Goal: Task Accomplishment & Management: Use online tool/utility

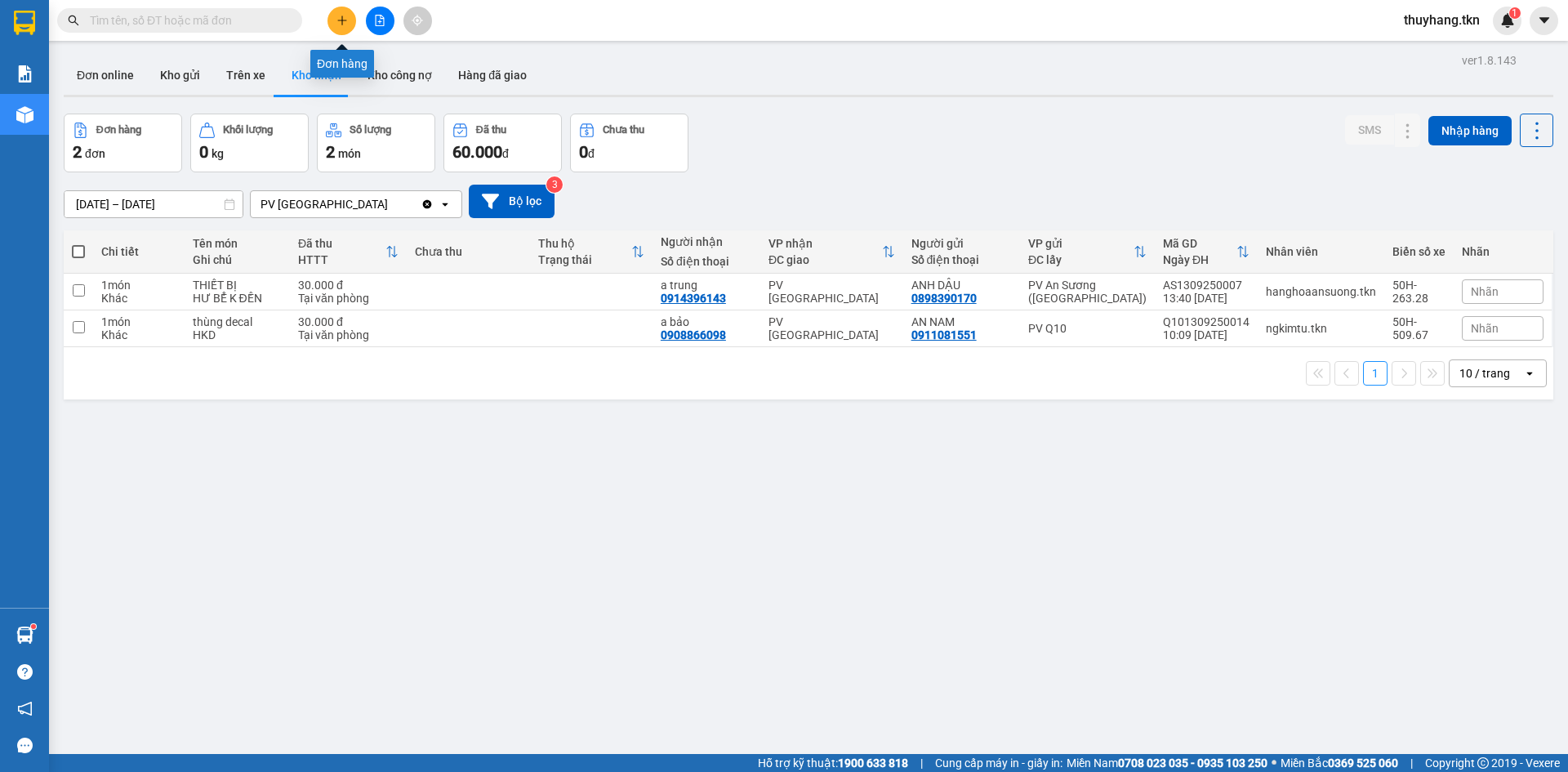
click at [340, 22] on icon "plus" at bounding box center [342, 21] width 12 height 12
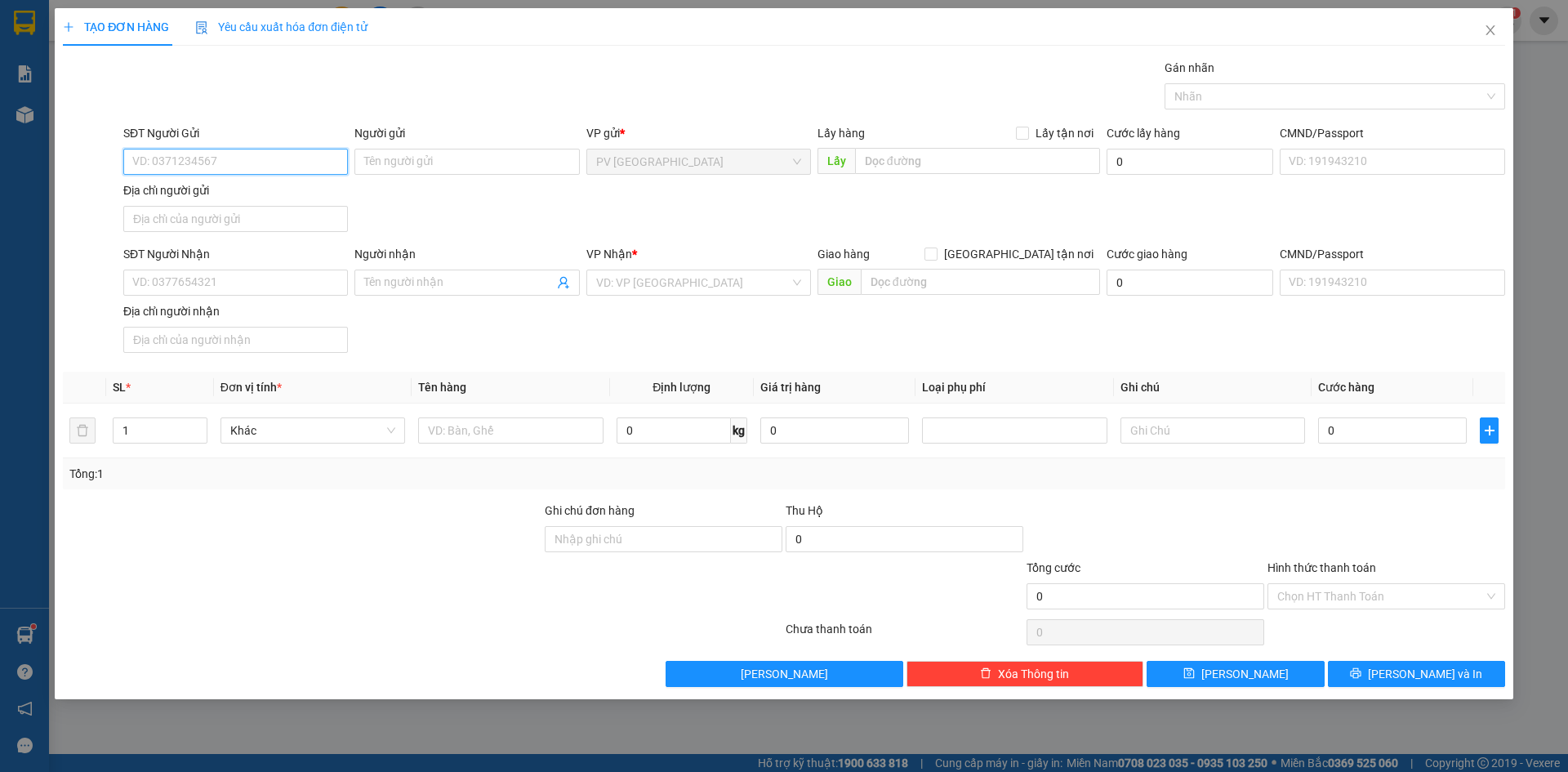
click at [329, 159] on input "SĐT Người Gửi" at bounding box center [235, 162] width 225 height 27
type input "0919069269"
click at [233, 205] on div "0919069269 - MỸ HẠNH" at bounding box center [235, 195] width 225 height 27
type input "MỸ HẠNH"
type input "0918062221"
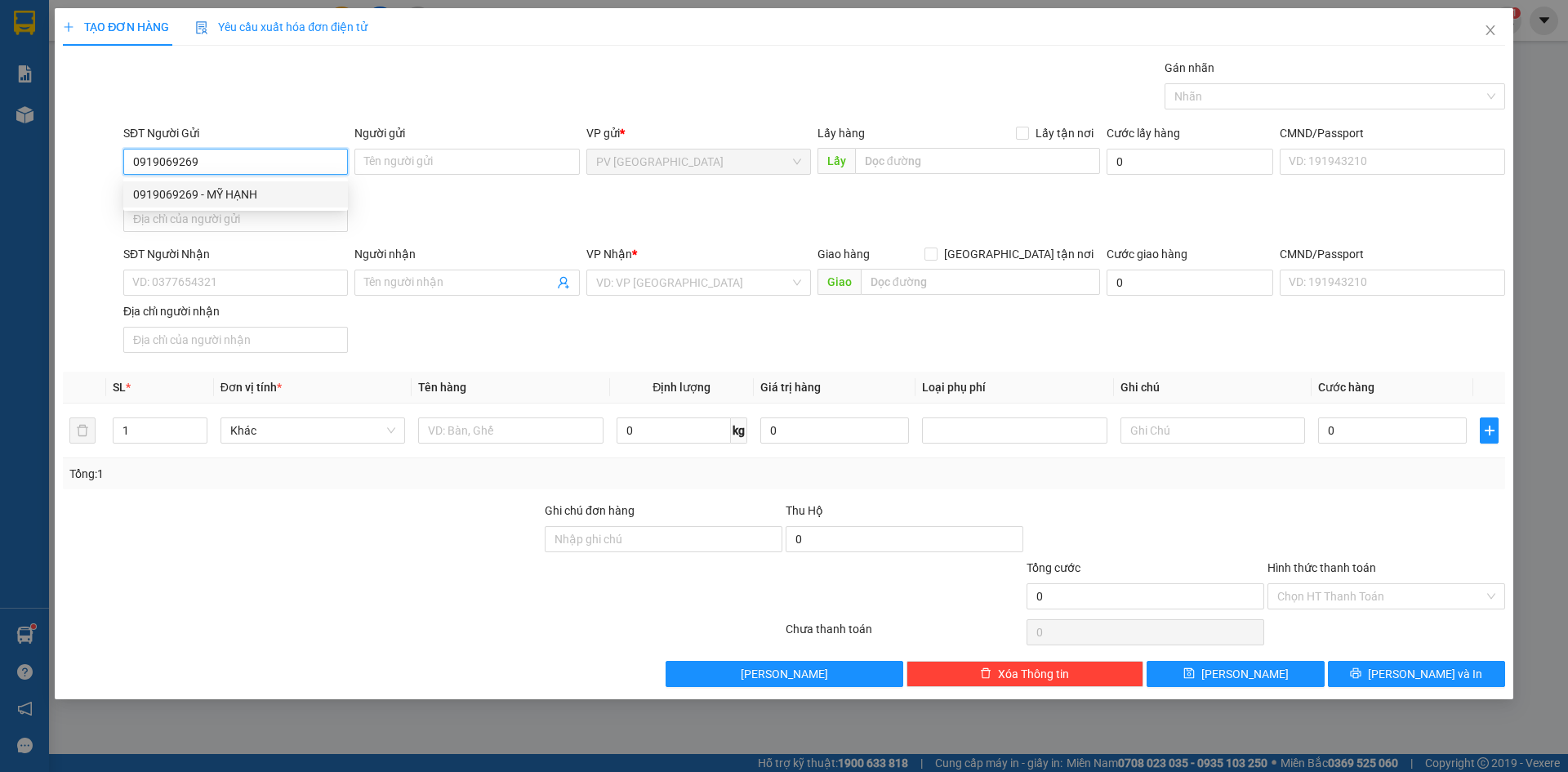
type input "QUỲNH"
type input "30.000"
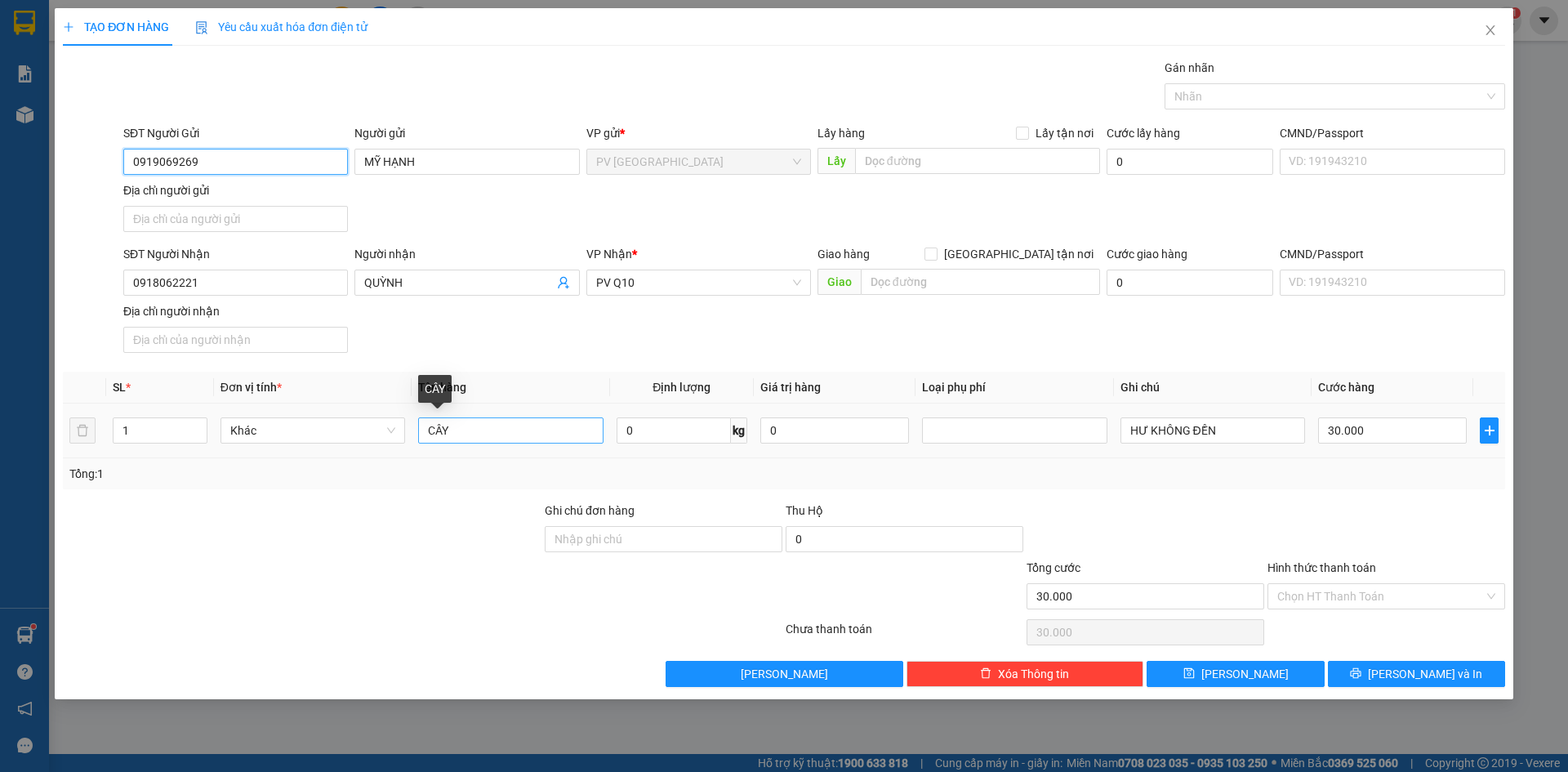
type input "0919069269"
click at [497, 434] on input "CÂY" at bounding box center [510, 430] width 185 height 27
click at [1249, 95] on div at bounding box center [1326, 96] width 316 height 20
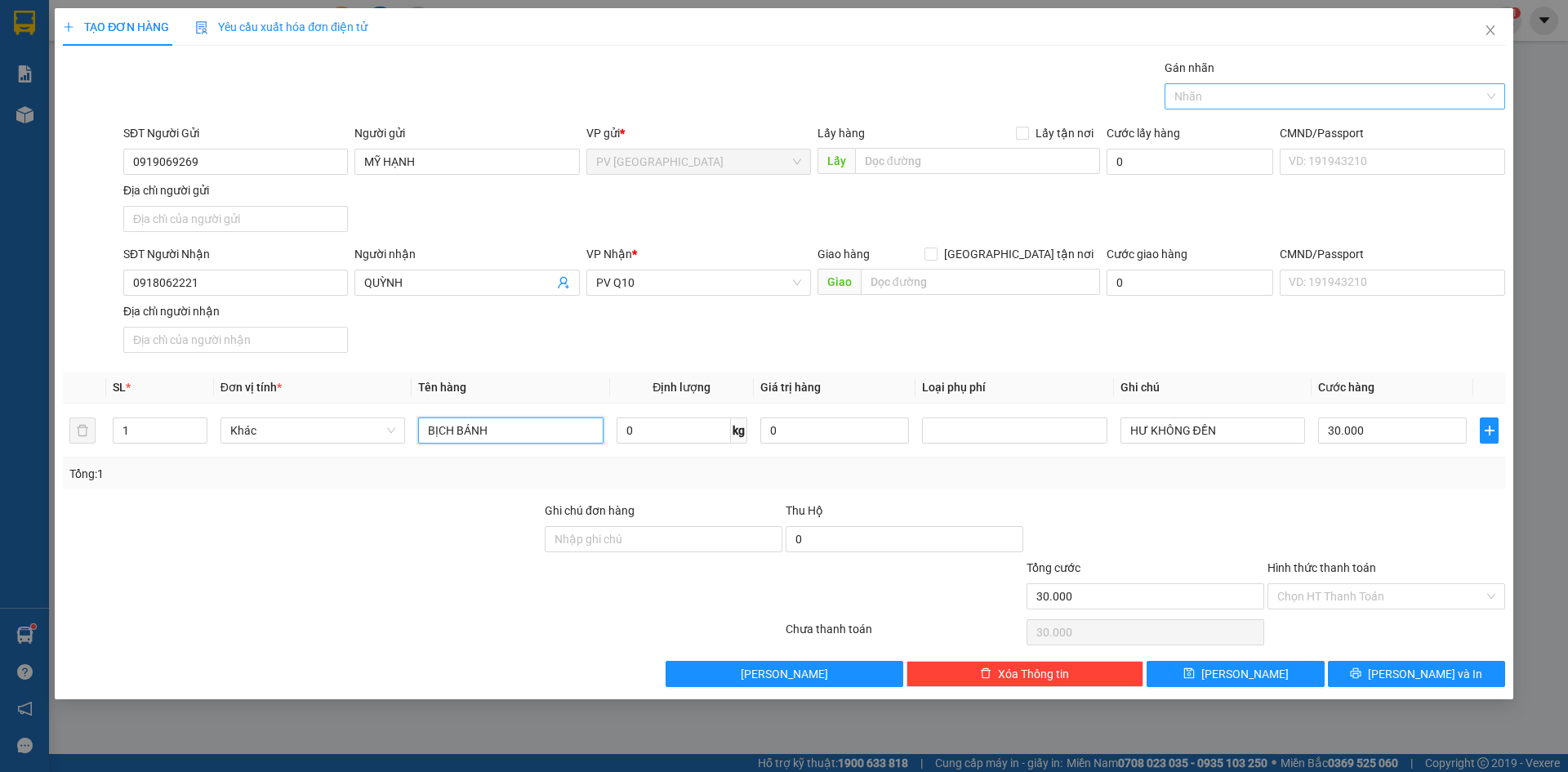
type input "BỊCH BÁNH"
click at [1229, 131] on div "THỰC PHẨM" at bounding box center [1334, 129] width 321 height 18
click at [1369, 597] on input "Hình thức thanh toán" at bounding box center [1380, 596] width 206 height 25
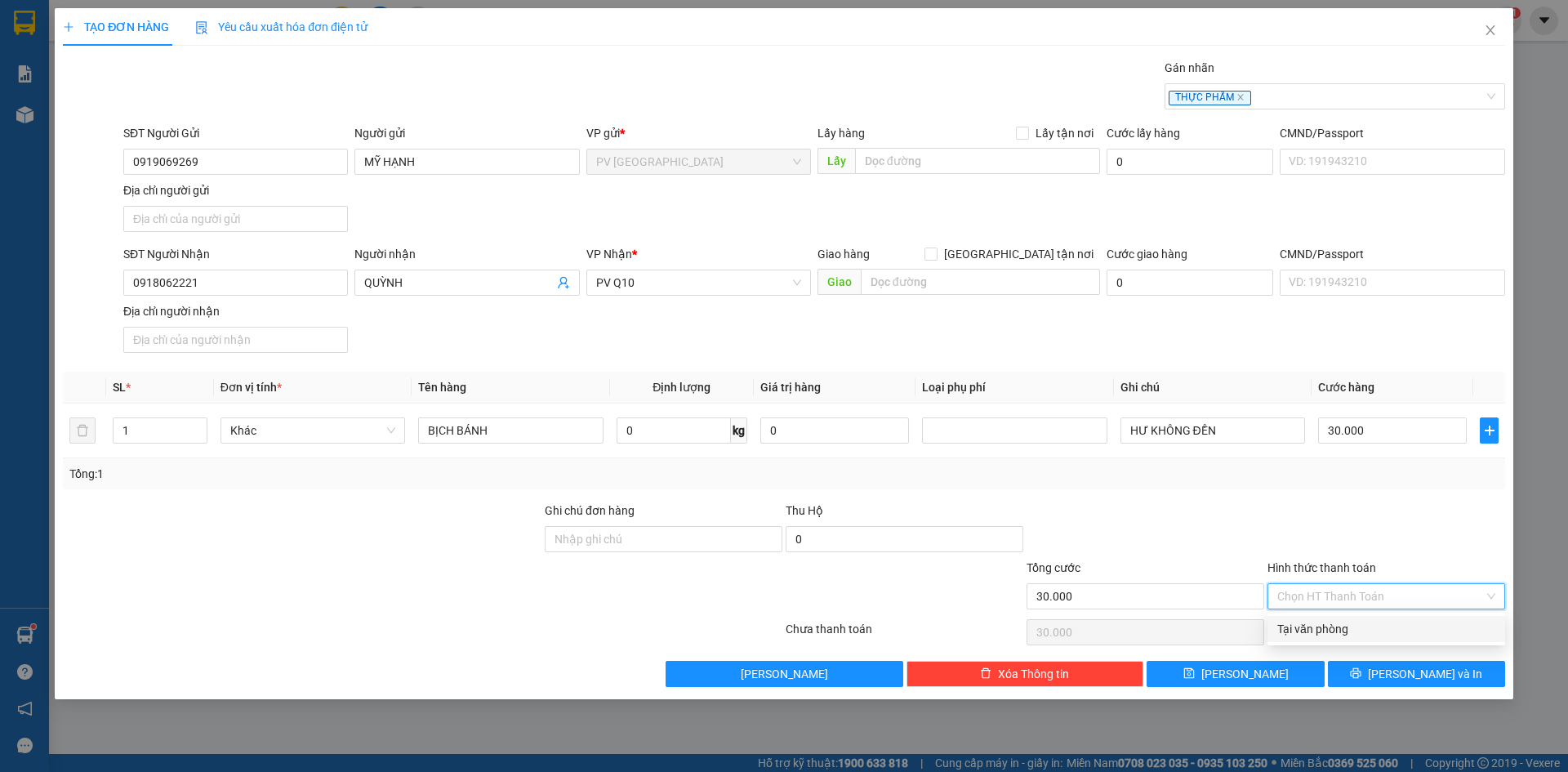
click at [1363, 621] on div "Tại văn phòng" at bounding box center [1386, 629] width 218 height 18
type input "0"
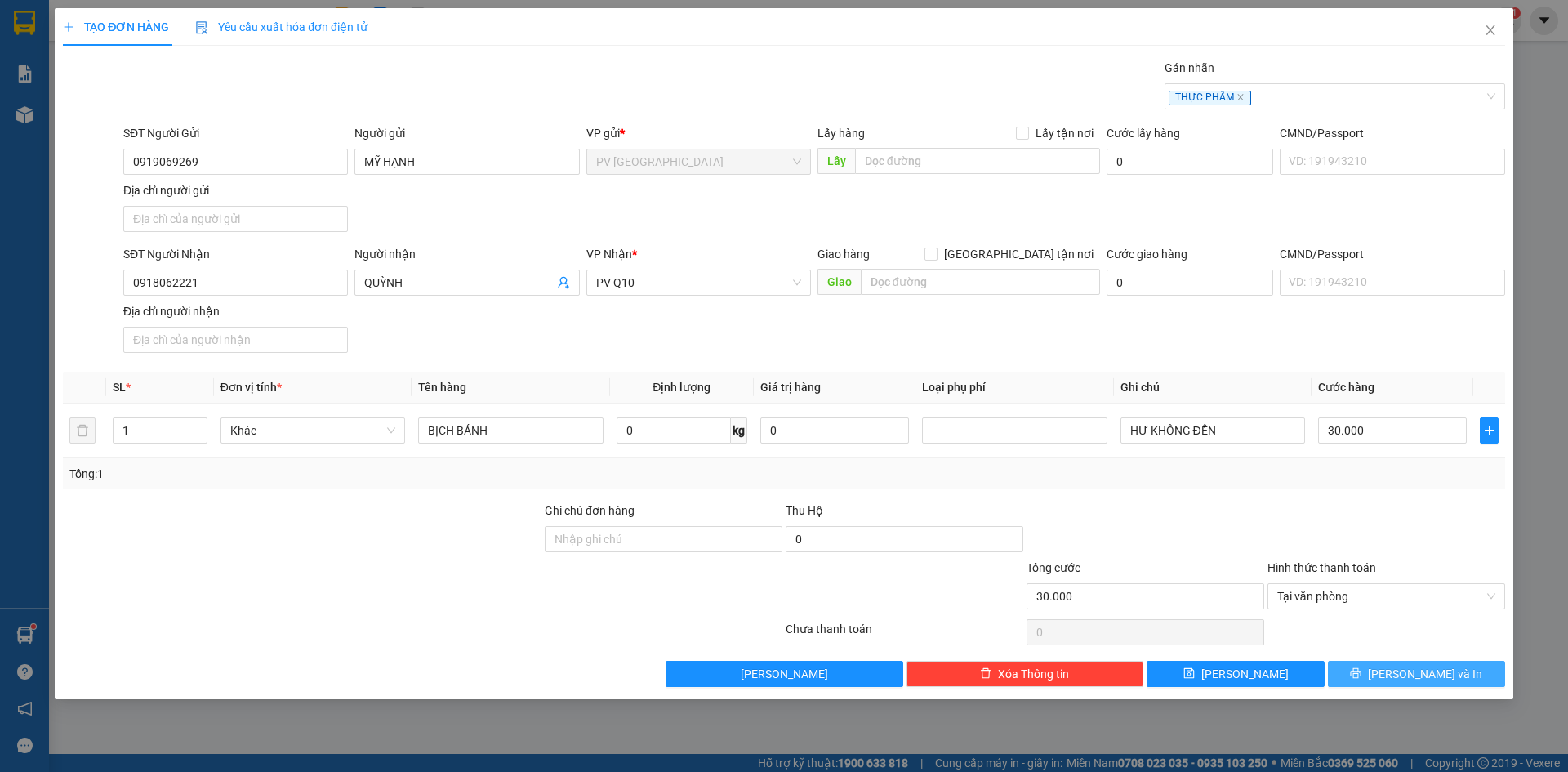
click at [1363, 677] on button "[PERSON_NAME] và In" at bounding box center [1416, 674] width 177 height 27
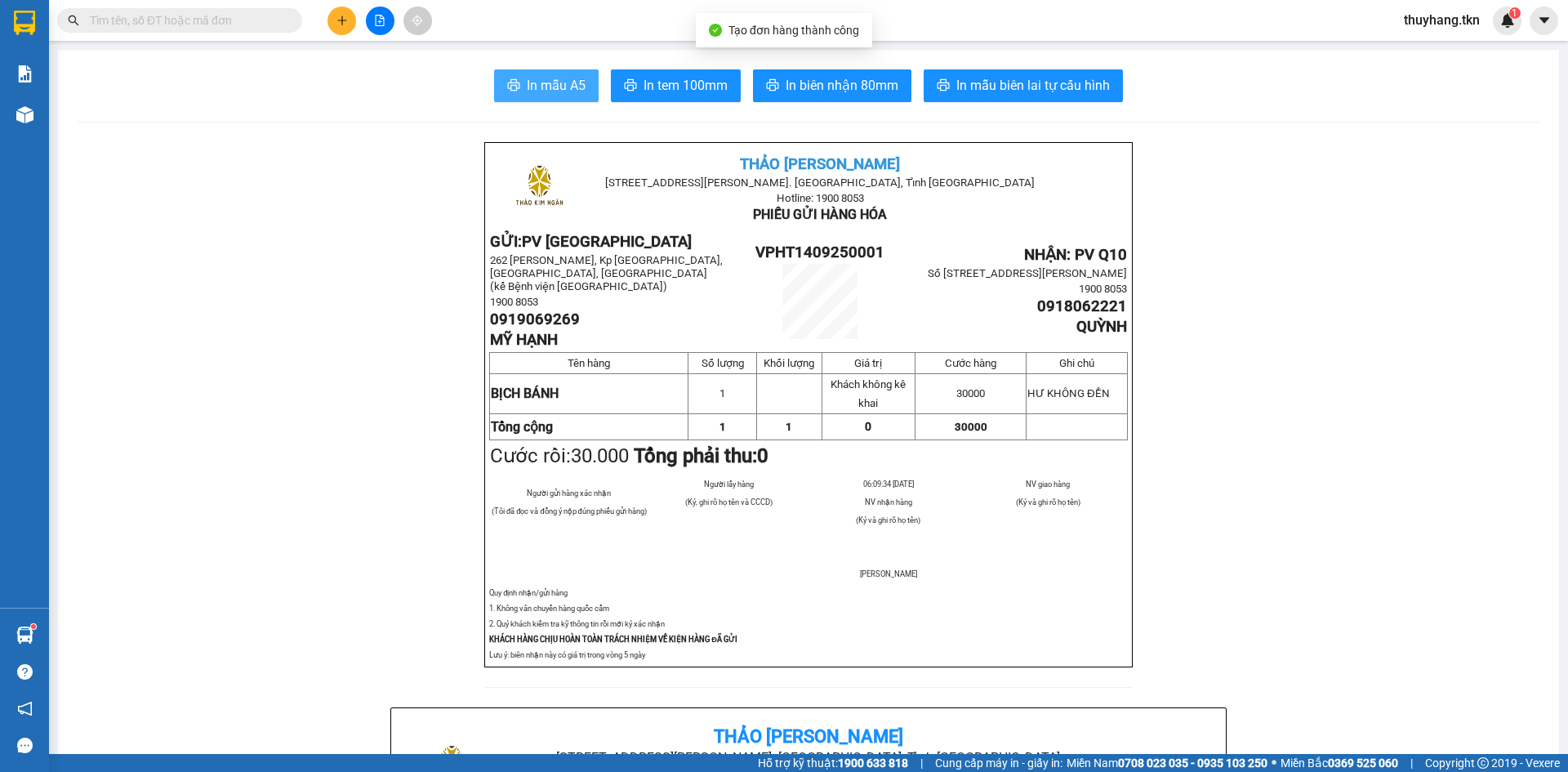
click at [550, 99] on button "In mẫu A5" at bounding box center [546, 85] width 104 height 32
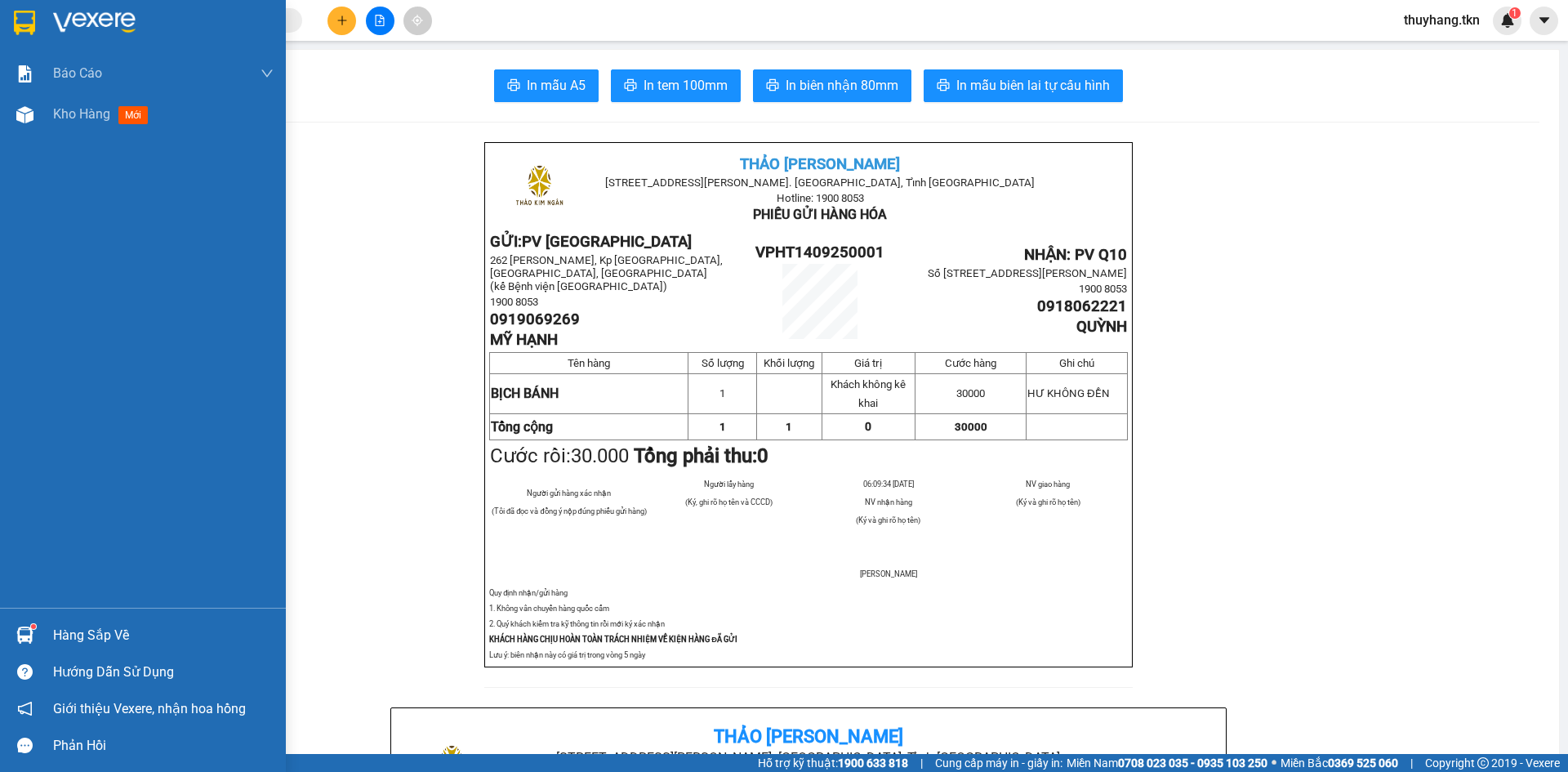
click at [22, 30] on img at bounding box center [25, 23] width 22 height 25
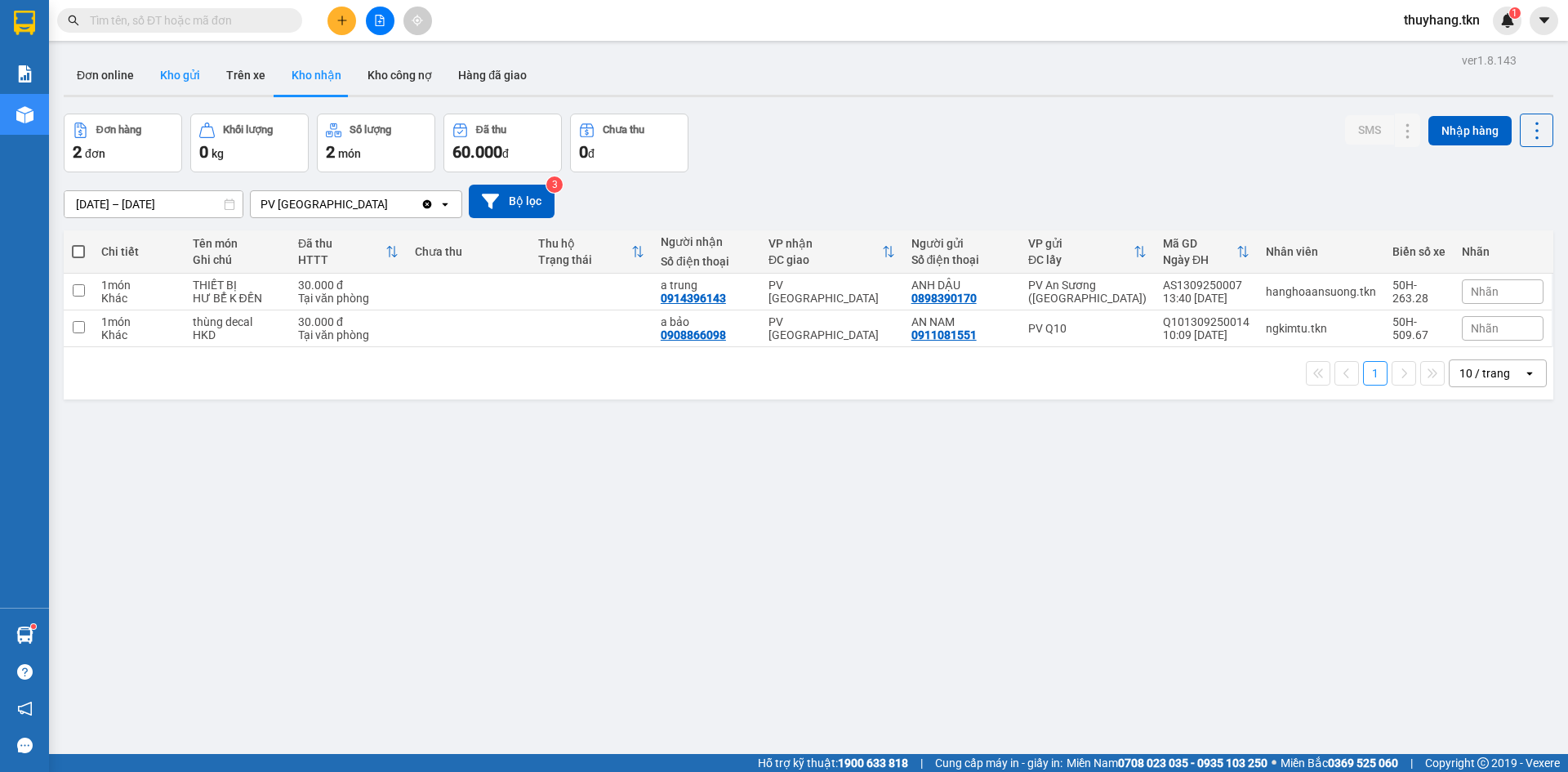
click at [183, 87] on button "Kho gửi" at bounding box center [180, 75] width 66 height 39
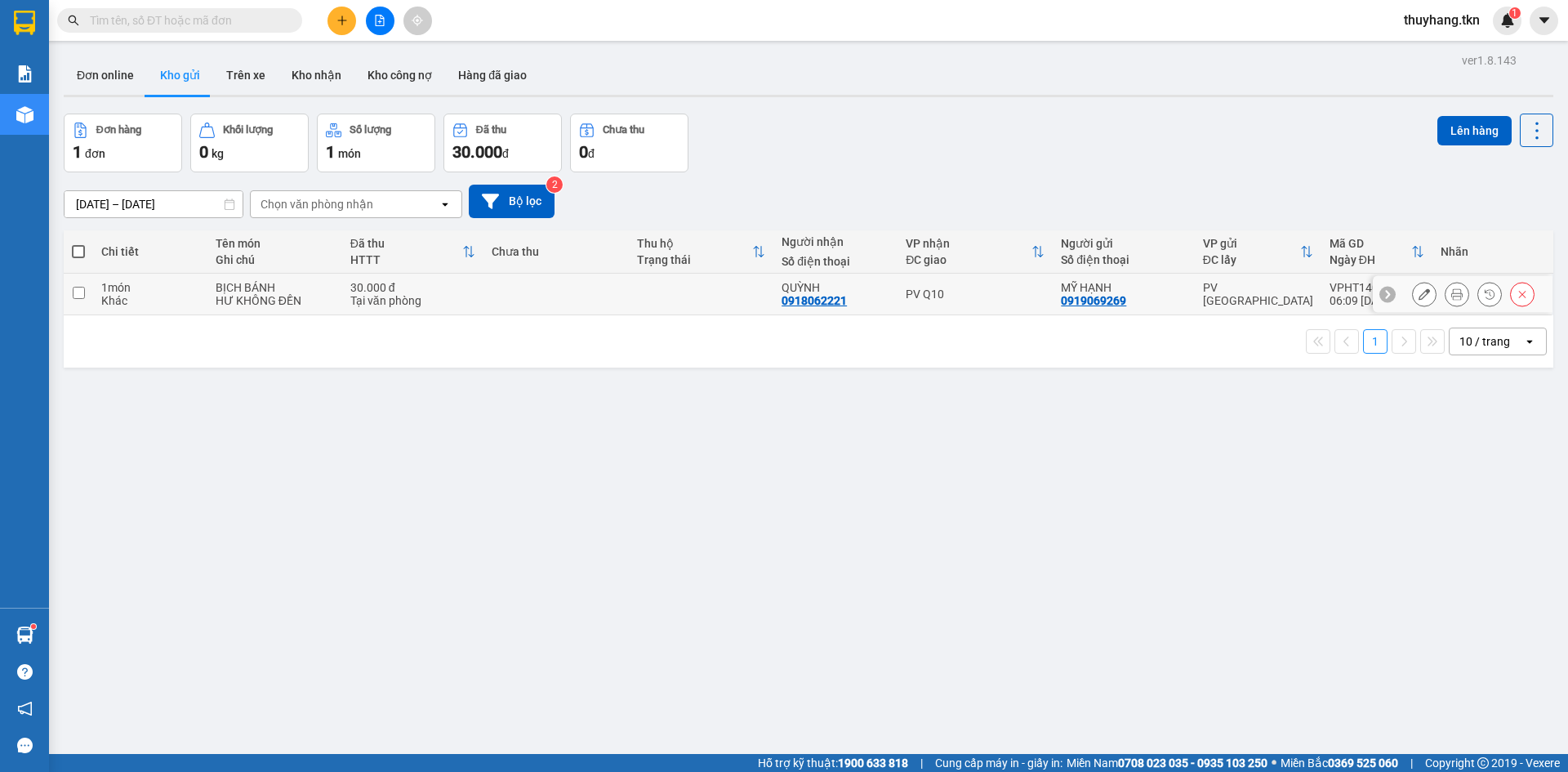
click at [617, 296] on td at bounding box center [555, 294] width 145 height 41
checkbox input "true"
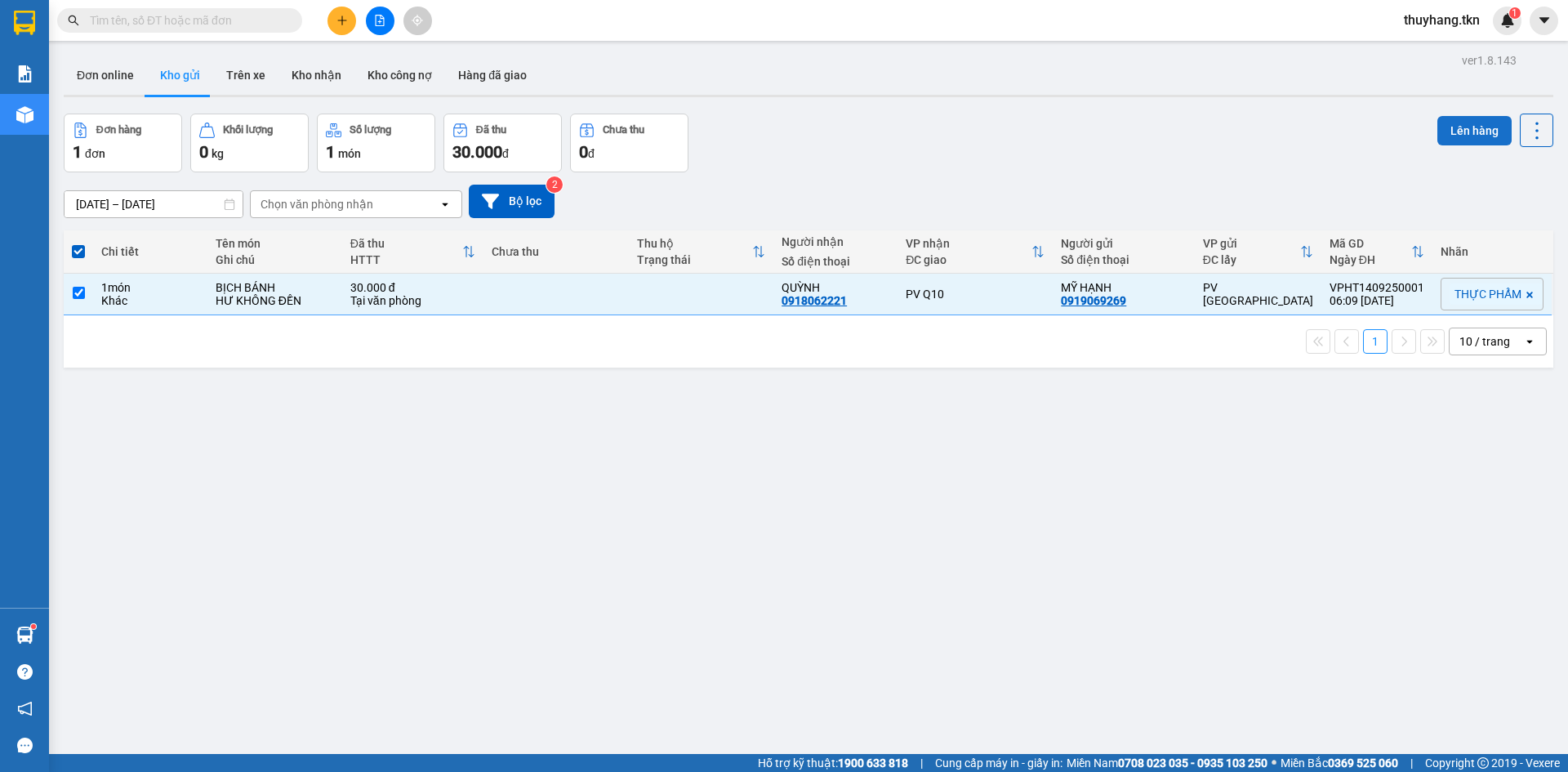
click at [1437, 140] on button "Lên hàng" at bounding box center [1474, 130] width 75 height 29
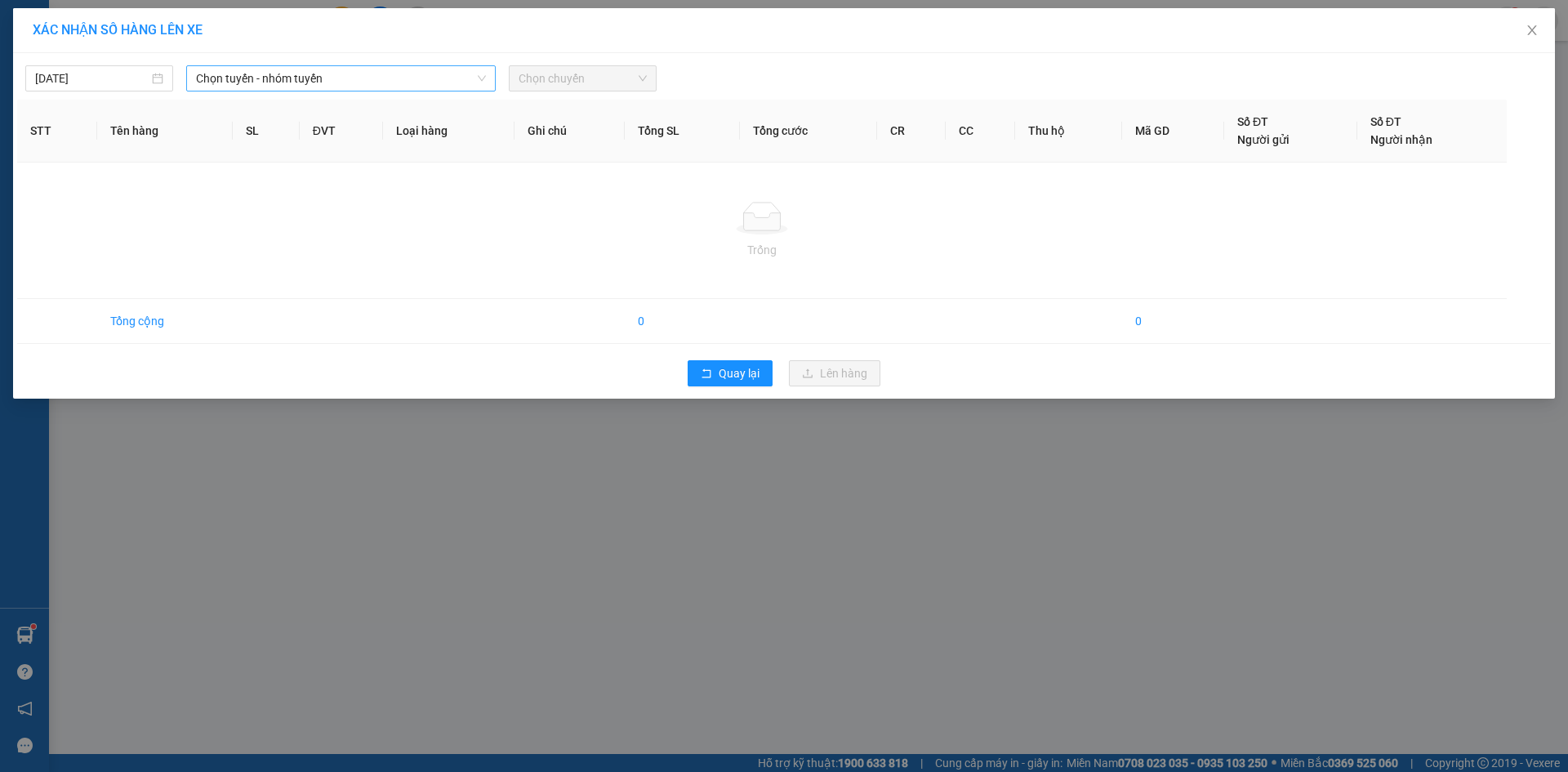
click at [408, 84] on span "Chọn tuyến - nhóm tuyến" at bounding box center [341, 79] width 290 height 25
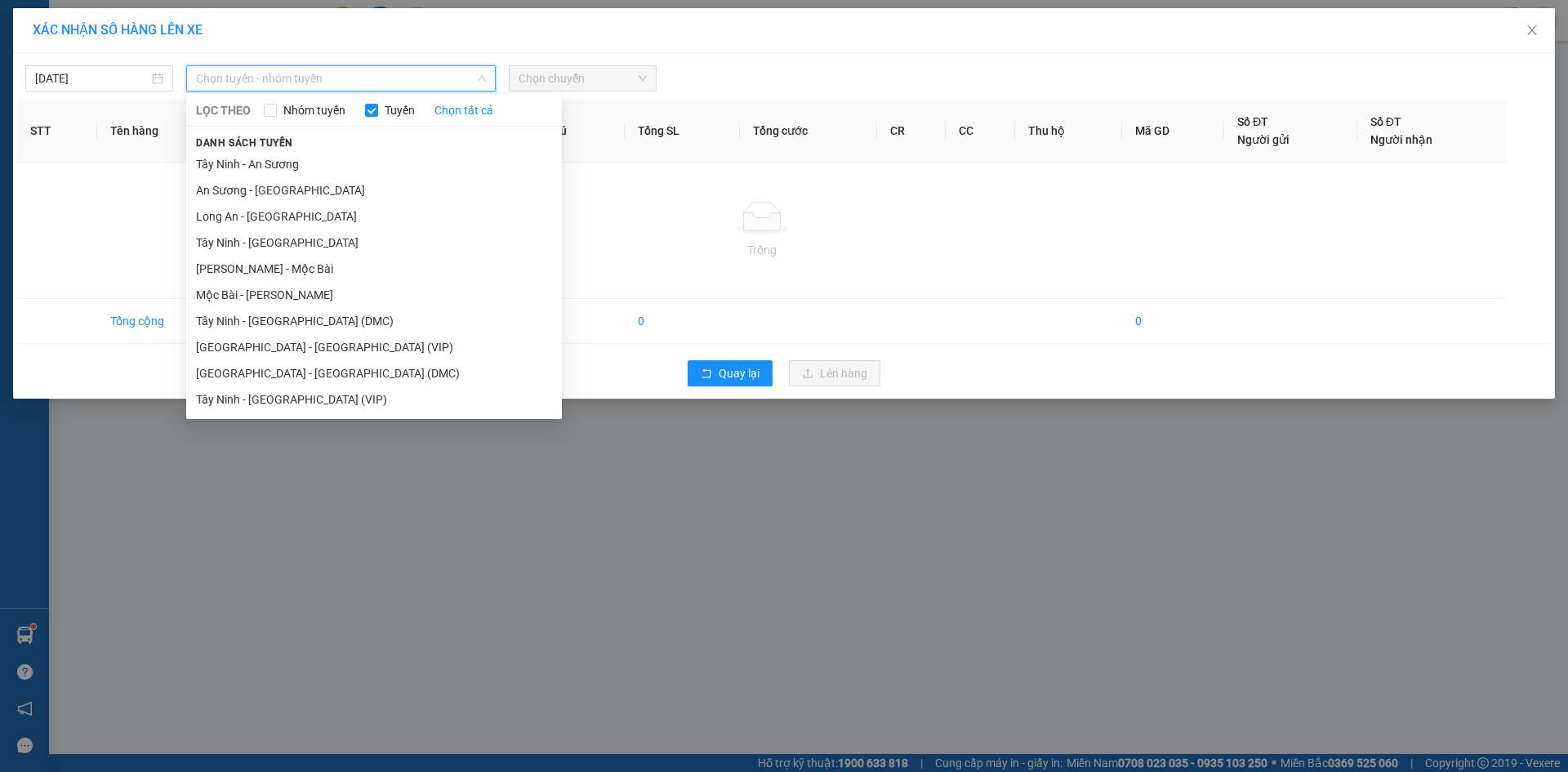
click at [356, 396] on li "Tây Ninh - [GEOGRAPHIC_DATA] (VIP)" at bounding box center [374, 400] width 375 height 27
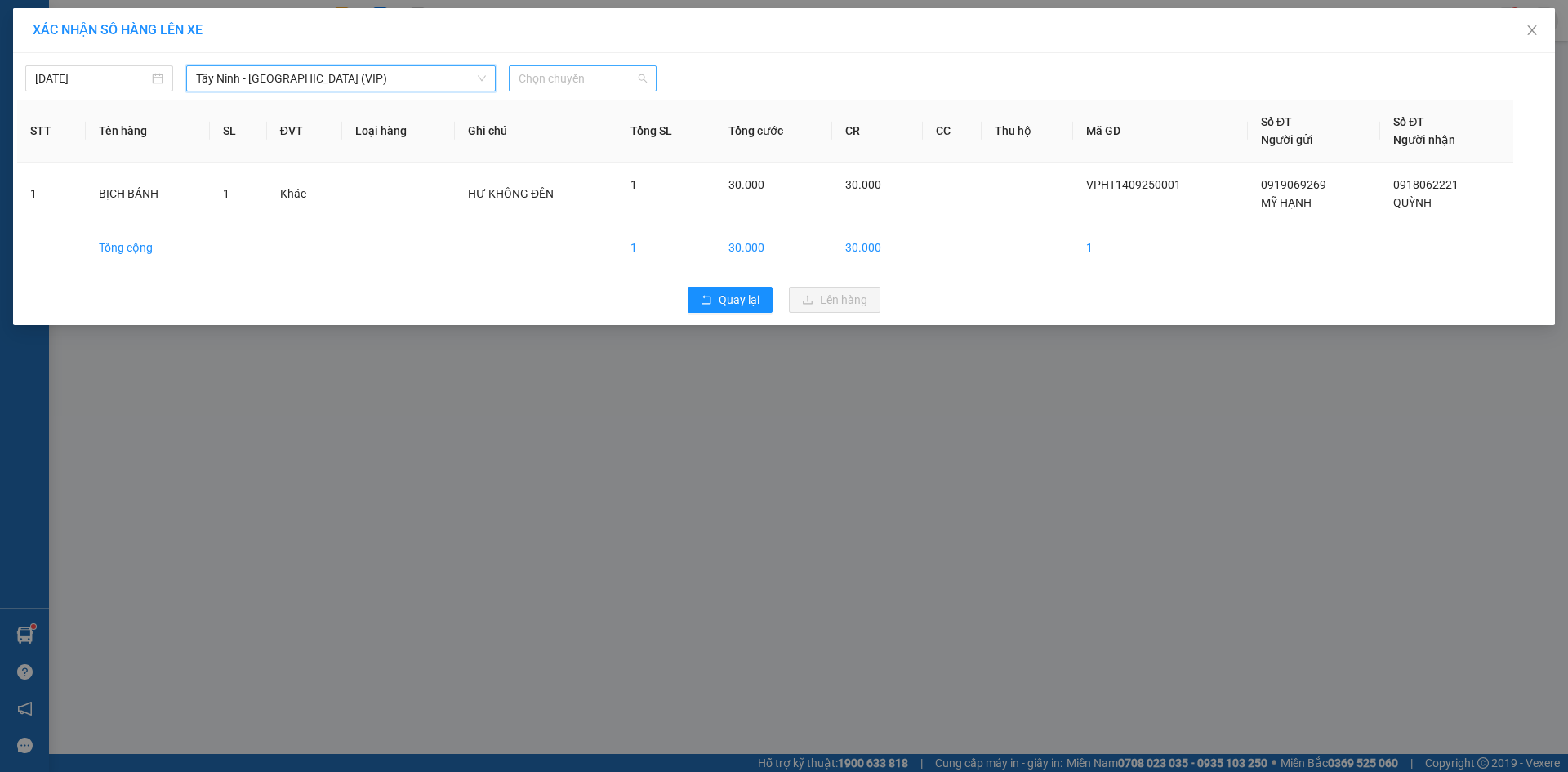
click at [562, 75] on span "Chọn chuyến" at bounding box center [583, 79] width 128 height 25
type input "50414"
click at [588, 113] on div "06:10 (TC) - 50H-504.14" at bounding box center [583, 111] width 128 height 18
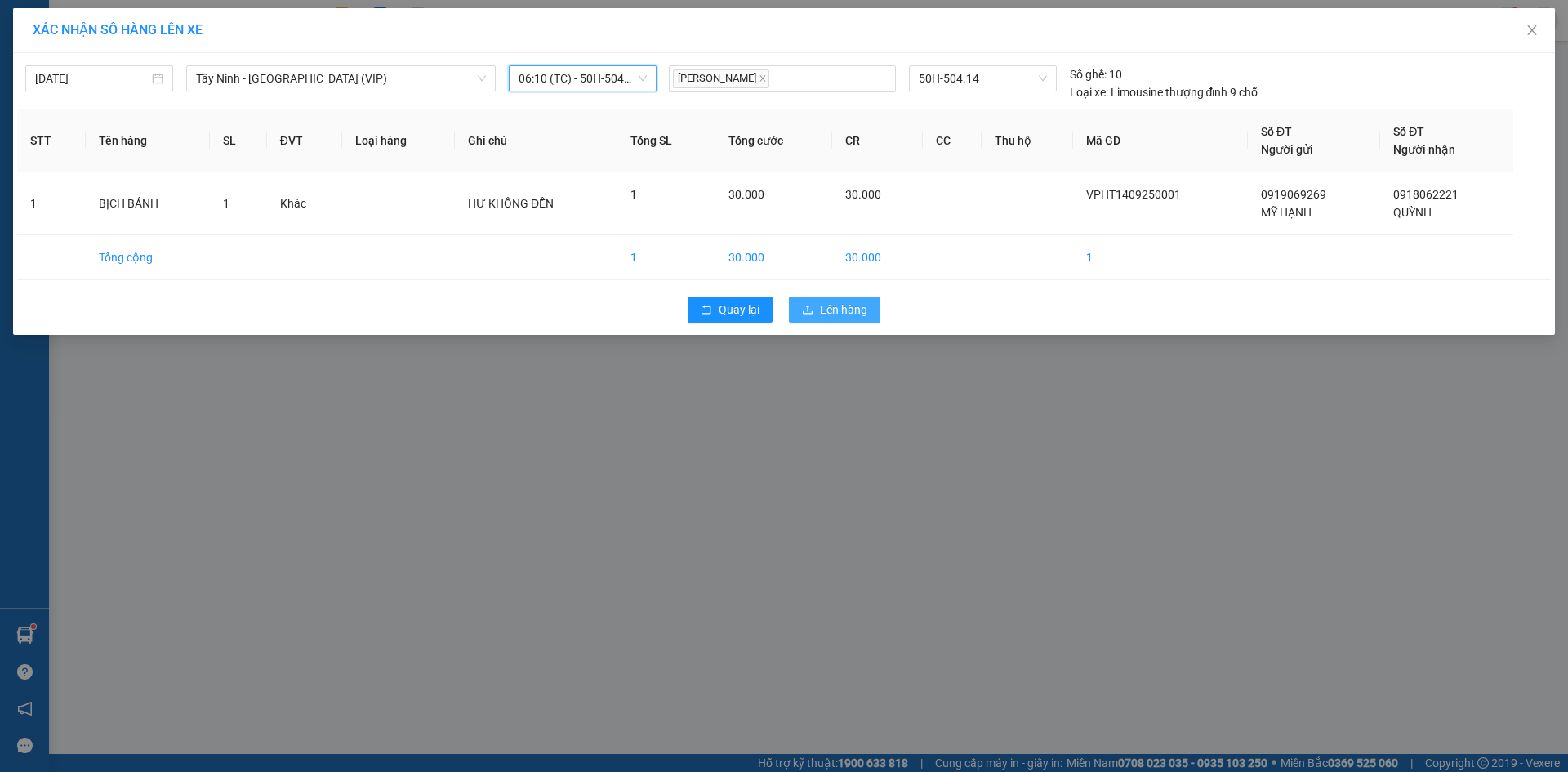
click at [848, 308] on span "Lên hàng" at bounding box center [843, 310] width 47 height 18
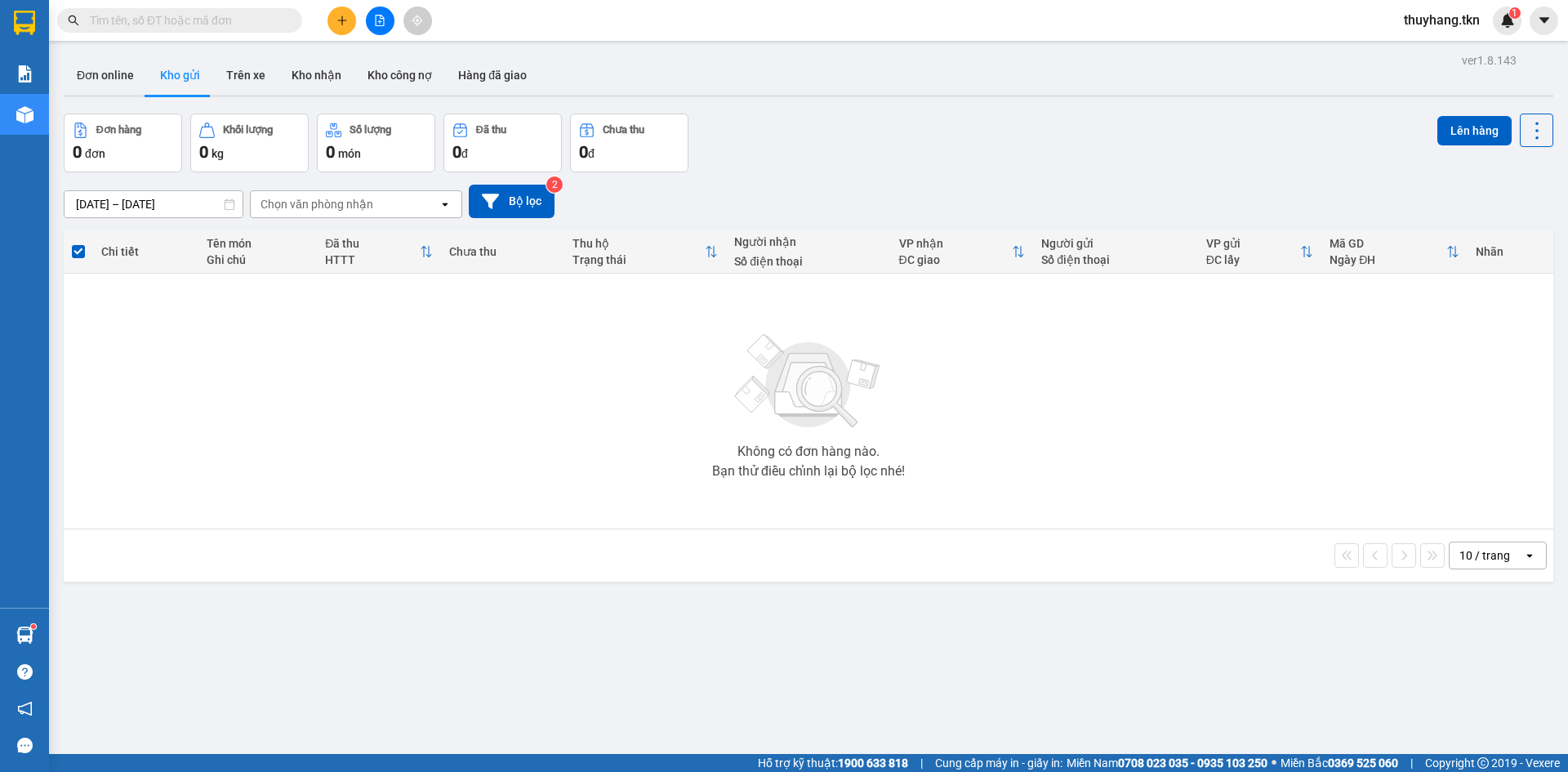
drag, startPoint x: 864, startPoint y: 442, endPoint x: 874, endPoint y: 420, distance: 24.2
click at [864, 442] on div "Không có đơn hàng nào. Bạn thử điều chỉnh lại bộ lọc nhé!" at bounding box center [808, 401] width 1473 height 245
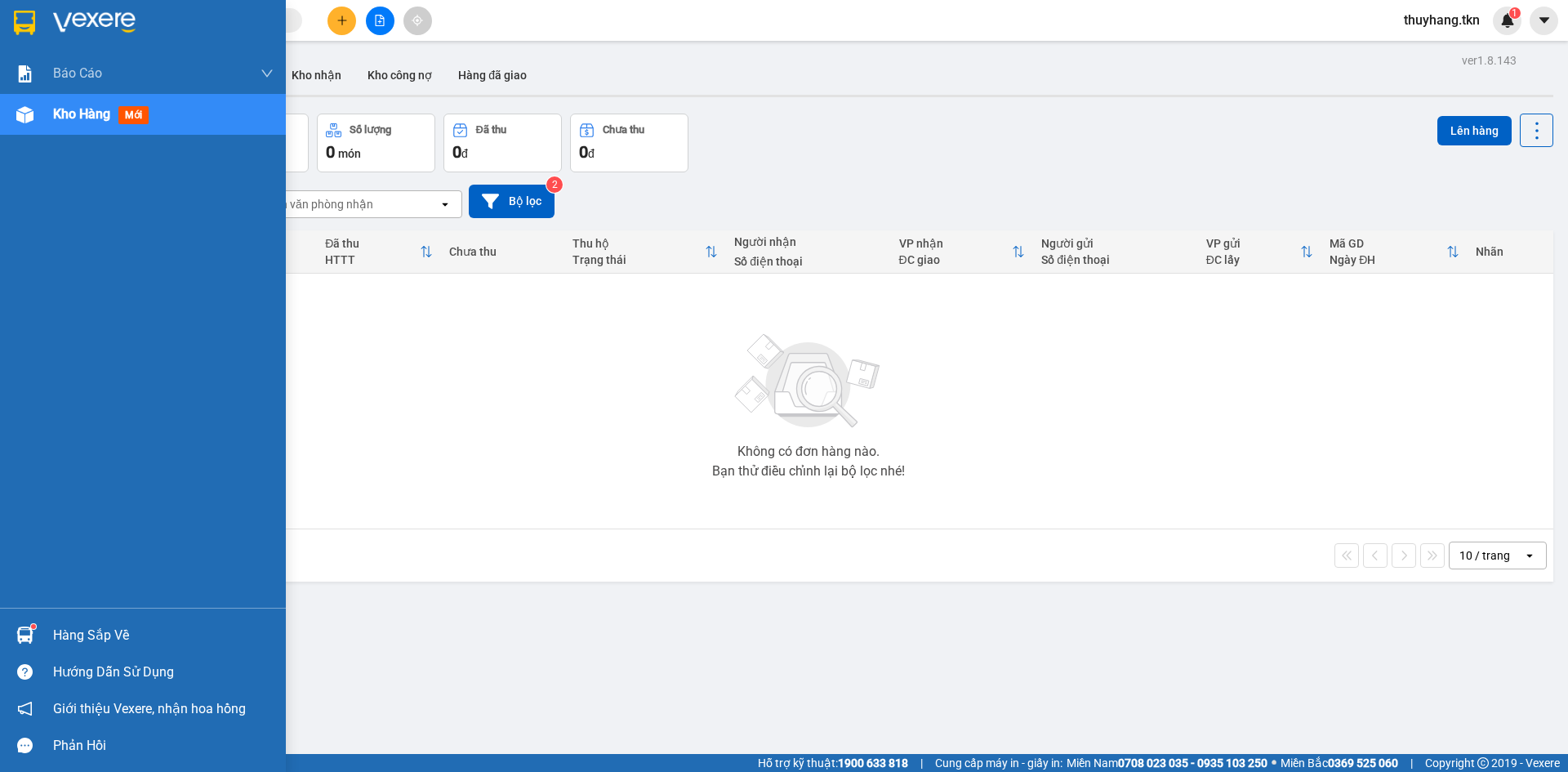
click at [29, 634] on img at bounding box center [25, 635] width 17 height 17
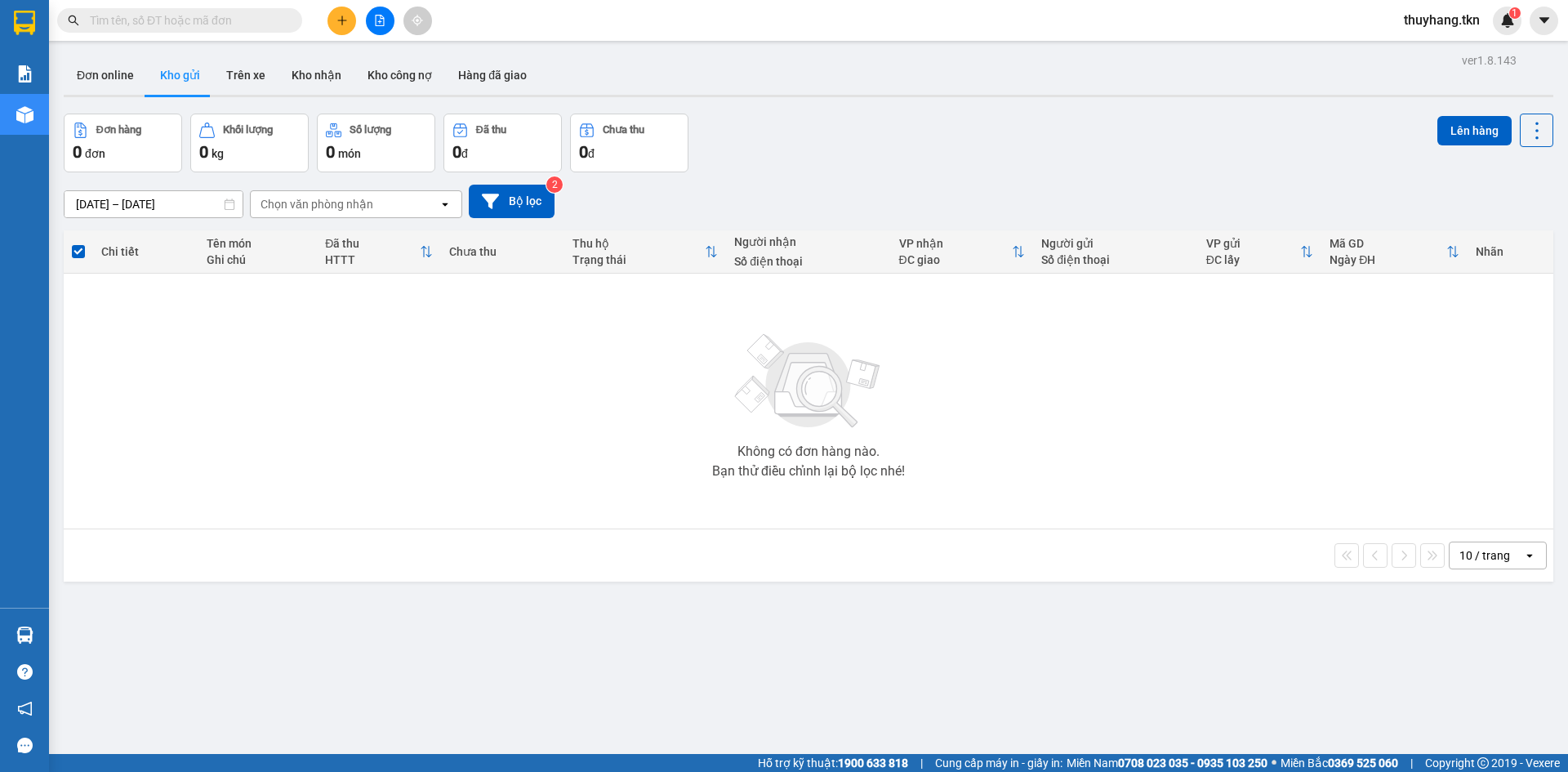
click at [1004, 592] on section "Kết quả tìm kiếm ( 0 ) Bộ lọc No Data thuyhang.tkn 1 Báo cáo Mẫu 1: Báo cáo dòn…" at bounding box center [784, 386] width 1568 height 772
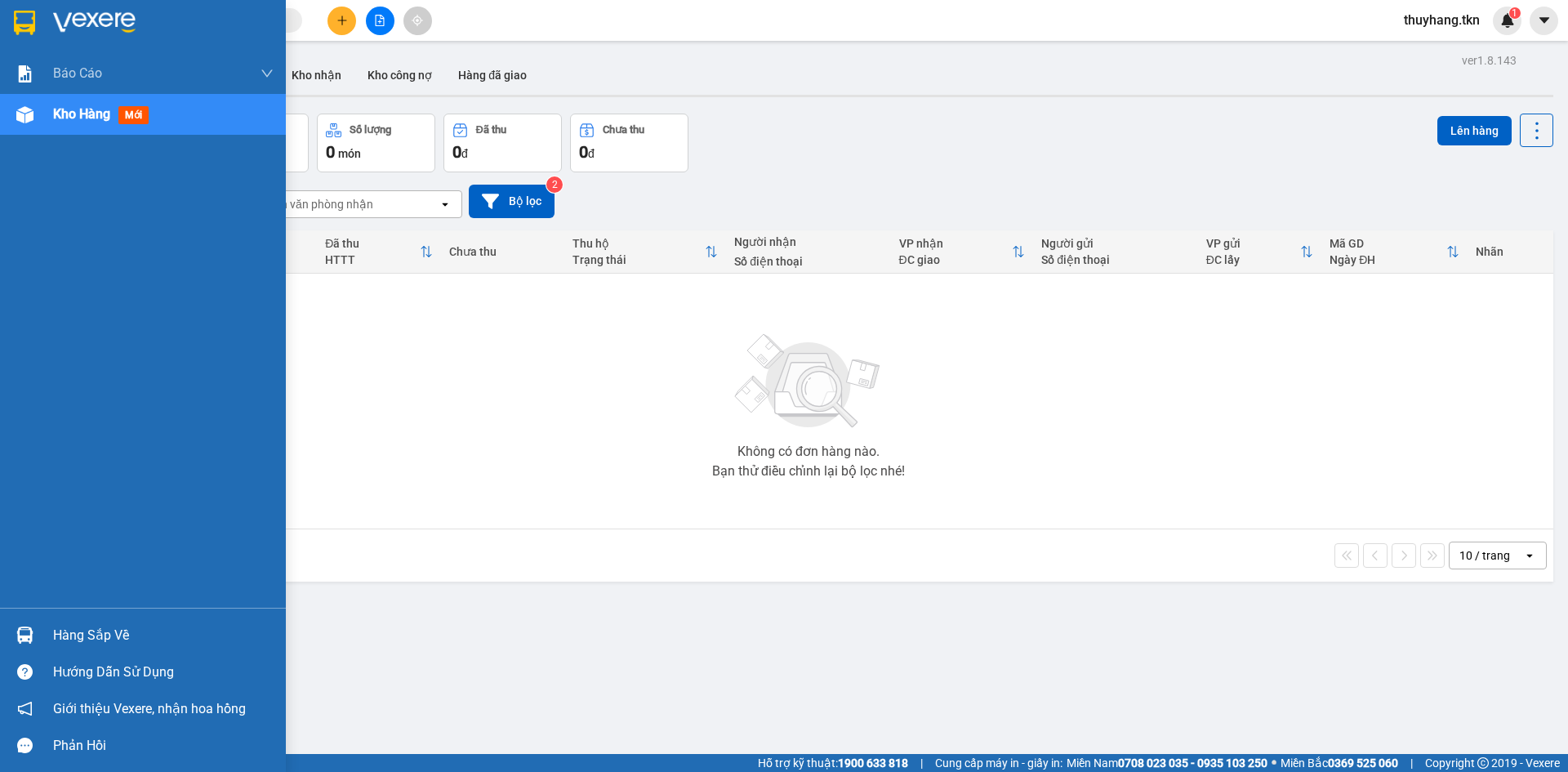
click at [22, 629] on img at bounding box center [25, 635] width 17 height 17
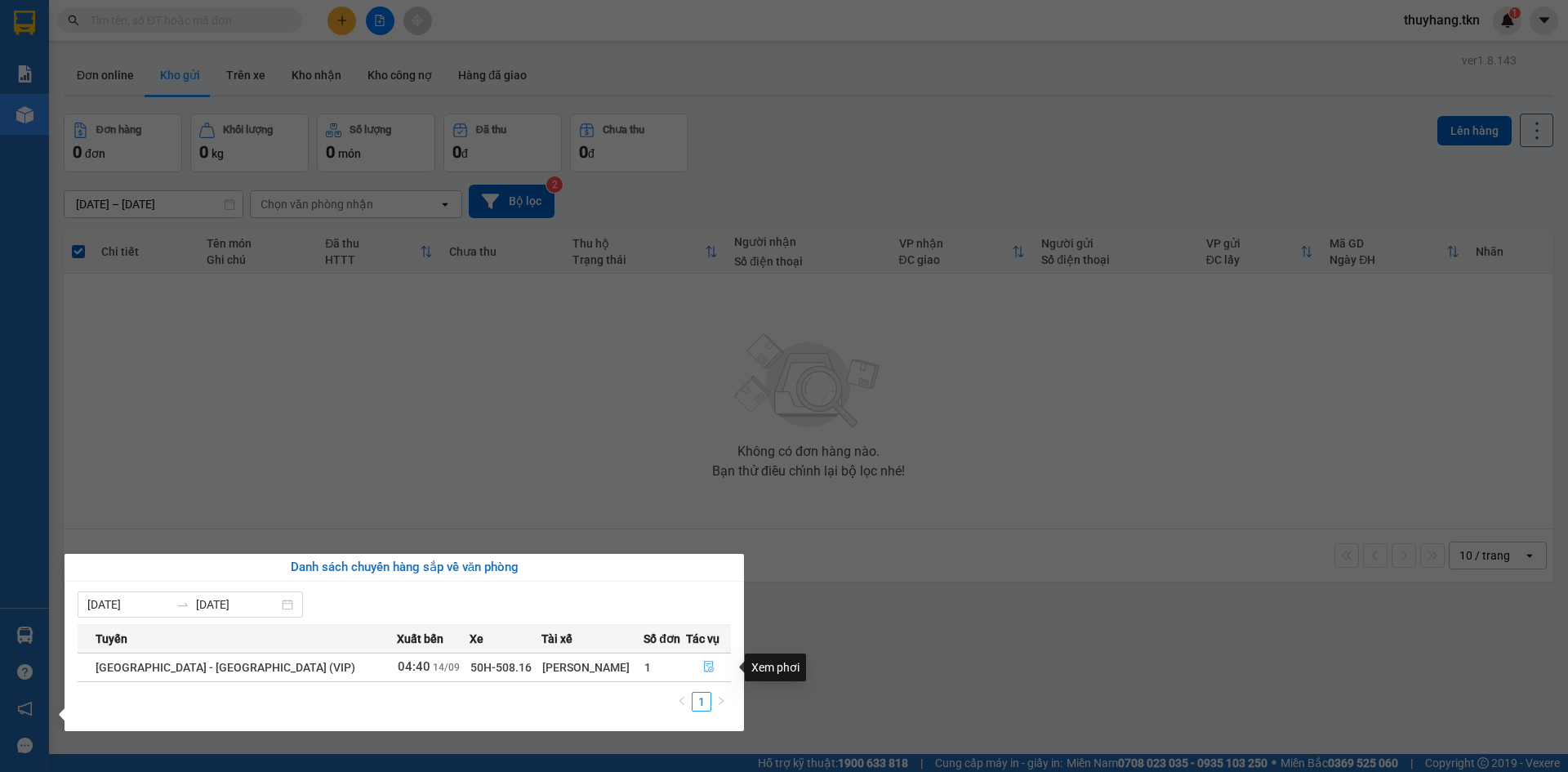
click at [694, 668] on button "button" at bounding box center [709, 668] width 43 height 27
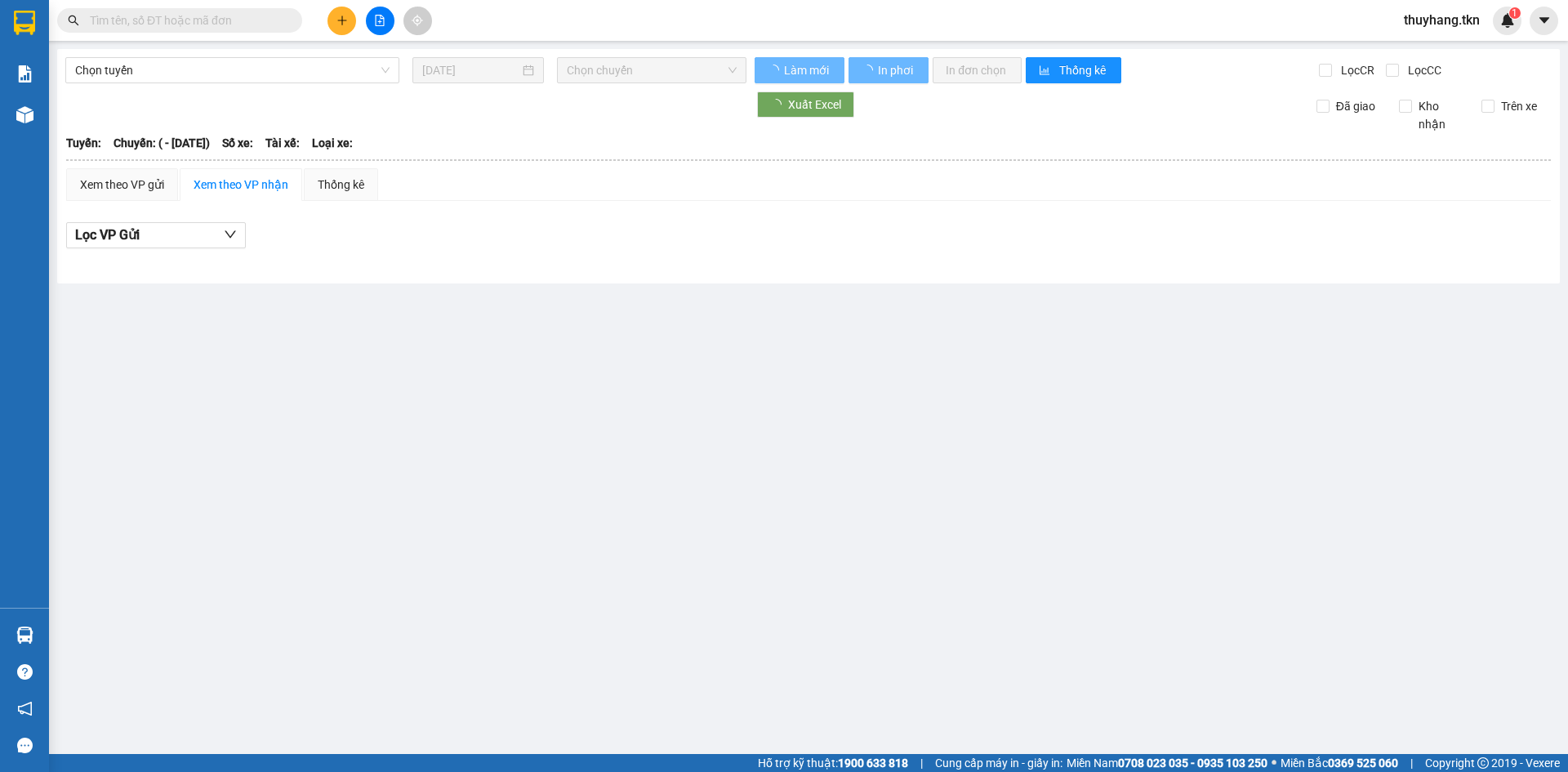
type input "[DATE]"
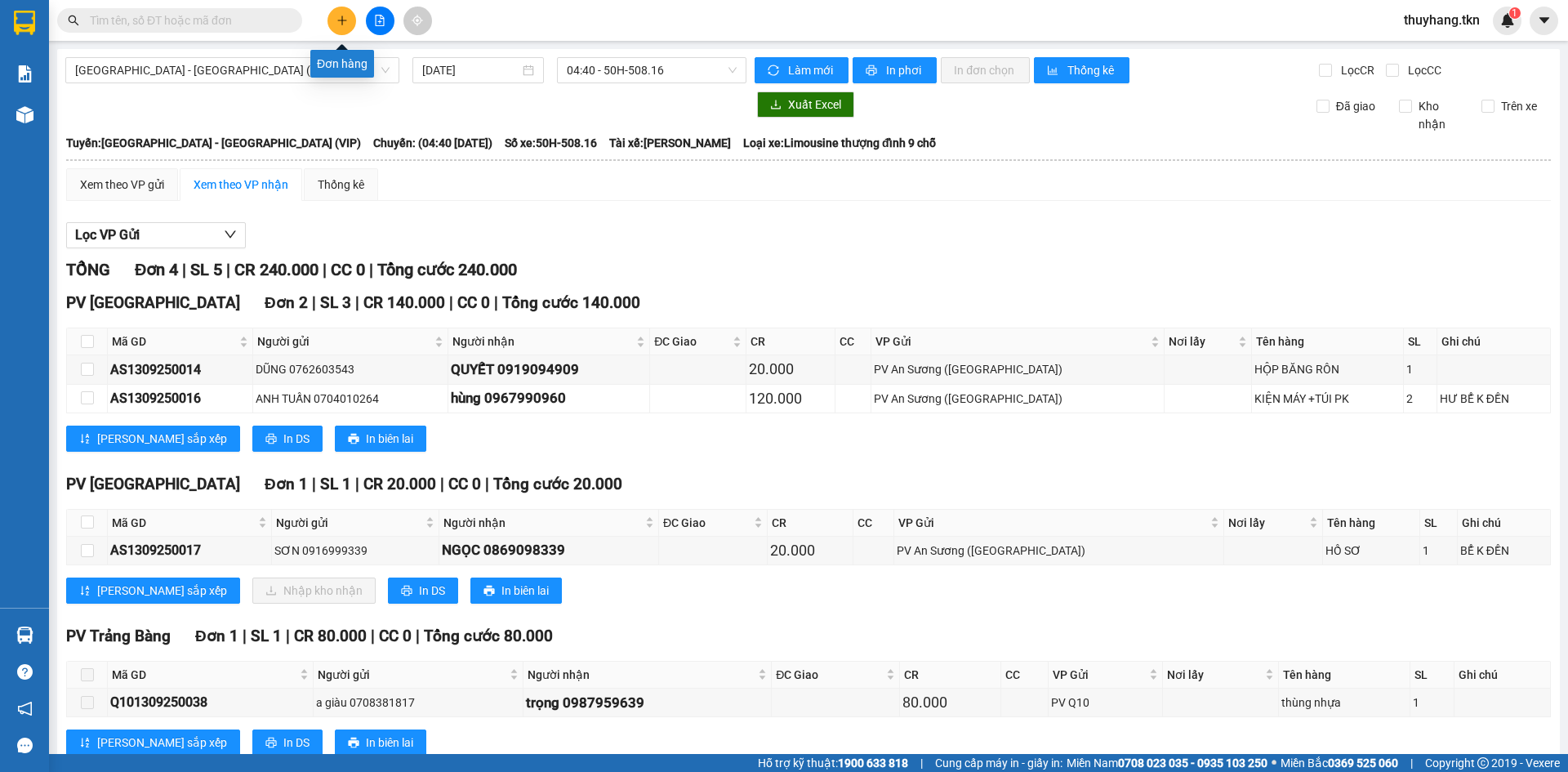
click at [336, 26] on icon "plus" at bounding box center [342, 21] width 12 height 12
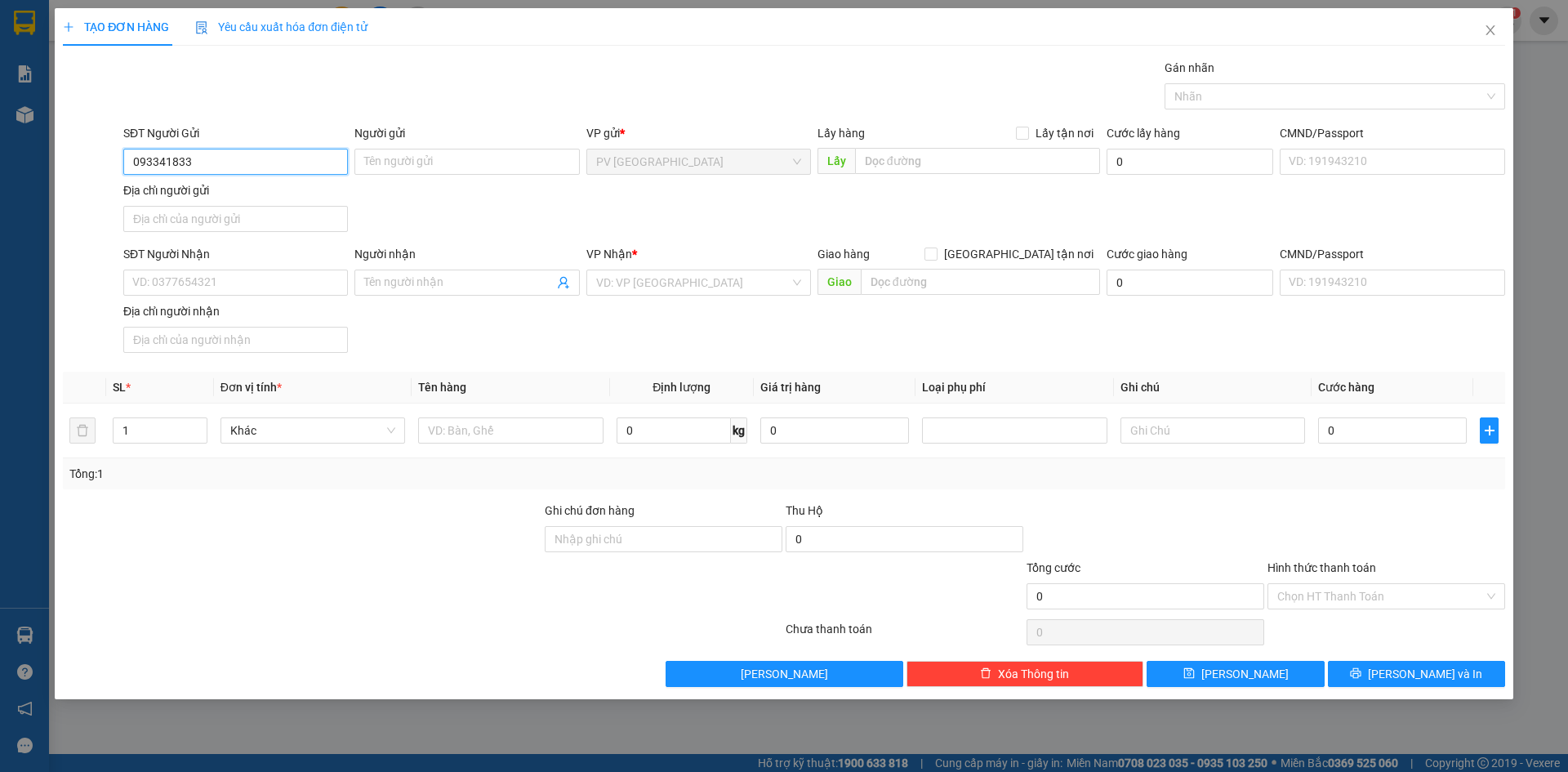
type input "0933418339"
click at [191, 188] on div "0933418339 - NGA" at bounding box center [235, 195] width 205 height 18
type input "NGA"
type input "0397736802"
type input "HÀO"
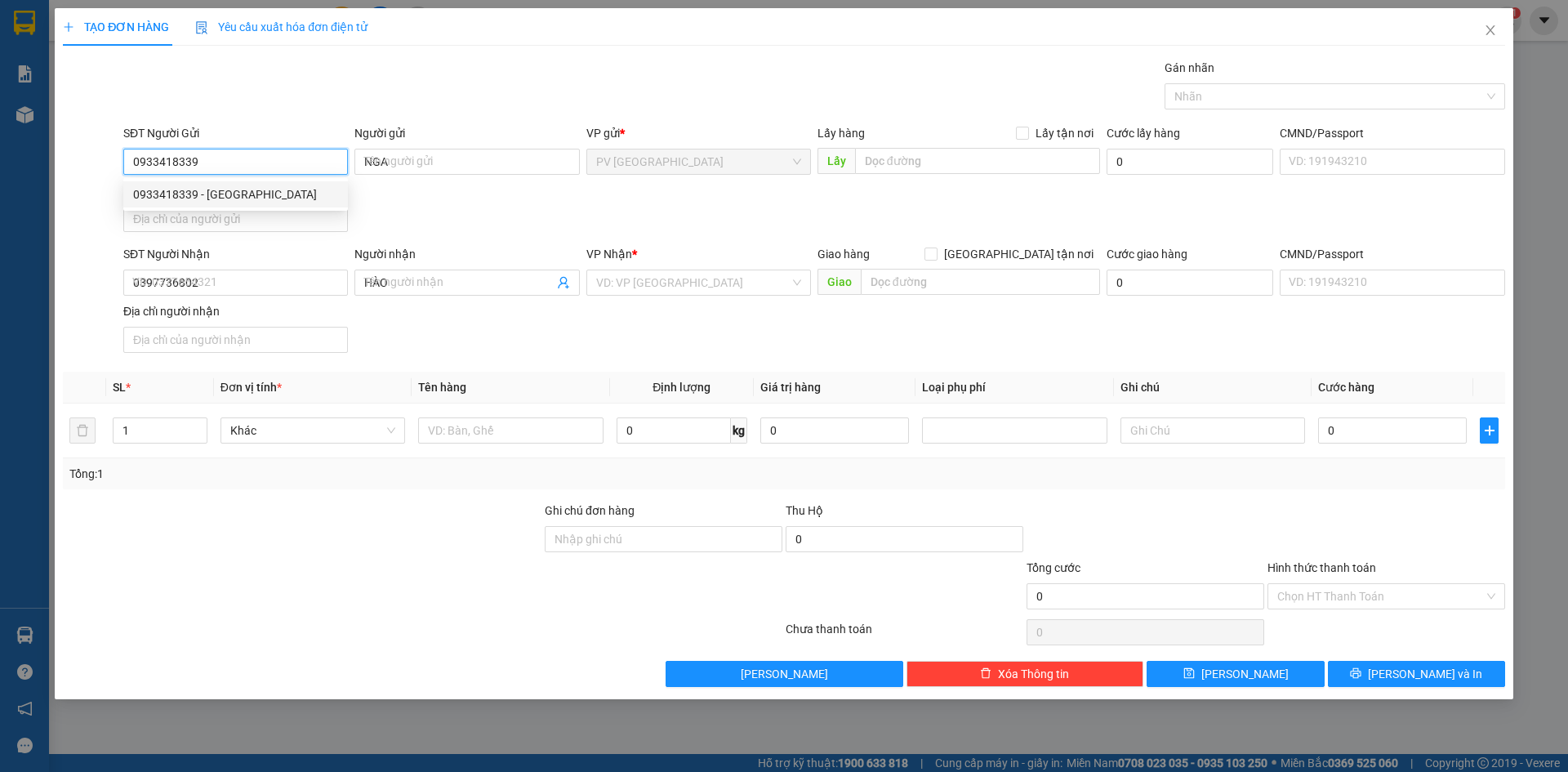
type input "30.000"
type input "0933418339"
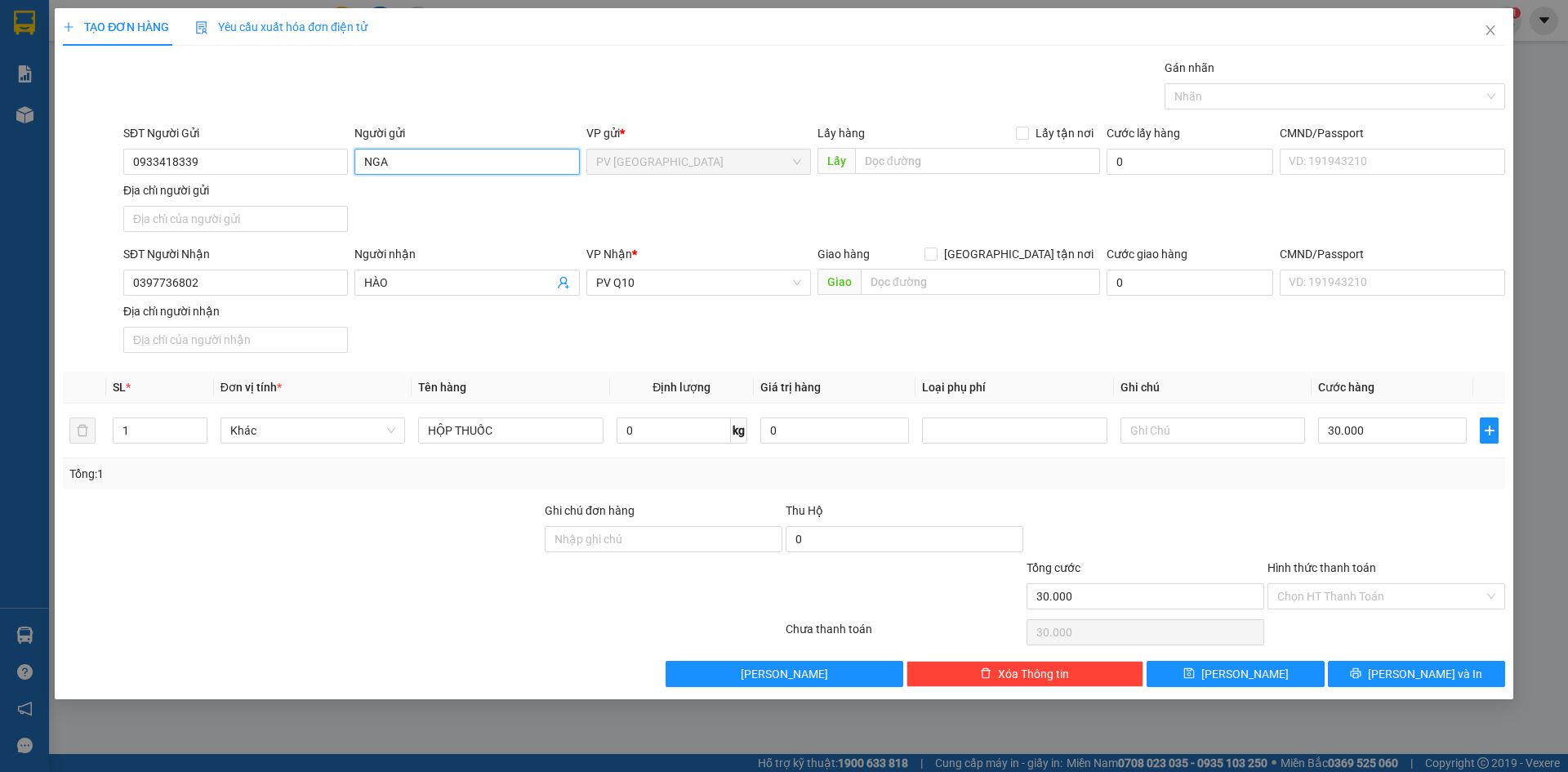
click at [361, 160] on input "NGA" at bounding box center [467, 162] width 225 height 27
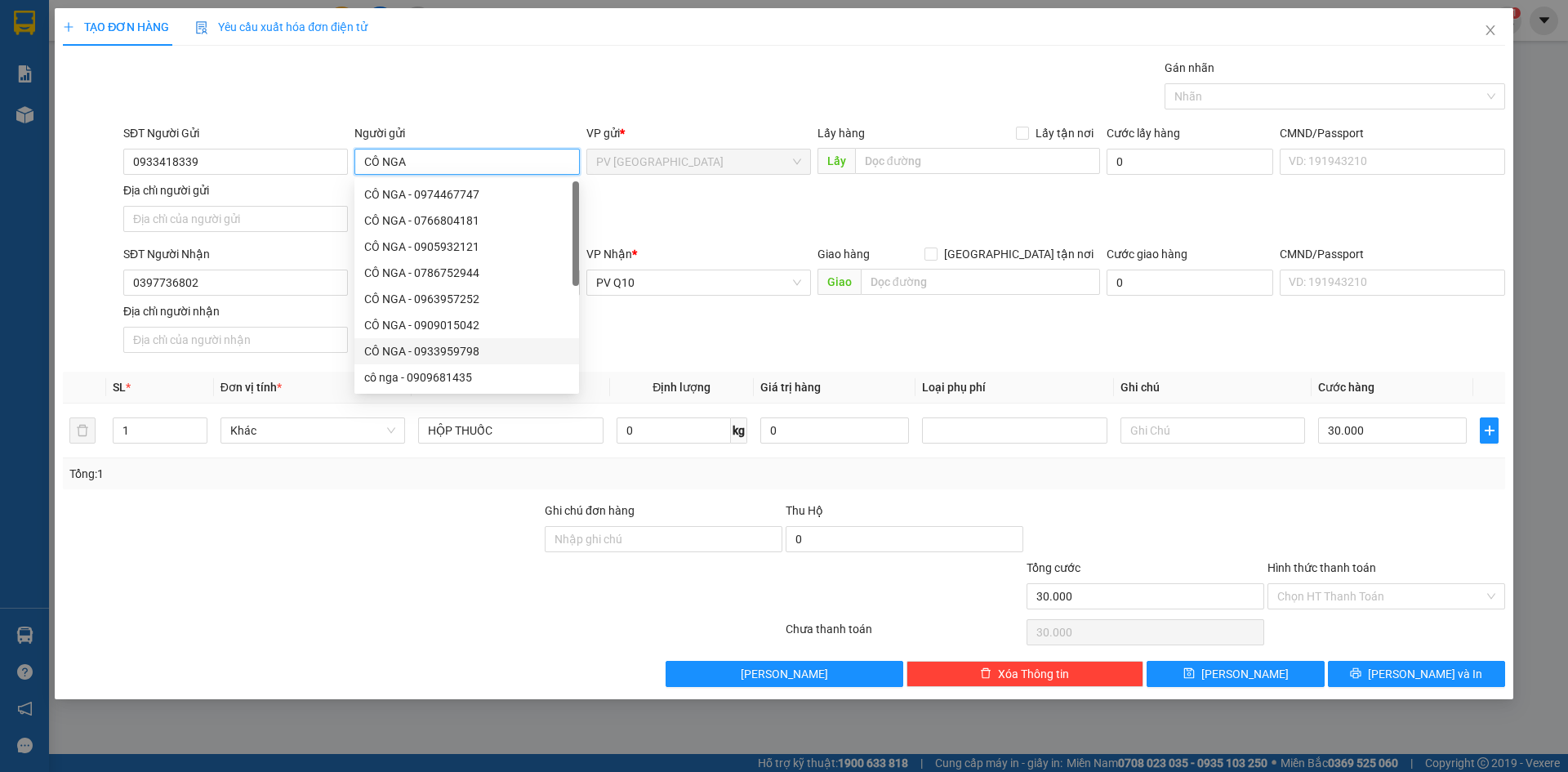
type input "CÔ NGA"
click at [275, 245] on div "SĐT Người Nhận" at bounding box center [235, 255] width 225 height 18
click at [275, 269] on input "0397736802" at bounding box center [235, 283] width 225 height 27
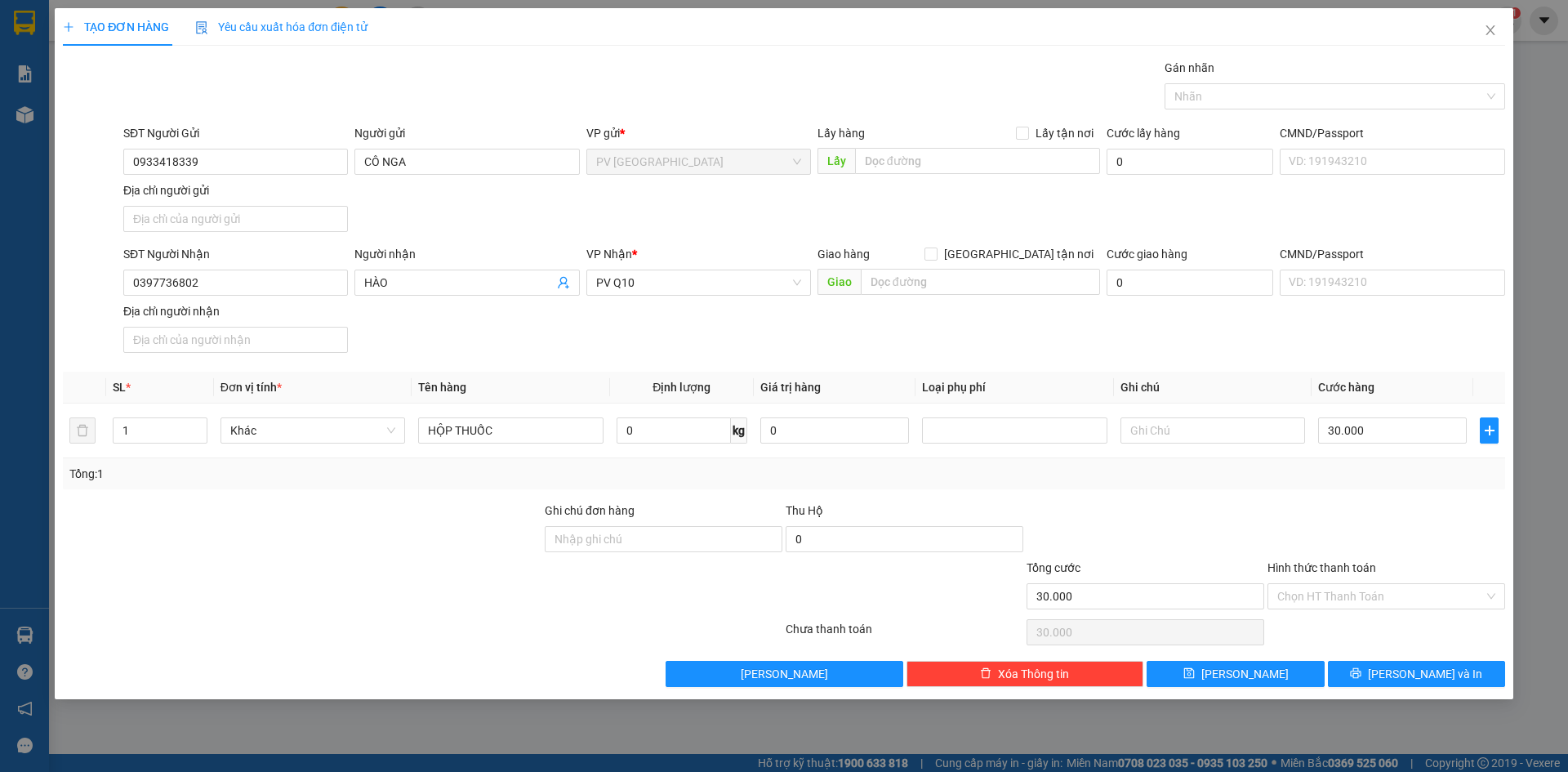
click at [454, 320] on div "SĐT Người Nhận 0397736802 0397736802 Người nhận HÀO VP Nhận * PV Q10 Giao hàng …" at bounding box center [814, 303] width 1388 height 114
drag, startPoint x: 448, startPoint y: 434, endPoint x: 419, endPoint y: 435, distance: 29.0
click at [419, 435] on input "HỘP THUỐC" at bounding box center [510, 430] width 185 height 27
type input "THÙNG THUỐC"
click at [1387, 428] on input "30.000" at bounding box center [1391, 430] width 148 height 27
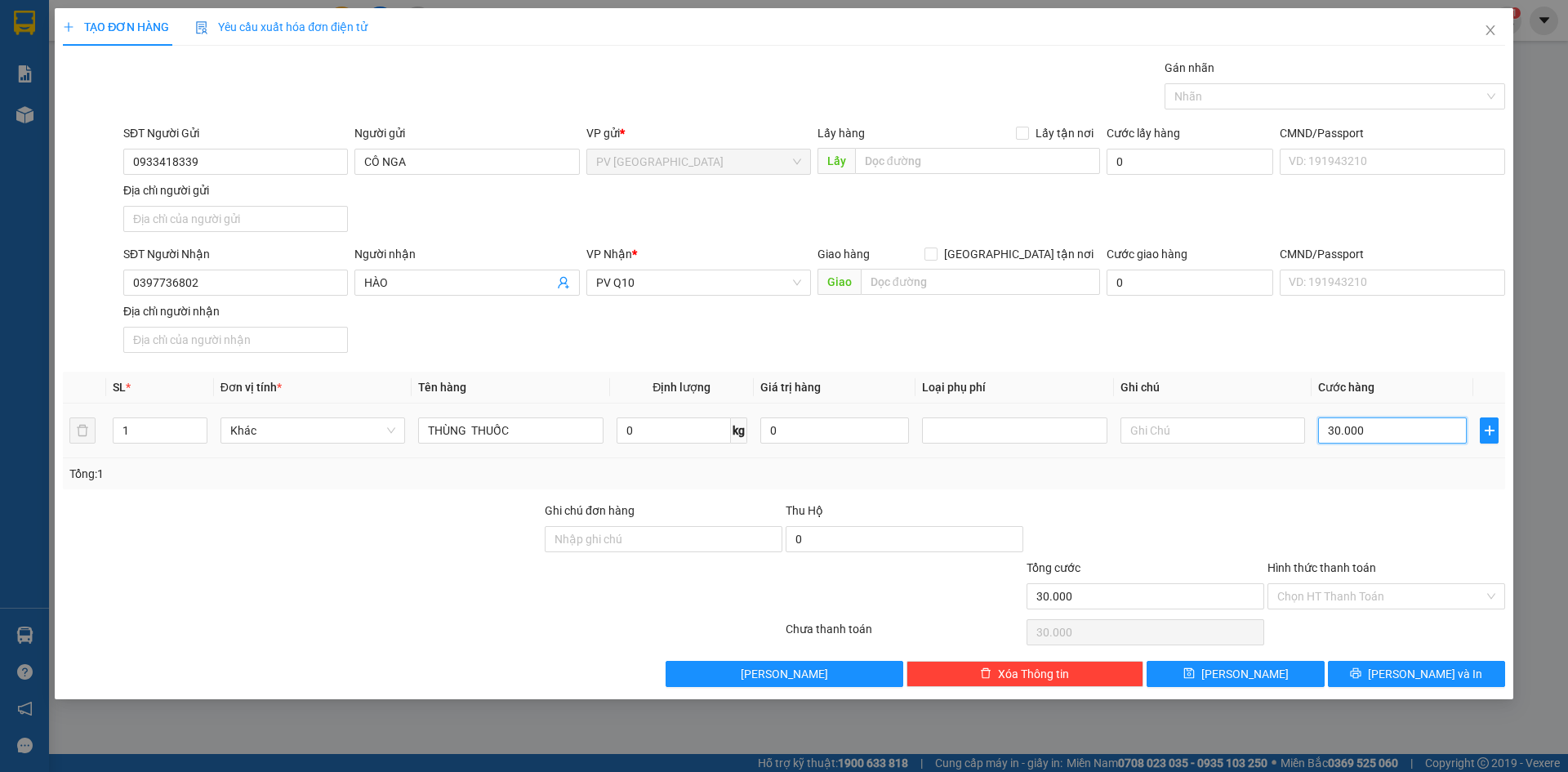
type input "4"
type input "40"
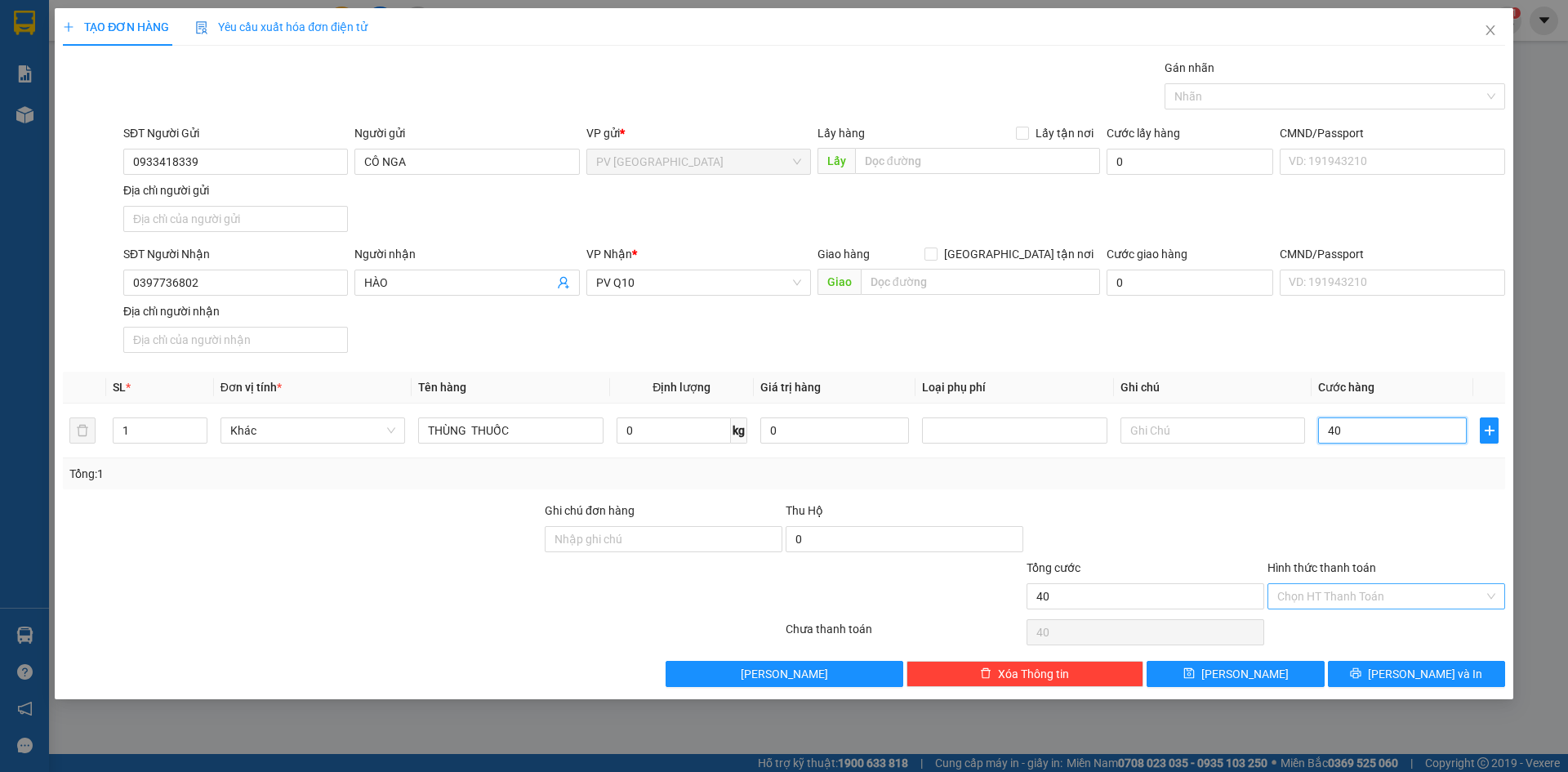
type input "40"
type input "40.000"
click at [1362, 592] on input "Hình thức thanh toán" at bounding box center [1380, 596] width 206 height 25
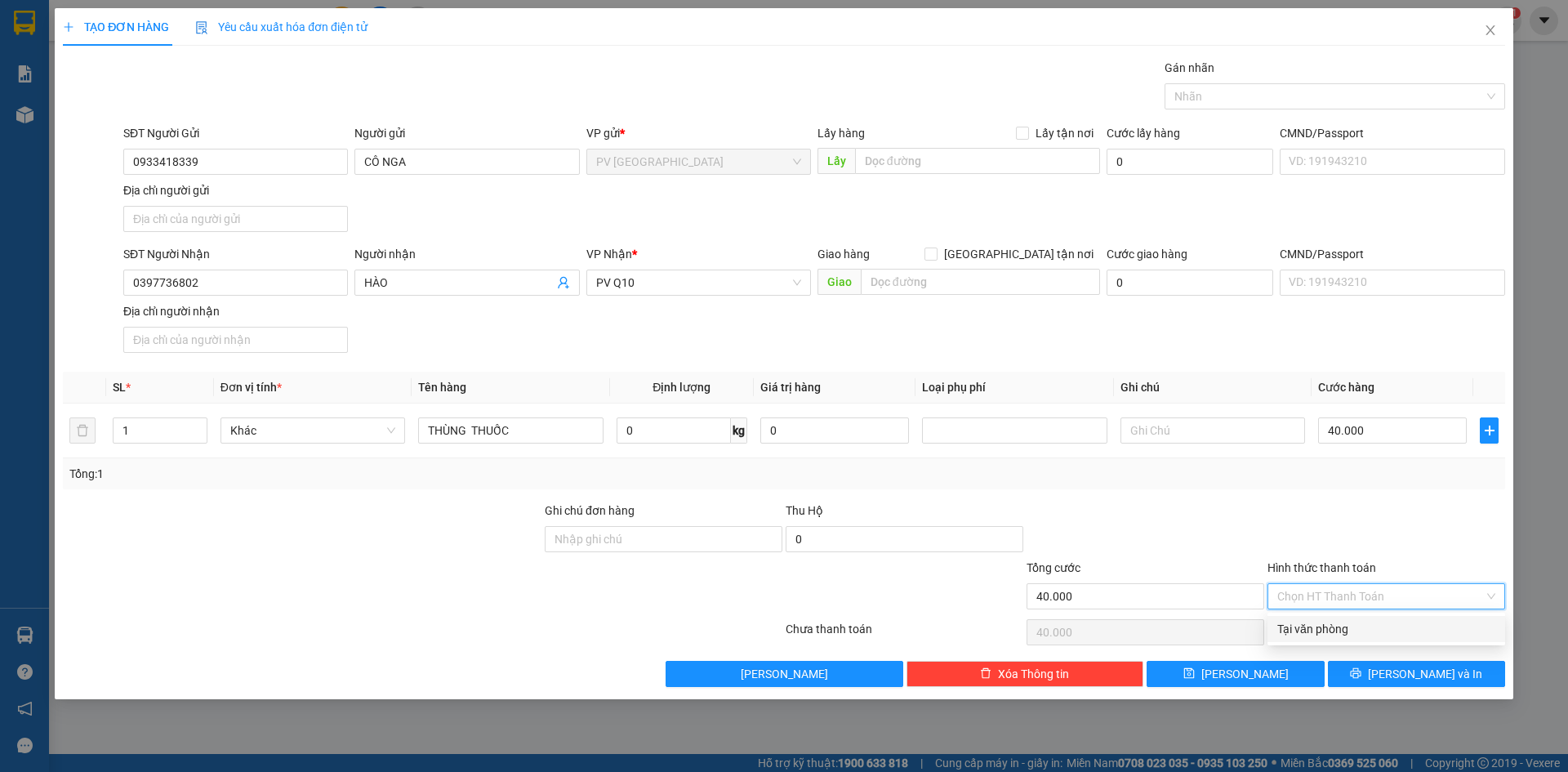
click at [1370, 632] on div "Tại văn phòng" at bounding box center [1386, 629] width 218 height 18
type input "0"
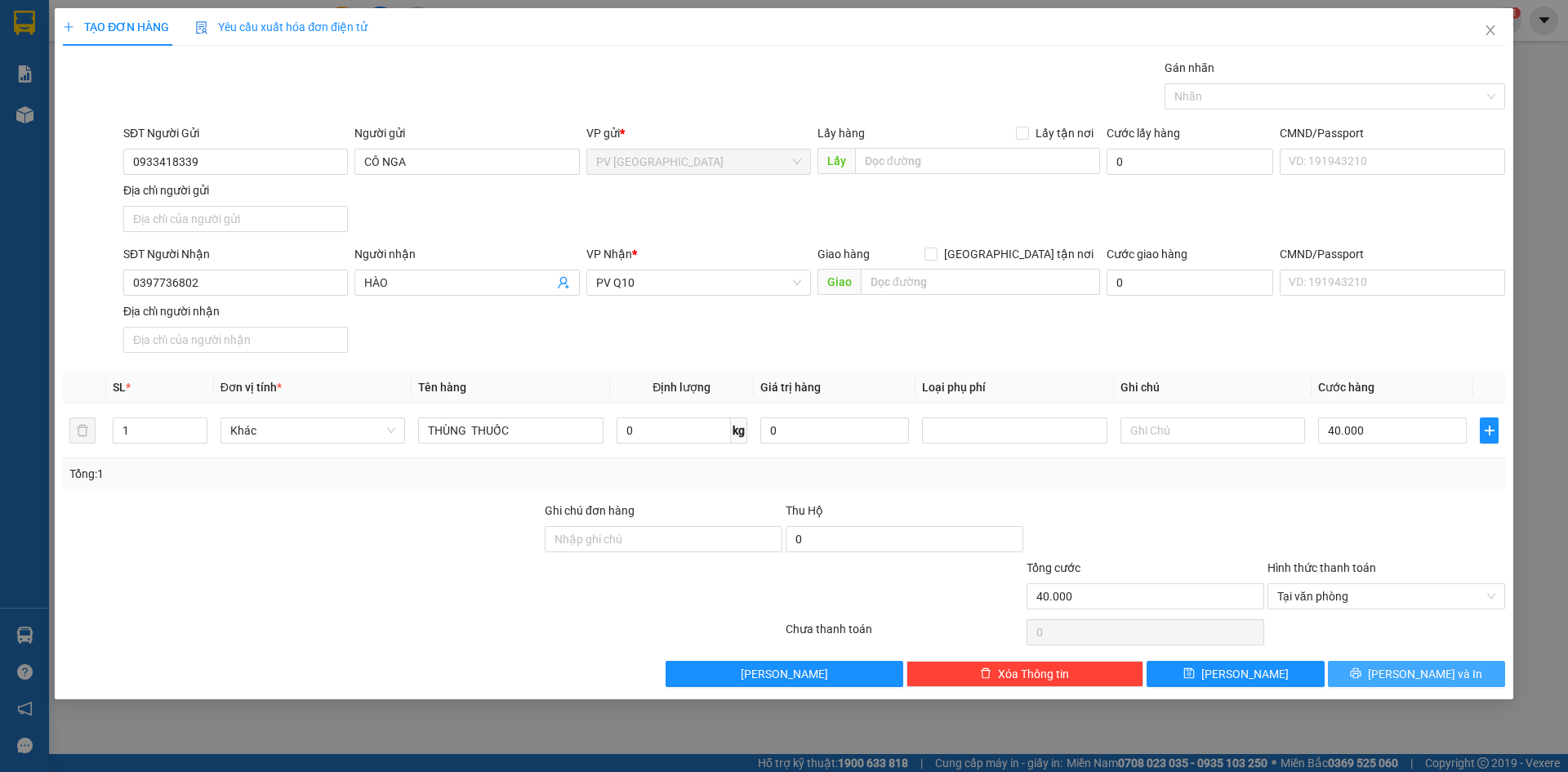
click at [1370, 670] on button "[PERSON_NAME] và In" at bounding box center [1416, 674] width 177 height 27
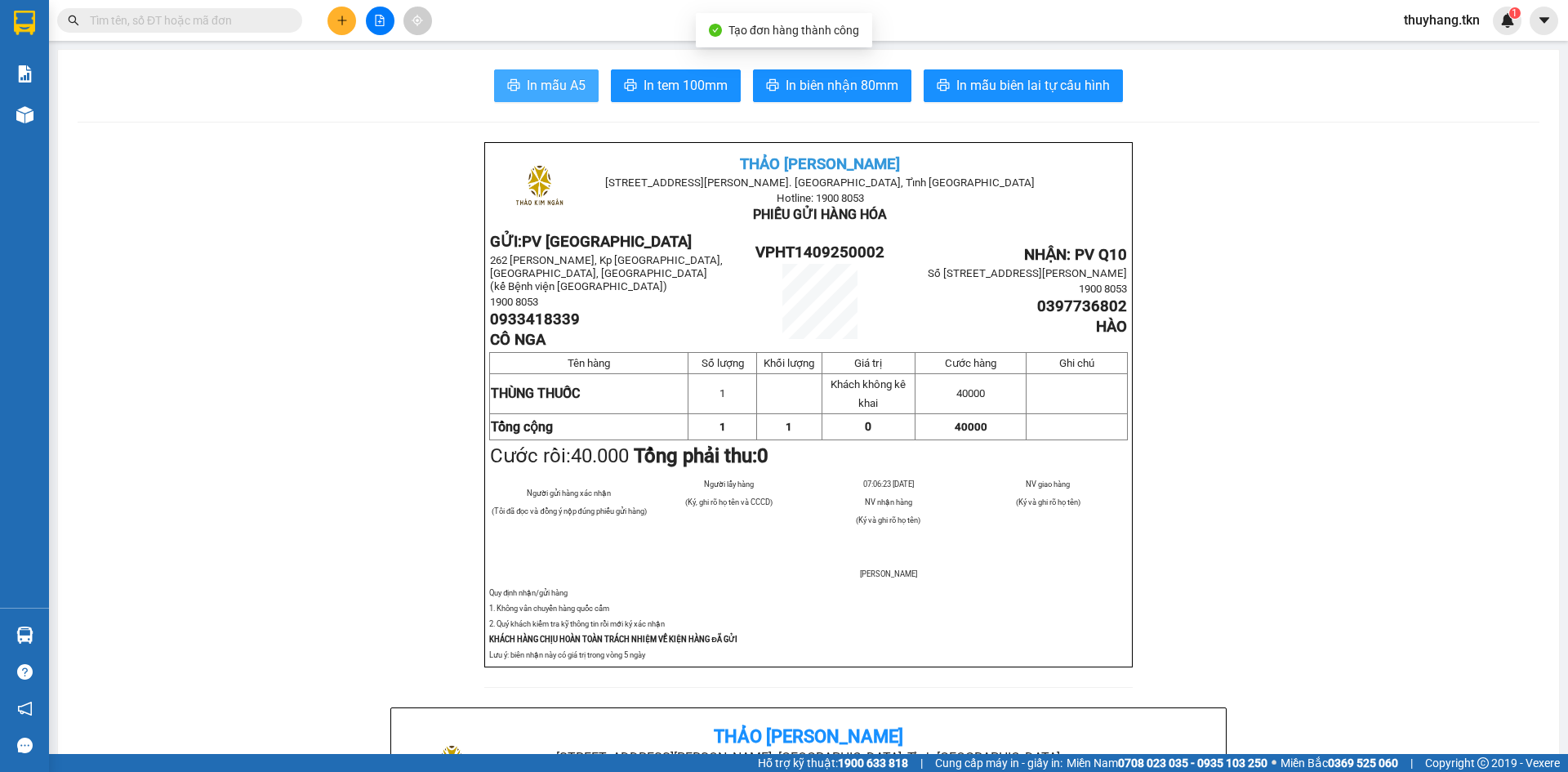
click at [512, 86] on icon "printer" at bounding box center [514, 85] width 13 height 13
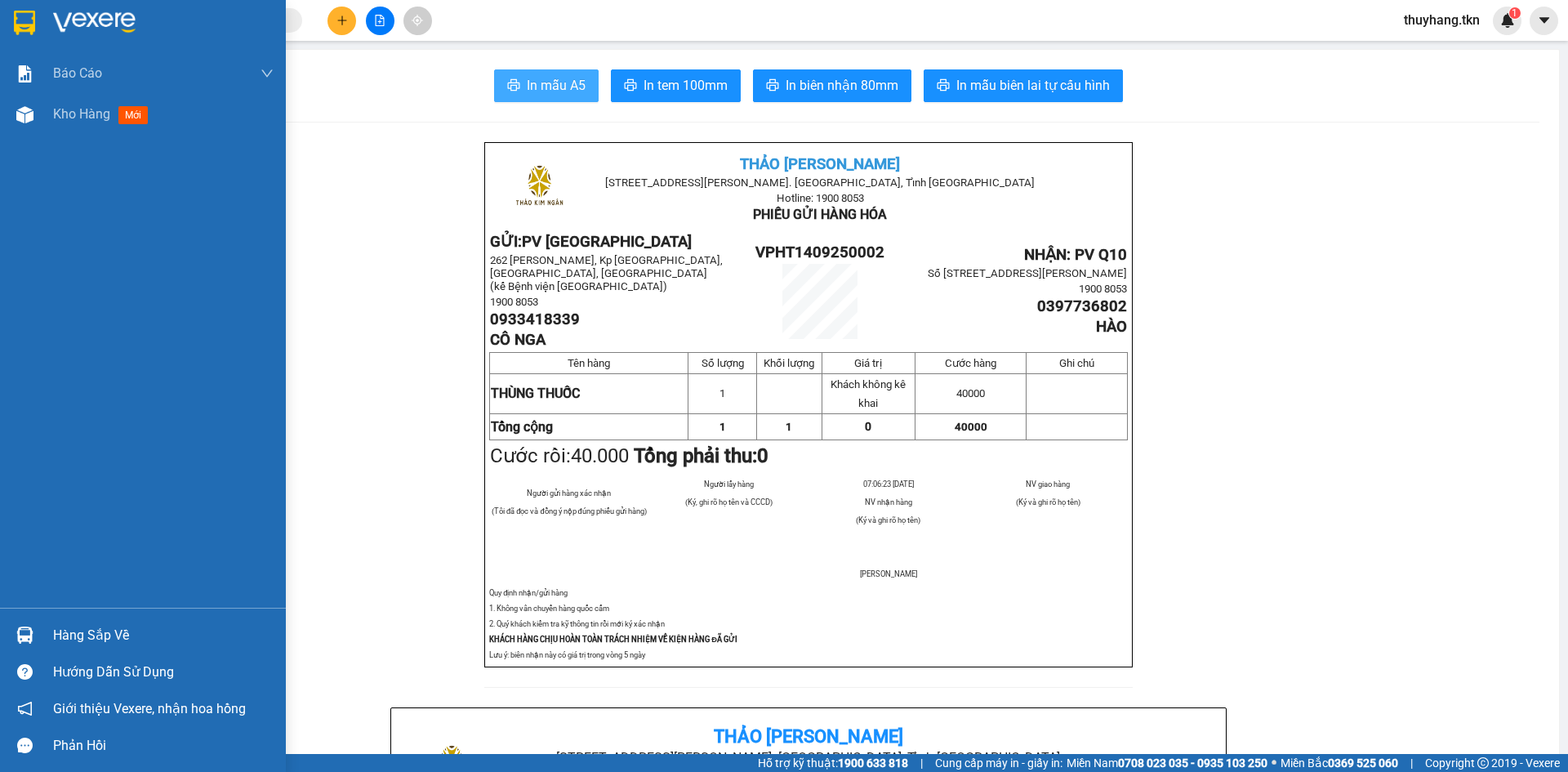
click at [46, 632] on div "Hàng sắp về" at bounding box center [143, 635] width 286 height 36
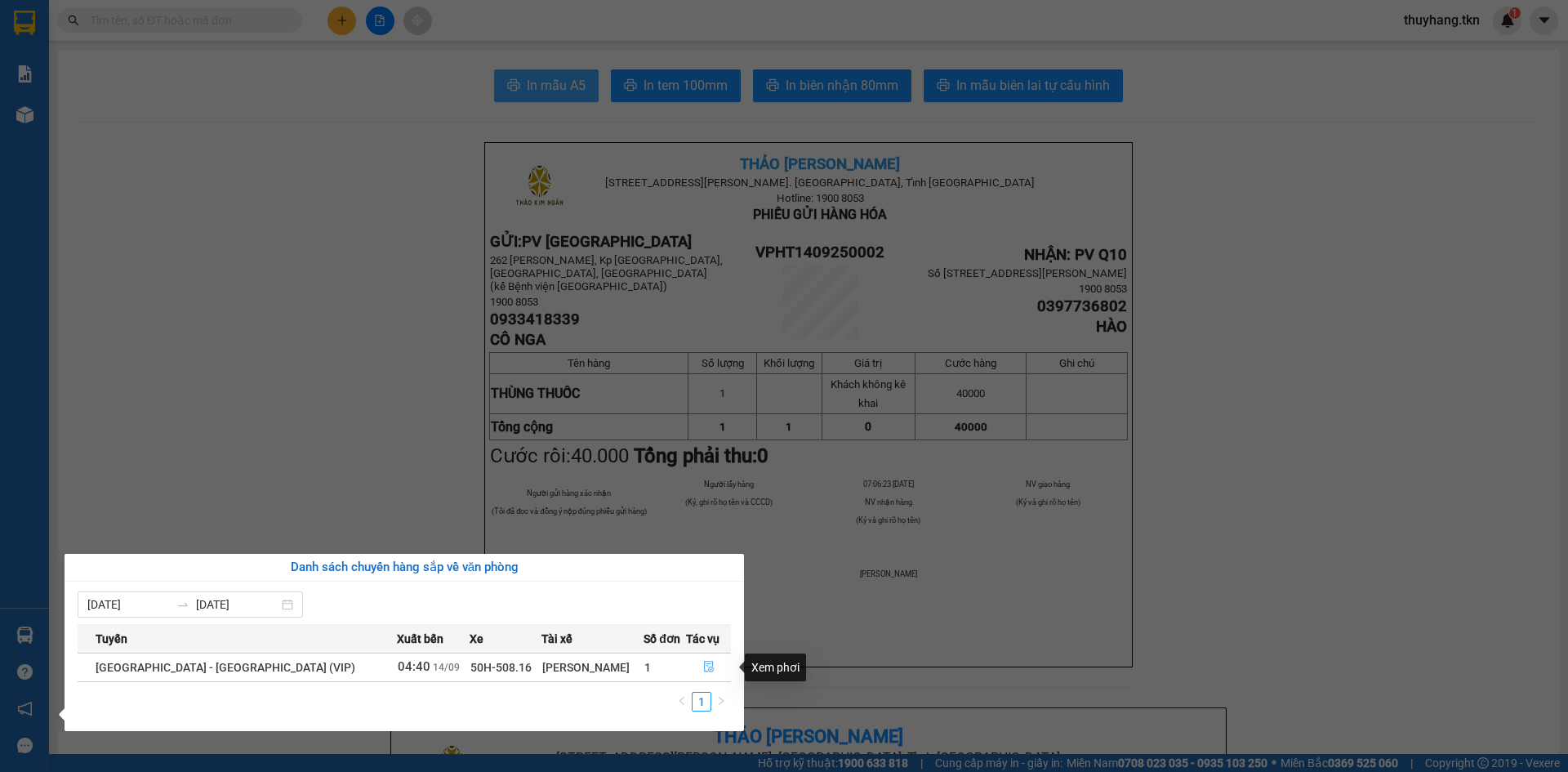
click at [703, 667] on icon "file-done" at bounding box center [709, 667] width 12 height 12
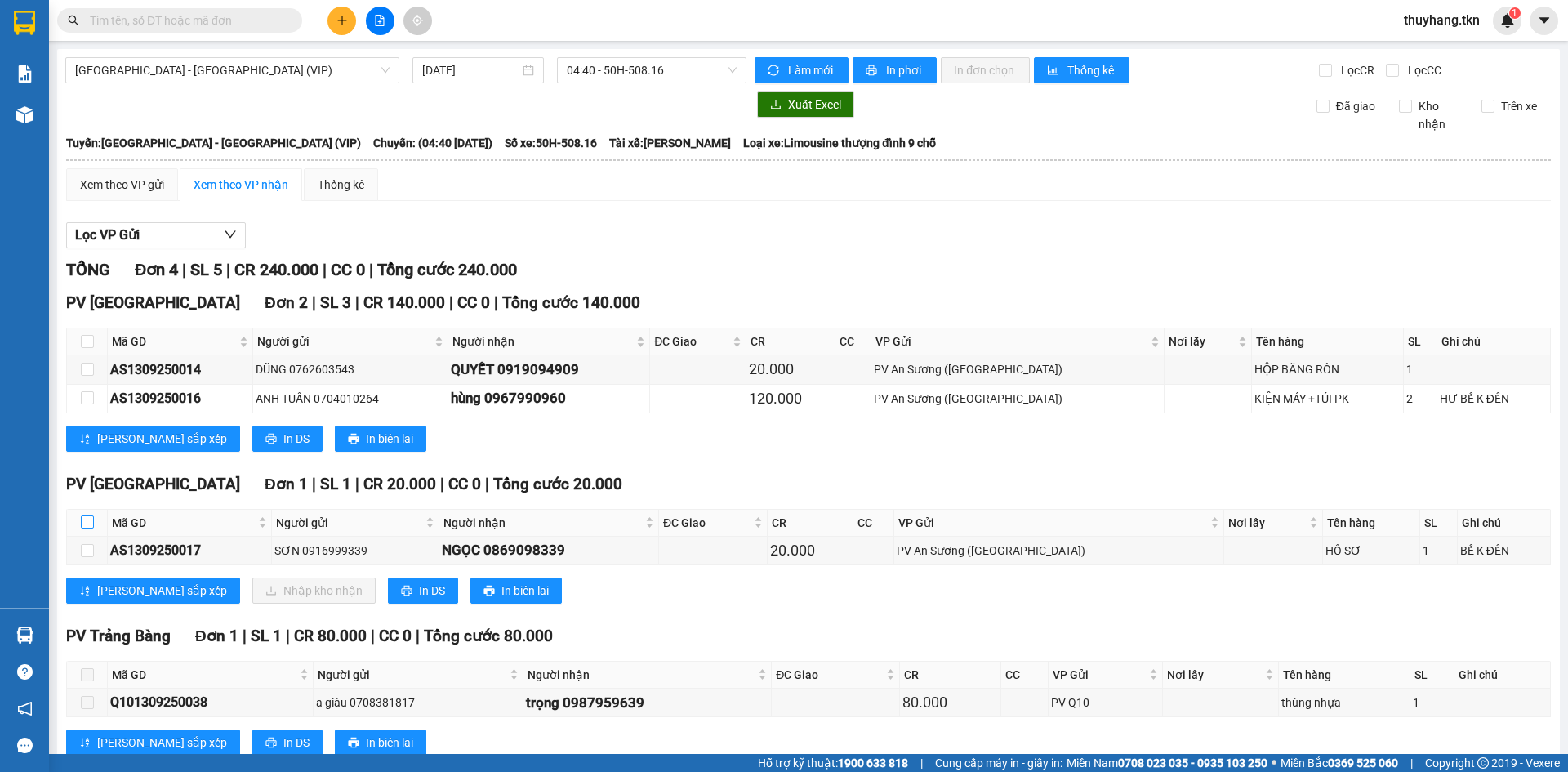
click at [85, 520] on input "checkbox" at bounding box center [88, 522] width 13 height 13
checkbox input "true"
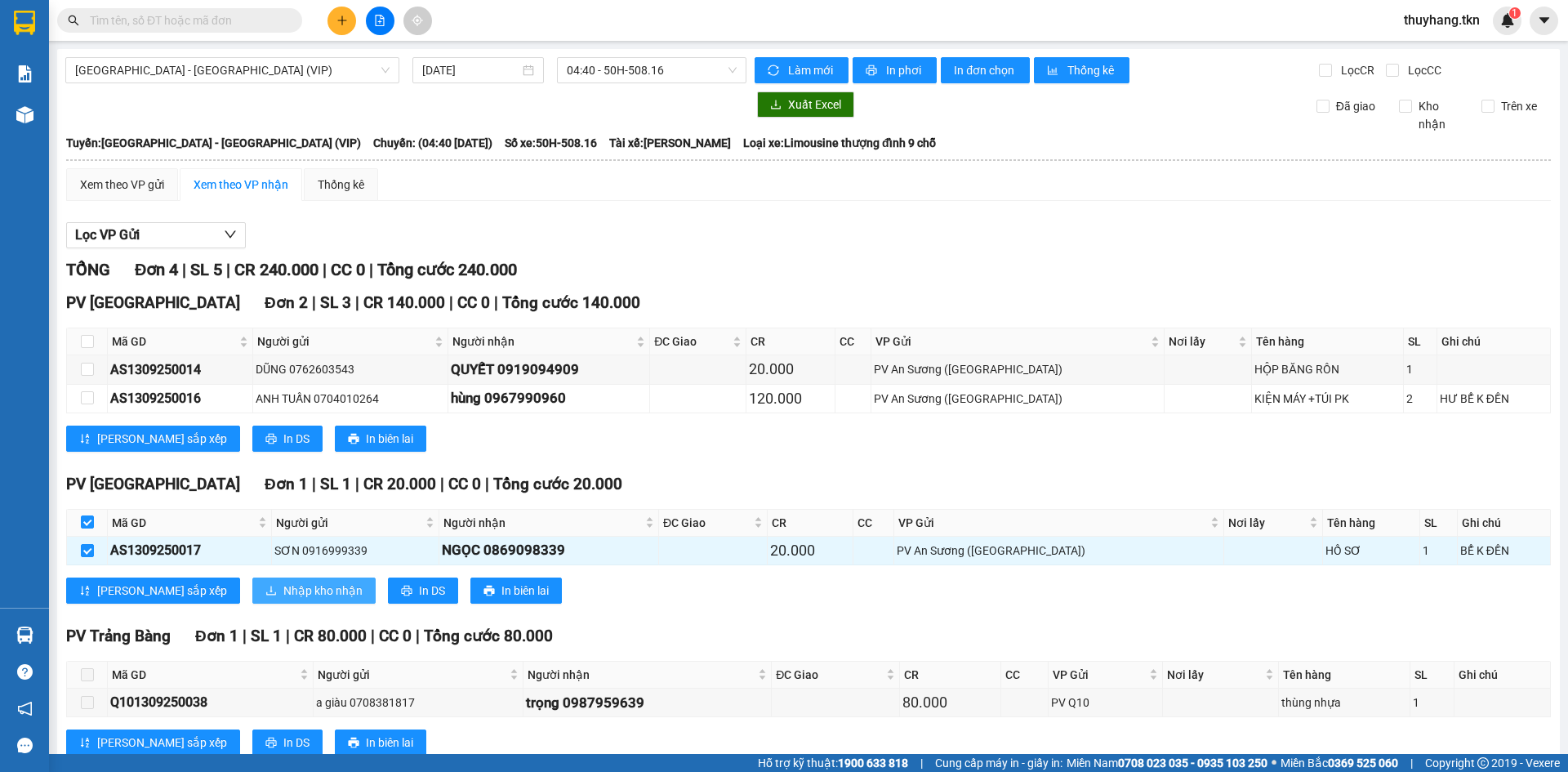
click at [283, 588] on span "Nhập kho nhận" at bounding box center [323, 591] width 80 height 18
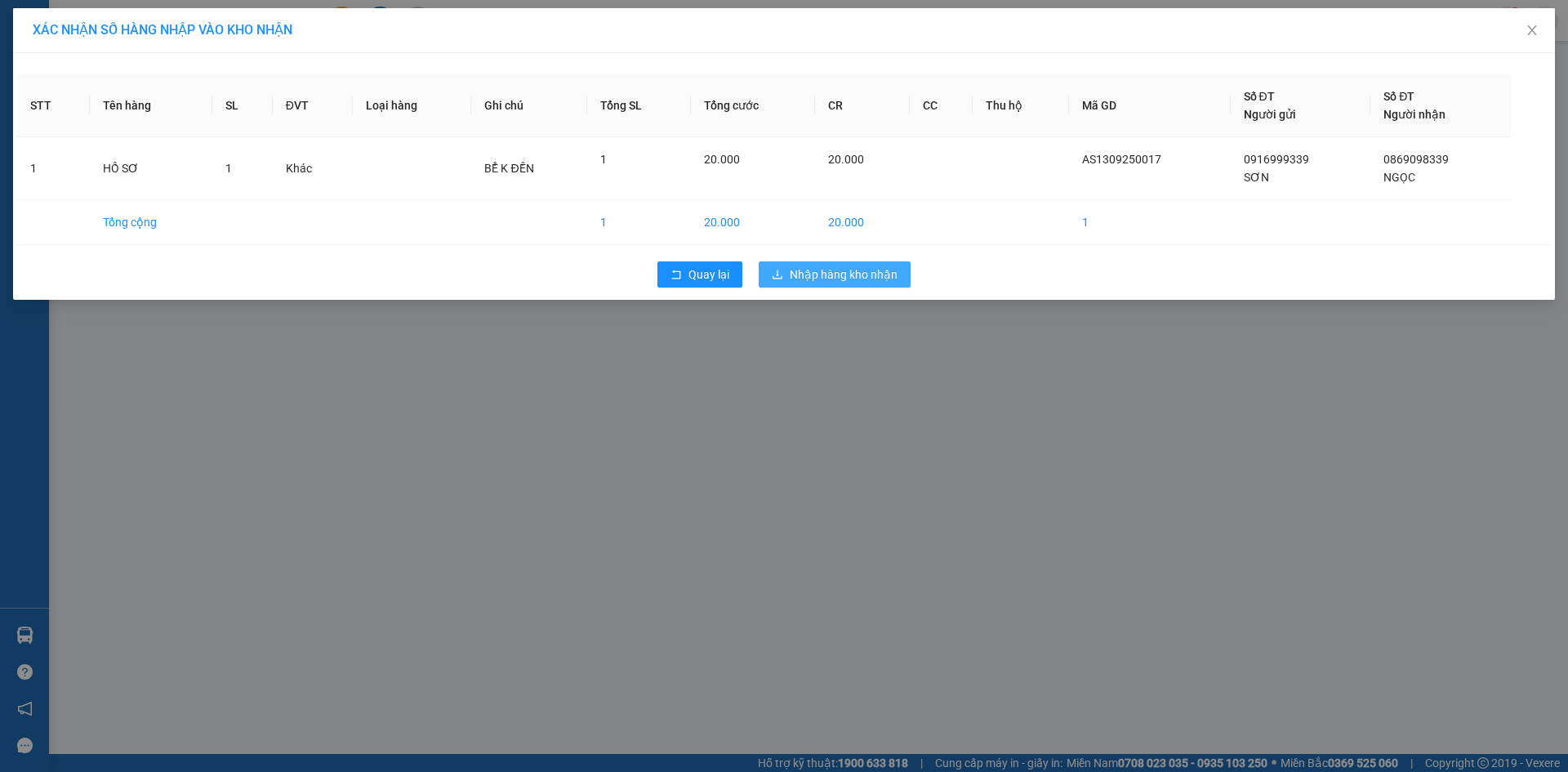
click at [838, 275] on span "Nhập hàng kho nhận" at bounding box center [844, 274] width 108 height 18
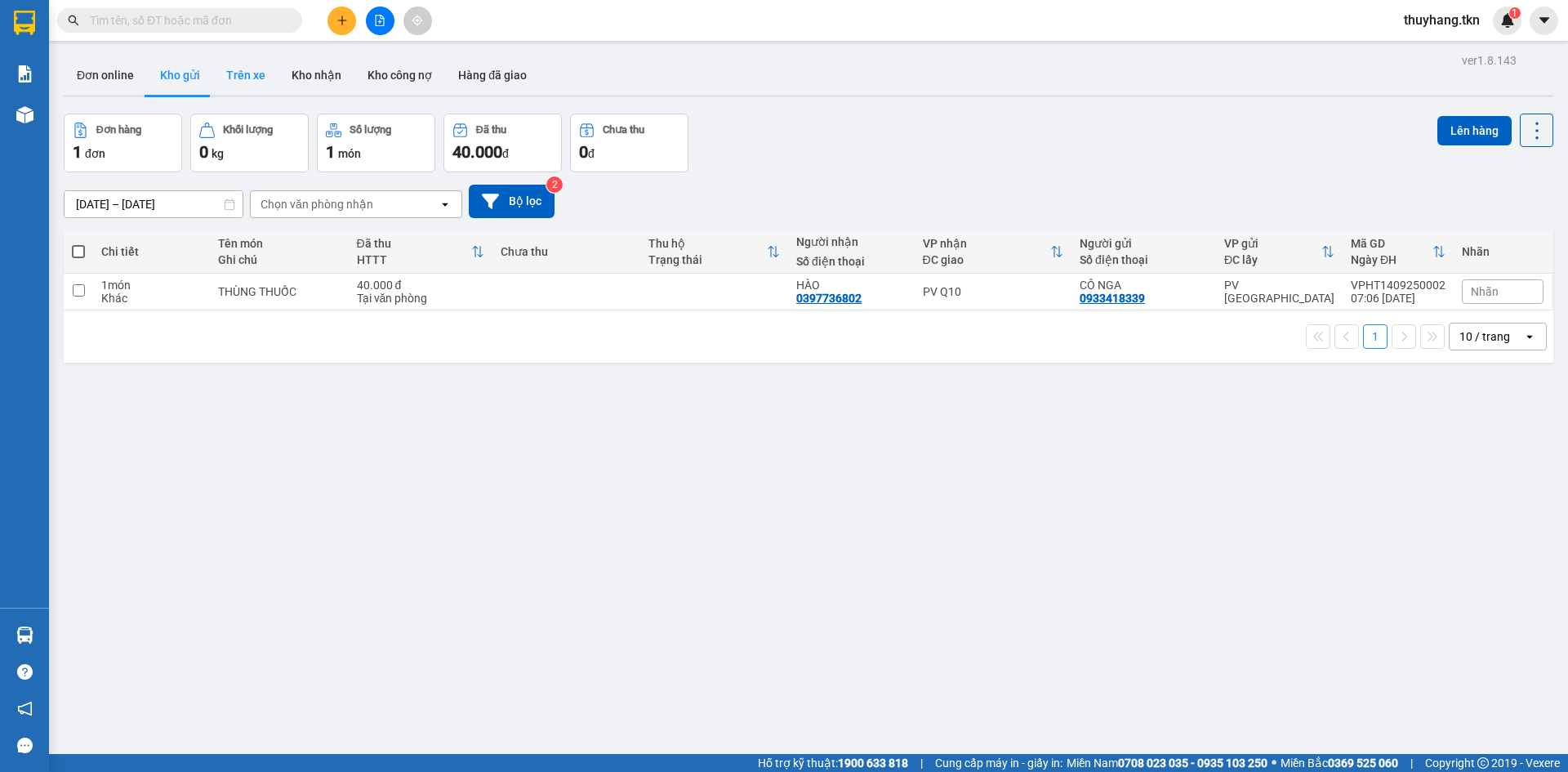
click at [252, 82] on button "Trên xe" at bounding box center [245, 75] width 65 height 39
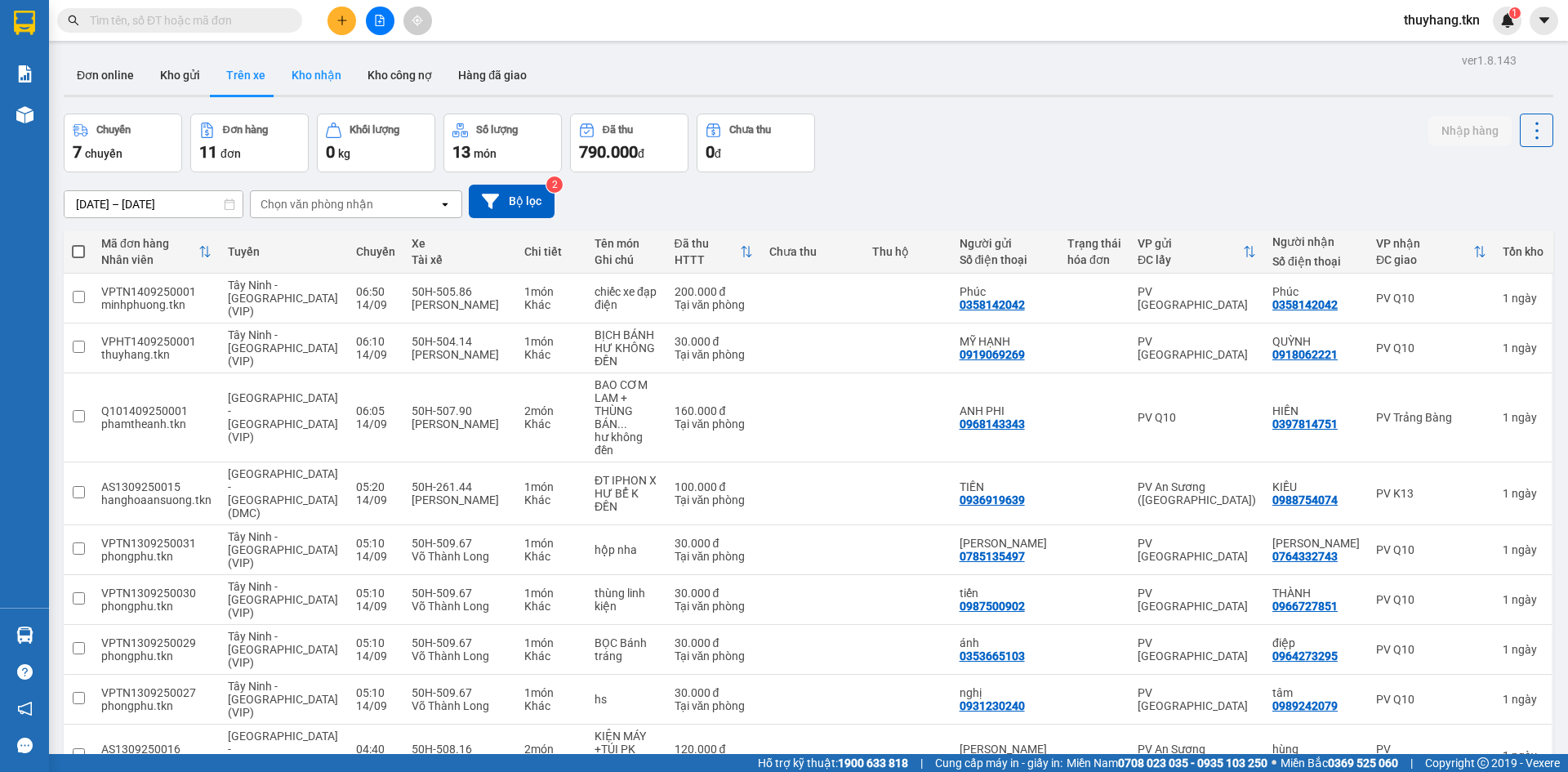
click at [303, 68] on button "Kho nhận" at bounding box center [317, 75] width 76 height 39
type input "[DATE] – [DATE]"
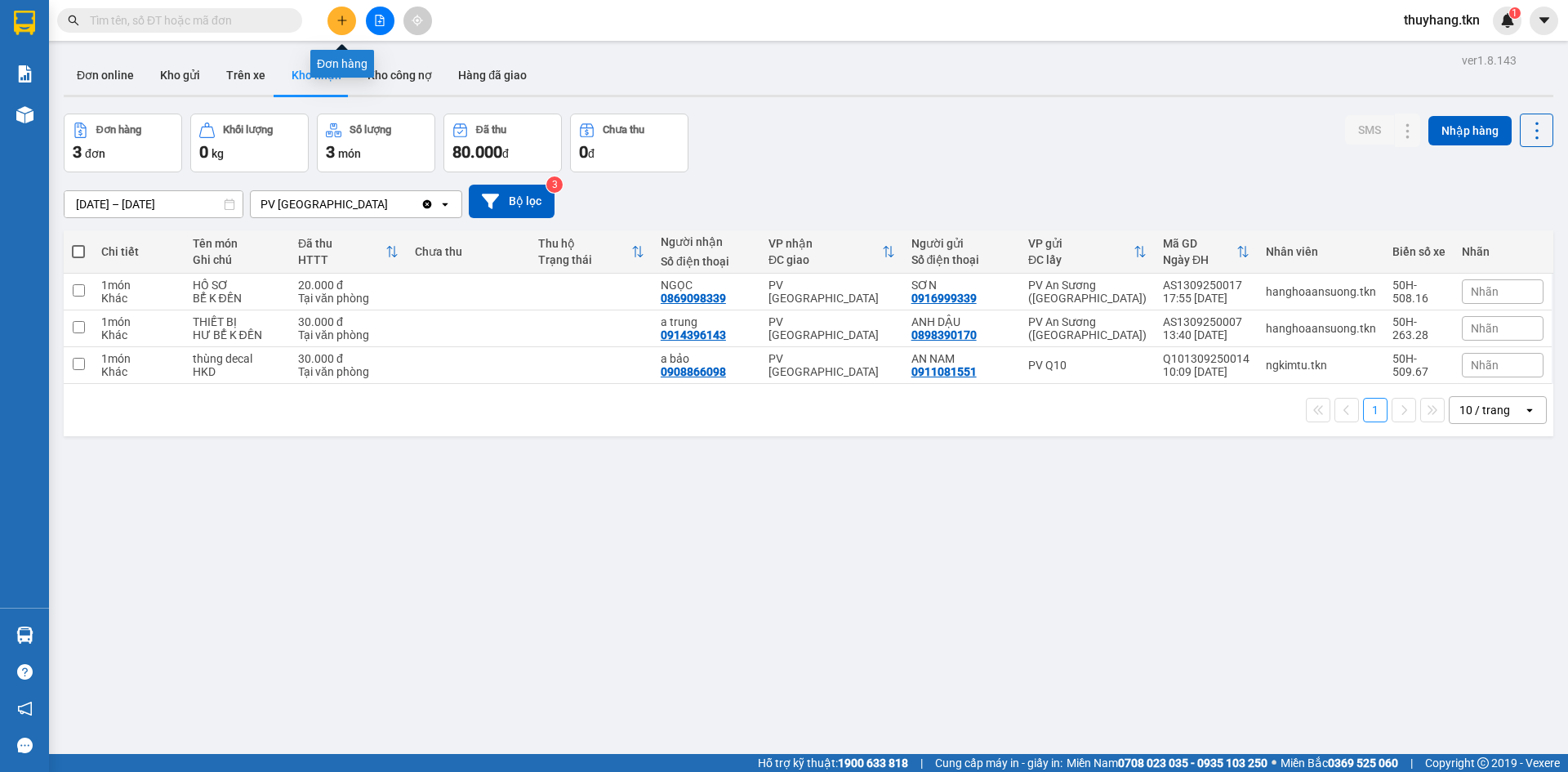
click at [349, 24] on button at bounding box center [341, 21] width 28 height 28
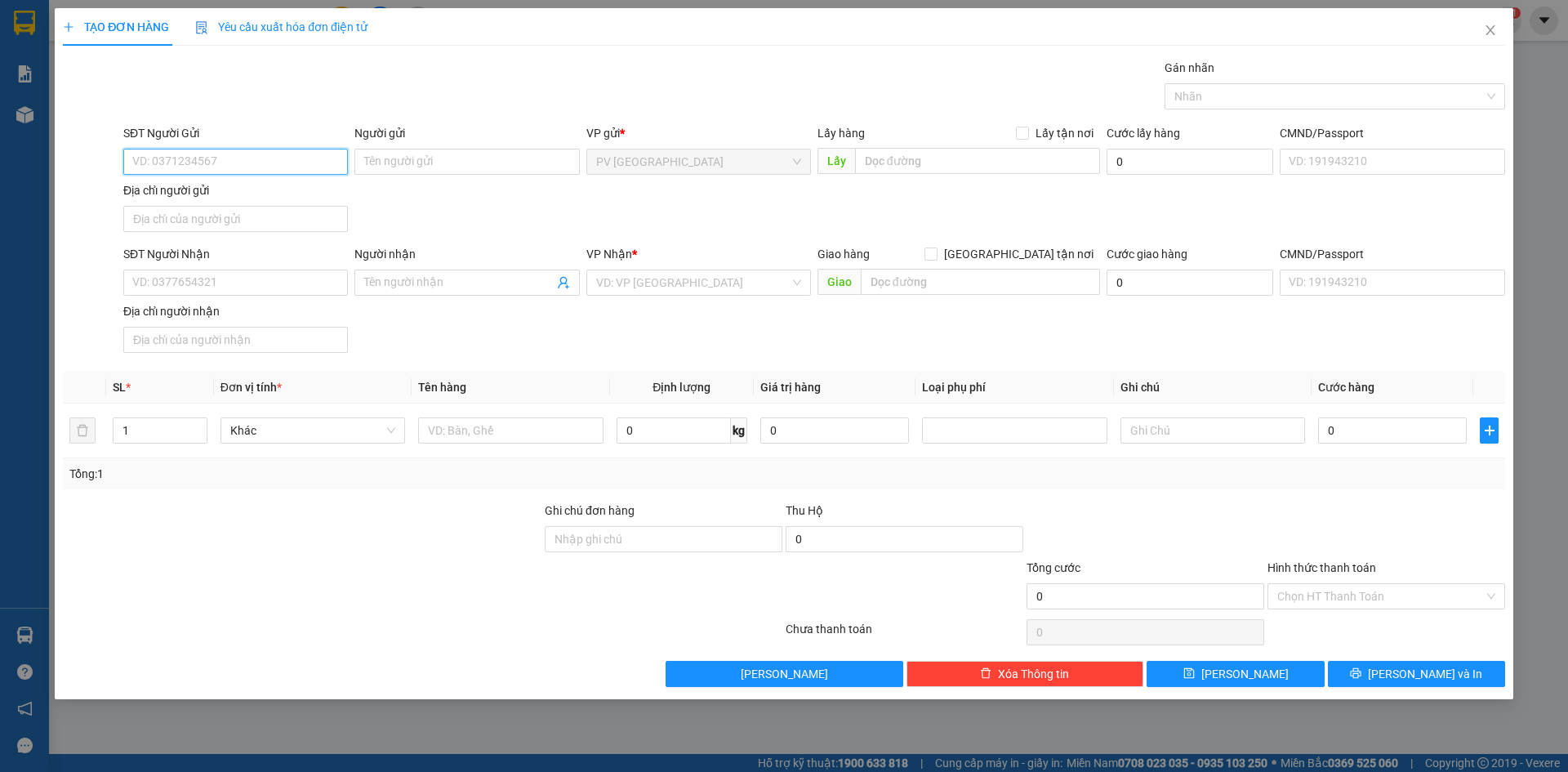
click at [305, 158] on input "SĐT Người Gửi" at bounding box center [235, 162] width 225 height 27
drag, startPoint x: 220, startPoint y: 164, endPoint x: 87, endPoint y: 162, distance: 133.0
click at [87, 162] on div "SĐT Người Gửi 0938636963 0938636963 Người gửi Tên người gửi VP gửi * PV Hòa Thà…" at bounding box center [784, 182] width 1445 height 114
type input "0902491493"
click at [201, 200] on div "0902491493 - CHÚ LƯU" at bounding box center [235, 195] width 205 height 18
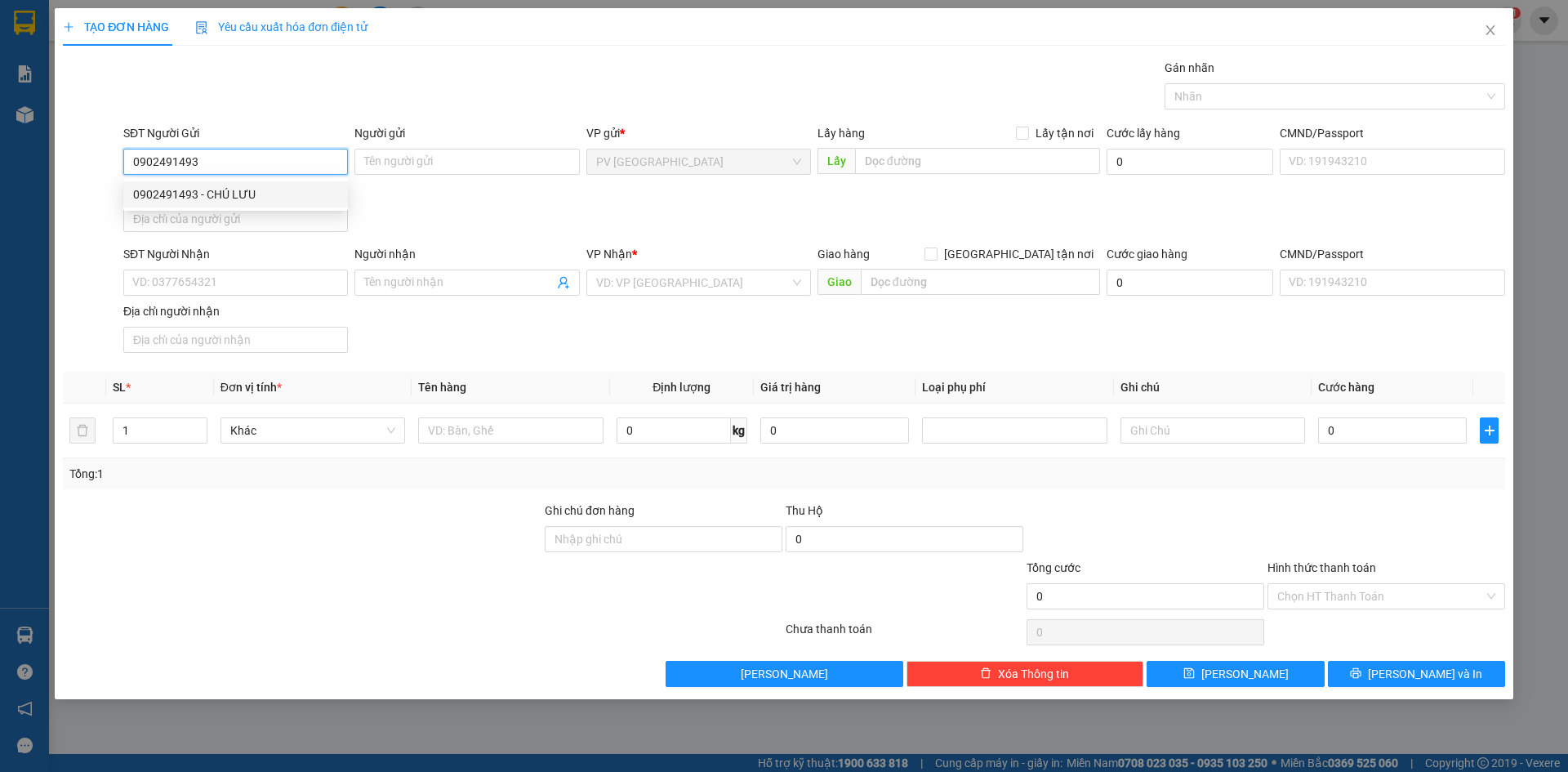
type input "CHÚ LƯU"
type input "0901395053"
type input "LAN ANH"
type input "50.000"
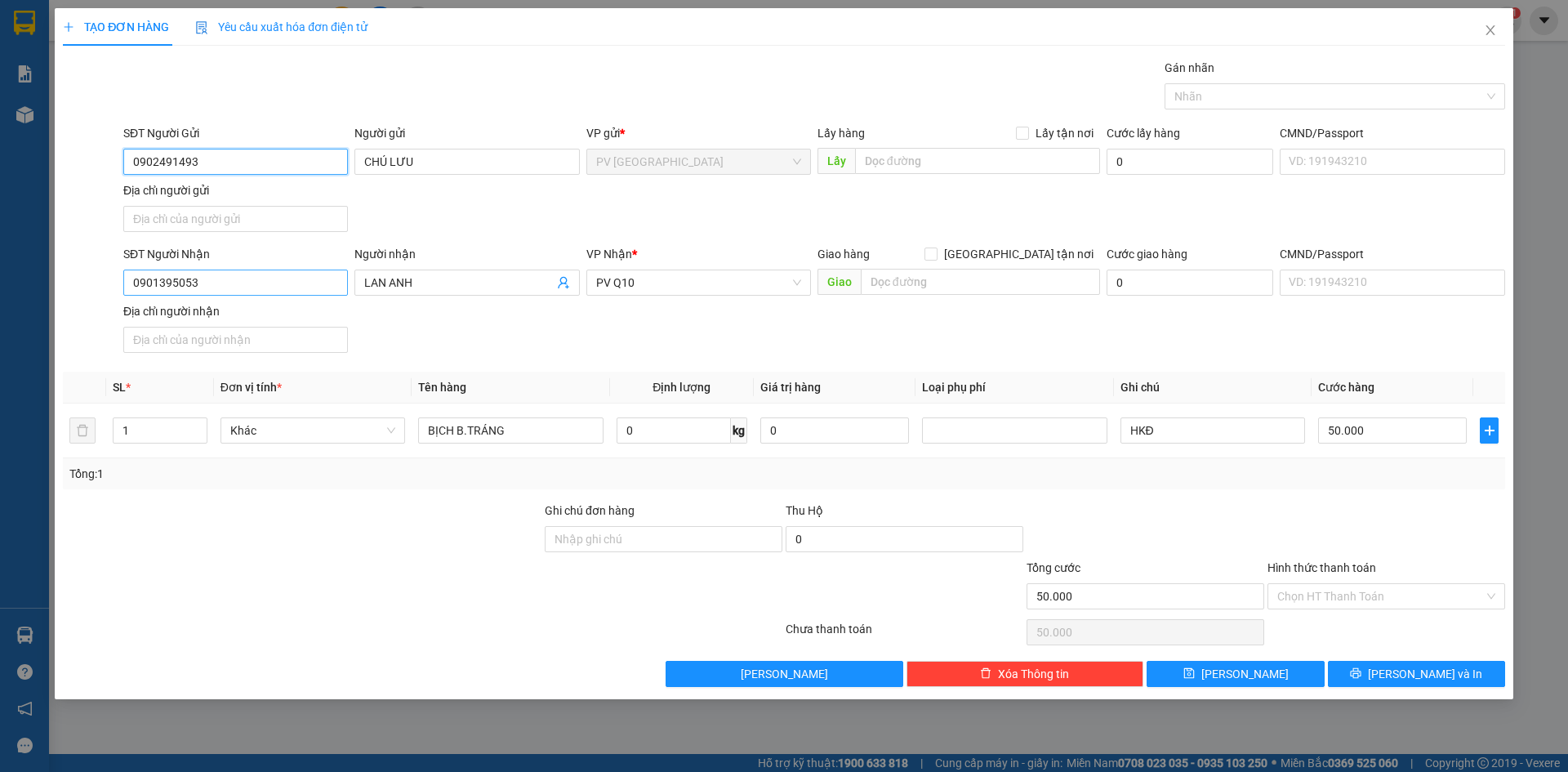
type input "0902491493"
click at [238, 291] on input "0901395053" at bounding box center [235, 283] width 225 height 27
type input "0938512706"
click at [437, 280] on input "LAN ANH" at bounding box center [458, 283] width 189 height 18
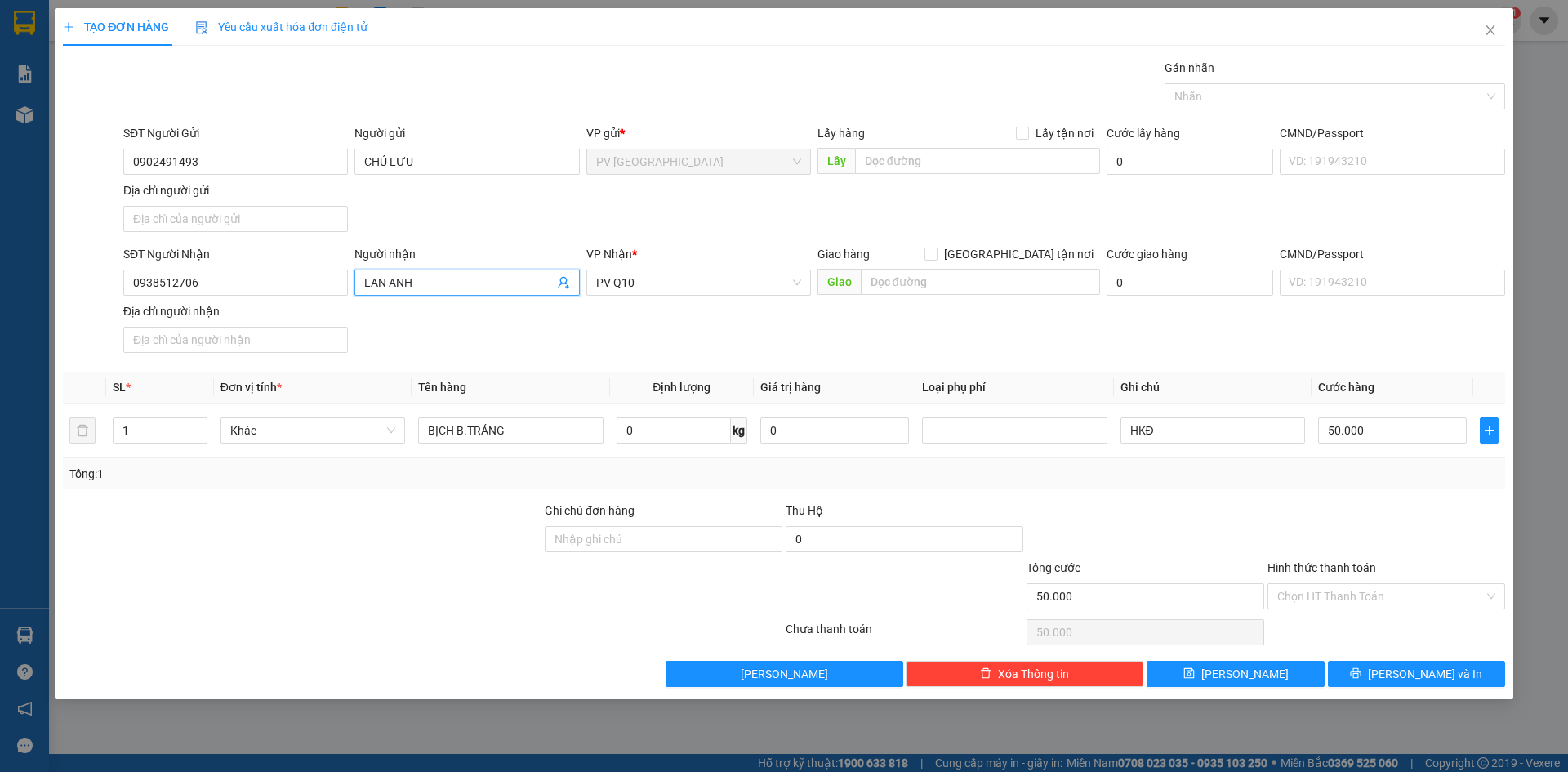
click at [437, 280] on input "LAN ANH" at bounding box center [458, 283] width 189 height 18
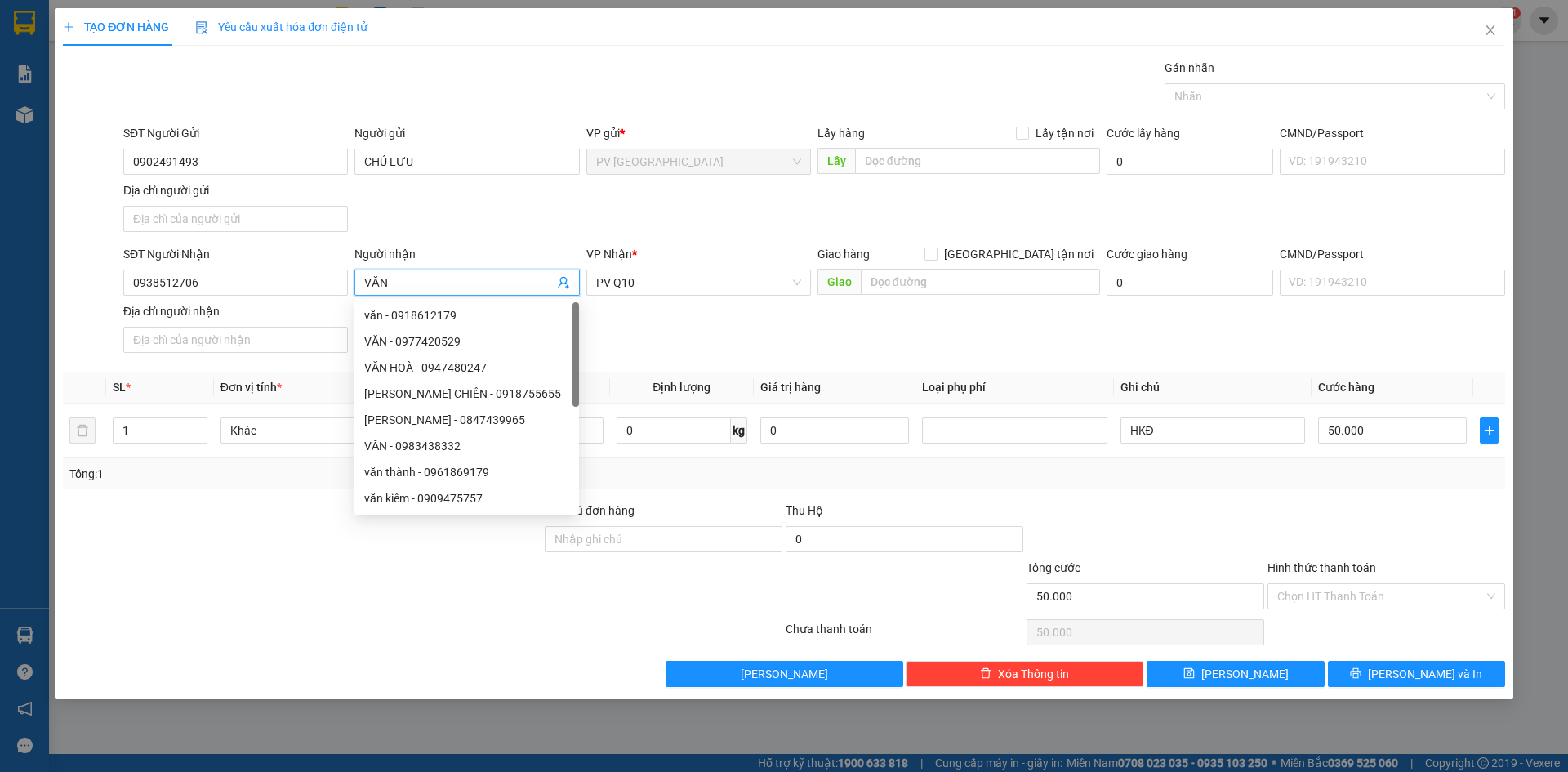
type input "VĂN"
click at [696, 313] on div "SĐT Người Nhận 0938512706 Người nhận VĂN VP Nhận * PV Q10 Giao hàng Giao tận nơ…" at bounding box center [814, 303] width 1388 height 114
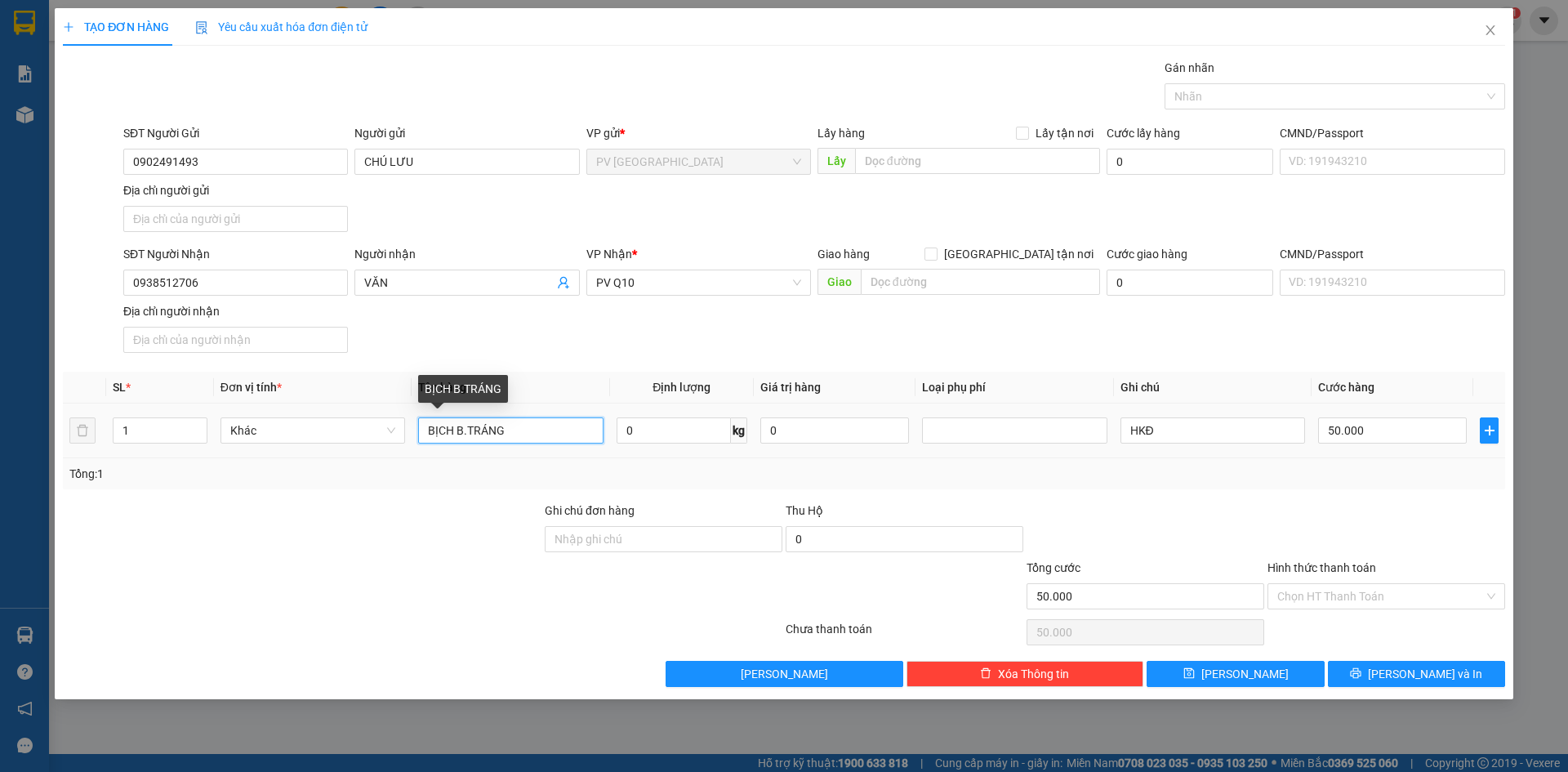
click at [533, 435] on input "BỊCH B.TRÁNG" at bounding box center [510, 430] width 185 height 27
drag, startPoint x: 1198, startPoint y: 90, endPoint x: 1219, endPoint y: 109, distance: 28.3
click at [1199, 90] on div at bounding box center [1326, 96] width 316 height 20
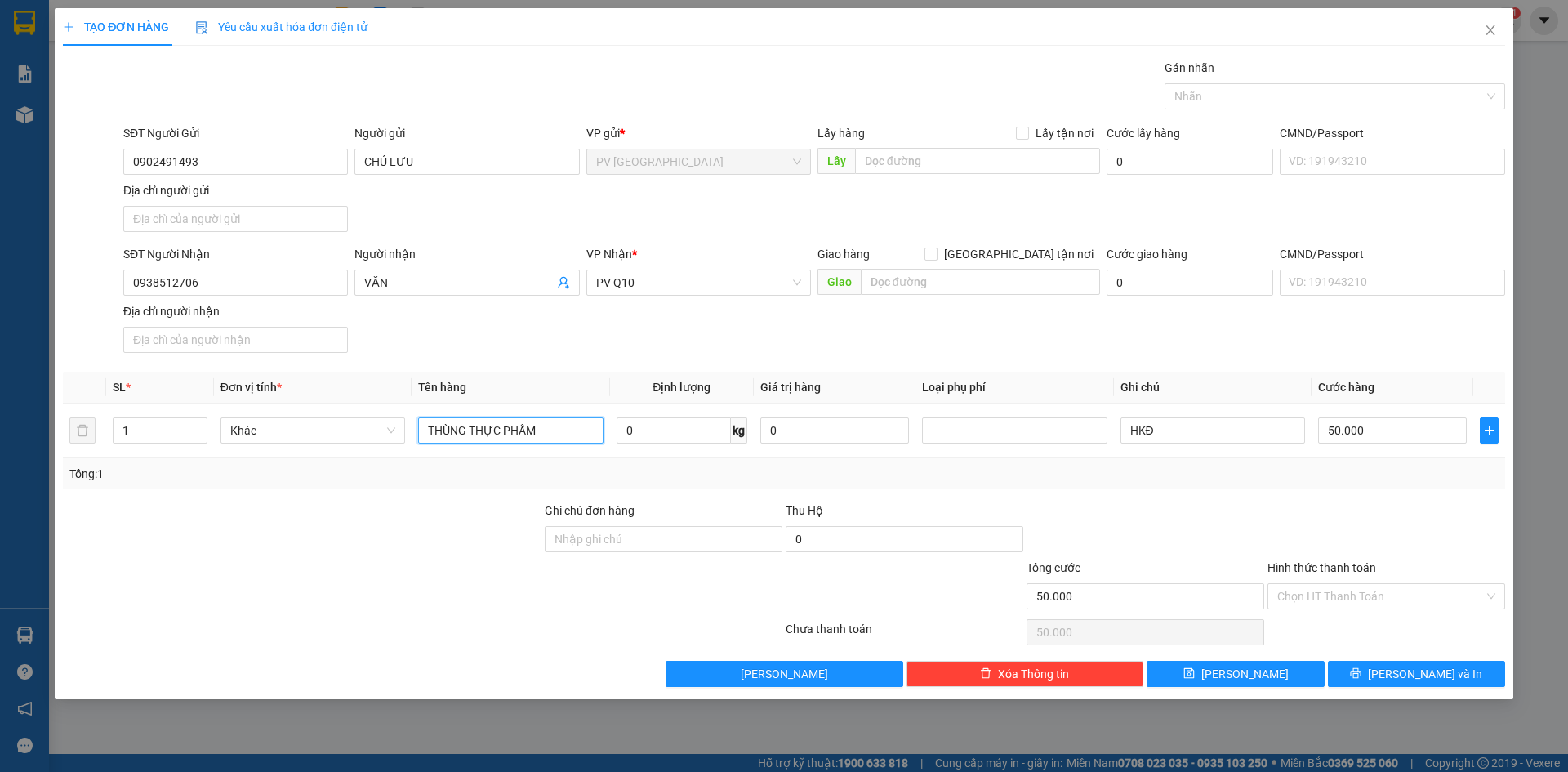
type input "THÙNG THỰC PHẨM"
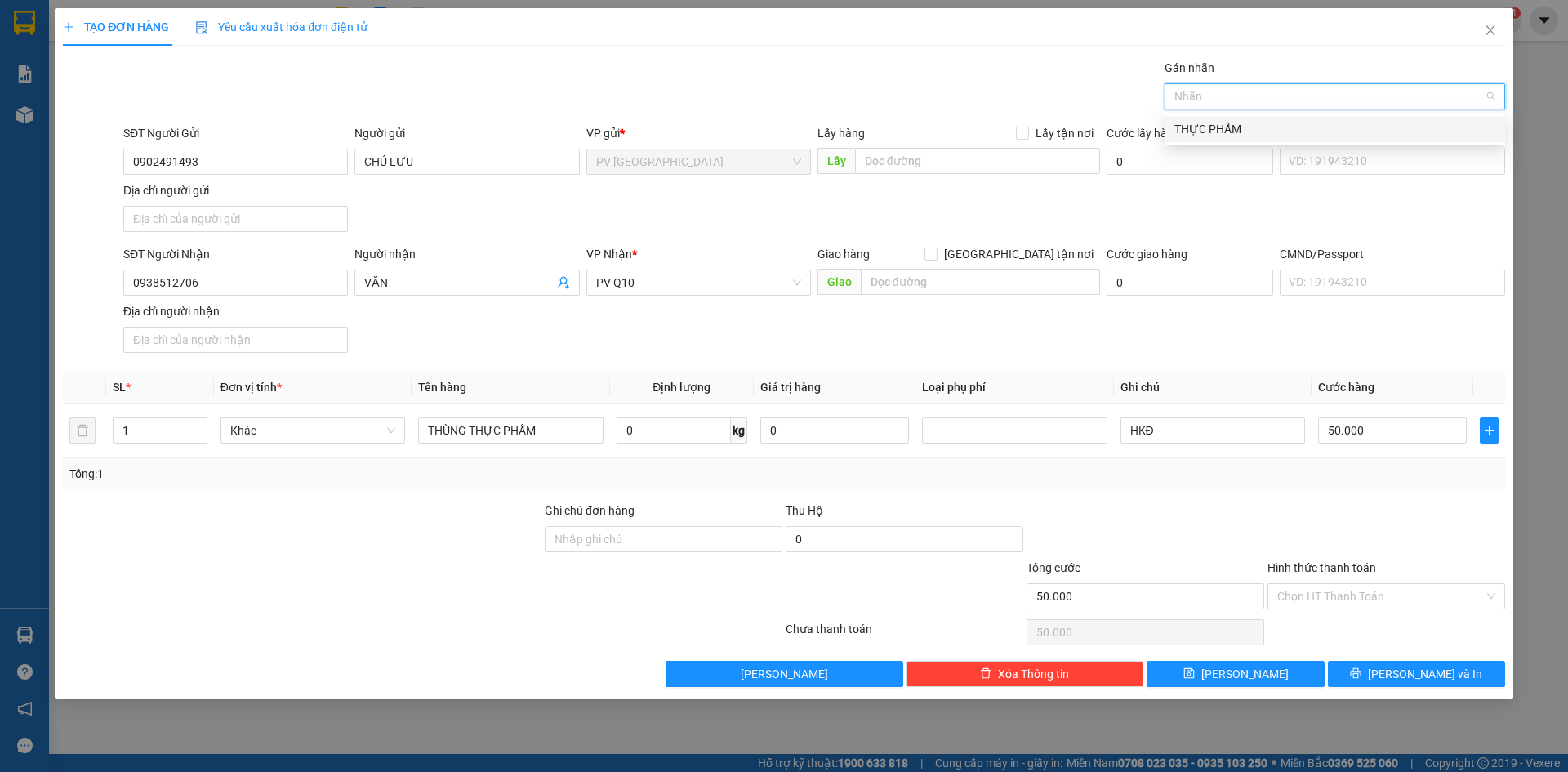
click at [1229, 119] on div "THỰC PHẨM" at bounding box center [1334, 129] width 341 height 27
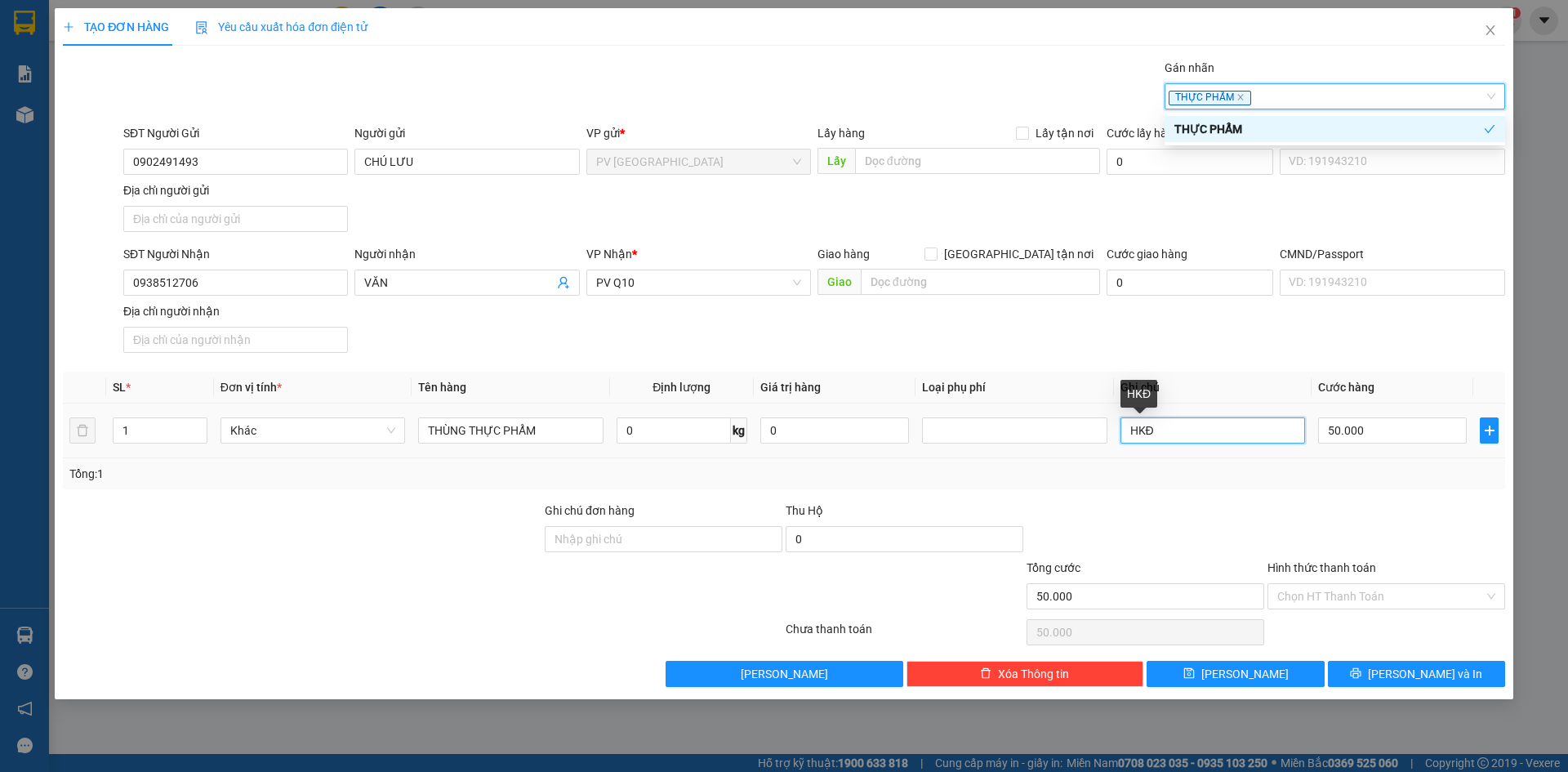
click at [1183, 434] on input "HKĐ" at bounding box center [1212, 430] width 185 height 27
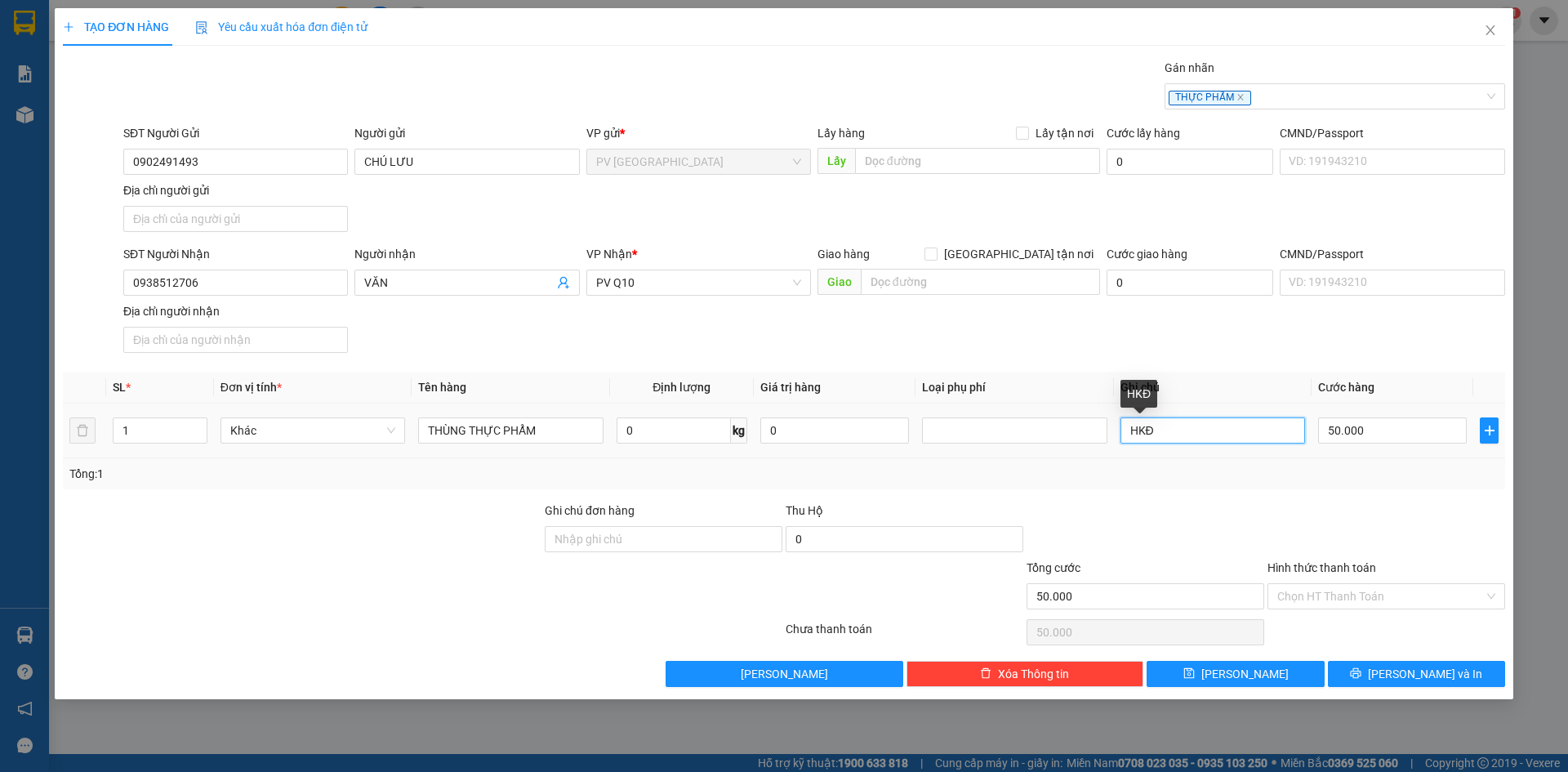
click at [1183, 434] on input "HKĐ" at bounding box center [1212, 430] width 185 height 27
click at [1309, 530] on div at bounding box center [1386, 530] width 241 height 57
click at [1381, 437] on input "50.000" at bounding box center [1391, 430] width 148 height 27
type input "4"
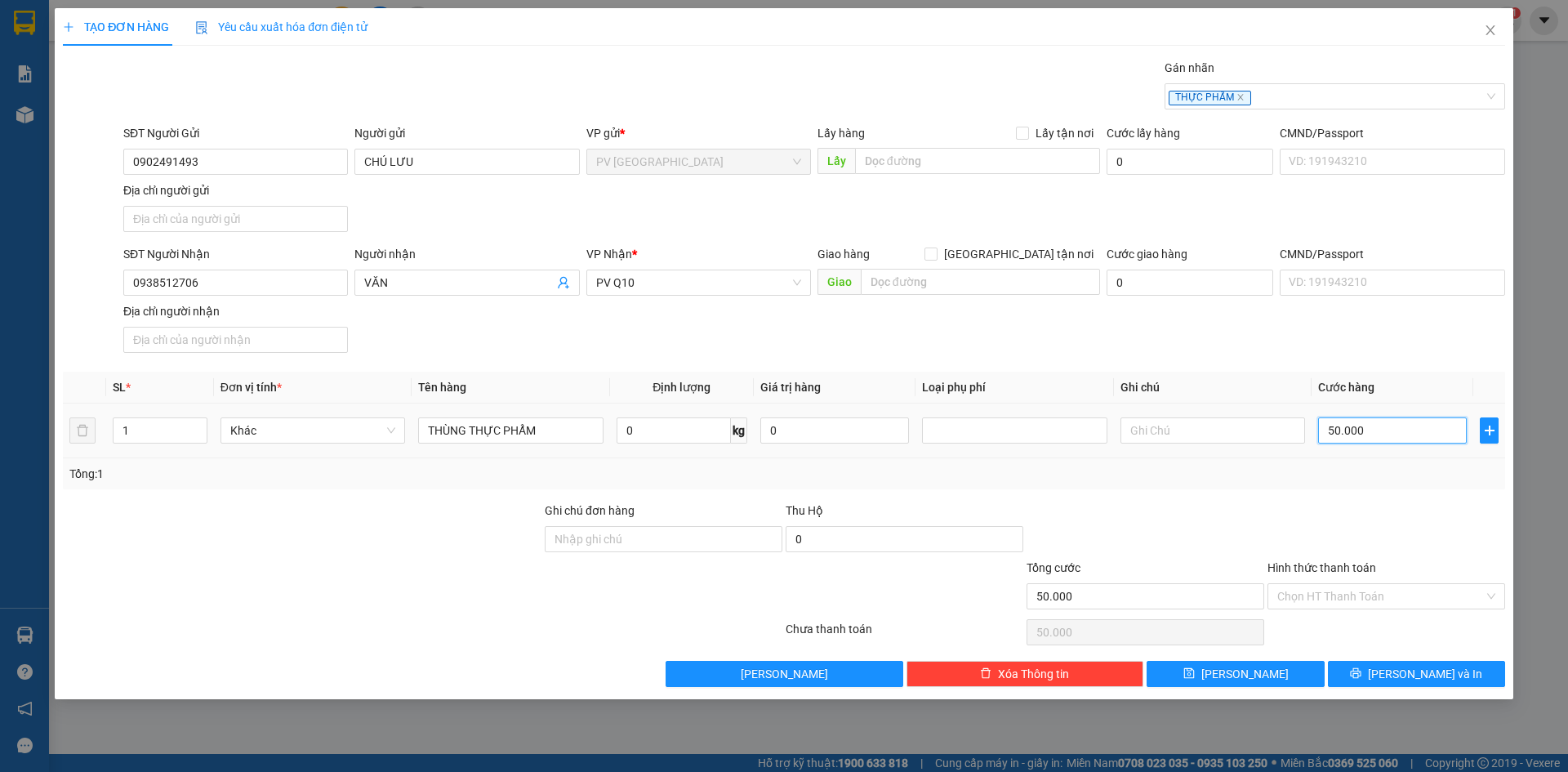
type input "4"
type input "40"
type input "40.000"
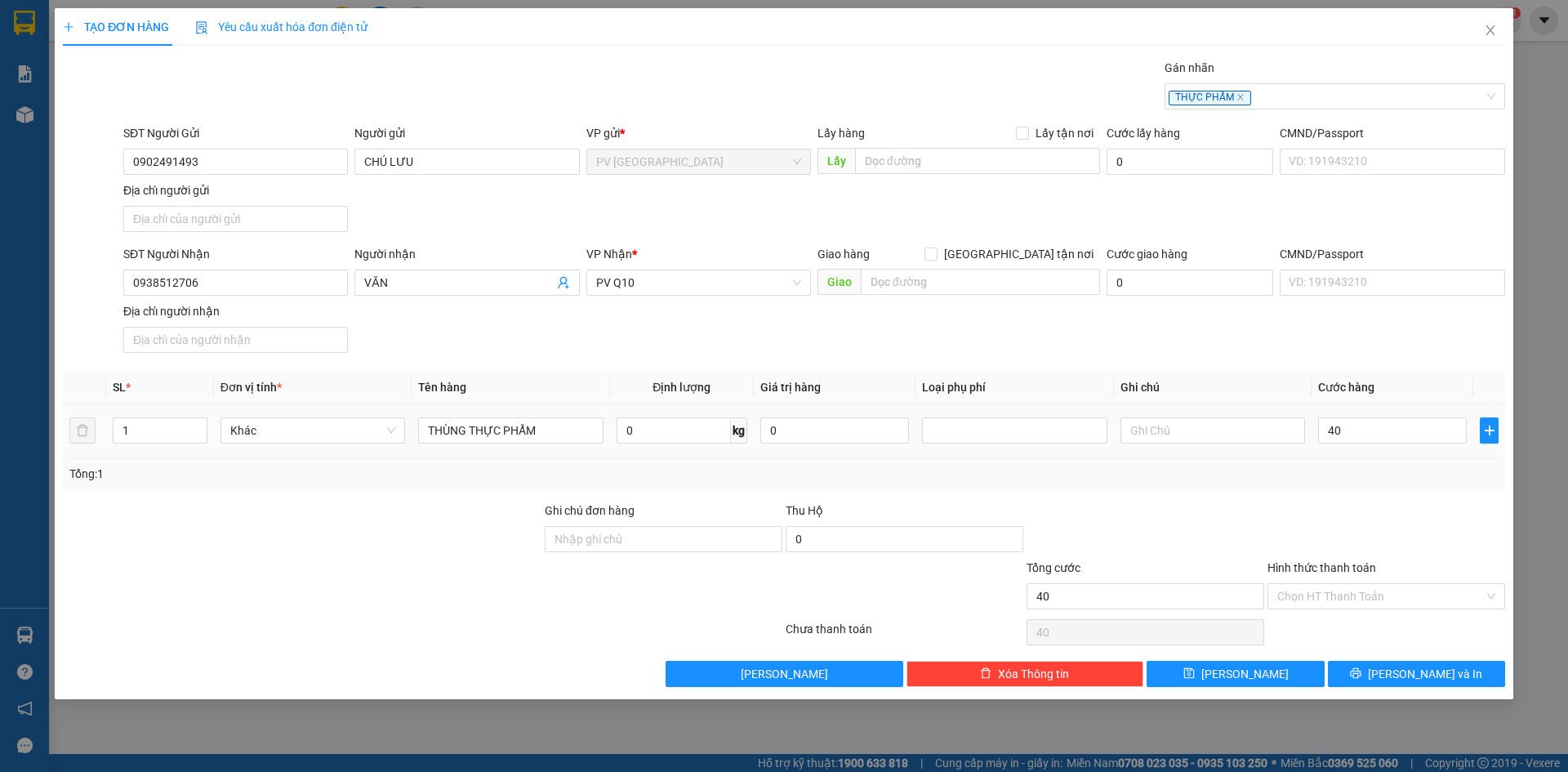
type input "40.000"
click at [1380, 471] on div "Tổng: 1" at bounding box center [784, 474] width 1429 height 18
click at [1348, 593] on input "Hình thức thanh toán" at bounding box center [1380, 596] width 206 height 25
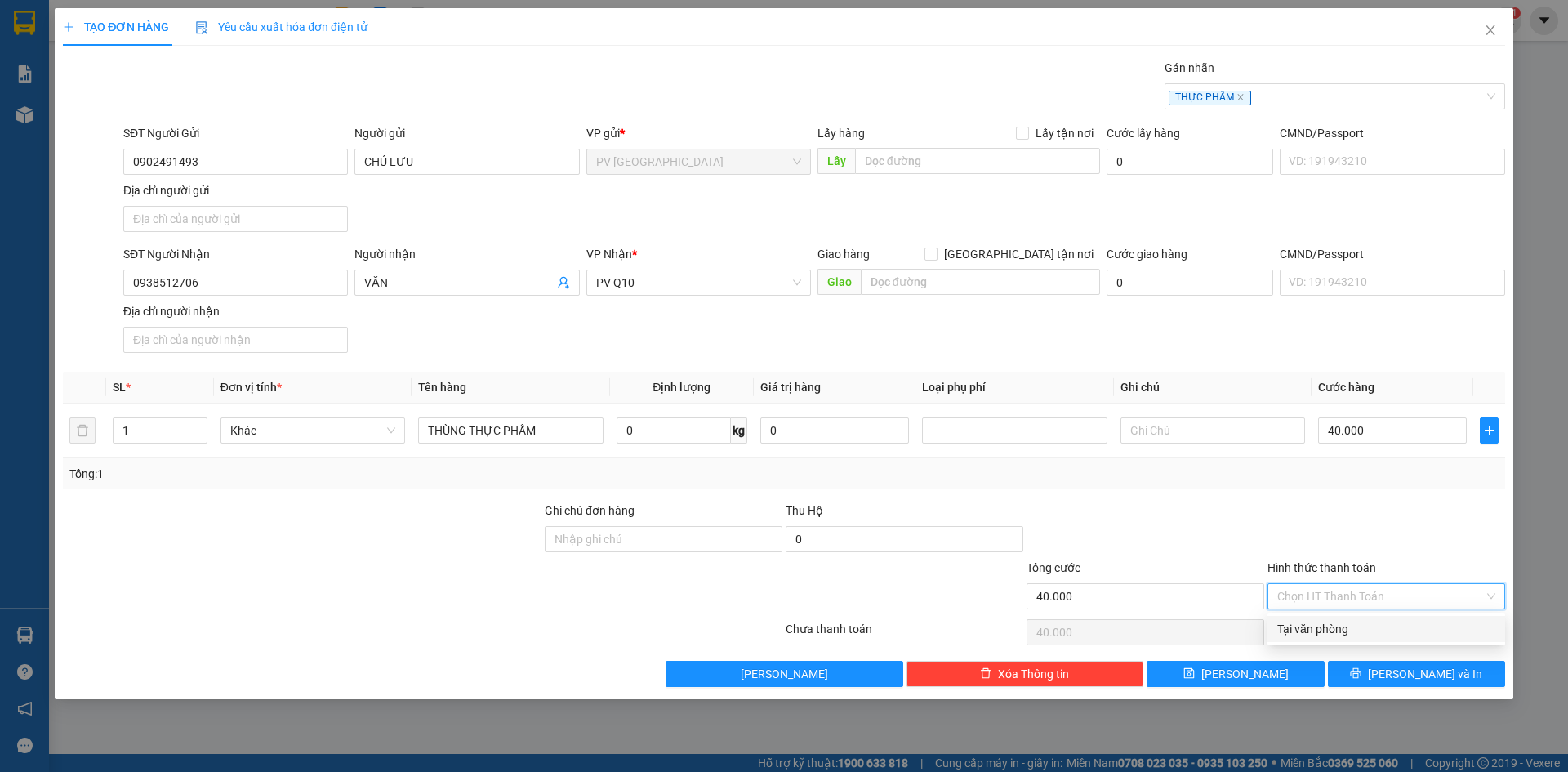
click at [1350, 629] on div "Tại văn phòng" at bounding box center [1386, 629] width 218 height 18
type input "0"
click at [1361, 680] on span "printer" at bounding box center [1356, 674] width 12 height 13
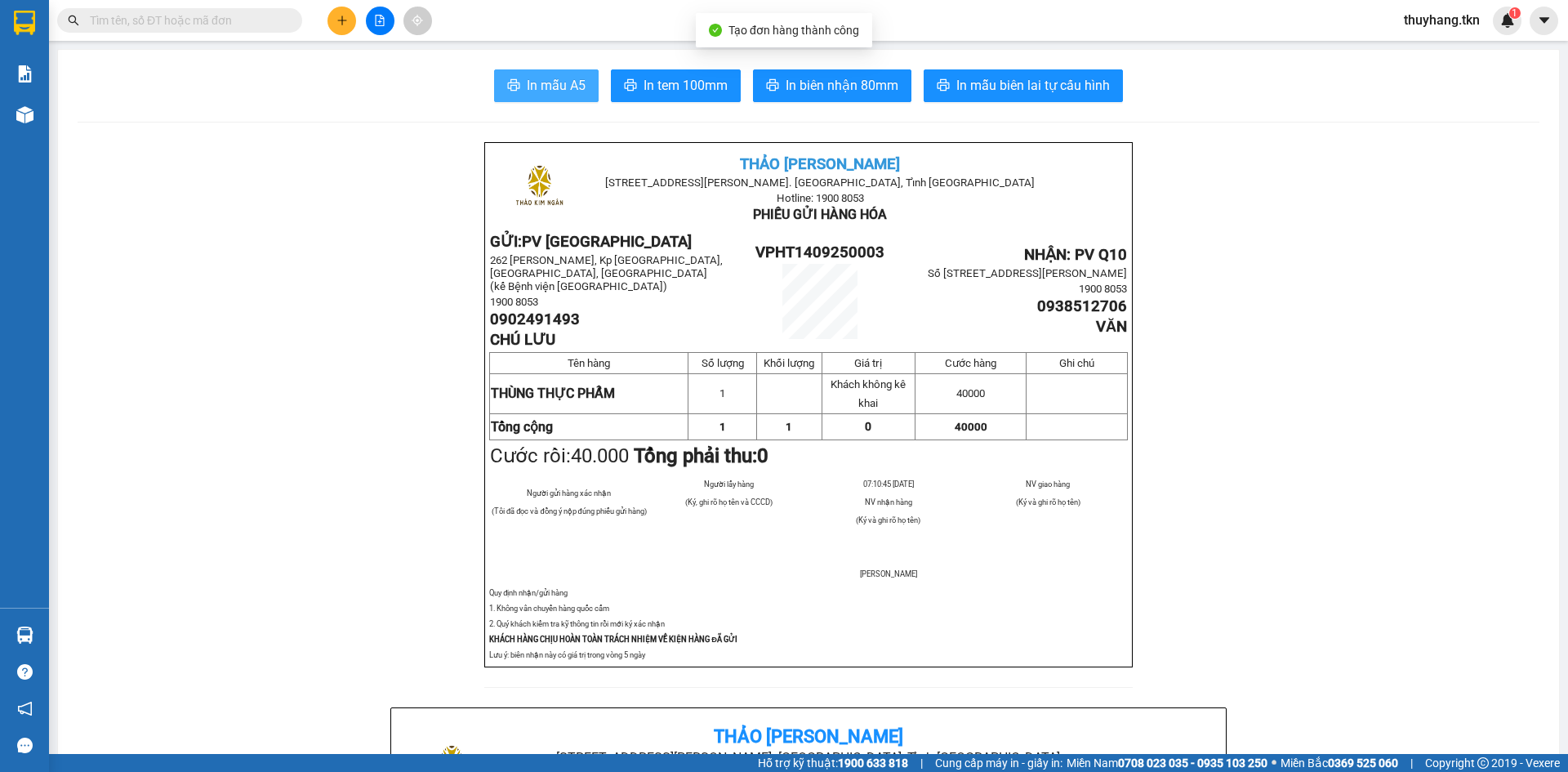
click at [573, 89] on span "In mẫu A5" at bounding box center [556, 85] width 59 height 21
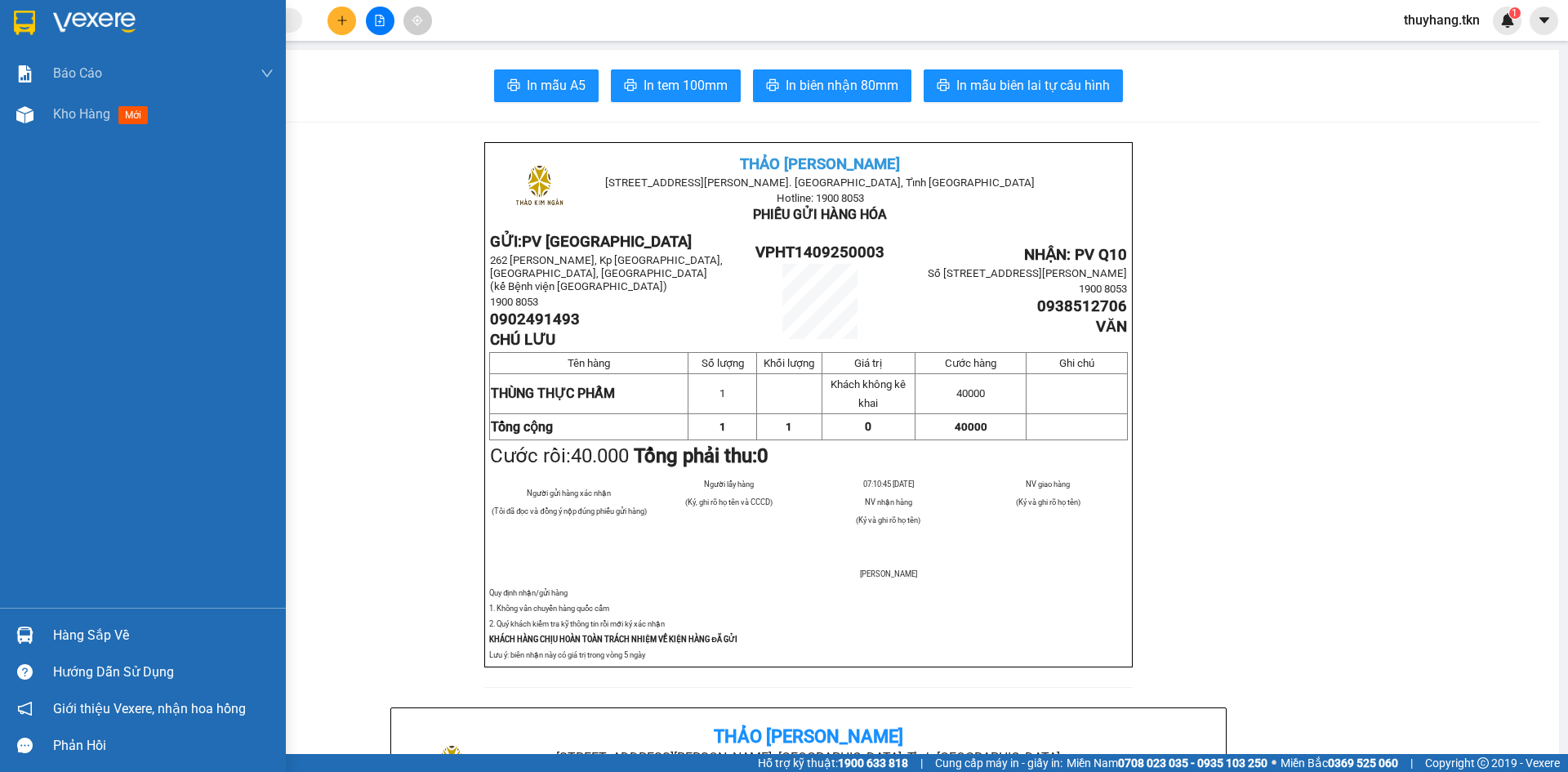
click at [31, 24] on img at bounding box center [25, 23] width 22 height 25
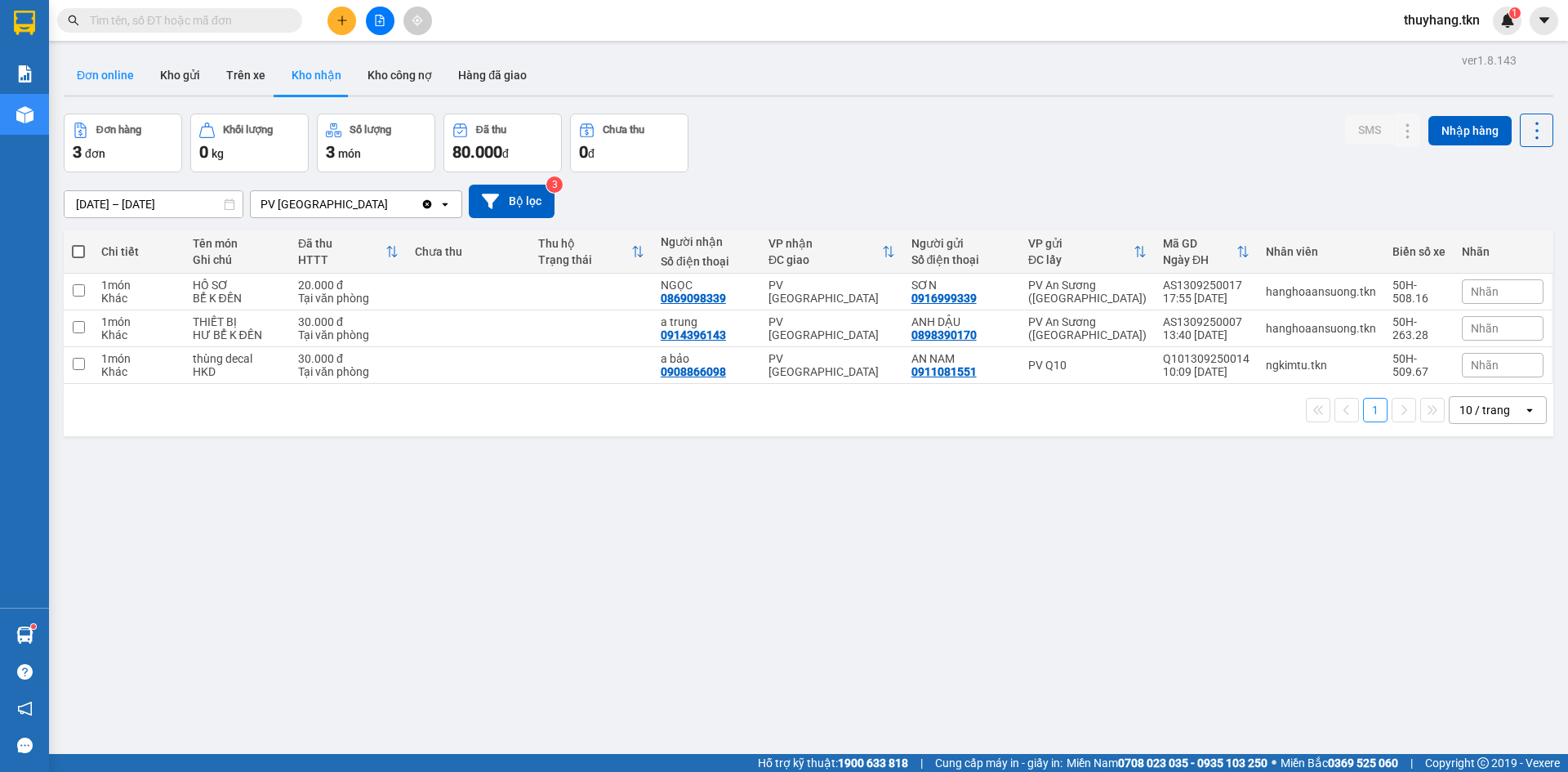
click at [135, 77] on button "Đơn online" at bounding box center [105, 75] width 83 height 39
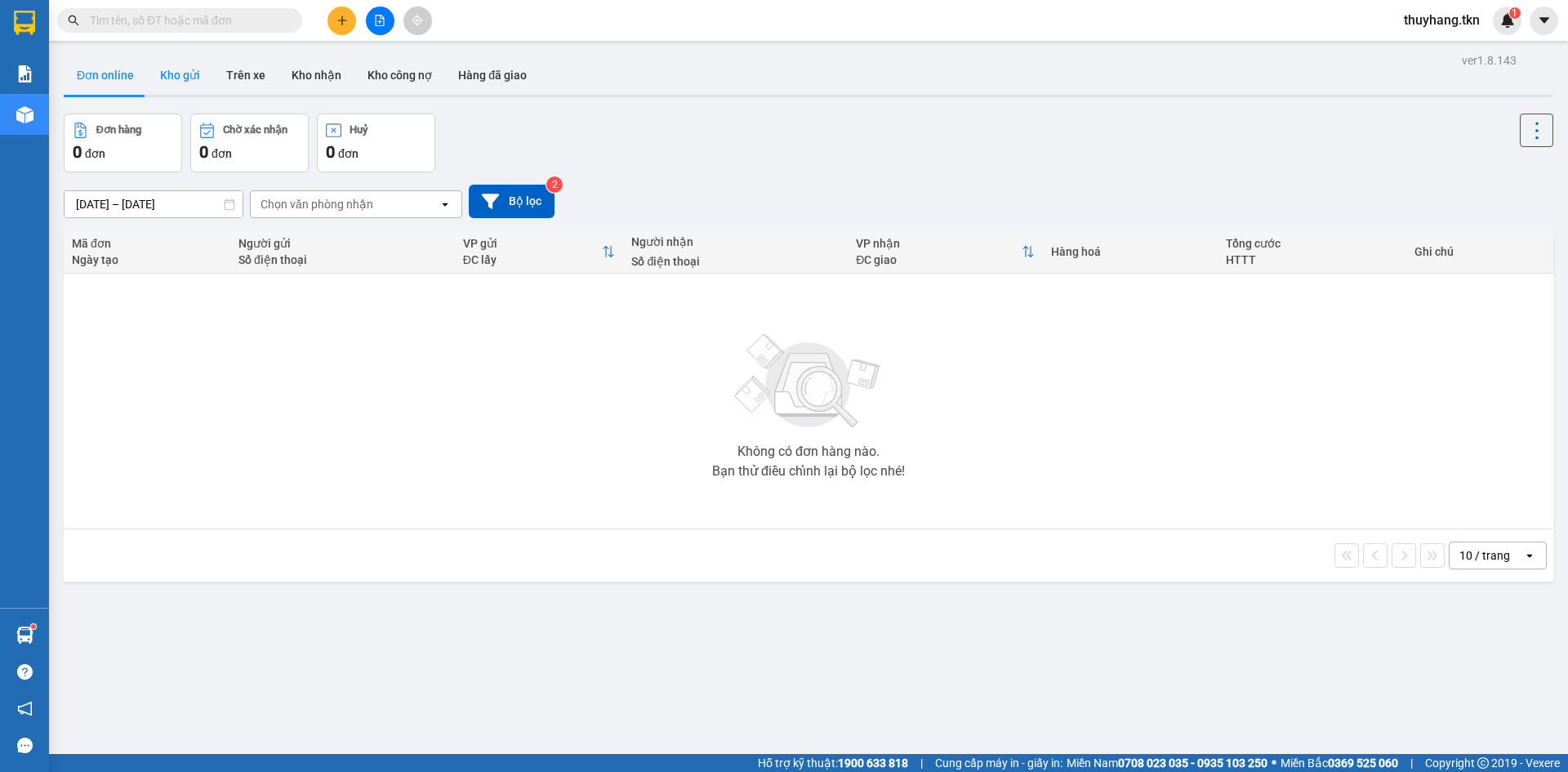
click at [173, 79] on button "Kho gửi" at bounding box center [180, 75] width 66 height 39
type input "[DATE] – [DATE]"
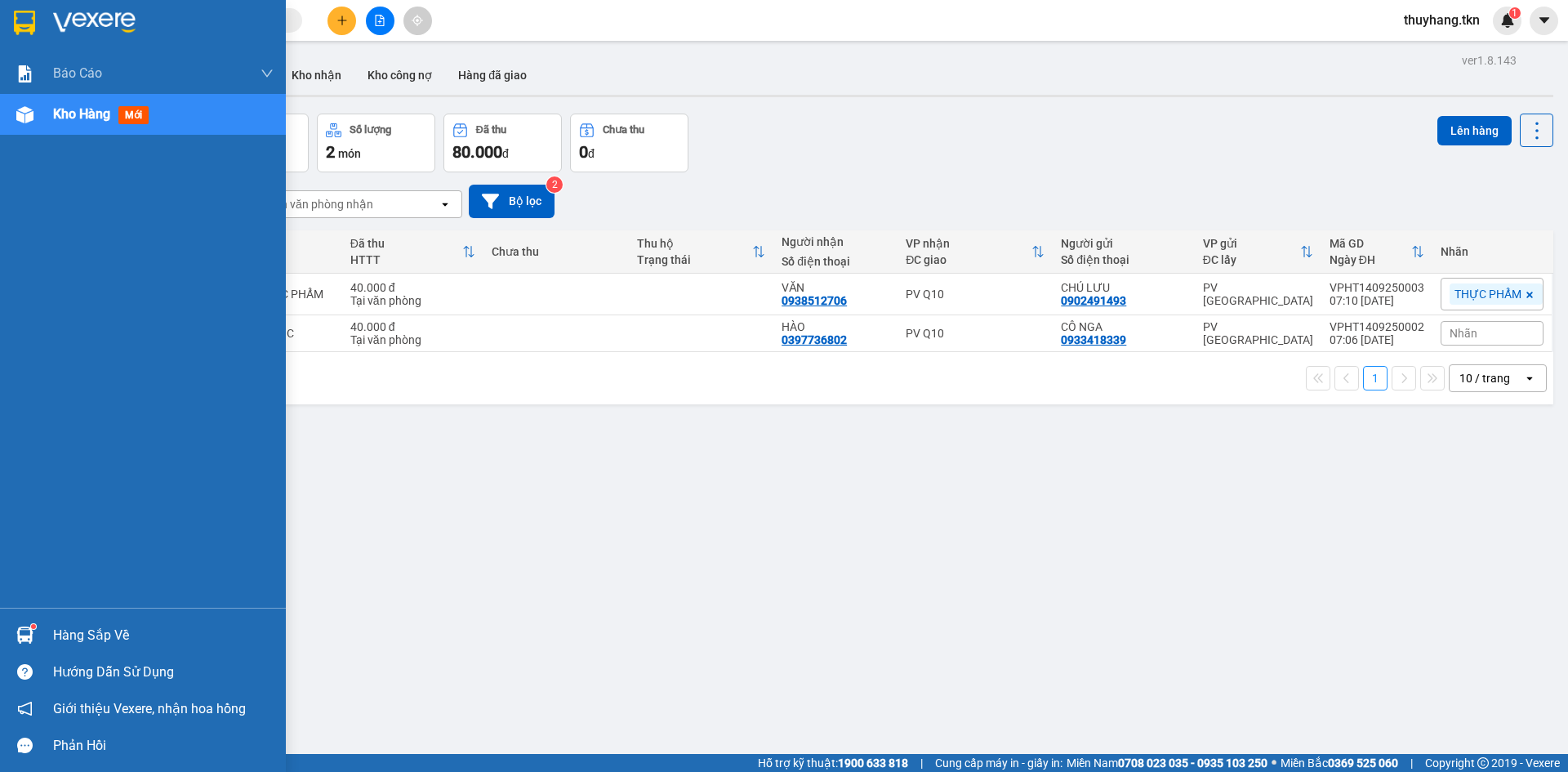
click at [15, 639] on div at bounding box center [25, 635] width 28 height 28
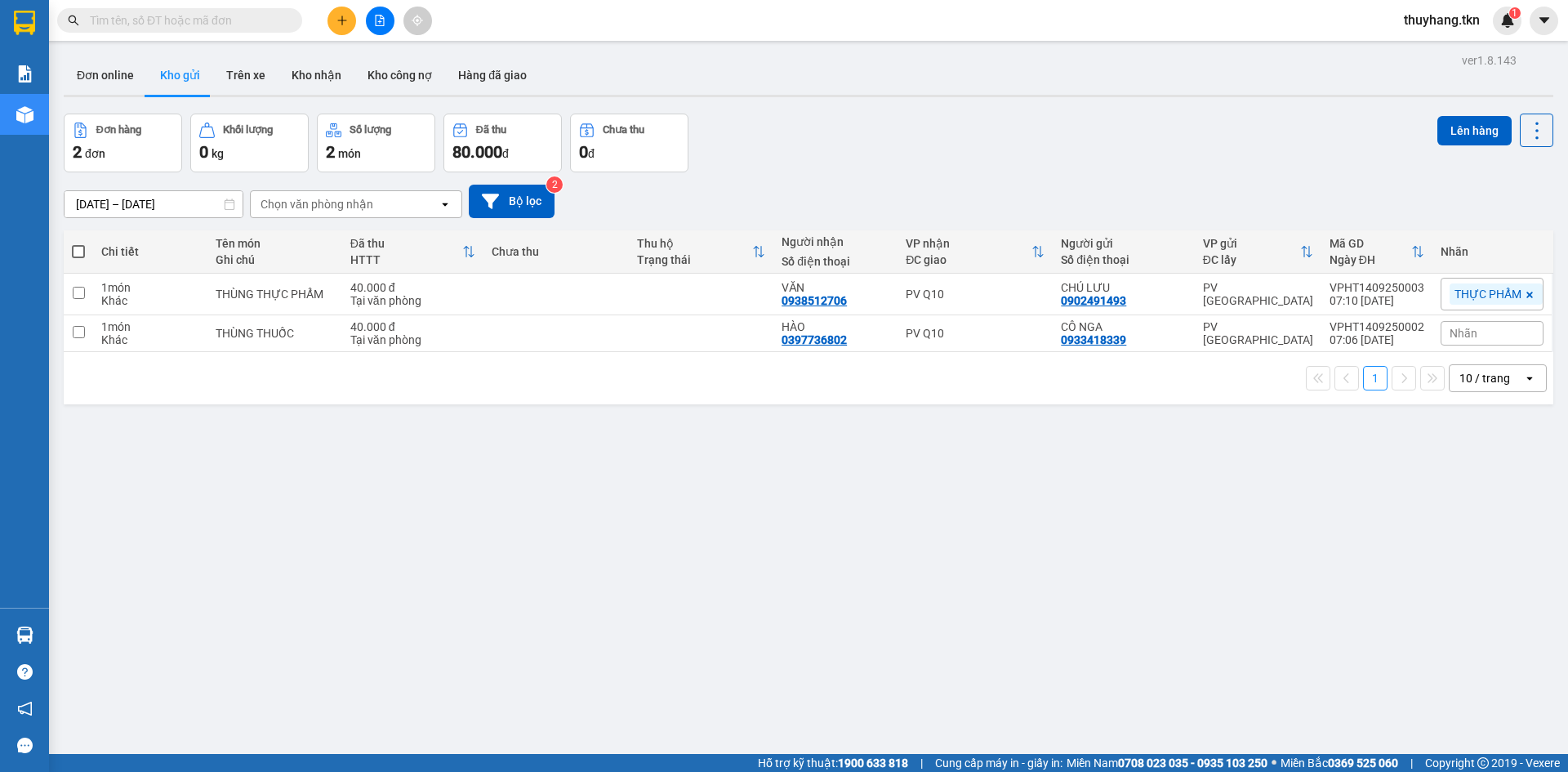
click at [813, 532] on section "Kết quả tìm kiếm ( 0 ) Bộ lọc No Data thuyhang.tkn 1 Báo cáo Mẫu 1: Báo cáo dòn…" at bounding box center [784, 386] width 1568 height 772
click at [727, 296] on td at bounding box center [701, 294] width 145 height 41
checkbox input "true"
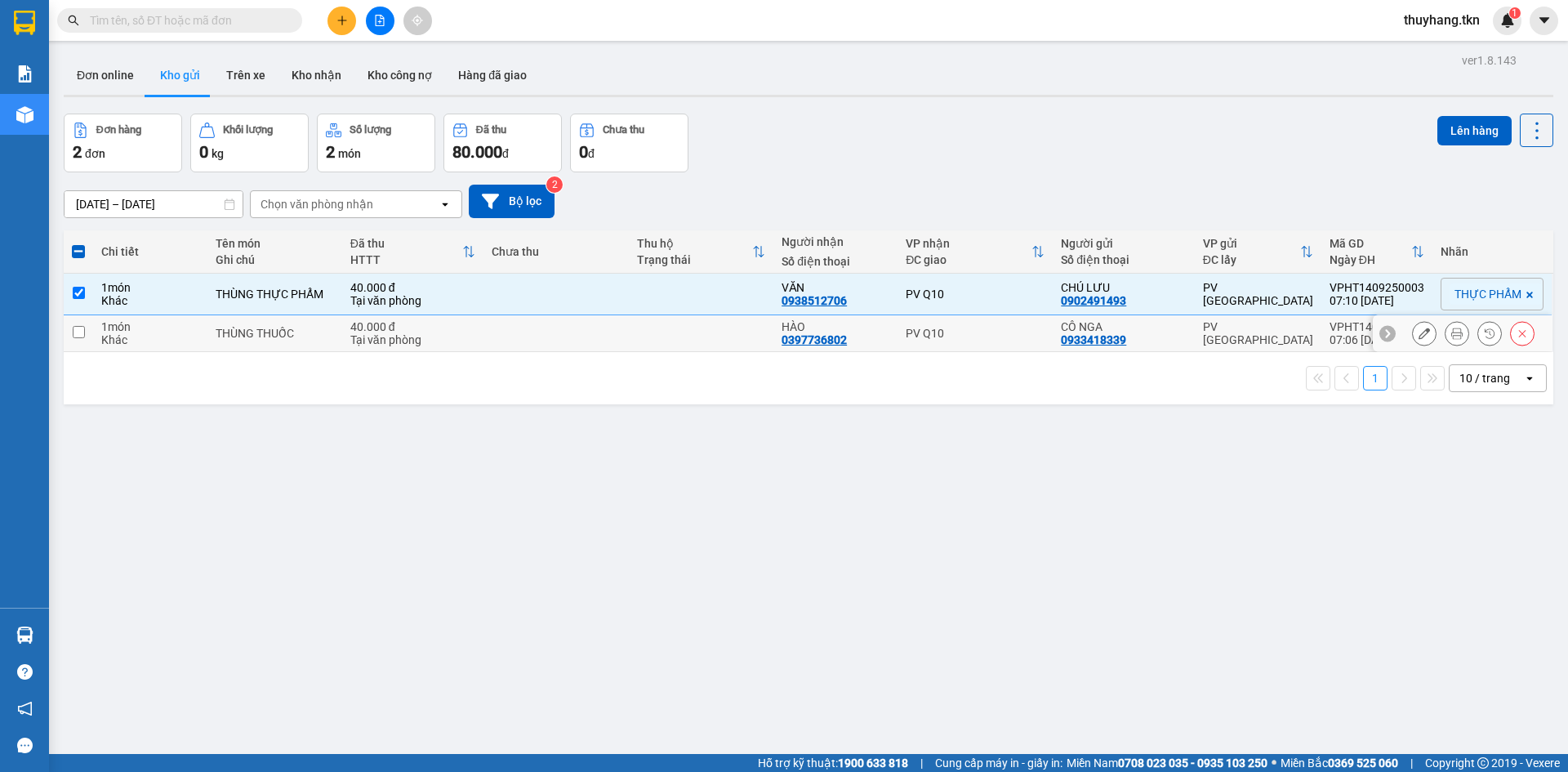
click at [711, 334] on td at bounding box center [701, 333] width 145 height 36
checkbox input "true"
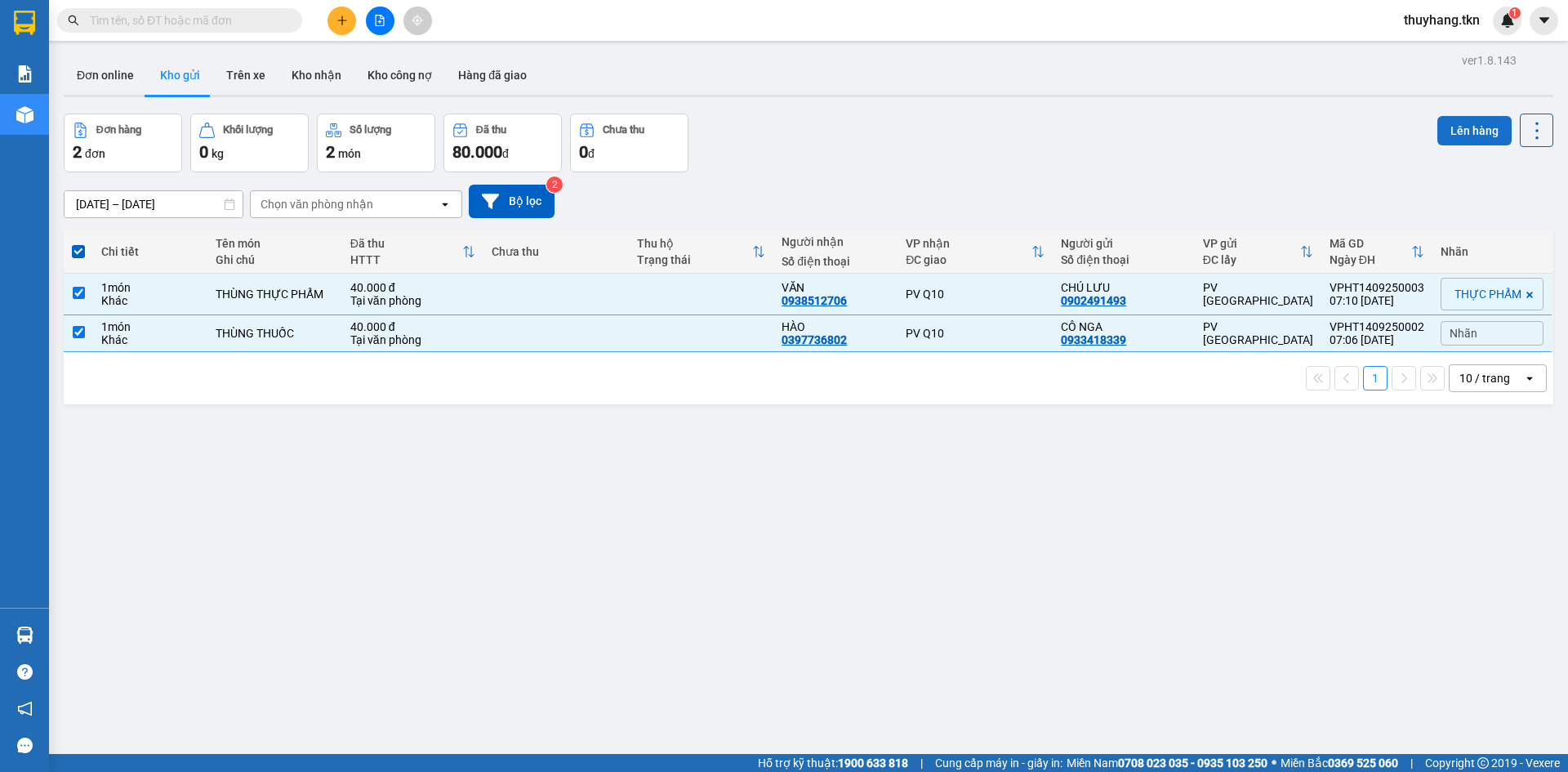
click at [1464, 134] on button "Lên hàng" at bounding box center [1474, 130] width 75 height 29
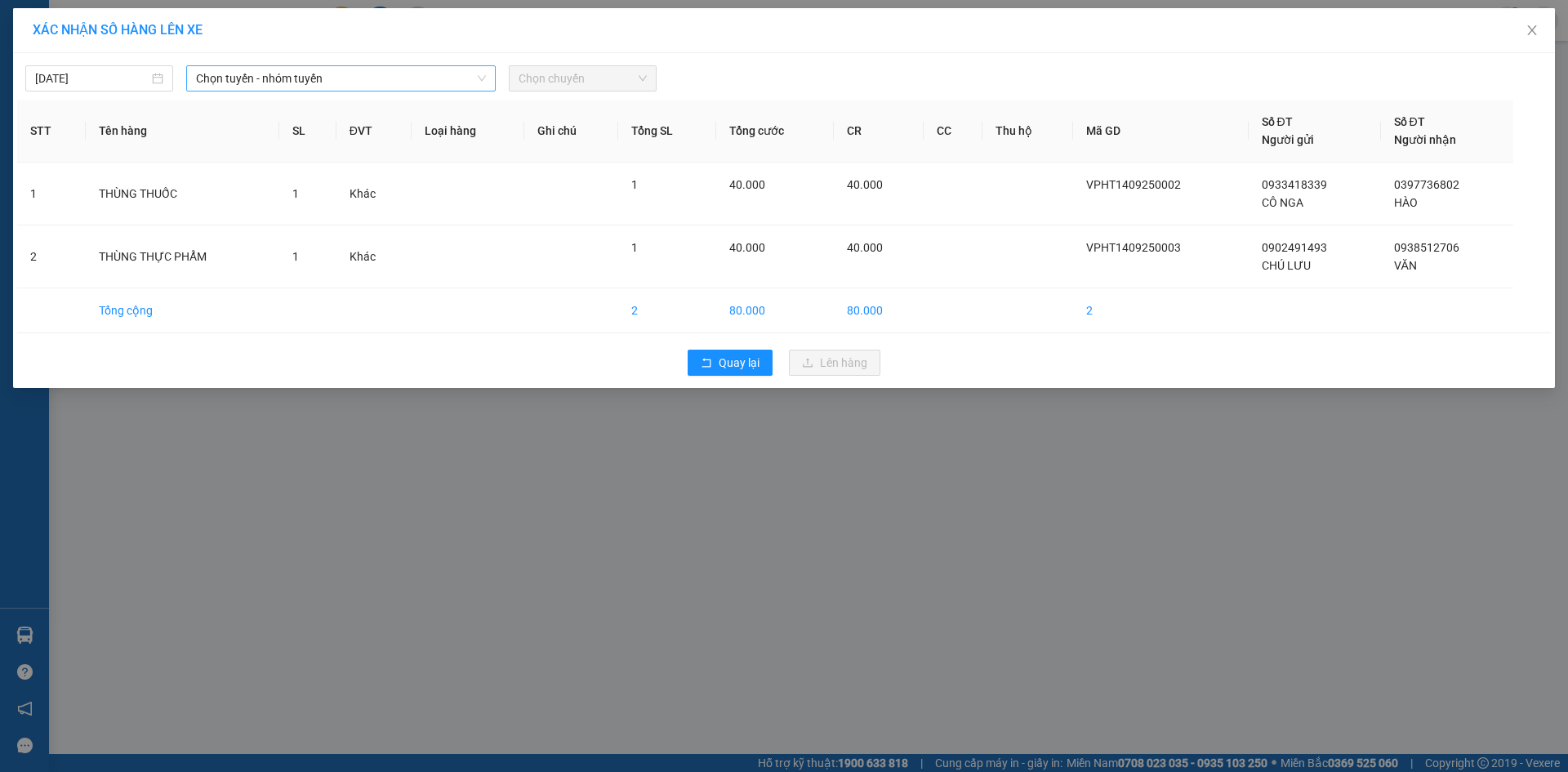
click at [430, 83] on span "Chọn tuyến - nhóm tuyến" at bounding box center [341, 79] width 290 height 25
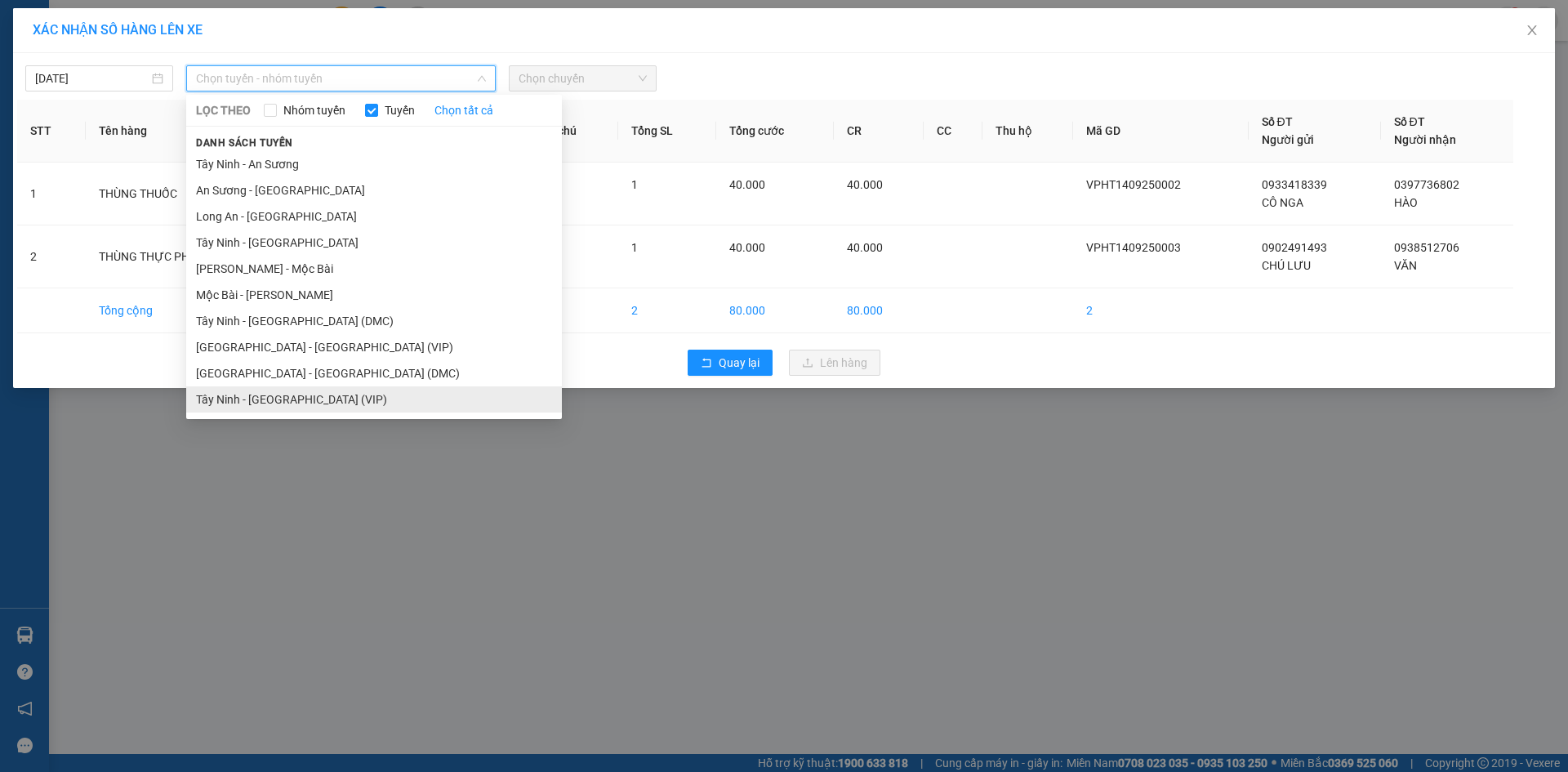
click at [362, 398] on li "Tây Ninh - [GEOGRAPHIC_DATA] (VIP)" at bounding box center [374, 400] width 375 height 27
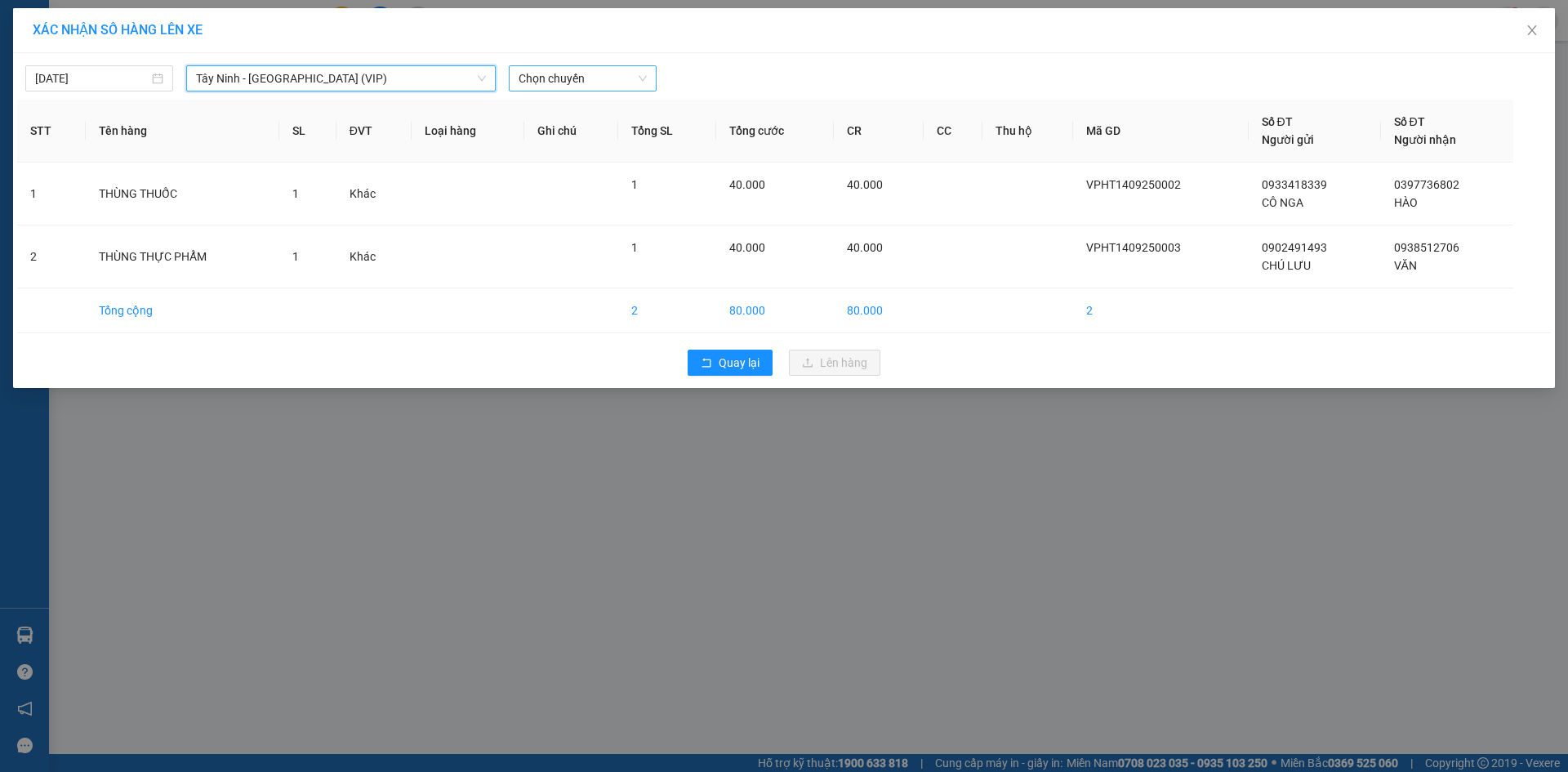
click at [596, 75] on span "Chọn chuyến" at bounding box center [583, 79] width 128 height 25
type input "4792"
click at [598, 109] on div "07:30 (TC) - 70H-047.92" at bounding box center [583, 111] width 128 height 18
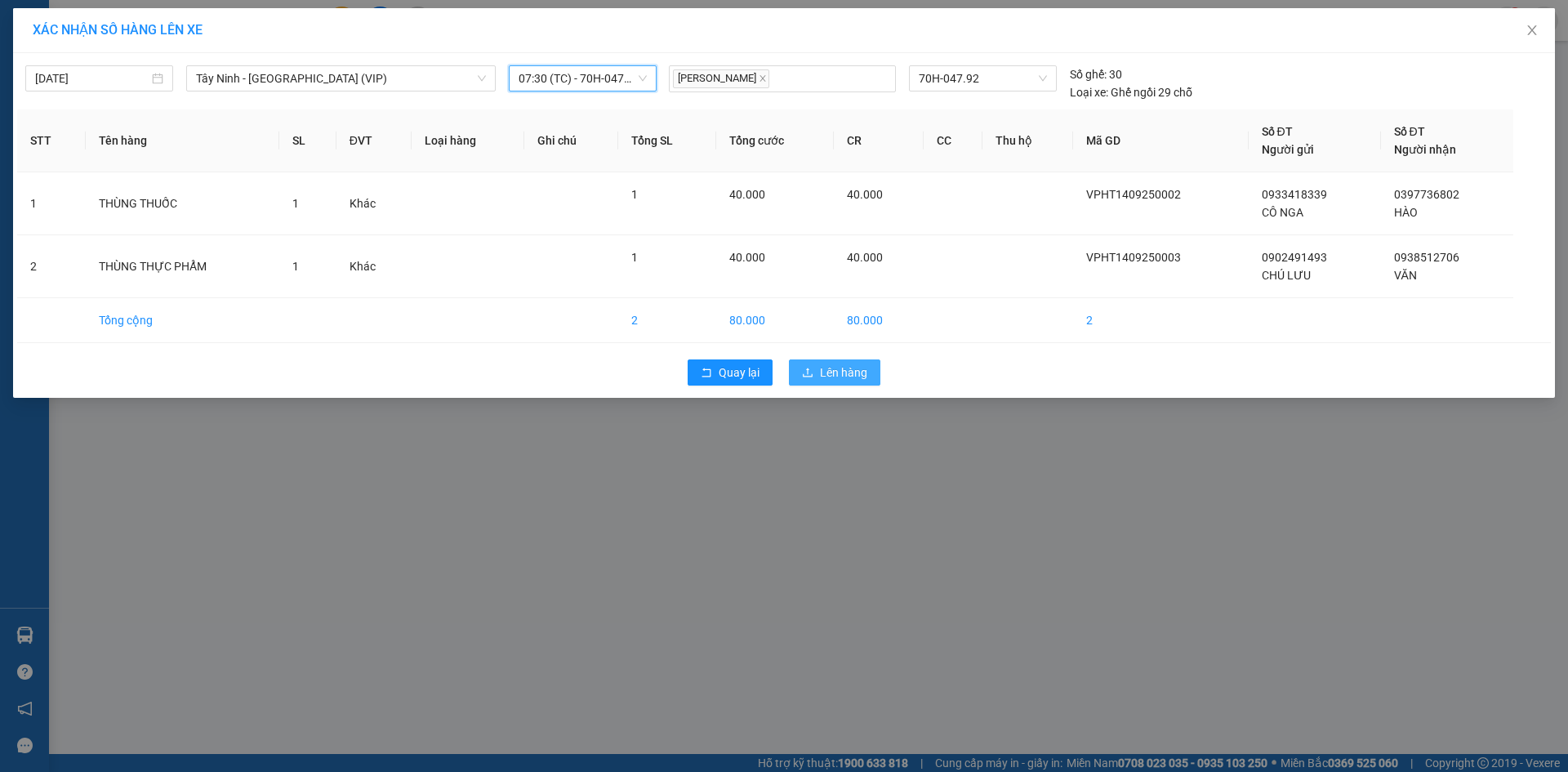
click at [831, 377] on span "Lên hàng" at bounding box center [843, 372] width 47 height 18
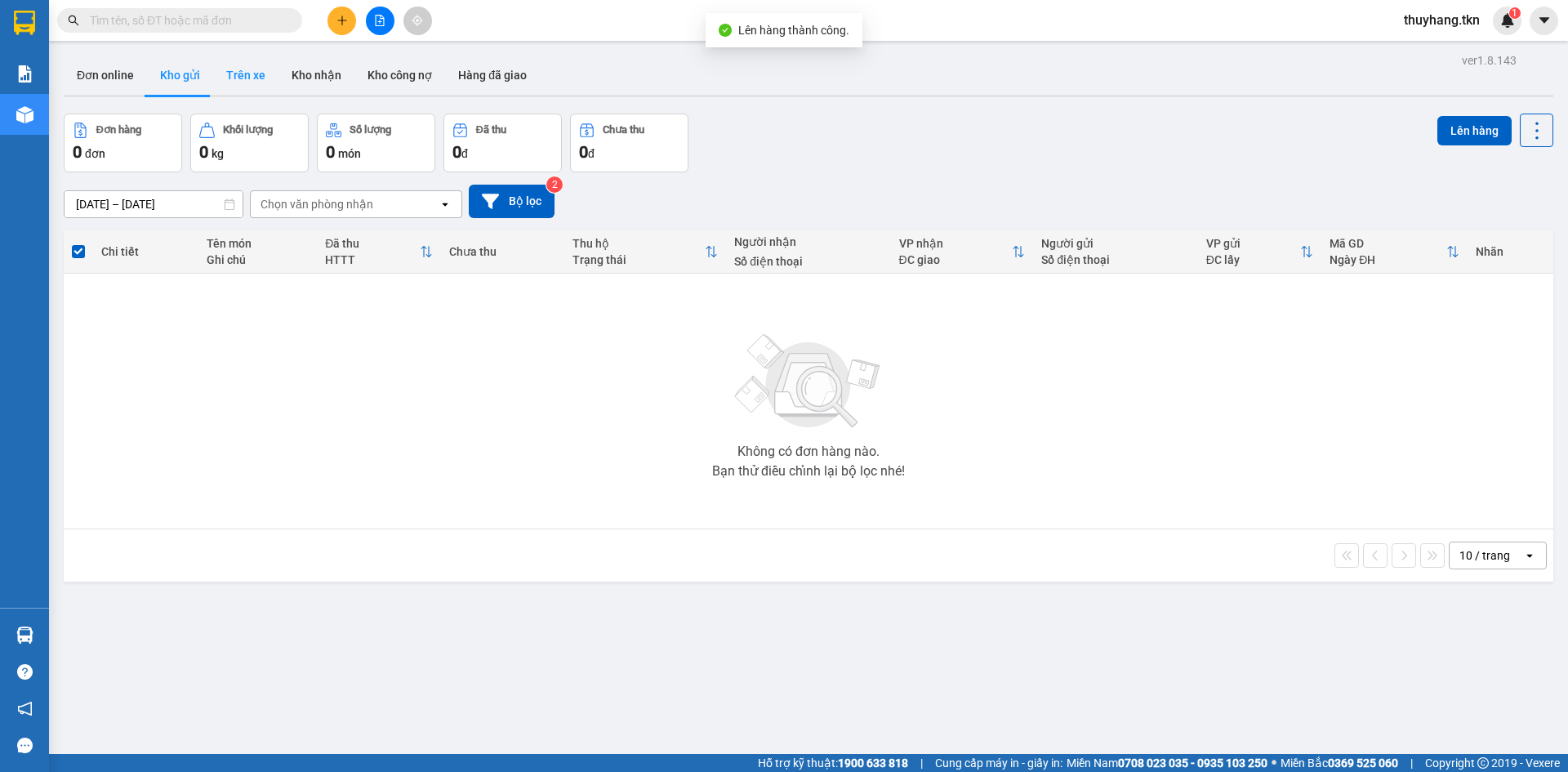
click at [254, 80] on button "Trên xe" at bounding box center [245, 75] width 65 height 39
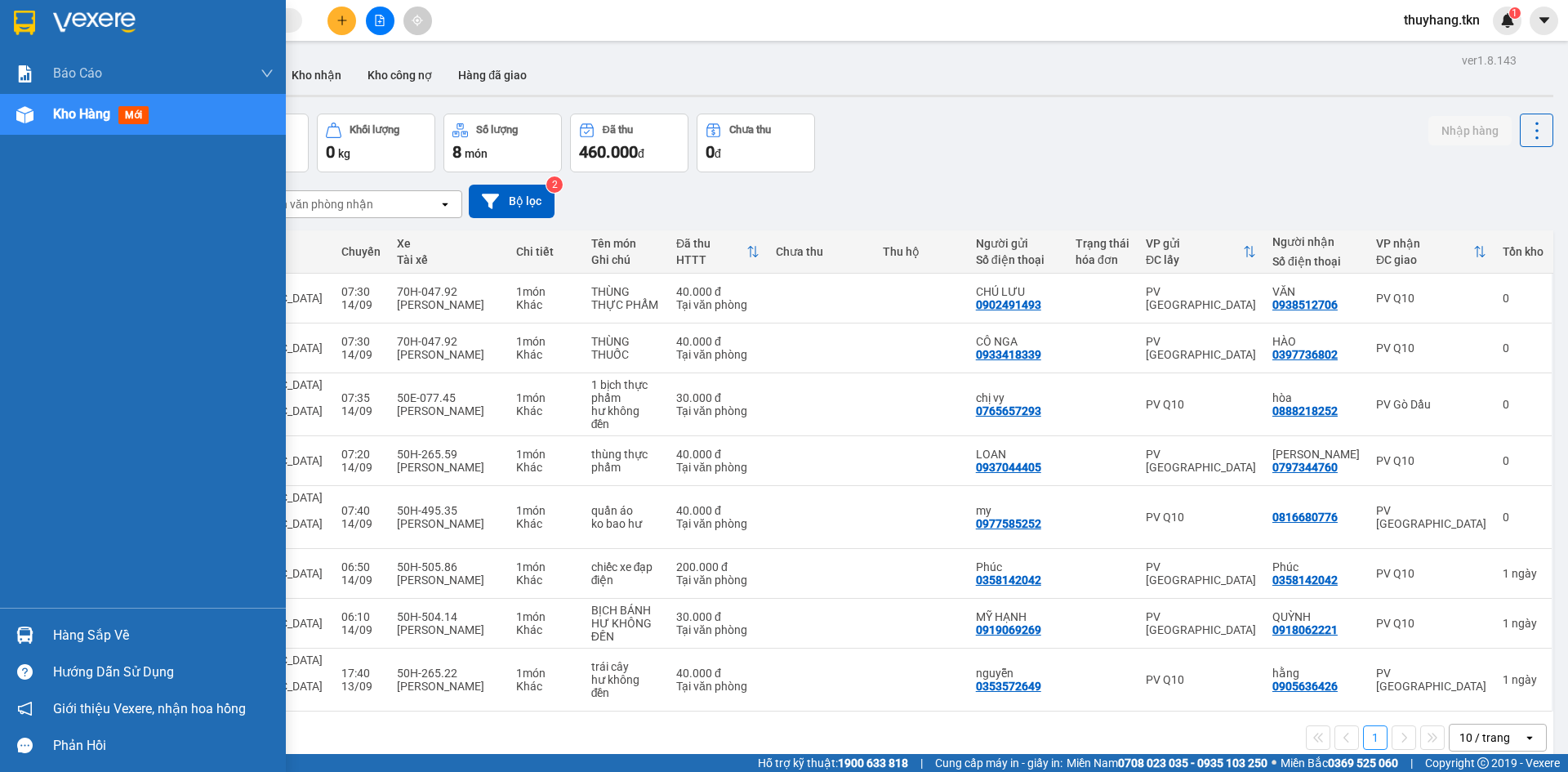
click at [24, 628] on img at bounding box center [25, 635] width 17 height 17
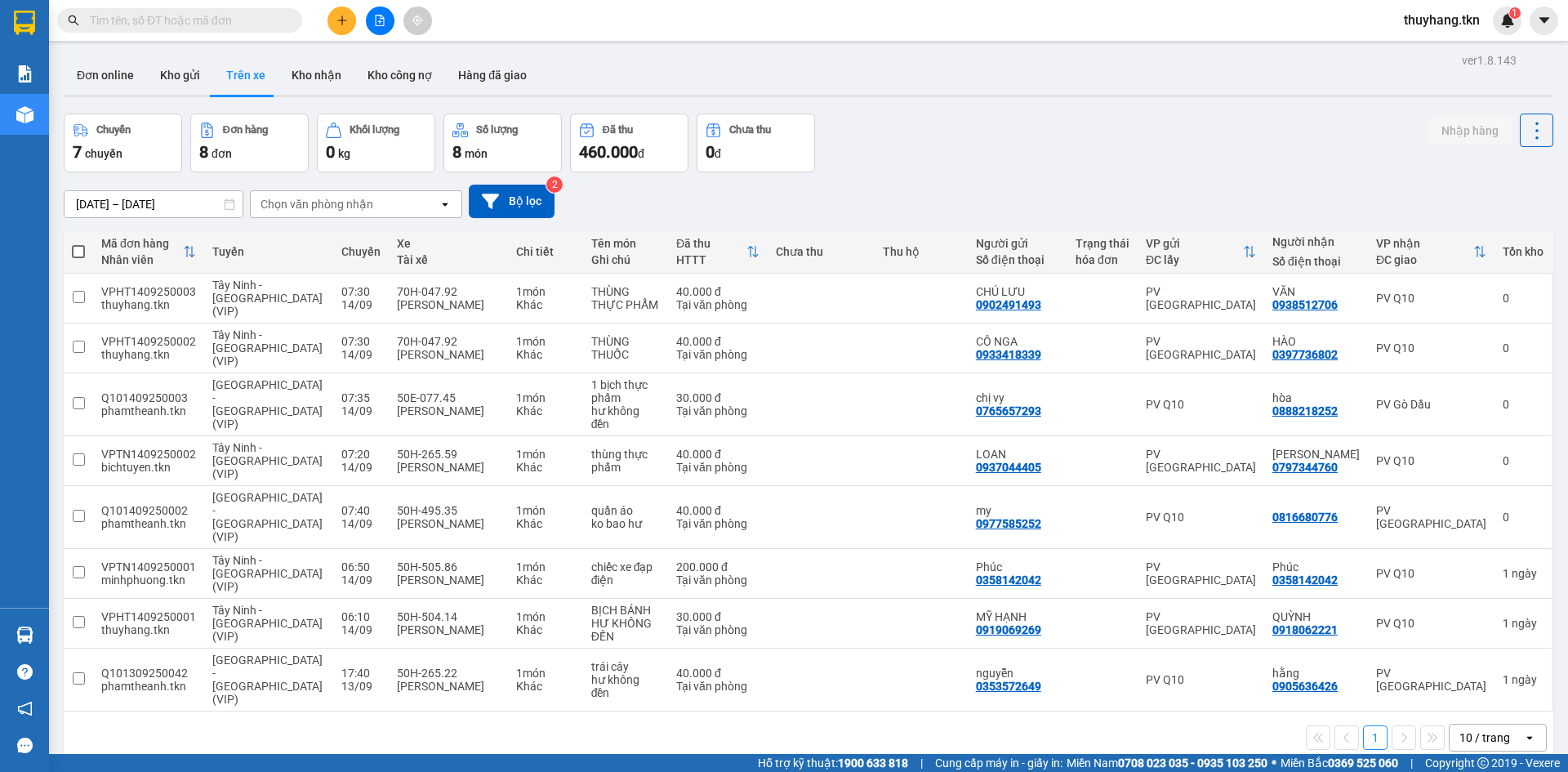
click at [912, 715] on section "Kết quả tìm kiếm ( 0 ) Bộ lọc No Data thuyhang.tkn 1 Báo cáo Mẫu 1: Báo cáo dòn…" at bounding box center [784, 386] width 1568 height 772
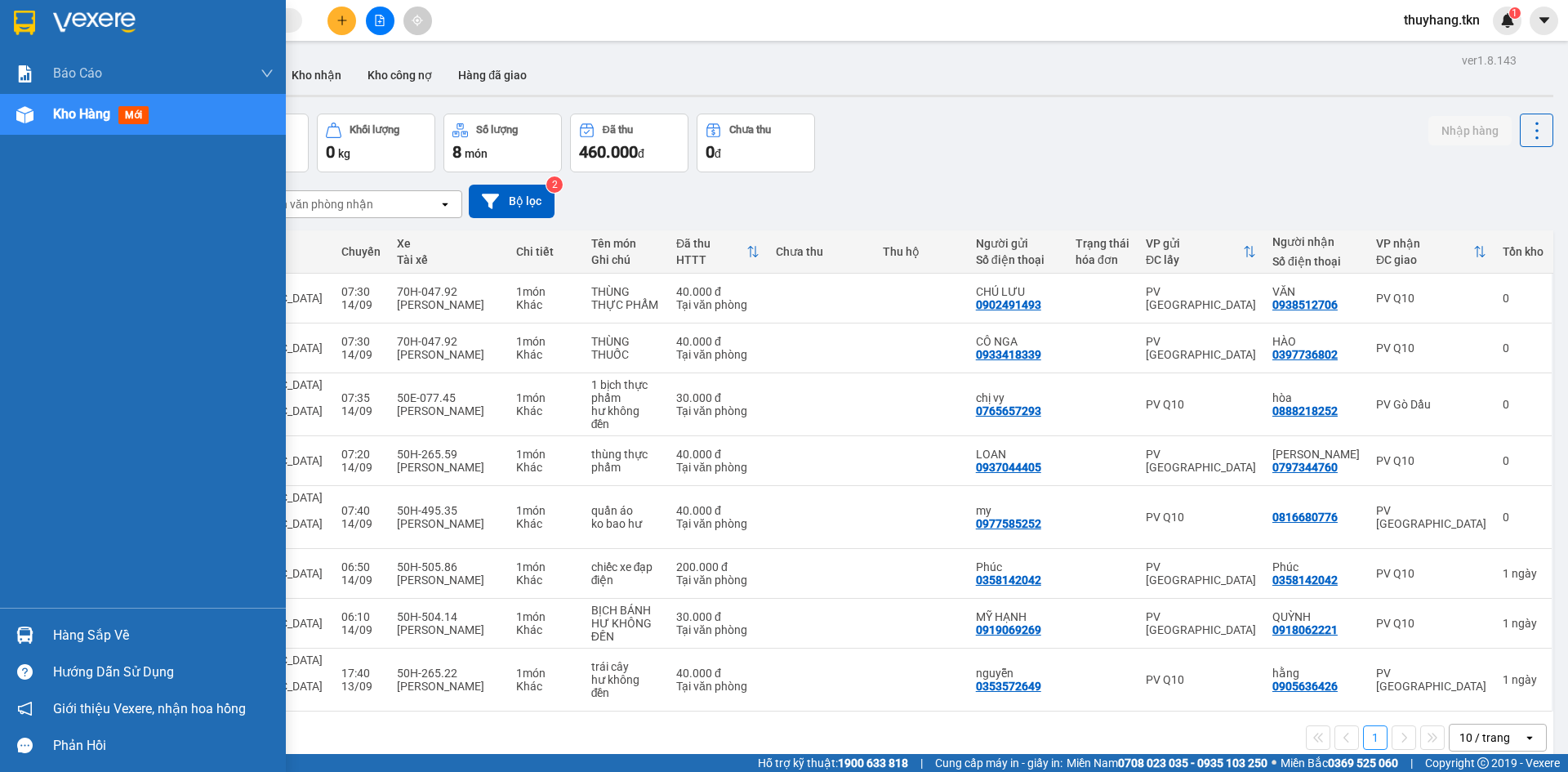
click at [29, 634] on img at bounding box center [25, 635] width 17 height 17
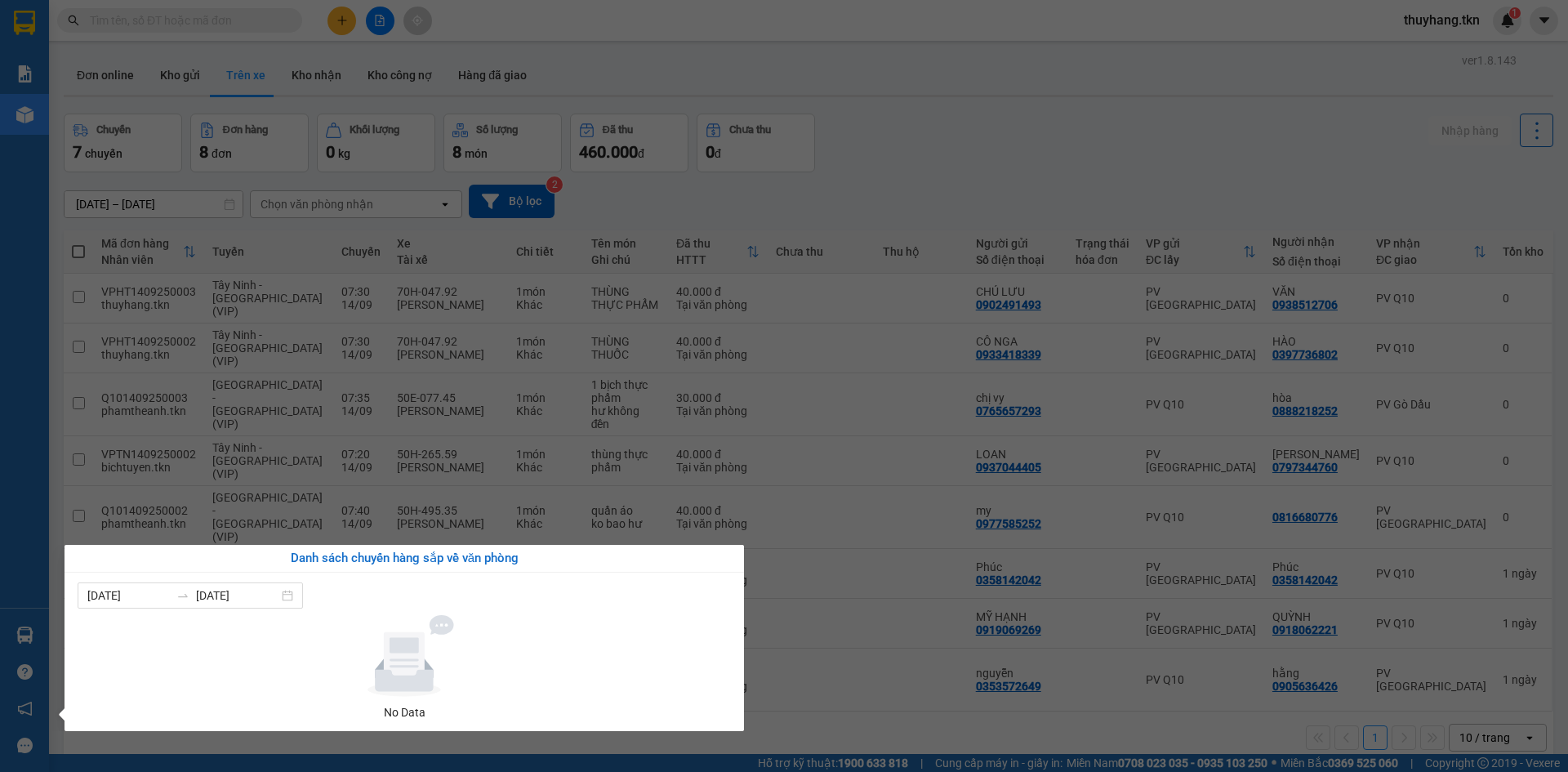
click at [951, 153] on section "Kết quả tìm kiếm ( 0 ) Bộ lọc No Data thuyhang.tkn 1 Báo cáo Mẫu 1: Báo cáo dòn…" at bounding box center [784, 386] width 1568 height 772
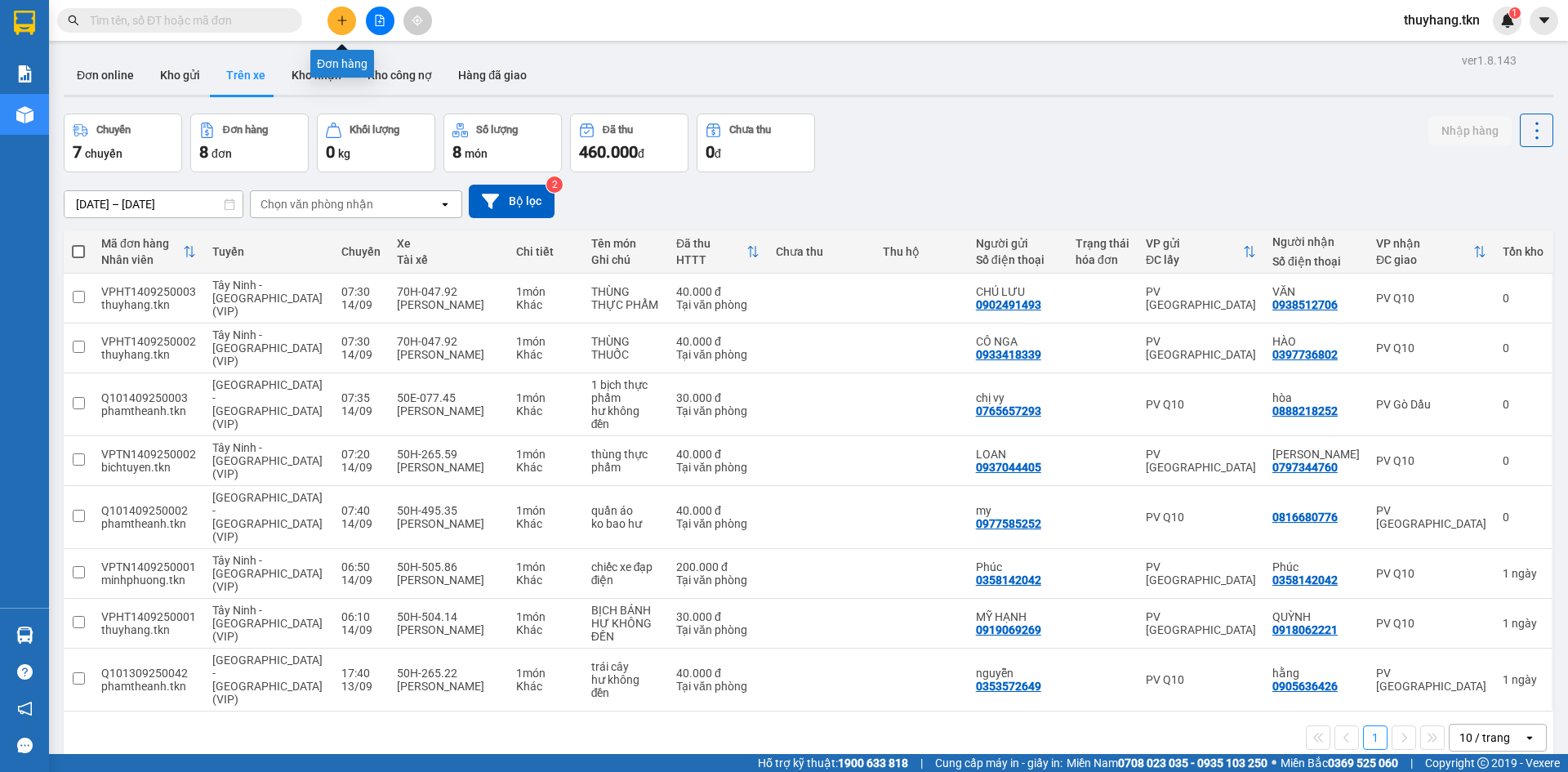
click at [335, 18] on button at bounding box center [341, 21] width 28 height 28
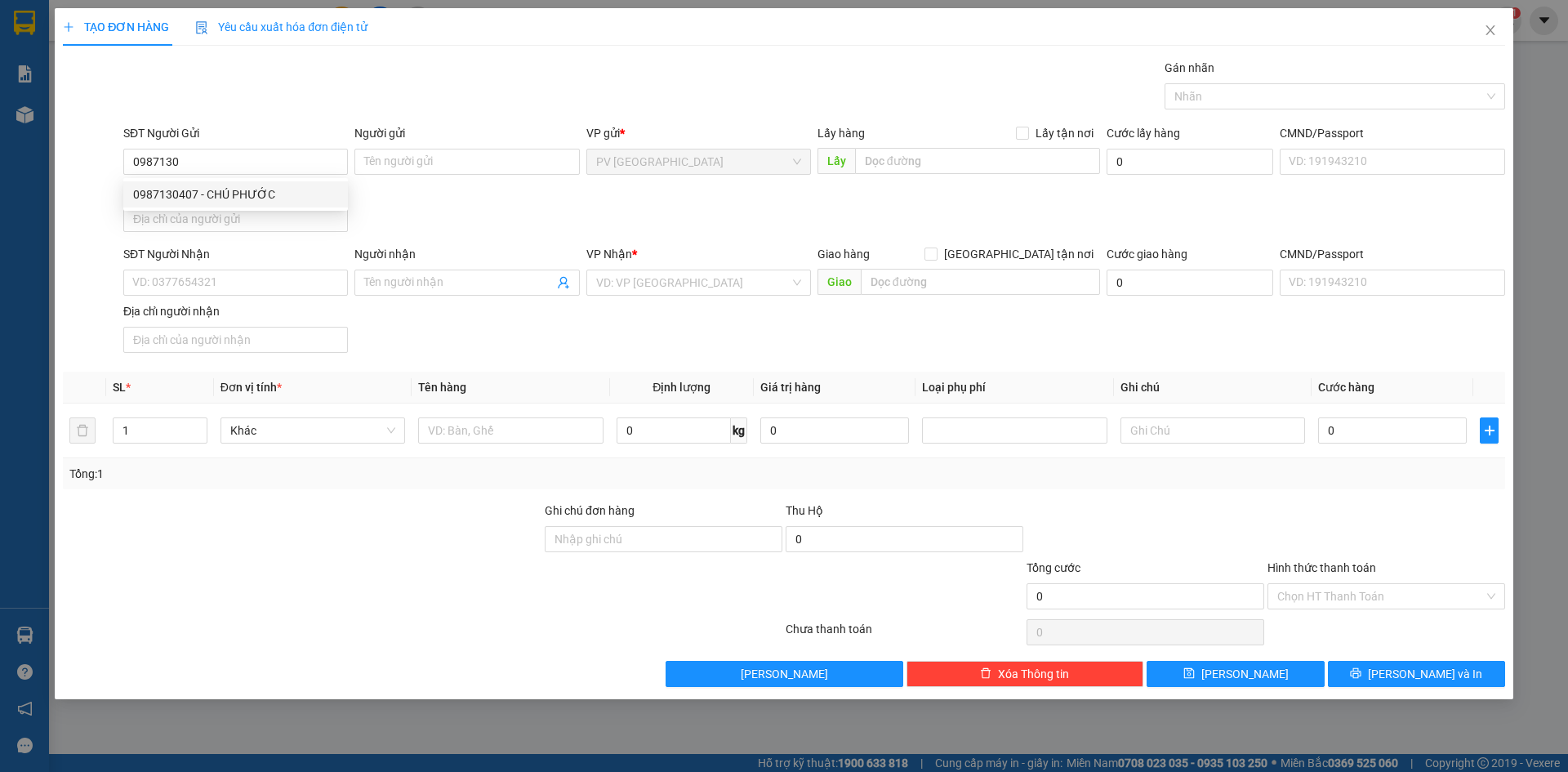
drag, startPoint x: 258, startPoint y: 177, endPoint x: 260, endPoint y: 187, distance: 10.2
click at [258, 182] on body "Kết quả tìm kiếm ( 0 ) Bộ lọc No Data thuyhang.tkn 1 Báo cáo Mẫu 1: Báo cáo dòn…" at bounding box center [784, 386] width 1568 height 772
click at [213, 164] on input "0987130" at bounding box center [235, 162] width 225 height 27
click at [230, 195] on div "0987130407 - CHÚ PHƯỚC" at bounding box center [235, 195] width 205 height 18
type input "0987130407"
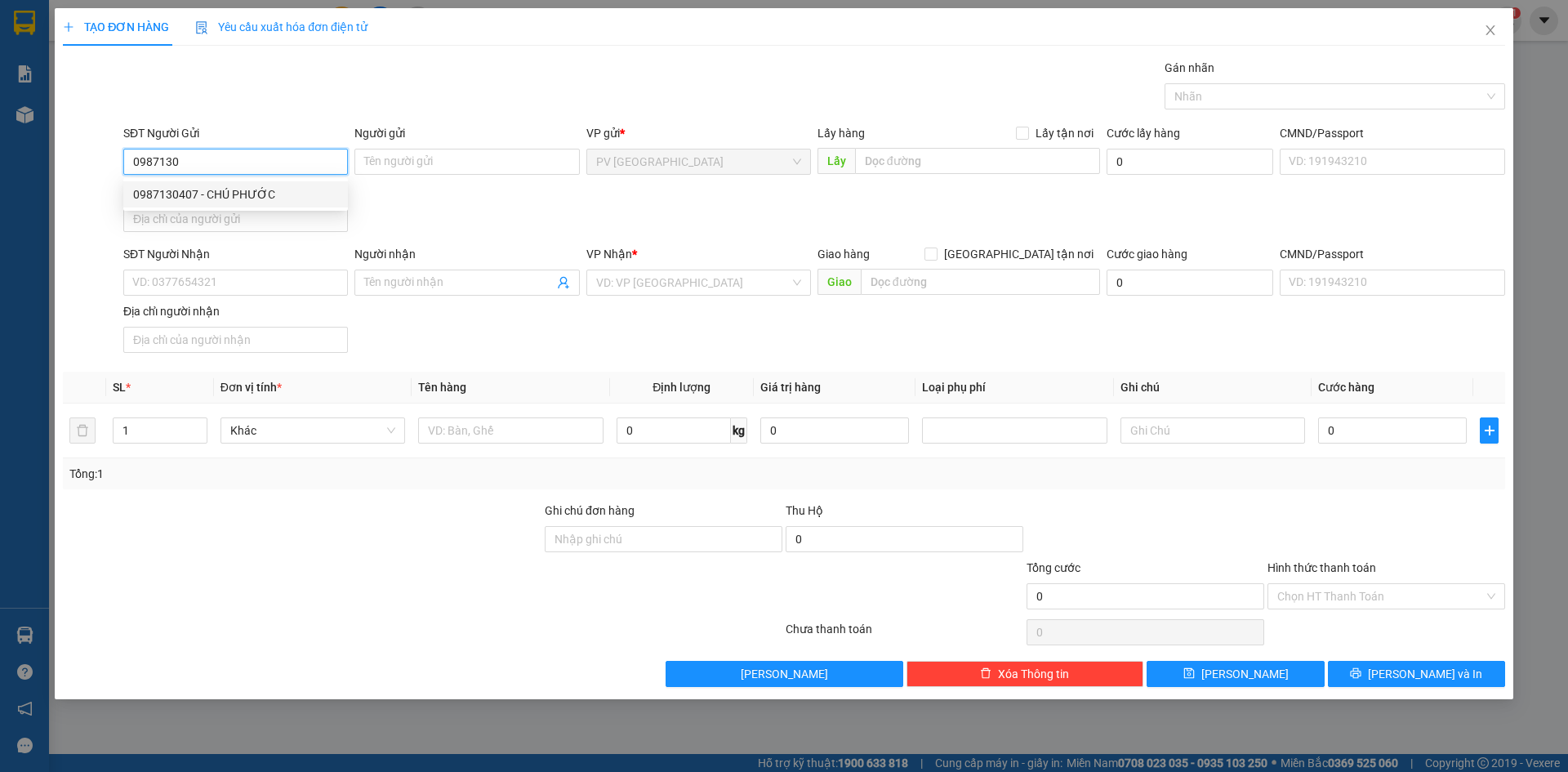
type input "CHÚ PHƯỚC"
type input "0961532247"
type input "PHI"
type input "30.000"
click at [1243, 88] on div at bounding box center [1326, 96] width 316 height 20
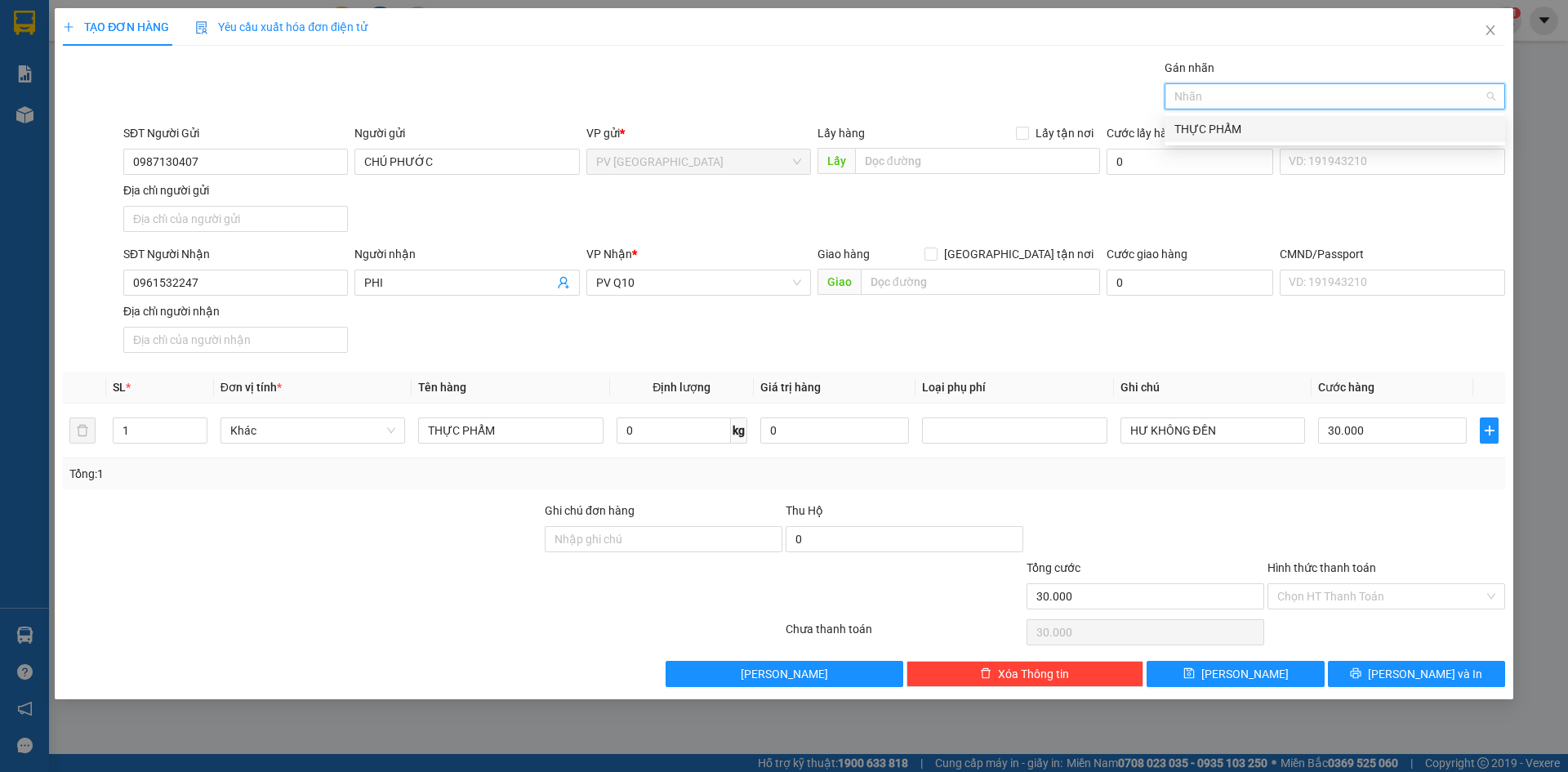
click at [1249, 136] on div "THỰC PHẨM" at bounding box center [1334, 129] width 321 height 18
click at [1367, 591] on input "Hình thức thanh toán" at bounding box center [1380, 596] width 206 height 25
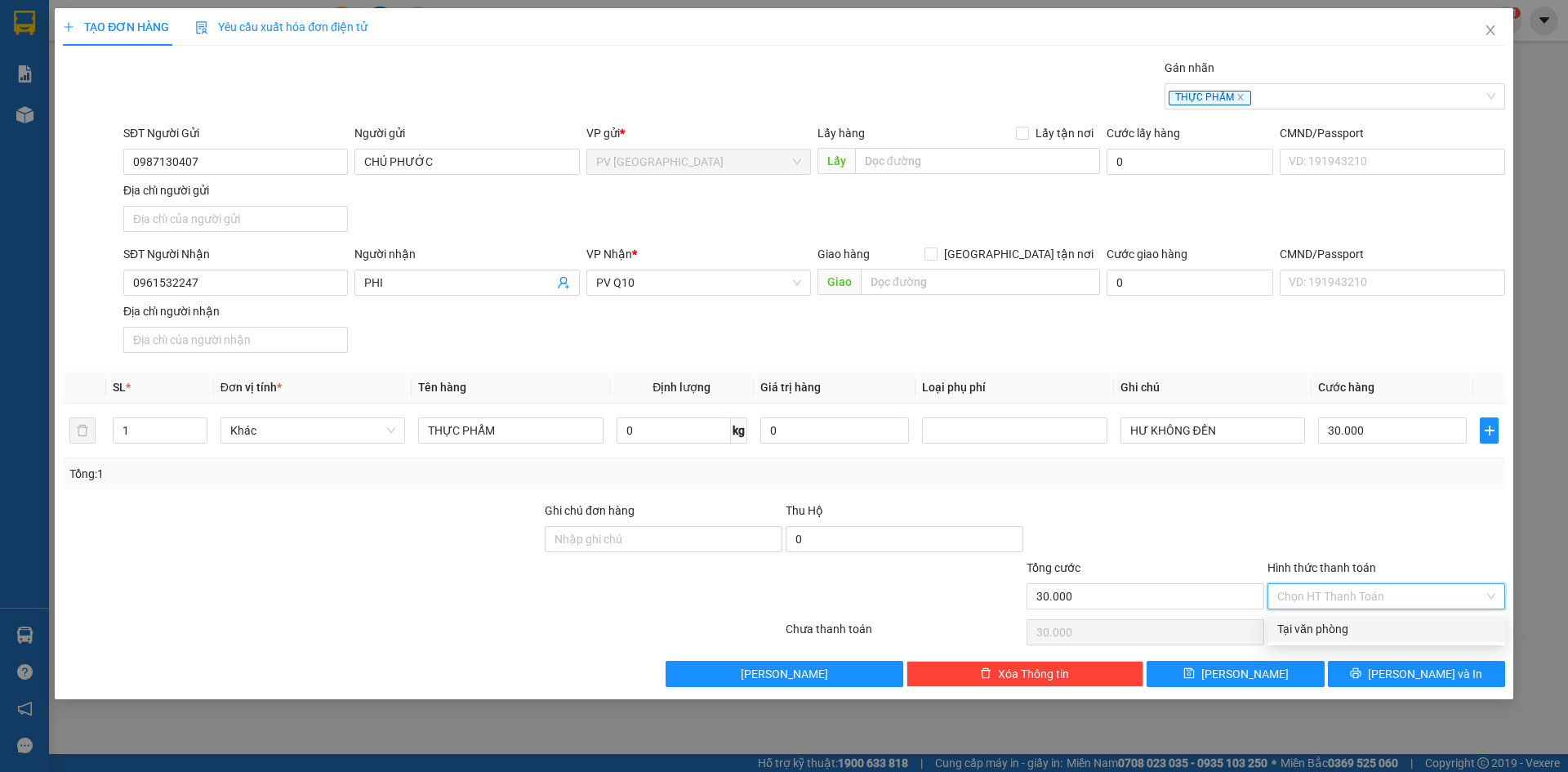
click at [1362, 626] on div "Tại văn phòng" at bounding box center [1386, 629] width 218 height 18
type input "0"
click at [1404, 671] on span "[PERSON_NAME] và In" at bounding box center [1425, 674] width 114 height 18
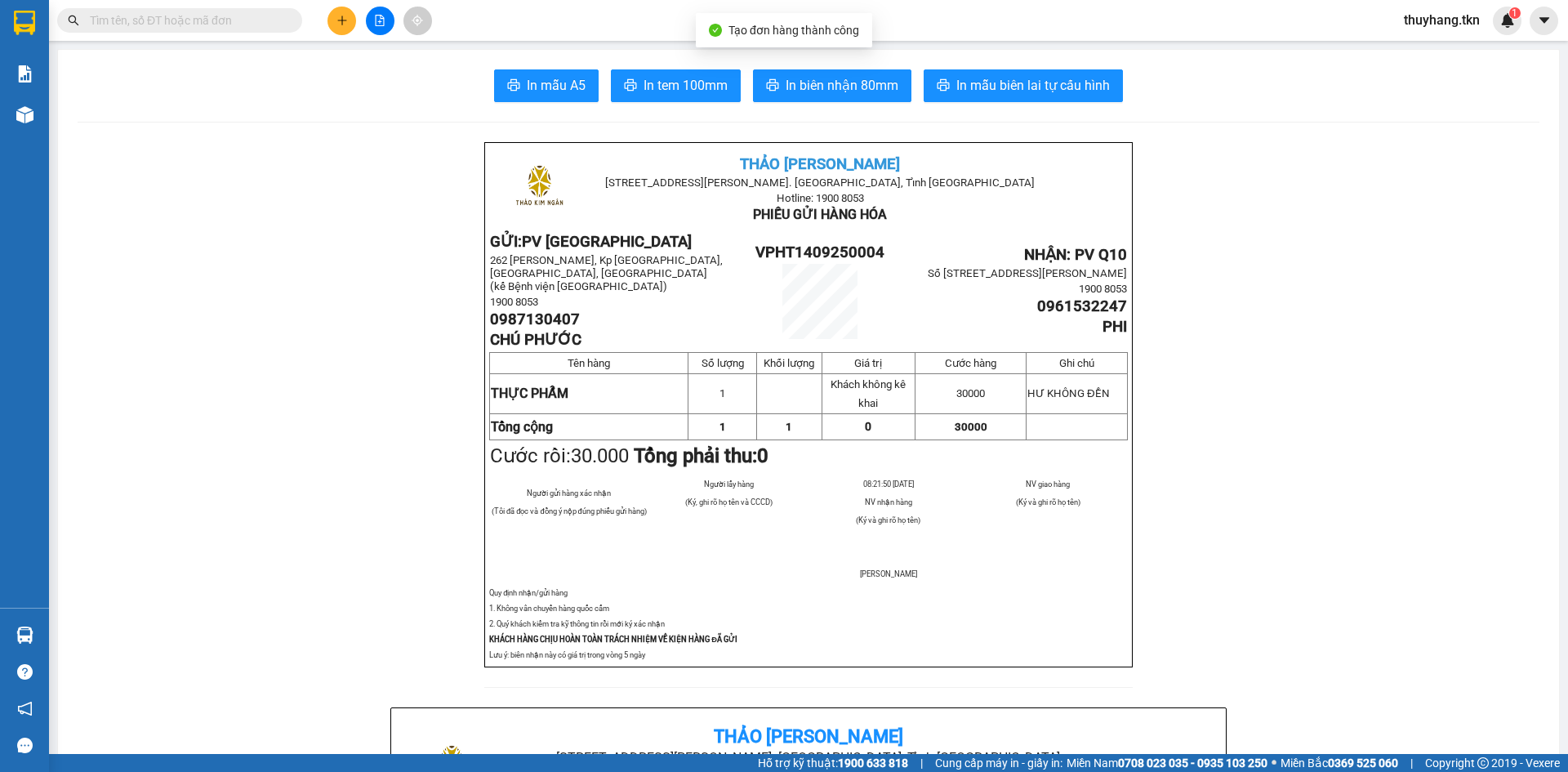
click at [527, 84] on span "In mẫu A5" at bounding box center [556, 85] width 59 height 21
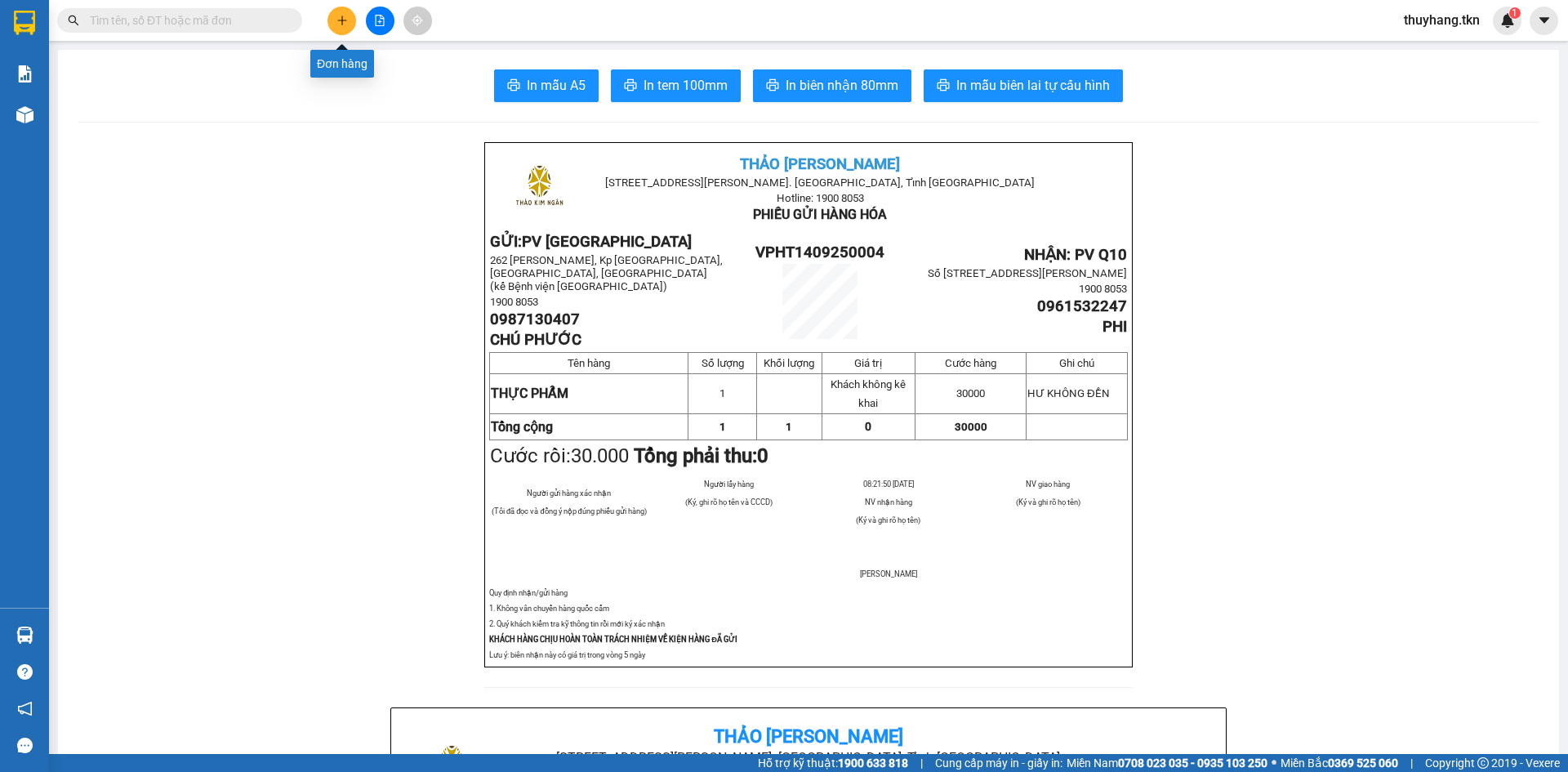
click at [336, 26] on icon "plus" at bounding box center [342, 21] width 12 height 12
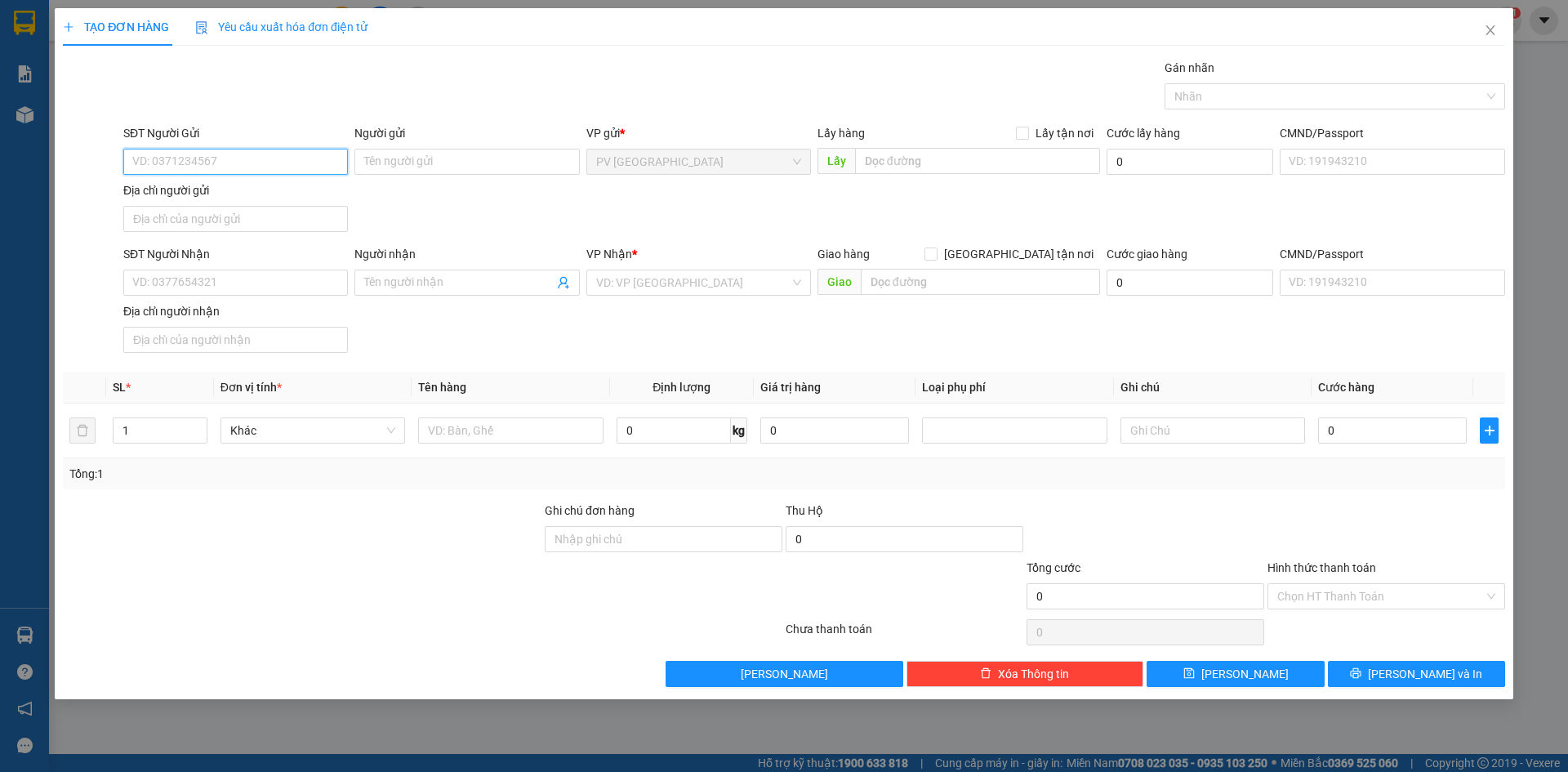
click at [232, 162] on input "SĐT Người Gửi" at bounding box center [235, 162] width 225 height 27
type input "0339877653"
click at [394, 170] on input "Người gửi" at bounding box center [467, 162] width 225 height 27
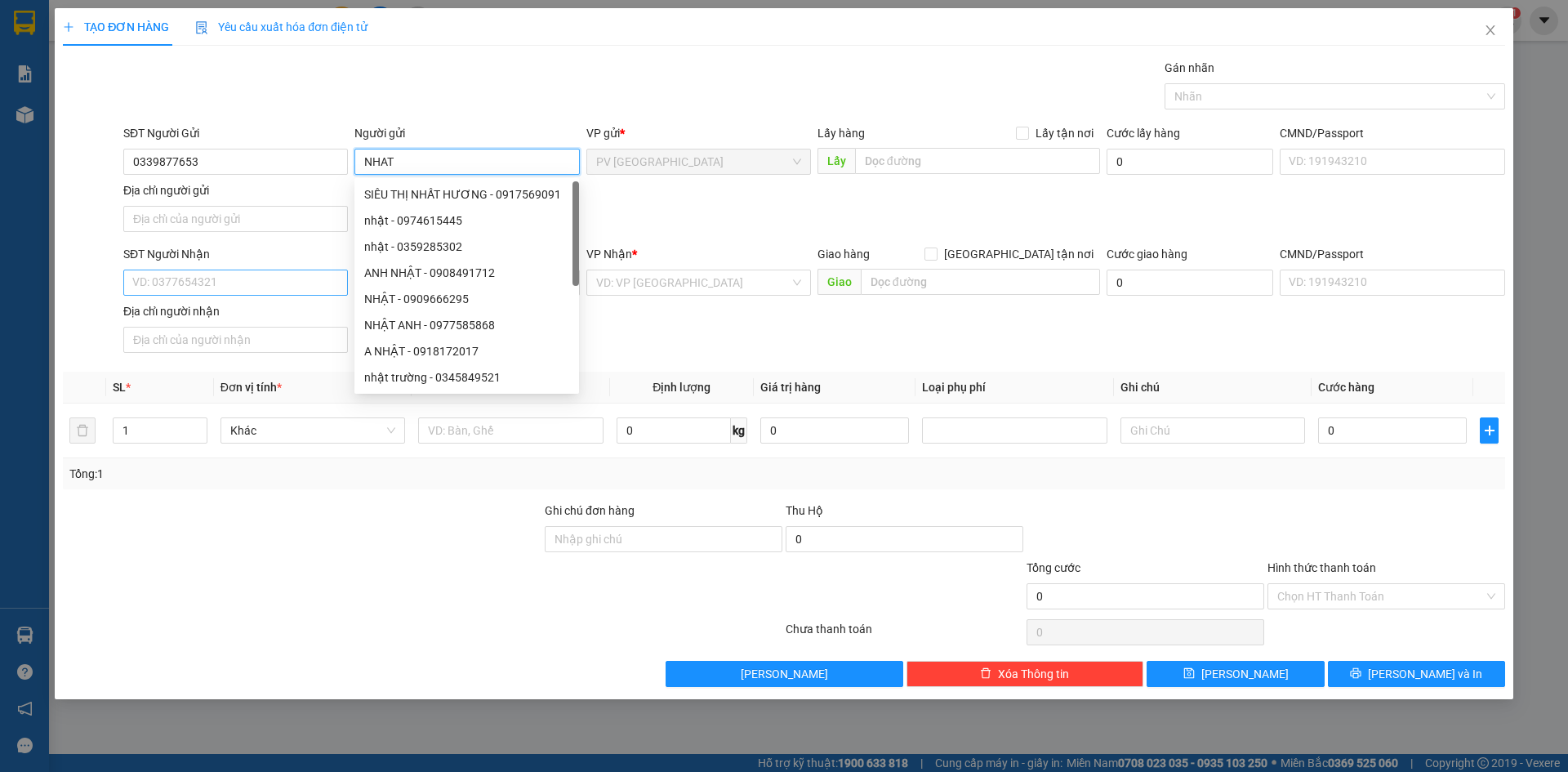
type input "NHAT"
click at [213, 284] on input "SĐT Người Nhận" at bounding box center [235, 283] width 225 height 27
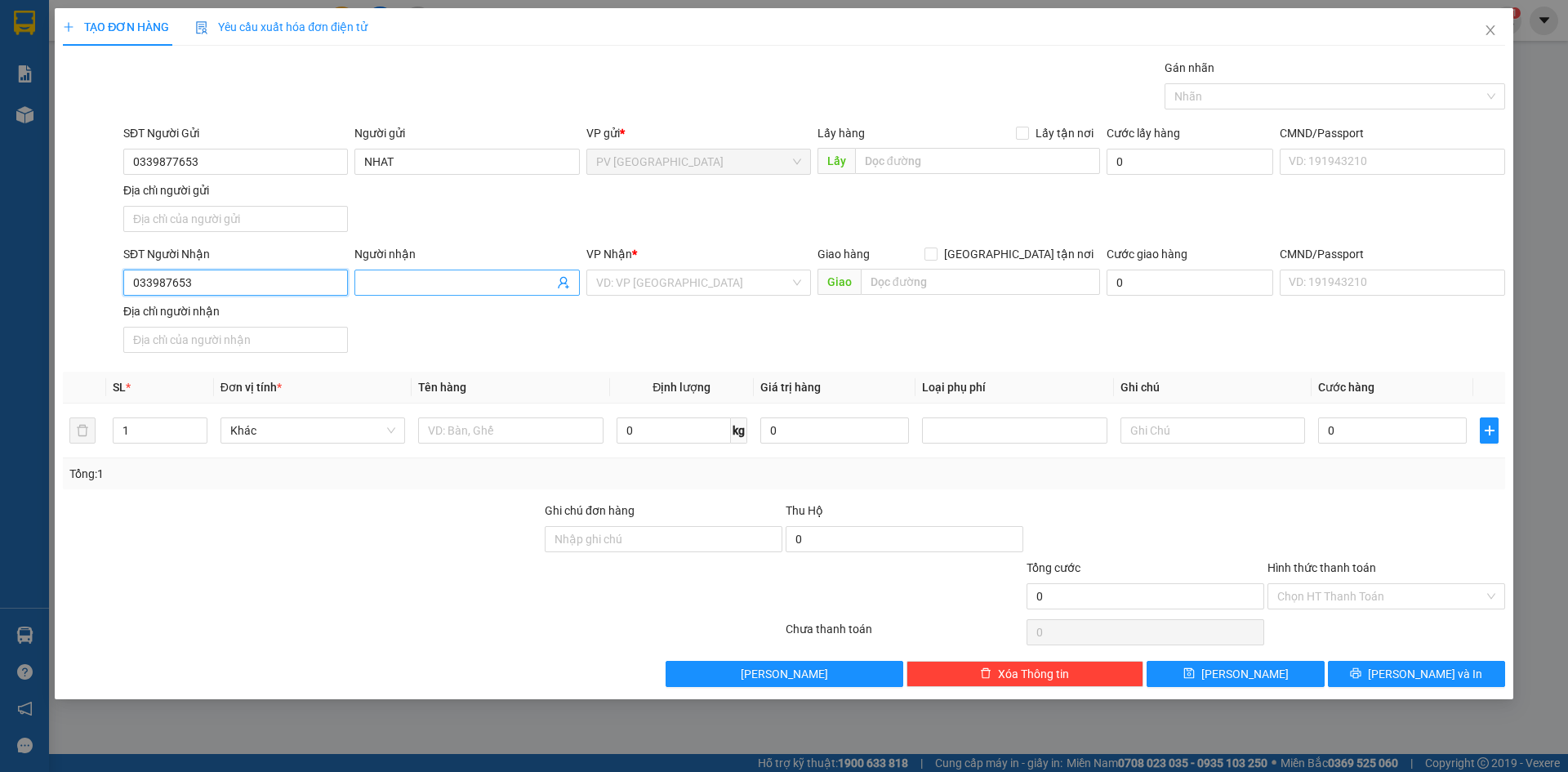
type input "033987653"
click at [448, 278] on input "Người nhận" at bounding box center [458, 283] width 189 height 18
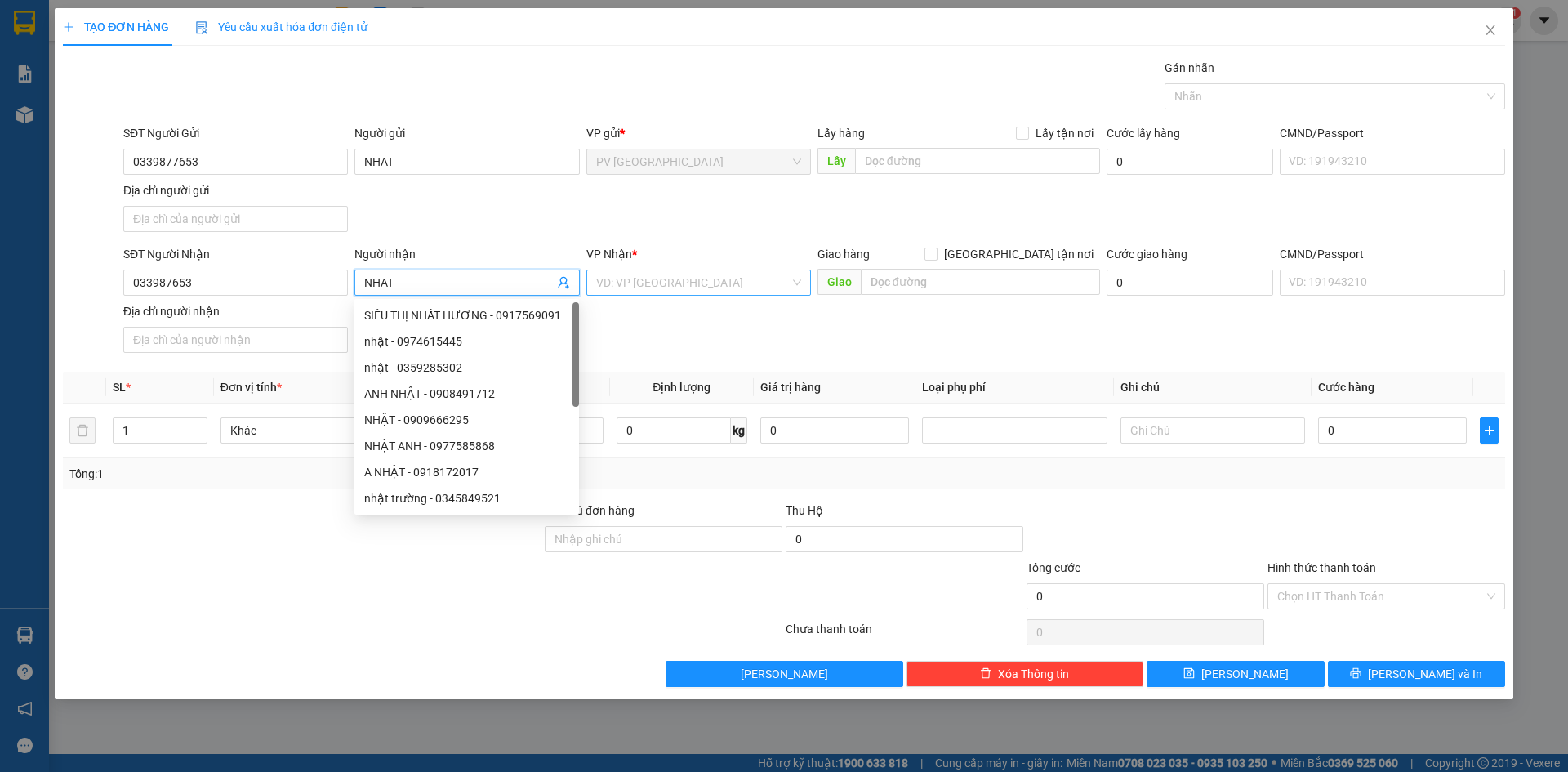
type input "NHAT"
click at [662, 284] on input "search" at bounding box center [693, 283] width 194 height 25
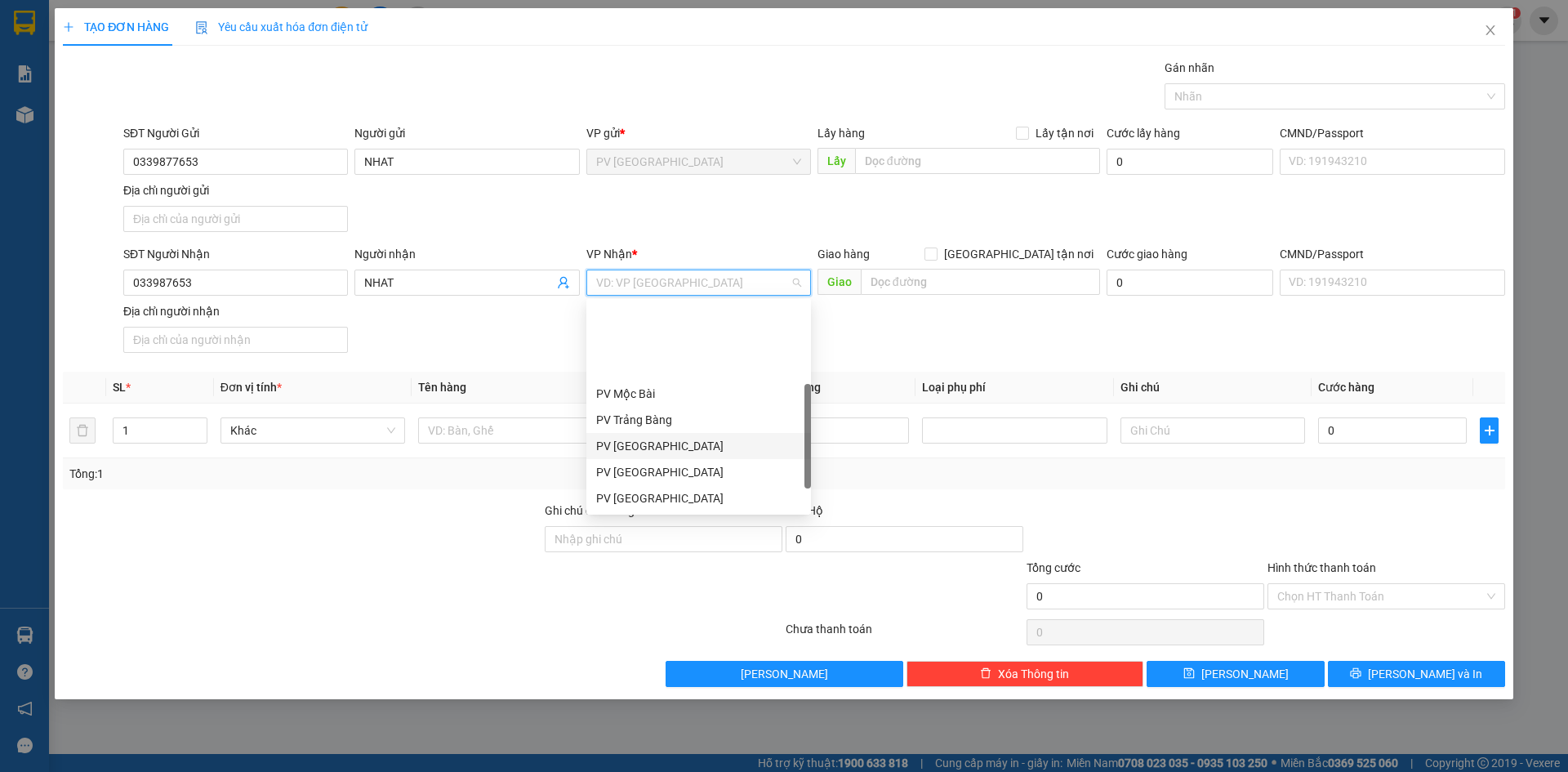
scroll to position [104, 0]
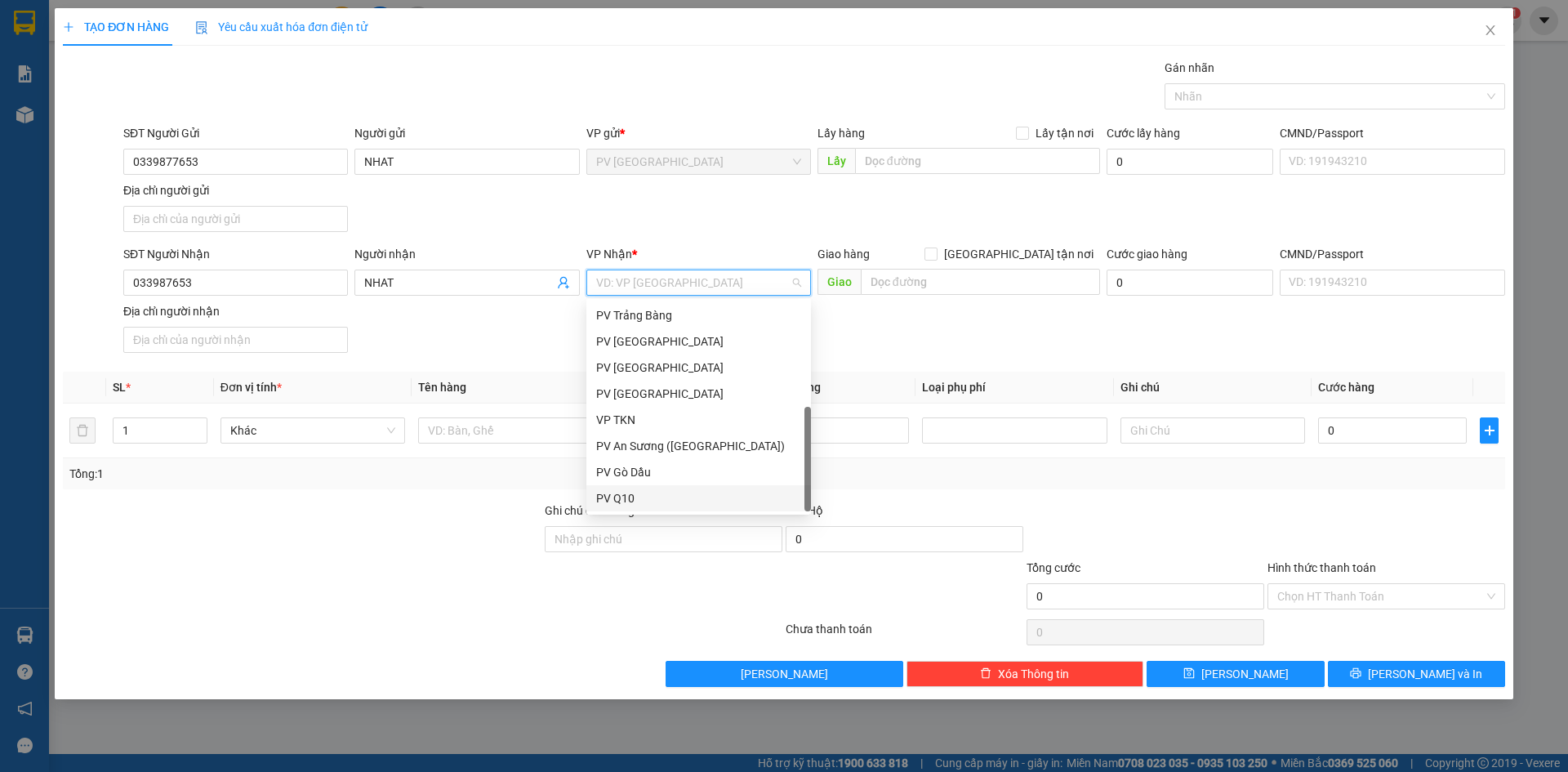
click at [651, 501] on div "PV Q10" at bounding box center [698, 498] width 205 height 18
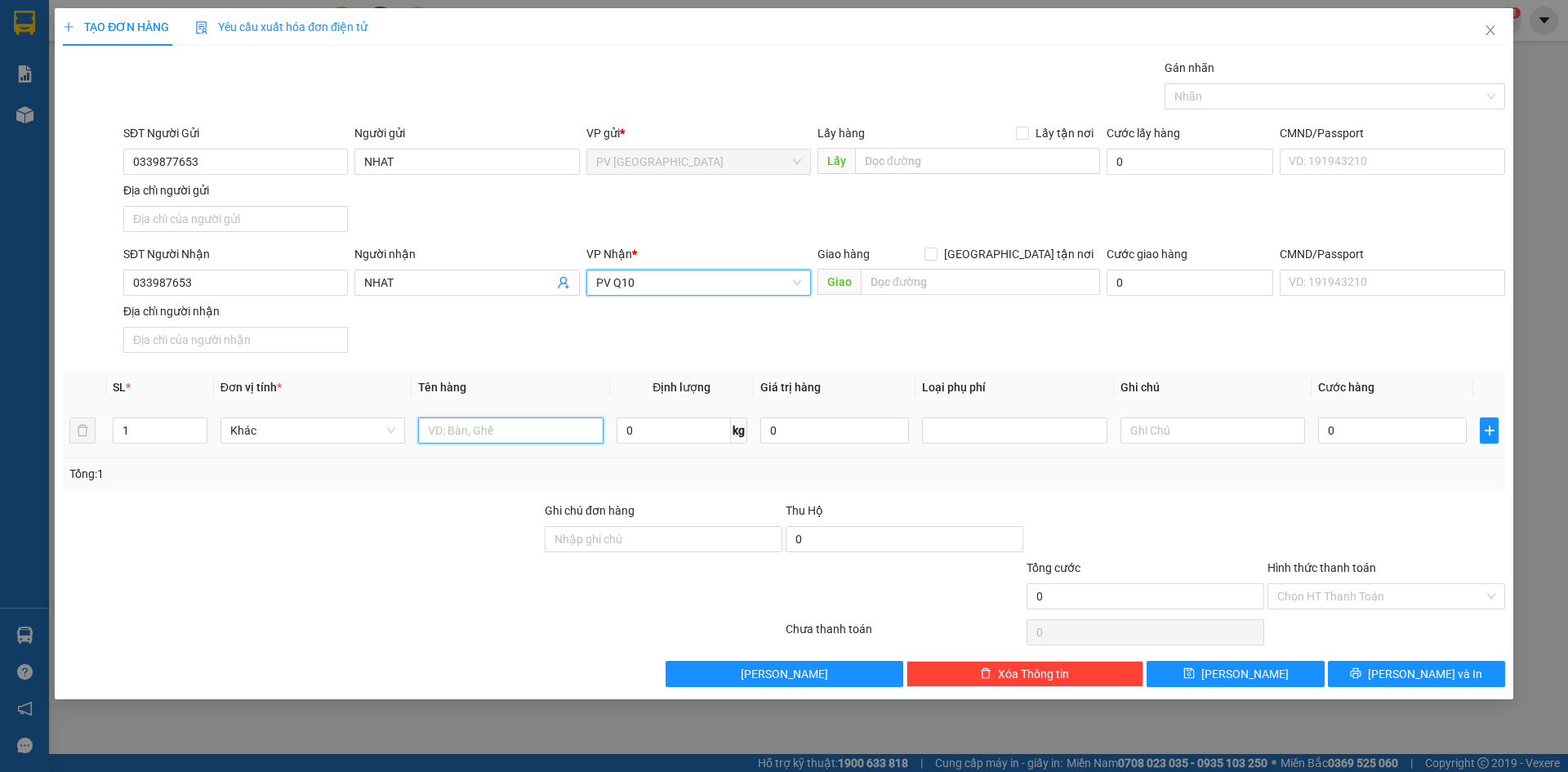
click at [509, 433] on input "text" at bounding box center [510, 430] width 185 height 27
type input "VALI"
click at [1359, 439] on input "0" at bounding box center [1391, 430] width 148 height 27
type input "6"
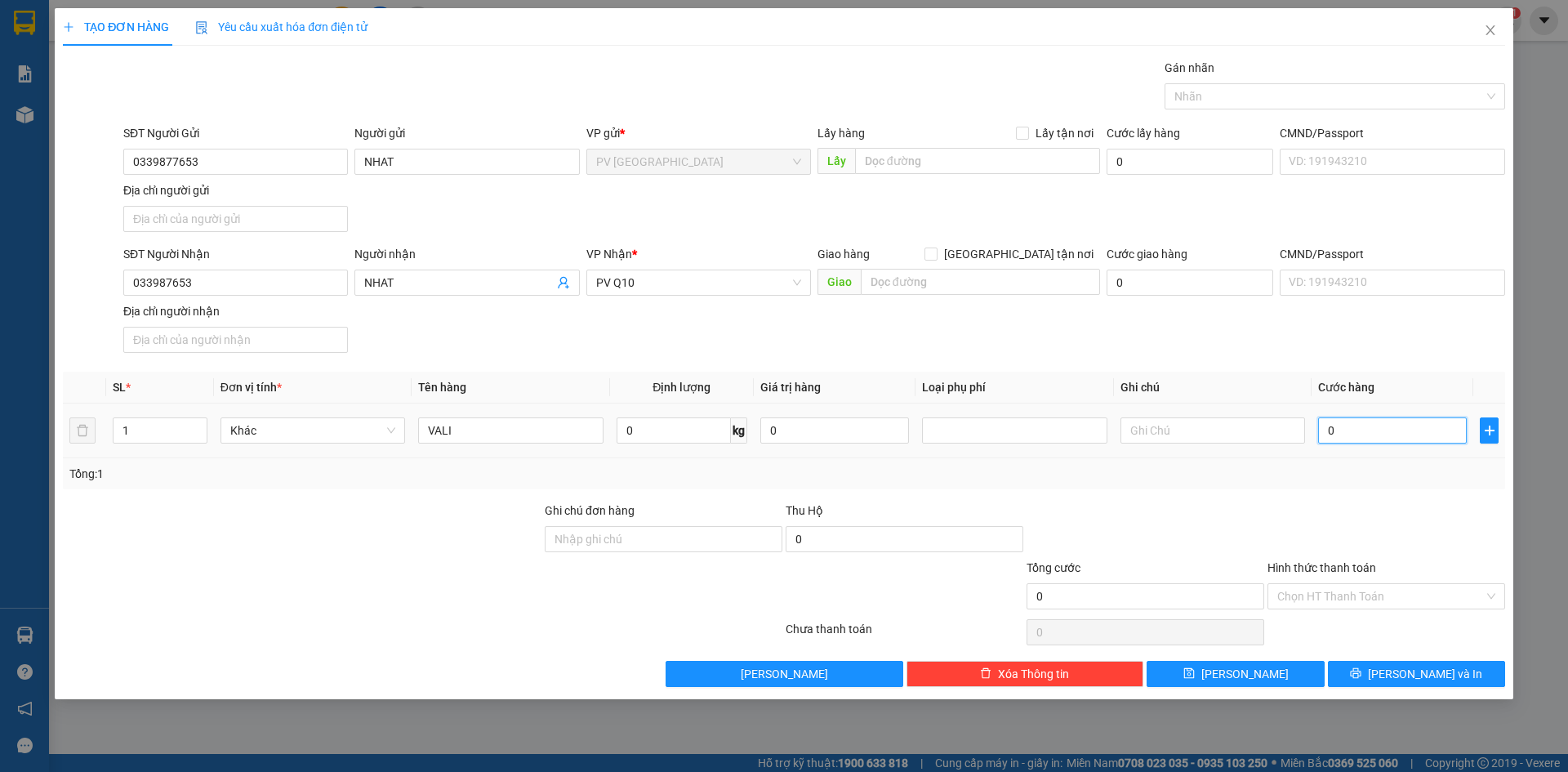
type input "6"
type input "60"
type input "600"
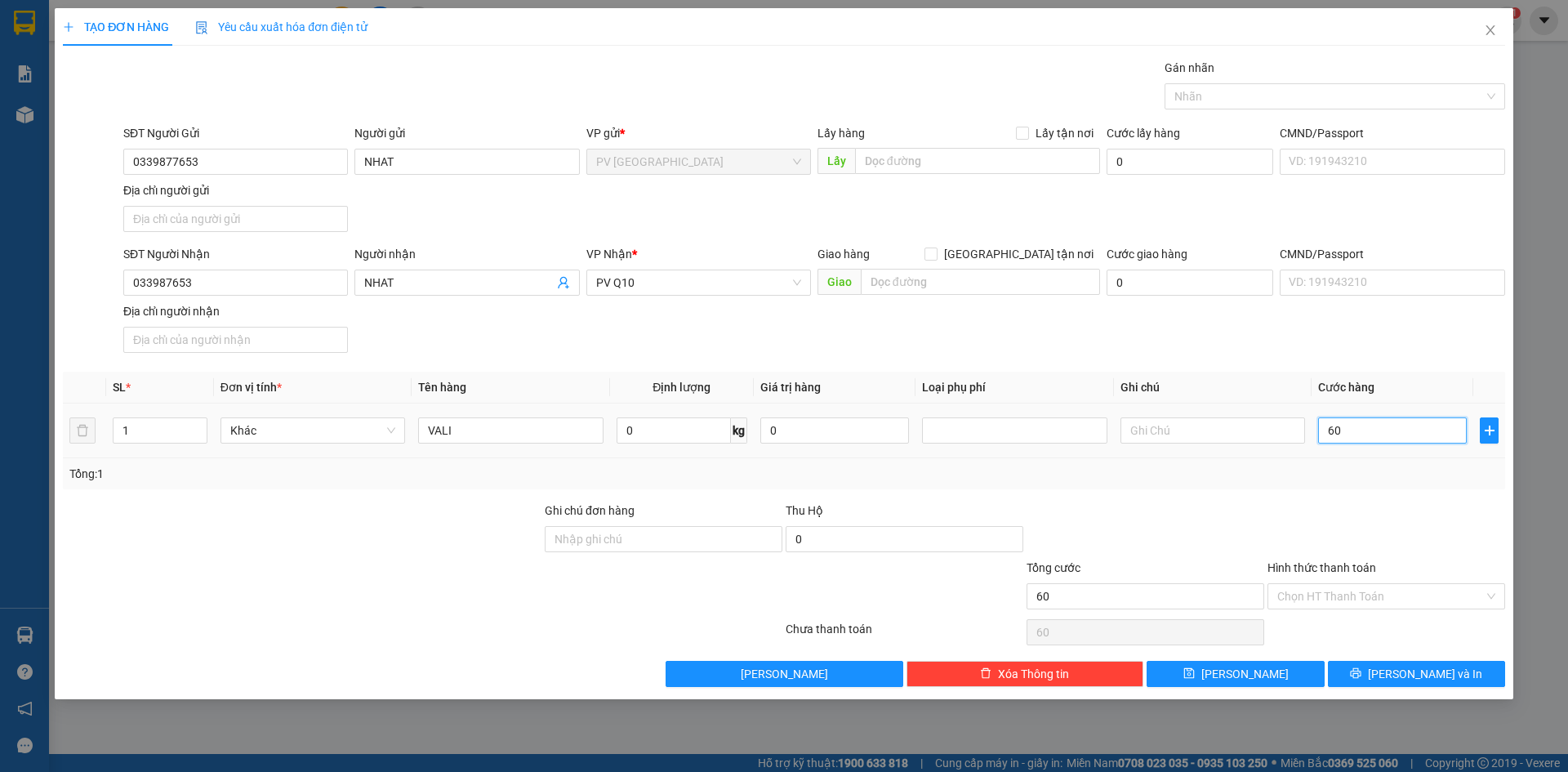
type input "600"
type input "6.000"
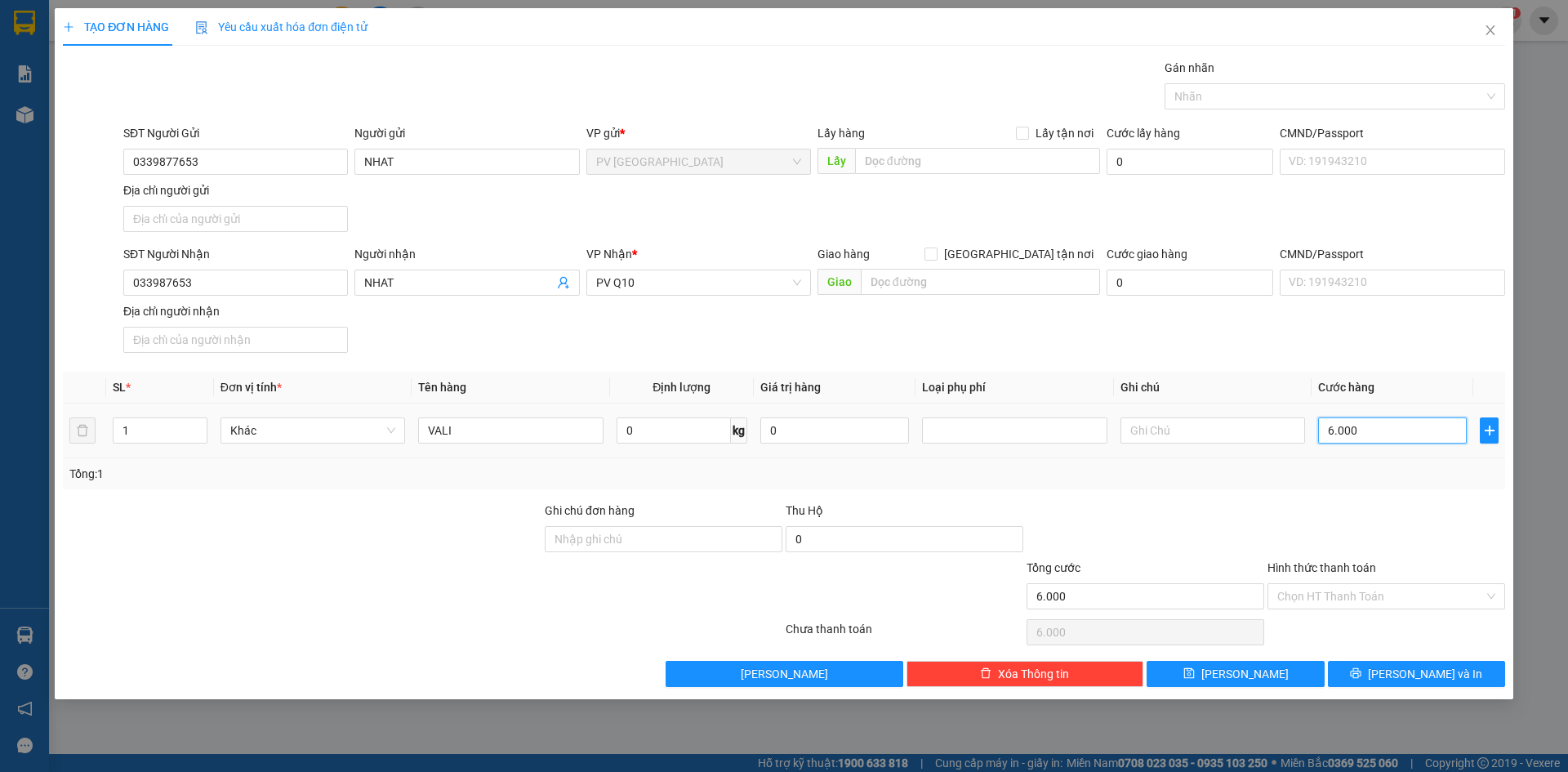
type input "60.000"
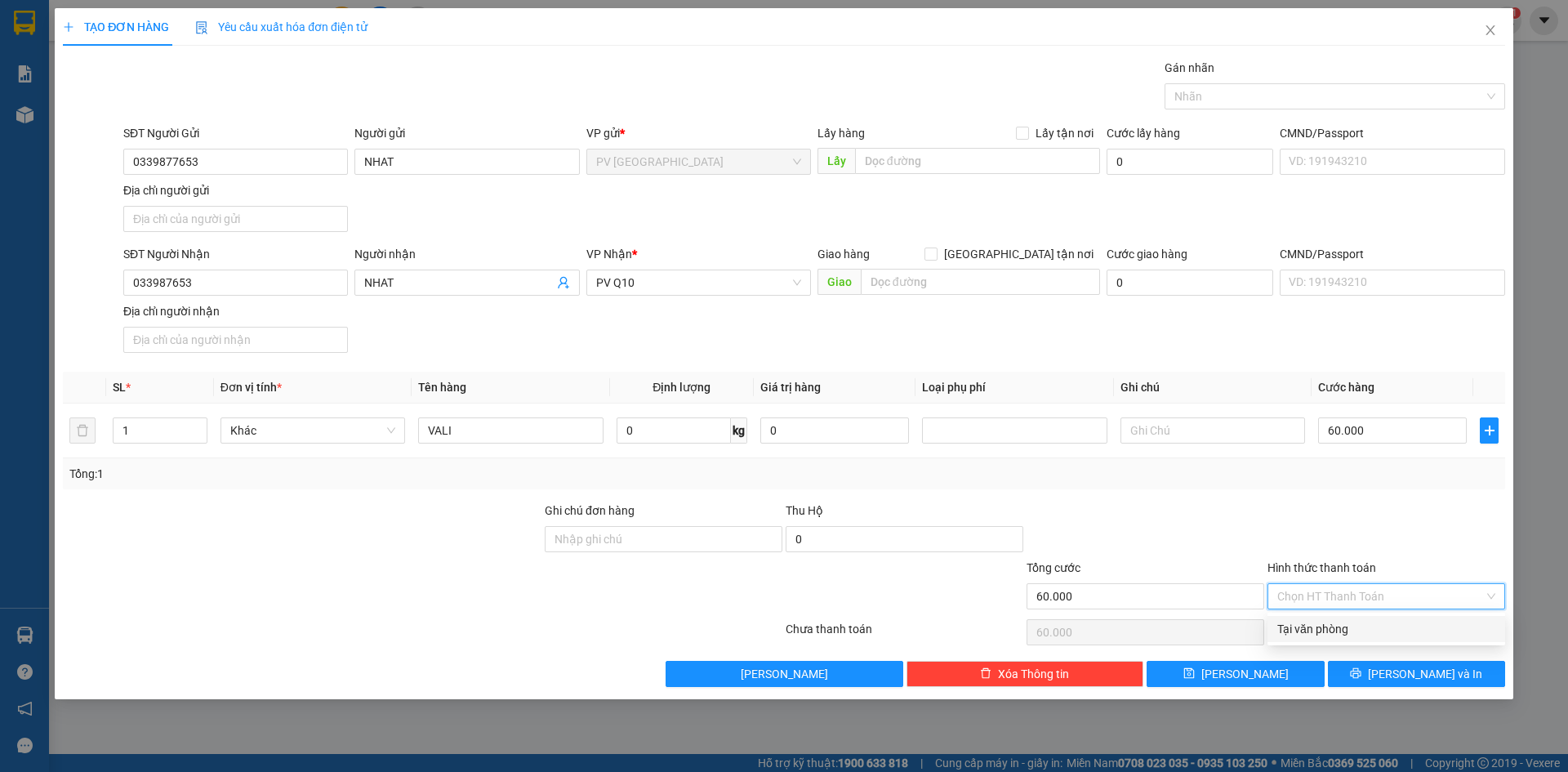
click at [1349, 604] on input "Hình thức thanh toán" at bounding box center [1380, 596] width 206 height 25
click at [1339, 635] on div "Tại văn phòng" at bounding box center [1386, 629] width 218 height 18
type input "0"
click at [1400, 666] on button "[PERSON_NAME] và In" at bounding box center [1416, 674] width 177 height 27
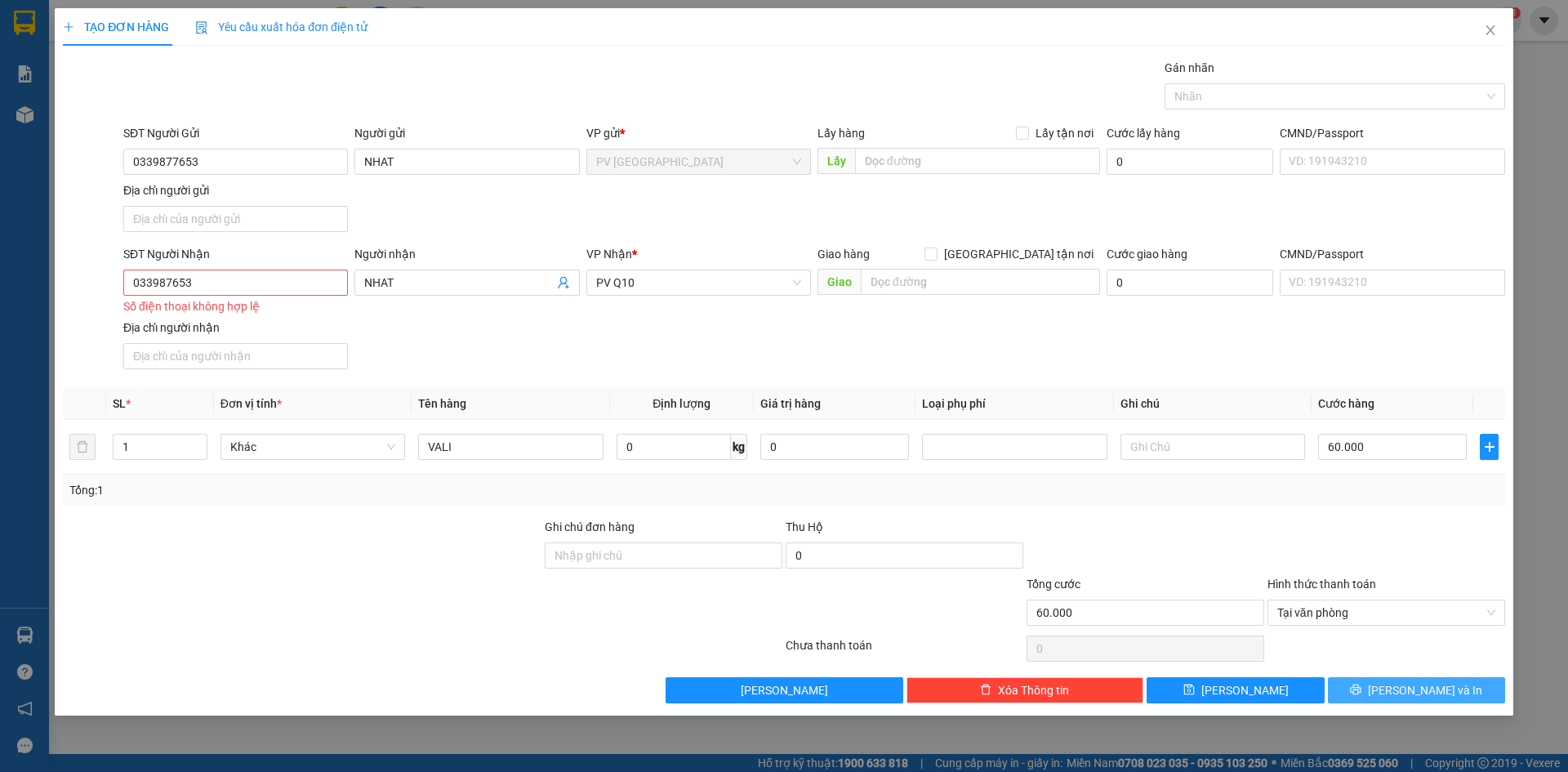
click at [1448, 693] on span "[PERSON_NAME] và In" at bounding box center [1425, 691] width 114 height 18
click at [1425, 685] on span "[PERSON_NAME] và In" at bounding box center [1425, 691] width 114 height 18
click at [497, 318] on div "Người nhận NHAT" at bounding box center [467, 282] width 231 height 74
click at [472, 200] on div "SĐT Người Gửi 0339877653 Người gửi NHAT VP gửi * PV Hòa Thành Lấy hàng Lấy tận …" at bounding box center [814, 182] width 1388 height 114
click at [169, 284] on input "033987653" at bounding box center [235, 283] width 225 height 27
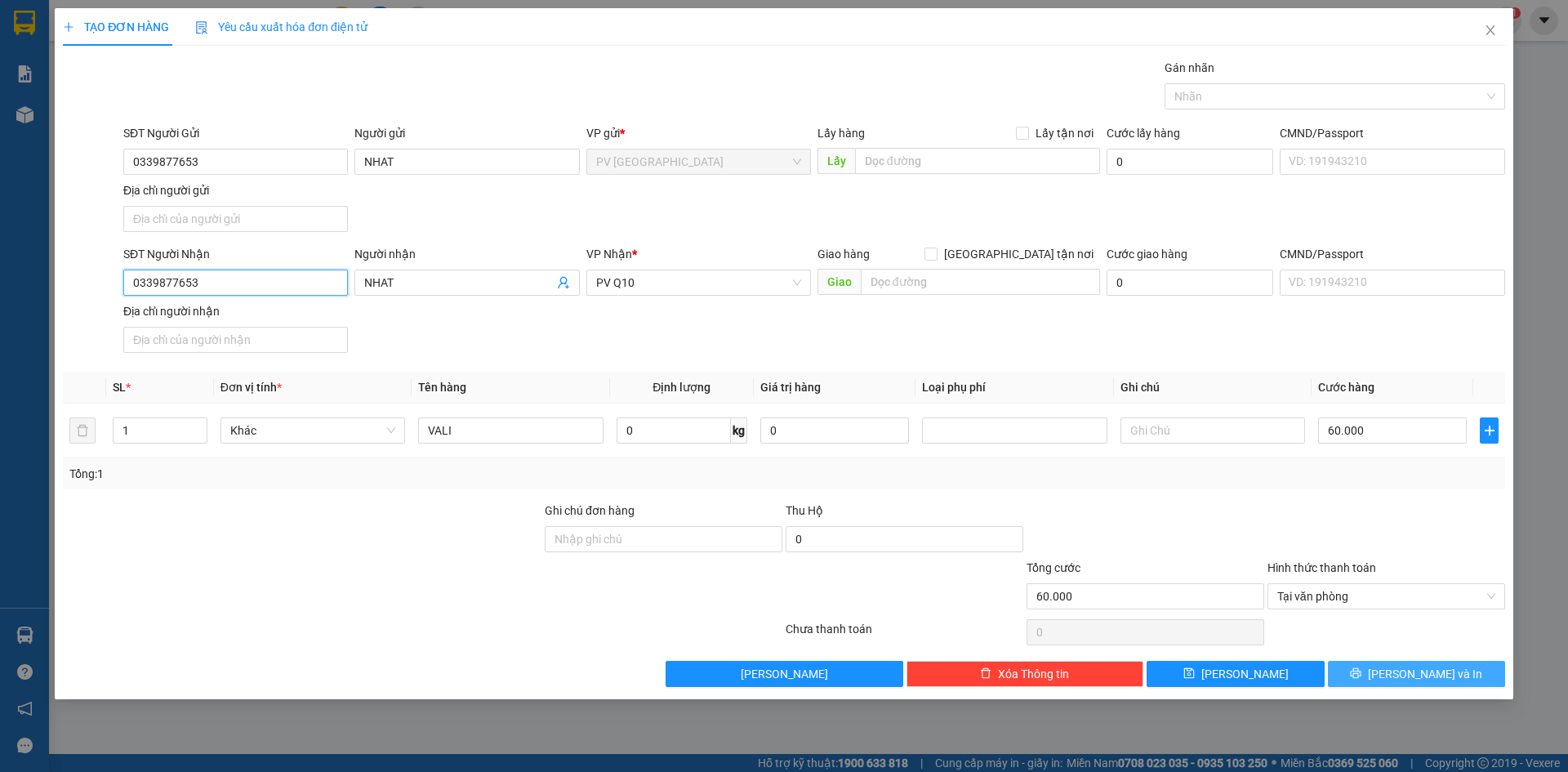
type input "0339877653"
click at [1416, 673] on span "[PERSON_NAME] và In" at bounding box center [1425, 674] width 114 height 18
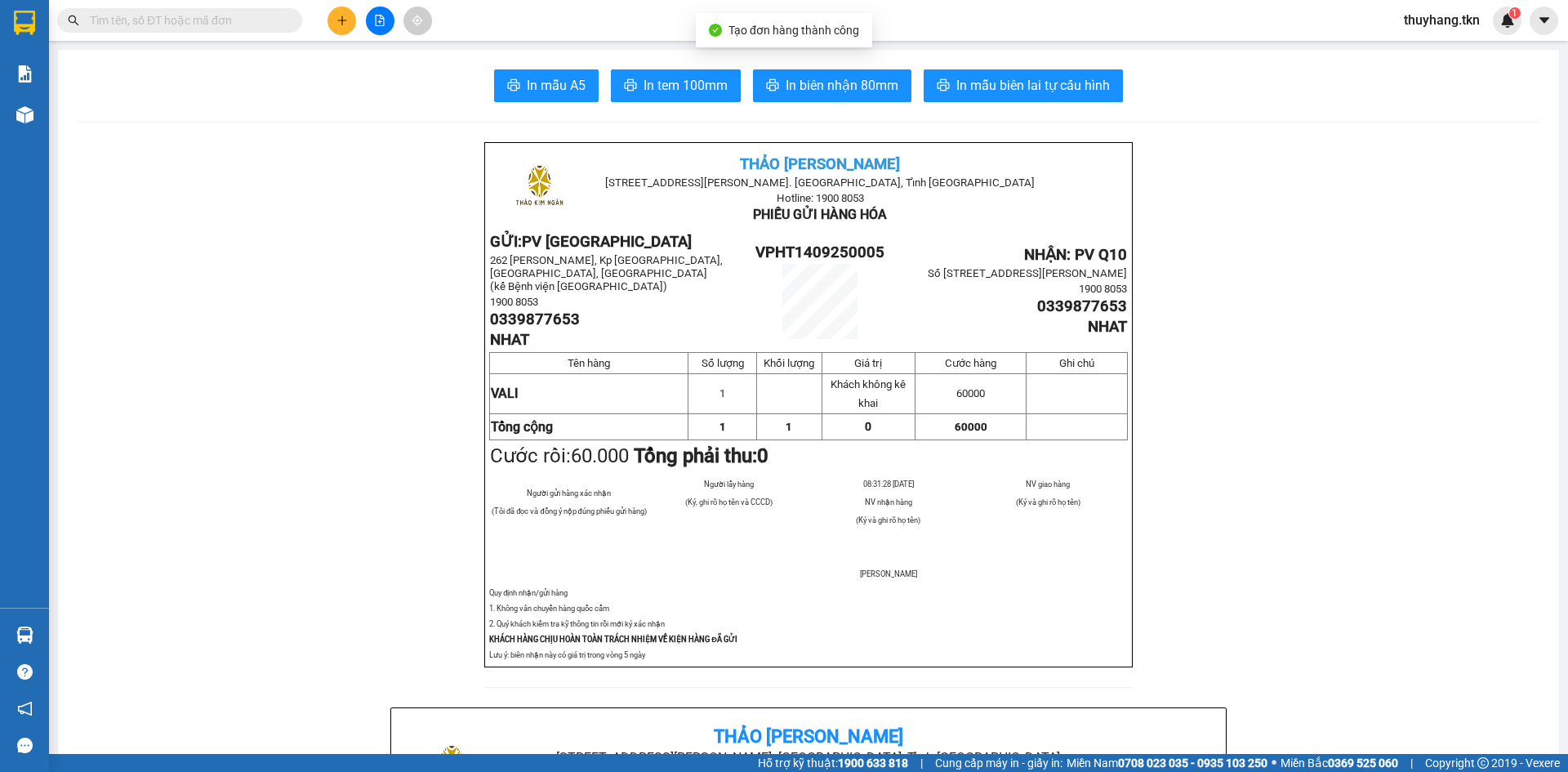
click at [549, 90] on span "In mẫu A5" at bounding box center [556, 85] width 59 height 21
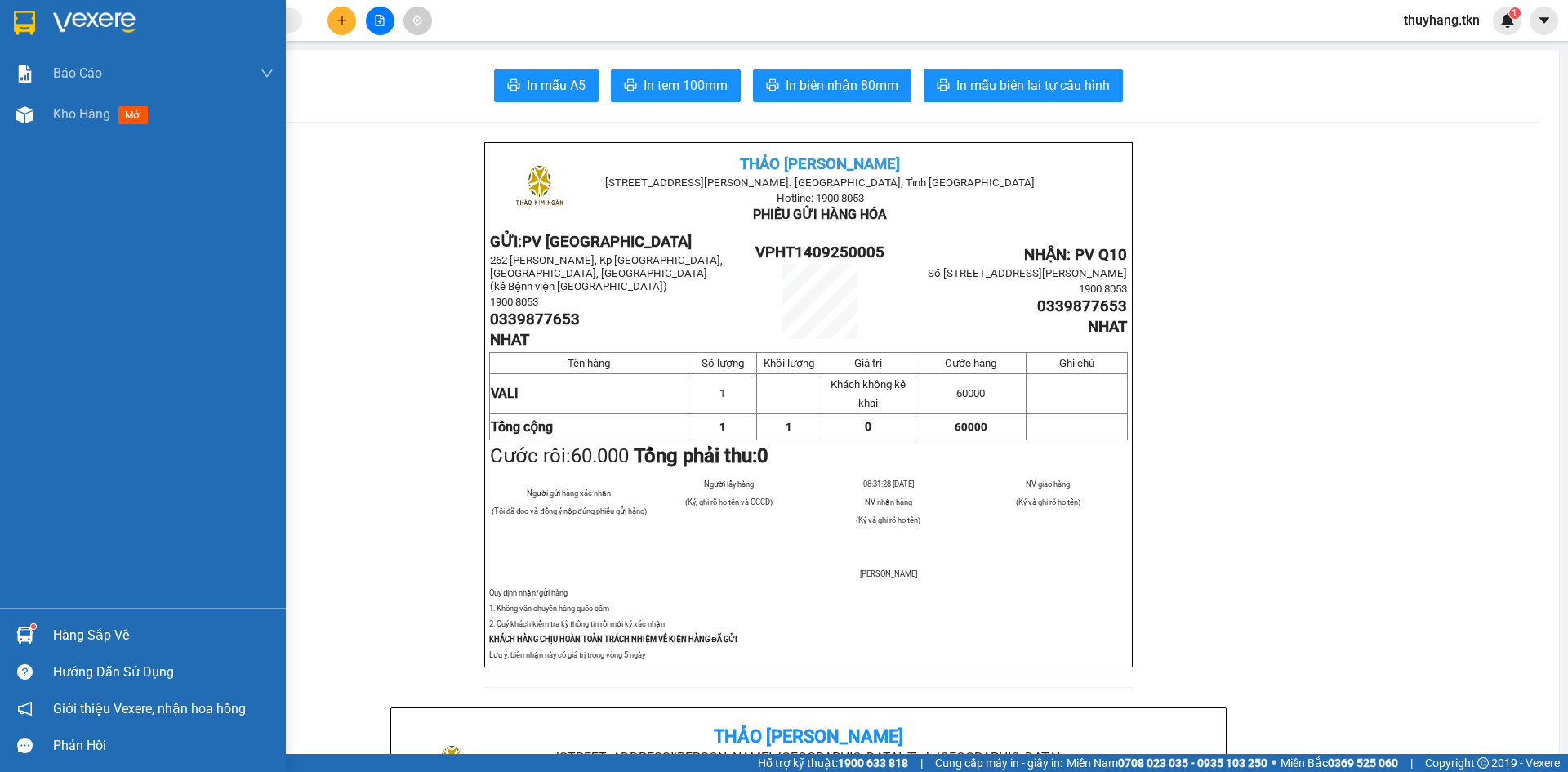
click at [33, 624] on sup at bounding box center [33, 627] width 5 height 5
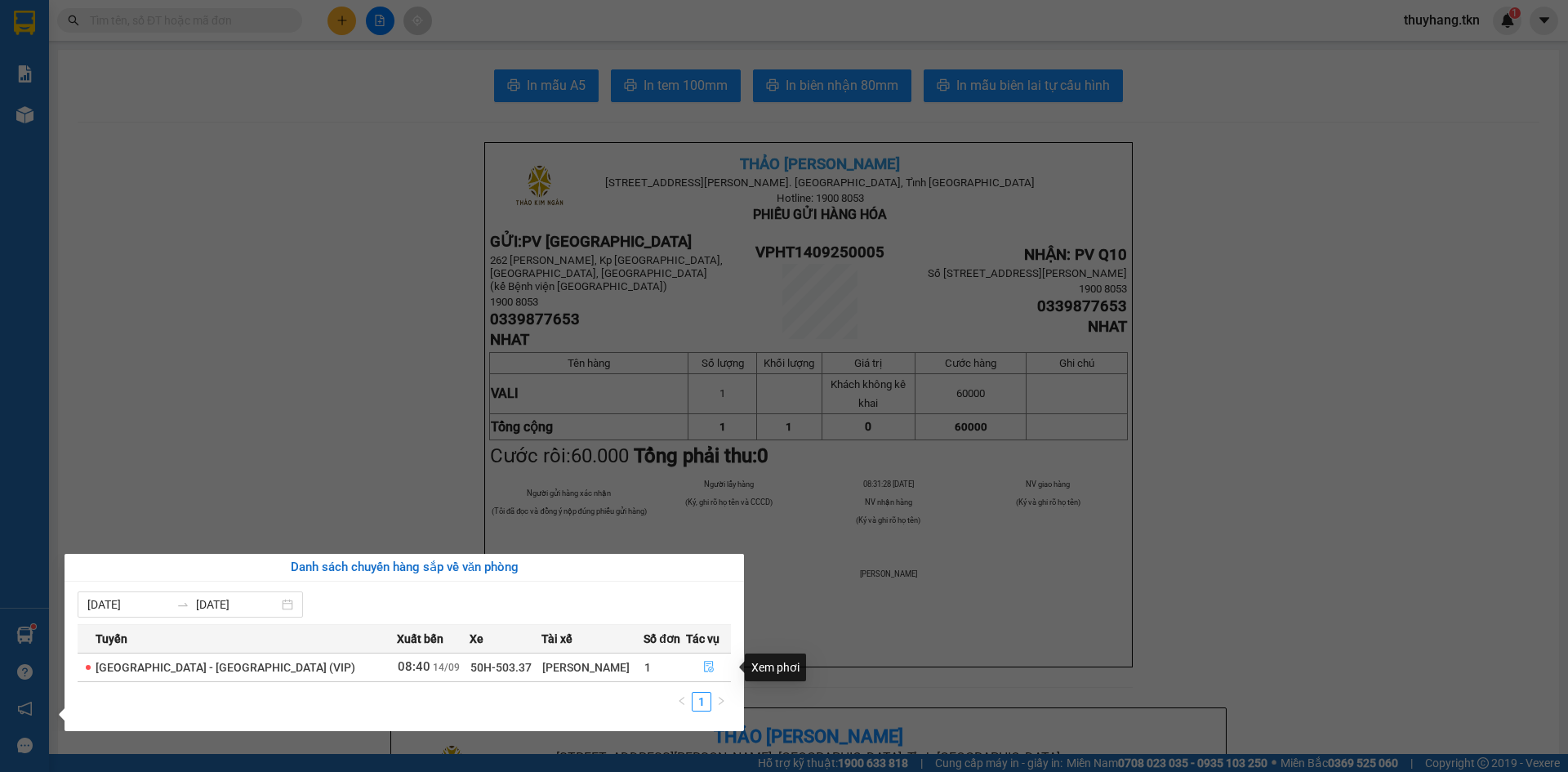
click at [704, 664] on icon "file-done" at bounding box center [709, 668] width 10 height 12
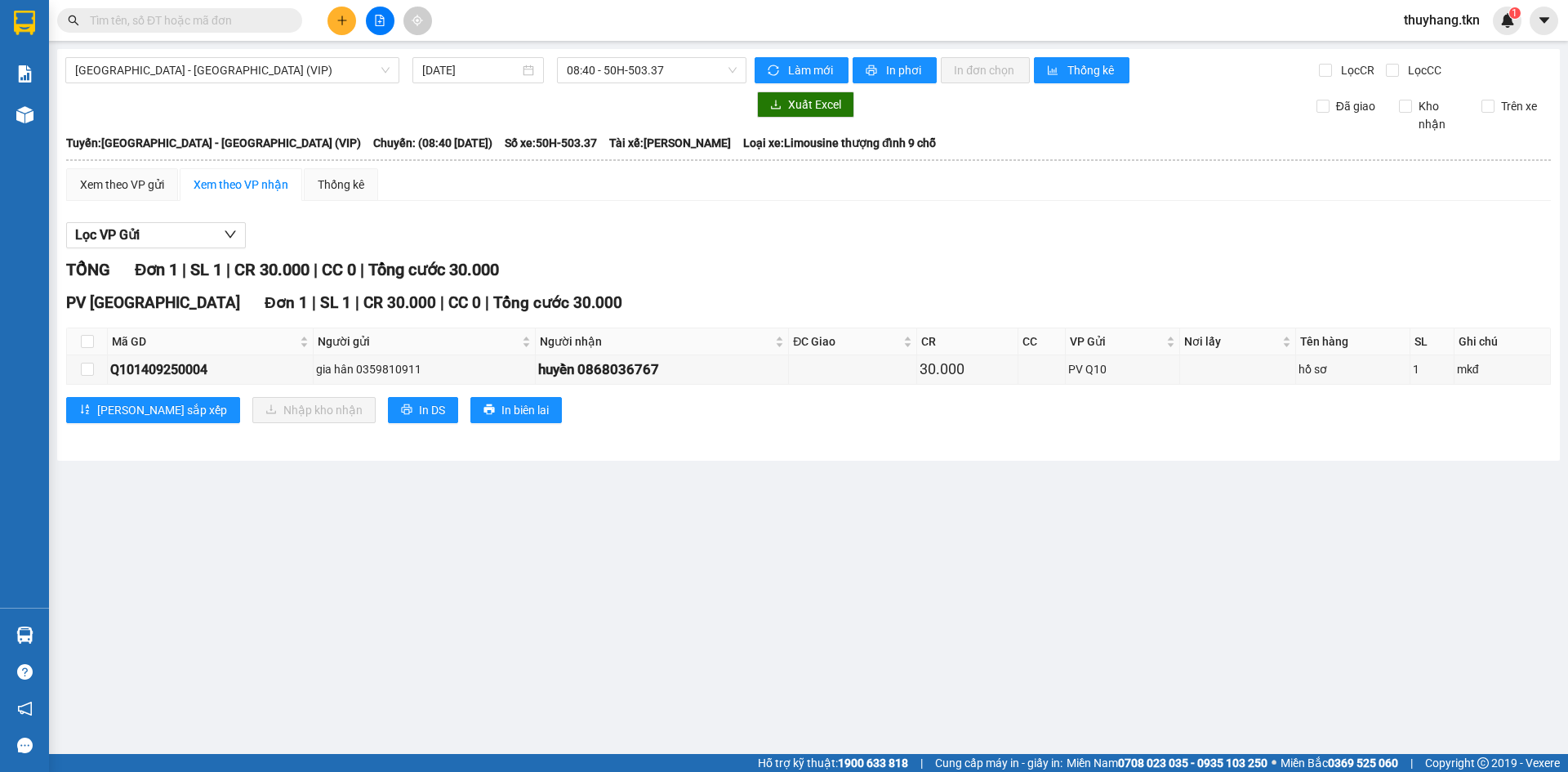
drag, startPoint x: 54, startPoint y: 24, endPoint x: 22, endPoint y: 19, distance: 32.4
click at [48, 23] on section "Kết quả tìm kiếm ( 0 ) Bộ lọc No Data thuyhang.tkn 1 Báo cáo Mẫu 1: Báo cáo dòn…" at bounding box center [784, 386] width 1568 height 772
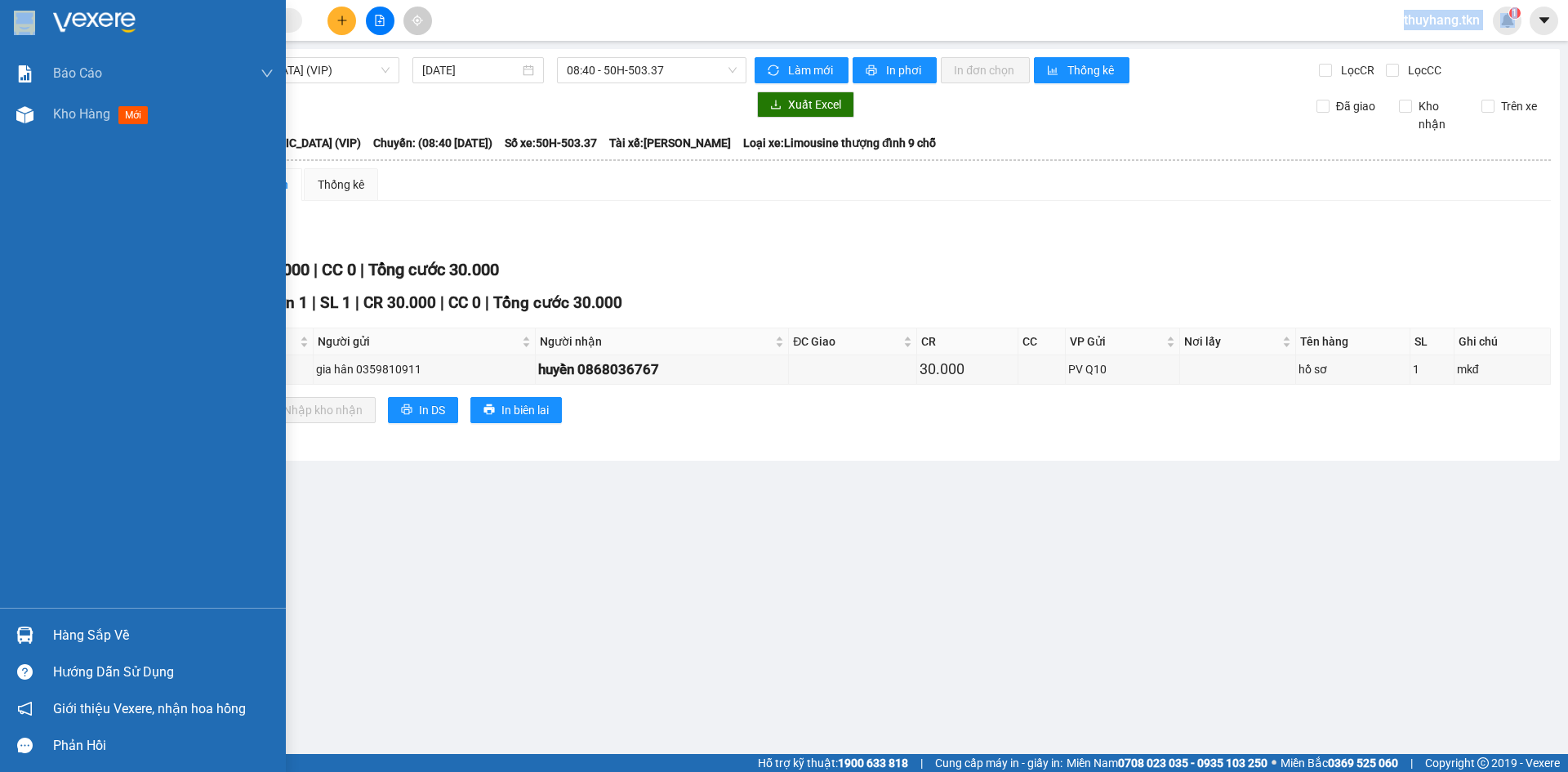
click at [17, 18] on img at bounding box center [25, 23] width 22 height 25
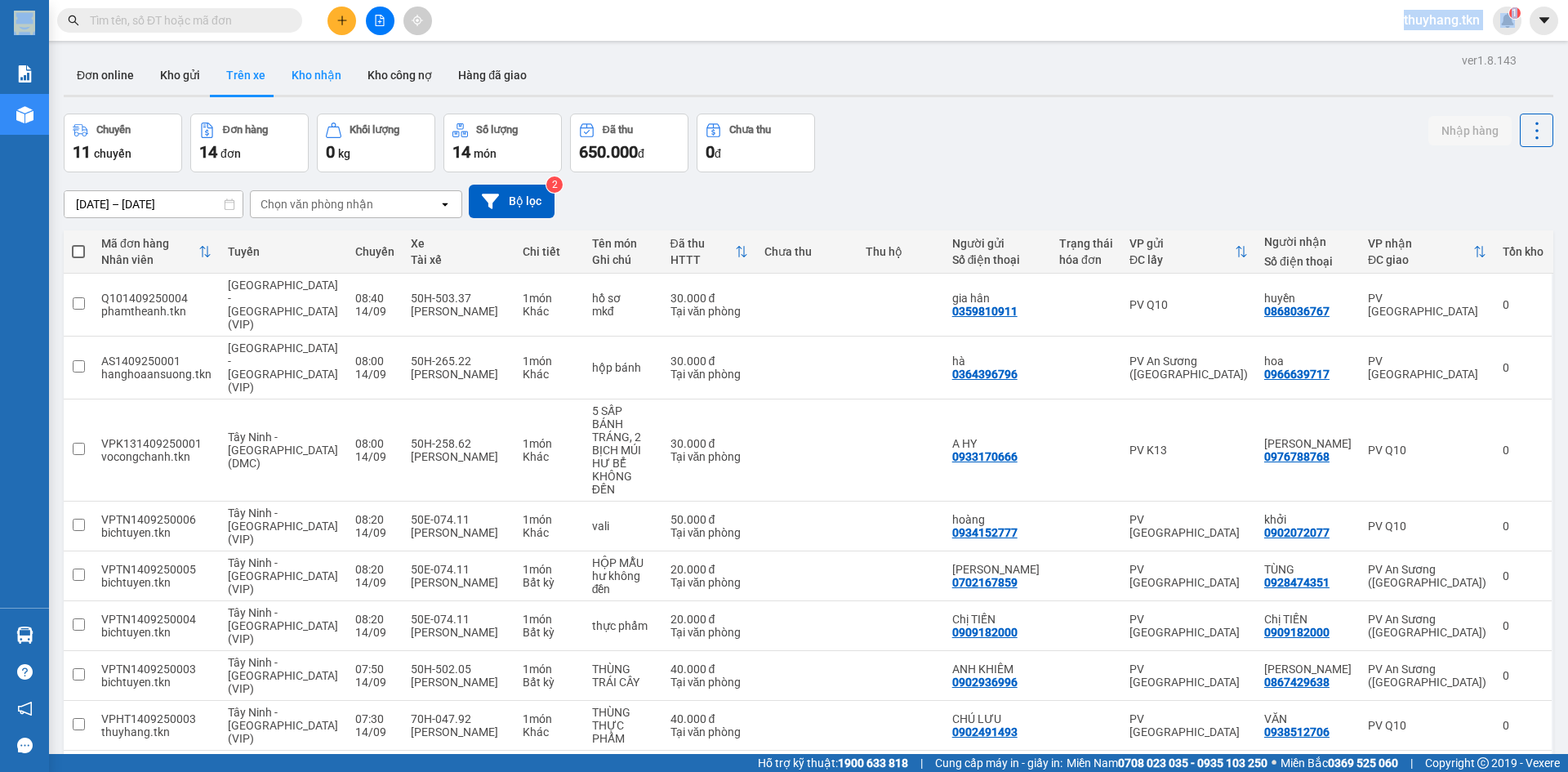
click at [322, 74] on button "Kho nhận" at bounding box center [317, 75] width 76 height 39
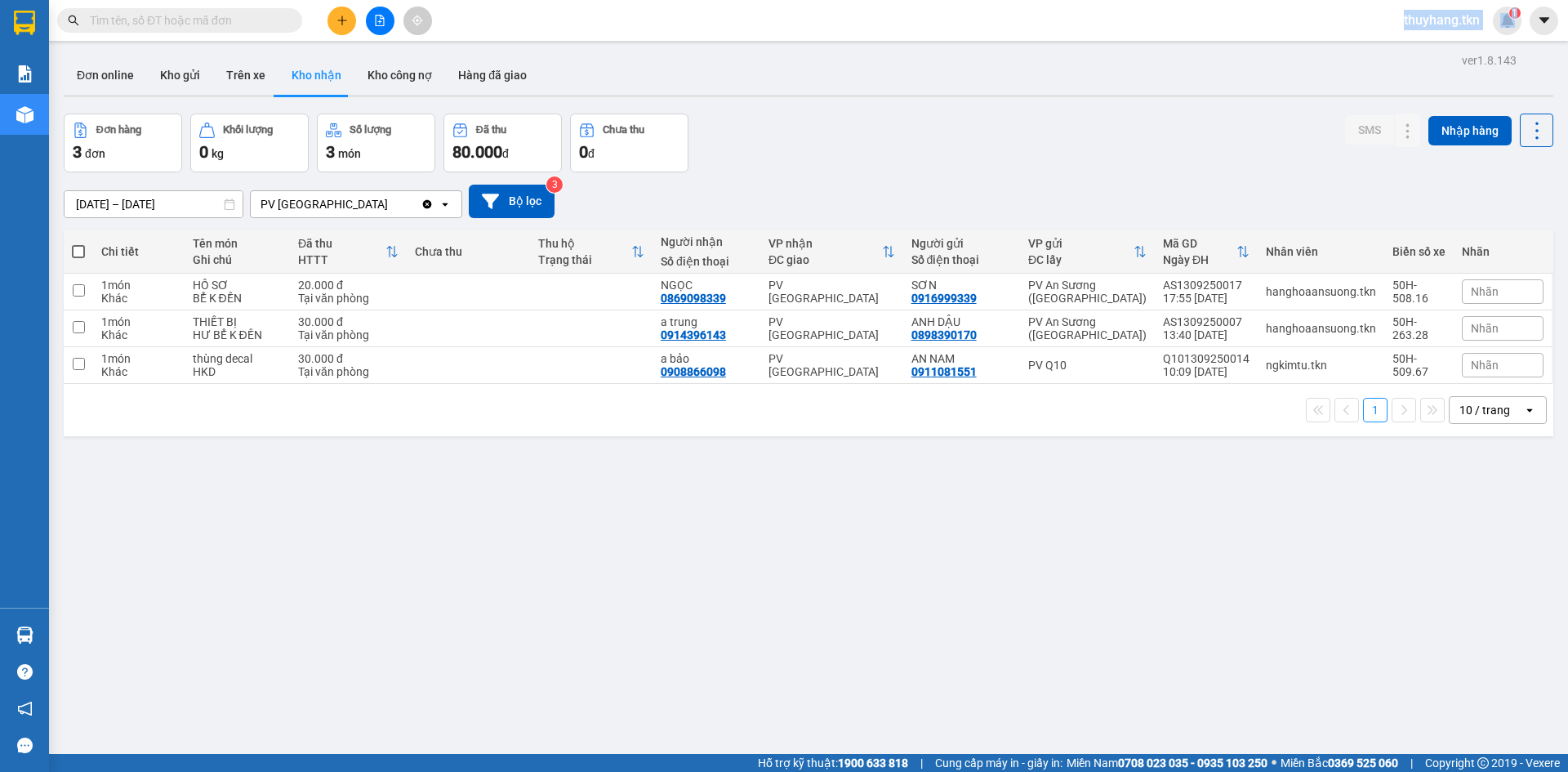
click at [82, 202] on input "[DATE] – [DATE]" at bounding box center [153, 205] width 178 height 27
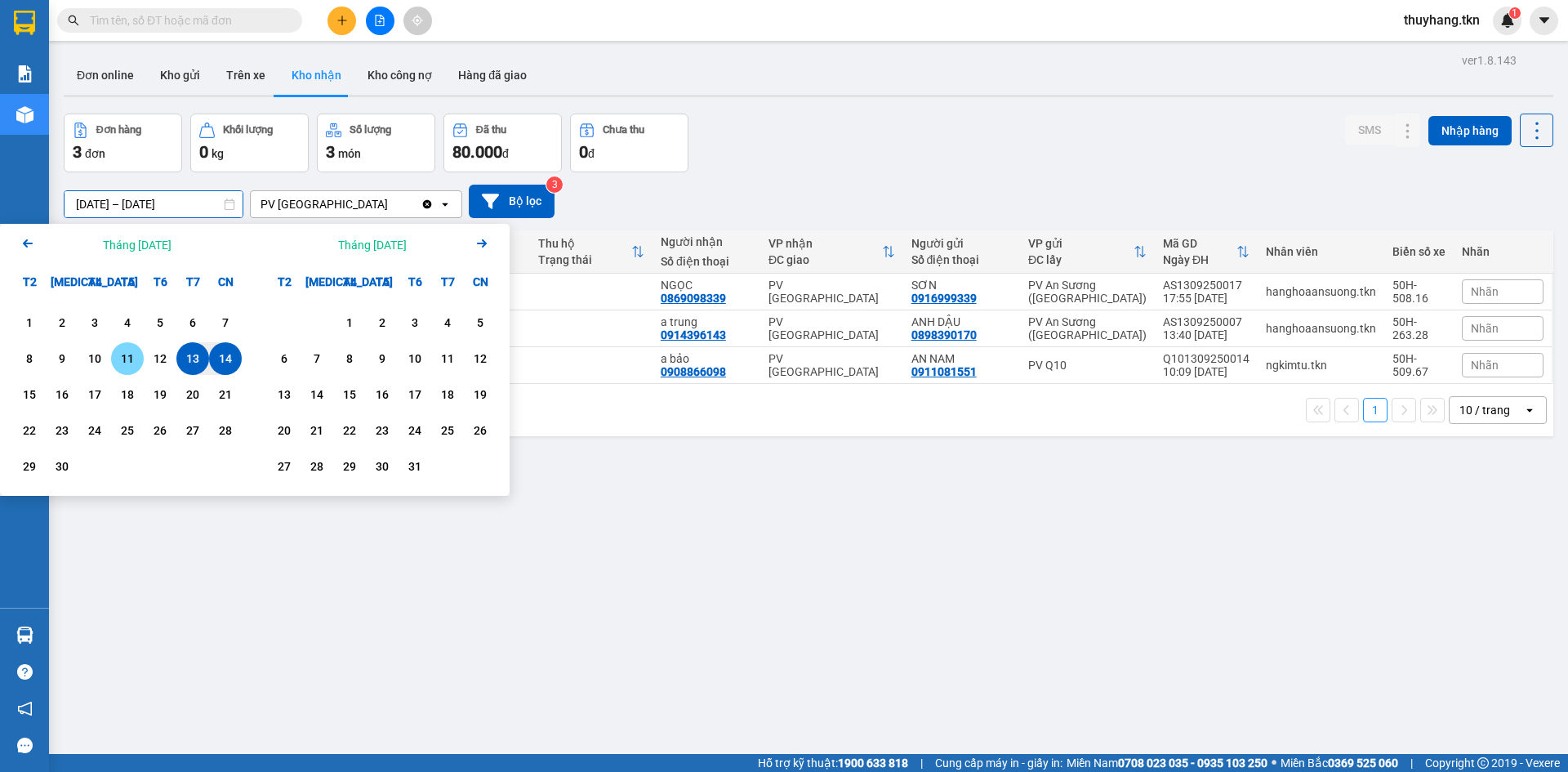
click at [123, 364] on div "11" at bounding box center [128, 359] width 23 height 20
click at [235, 365] on div "14" at bounding box center [225, 359] width 23 height 20
type input "[DATE] – [DATE]"
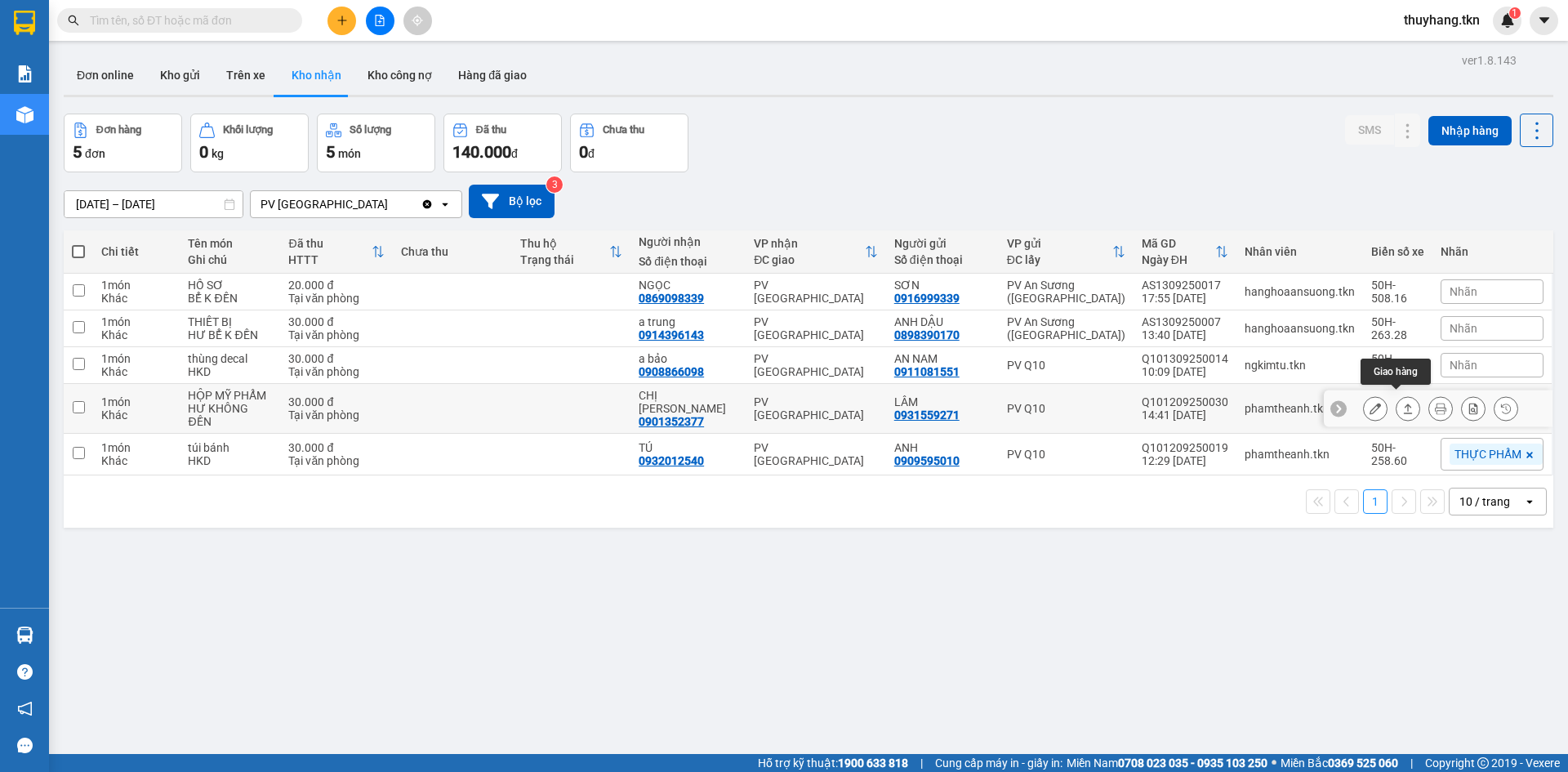
click at [1402, 403] on icon at bounding box center [1408, 409] width 12 height 12
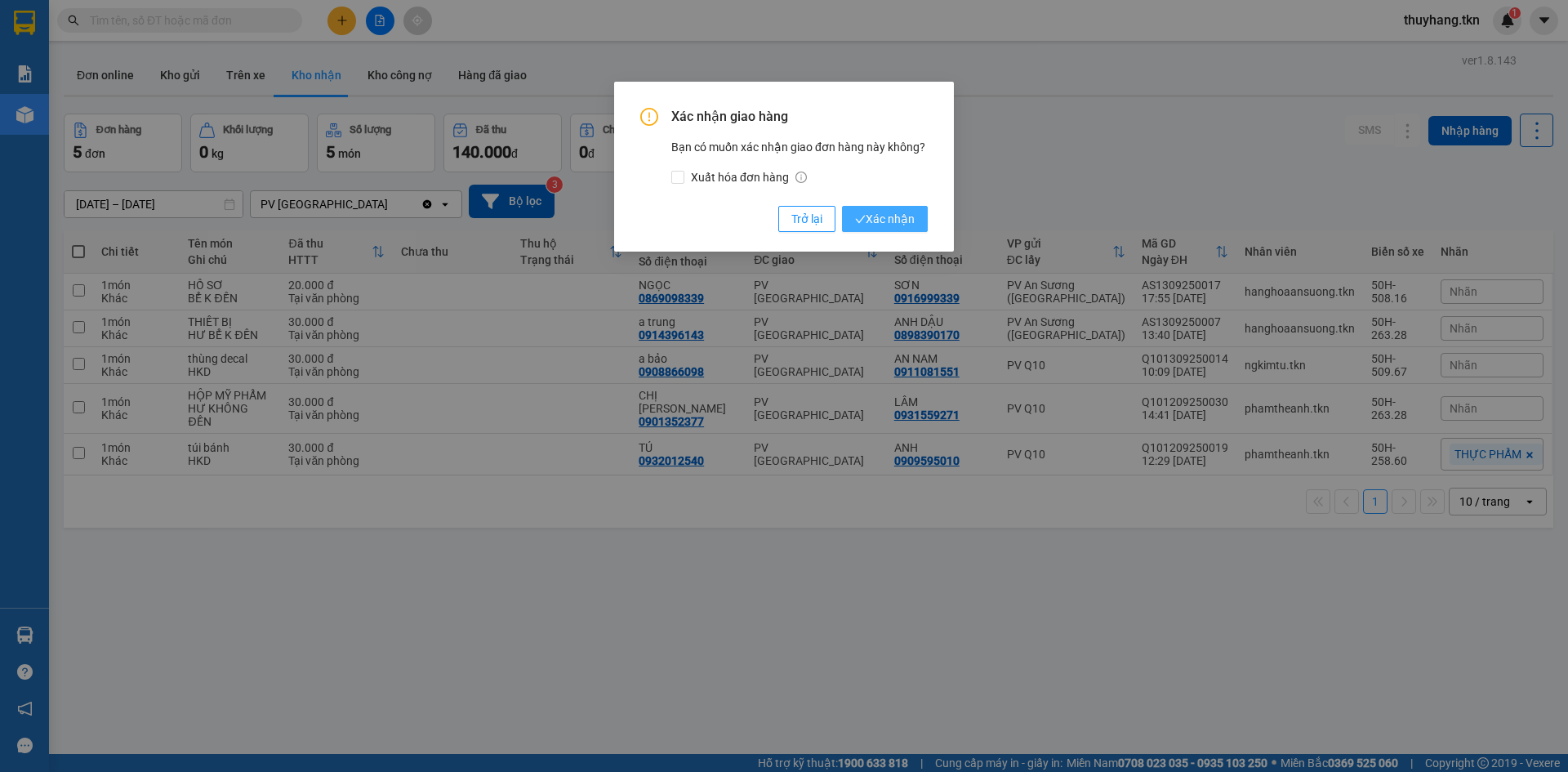
click at [883, 221] on span "Xác nhận" at bounding box center [885, 219] width 60 height 18
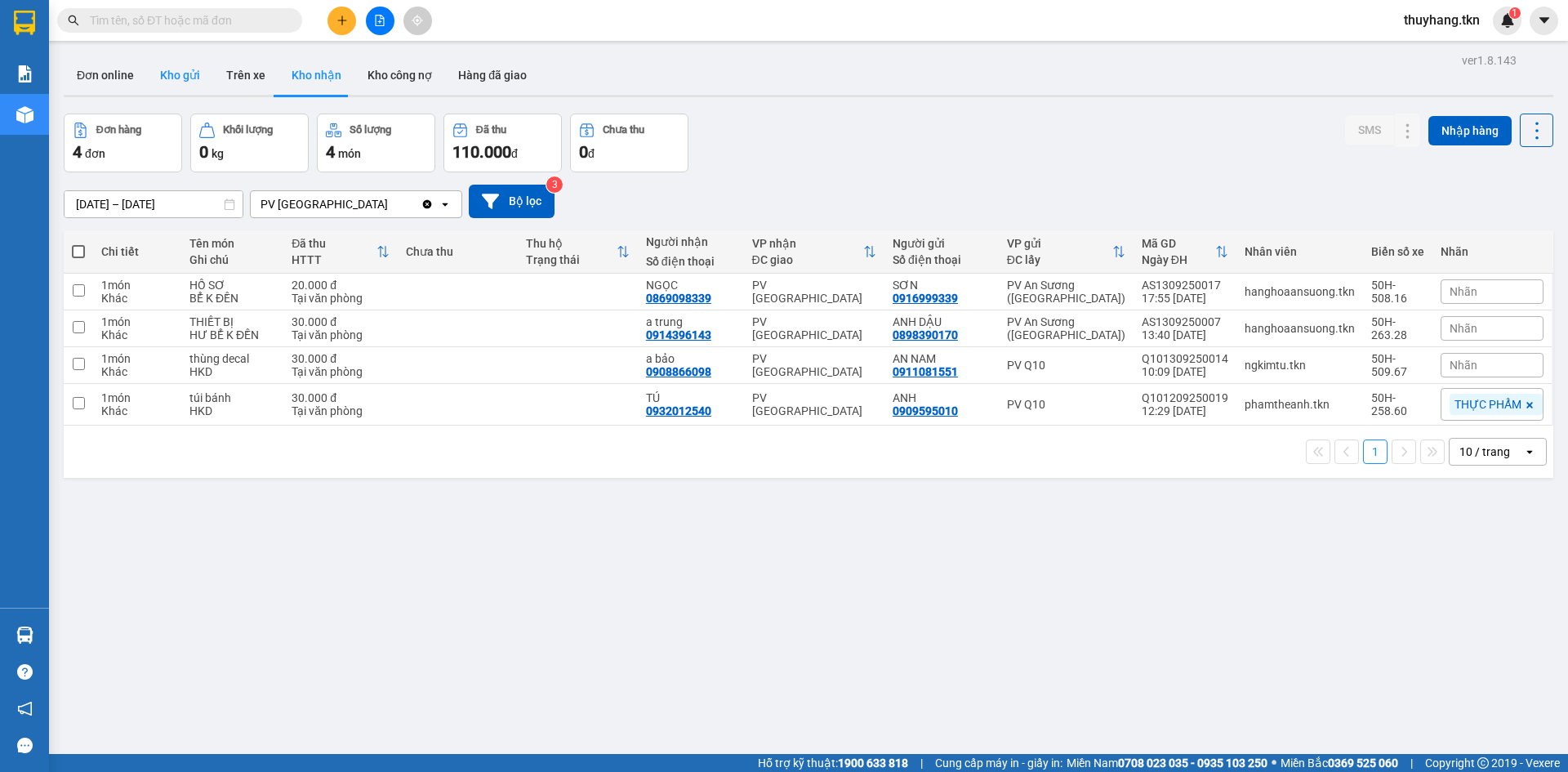
click at [172, 91] on button "Kho gửi" at bounding box center [180, 75] width 66 height 39
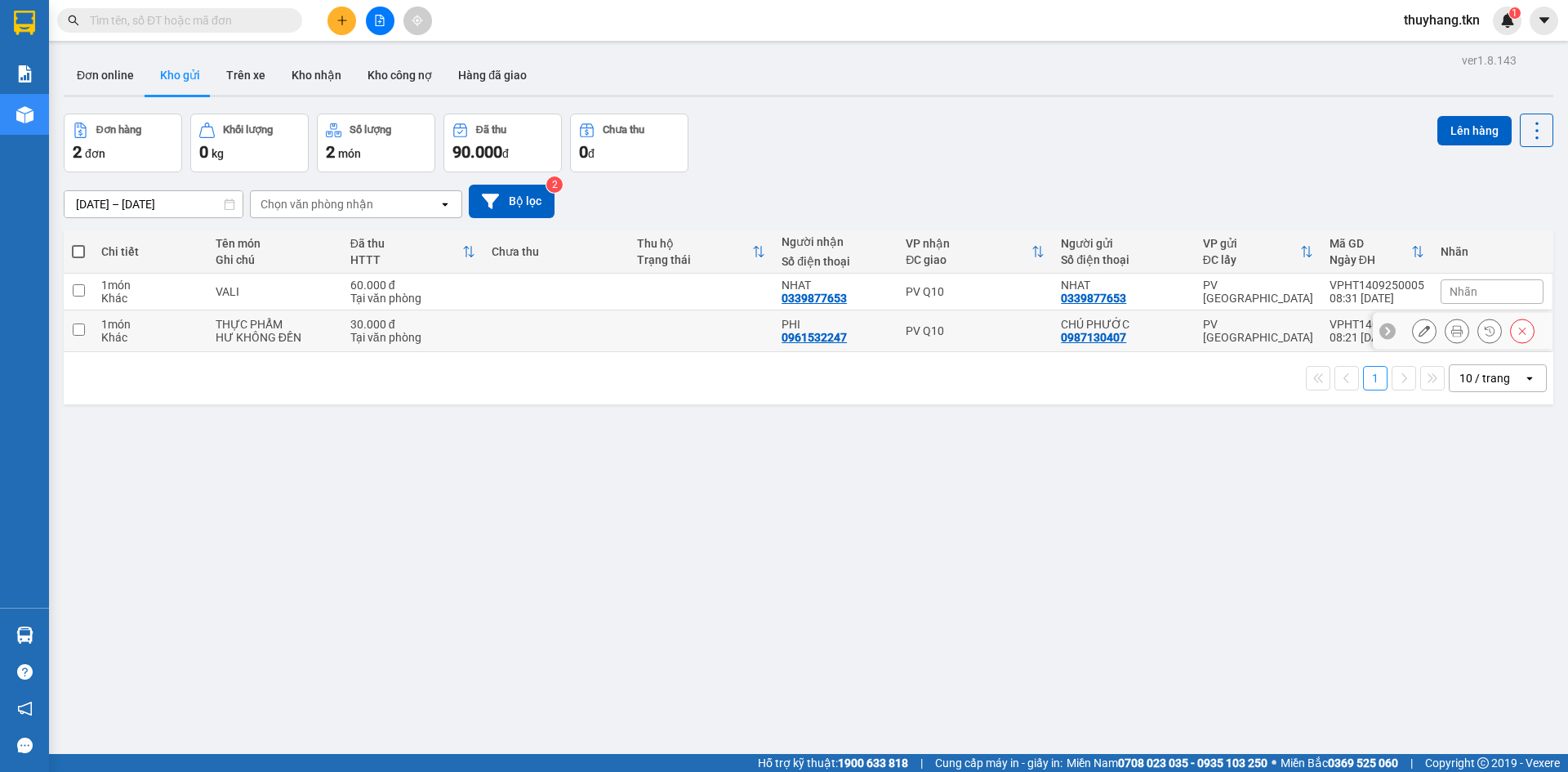
click at [590, 320] on td at bounding box center [555, 331] width 145 height 41
checkbox input "true"
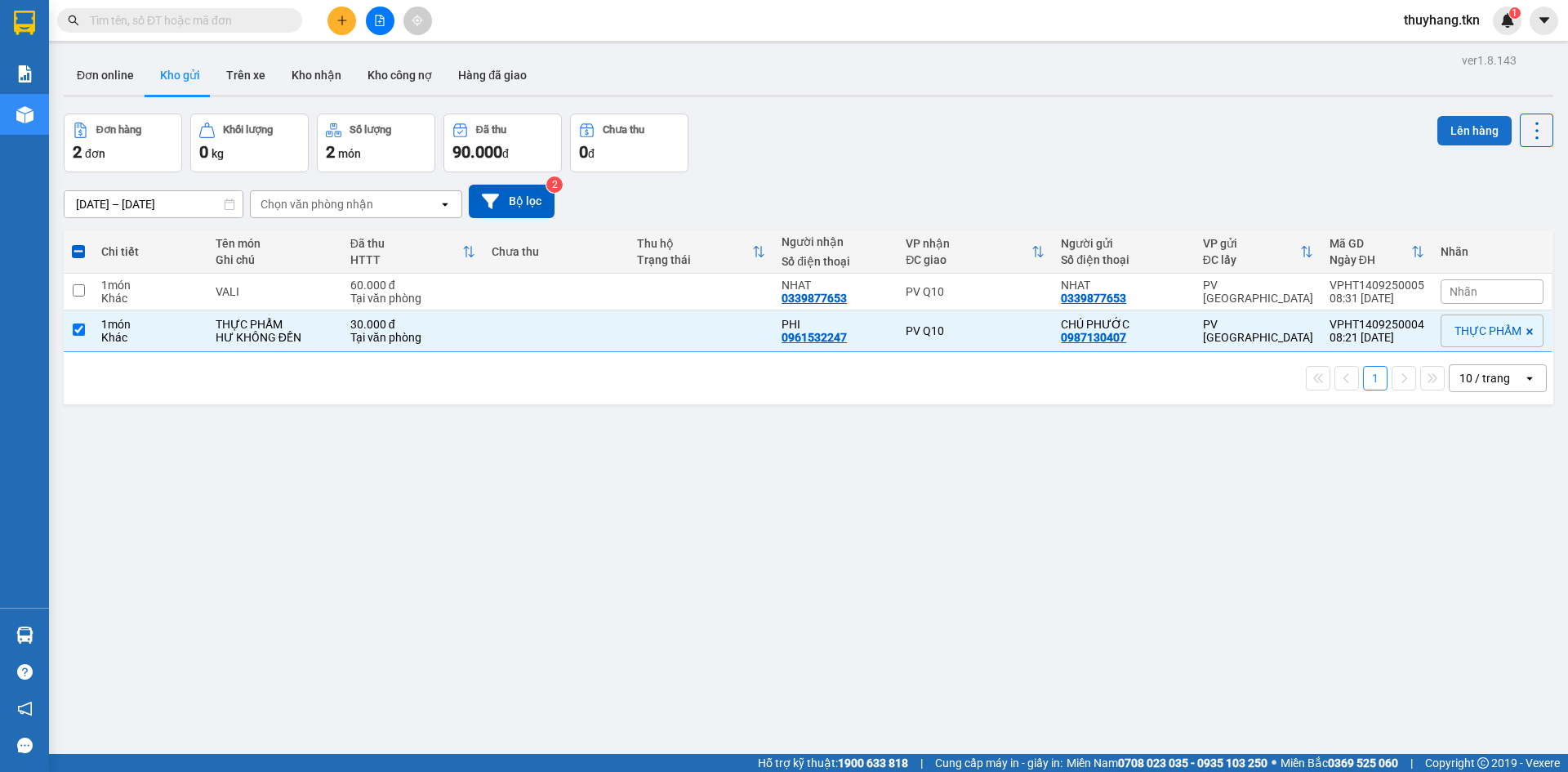
click at [1449, 138] on button "Lên hàng" at bounding box center [1474, 130] width 75 height 29
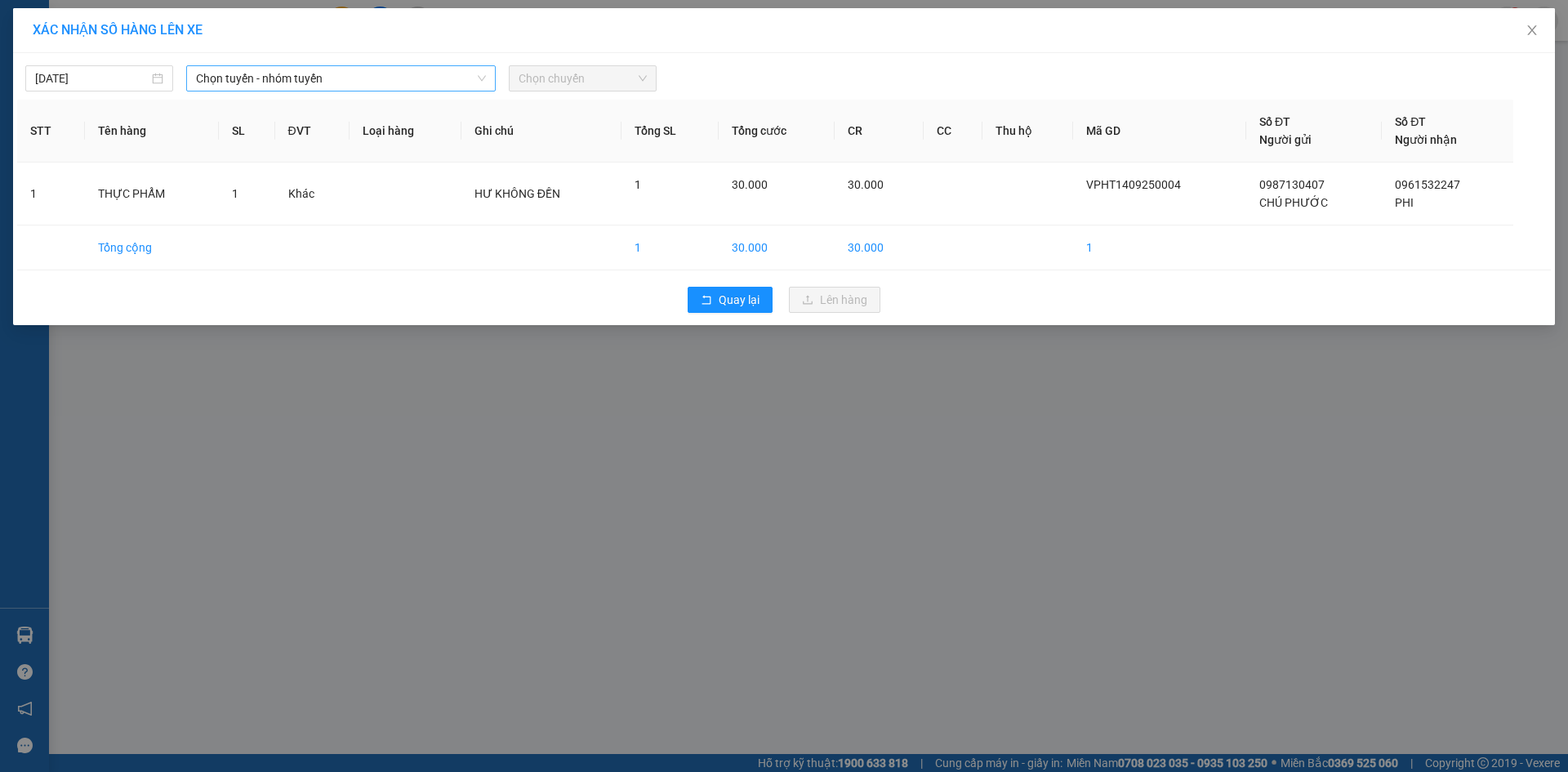
click at [408, 78] on span "Chọn tuyến - nhóm tuyến" at bounding box center [341, 79] width 290 height 25
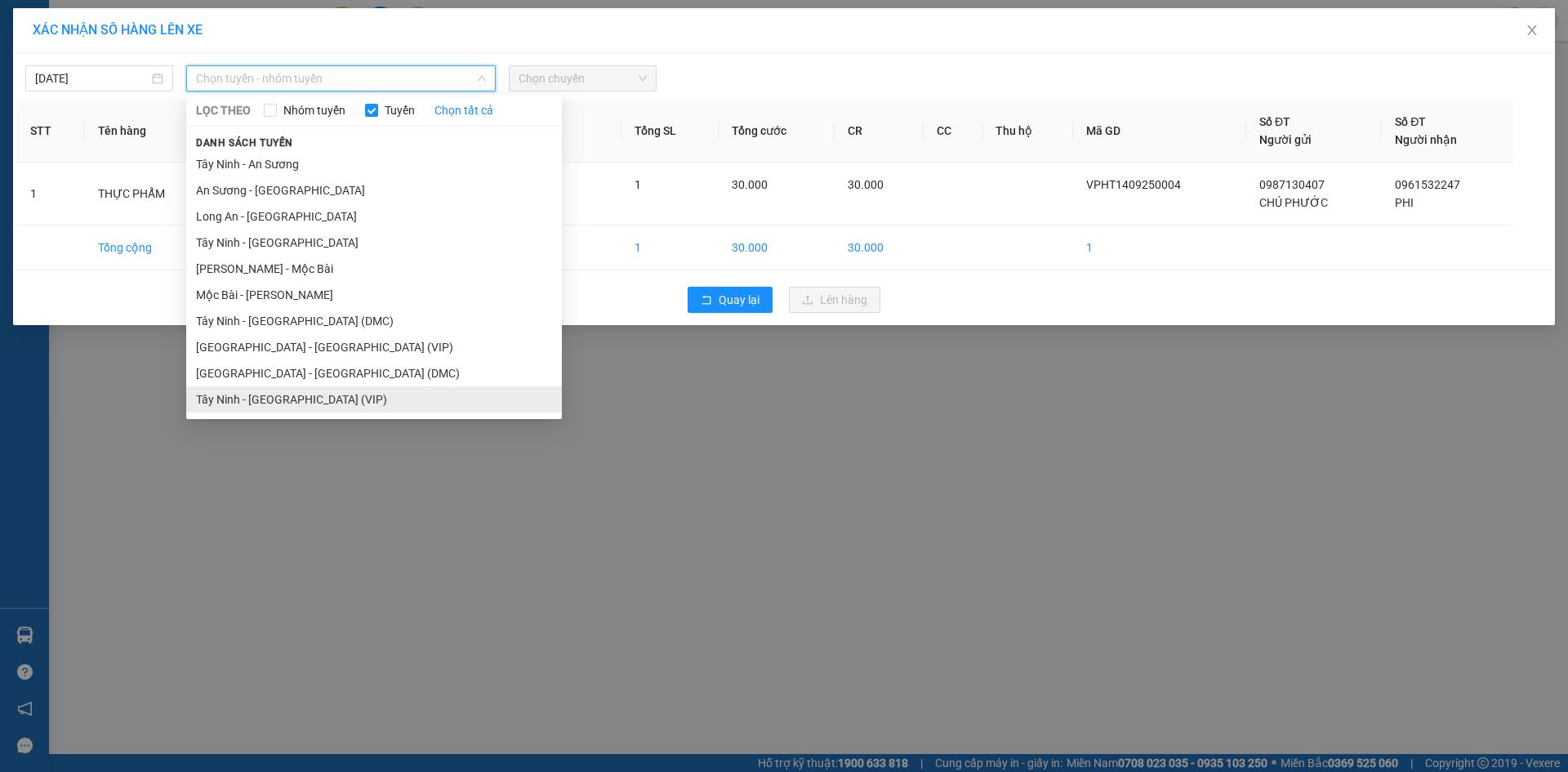
click at [364, 399] on li "Tây Ninh - [GEOGRAPHIC_DATA] (VIP)" at bounding box center [374, 400] width 375 height 27
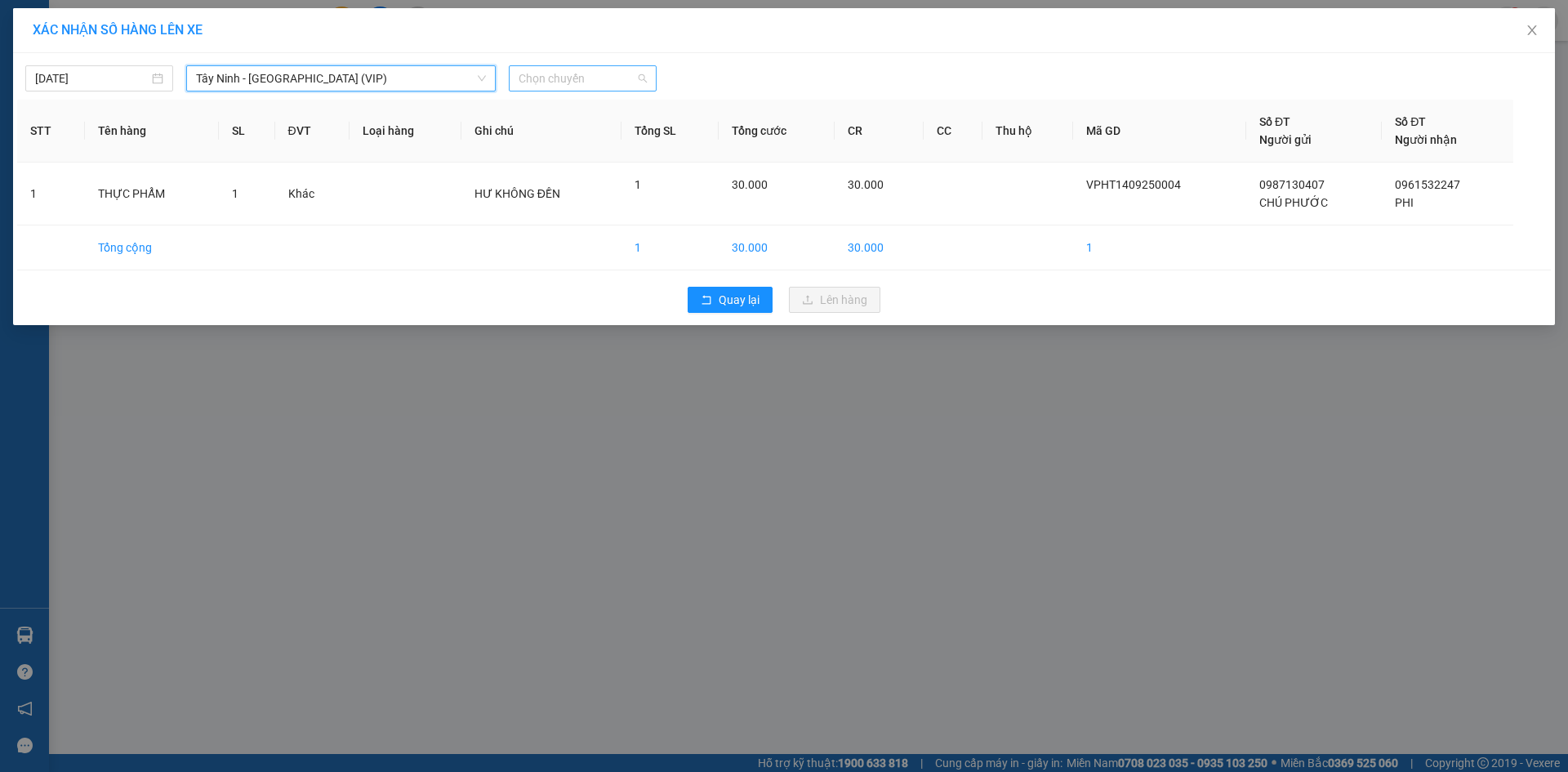
click at [585, 77] on span "Chọn chuyến" at bounding box center [583, 79] width 128 height 25
type input "26144"
click at [607, 134] on div "08:40 (TC) - 50H-261.44" at bounding box center [583, 138] width 128 height 18
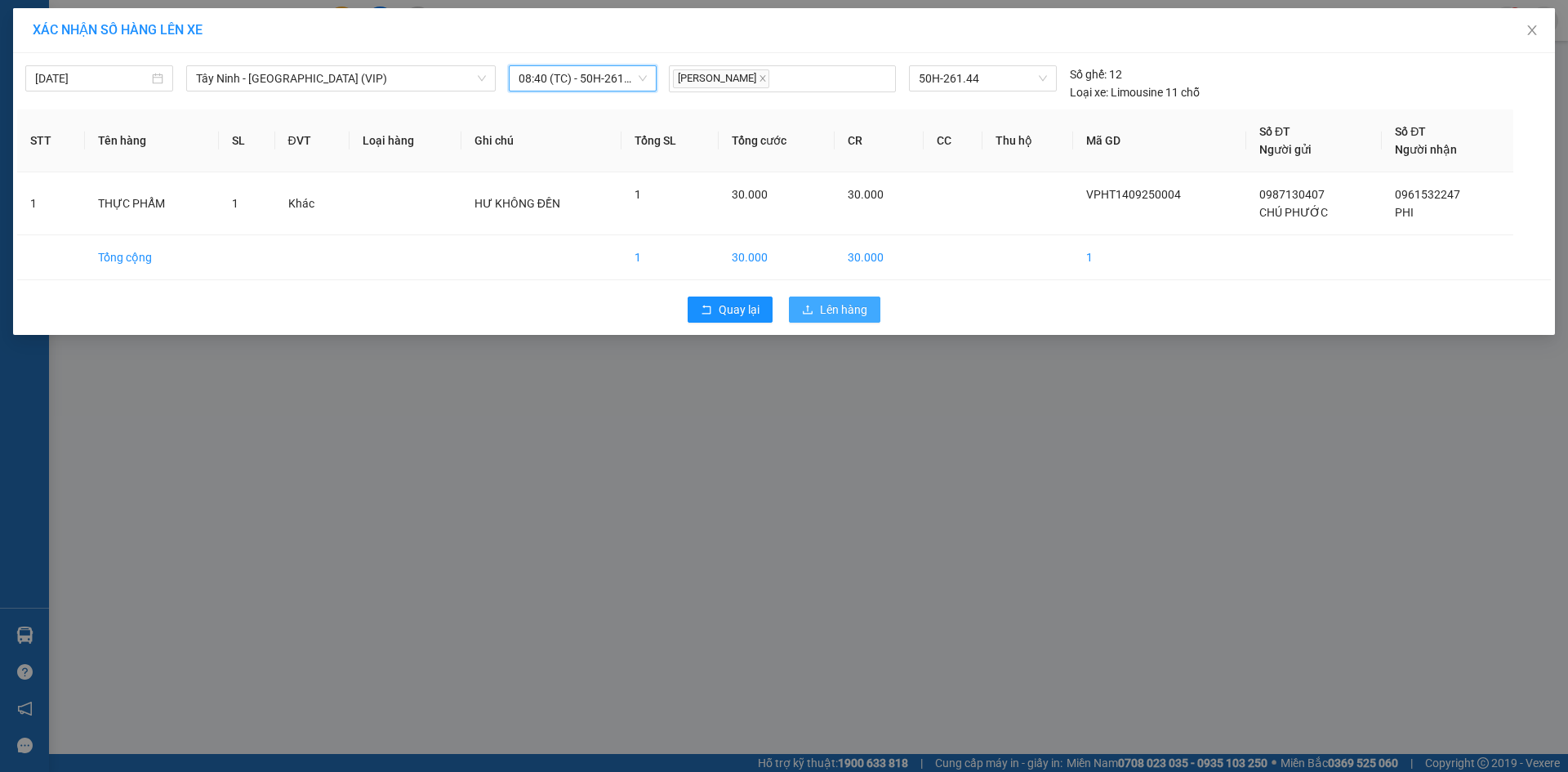
click at [831, 311] on span "Lên hàng" at bounding box center [843, 310] width 47 height 18
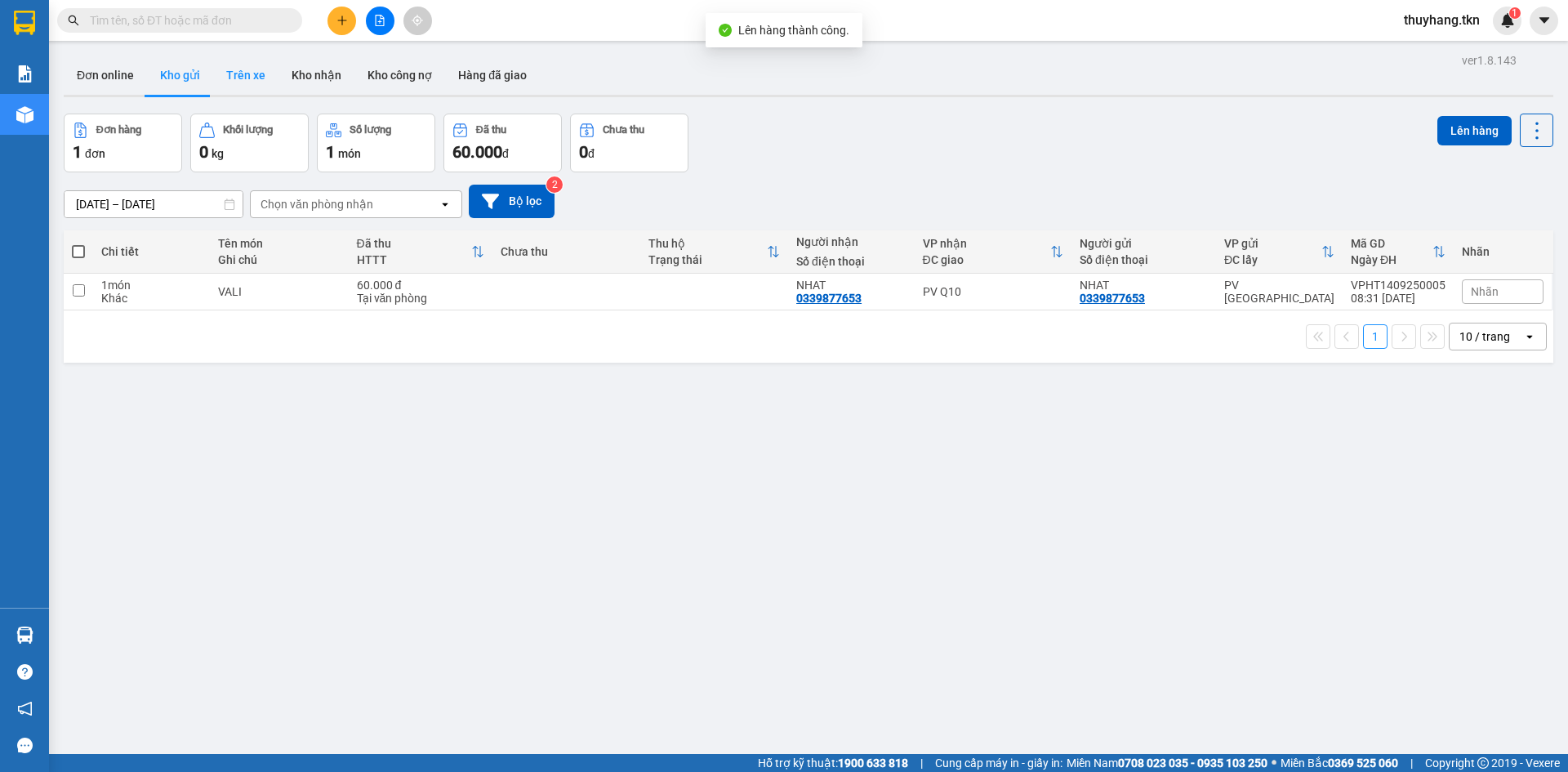
click at [249, 76] on button "Trên xe" at bounding box center [245, 75] width 65 height 39
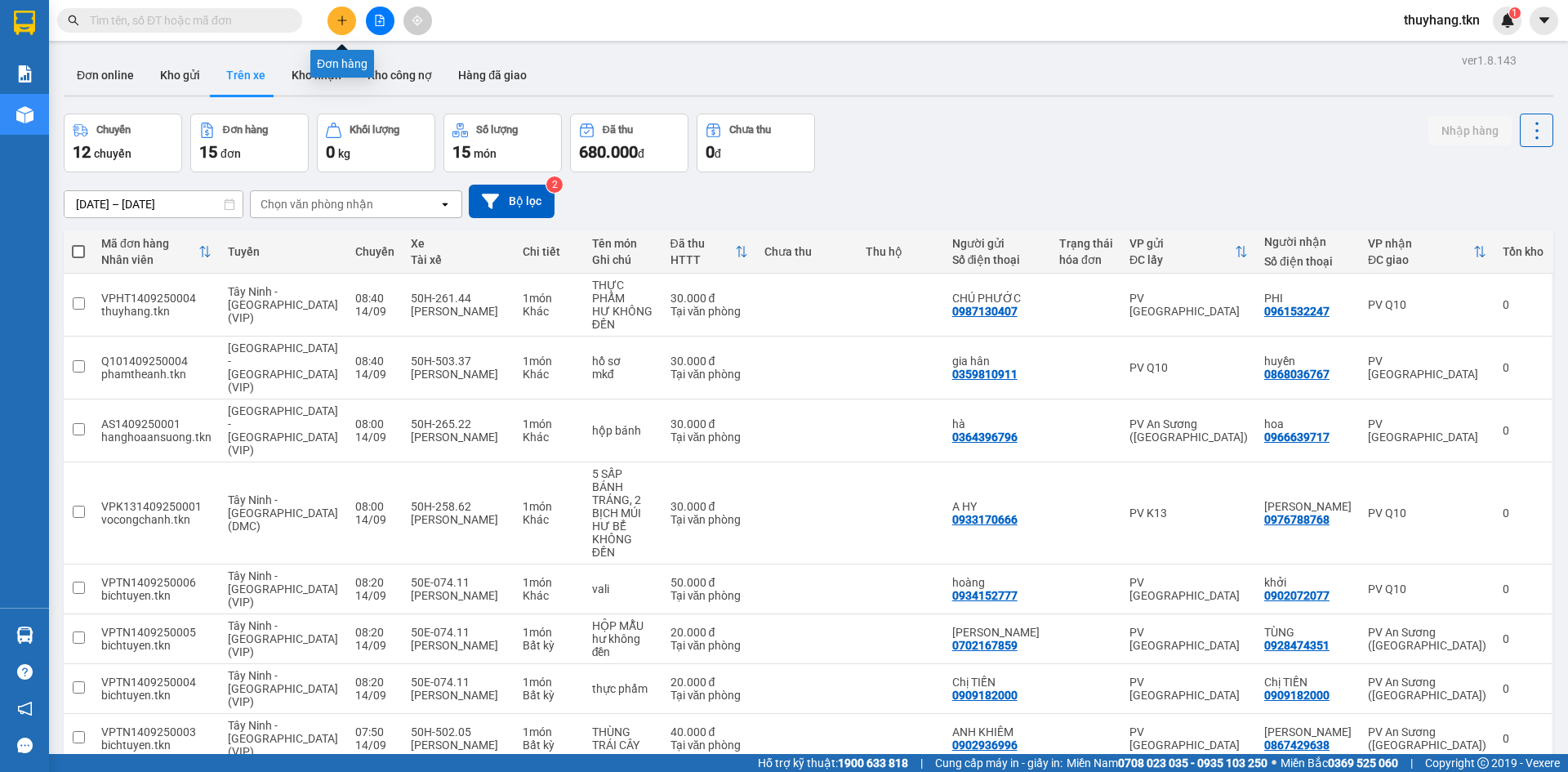
click at [346, 20] on icon "plus" at bounding box center [342, 21] width 12 height 12
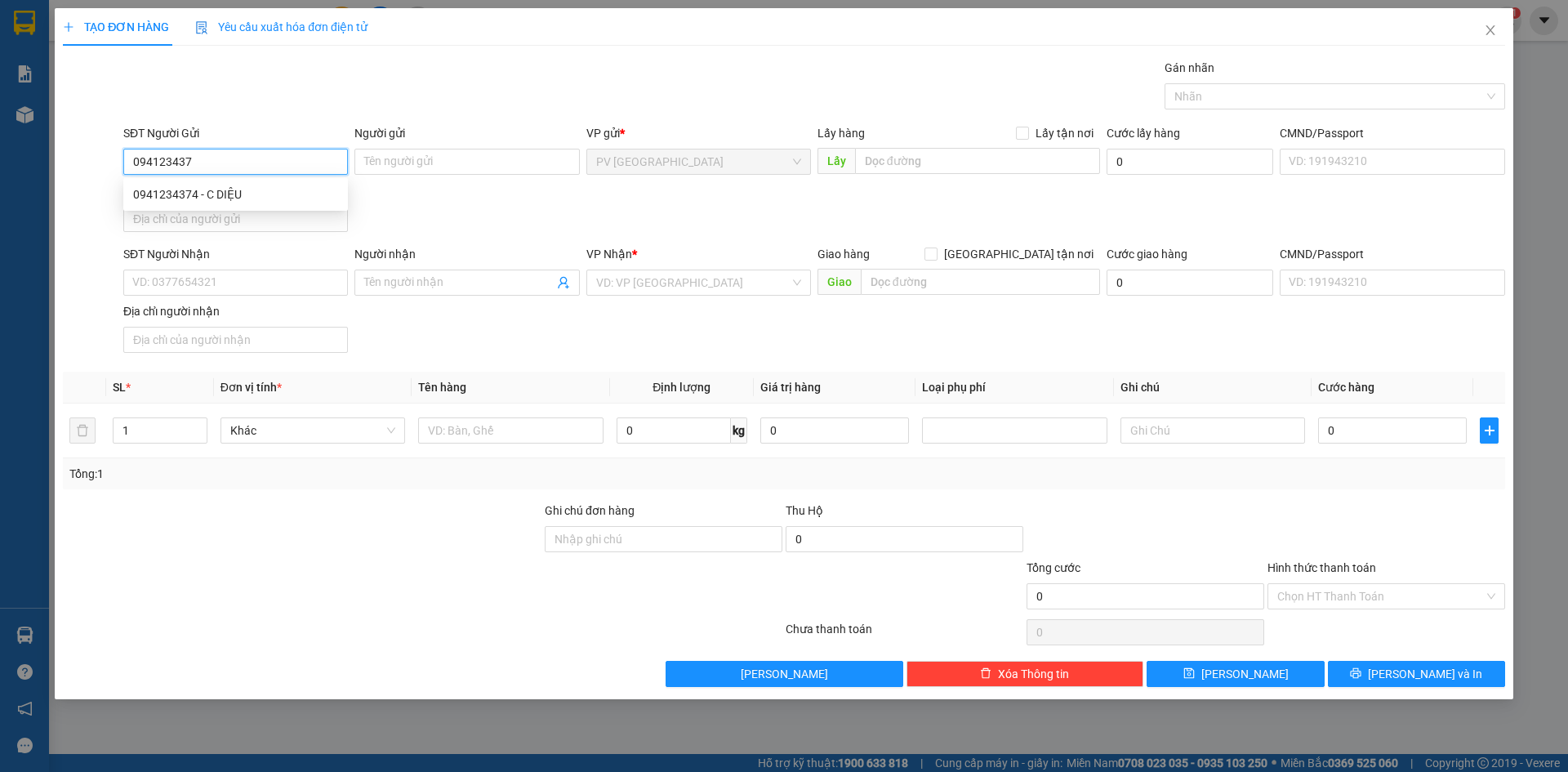
type input "0941234374"
click at [265, 187] on div "0941234374 - C DIỆU" at bounding box center [235, 195] width 205 height 18
type input "C DIỆU"
type input "0902093686"
type input "VINH"
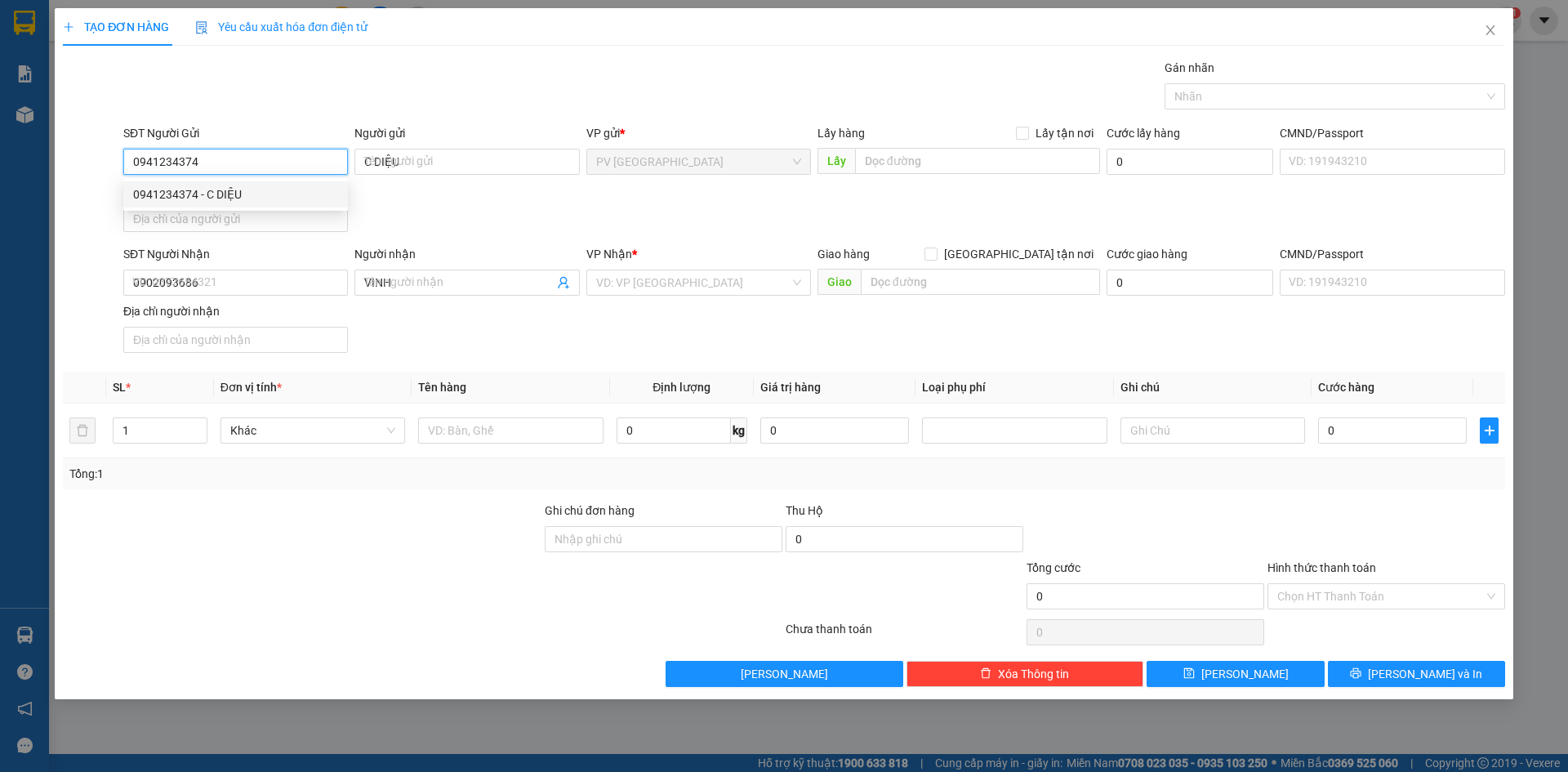
type input "20.000"
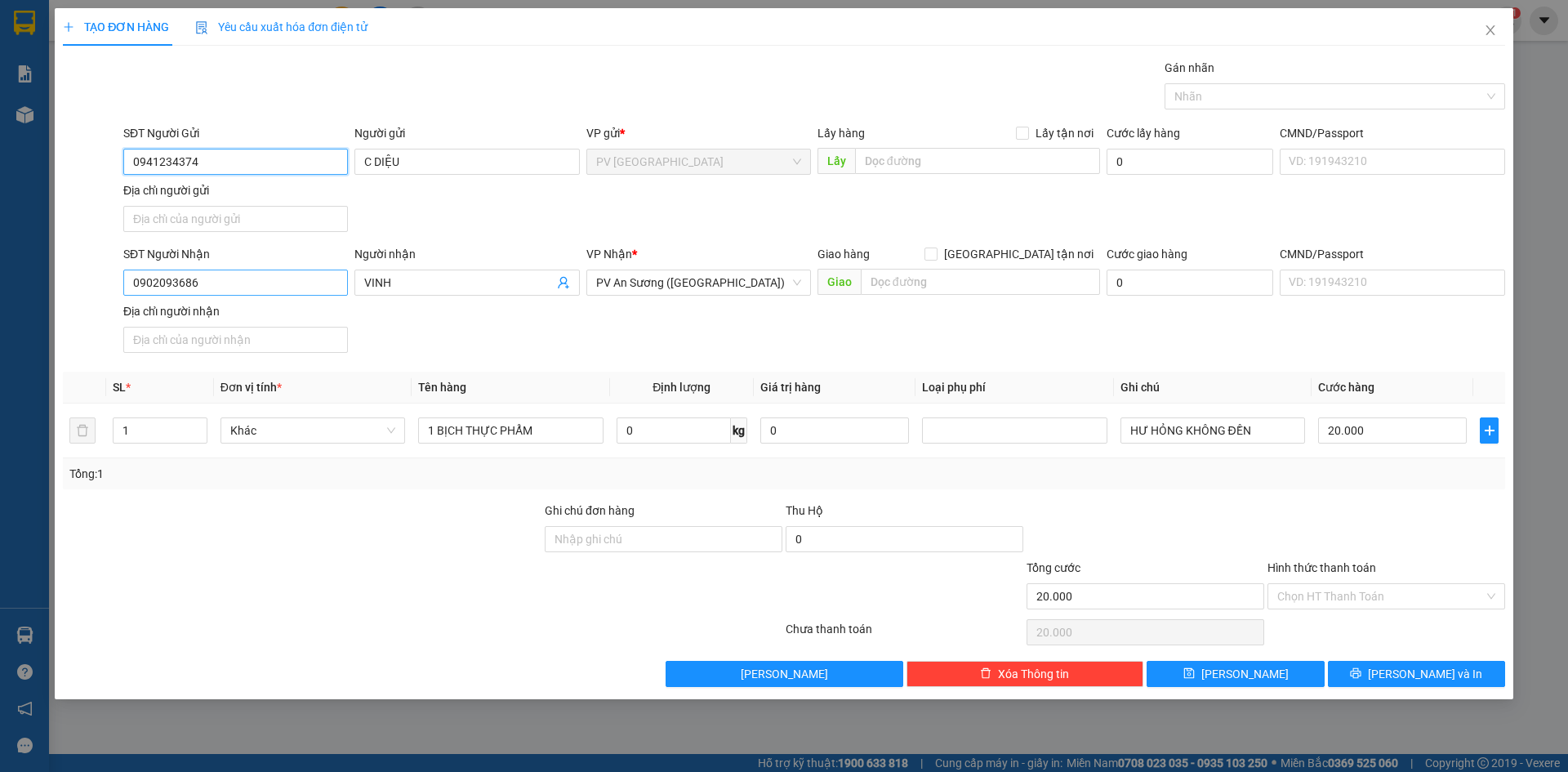
type input "0941234374"
click at [244, 283] on input "0902093686" at bounding box center [235, 283] width 225 height 27
click at [508, 352] on div "SĐT Người Nhận 0902093686 Người nhận VINH VP Nhận * PV An Sương (Hàng Hóa) Giao…" at bounding box center [814, 303] width 1388 height 114
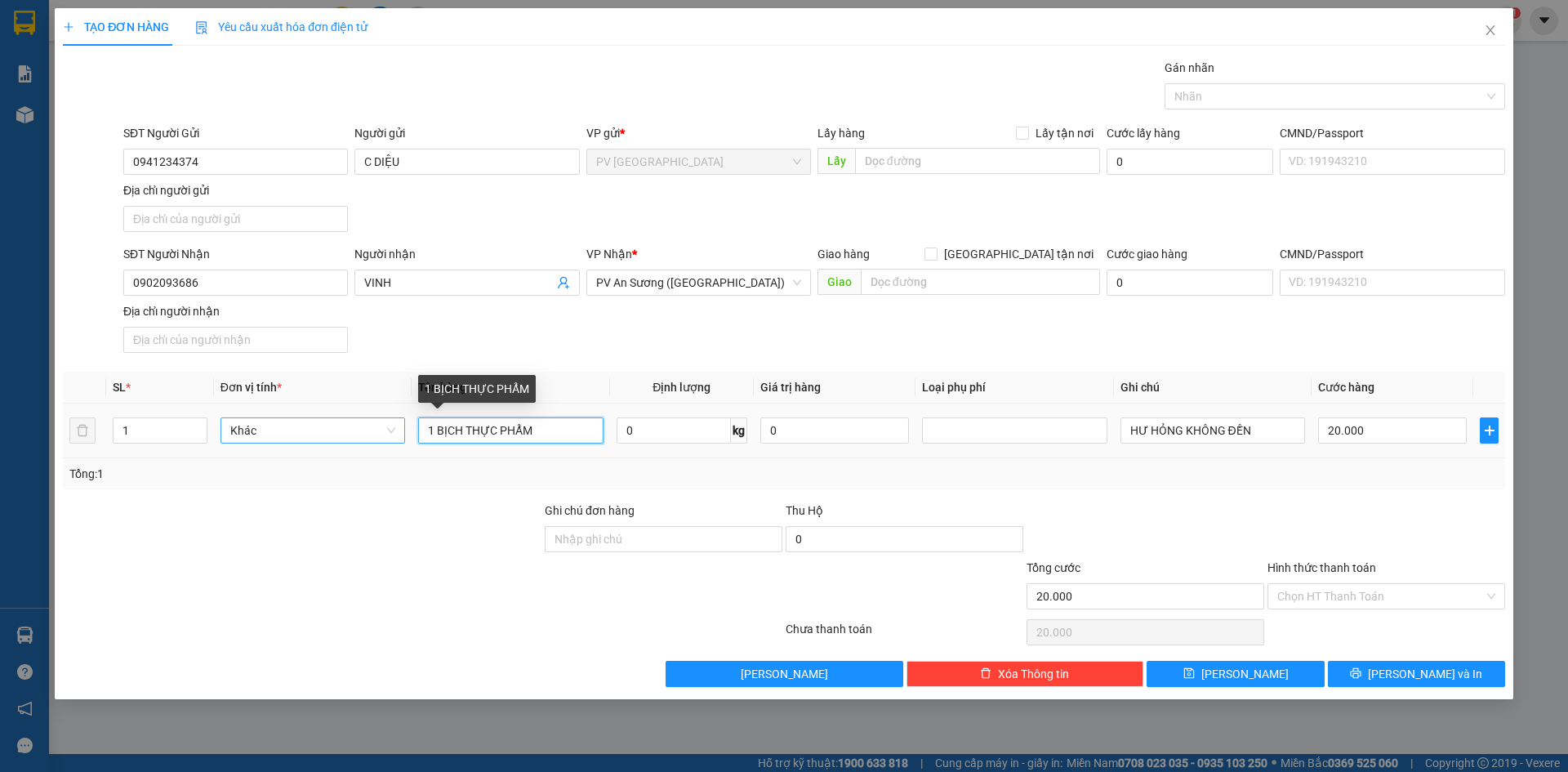
drag, startPoint x: 439, startPoint y: 433, endPoint x: 359, endPoint y: 430, distance: 80.1
click at [366, 430] on tr "1 Khác 1 BỊCH THỰC PHẨM 0 kg 0 HƯ HỎNG KHÔNG ĐỀN 20.000" at bounding box center [784, 431] width 1442 height 55
click at [1195, 97] on div at bounding box center [1326, 96] width 316 height 20
type input "BỊCH THỰC PHẨM"
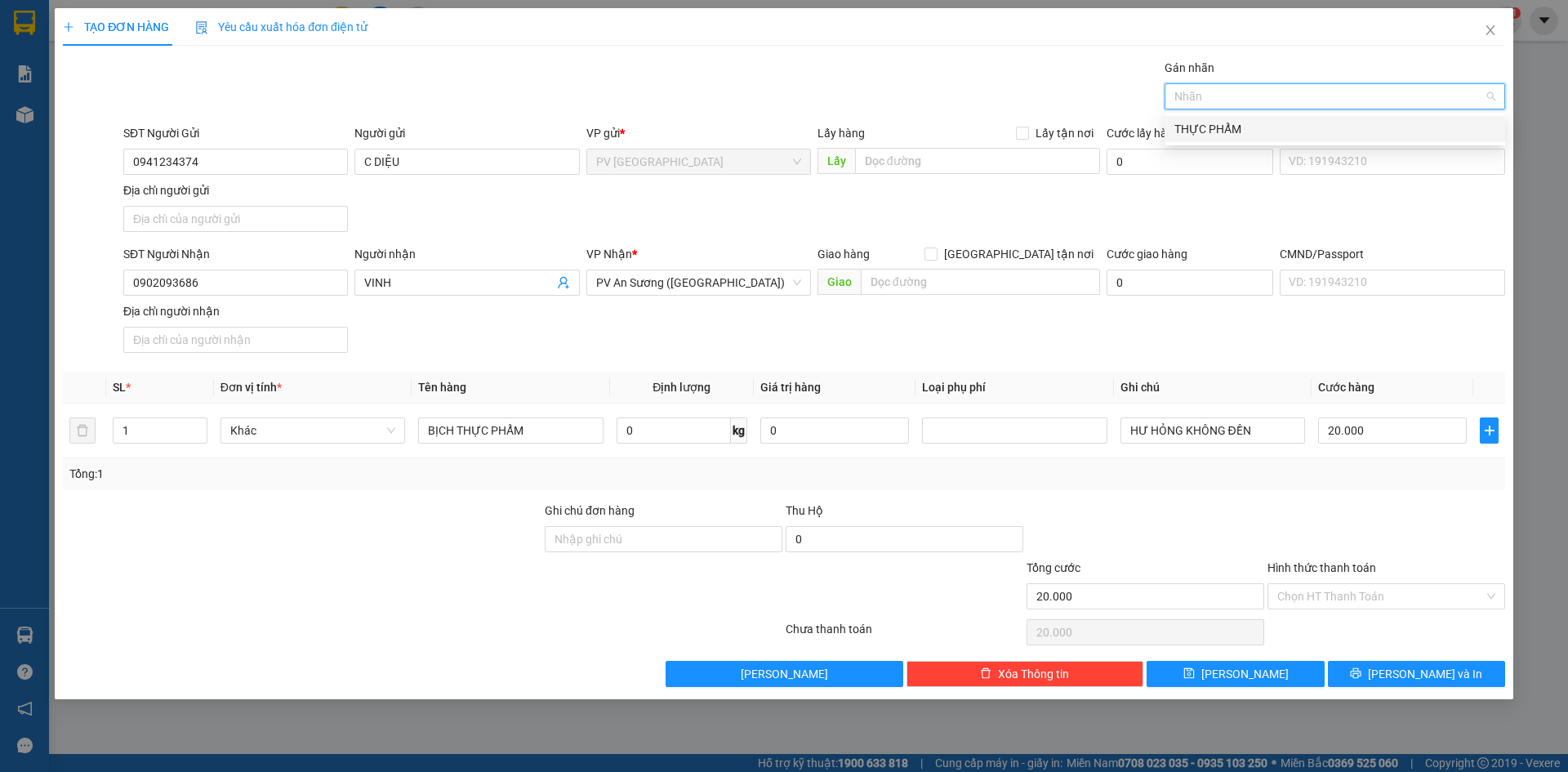
click at [1220, 134] on div "THỰC PHẨM" at bounding box center [1334, 129] width 321 height 18
click at [1386, 595] on input "Hình thức thanh toán" at bounding box center [1380, 596] width 206 height 25
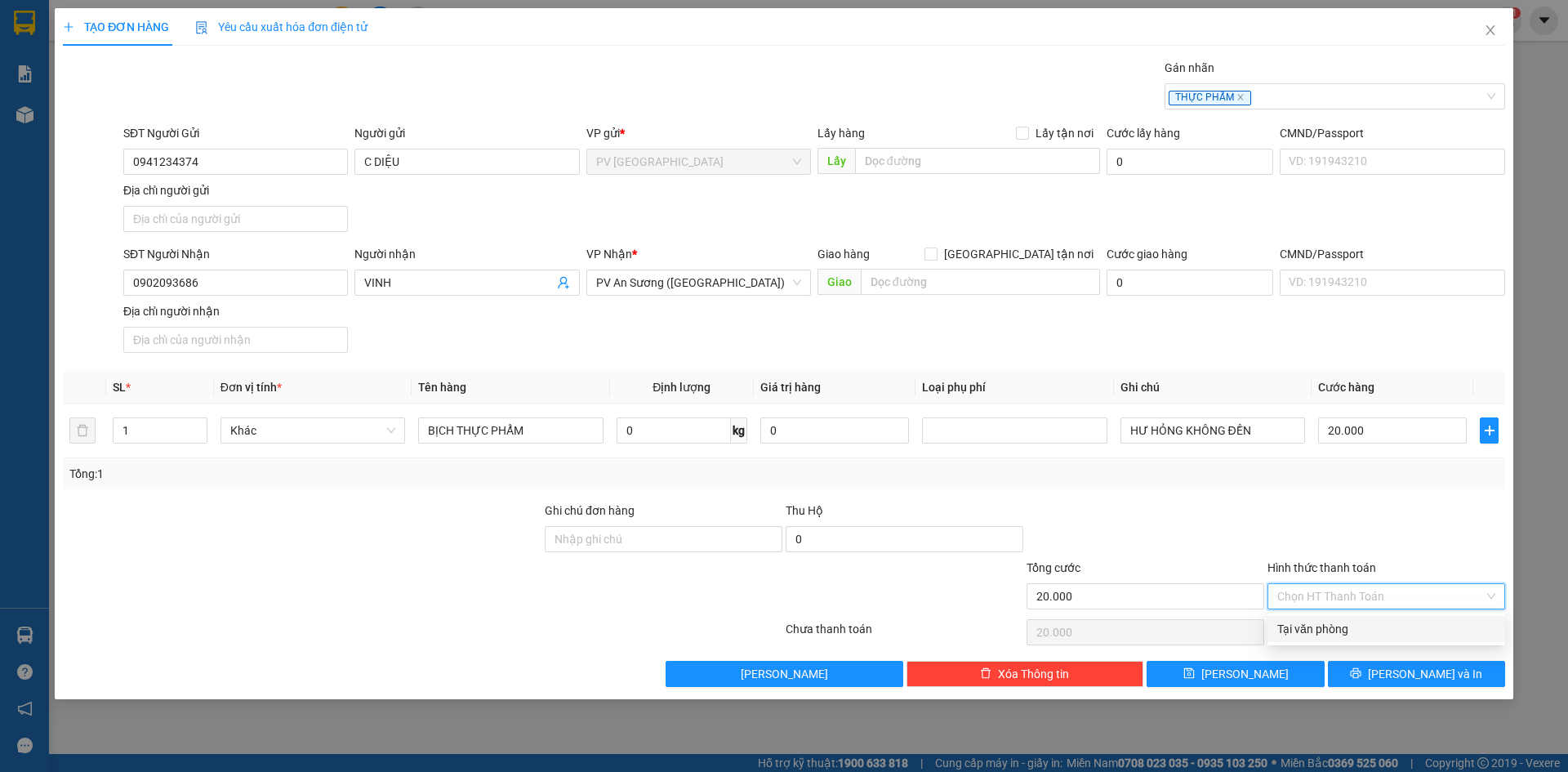
click at [1376, 634] on div "Tại văn phòng" at bounding box center [1386, 629] width 218 height 18
type input "0"
click at [1382, 671] on button "[PERSON_NAME] và In" at bounding box center [1416, 674] width 177 height 27
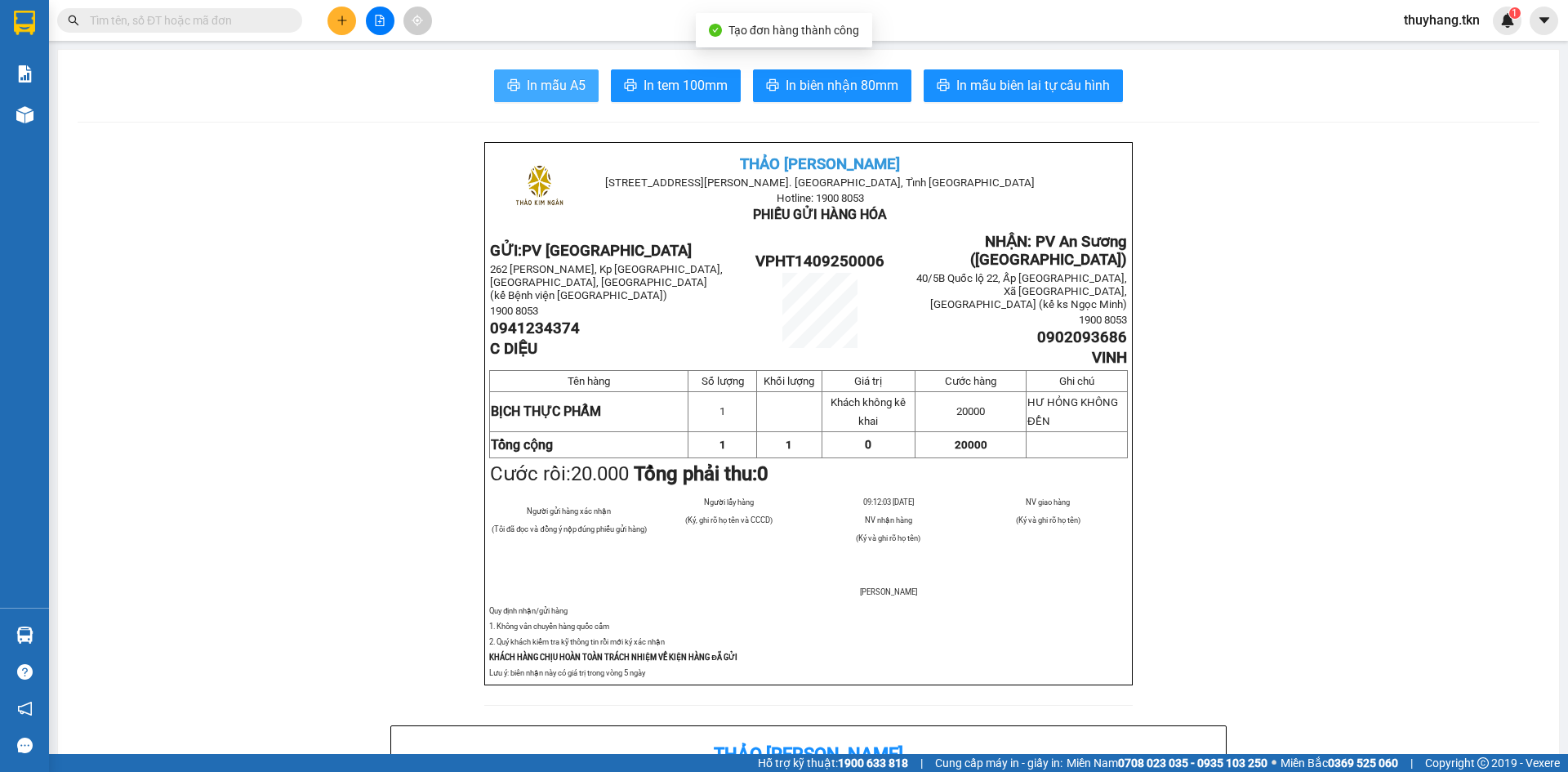
click at [581, 82] on button "In mẫu A5" at bounding box center [546, 85] width 104 height 32
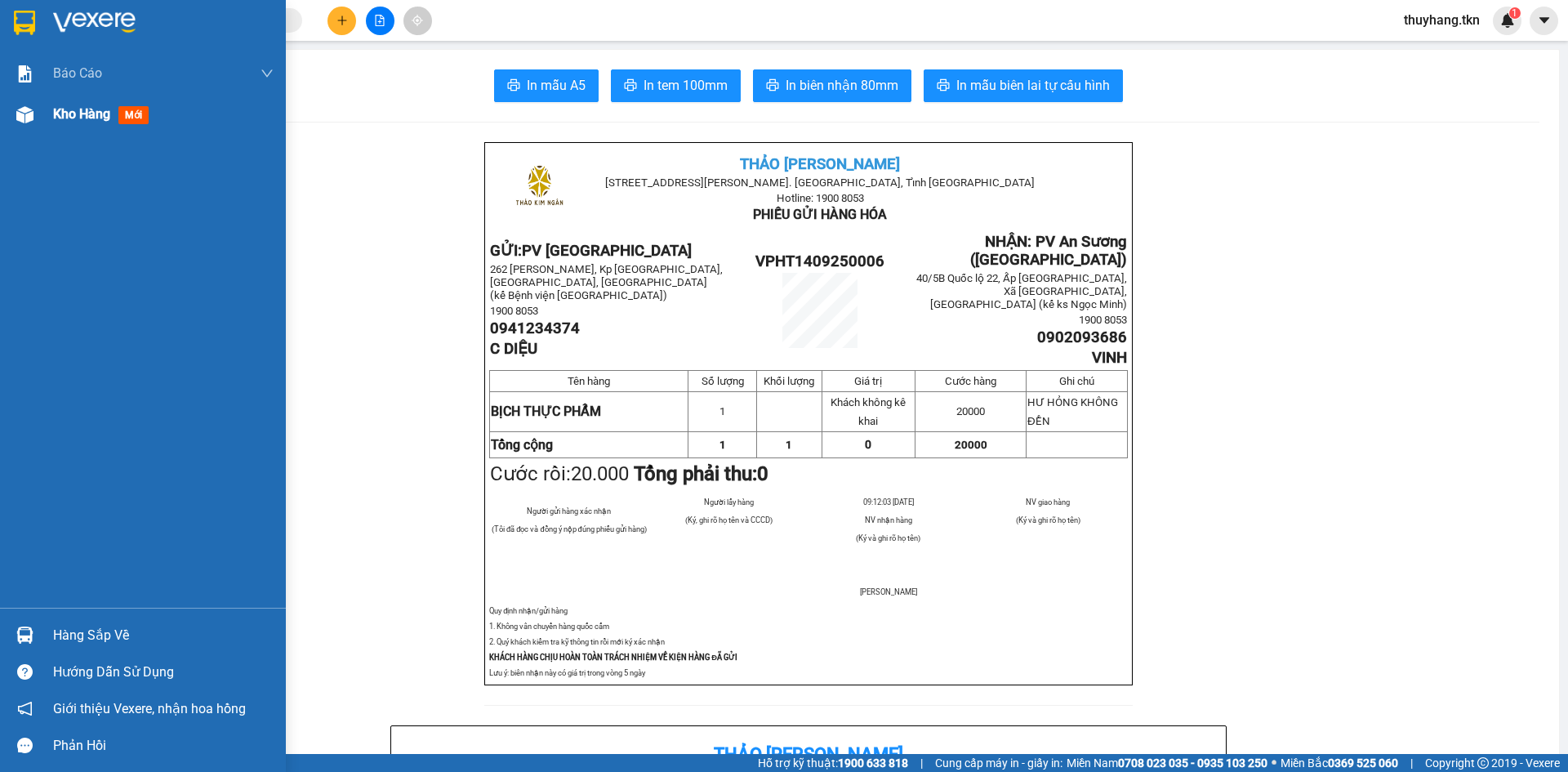
drag, startPoint x: 28, startPoint y: 12, endPoint x: 241, endPoint y: 130, distance: 243.5
click at [27, 12] on img at bounding box center [25, 23] width 22 height 25
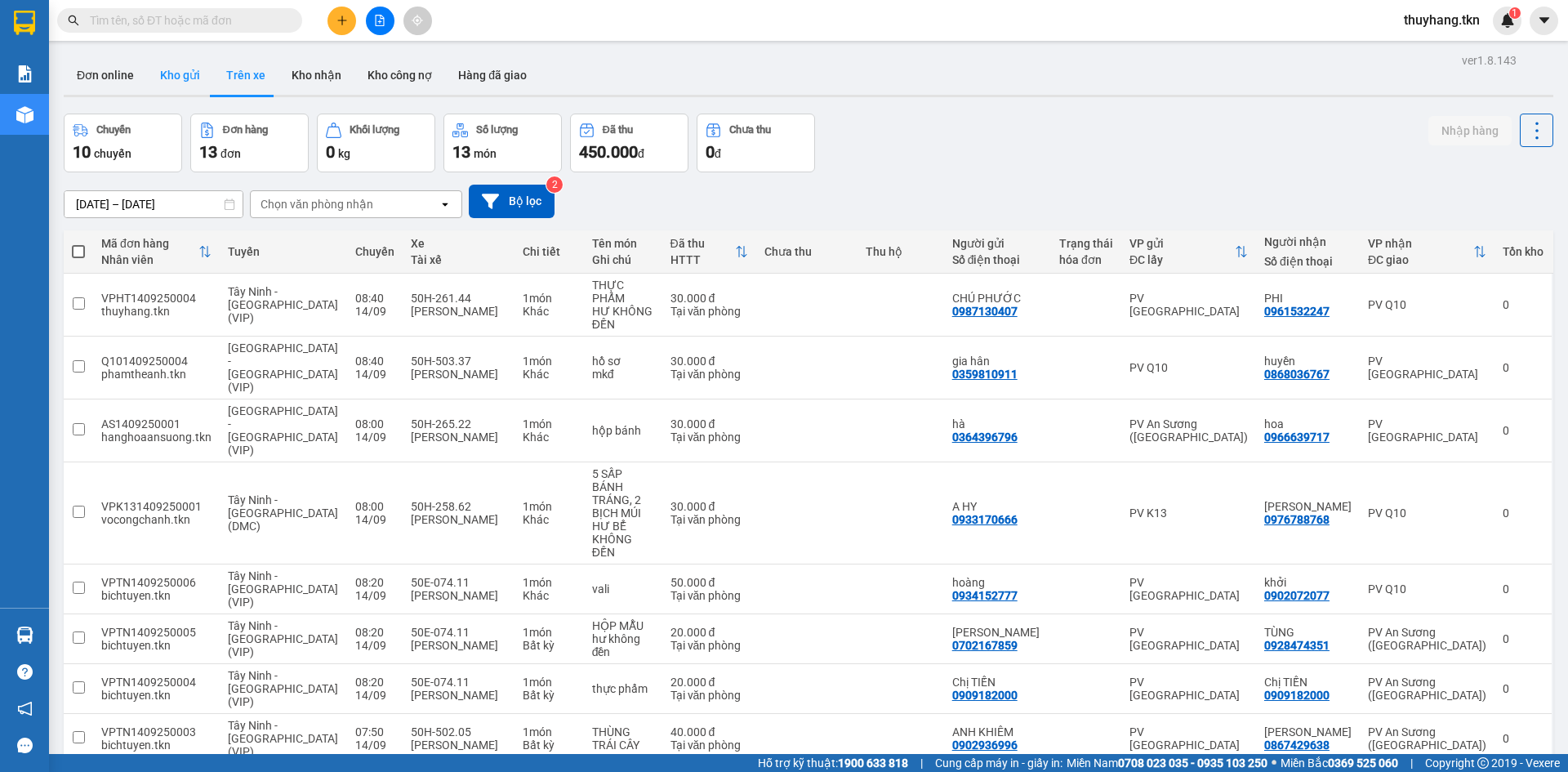
click at [175, 75] on button "Kho gửi" at bounding box center [180, 75] width 66 height 39
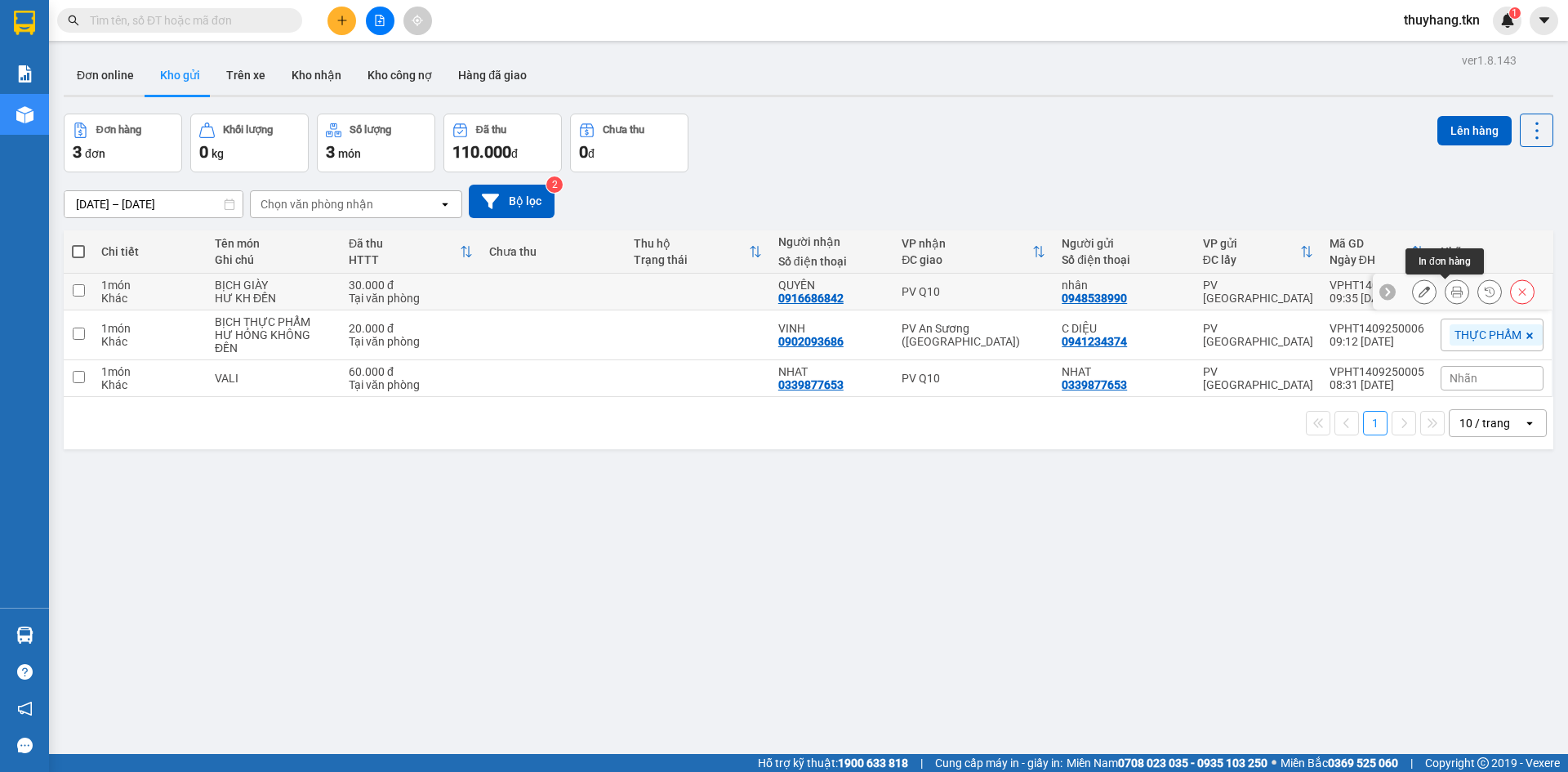
click at [1451, 294] on icon at bounding box center [1457, 292] width 12 height 12
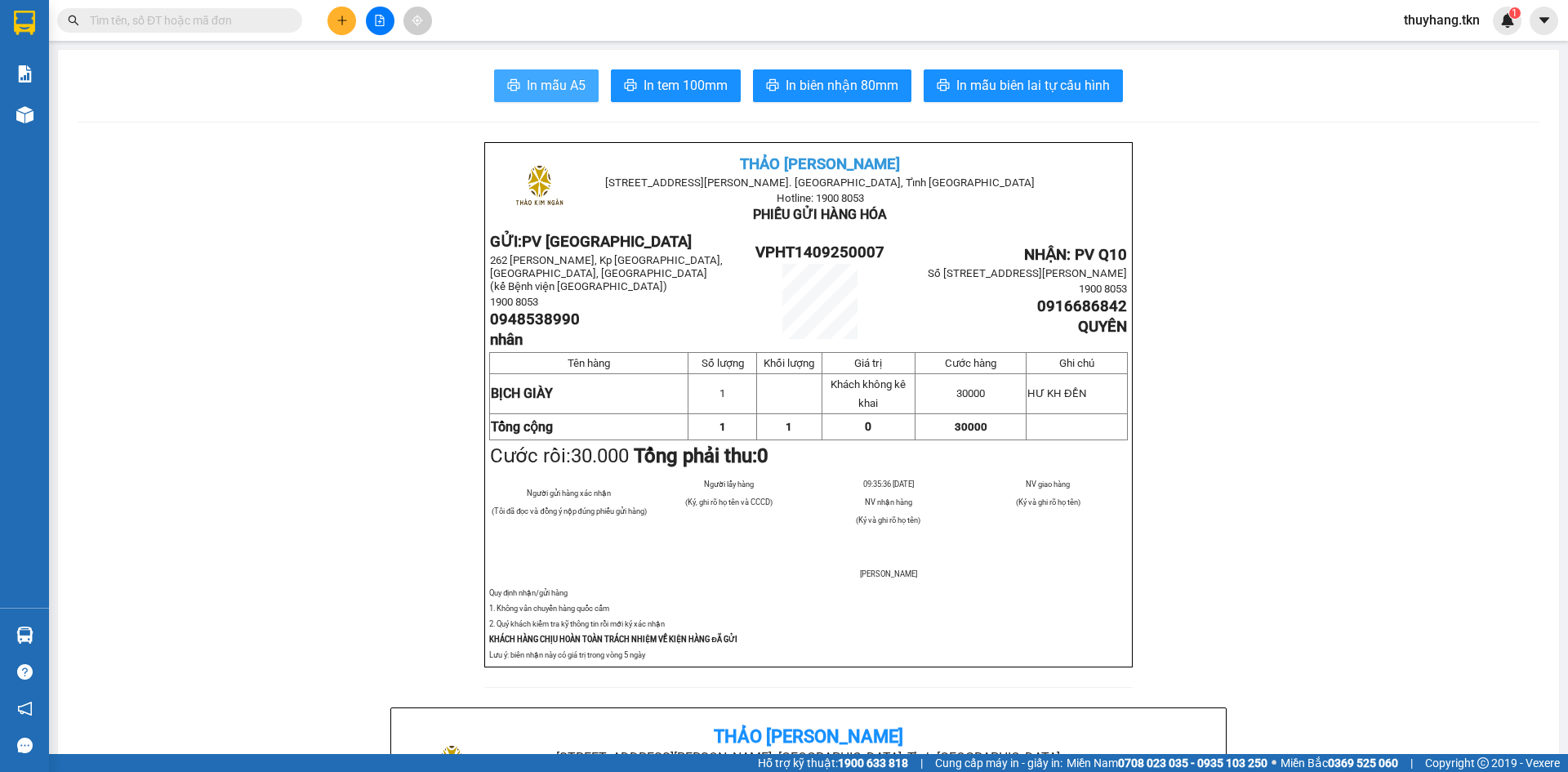
click at [533, 82] on span "In mẫu A5" at bounding box center [556, 85] width 59 height 21
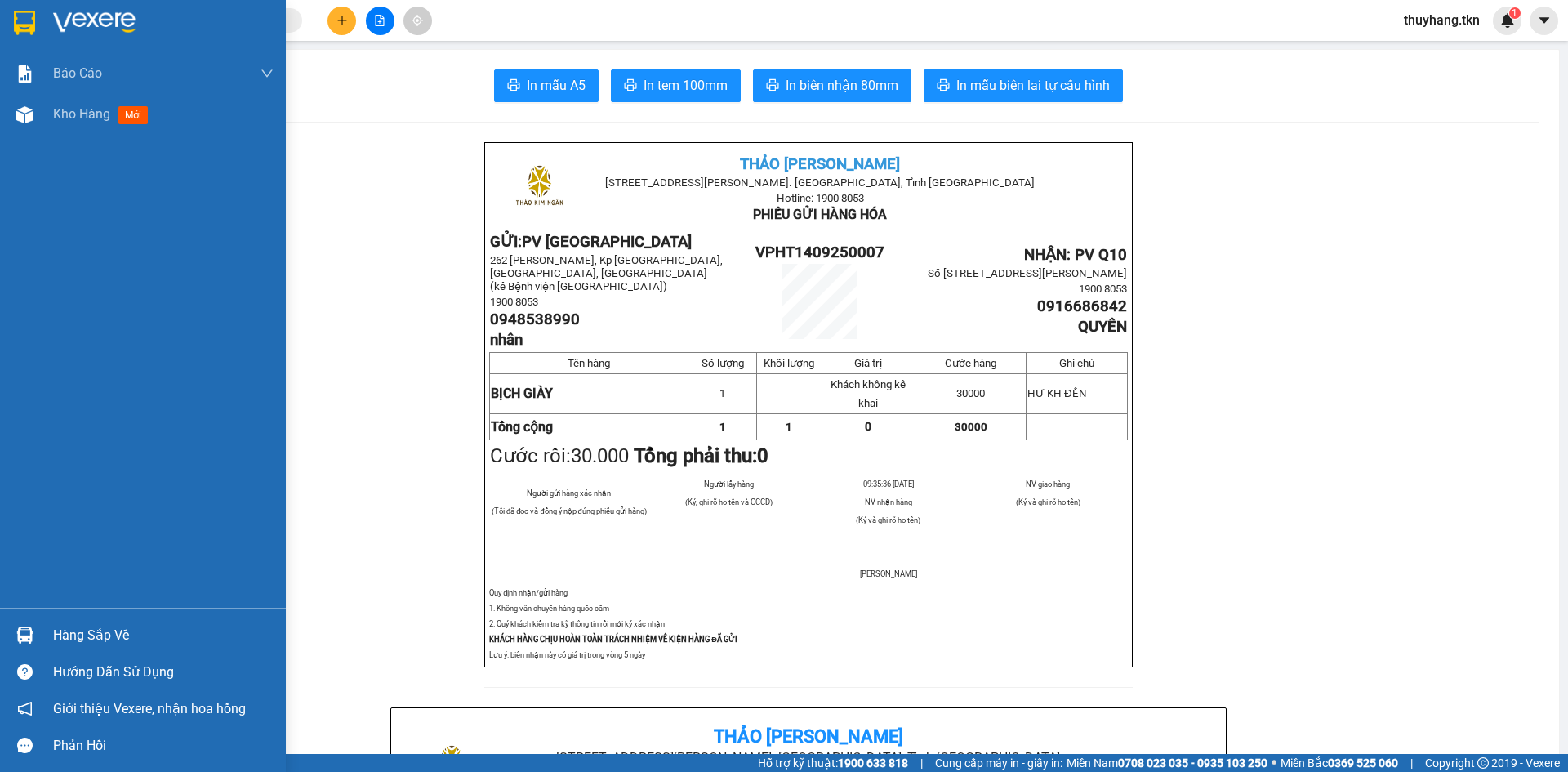
click at [27, 34] on img at bounding box center [25, 23] width 22 height 25
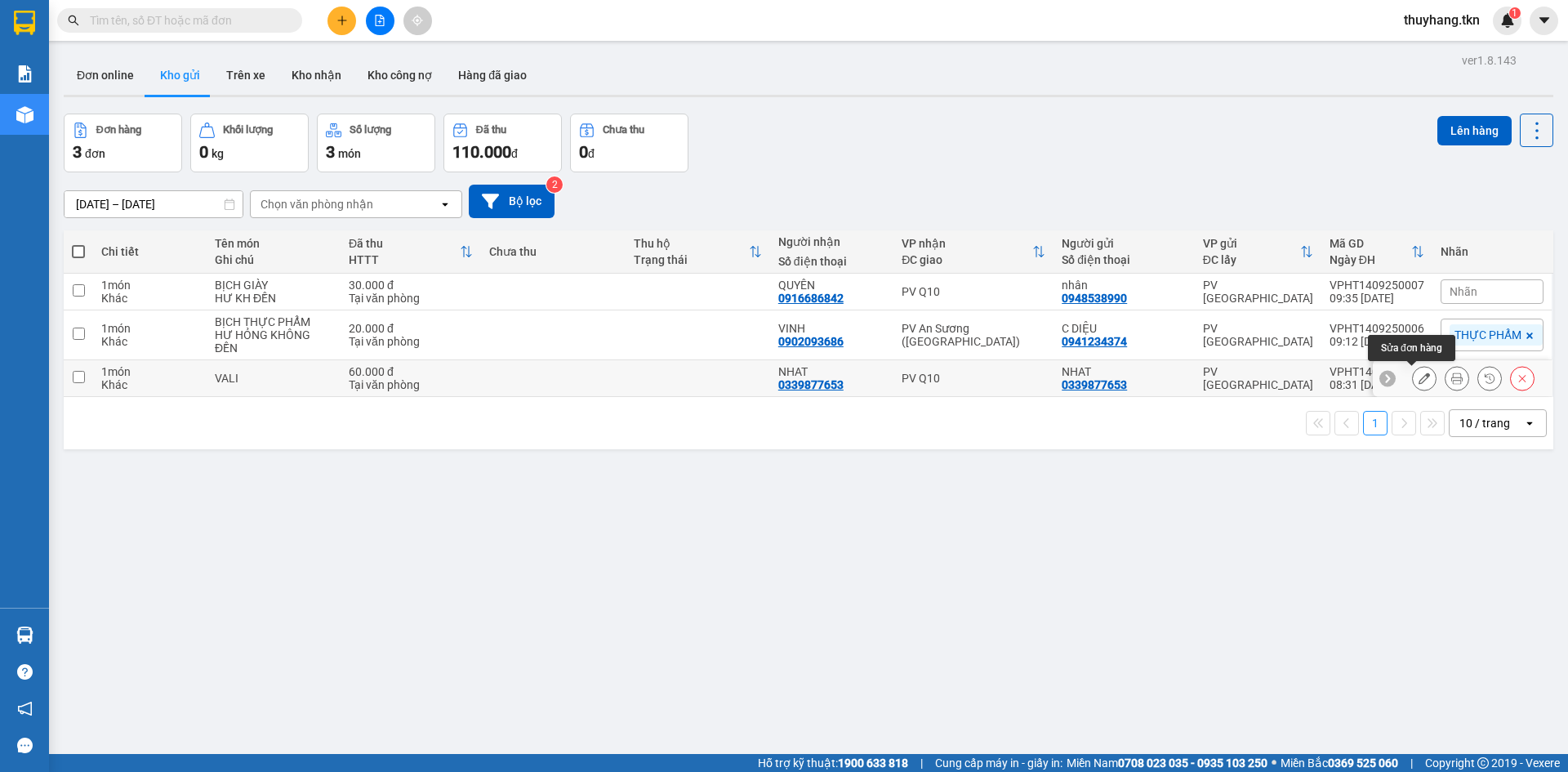
click at [1418, 382] on icon at bounding box center [1424, 378] width 12 height 12
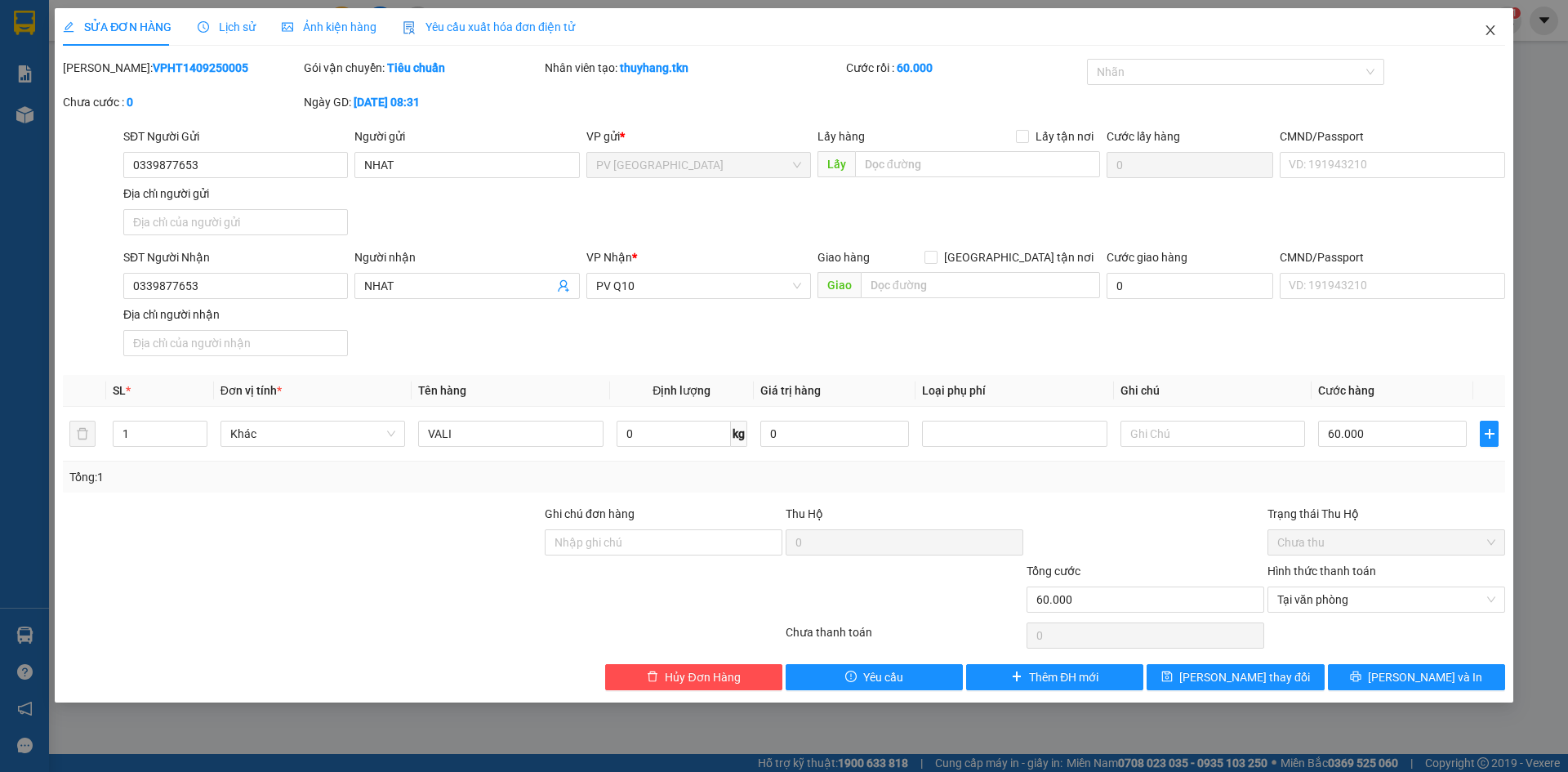
click at [1488, 28] on icon "close" at bounding box center [1490, 31] width 13 height 13
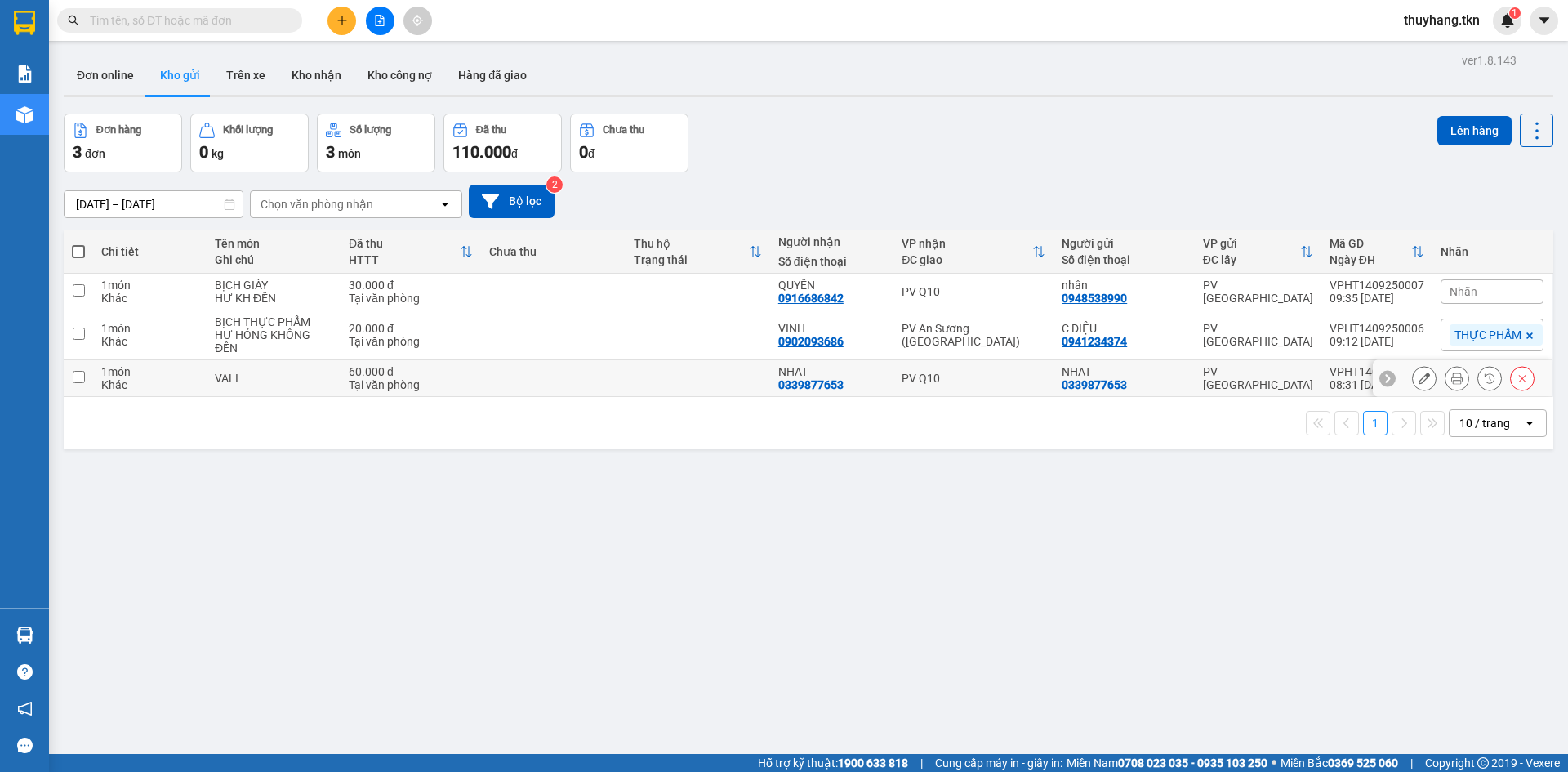
click at [1188, 383] on td "NHAT 0339877653" at bounding box center [1123, 379] width 140 height 36
checkbox input "true"
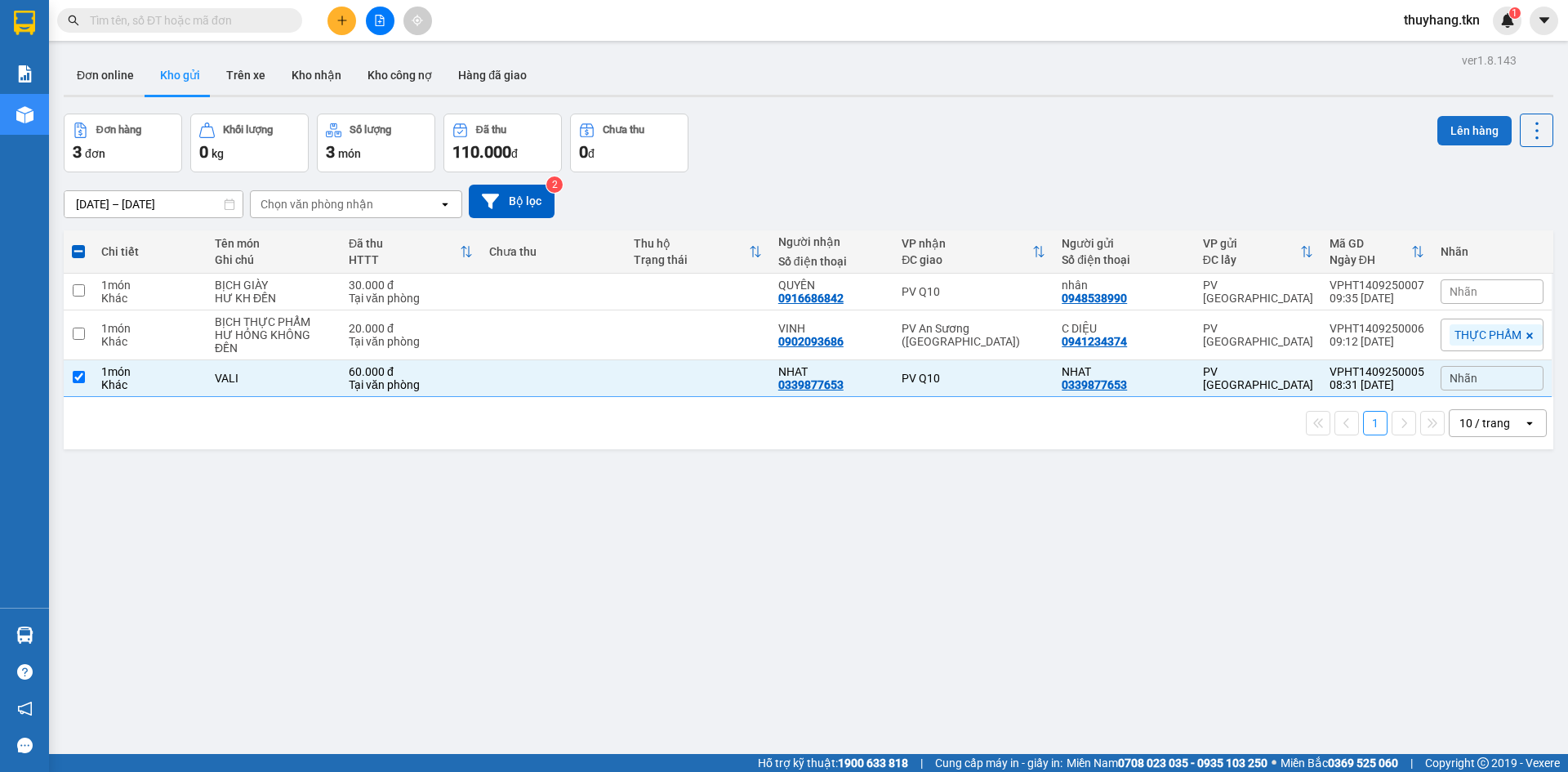
click at [1440, 131] on button "Lên hàng" at bounding box center [1474, 130] width 75 height 29
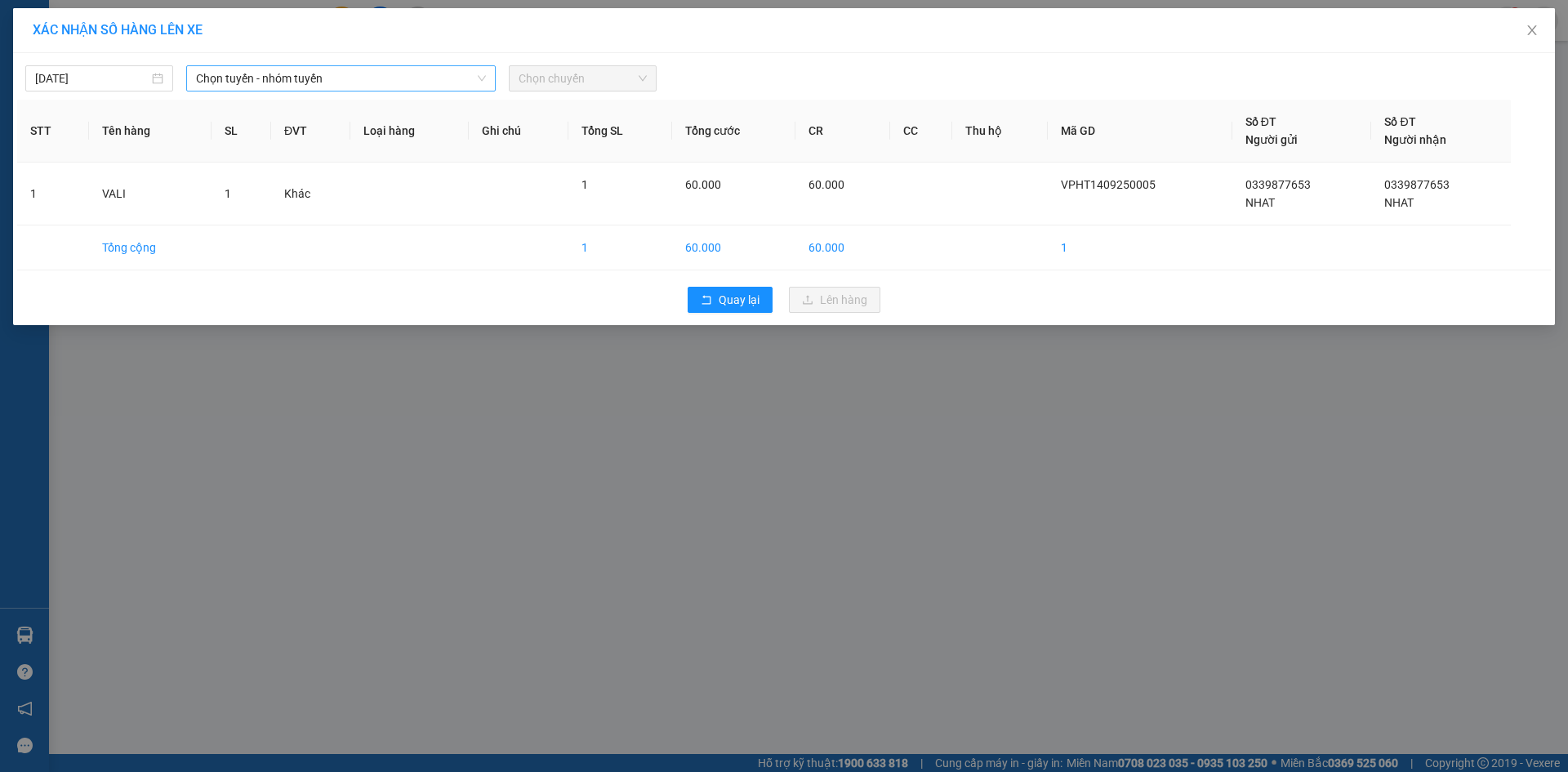
click at [292, 70] on span "Chọn tuyến - nhóm tuyến" at bounding box center [341, 79] width 290 height 25
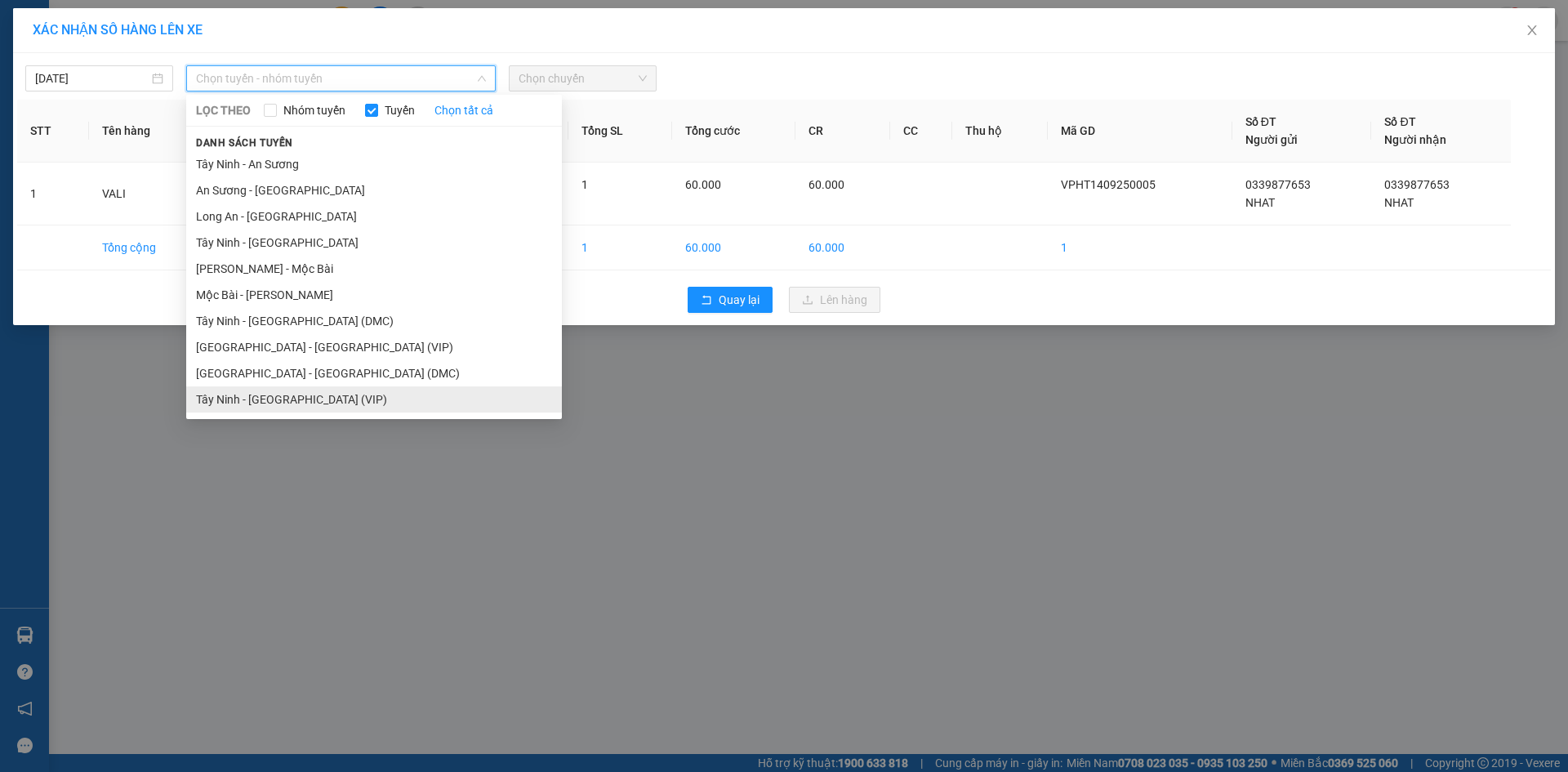
click at [294, 397] on li "Tây Ninh - [GEOGRAPHIC_DATA] (VIP)" at bounding box center [374, 400] width 375 height 27
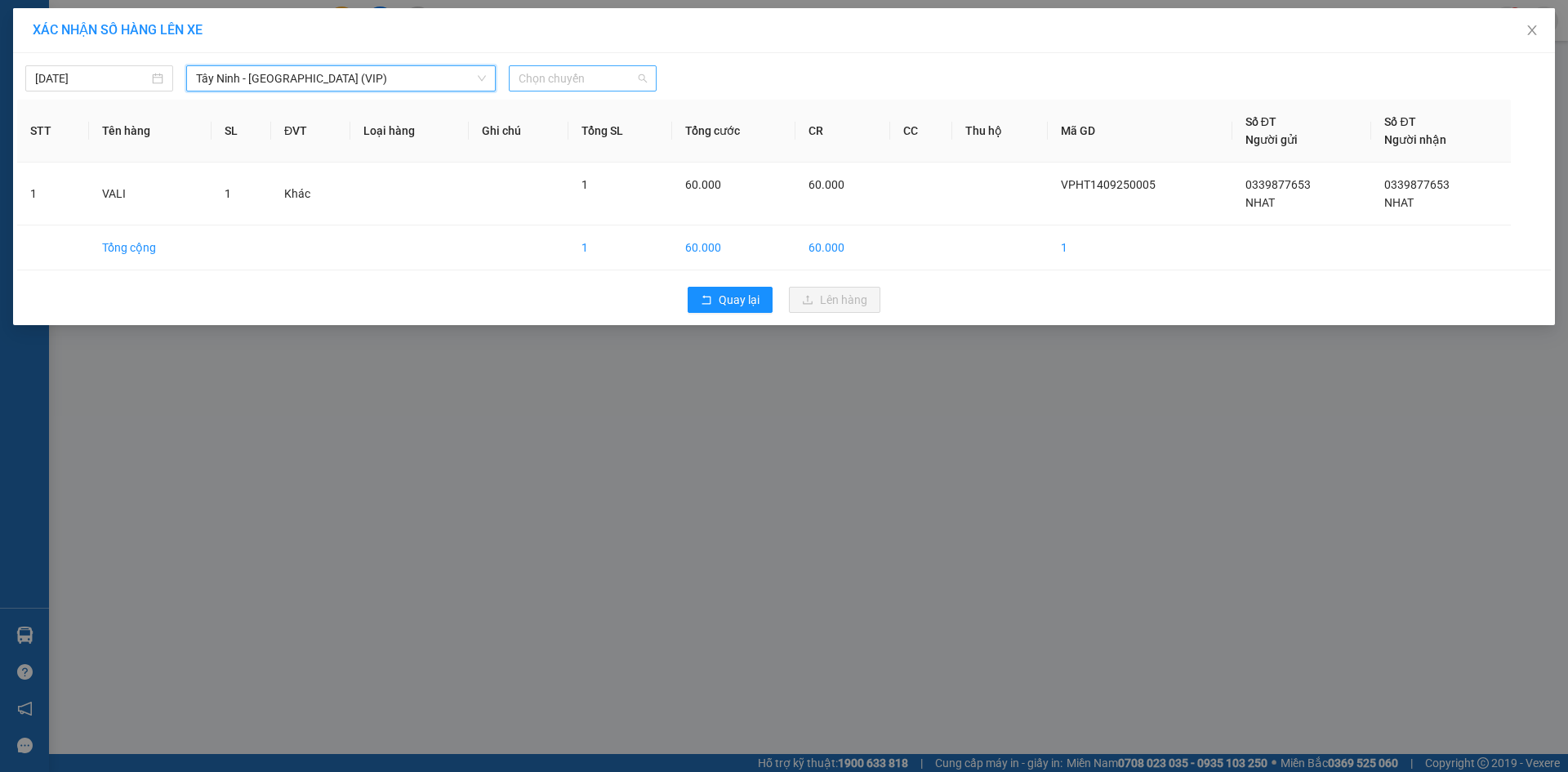
click at [588, 67] on span "Chọn chuyến" at bounding box center [583, 79] width 128 height 25
type input "50790"
click at [599, 128] on div "09:10 (TC) - 50H-507.90" at bounding box center [582, 138] width 147 height 27
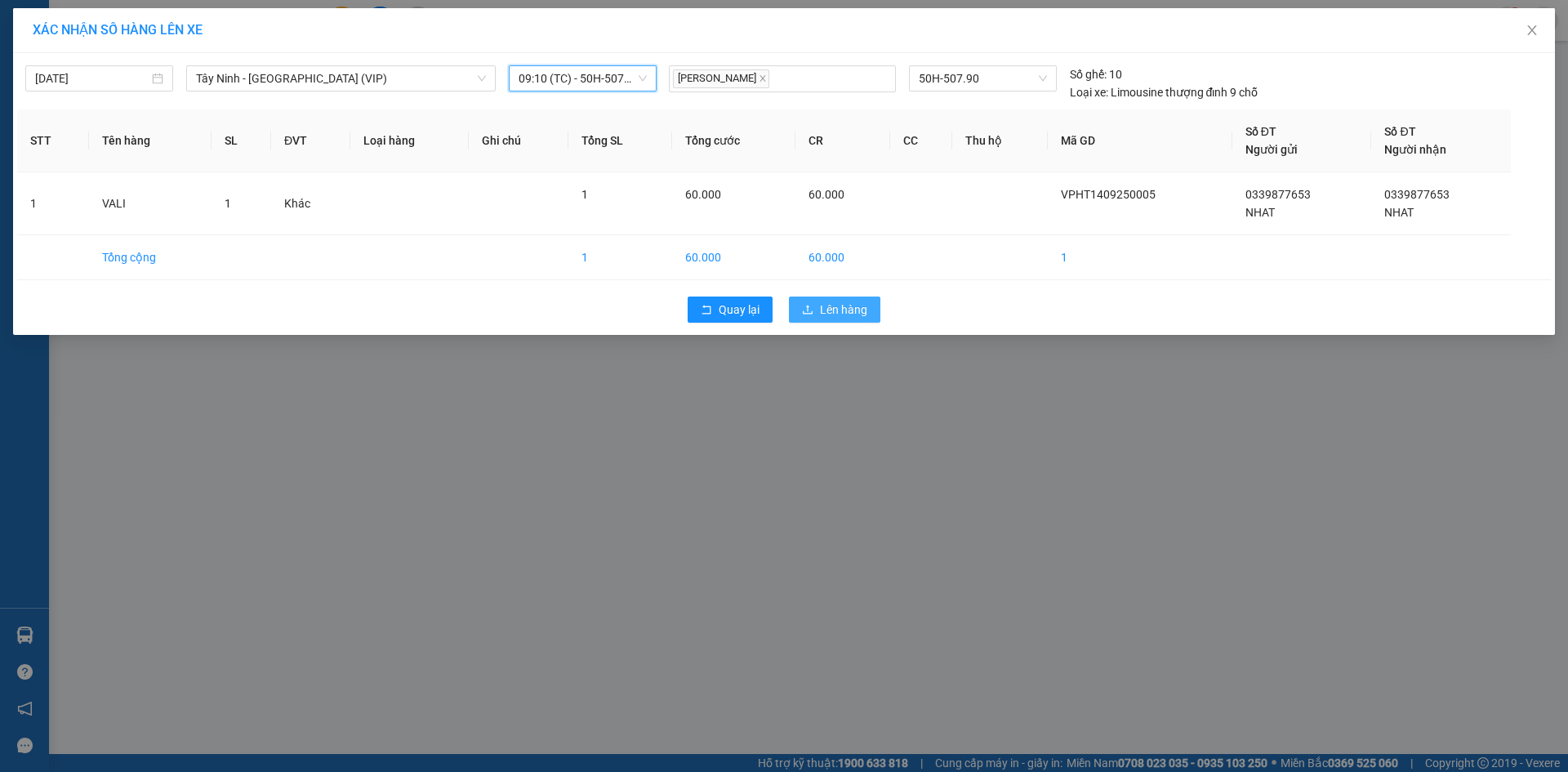
click at [840, 310] on span "Lên hàng" at bounding box center [843, 310] width 47 height 18
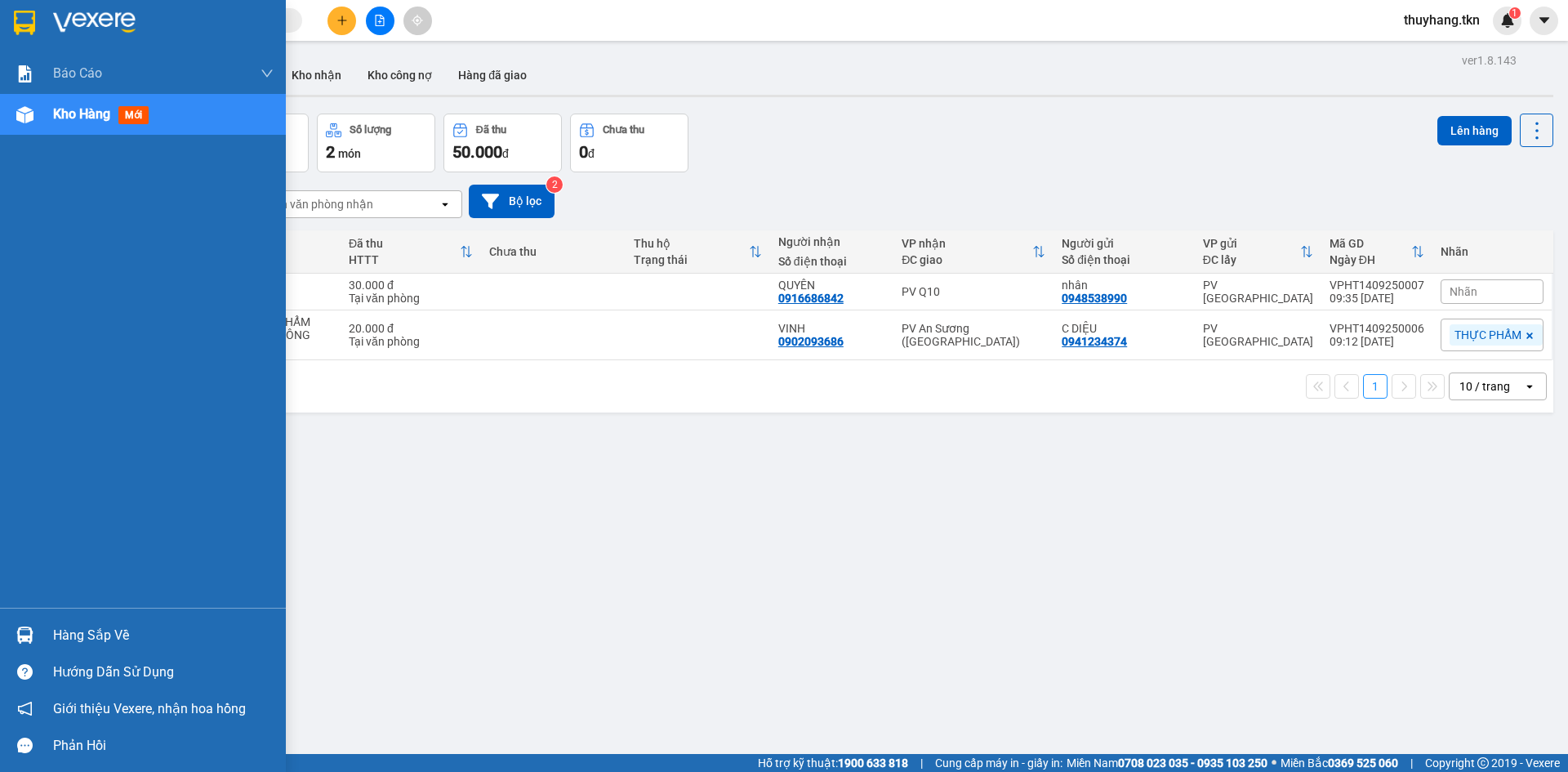
click at [95, 615] on div "Hàng sắp về Hướng dẫn sử dụng Giới thiệu Vexere, nhận hoa hồng Phản hồi" at bounding box center [143, 686] width 286 height 156
click at [99, 634] on div "Hàng sắp về" at bounding box center [163, 636] width 220 height 25
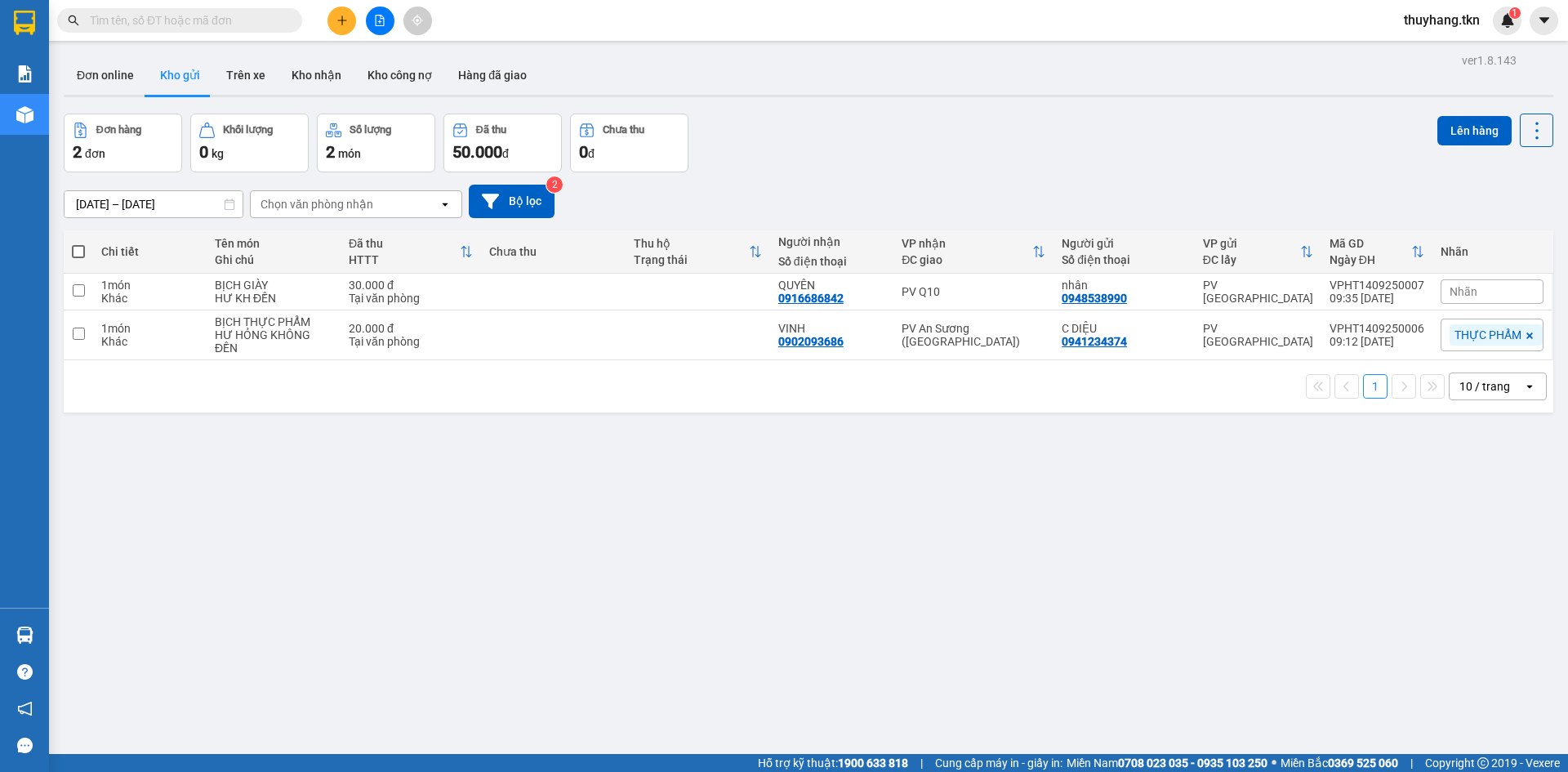
click at [1018, 623] on section "Kết quả tìm kiếm ( 0 ) Bộ lọc No Data thuyhang.tkn 1 Báo cáo Mẫu 1: Báo cáo dòn…" at bounding box center [784, 386] width 1568 height 772
click at [344, 24] on icon "plus" at bounding box center [342, 21] width 12 height 12
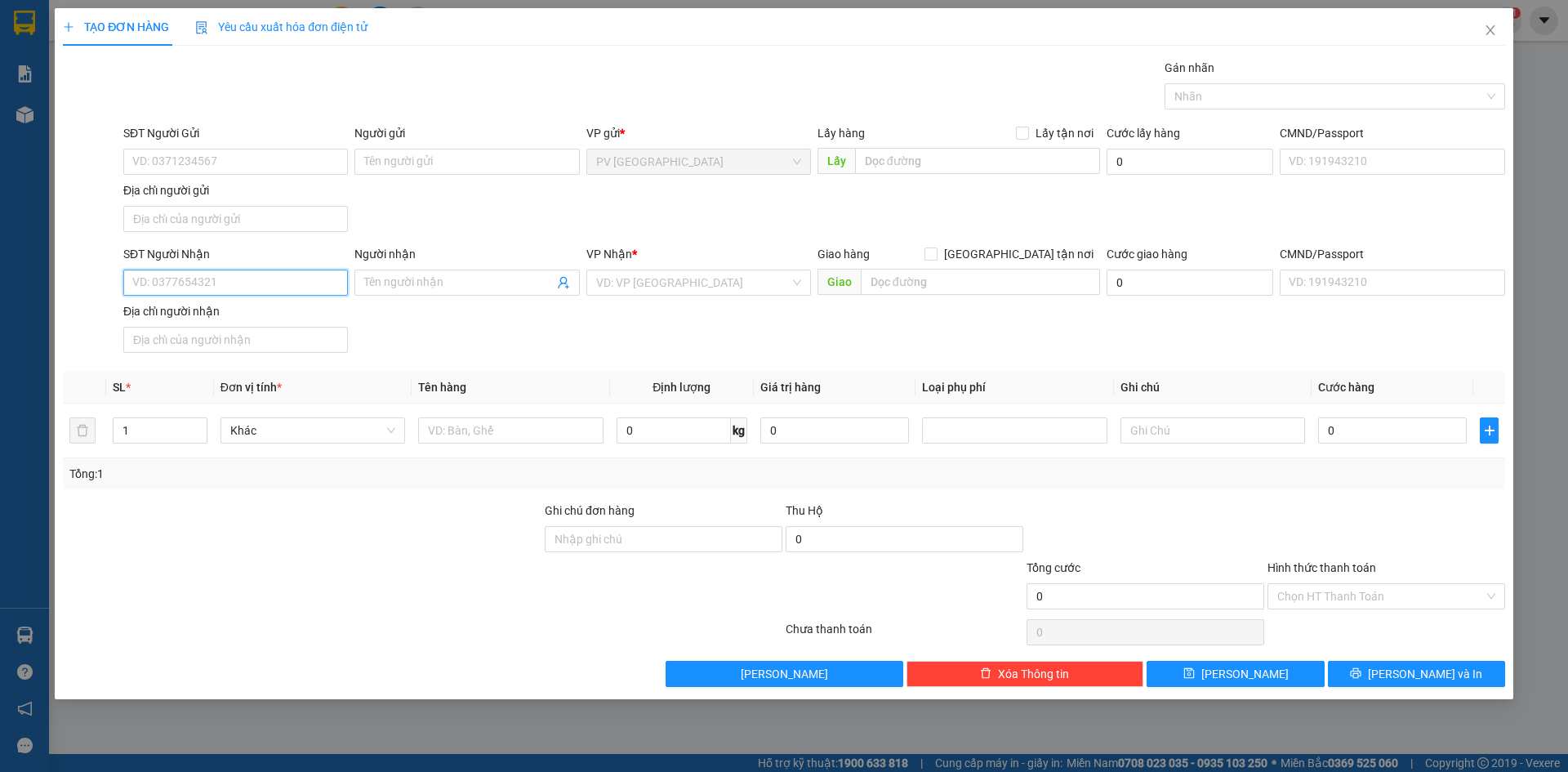
click at [291, 279] on input "SĐT Người Nhận" at bounding box center [235, 283] width 225 height 27
type input "0898390170"
click at [261, 317] on div "0898390170 - ANH DẬU" at bounding box center [235, 315] width 205 height 18
type input "ANH DẬU"
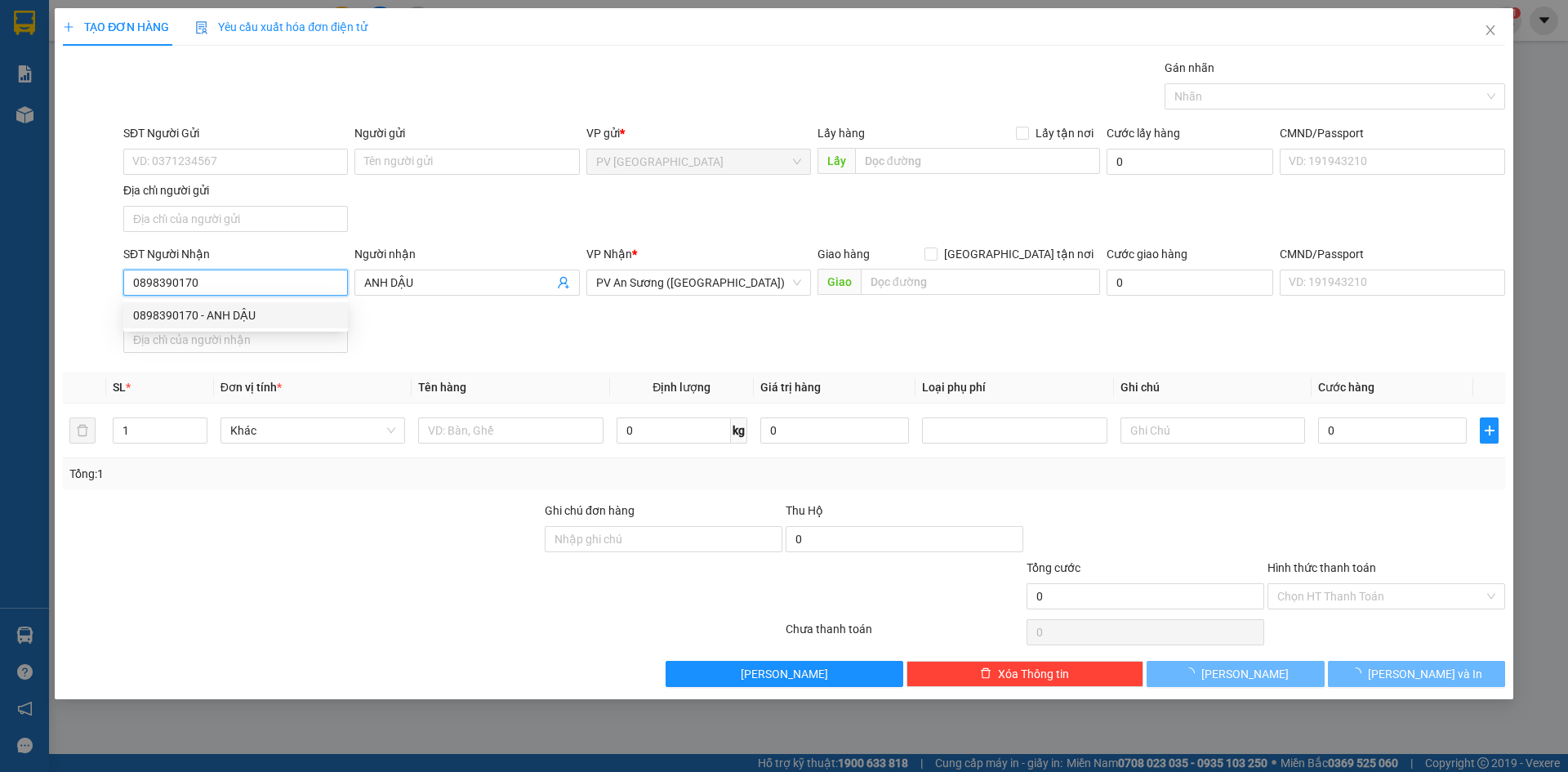
type input "20.000"
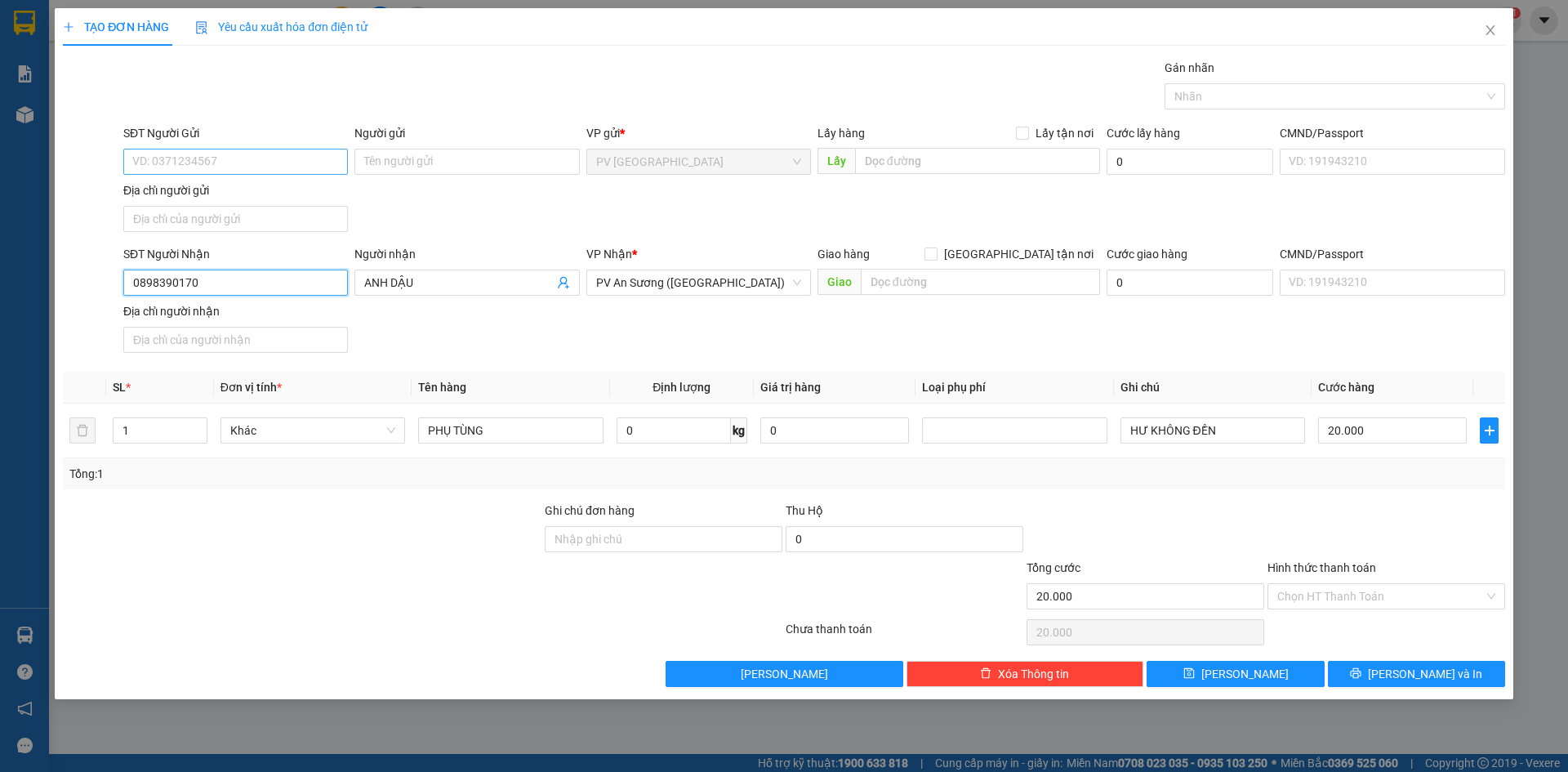
type input "0898390170"
click at [293, 154] on input "SĐT Người Gửi" at bounding box center [235, 162] width 225 height 27
click at [440, 201] on div "SĐT Người Gửi VD: 0371234567 Người gửi Tên người gửi VP gửi * PV Hòa Thành Lấy …" at bounding box center [814, 182] width 1388 height 114
click at [310, 158] on input "SĐT Người Gửi" at bounding box center [235, 162] width 225 height 27
click at [249, 221] on div "0914396143 - a trung" at bounding box center [235, 221] width 205 height 18
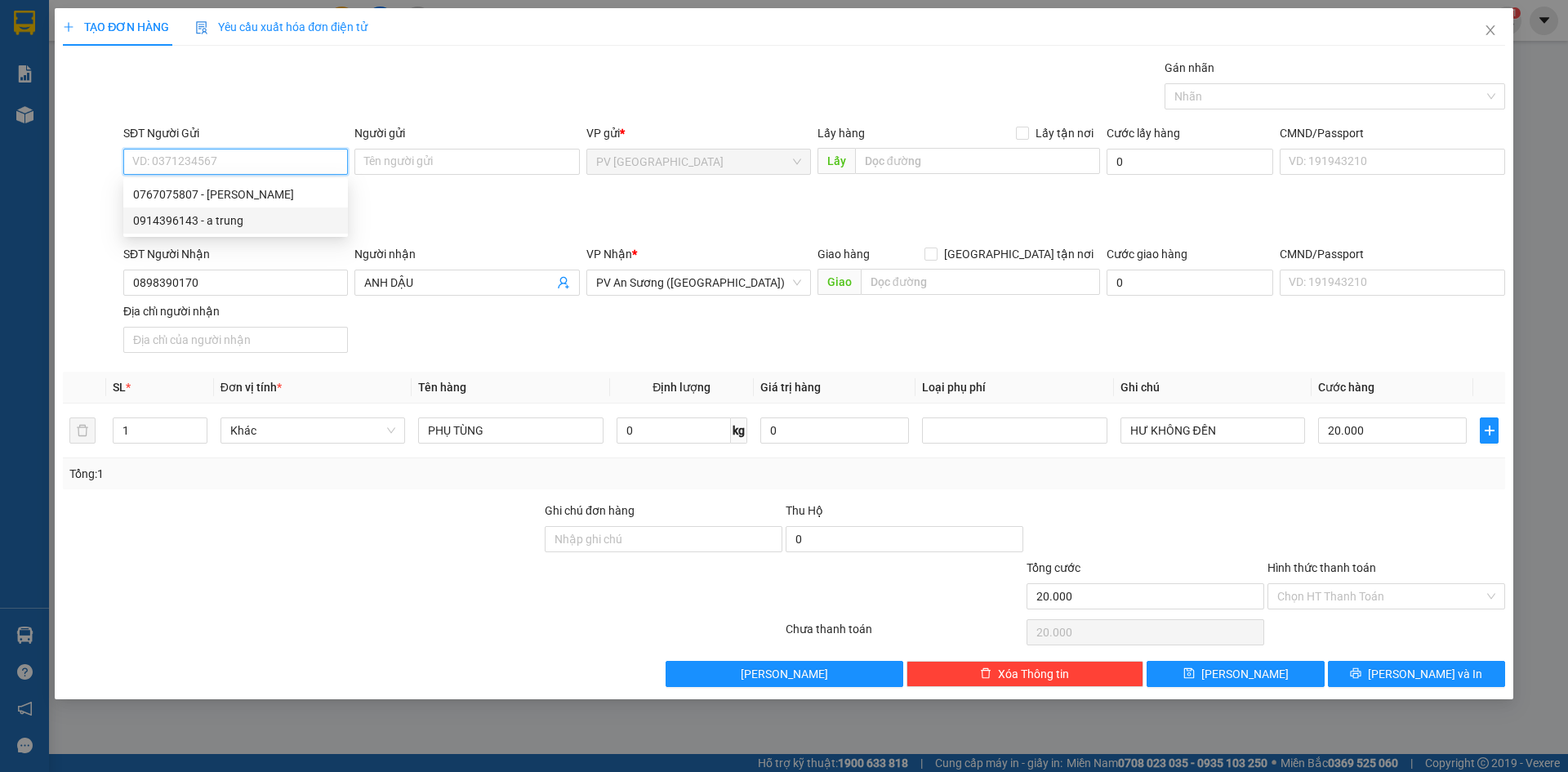
type input "0914396143"
type input "a trung"
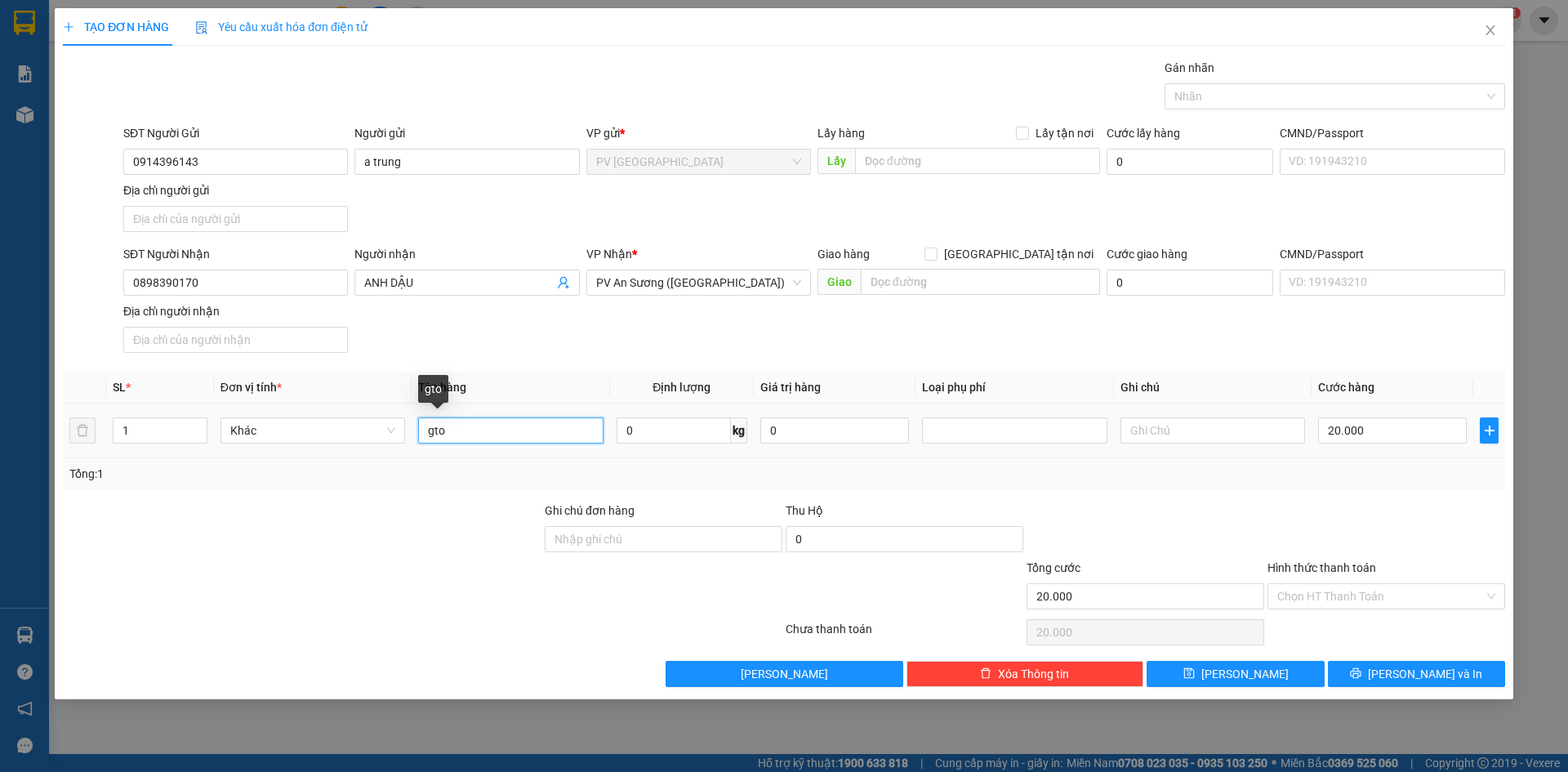
click at [482, 424] on input "gto" at bounding box center [510, 430] width 185 height 27
type input "HỘP PHỤ KIỆN"
drag, startPoint x: 1370, startPoint y: 599, endPoint x: 1379, endPoint y: 606, distance: 11.4
click at [1370, 598] on input "Hình thức thanh toán" at bounding box center [1380, 596] width 206 height 25
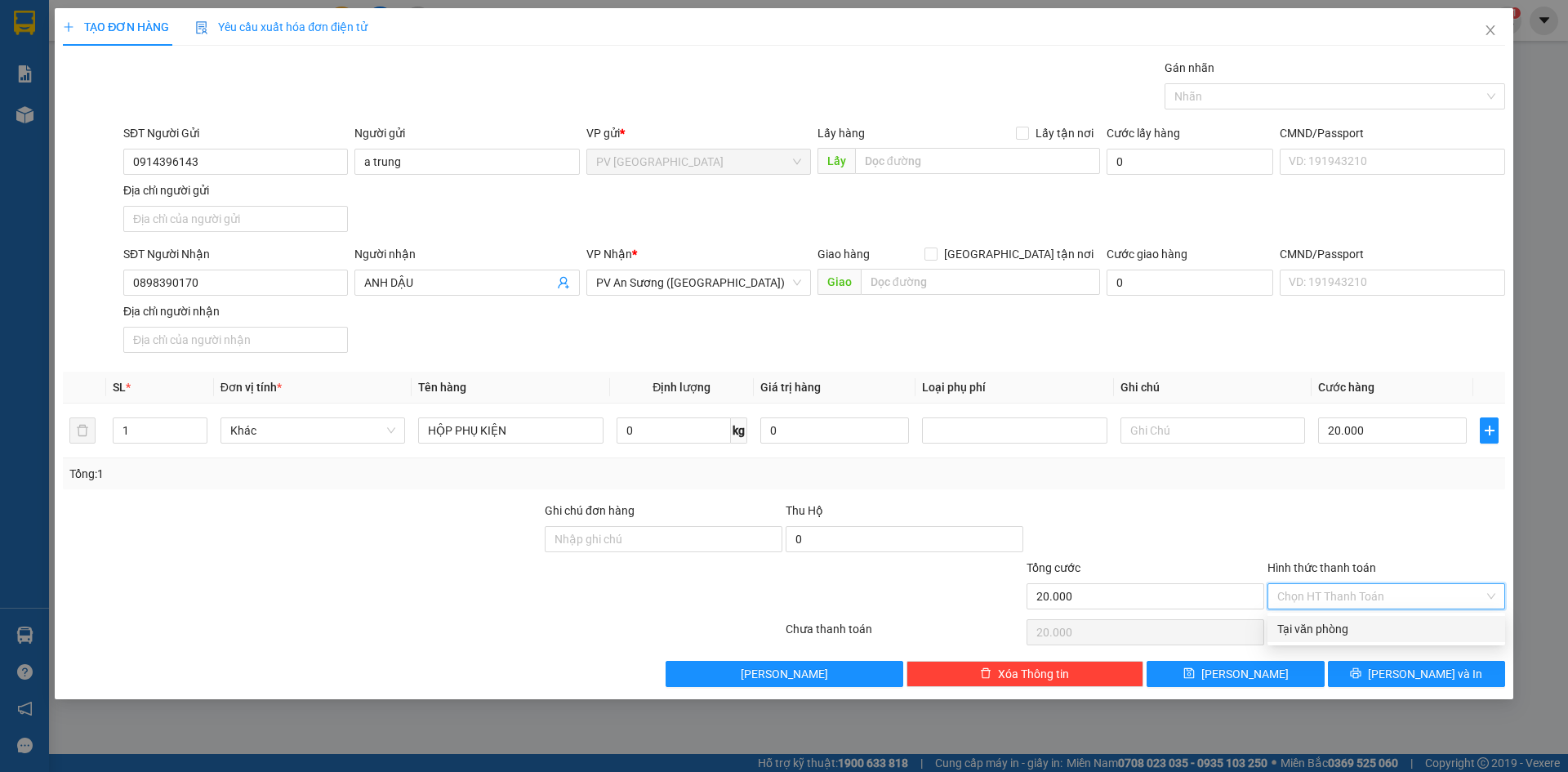
click at [1382, 629] on div "Tại văn phòng" at bounding box center [1386, 629] width 218 height 18
type input "0"
click at [1378, 669] on button "[PERSON_NAME] và In" at bounding box center [1416, 674] width 177 height 27
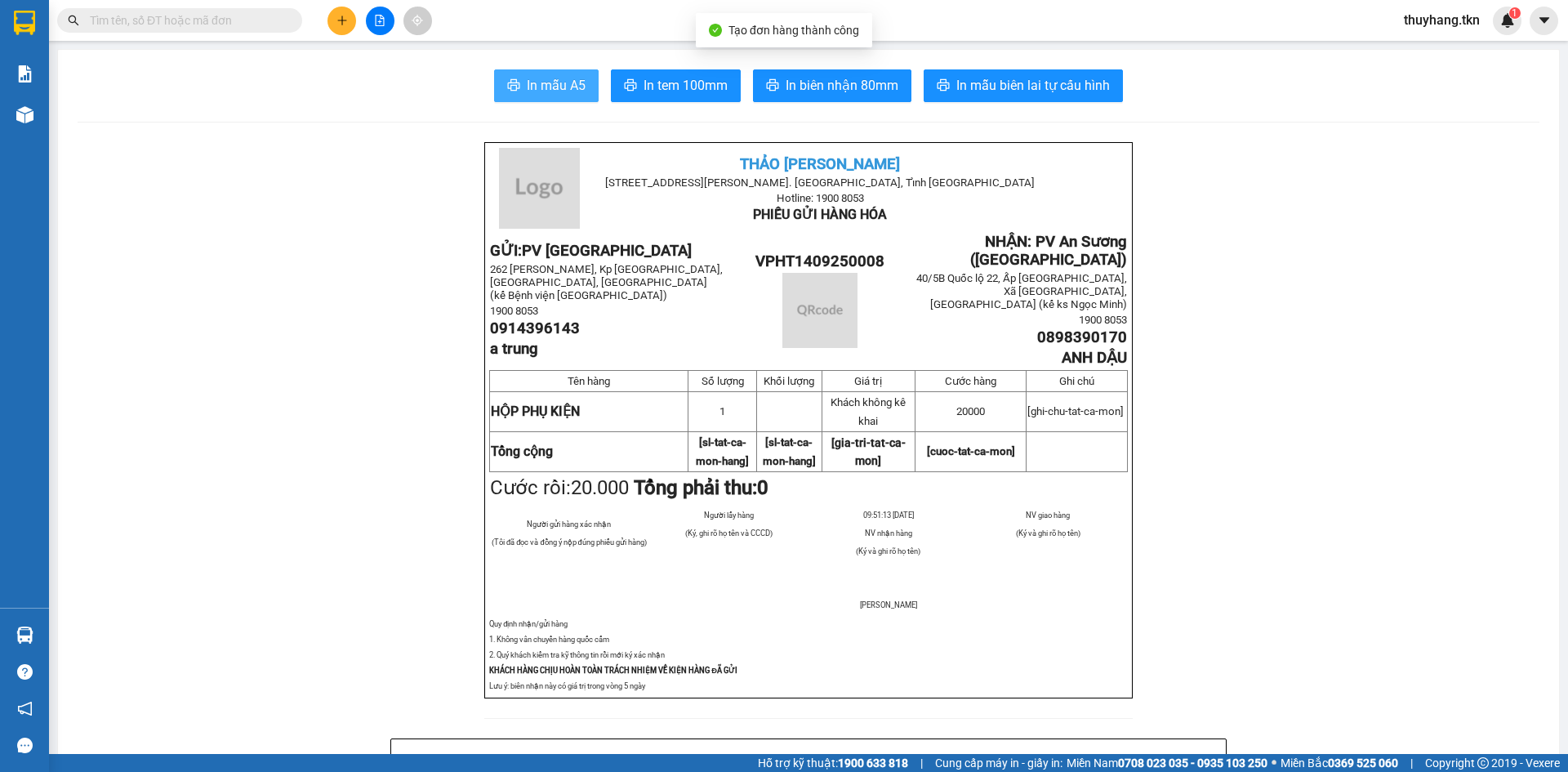
click at [559, 90] on span "In mẫu A5" at bounding box center [556, 85] width 59 height 21
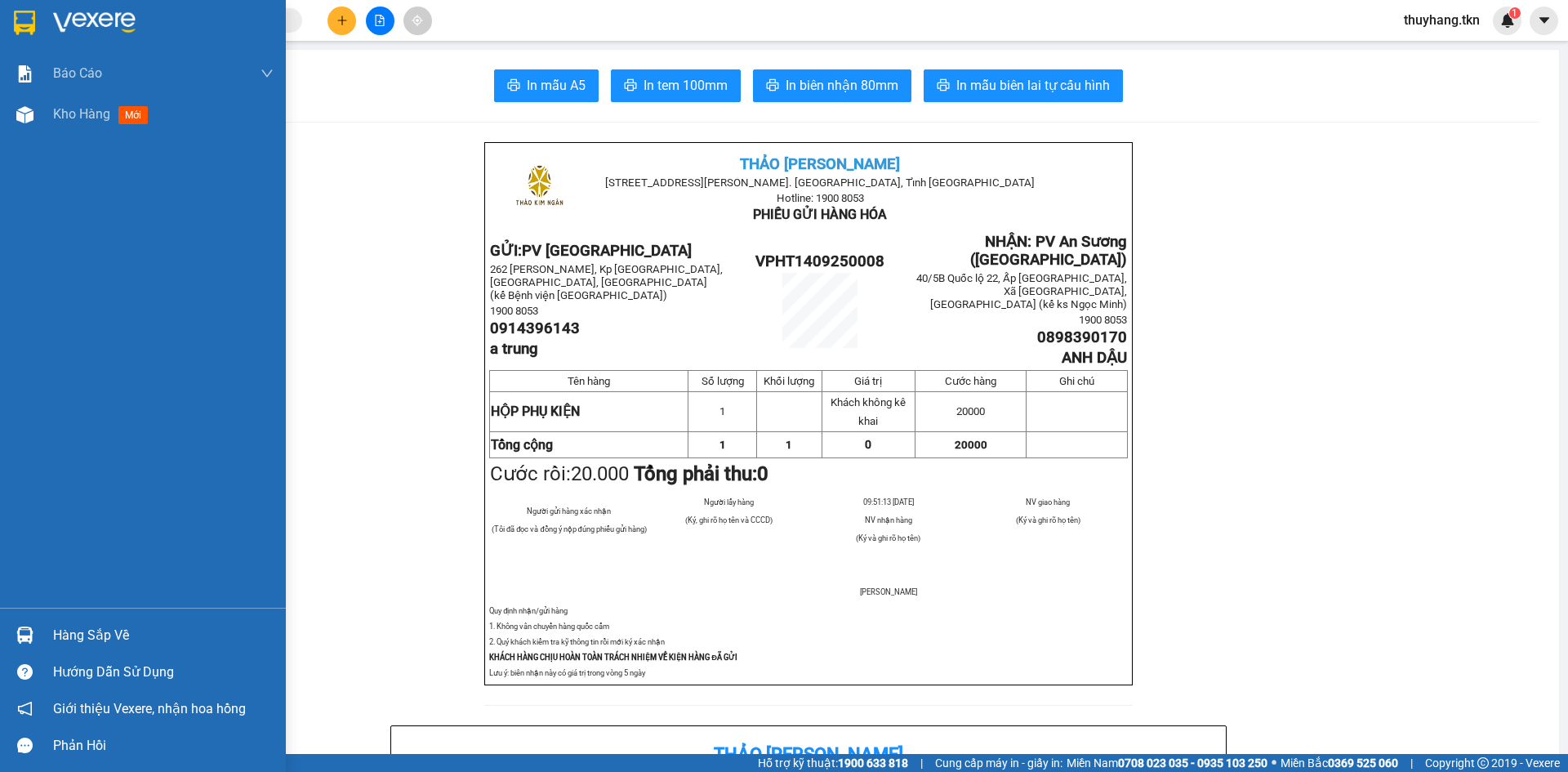
click at [28, 15] on img at bounding box center [25, 23] width 22 height 25
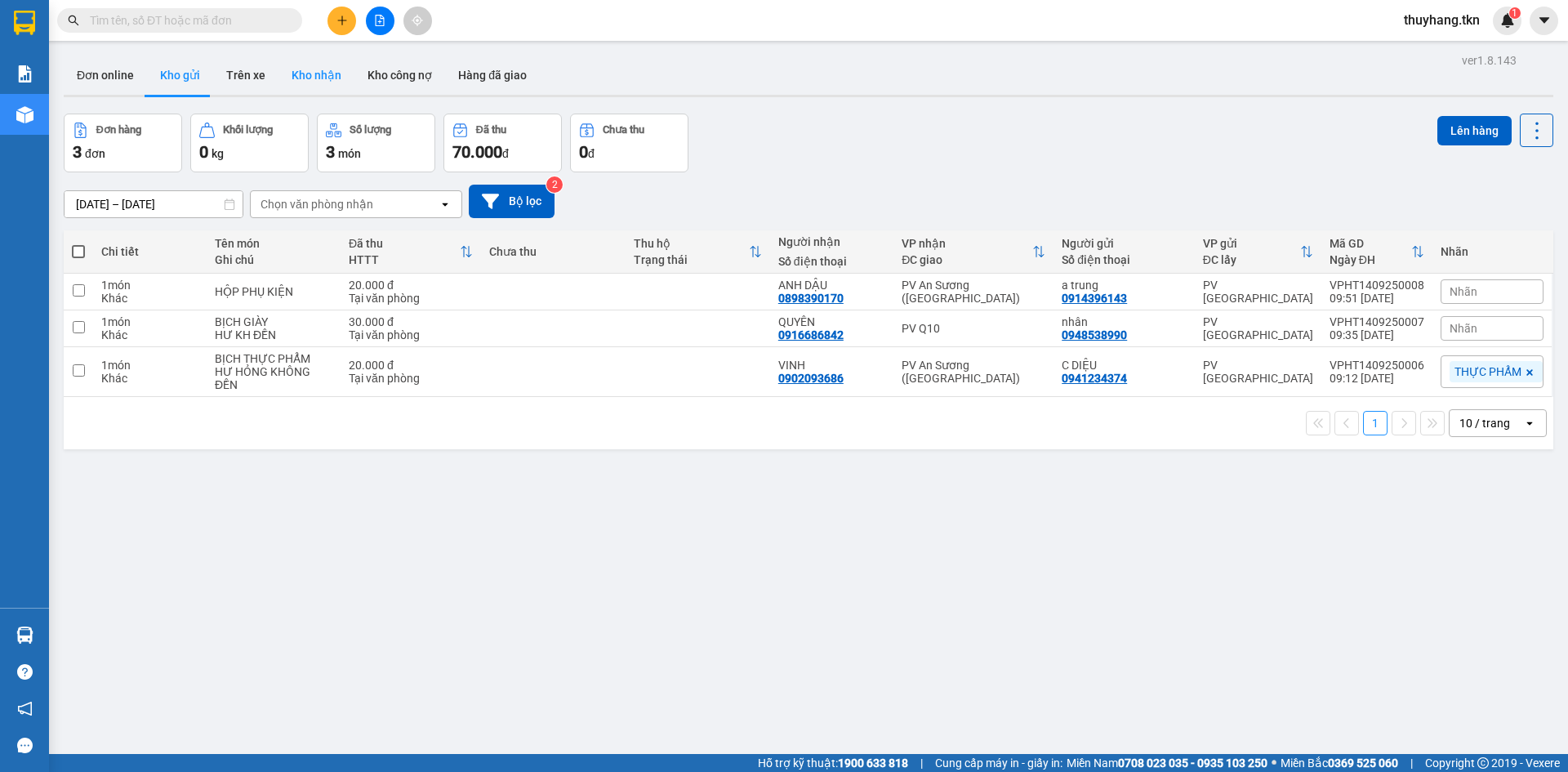
click at [312, 63] on button "Kho nhận" at bounding box center [317, 75] width 76 height 39
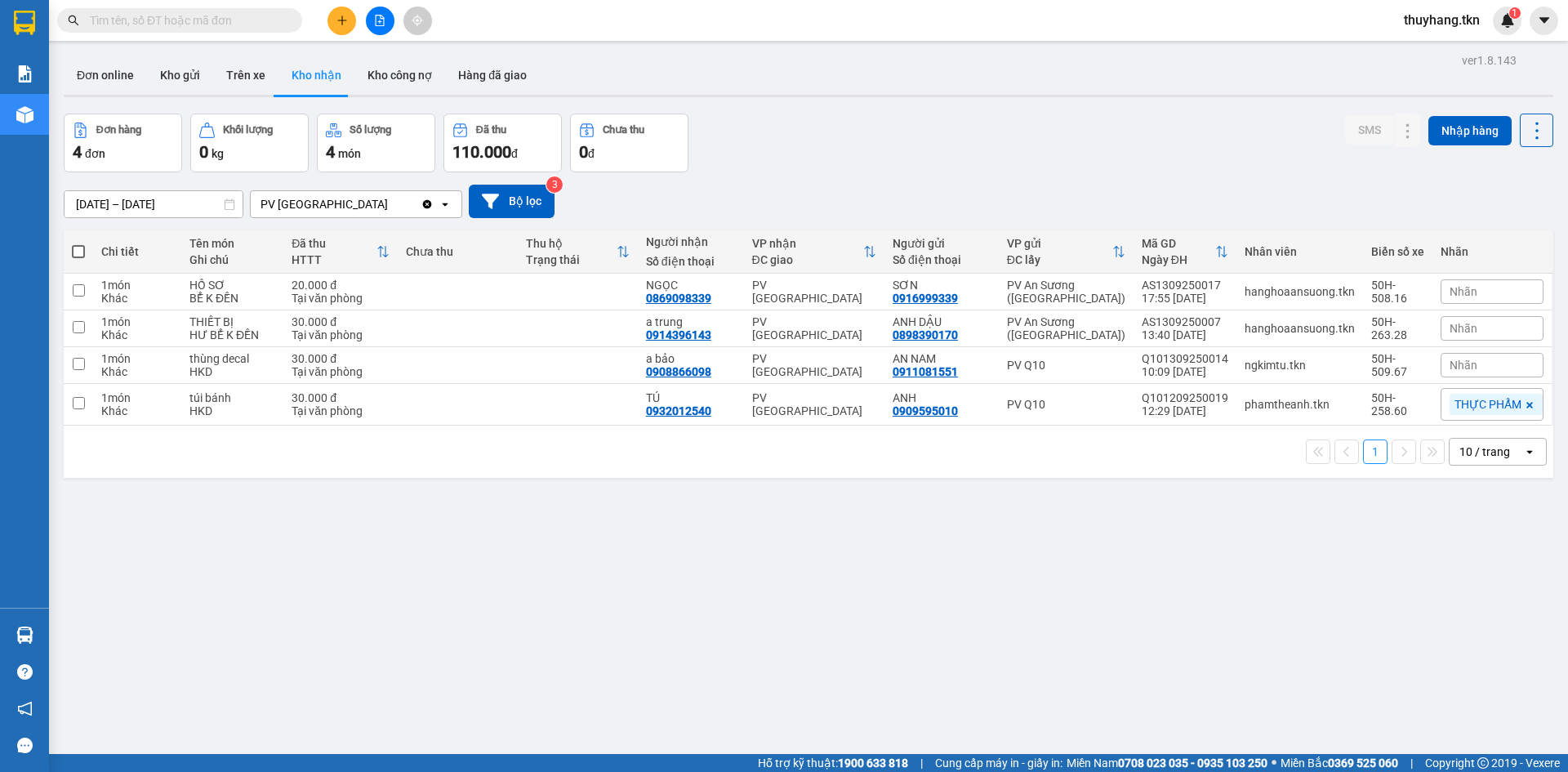
click at [267, 26] on input "text" at bounding box center [186, 21] width 193 height 18
click at [1402, 333] on icon at bounding box center [1408, 328] width 12 height 12
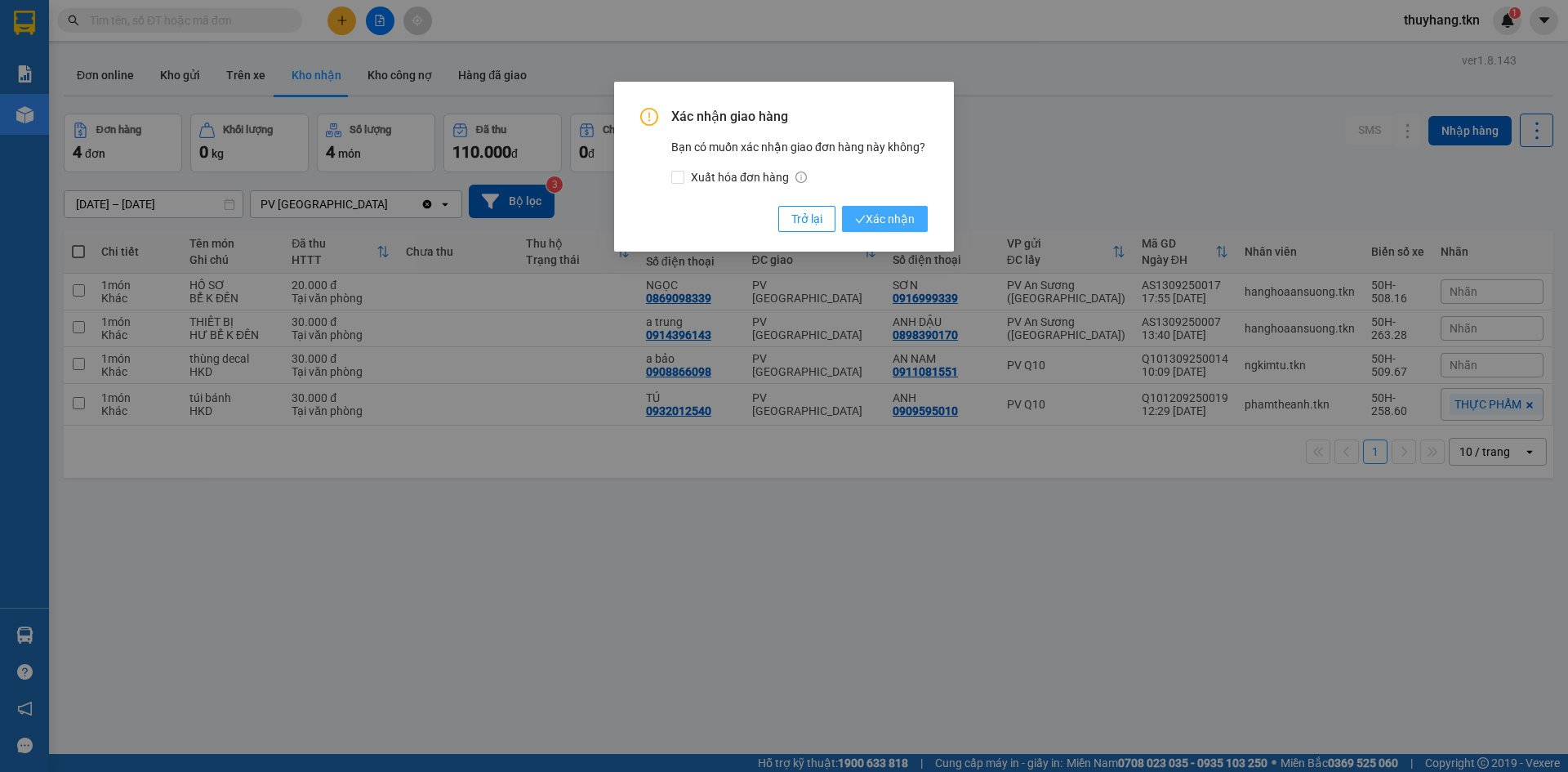
click at [883, 227] on span "Xác nhận" at bounding box center [885, 219] width 60 height 18
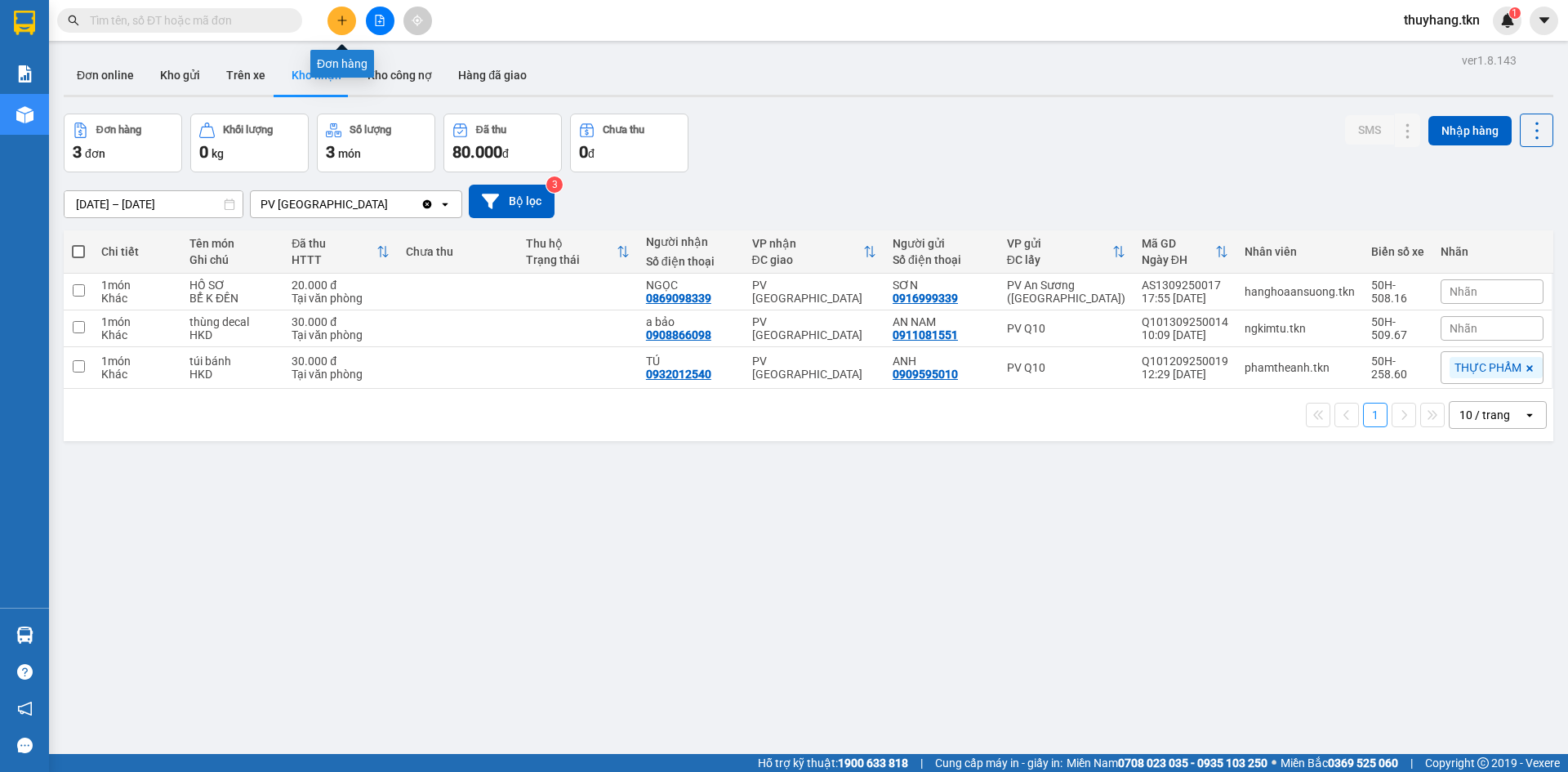
click at [349, 25] on button at bounding box center [341, 21] width 28 height 28
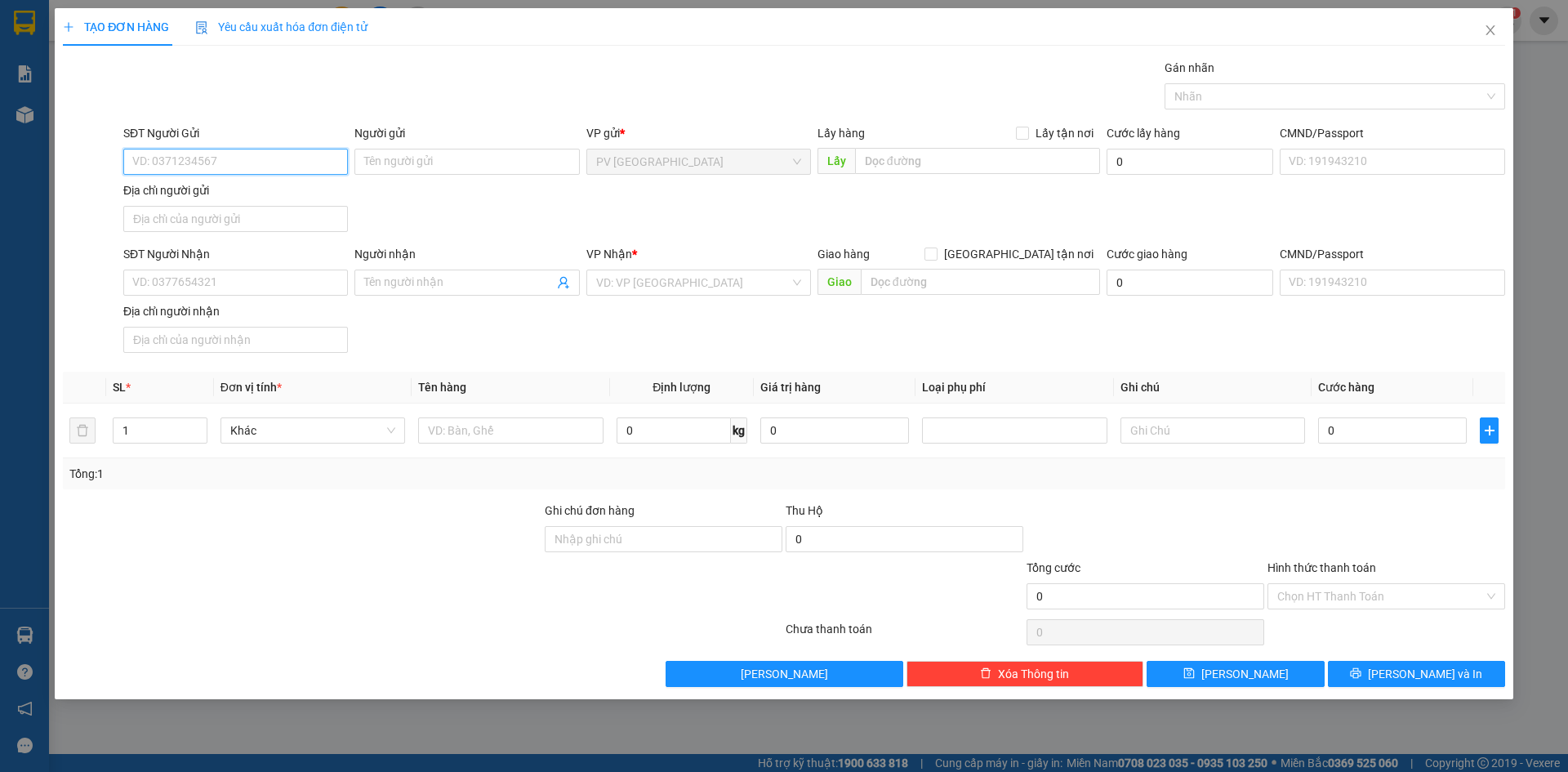
click at [315, 159] on input "SĐT Người Gửi" at bounding box center [235, 162] width 225 height 27
click at [301, 224] on div "0904444018 - C TRANG" at bounding box center [235, 221] width 205 height 18
type input "0904444018"
type input "C TRANG"
type input "0339931415"
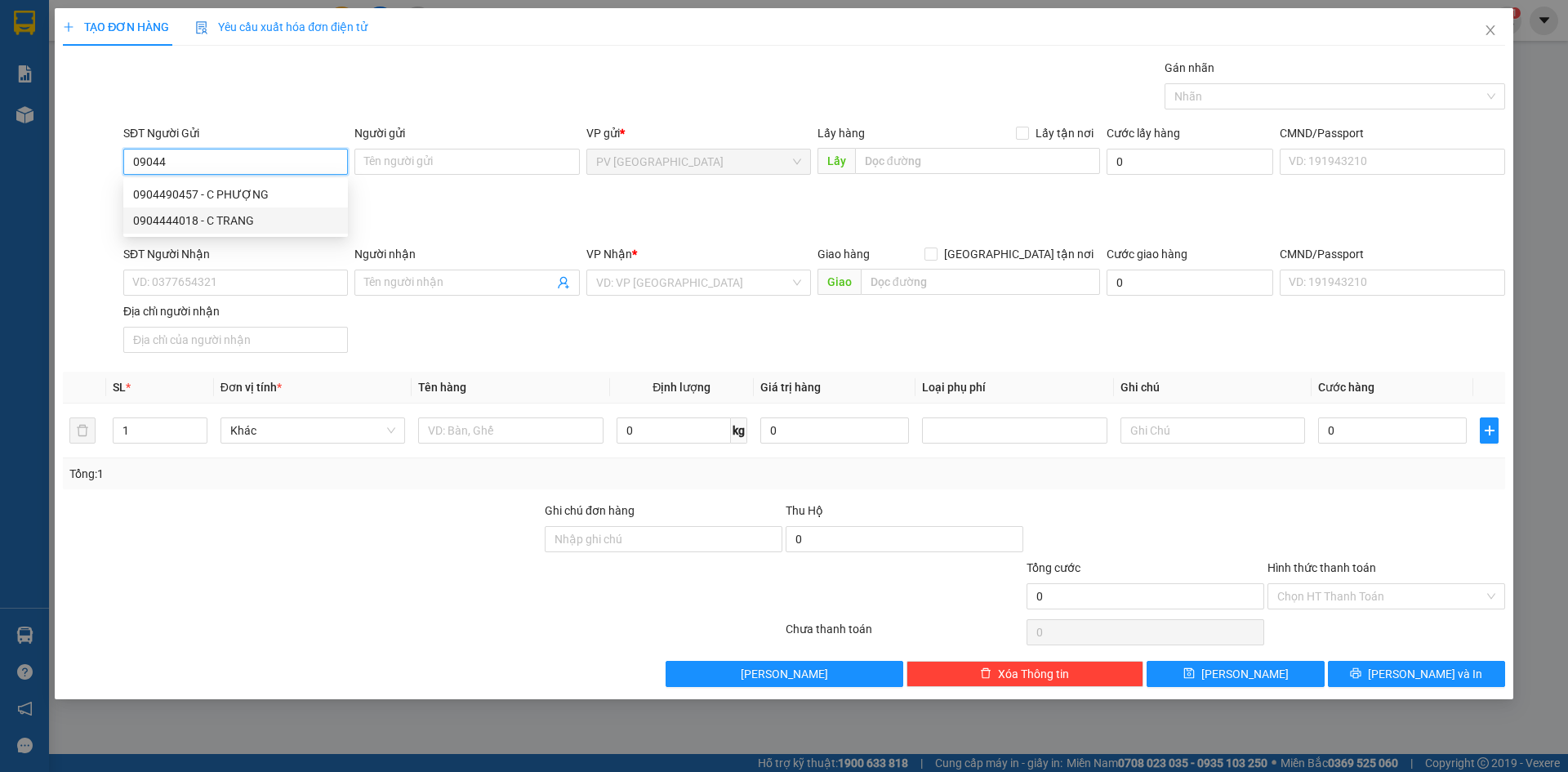
type input "NGUYÊN"
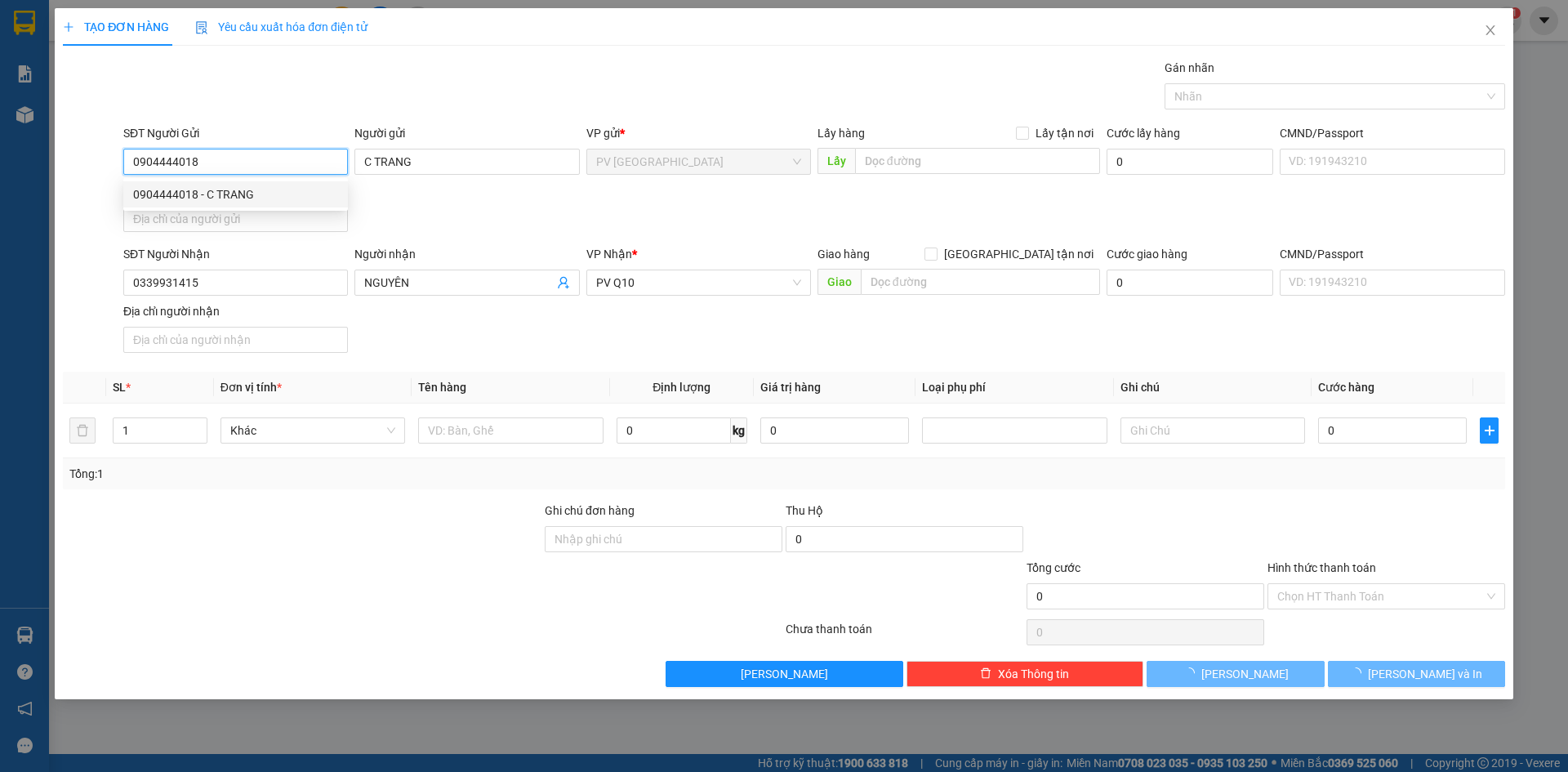
type input "60.000"
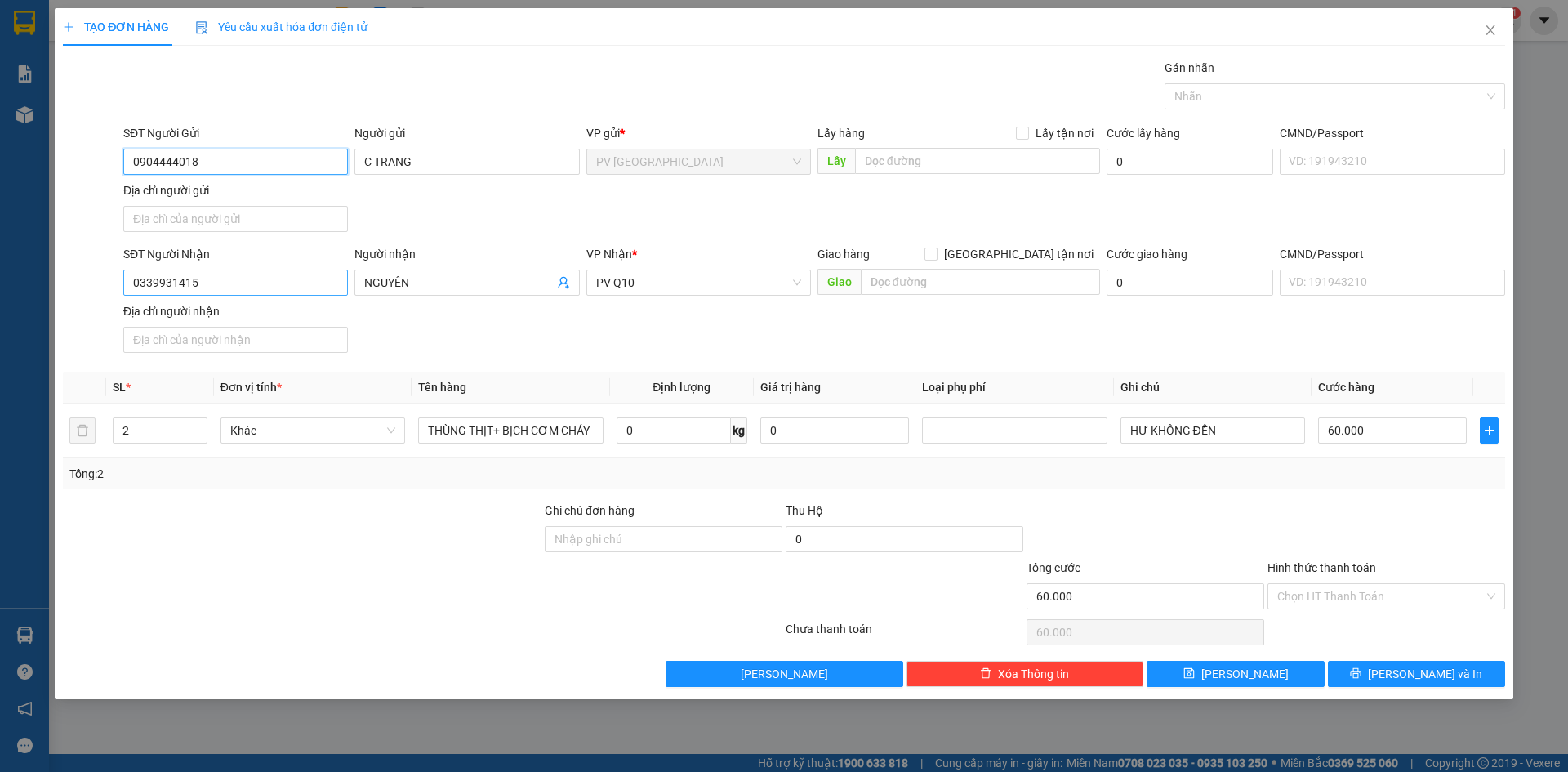
type input "0904444018"
click at [317, 291] on input "0339931415" at bounding box center [235, 283] width 225 height 27
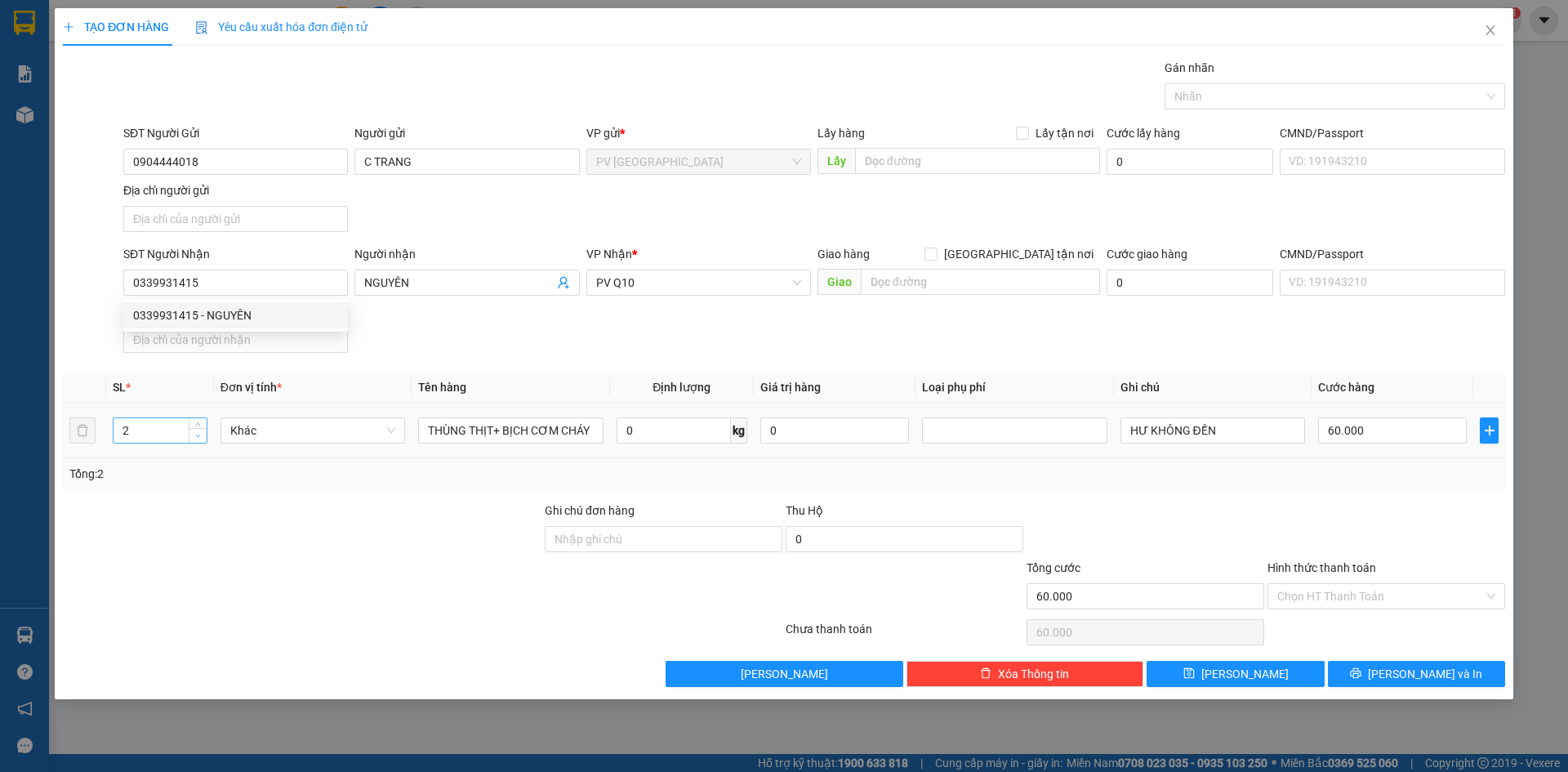
type input "1"
click at [199, 438] on icon "down" at bounding box center [197, 435] width 6 height 6
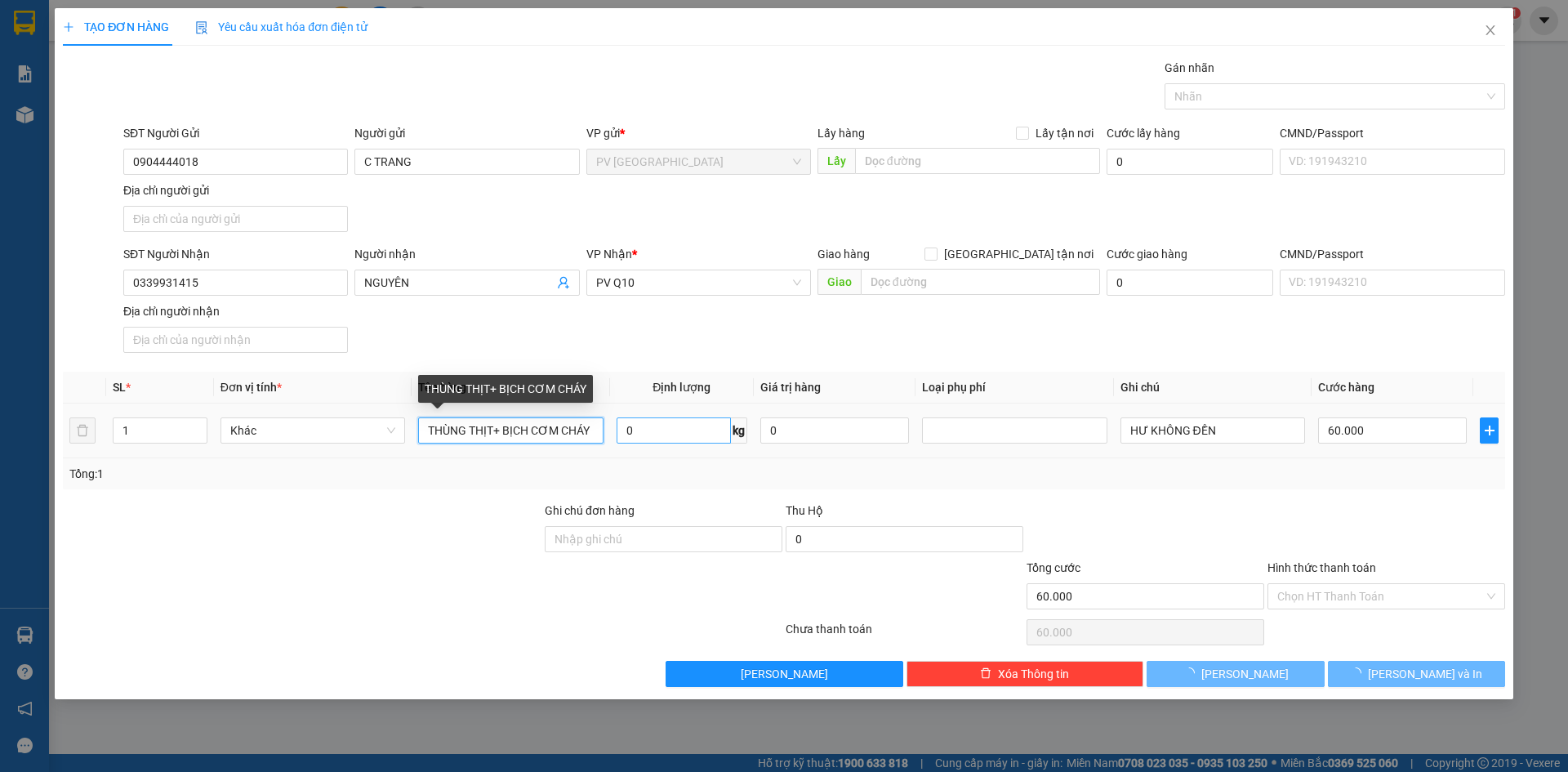
type input "0"
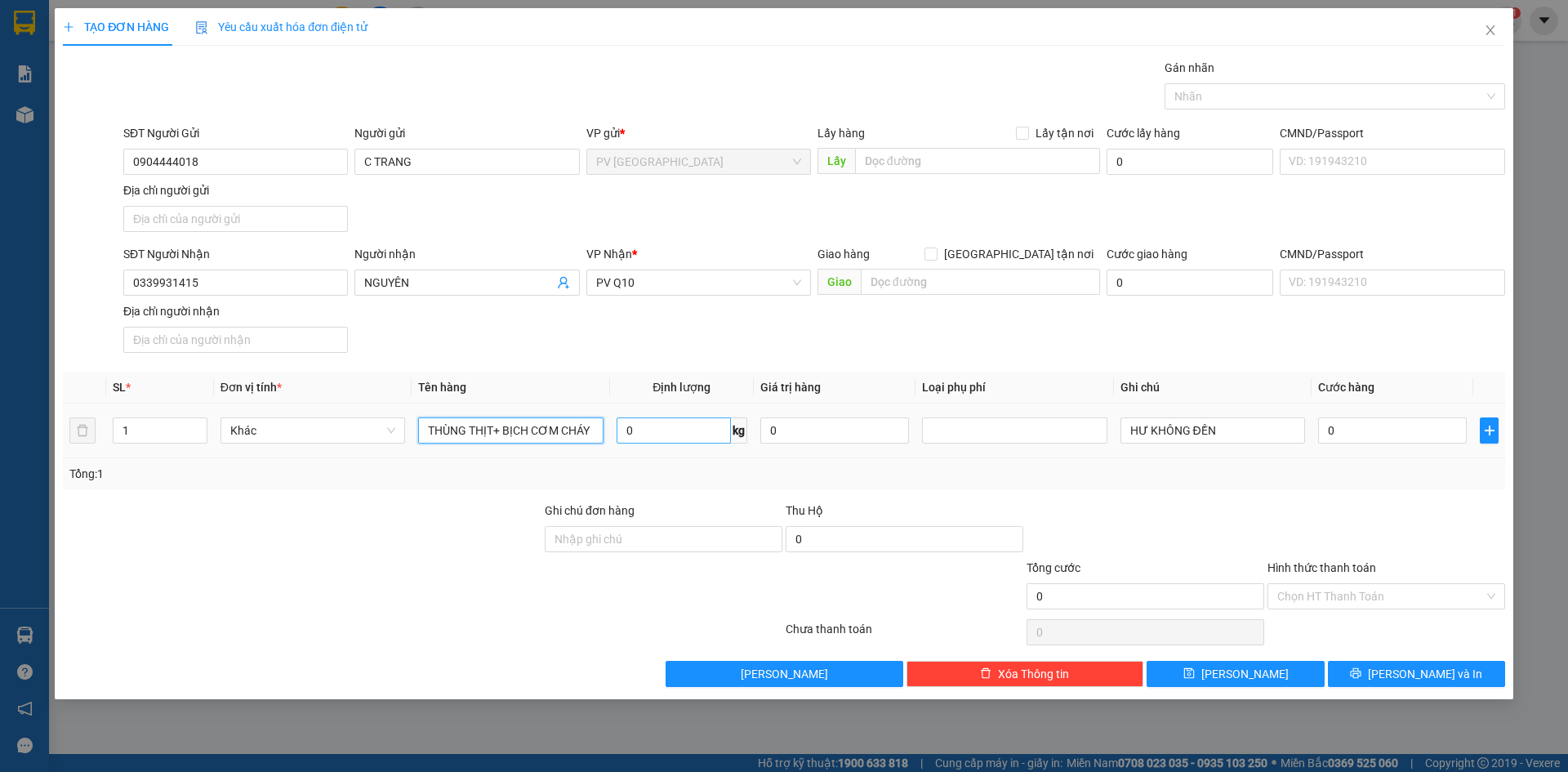
drag, startPoint x: 472, startPoint y: 434, endPoint x: 649, endPoint y: 434, distance: 177.0
click at [649, 434] on tr "1 Khác THÙNG THỊT+ BỊCH CƠM CHÁY 0 kg 0 HƯ KHÔNG ĐỀN 0" at bounding box center [784, 431] width 1442 height 55
click at [1206, 95] on div at bounding box center [1326, 96] width 316 height 20
type input "THÙNG THỰC PHẨM"
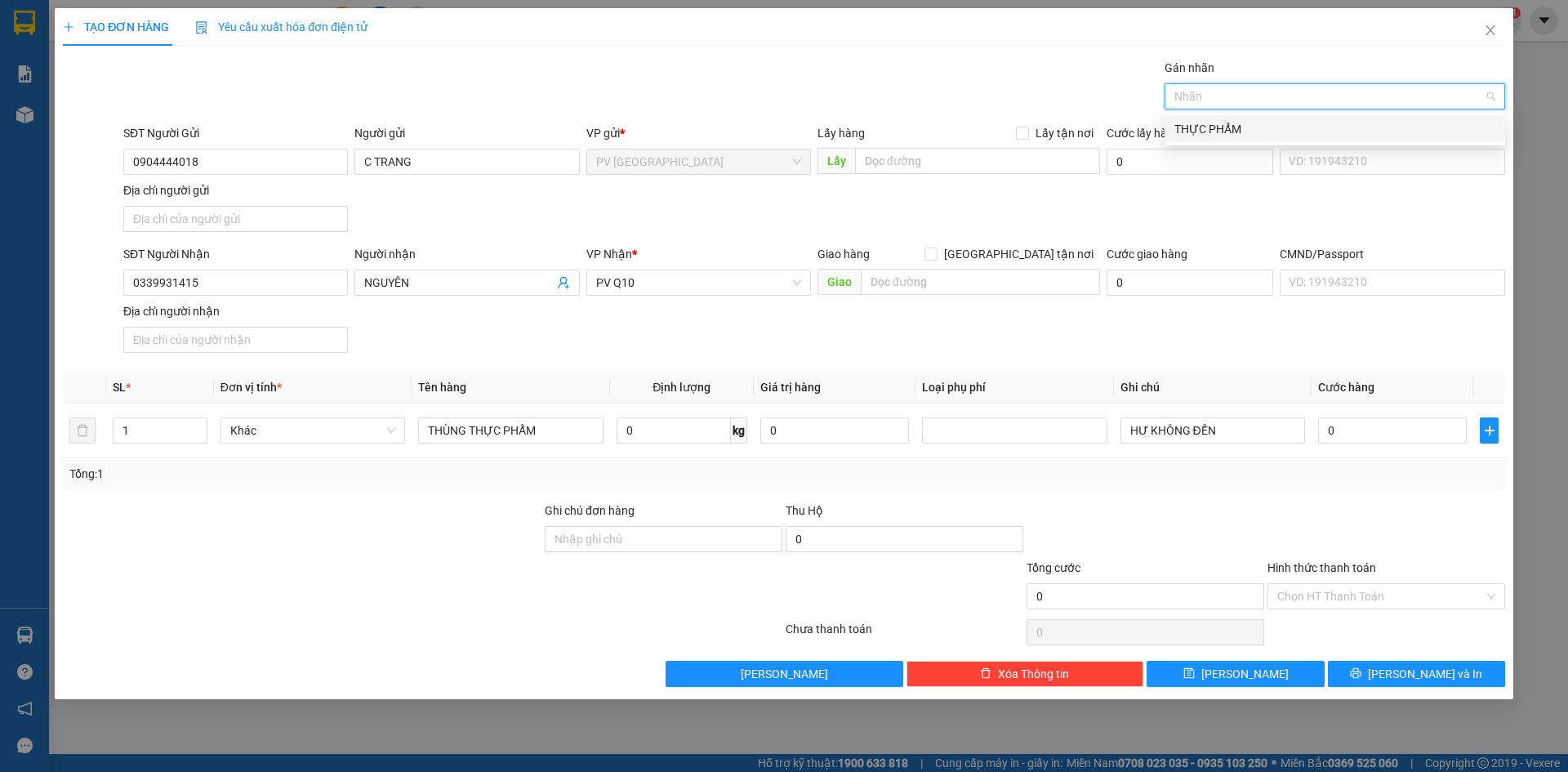
click at [1225, 127] on div "THỰC PHẨM" at bounding box center [1334, 129] width 321 height 18
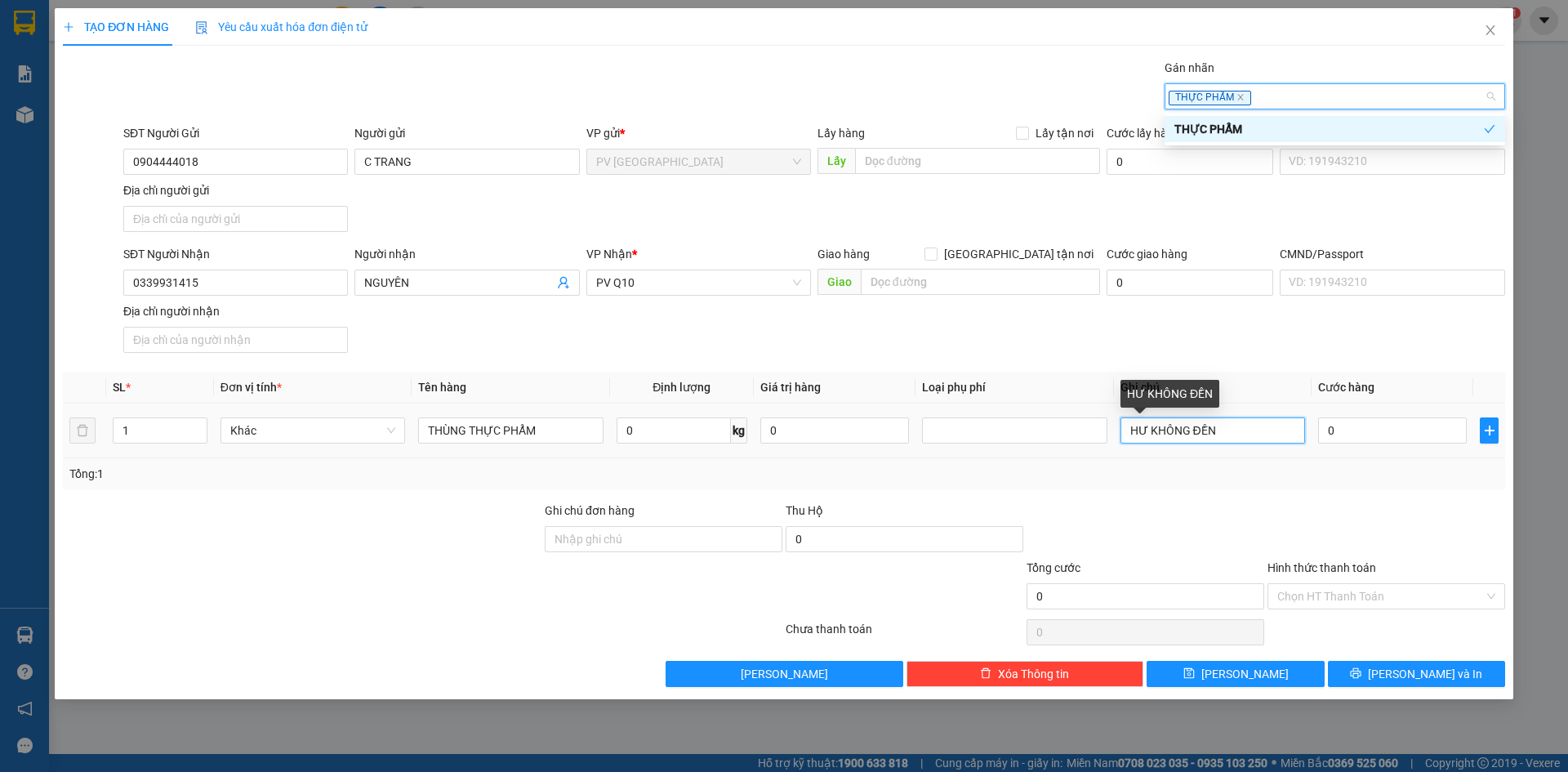
click at [1252, 438] on input "HƯ KHÔNG ĐỀN" at bounding box center [1212, 430] width 185 height 27
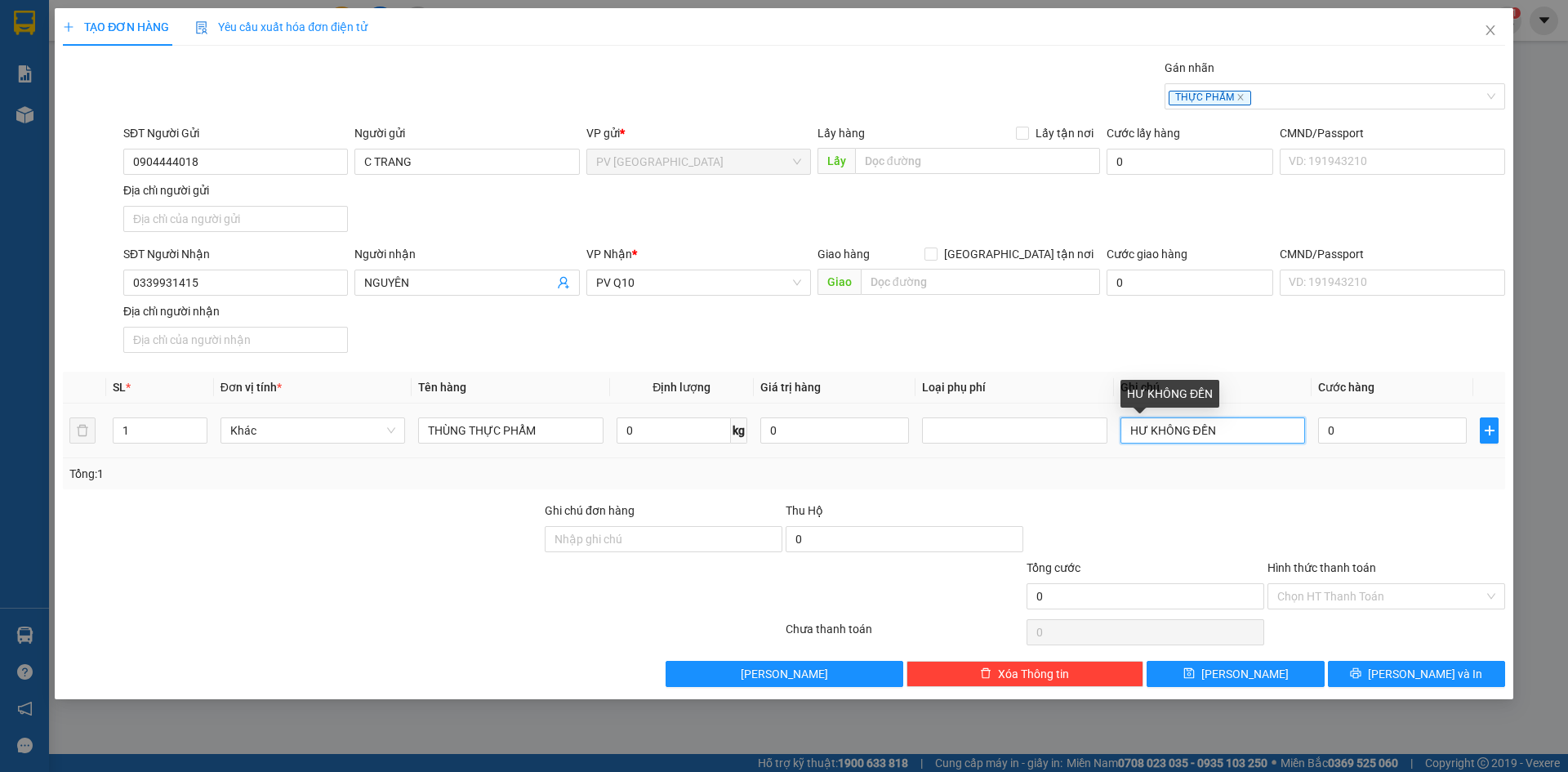
click at [1252, 438] on input "HƯ KHÔNG ĐỀN" at bounding box center [1212, 430] width 185 height 27
click at [1173, 426] on input "KHÔNG BAO HƯ HỎNG" at bounding box center [1212, 430] width 185 height 27
click at [1219, 433] on input "KHÔNG ĐẢM BAO HƯ HỎNG" at bounding box center [1212, 430] width 185 height 27
type input "KHÔNG ĐẢM BẢO HƯ HỎNG"
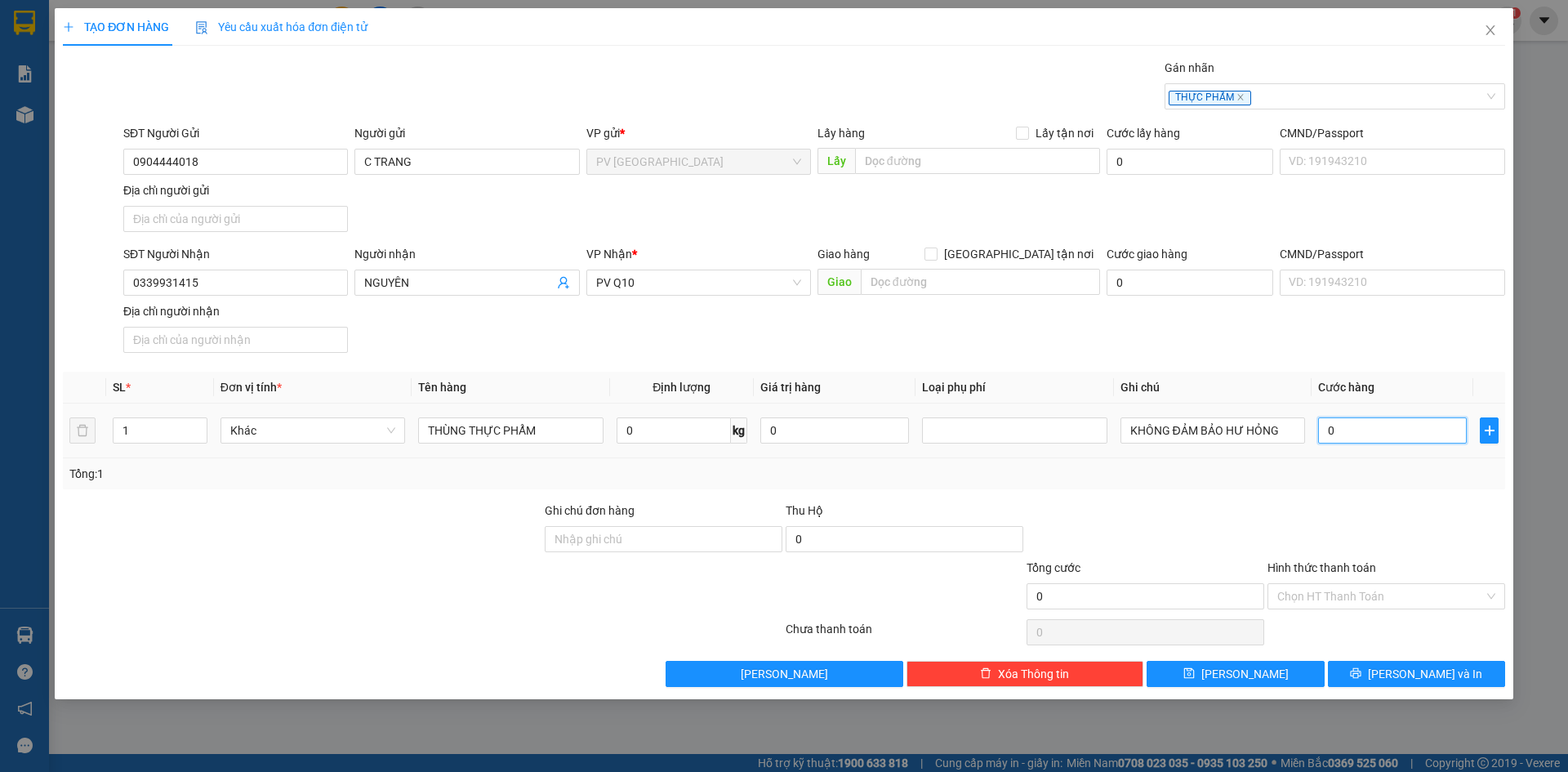
click at [1354, 433] on input "0" at bounding box center [1391, 430] width 148 height 27
type input "5"
type input "50"
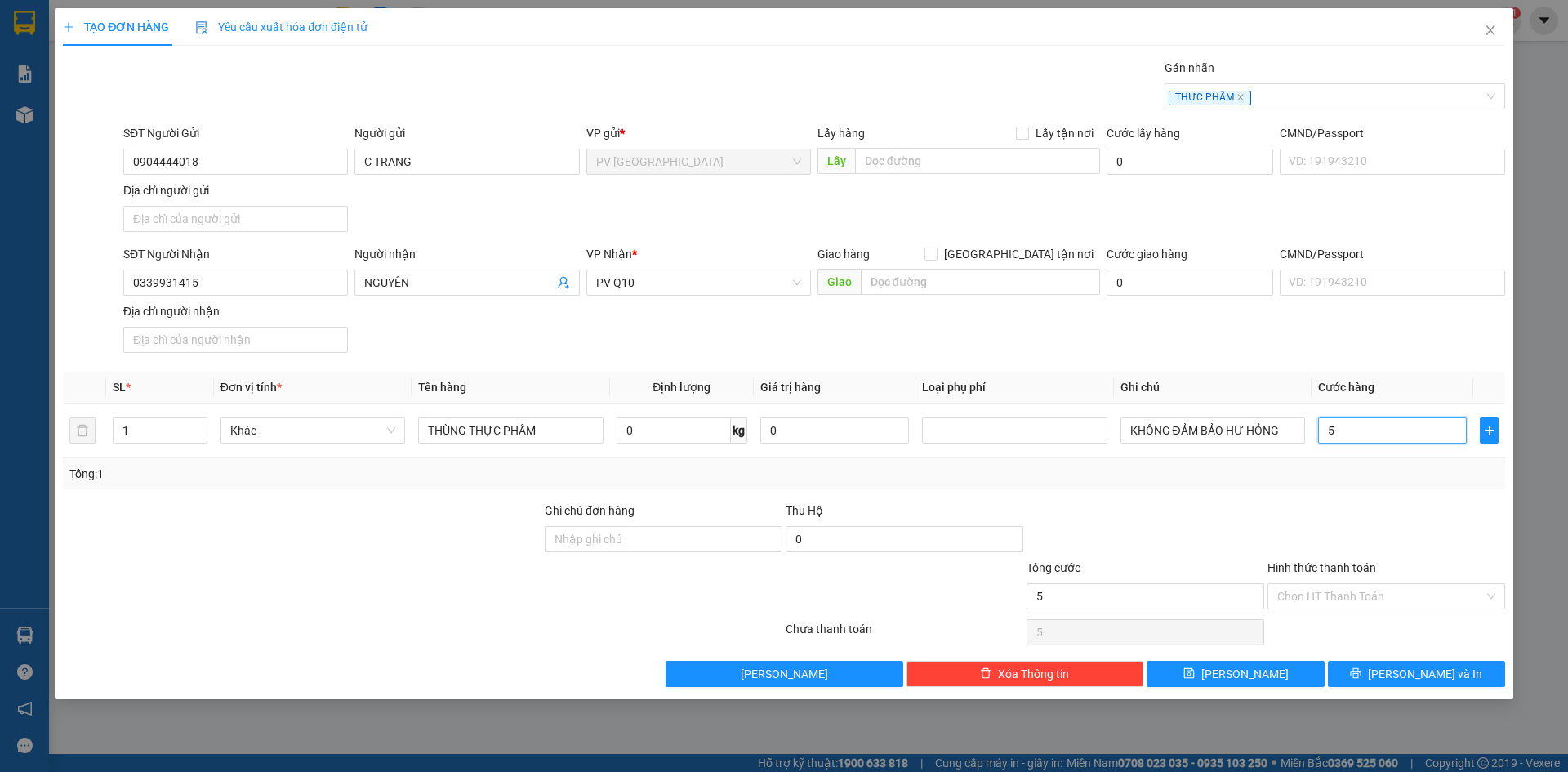
type input "50"
type input "50.000"
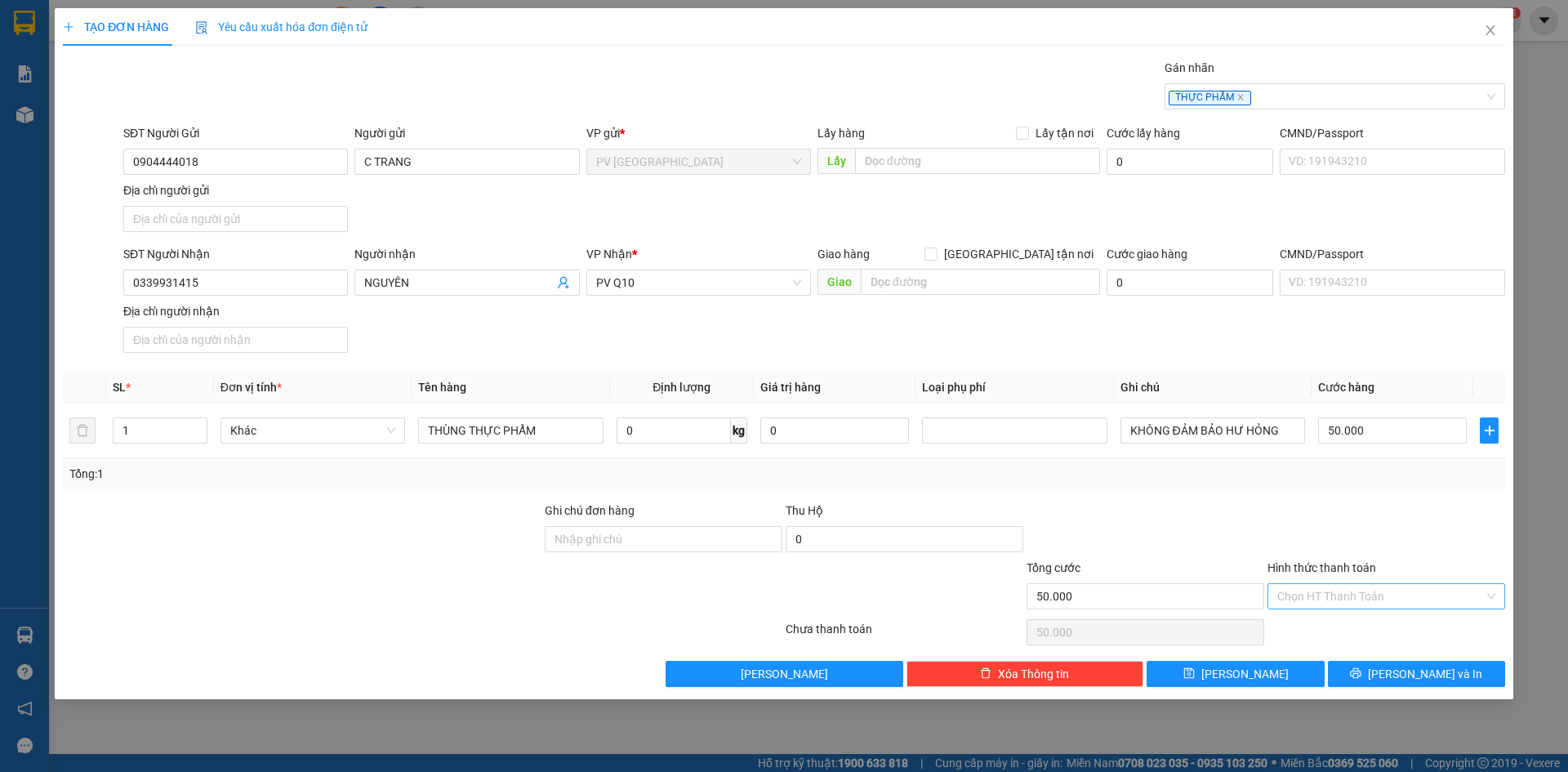
click at [1353, 597] on input "Hình thức thanh toán" at bounding box center [1380, 596] width 206 height 25
click at [1353, 623] on div "Tại văn phòng" at bounding box center [1386, 629] width 218 height 18
type input "0"
click at [1367, 673] on button "[PERSON_NAME] và In" at bounding box center [1416, 674] width 177 height 27
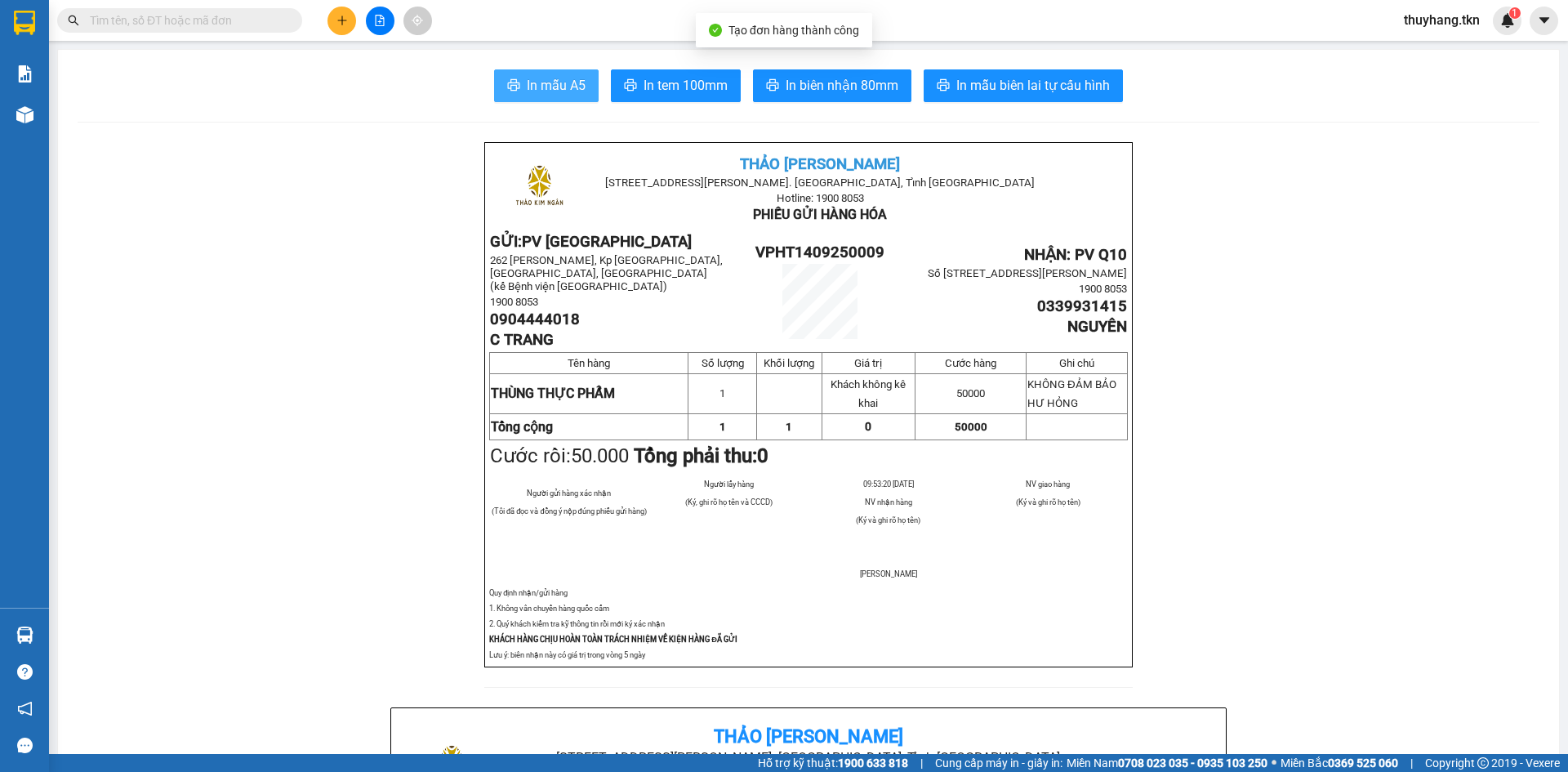
click at [582, 85] on button "In mẫu A5" at bounding box center [546, 85] width 104 height 32
click at [347, 26] on icon "plus" at bounding box center [342, 21] width 12 height 12
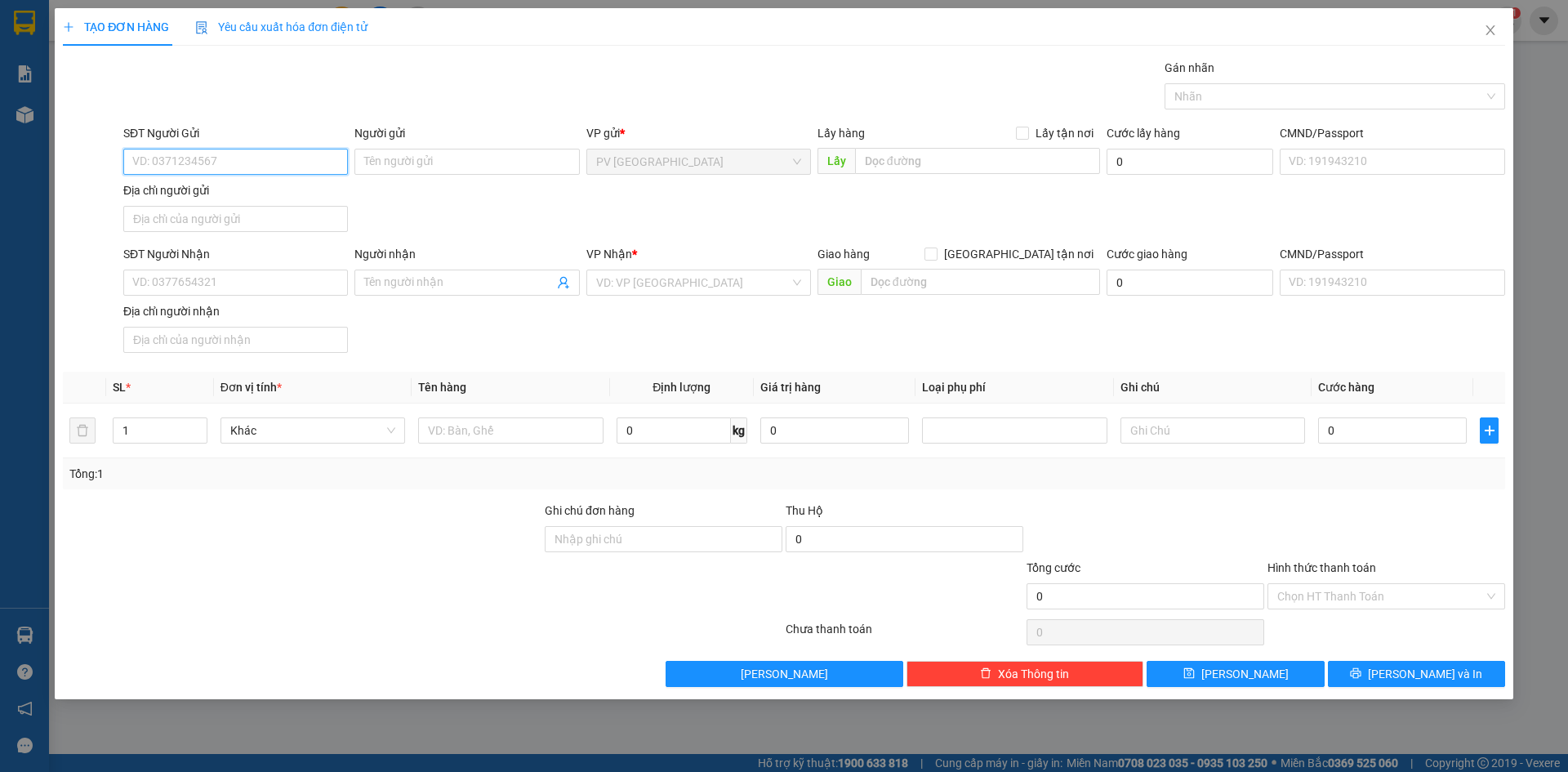
click at [305, 150] on input "SĐT Người Gửi" at bounding box center [235, 162] width 225 height 27
type input "0919892092"
click at [298, 197] on div "0919892092 - A TIẾN" at bounding box center [235, 195] width 205 height 18
type input "A TIẾN"
type input "0981766717"
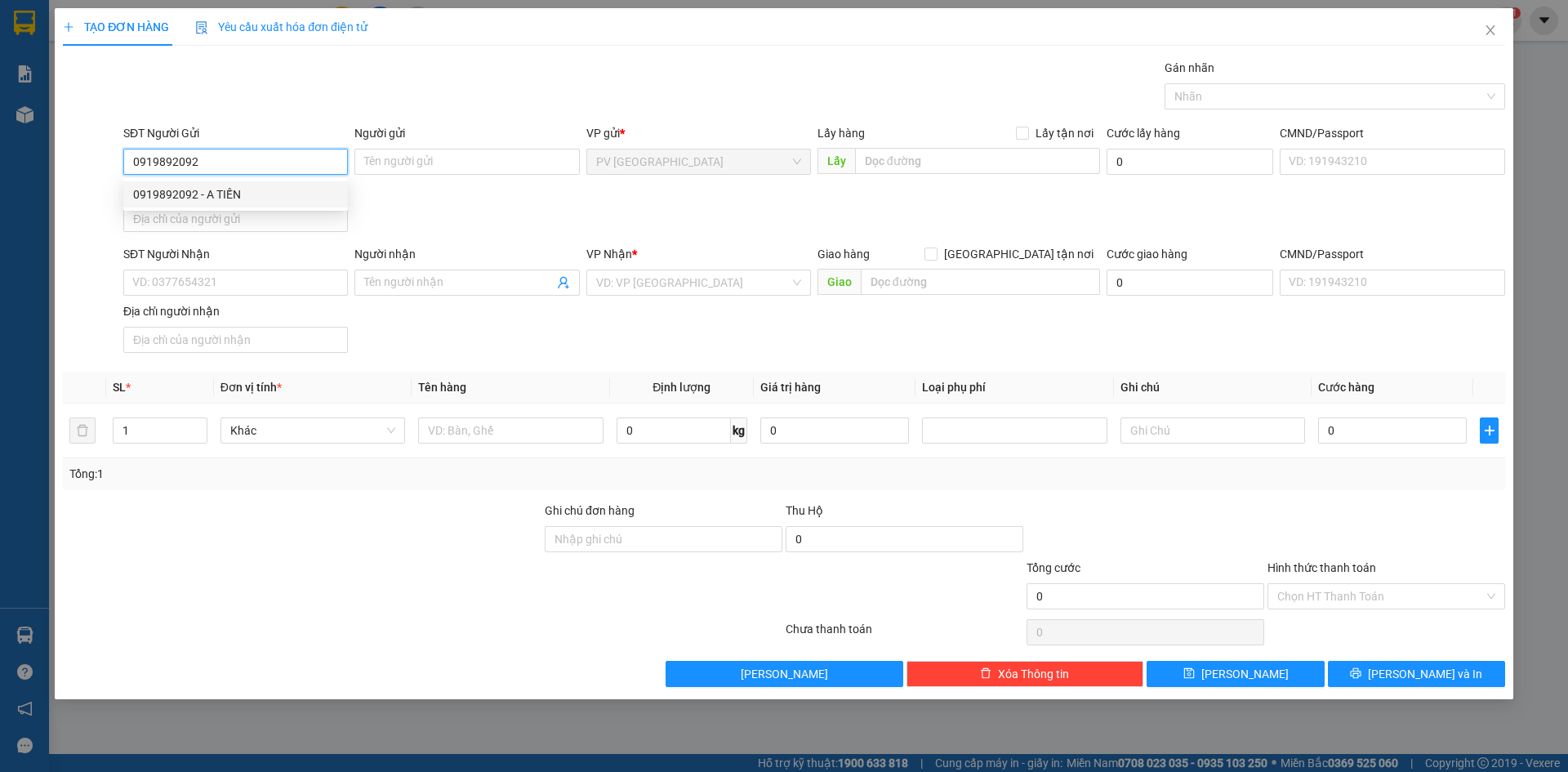
type input "ĐẠT"
type input "20.000"
type input "0919892092"
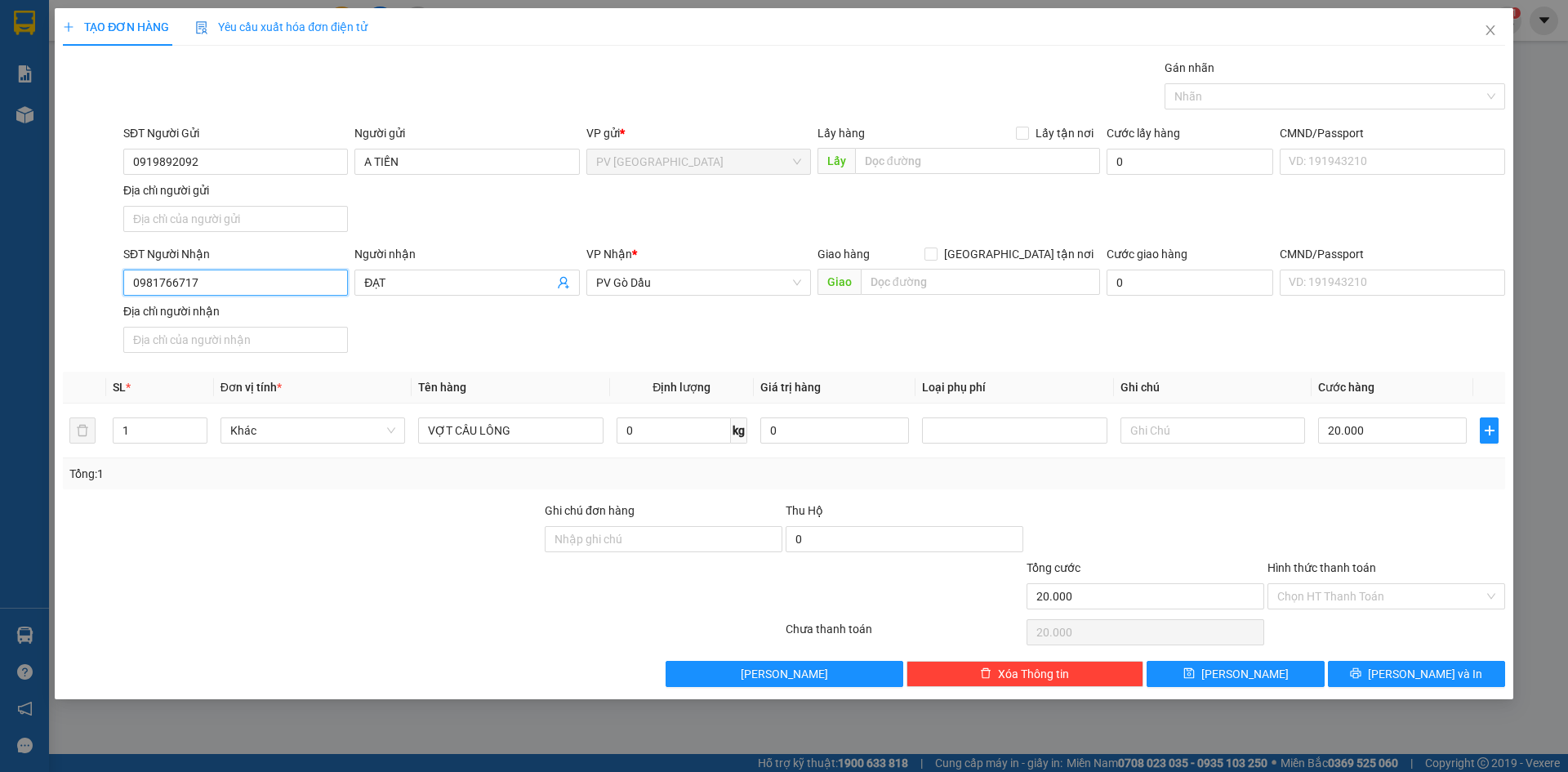
click at [274, 284] on input "0981766717" at bounding box center [235, 283] width 225 height 27
type input "0909758743"
click at [391, 289] on input "ĐẠT" at bounding box center [458, 283] width 189 height 18
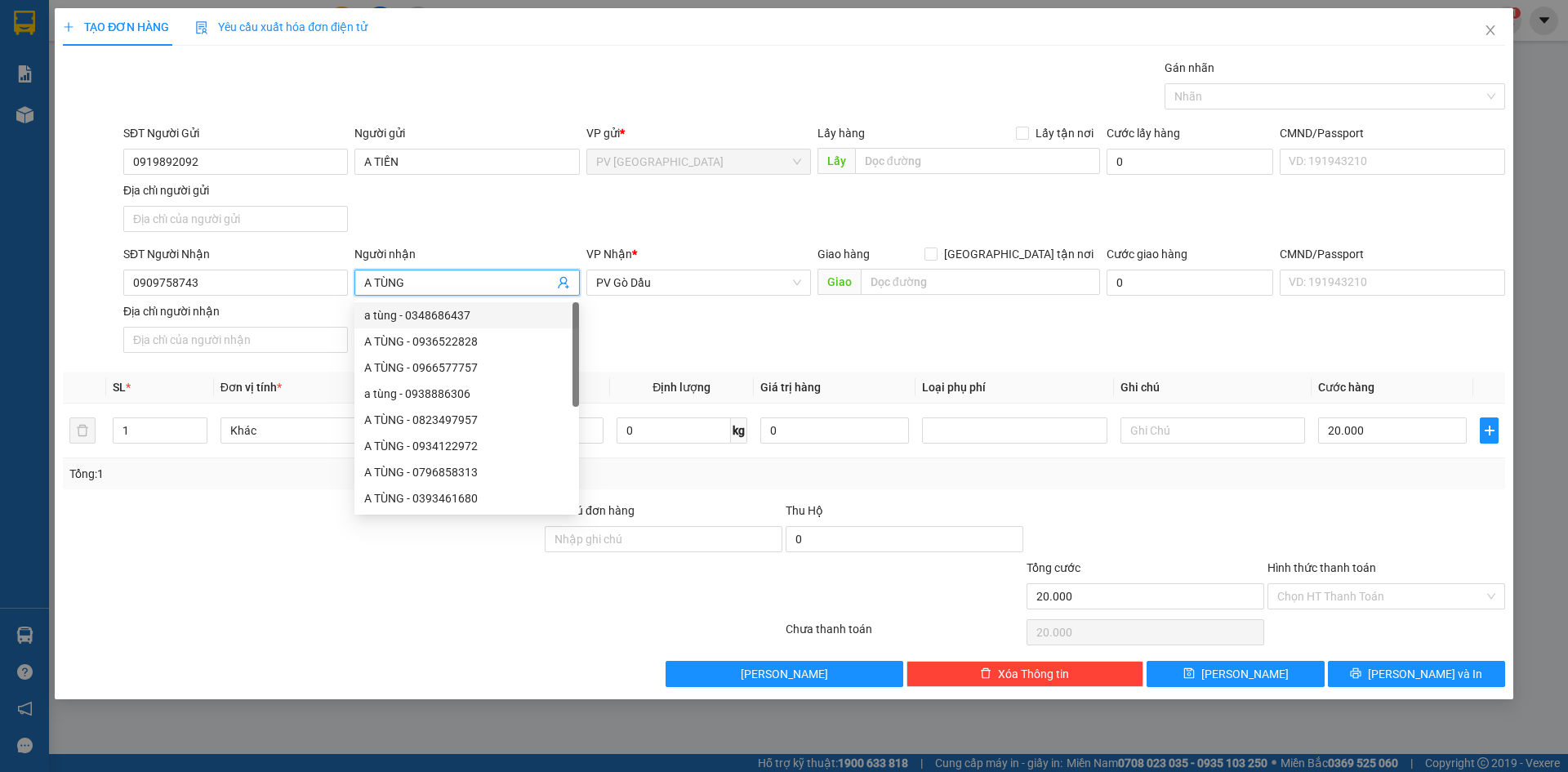
type input "A TÙNG"
click at [685, 336] on div "SĐT Người Nhận 0909758743 Người nhận A TÙNG VP Nhận * PV Gò Dầu Giao hàng Giao …" at bounding box center [814, 303] width 1388 height 114
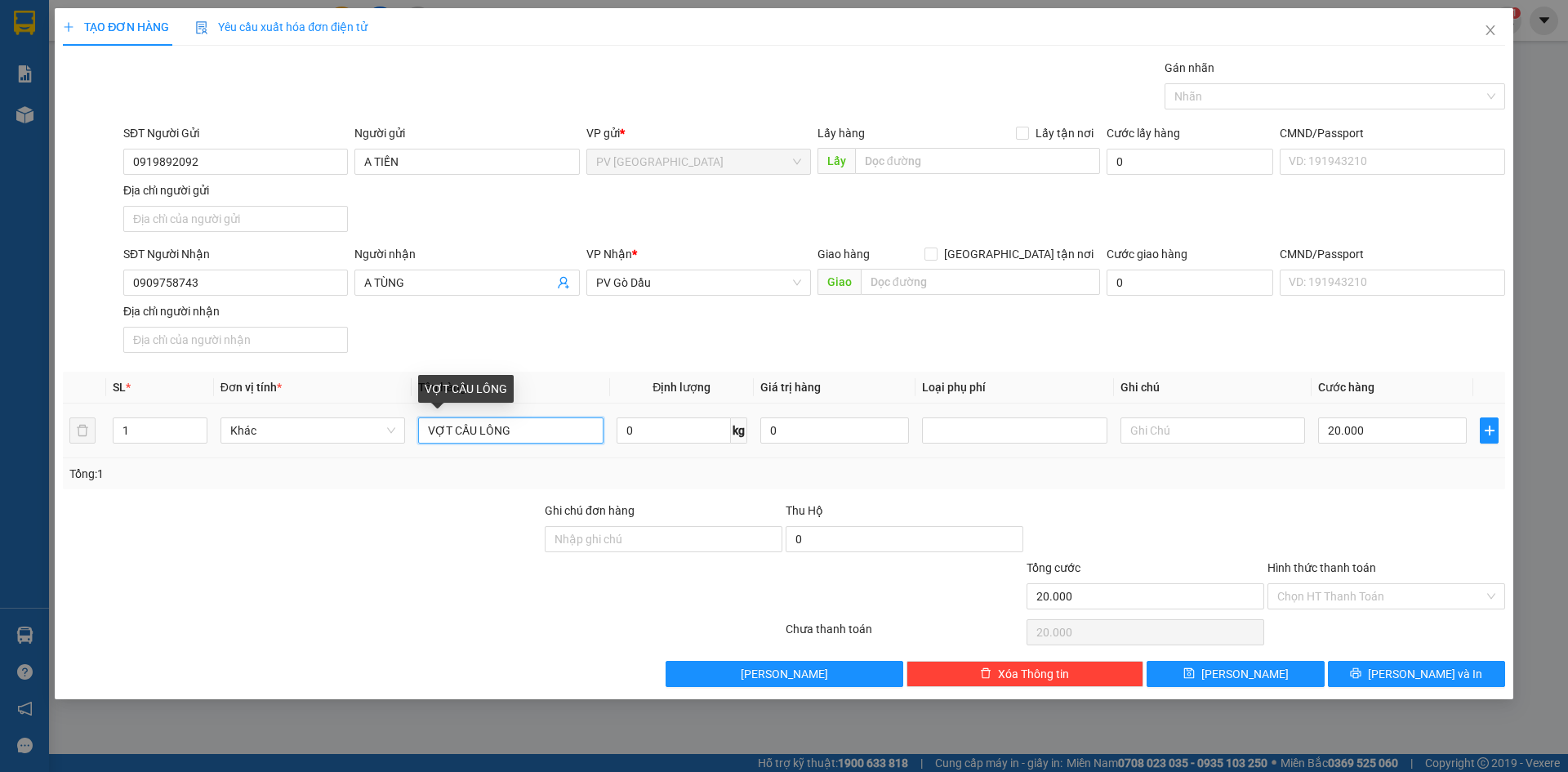
click at [565, 428] on input "VỢT CẦU LÔNG" at bounding box center [510, 430] width 185 height 27
type input "BỊCH VỚ"
click at [1345, 609] on div "Hình thức thanh toán Chọn HT Thanh Toán" at bounding box center [1386, 587] width 238 height 57
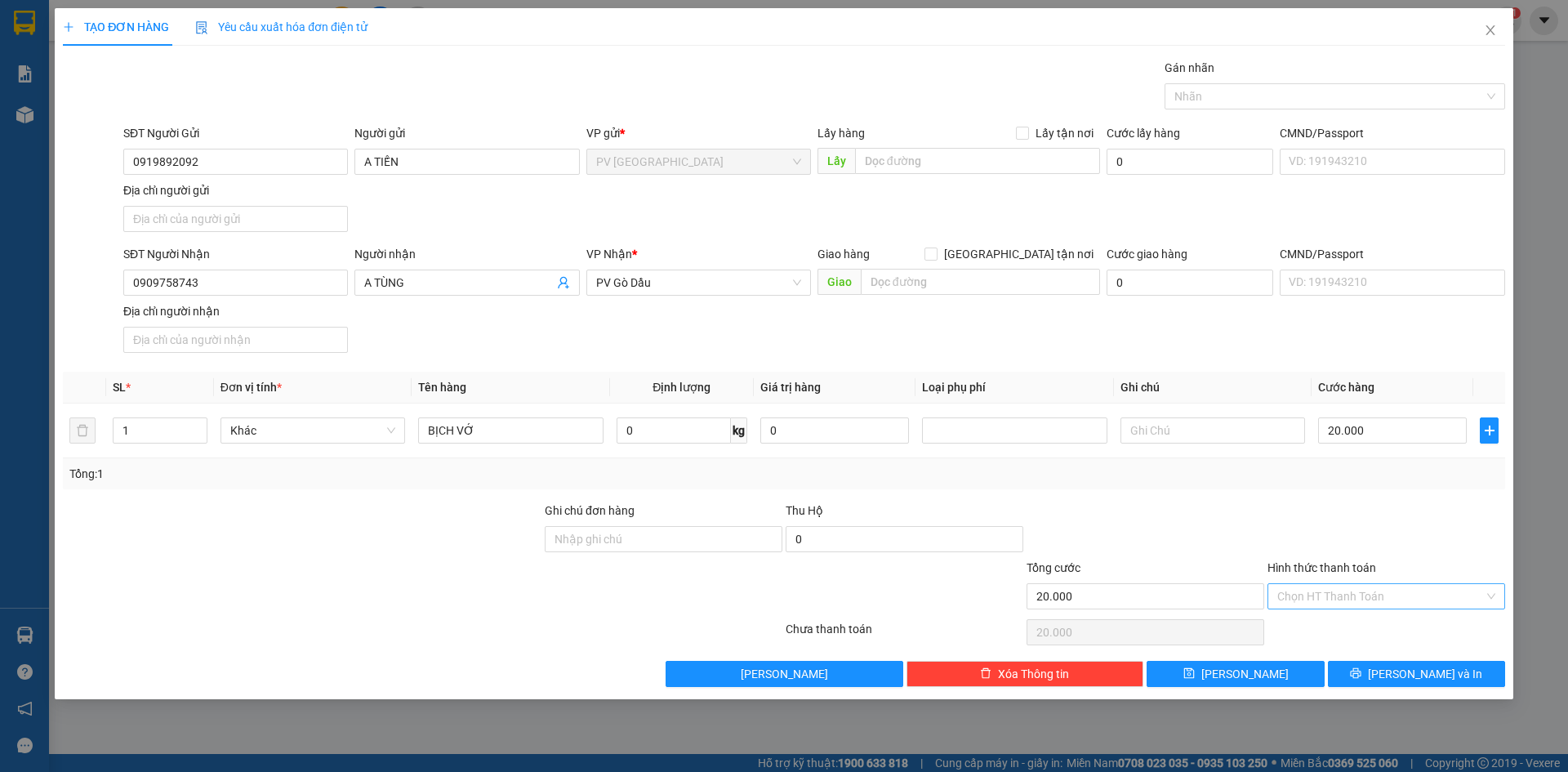
click at [1345, 595] on input "Hình thức thanh toán" at bounding box center [1380, 596] width 206 height 25
click at [1344, 623] on div "Tại văn phòng" at bounding box center [1386, 629] width 218 height 18
type input "0"
click at [1353, 668] on button "[PERSON_NAME] và In" at bounding box center [1416, 674] width 177 height 27
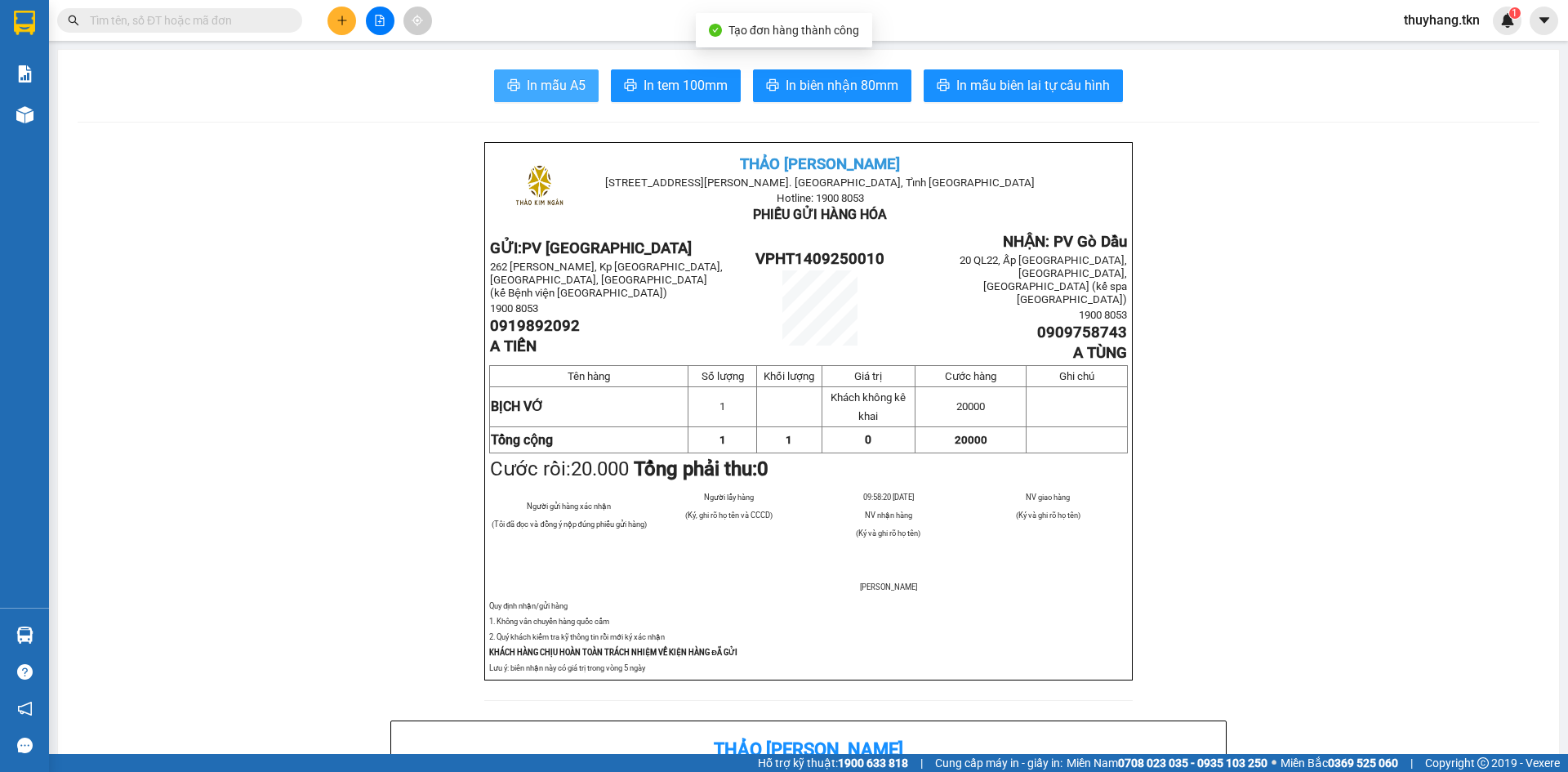
click at [550, 75] on button "In mẫu A5" at bounding box center [546, 85] width 104 height 32
click at [346, 13] on button at bounding box center [341, 21] width 28 height 28
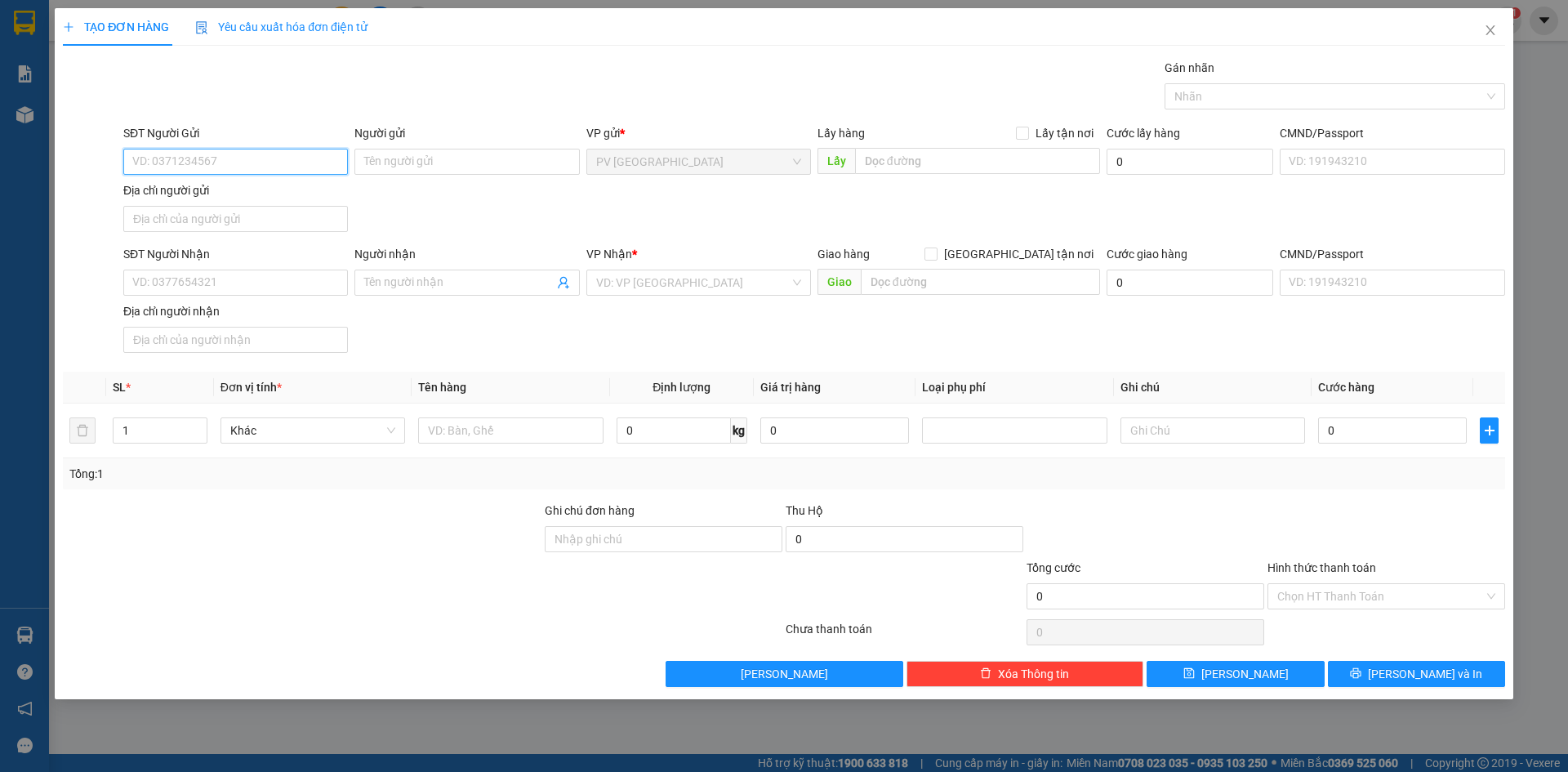
click at [329, 169] on input "SĐT Người Gửi" at bounding box center [235, 162] width 225 height 27
type input "0902841562"
click at [249, 197] on div "0902841562 - CHÚ LONG" at bounding box center [235, 195] width 205 height 18
type input "CHÚ LONG"
type input "0985314453"
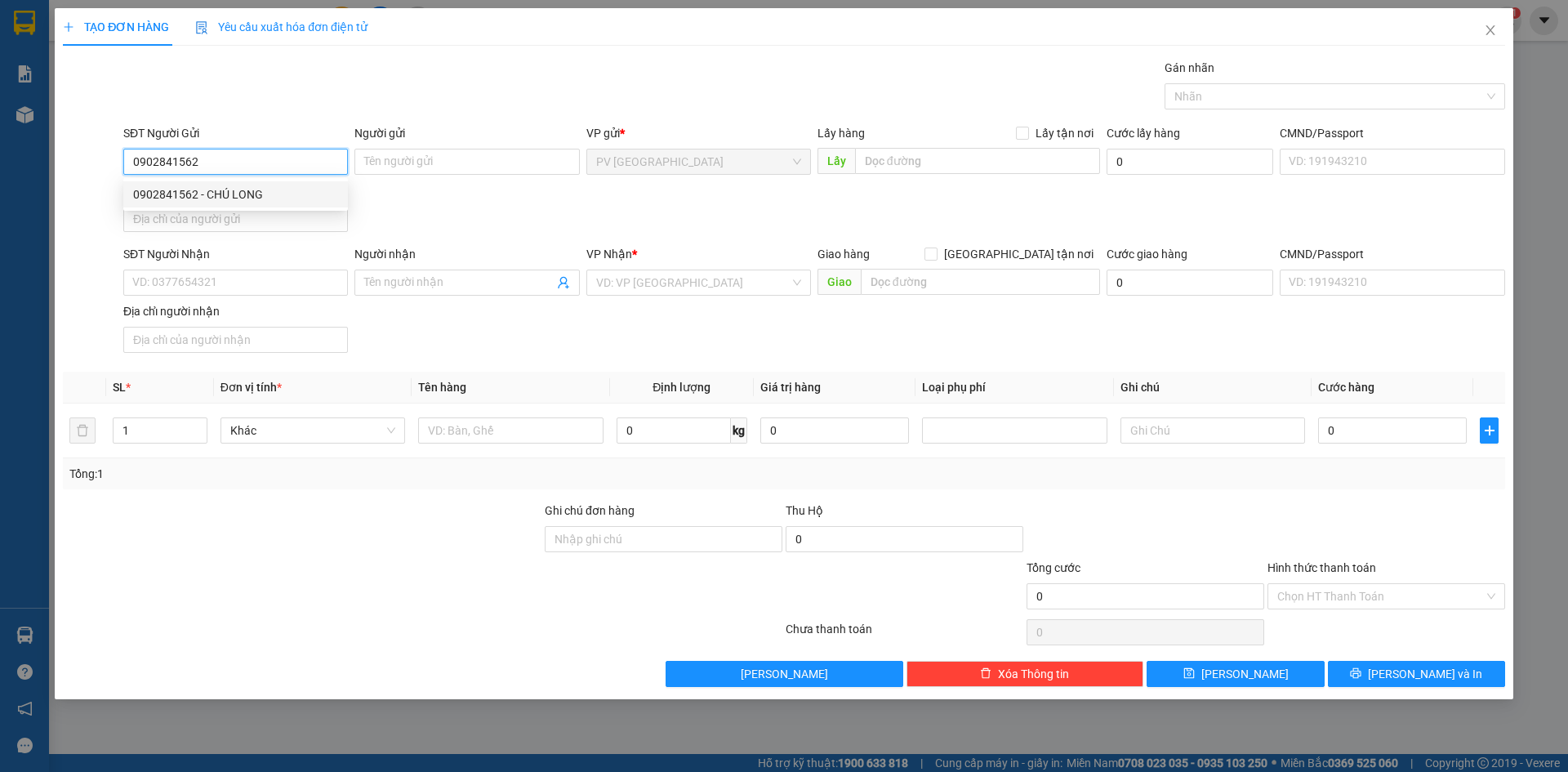
type input "A LÊN"
type input "30.000"
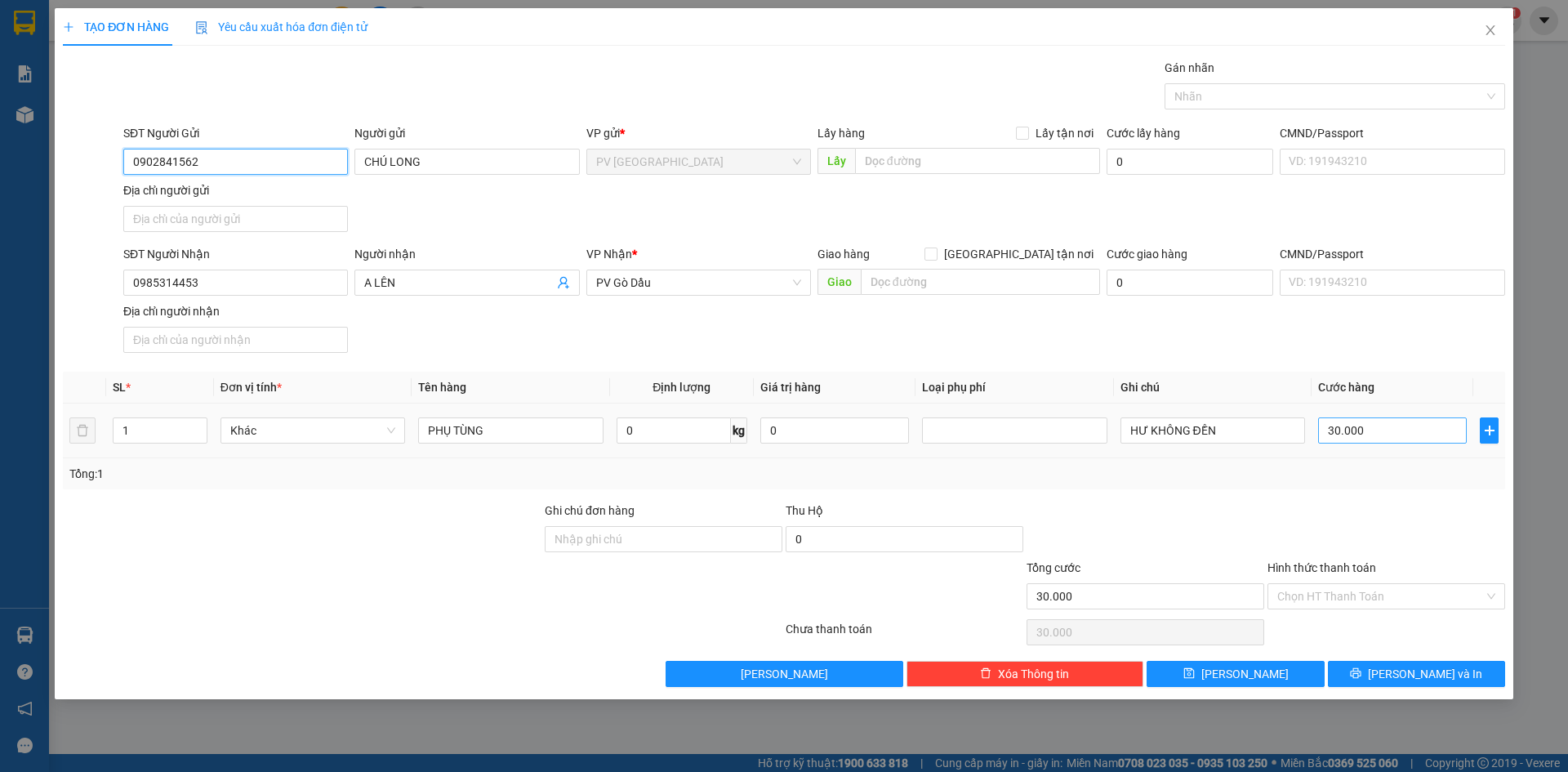
type input "0902841562"
click at [1365, 439] on input "30.000" at bounding box center [1391, 430] width 148 height 27
type input "2"
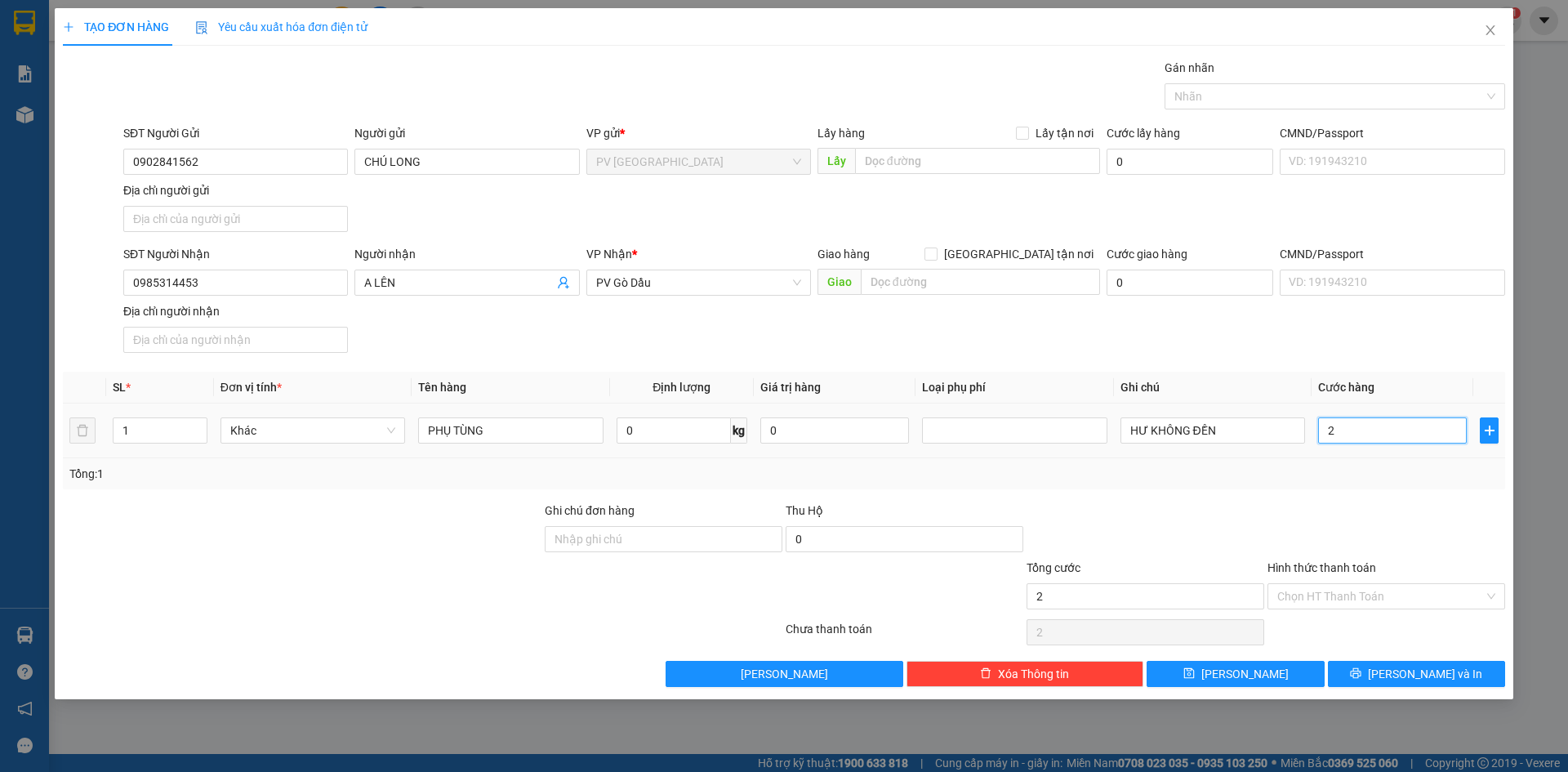
type input "20"
type input "20.000"
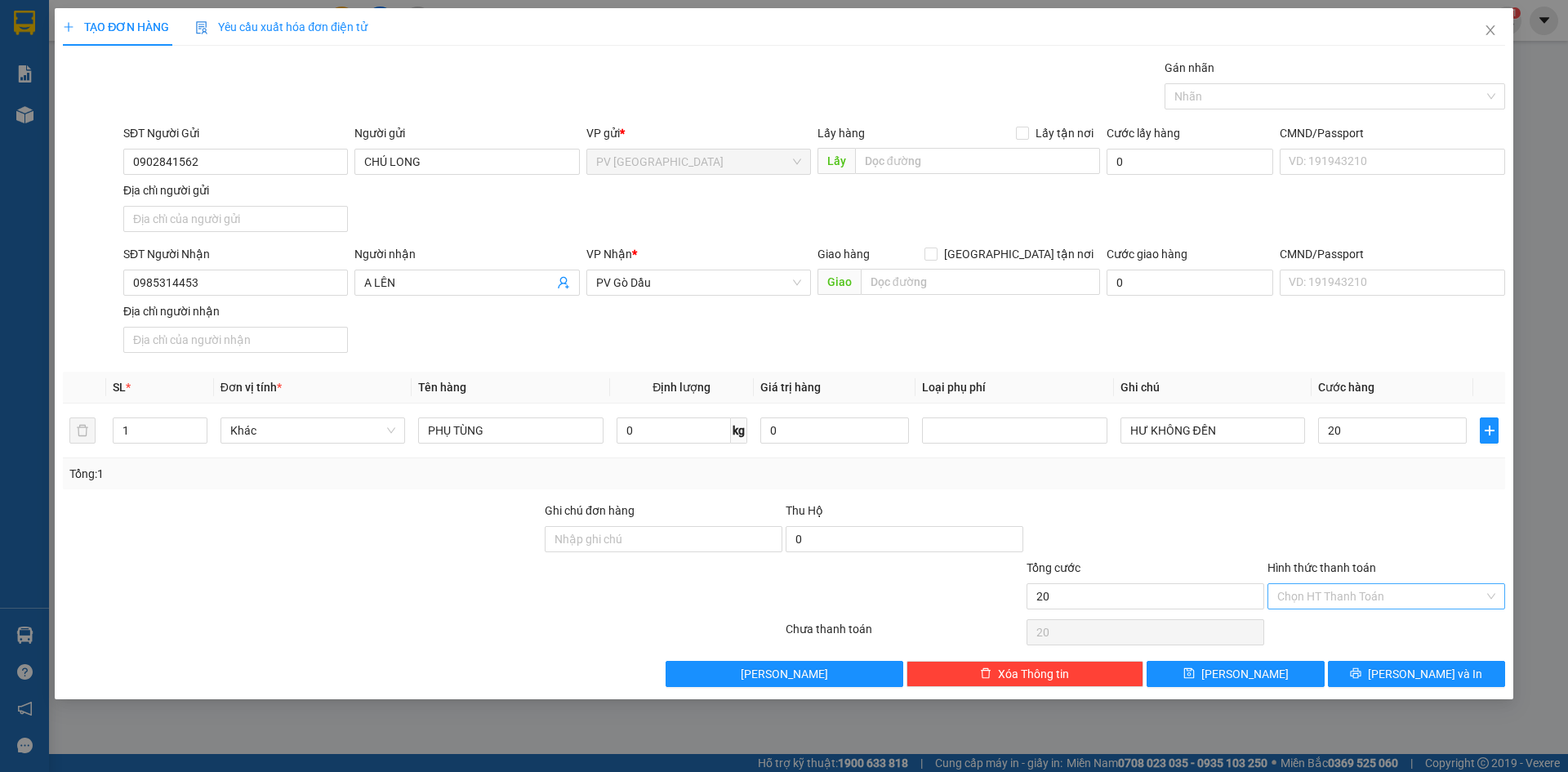
type input "20.000"
click at [1352, 597] on input "Hình thức thanh toán" at bounding box center [1380, 596] width 206 height 25
click at [1354, 624] on div "Tại văn phòng" at bounding box center [1386, 629] width 218 height 18
type input "0"
click at [1359, 676] on button "[PERSON_NAME] và In" at bounding box center [1416, 674] width 177 height 27
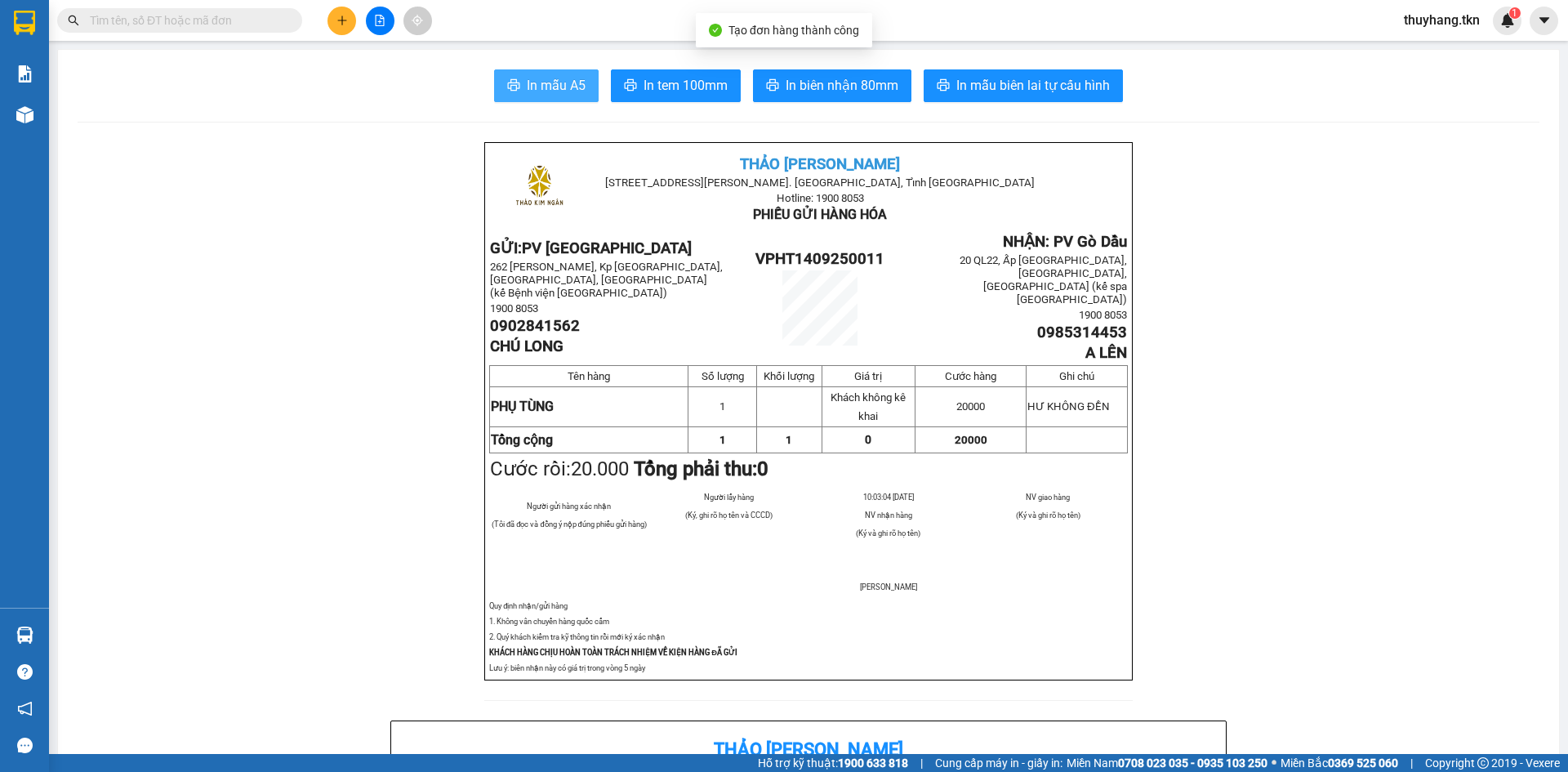
click at [551, 81] on span "In mẫu A5" at bounding box center [556, 85] width 59 height 21
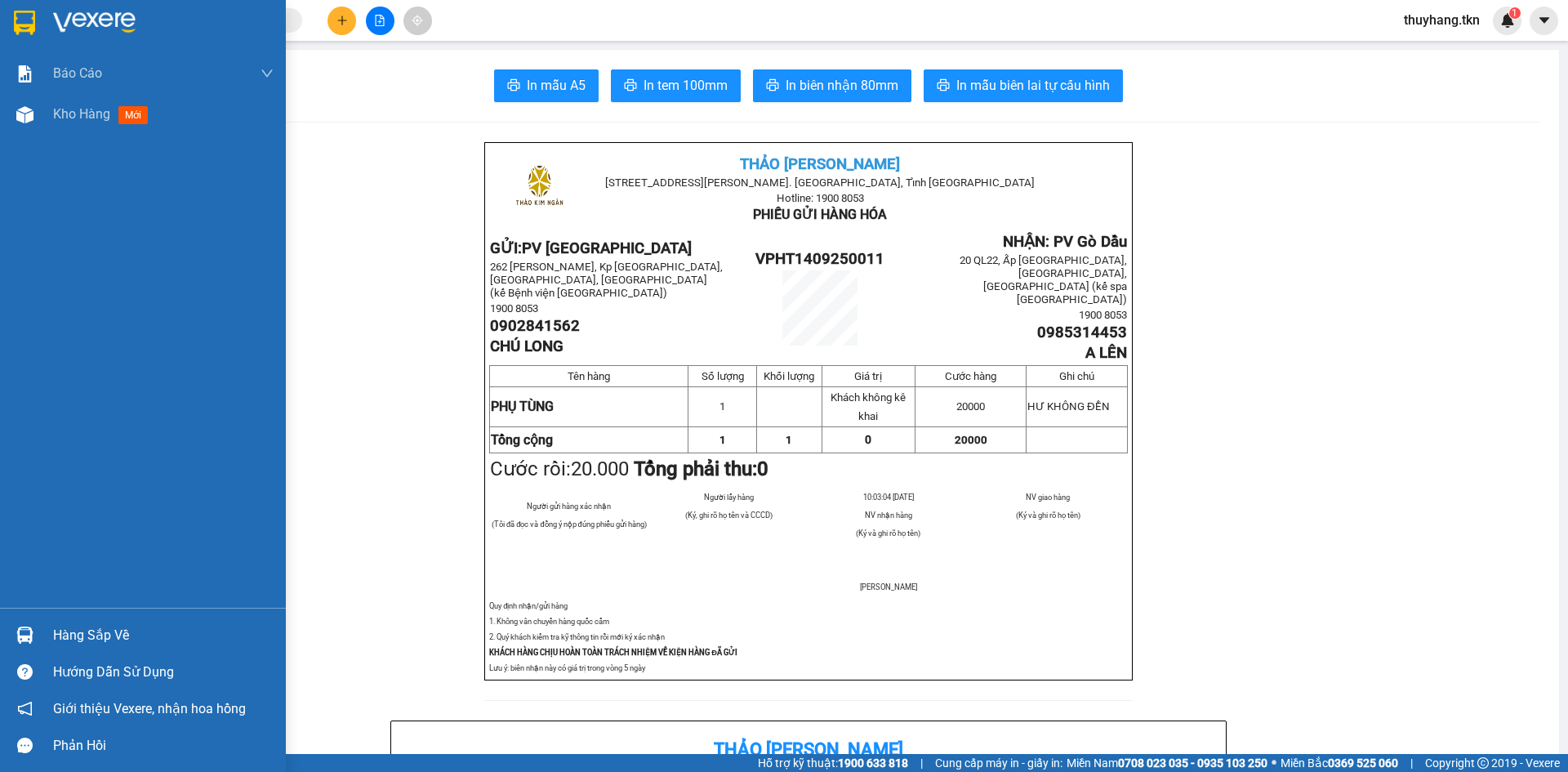
click at [26, 23] on img at bounding box center [25, 23] width 22 height 25
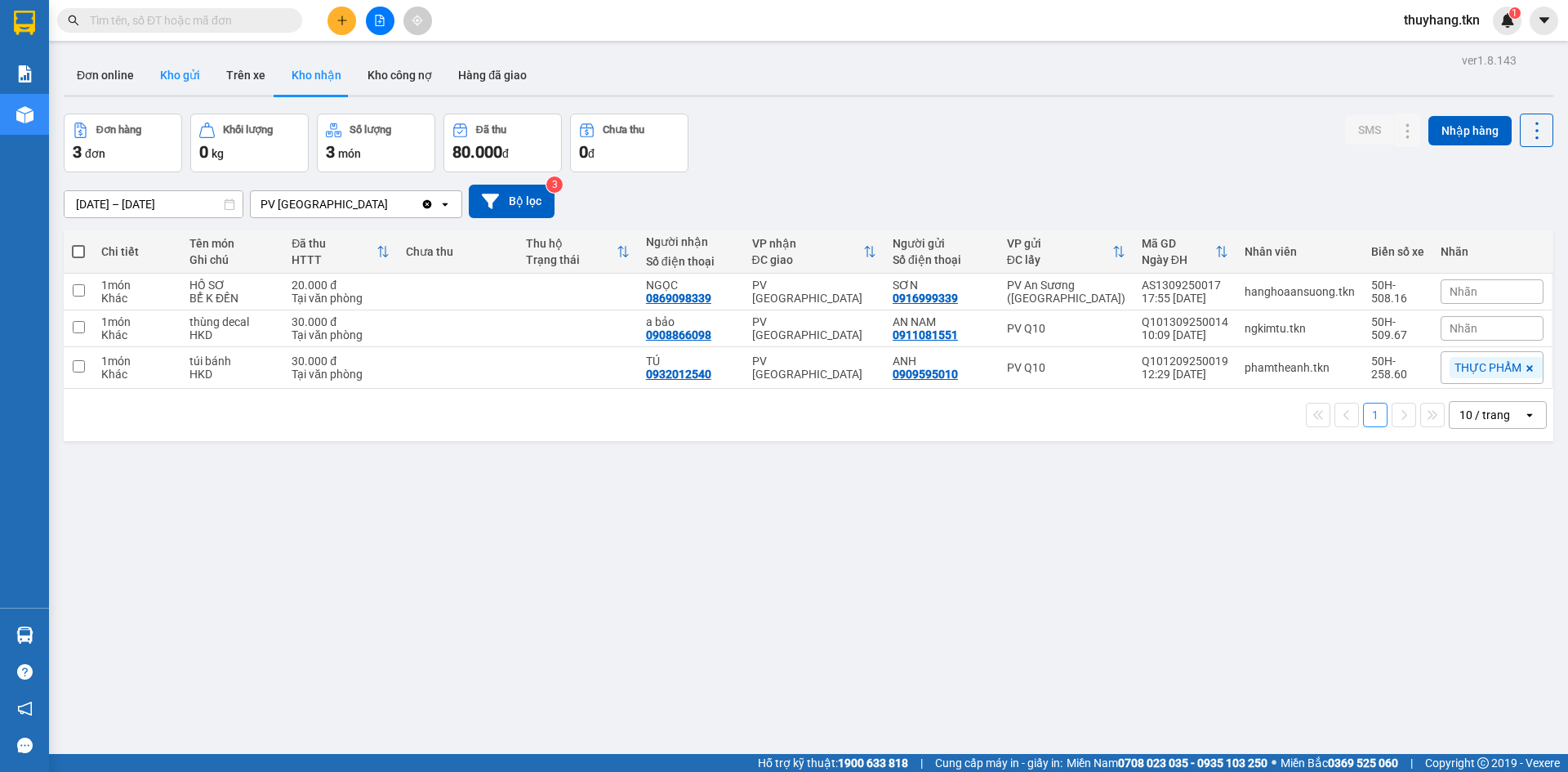
click at [199, 71] on button "Kho gửi" at bounding box center [180, 75] width 66 height 39
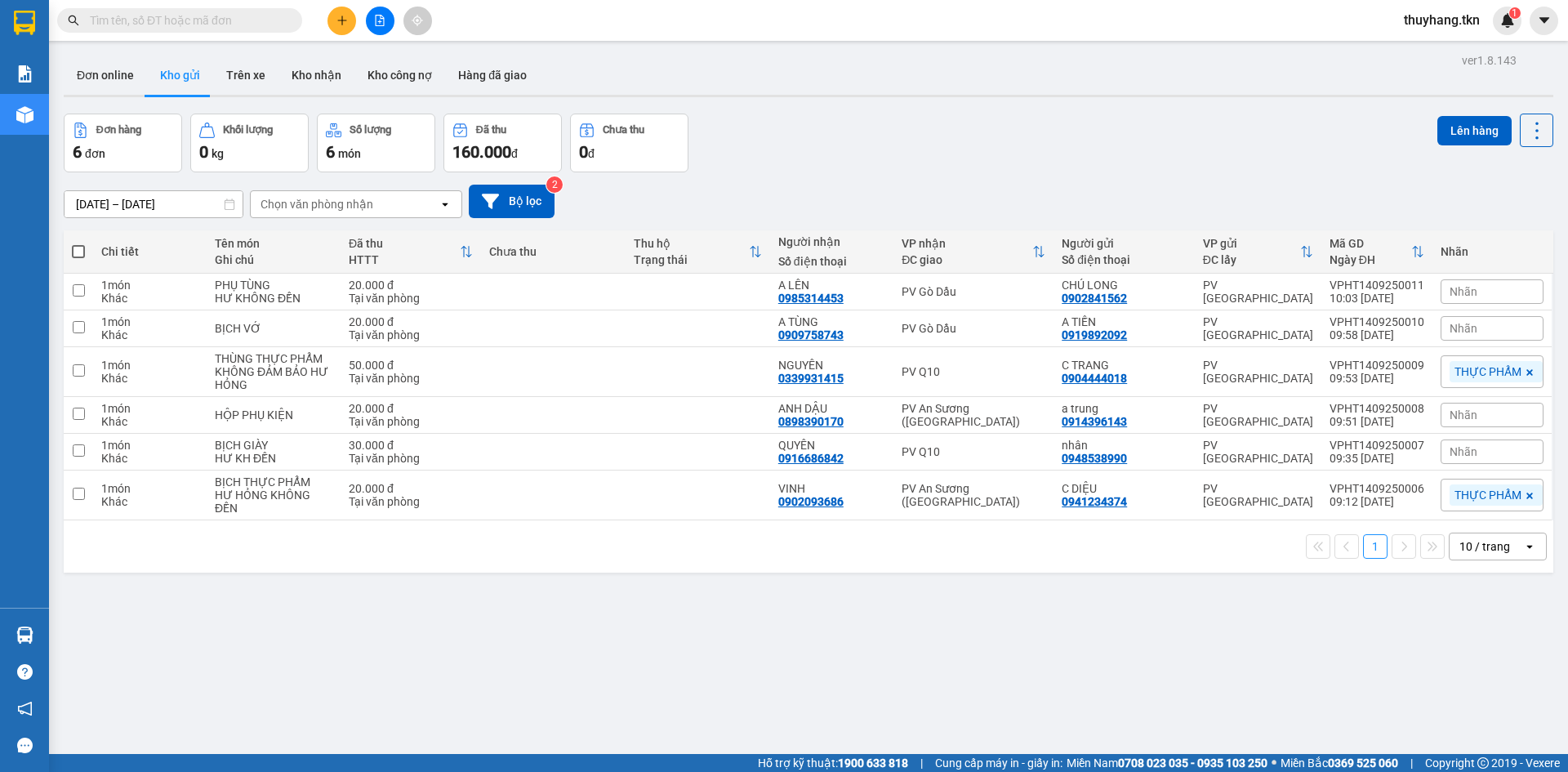
click at [950, 172] on div "13/09/2025 – 14/09/2025 Press the down arrow key to interact with the calendar …" at bounding box center [808, 201] width 1489 height 58
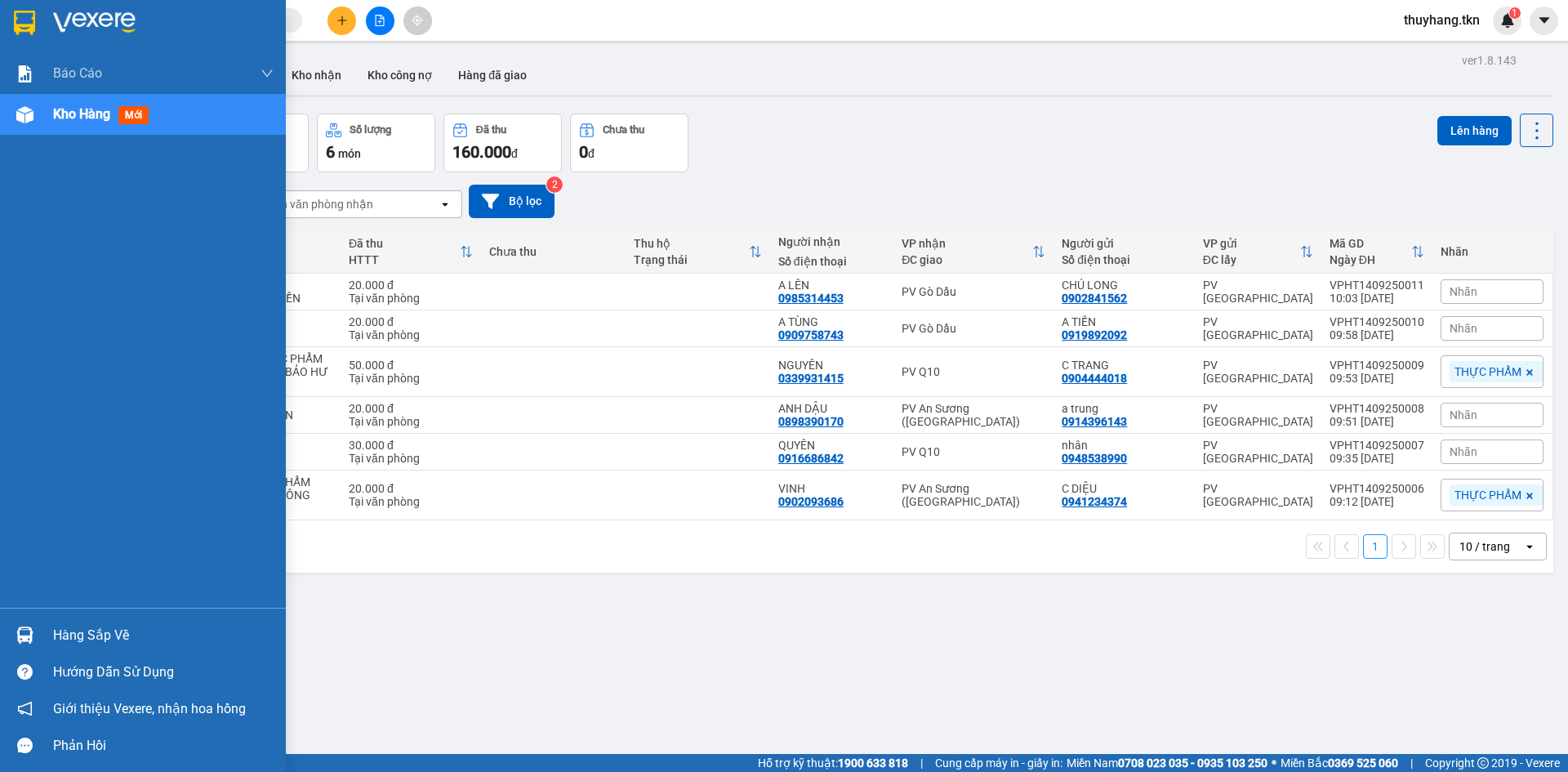
click at [12, 26] on div at bounding box center [25, 22] width 28 height 28
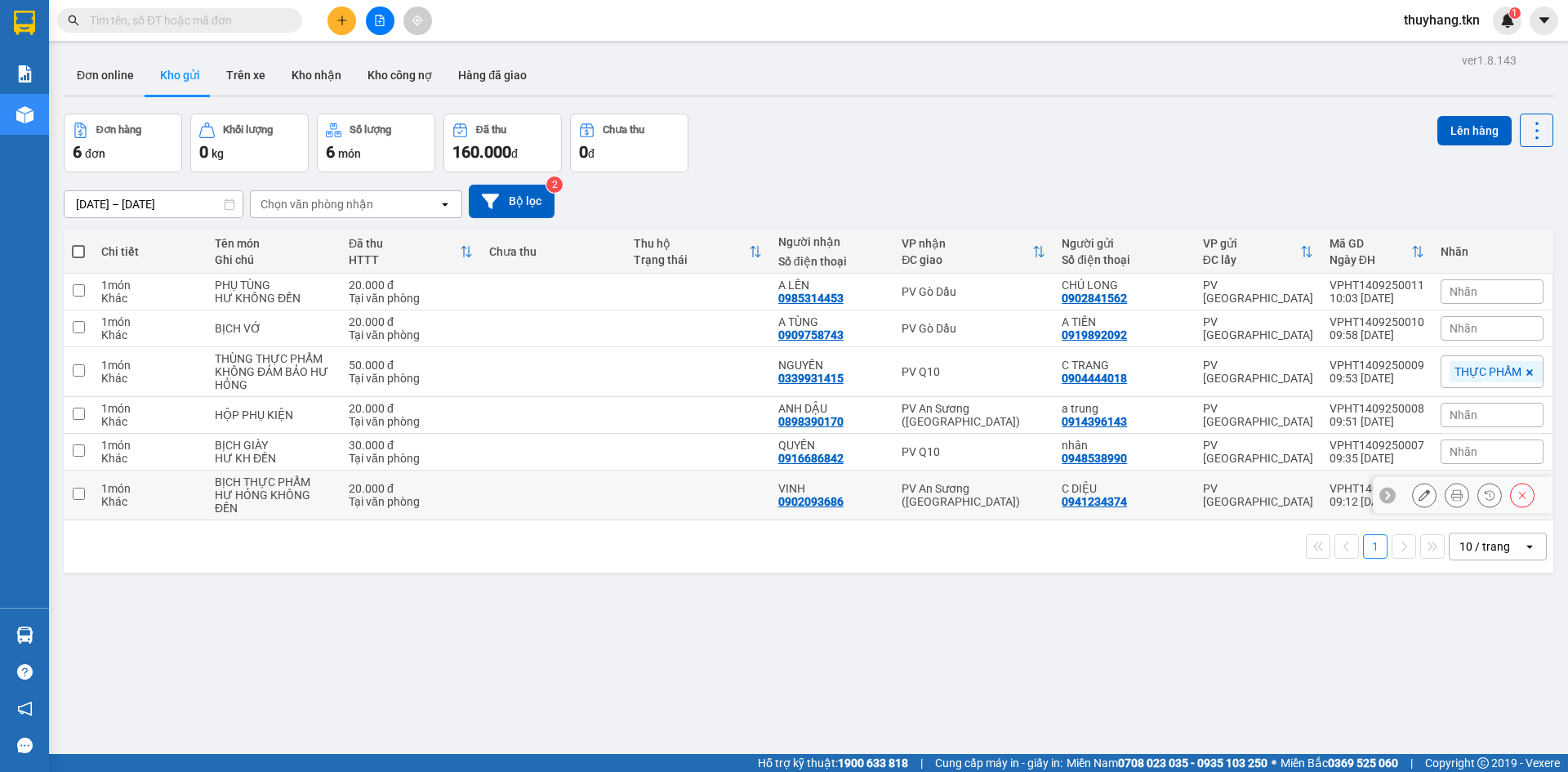
click at [720, 500] on td at bounding box center [698, 496] width 144 height 50
checkbox input "true"
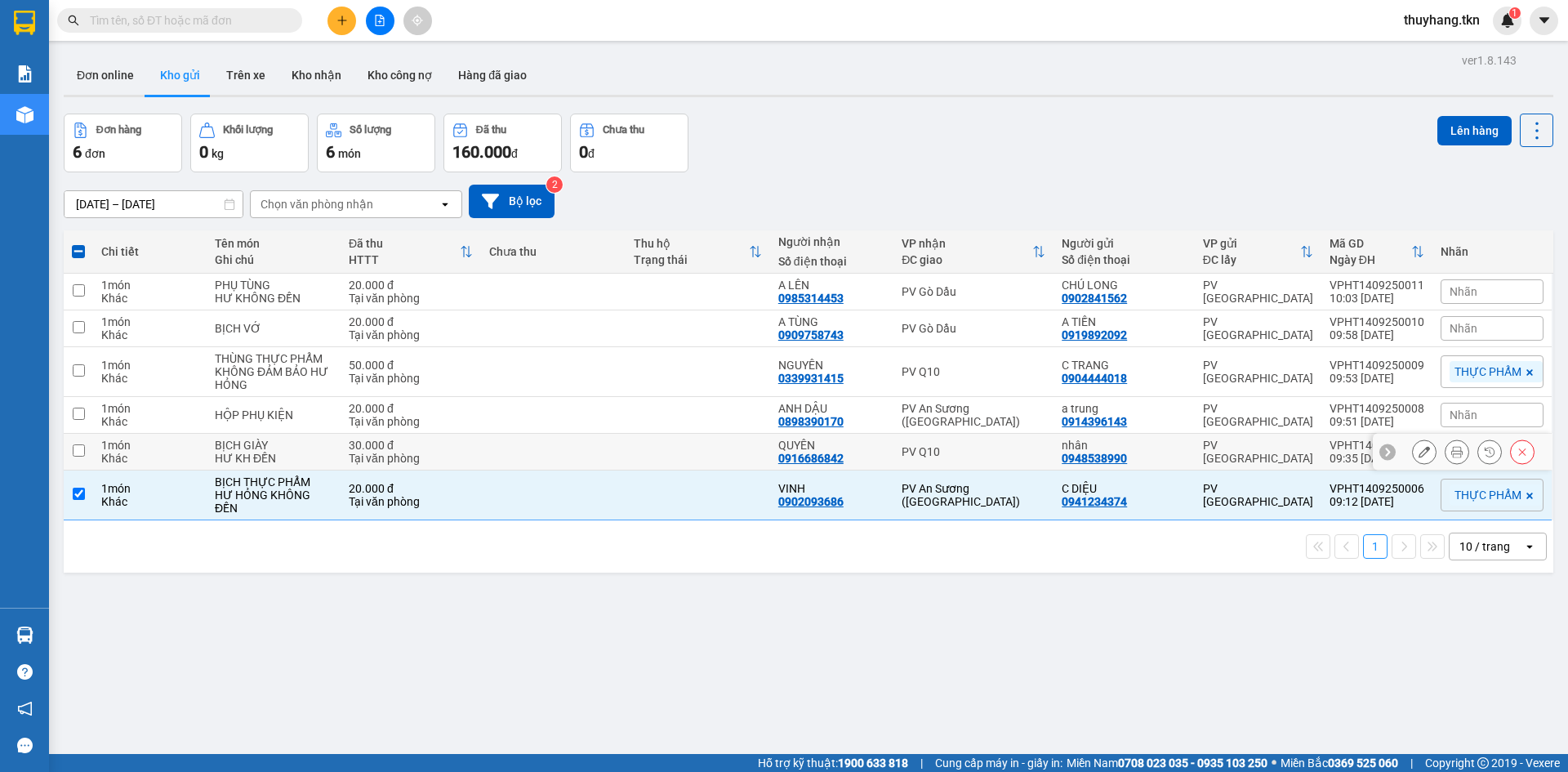
drag, startPoint x: 717, startPoint y: 452, endPoint x: 722, endPoint y: 438, distance: 14.9
click at [717, 451] on td at bounding box center [698, 452] width 144 height 36
checkbox input "true"
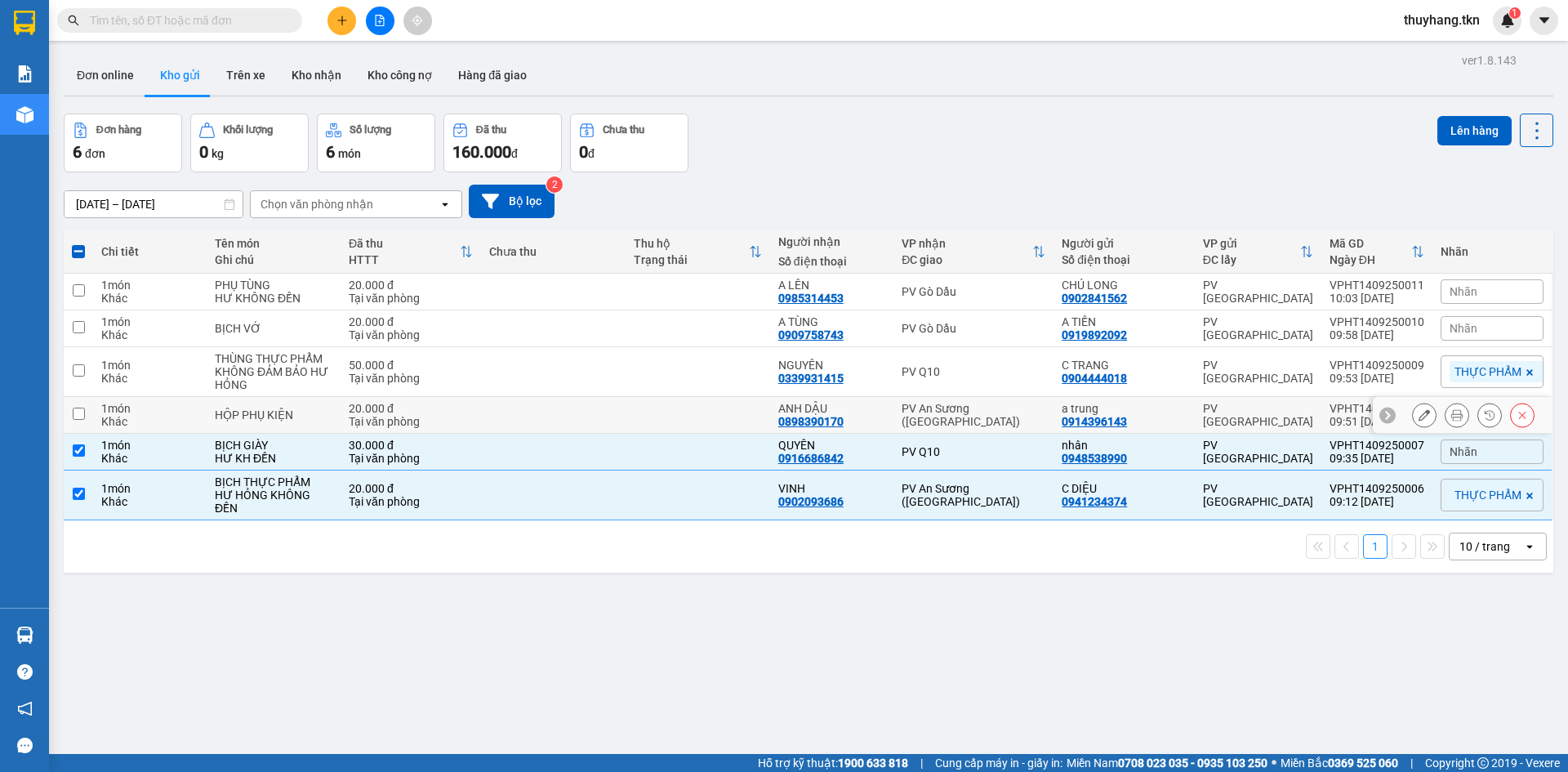
click at [723, 416] on td at bounding box center [698, 415] width 144 height 36
checkbox input "true"
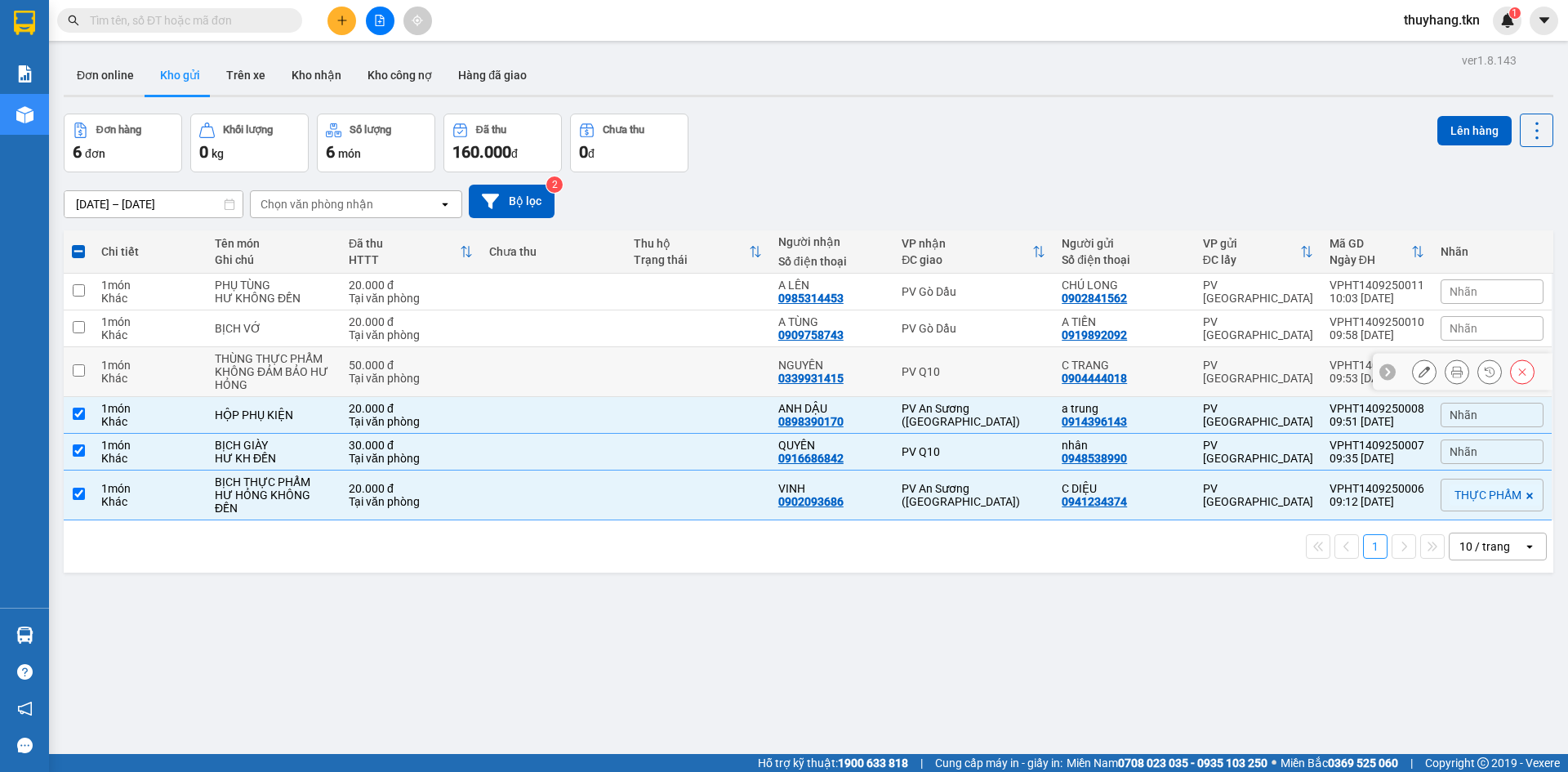
click at [727, 373] on td at bounding box center [698, 372] width 144 height 50
checkbox input "true"
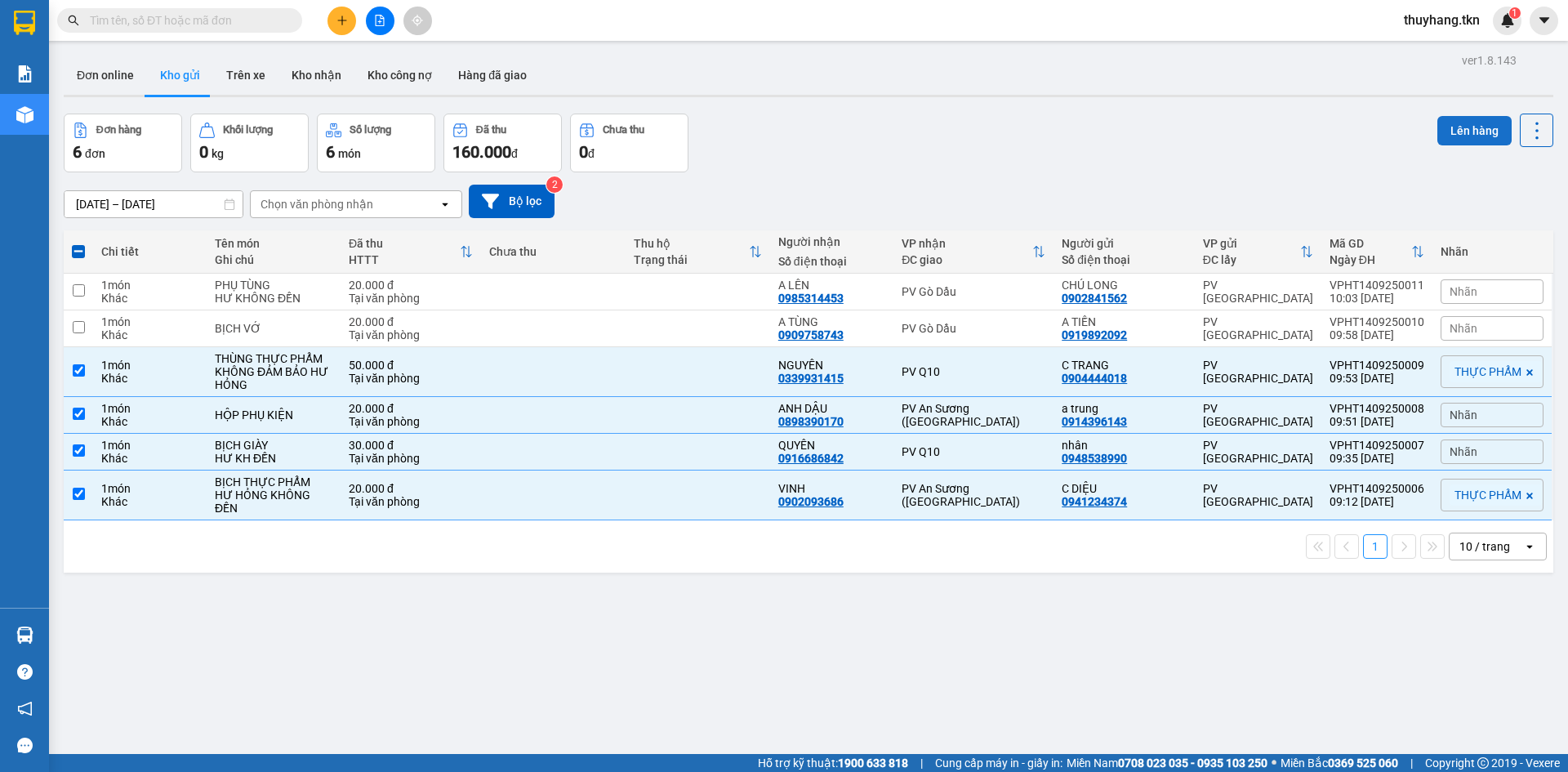
click at [1456, 130] on button "Lên hàng" at bounding box center [1474, 130] width 75 height 29
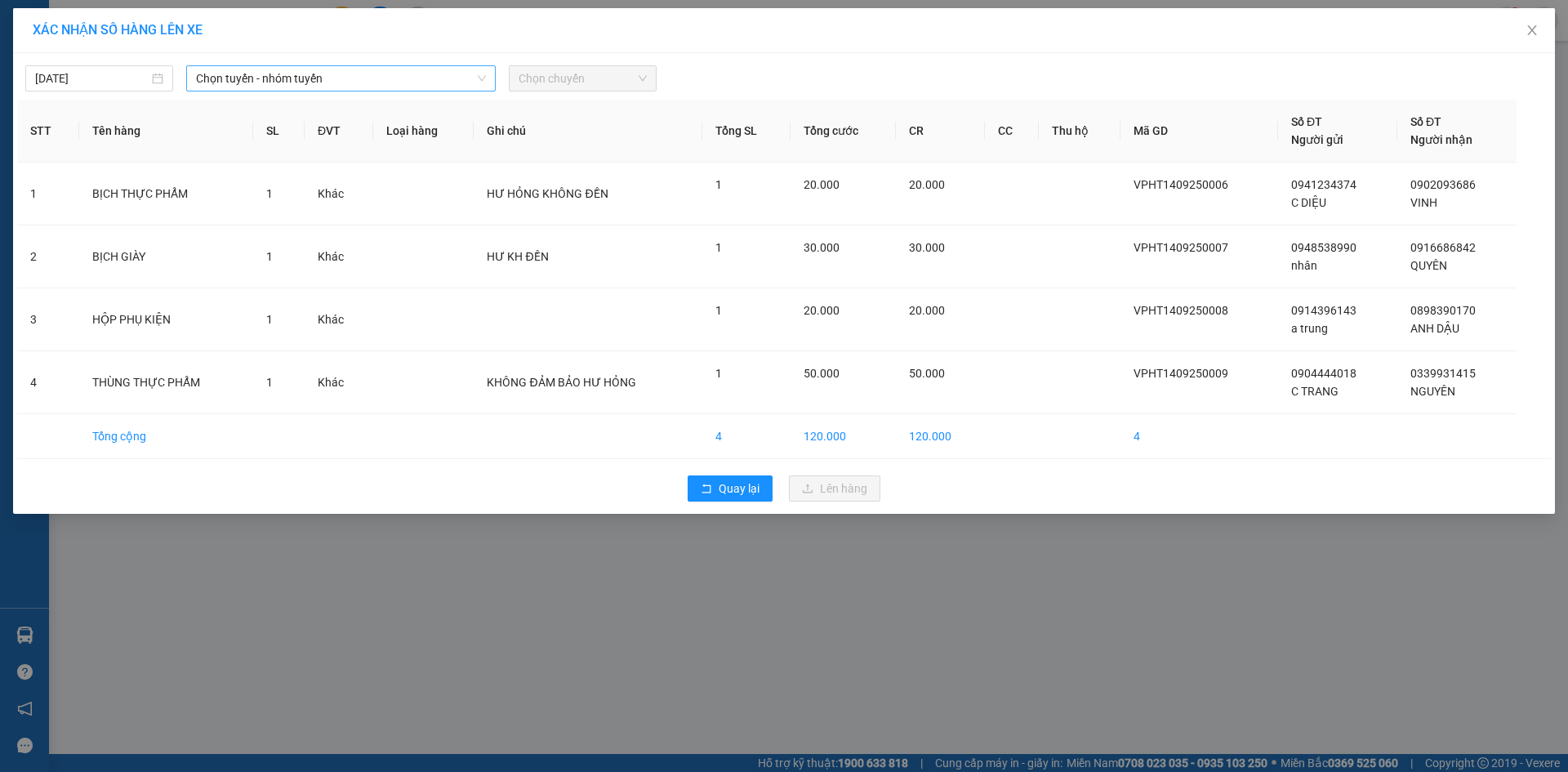
click at [452, 85] on span "Chọn tuyến - nhóm tuyến" at bounding box center [341, 79] width 290 height 25
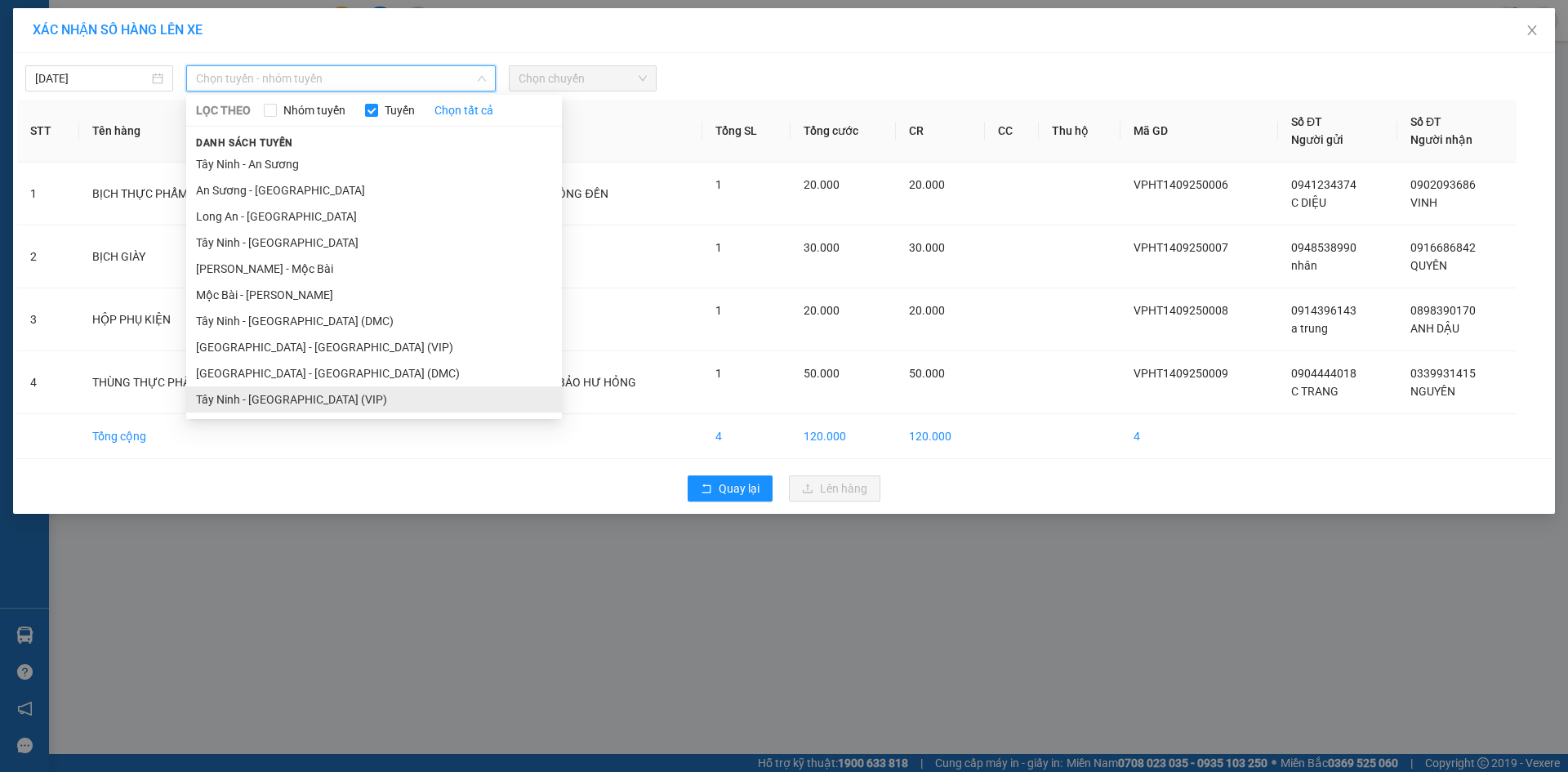
click at [370, 396] on li "Tây Ninh - [GEOGRAPHIC_DATA] (VIP)" at bounding box center [374, 400] width 375 height 27
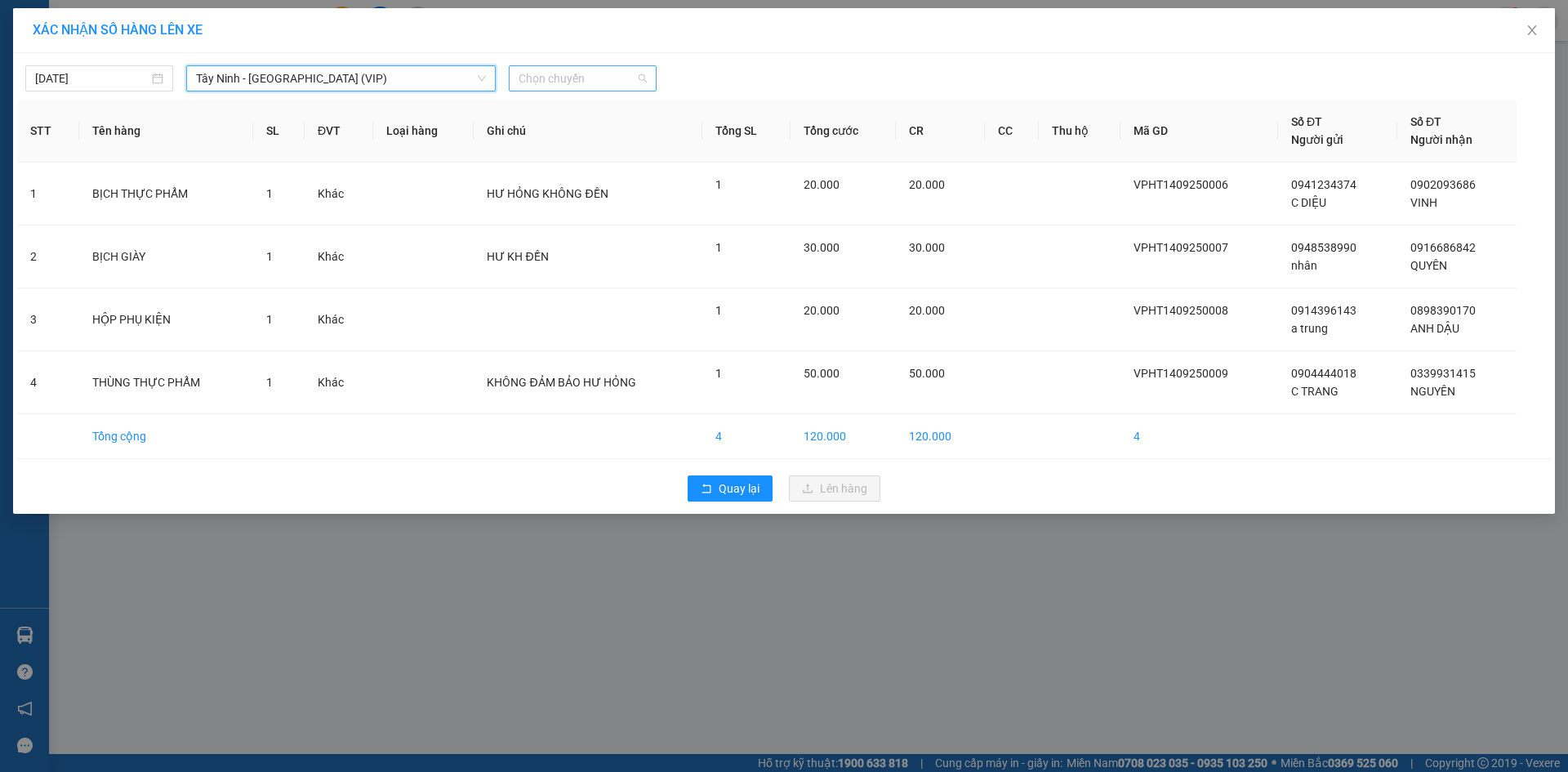
click at [589, 69] on span "Chọn chuyến" at bounding box center [583, 79] width 128 height 25
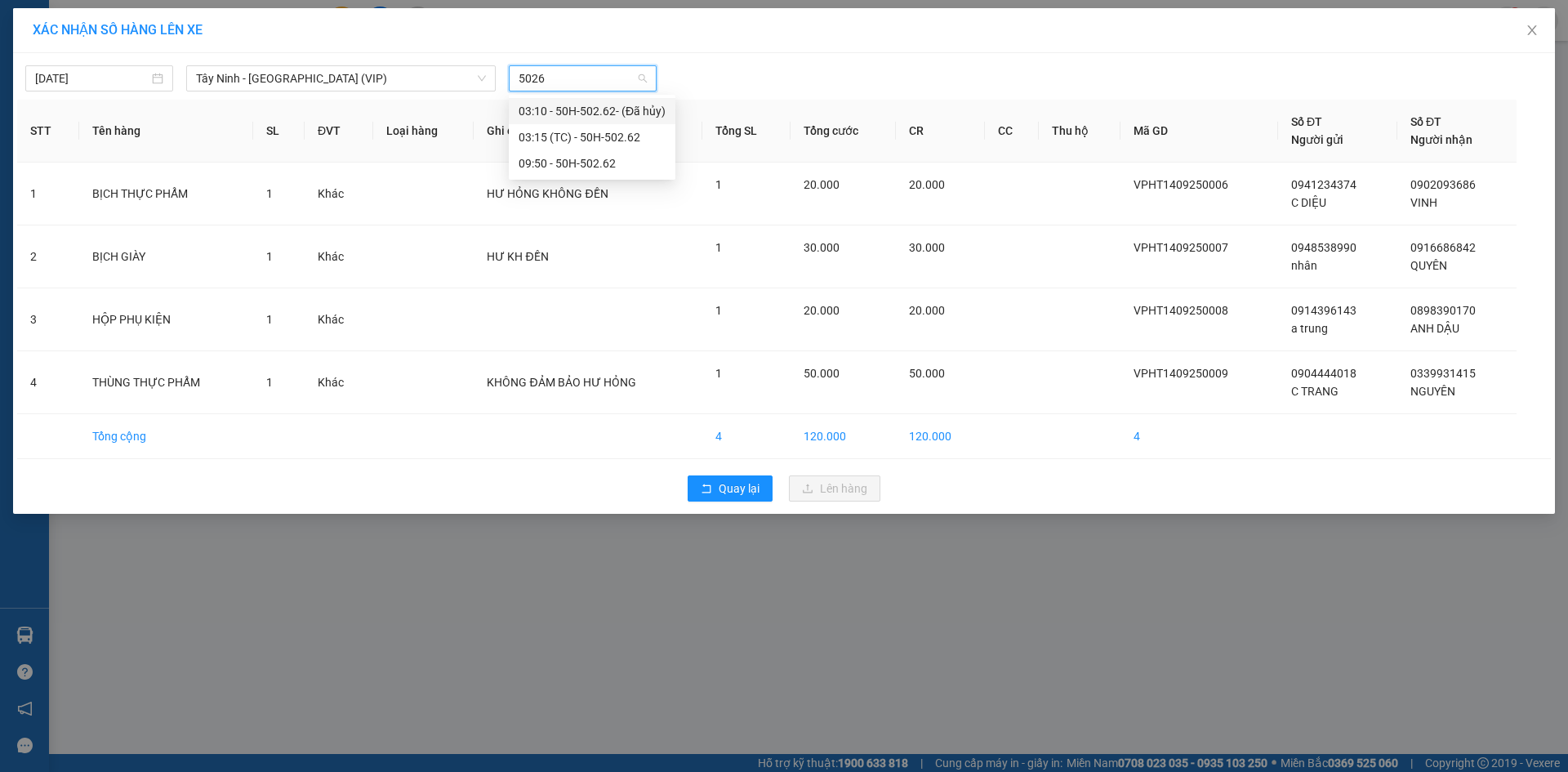
type input "50262"
click at [609, 166] on div "09:50 - 50H-502.62" at bounding box center [592, 163] width 147 height 18
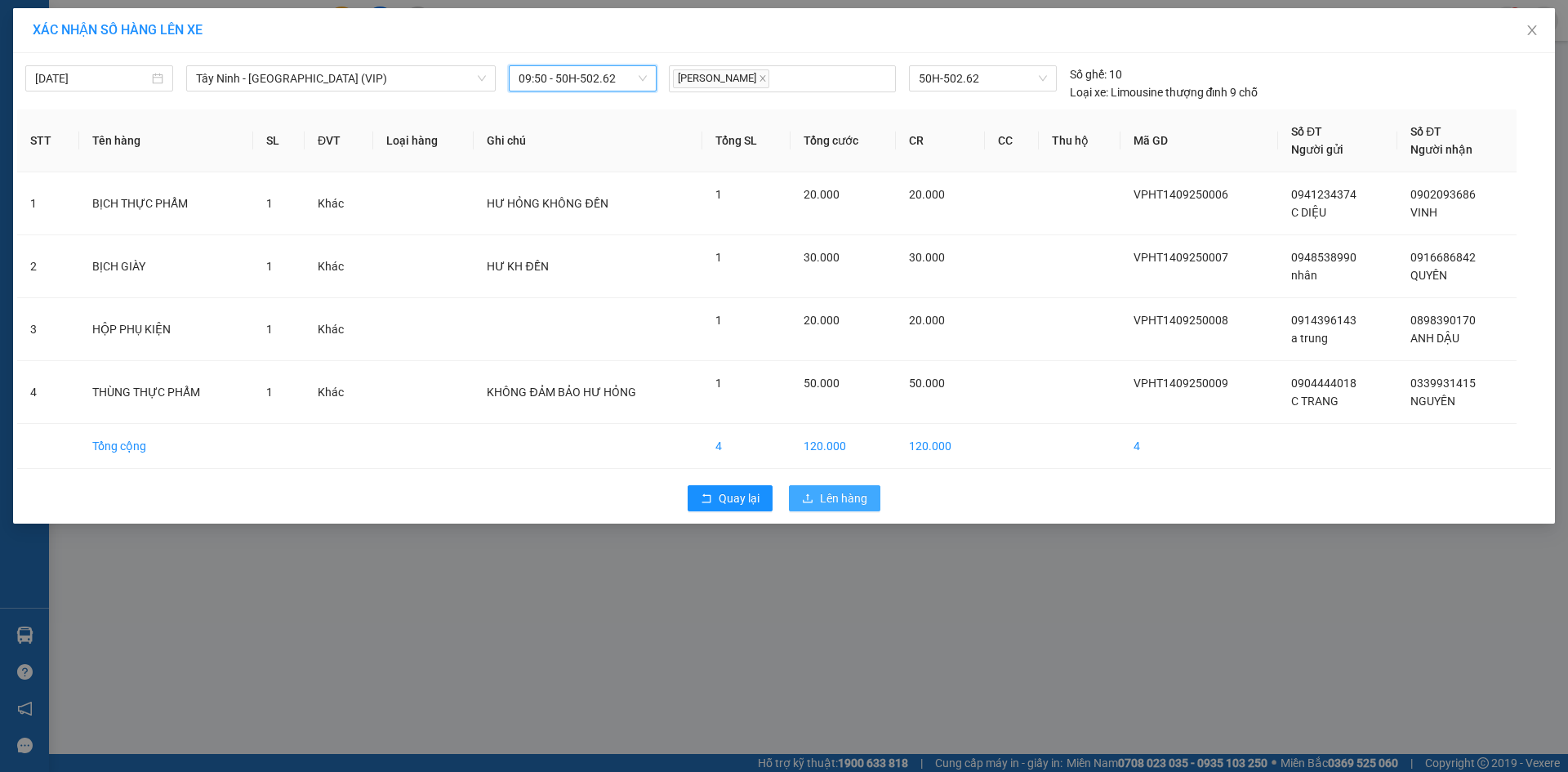
click at [836, 502] on span "Lên hàng" at bounding box center [843, 498] width 47 height 18
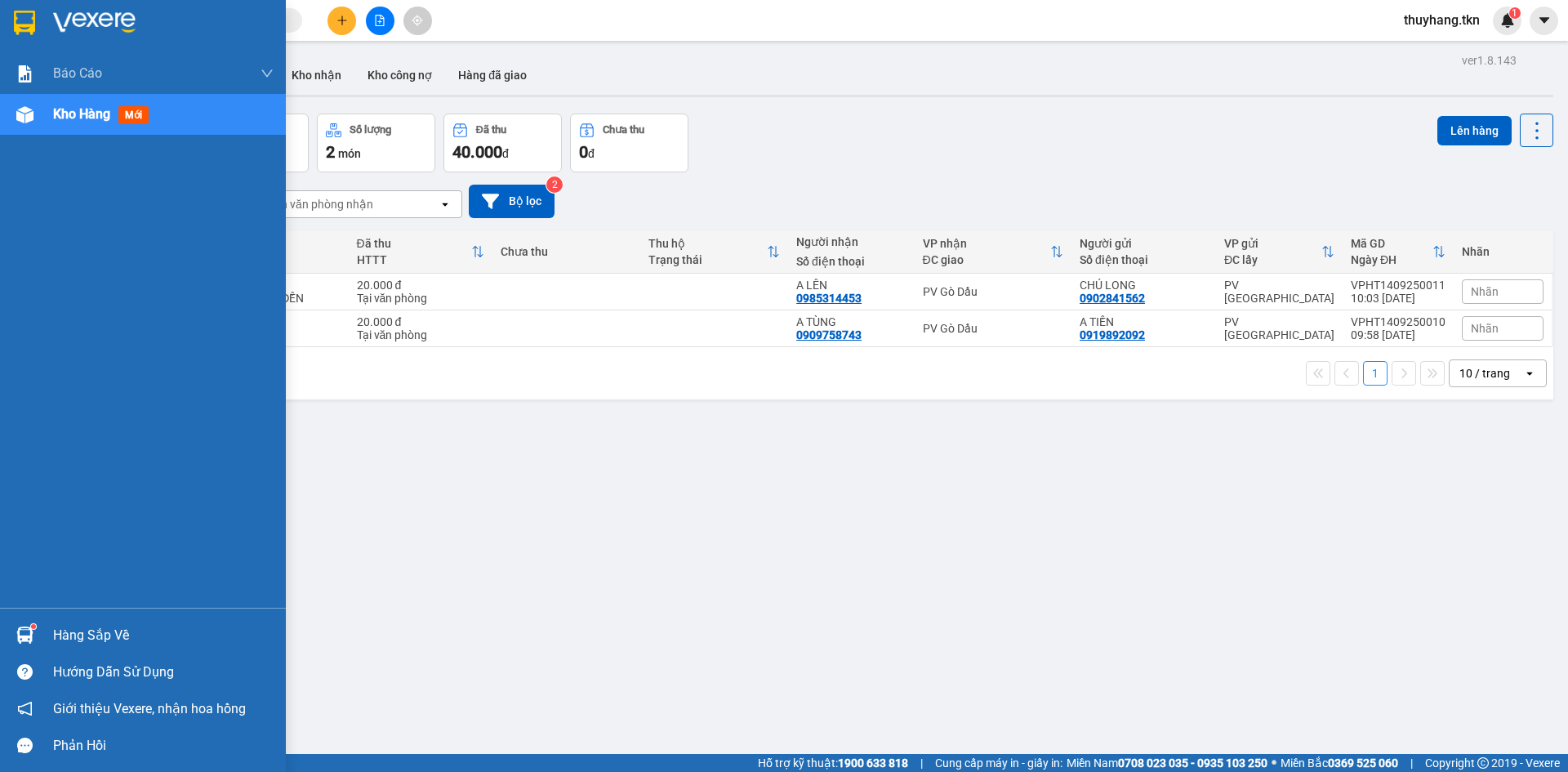
click at [36, 635] on div at bounding box center [25, 635] width 28 height 28
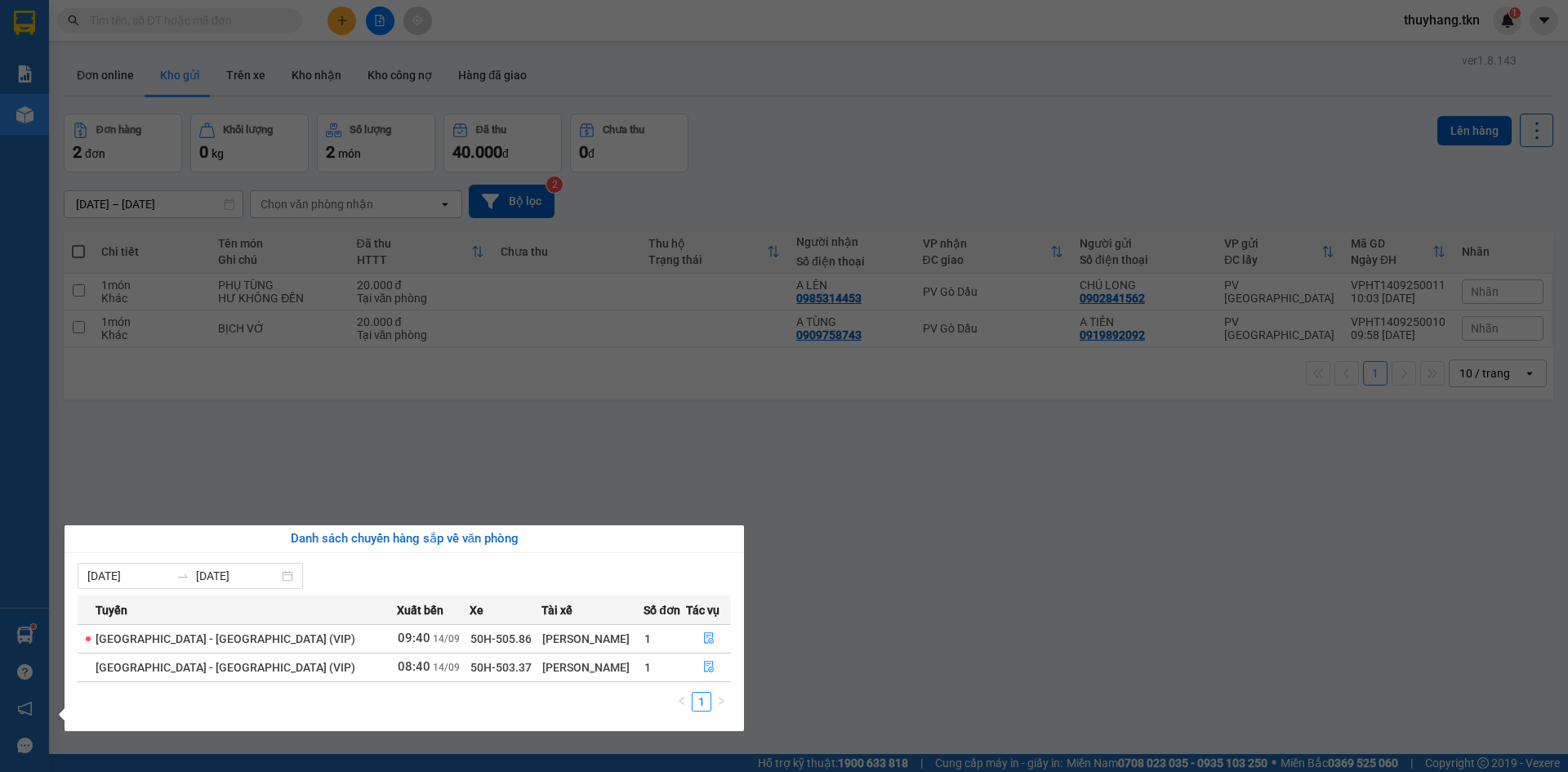
click at [997, 581] on section "Kết quả tìm kiếm ( 0 ) Bộ lọc No Data thuyhang.tkn 1 Báo cáo Mẫu 1: Báo cáo dòn…" at bounding box center [784, 386] width 1568 height 772
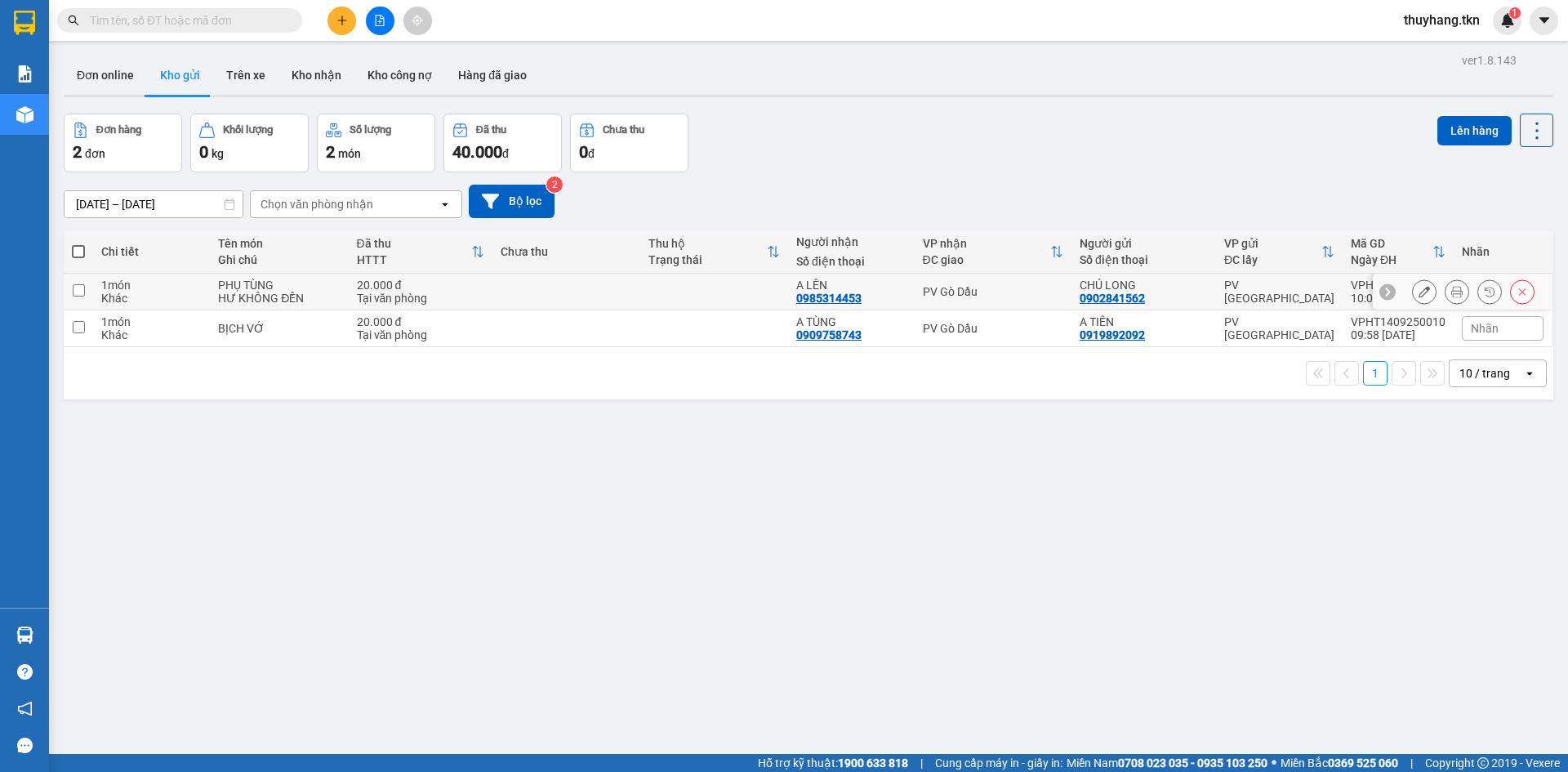
click at [553, 282] on td at bounding box center [566, 292] width 148 height 36
checkbox input "true"
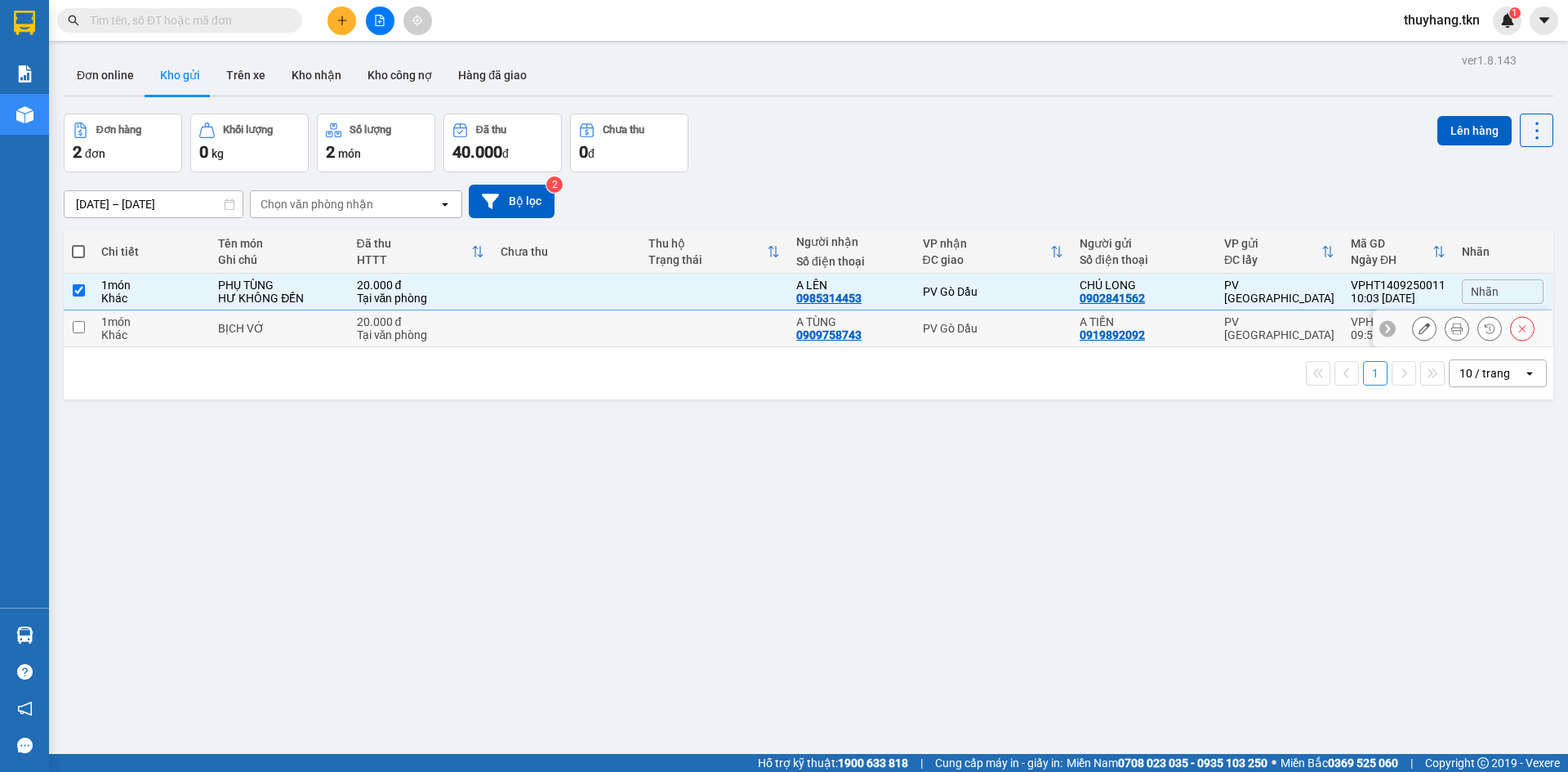
click at [553, 352] on div "1 10 / trang open" at bounding box center [808, 373] width 1489 height 52
click at [586, 322] on td at bounding box center [566, 328] width 148 height 36
checkbox input "true"
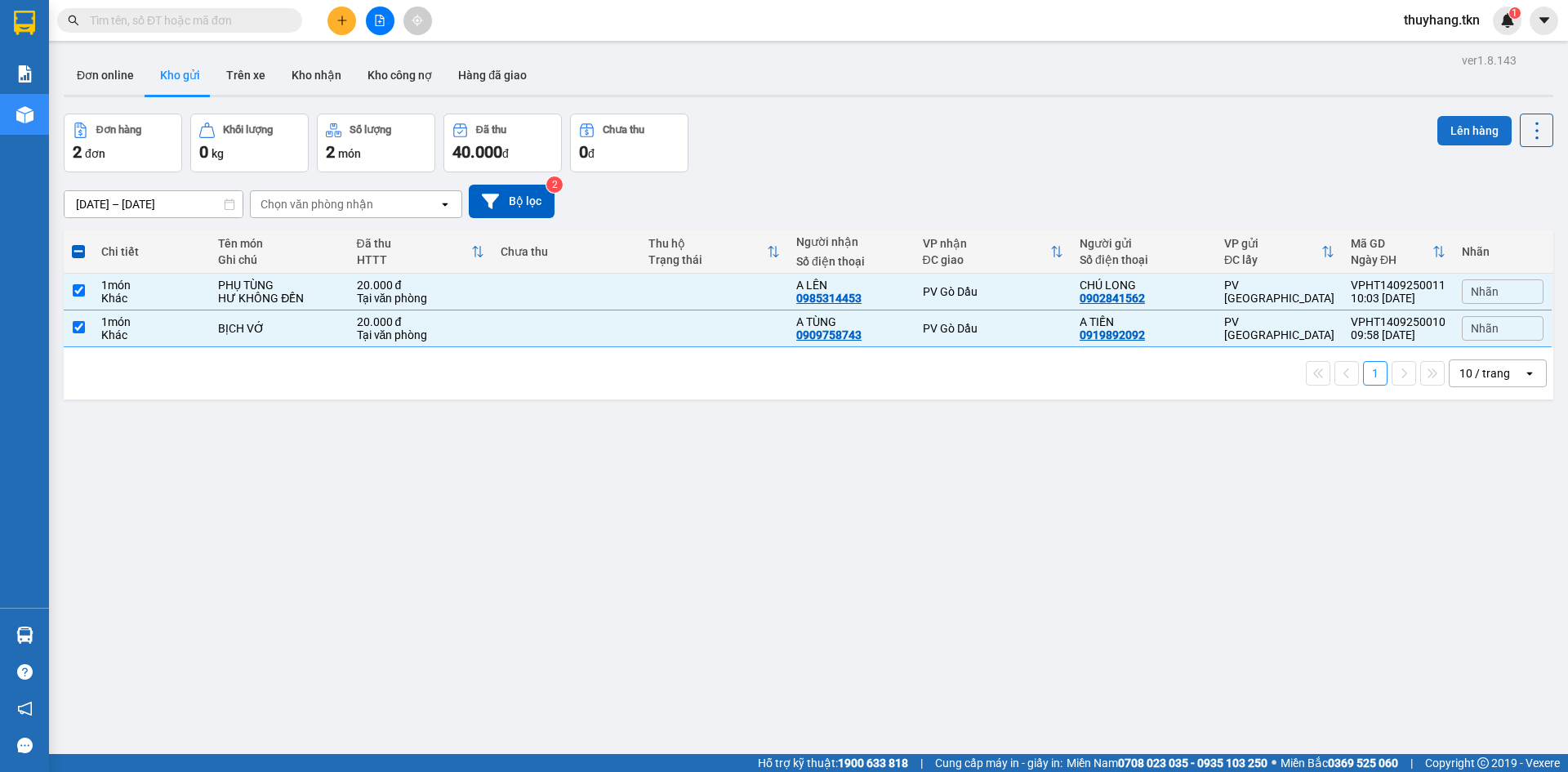
click at [1456, 134] on button "Lên hàng" at bounding box center [1474, 130] width 75 height 29
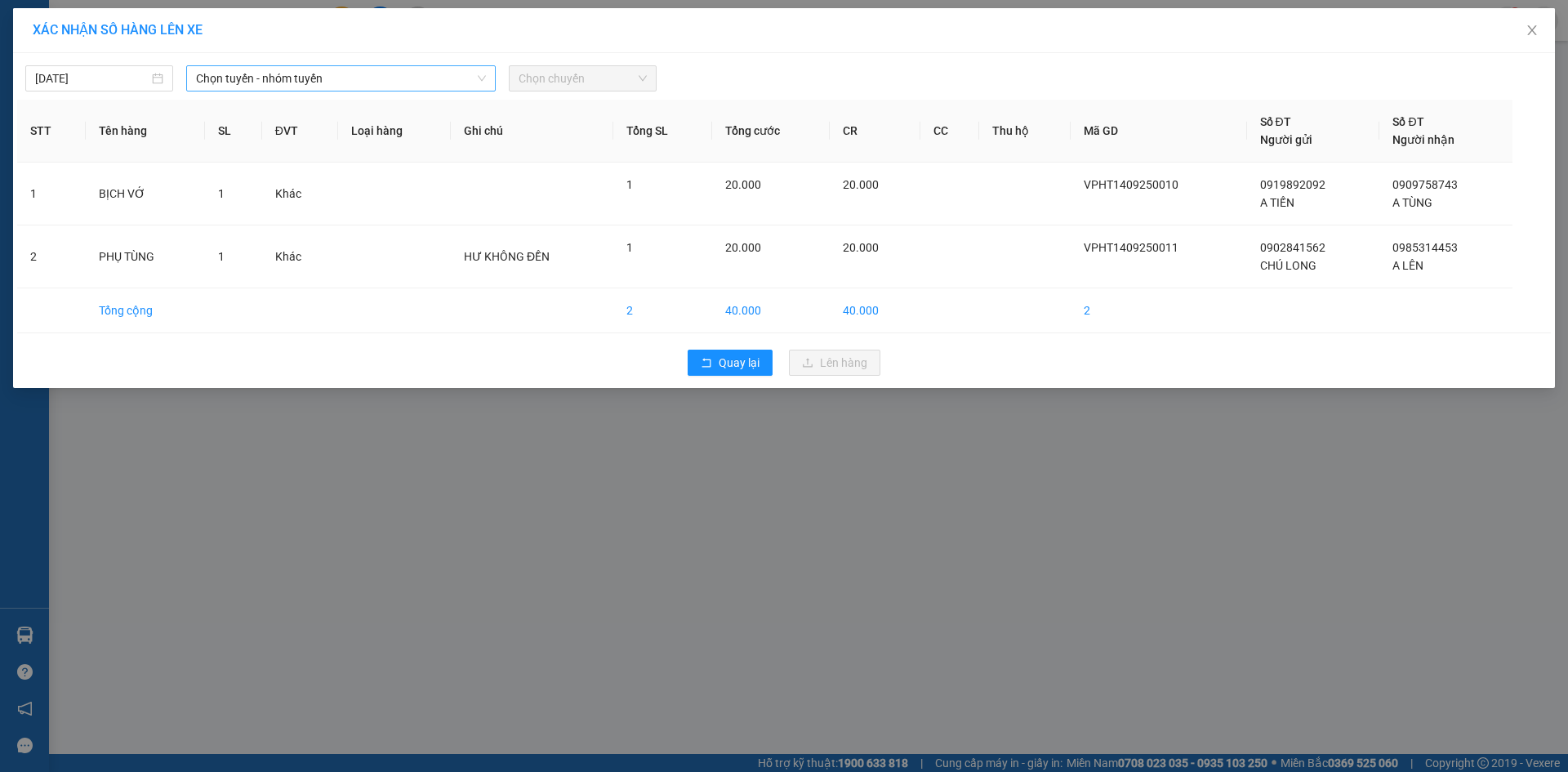
click at [222, 83] on span "Chọn tuyến - nhóm tuyến" at bounding box center [341, 79] width 290 height 25
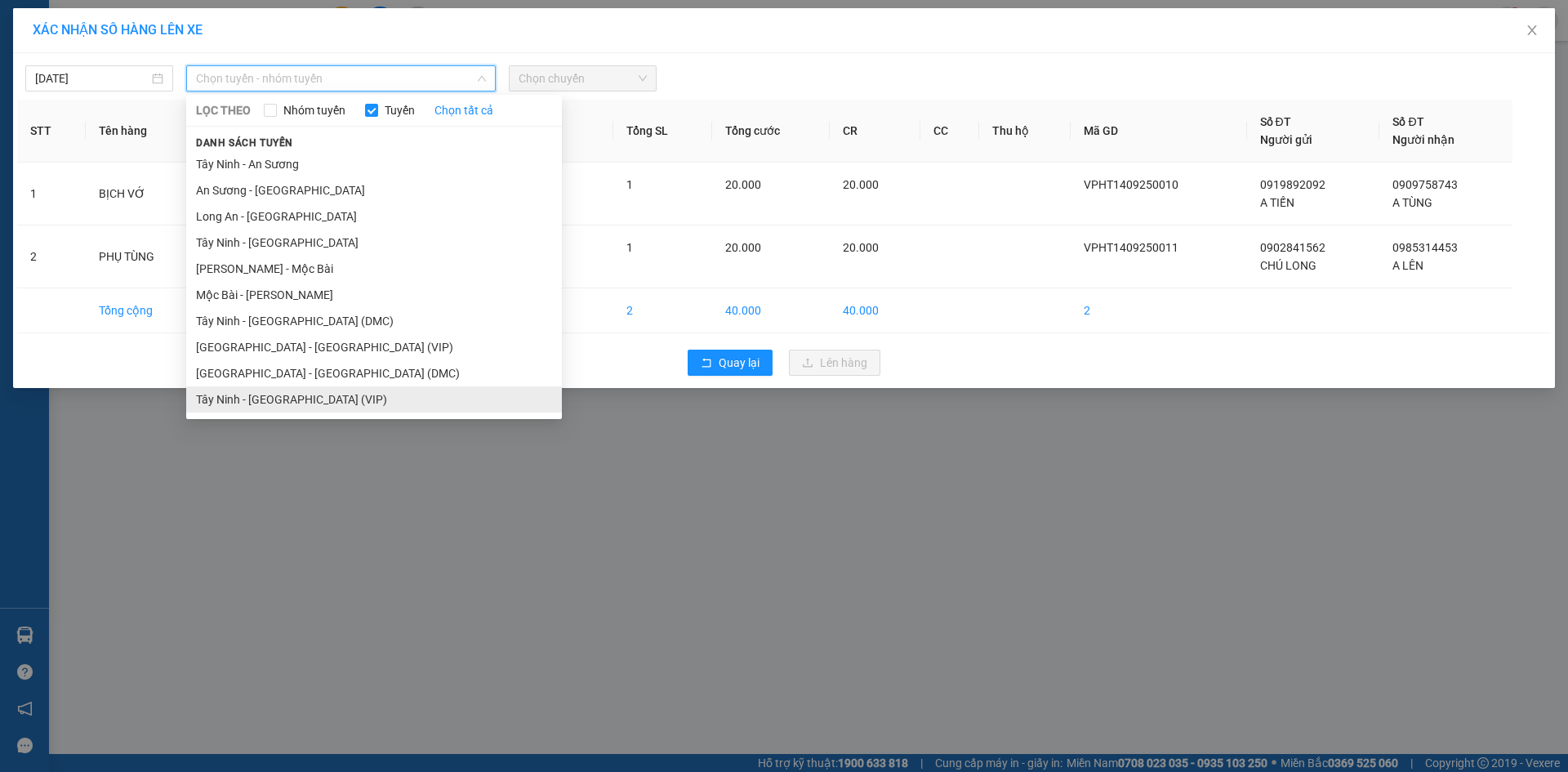
click at [284, 397] on li "Tây Ninh - [GEOGRAPHIC_DATA] (VIP)" at bounding box center [374, 400] width 375 height 27
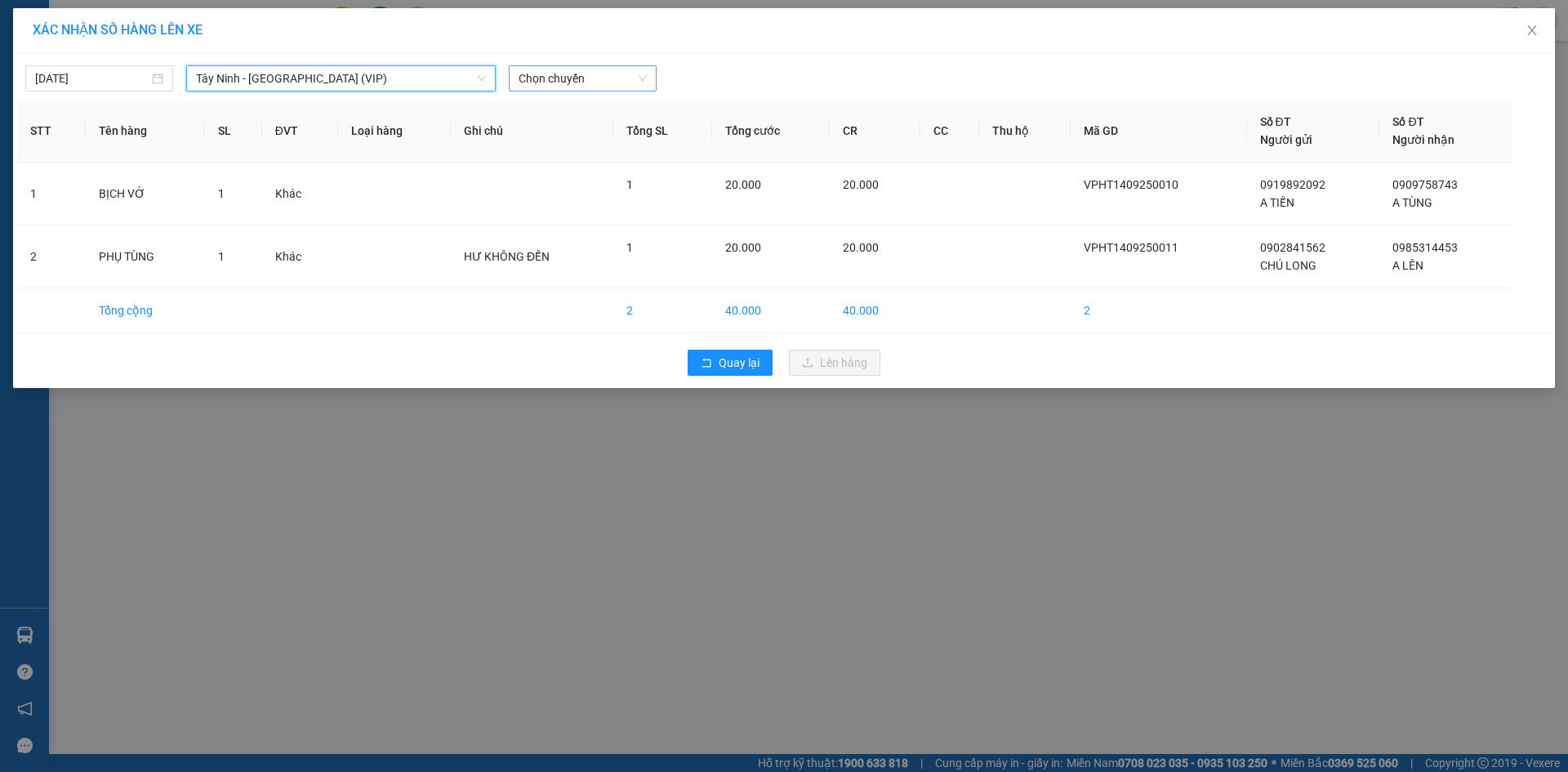
click at [624, 75] on span "Chọn chuyến" at bounding box center [583, 79] width 128 height 25
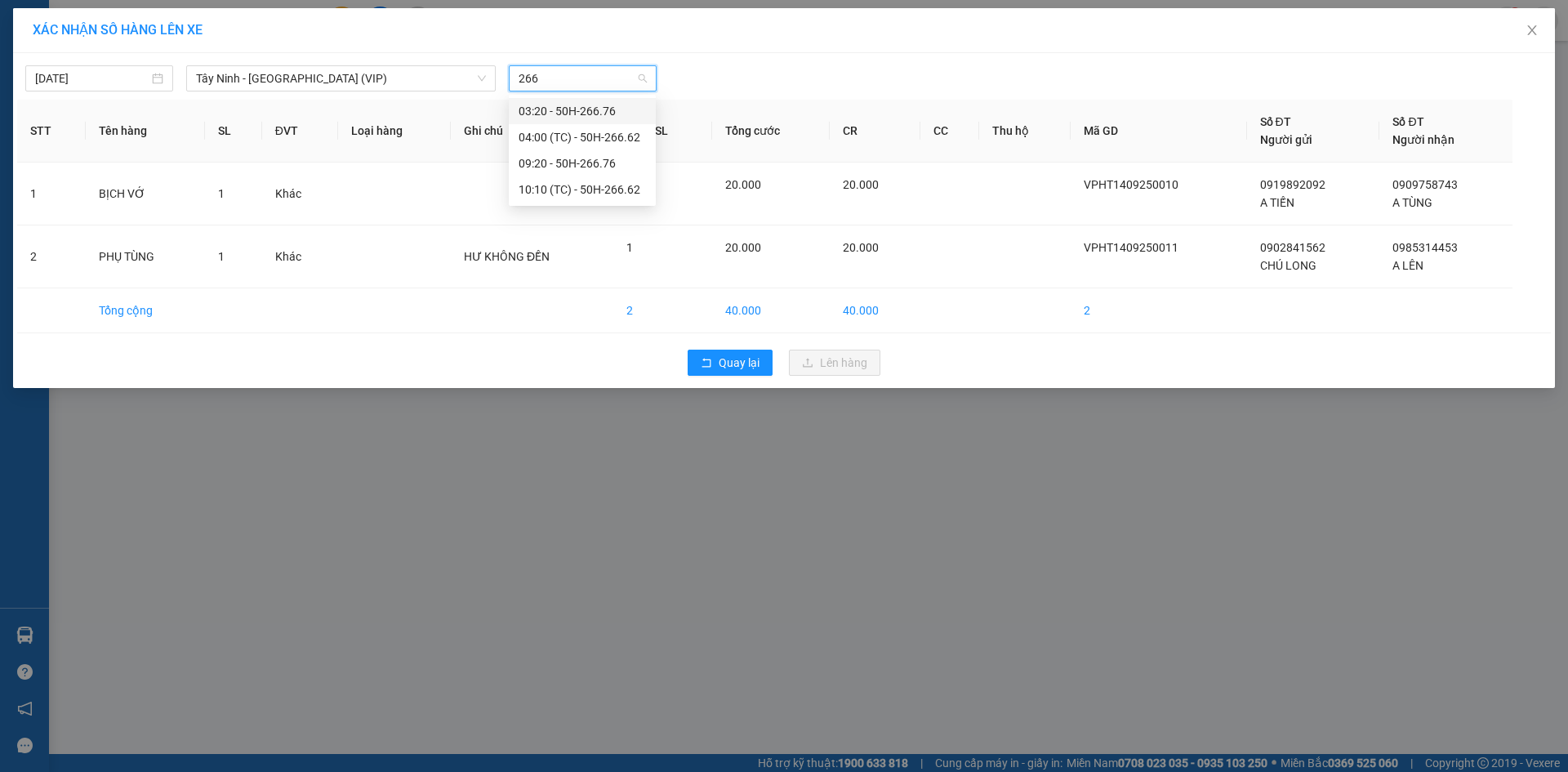
type input "2666"
click at [560, 138] on div "10:10 (TC) - 50H-266.62" at bounding box center [583, 138] width 128 height 18
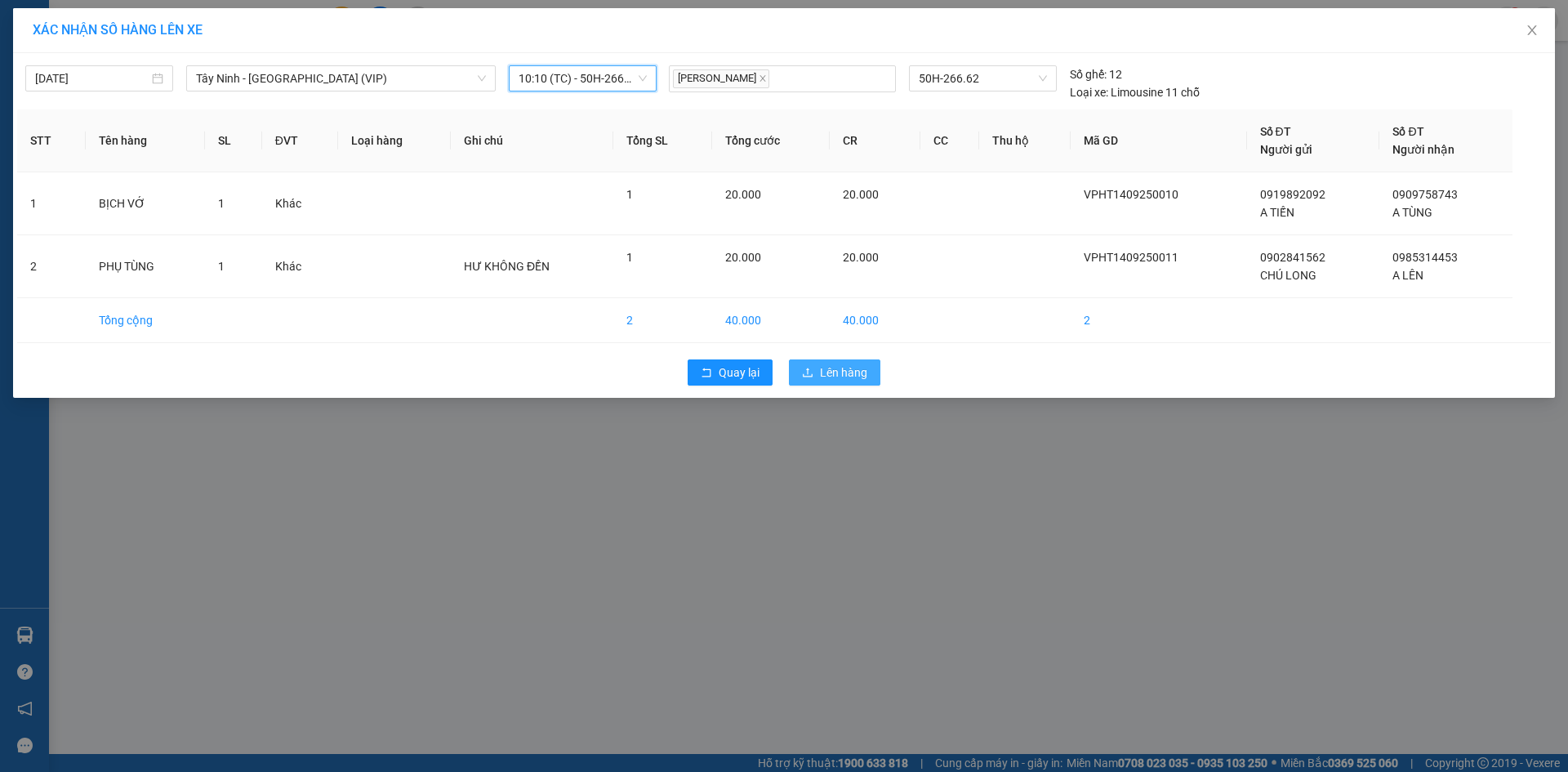
click at [846, 379] on span "Lên hàng" at bounding box center [843, 372] width 47 height 18
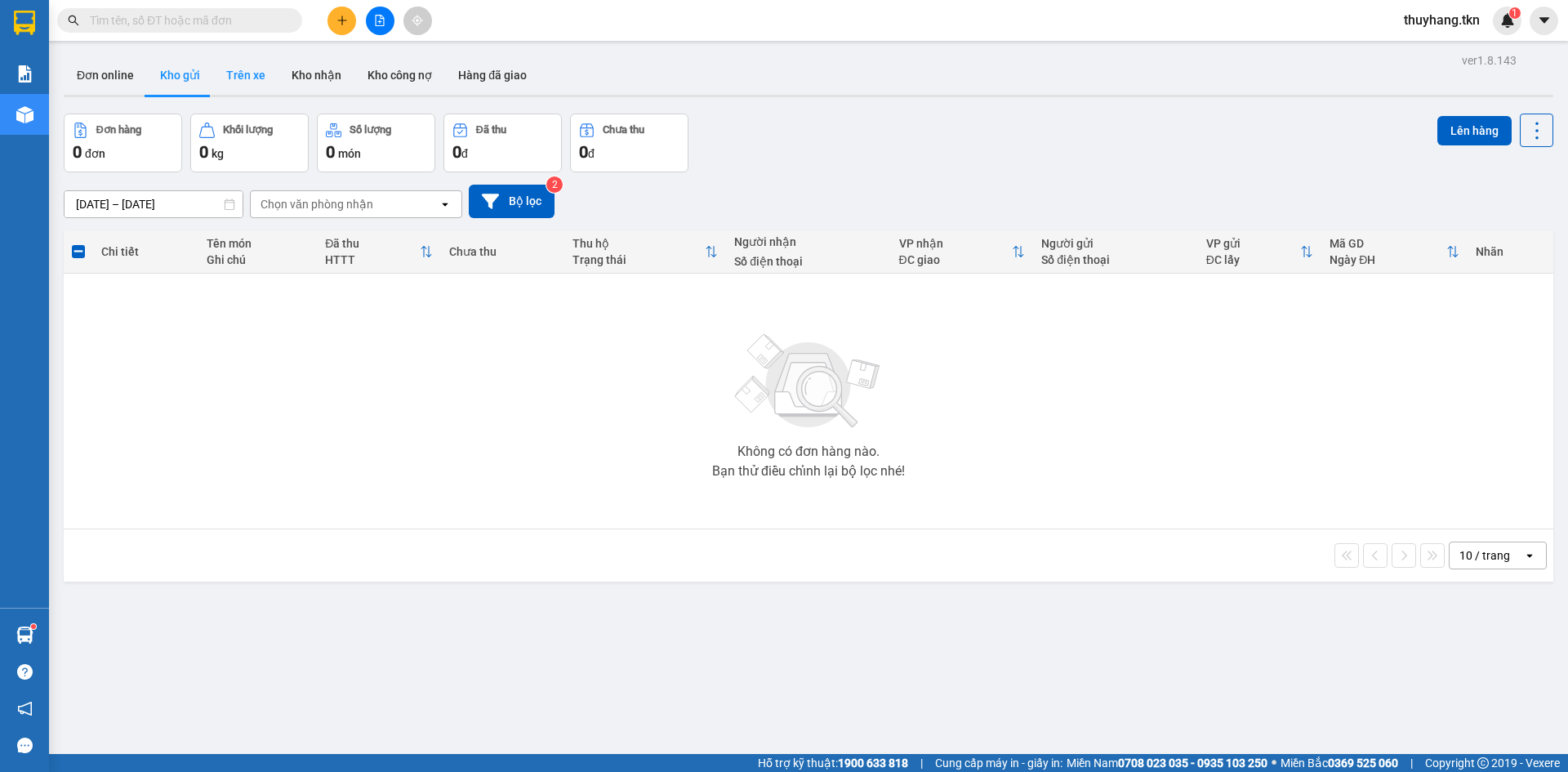
click at [238, 79] on button "Trên xe" at bounding box center [245, 75] width 65 height 39
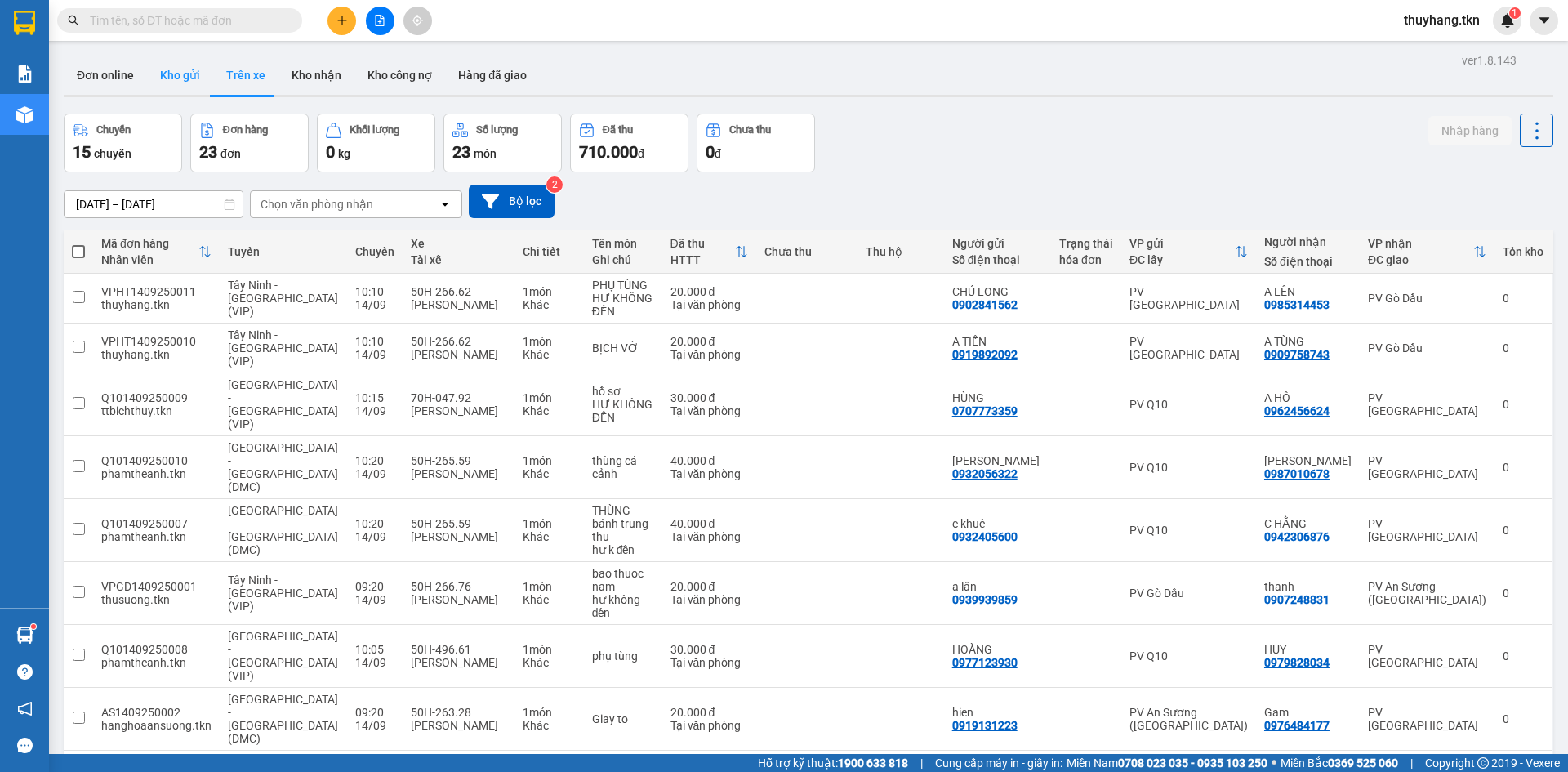
click at [166, 72] on button "Kho gửi" at bounding box center [180, 75] width 66 height 39
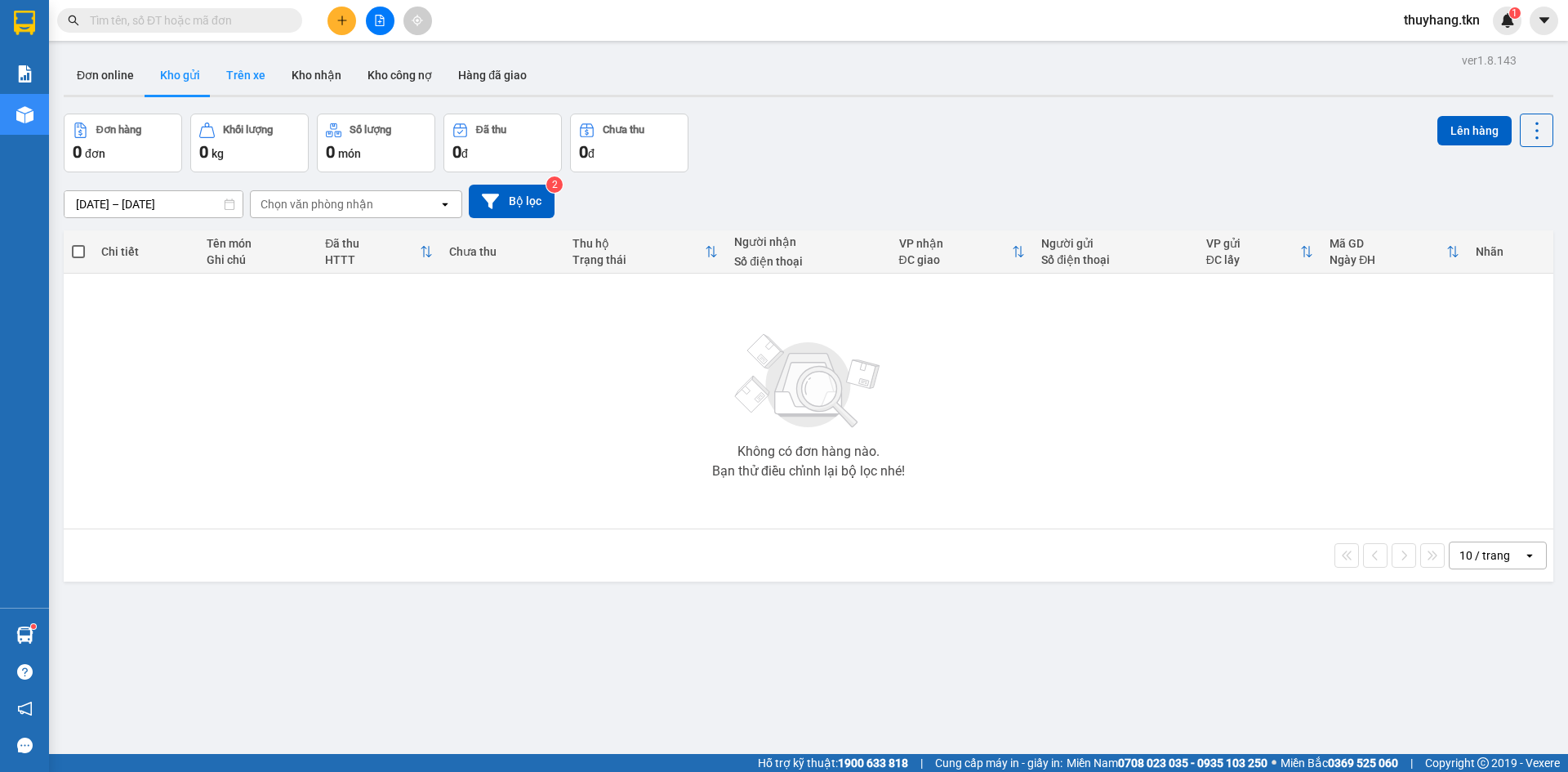
click at [246, 89] on button "Trên xe" at bounding box center [245, 75] width 65 height 39
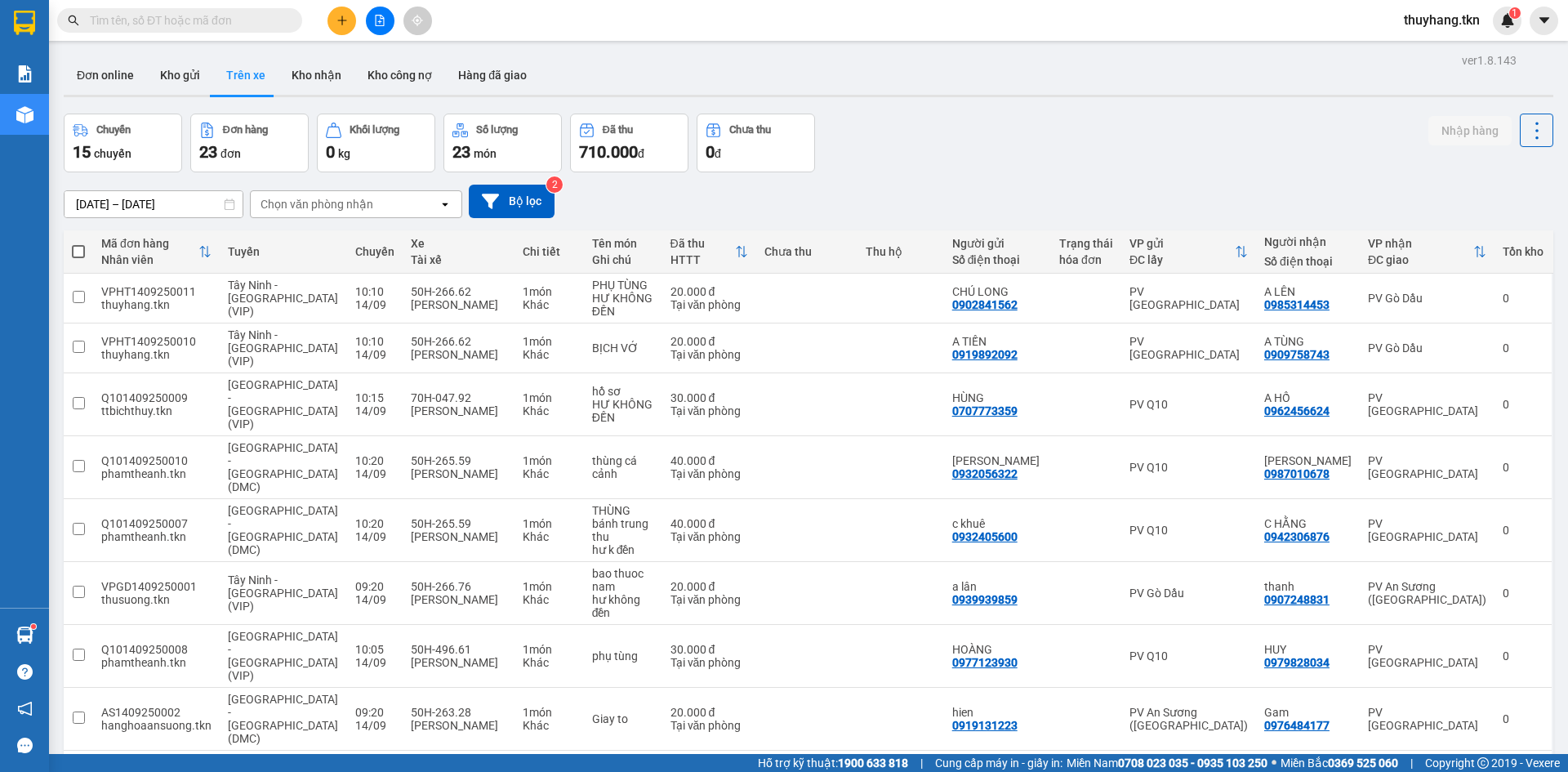
click at [969, 185] on div "12/09/2025 – 14/09/2025 Press the down arrow key to interact with the calendar …" at bounding box center [808, 201] width 1489 height 33
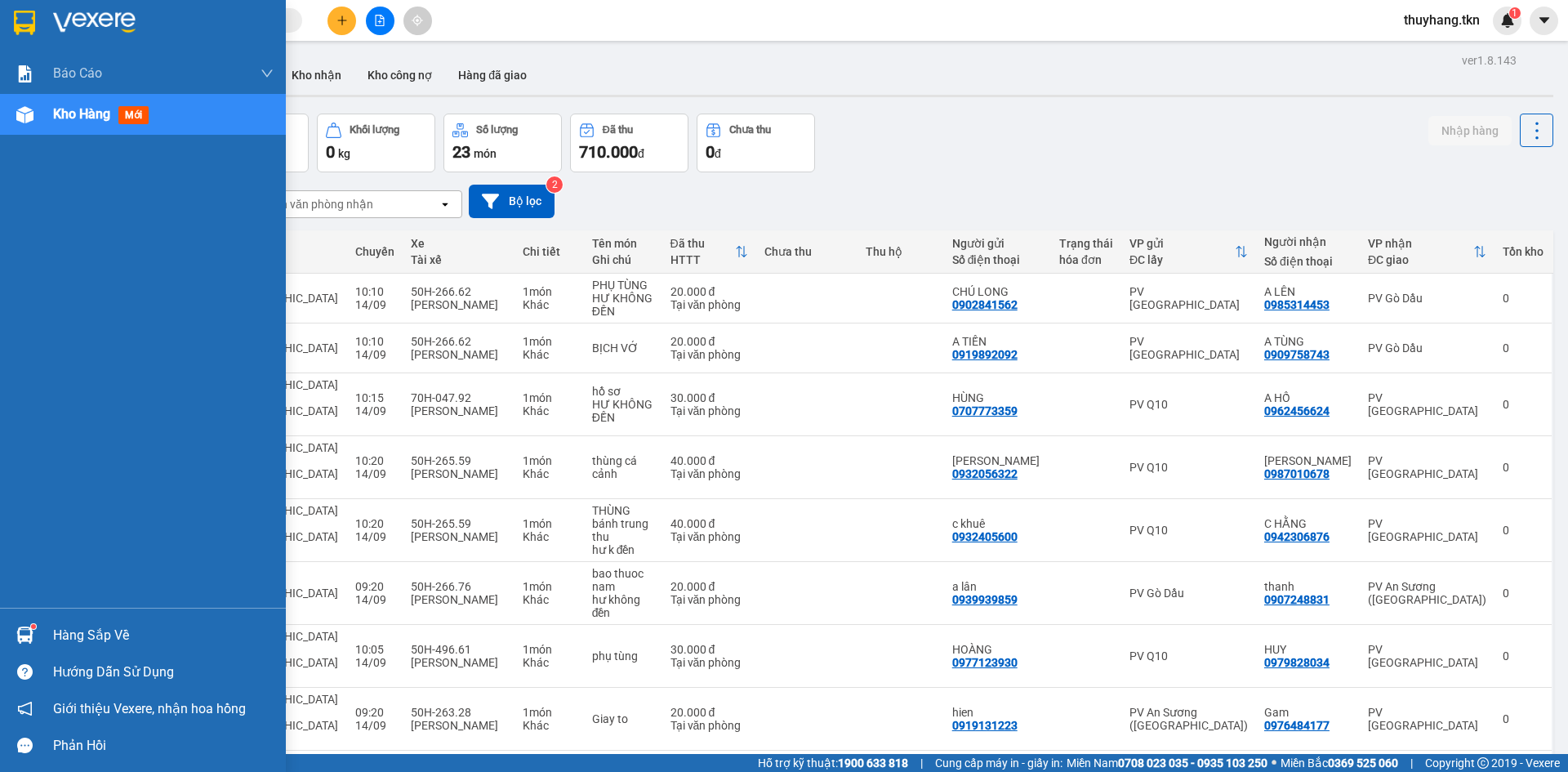
click at [82, 636] on div "Hàng sắp về" at bounding box center [163, 636] width 220 height 25
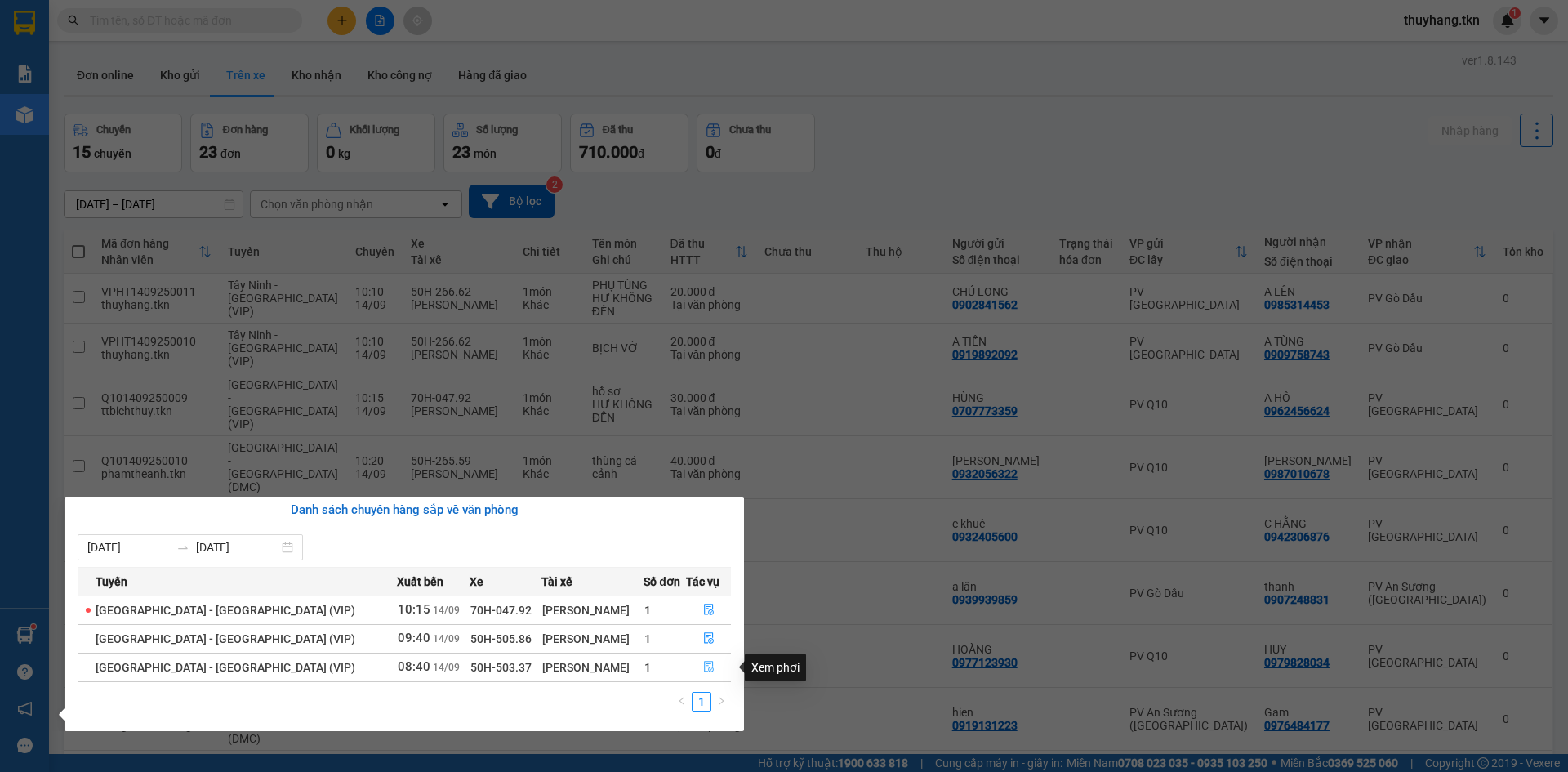
click at [704, 667] on icon "file-done" at bounding box center [709, 667] width 12 height 12
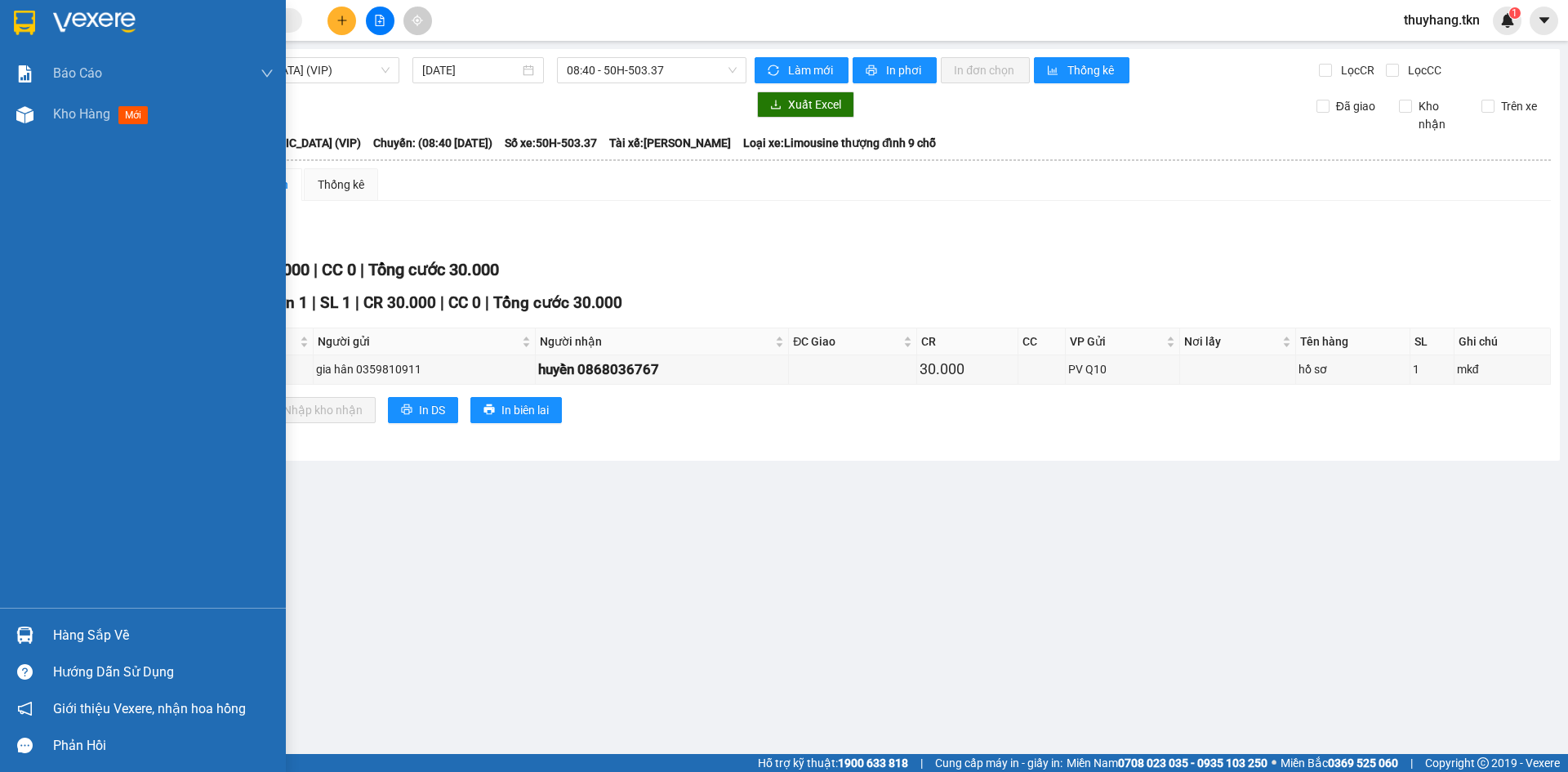
click at [80, 641] on div "Hàng sắp về" at bounding box center [163, 636] width 220 height 25
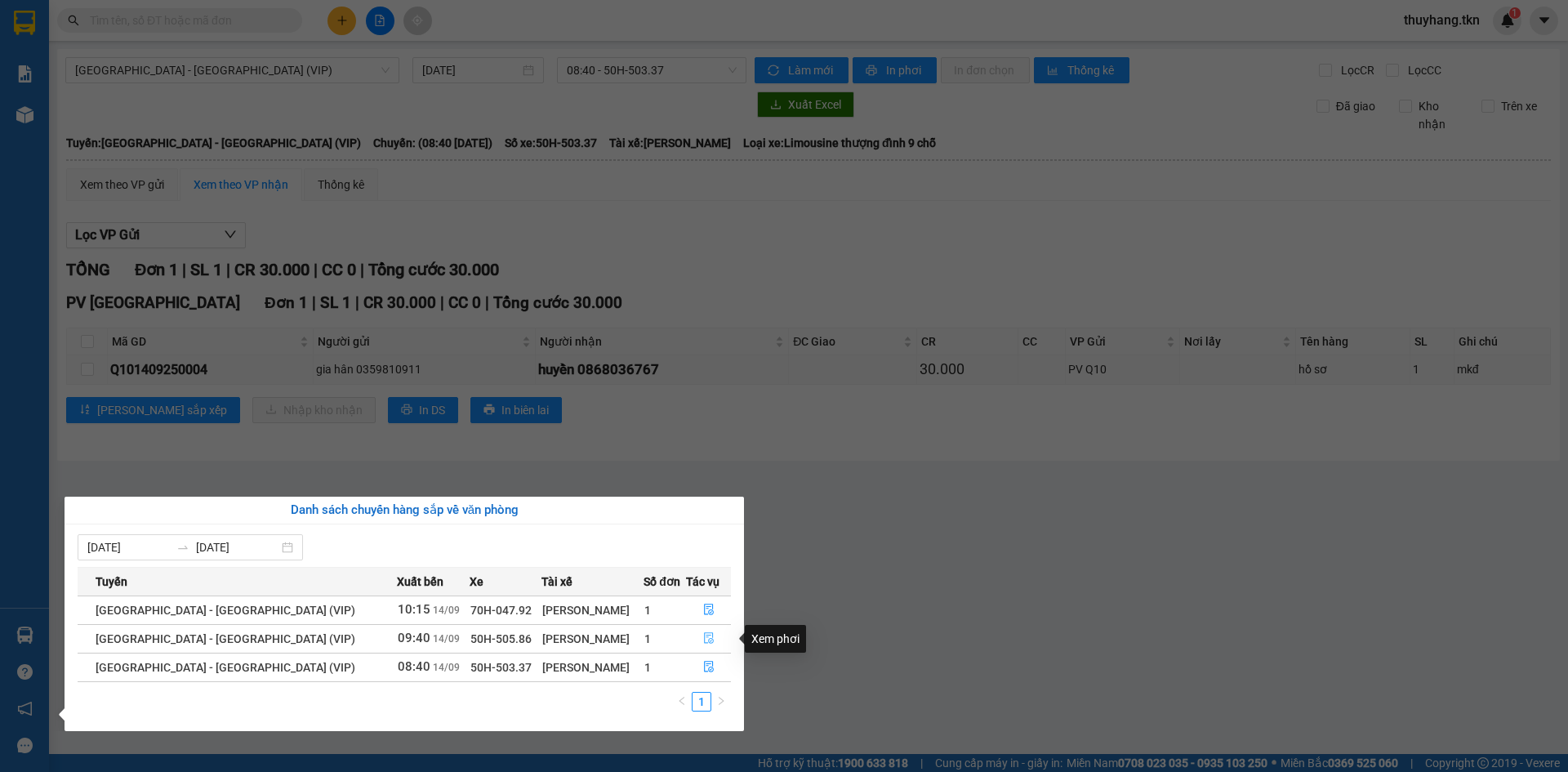
click at [704, 634] on icon "file-done" at bounding box center [709, 639] width 10 height 12
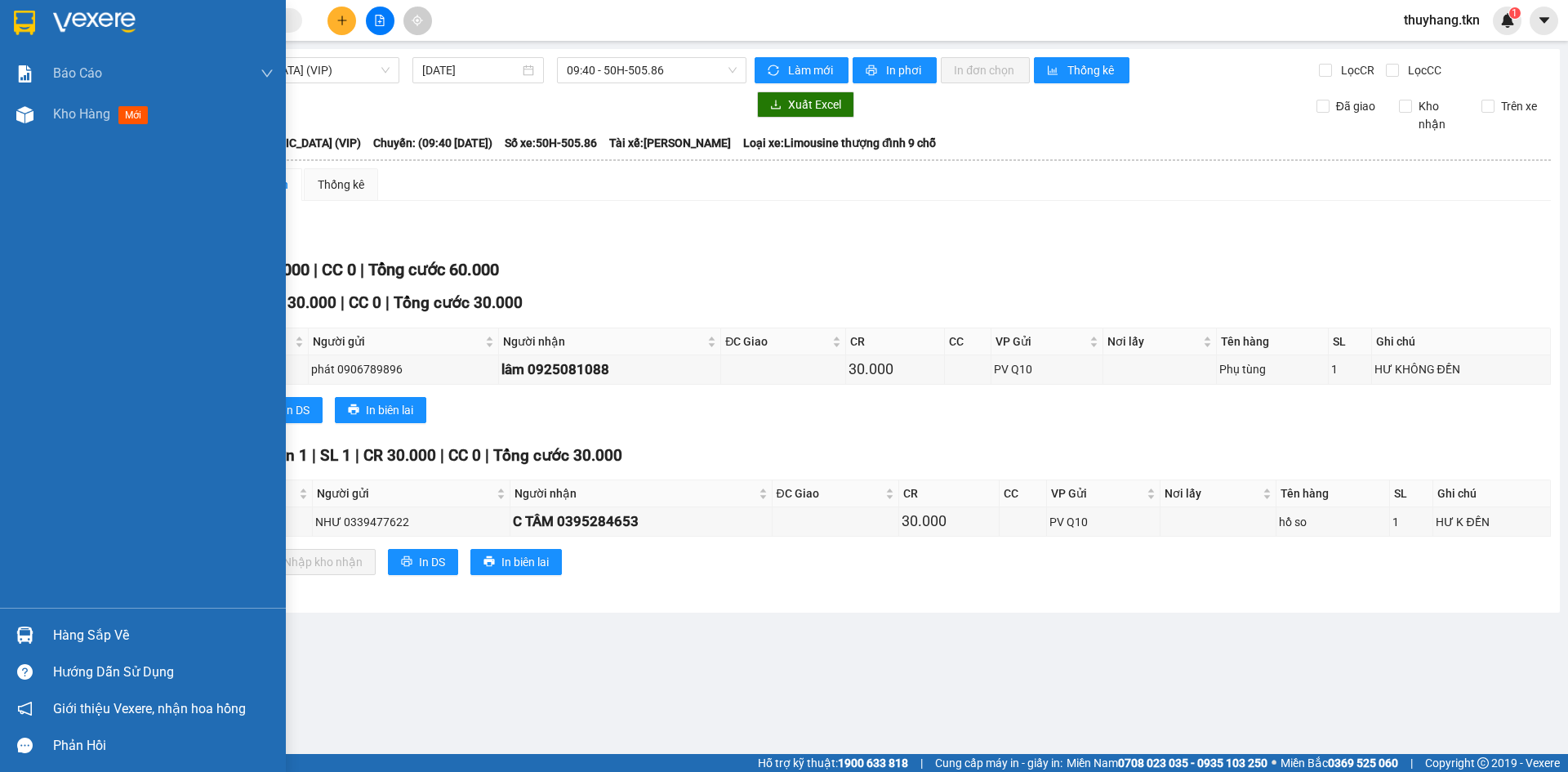
click at [95, 642] on div "Hàng sắp về" at bounding box center [163, 636] width 220 height 25
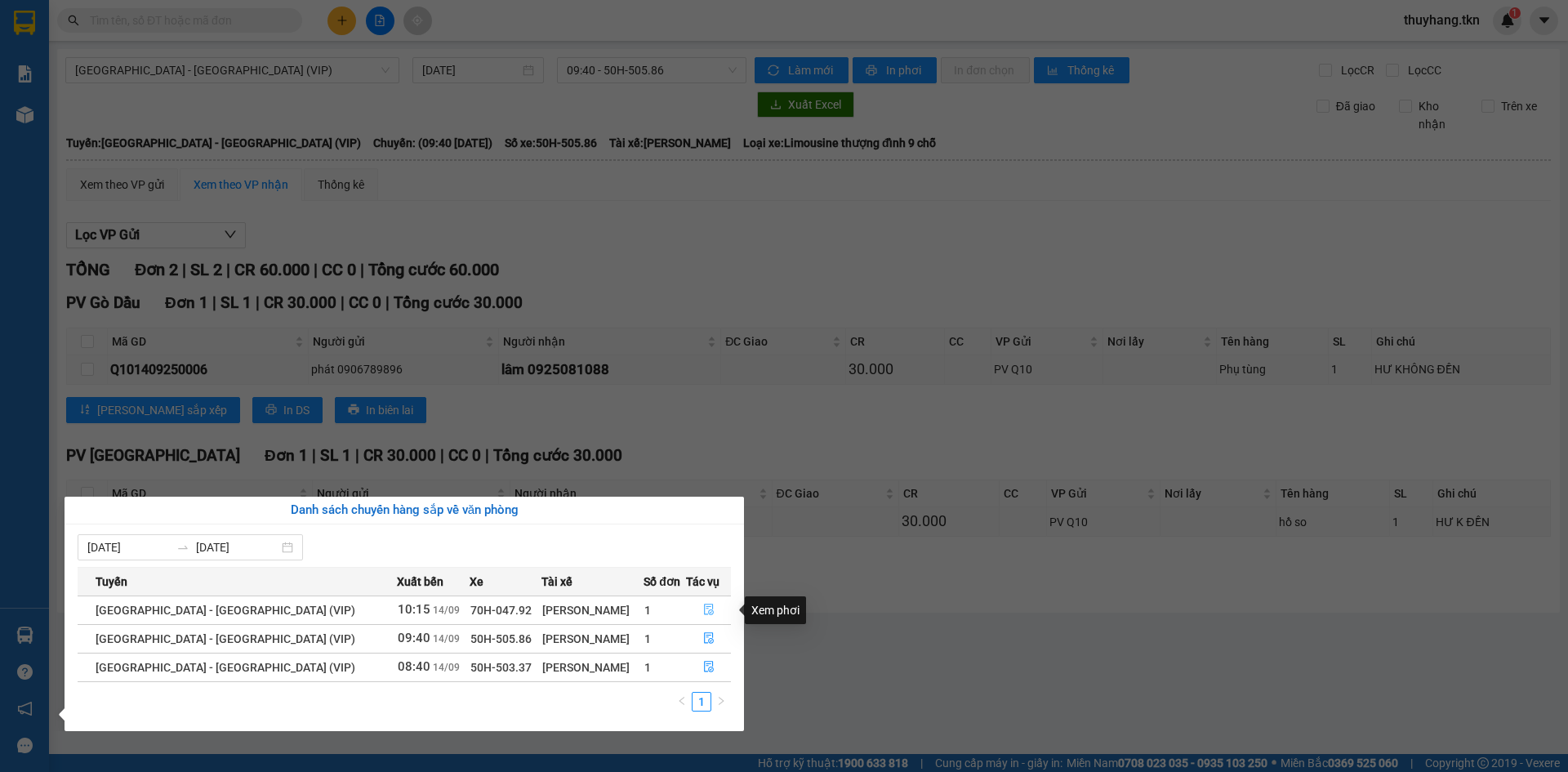
click at [703, 609] on icon "file-done" at bounding box center [709, 609] width 12 height 12
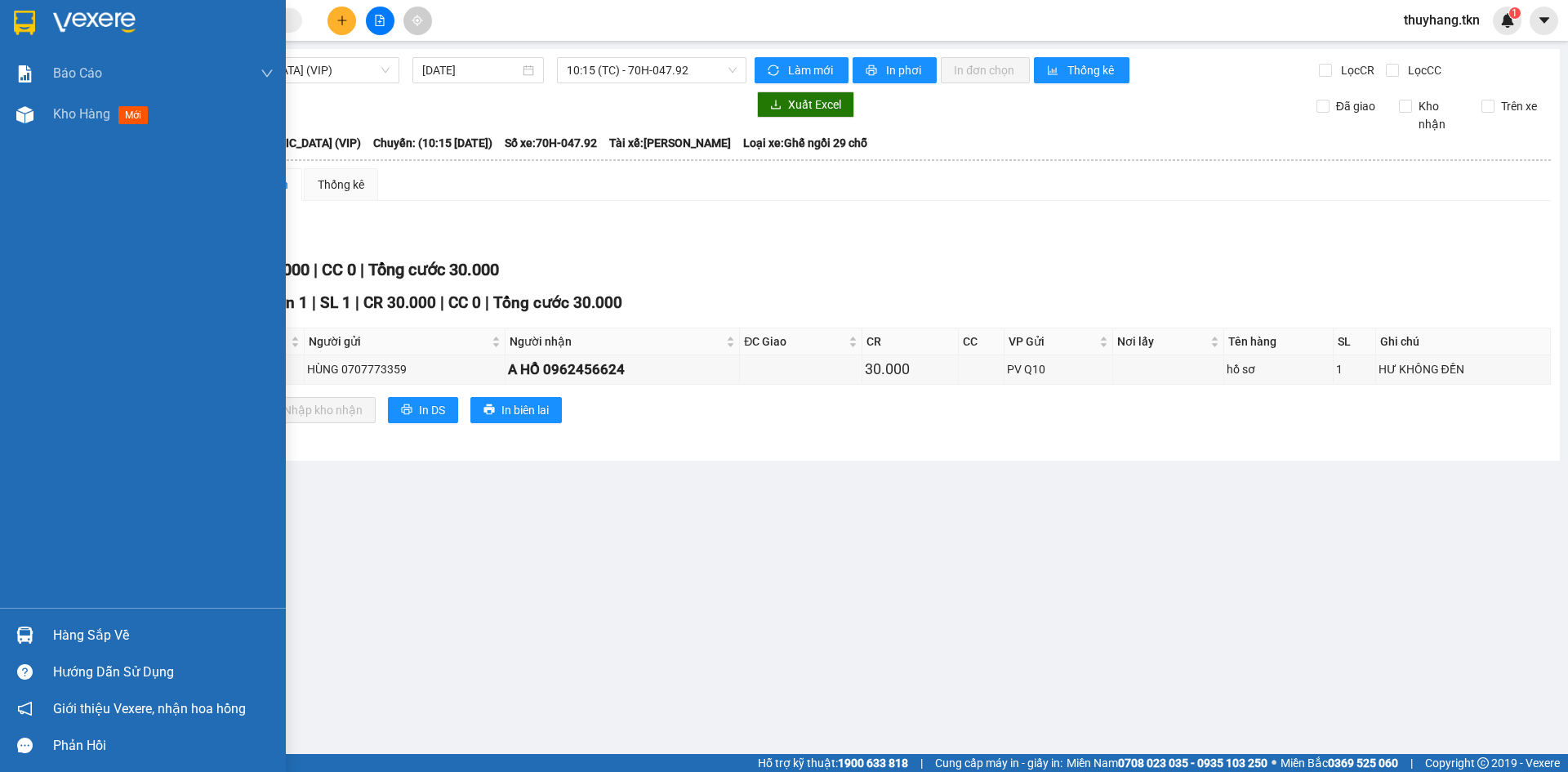
drag, startPoint x: 97, startPoint y: 635, endPoint x: 179, endPoint y: 636, distance: 82.0
click at [99, 635] on div "Hàng sắp về" at bounding box center [163, 636] width 220 height 25
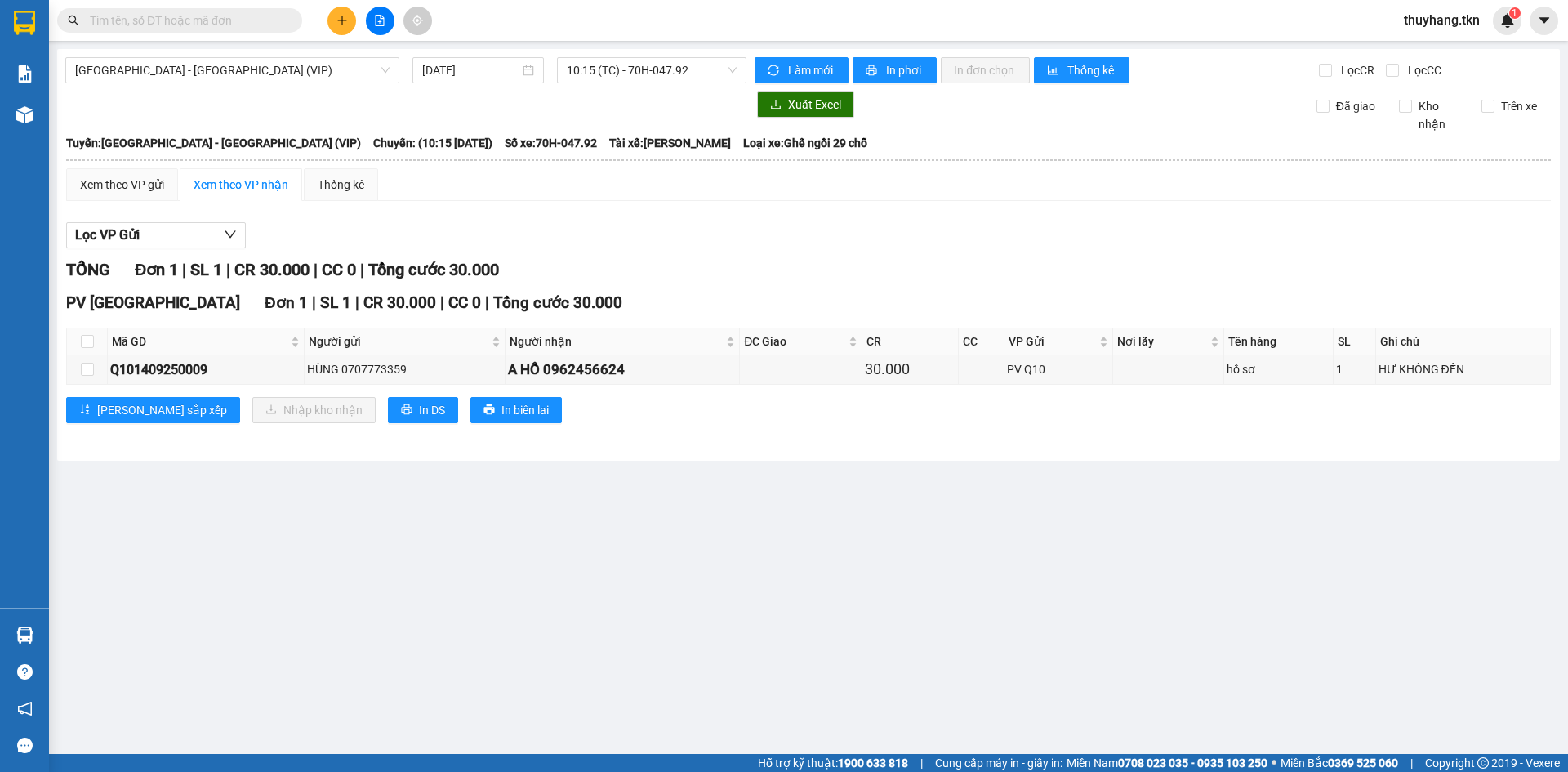
click at [152, 109] on section "Kết quả tìm kiếm ( 0 ) Bộ lọc No Data thuyhang.tkn 1 Báo cáo Mẫu 1: Báo cáo dòn…" at bounding box center [784, 386] width 1568 height 772
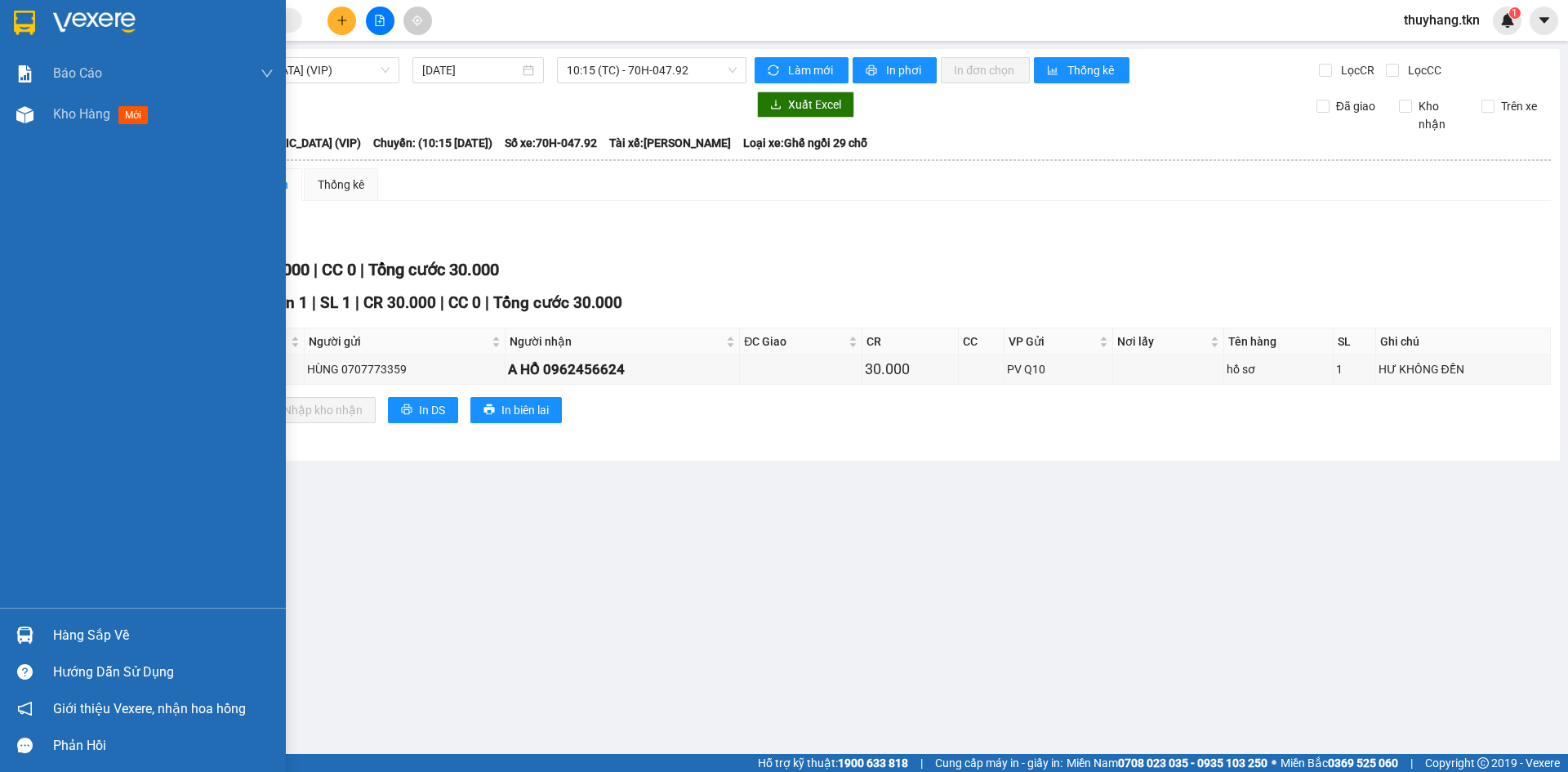
click at [18, 17] on img at bounding box center [25, 23] width 22 height 25
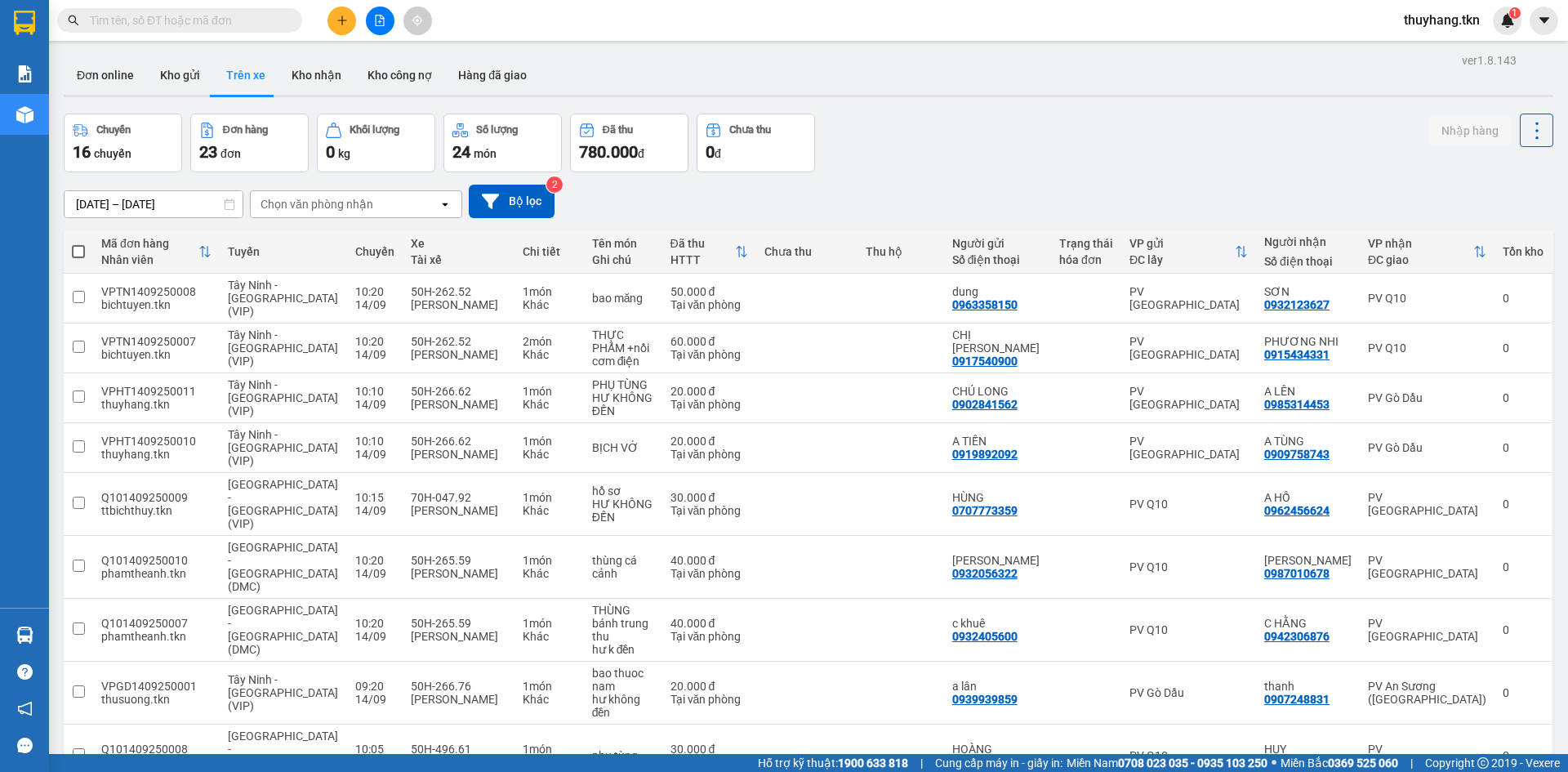
click at [920, 133] on div "Chuyến 16 chuyến Đơn hàng 23 đơn Khối lượng 0 kg Số lượng 24 món Đã thu 780.000…" at bounding box center [808, 143] width 1489 height 59
click at [1043, 93] on div "Đơn online Kho gửi Trên xe Kho nhận Kho công nợ Hàng đã giao" at bounding box center [808, 77] width 1489 height 43
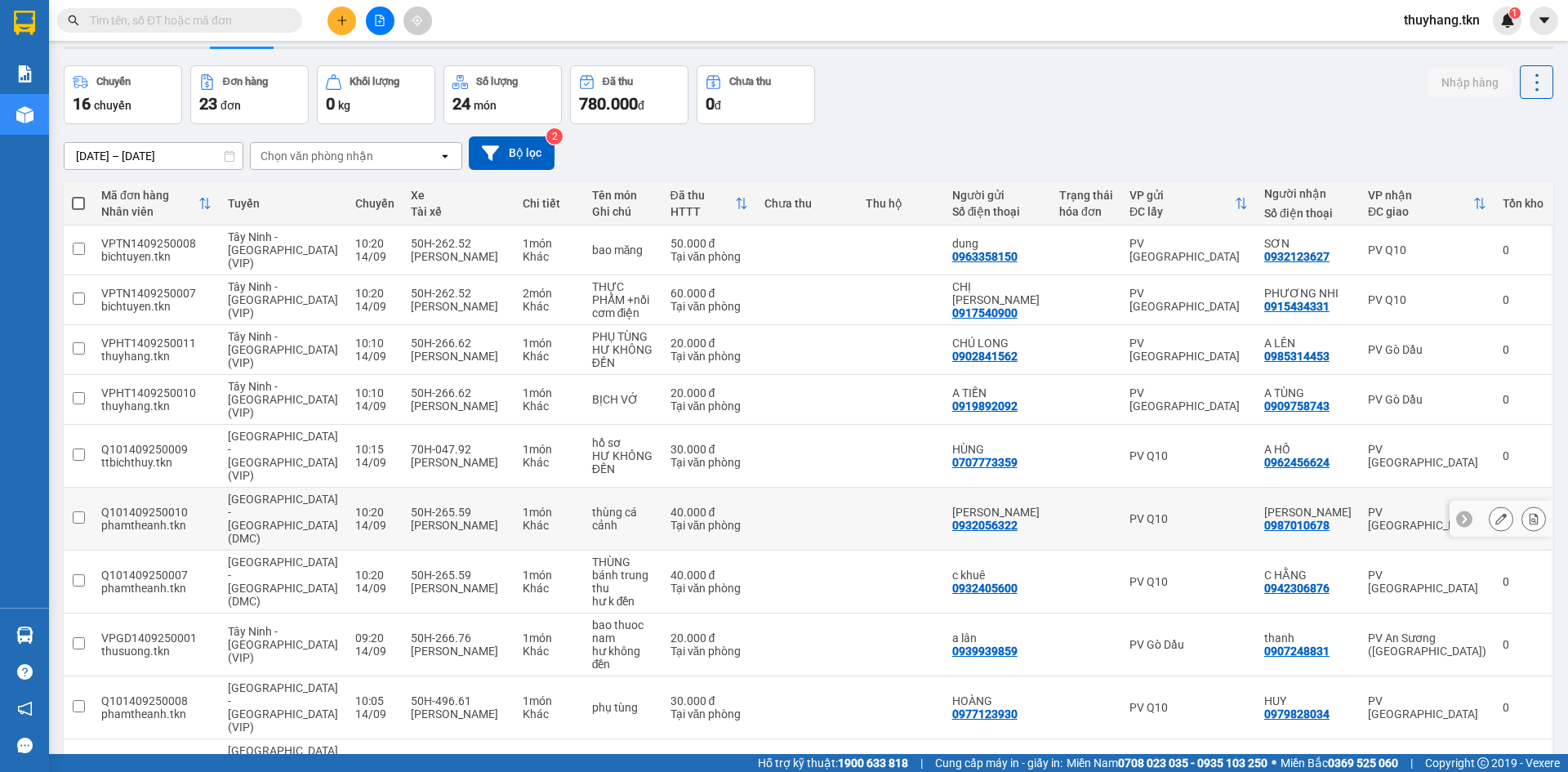
scroll to position [75, 0]
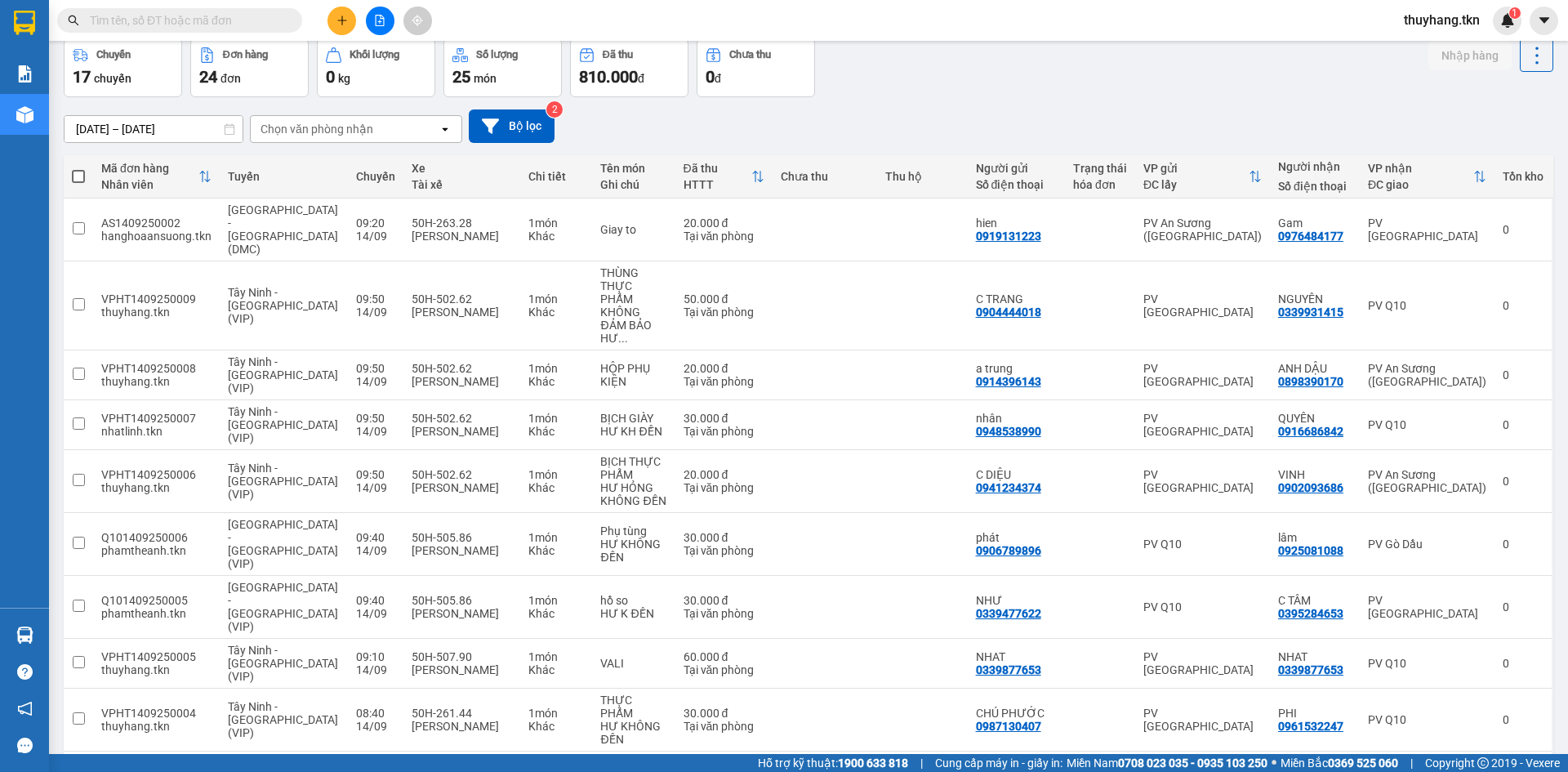
drag, startPoint x: 1159, startPoint y: 729, endPoint x: 1135, endPoint y: 678, distance: 56.4
click at [1159, 729] on div "ver 1.8.143 Đơn online Kho gửi Trên xe Kho nhận Kho công nợ Hàng đã giao Chuyến…" at bounding box center [808, 423] width 1503 height 900
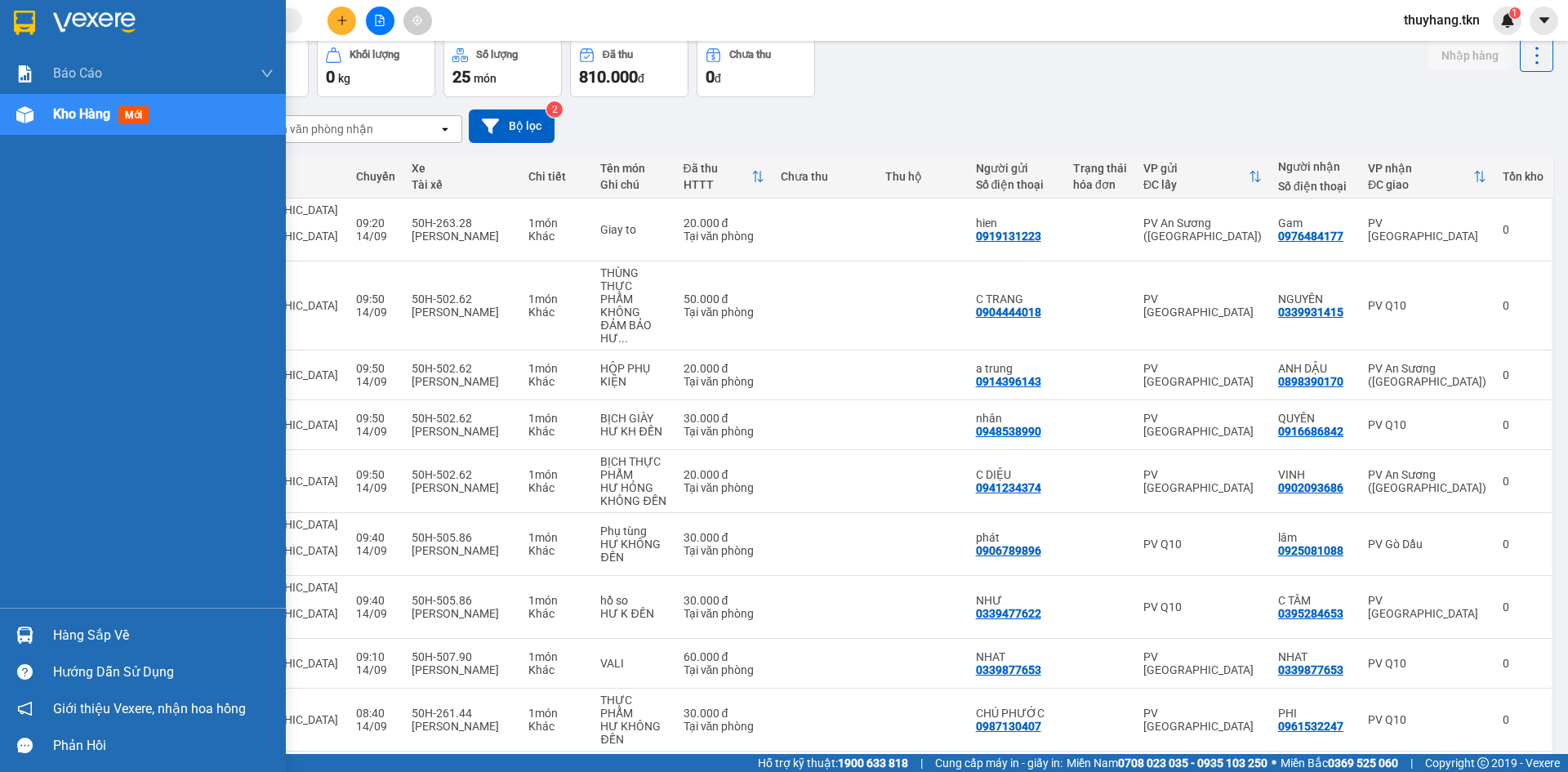
drag, startPoint x: 45, startPoint y: 625, endPoint x: 190, endPoint y: 647, distance: 146.7
click at [51, 626] on div "Hàng sắp về" at bounding box center [143, 635] width 286 height 36
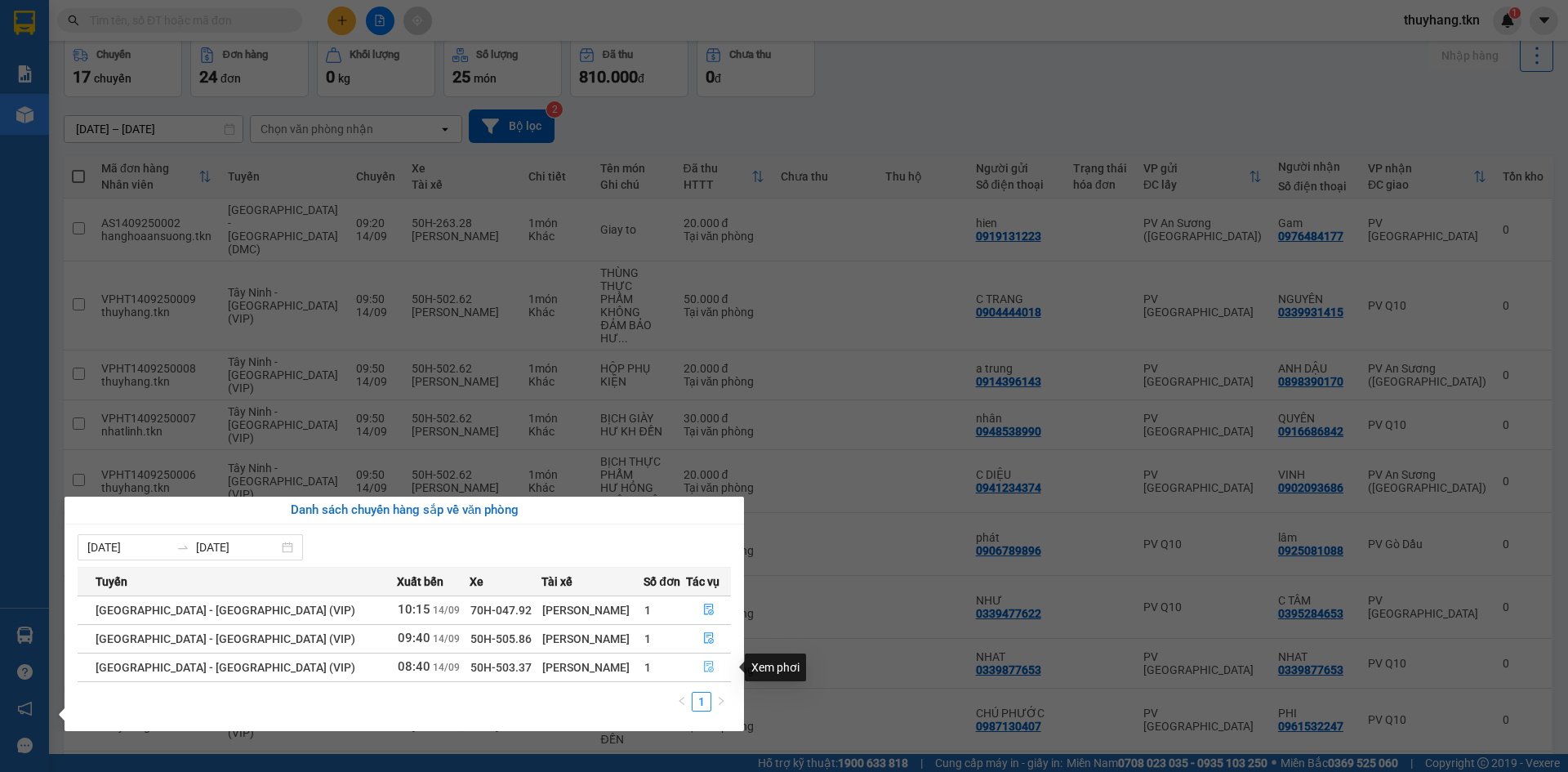
click at [704, 669] on icon "file-done" at bounding box center [709, 668] width 10 height 12
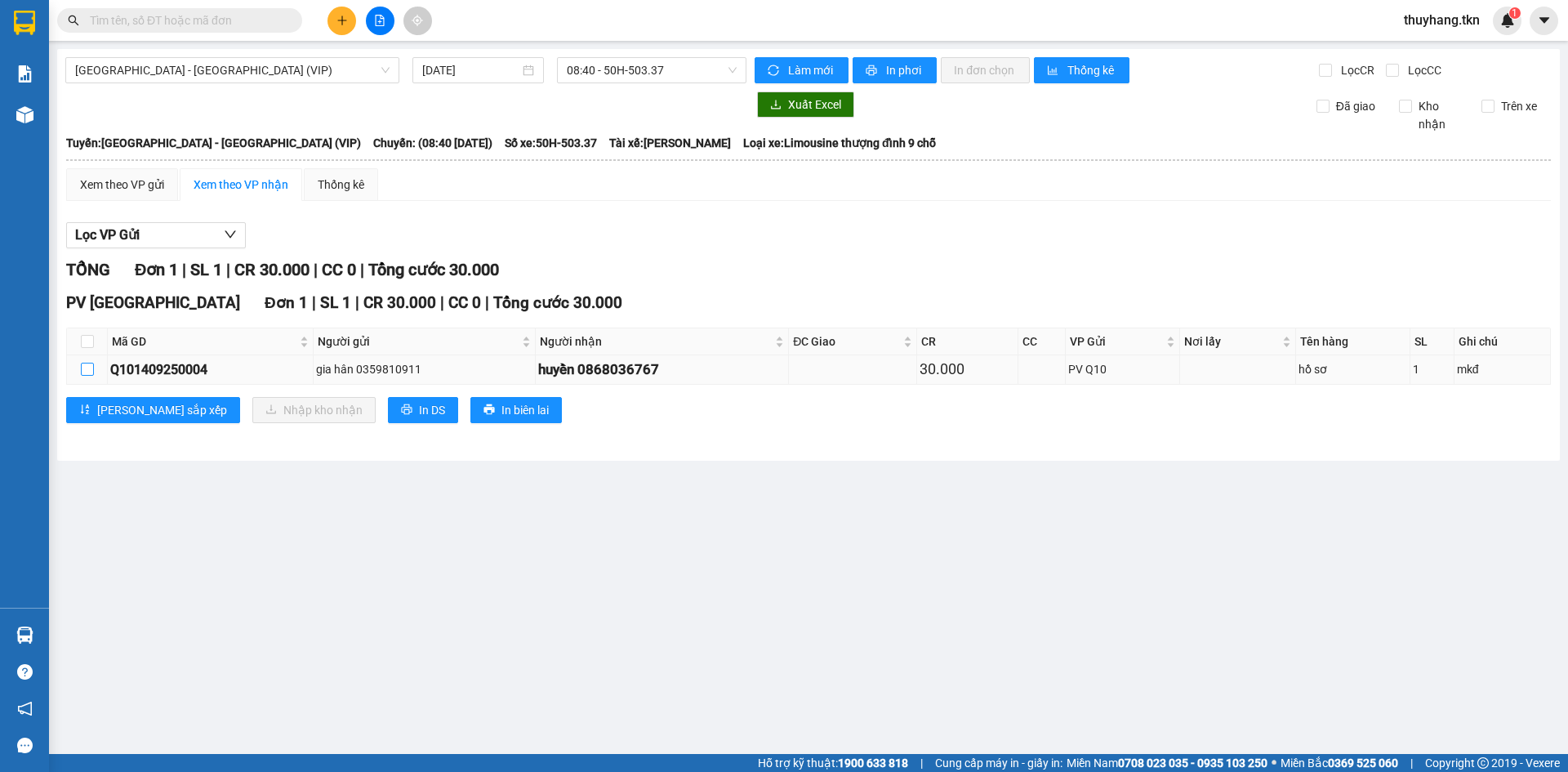
click at [89, 369] on input "checkbox" at bounding box center [88, 369] width 13 height 13
checkbox input "true"
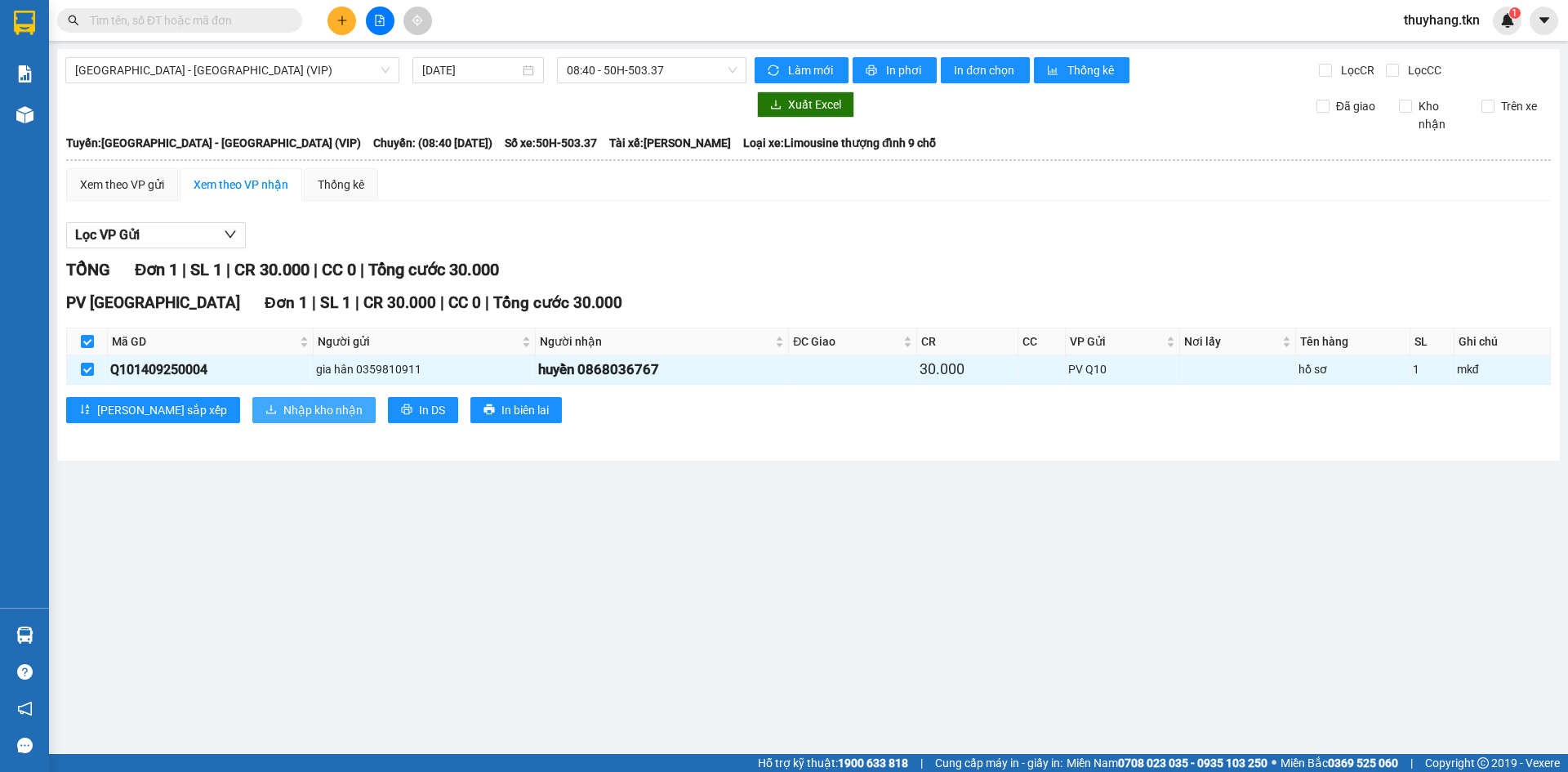
click at [283, 405] on span "Nhập kho nhận" at bounding box center [323, 410] width 80 height 18
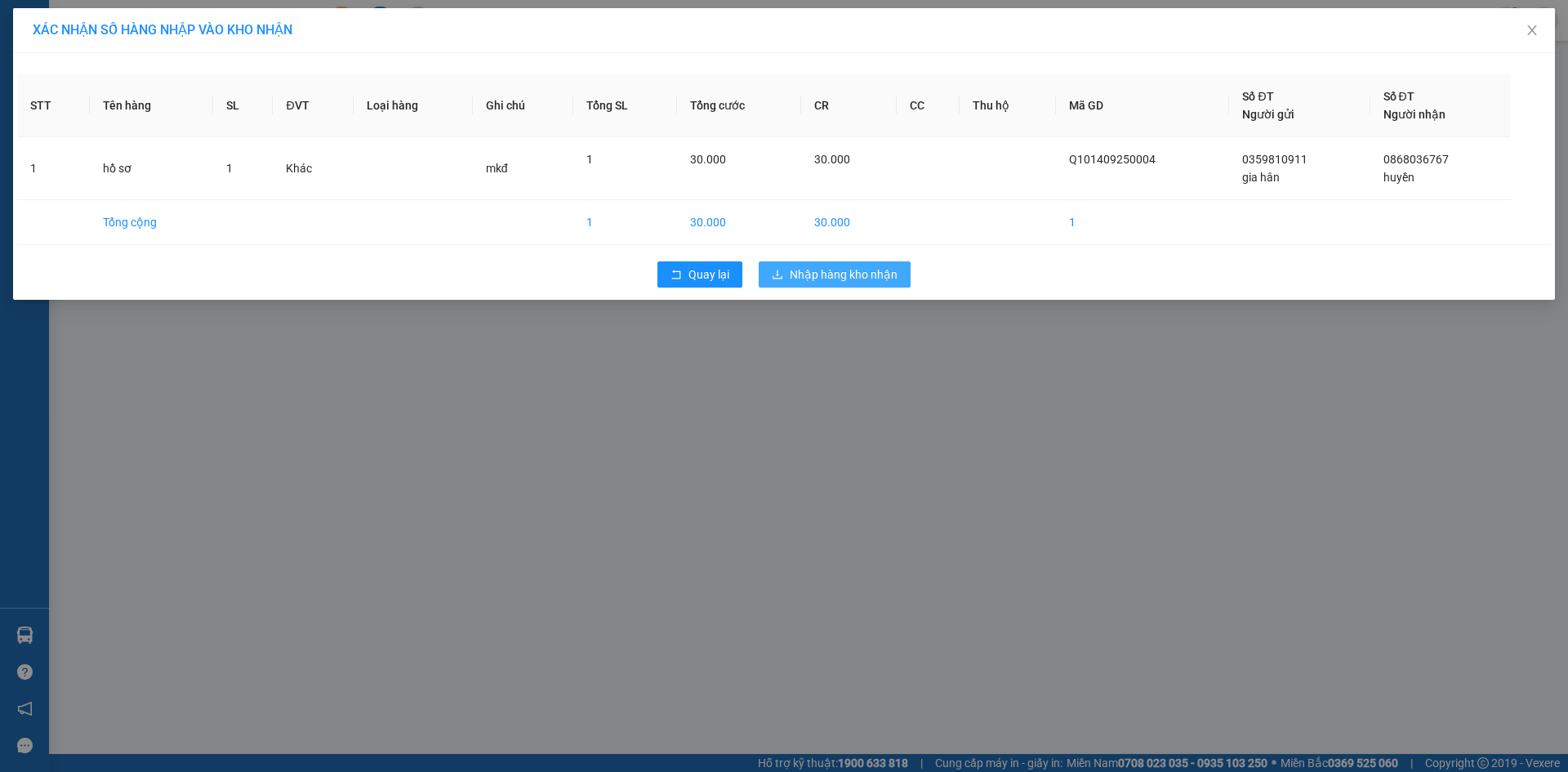
click at [883, 266] on span "Nhập hàng kho nhận" at bounding box center [844, 274] width 108 height 18
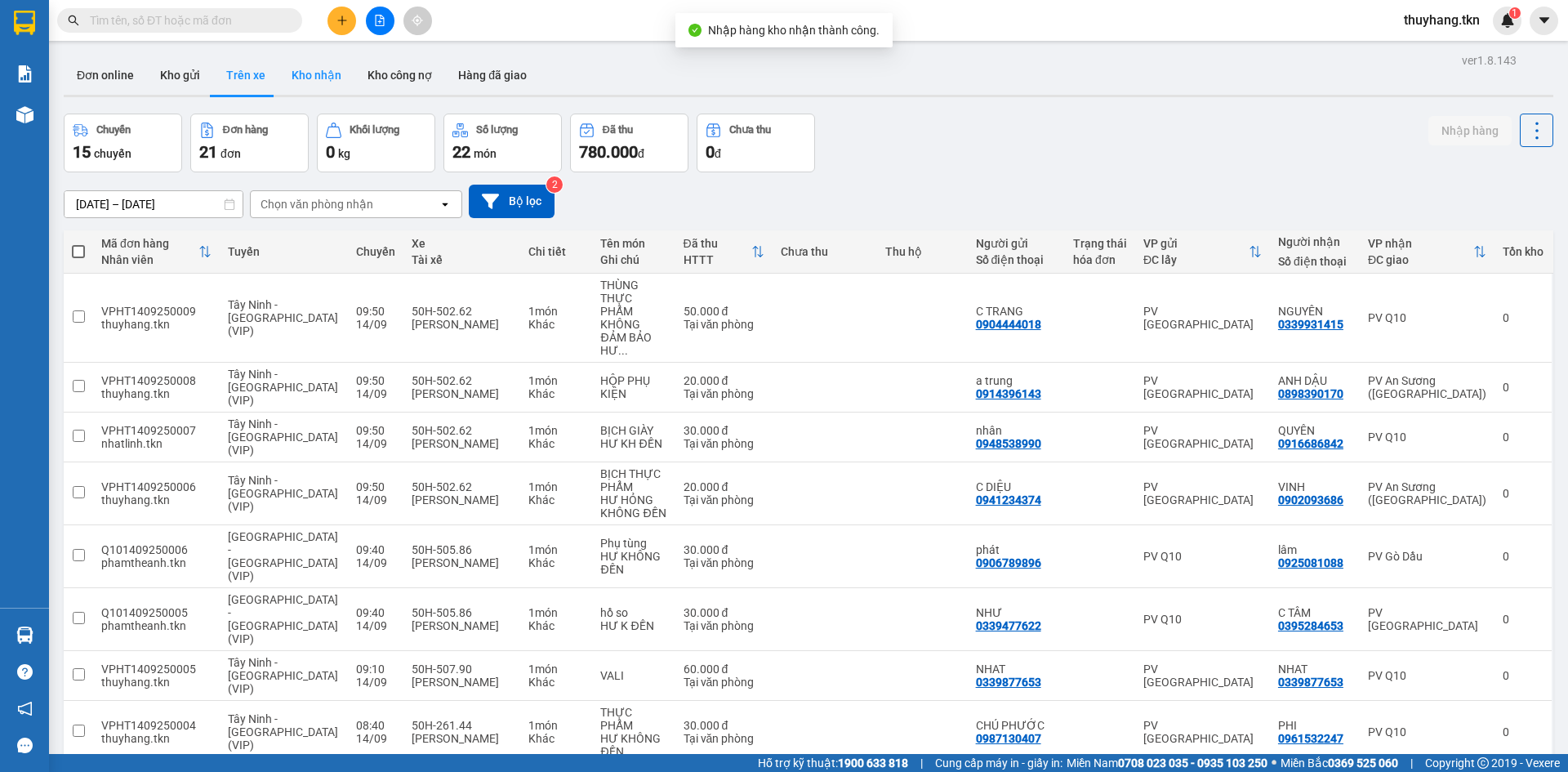
click at [314, 75] on button "Kho nhận" at bounding box center [317, 75] width 76 height 39
type input "[DATE] – [DATE]"
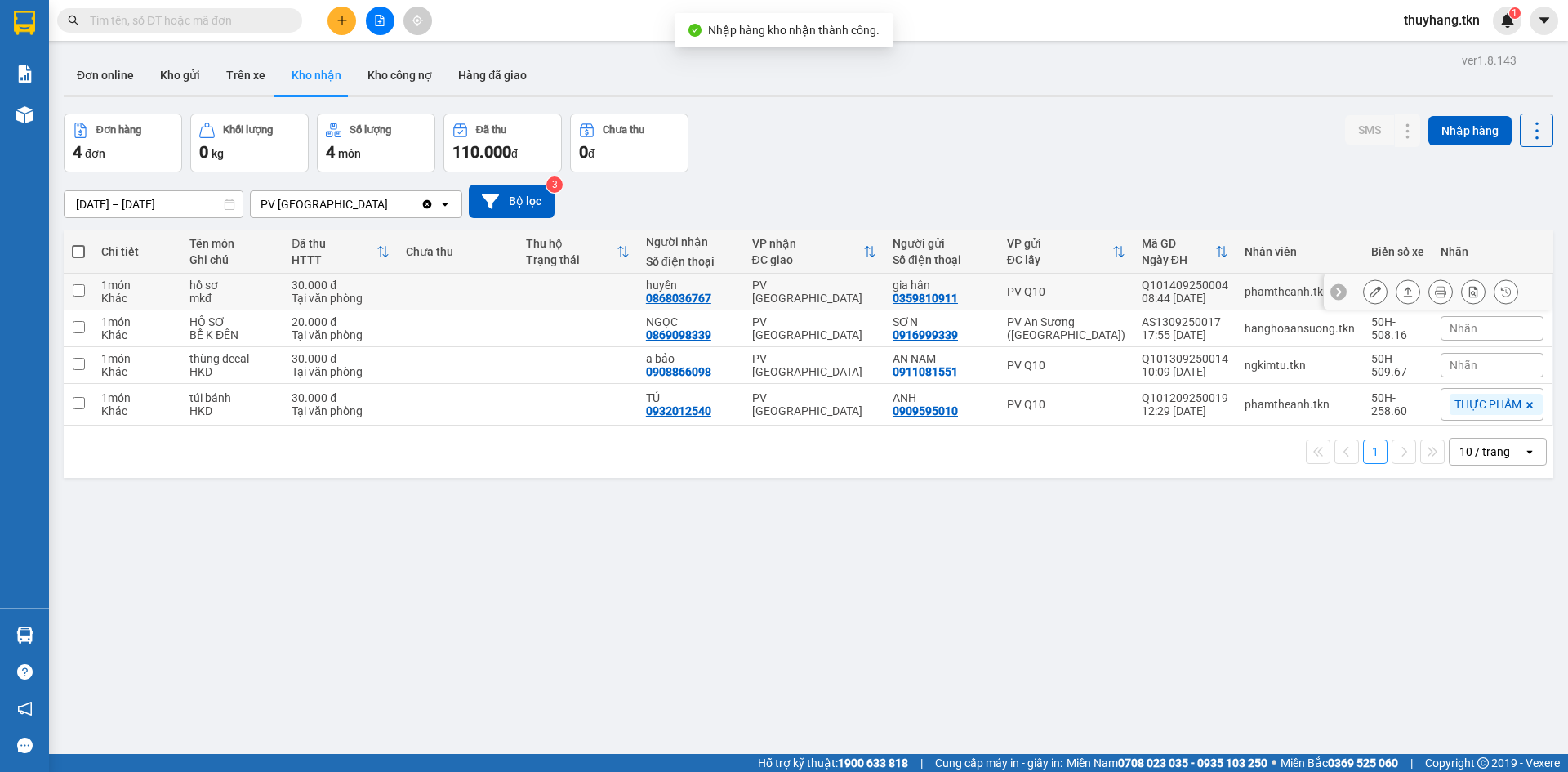
click at [581, 297] on td at bounding box center [578, 292] width 120 height 36
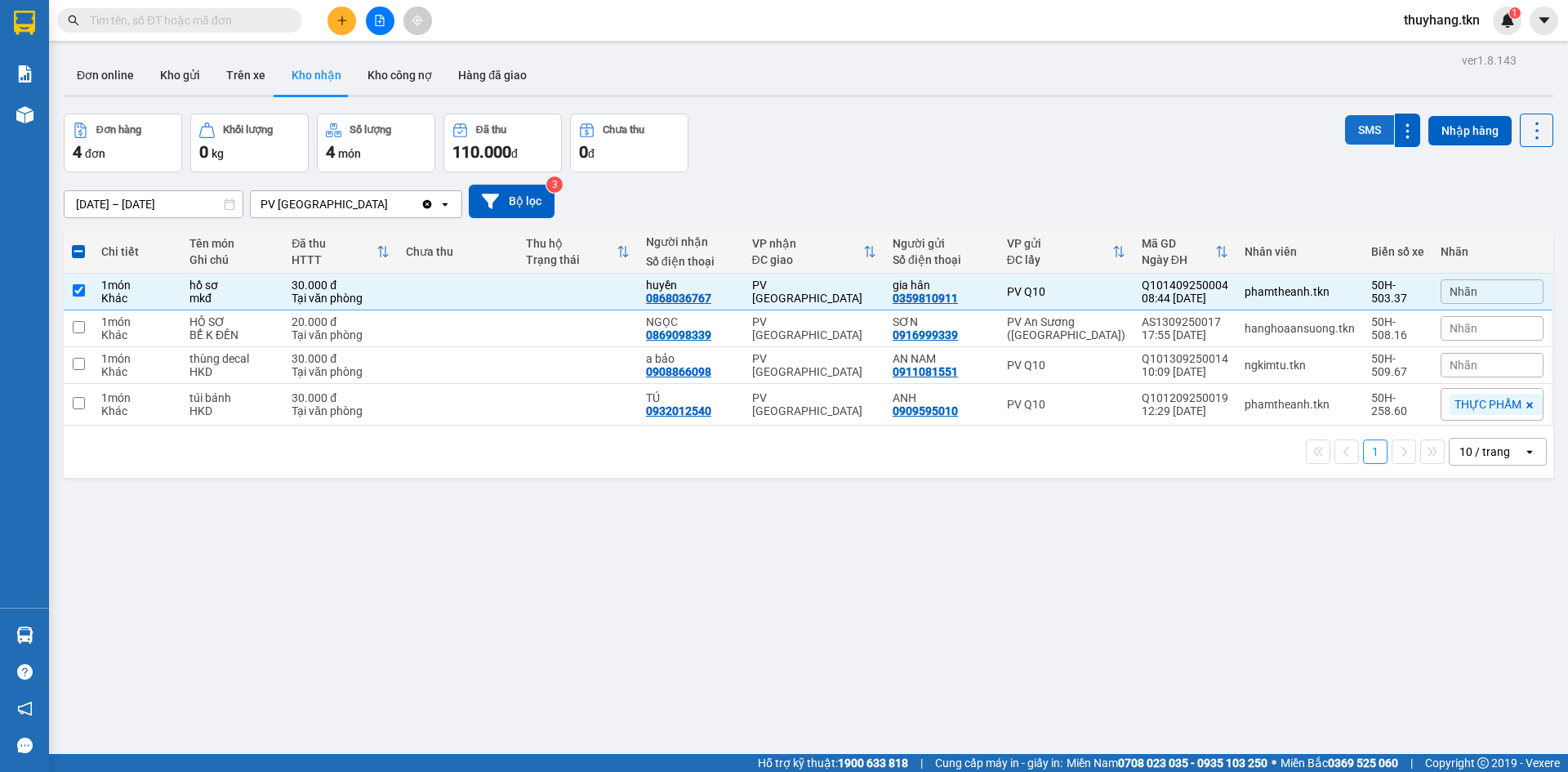
click at [1349, 124] on button "SMS" at bounding box center [1369, 129] width 49 height 29
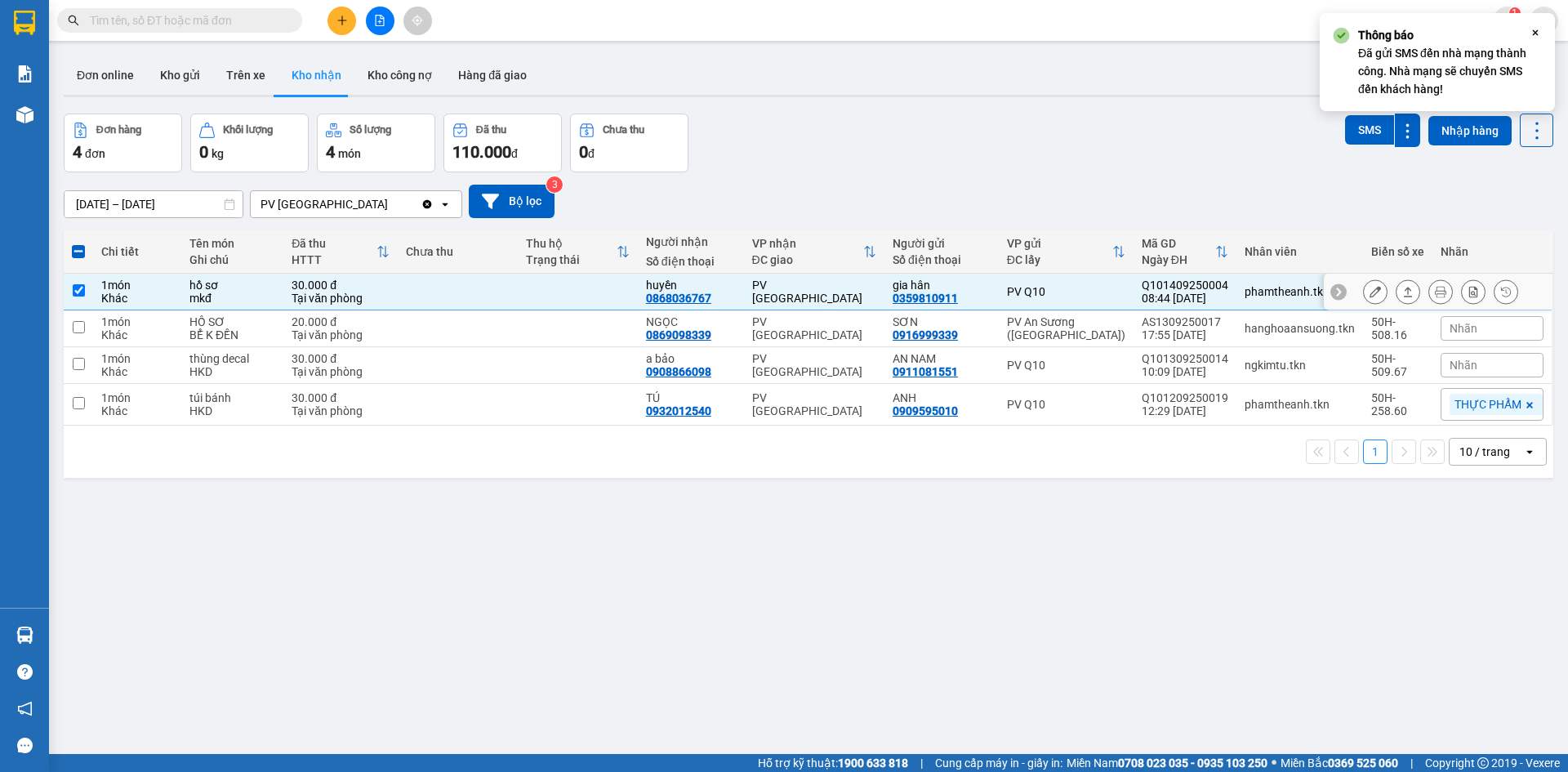
click at [511, 299] on td at bounding box center [457, 292] width 120 height 36
checkbox input "false"
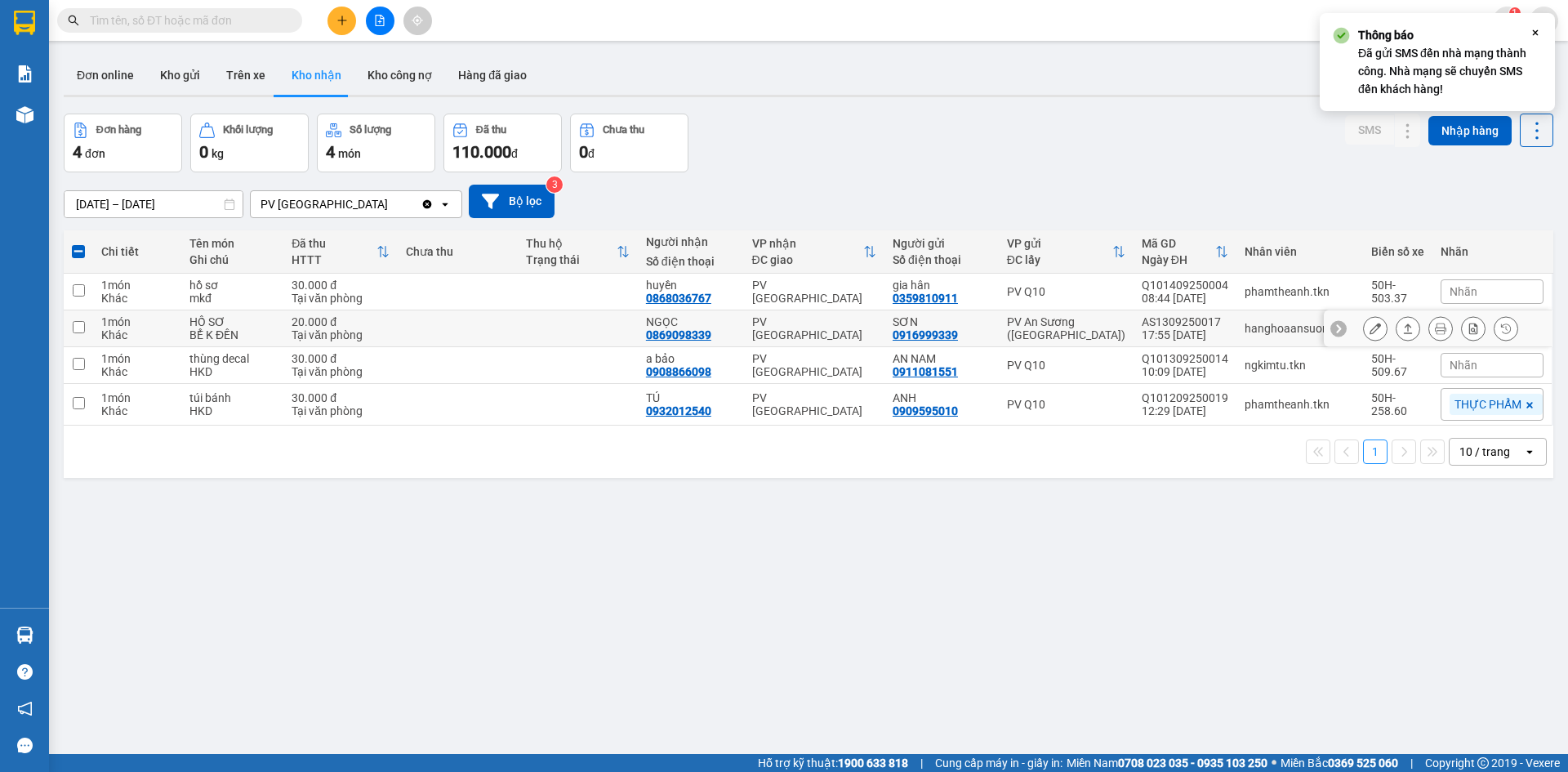
click at [510, 324] on td at bounding box center [457, 328] width 120 height 36
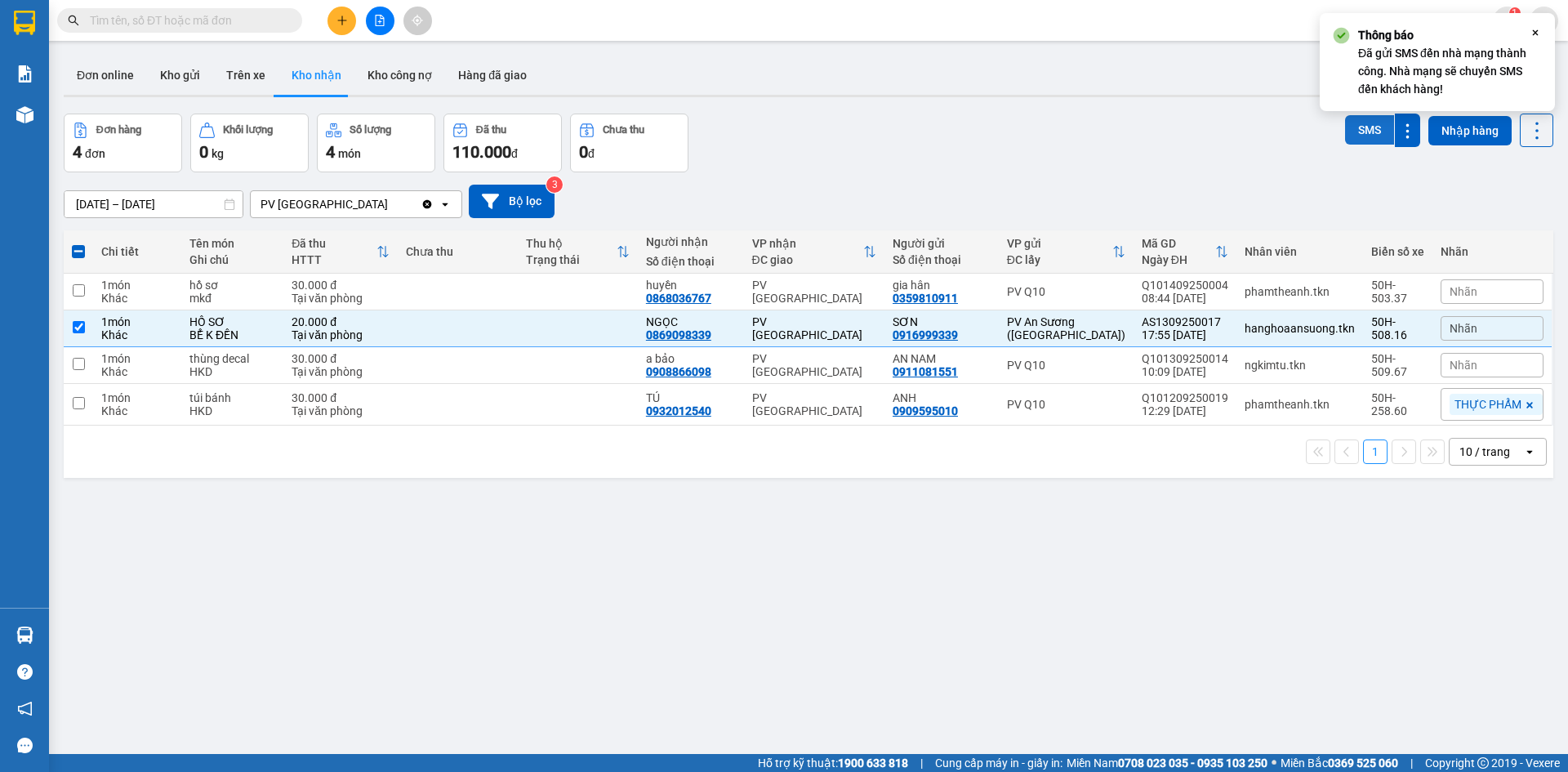
click at [1361, 129] on button "SMS" at bounding box center [1369, 129] width 49 height 29
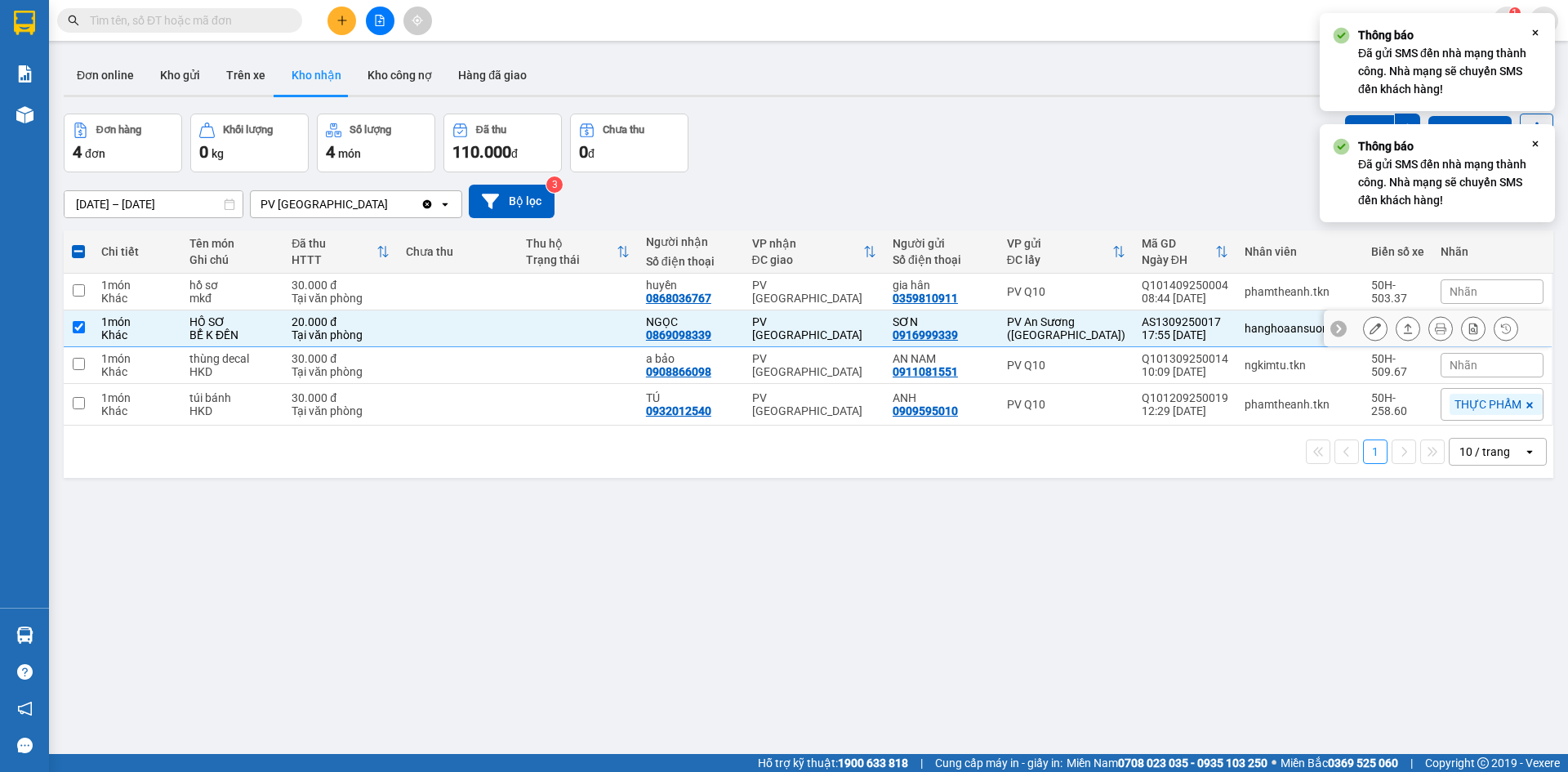
click at [578, 321] on td at bounding box center [578, 328] width 120 height 36
checkbox input "false"
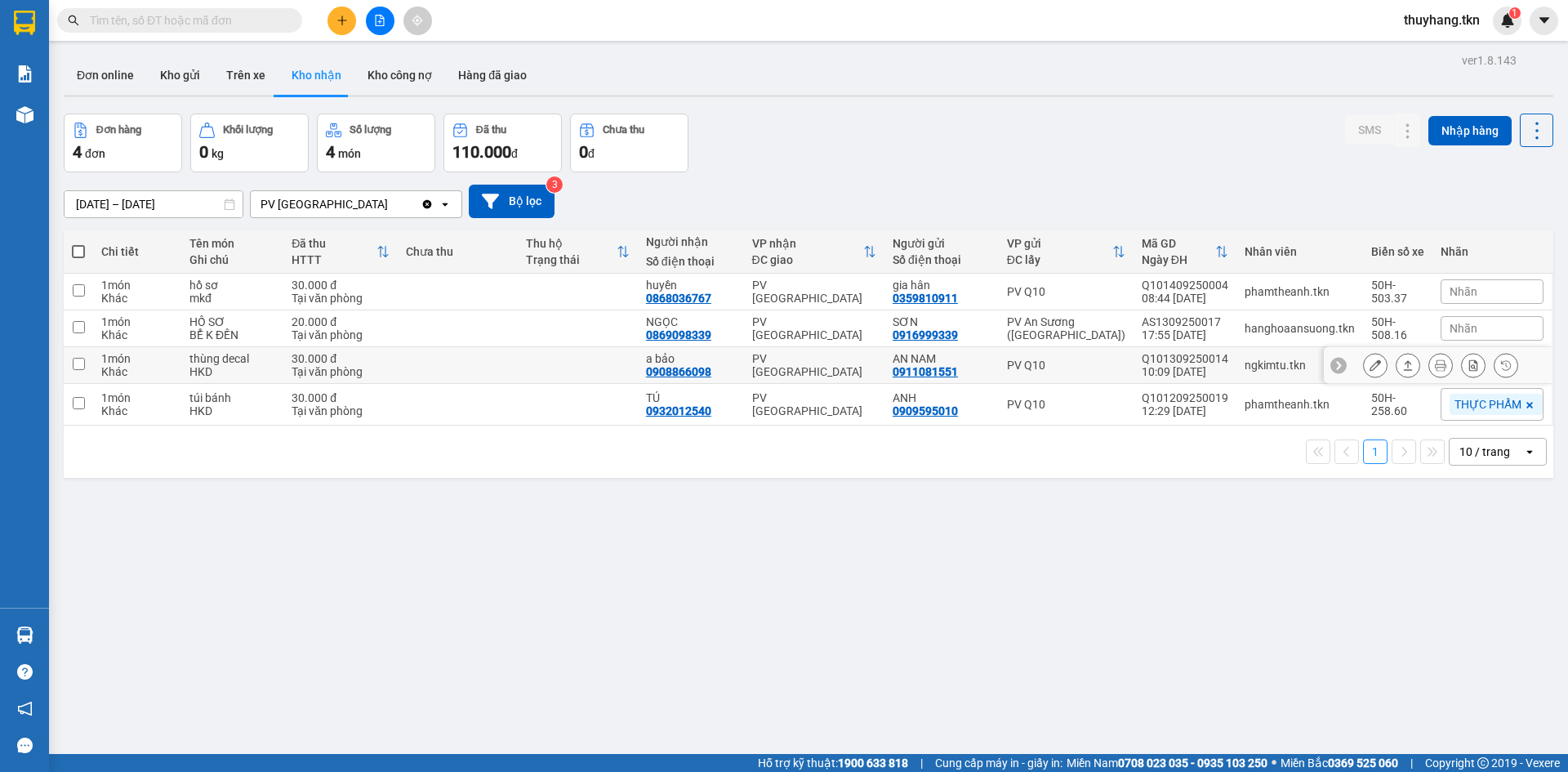
drag, startPoint x: 564, startPoint y: 374, endPoint x: 667, endPoint y: 360, distance: 103.9
click at [565, 373] on td at bounding box center [578, 366] width 120 height 36
checkbox input "true"
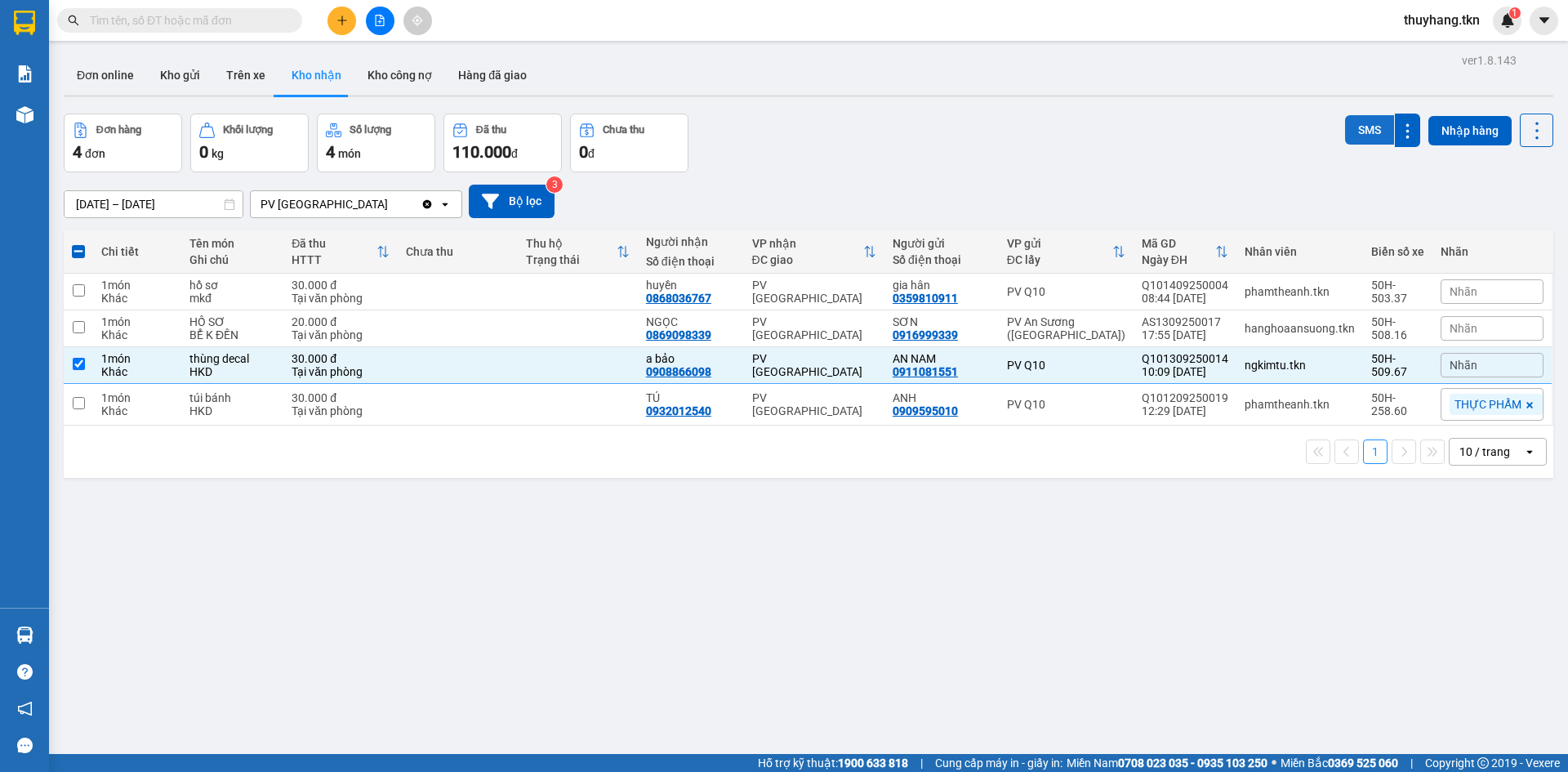
click at [1345, 138] on button "SMS" at bounding box center [1369, 129] width 49 height 29
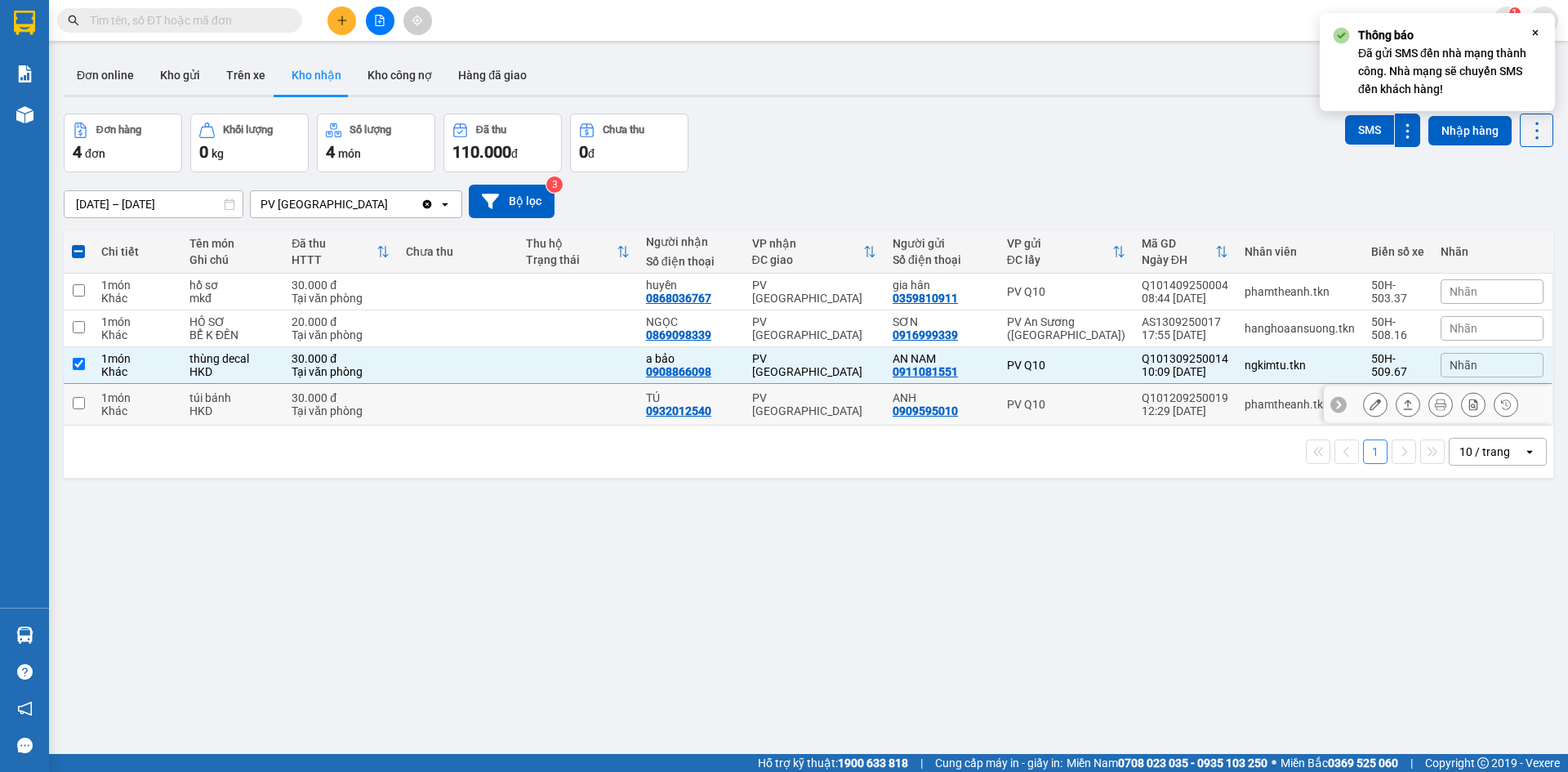
click at [601, 409] on td at bounding box center [578, 405] width 120 height 41
checkbox input "true"
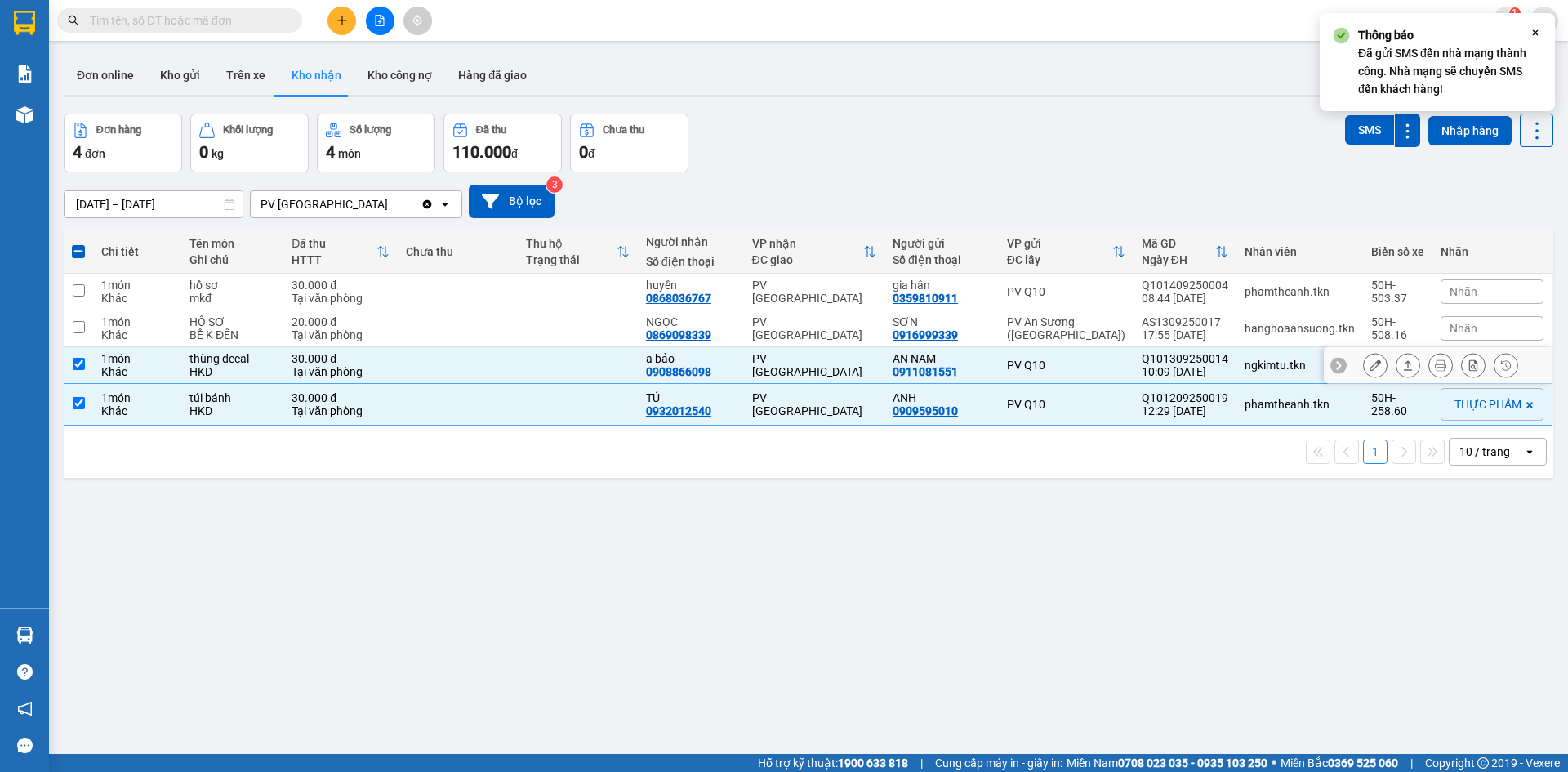
click at [593, 358] on td at bounding box center [578, 366] width 120 height 36
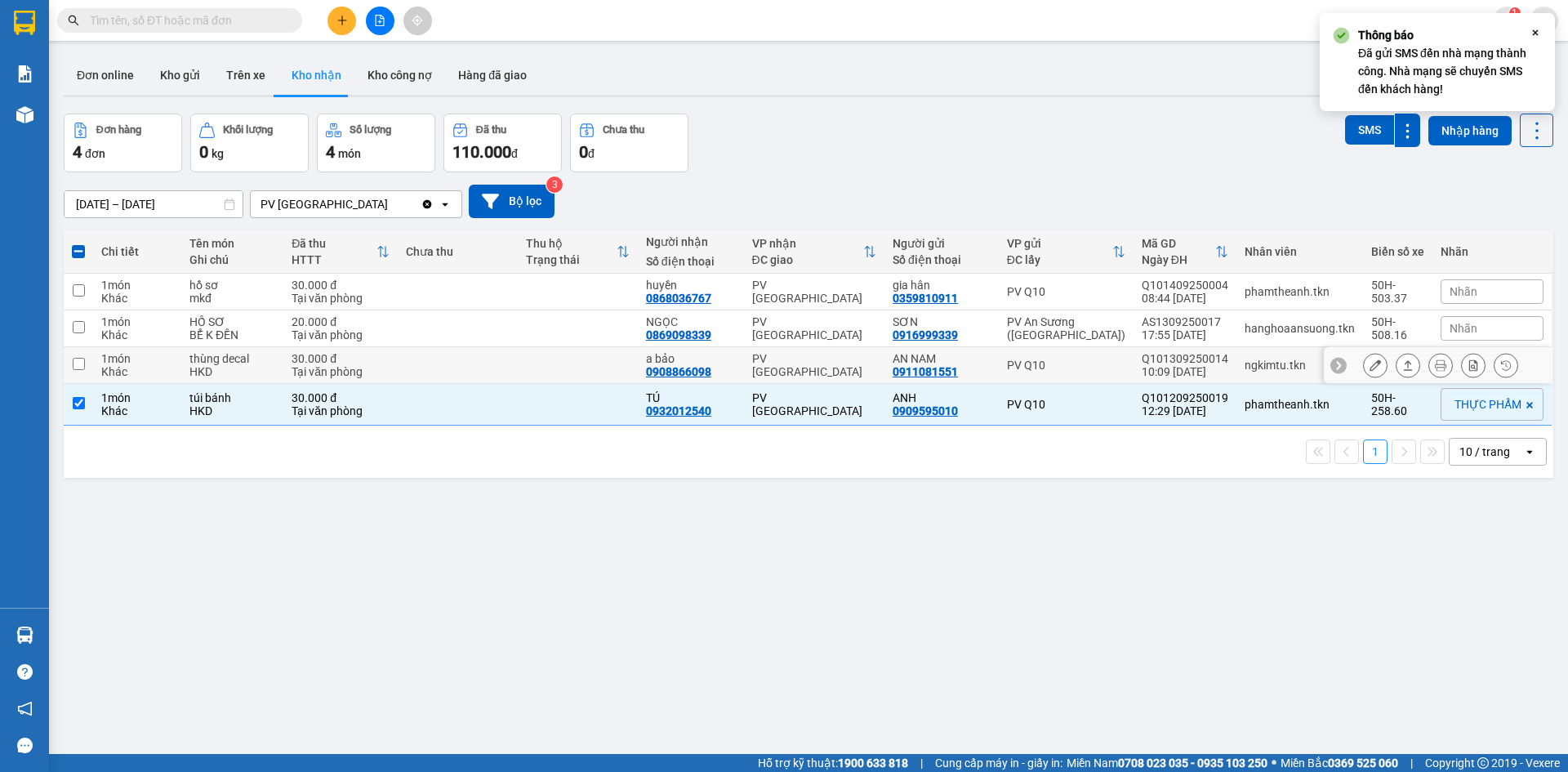
checkbox input "false"
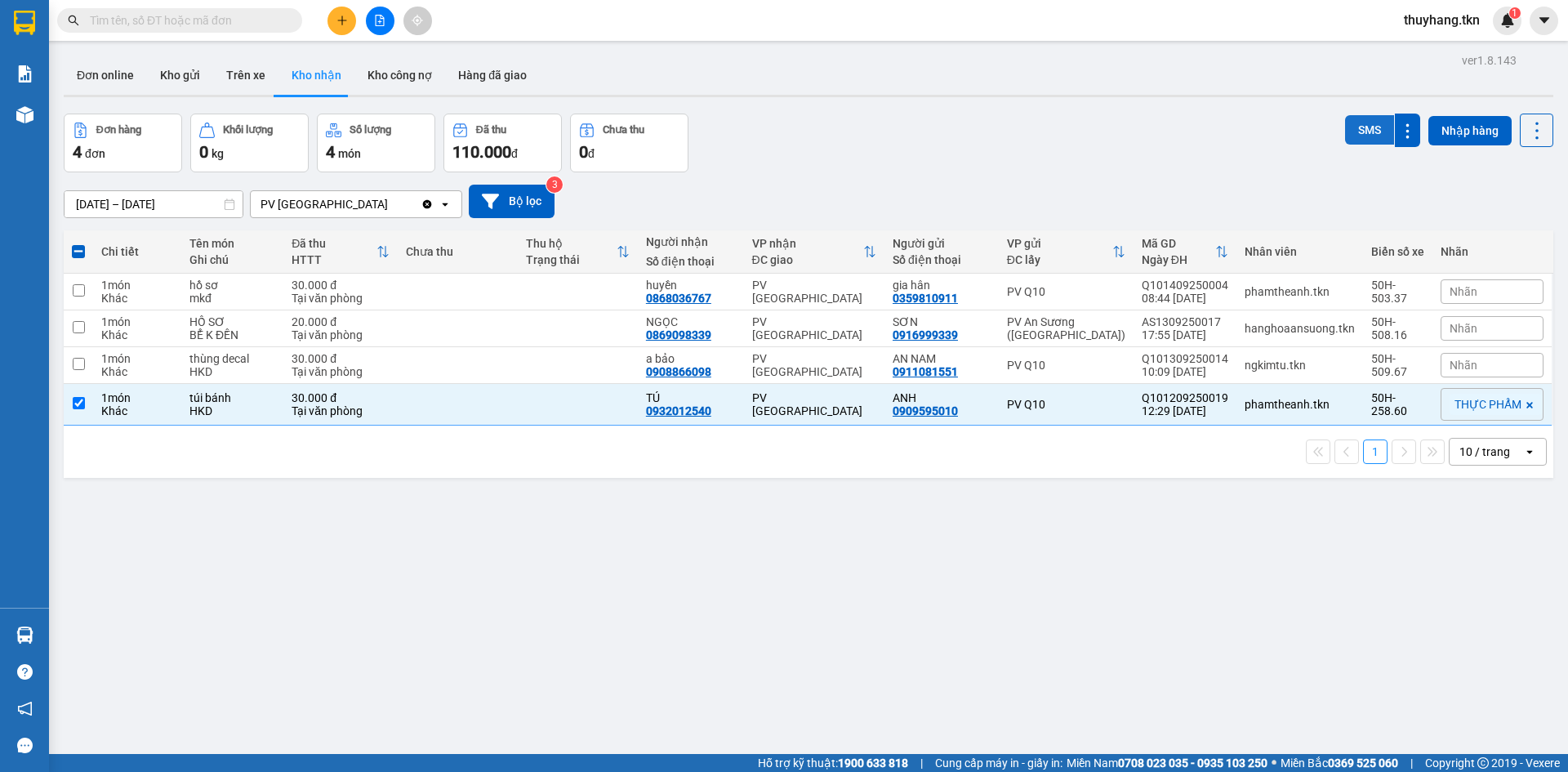
click at [1352, 133] on button "SMS" at bounding box center [1369, 129] width 49 height 29
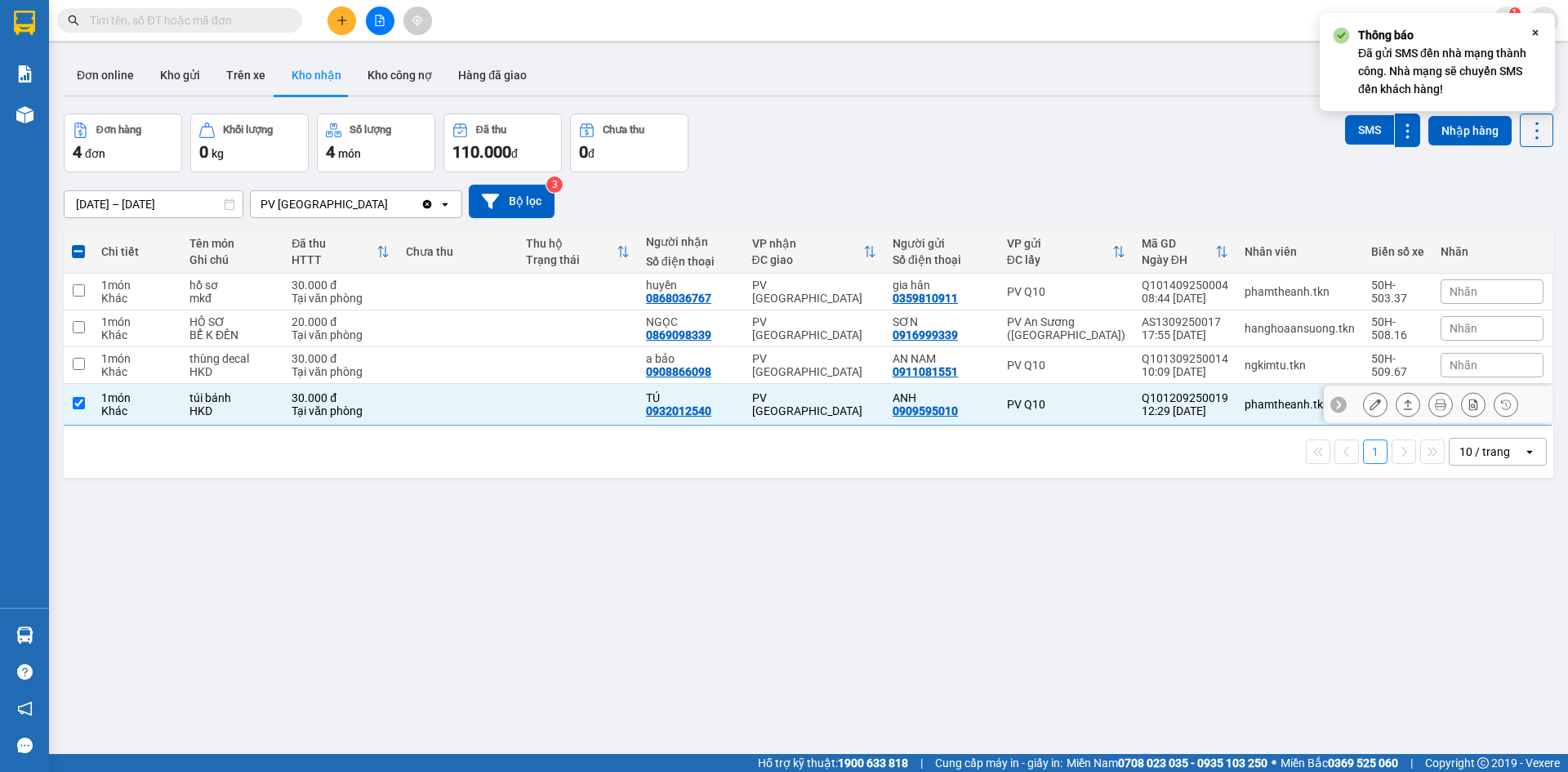
click at [499, 407] on td at bounding box center [457, 405] width 120 height 41
checkbox input "false"
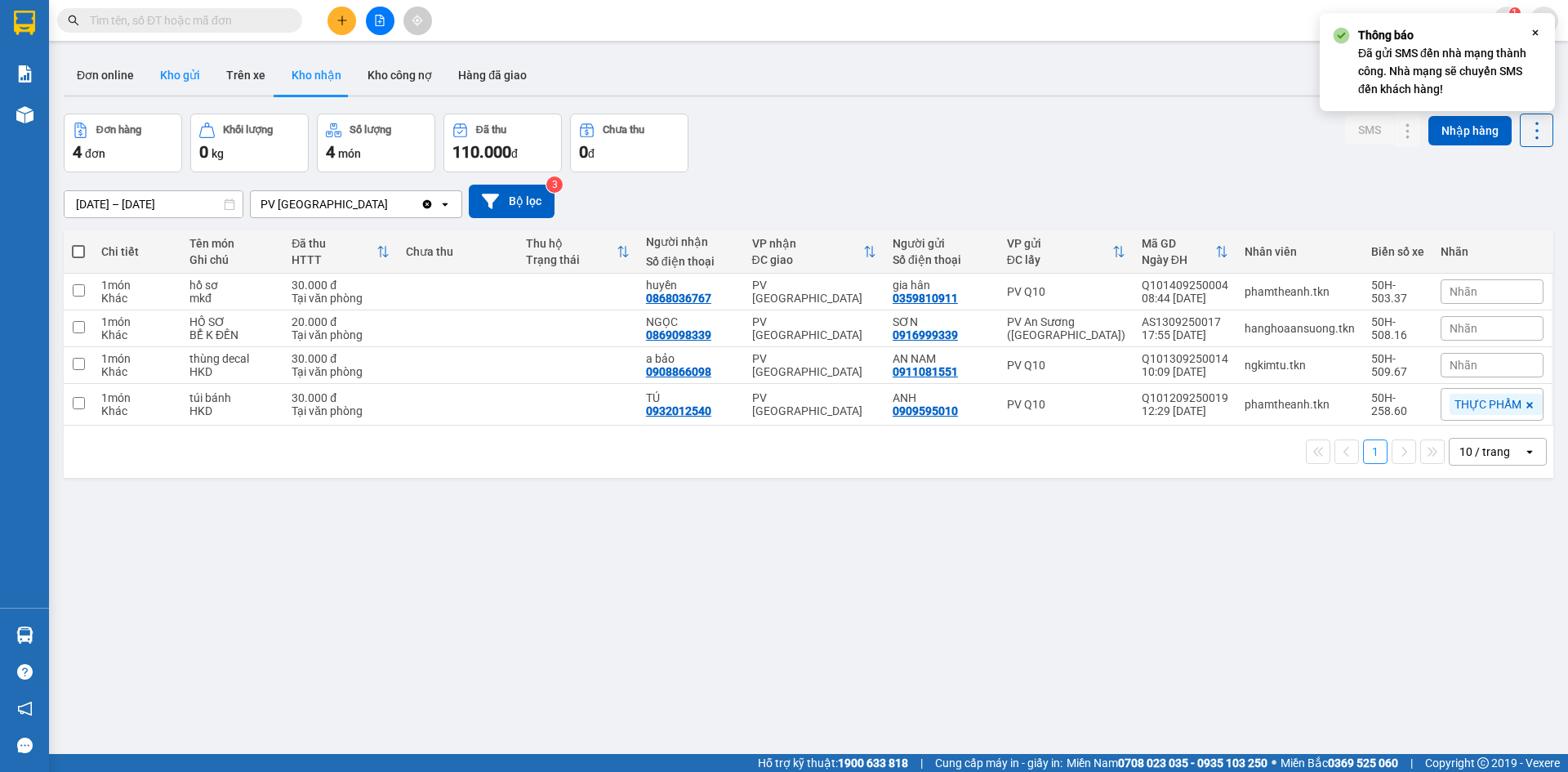
click at [186, 74] on button "Kho gửi" at bounding box center [180, 75] width 66 height 39
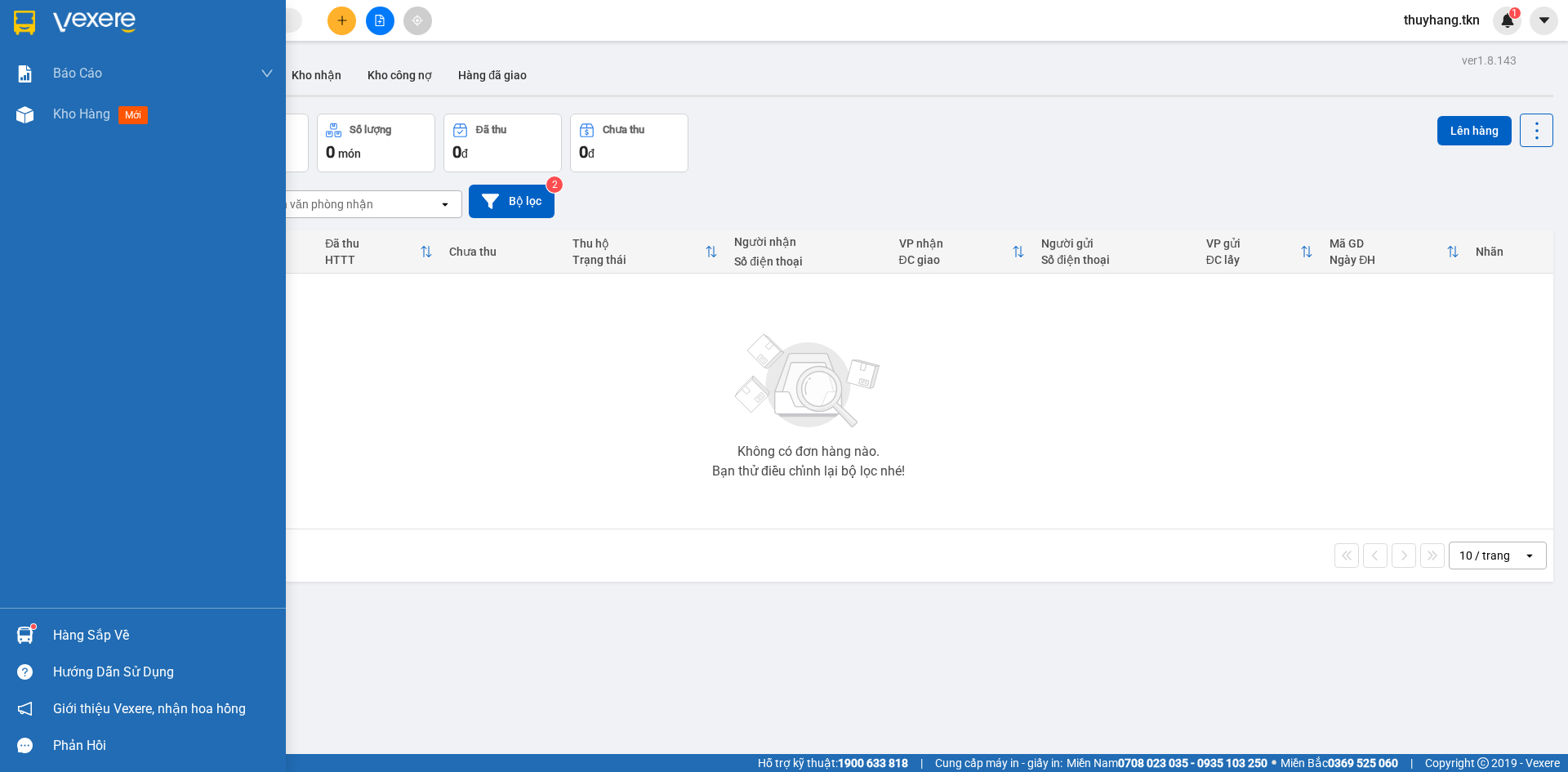
click at [24, 625] on div at bounding box center [25, 635] width 28 height 28
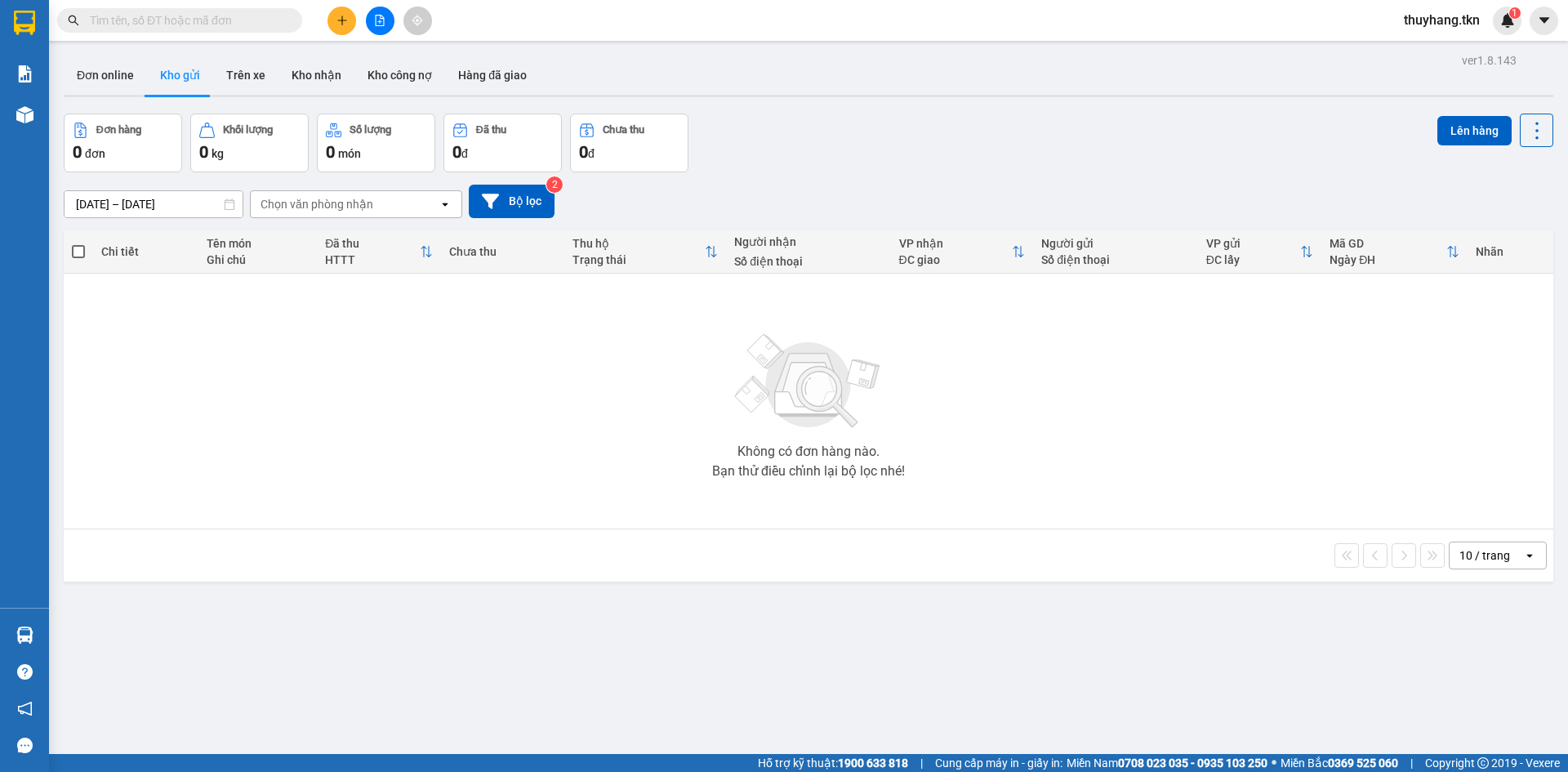
click at [345, 18] on section "Kết quả tìm kiếm ( 0 ) Bộ lọc No Data thuyhang.tkn 1 Báo cáo Mẫu 1: Báo cáo dòn…" at bounding box center [784, 386] width 1568 height 772
click at [346, 18] on icon "plus" at bounding box center [342, 21] width 12 height 12
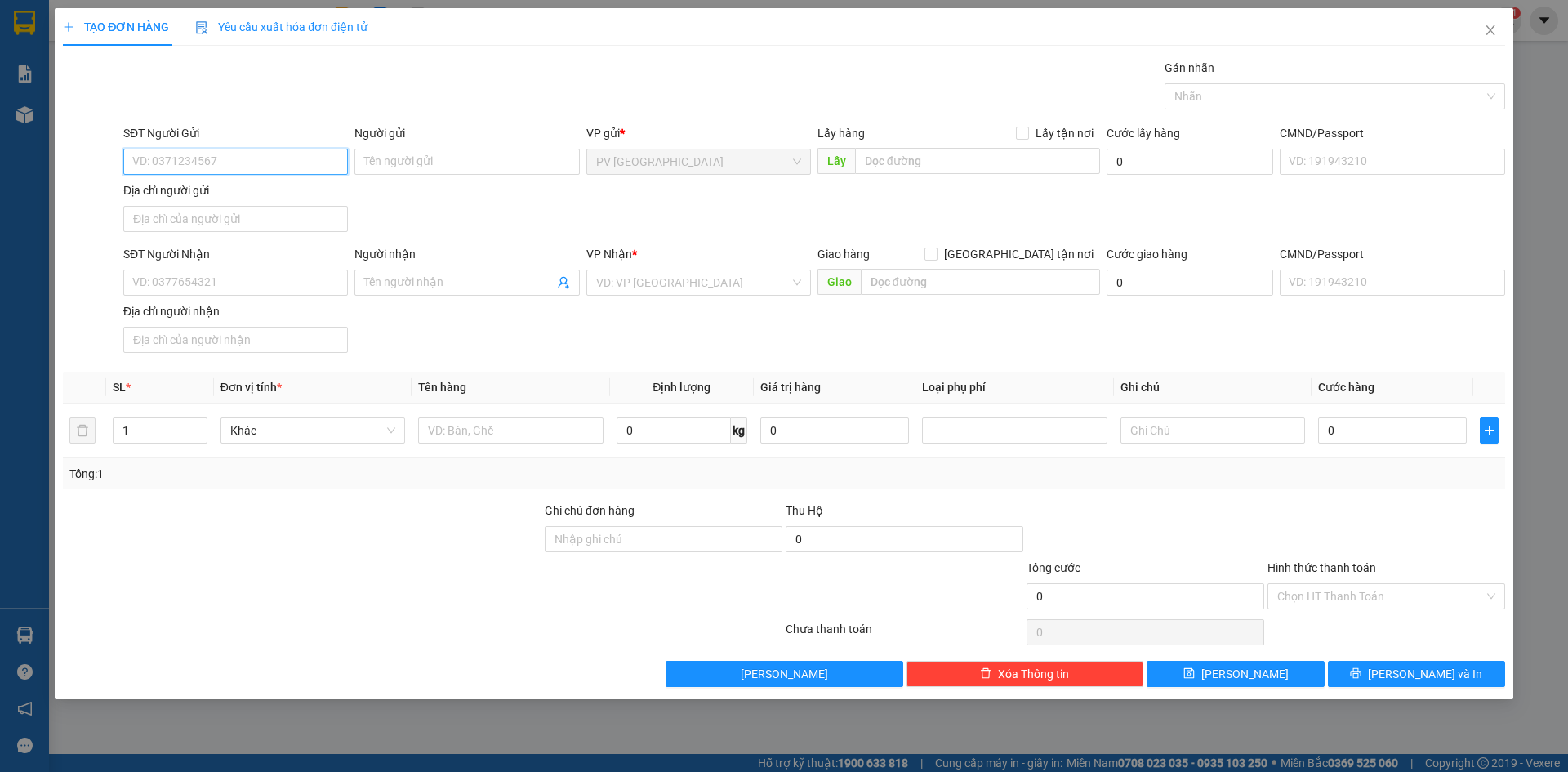
click at [279, 169] on input "SĐT Người Gửi" at bounding box center [235, 162] width 225 height 27
type input "0339112352"
click at [249, 190] on div "0339112352 - CÔ OANH" at bounding box center [235, 195] width 205 height 18
type input "CÔ OANH"
type input "0903999815"
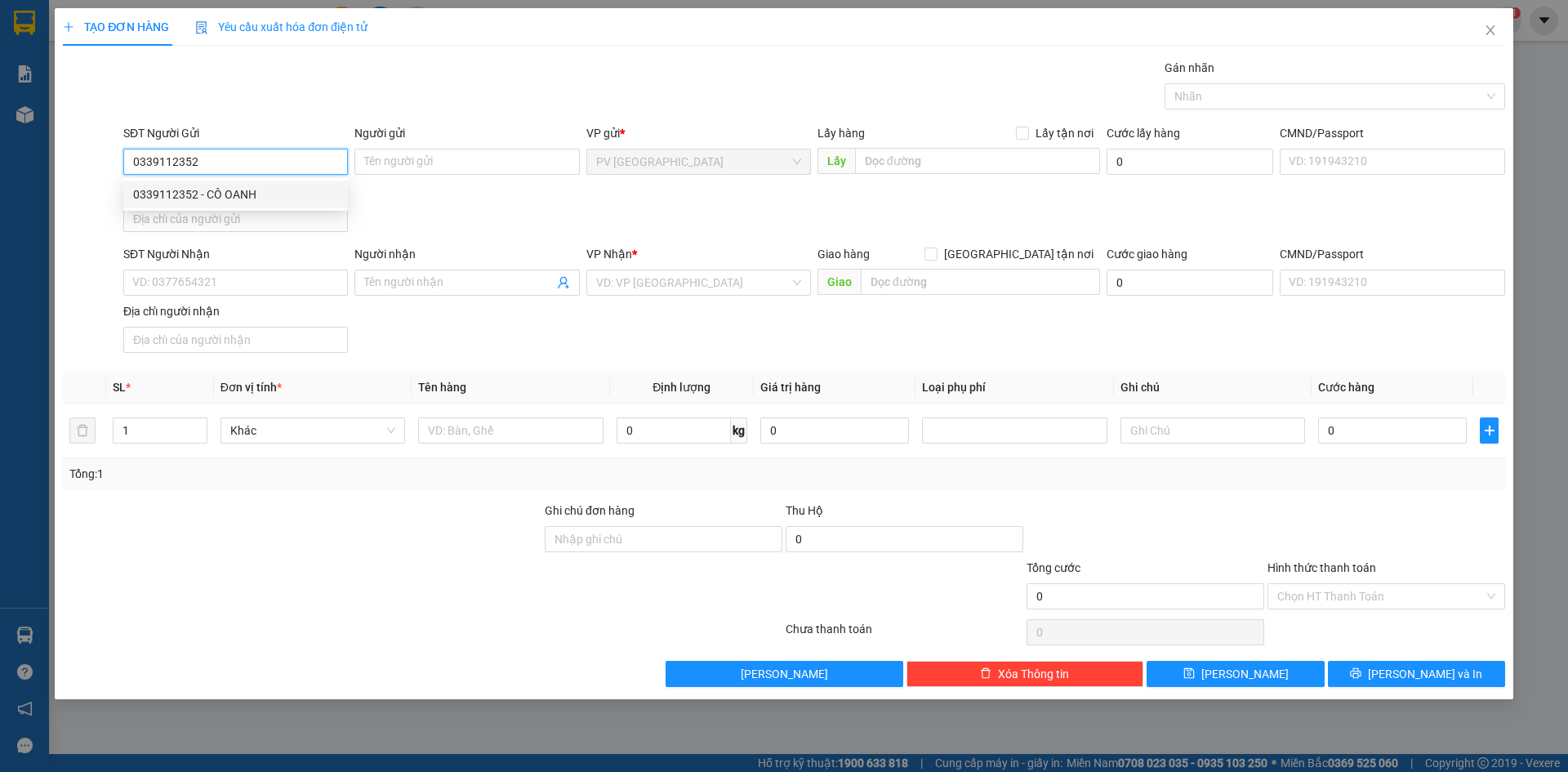
type input "LINH"
type input "80.000"
type input "0339112352"
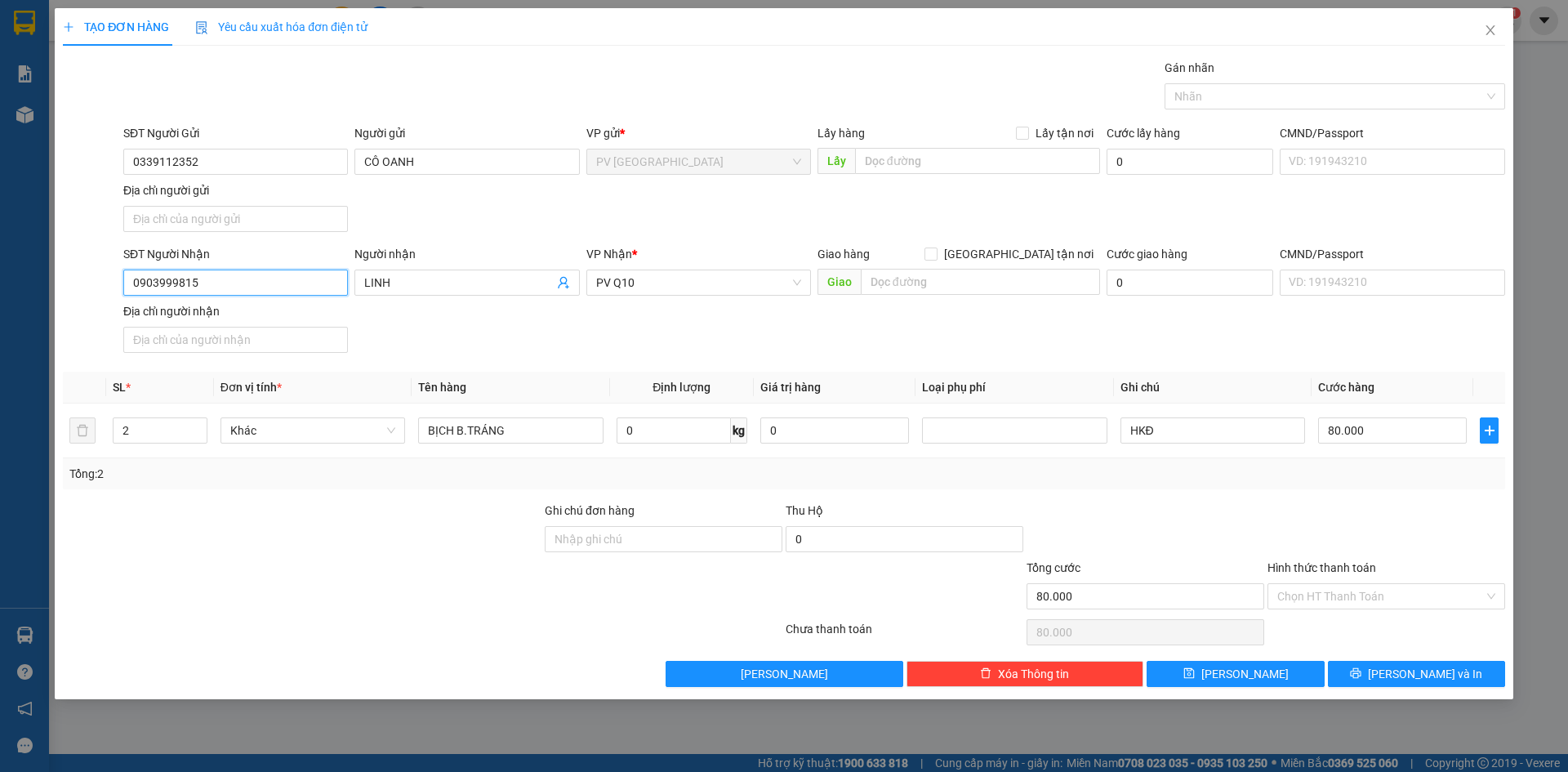
click at [266, 286] on input "0903999815" at bounding box center [235, 283] width 225 height 27
click at [303, 317] on div "0903999815 - LINH" at bounding box center [235, 315] width 205 height 18
type input "0903999815"
type input "70.000"
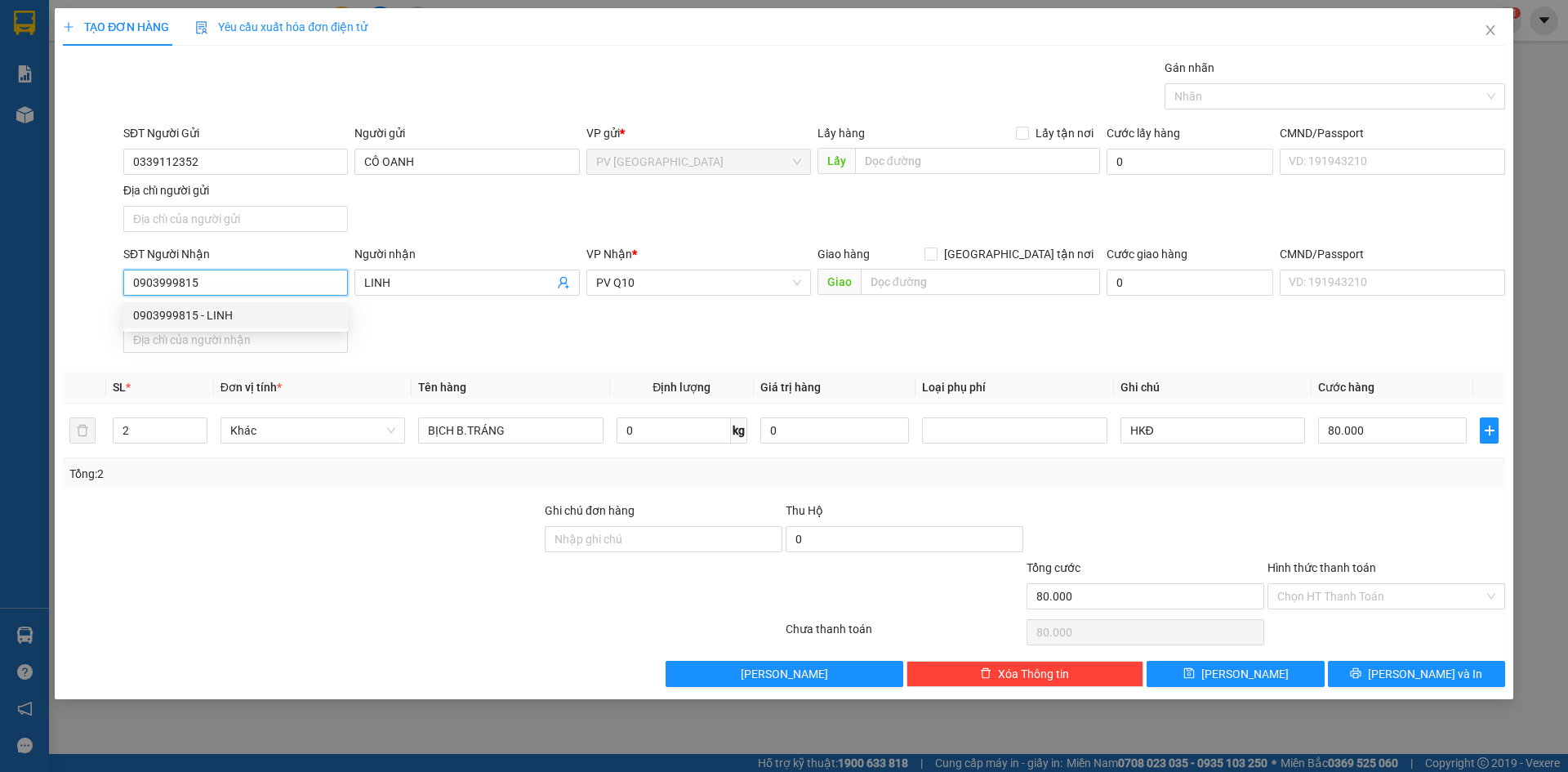
type input "70.000"
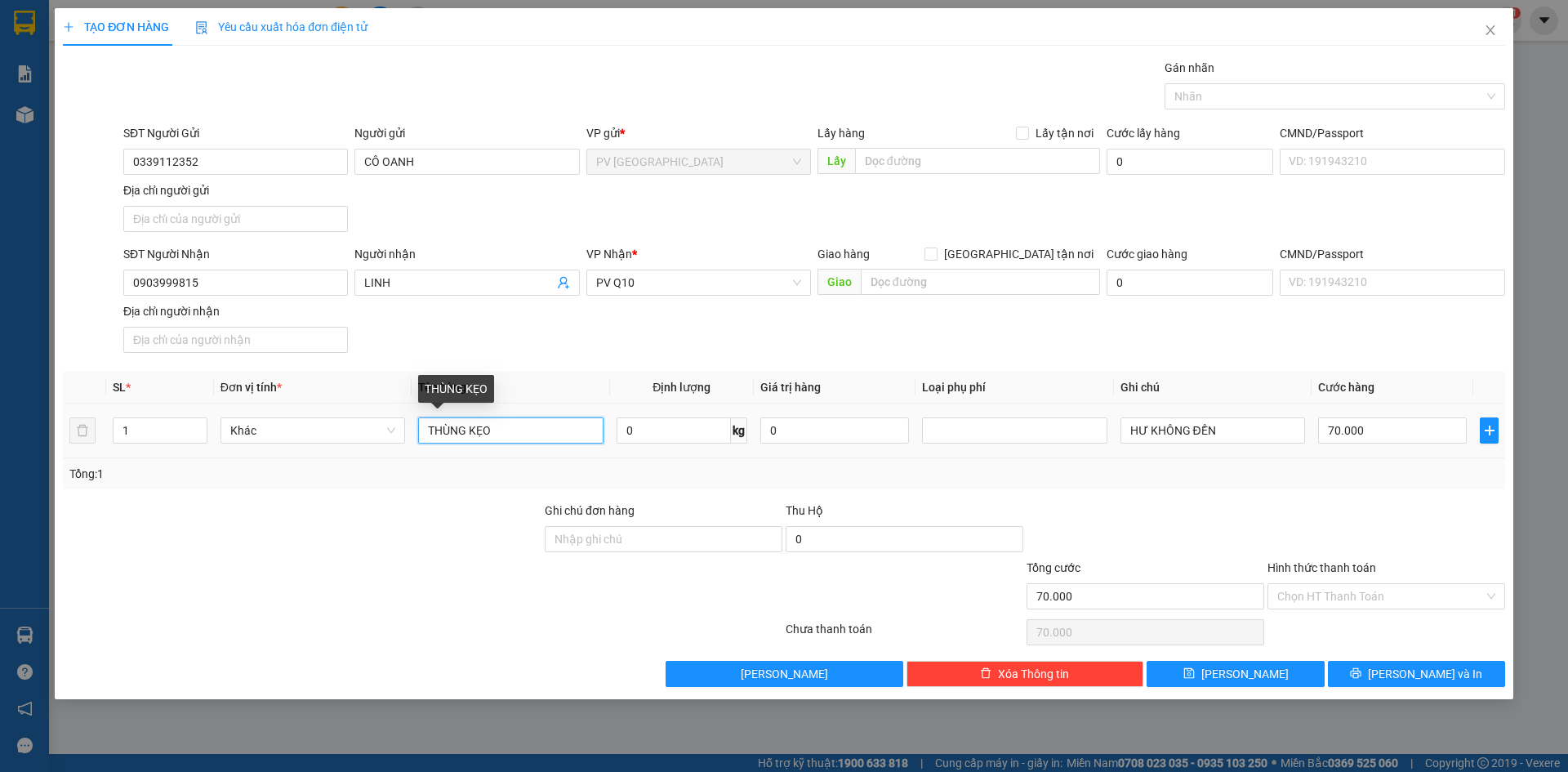
click at [506, 434] on input "THÙNG KẸO" at bounding box center [510, 430] width 185 height 27
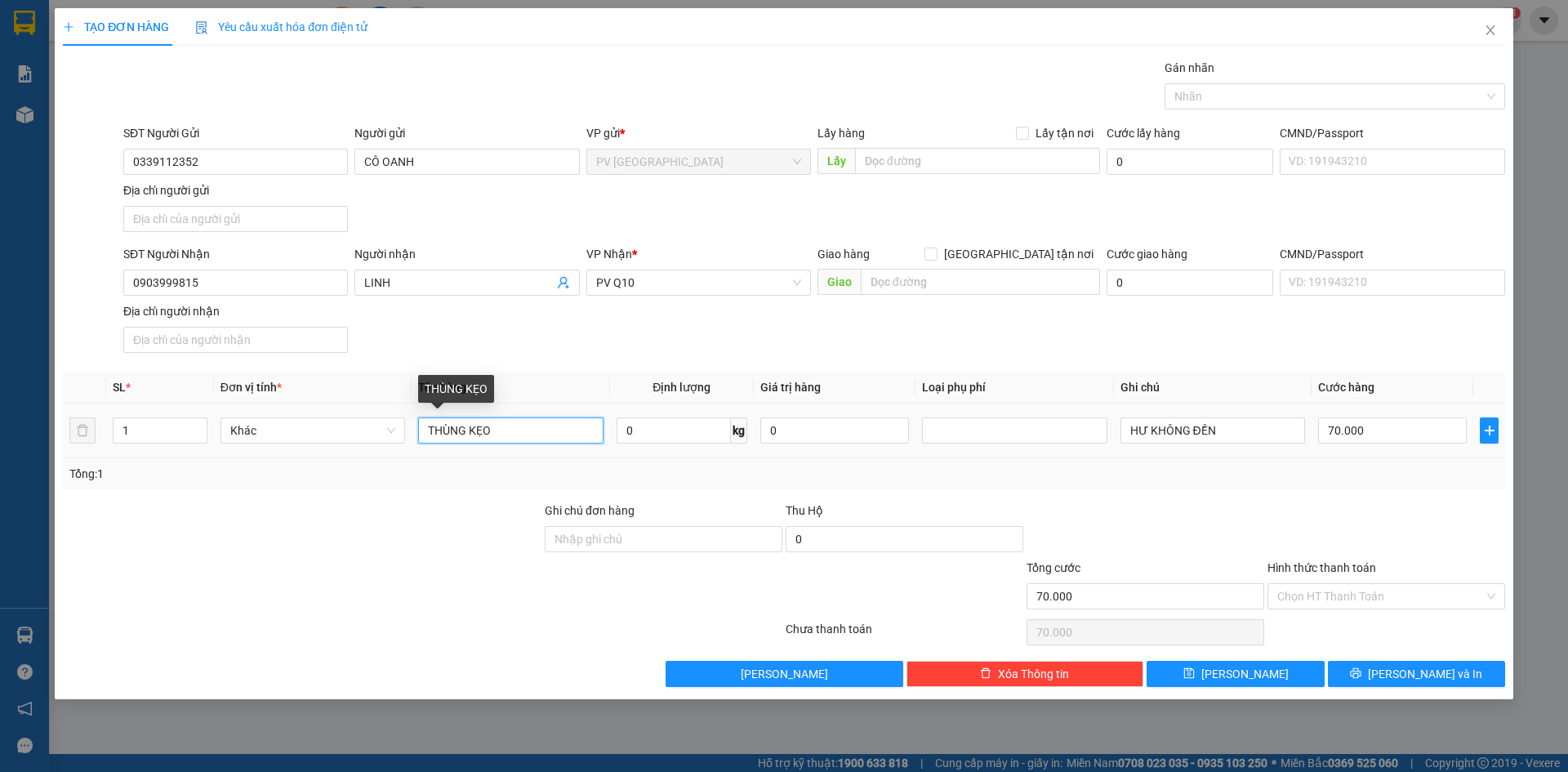
click at [506, 434] on input "THÙNG KẸO" at bounding box center [510, 430] width 185 height 27
click at [1247, 91] on div at bounding box center [1326, 96] width 316 height 20
type input "BỊCH BÁNH TRÁNG"
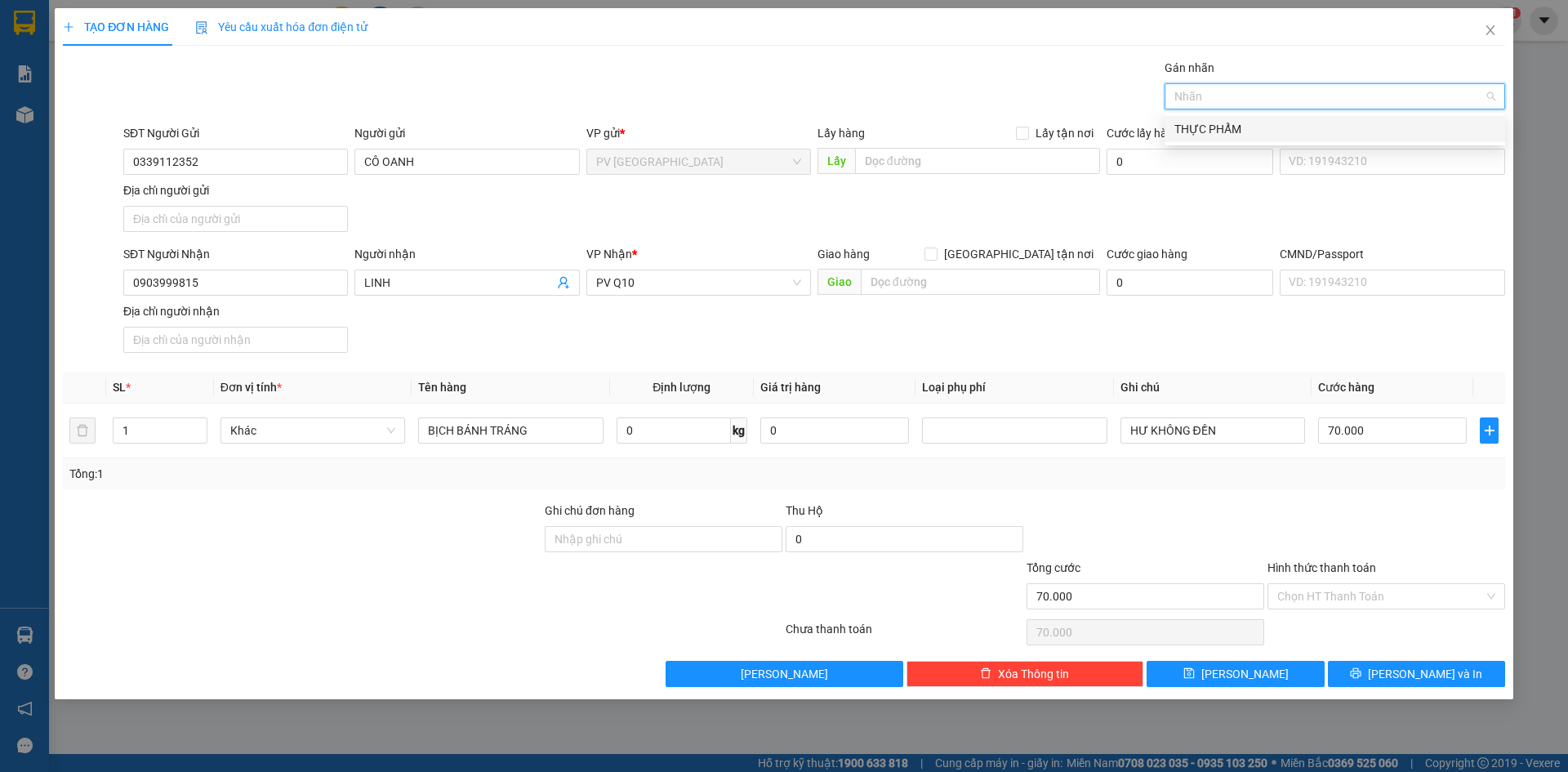
click at [1203, 124] on div "THỰC PHẨM" at bounding box center [1334, 129] width 321 height 18
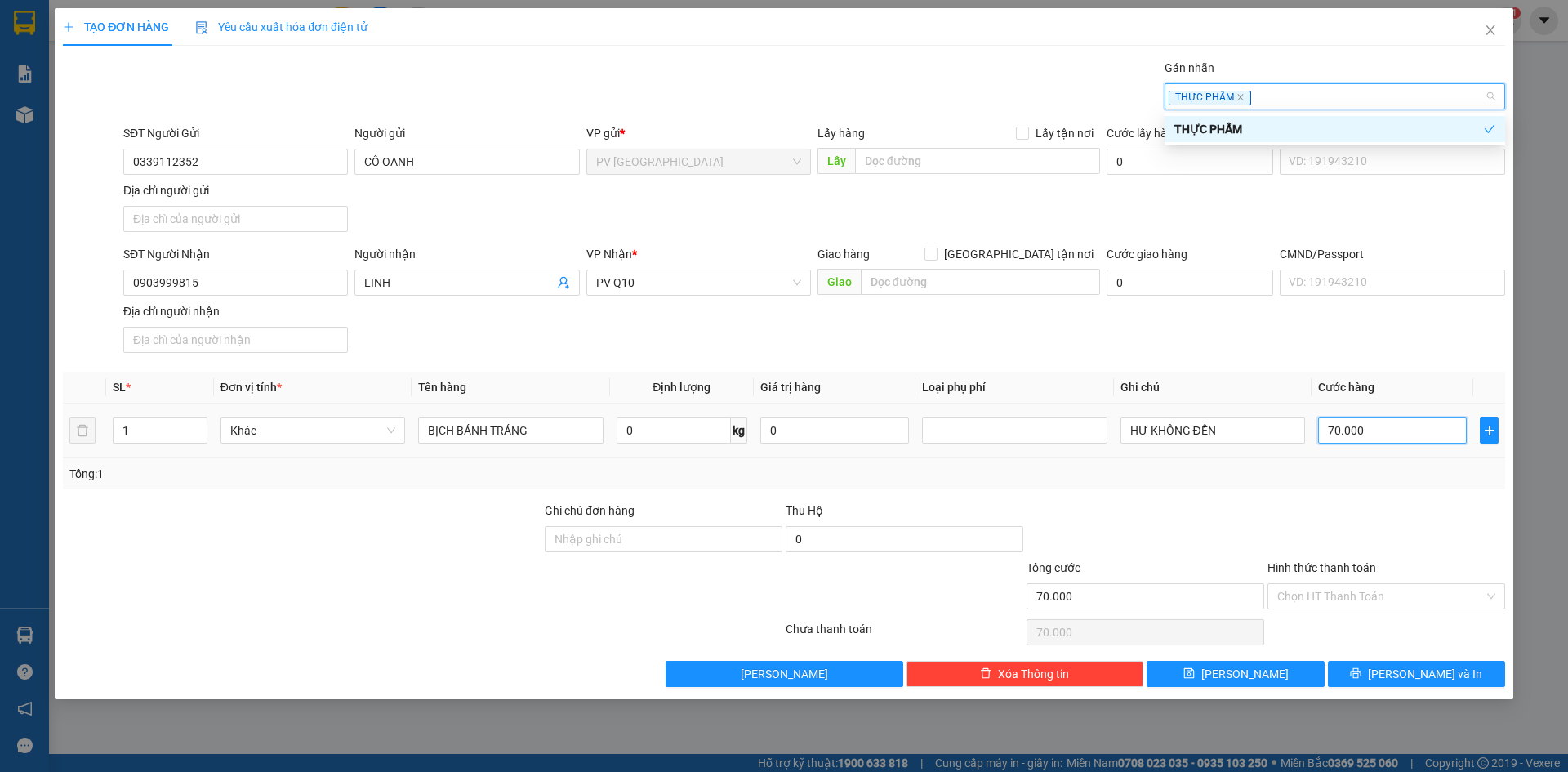
click at [1390, 420] on input "70.000" at bounding box center [1391, 430] width 148 height 27
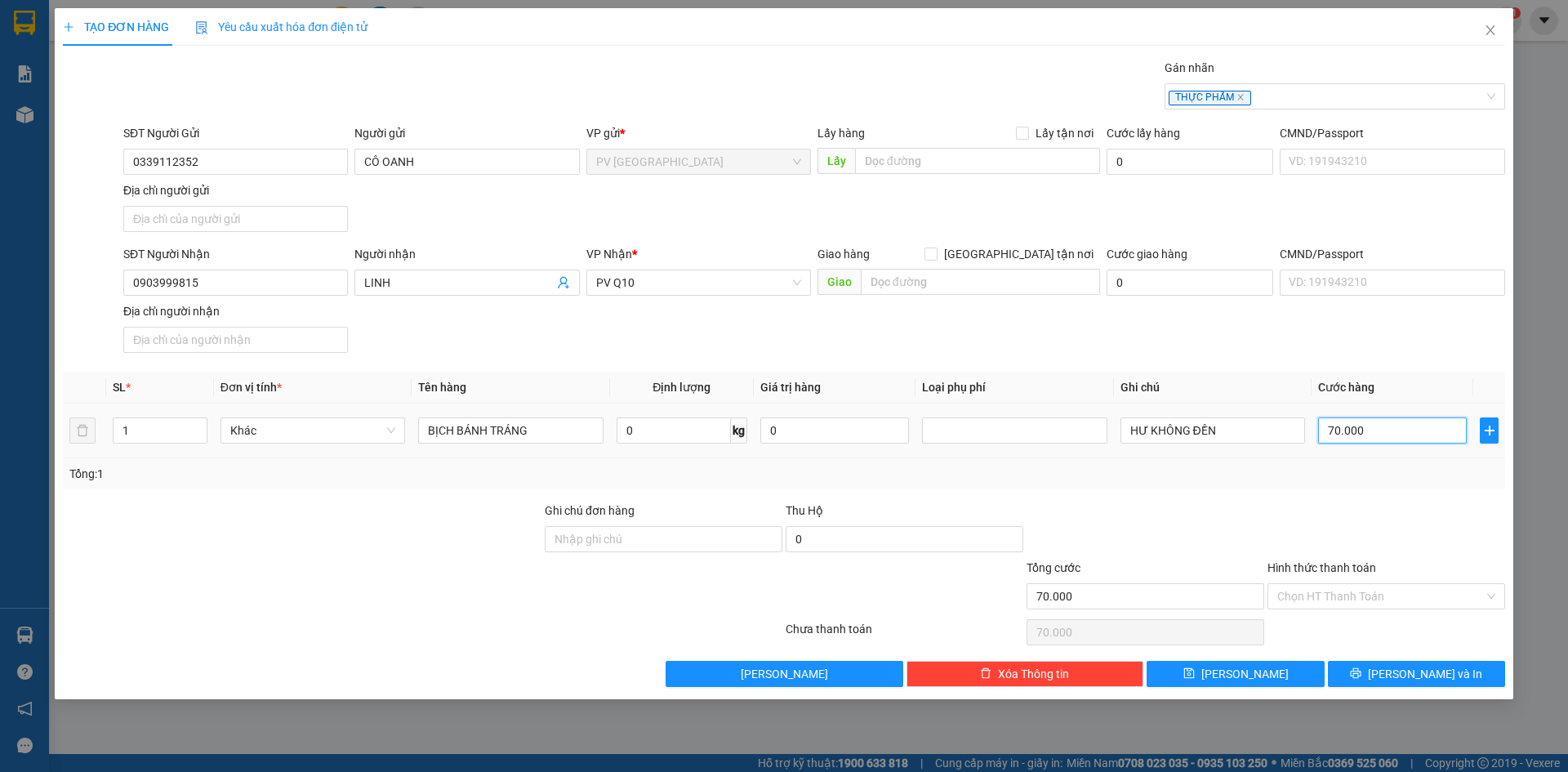
type input "4"
type input "40"
click at [1379, 591] on input "Hình thức thanh toán" at bounding box center [1380, 596] width 206 height 25
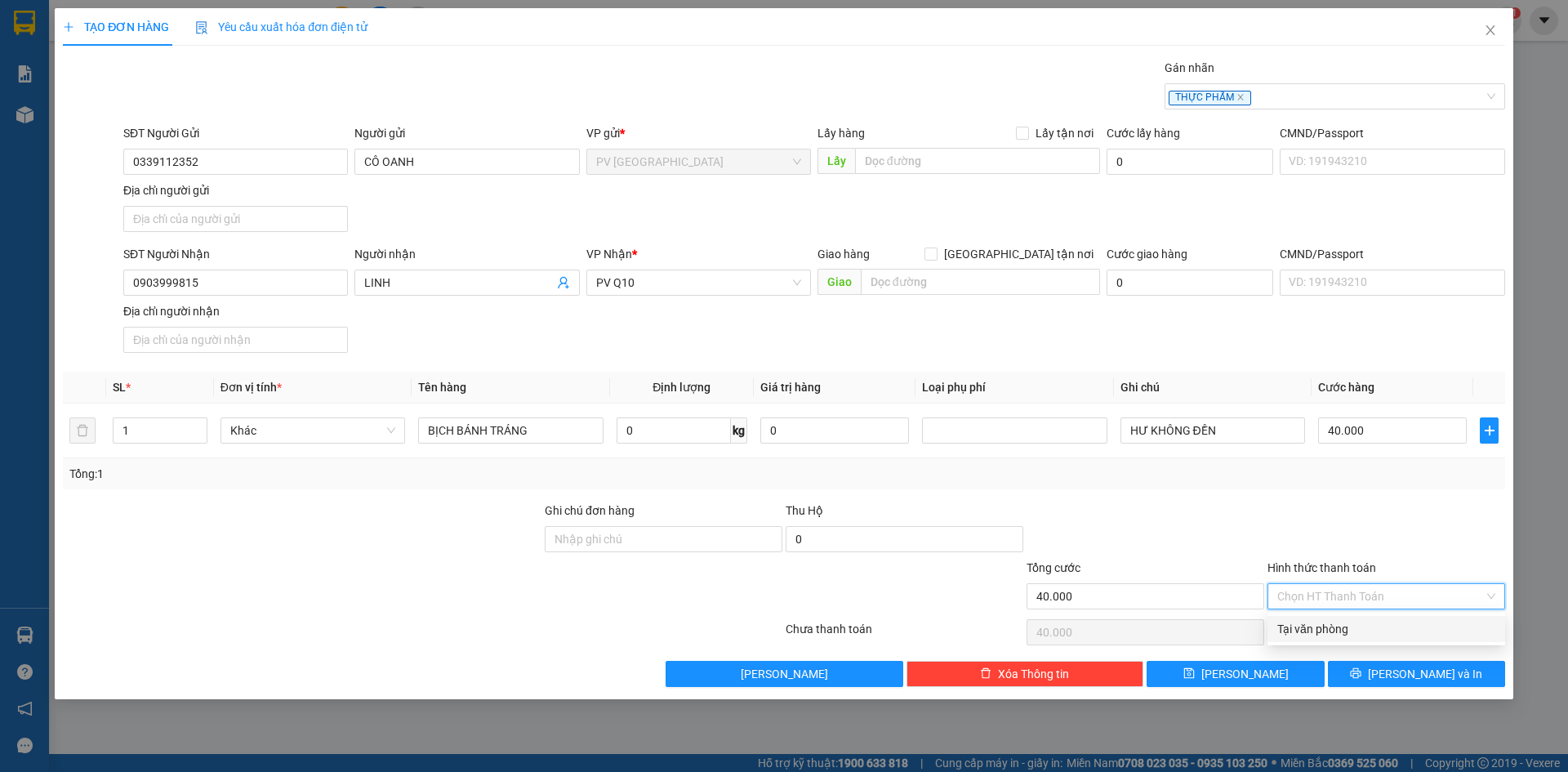
click at [1362, 629] on div "Tại văn phòng" at bounding box center [1386, 629] width 218 height 18
click at [1368, 681] on button "[PERSON_NAME] và In" at bounding box center [1416, 674] width 177 height 27
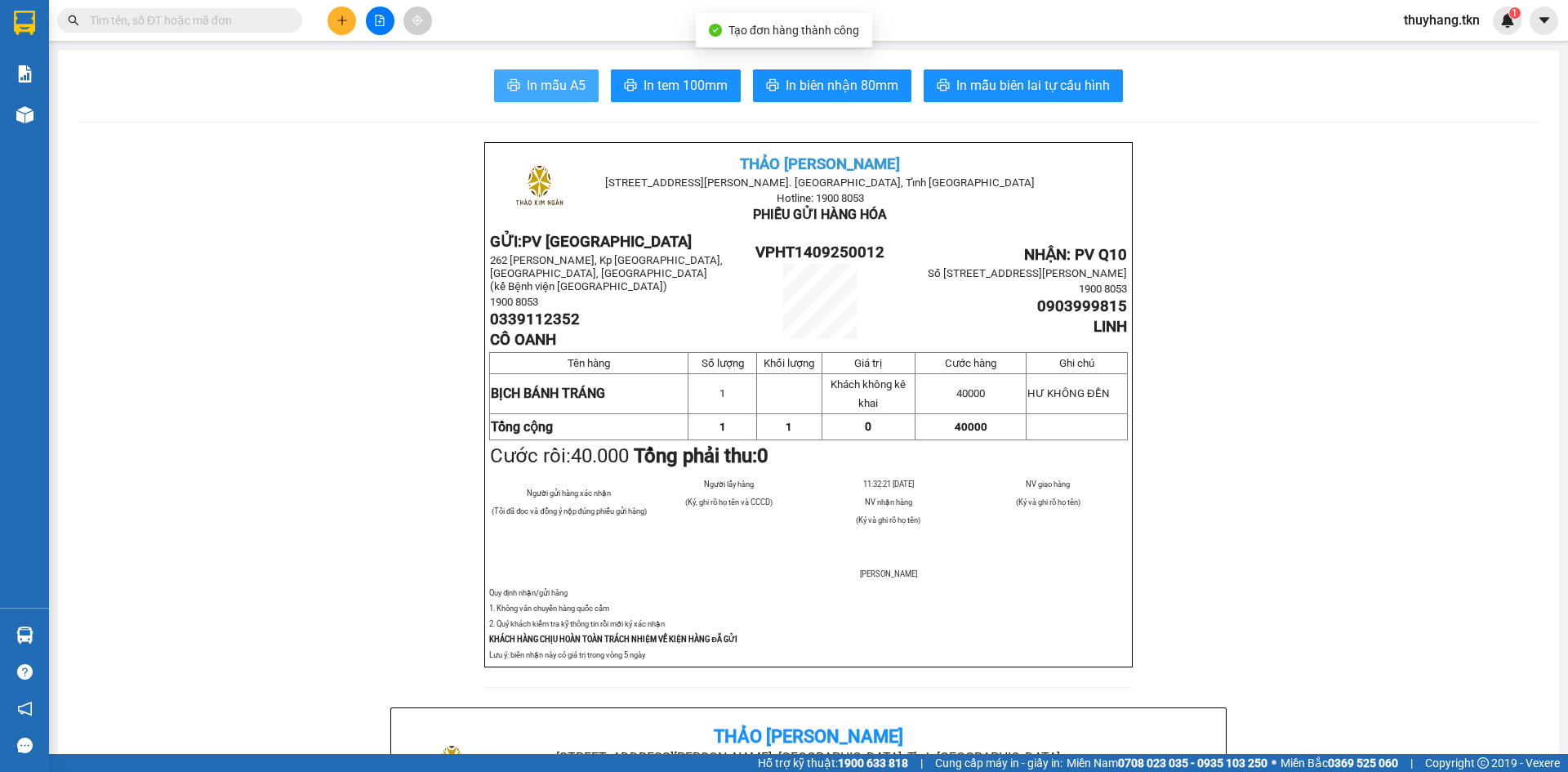
click at [527, 84] on span "In mẫu A5" at bounding box center [556, 85] width 59 height 21
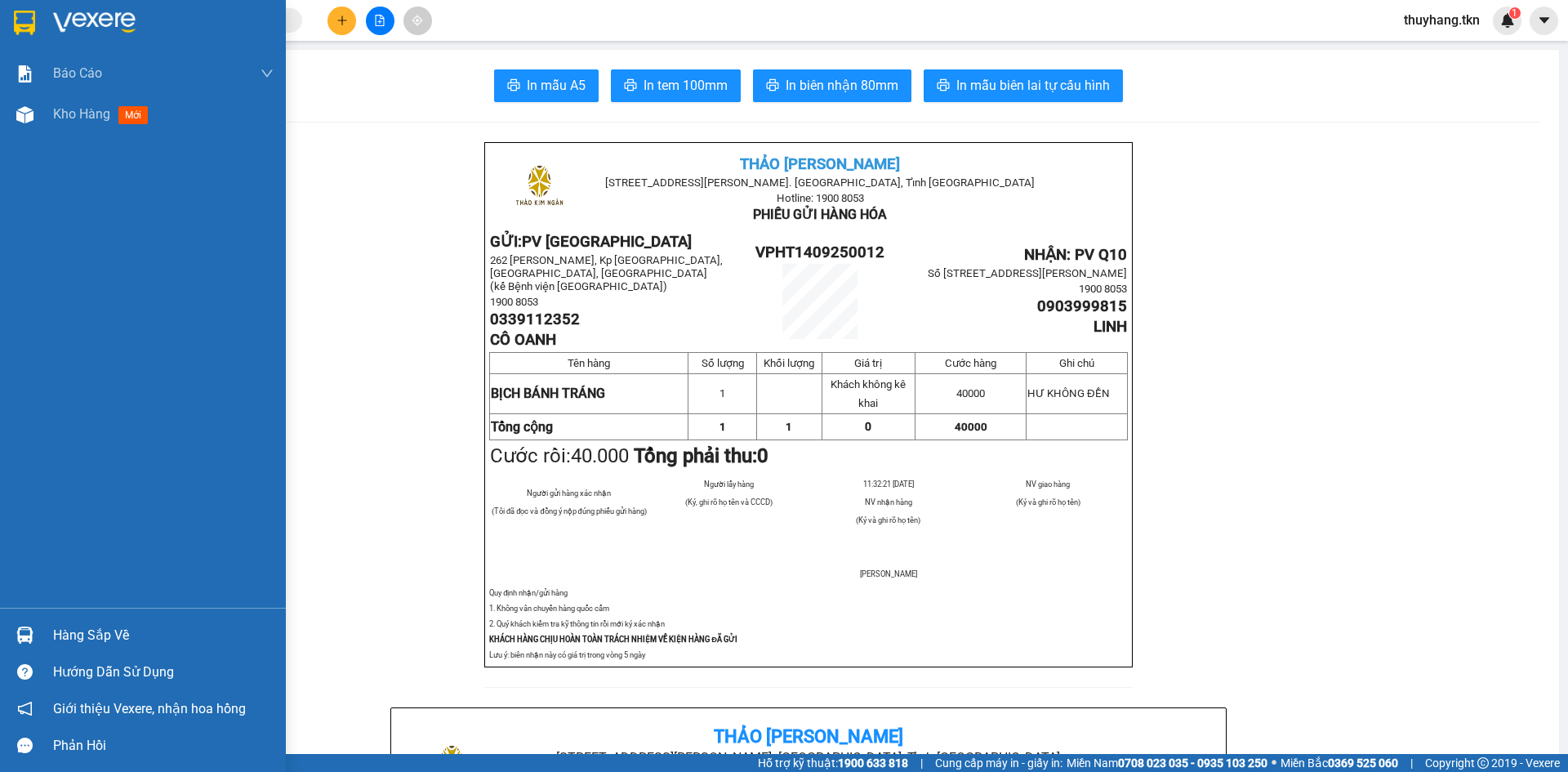
click at [35, 22] on img at bounding box center [25, 23] width 22 height 25
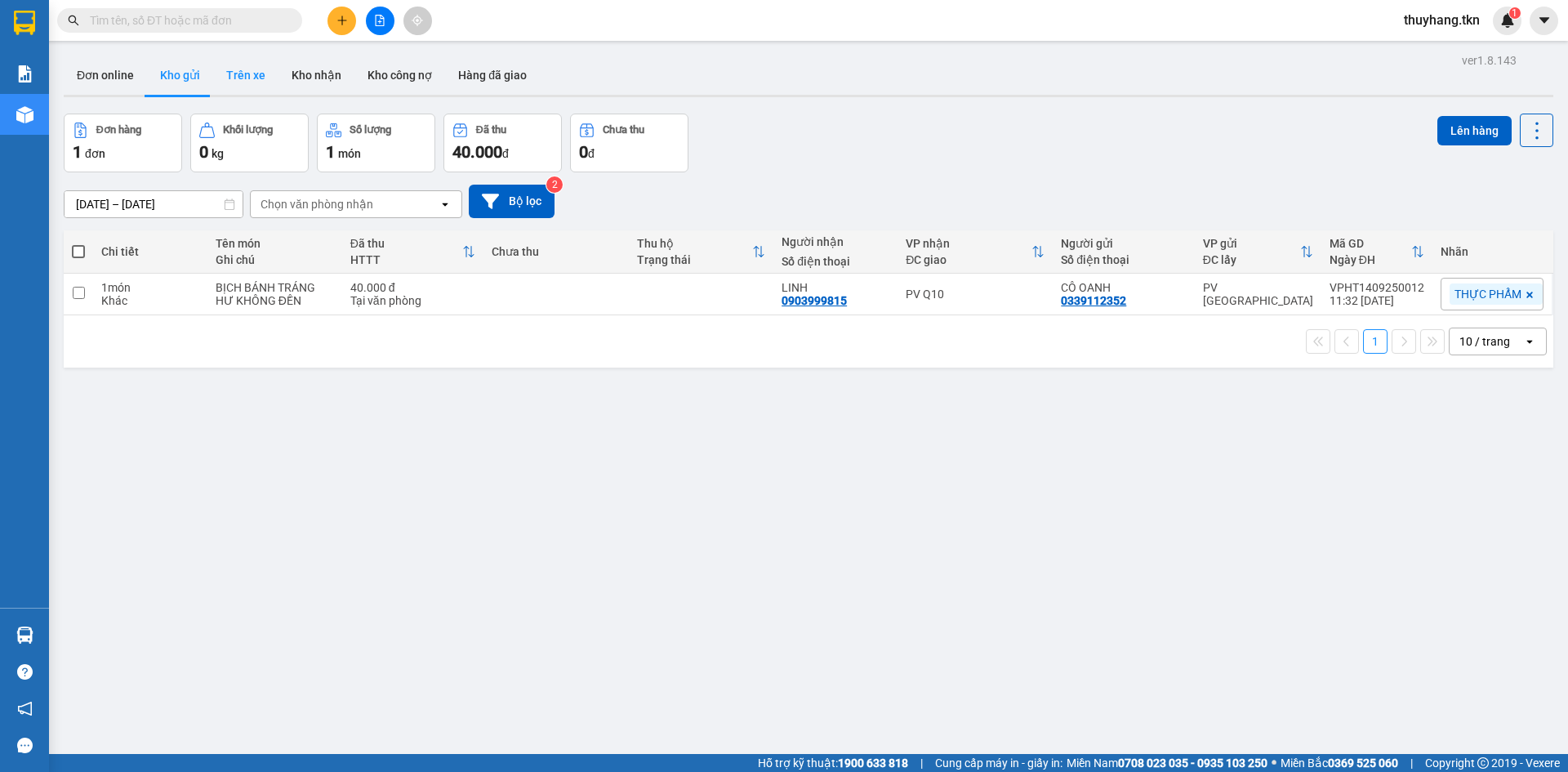
click at [254, 76] on button "Trên xe" at bounding box center [245, 75] width 65 height 39
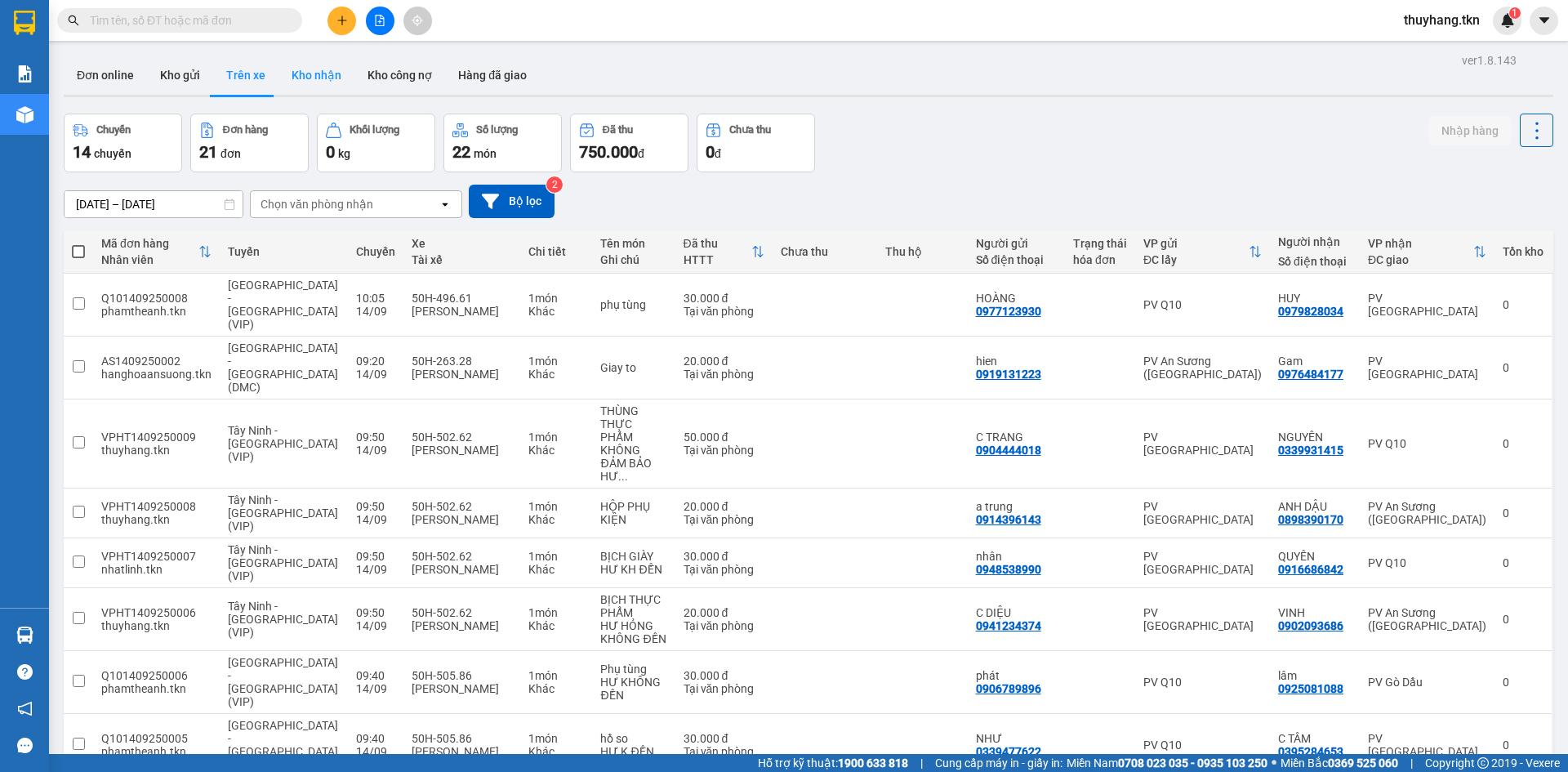
click at [333, 73] on button "Kho nhận" at bounding box center [317, 75] width 76 height 39
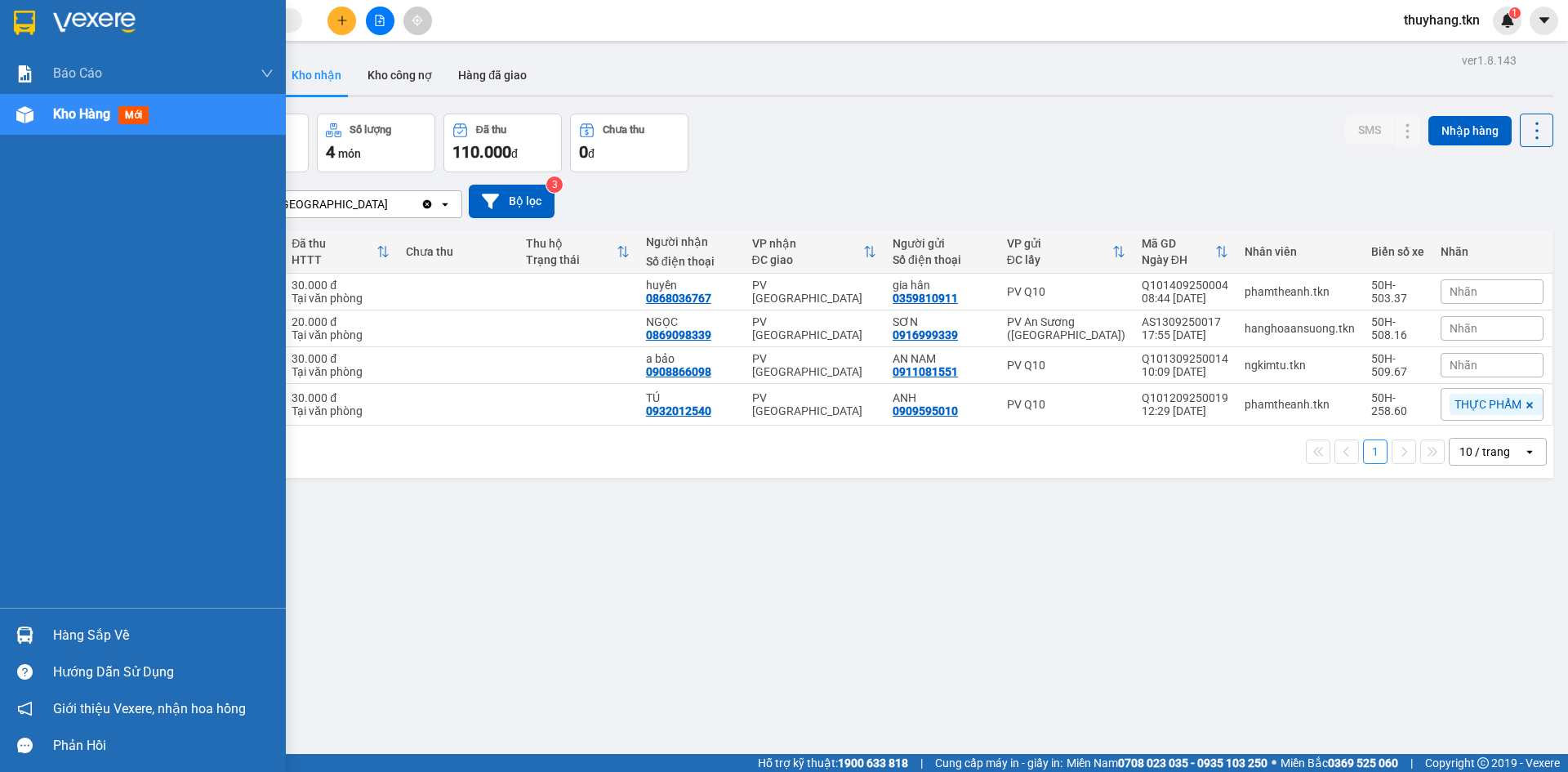
click at [66, 628] on div "Hàng sắp về" at bounding box center [163, 636] width 220 height 25
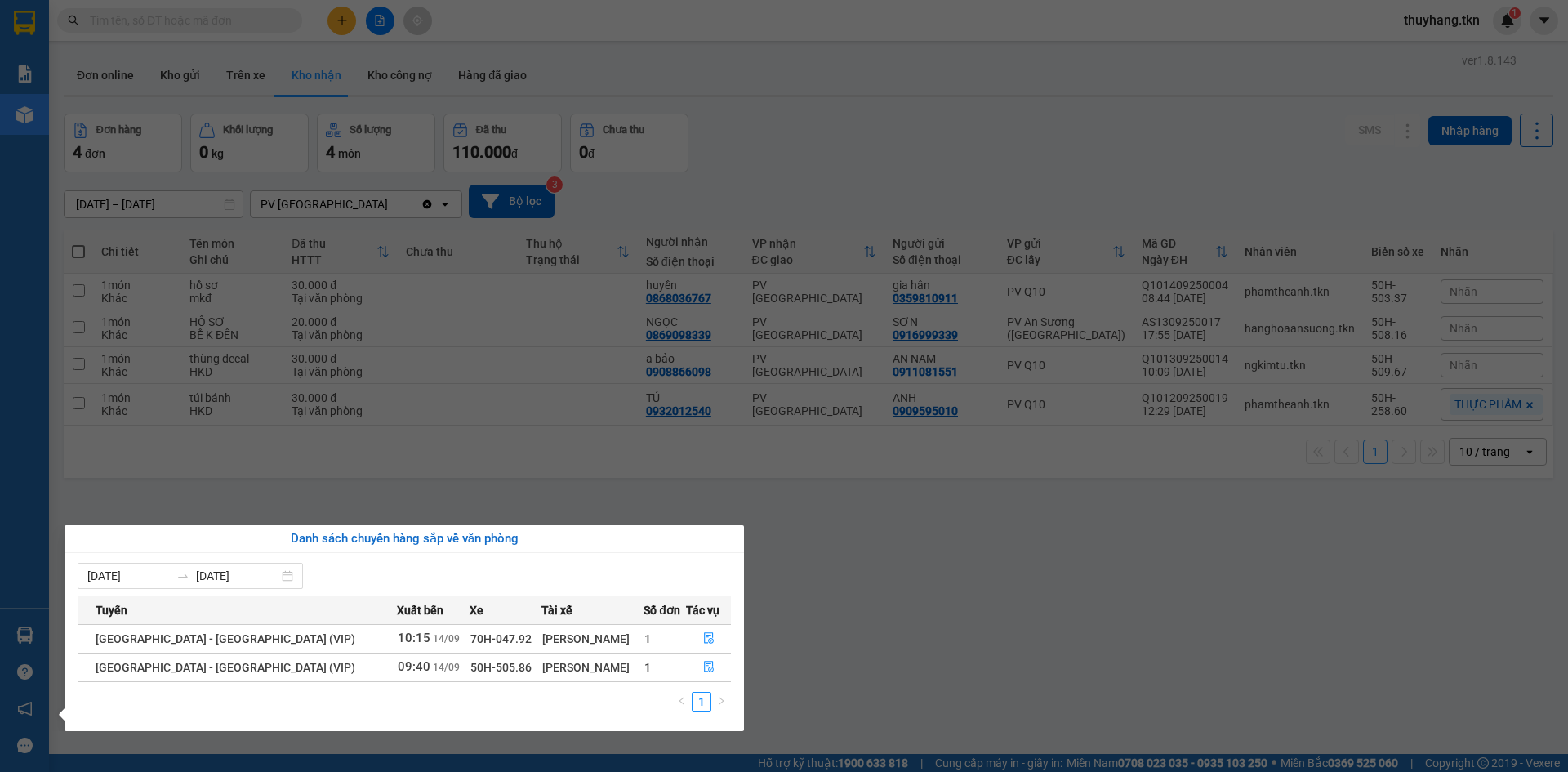
click at [956, 696] on section "Kết quả tìm kiếm ( 0 ) Bộ lọc No Data thuyhang.tkn 1 Báo cáo Mẫu 1: Báo cáo dòn…" at bounding box center [784, 386] width 1568 height 772
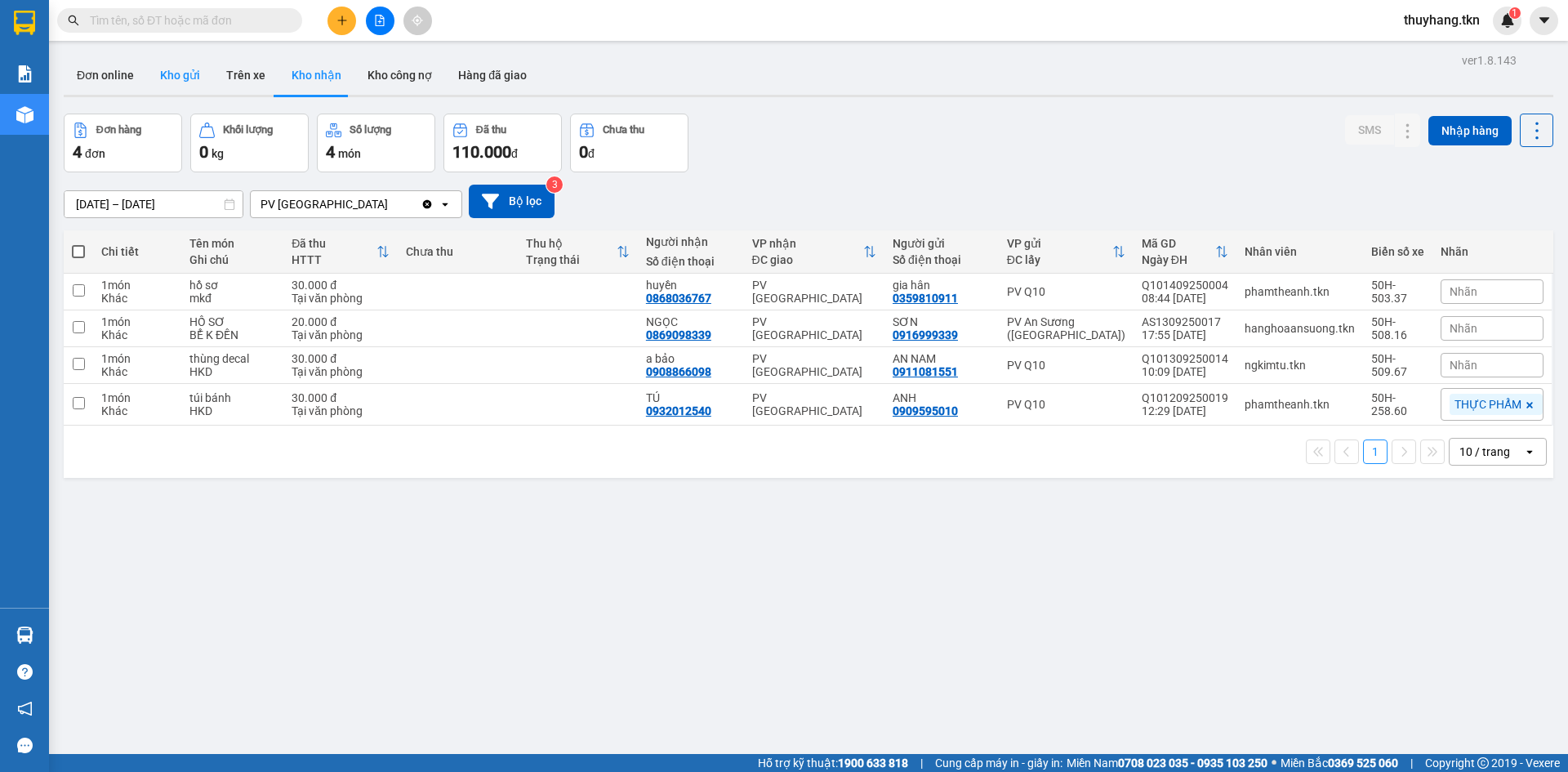
click at [166, 81] on button "Kho gửi" at bounding box center [180, 75] width 66 height 39
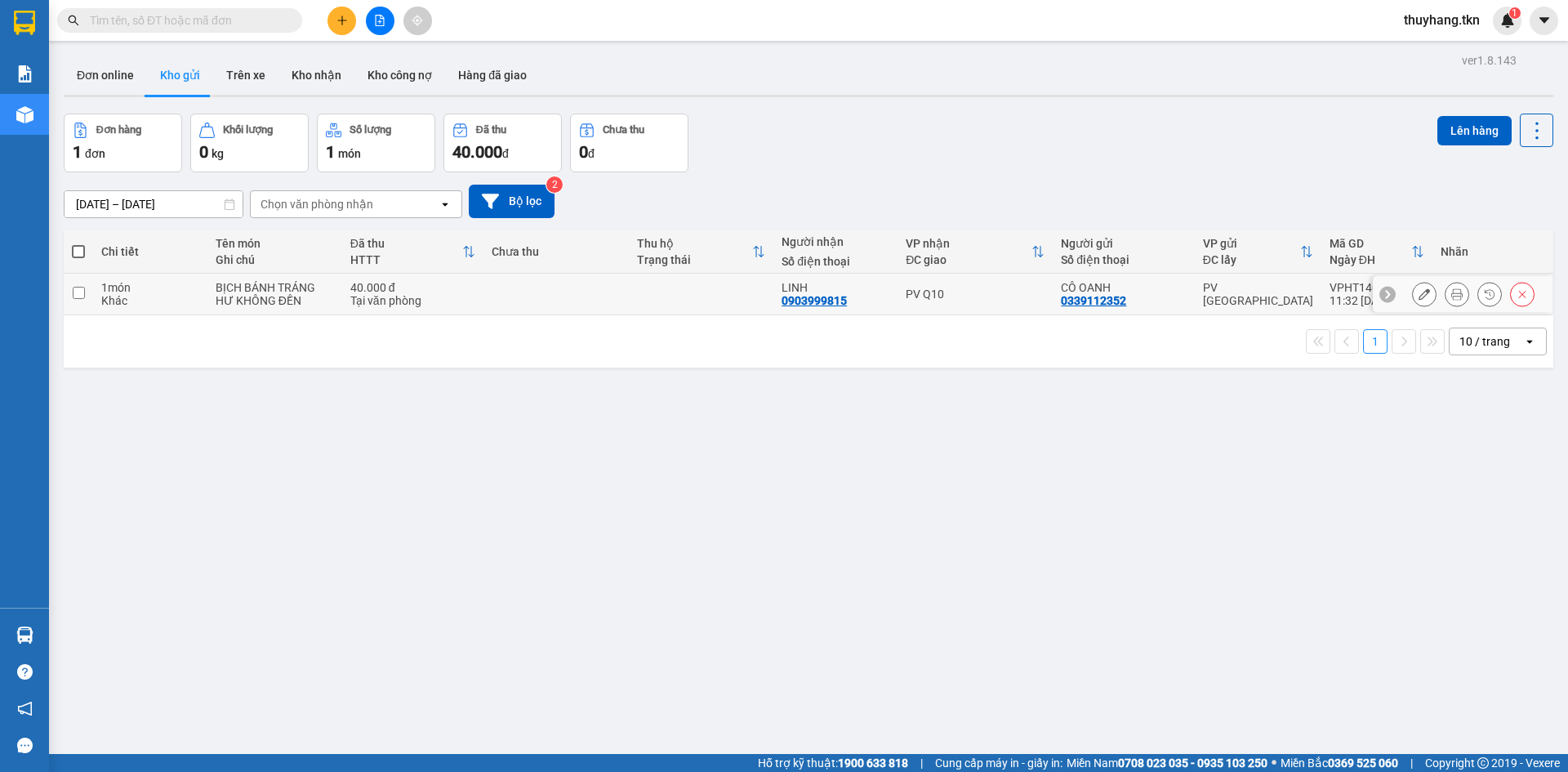
click at [623, 289] on td at bounding box center [555, 294] width 145 height 41
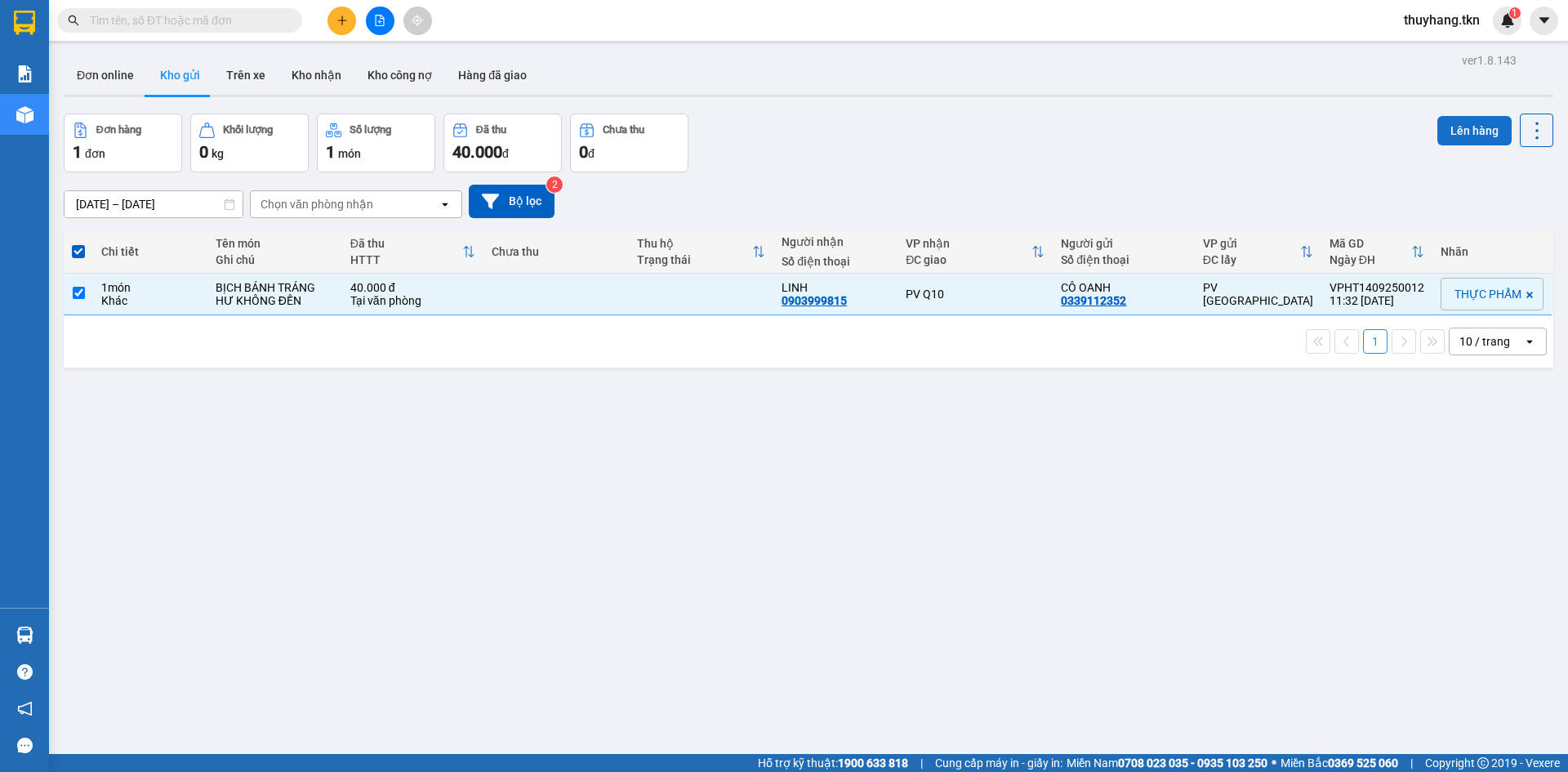
click at [1445, 119] on button "Lên hàng" at bounding box center [1474, 130] width 75 height 29
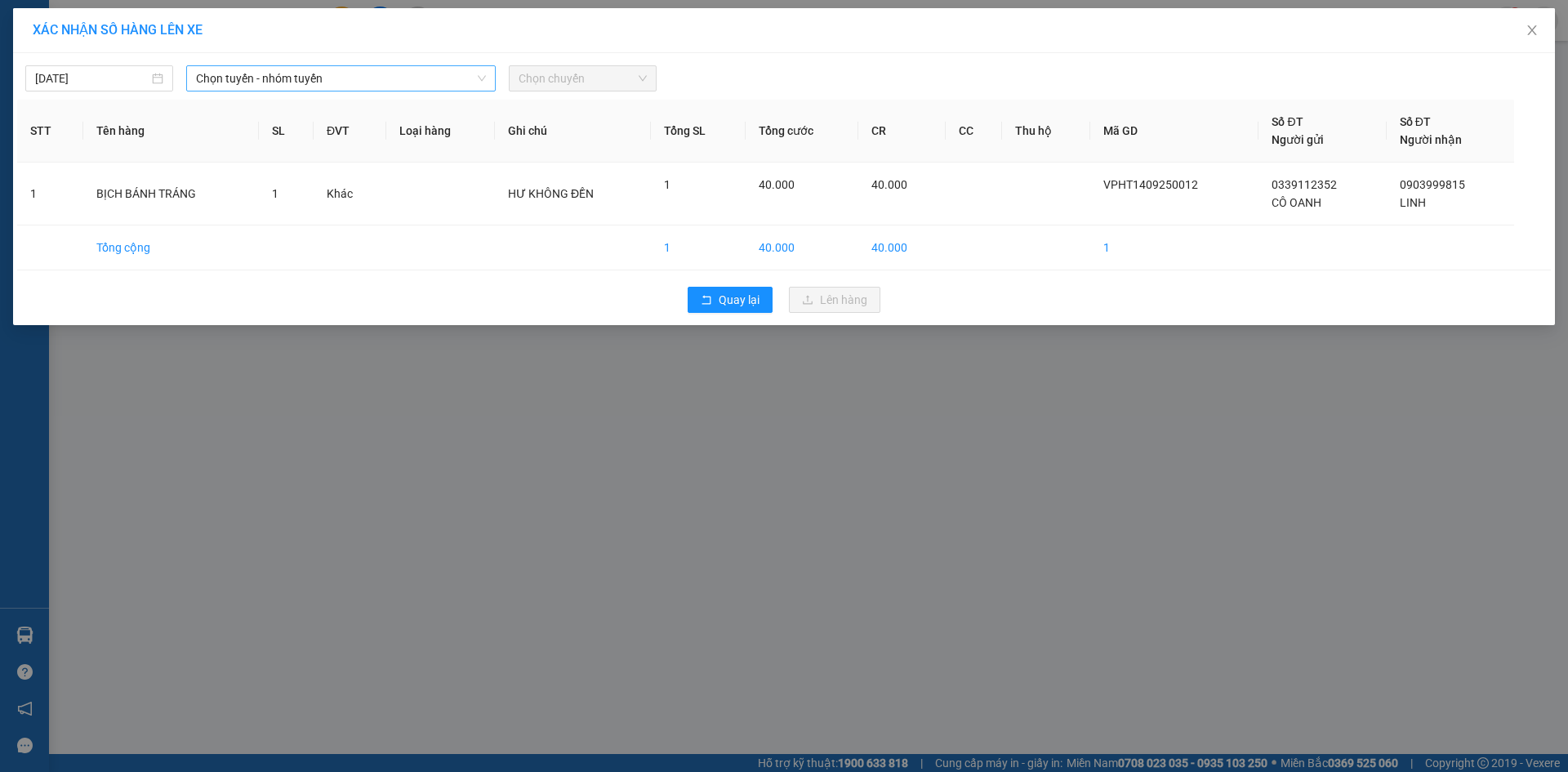
click at [414, 75] on span "Chọn tuyến - nhóm tuyến" at bounding box center [341, 79] width 290 height 25
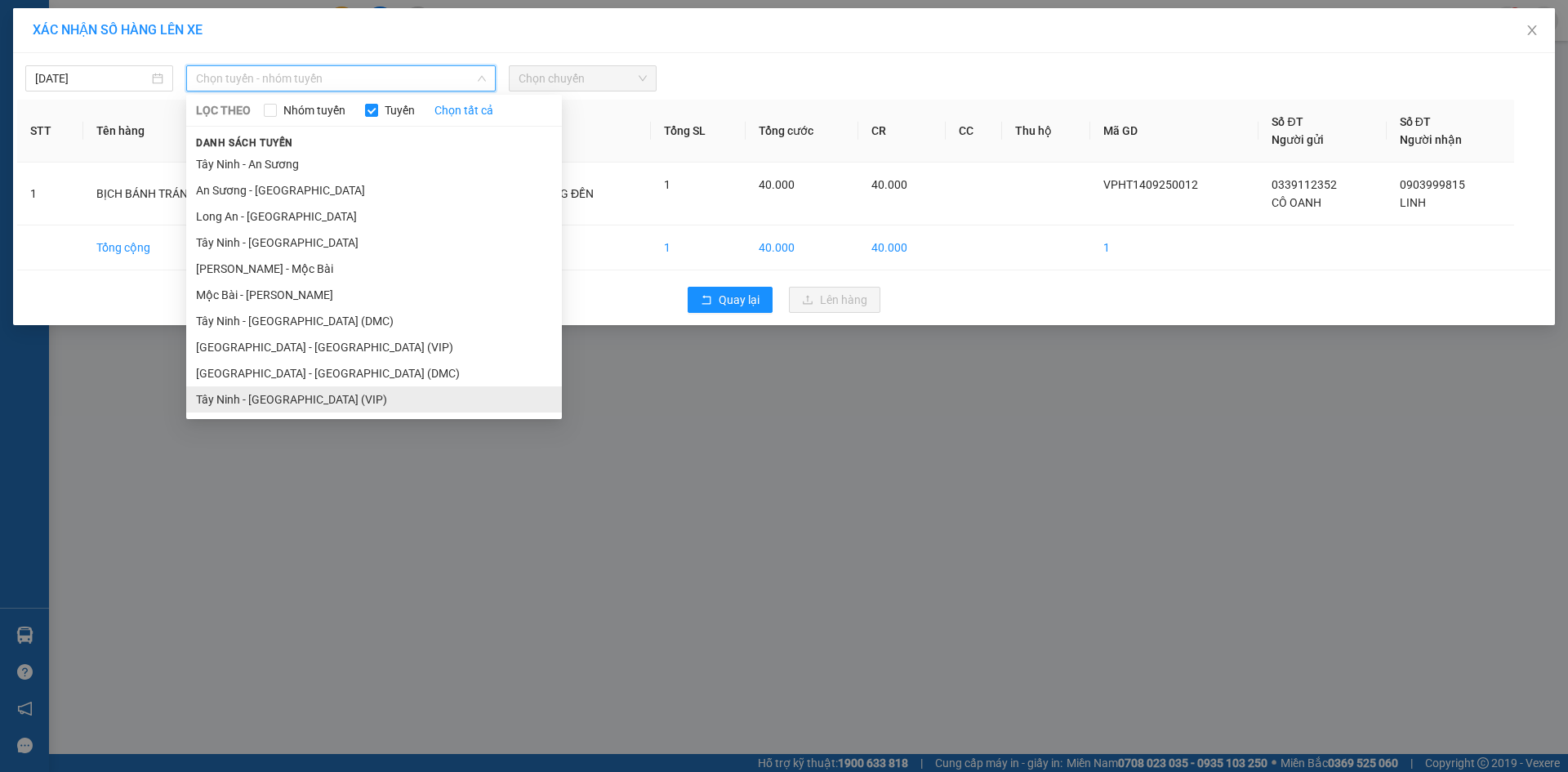
click at [333, 405] on li "Tây Ninh - [GEOGRAPHIC_DATA] (VIP)" at bounding box center [374, 400] width 375 height 27
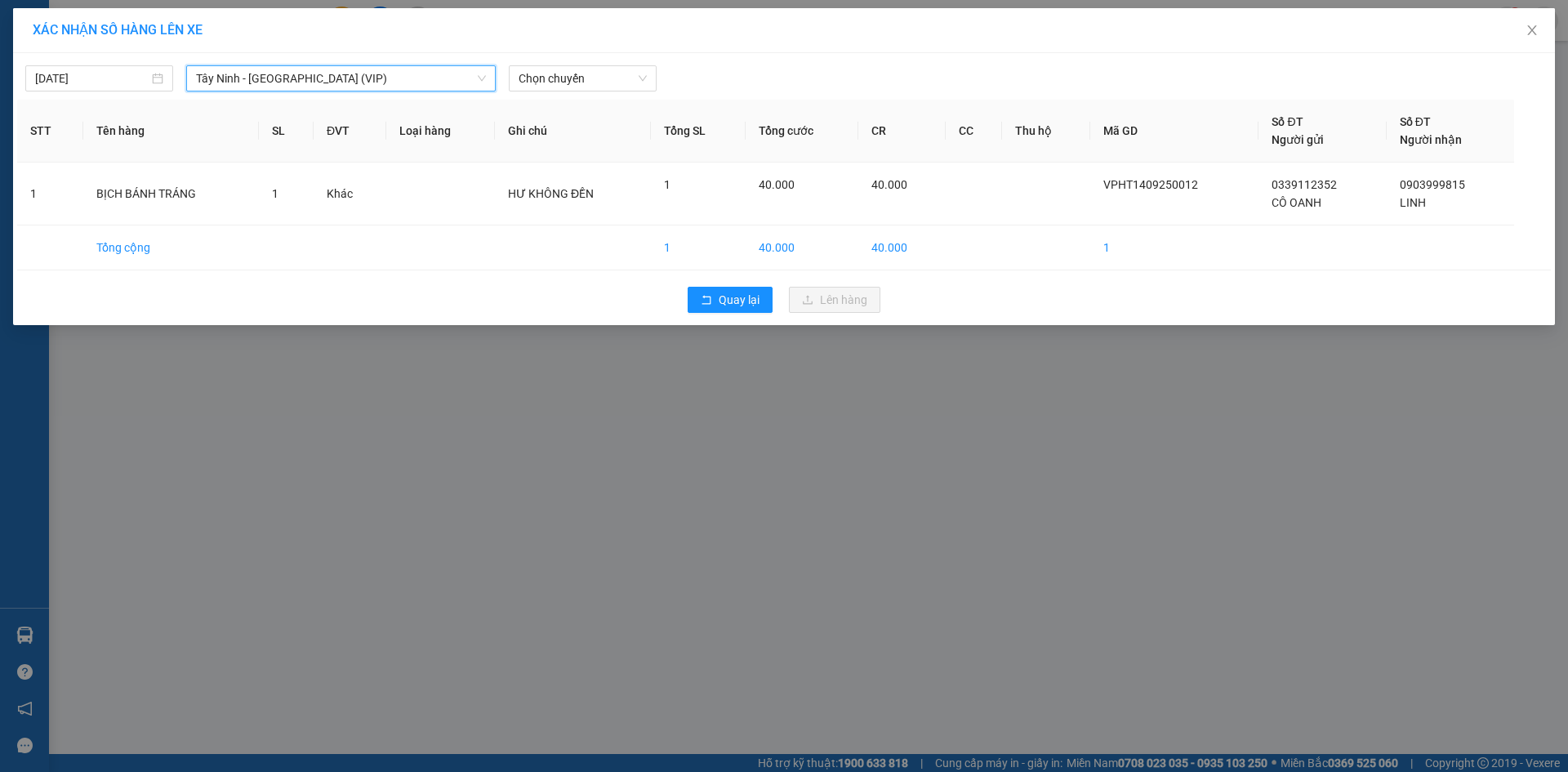
click at [577, 62] on div "14/09/2025 Tây Ninh - Sài Gòn (VIP) Tây Ninh - Sài Gòn (VIP) LỌC THEO Nhóm tuyế…" at bounding box center [784, 74] width 1533 height 34
click at [578, 66] on div "Chọn chuyến" at bounding box center [583, 79] width 148 height 27
click at [584, 138] on div "11:20 - 50H-265.22" at bounding box center [583, 138] width 128 height 18
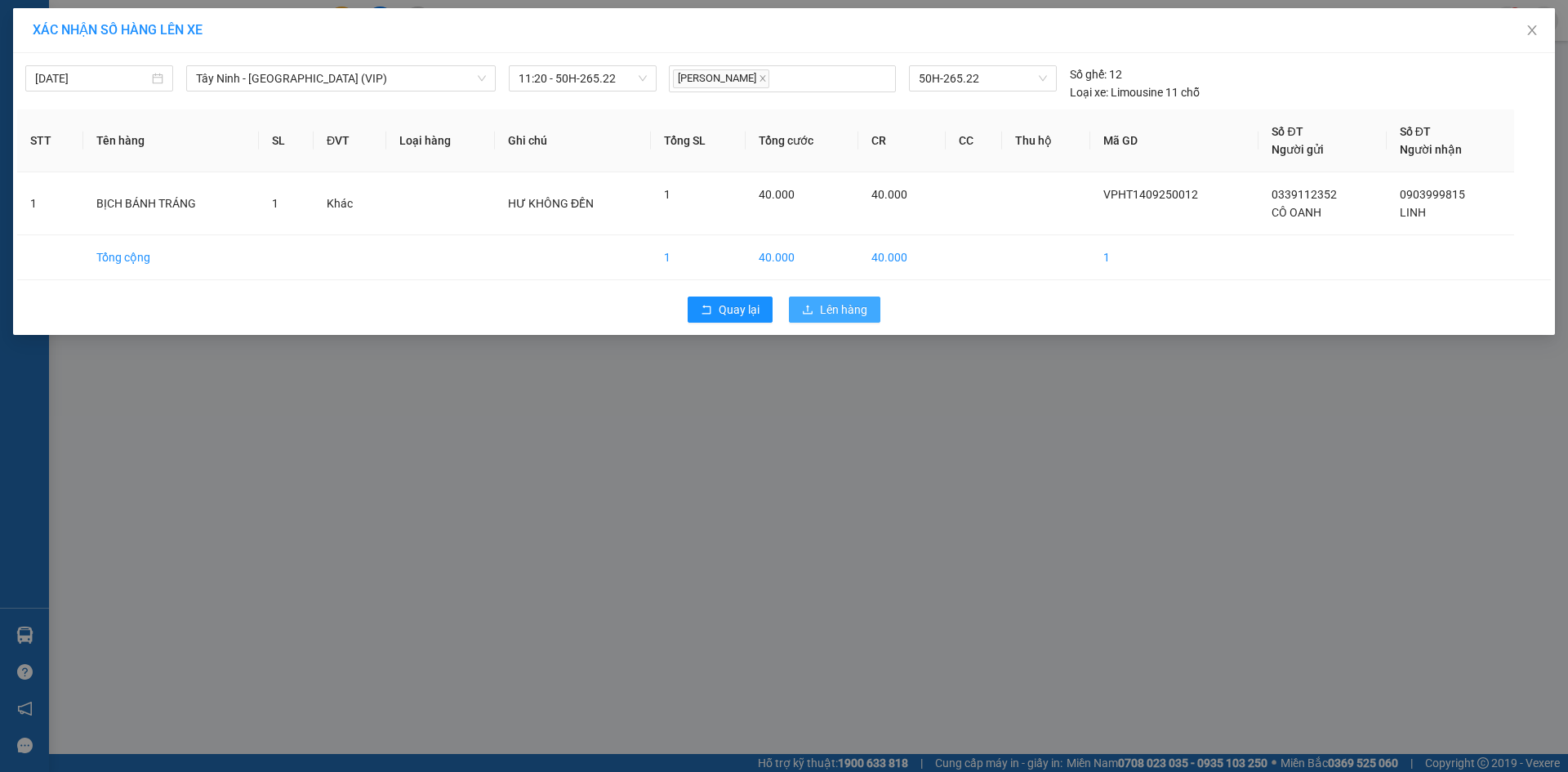
click at [854, 318] on span "Lên hàng" at bounding box center [843, 310] width 47 height 18
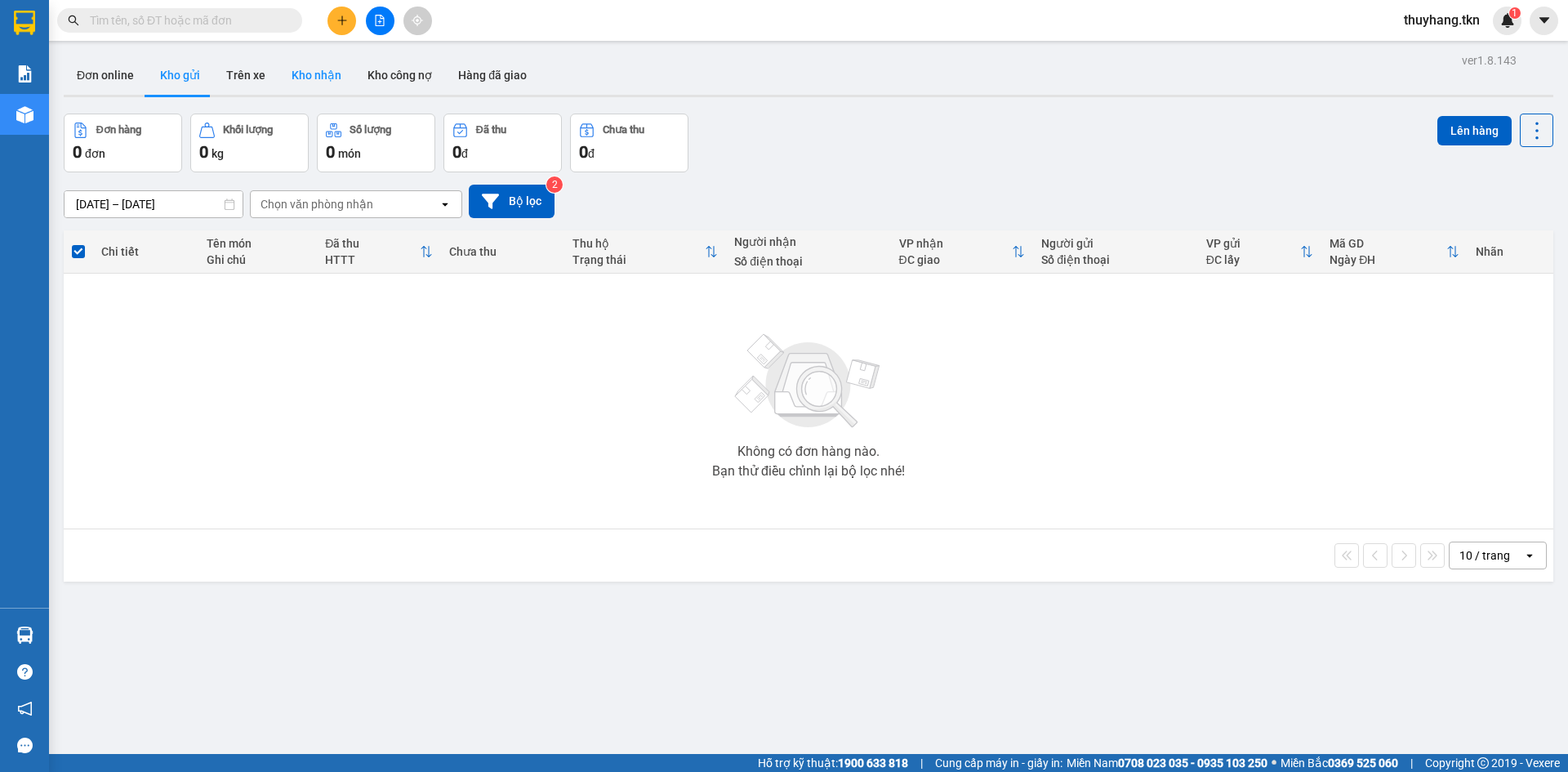
click at [314, 69] on button "Kho nhận" at bounding box center [317, 75] width 76 height 39
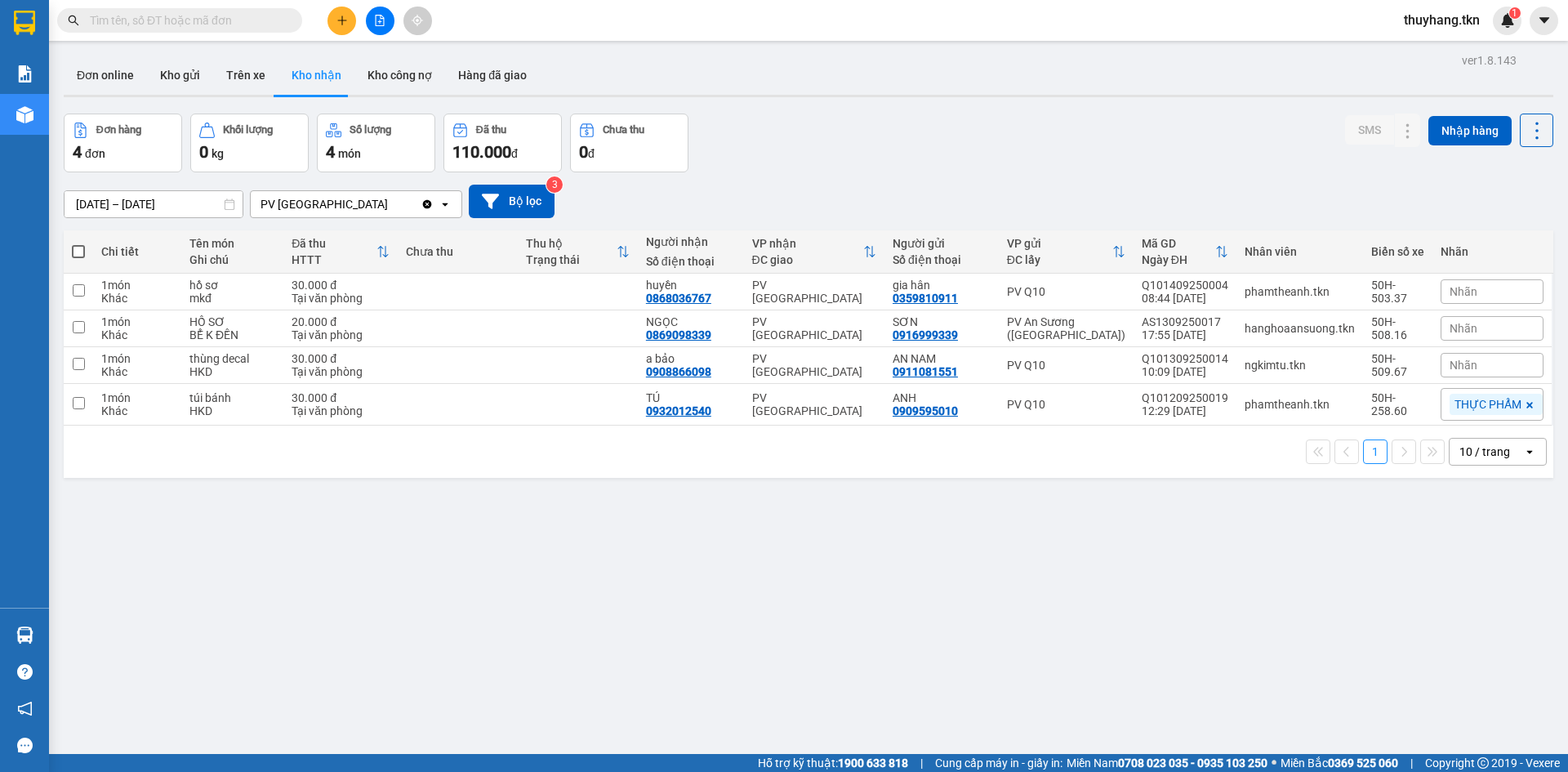
click at [258, 16] on input "text" at bounding box center [186, 21] width 193 height 18
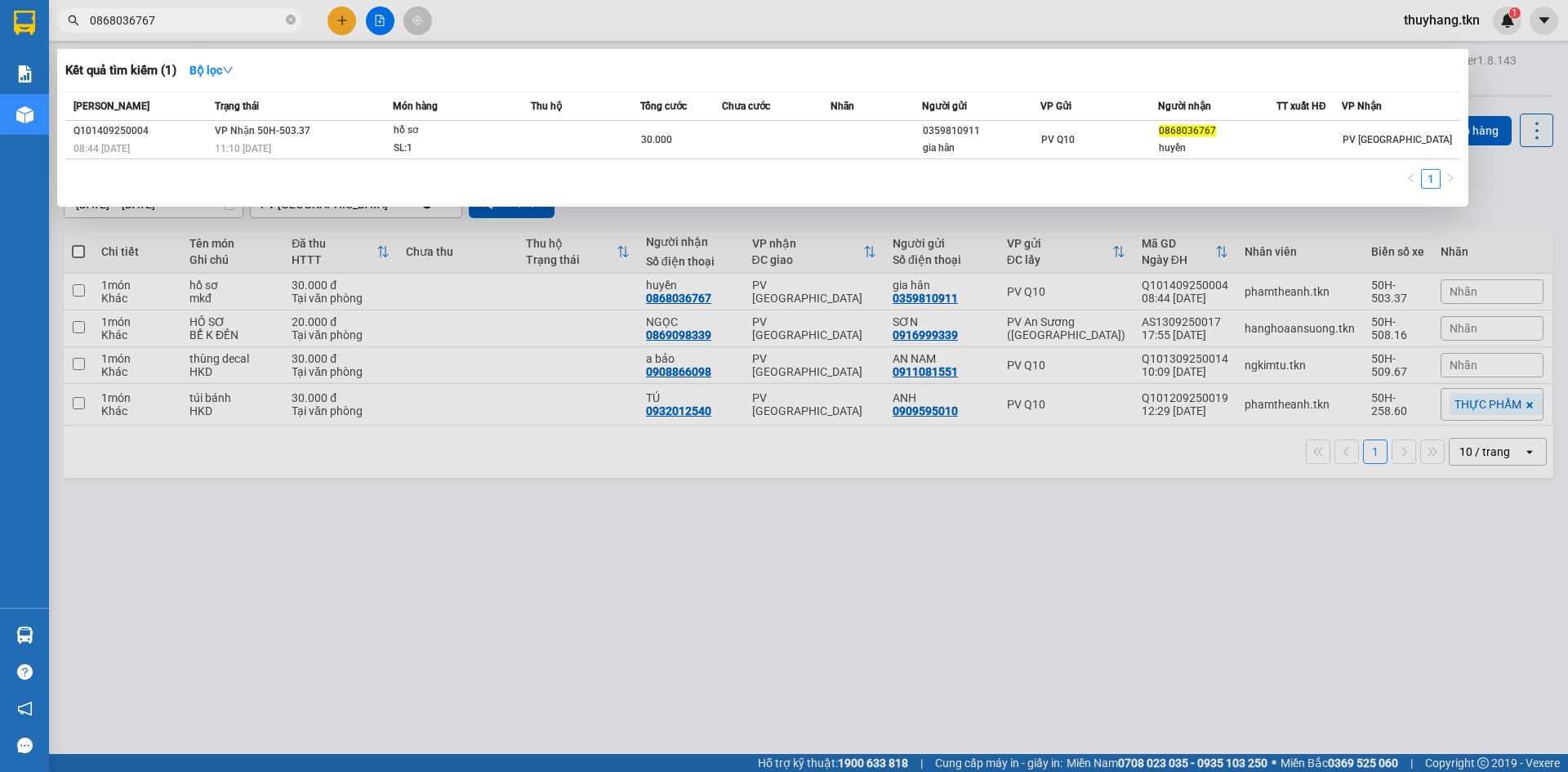
drag, startPoint x: 563, startPoint y: 478, endPoint x: 549, endPoint y: 482, distance: 14.6
click at [558, 478] on div at bounding box center [784, 386] width 1568 height 772
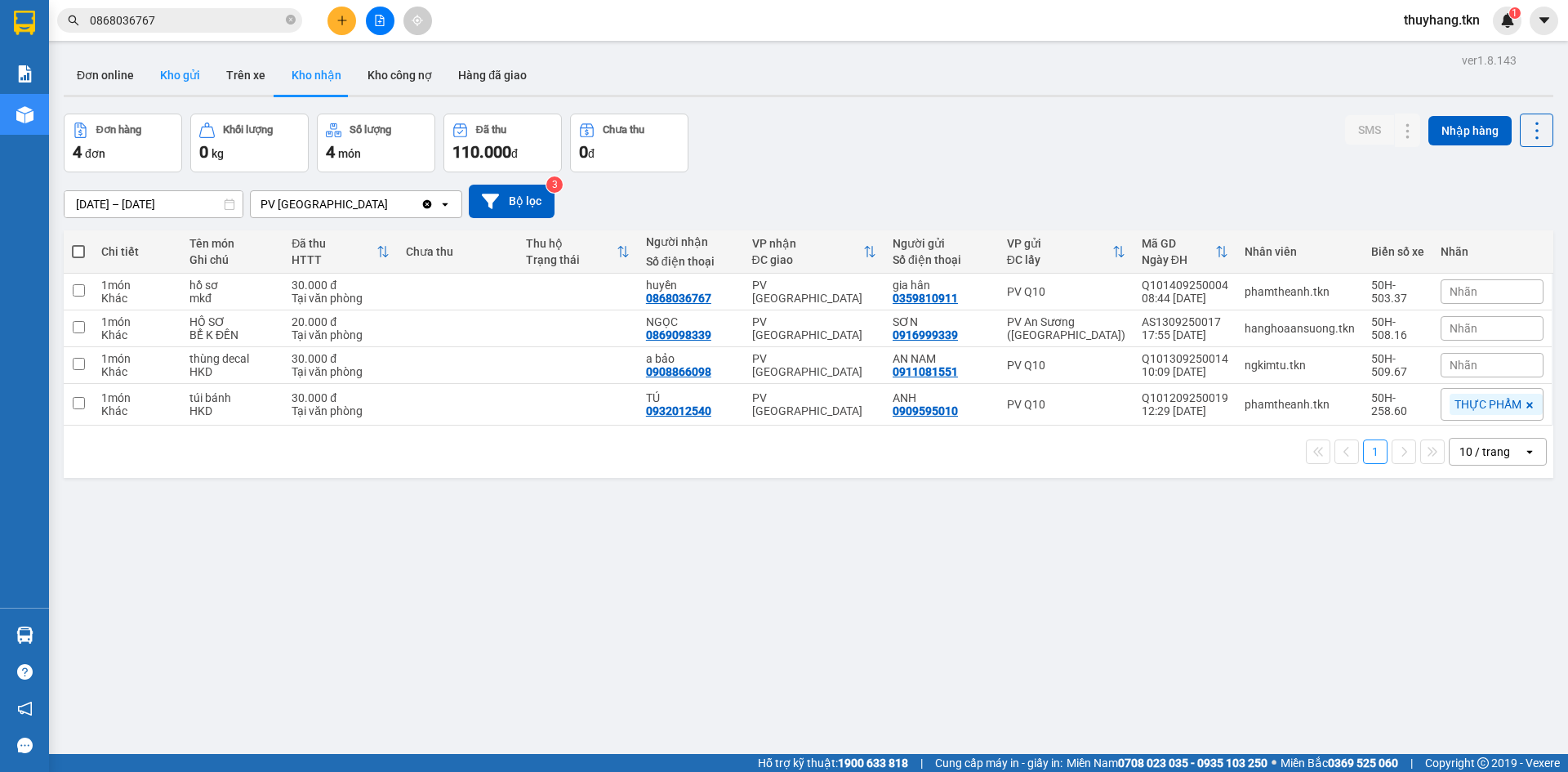
click at [196, 74] on button "Kho gửi" at bounding box center [180, 75] width 66 height 39
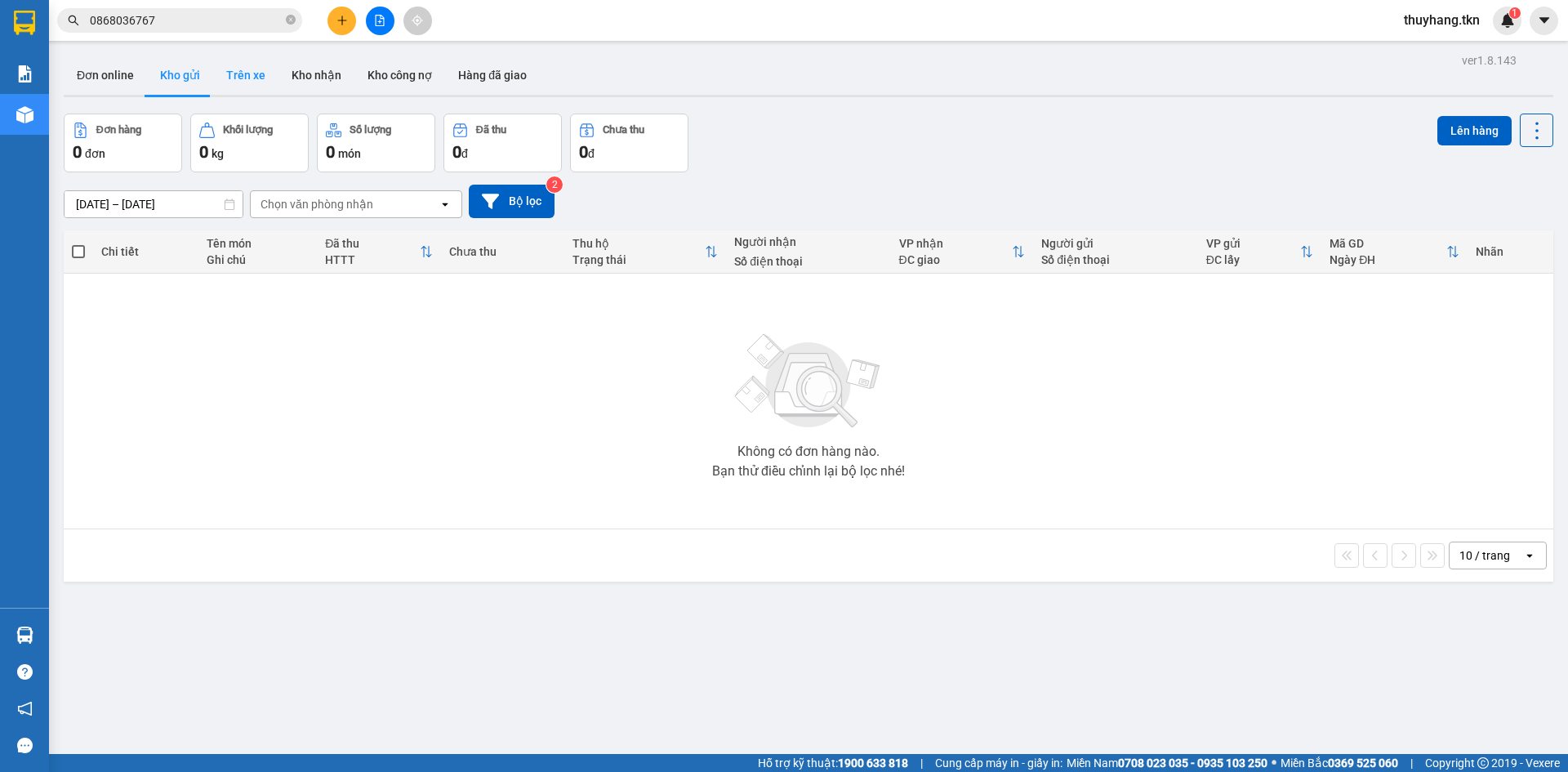
click at [236, 76] on button "Trên xe" at bounding box center [245, 75] width 65 height 39
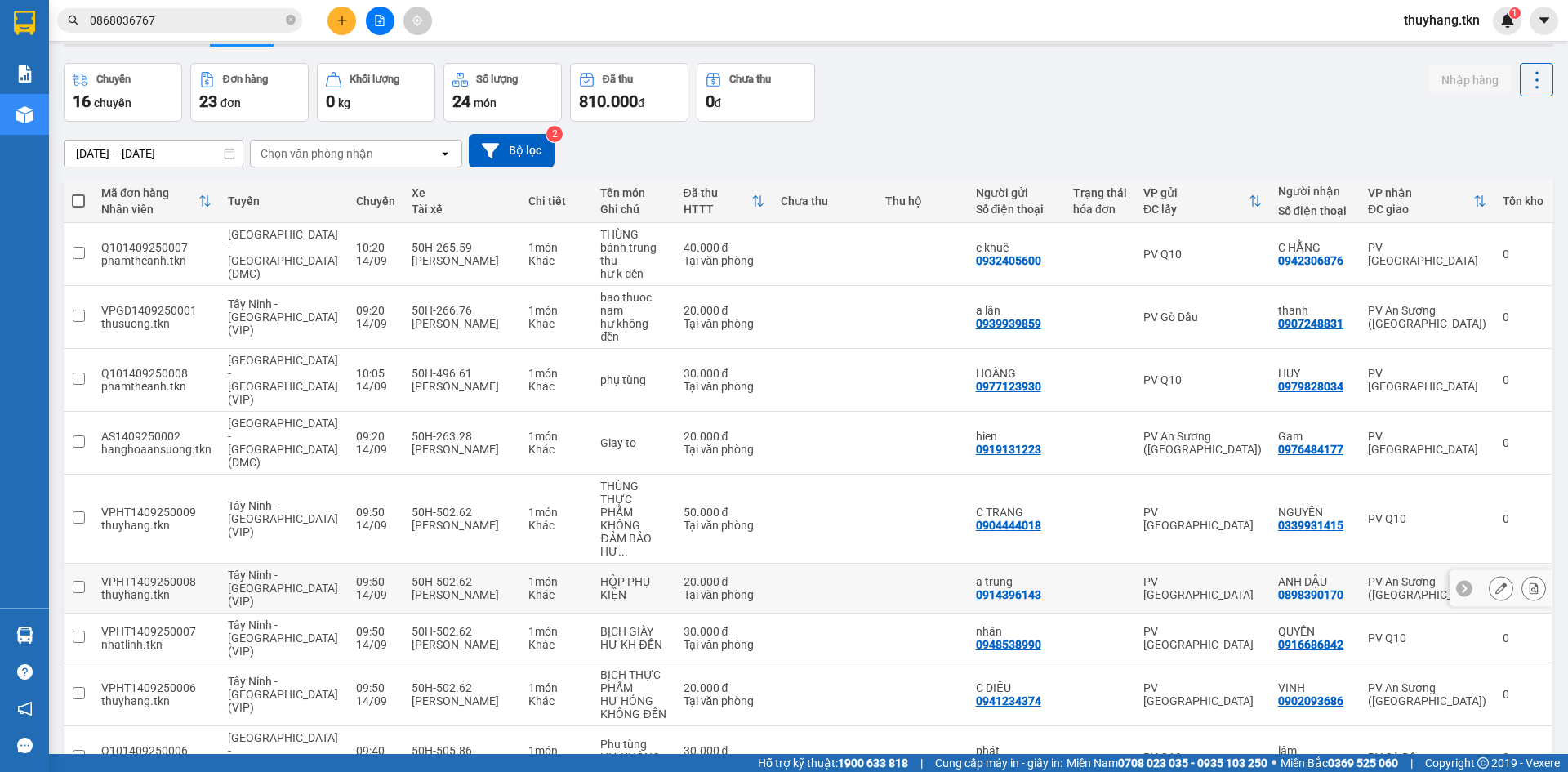
scroll to position [75, 0]
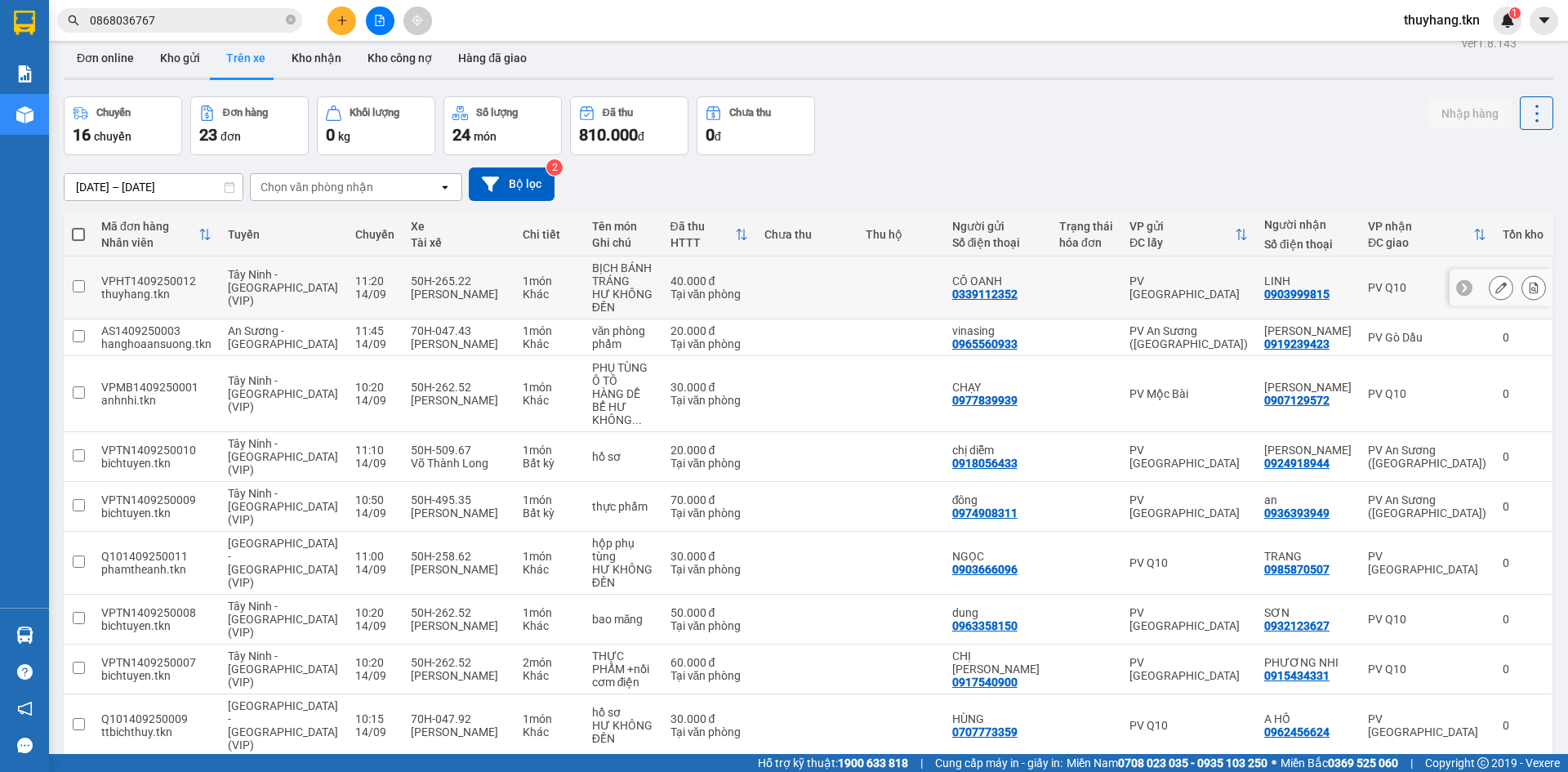
scroll to position [0, 0]
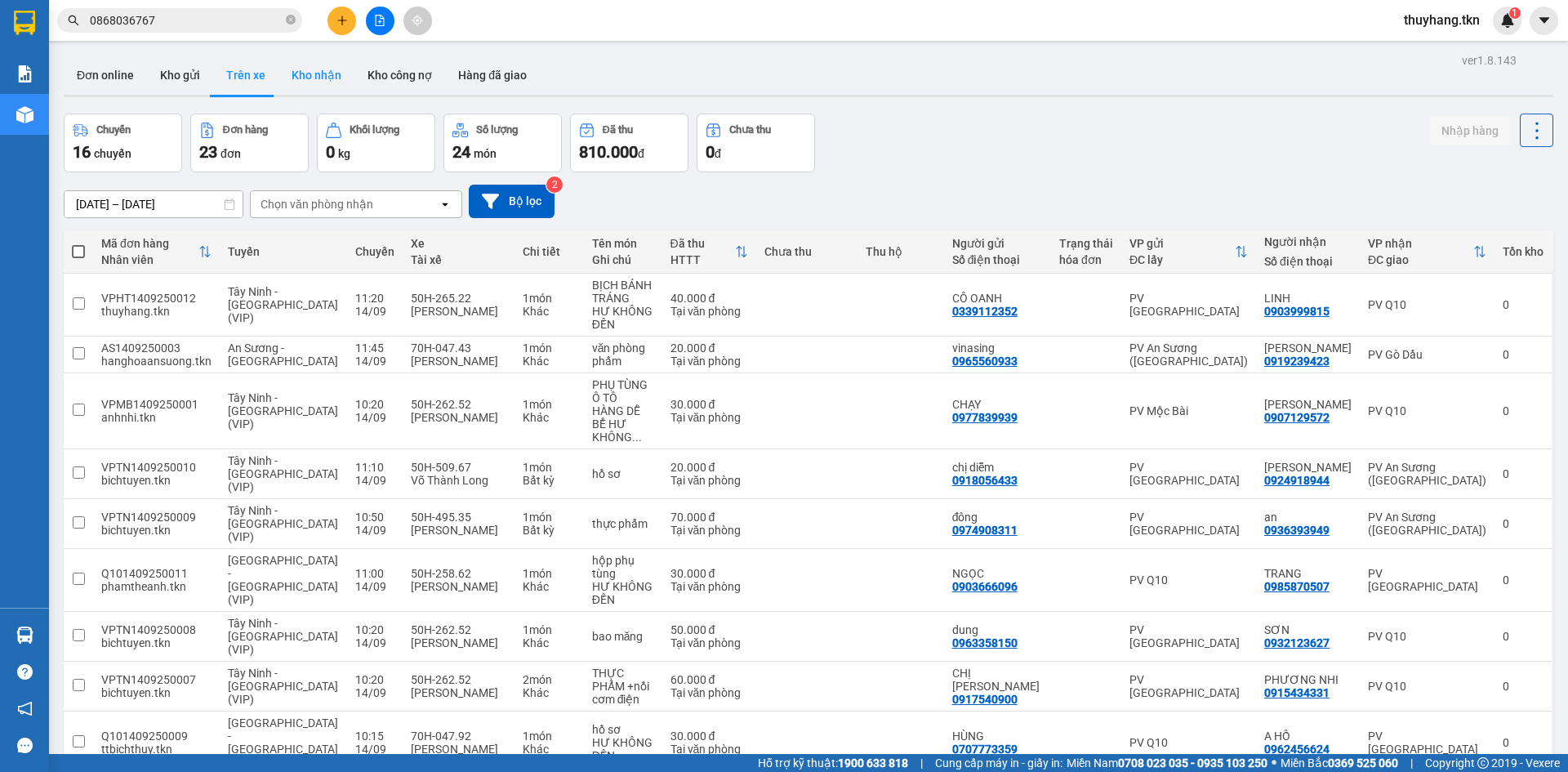
click at [306, 90] on button "Kho nhận" at bounding box center [317, 75] width 76 height 39
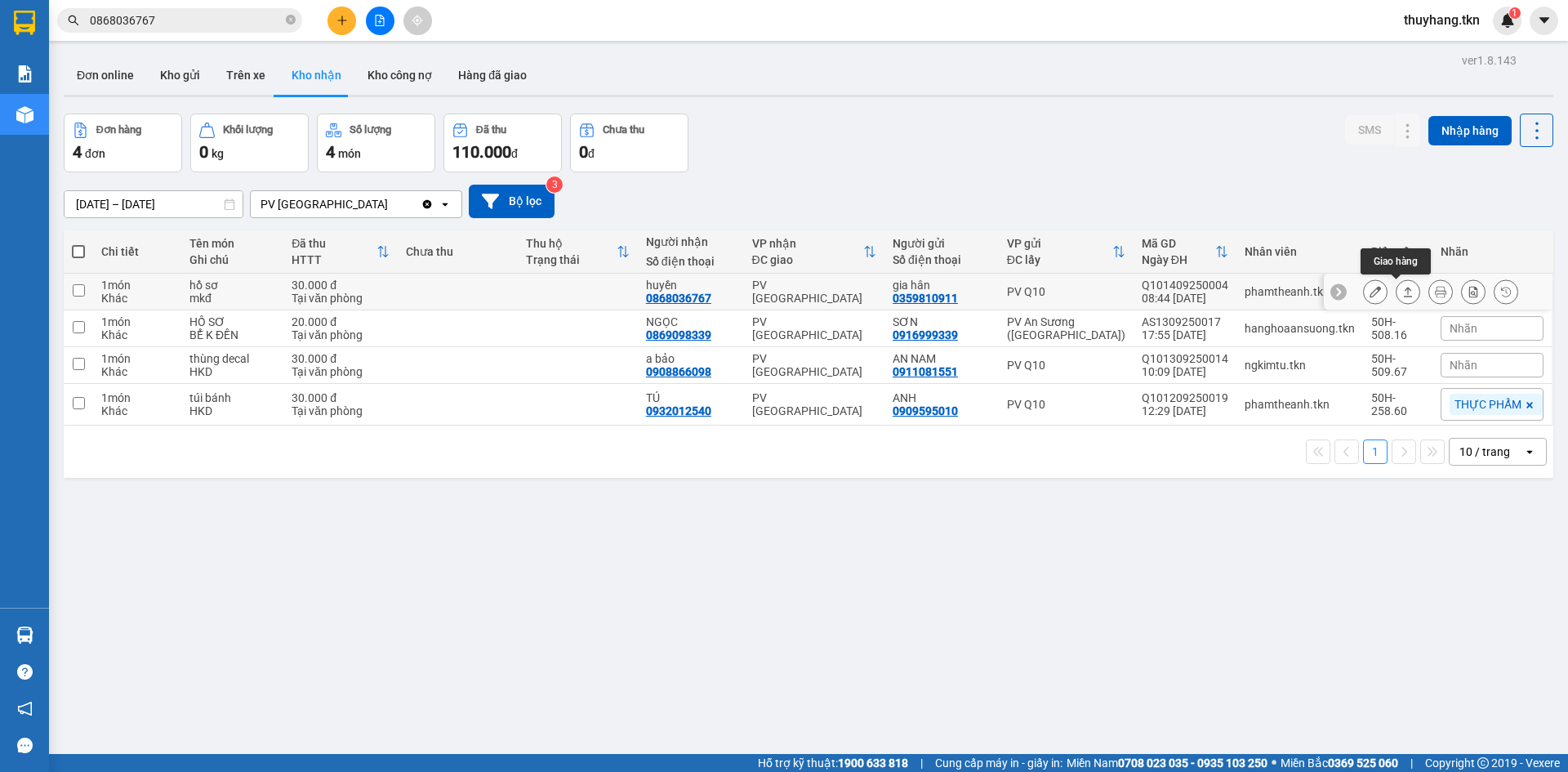
click at [1402, 291] on icon at bounding box center [1408, 292] width 12 height 12
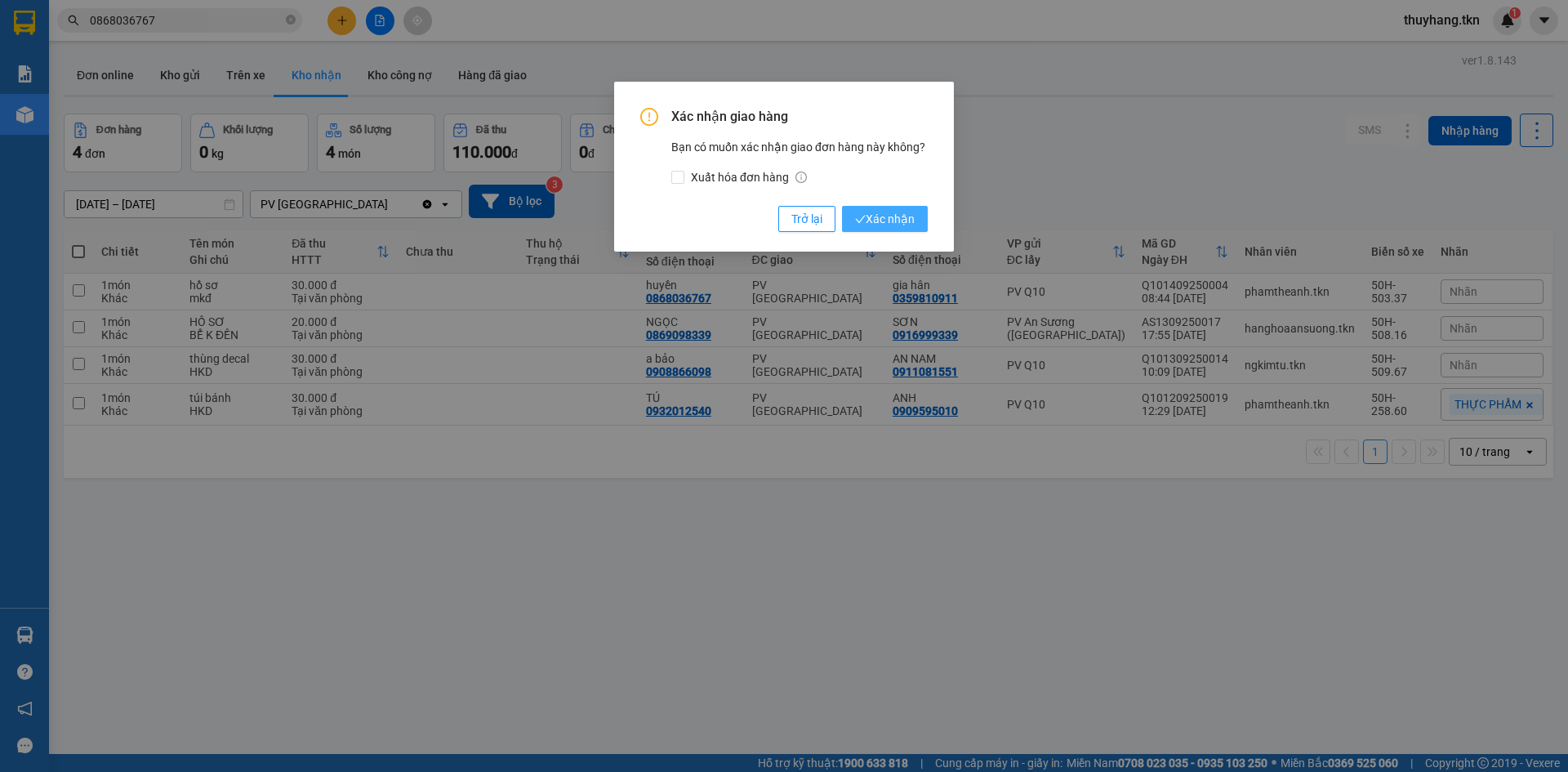
click at [880, 223] on span "Xác nhận" at bounding box center [885, 219] width 60 height 18
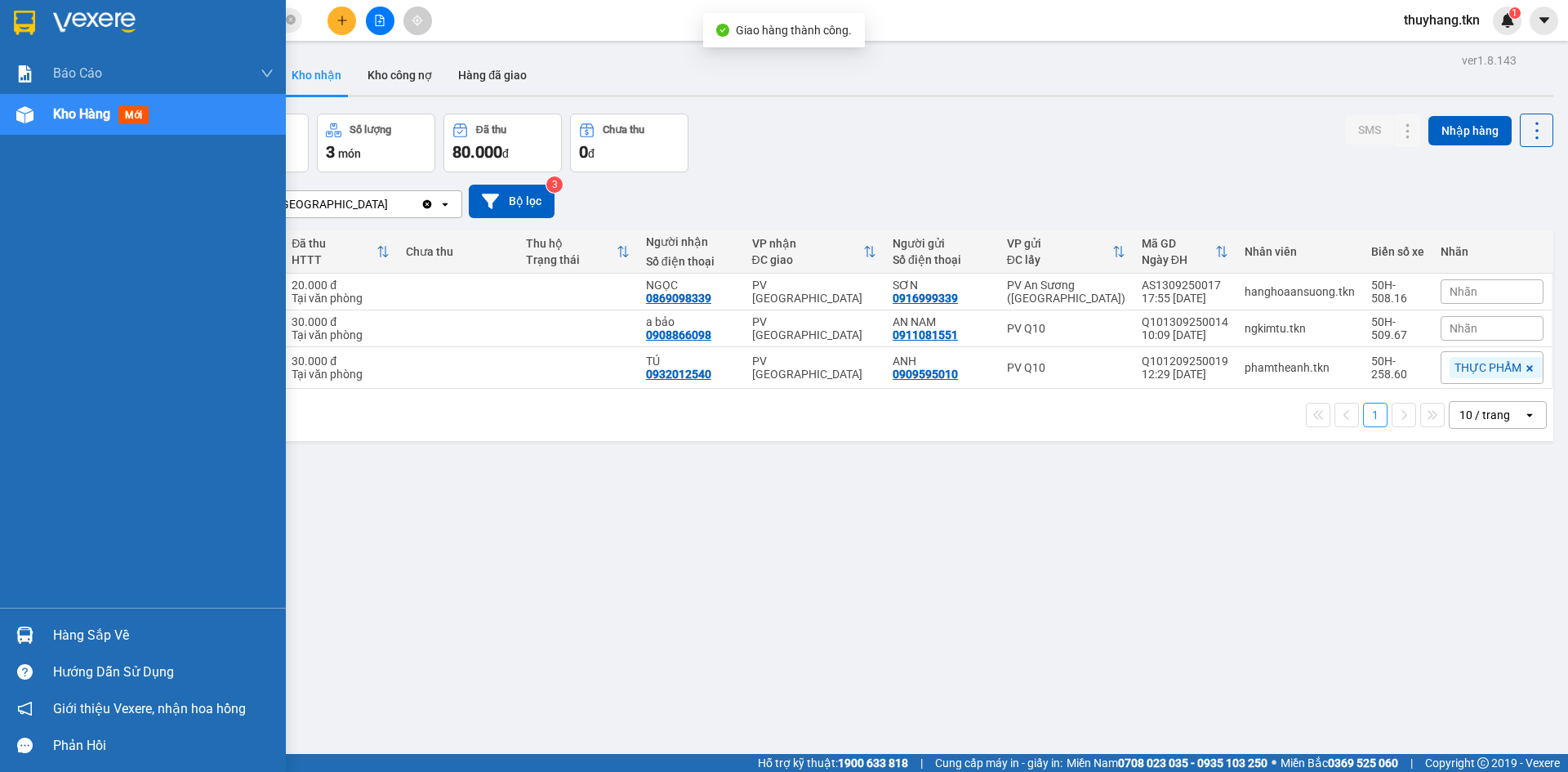
click at [104, 642] on div "Hàng sắp về" at bounding box center [163, 636] width 220 height 25
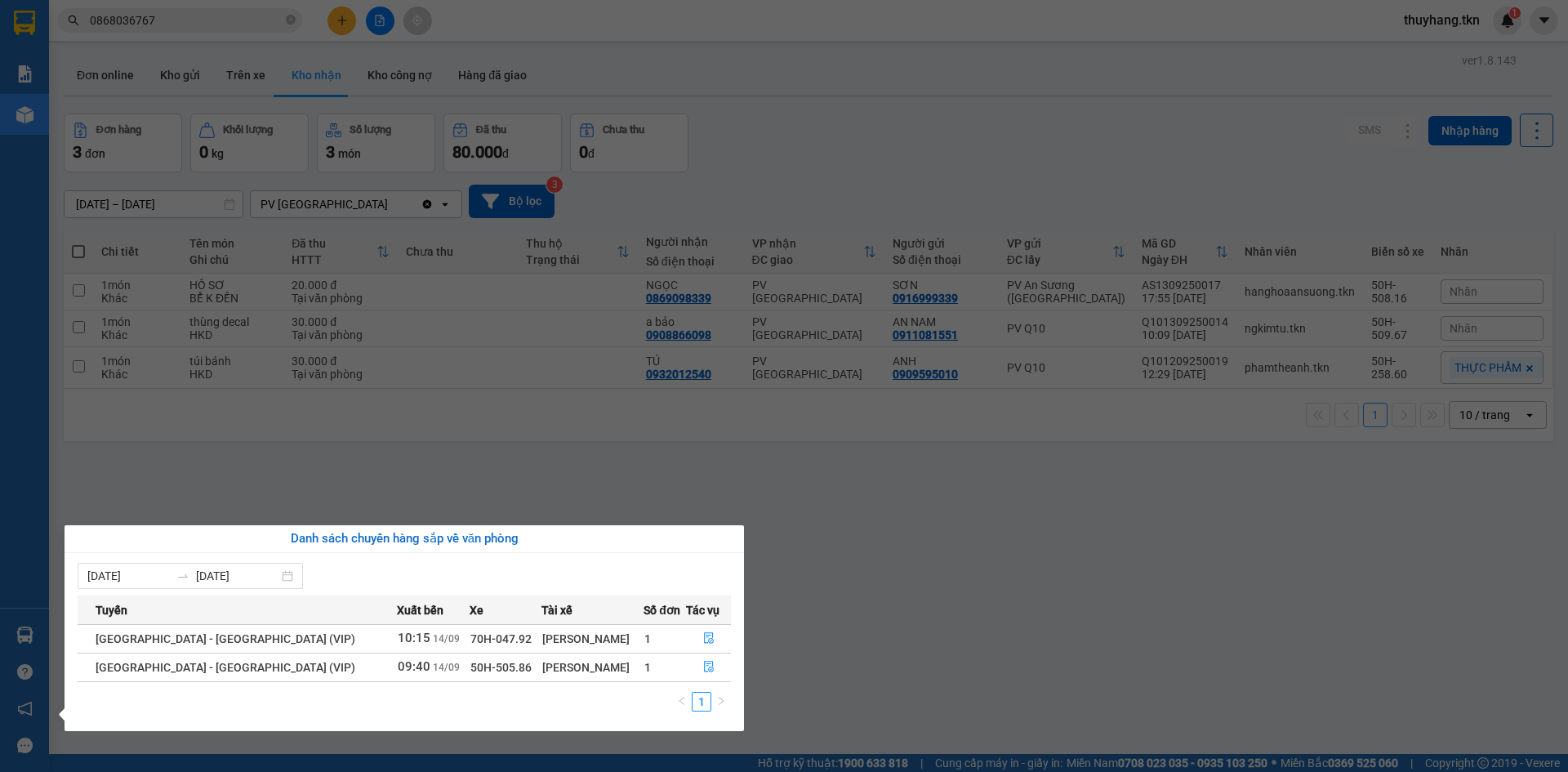
click at [358, 25] on section "Kết quả tìm kiếm ( 1 ) Bộ lọc Mã ĐH Trạng thái Món hàng Thu hộ Tổng cước Chưa c…" at bounding box center [784, 386] width 1568 height 772
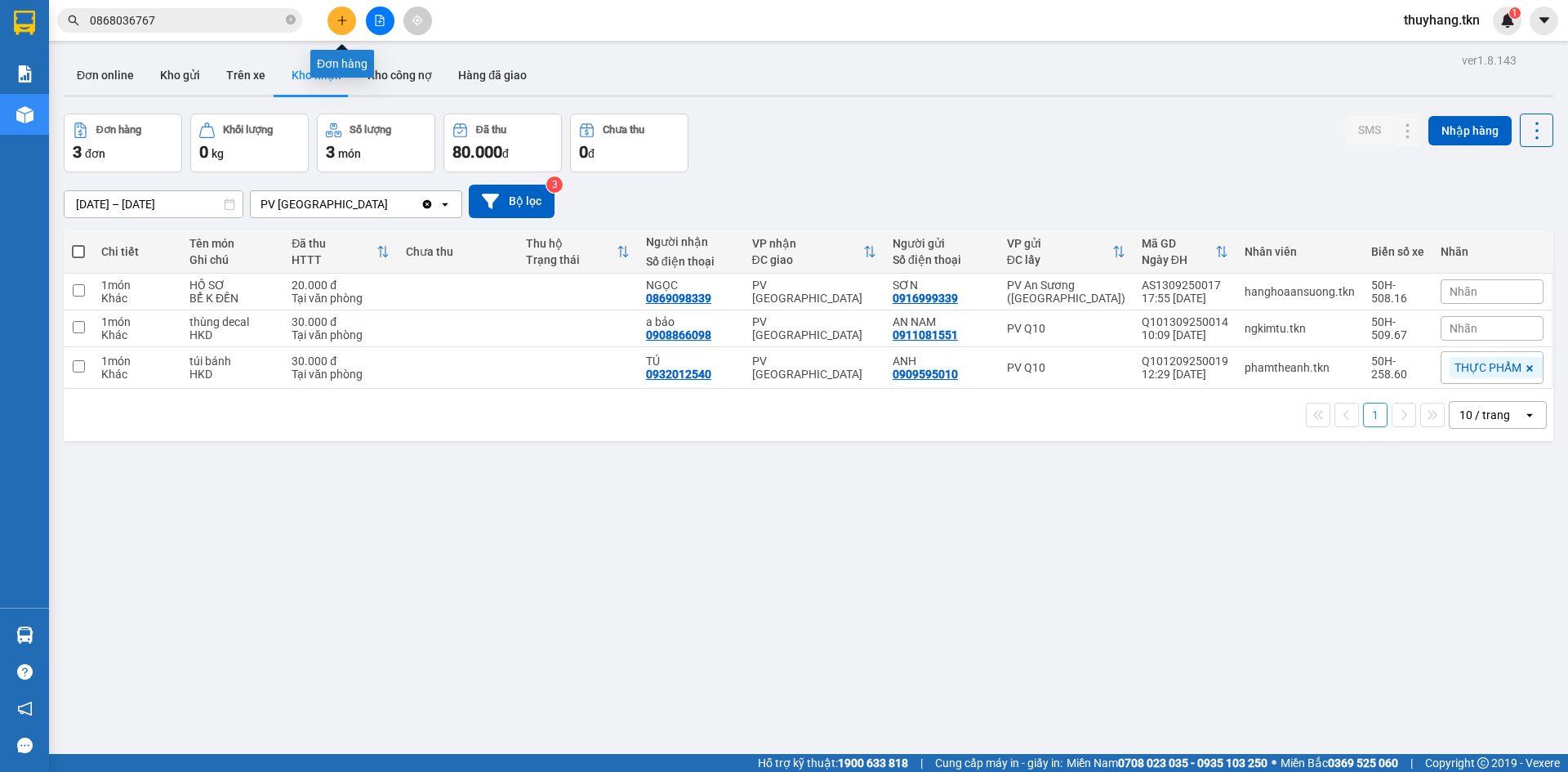
click at [350, 23] on button at bounding box center [341, 21] width 28 height 28
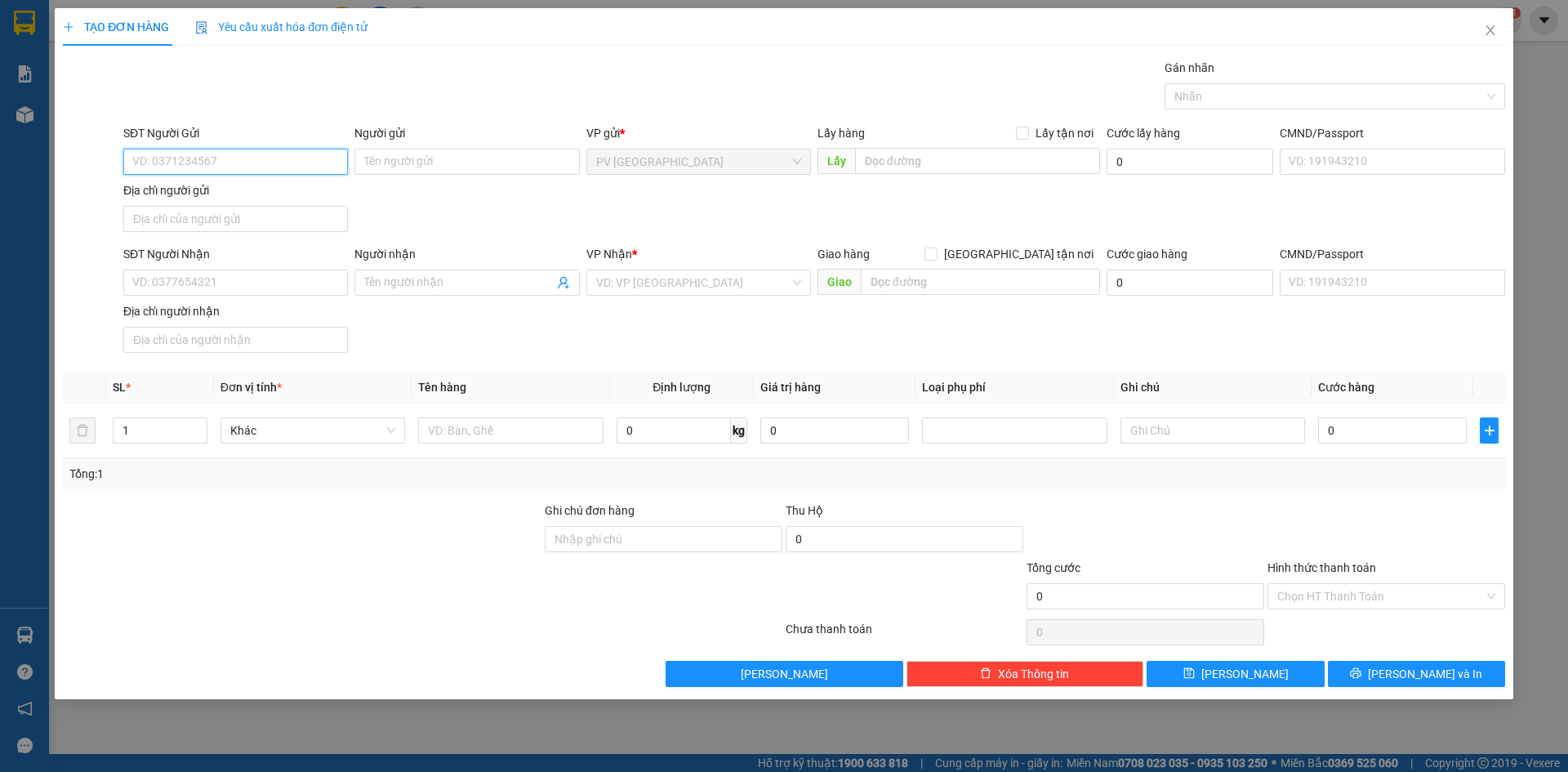
click at [306, 158] on input "SĐT Người Gửi" at bounding box center [235, 162] width 225 height 27
click at [240, 192] on div "0823497957 - A TÙNG" at bounding box center [235, 195] width 205 height 18
click at [305, 263] on div "SĐT Người Nhận" at bounding box center [235, 258] width 225 height 25
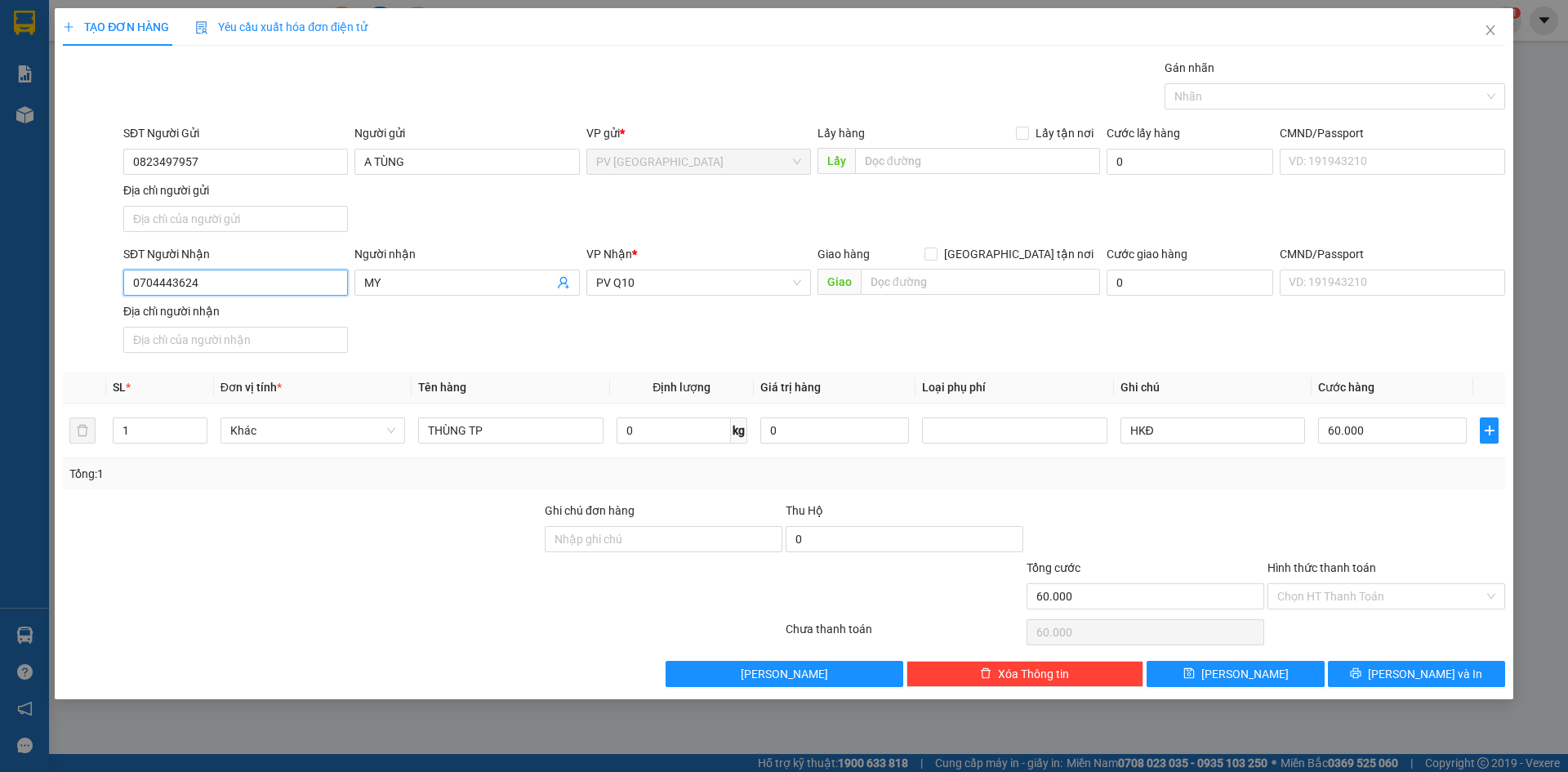
click at [307, 284] on input "0704443624" at bounding box center [235, 283] width 225 height 27
click at [375, 328] on div "SĐT Người Nhận 0704443624 Người nhận MY VP Nhận * PV Q10 Giao hàng Giao tận nơi…" at bounding box center [814, 303] width 1388 height 114
click at [520, 434] on input "THÙNG TP" at bounding box center [510, 430] width 185 height 27
click at [1219, 91] on div at bounding box center [1326, 96] width 316 height 20
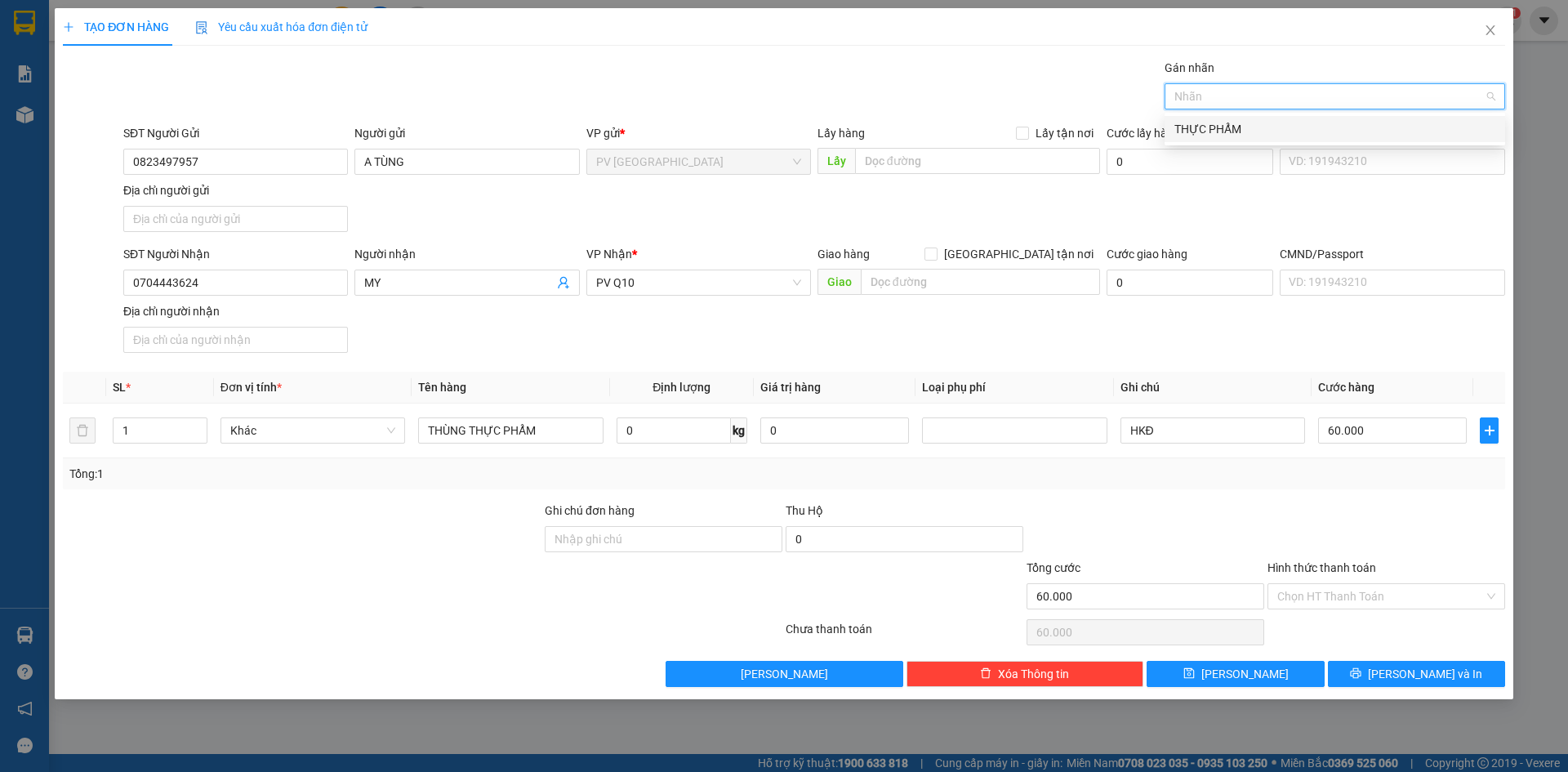
click at [1227, 127] on div "THỰC PHẨM" at bounding box center [1334, 129] width 321 height 18
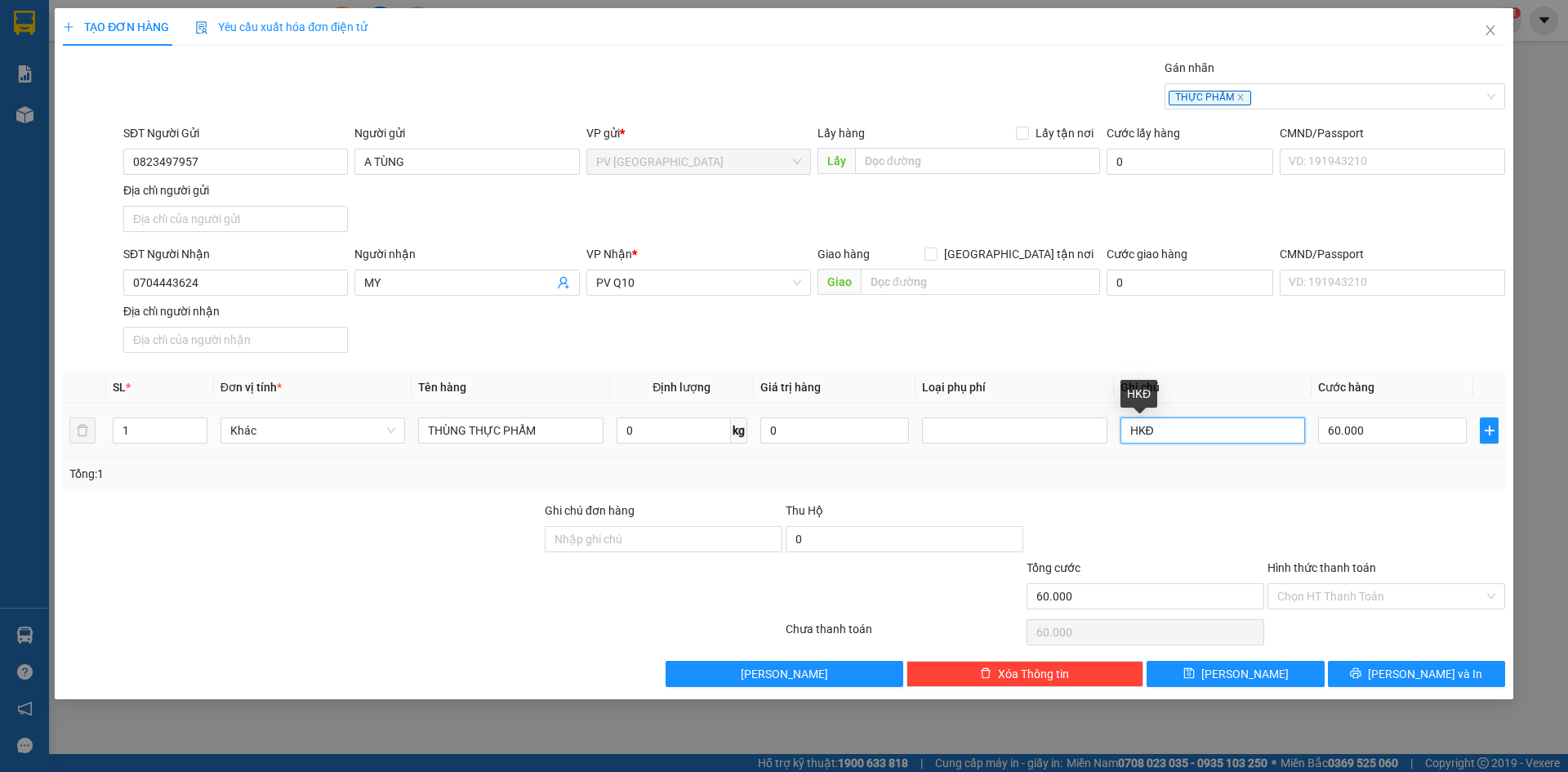
click at [1190, 431] on input "HKĐ" at bounding box center [1212, 430] width 185 height 27
click at [1420, 433] on input "60.000" at bounding box center [1391, 430] width 148 height 27
click at [1399, 506] on div at bounding box center [1386, 530] width 241 height 57
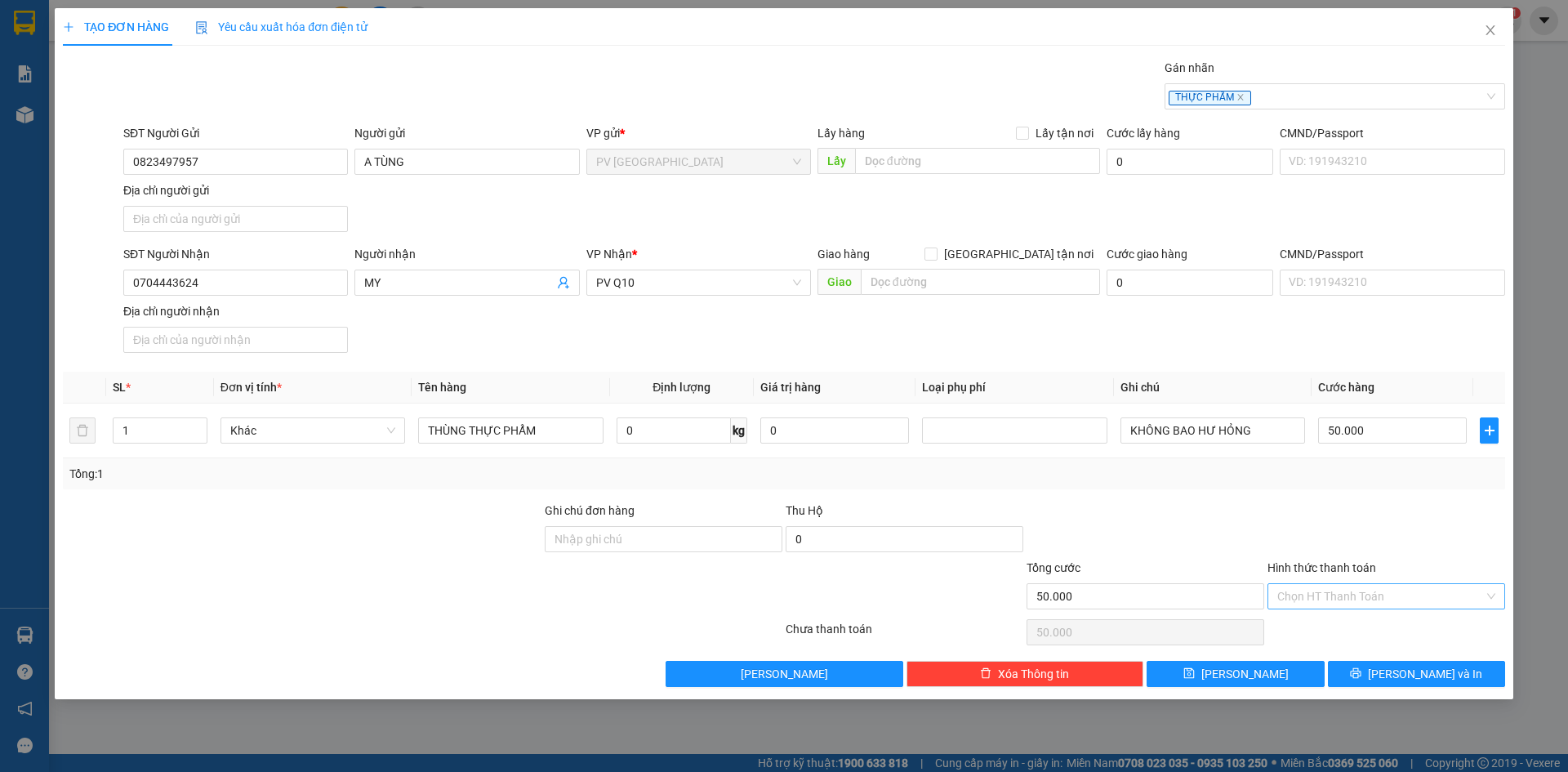
click at [1401, 598] on input "Hình thức thanh toán" at bounding box center [1380, 596] width 206 height 25
click at [1394, 636] on div "Tại văn phòng" at bounding box center [1386, 629] width 218 height 18
click at [1401, 672] on button "[PERSON_NAME] và In" at bounding box center [1416, 674] width 177 height 27
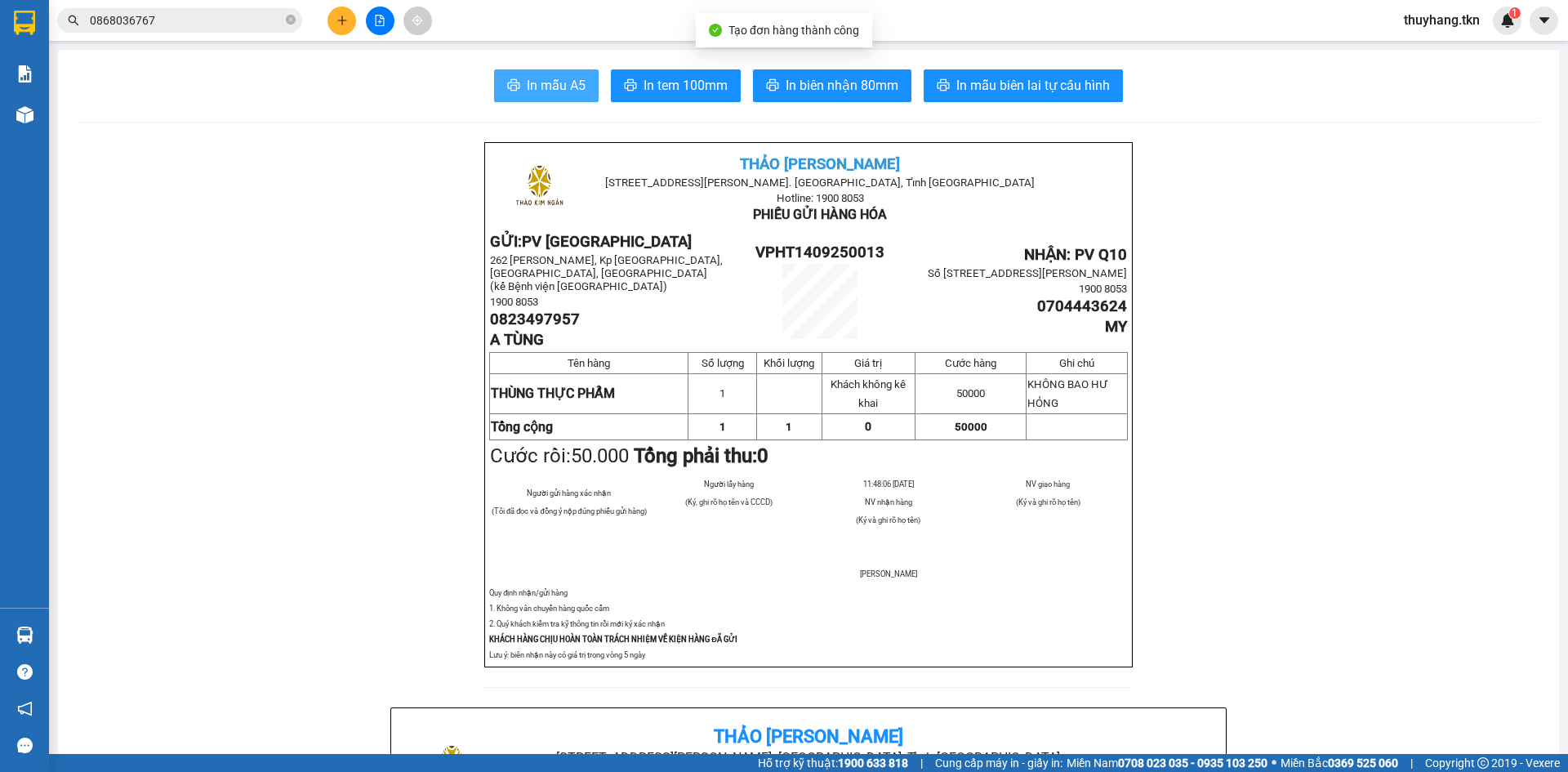
click at [540, 90] on span "In mẫu A5" at bounding box center [556, 85] width 59 height 21
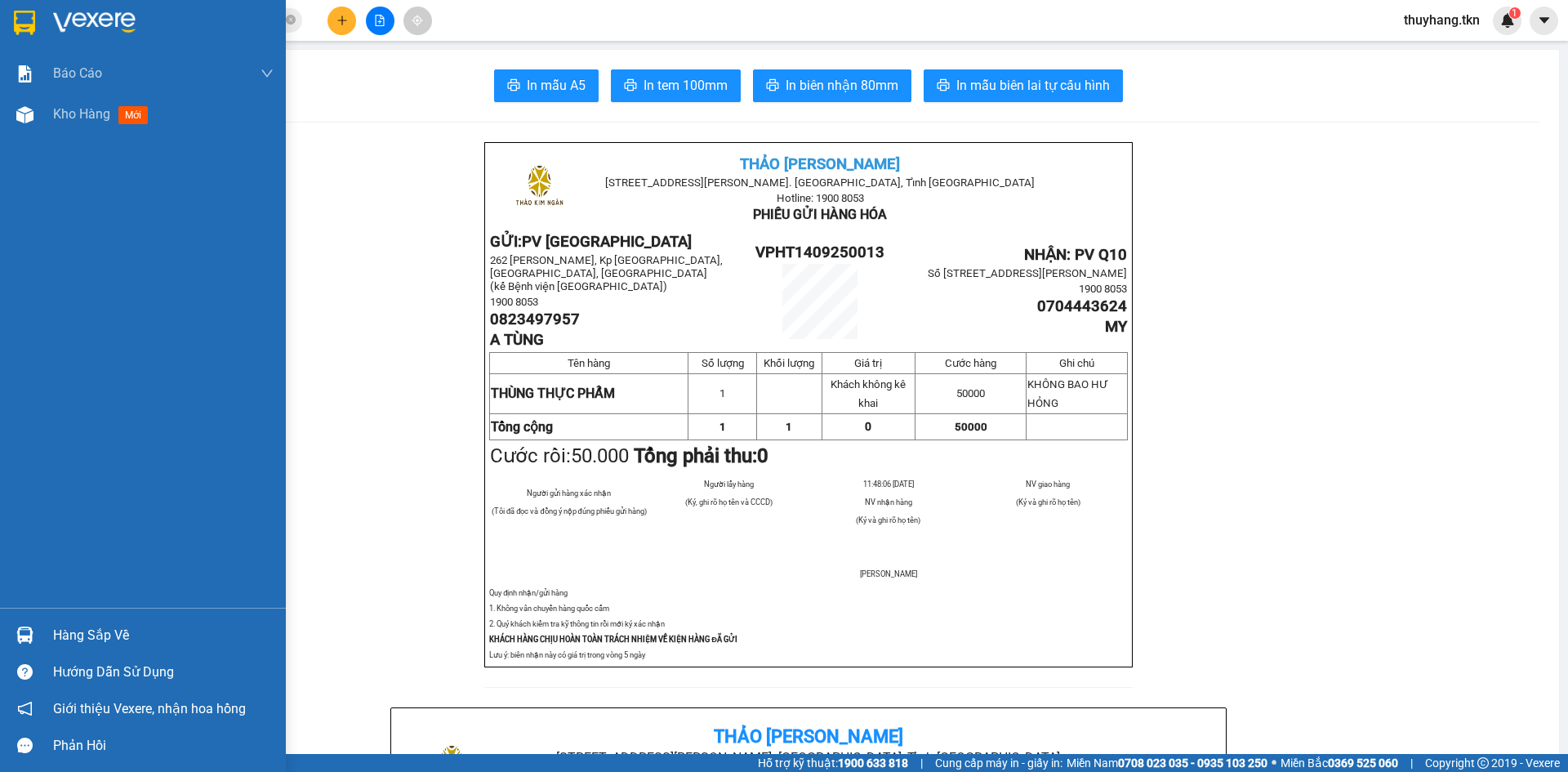
click at [31, 638] on img at bounding box center [25, 635] width 17 height 17
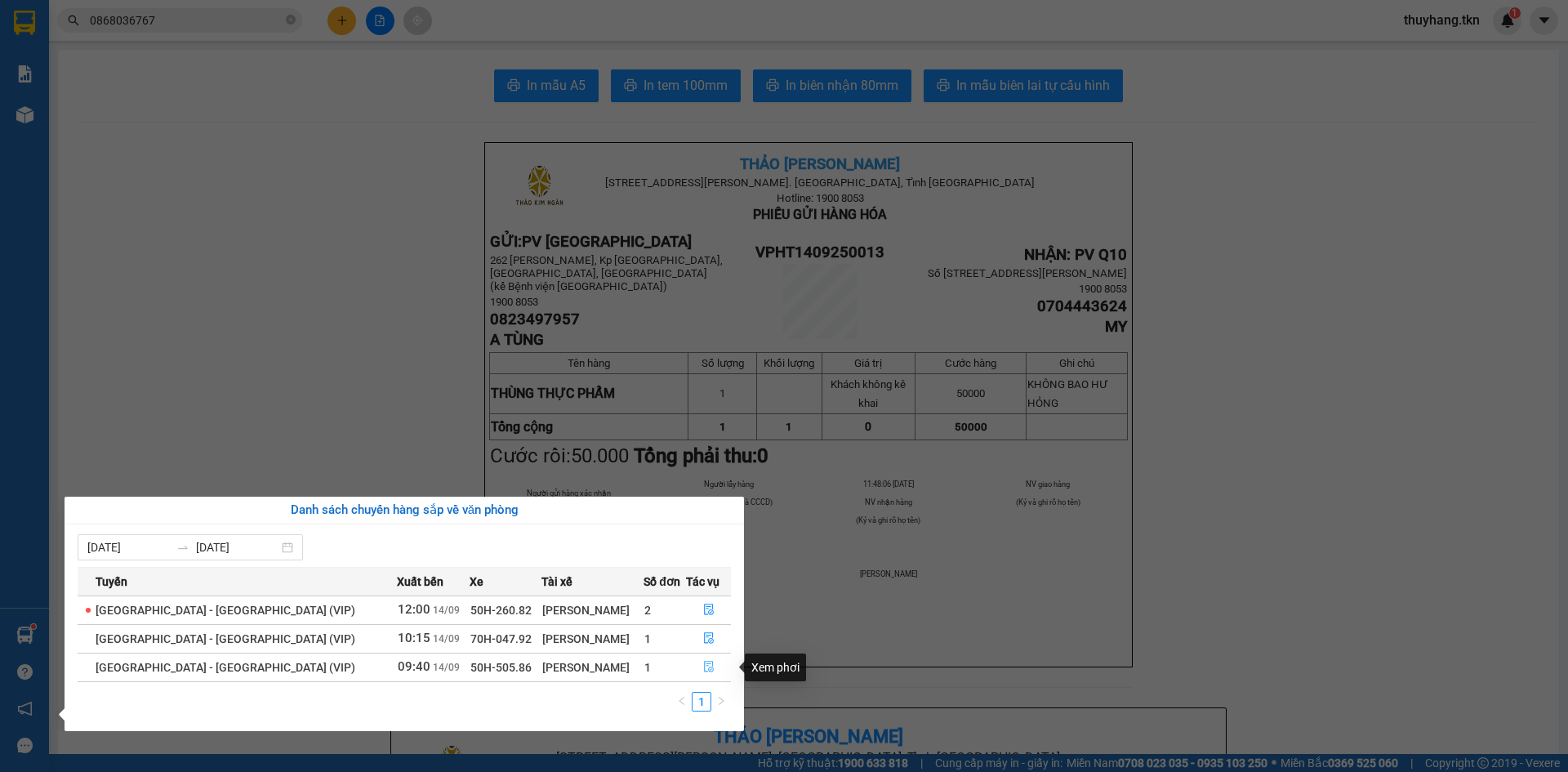
click at [706, 665] on icon "file-done" at bounding box center [709, 667] width 12 height 12
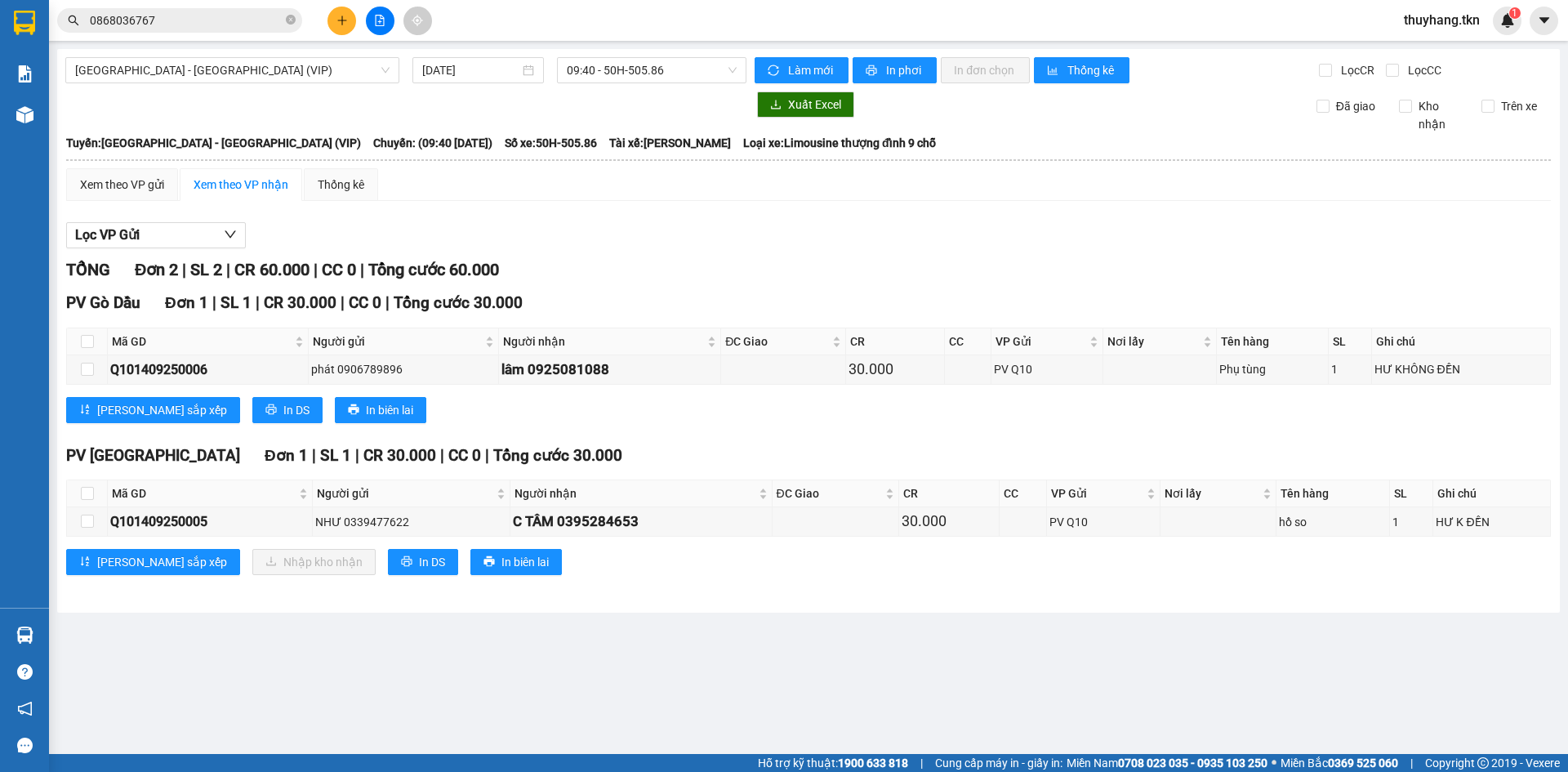
click at [477, 673] on main "Sài Gòn - Tây Ninh (VIP) 14/09/2025 09:40 - 50H-505.86 Làm mới In phơi In đơn c…" at bounding box center [784, 376] width 1568 height 754
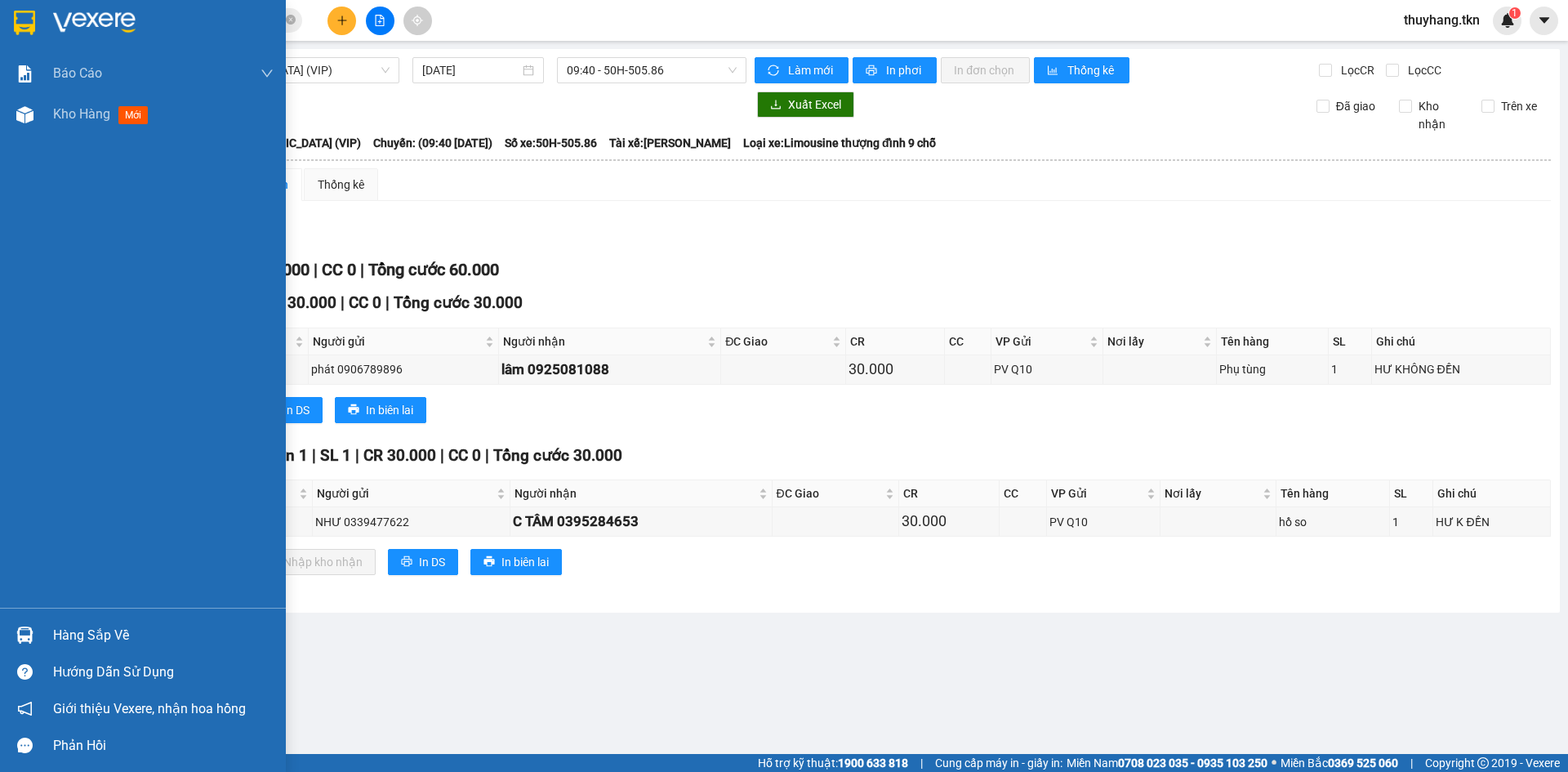
click at [33, 638] on div at bounding box center [25, 635] width 28 height 28
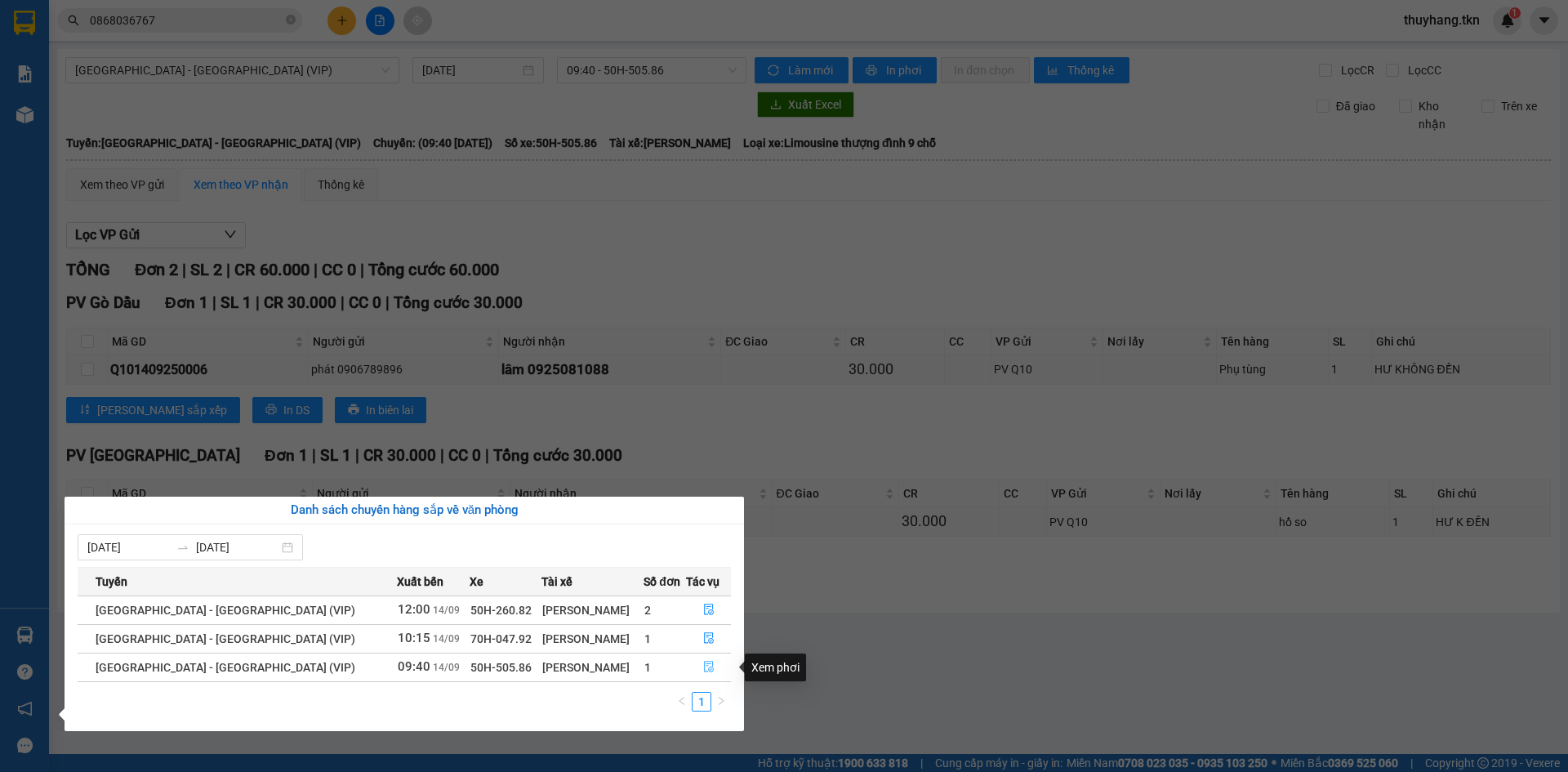
click at [703, 668] on icon "file-done" at bounding box center [709, 667] width 12 height 12
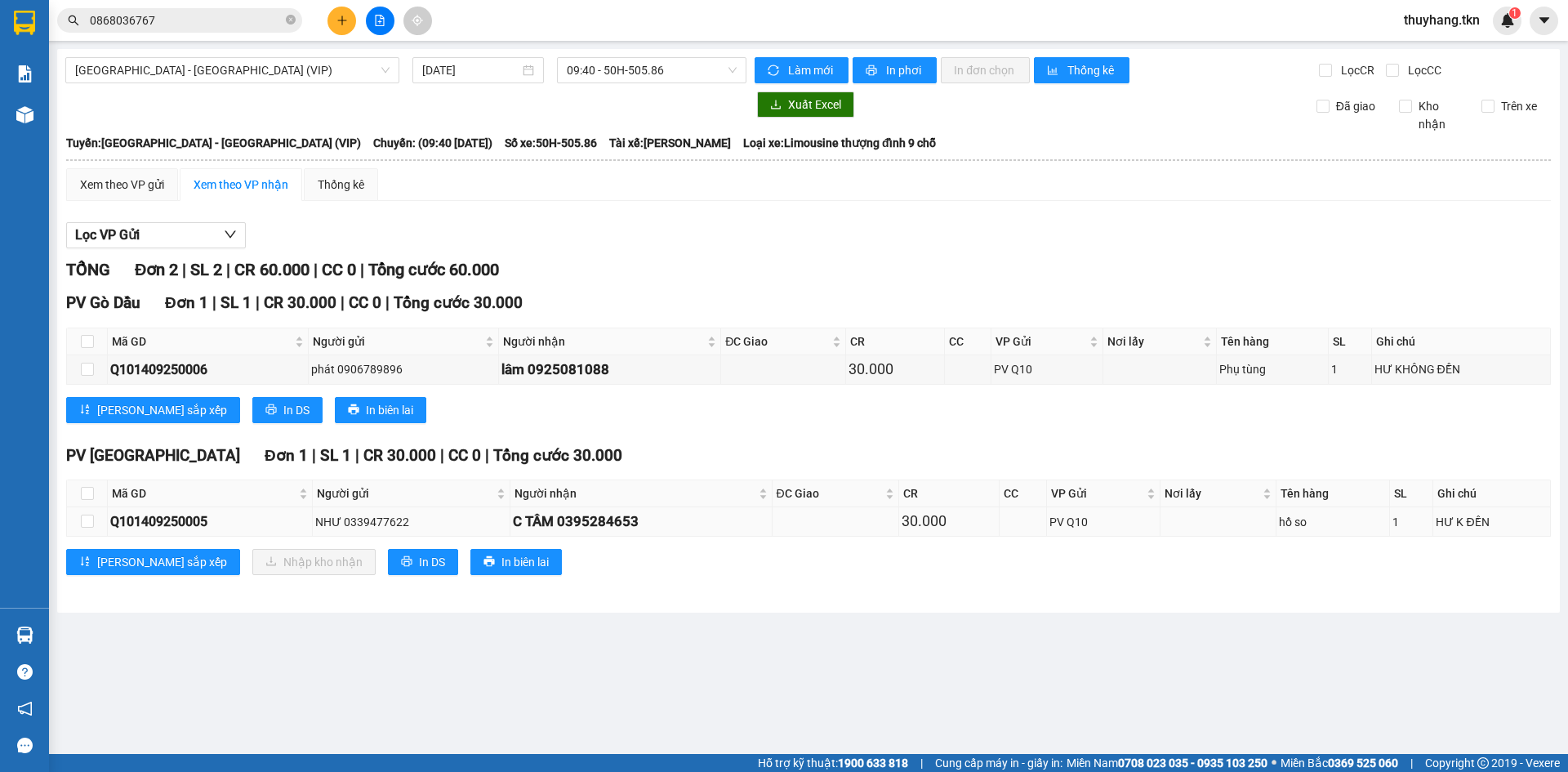
click at [94, 524] on td at bounding box center [87, 522] width 41 height 28
click at [93, 522] on td at bounding box center [87, 522] width 41 height 28
click at [90, 527] on input "checkbox" at bounding box center [88, 522] width 13 height 13
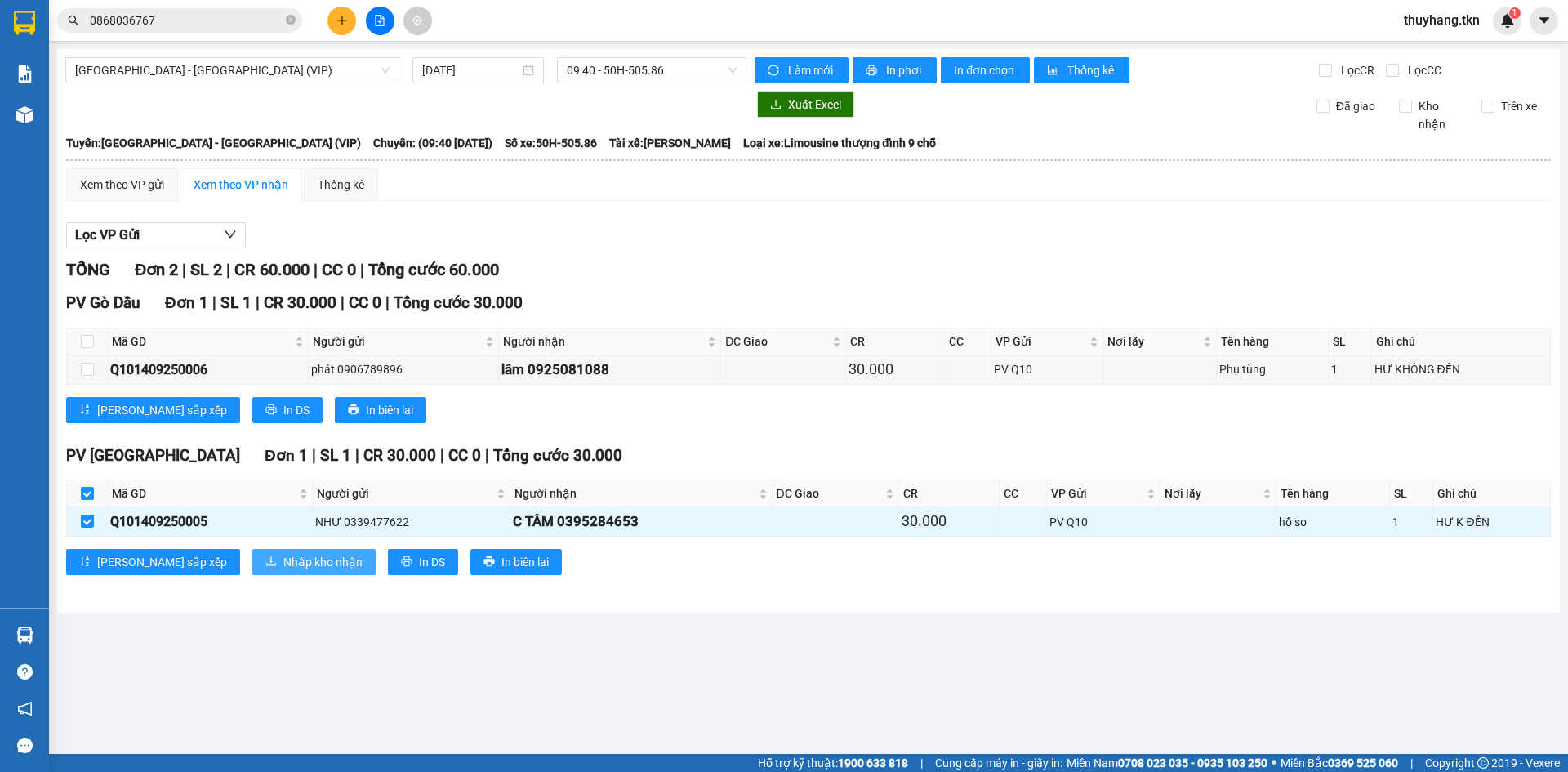
click at [283, 558] on span "Nhập kho nhận" at bounding box center [323, 562] width 80 height 18
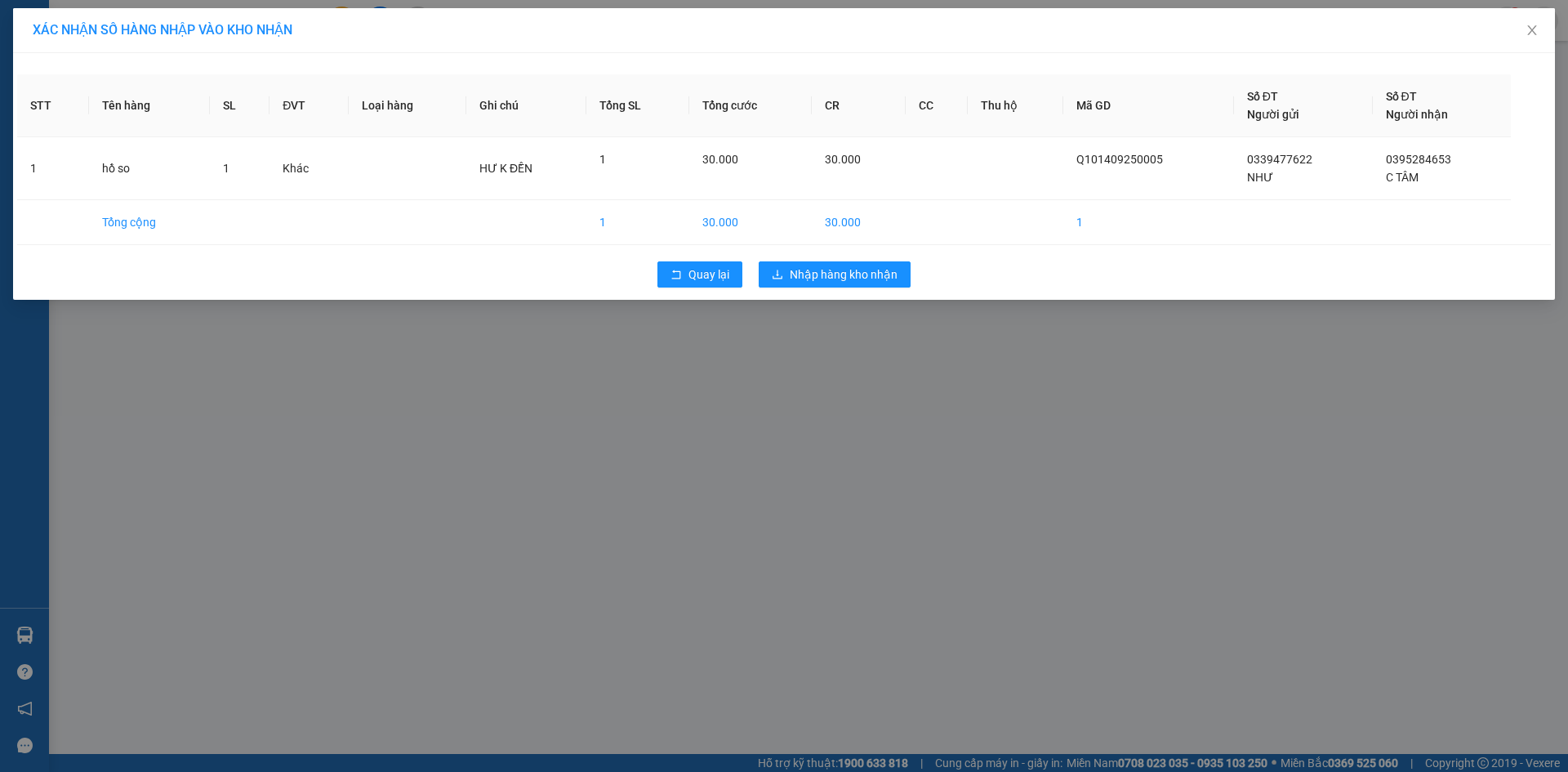
click at [872, 291] on div "Quay lại Nhập hàng kho nhận" at bounding box center [784, 274] width 1533 height 42
click at [869, 279] on span "Nhập hàng kho nhận" at bounding box center [844, 274] width 108 height 18
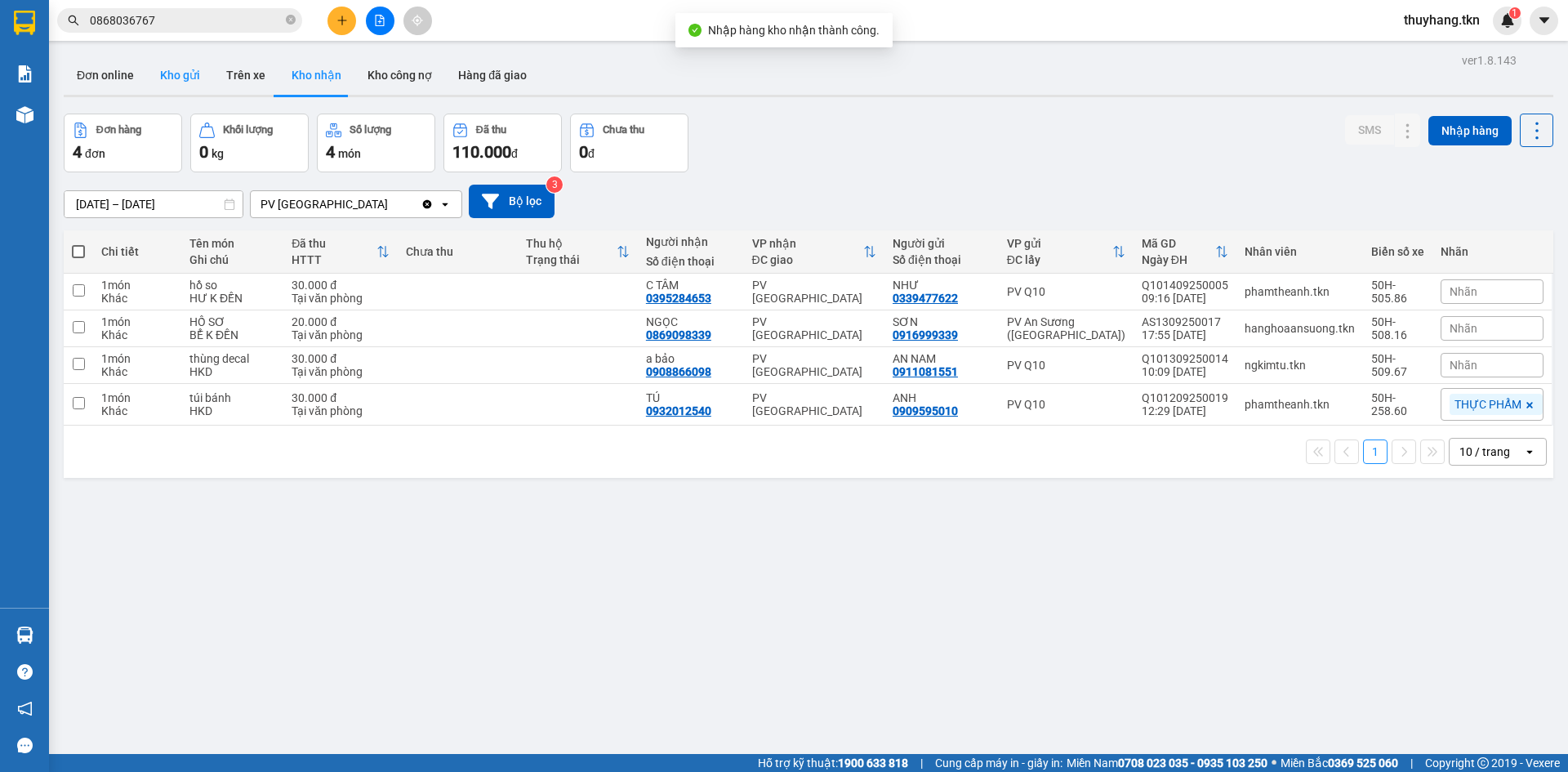
click at [193, 83] on button "Kho gửi" at bounding box center [180, 75] width 66 height 39
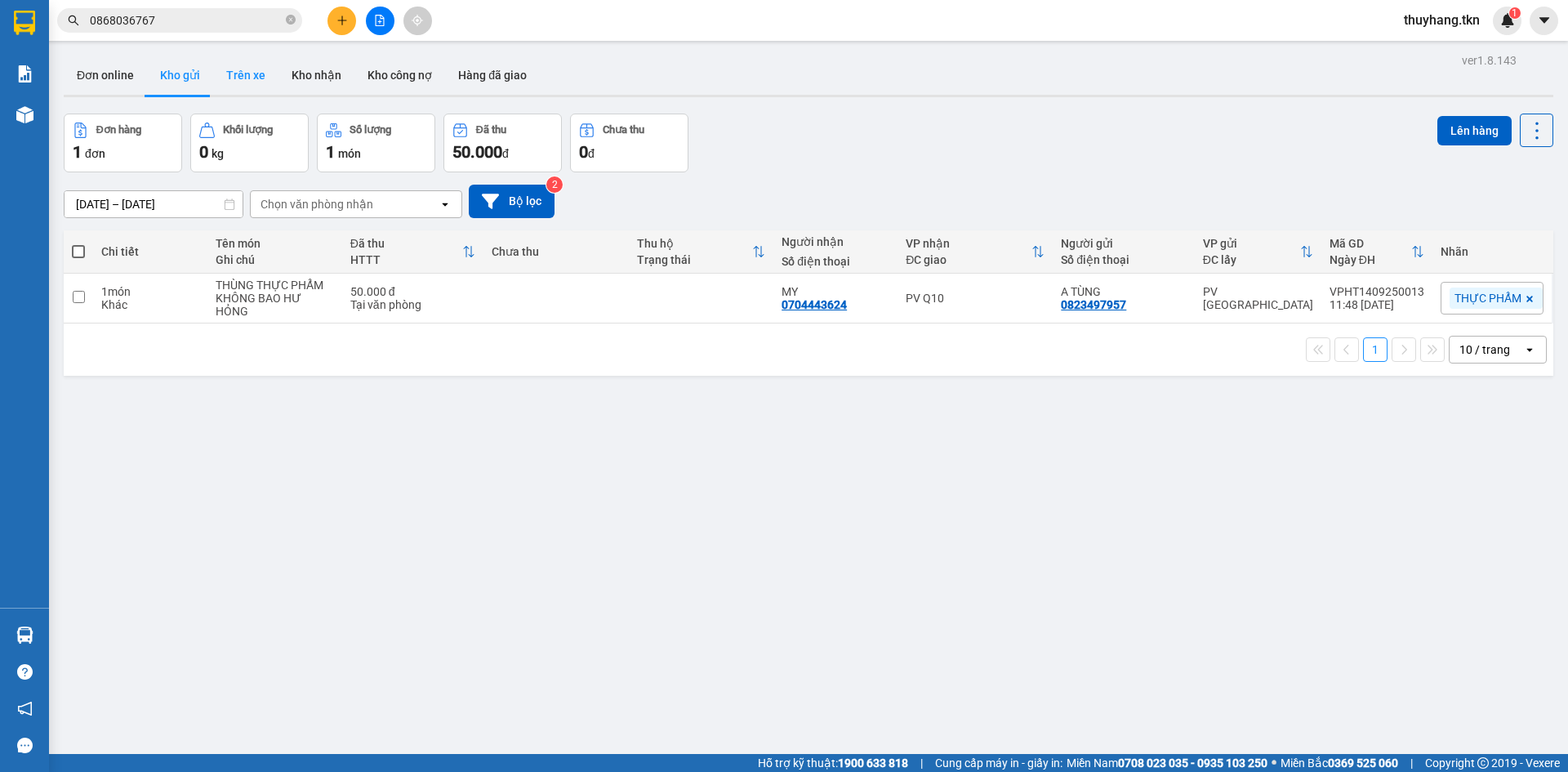
click at [248, 73] on button "Trên xe" at bounding box center [245, 75] width 65 height 39
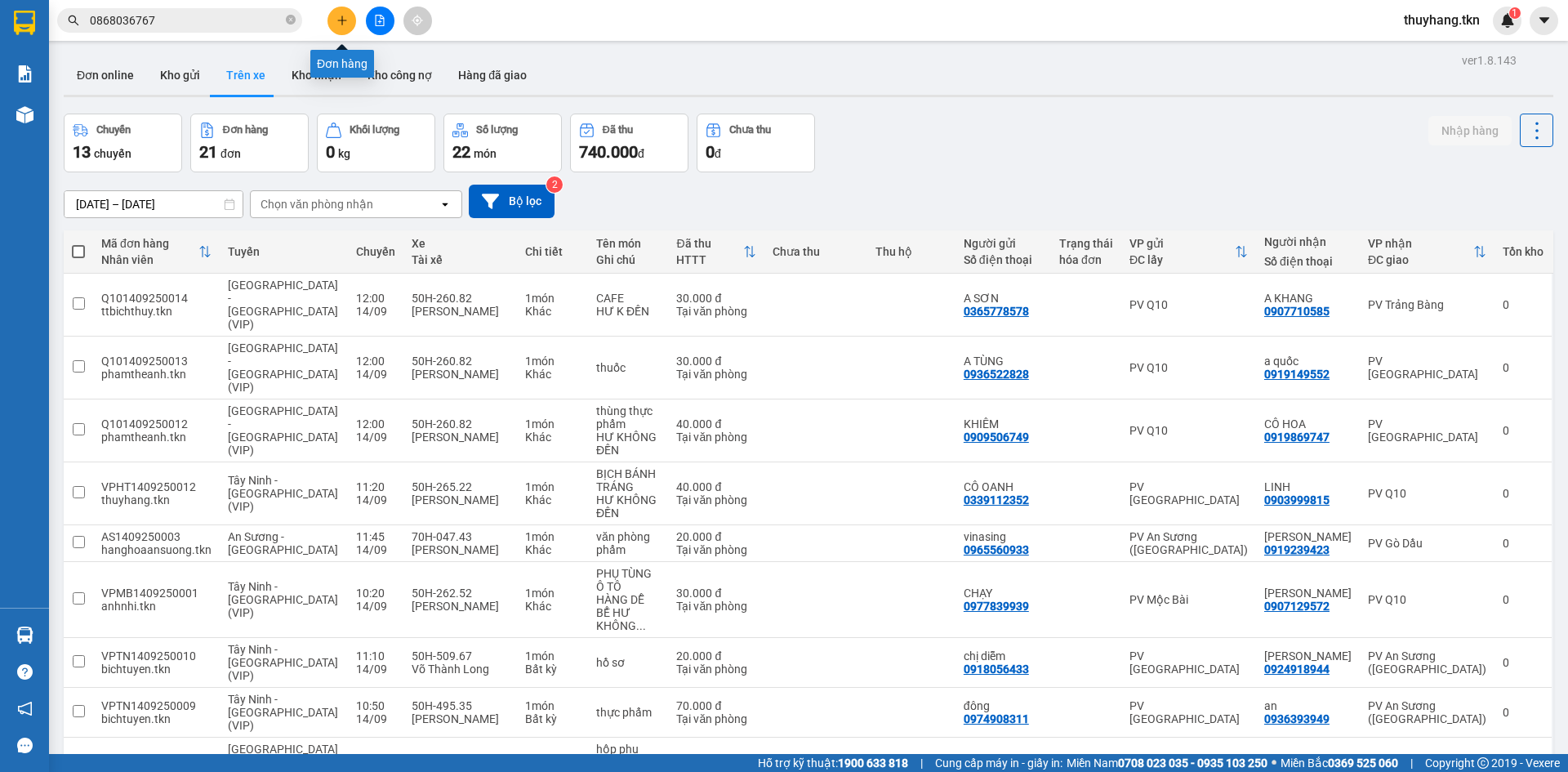
click at [340, 24] on icon "plus" at bounding box center [342, 21] width 12 height 12
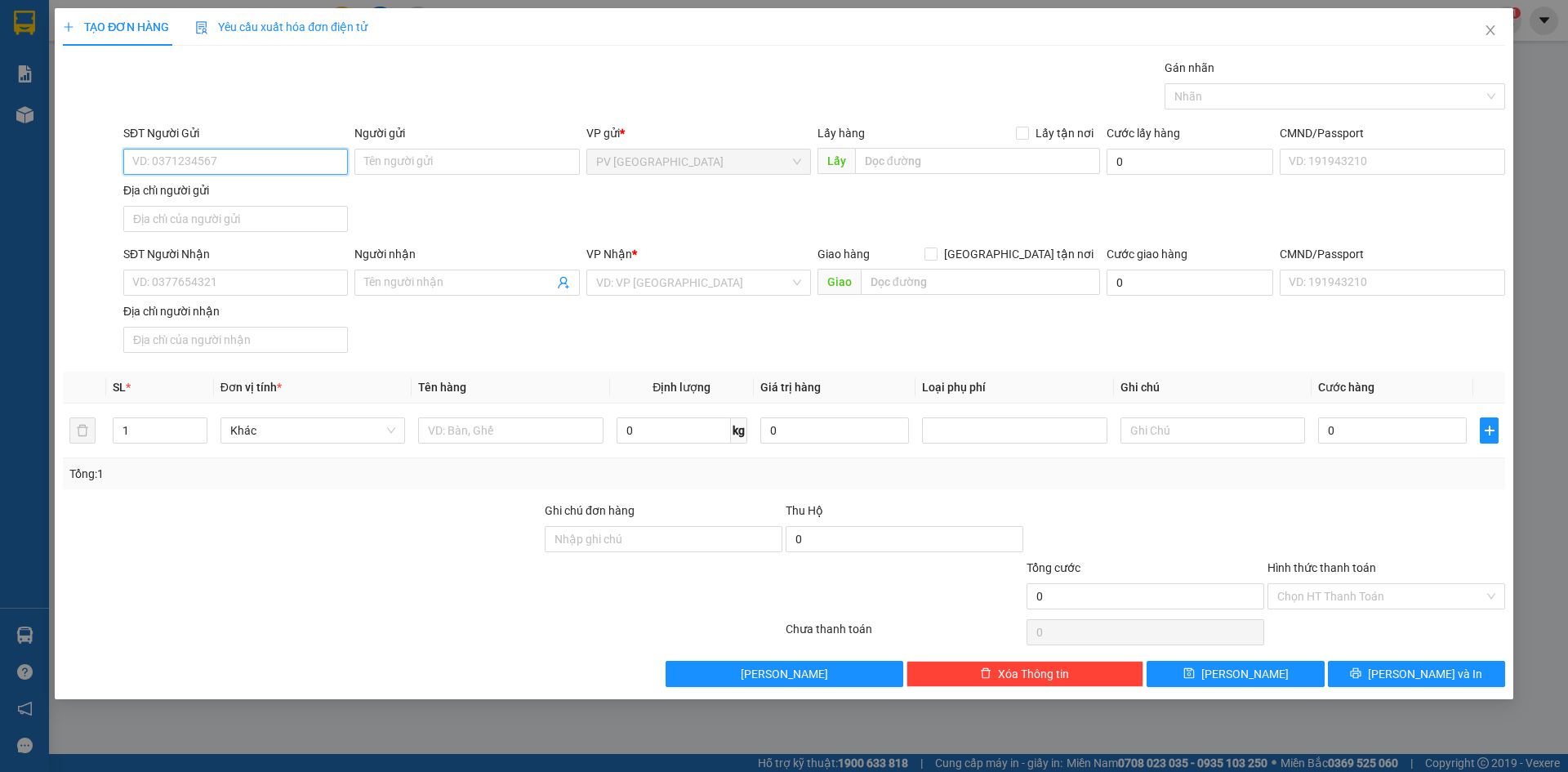
click at [312, 167] on input "SĐT Người Gửi" at bounding box center [235, 162] width 225 height 27
type input "0909473073"
click at [470, 163] on input "Người gửi" at bounding box center [467, 162] width 225 height 27
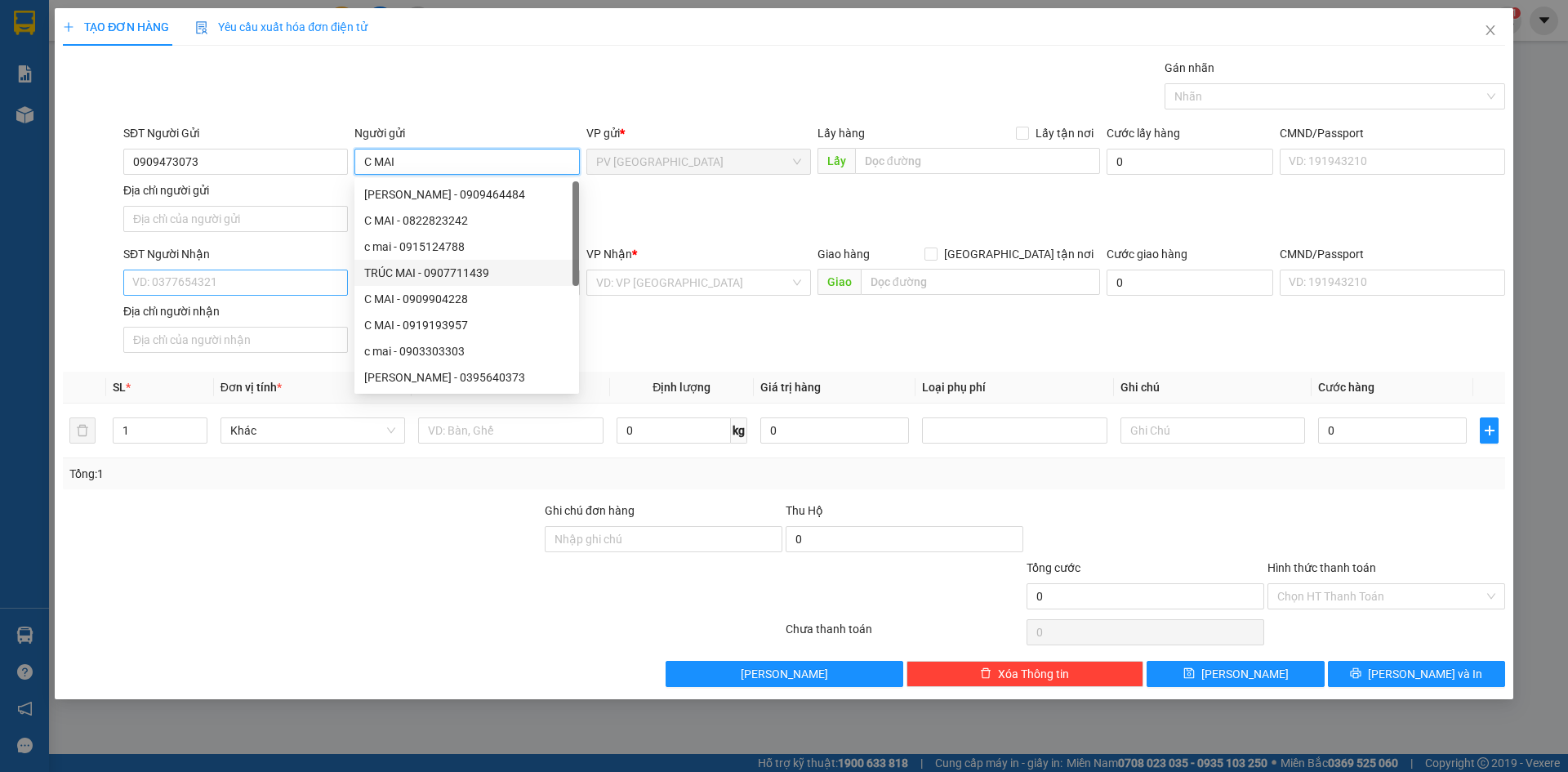
type input "C MAI"
click at [308, 282] on input "SĐT Người Nhận" at bounding box center [235, 283] width 225 height 27
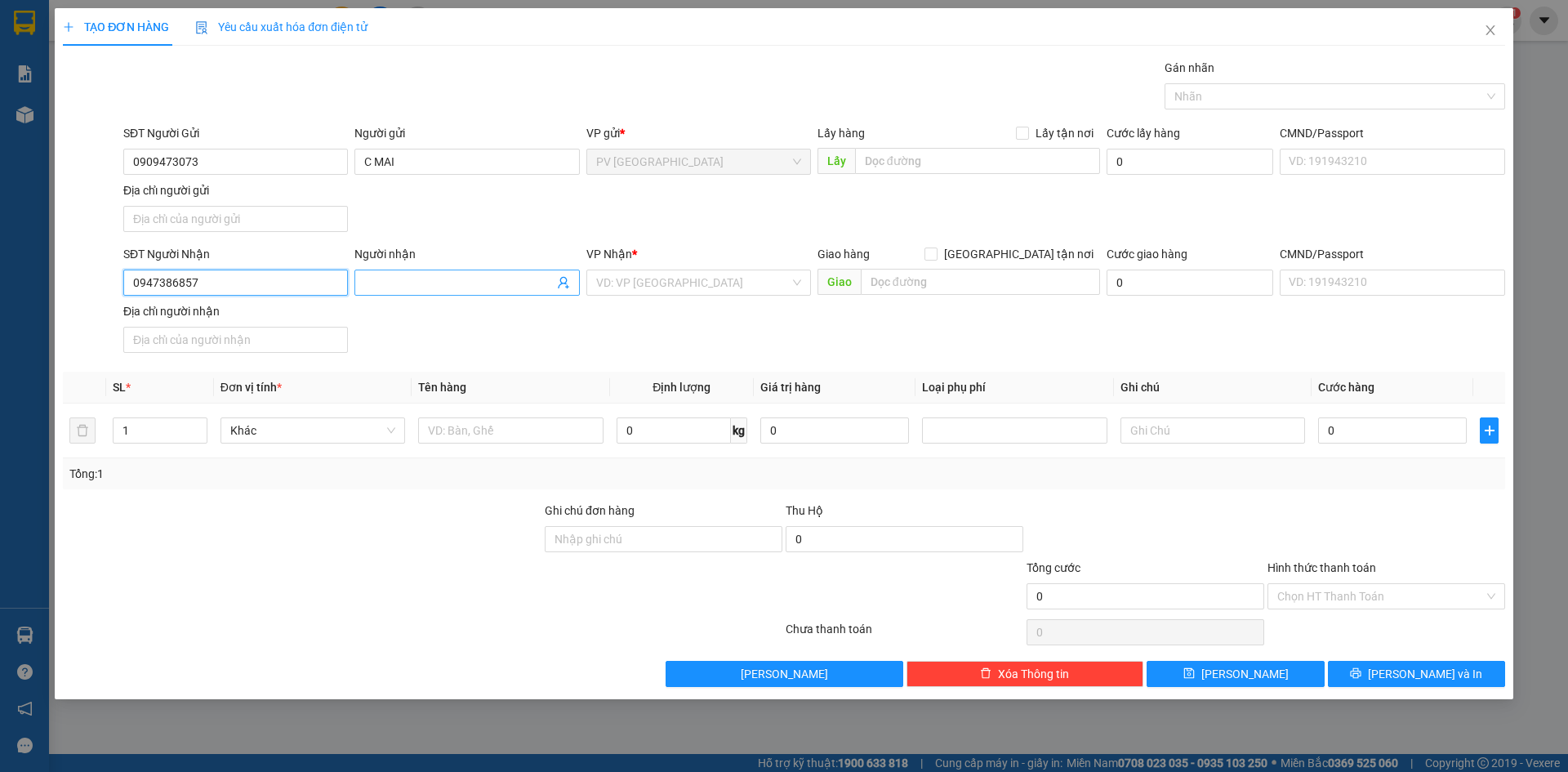
type input "0947386857"
click at [401, 290] on input "Người nhận" at bounding box center [458, 283] width 189 height 18
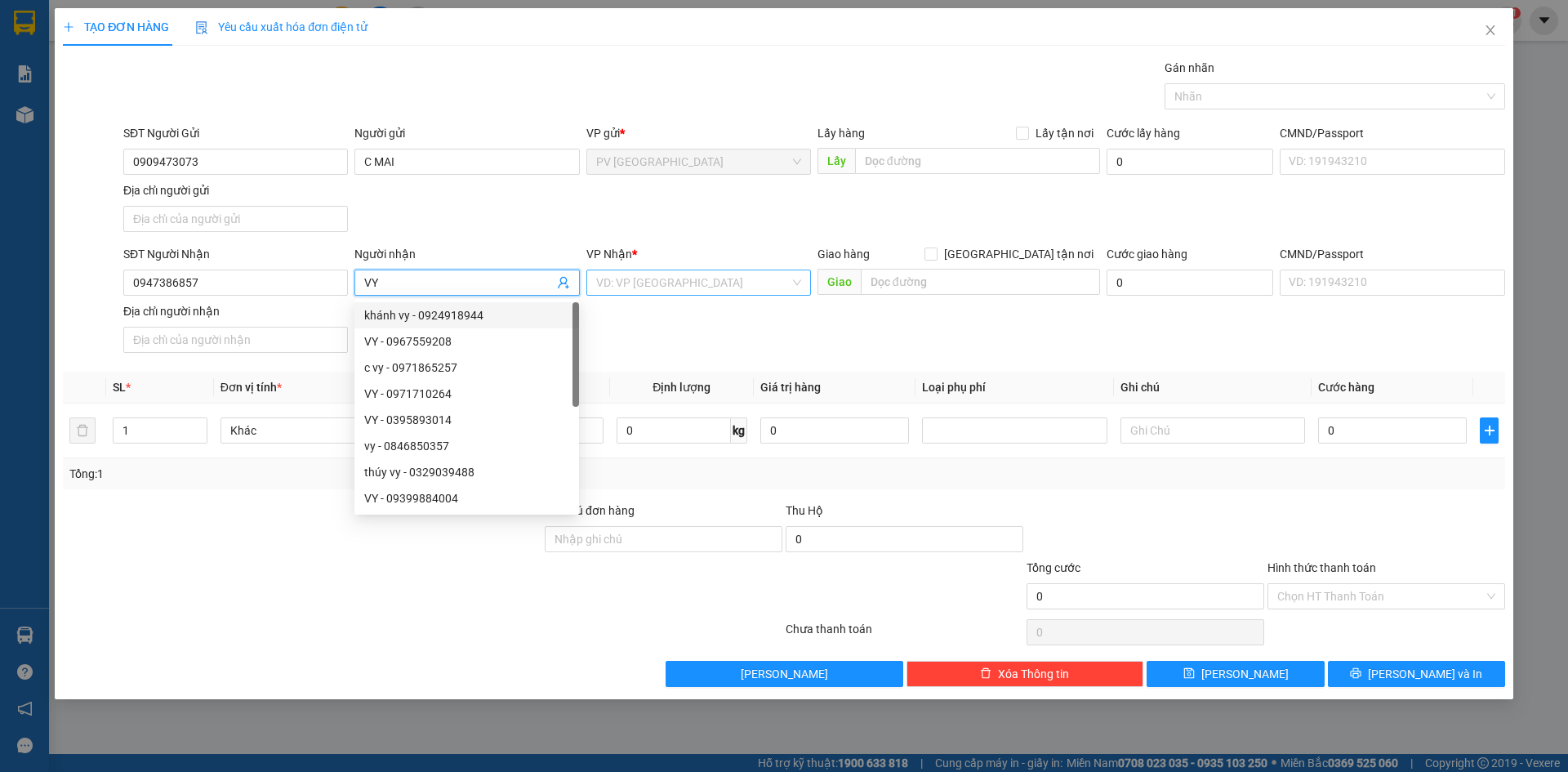
type input "VY"
click at [627, 292] on input "search" at bounding box center [693, 283] width 194 height 25
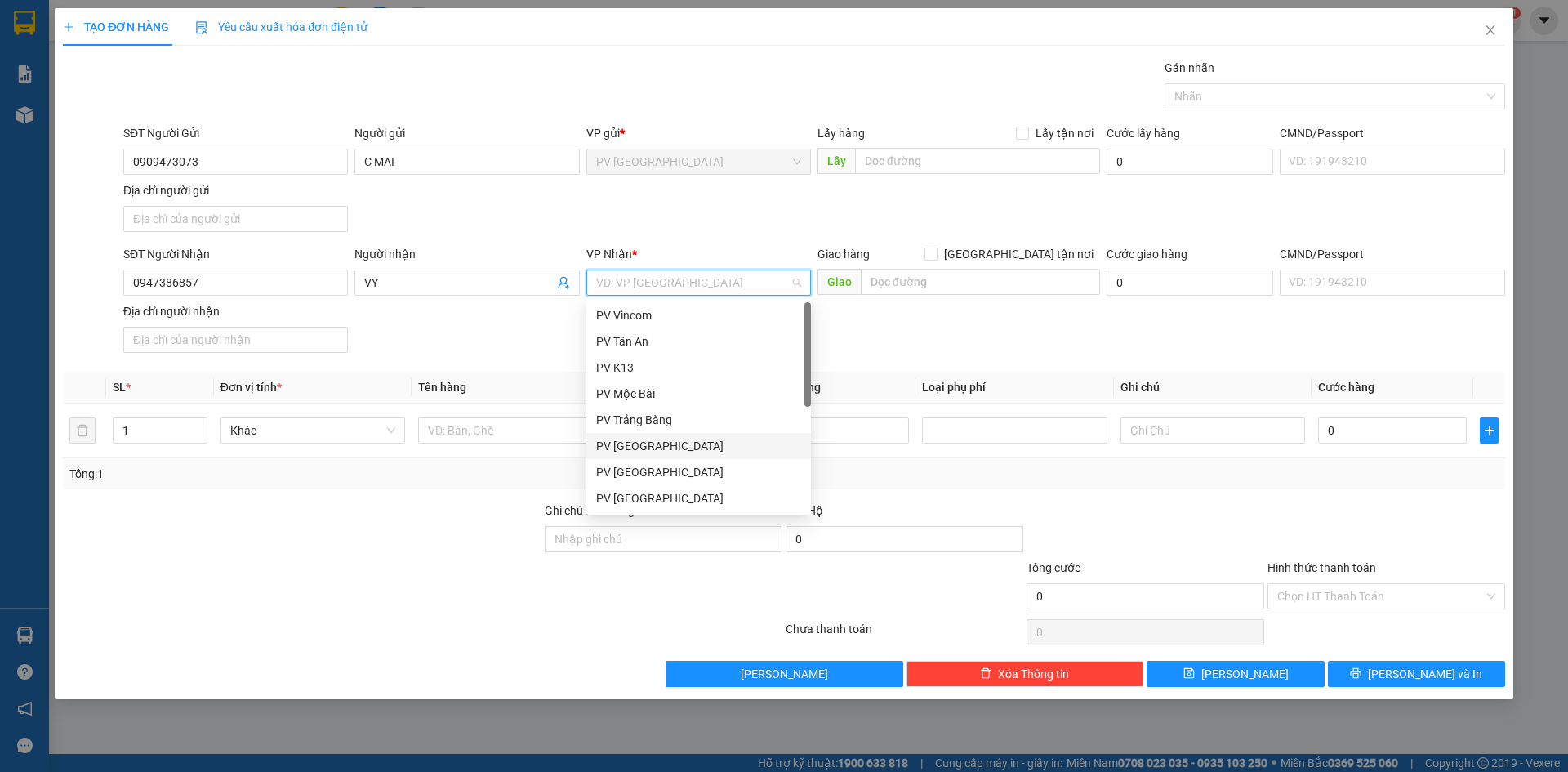
scroll to position [104, 0]
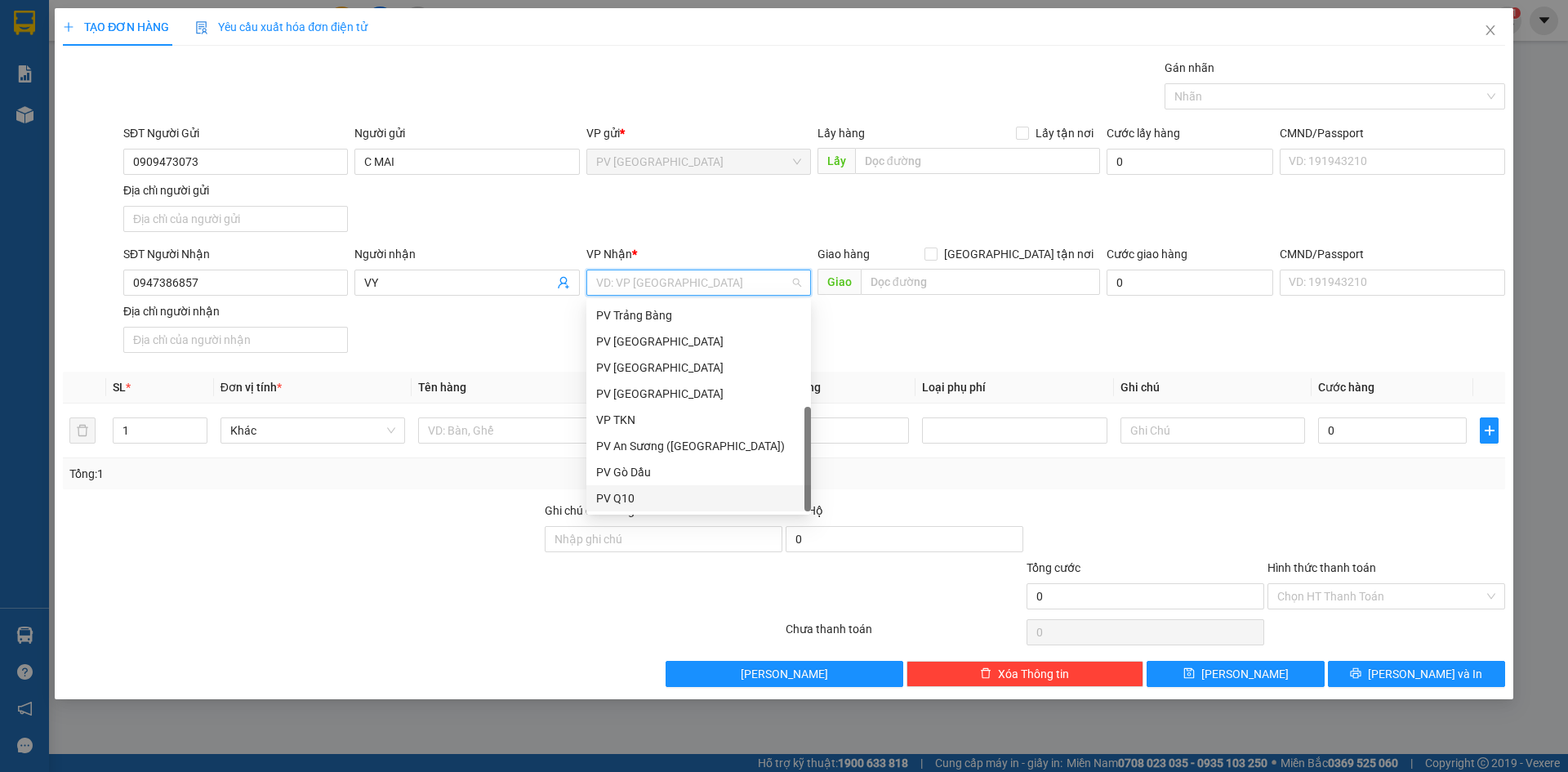
click at [663, 498] on div "PV Q10" at bounding box center [698, 498] width 205 height 18
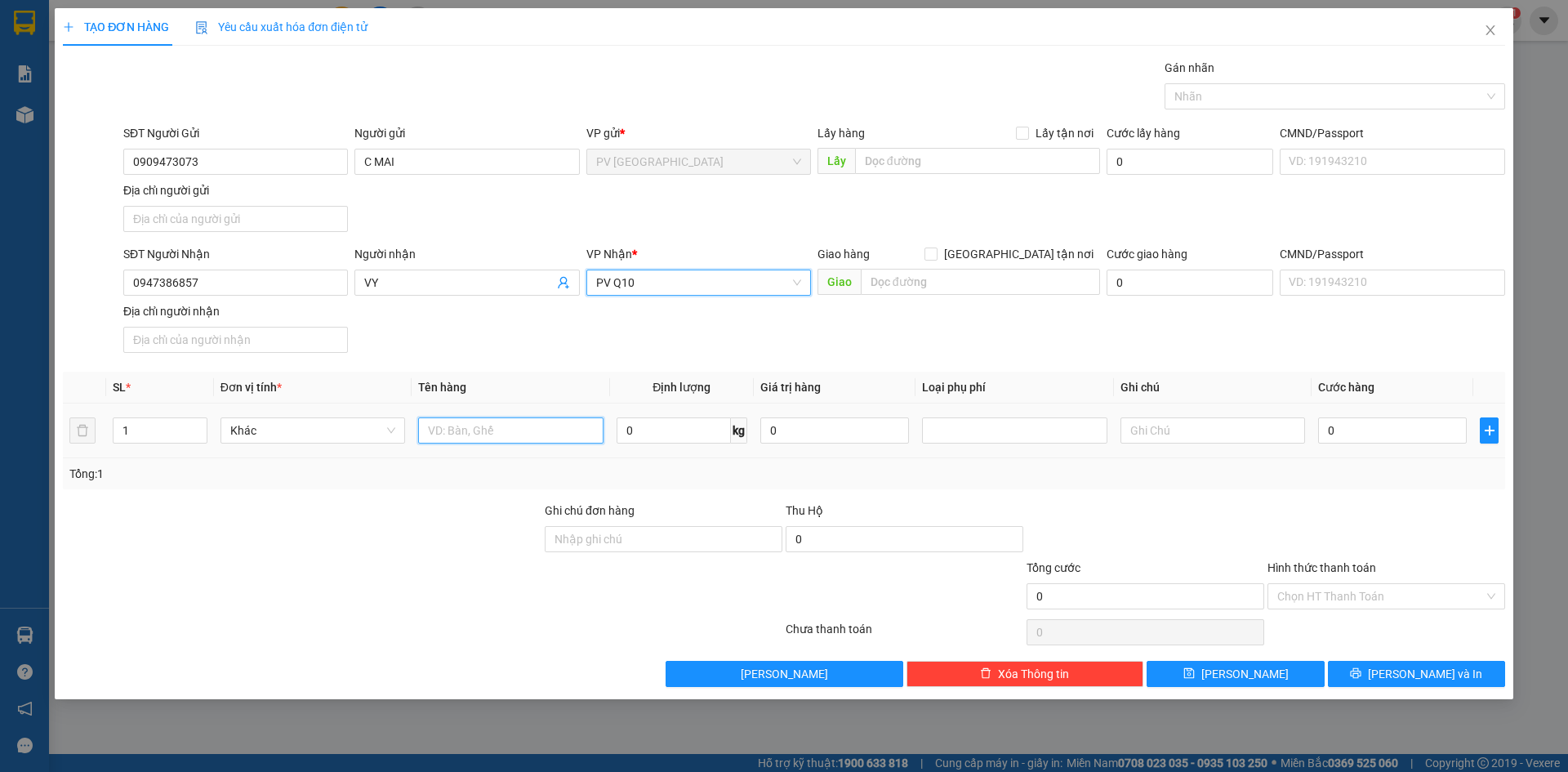
click at [545, 439] on input "text" at bounding box center [510, 430] width 185 height 27
click at [1211, 91] on div at bounding box center [1326, 96] width 316 height 20
type input "THÙNG THỰC PHẨM"
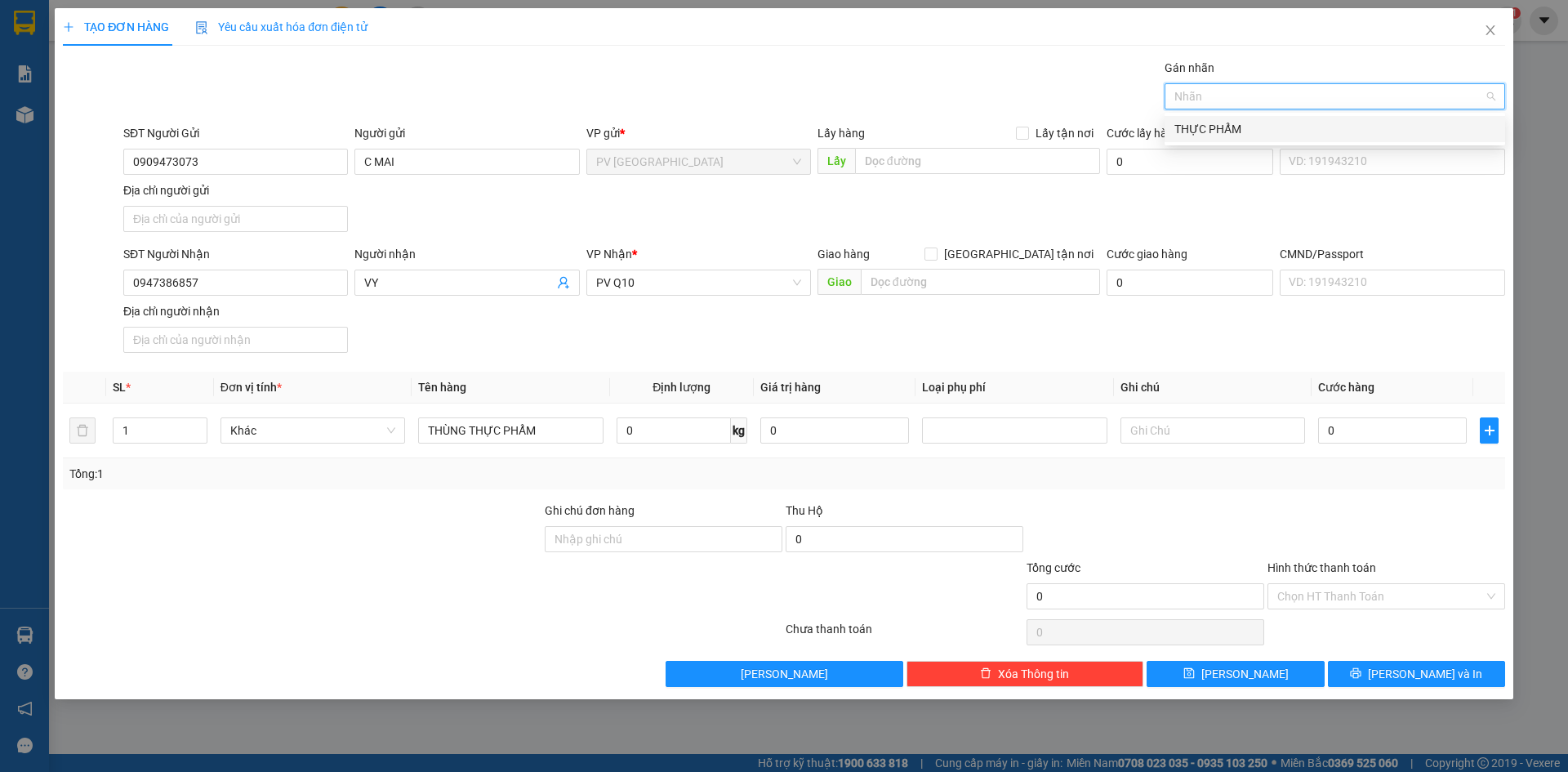
click at [1196, 121] on div "THỰC PHẨM" at bounding box center [1334, 129] width 321 height 18
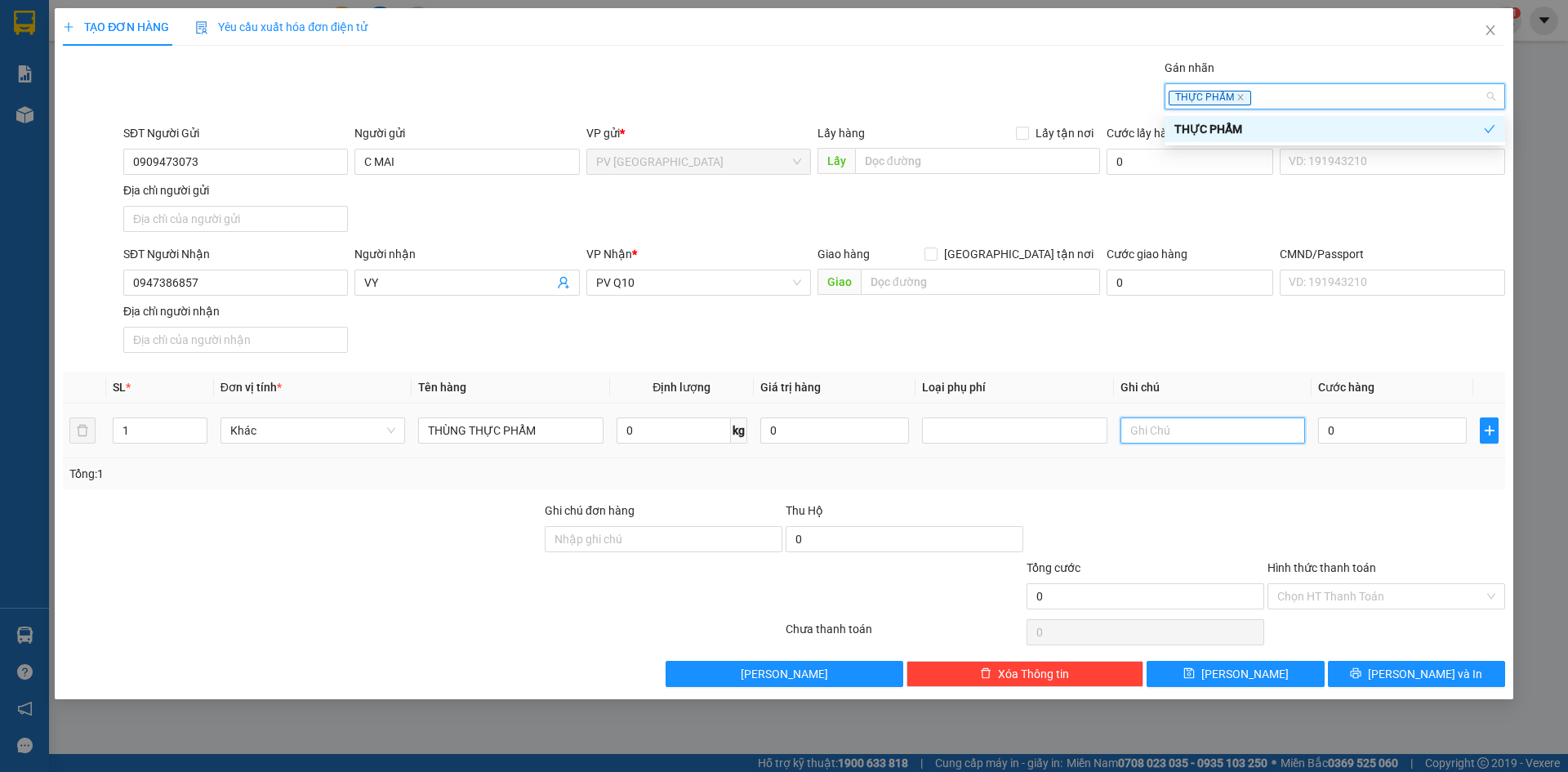
click at [1177, 435] on input "text" at bounding box center [1212, 430] width 185 height 27
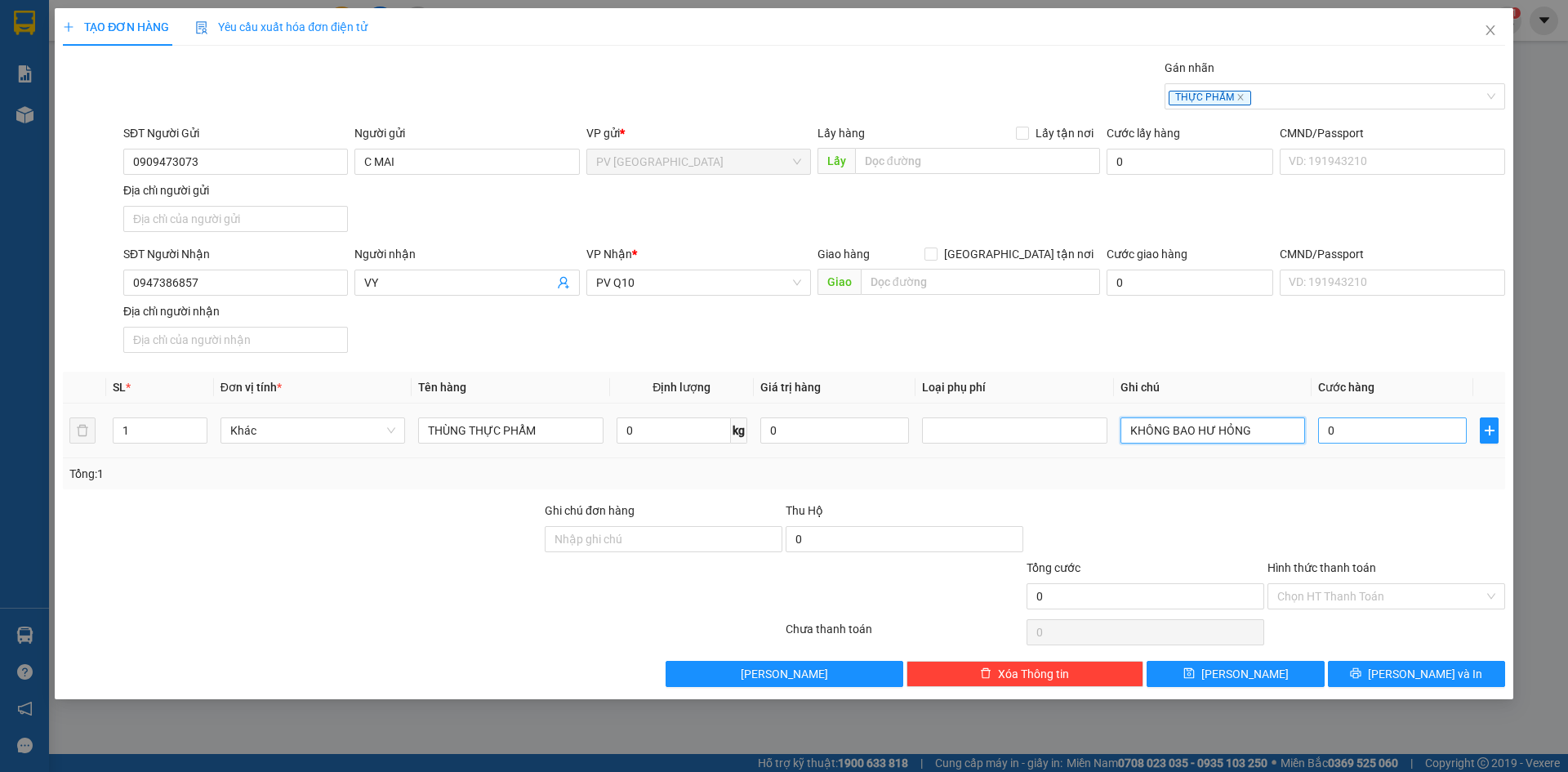
type input "KHÔNG BAO HƯ HỎNG"
click at [1389, 426] on input "0" at bounding box center [1391, 430] width 148 height 27
type input "4"
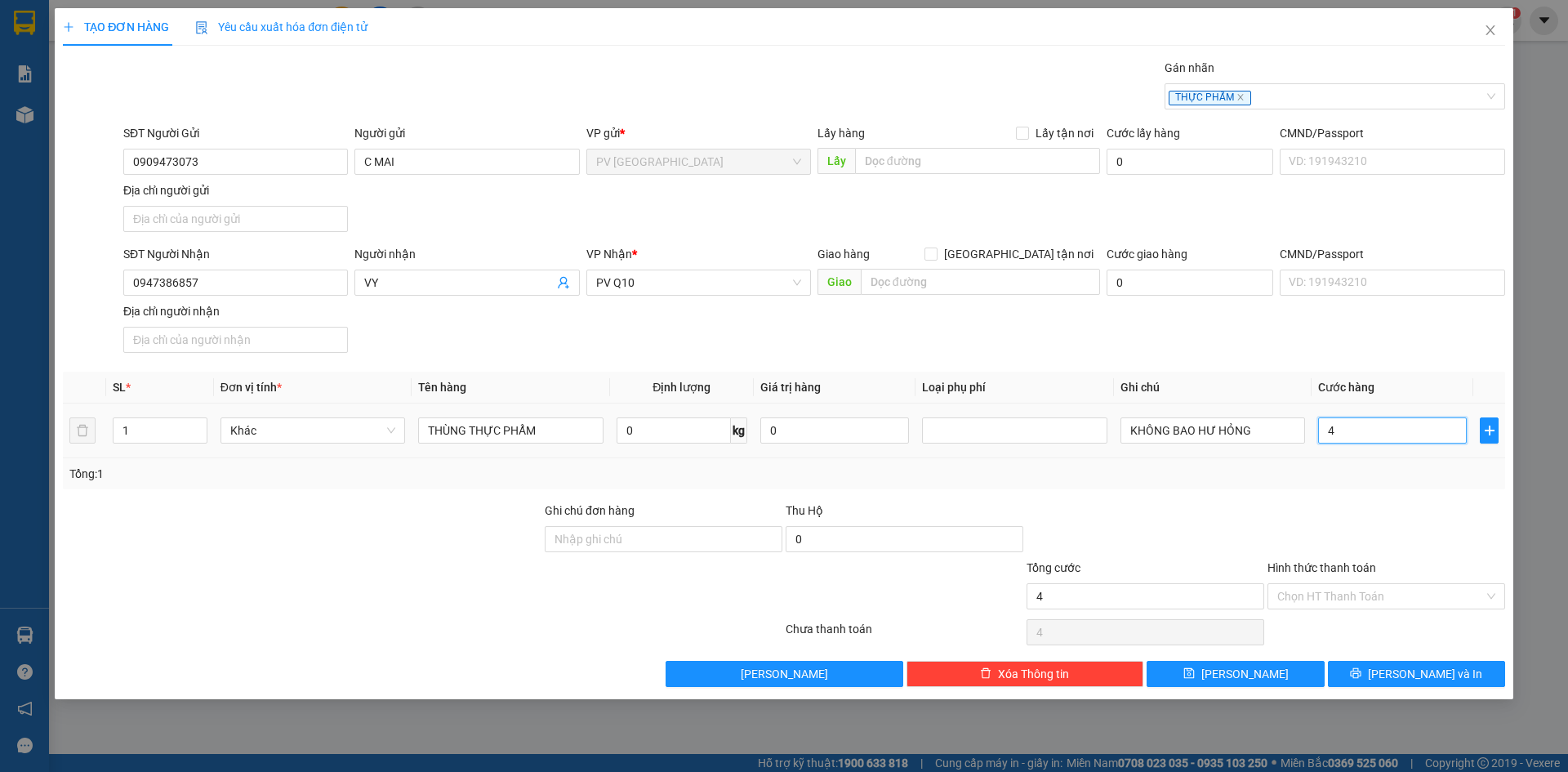
type input "40"
type input "40.000"
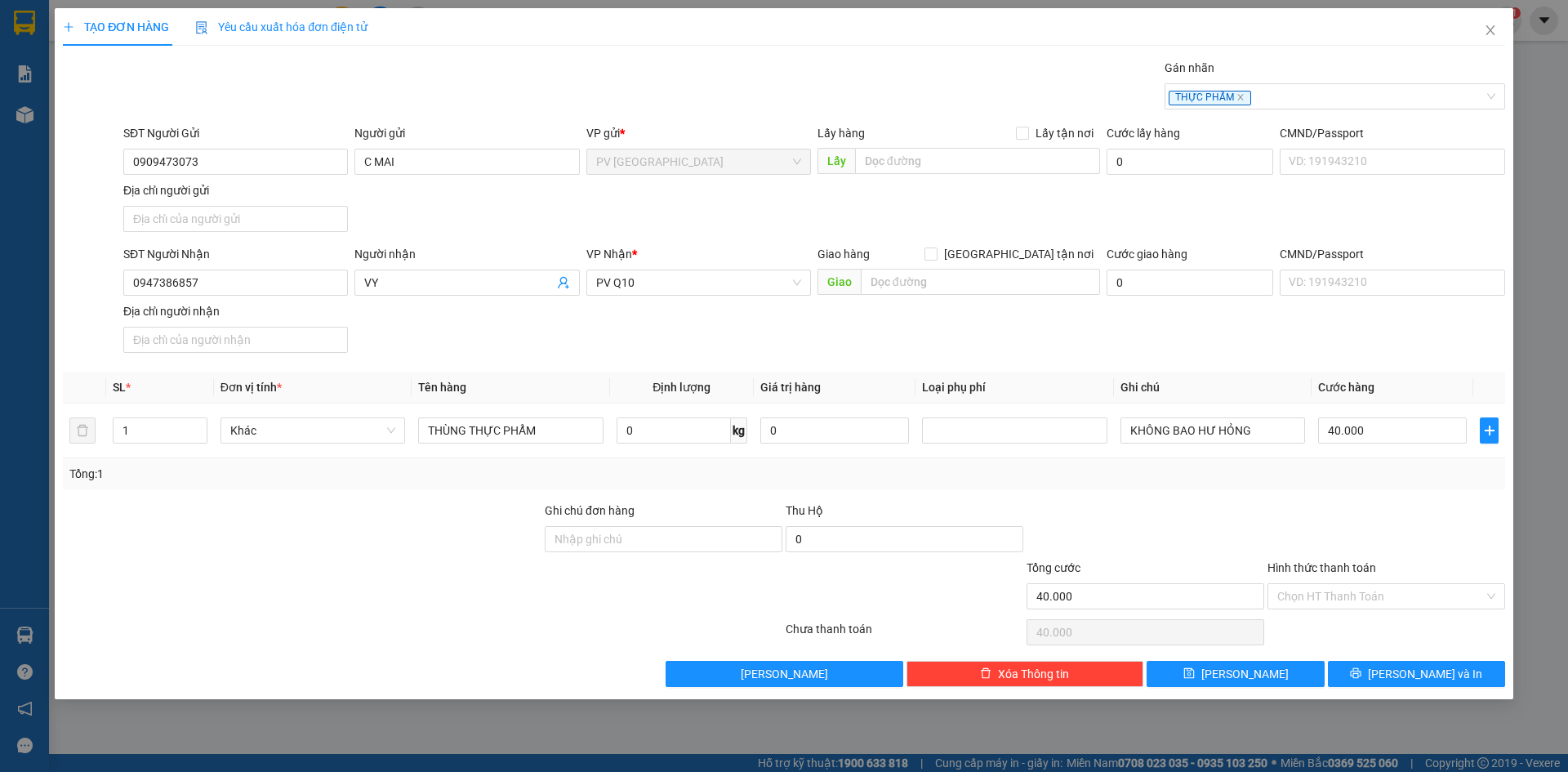
drag, startPoint x: 1416, startPoint y: 501, endPoint x: 1401, endPoint y: 528, distance: 30.9
click at [1416, 500] on div "Transit Pickup Surcharge Ids Transit Deliver Surcharge Ids Transit Deliver Surc…" at bounding box center [784, 373] width 1442 height 629
click at [1367, 599] on input "Hình thức thanh toán" at bounding box center [1380, 596] width 206 height 25
click at [1353, 622] on div "Tại văn phòng" at bounding box center [1386, 629] width 218 height 18
type input "0"
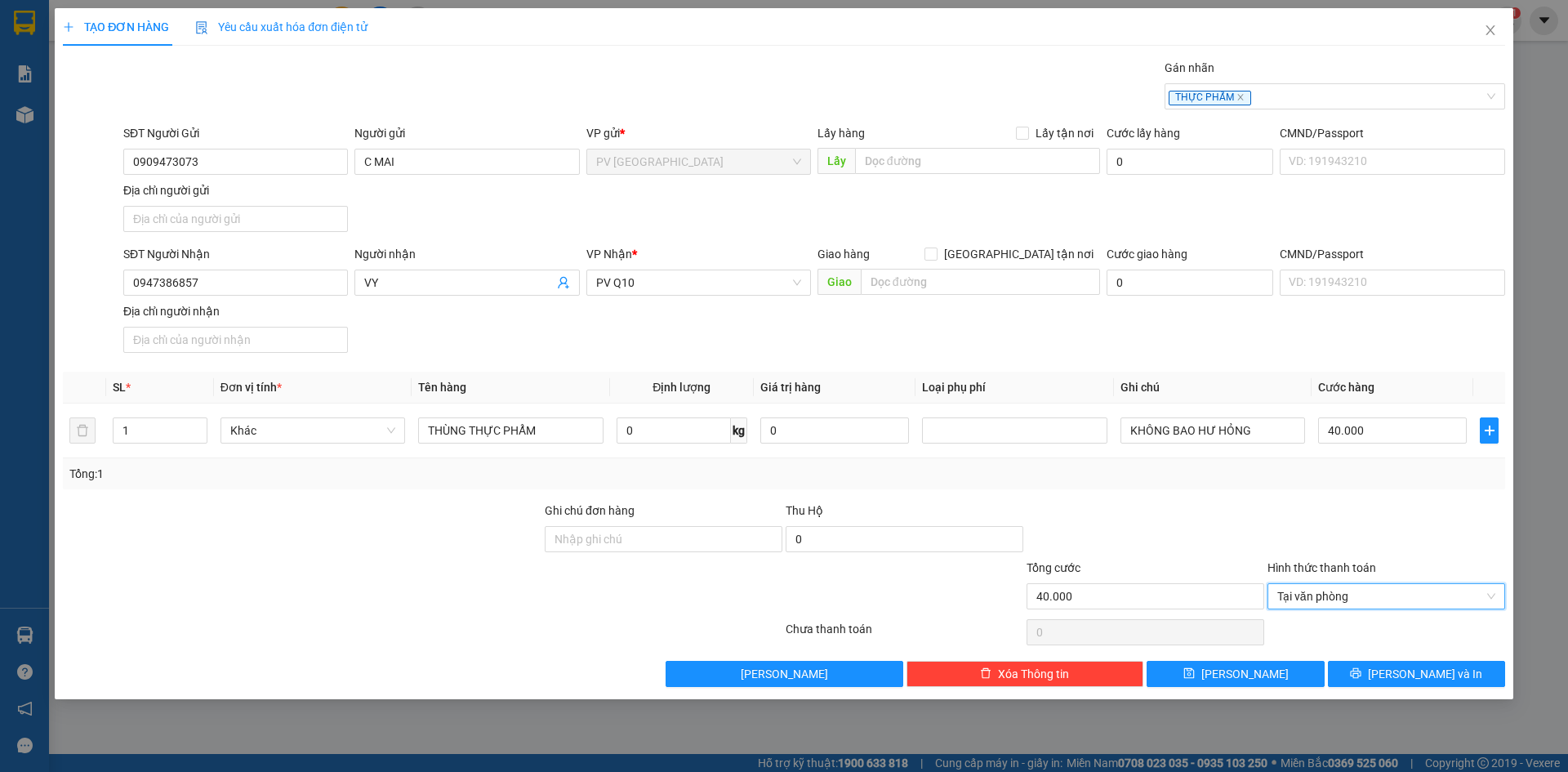
click at [1249, 534] on div at bounding box center [1145, 530] width 241 height 57
click at [1411, 680] on span "[PERSON_NAME] và In" at bounding box center [1425, 674] width 114 height 18
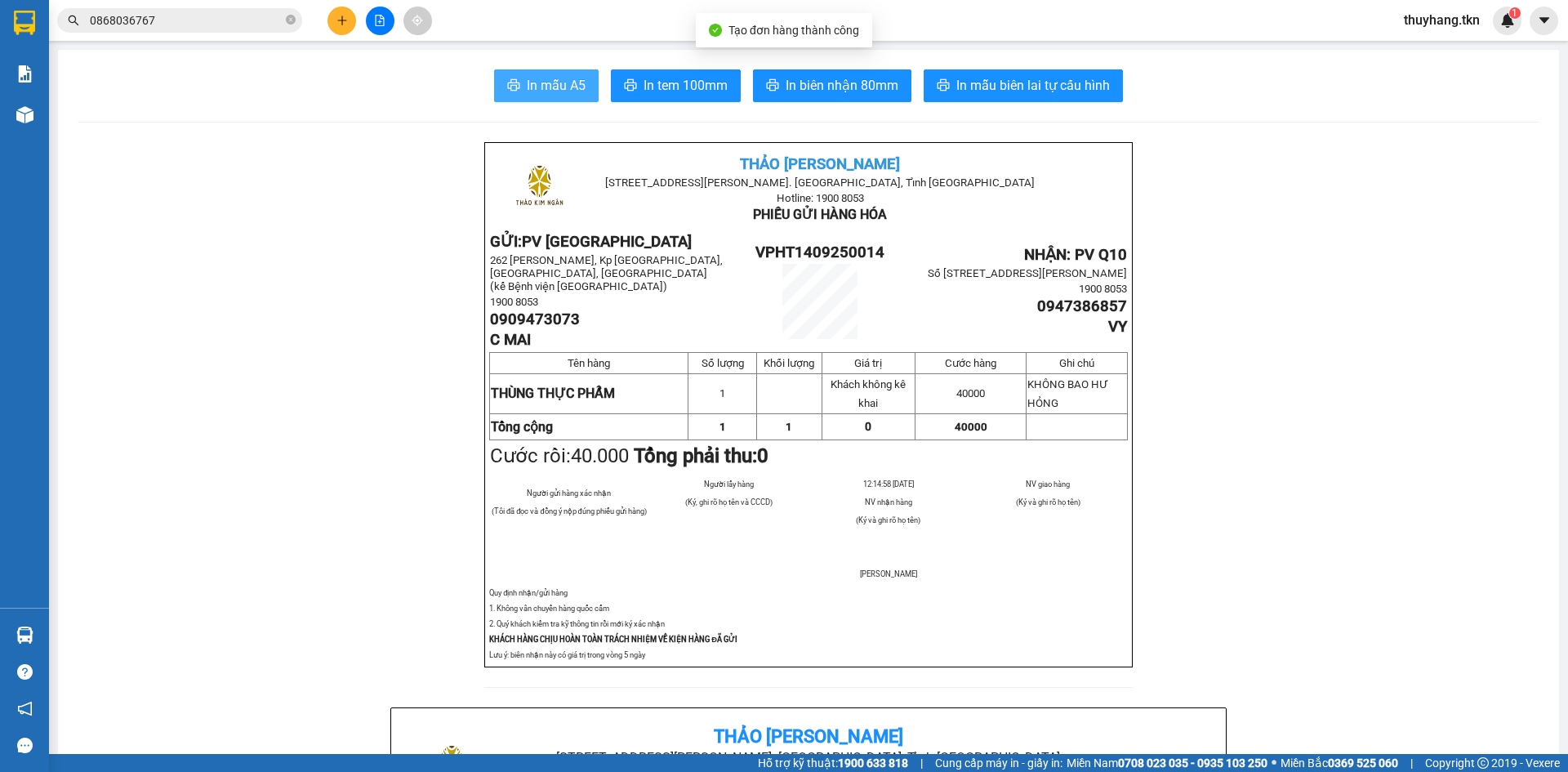
click at [543, 84] on span "In mẫu A5" at bounding box center [556, 85] width 59 height 21
click at [36, 19] on div at bounding box center [25, 22] width 28 height 28
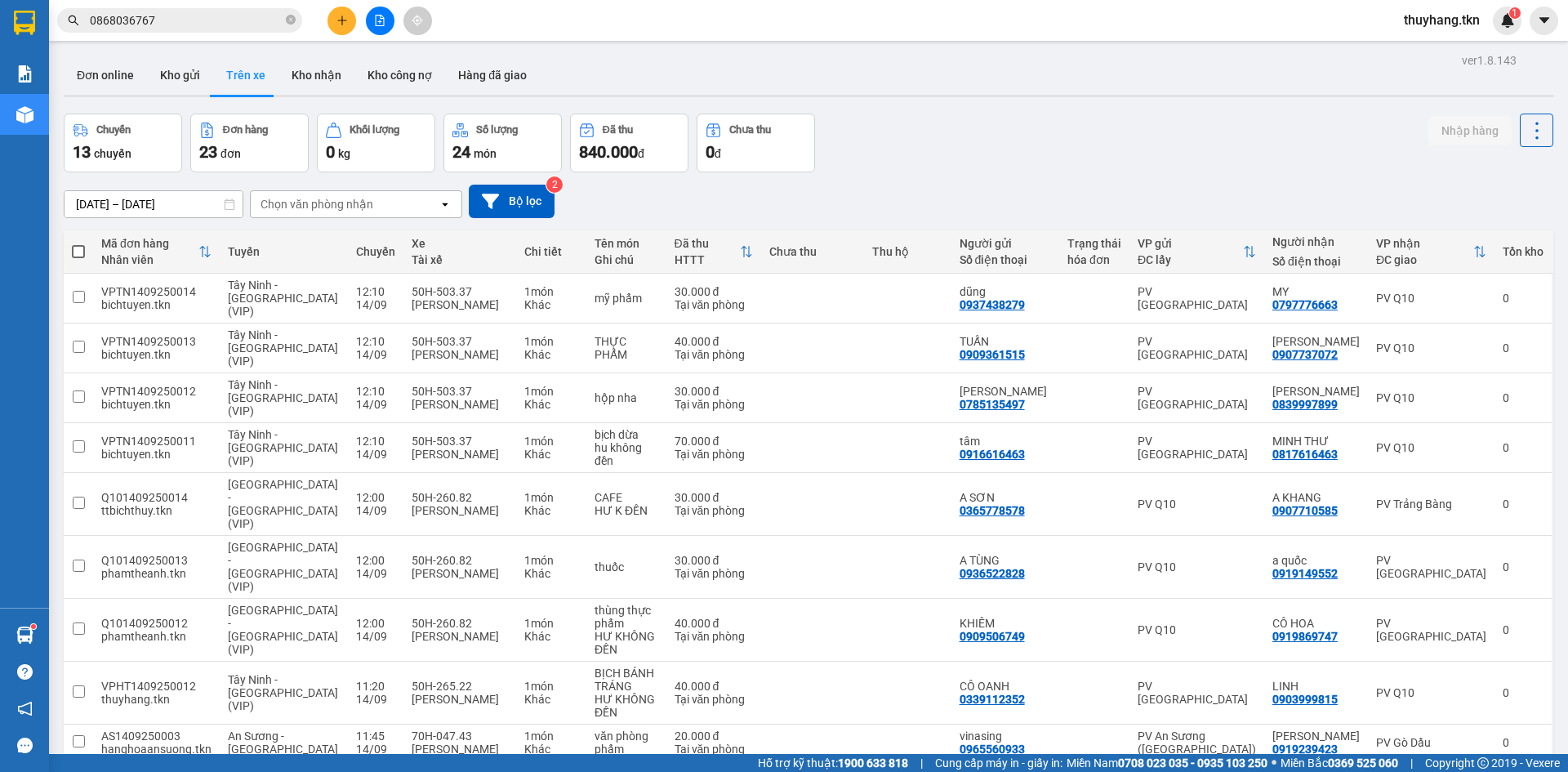
click at [186, 22] on input "0868036767" at bounding box center [186, 21] width 193 height 18
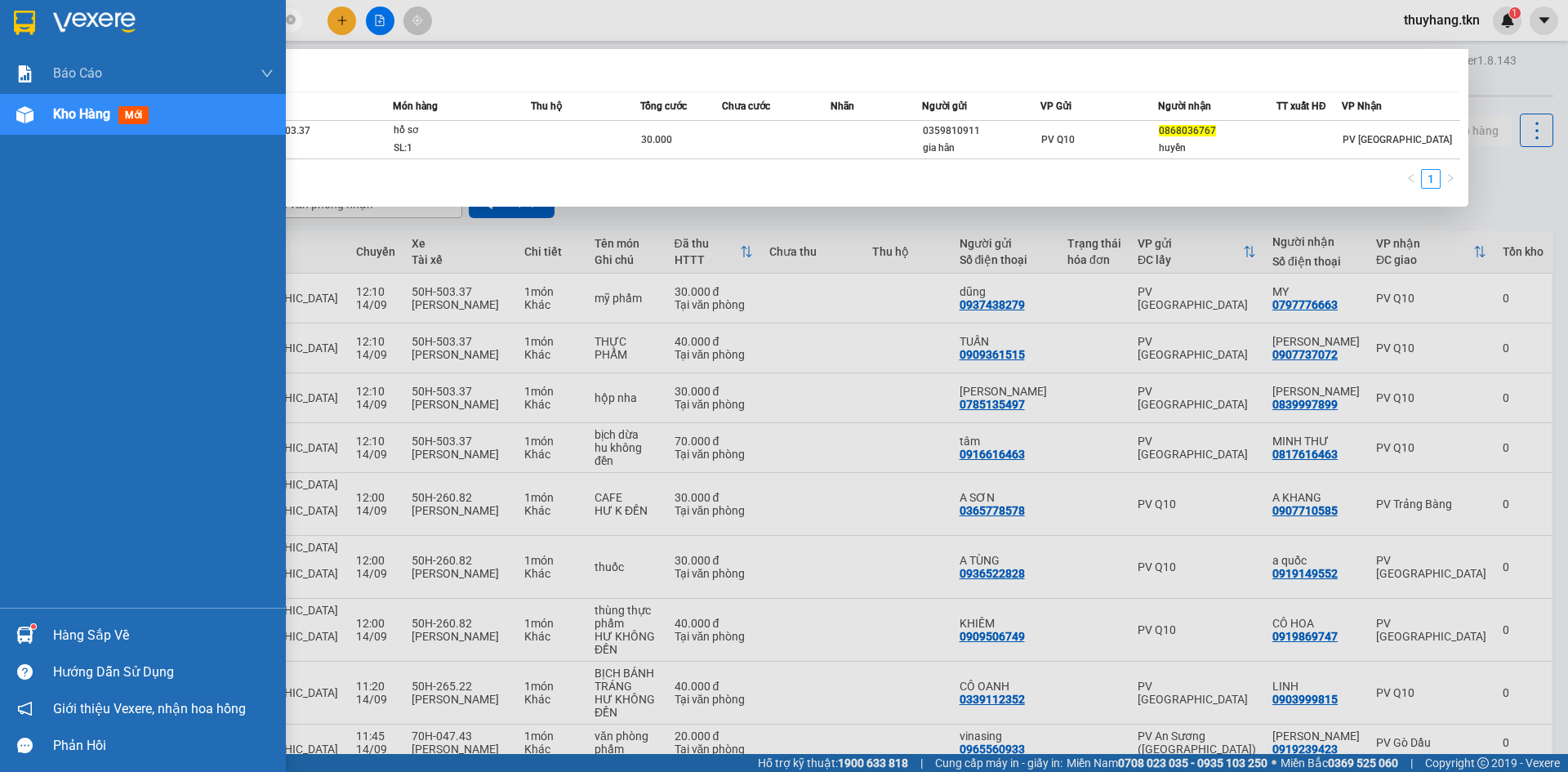
click at [31, 23] on img at bounding box center [25, 23] width 22 height 25
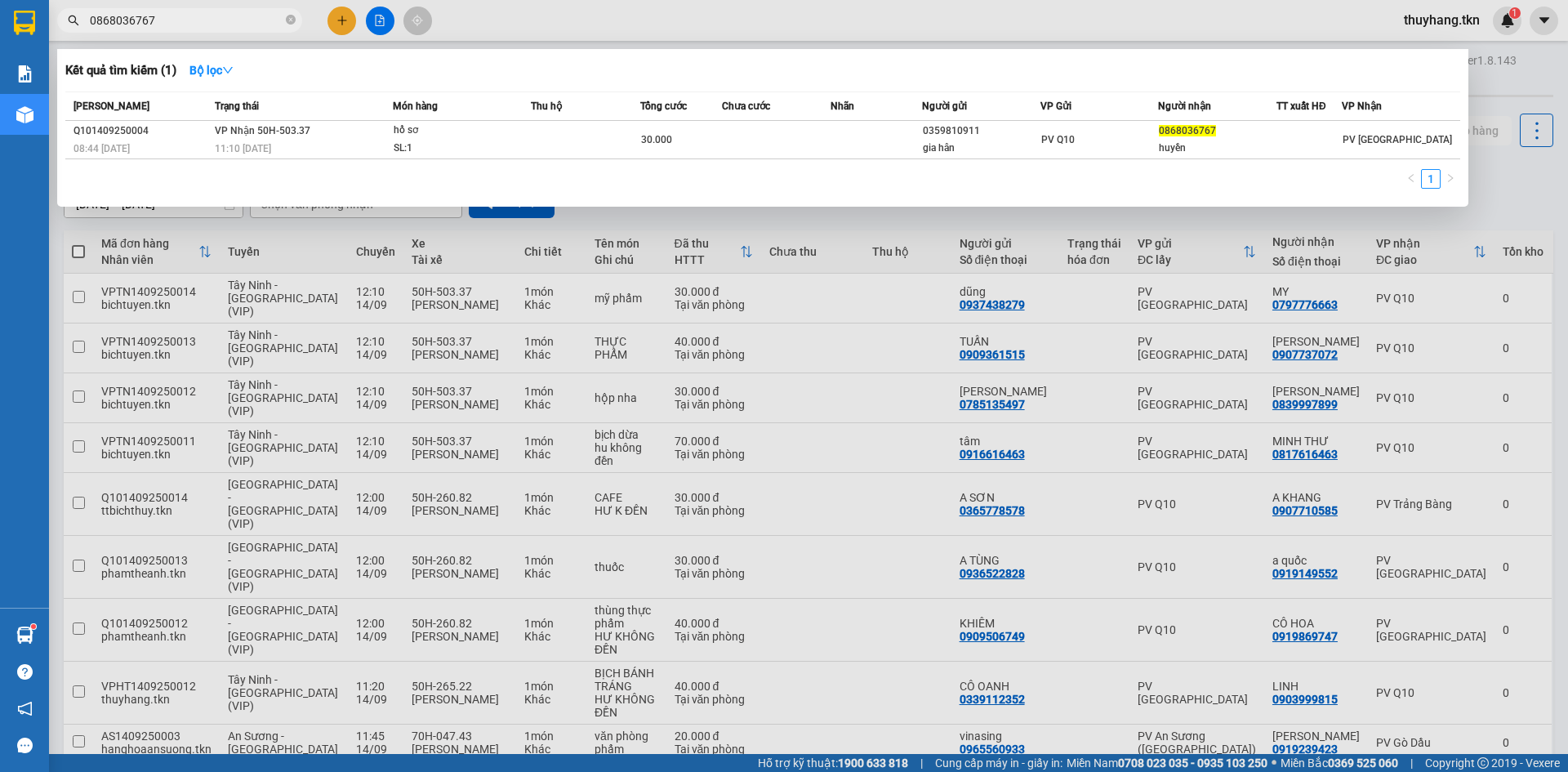
click at [522, 27] on div at bounding box center [784, 386] width 1568 height 772
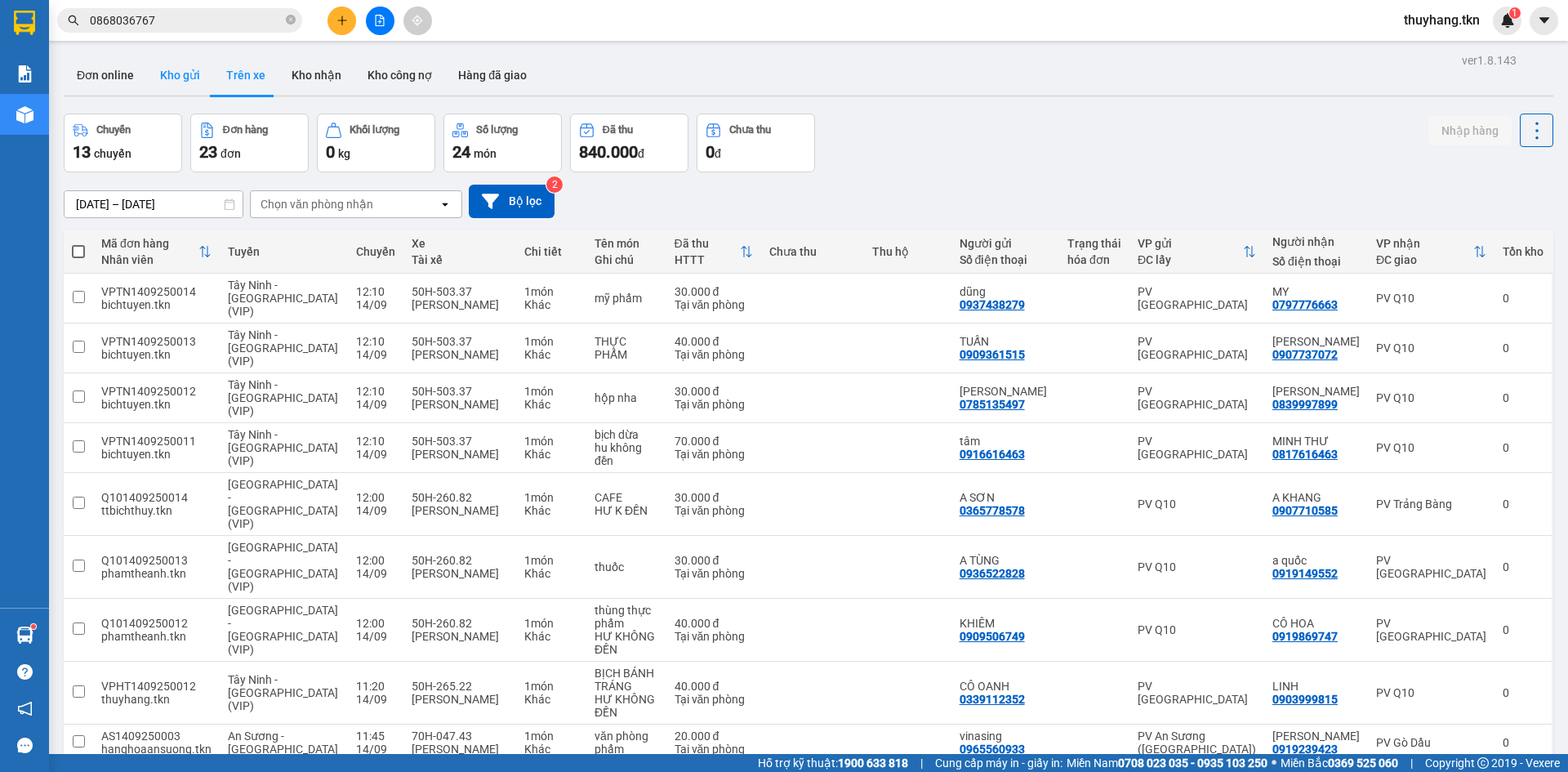
click at [184, 89] on button "Kho gửi" at bounding box center [180, 75] width 66 height 39
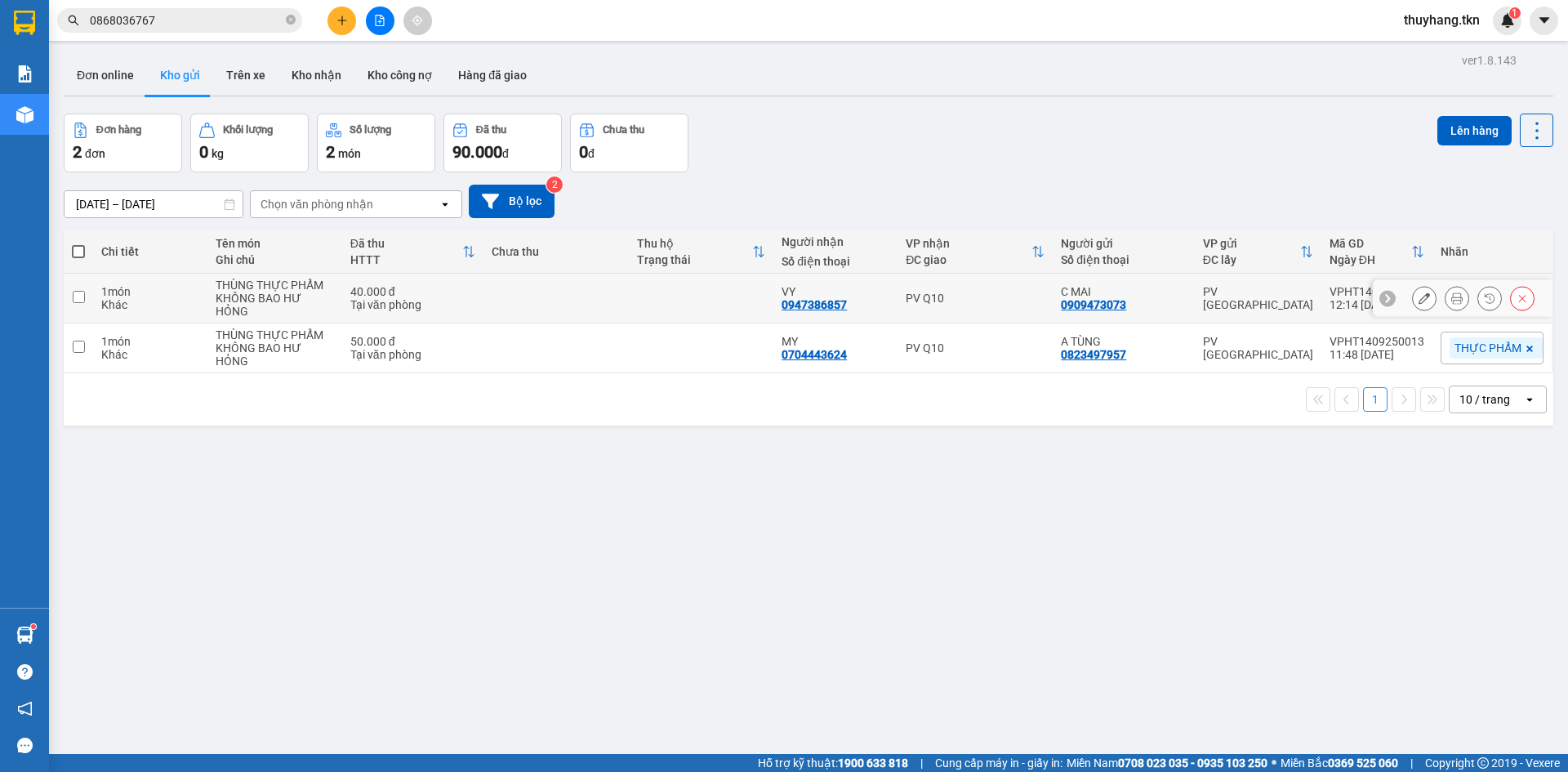
click at [678, 301] on td at bounding box center [701, 299] width 145 height 50
checkbox input "true"
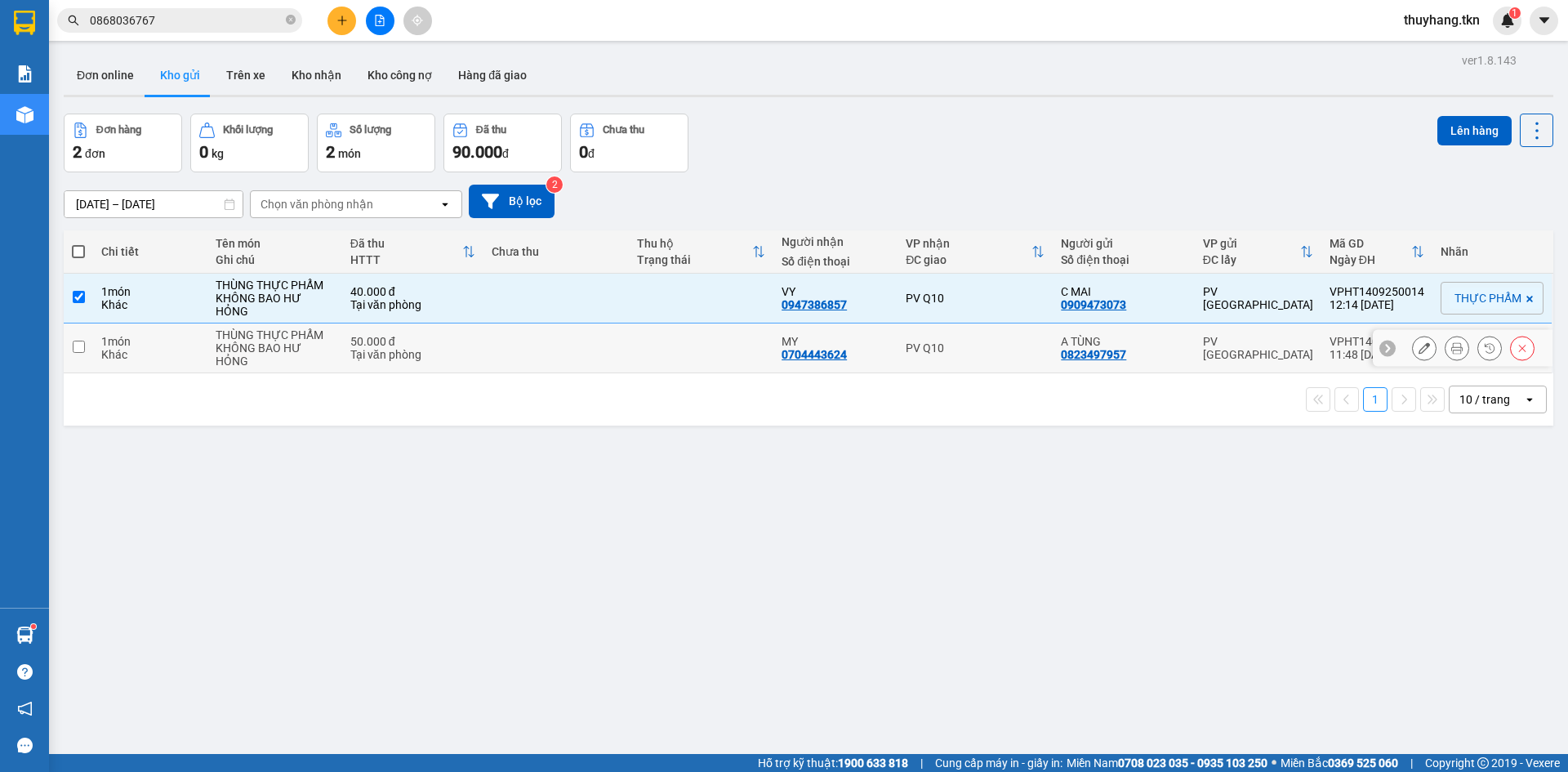
click at [665, 357] on td at bounding box center [701, 348] width 145 height 50
checkbox input "true"
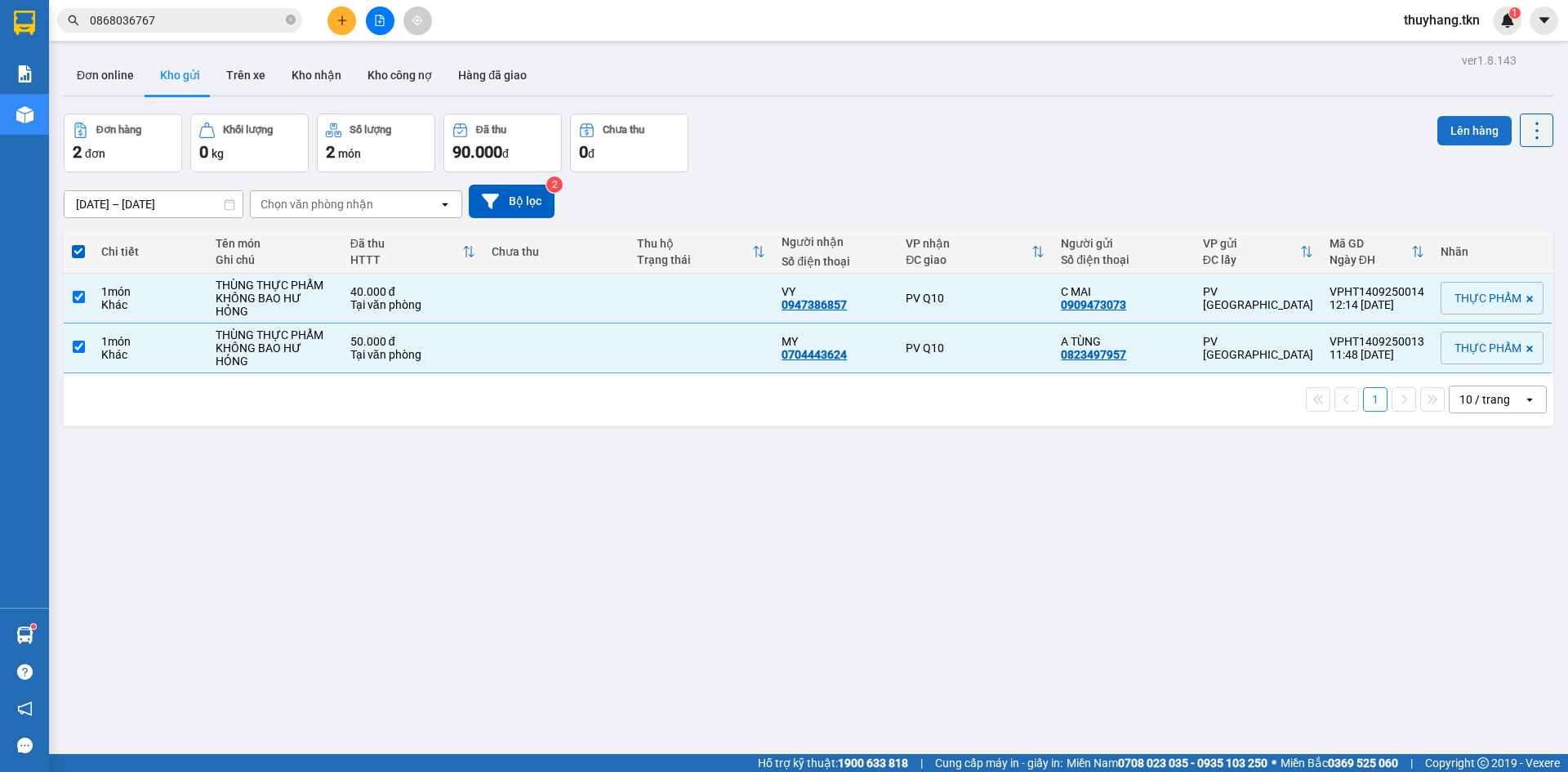
click at [1488, 137] on button "Lên hàng" at bounding box center [1474, 130] width 75 height 29
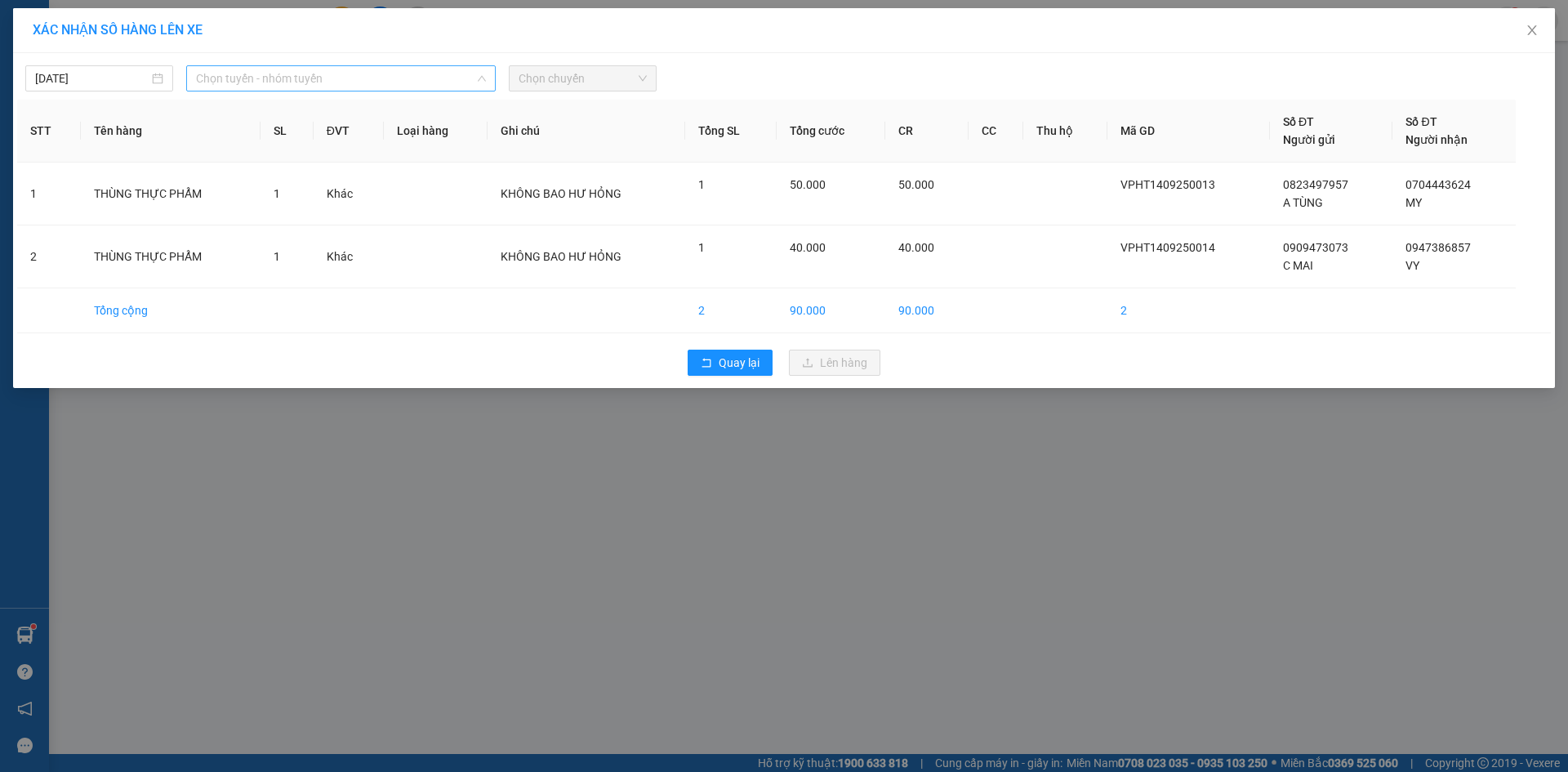
click at [416, 80] on span "Chọn tuyến - nhóm tuyến" at bounding box center [341, 79] width 290 height 25
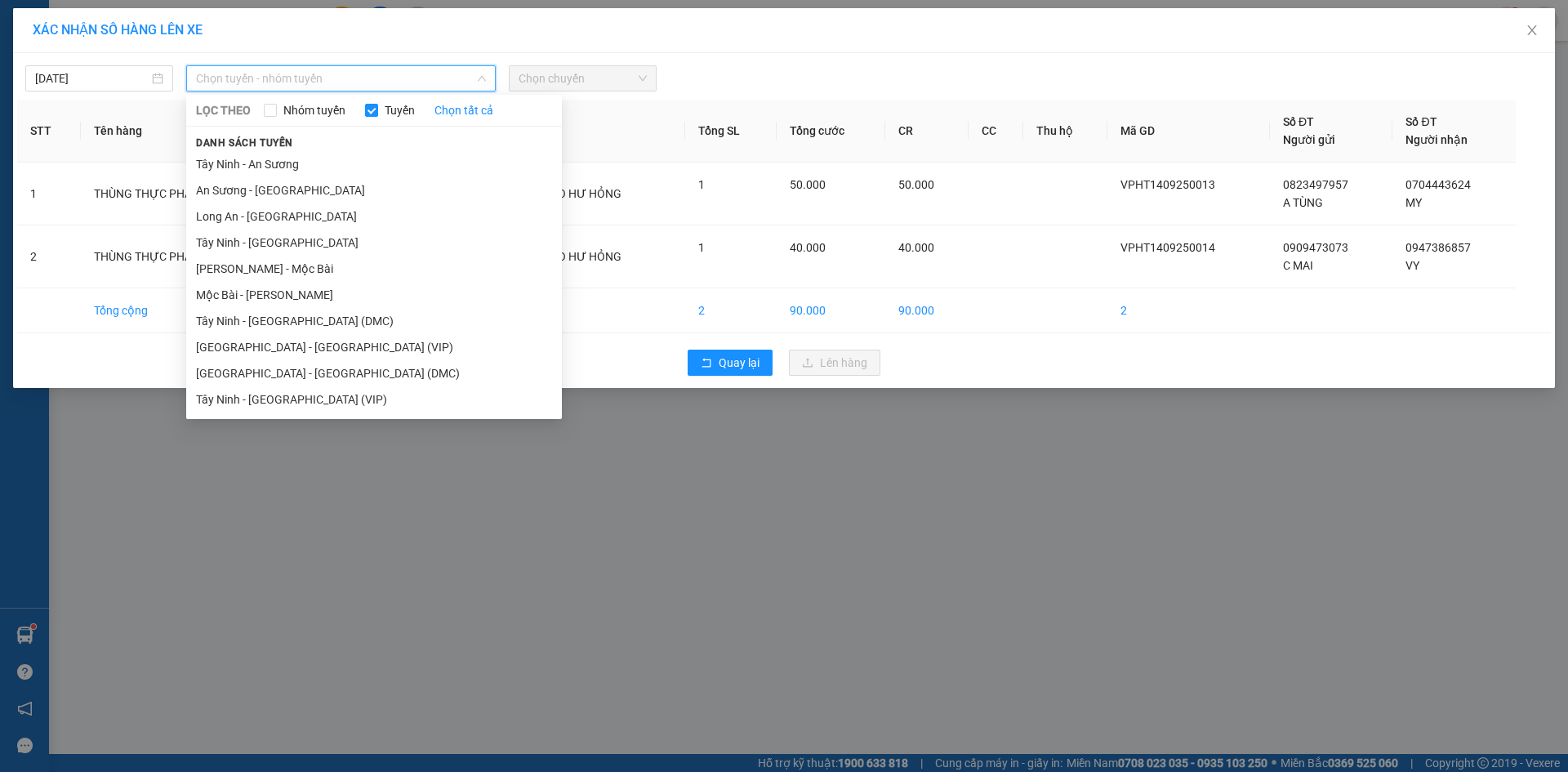
drag, startPoint x: 408, startPoint y: 402, endPoint x: 455, endPoint y: 359, distance: 63.7
click at [409, 402] on li "Tây Ninh - [GEOGRAPHIC_DATA] (VIP)" at bounding box center [374, 400] width 375 height 27
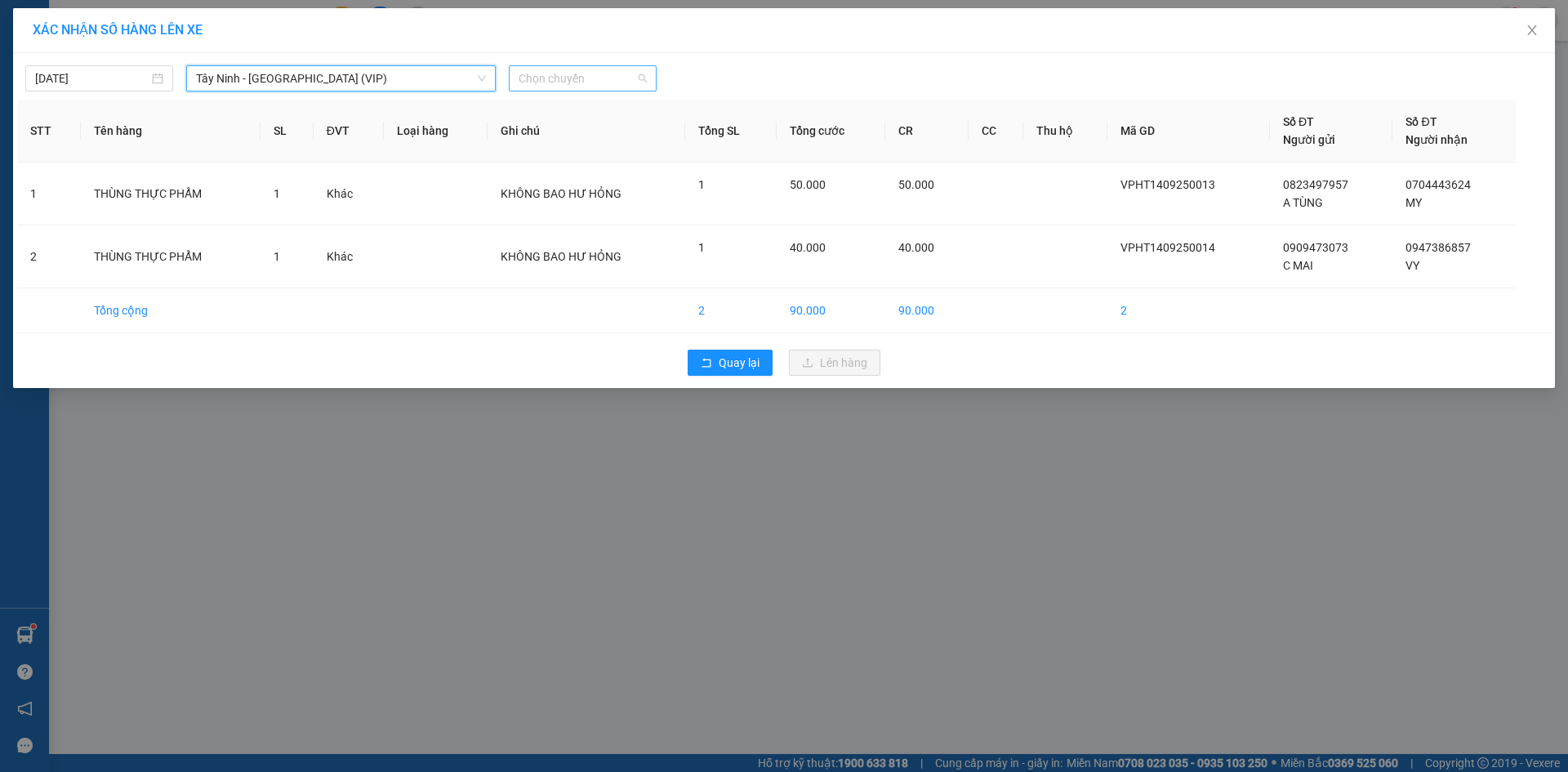
click at [605, 72] on span "Chọn chuyến" at bounding box center [583, 79] width 128 height 25
type input "50337"
click at [598, 132] on div "12:10 (TC) - 50H-503.37" at bounding box center [583, 138] width 128 height 18
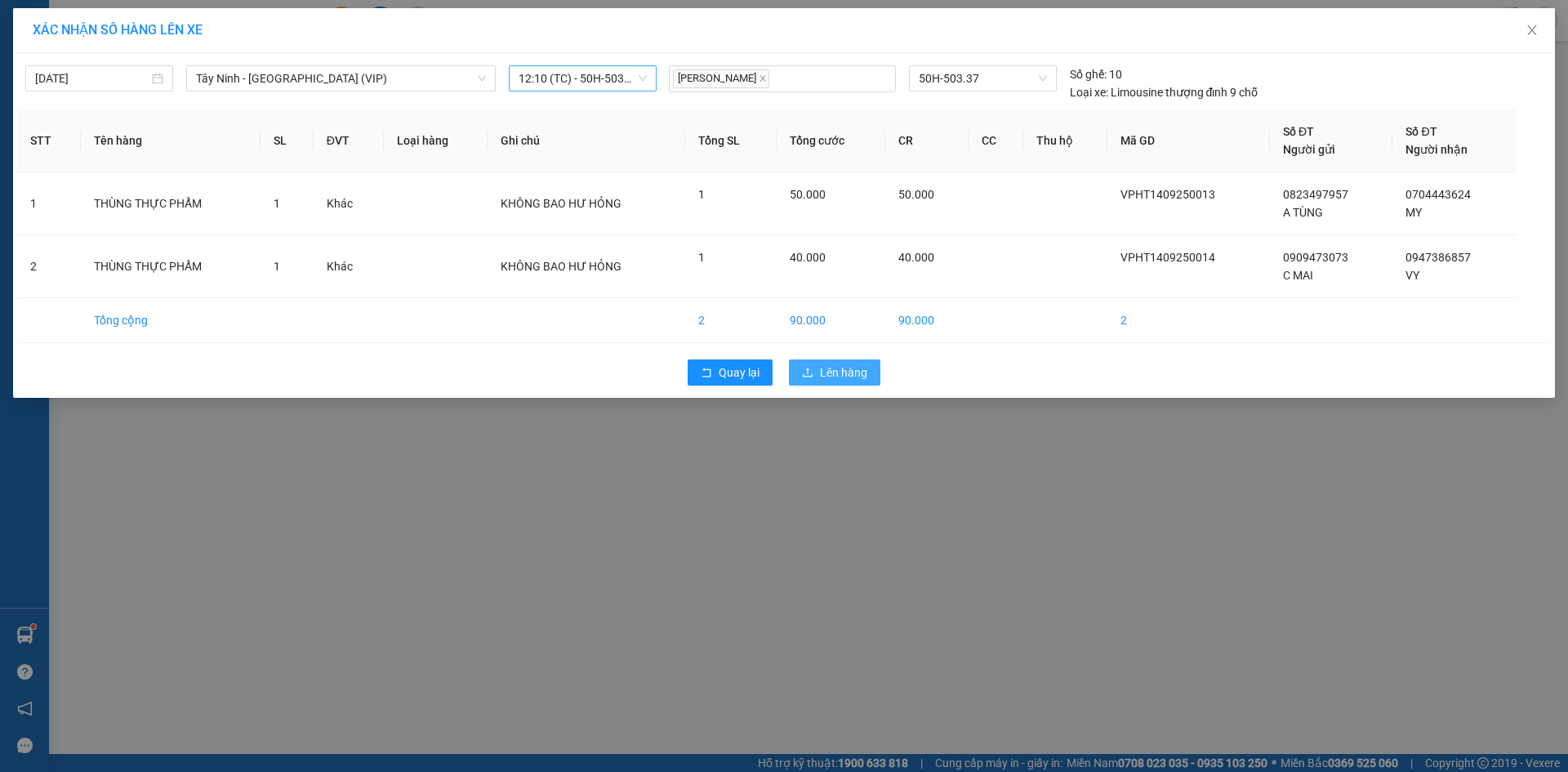
click at [811, 367] on icon "upload" at bounding box center [808, 372] width 12 height 12
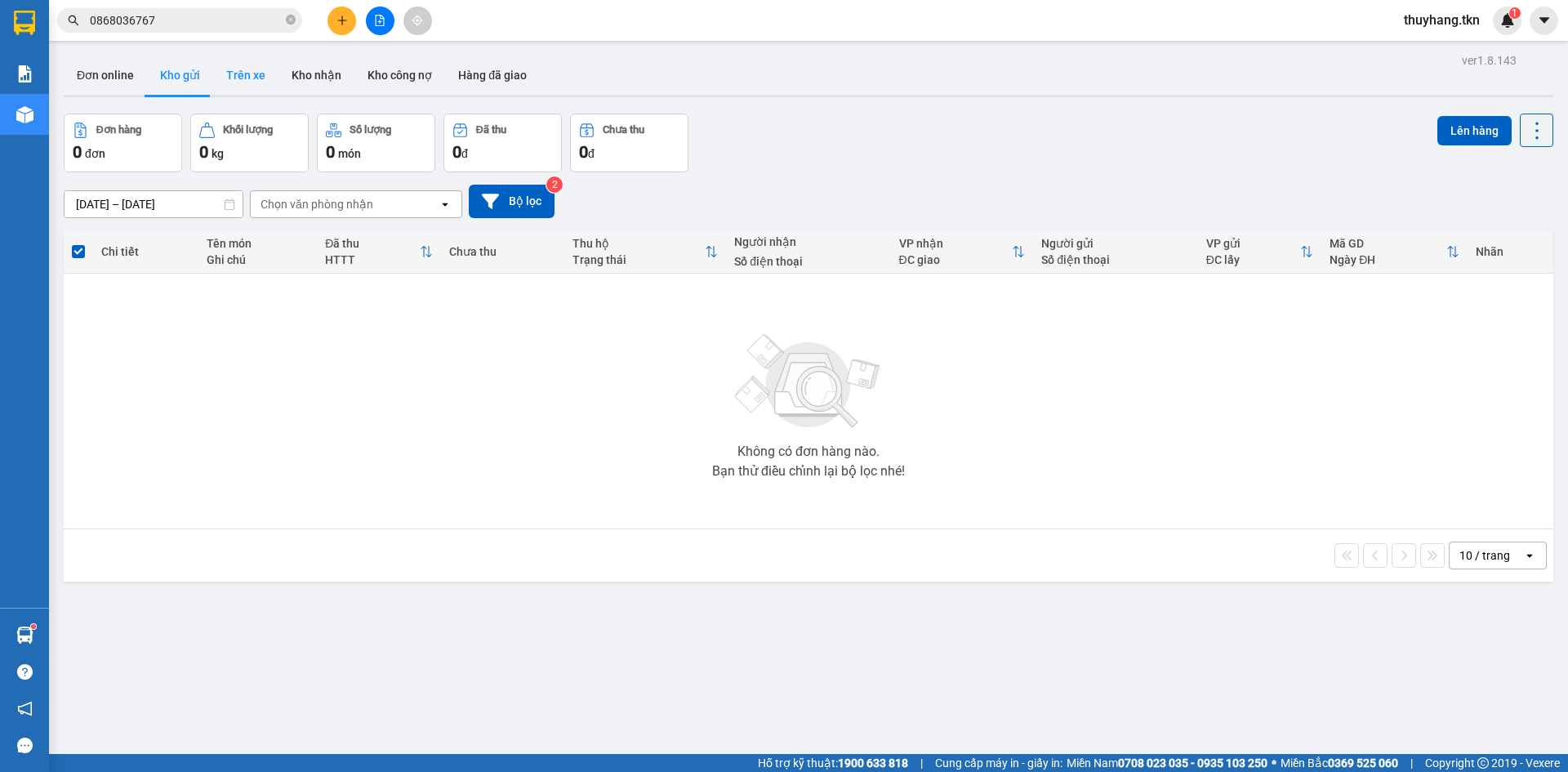
click at [269, 80] on button "Trên xe" at bounding box center [245, 75] width 65 height 39
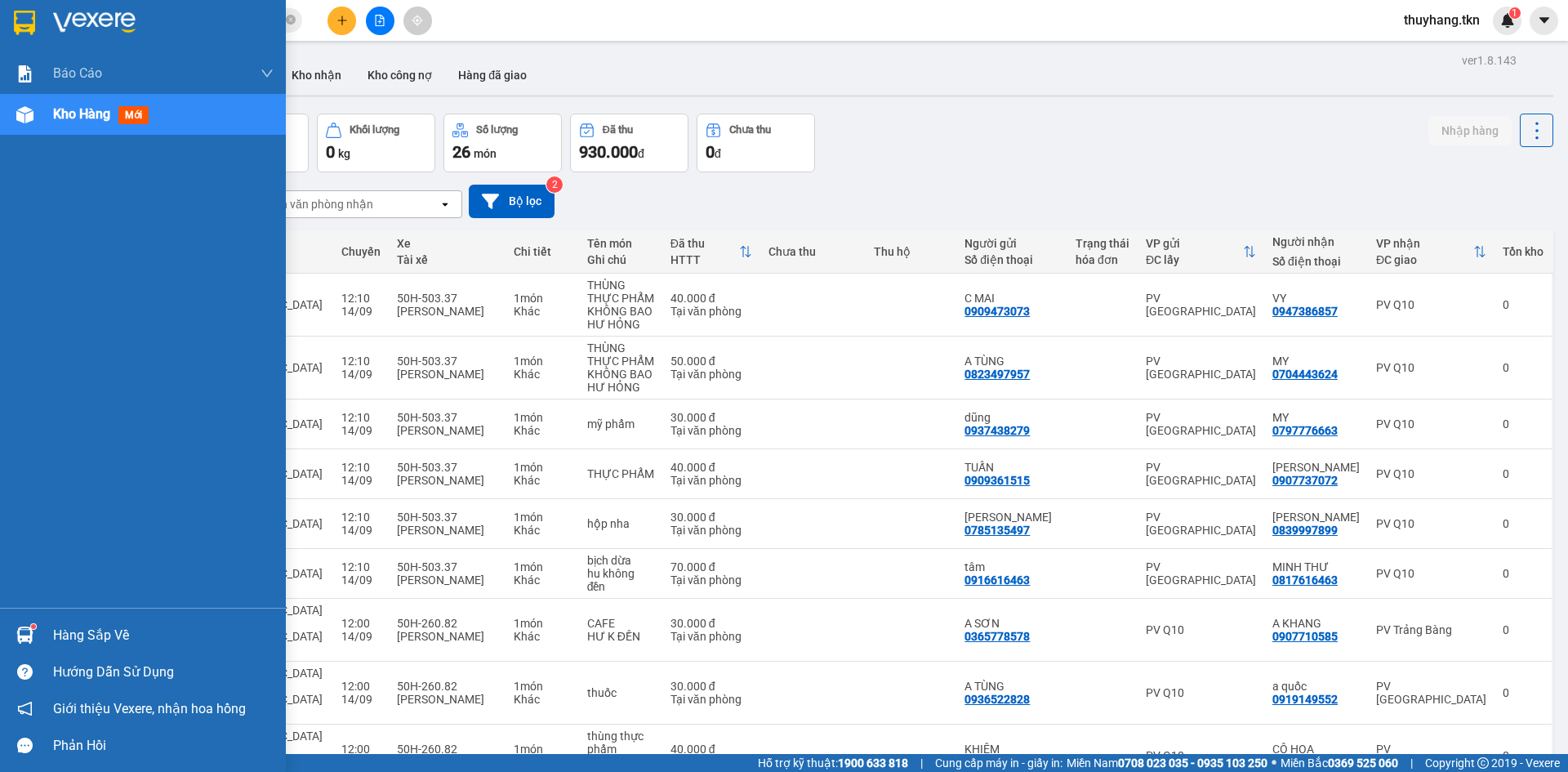
click at [38, 640] on div at bounding box center [25, 635] width 28 height 28
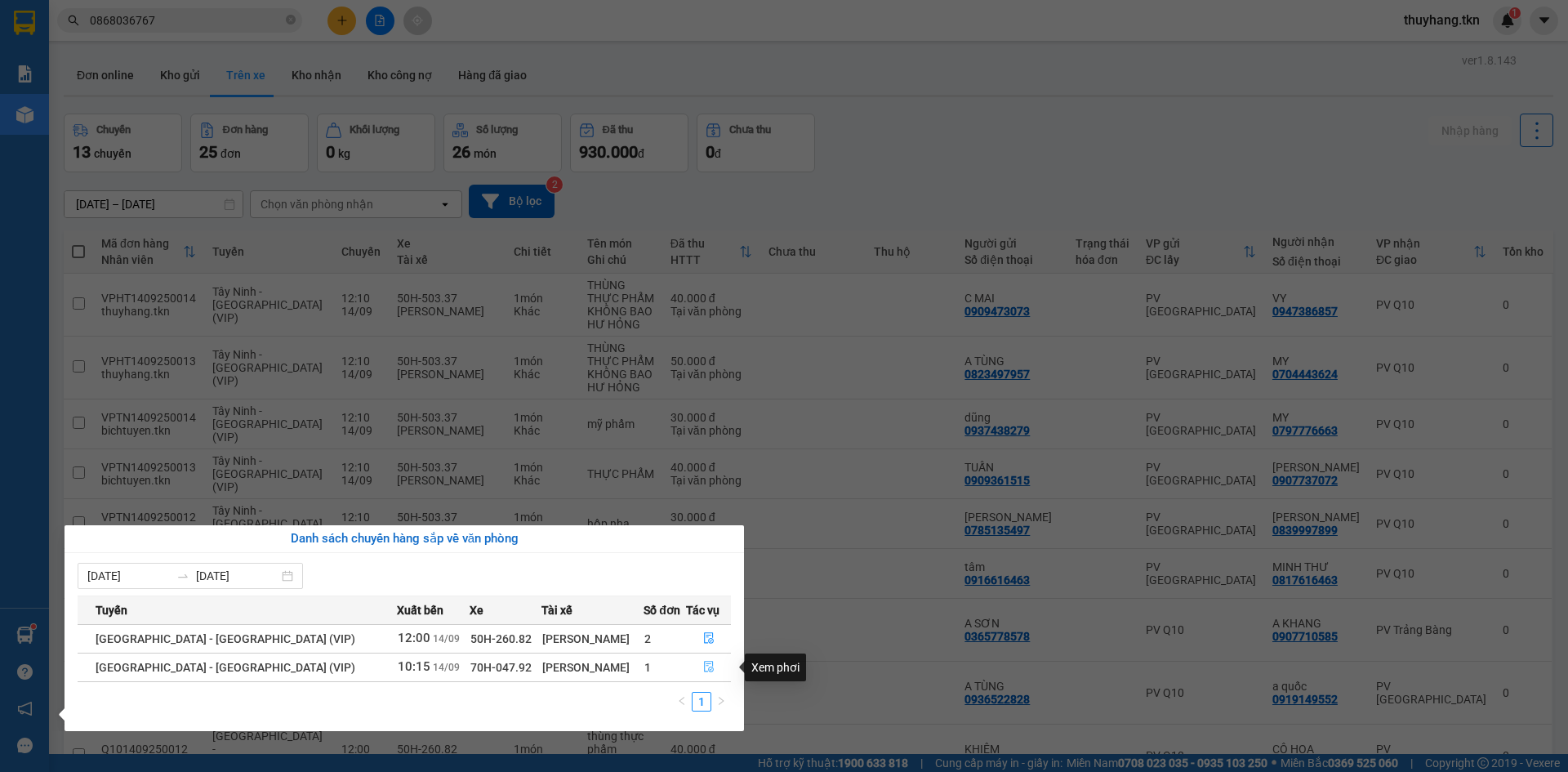
click at [708, 666] on button "button" at bounding box center [709, 668] width 43 height 27
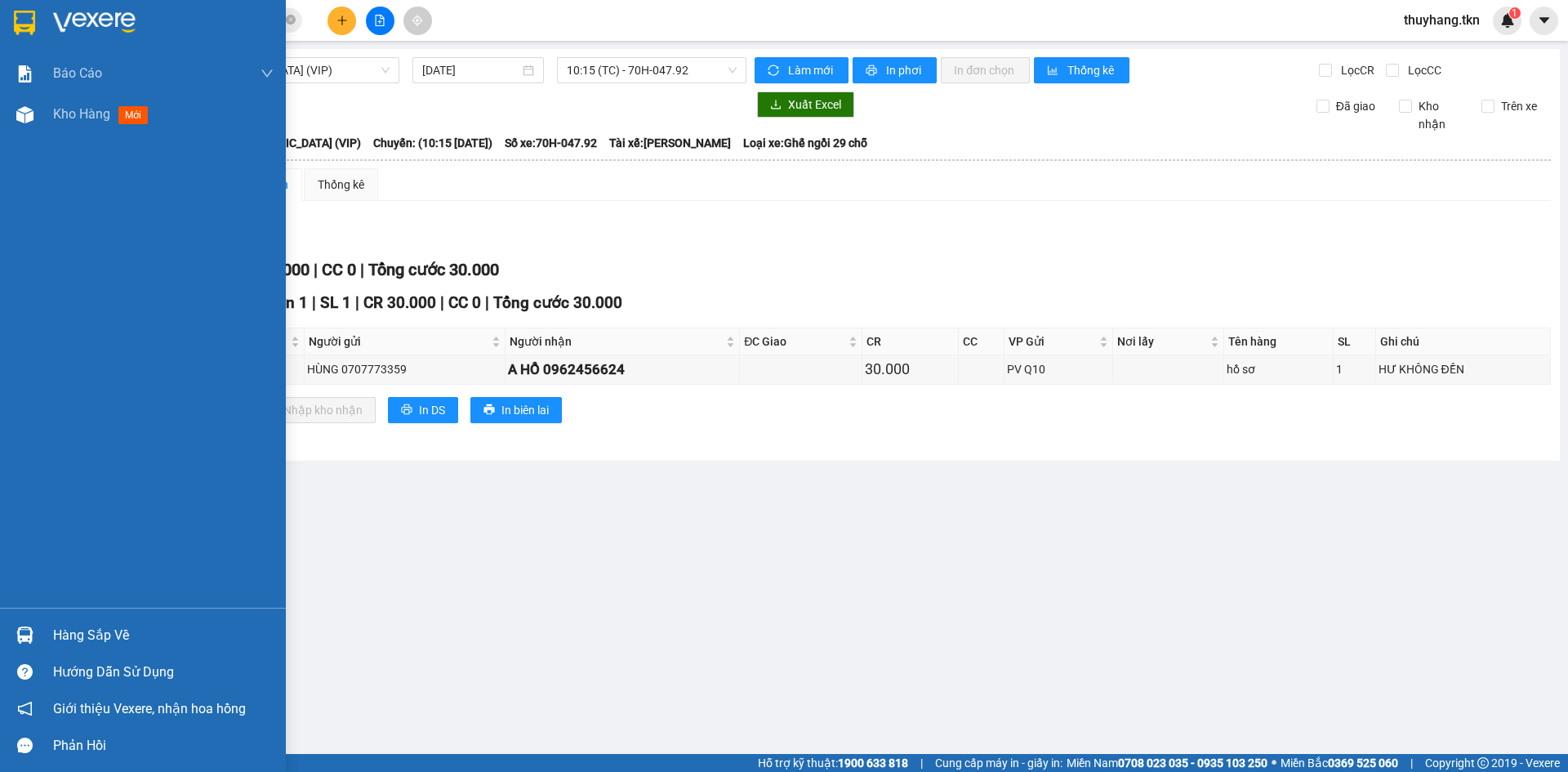
click at [25, 638] on img at bounding box center [25, 635] width 17 height 17
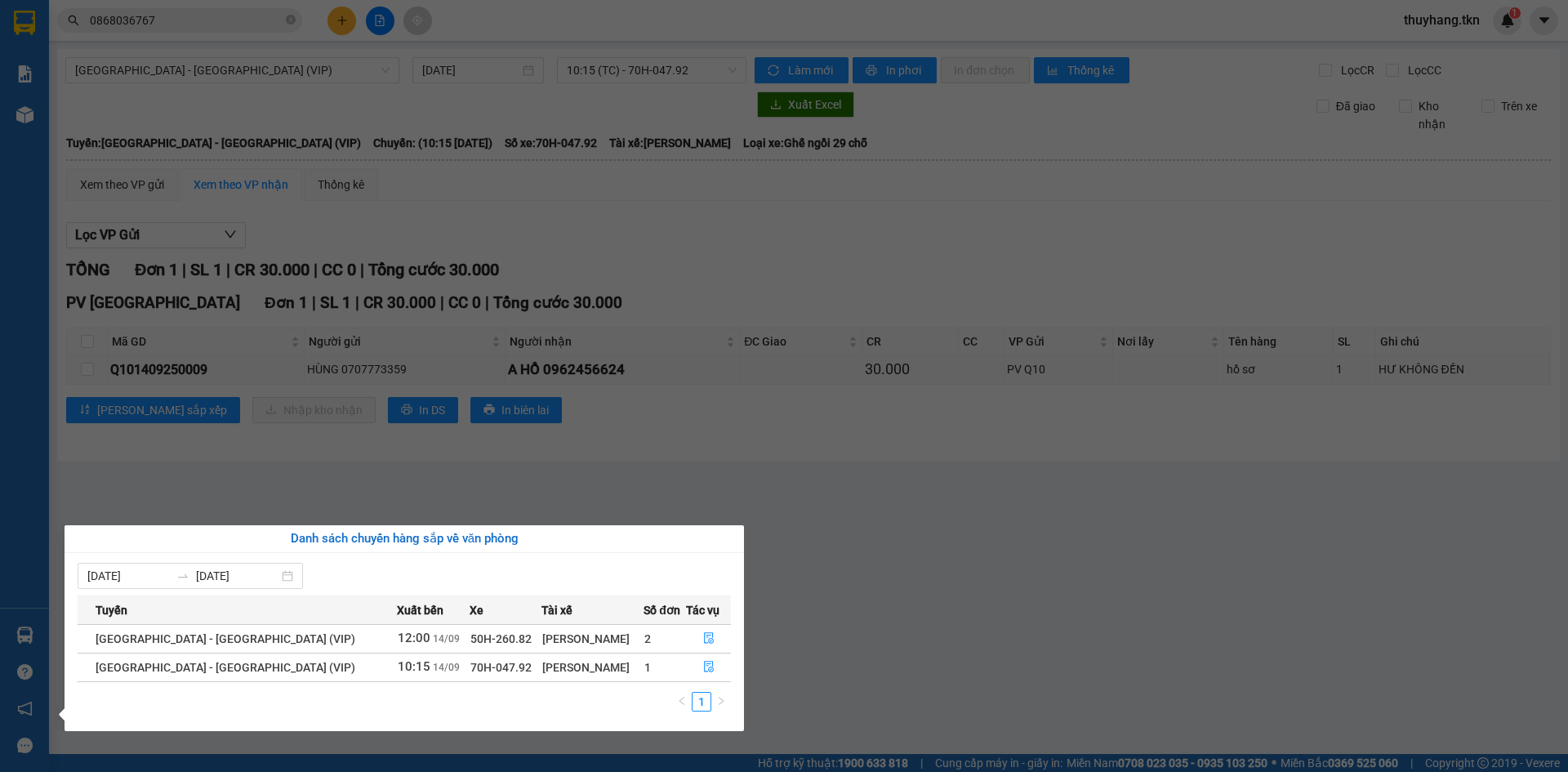
click at [320, 61] on section "Kết quả tìm kiếm ( 1 ) Bộ lọc Mã ĐH Trạng thái Món hàng Thu hộ Tổng cước Chưa c…" at bounding box center [784, 386] width 1568 height 772
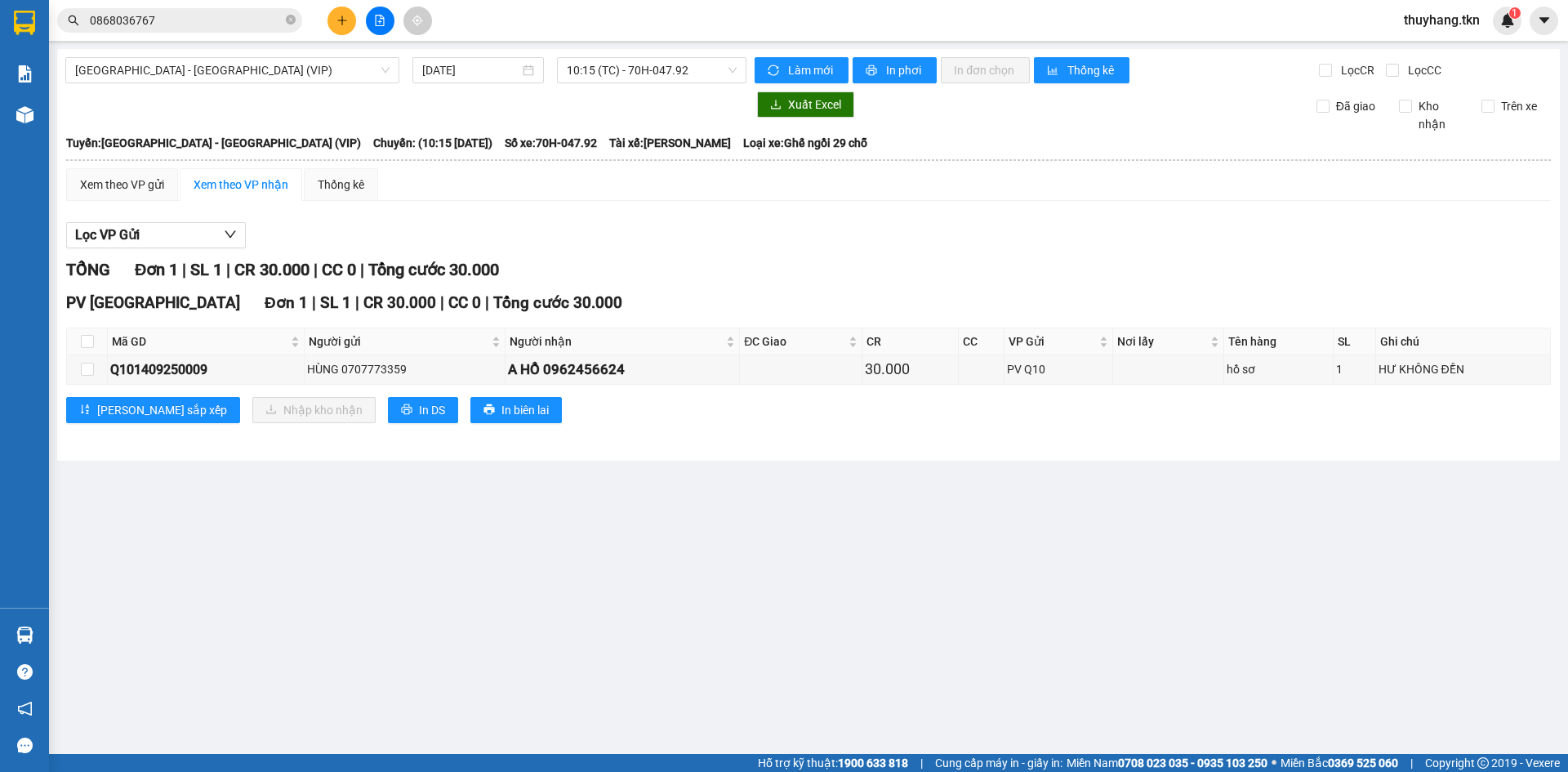
click at [340, 14] on button at bounding box center [341, 21] width 28 height 28
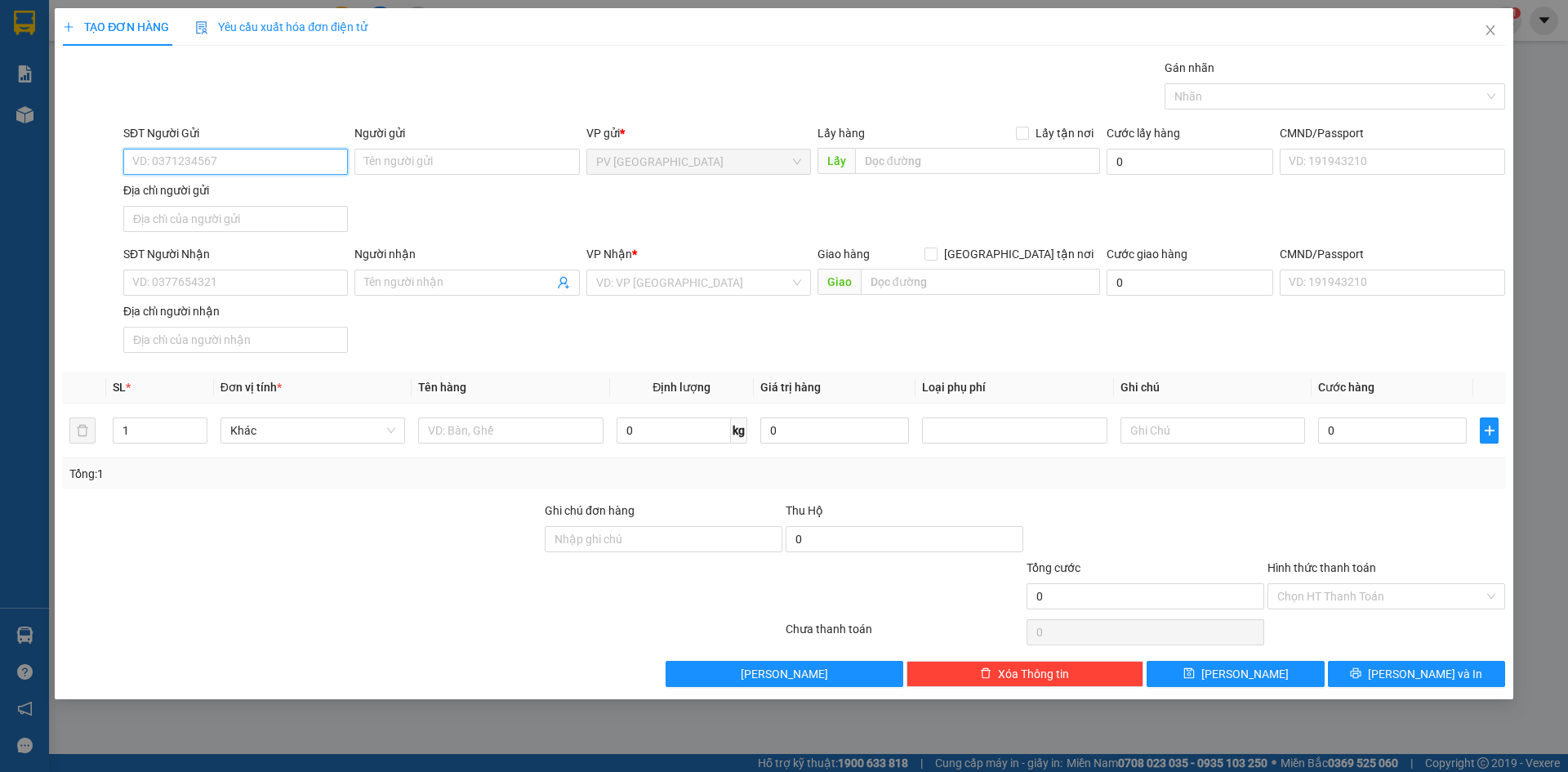
click at [302, 156] on input "SĐT Người Gửi" at bounding box center [235, 162] width 225 height 27
type input "0587171819"
click at [236, 191] on div "0587171819 - DỤNG" at bounding box center [235, 195] width 205 height 18
type input "DỤNG"
type input "0376932391"
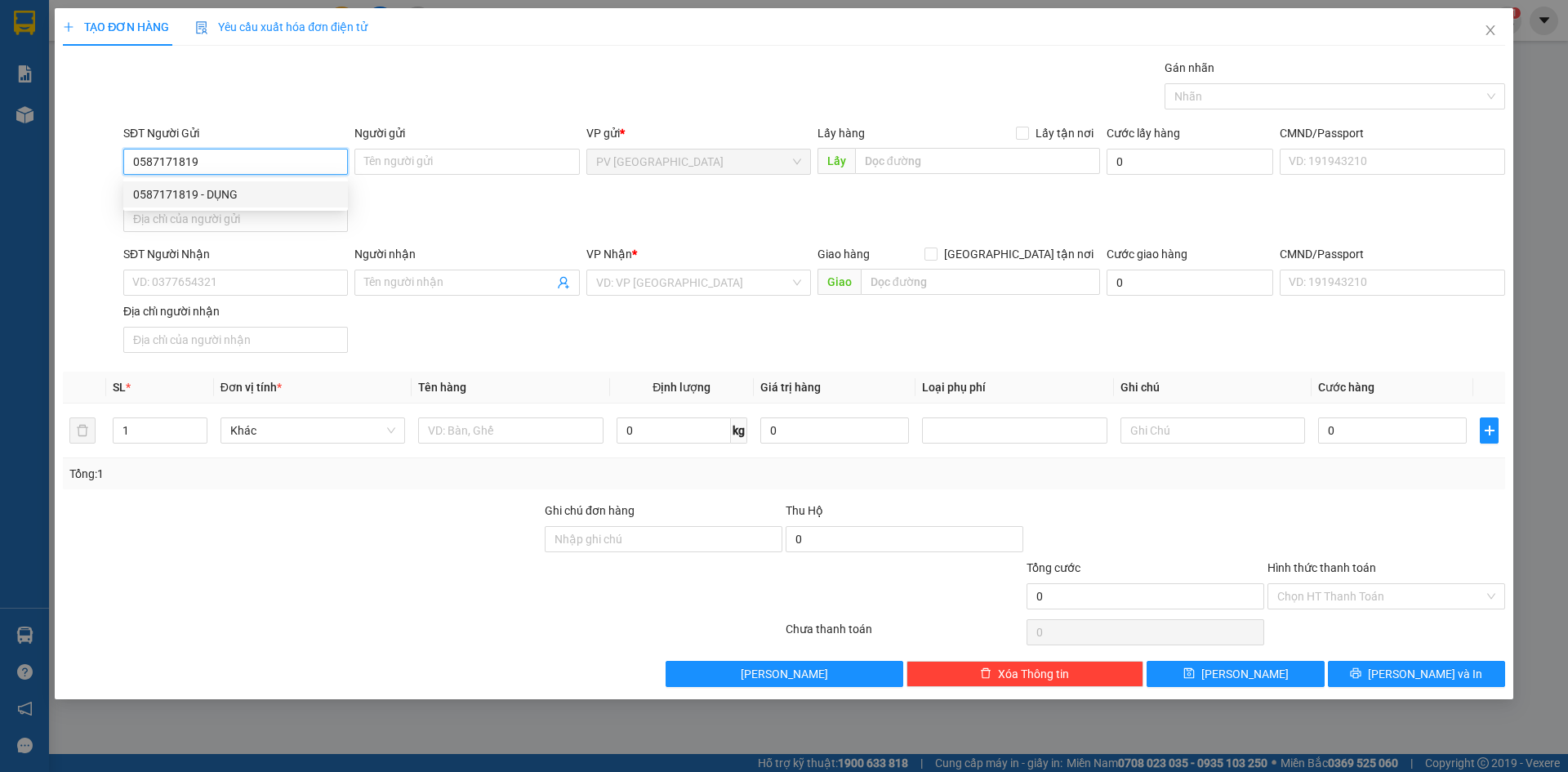
type input "HUY"
type input "30.000"
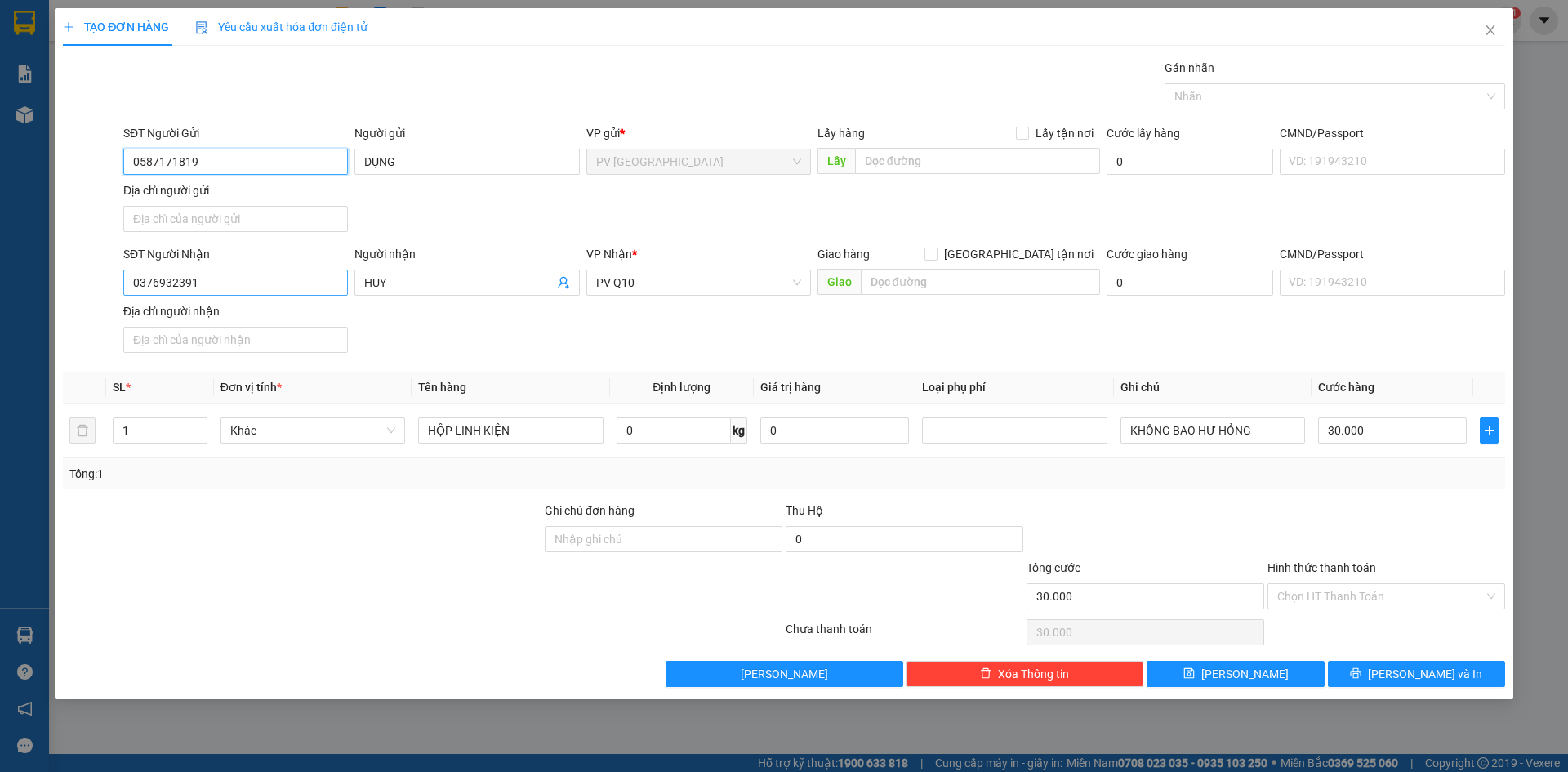
type input "0587171819"
click at [304, 290] on input "0376932391" at bounding box center [235, 283] width 225 height 27
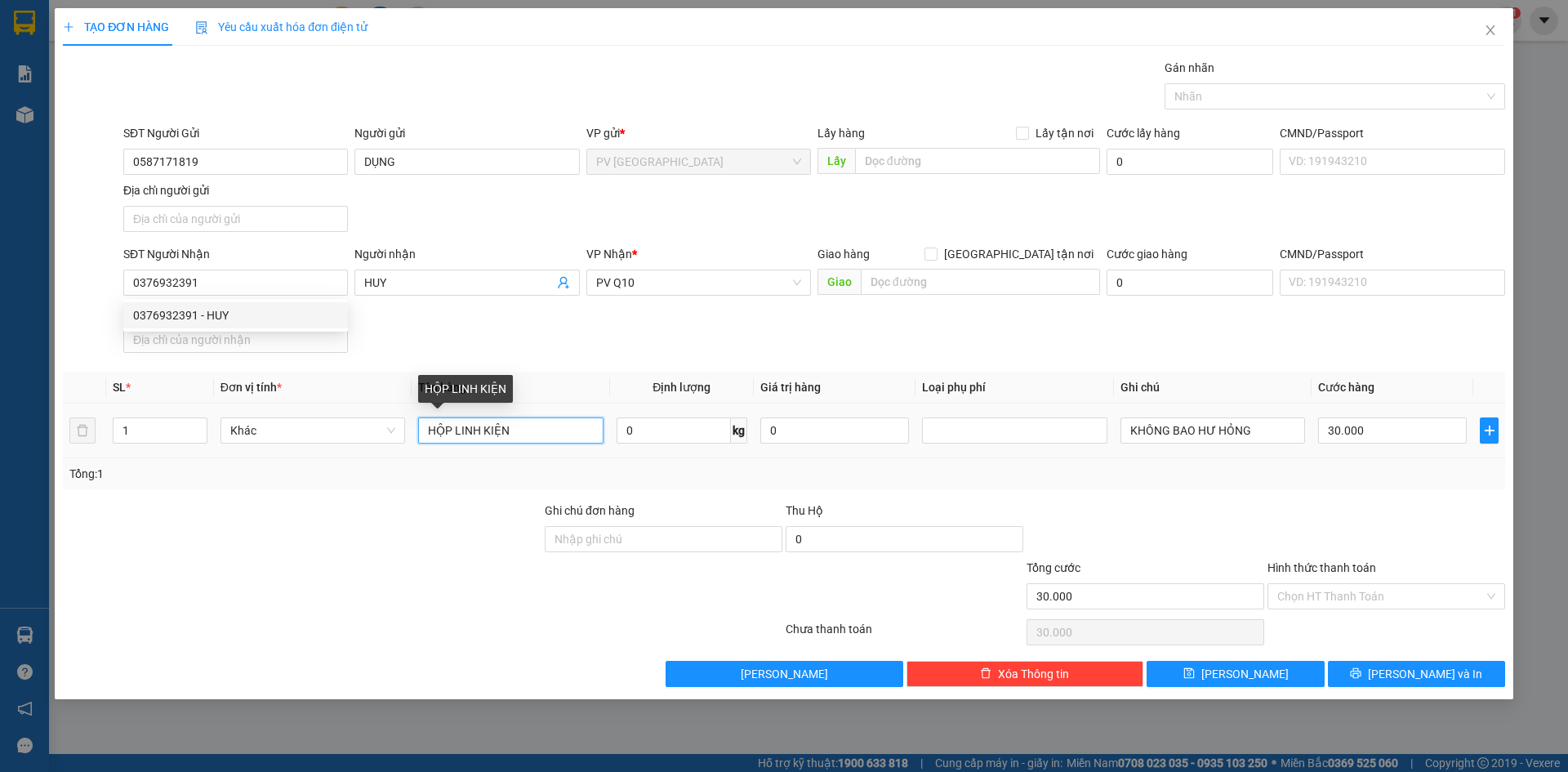
click at [515, 430] on input "HỘP LINH KIỆN" at bounding box center [510, 430] width 185 height 27
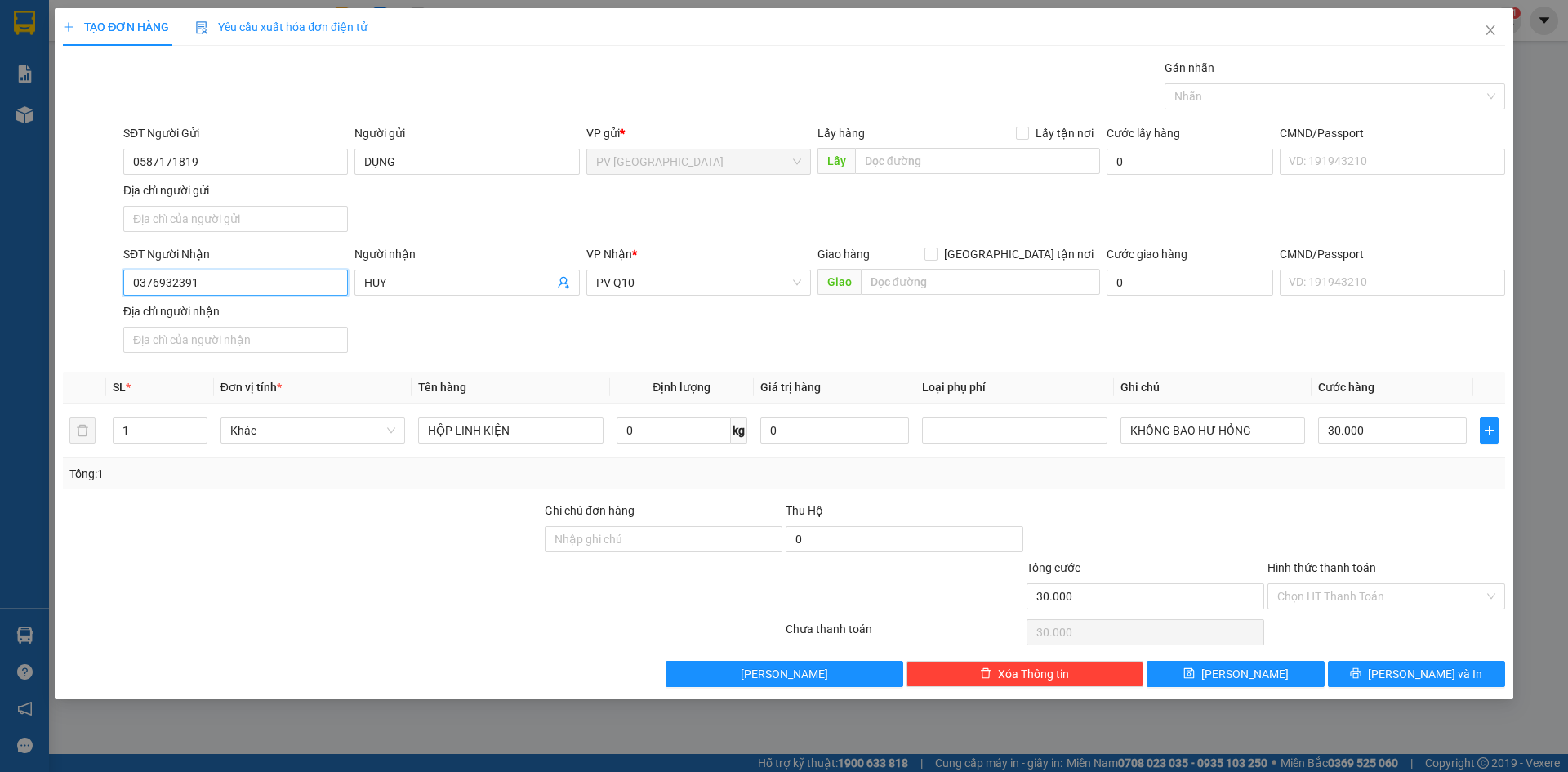
click at [271, 274] on input "0376932391" at bounding box center [235, 283] width 225 height 27
drag, startPoint x: 539, startPoint y: 336, endPoint x: 565, endPoint y: 321, distance: 30.0
click at [540, 336] on div "SĐT Người Nhận 0376932391 Người nhận HUY VP Nhận * PV Q10 Giao hàng Giao tận nơ…" at bounding box center [814, 303] width 1388 height 114
click at [1327, 608] on input "Hình thức thanh toán" at bounding box center [1380, 596] width 206 height 25
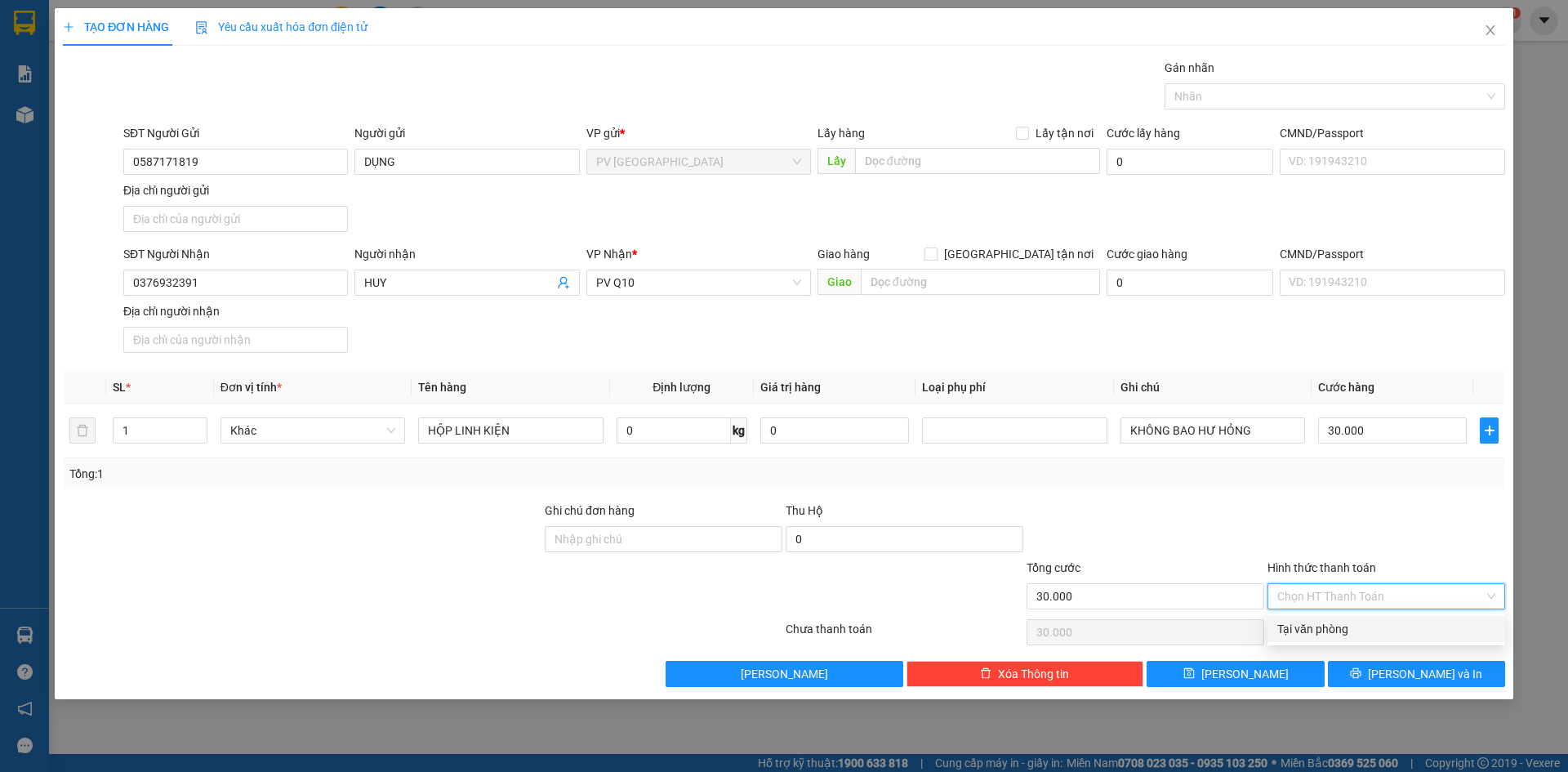
click at [1340, 632] on div "Tại văn phòng" at bounding box center [1386, 629] width 218 height 18
type input "0"
click at [1400, 676] on button "[PERSON_NAME] và In" at bounding box center [1416, 674] width 177 height 27
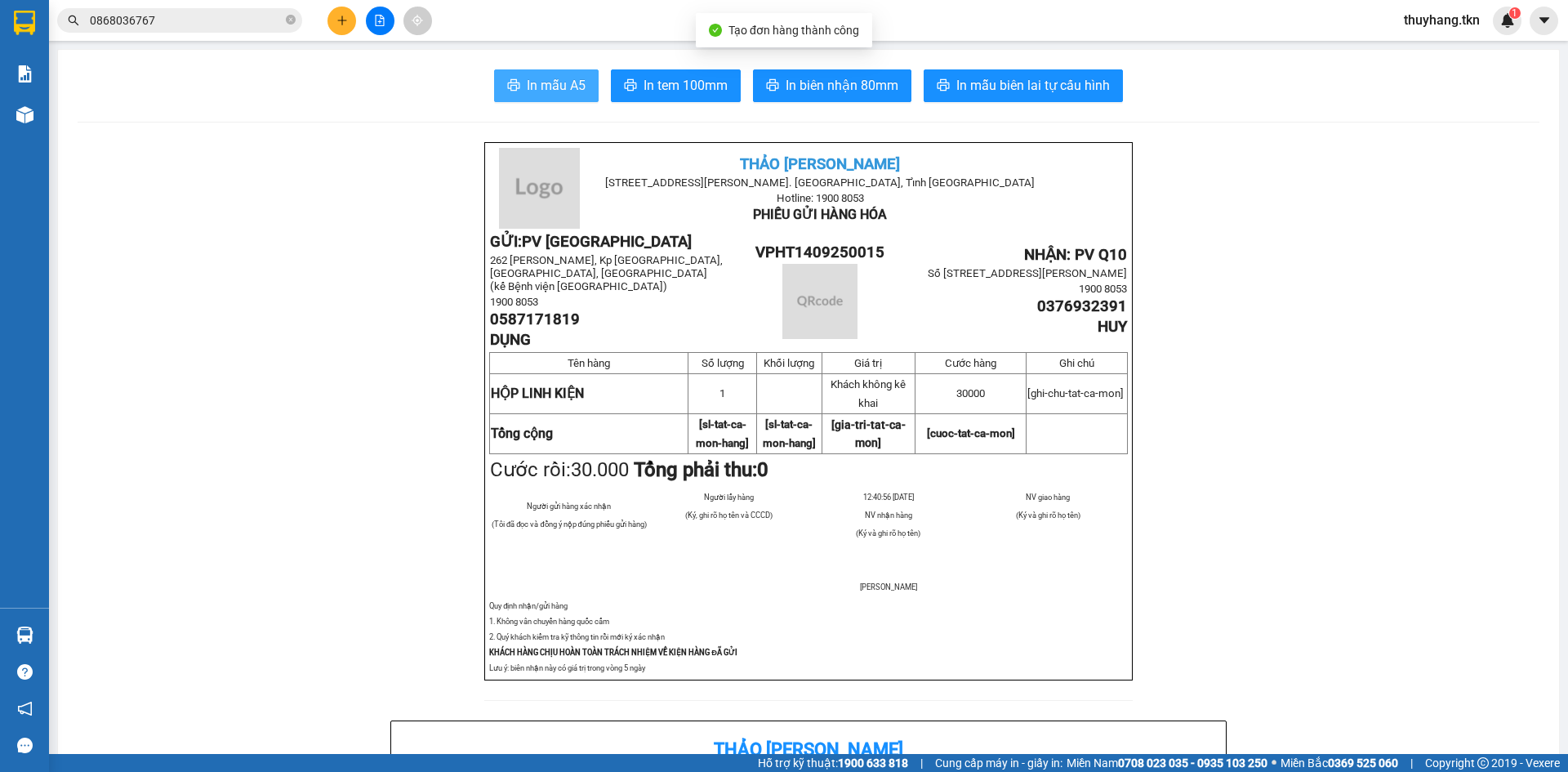
click at [566, 93] on span "In mẫu A5" at bounding box center [556, 85] width 59 height 21
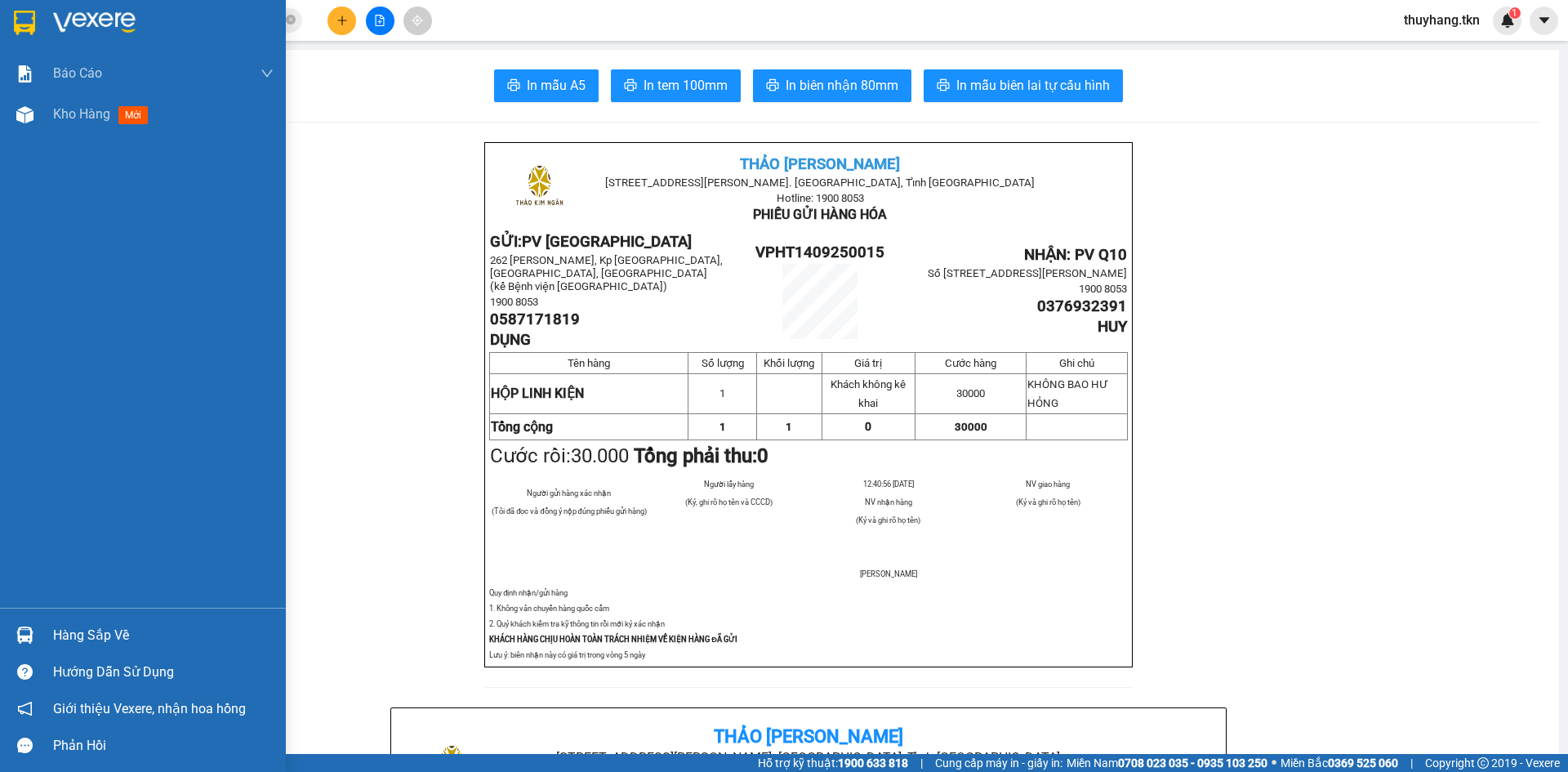
click at [23, 27] on img at bounding box center [25, 23] width 22 height 25
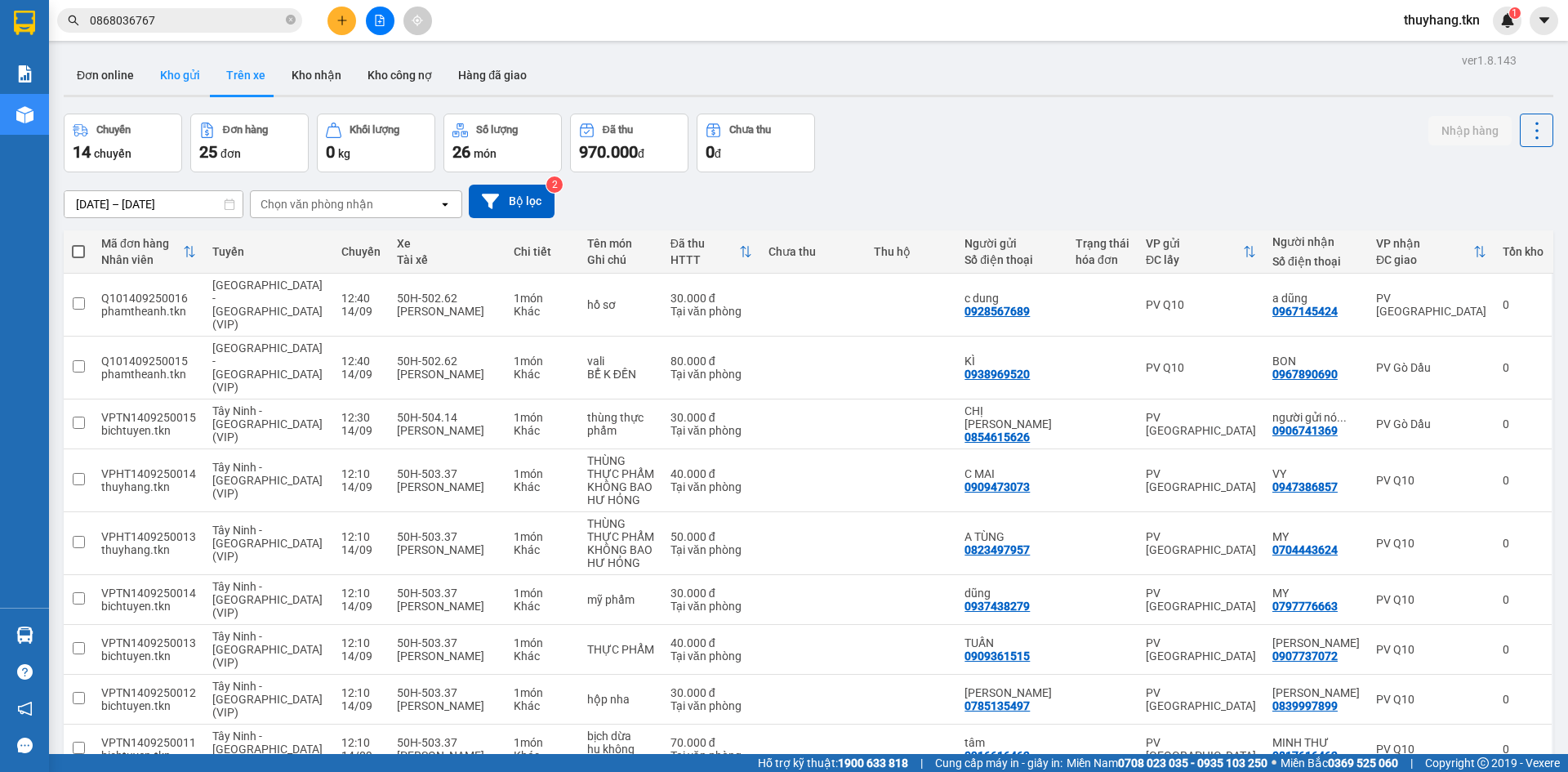
click at [169, 69] on button "Kho gửi" at bounding box center [180, 75] width 66 height 39
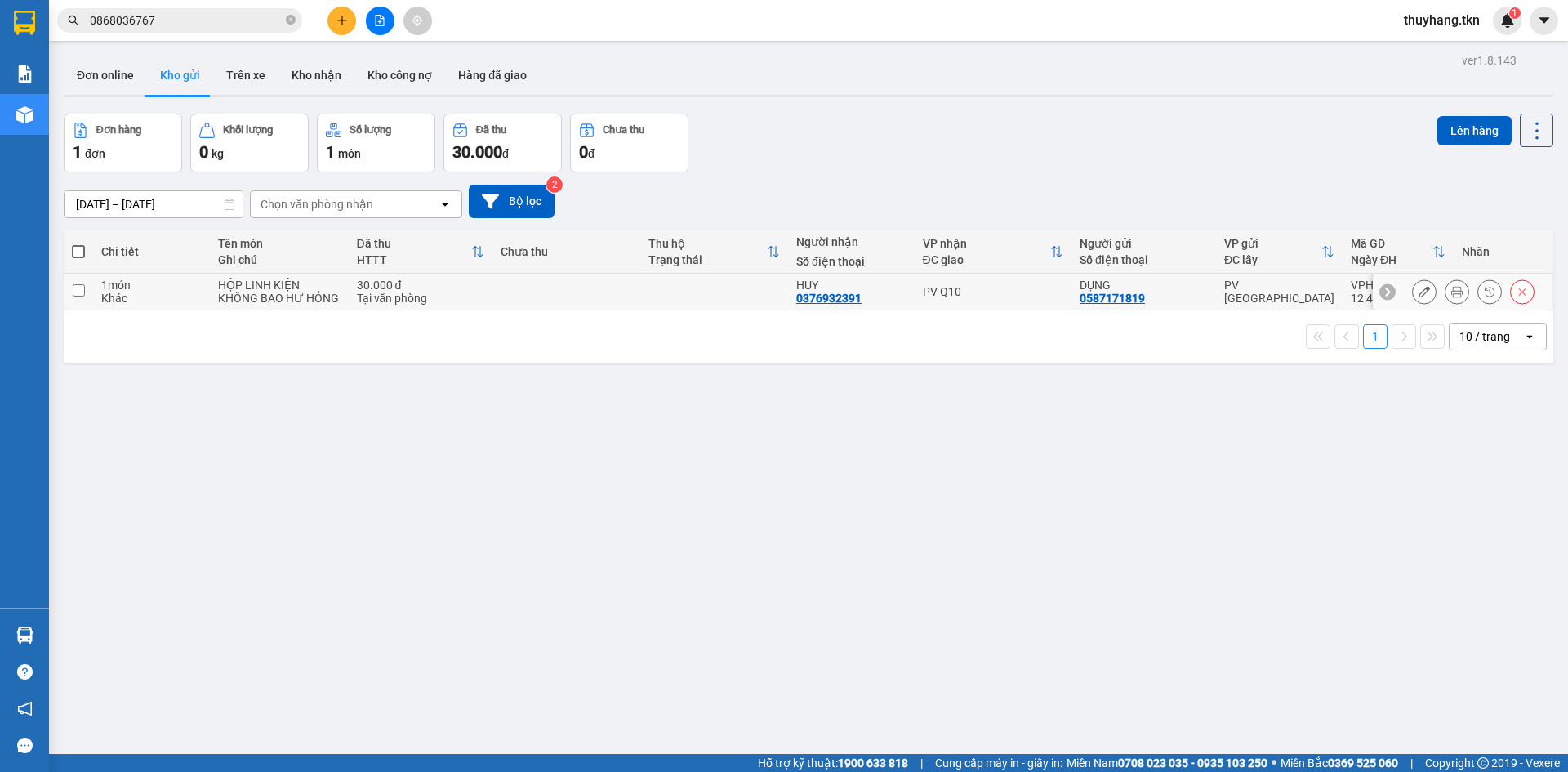
click at [540, 294] on td at bounding box center [566, 292] width 148 height 36
checkbox input "true"
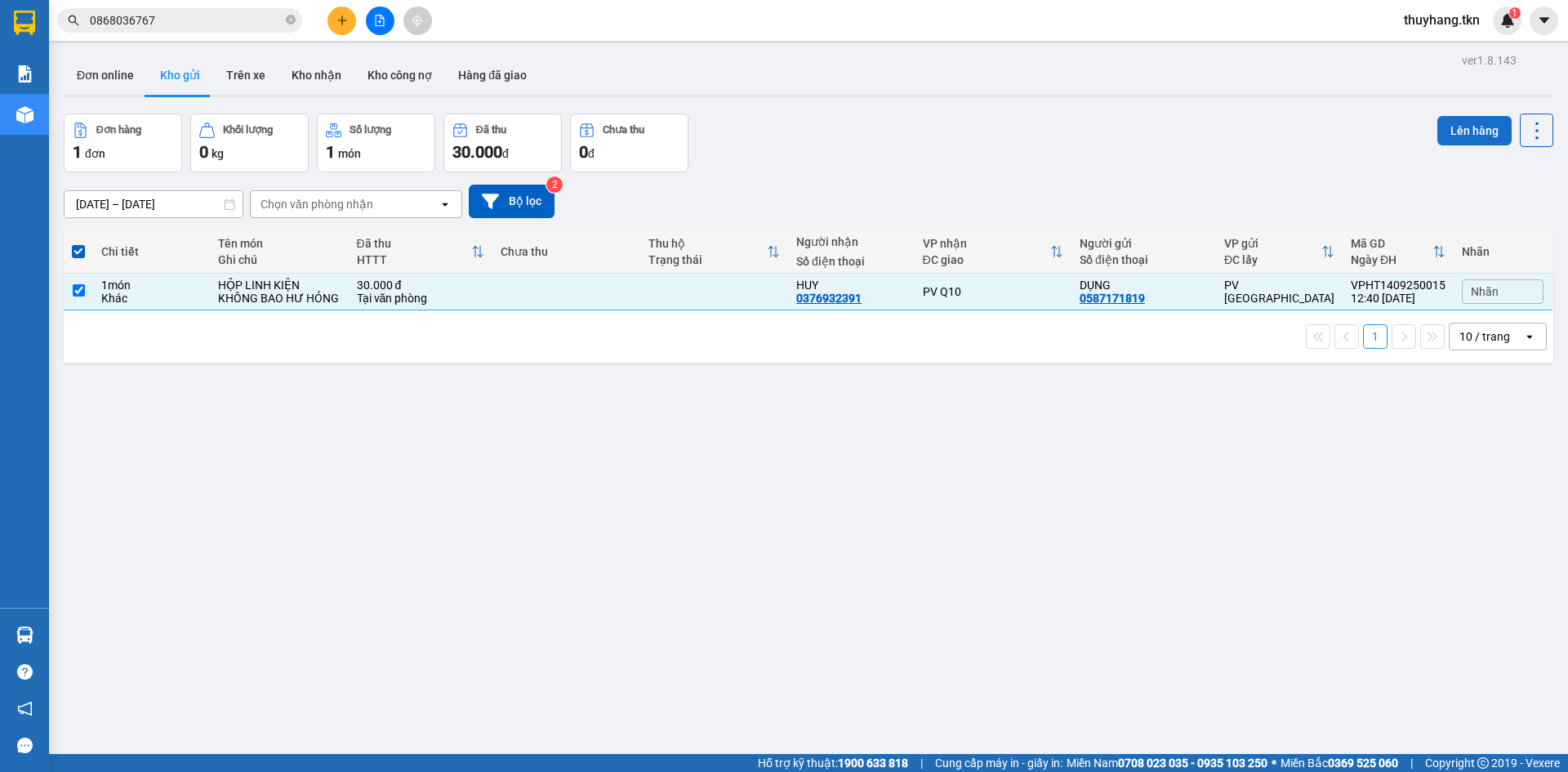
click at [1440, 126] on button "Lên hàng" at bounding box center [1474, 130] width 75 height 29
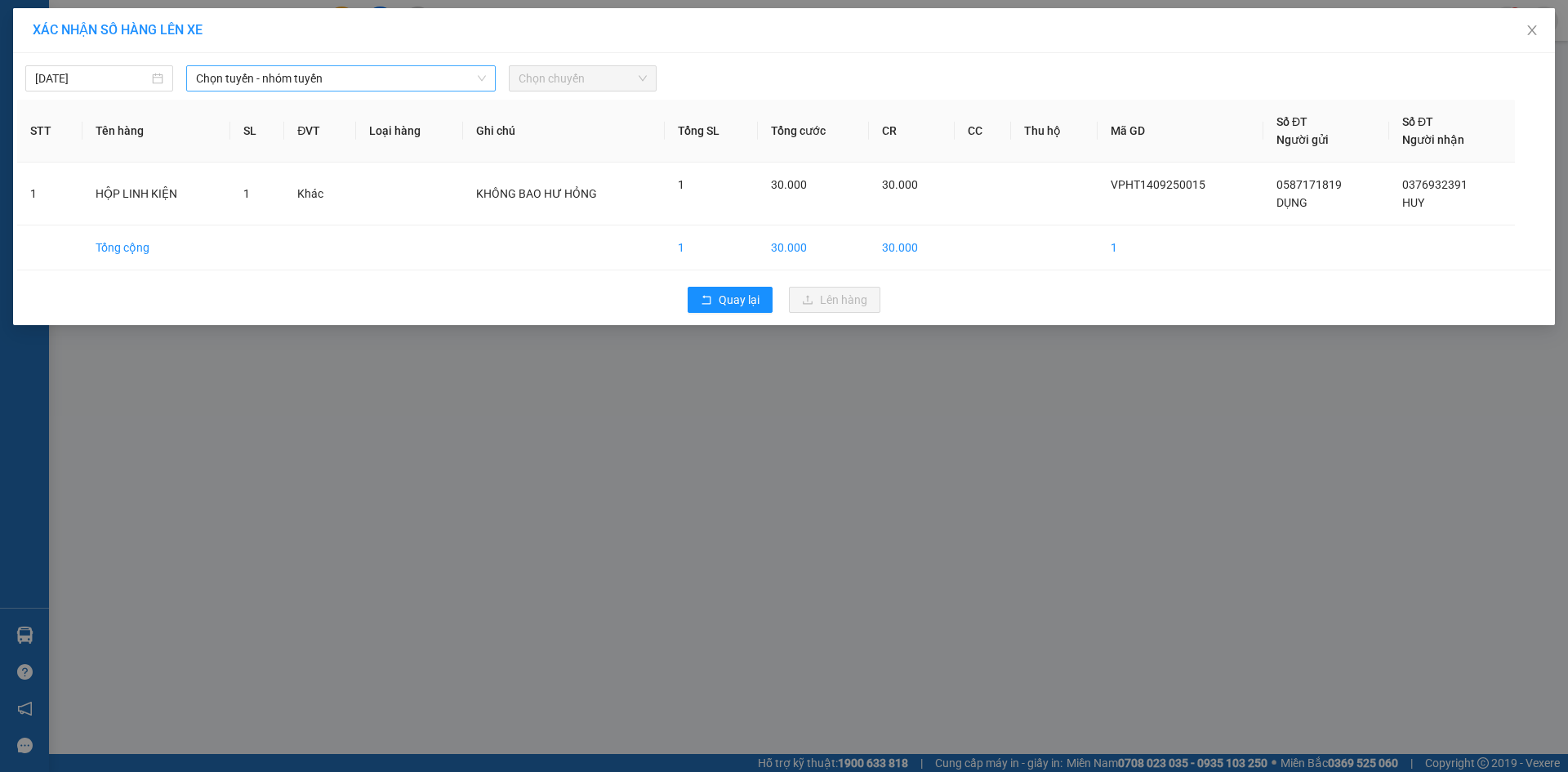
click at [355, 80] on span "Chọn tuyến - nhóm tuyến" at bounding box center [341, 79] width 290 height 25
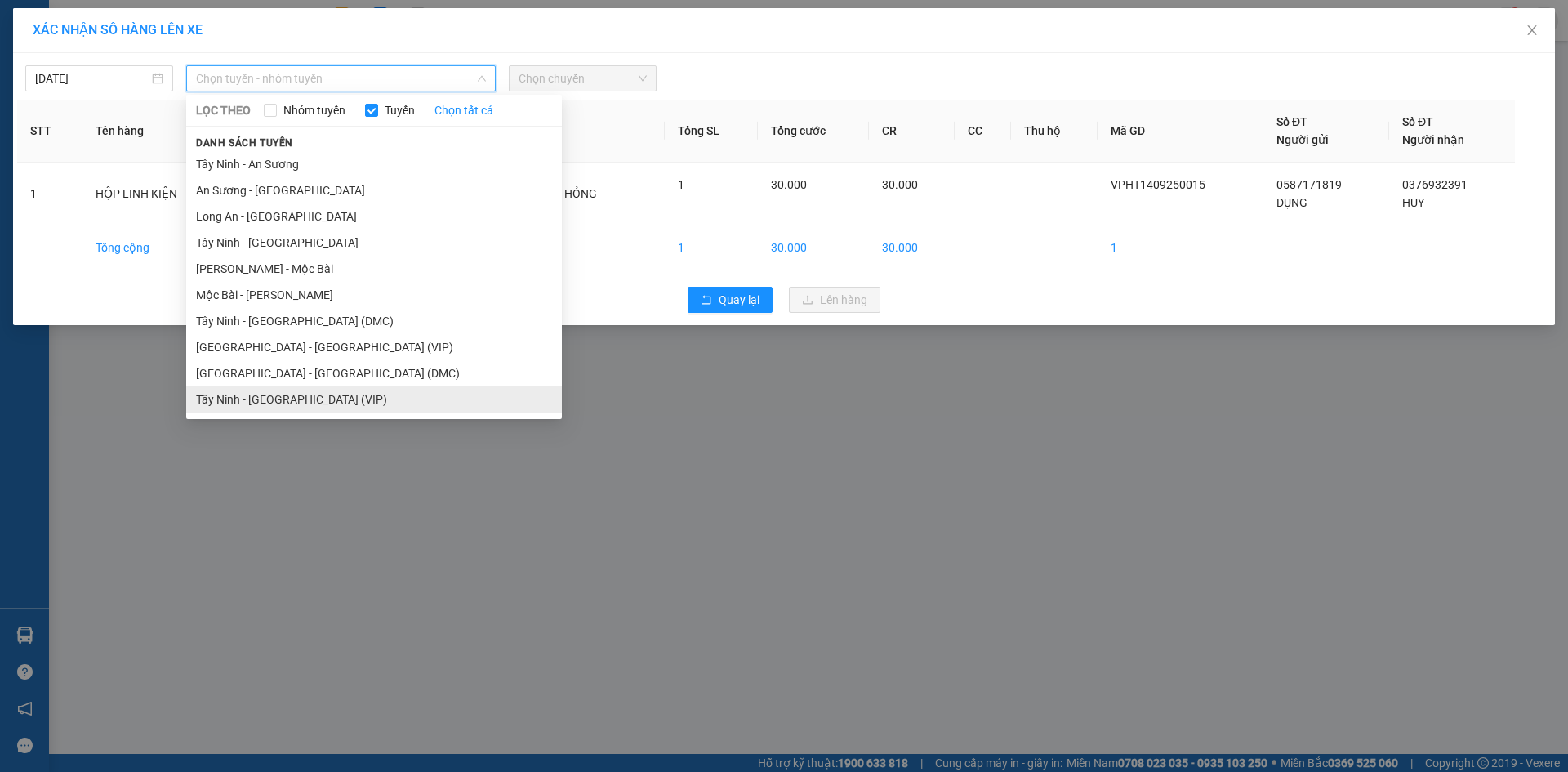
click at [307, 396] on li "Tây Ninh - [GEOGRAPHIC_DATA] (VIP)" at bounding box center [374, 400] width 375 height 27
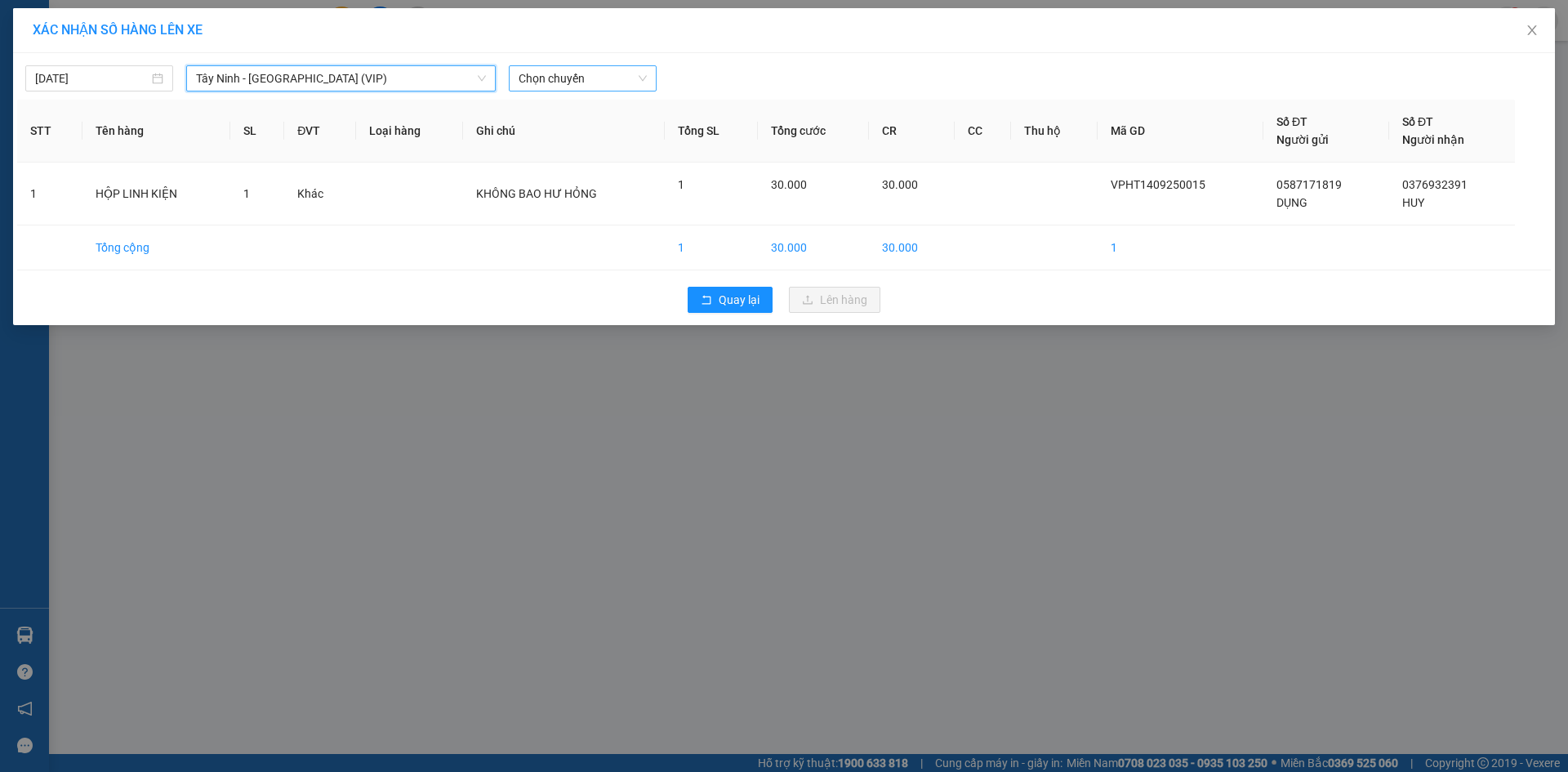
click at [564, 88] on span "Chọn chuyến" at bounding box center [583, 79] width 128 height 25
type input "50414"
click at [581, 133] on div "12:30 (TC) - 50H-504.14" at bounding box center [583, 138] width 128 height 18
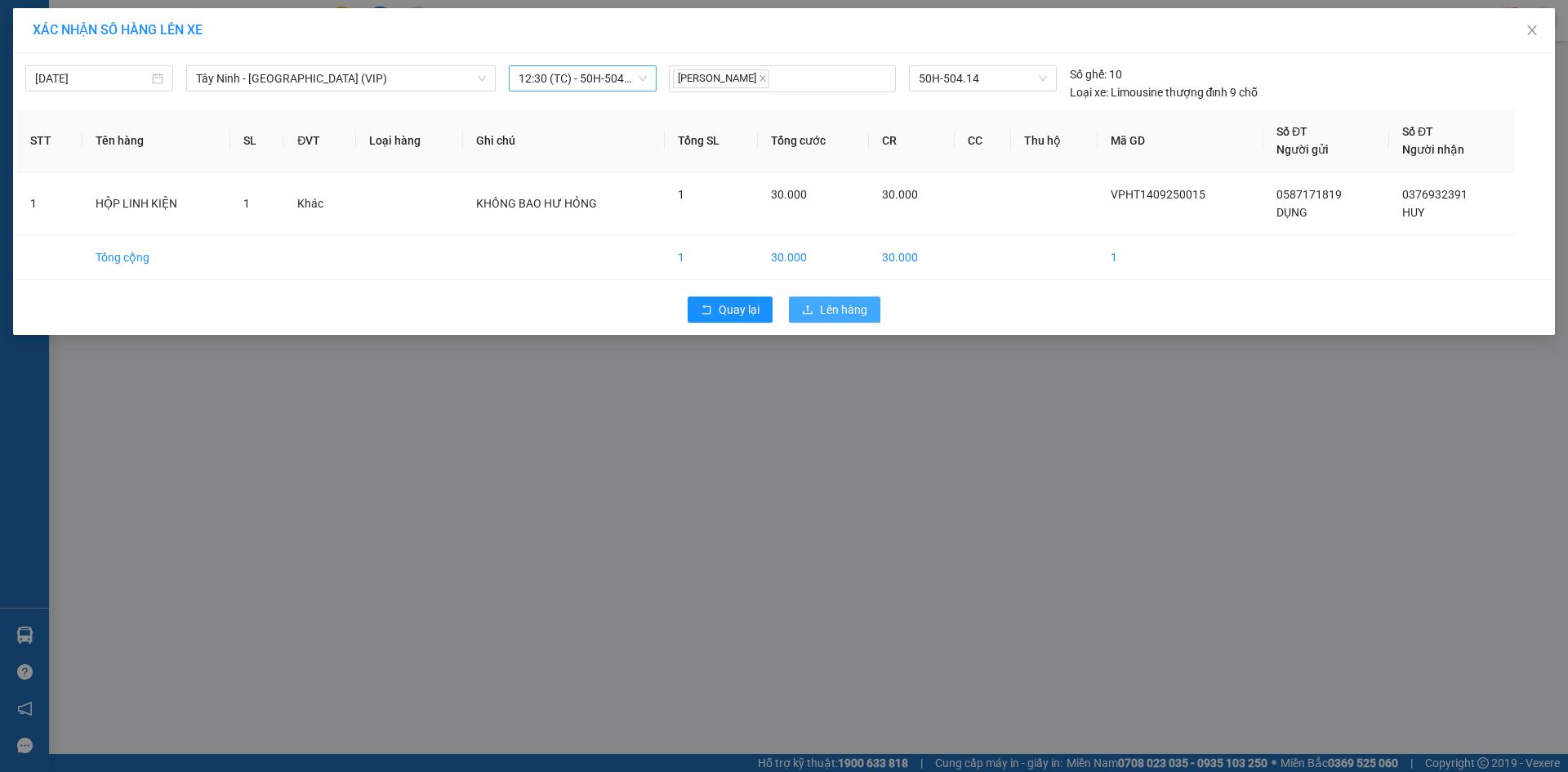
click at [849, 305] on span "Lên hàng" at bounding box center [843, 310] width 47 height 18
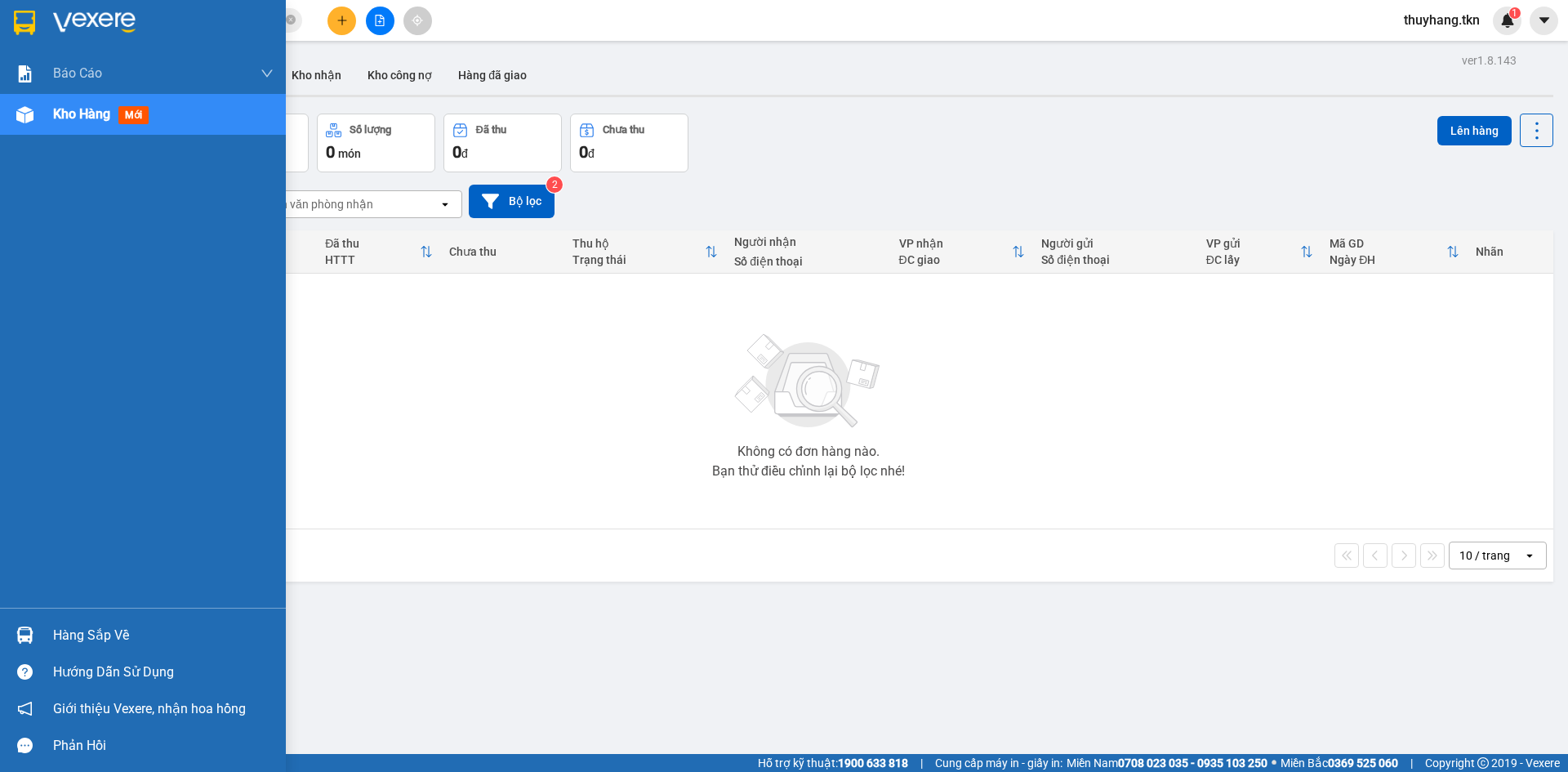
drag, startPoint x: 103, startPoint y: 643, endPoint x: 97, endPoint y: 623, distance: 20.9
click at [98, 633] on div "Hàng sắp về" at bounding box center [163, 636] width 220 height 25
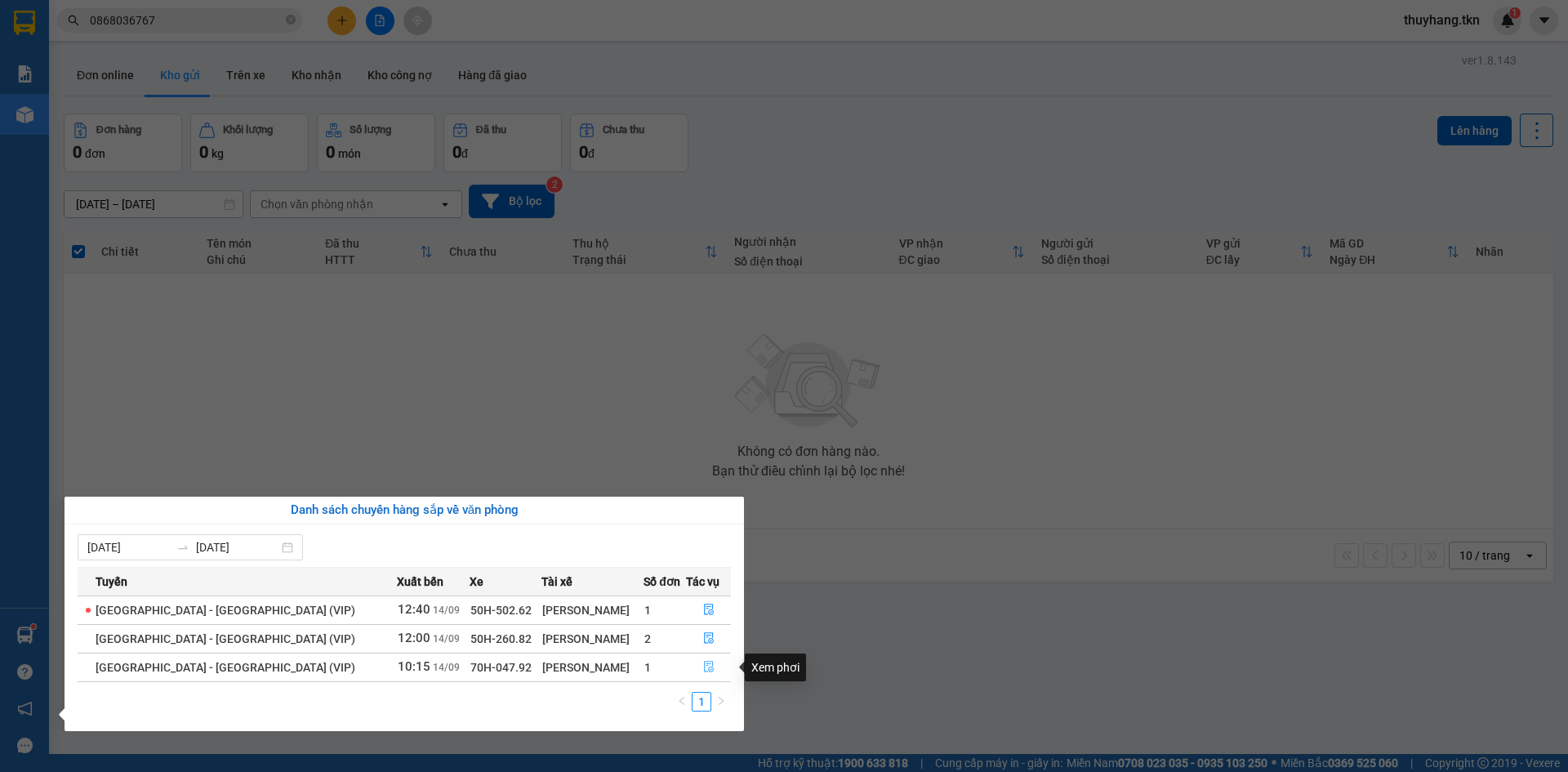
click at [708, 669] on button "button" at bounding box center [709, 668] width 43 height 27
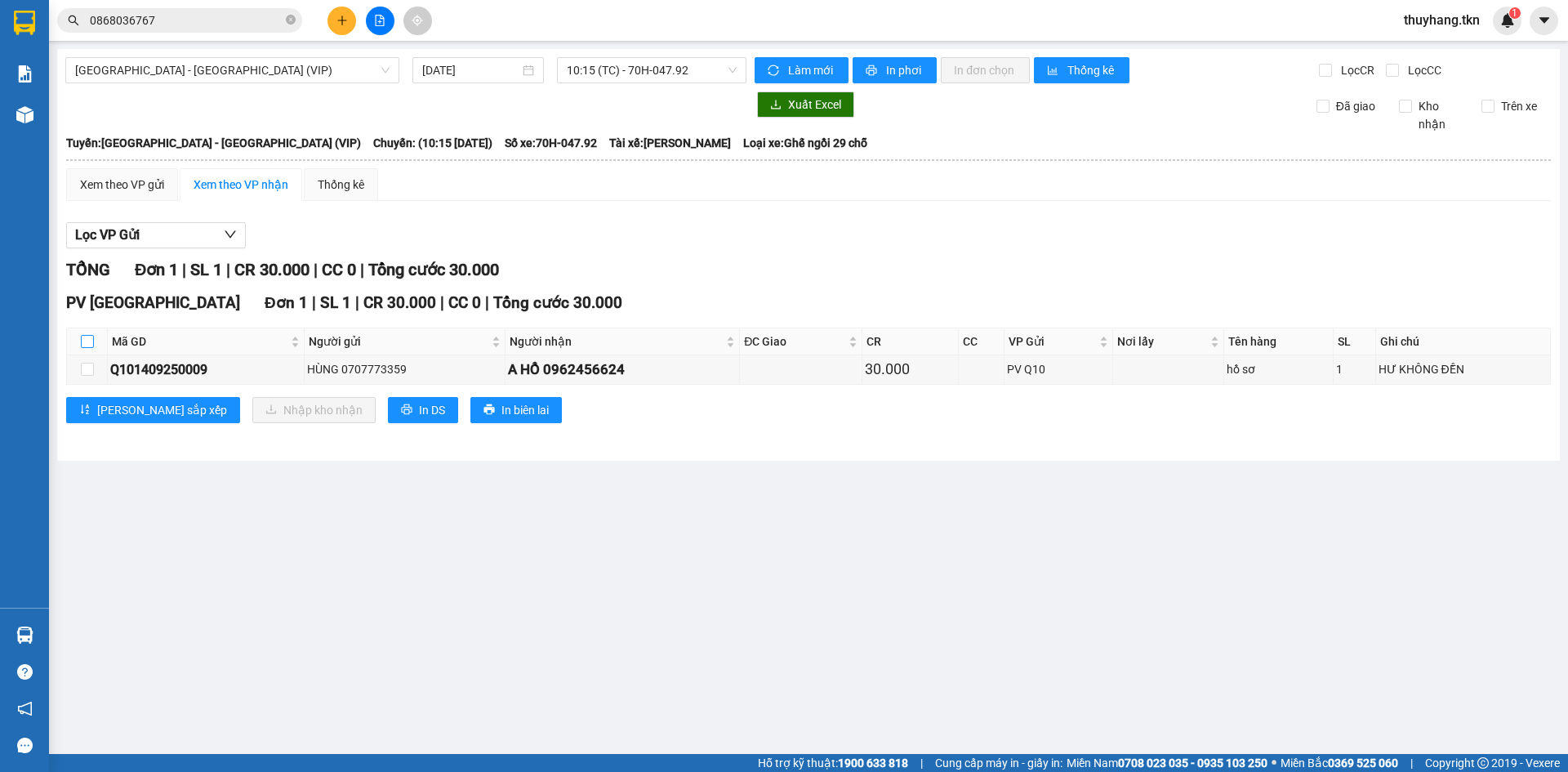
click at [83, 342] on input "checkbox" at bounding box center [88, 342] width 13 height 13
checkbox input "true"
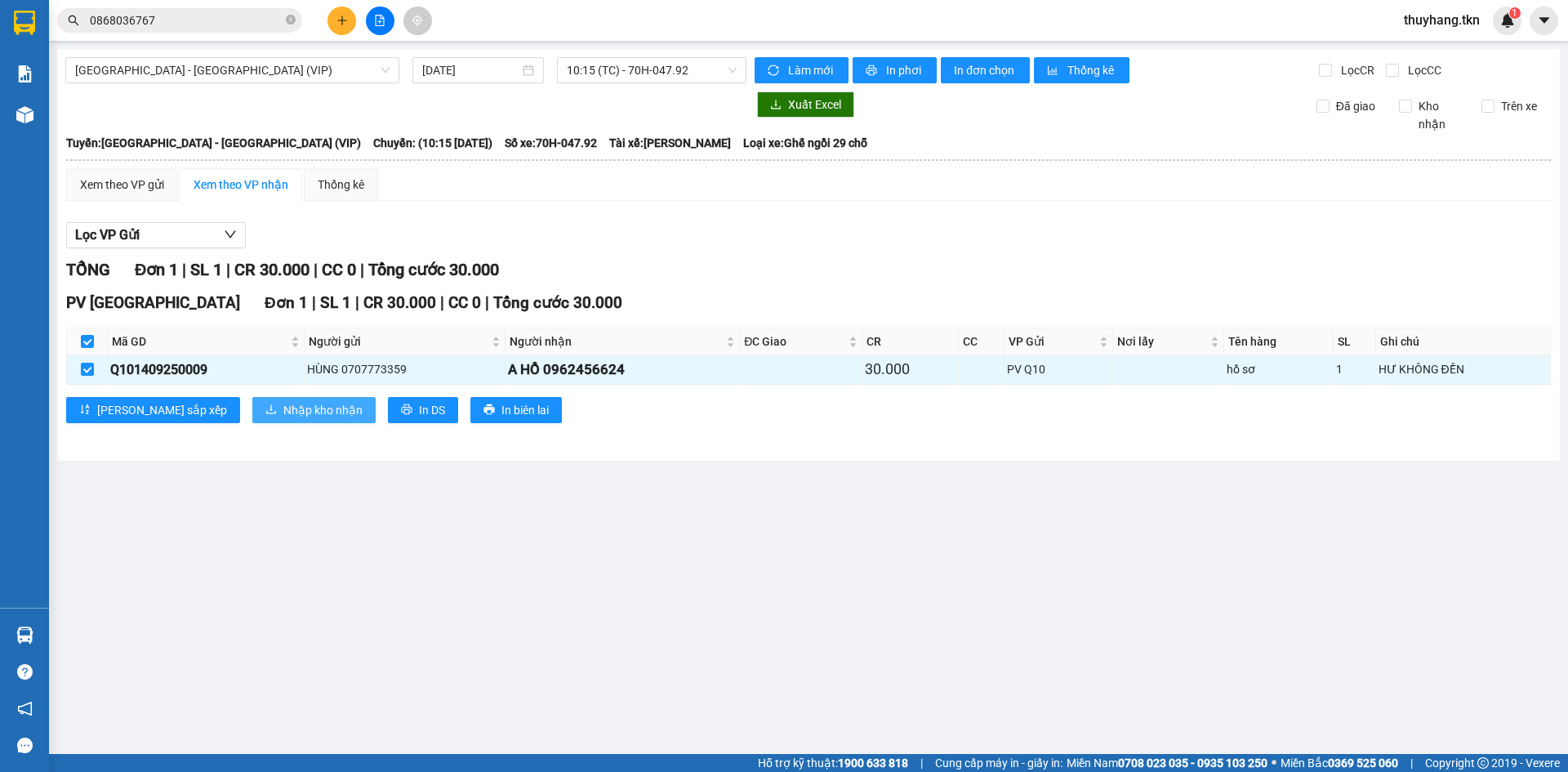
click at [283, 406] on span "Nhập kho nhận" at bounding box center [323, 410] width 80 height 18
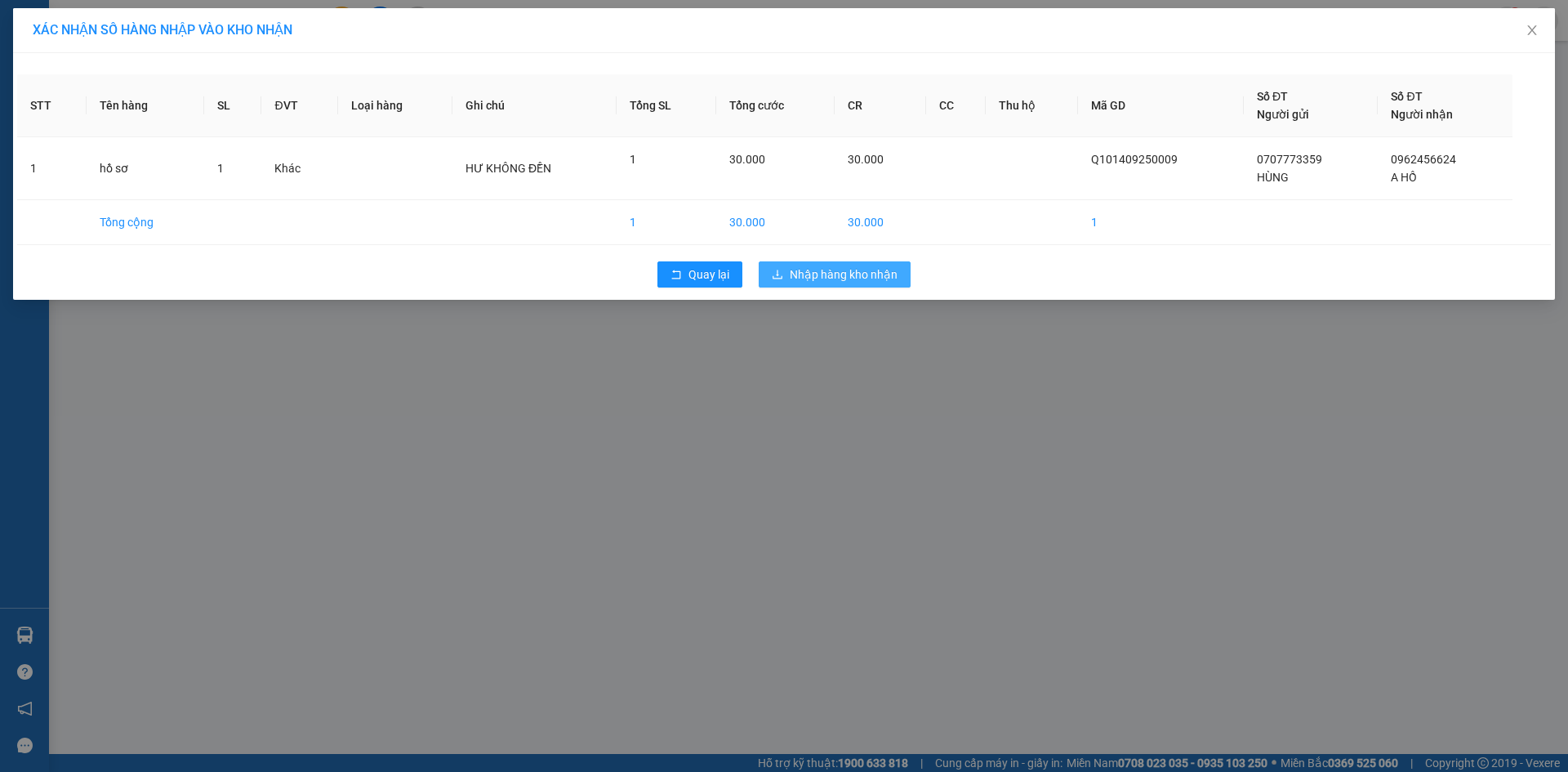
click at [888, 279] on span "Nhập hàng kho nhận" at bounding box center [844, 274] width 108 height 18
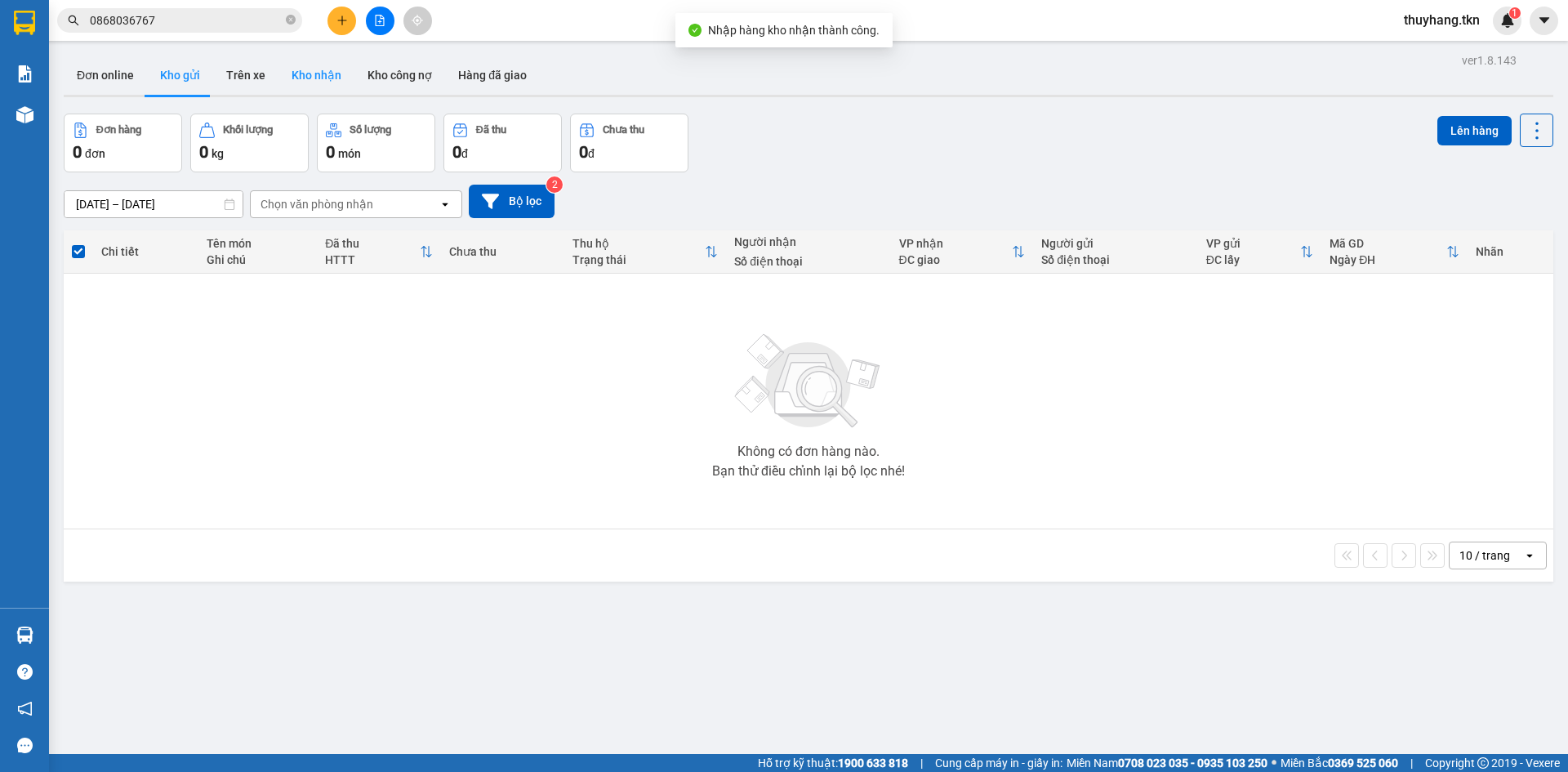
click at [298, 79] on button "Kho nhận" at bounding box center [317, 75] width 76 height 39
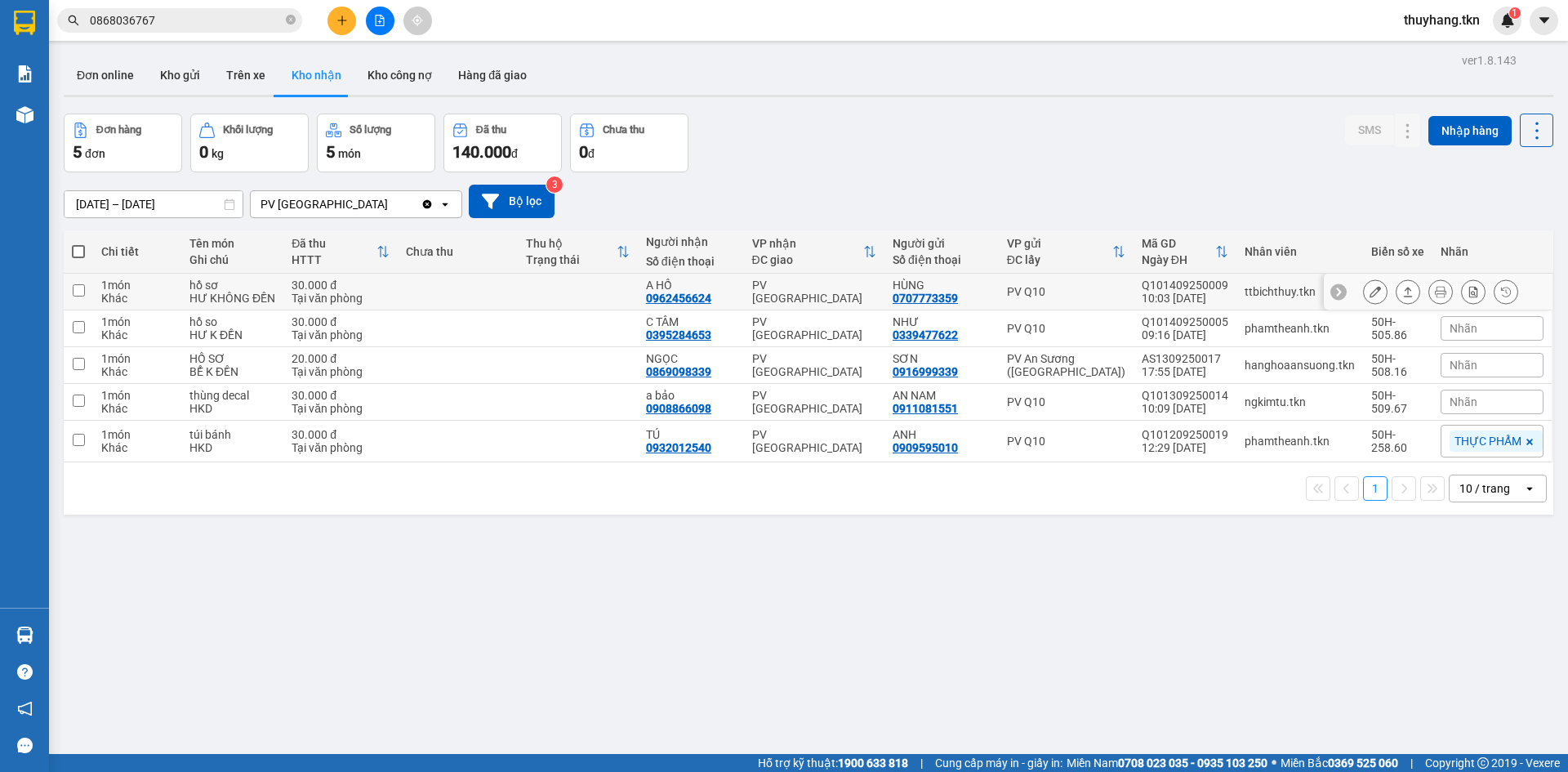
click at [612, 295] on td at bounding box center [578, 292] width 120 height 36
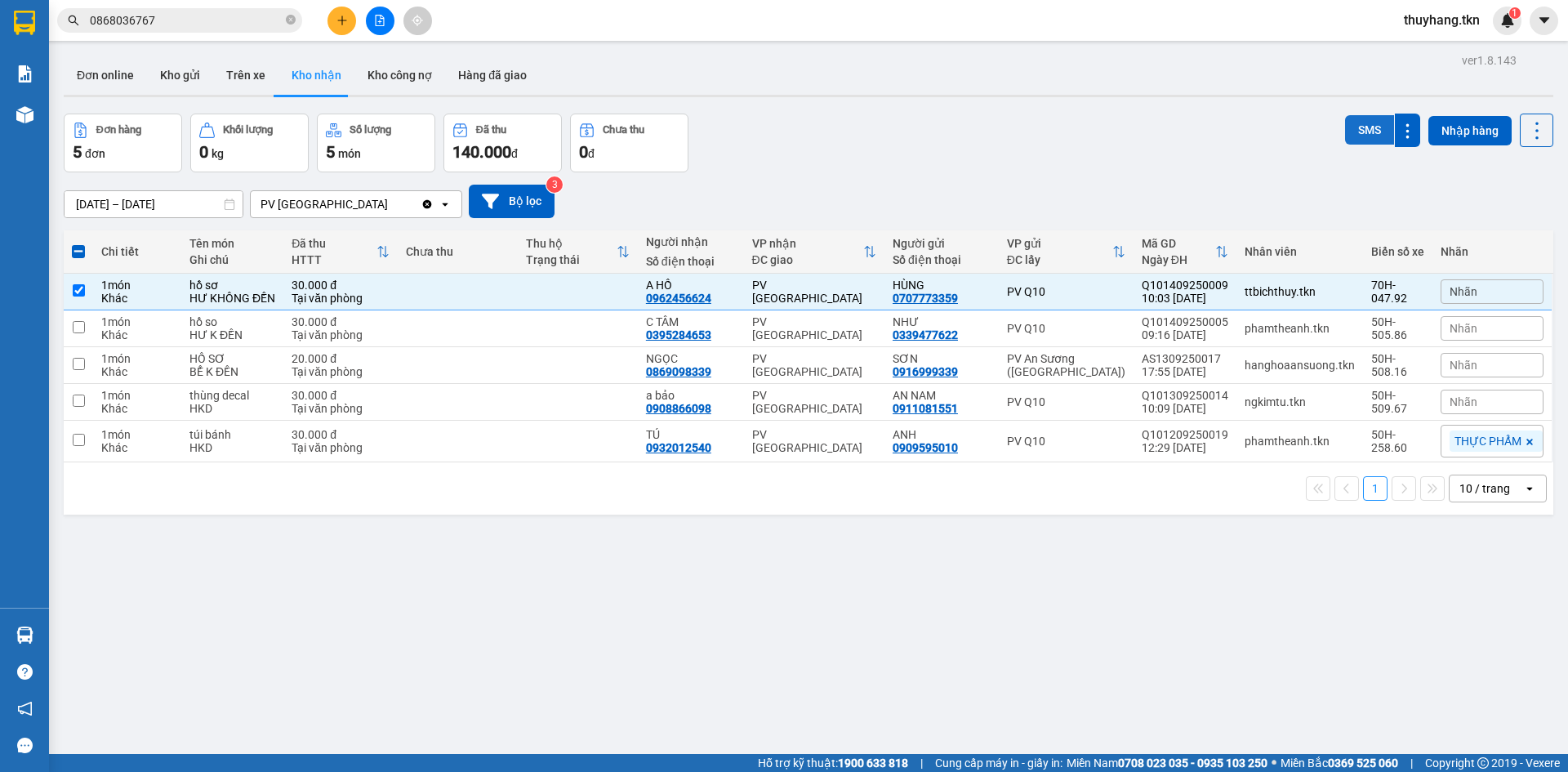
click at [1363, 134] on button "SMS" at bounding box center [1369, 129] width 49 height 29
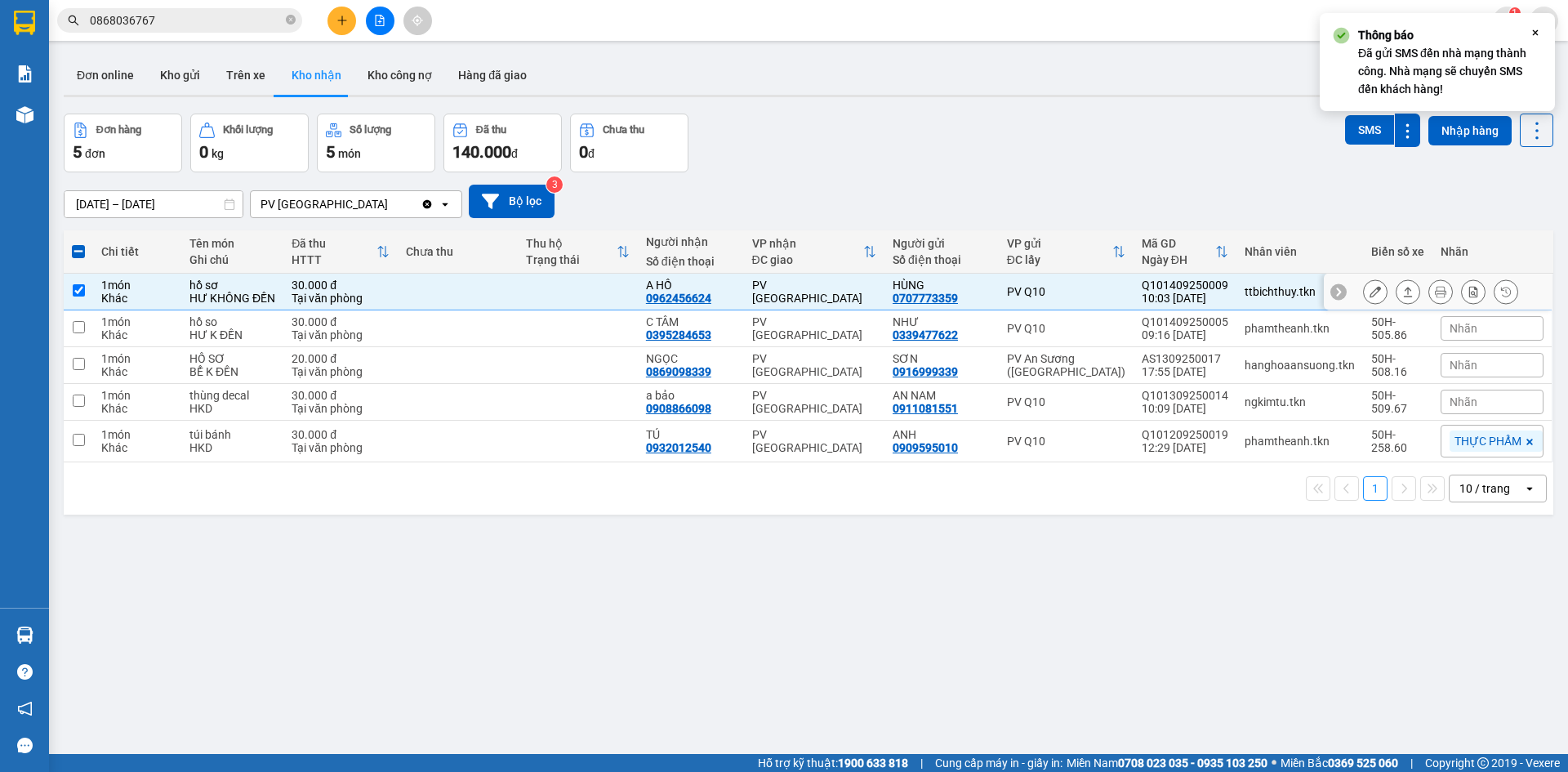
click at [598, 282] on td at bounding box center [578, 292] width 120 height 36
checkbox input "false"
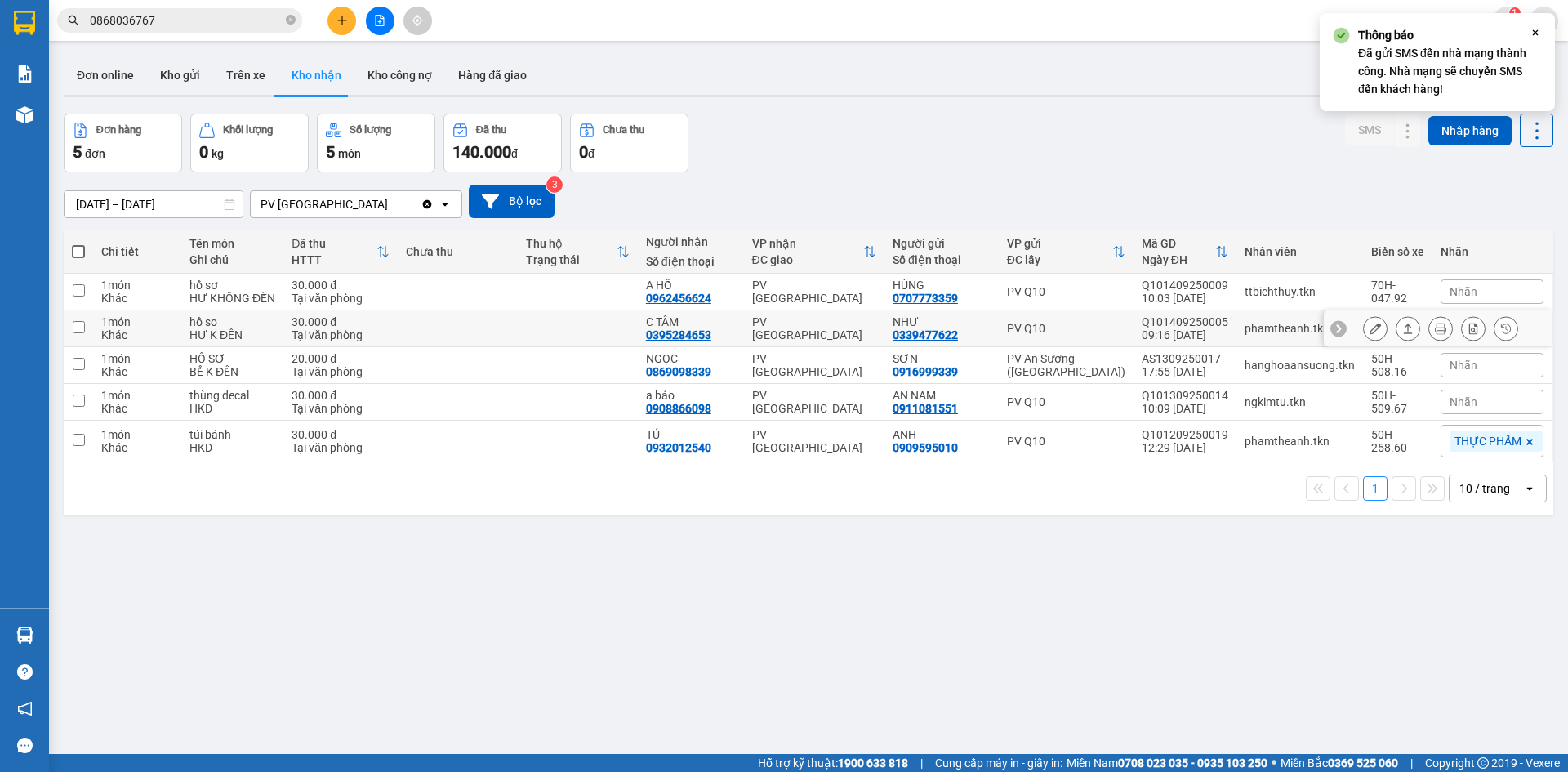
click at [600, 328] on td at bounding box center [578, 328] width 120 height 36
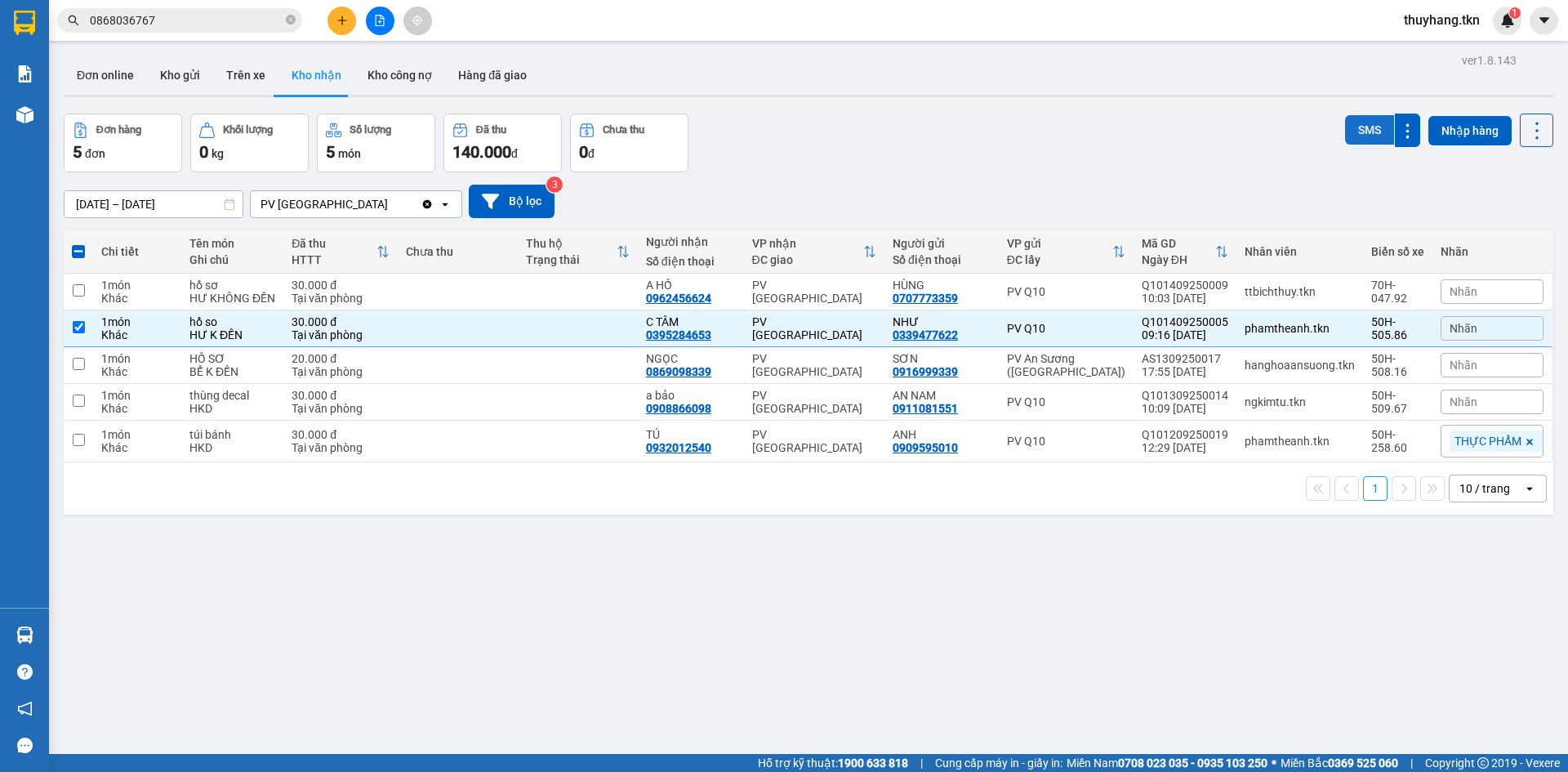
click at [1366, 134] on button "SMS" at bounding box center [1369, 129] width 49 height 29
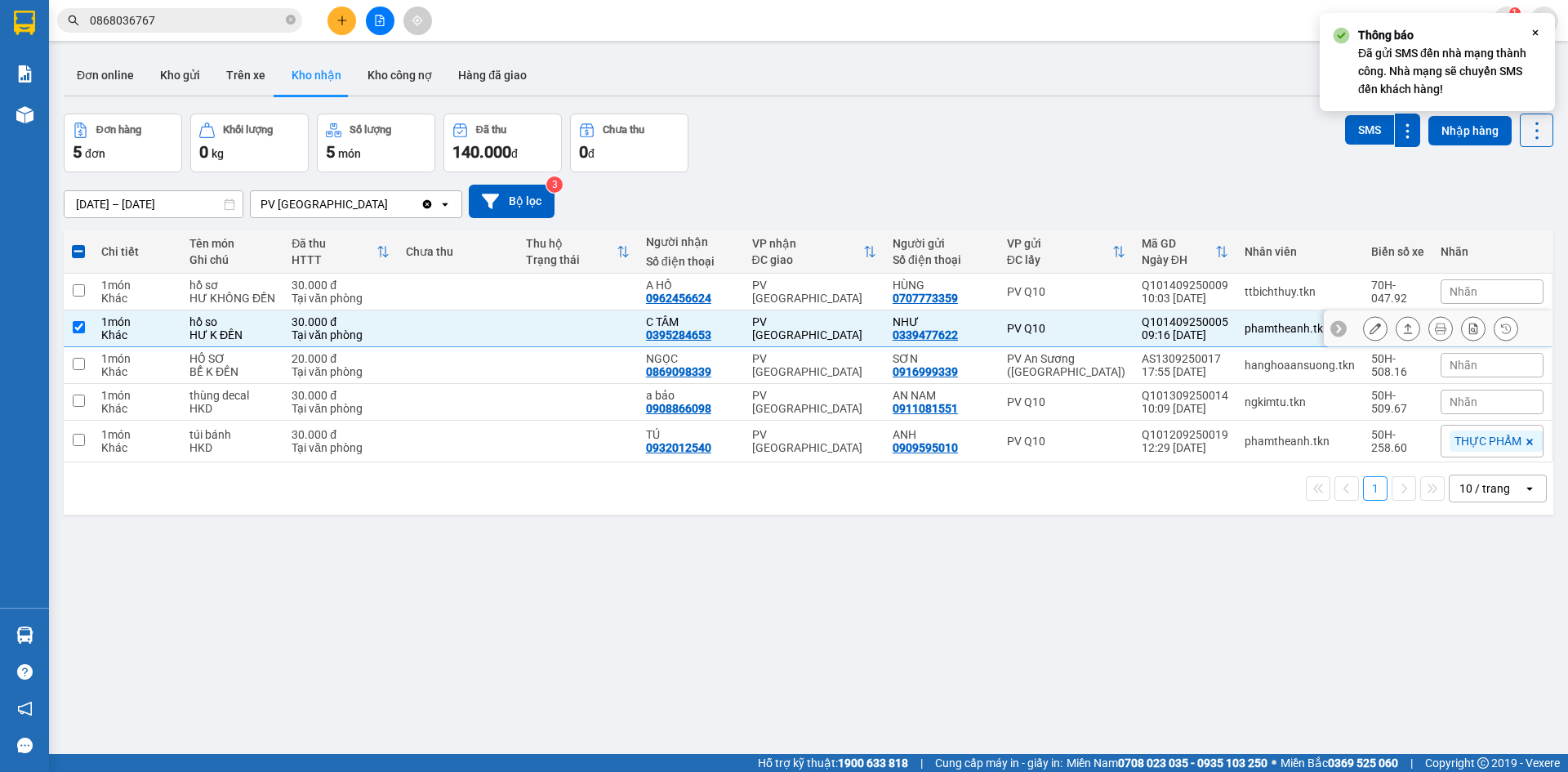
click at [563, 323] on td at bounding box center [578, 328] width 120 height 36
checkbox input "false"
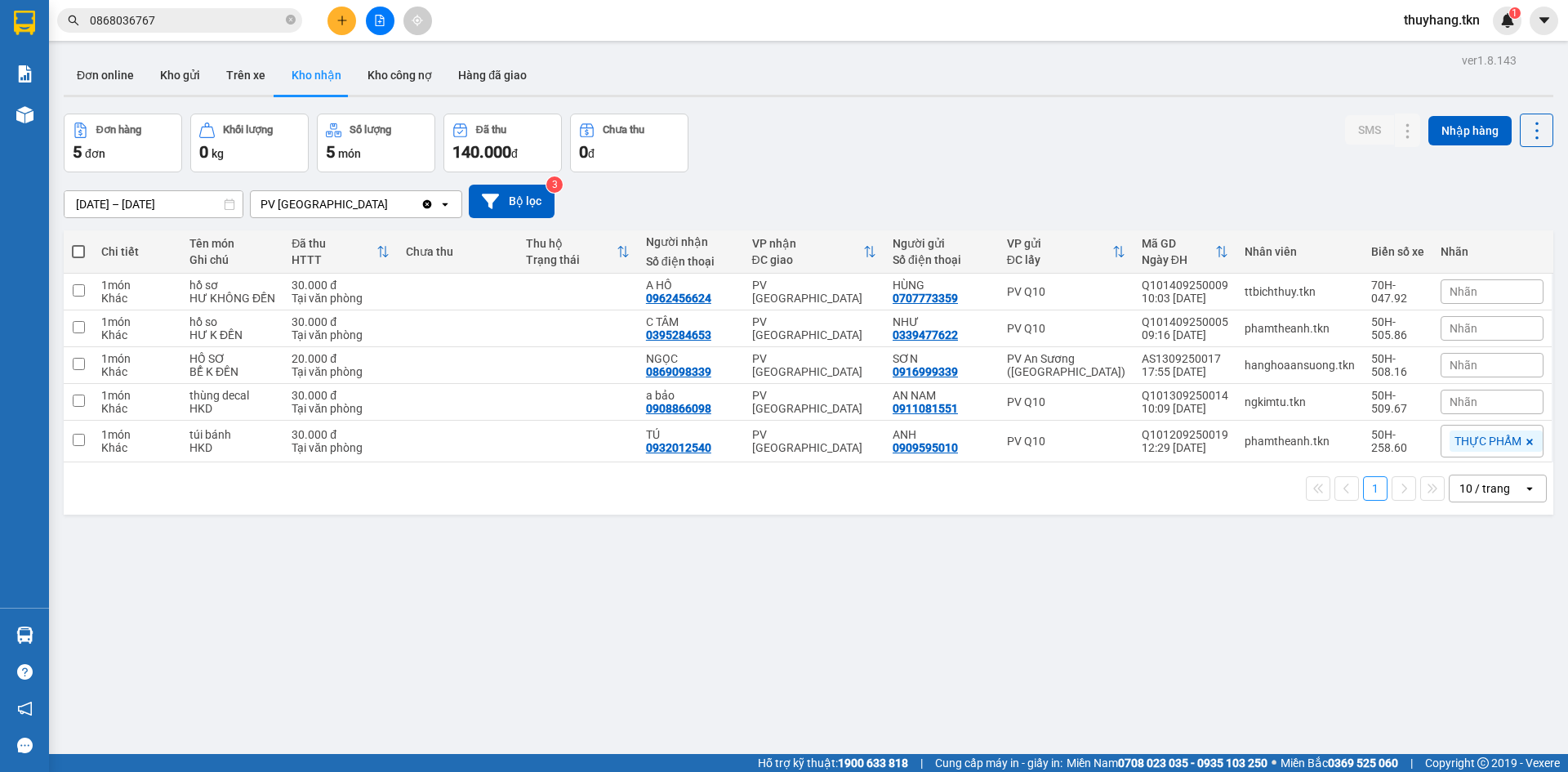
click at [999, 637] on div "ver 1.8.143 Đơn online Kho gửi Trên xe Kho nhận Kho công nợ Hàng đã giao Đơn hà…" at bounding box center [808, 435] width 1503 height 772
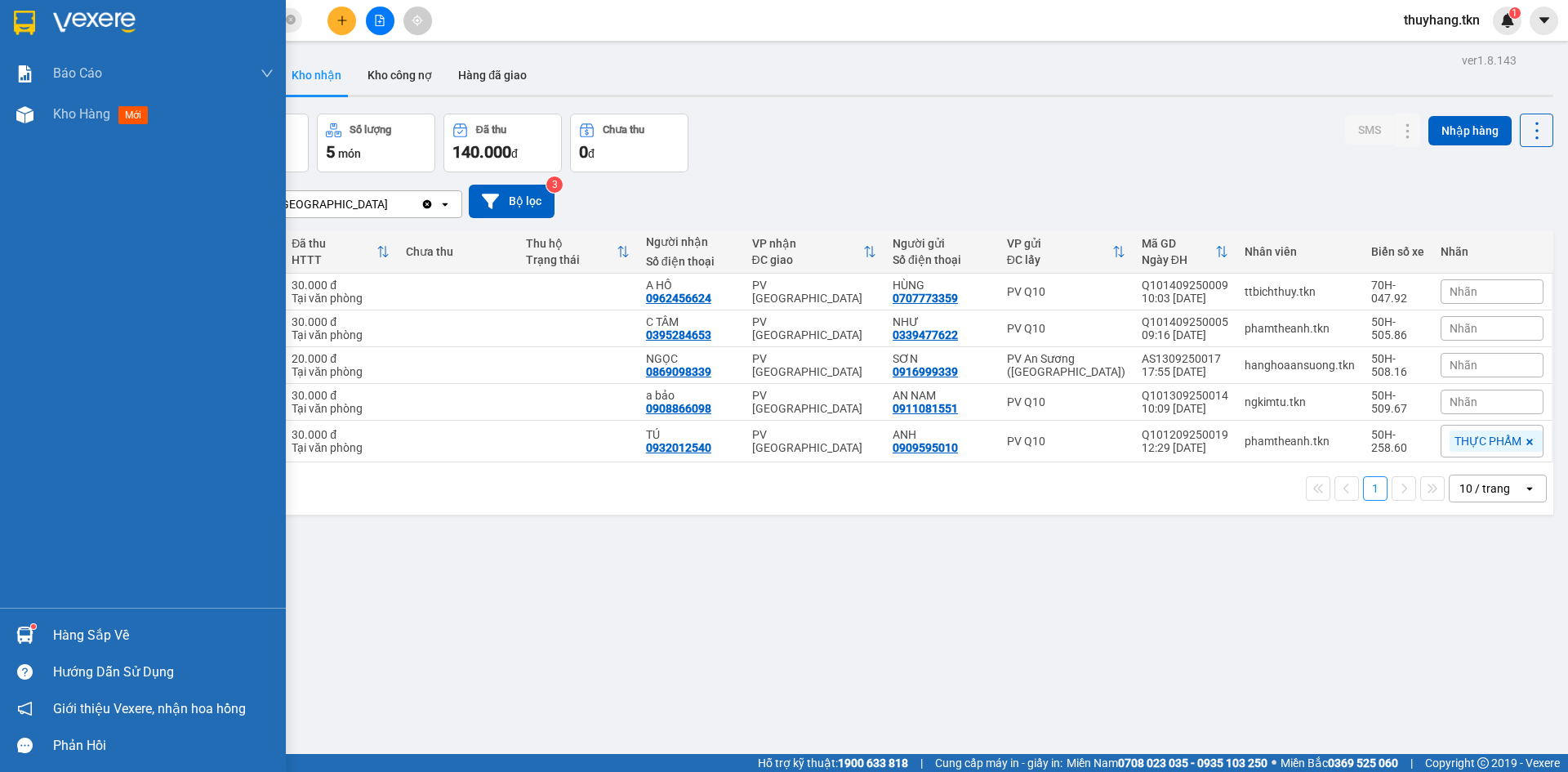
click at [71, 625] on div "Hàng sắp về" at bounding box center [163, 636] width 220 height 25
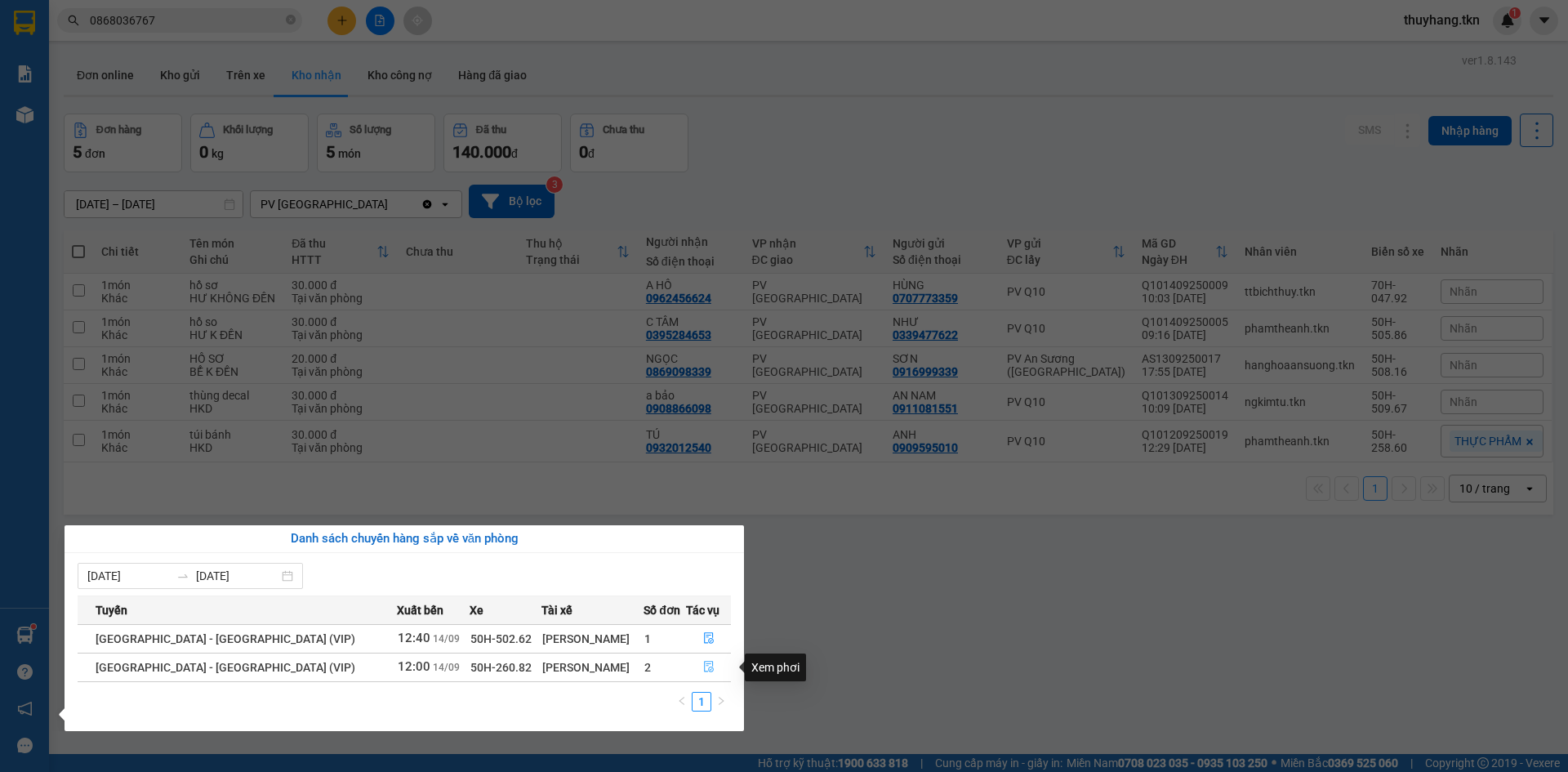
click at [704, 668] on icon "file-done" at bounding box center [709, 668] width 10 height 12
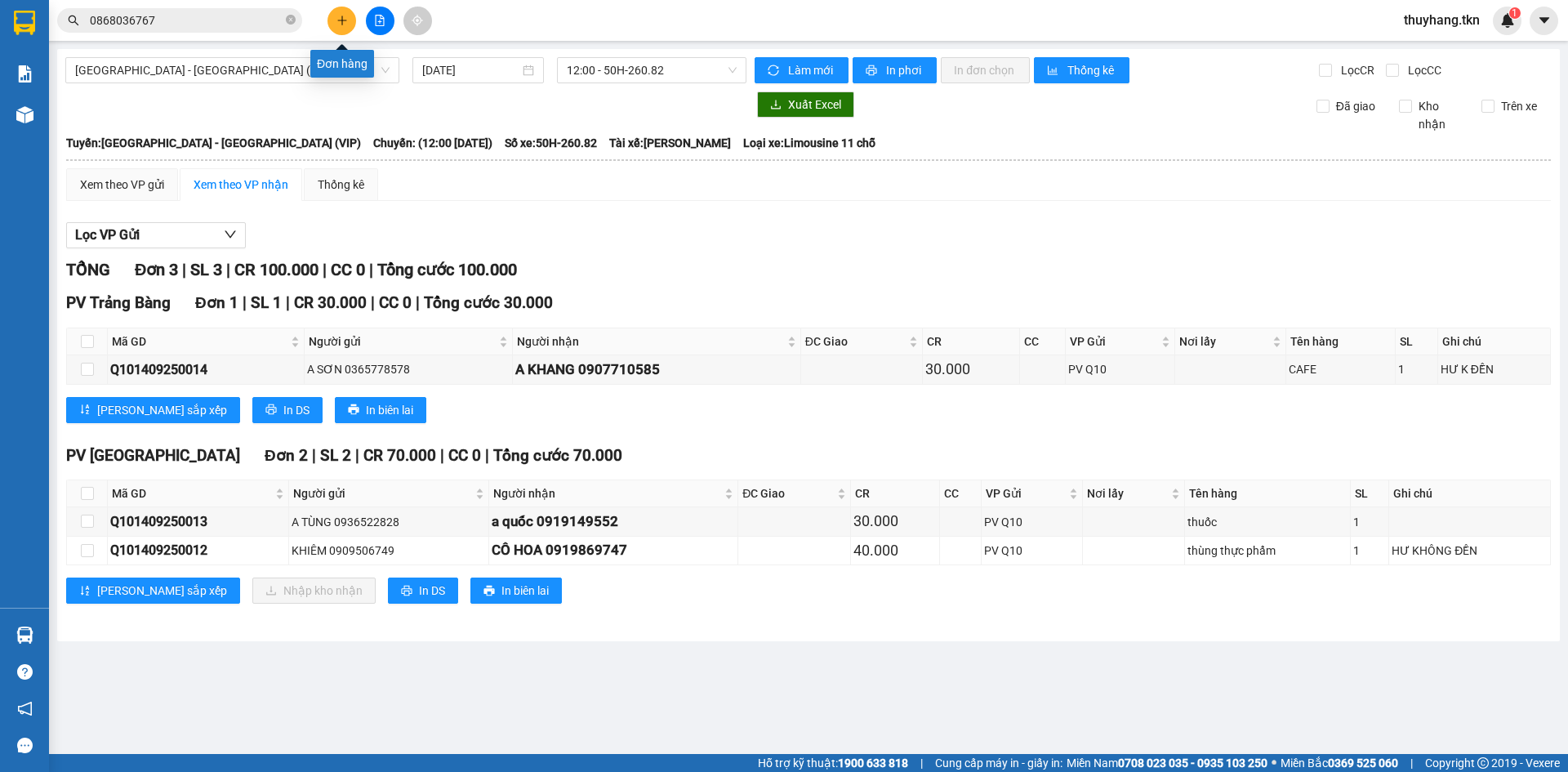
click at [341, 21] on icon "plus" at bounding box center [342, 21] width 12 height 12
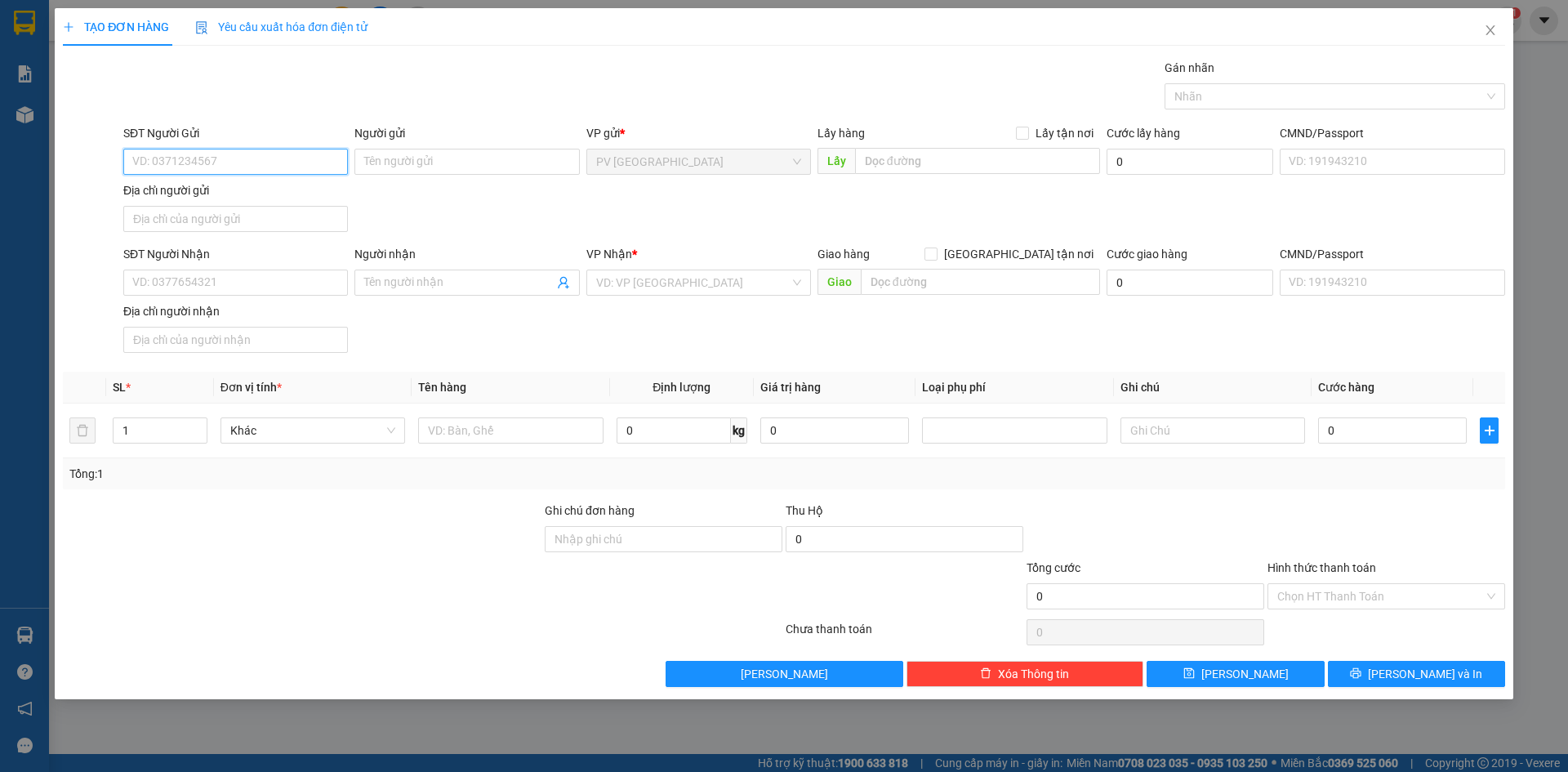
click at [300, 158] on input "SĐT Người Gửi" at bounding box center [235, 162] width 225 height 27
type input "0906800219"
drag, startPoint x: 316, startPoint y: 197, endPoint x: 274, endPoint y: 181, distance: 44.9
click at [310, 197] on div "0906800219 - C HẠNH" at bounding box center [235, 195] width 205 height 18
type input "C HẠNH"
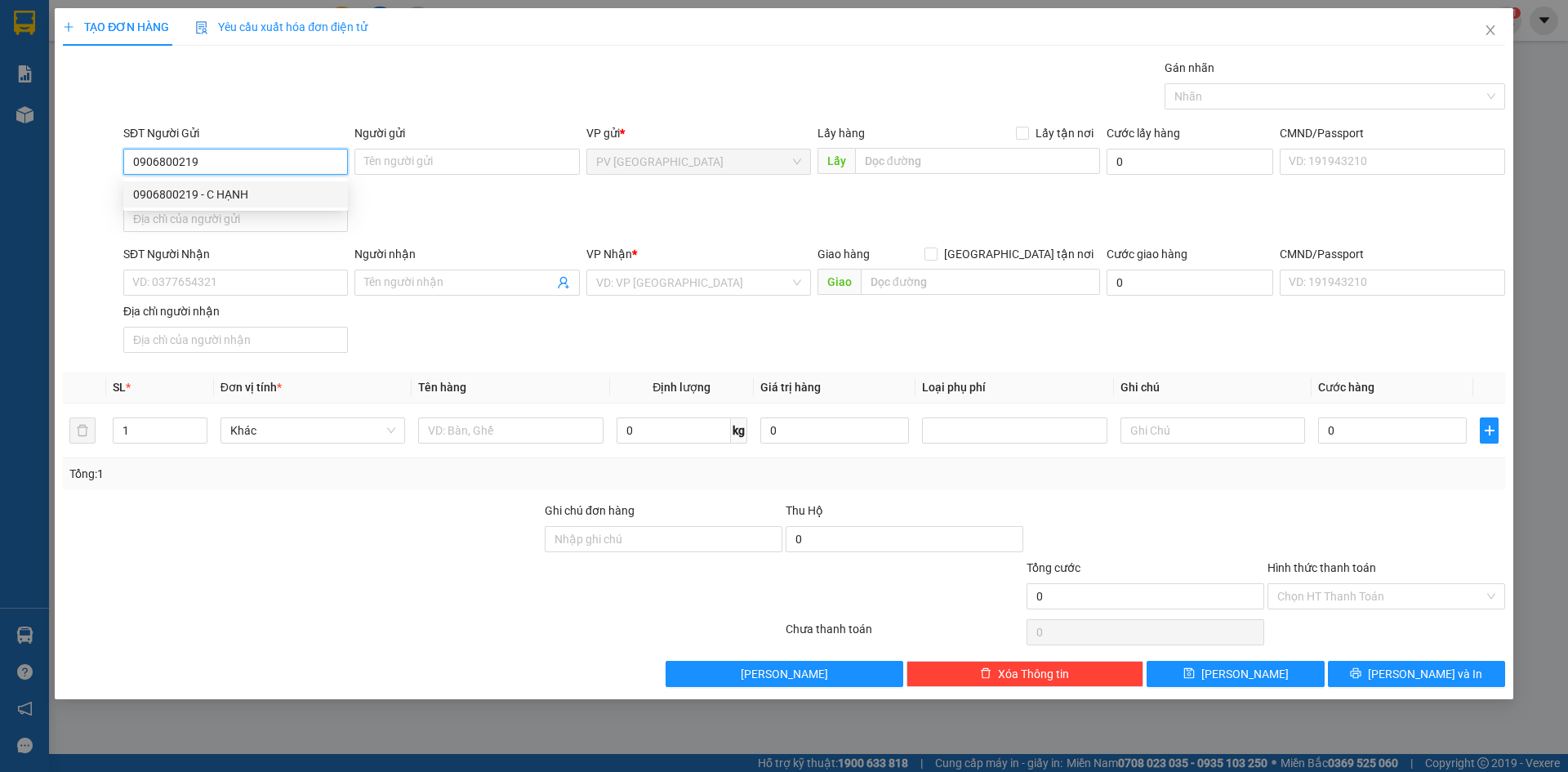
type input "0906768960"
type input "PHÚC"
type input "40.000"
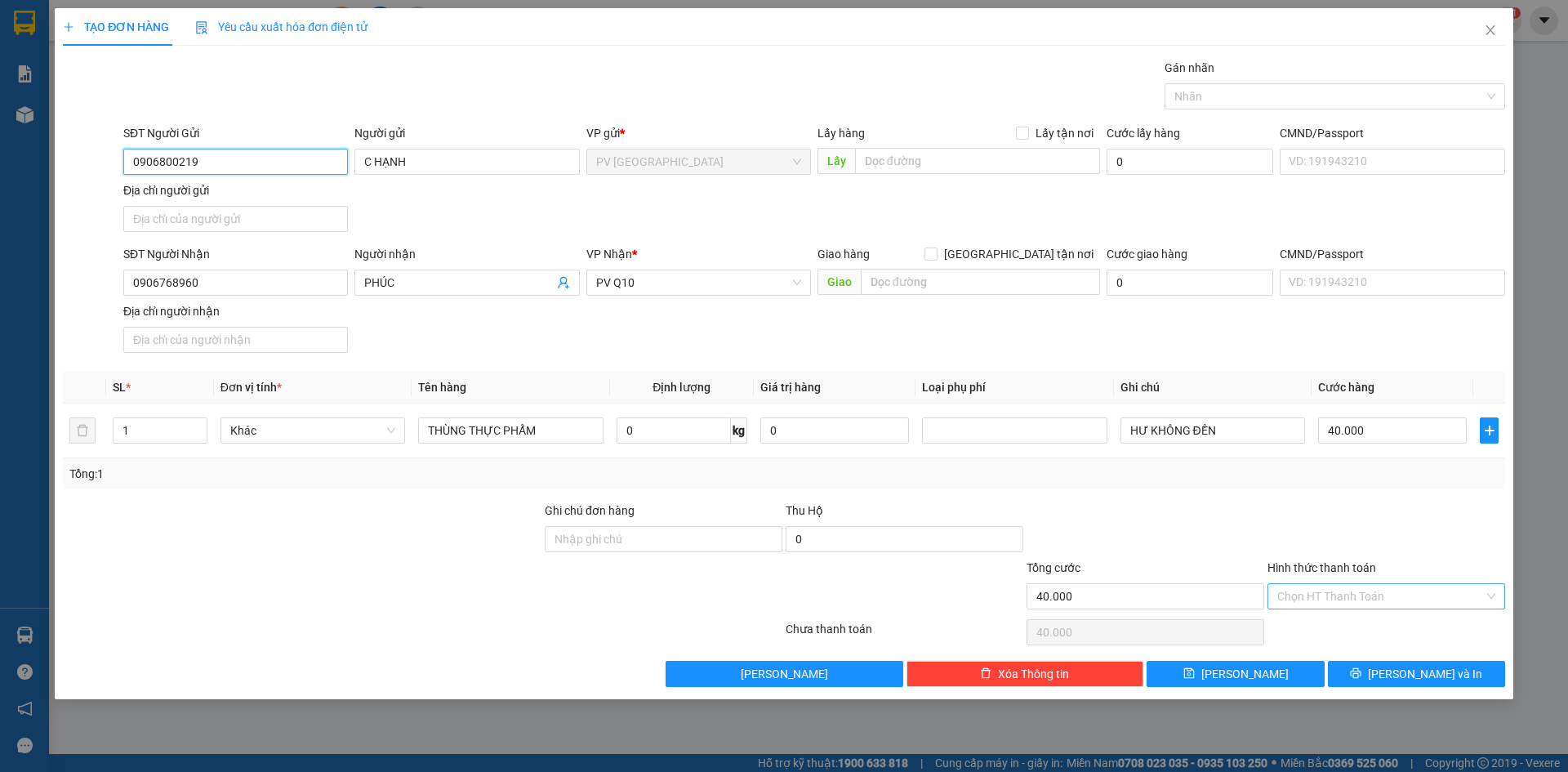
type input "0906800219"
click at [1390, 593] on input "Hình thức thanh toán" at bounding box center [1380, 596] width 206 height 25
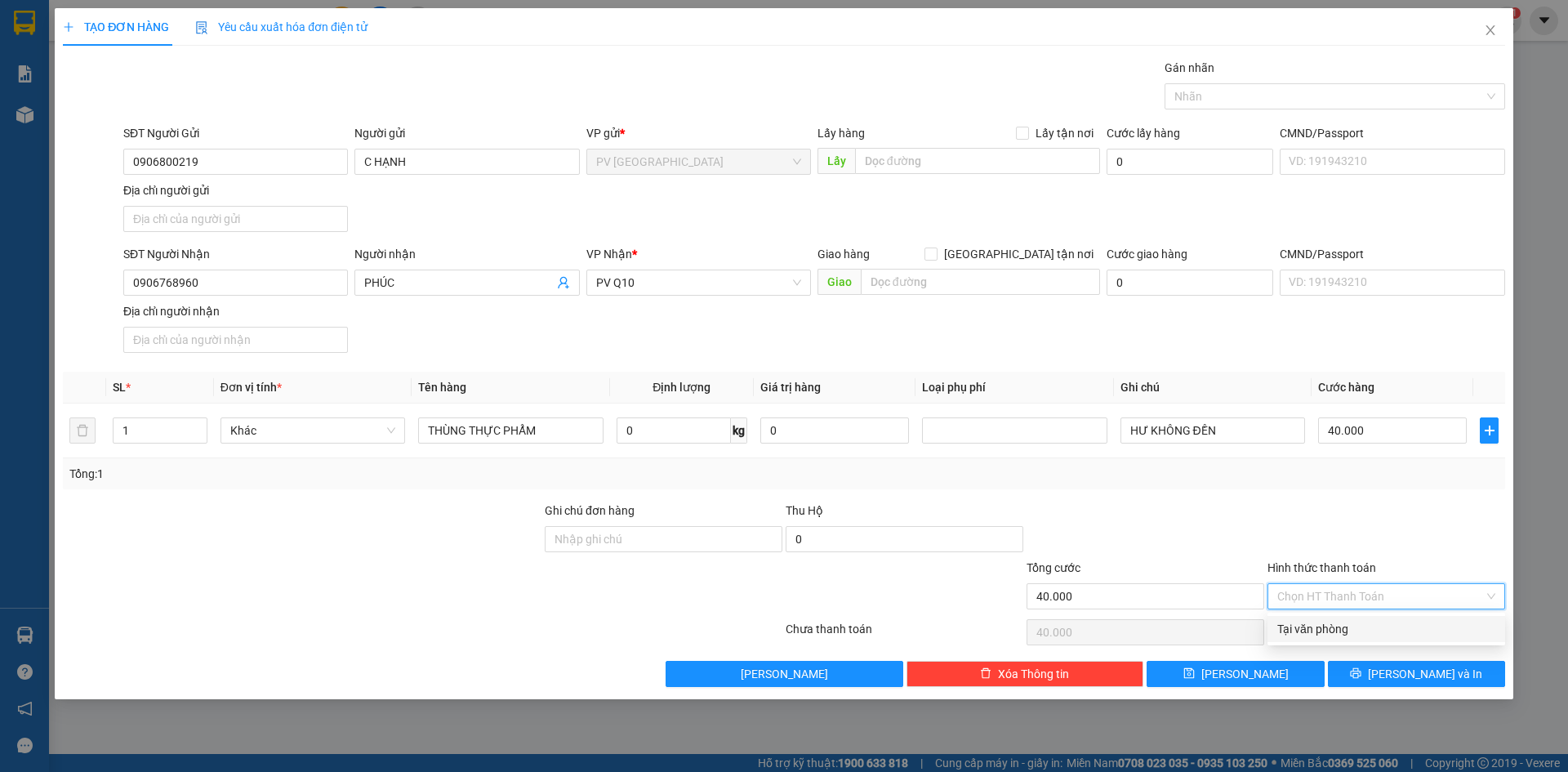
click at [1381, 638] on div "Tại văn phòng" at bounding box center [1386, 629] width 238 height 27
type input "0"
click at [1311, 90] on div at bounding box center [1326, 96] width 316 height 20
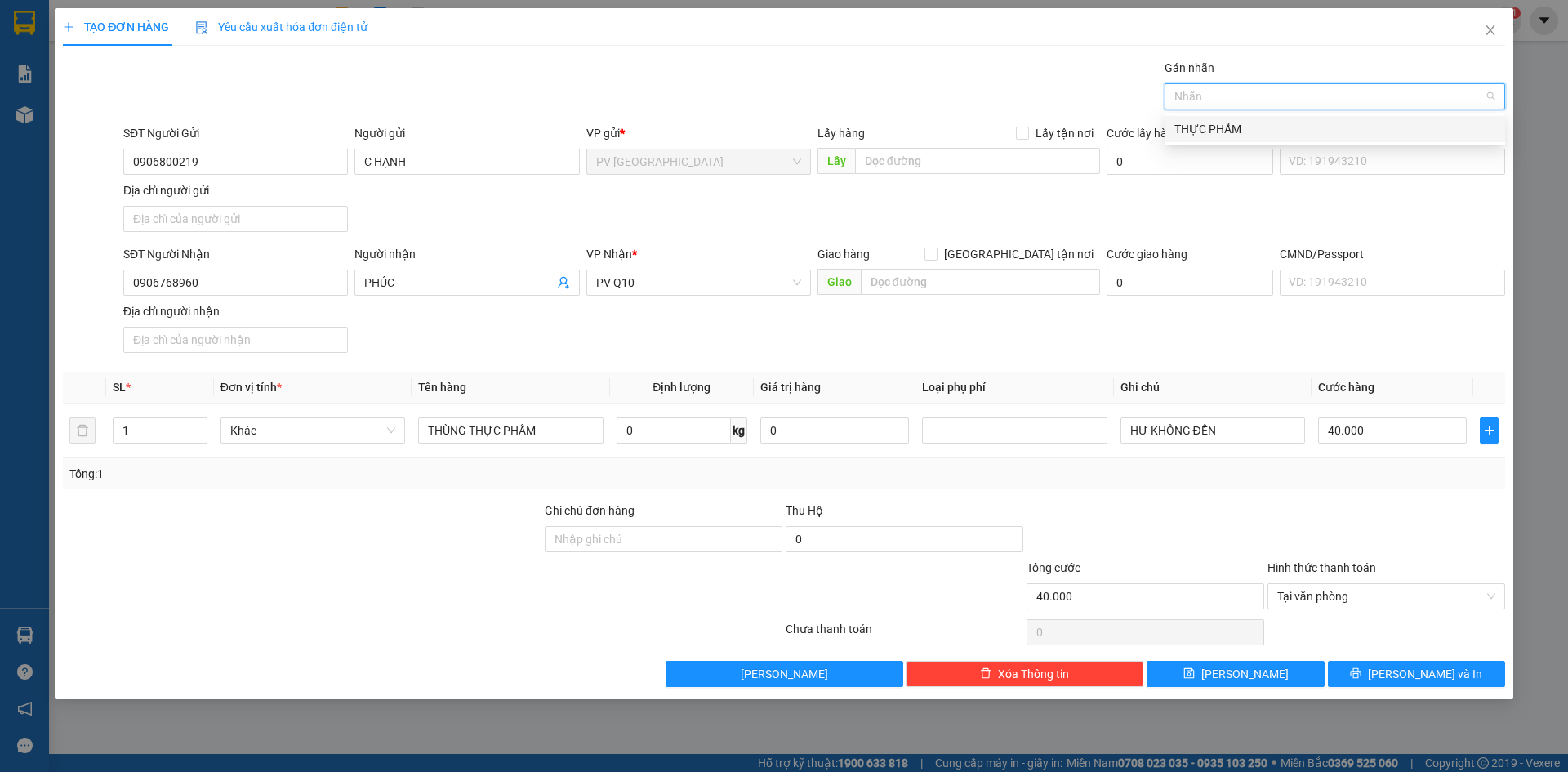
click at [1212, 118] on div "THỰC PHẨM" at bounding box center [1334, 129] width 341 height 27
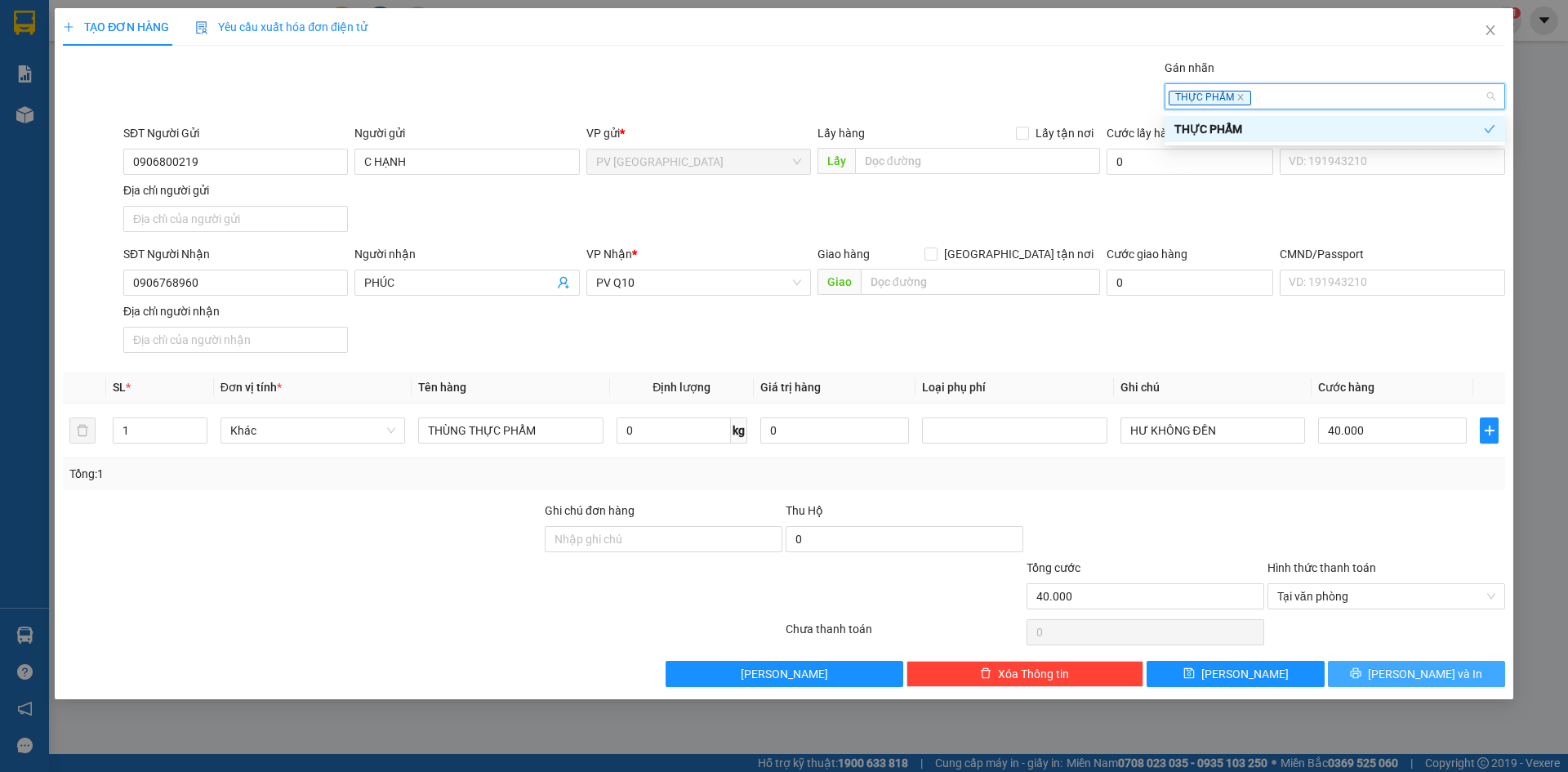
click at [1361, 681] on span "printer" at bounding box center [1356, 674] width 12 height 13
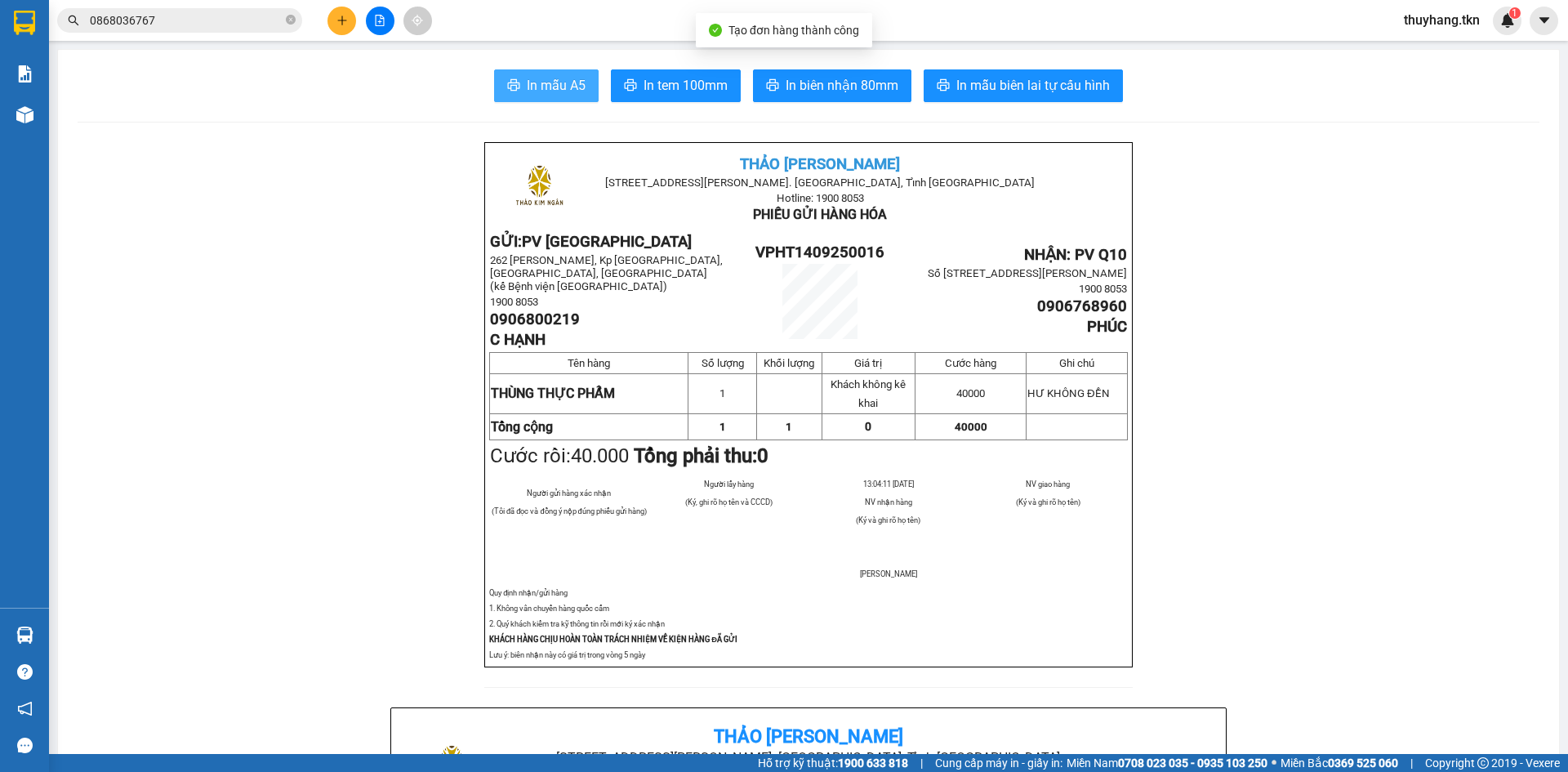
click at [577, 81] on span "In mẫu A5" at bounding box center [556, 85] width 59 height 21
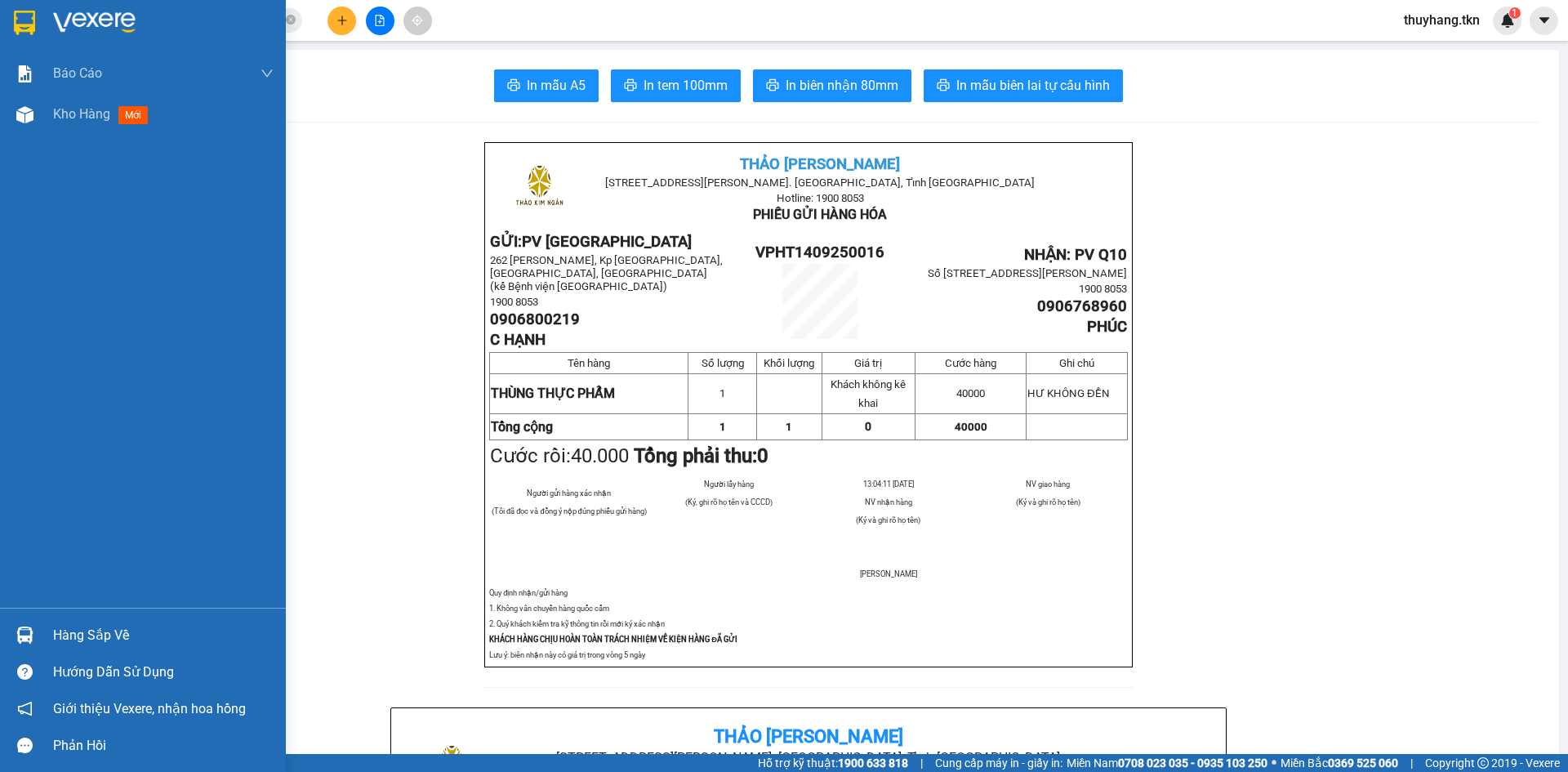
click at [44, 636] on div "Hàng sắp về" at bounding box center [143, 635] width 286 height 36
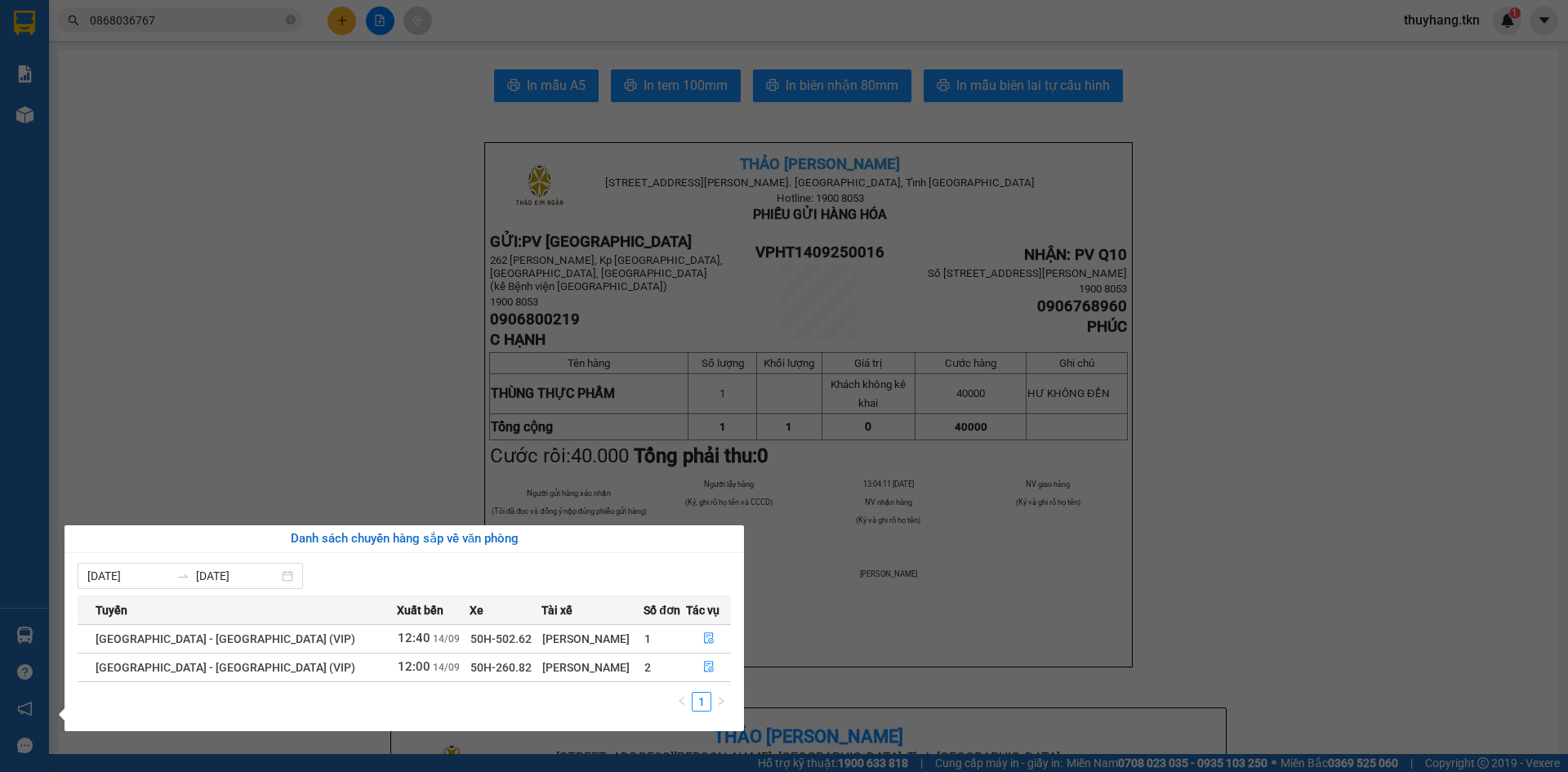
click at [344, 78] on section "Kết quả tìm kiếm ( 1 ) Bộ lọc Mã ĐH Trạng thái Món hàng Thu hộ Tổng cước Chưa c…" at bounding box center [784, 386] width 1568 height 772
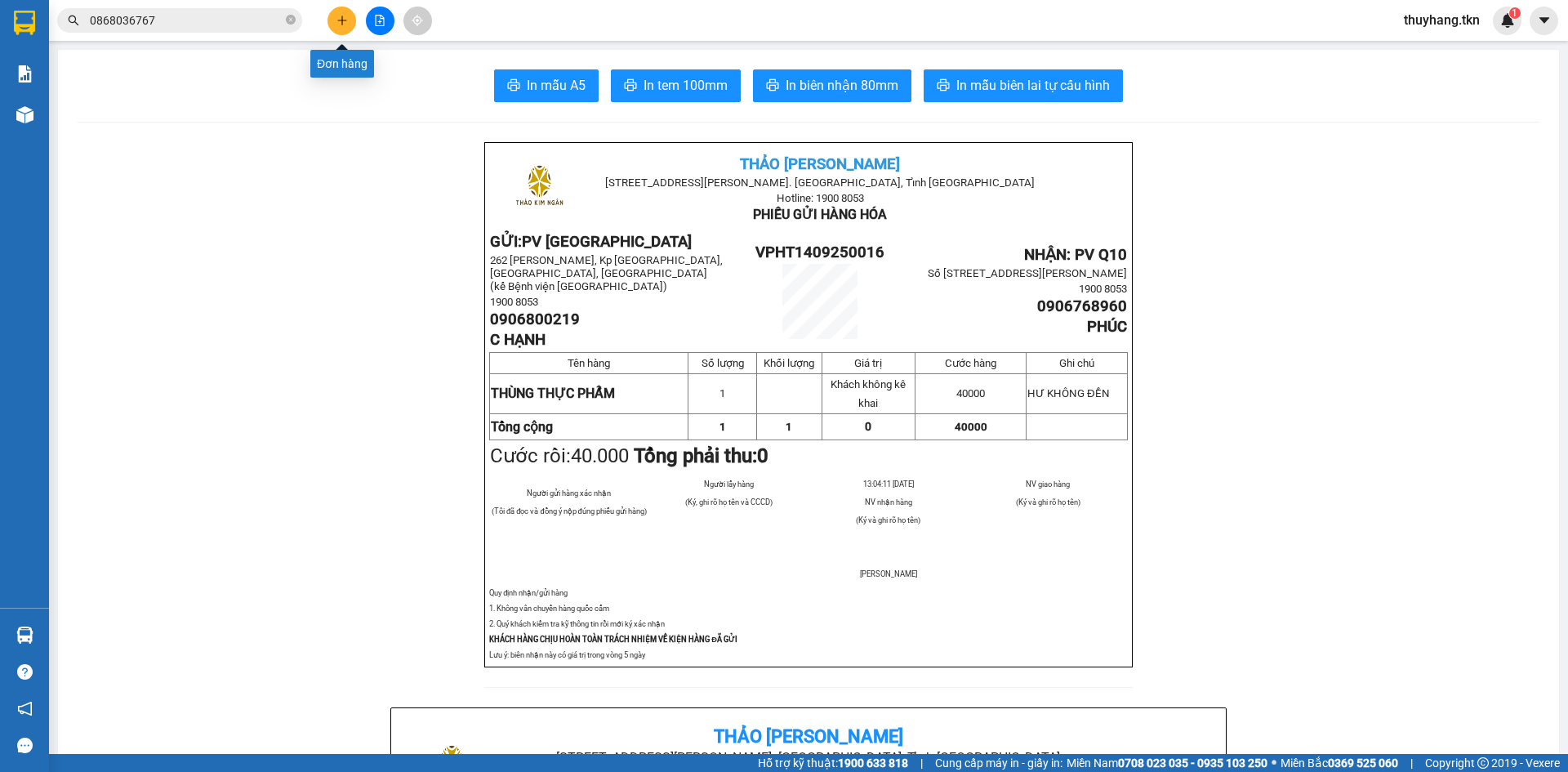
click at [339, 15] on icon "plus" at bounding box center [342, 21] width 12 height 12
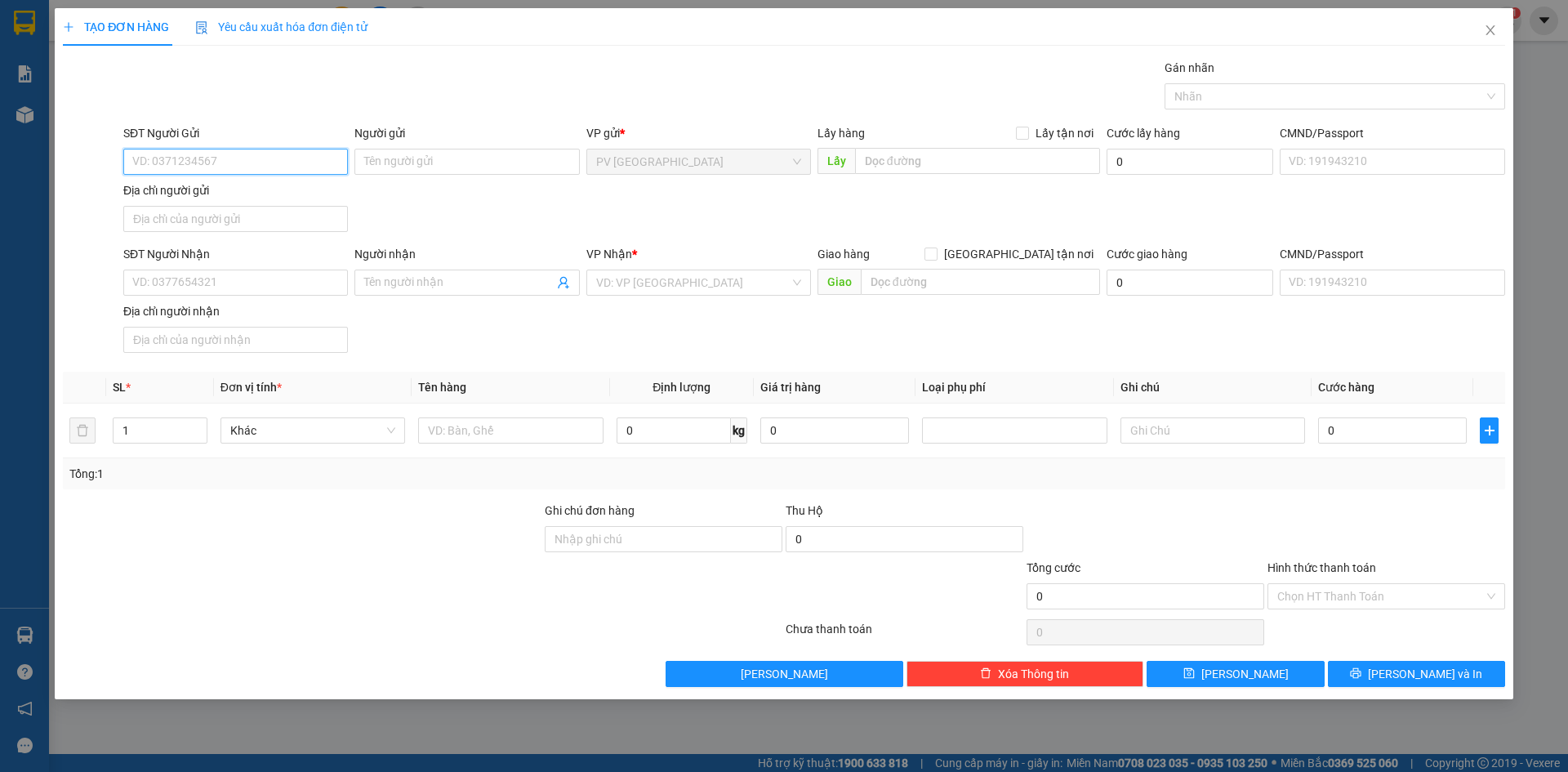
click at [295, 160] on input "SĐT Người Gửi" at bounding box center [235, 162] width 225 height 27
type input "0918443767"
click at [249, 194] on div "0918443767 - A SƠN" at bounding box center [235, 195] width 205 height 18
type input "A SƠN"
type input "0907811375"
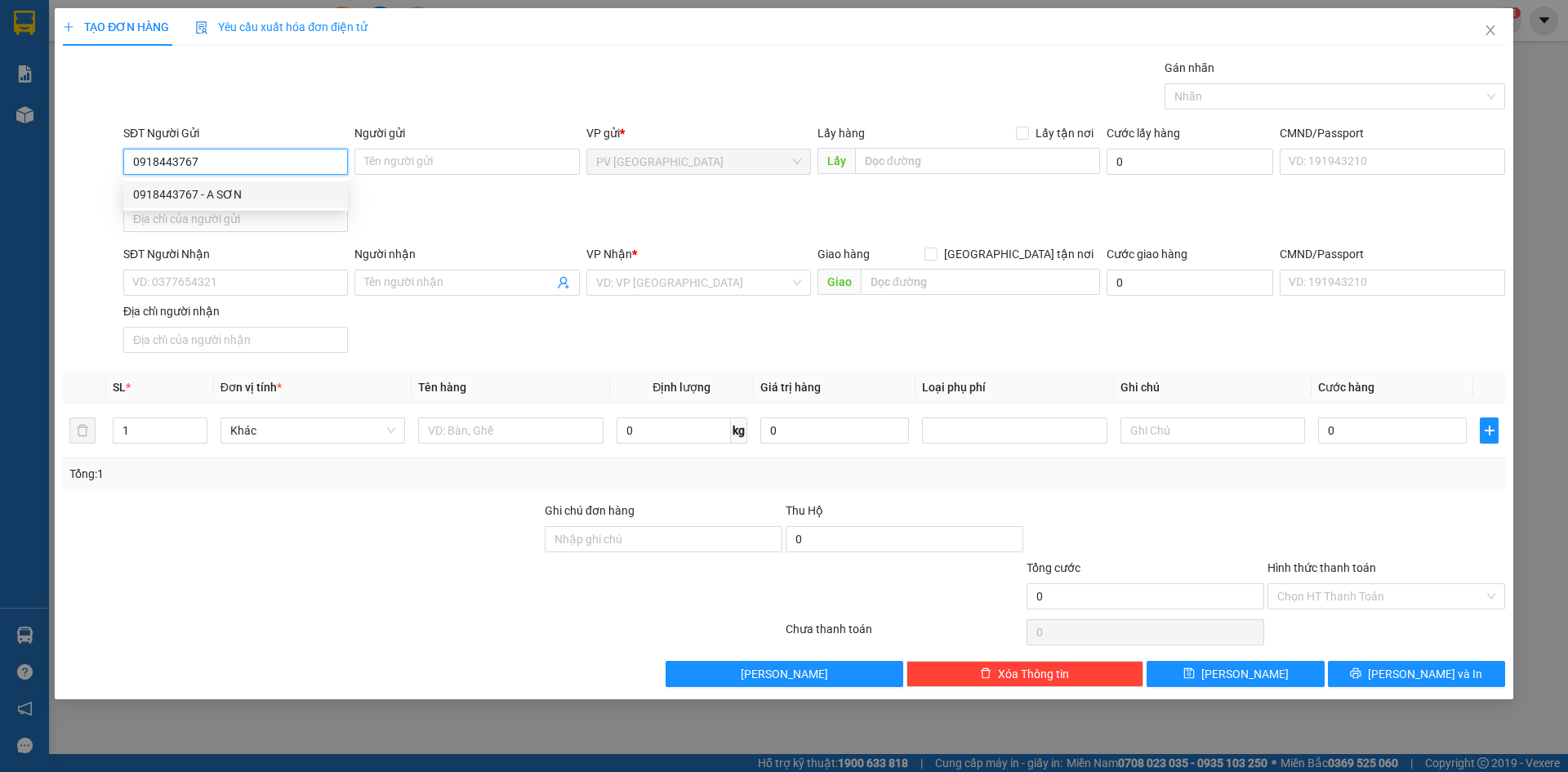
type input "CÔNG"
type input "20.000"
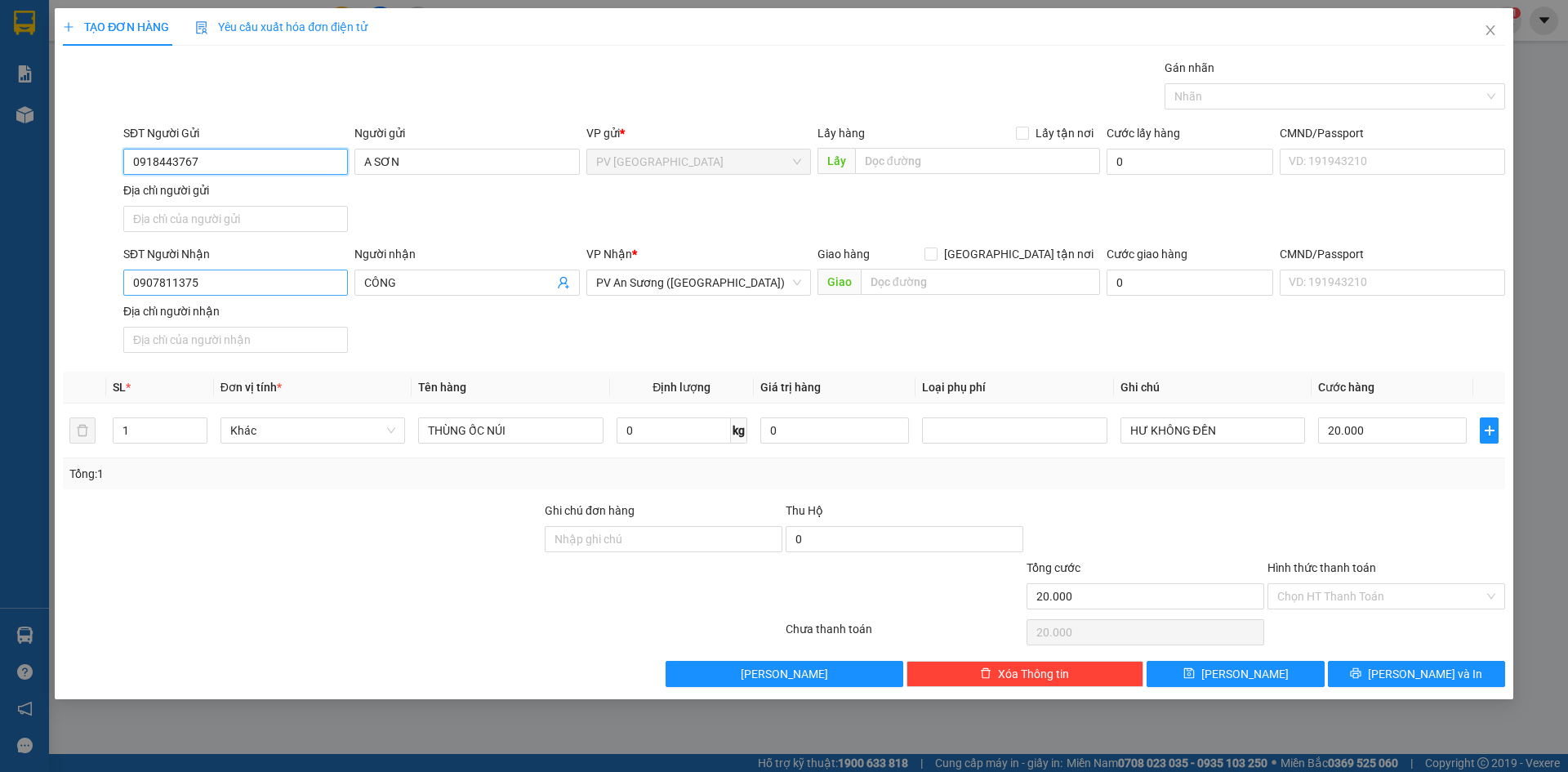
type input "0918443767"
click at [302, 289] on input "0907811375" at bounding box center [235, 283] width 225 height 27
click at [209, 344] on div "0913939448 - c hăng" at bounding box center [235, 342] width 205 height 18
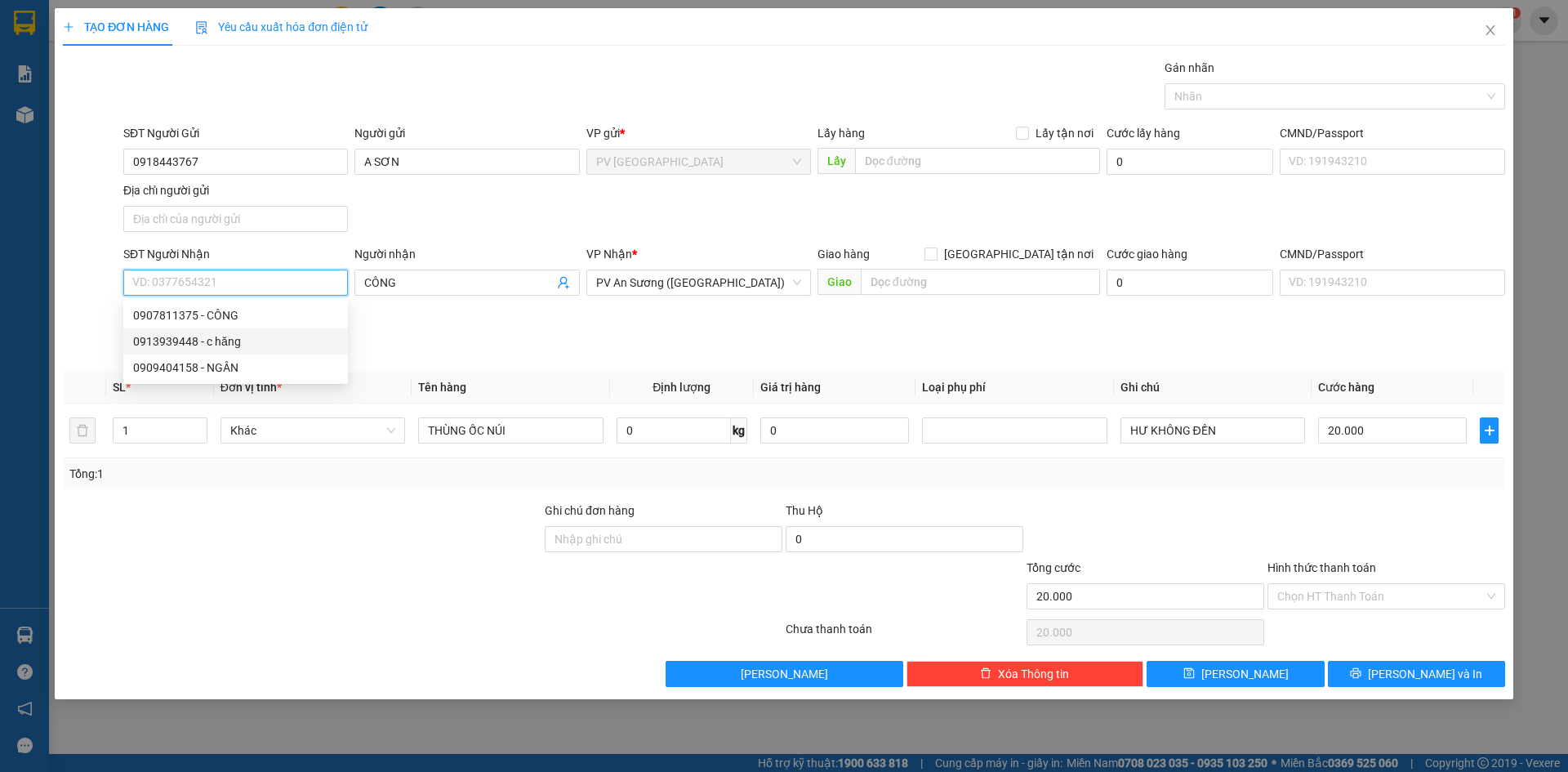
type input "0913939448"
type input "c hăng"
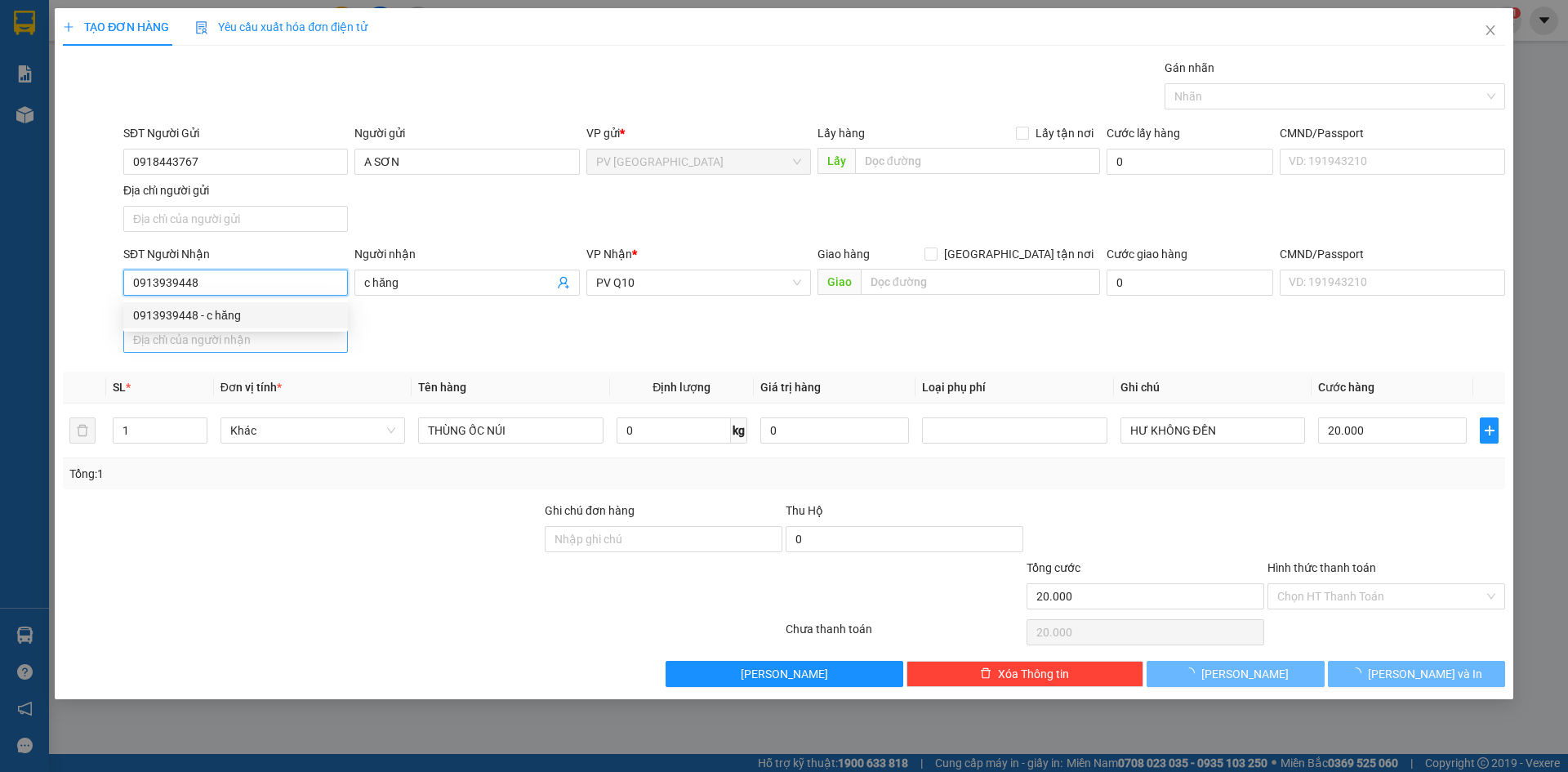
type input "30.000"
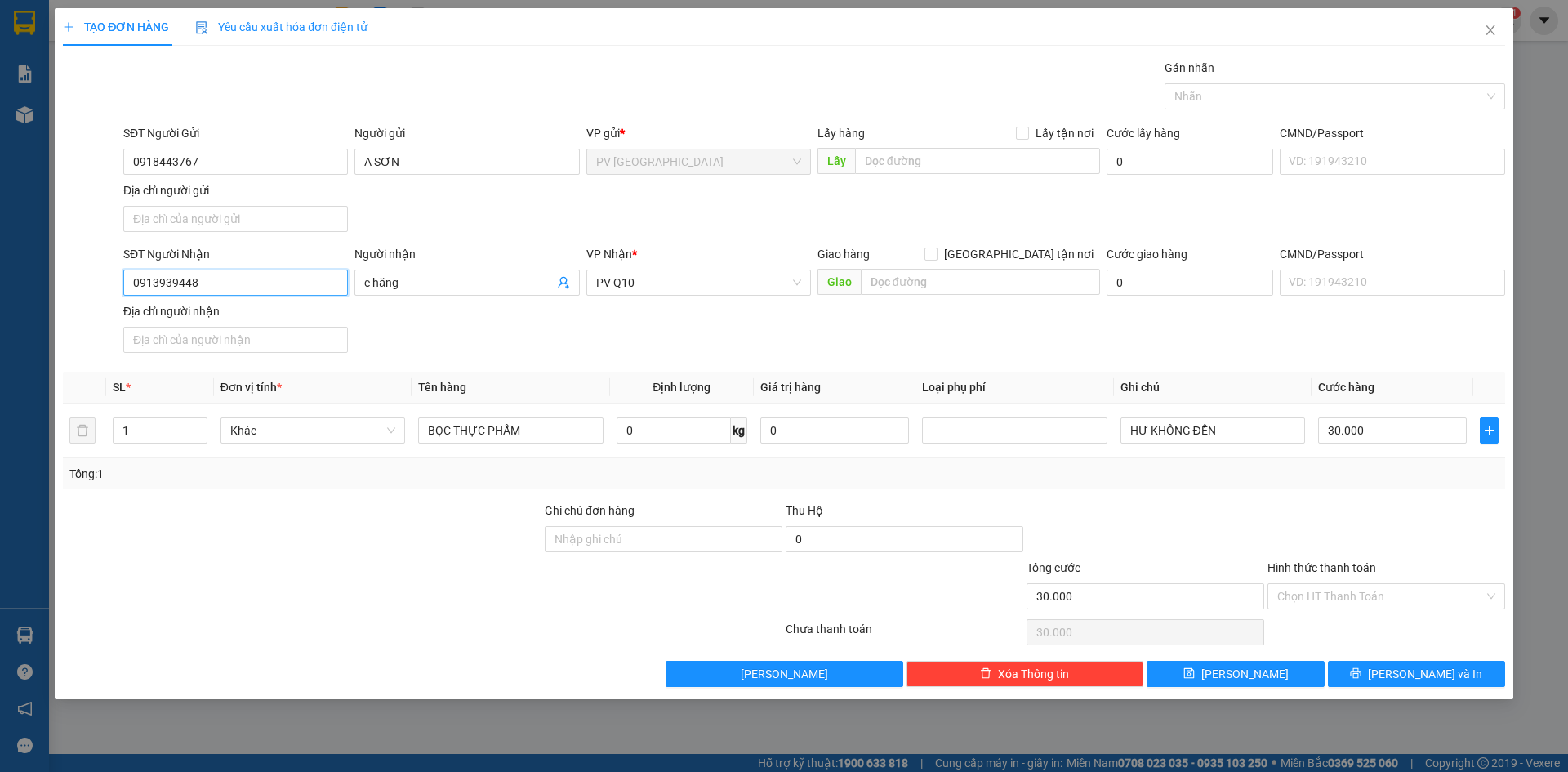
type input "0913939448"
click at [445, 298] on div "Người nhận c hăng" at bounding box center [467, 274] width 225 height 57
click at [444, 281] on input "c hăng" at bounding box center [458, 283] width 189 height 18
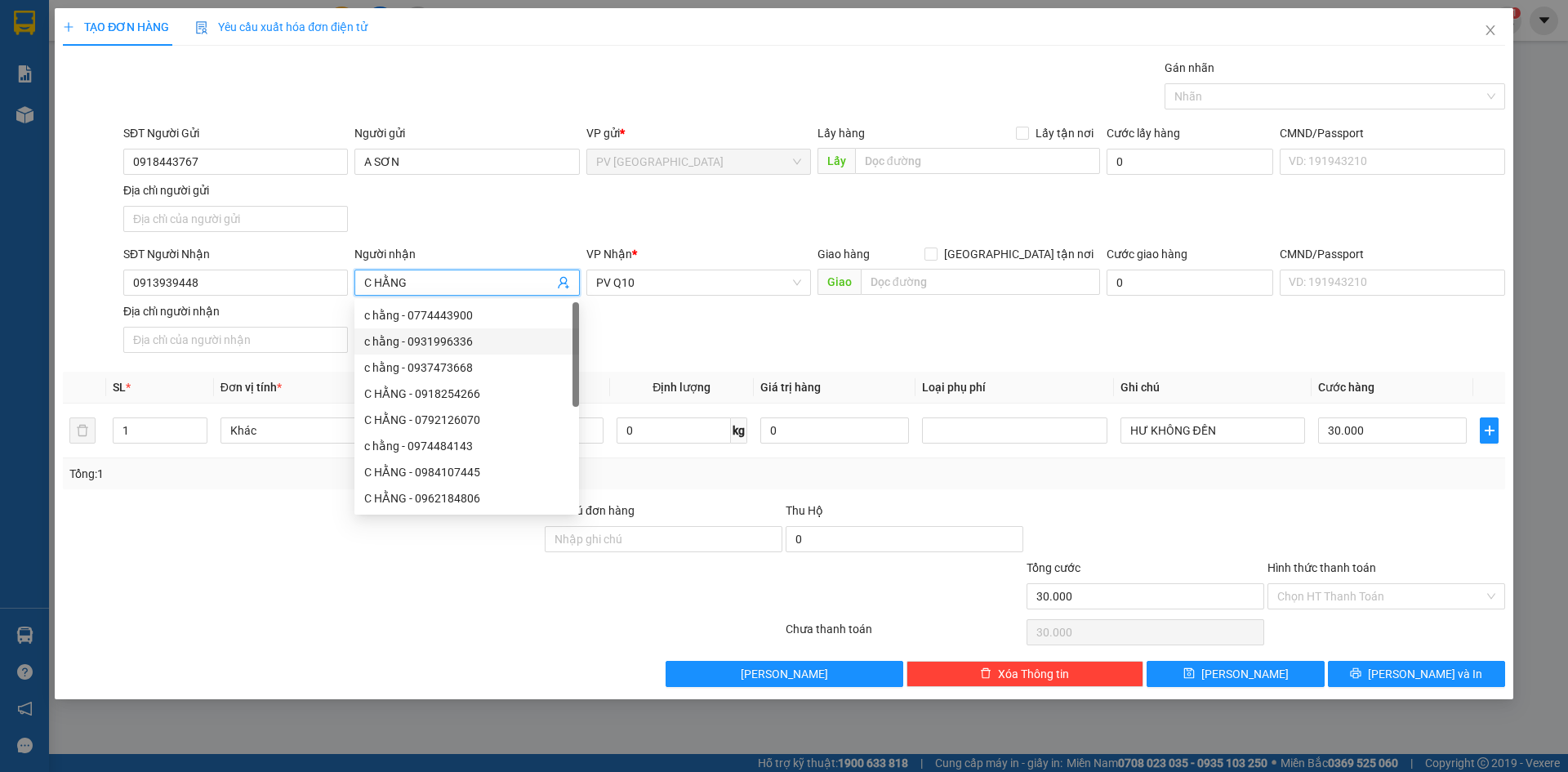
type input "C HẰNG"
click at [627, 329] on div "SĐT Người Nhận 0913939448 Người nhận C HẰNG VP Nhận * PV Q10 Giao hàng Giao tận…" at bounding box center [814, 303] width 1388 height 114
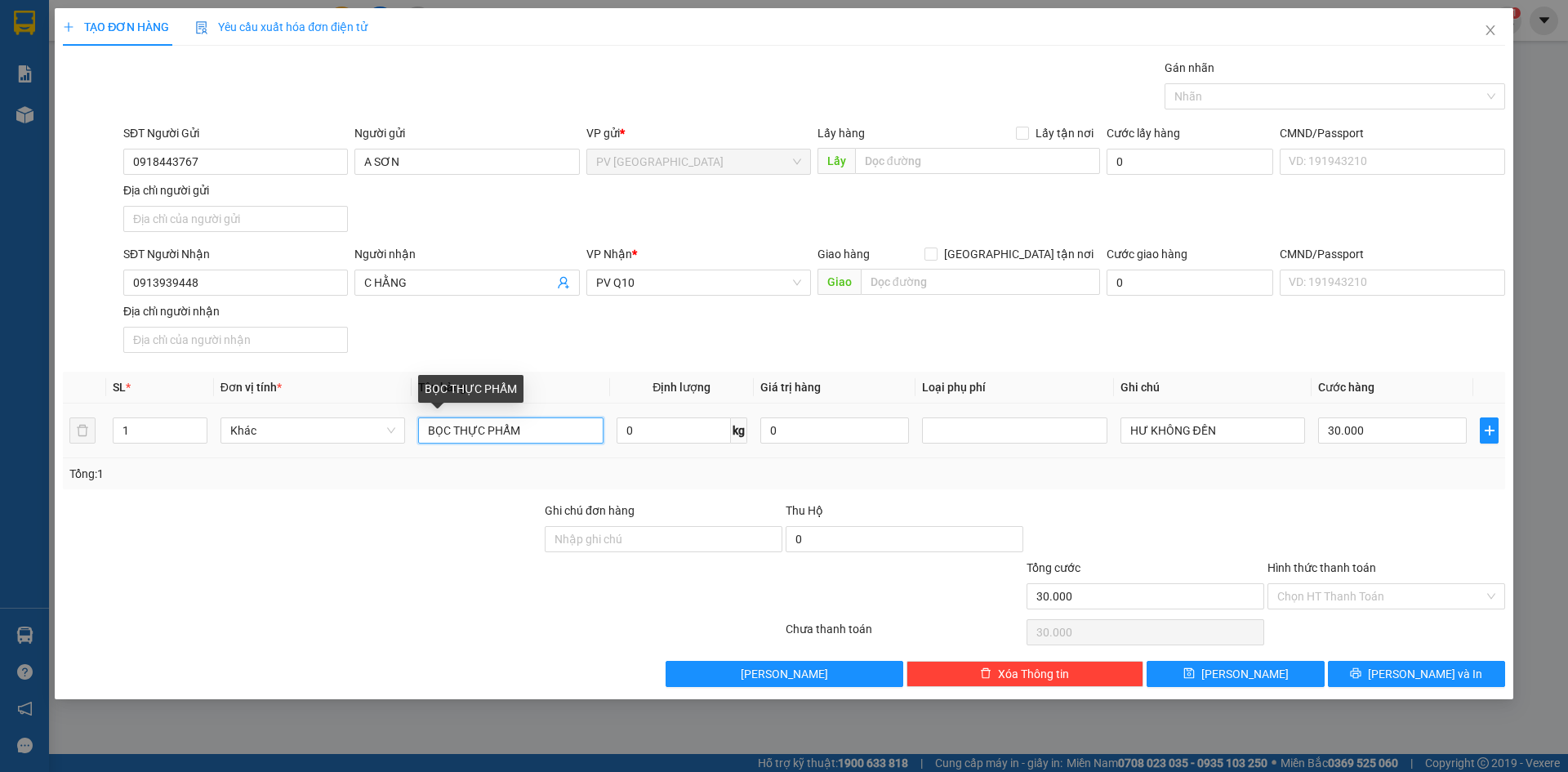
click at [583, 422] on input "BỌC THỰC PHẨM" at bounding box center [510, 430] width 185 height 27
click at [1281, 85] on div "Nhãn" at bounding box center [1334, 96] width 341 height 27
type input "THÙNG THỰC PHẨM"
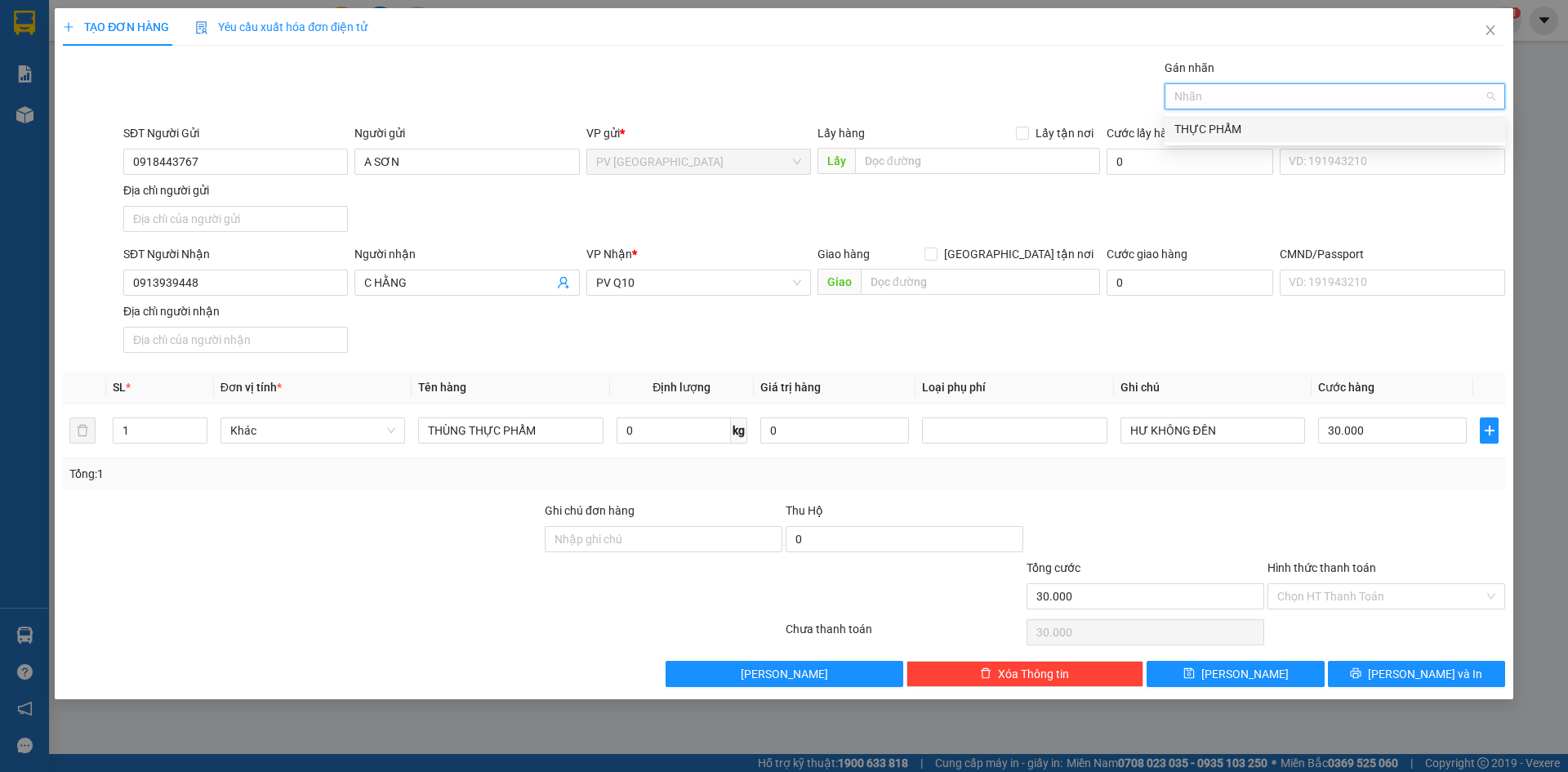
click at [1251, 124] on div "THỰC PHẨM" at bounding box center [1334, 129] width 321 height 18
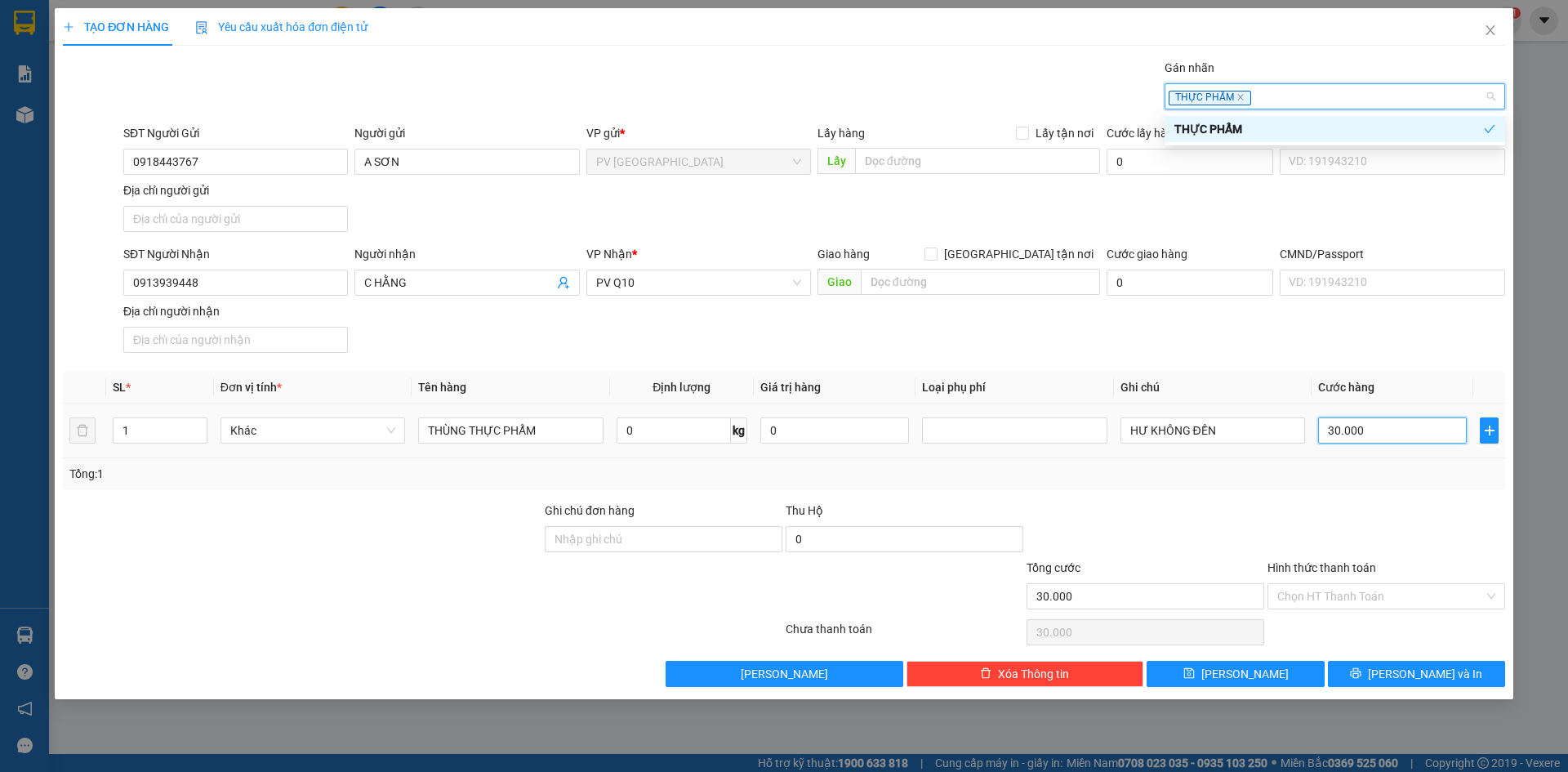
click at [1386, 426] on input "30.000" at bounding box center [1391, 430] width 148 height 27
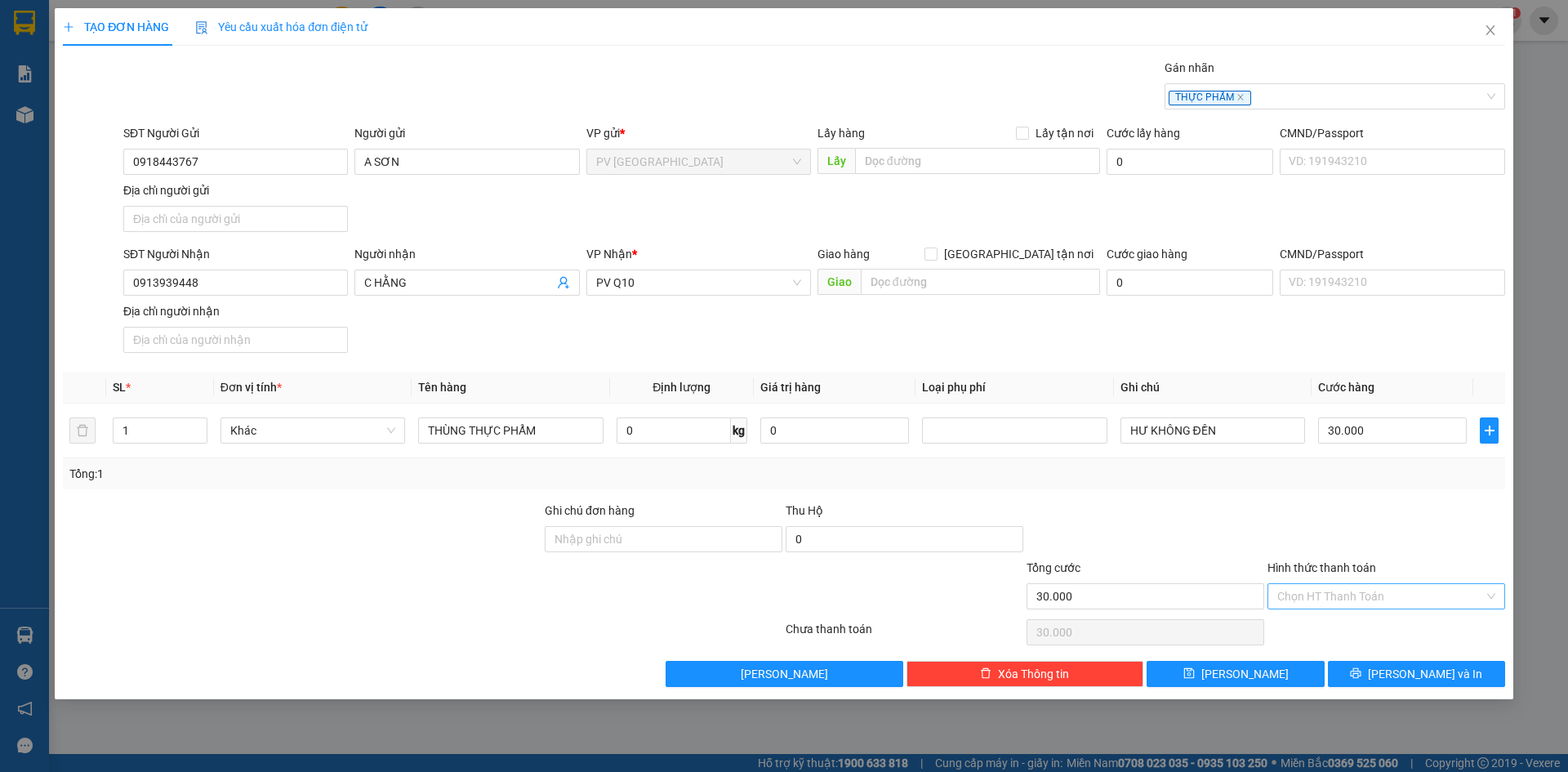
click at [1429, 598] on input "Hình thức thanh toán" at bounding box center [1380, 596] width 206 height 25
click at [1403, 637] on div "Tại văn phòng" at bounding box center [1386, 629] width 218 height 18
type input "0"
click at [1401, 674] on button "[PERSON_NAME] và In" at bounding box center [1416, 674] width 177 height 27
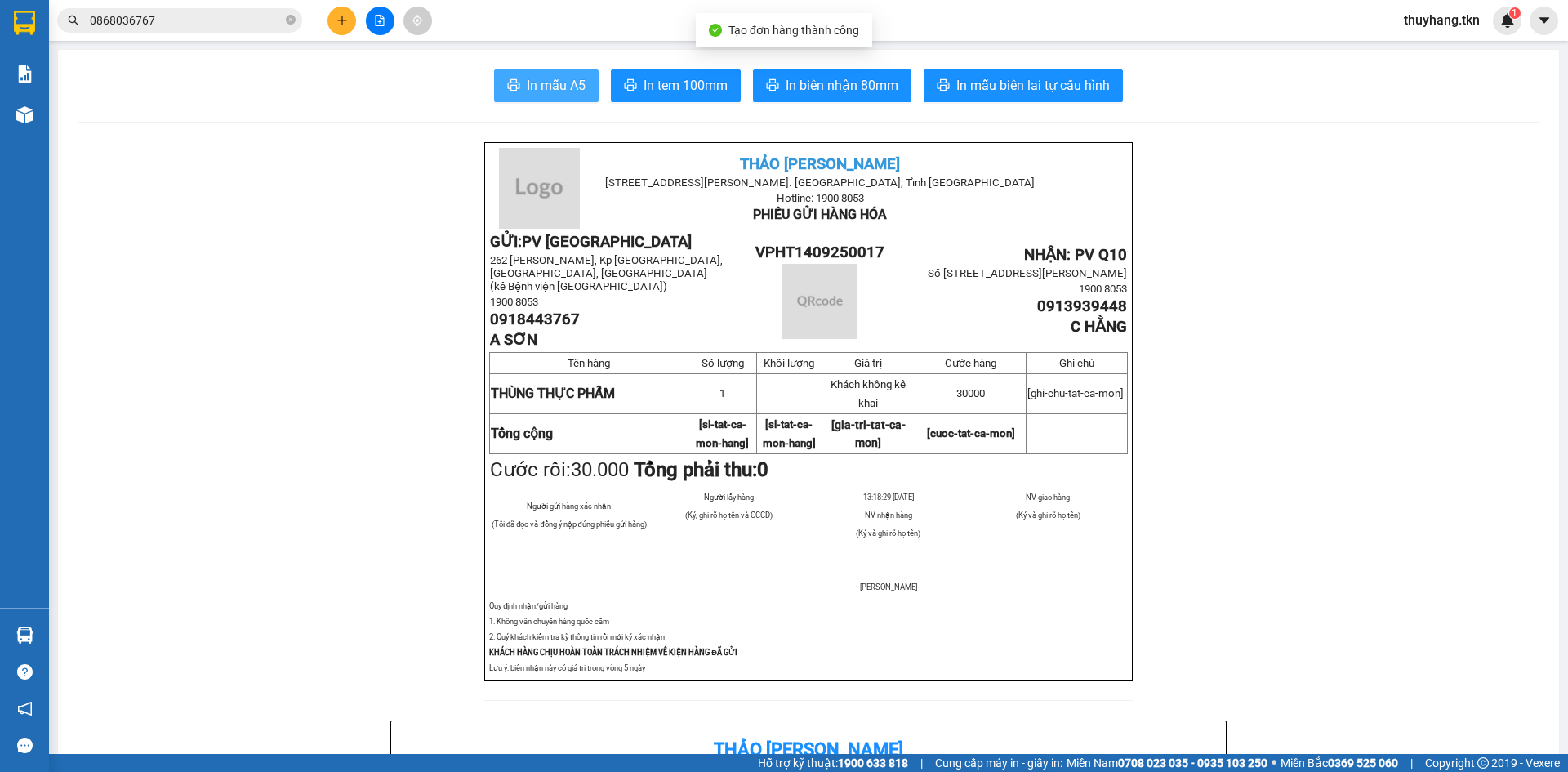
click at [555, 86] on span "In mẫu A5" at bounding box center [556, 85] width 59 height 21
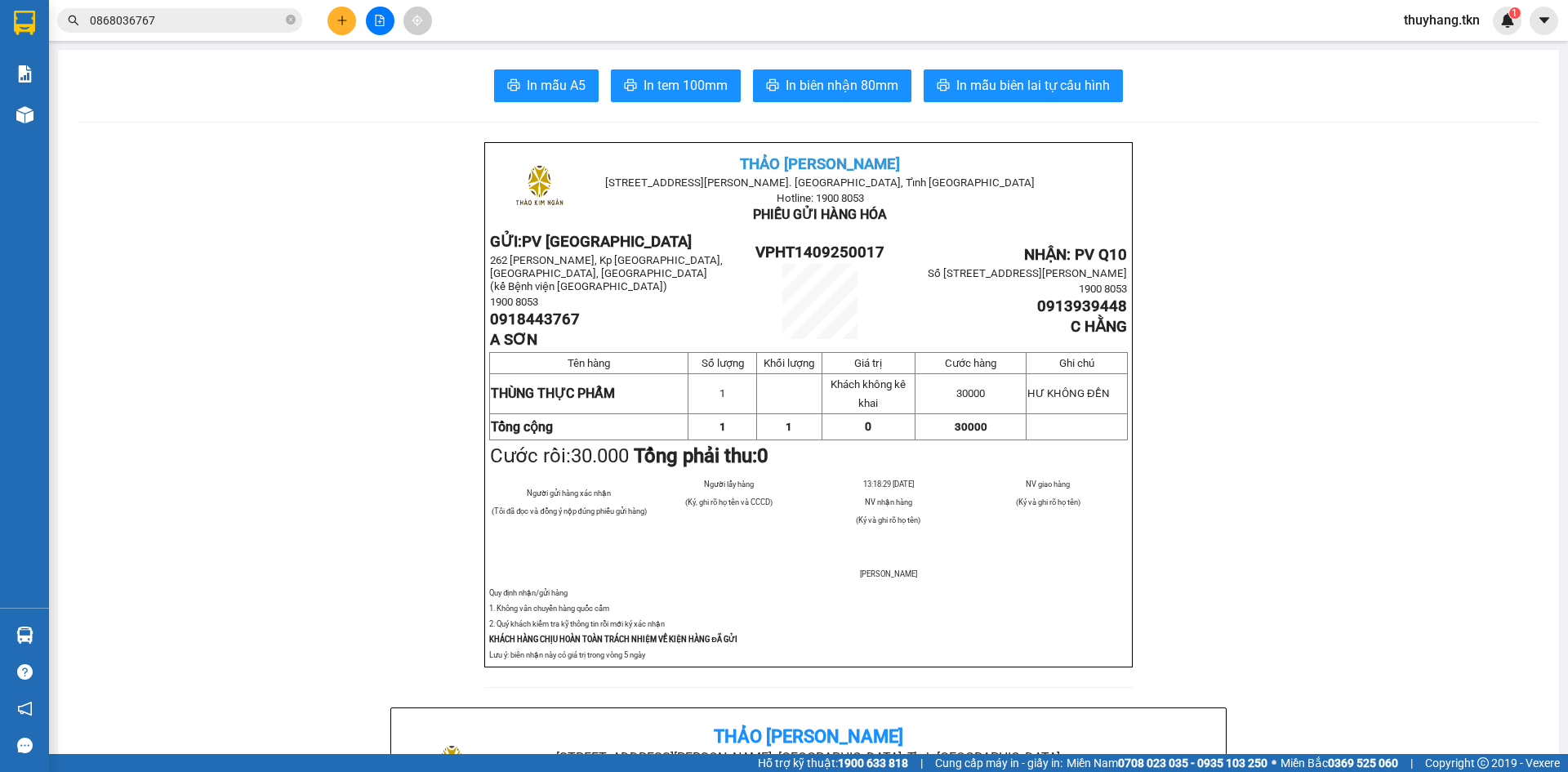
click at [338, 22] on icon "plus" at bounding box center [342, 21] width 12 height 12
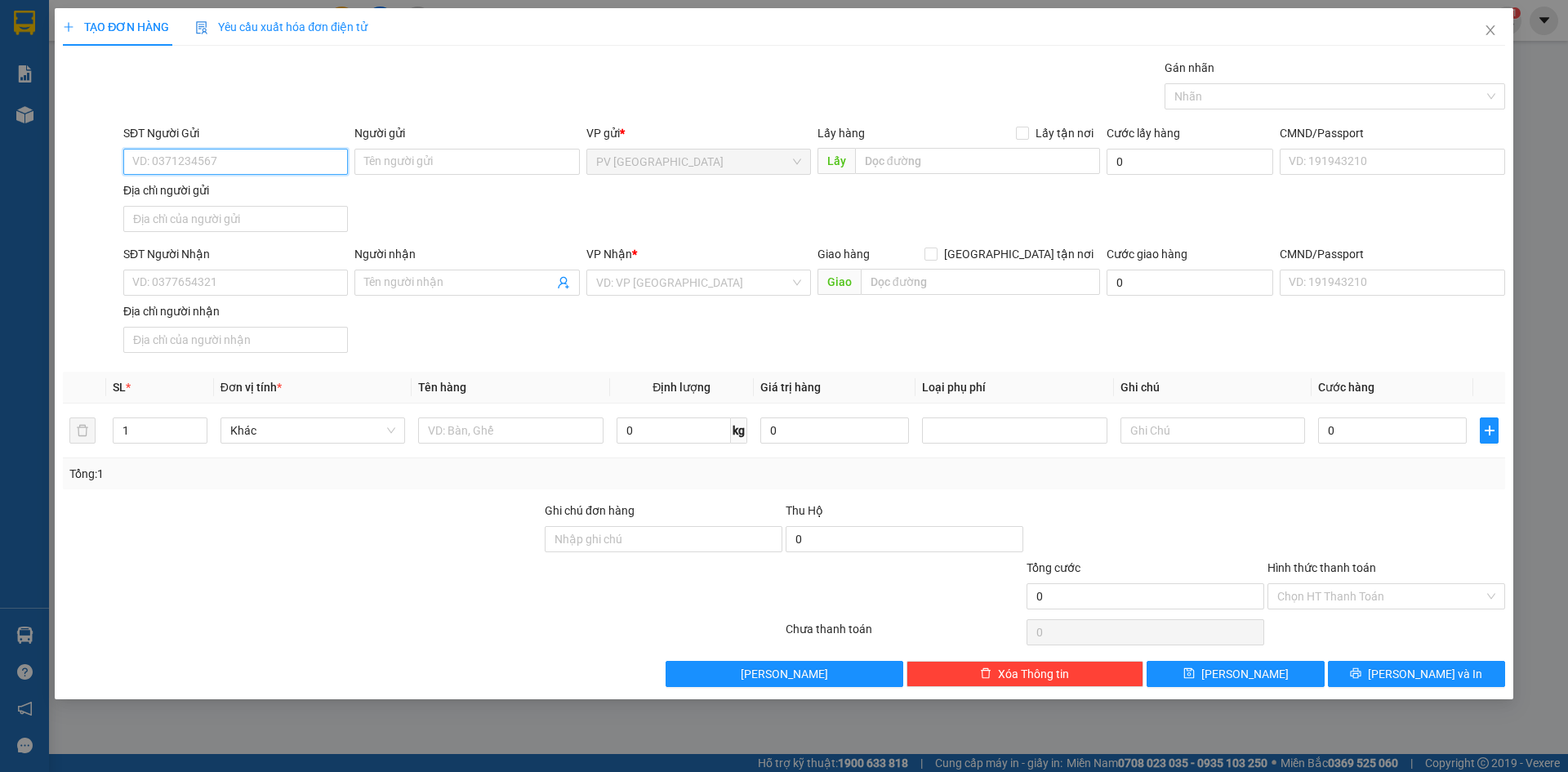
click at [335, 168] on input "SĐT Người Gửi" at bounding box center [235, 162] width 225 height 27
drag, startPoint x: 282, startPoint y: 219, endPoint x: 282, endPoint y: 199, distance: 20.0
click at [281, 218] on div "0937375096 - YẾN" at bounding box center [235, 221] width 205 height 18
type input "0937375096"
type input "YẾN"
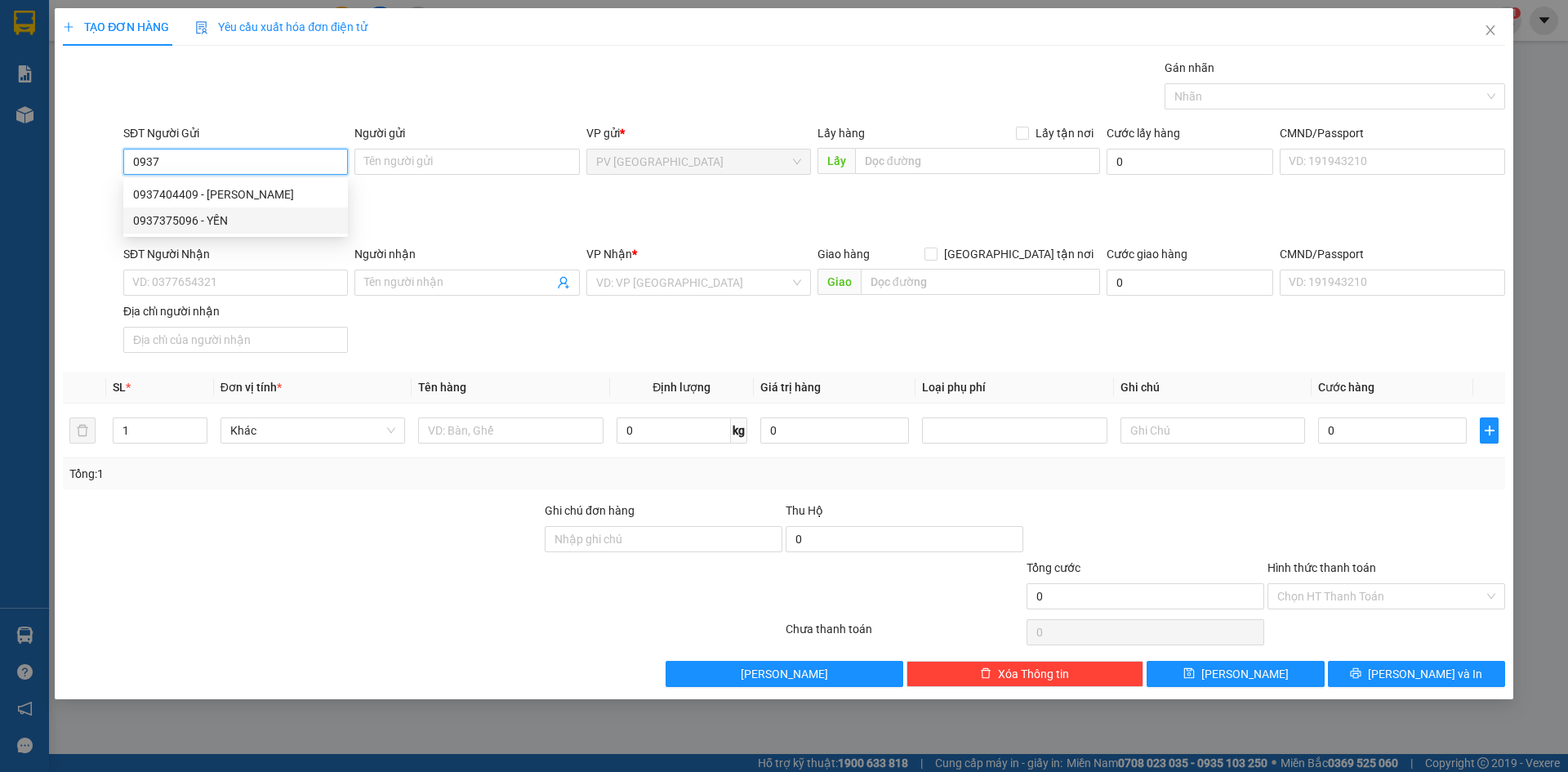
type input "0989233243"
type input "[DEMOGRAPHIC_DATA]"
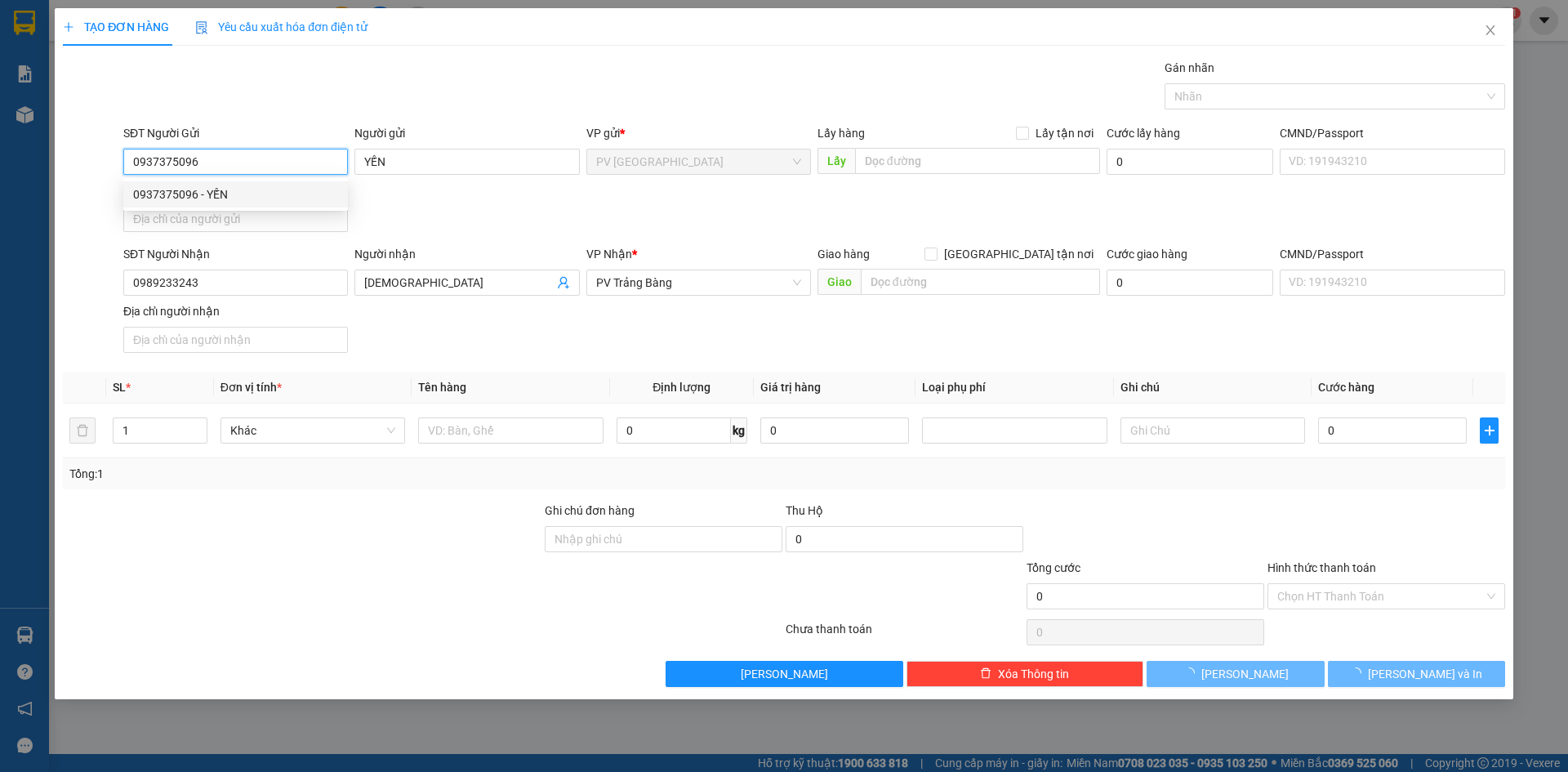
type input "20.000"
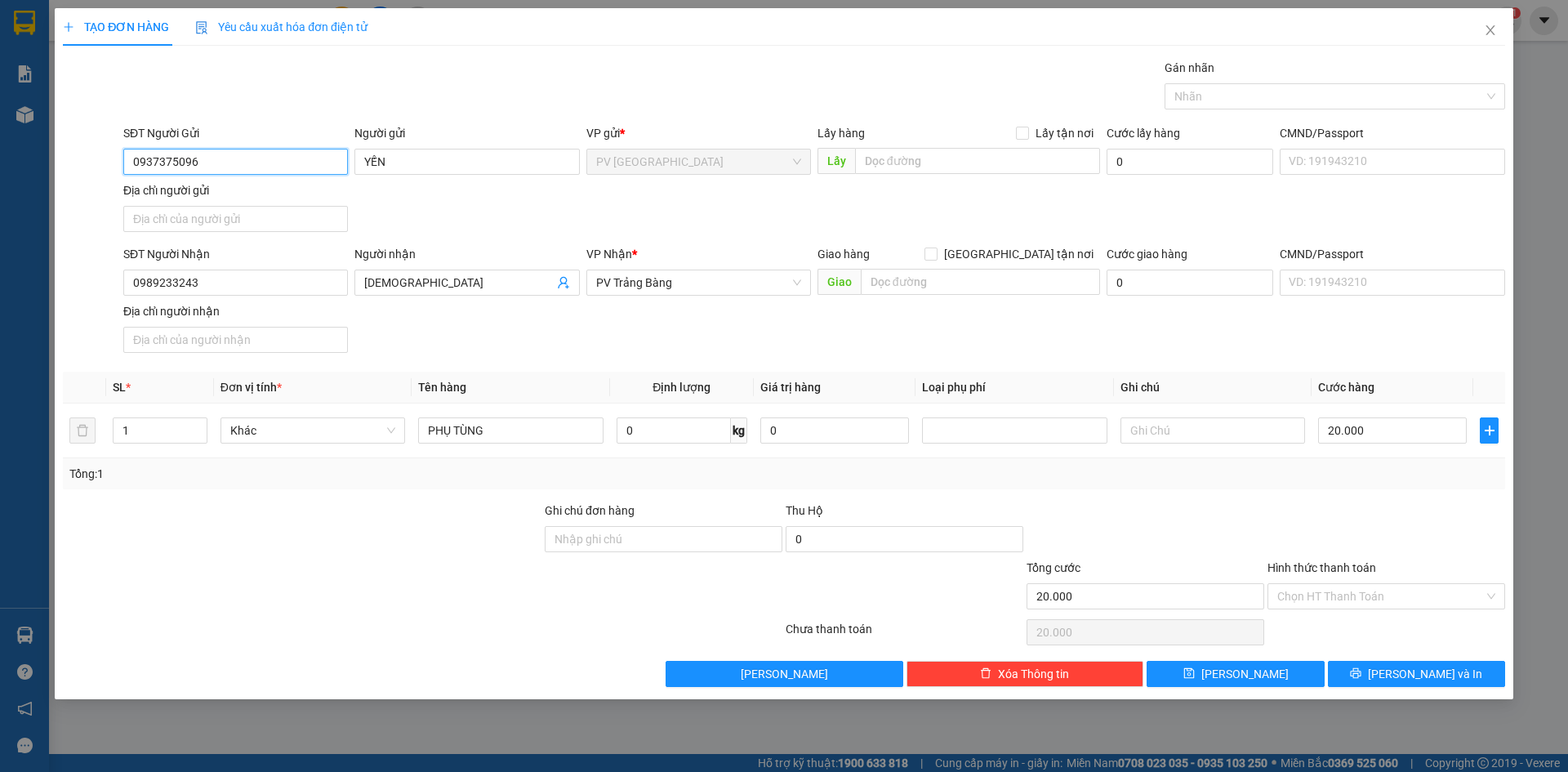
type input "0937375096"
click at [445, 311] on div "SĐT Người Nhận 0989233243 Người nhận ANH THỪA VP Nhận * PV Trảng Bàng Giao hàng…" at bounding box center [814, 303] width 1388 height 114
click at [274, 283] on input "0989233243" at bounding box center [235, 283] width 225 height 27
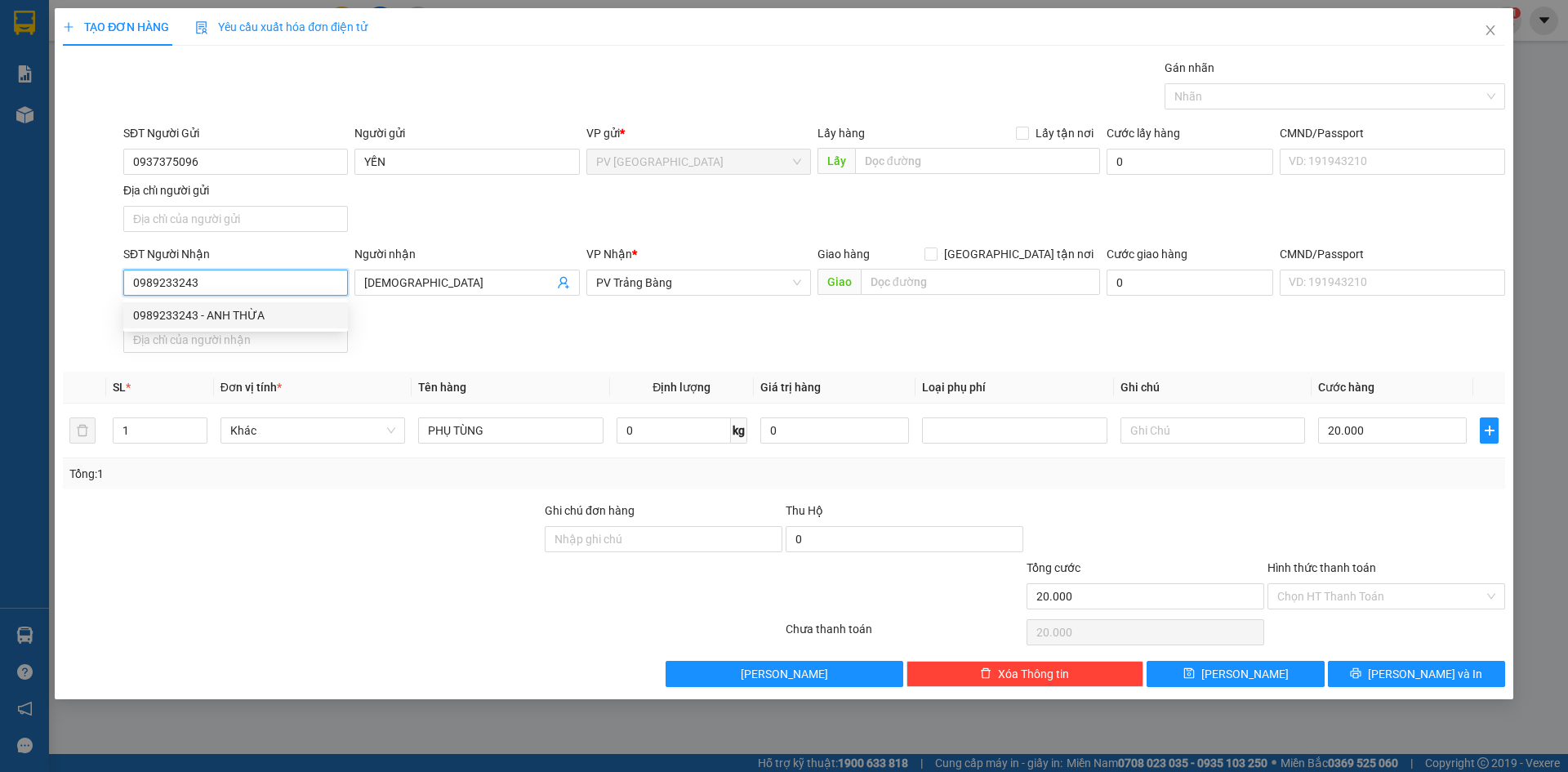
click at [274, 283] on input "0989233243" at bounding box center [235, 283] width 225 height 27
type input "0946340282"
click at [320, 319] on div "0946340282 - A XÒM" at bounding box center [235, 315] width 205 height 18
type input "A XÒM"
type input "30.000"
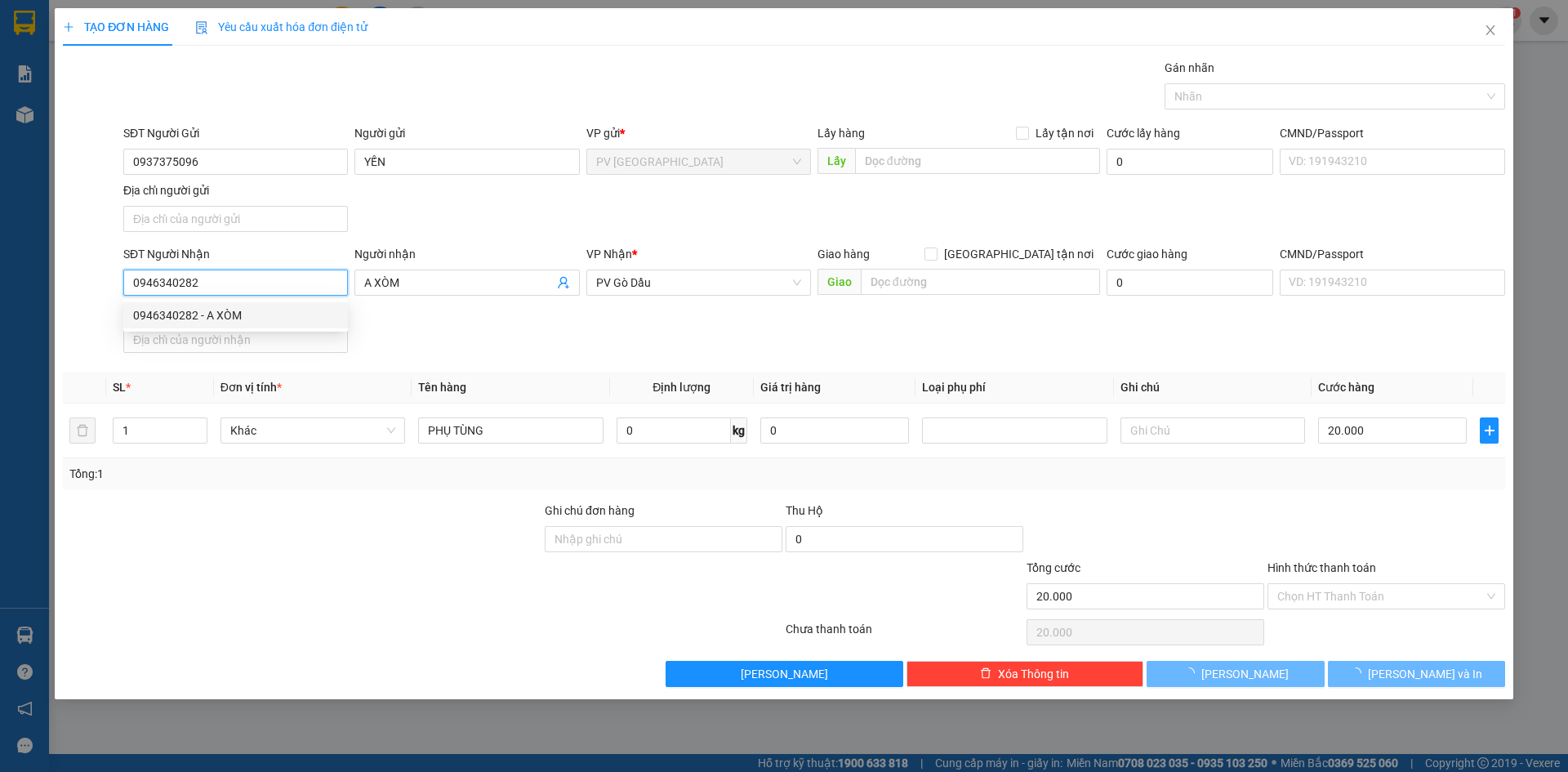
type input "30.000"
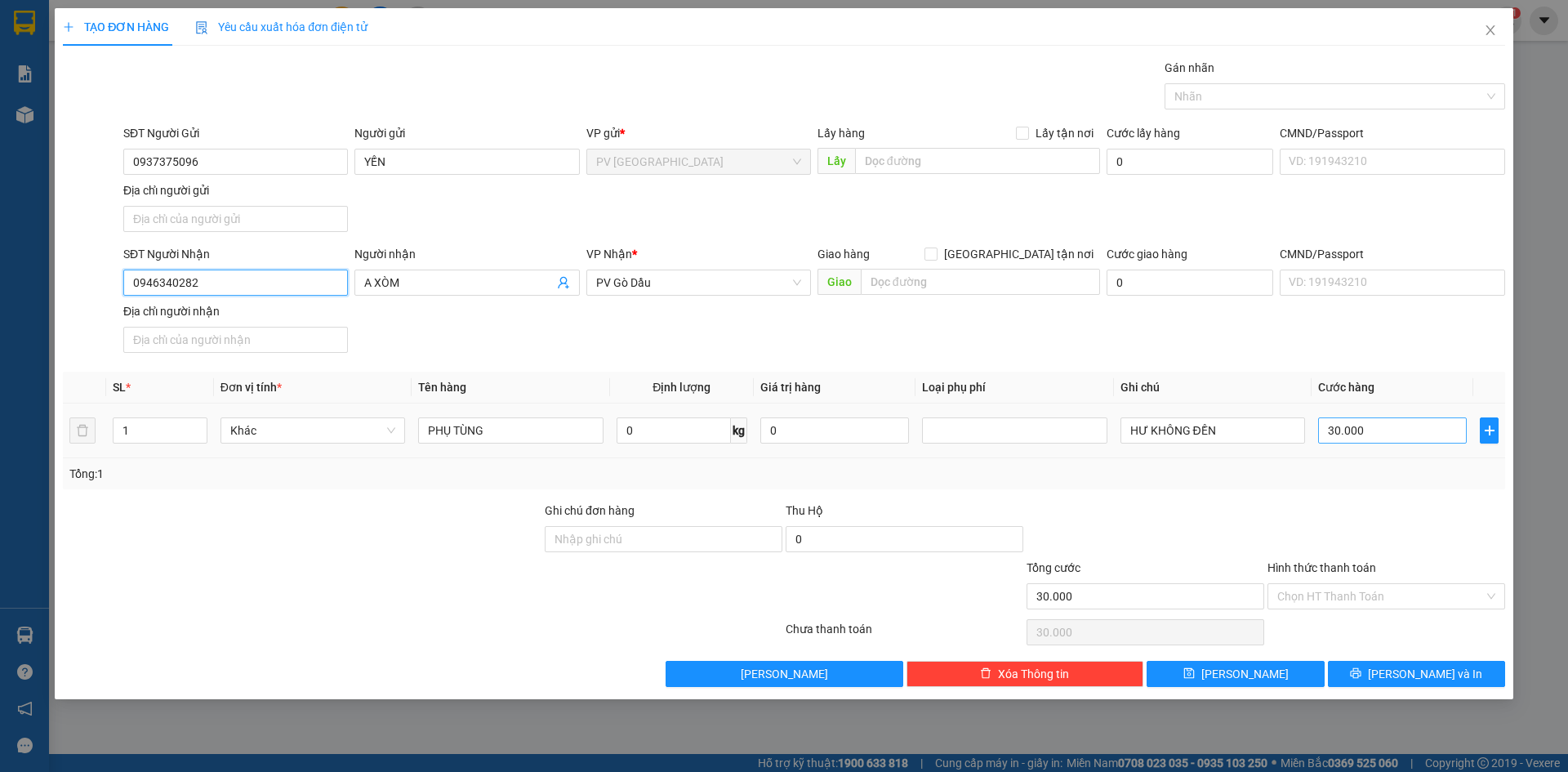
type input "0946340282"
click at [1390, 430] on input "30.000" at bounding box center [1391, 430] width 148 height 27
type input "2"
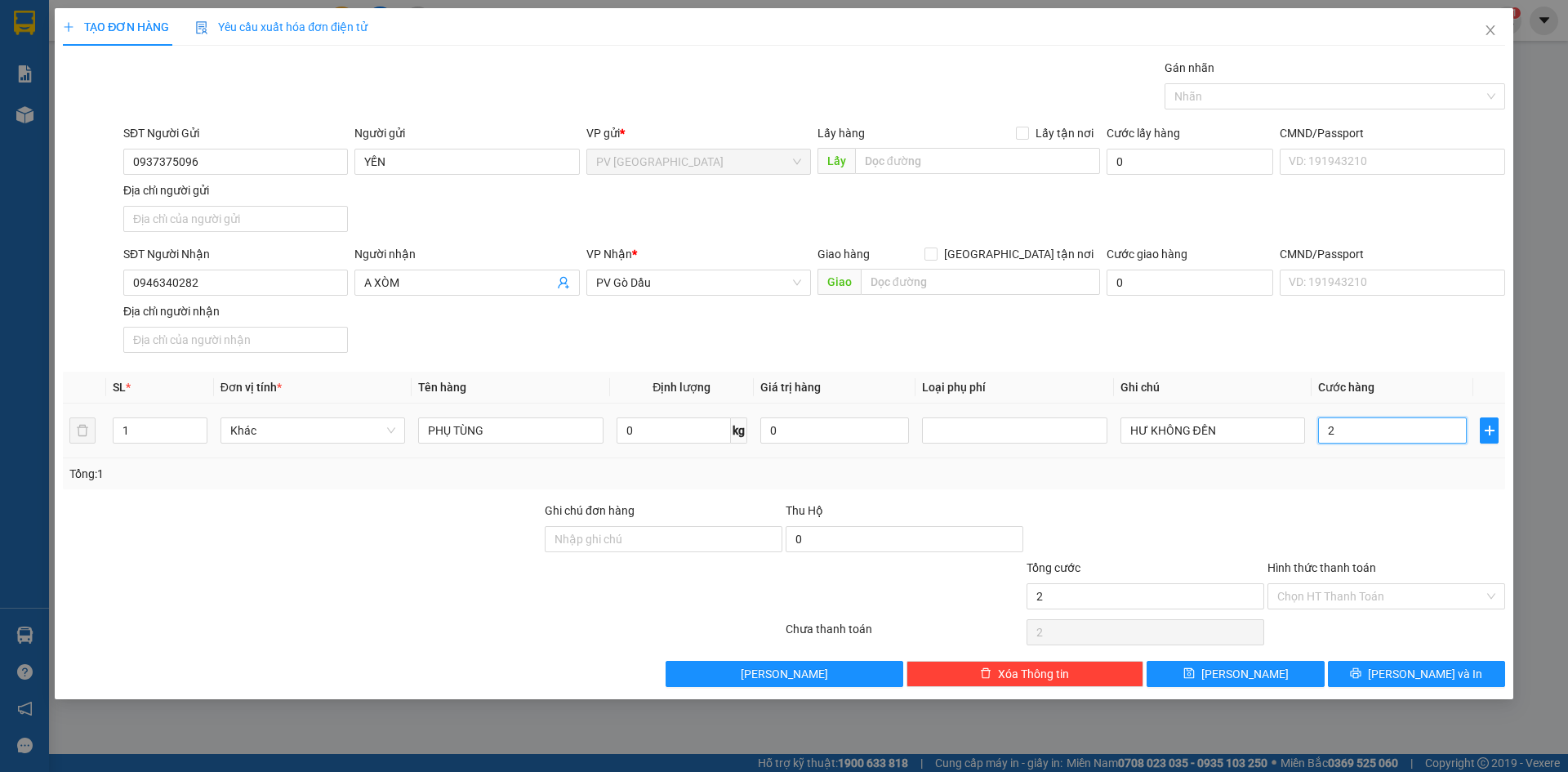
type input "20"
type input "20.000"
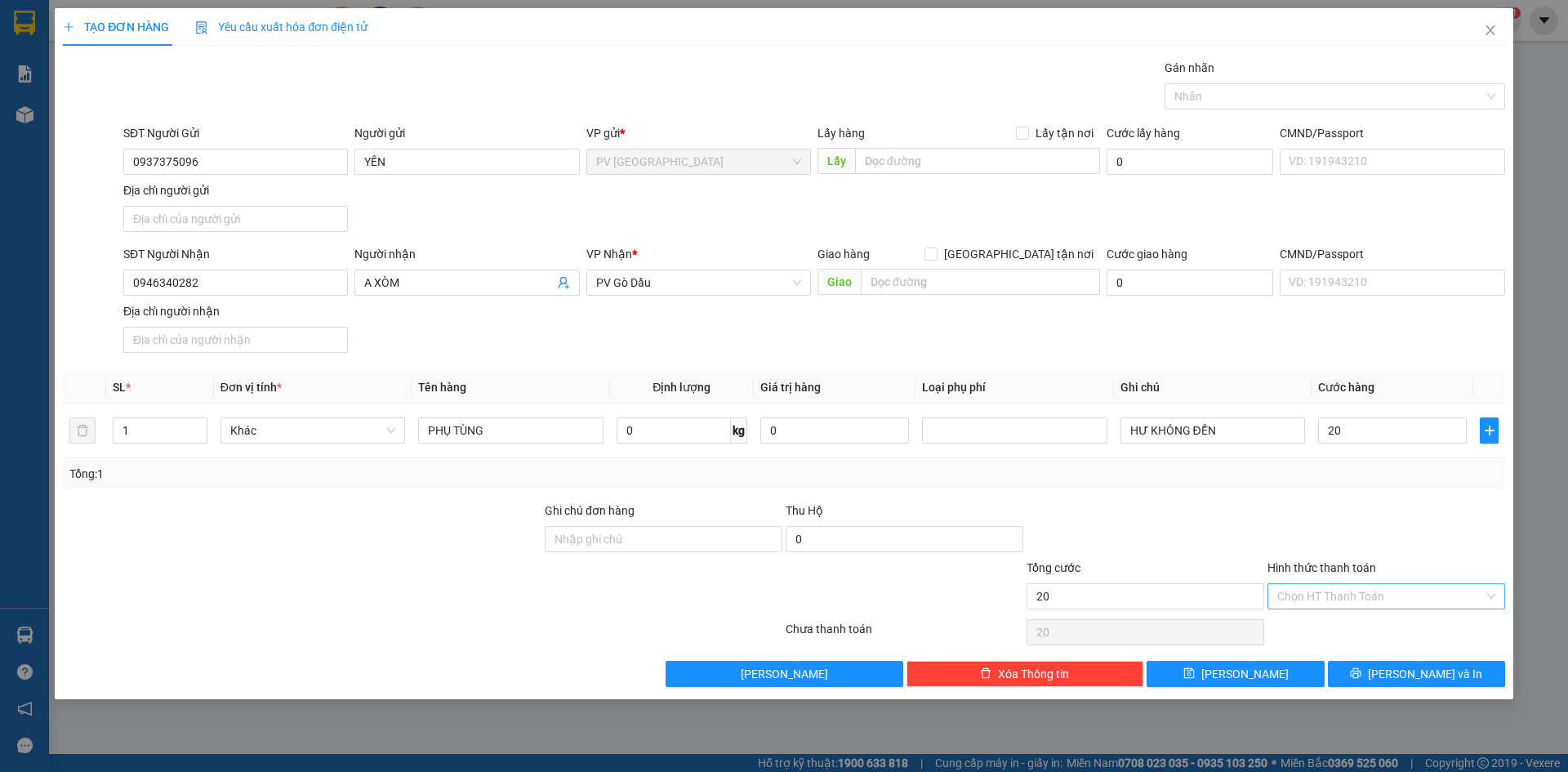
type input "20.000"
click at [1403, 596] on input "Hình thức thanh toán" at bounding box center [1380, 596] width 206 height 25
click at [1342, 628] on div "Tại văn phòng" at bounding box center [1386, 629] width 218 height 18
type input "0"
click at [1360, 670] on button "[PERSON_NAME] và In" at bounding box center [1416, 674] width 177 height 27
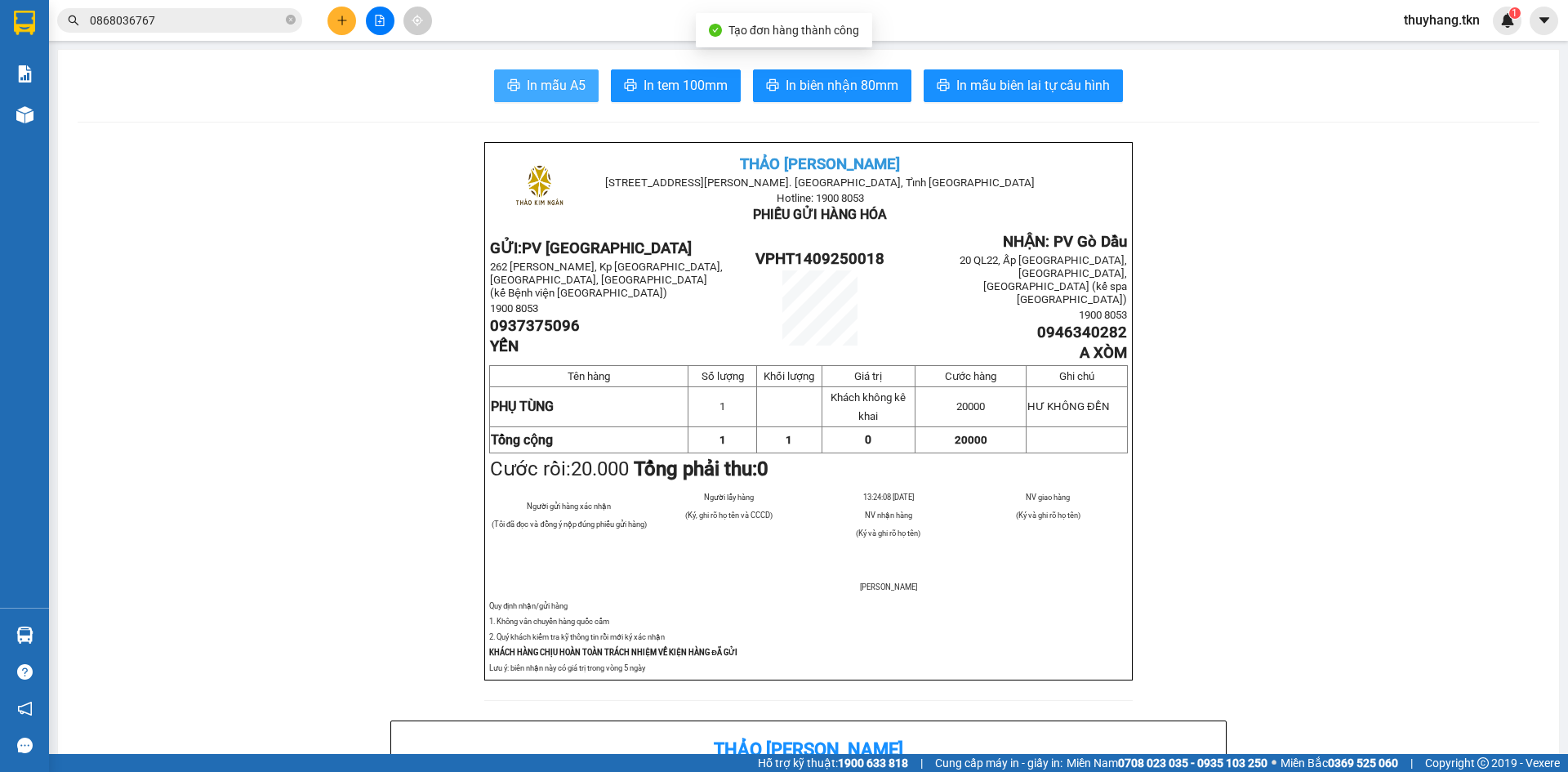
click at [544, 89] on span "In mẫu A5" at bounding box center [556, 85] width 59 height 21
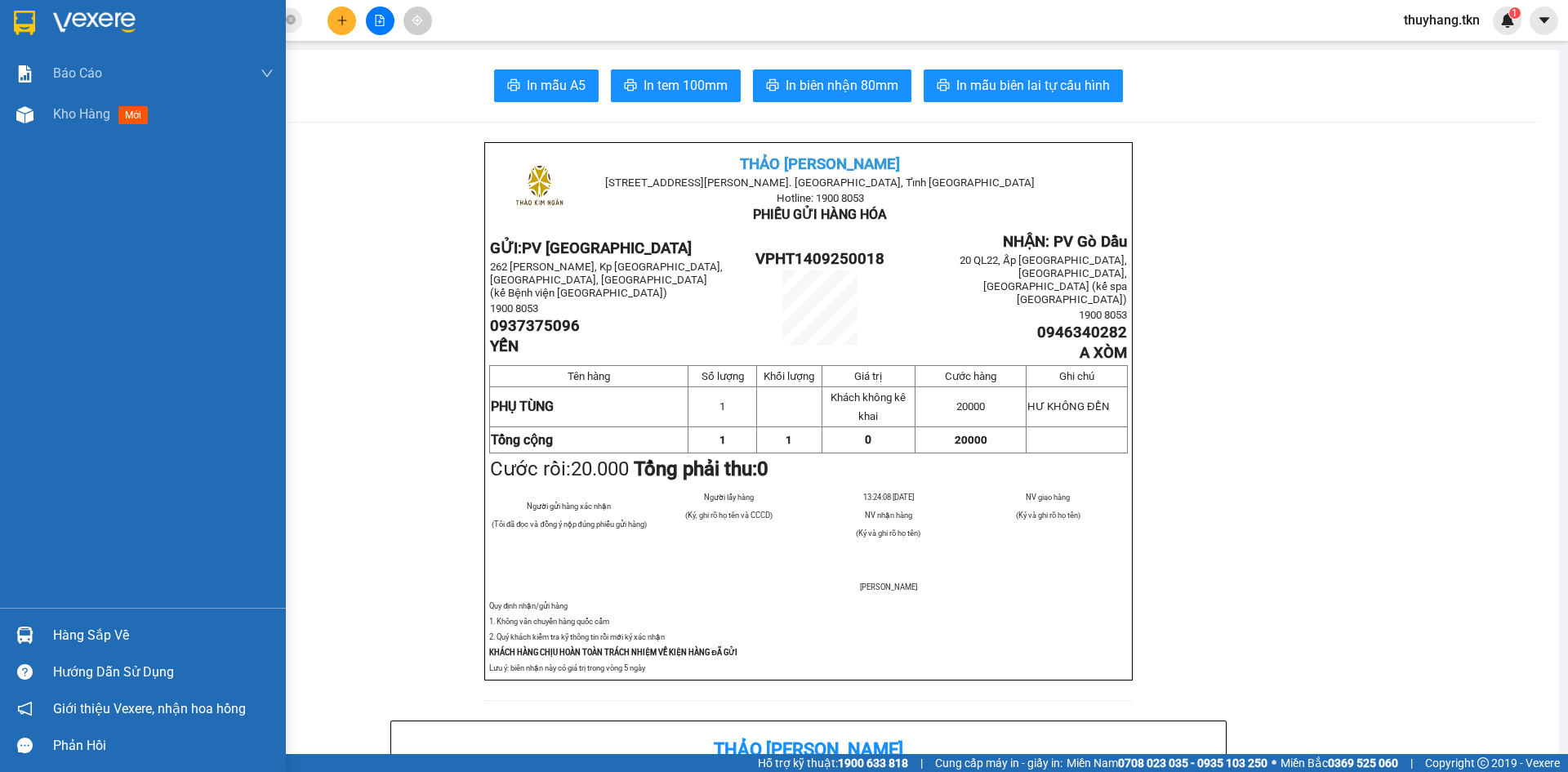
click at [33, 28] on img at bounding box center [25, 23] width 22 height 25
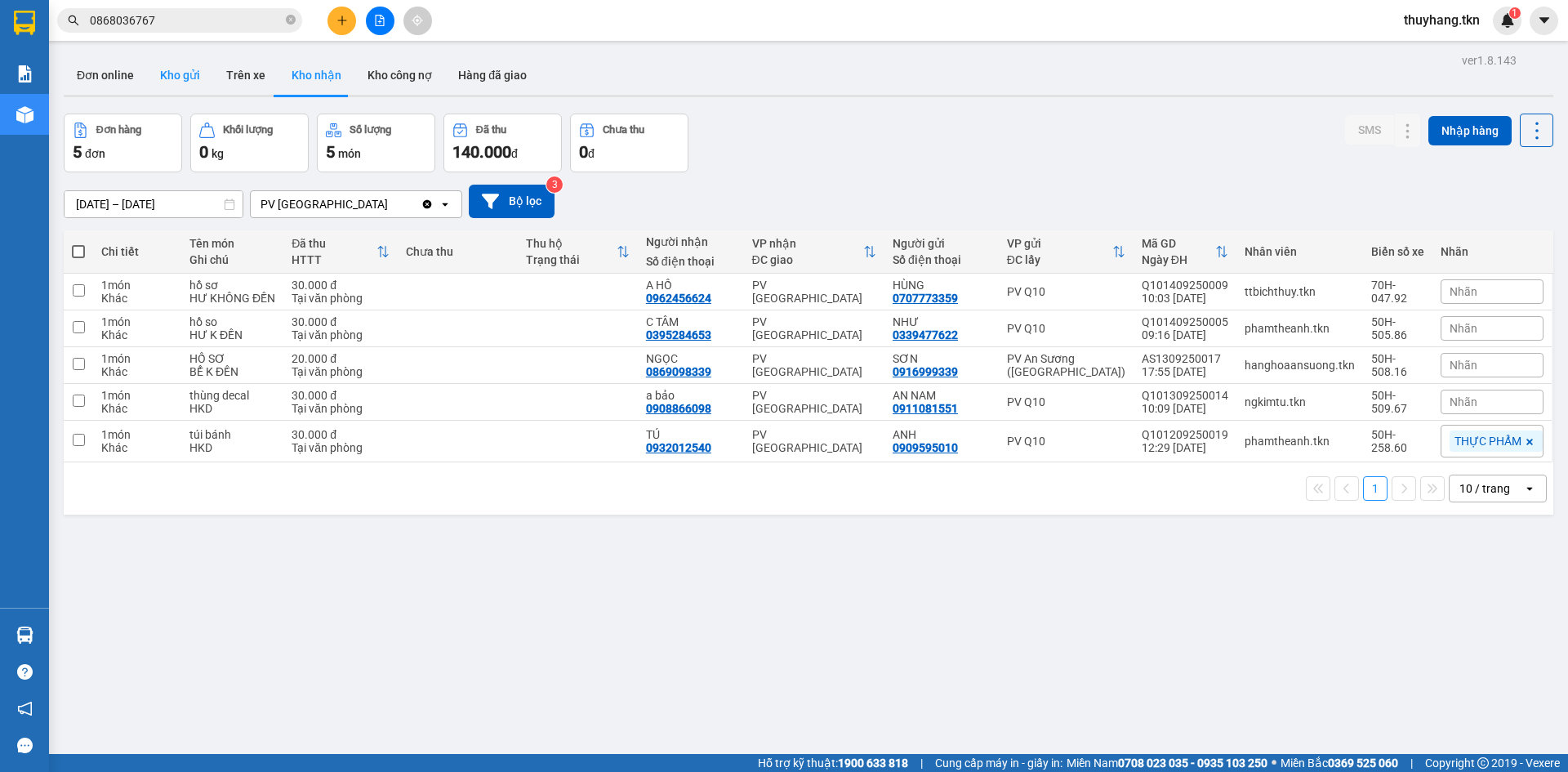
click at [178, 84] on button "Kho gửi" at bounding box center [180, 75] width 66 height 39
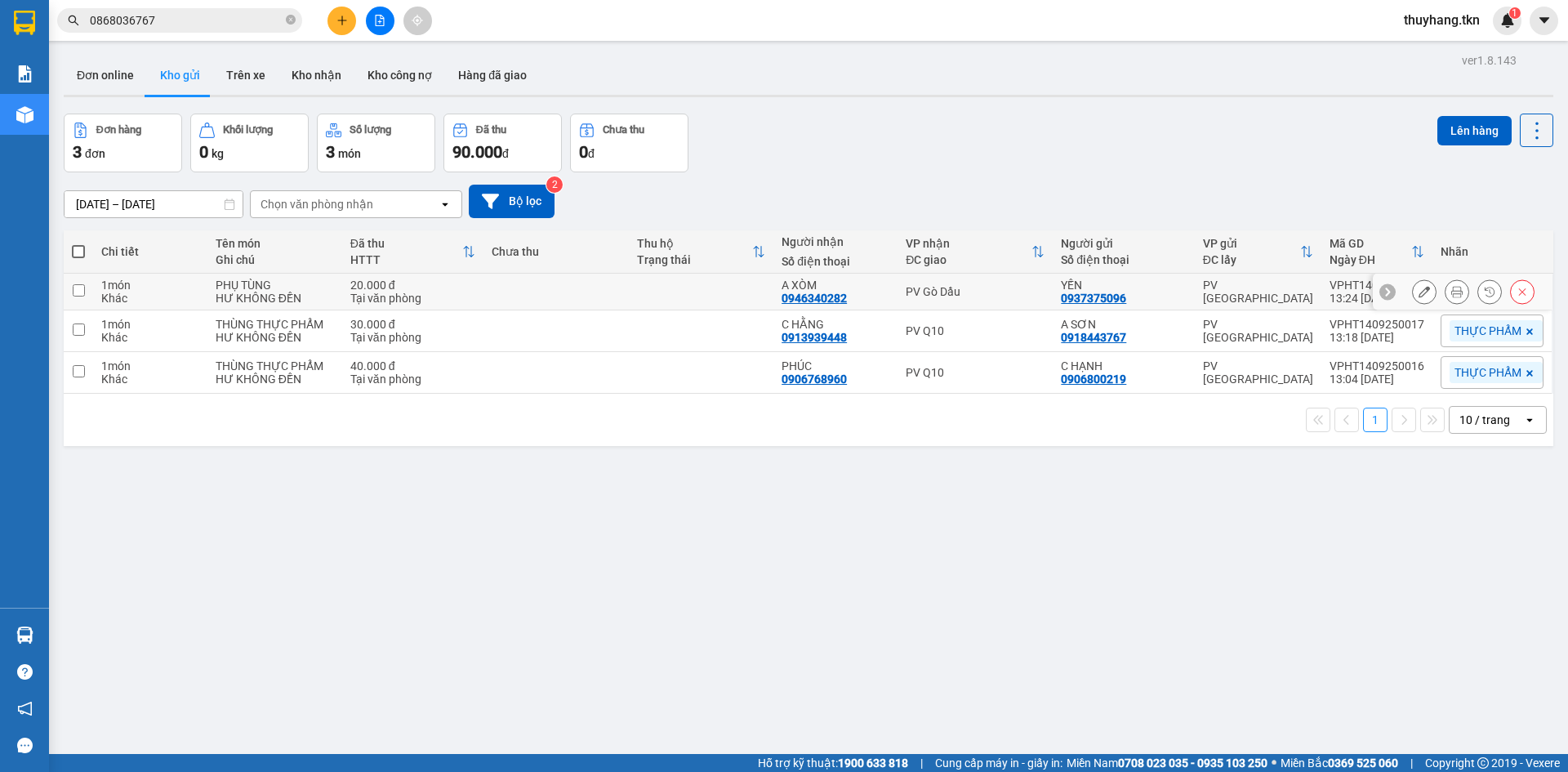
drag, startPoint x: 667, startPoint y: 294, endPoint x: 665, endPoint y: 318, distance: 24.1
click at [667, 295] on td at bounding box center [701, 292] width 145 height 36
checkbox input "true"
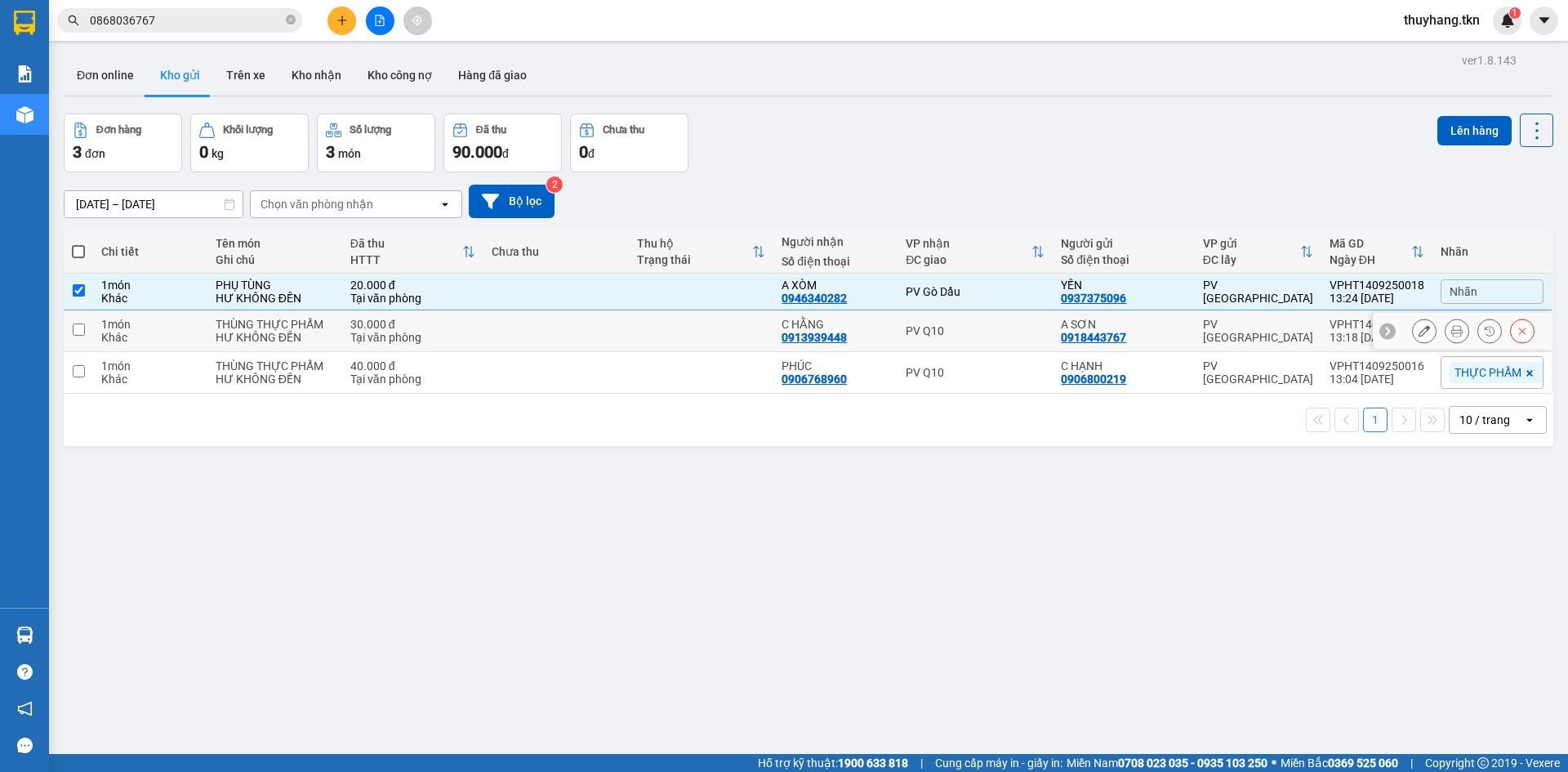
drag, startPoint x: 665, startPoint y: 323, endPoint x: 661, endPoint y: 347, distance: 24.3
click at [665, 325] on td at bounding box center [701, 331] width 145 height 41
checkbox input "true"
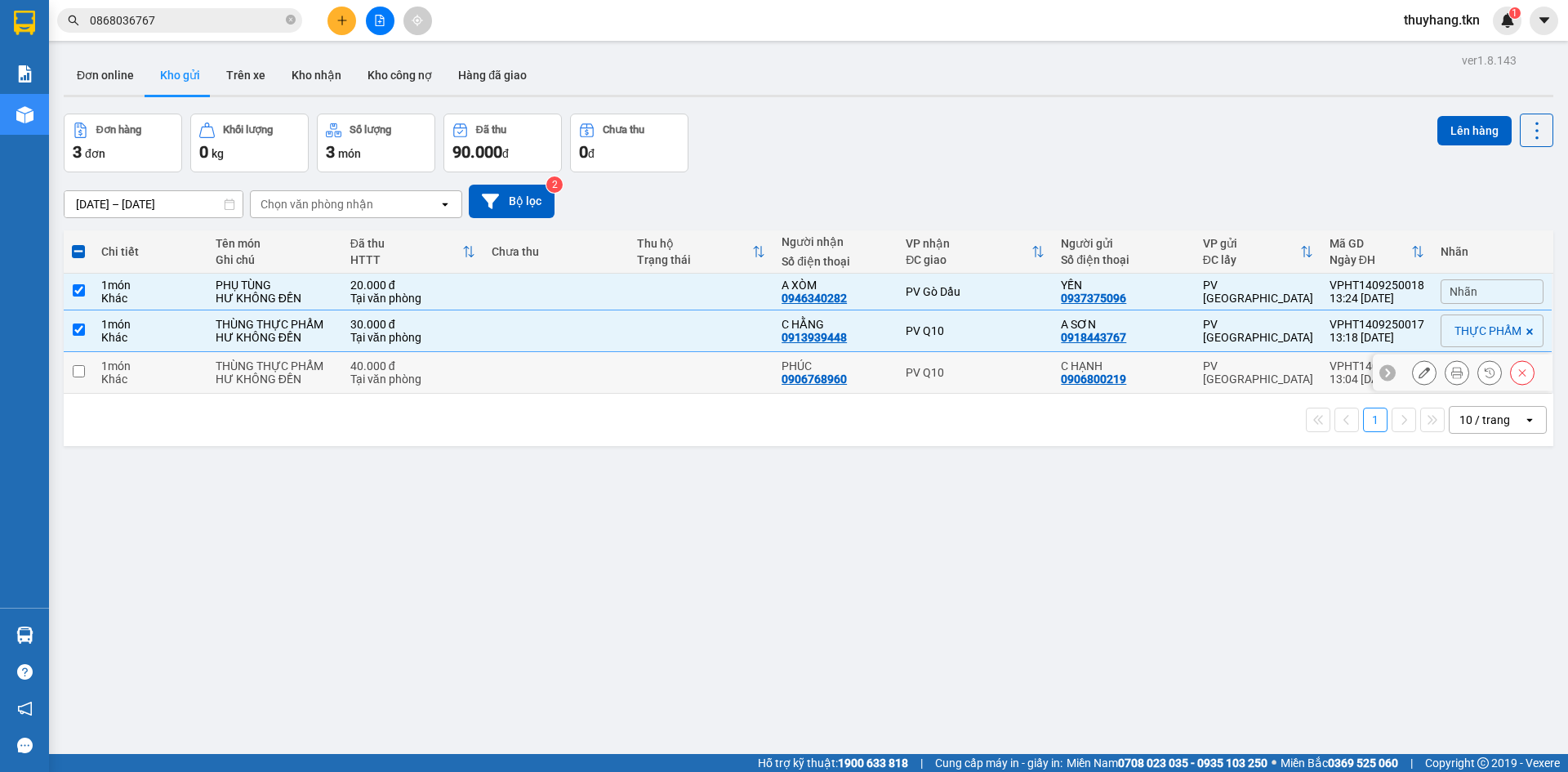
click at [656, 364] on td at bounding box center [701, 373] width 145 height 41
checkbox input "true"
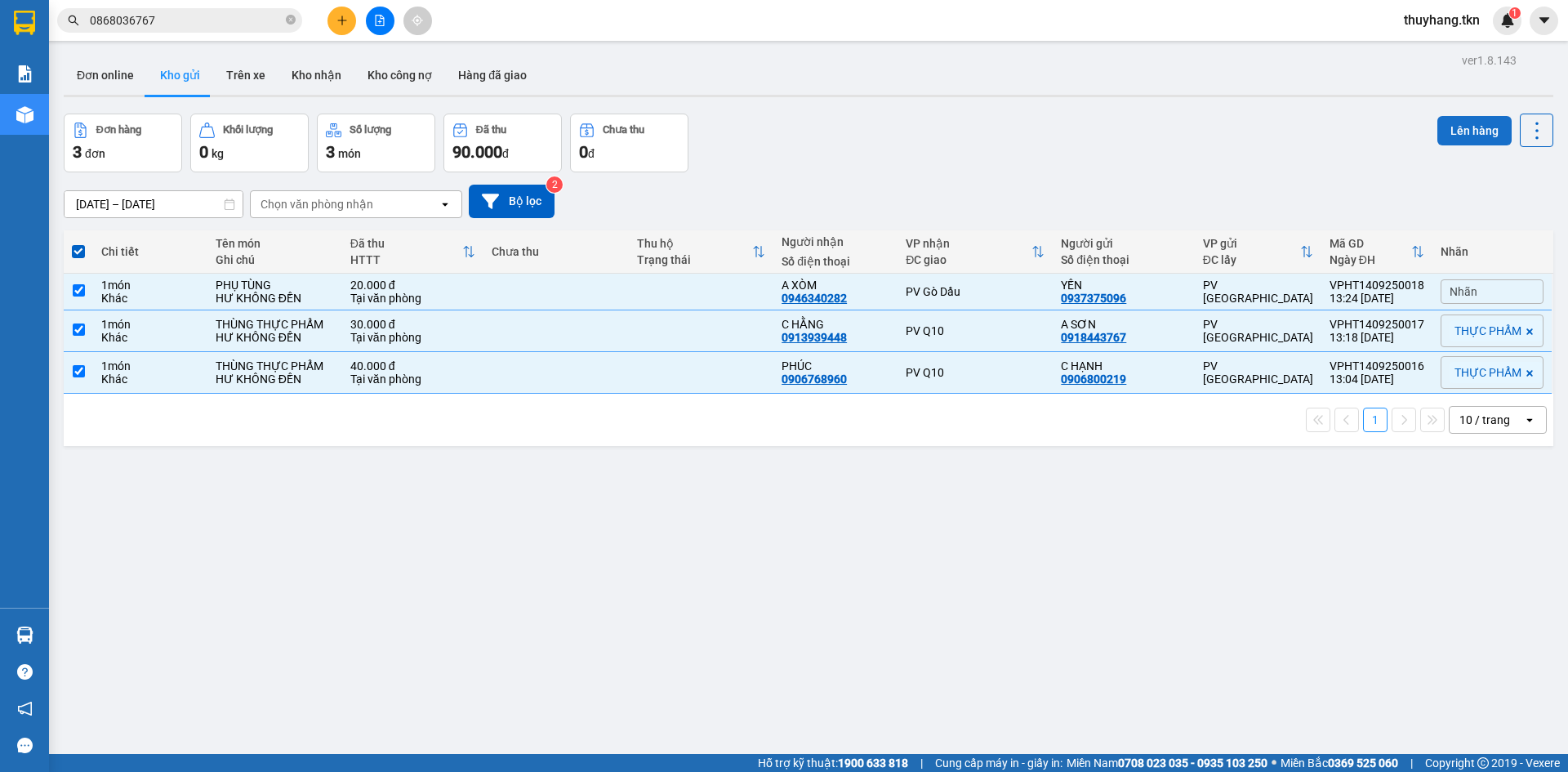
click at [1462, 136] on button "Lên hàng" at bounding box center [1474, 130] width 75 height 29
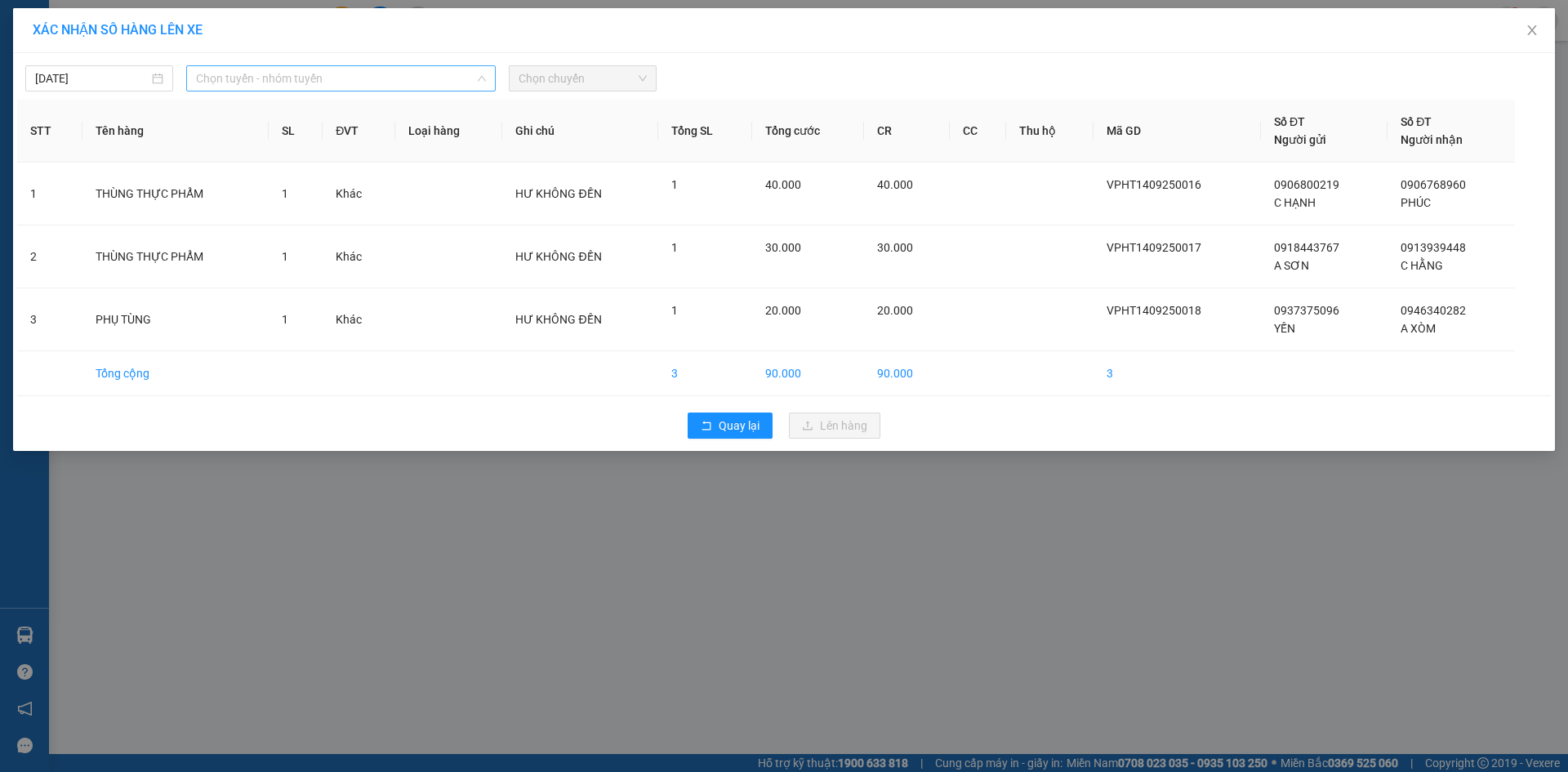
click at [302, 68] on span "Chọn tuyến - nhóm tuyến" at bounding box center [341, 79] width 290 height 25
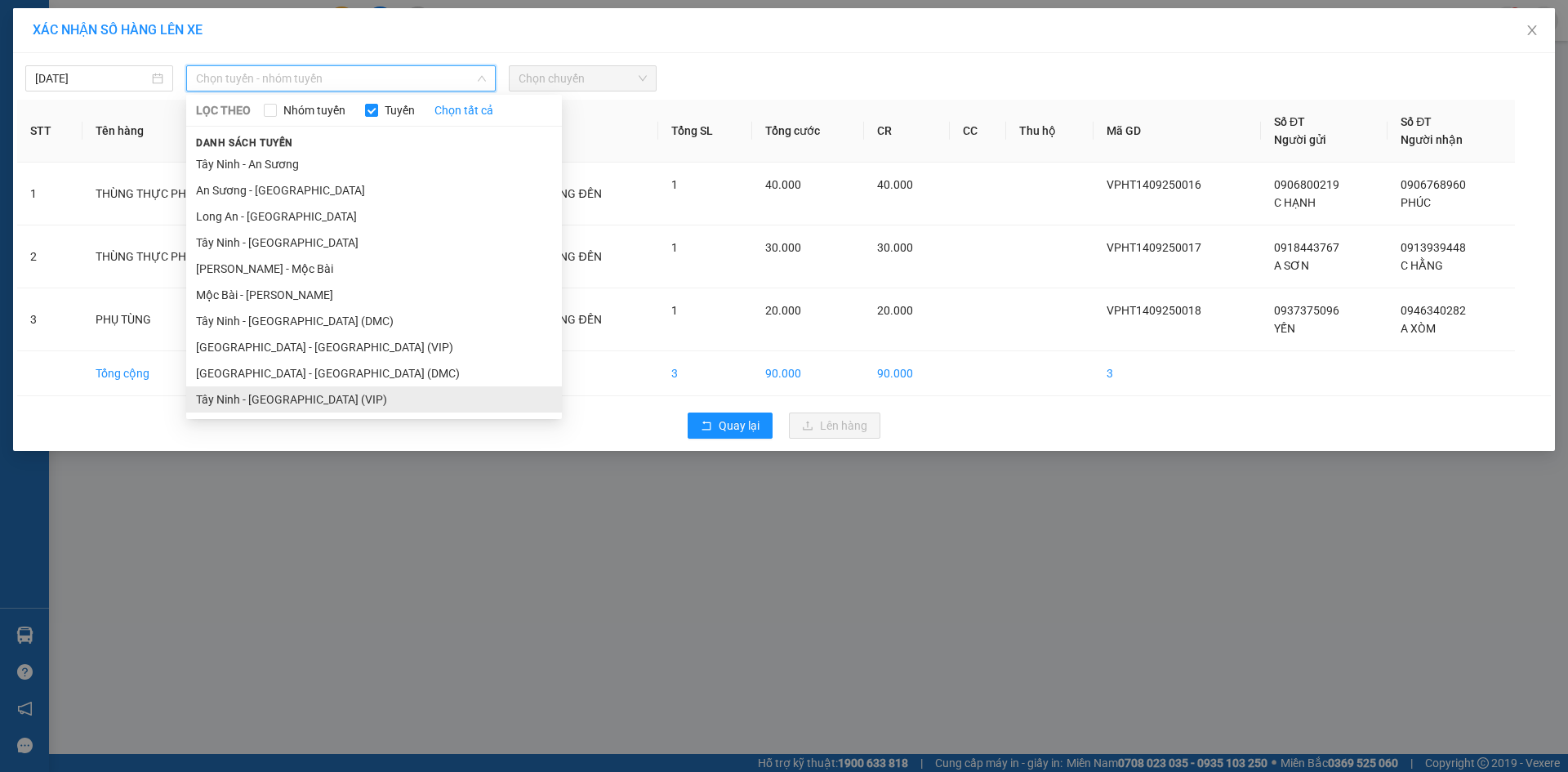
click at [367, 395] on li "Tây Ninh - [GEOGRAPHIC_DATA] (VIP)" at bounding box center [374, 400] width 375 height 27
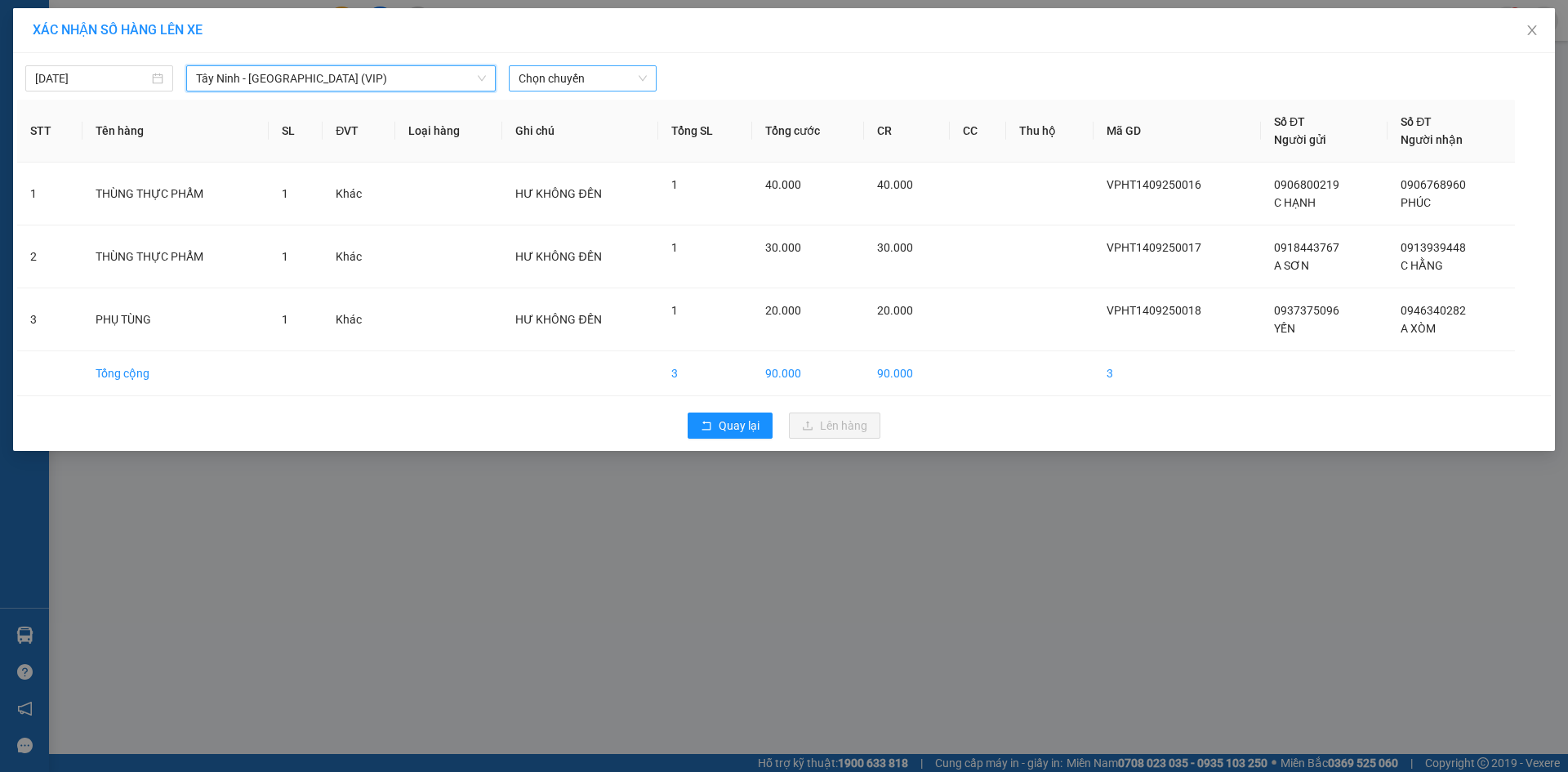
click at [619, 83] on span "Chọn chuyến" at bounding box center [583, 79] width 128 height 25
type input "26588"
click at [636, 109] on div "13:20 - 50H-265.88" at bounding box center [583, 111] width 128 height 18
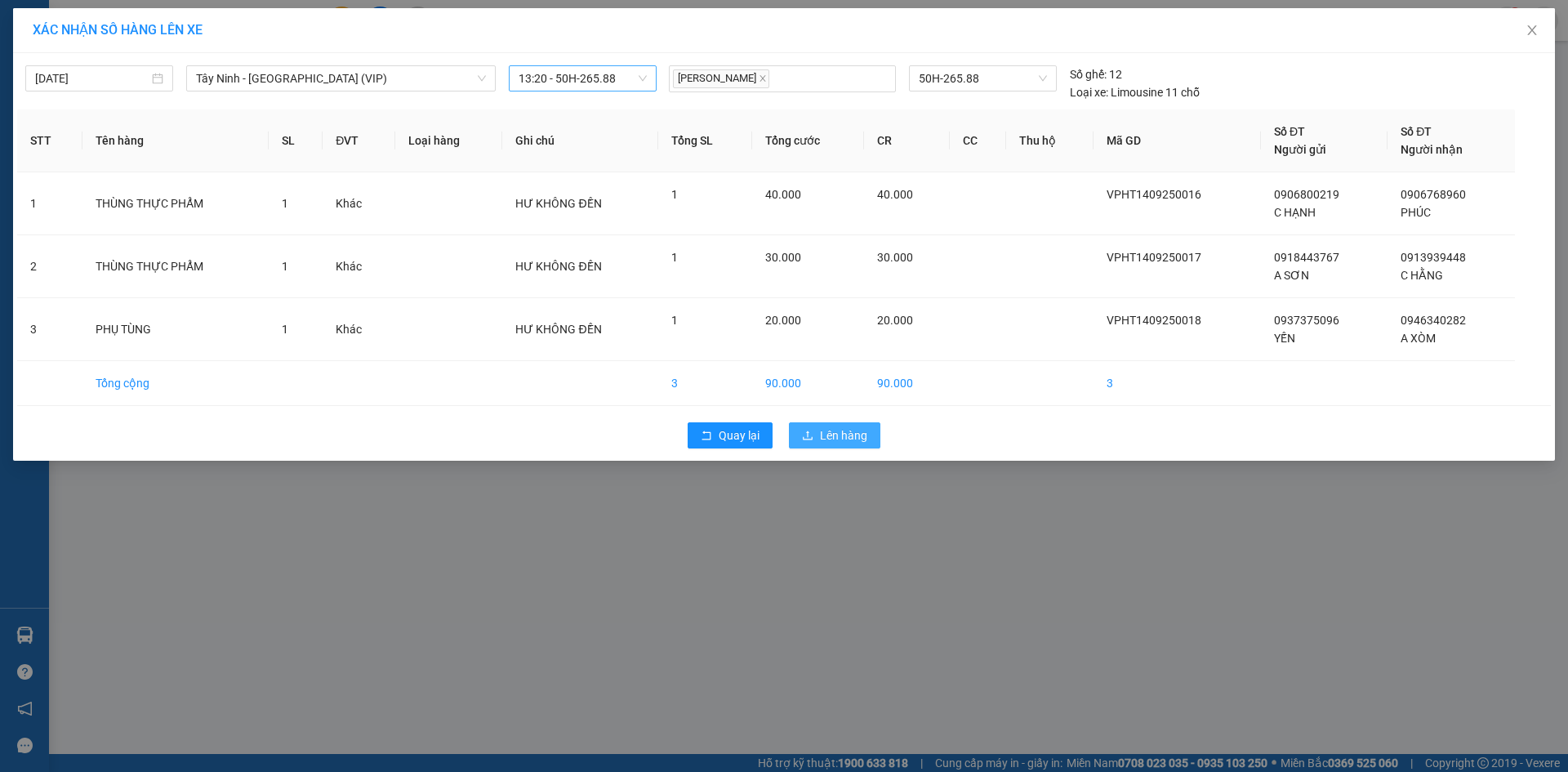
click at [869, 443] on button "Lên hàng" at bounding box center [835, 435] width 91 height 27
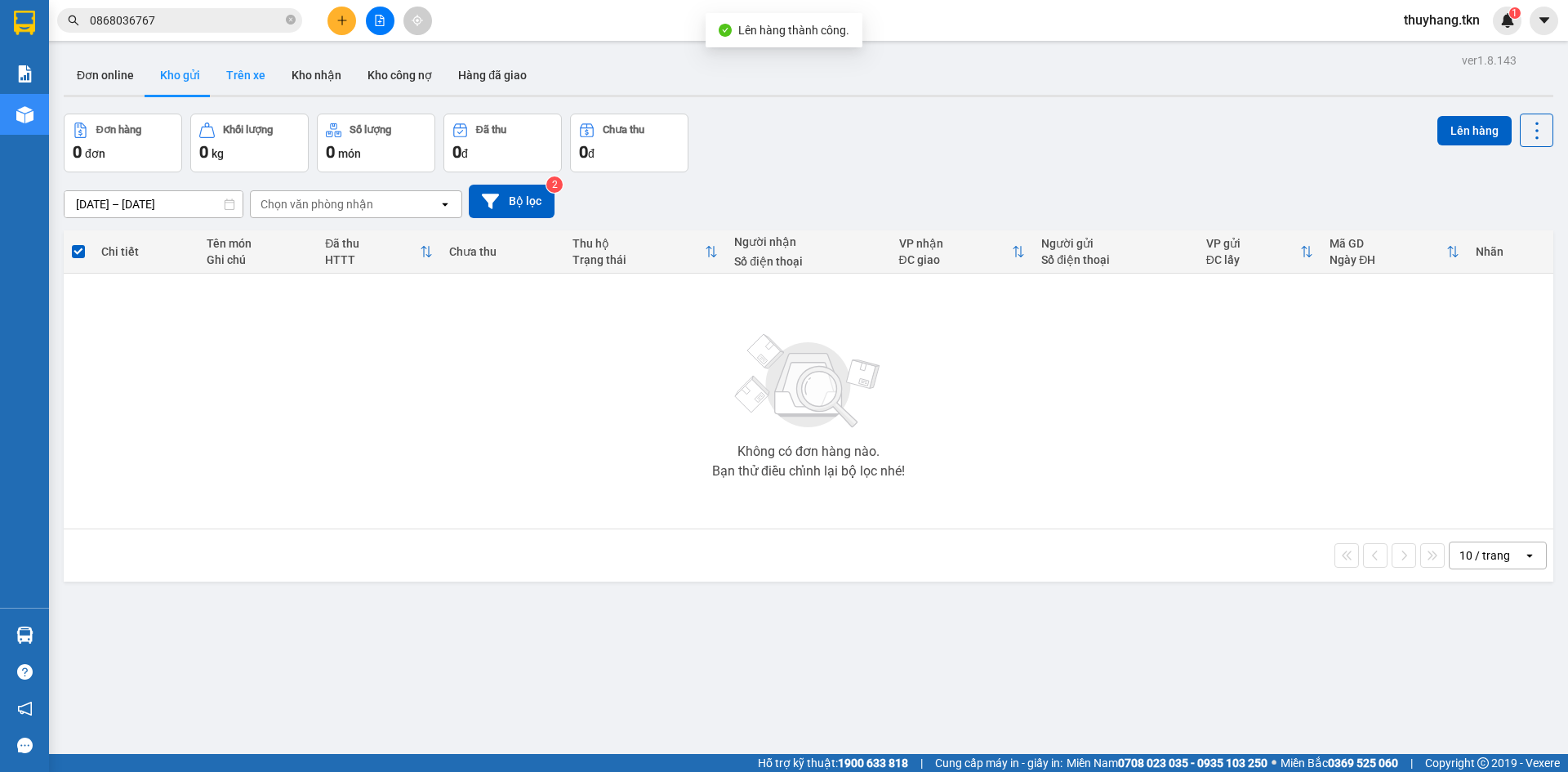
click at [244, 70] on button "Trên xe" at bounding box center [245, 75] width 65 height 39
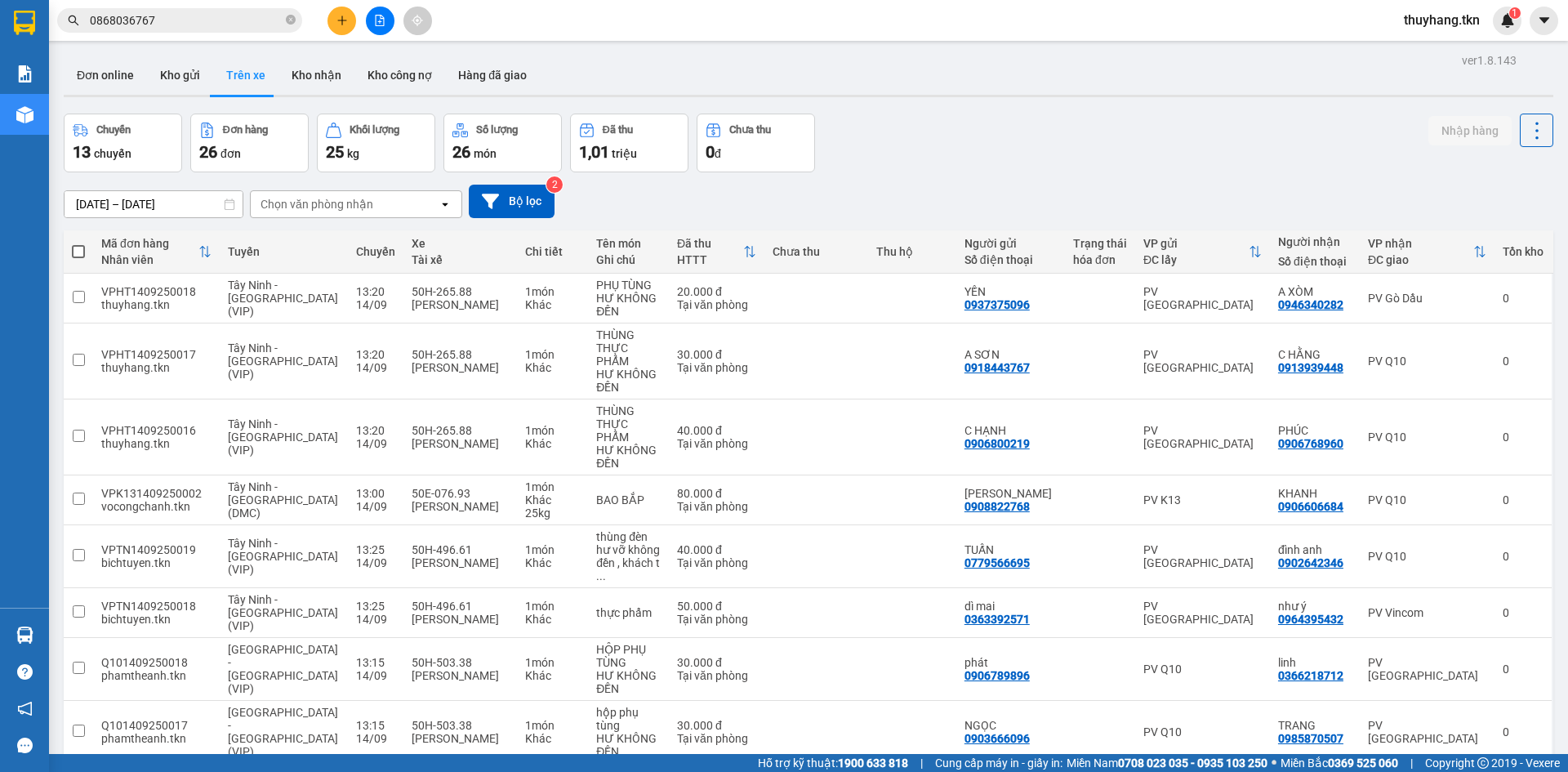
click at [1131, 166] on div "Chuyến 13 chuyến Đơn hàng 26 đơn Khối lượng 25 kg Số lượng 26 món Đã thu 1,01 t…" at bounding box center [808, 143] width 1489 height 59
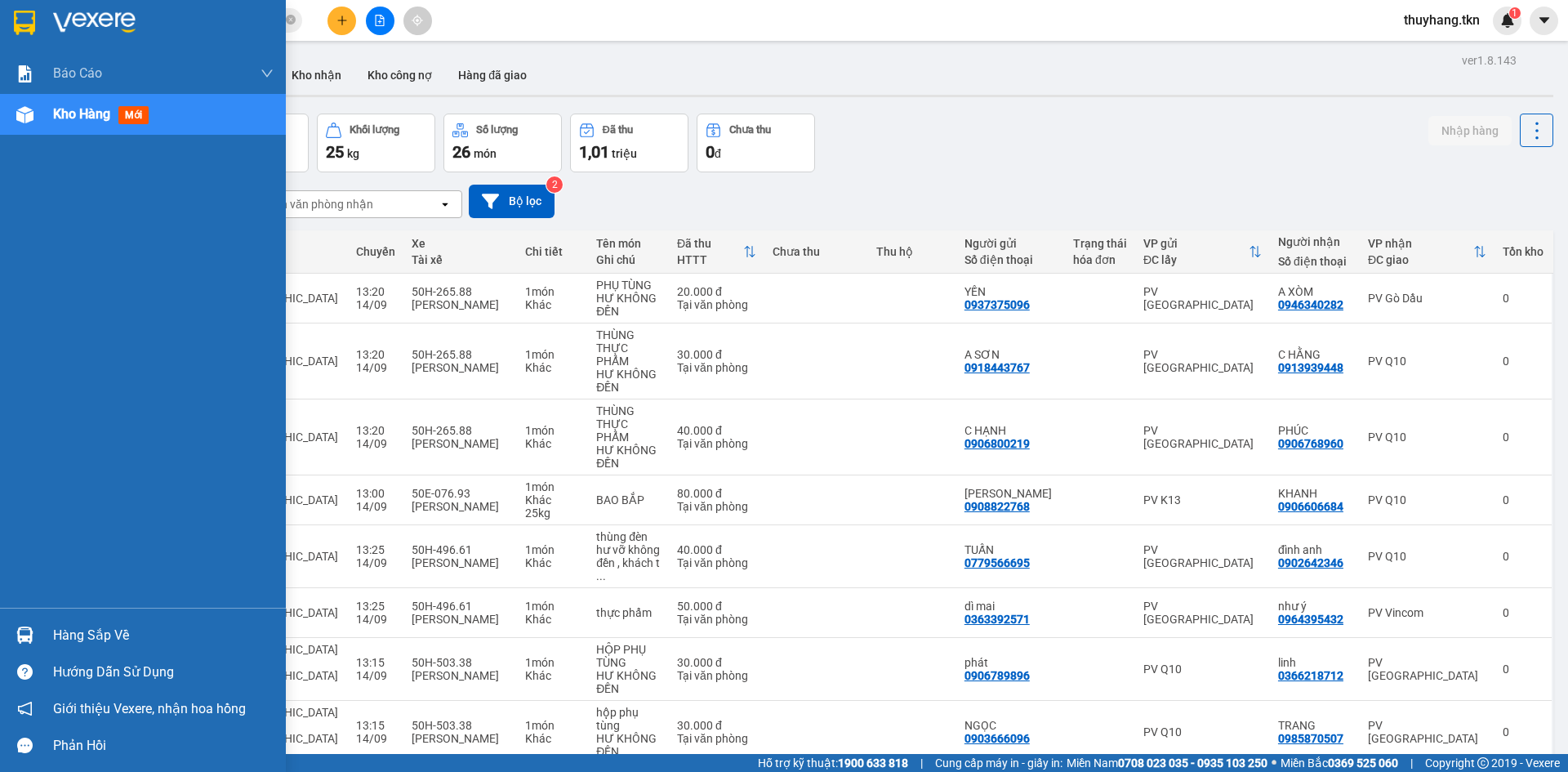
click at [36, 631] on div at bounding box center [25, 635] width 28 height 28
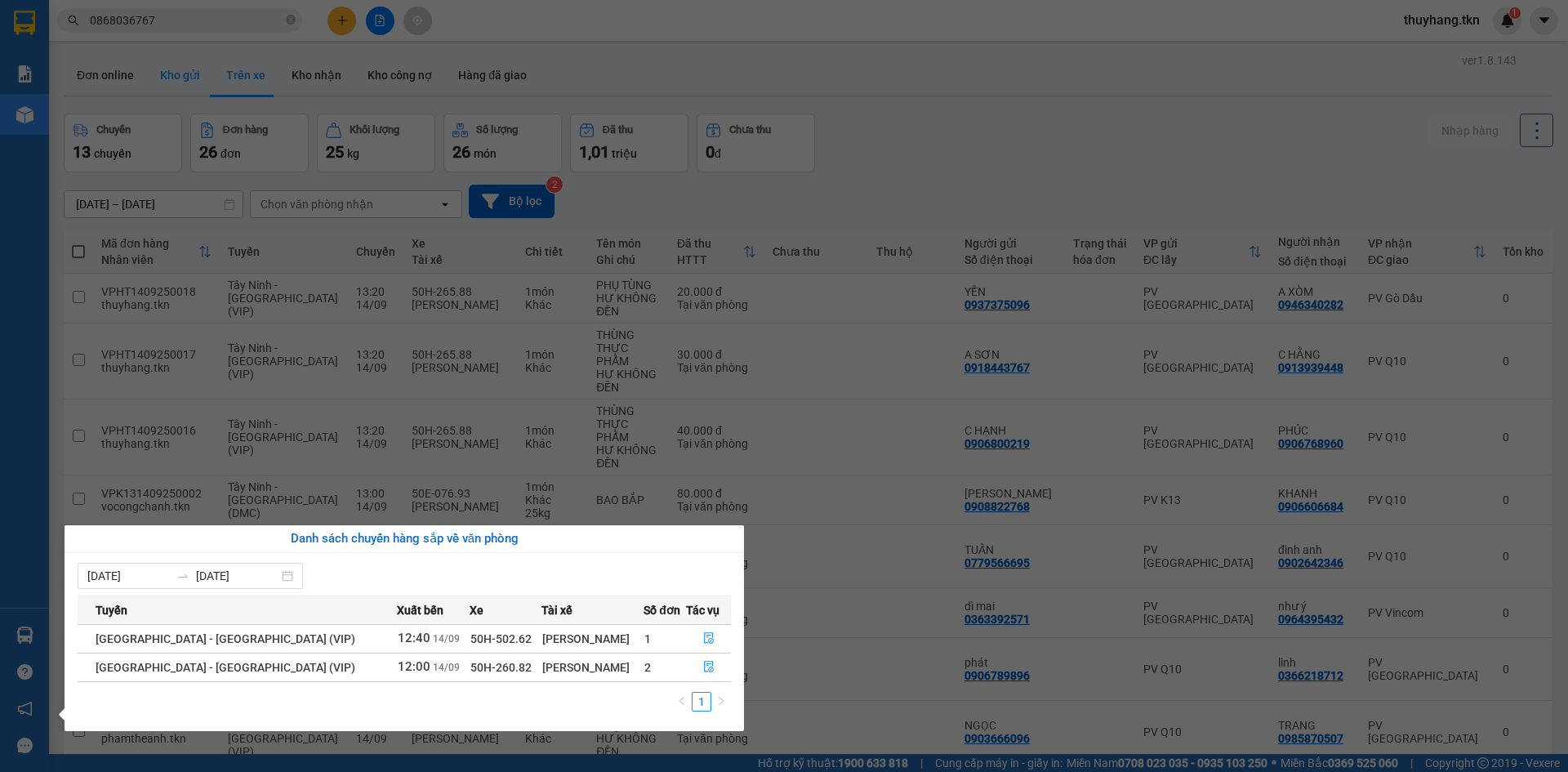
click at [181, 79] on section "Kết quả tìm kiếm ( 1 ) Bộ lọc Mã ĐH Trạng thái Món hàng Thu hộ Tổng cước Chưa c…" at bounding box center [784, 386] width 1568 height 772
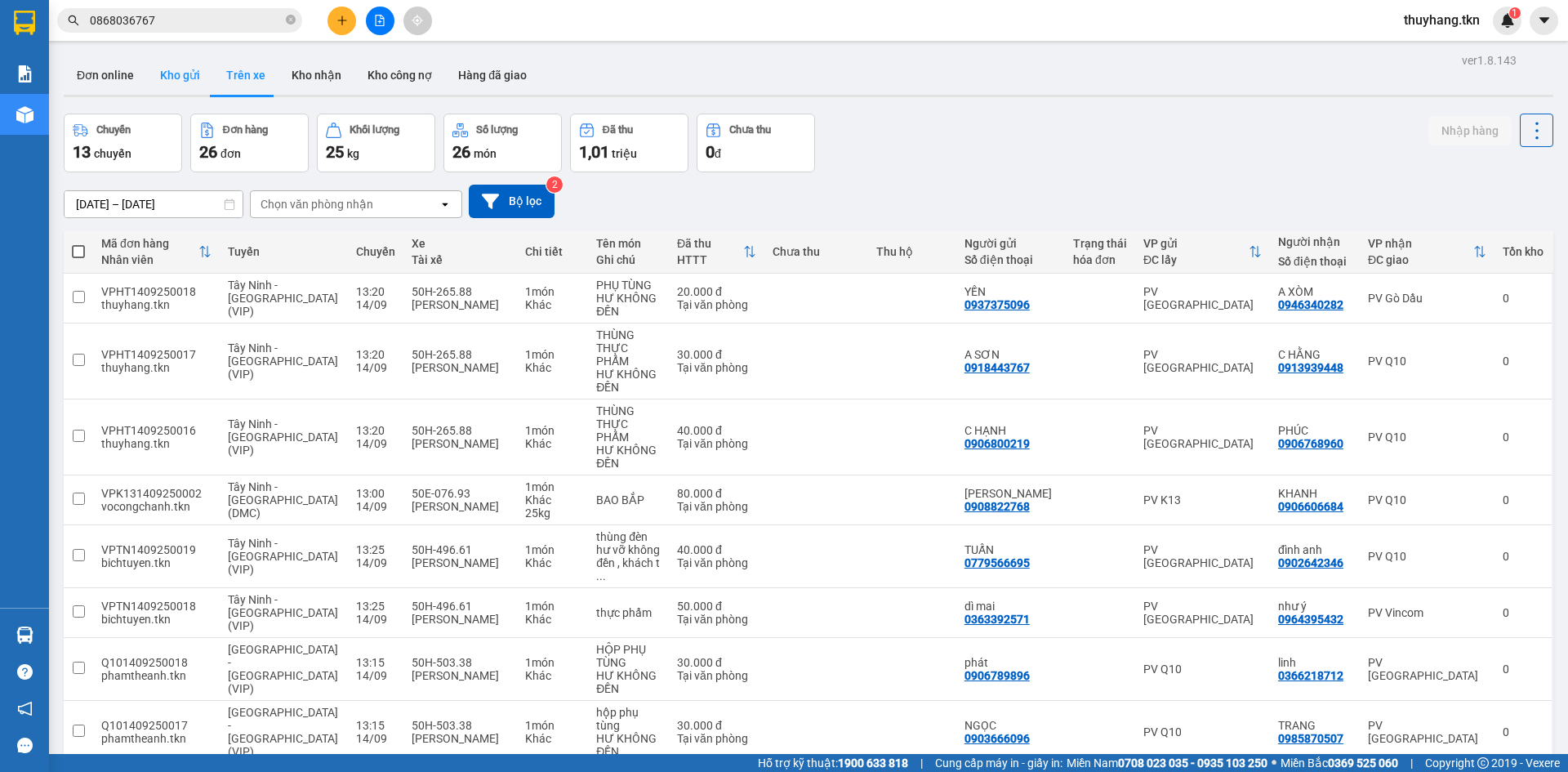
click at [179, 76] on button "Kho gửi" at bounding box center [180, 75] width 66 height 39
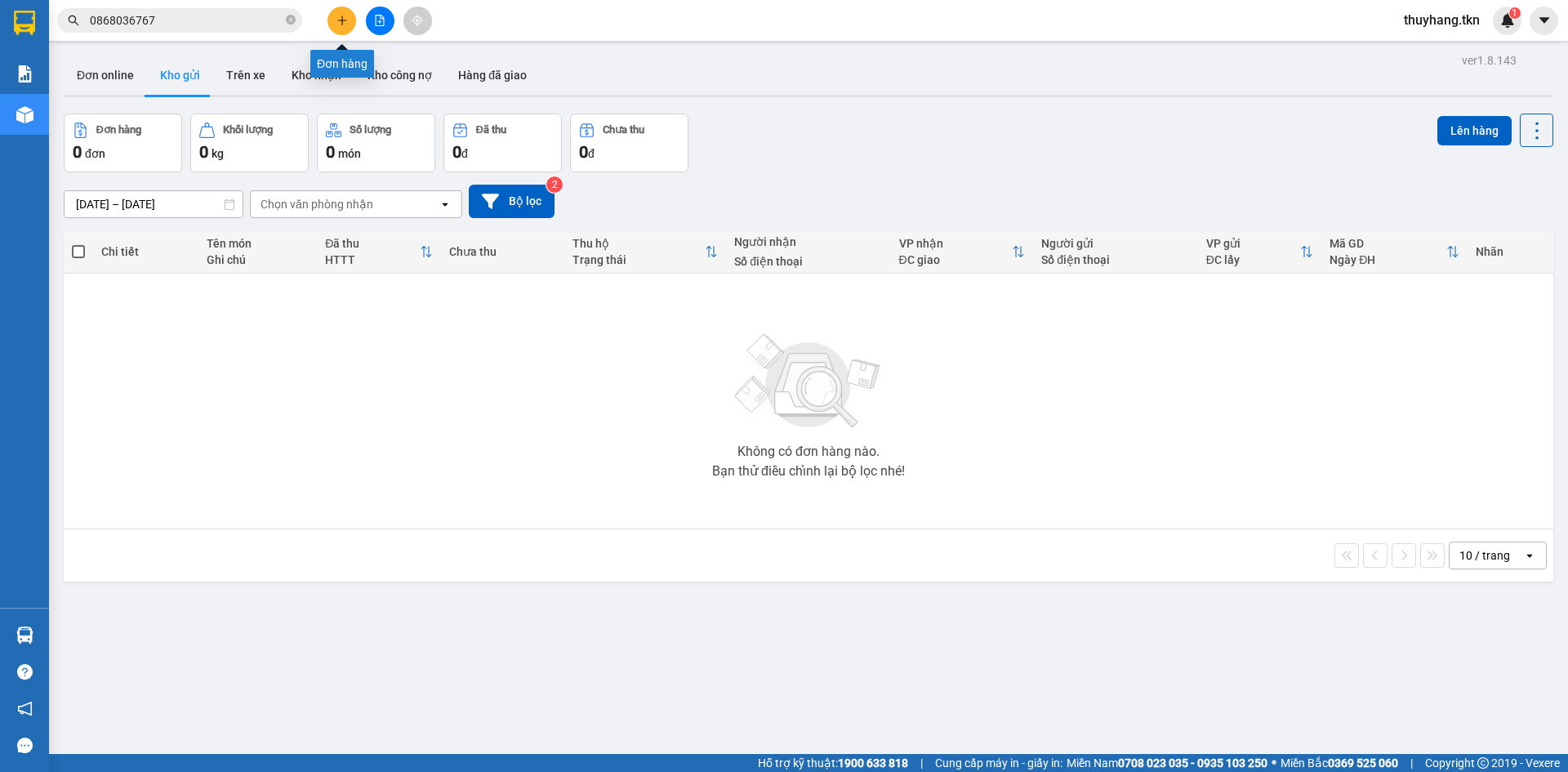
click at [342, 19] on icon "plus" at bounding box center [341, 20] width 1 height 9
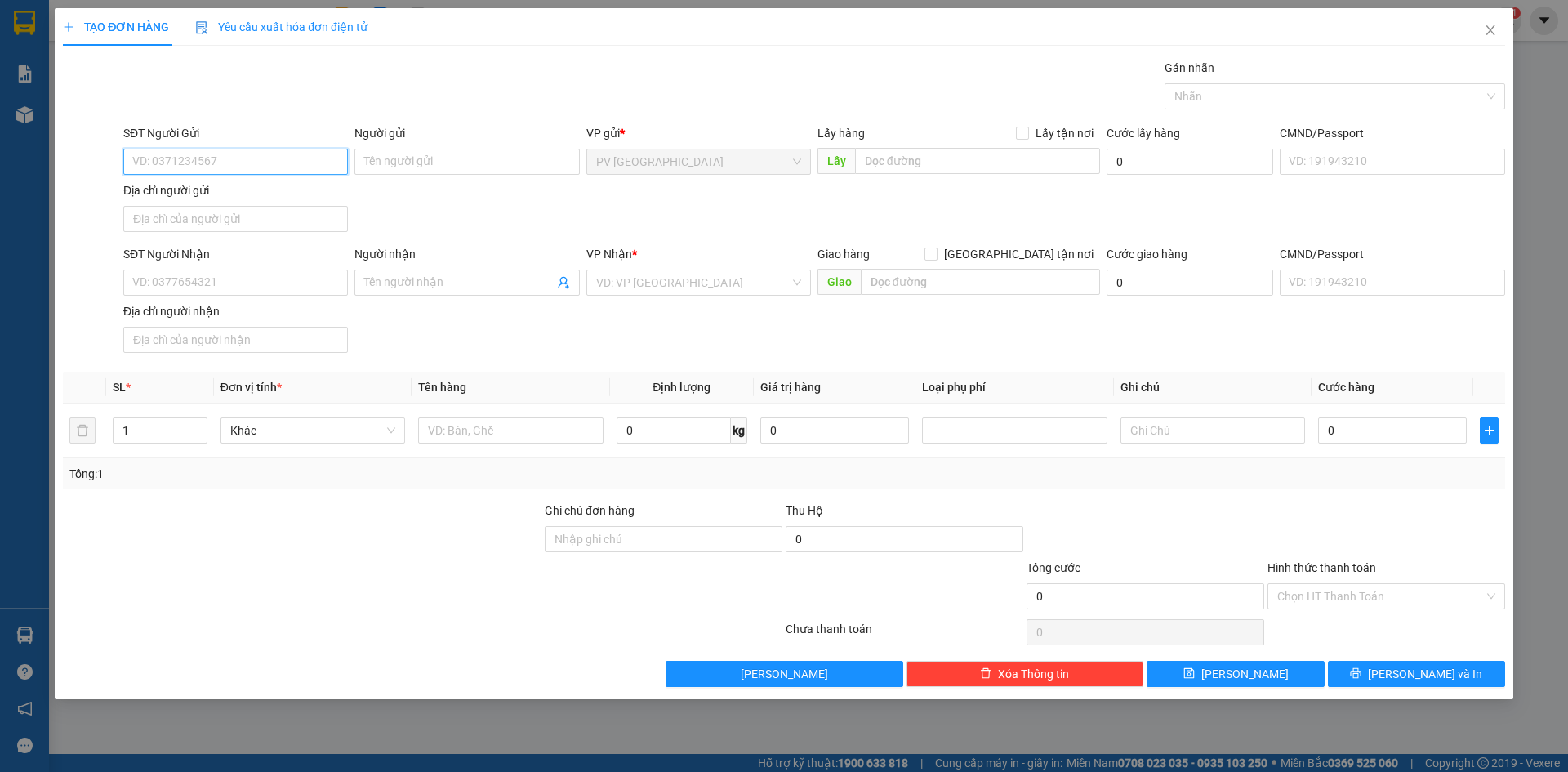
click at [300, 163] on input "SĐT Người Gửi" at bounding box center [235, 162] width 225 height 27
click at [254, 188] on div "0978887004 - [PERSON_NAME]" at bounding box center [235, 195] width 205 height 18
type input "0978887004"
type input "HẢI VY"
type input "0908181635"
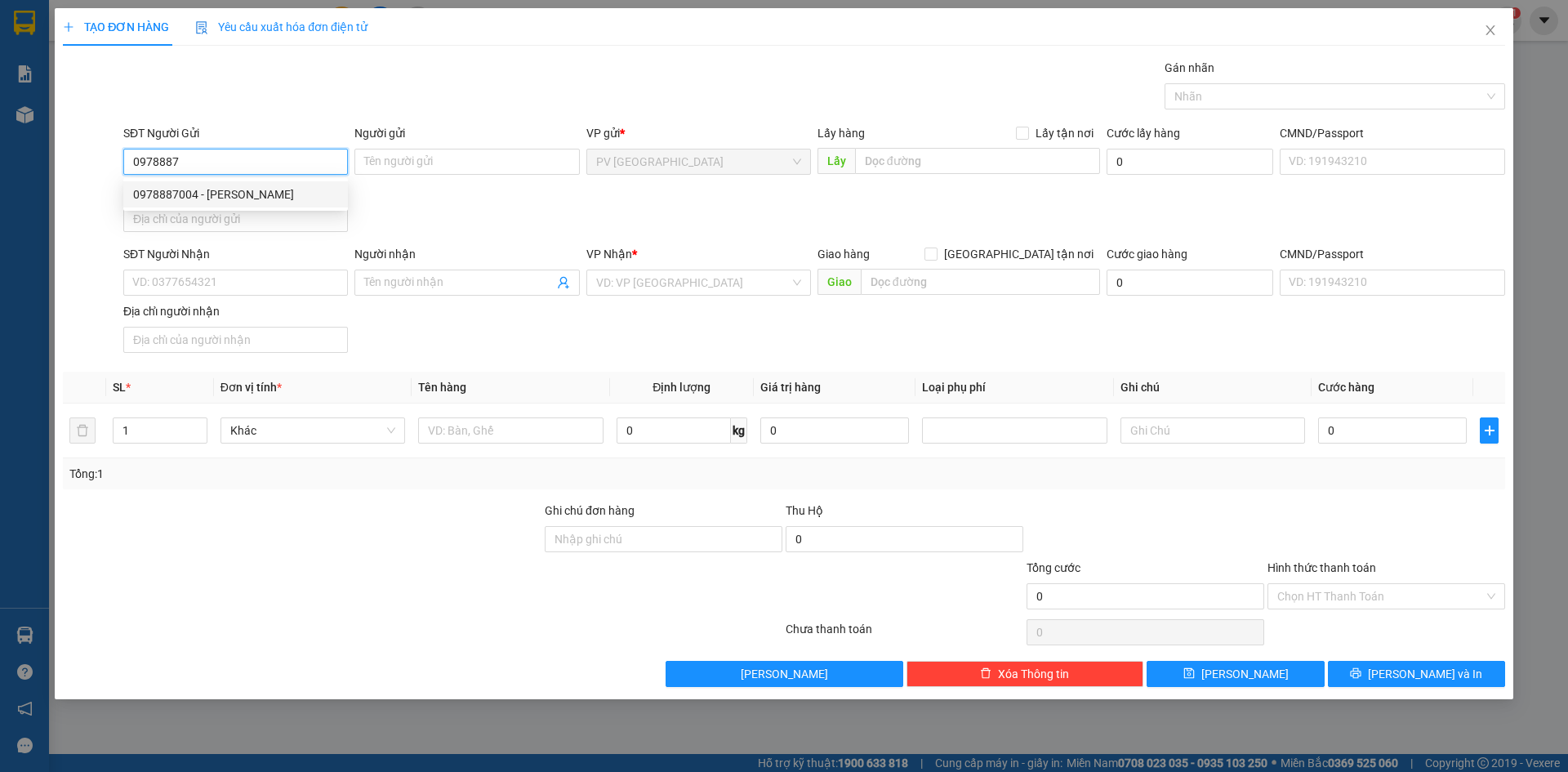
type input "CÔNG MẪN"
type input "50.000"
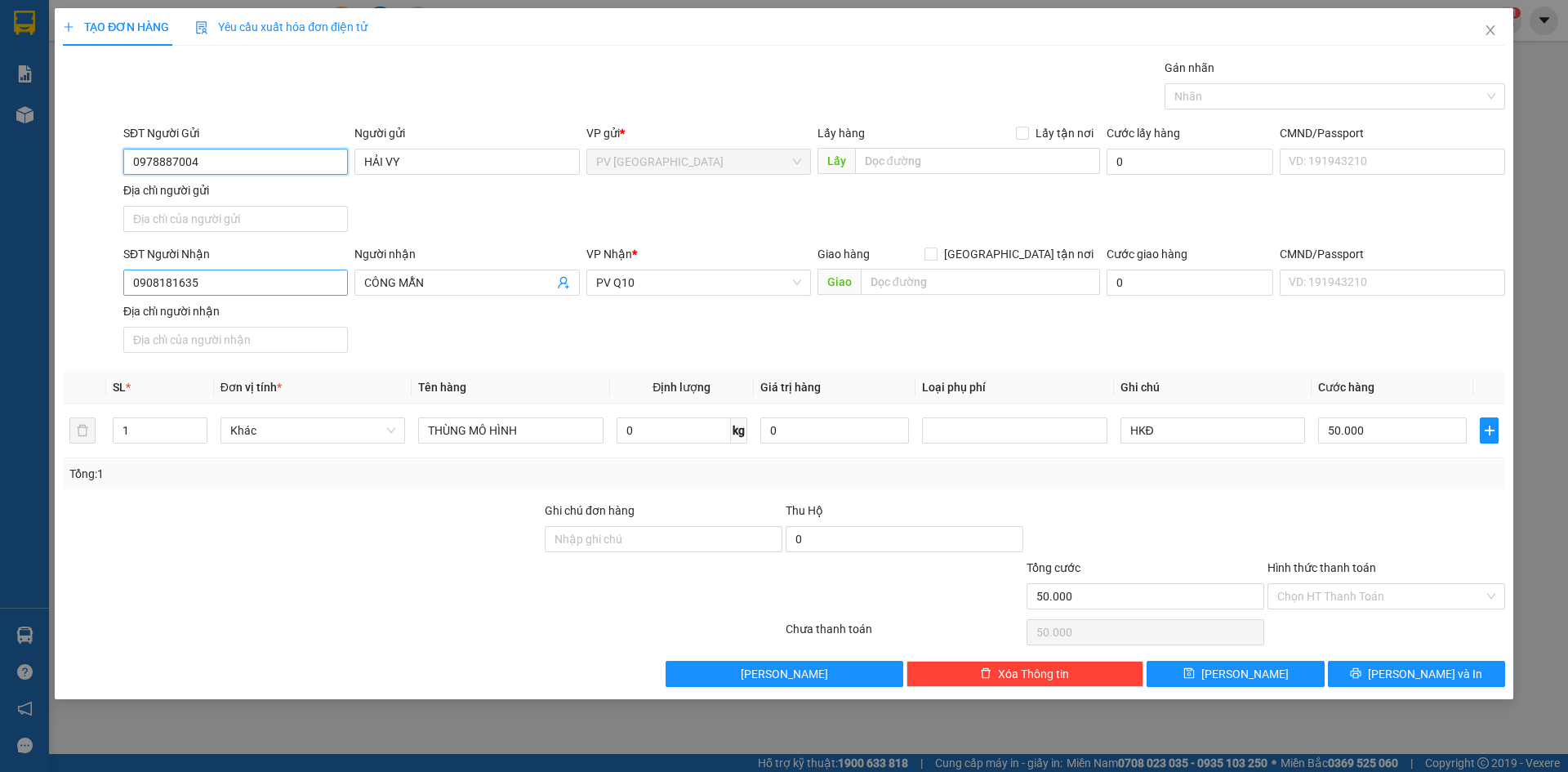
type input "0978887004"
click at [292, 284] on input "0908181635" at bounding box center [235, 283] width 225 height 27
type input "0936889631"
click at [466, 283] on input "CÔNG MẪN" at bounding box center [458, 283] width 189 height 18
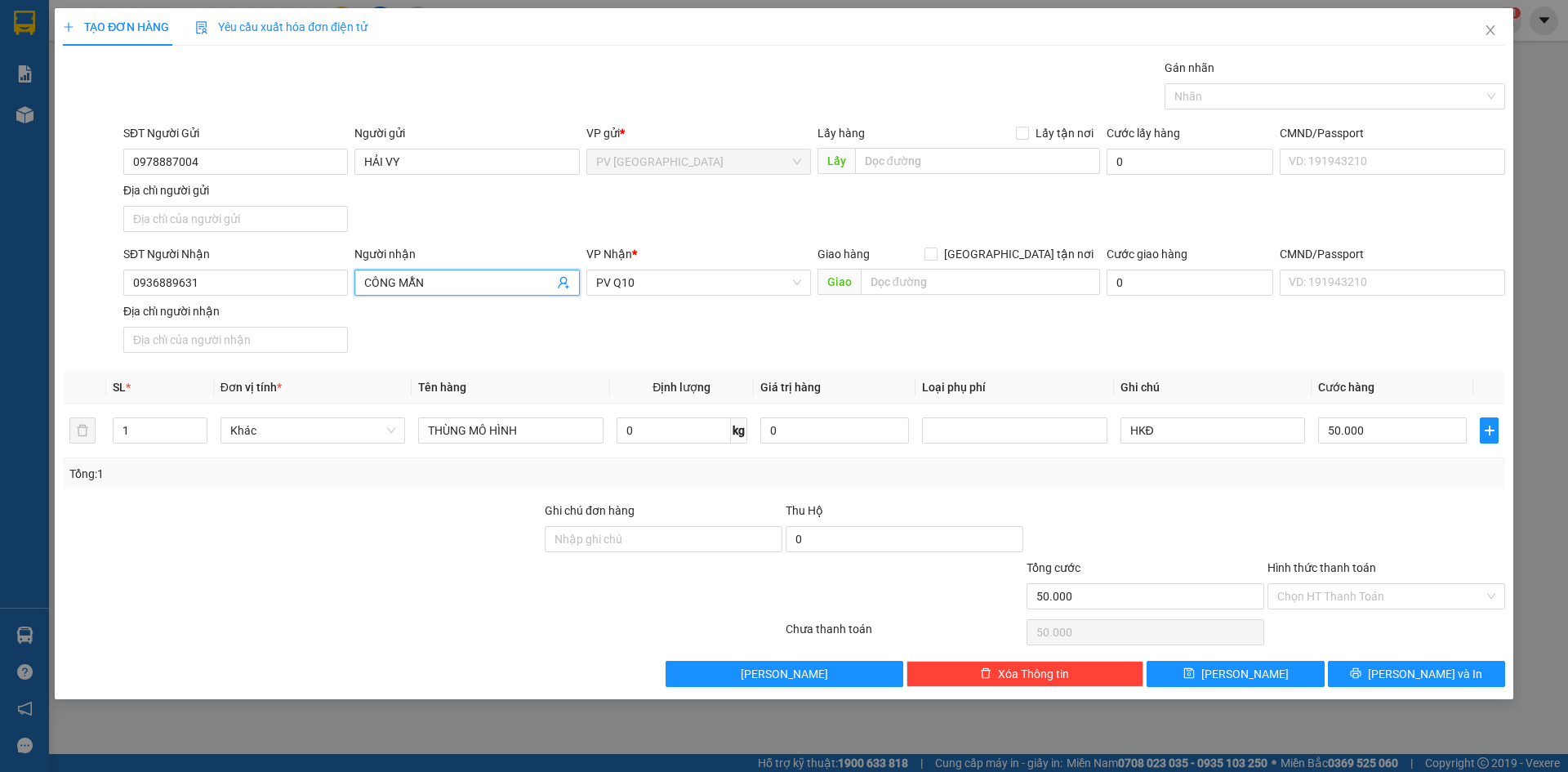
click at [466, 283] on input "CÔNG MẪN" at bounding box center [458, 283] width 189 height 18
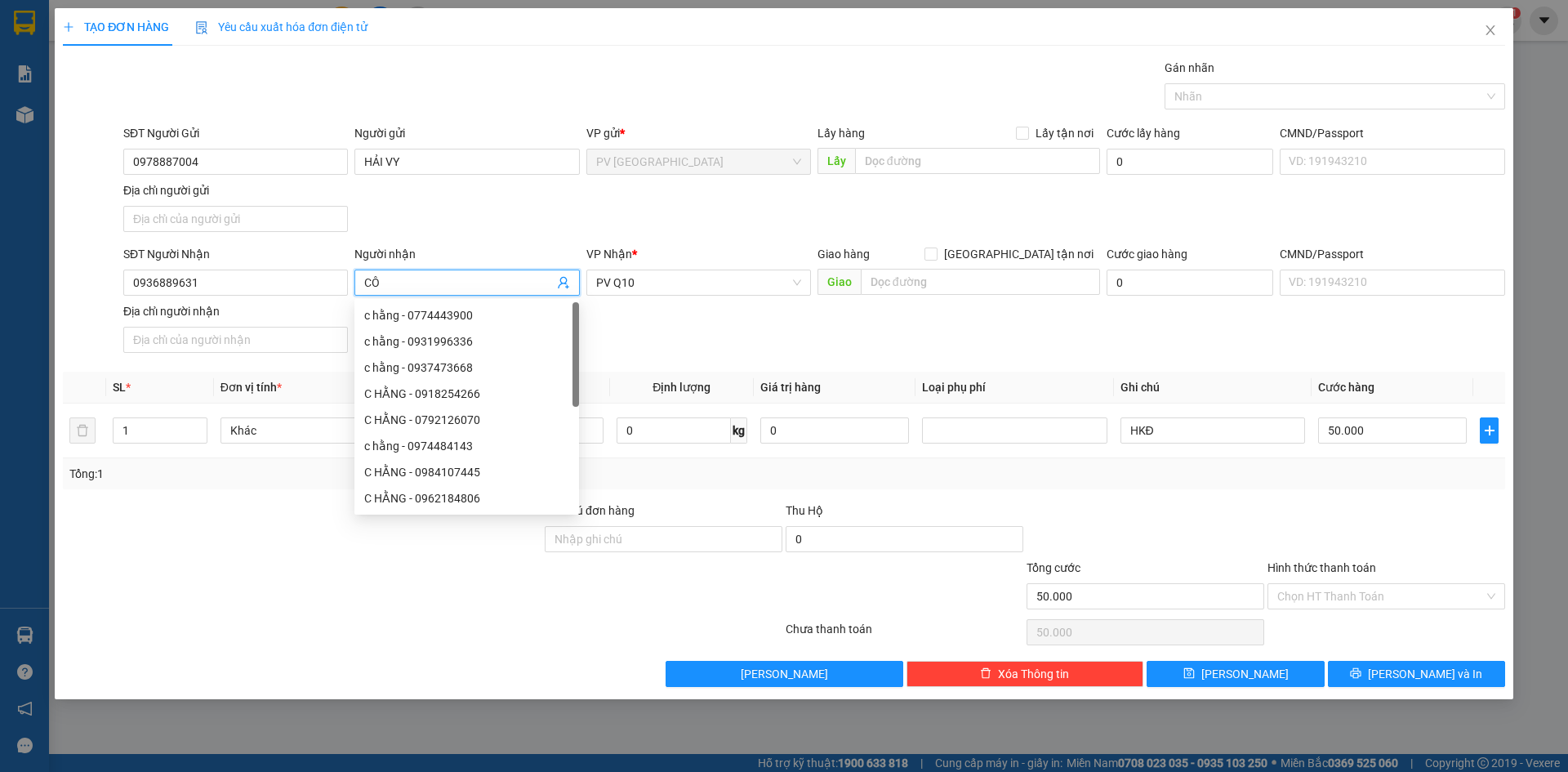
type input "C"
type input "QUYÊN"
click at [767, 332] on div "SĐT Người Nhận 0936889631 Người nhận QUYÊN VP Nhận * PV Q10 Giao hàng Giao tận …" at bounding box center [814, 303] width 1388 height 114
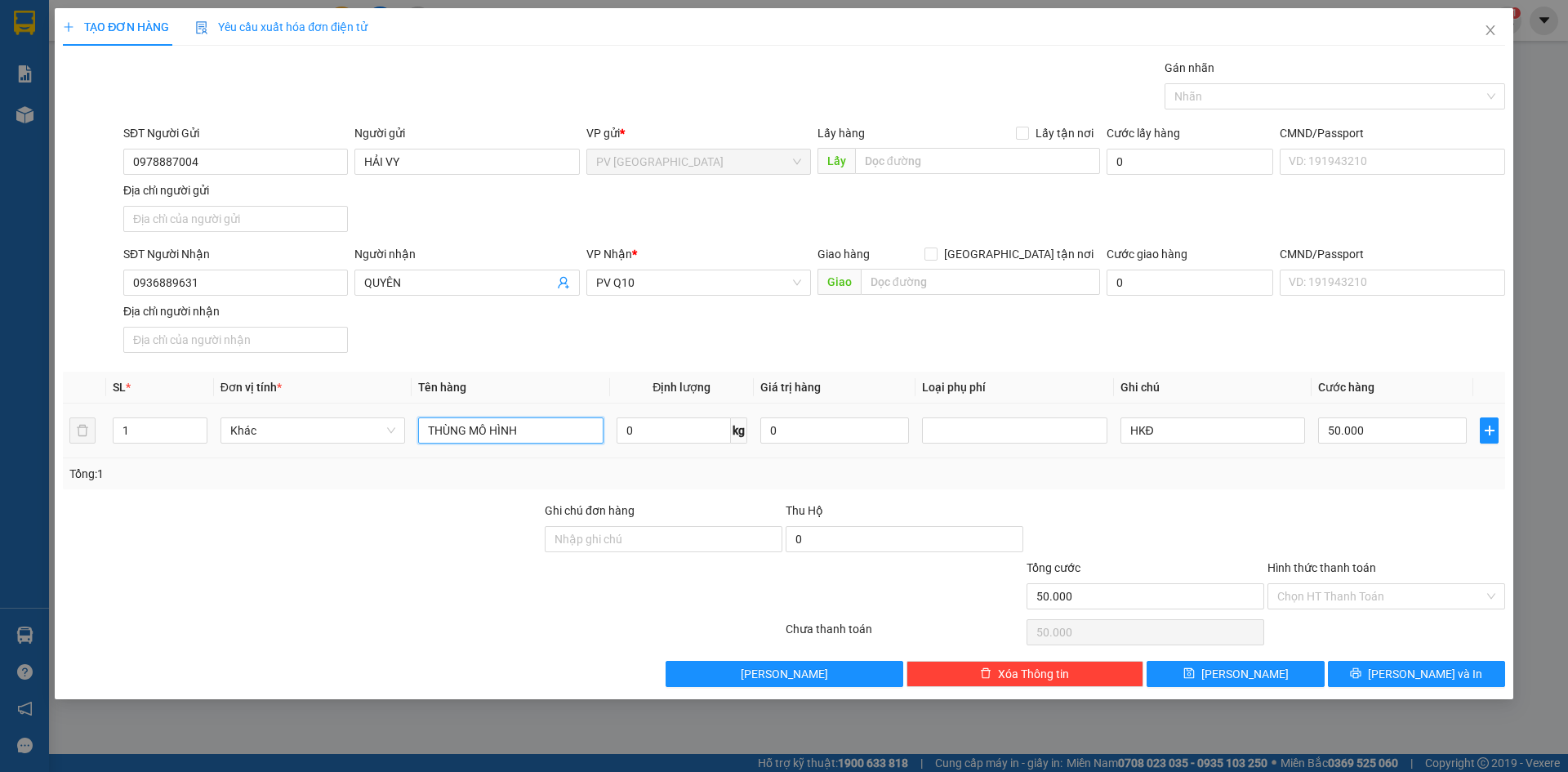
click at [588, 434] on input "THÙNG MÔ HÌNH" at bounding box center [510, 430] width 185 height 27
type input "HỘP NƯỚC"
click at [1226, 440] on input "HKĐ" at bounding box center [1212, 430] width 185 height 27
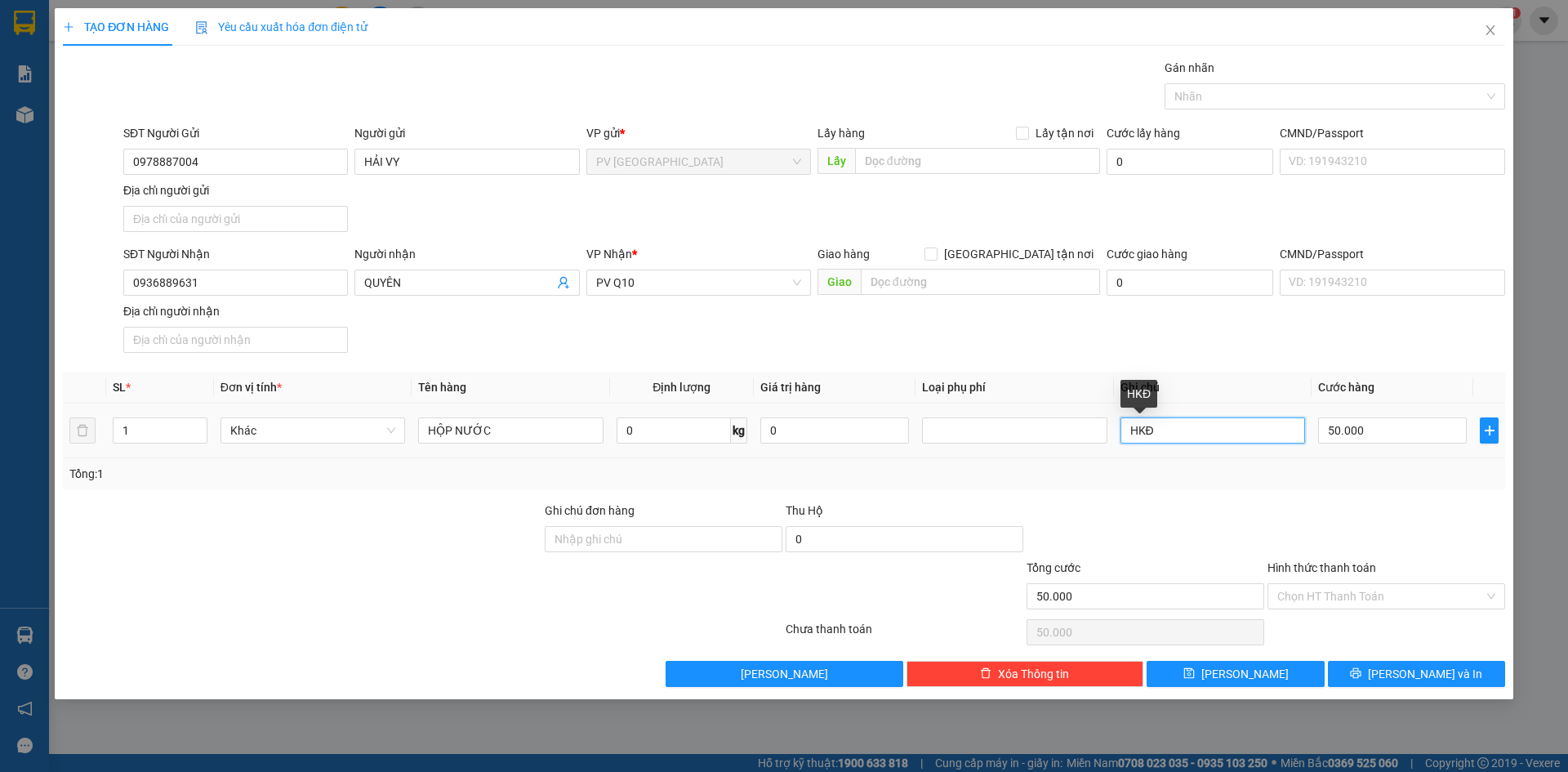
click at [1226, 440] on input "HKĐ" at bounding box center [1212, 430] width 185 height 27
click at [1368, 426] on input "50.000" at bounding box center [1391, 430] width 148 height 27
type input "3"
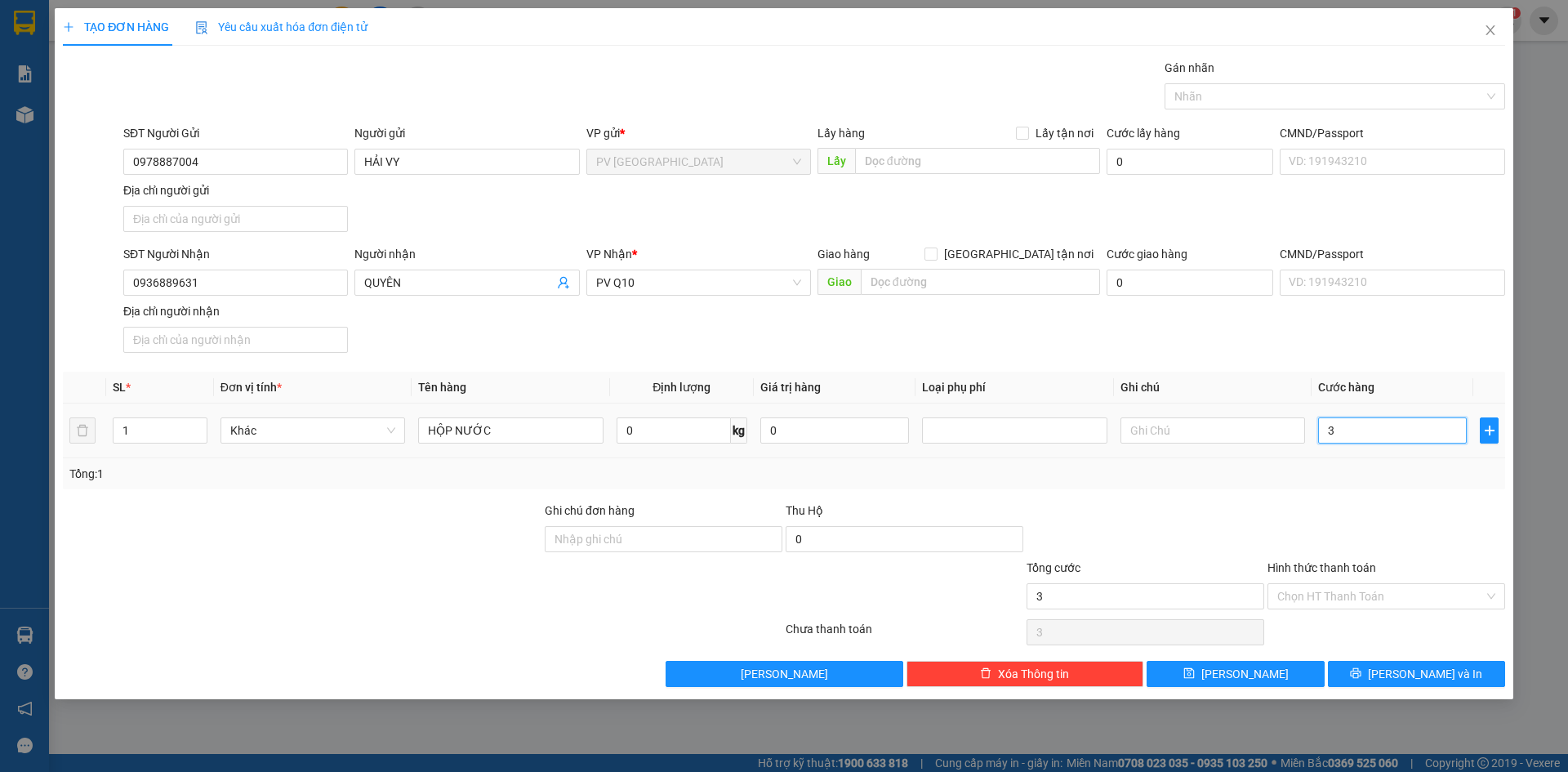
type input "30"
type input "30.000"
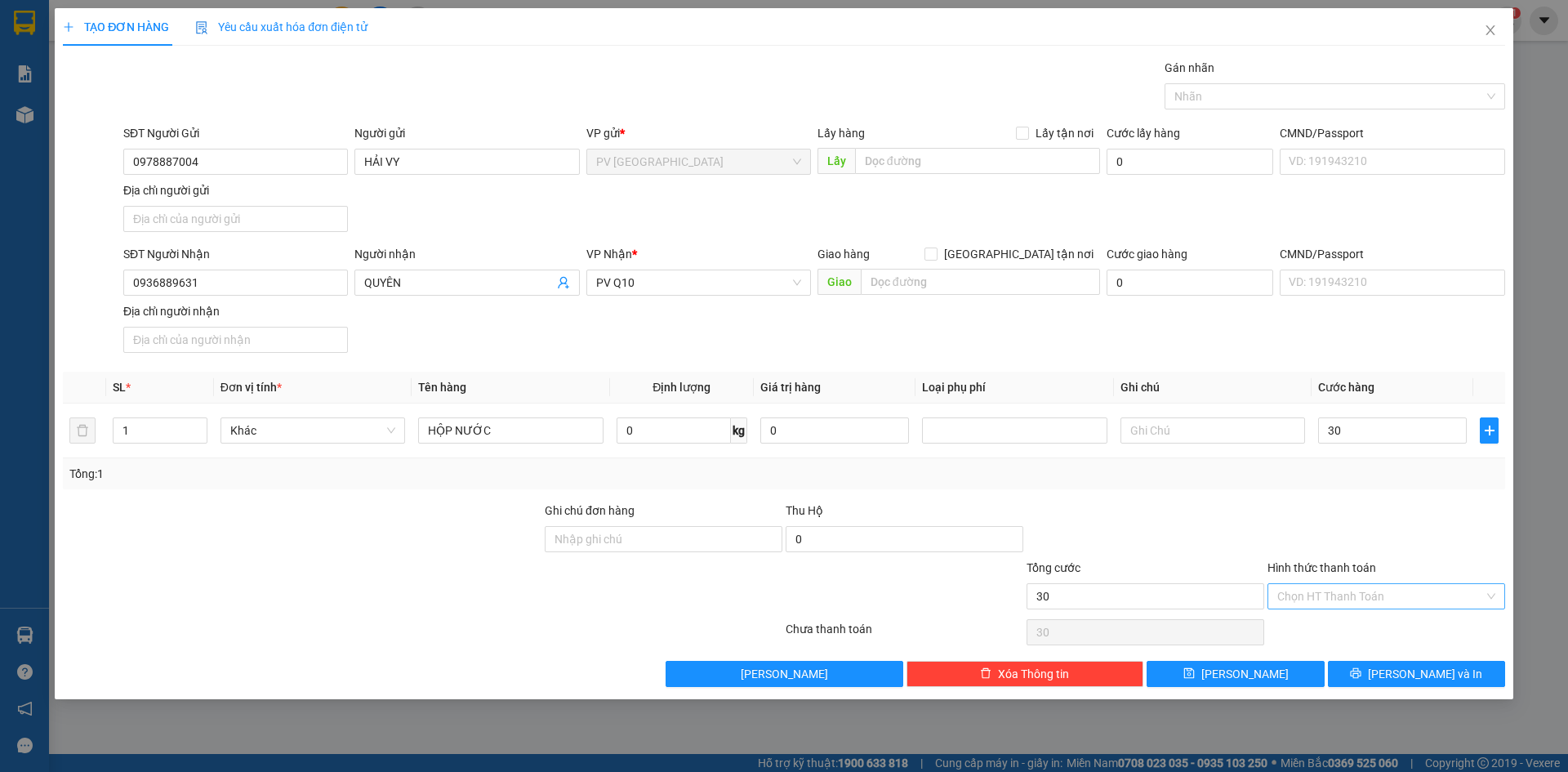
type input "30.000"
drag, startPoint x: 1374, startPoint y: 594, endPoint x: 1372, endPoint y: 603, distance: 9.2
click at [1372, 594] on input "Hình thức thanh toán" at bounding box center [1380, 596] width 206 height 25
click at [1357, 627] on div "Tại văn phòng" at bounding box center [1386, 629] width 218 height 18
type input "0"
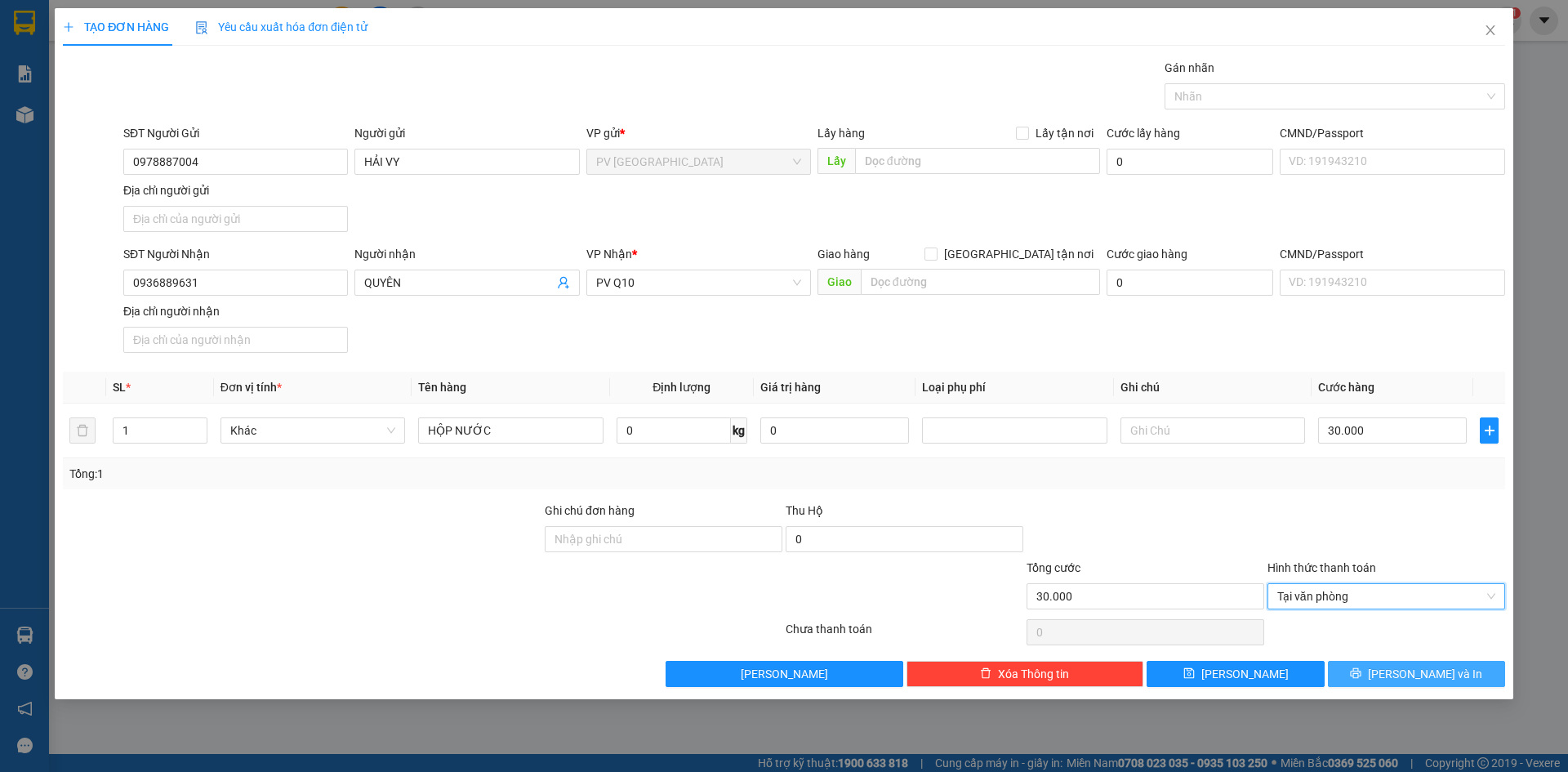
click at [1374, 672] on button "[PERSON_NAME] và In" at bounding box center [1416, 674] width 177 height 27
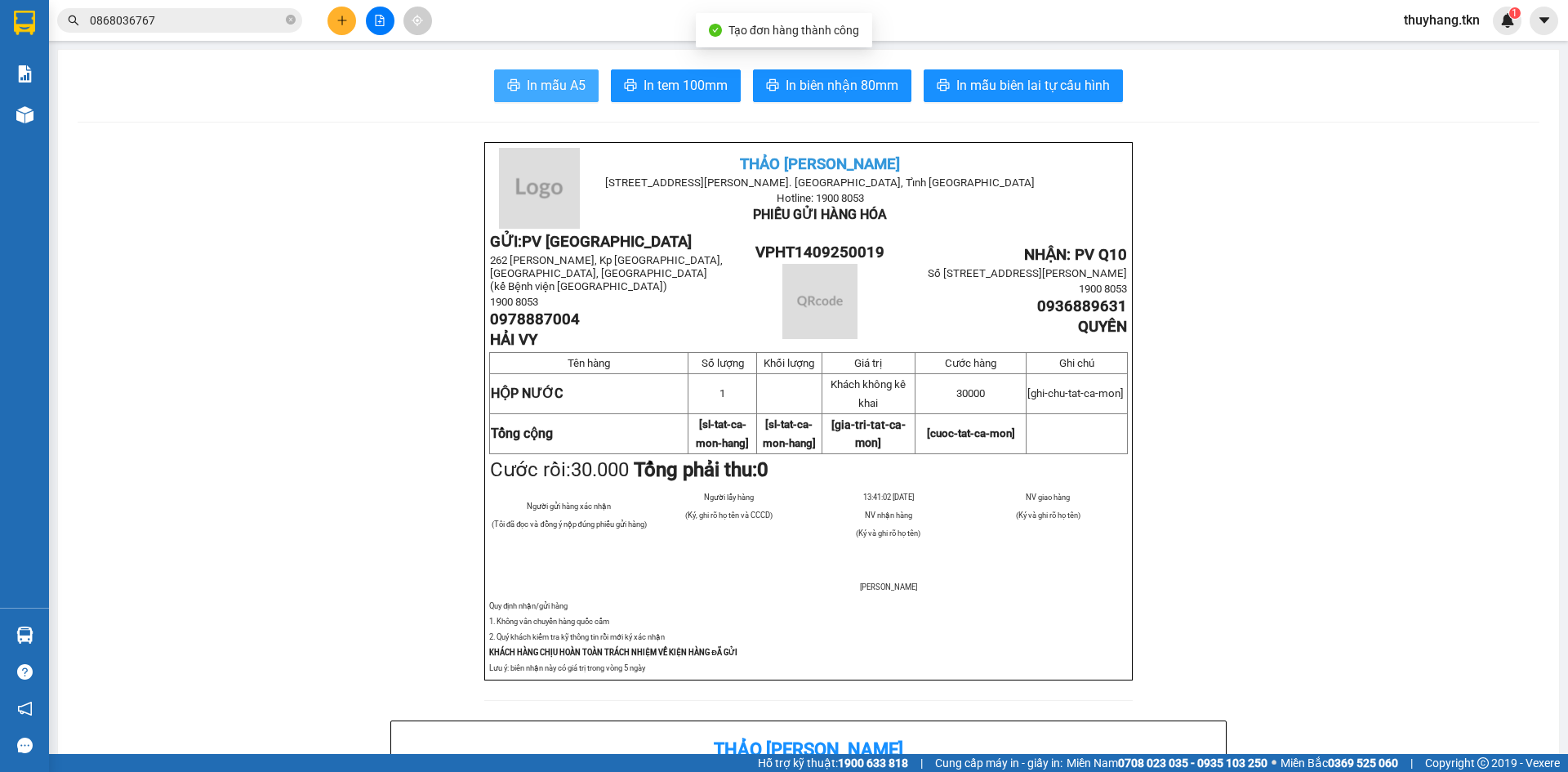
click at [540, 82] on span "In mẫu A5" at bounding box center [556, 85] width 59 height 21
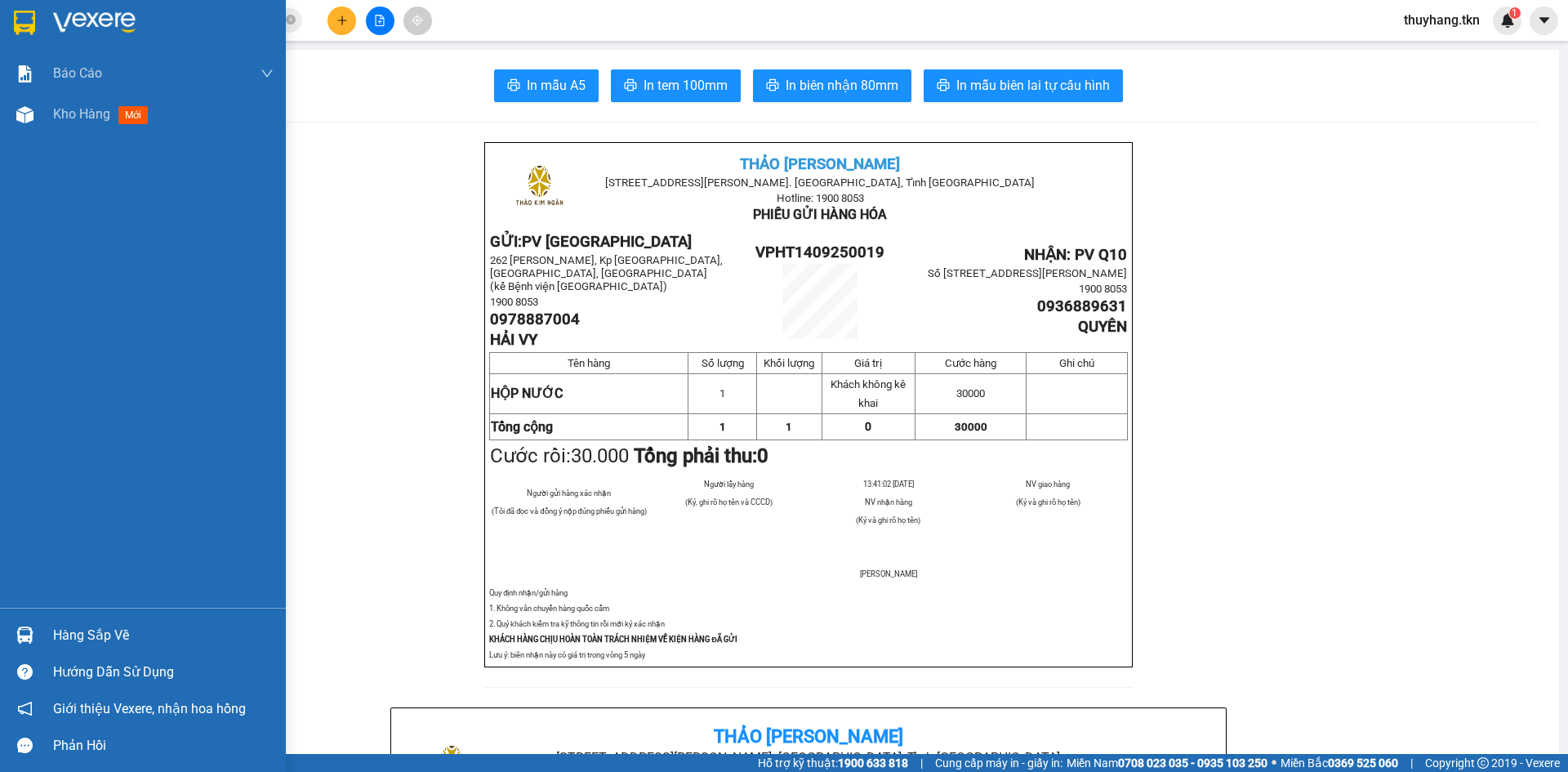
click at [27, 22] on img at bounding box center [25, 23] width 22 height 25
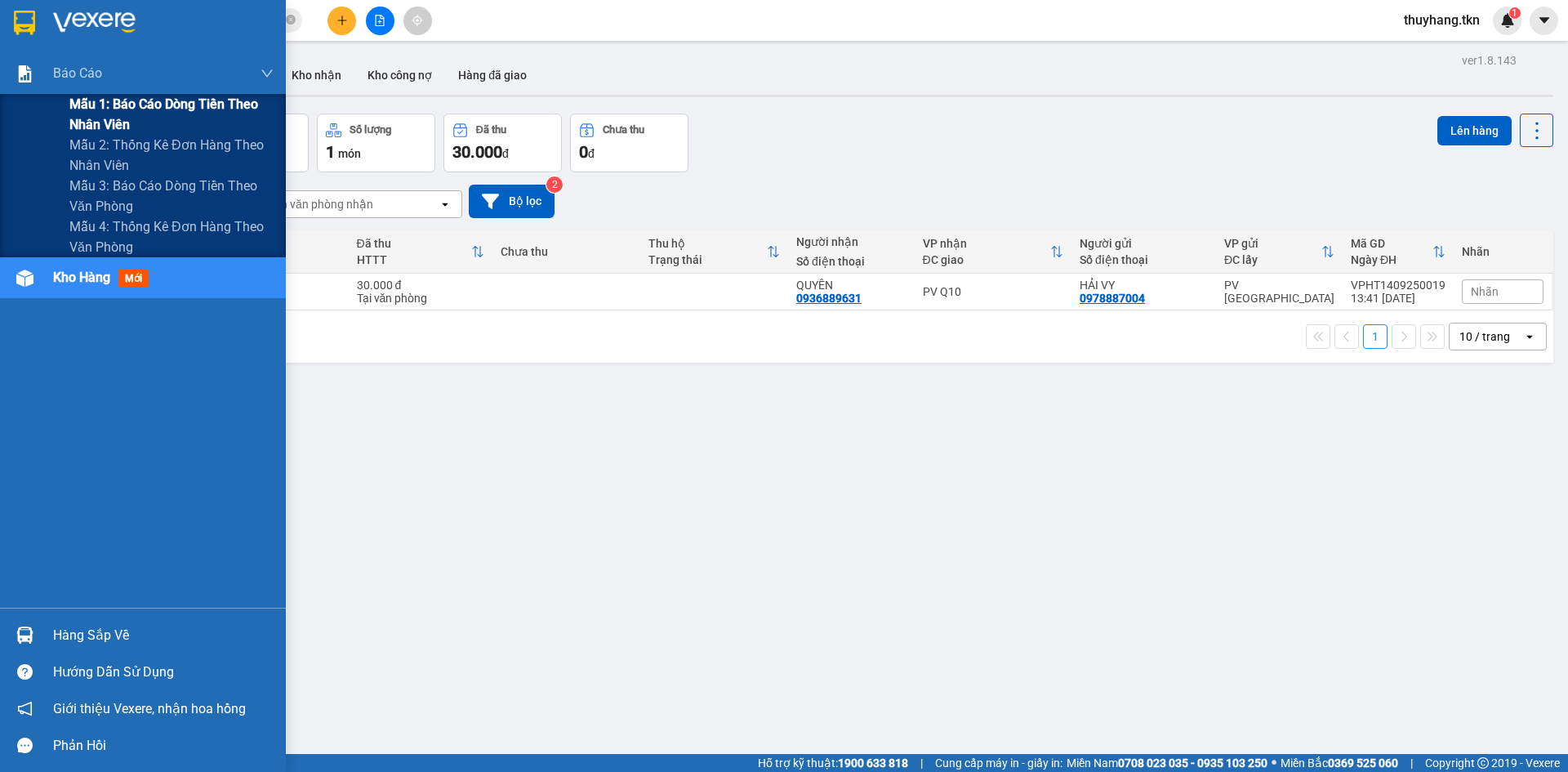
click at [99, 110] on span "Mẫu 1: Báo cáo dòng tiền theo nhân viên" at bounding box center [172, 114] width 204 height 41
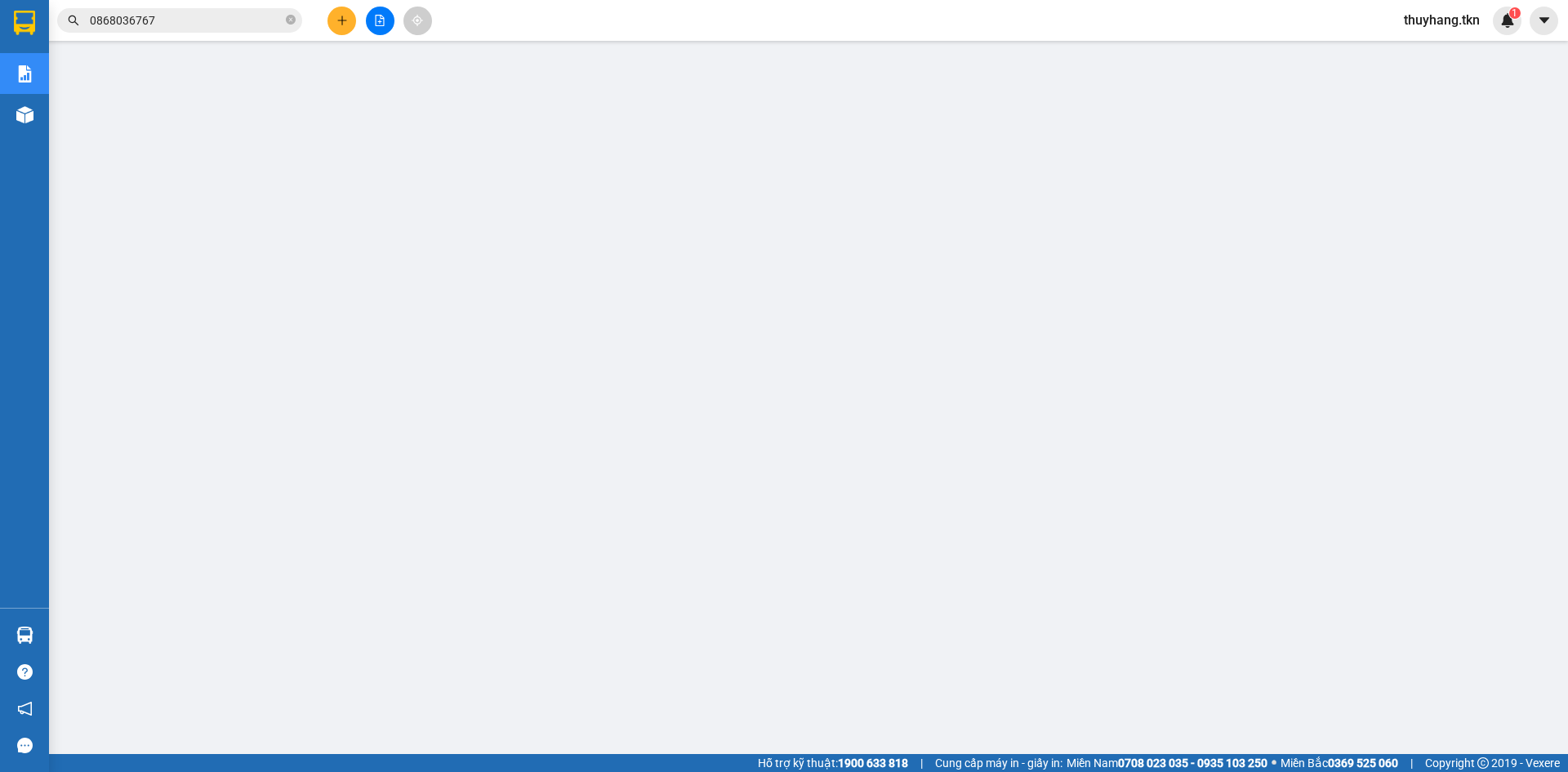
scroll to position [38, 0]
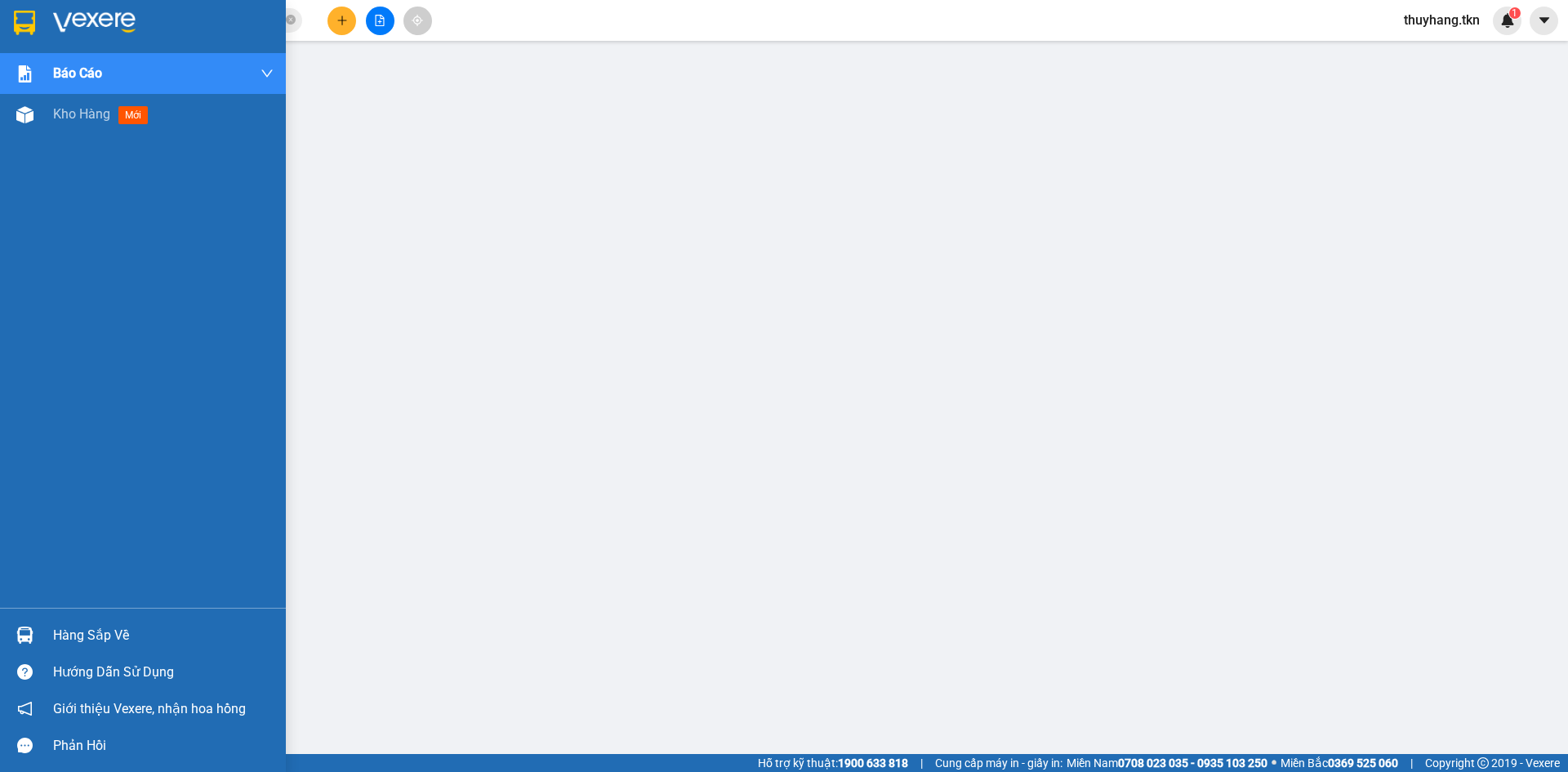
click at [17, 19] on img at bounding box center [25, 23] width 22 height 25
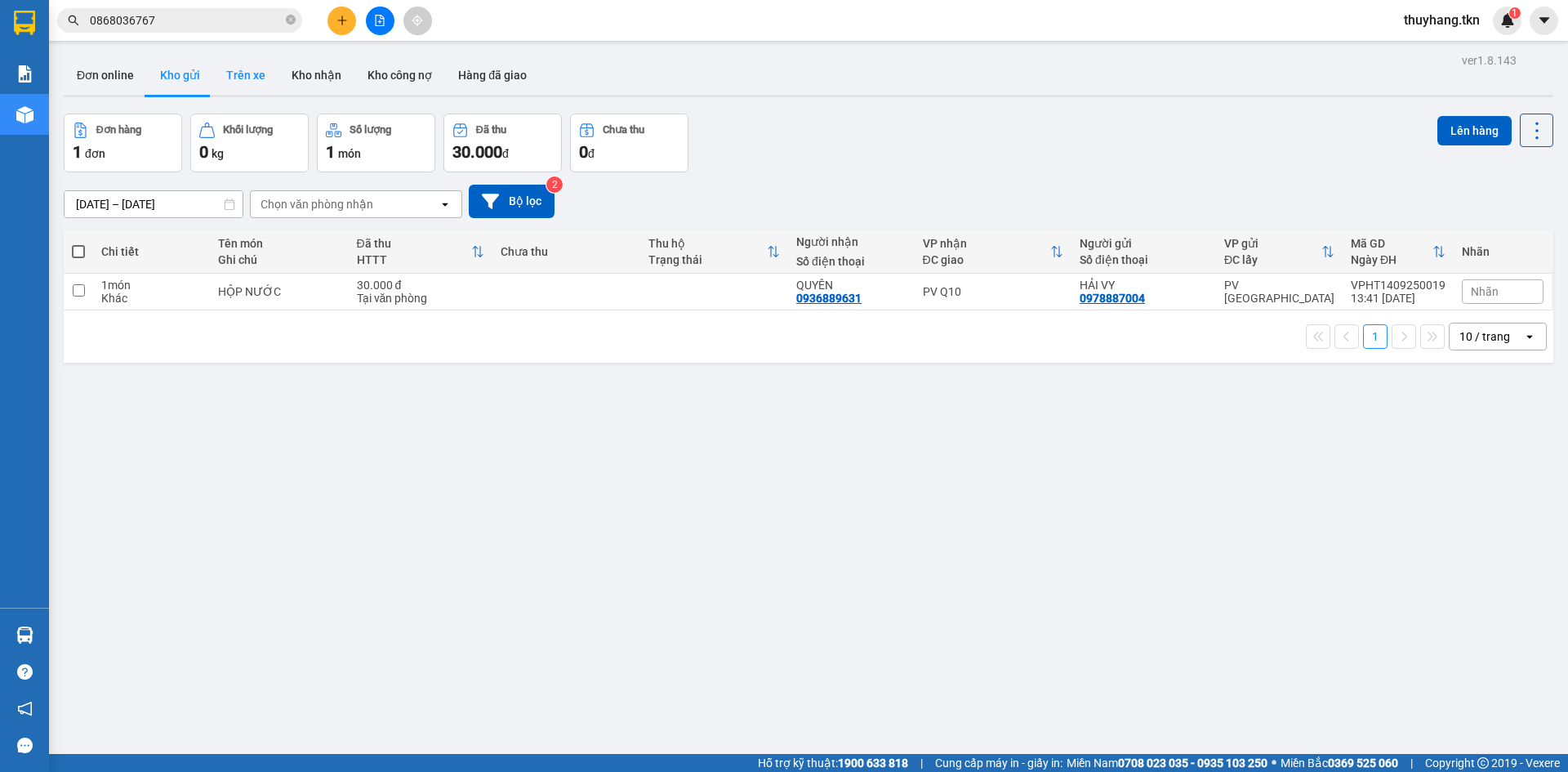
click at [252, 72] on button "Trên xe" at bounding box center [245, 75] width 65 height 39
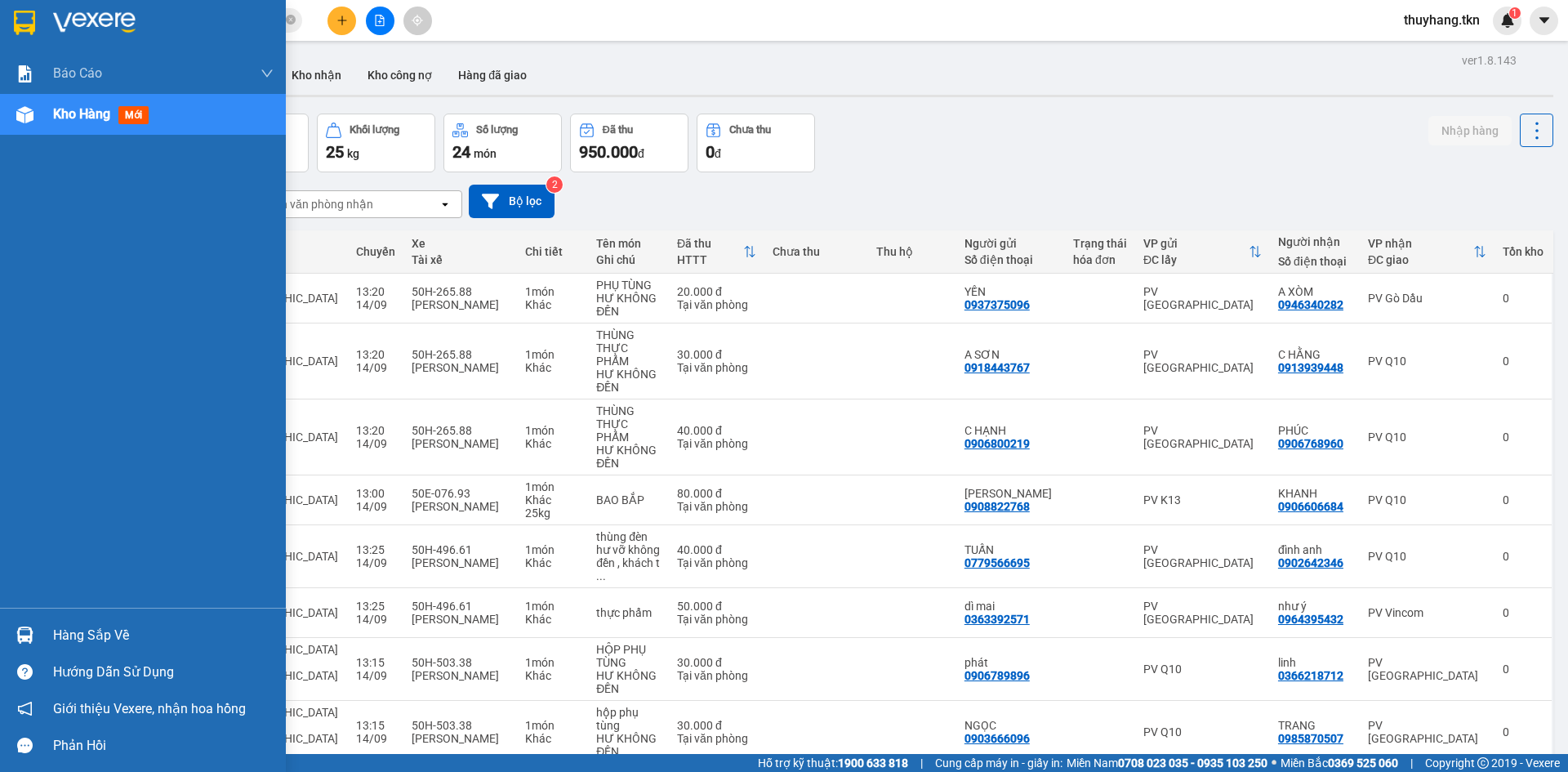
click at [9, 622] on div "Hàng sắp về" at bounding box center [143, 635] width 286 height 36
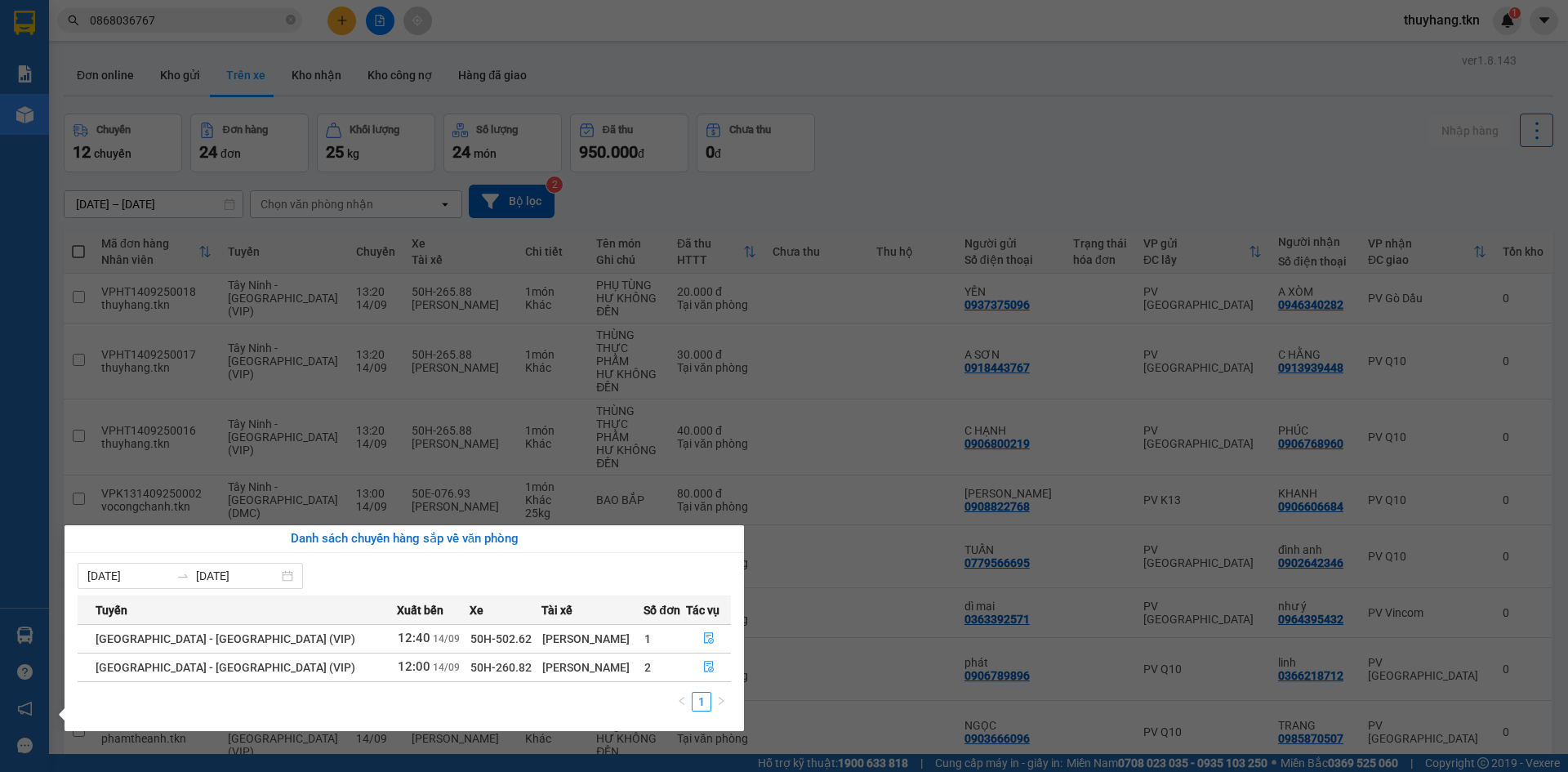
click at [332, 23] on section "Kết quả tìm kiếm ( 1 ) Bộ lọc Mã ĐH Trạng thái Món hàng Thu hộ Tổng cước Chưa c…" at bounding box center [784, 386] width 1568 height 772
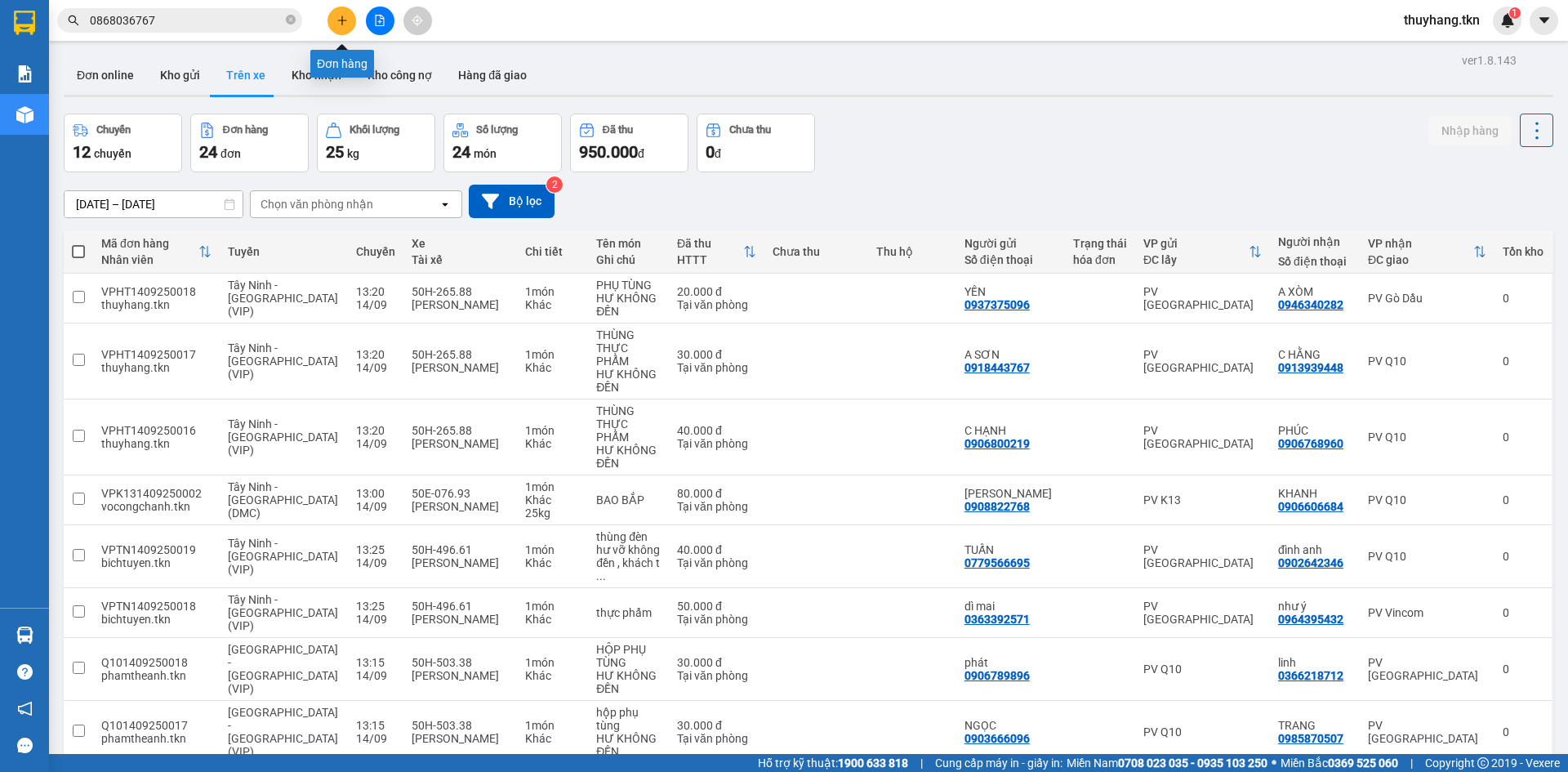
click at [340, 25] on icon "plus" at bounding box center [342, 21] width 12 height 12
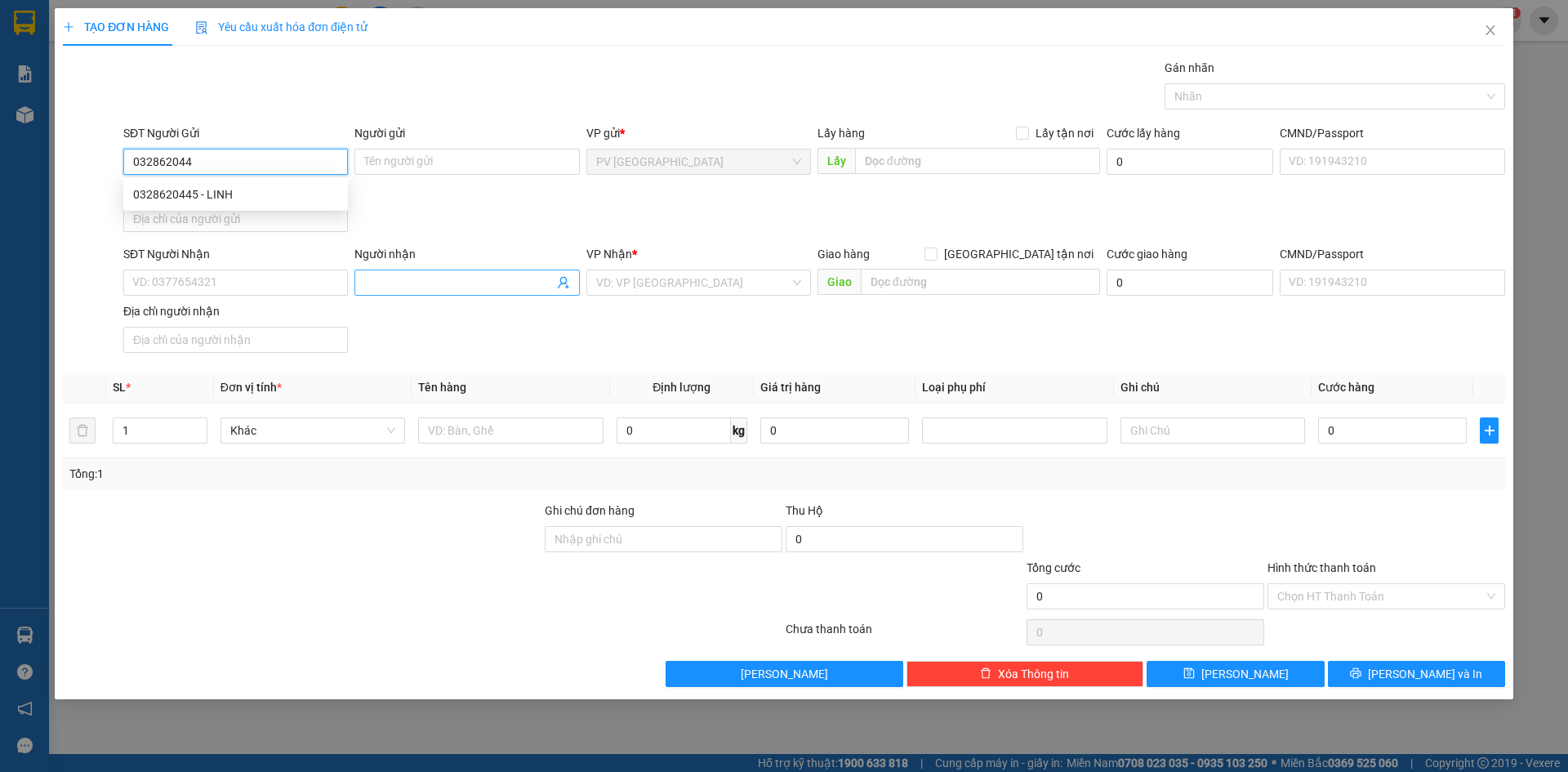
type input "0328620445"
click at [254, 197] on div "0328620445 - LINH" at bounding box center [235, 195] width 205 height 18
type input "LINH"
type input "0328620445"
type input "LINH"
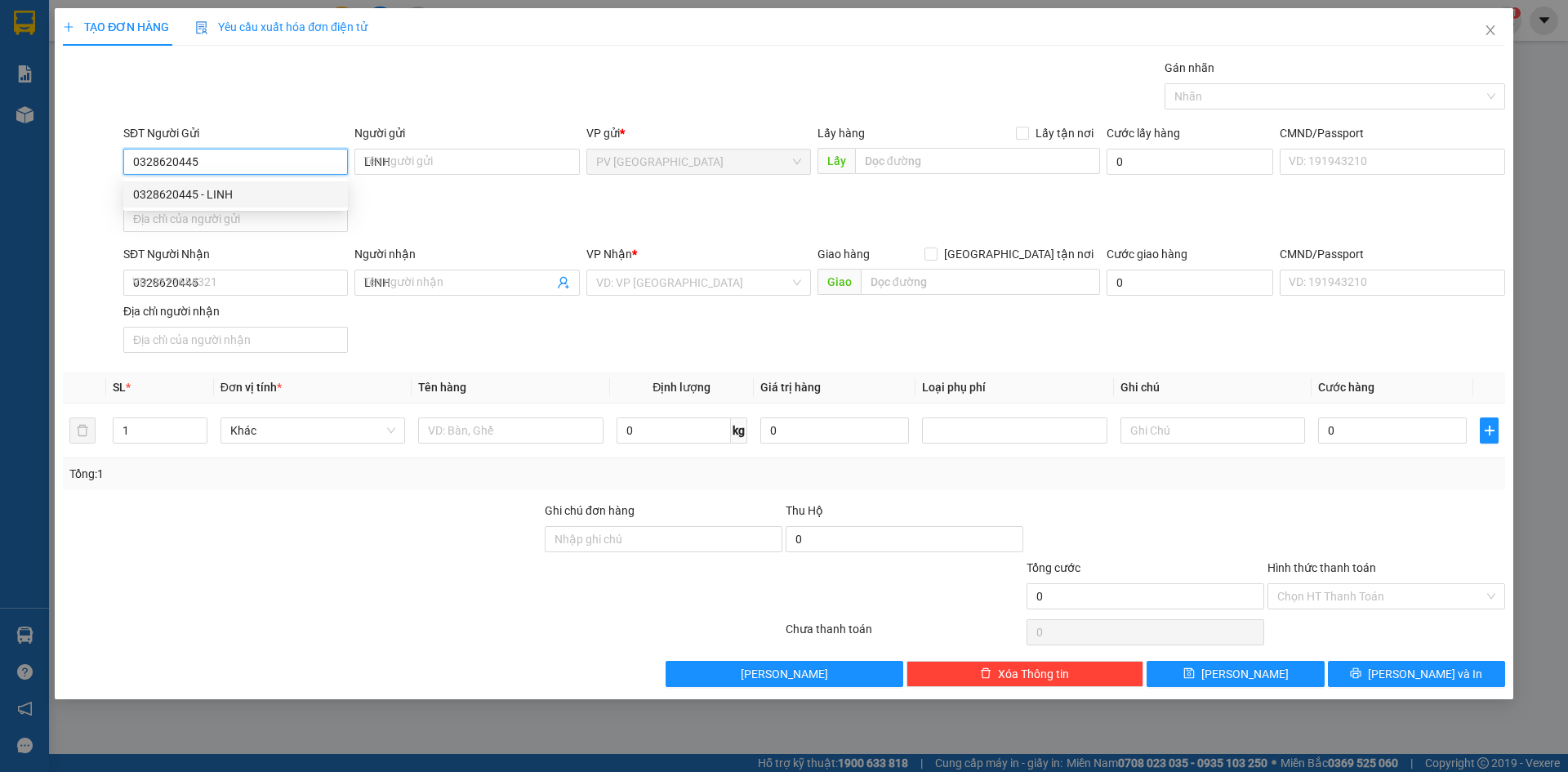
type input "60.000"
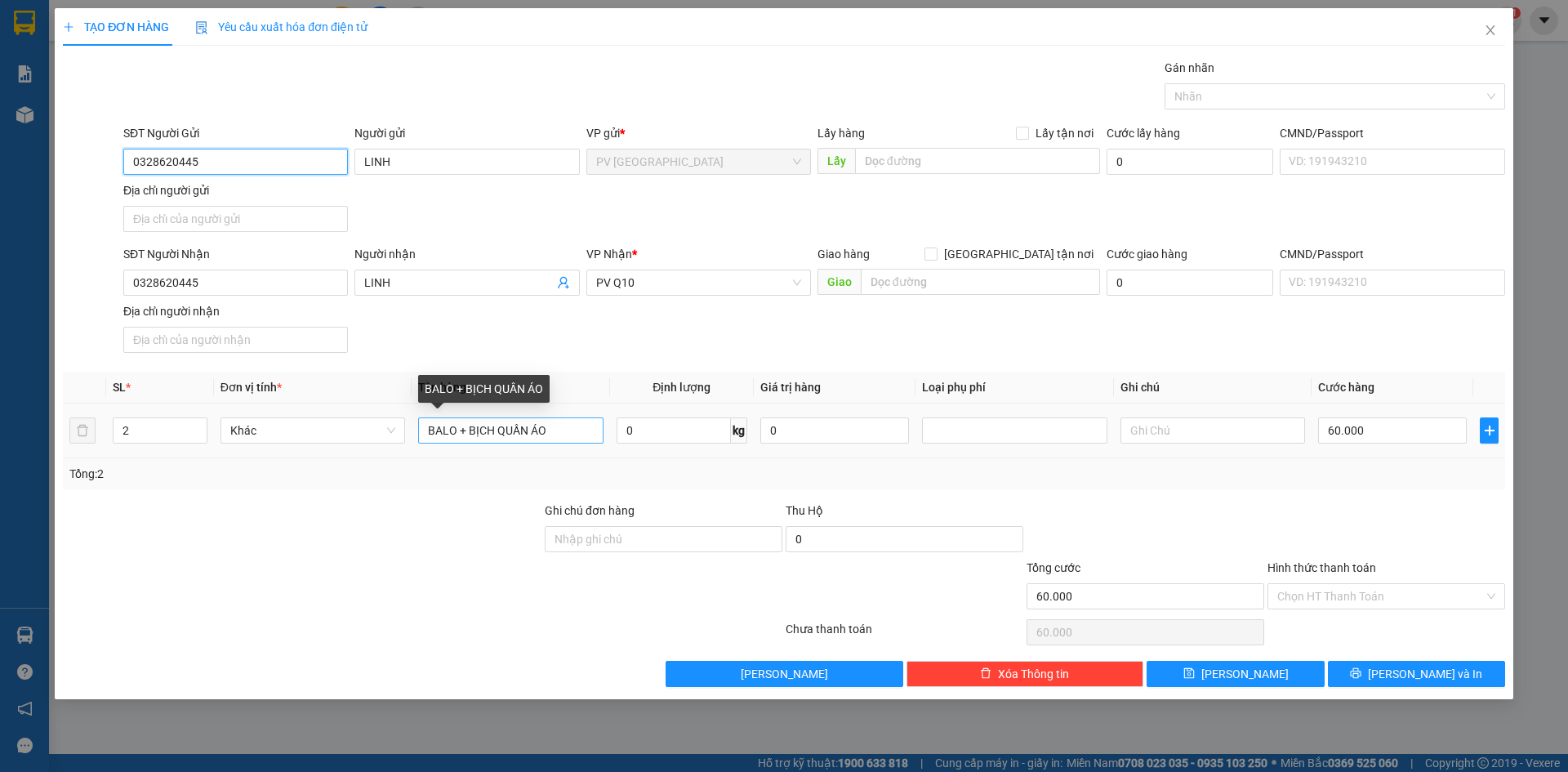
type input "0328620445"
drag, startPoint x: 574, startPoint y: 435, endPoint x: 460, endPoint y: 440, distance: 114.1
click at [460, 440] on input "BALO + BỊCH QUẦN ÁO" at bounding box center [510, 430] width 185 height 27
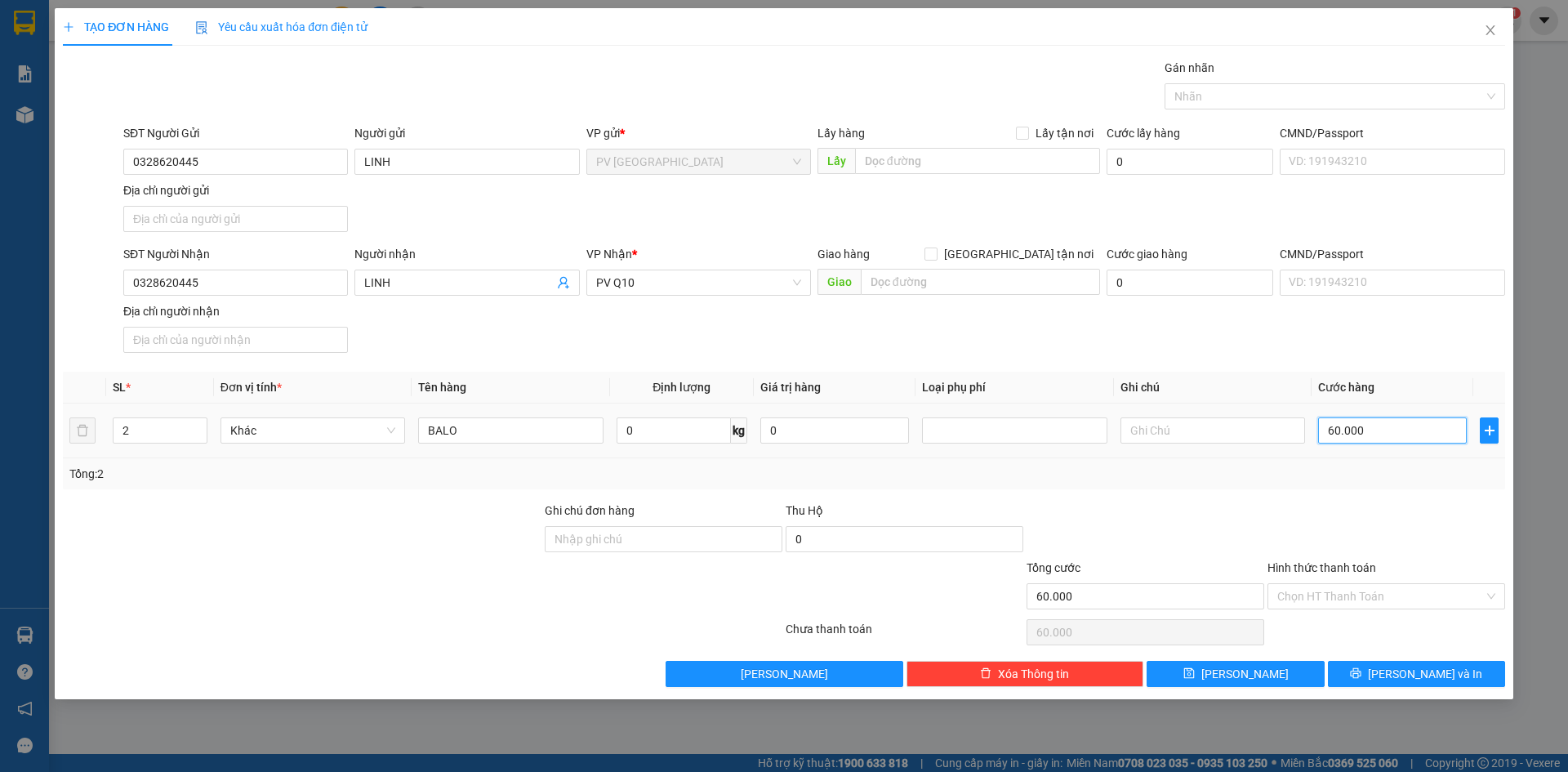
click at [1376, 439] on input "60.000" at bounding box center [1391, 430] width 148 height 27
click at [548, 443] on input "BALO" at bounding box center [510, 430] width 185 height 27
type input "BALO QAO"
click at [1370, 430] on input "60.000" at bounding box center [1391, 430] width 148 height 27
type input "3"
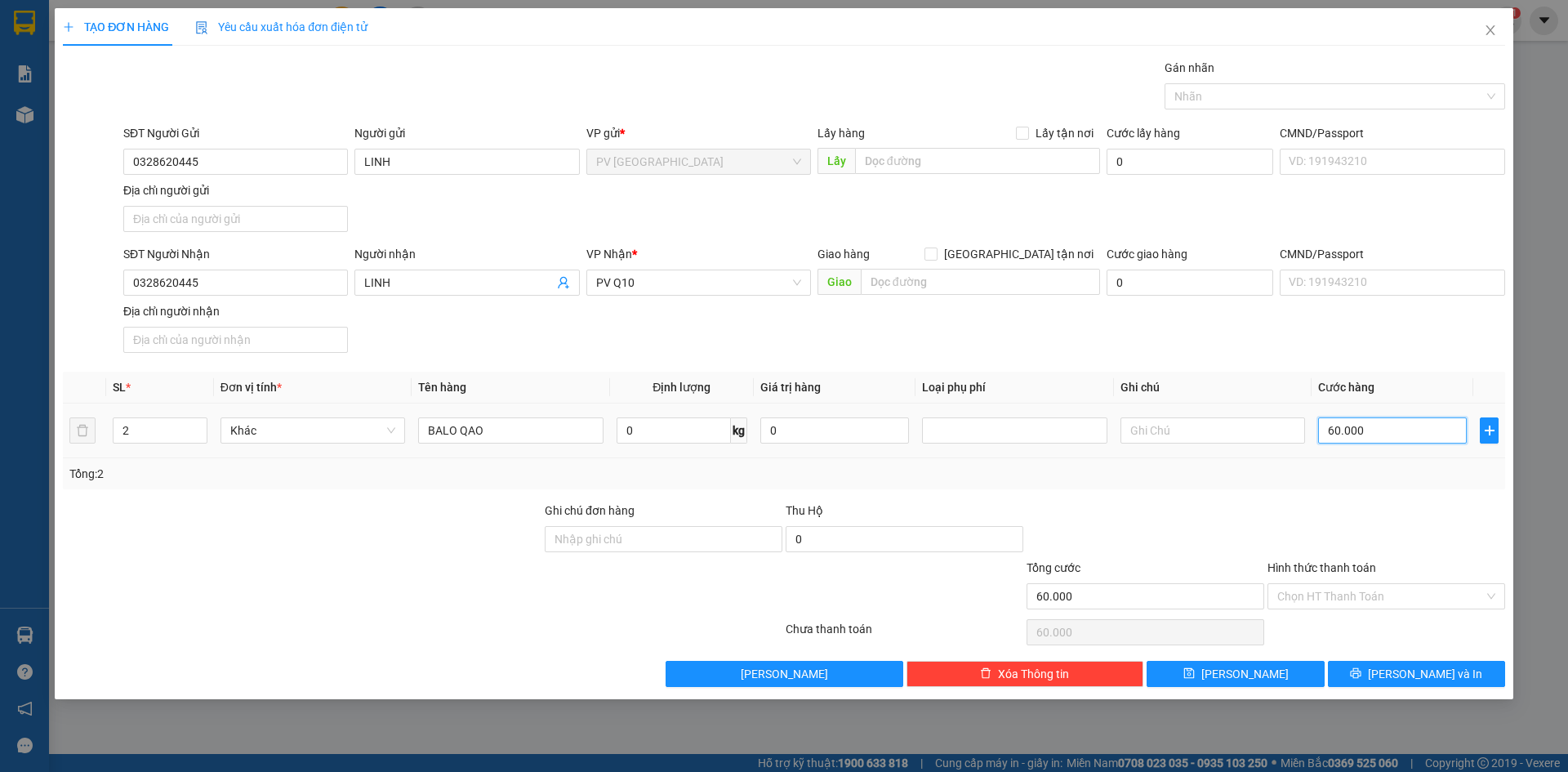
type input "3"
type input "30"
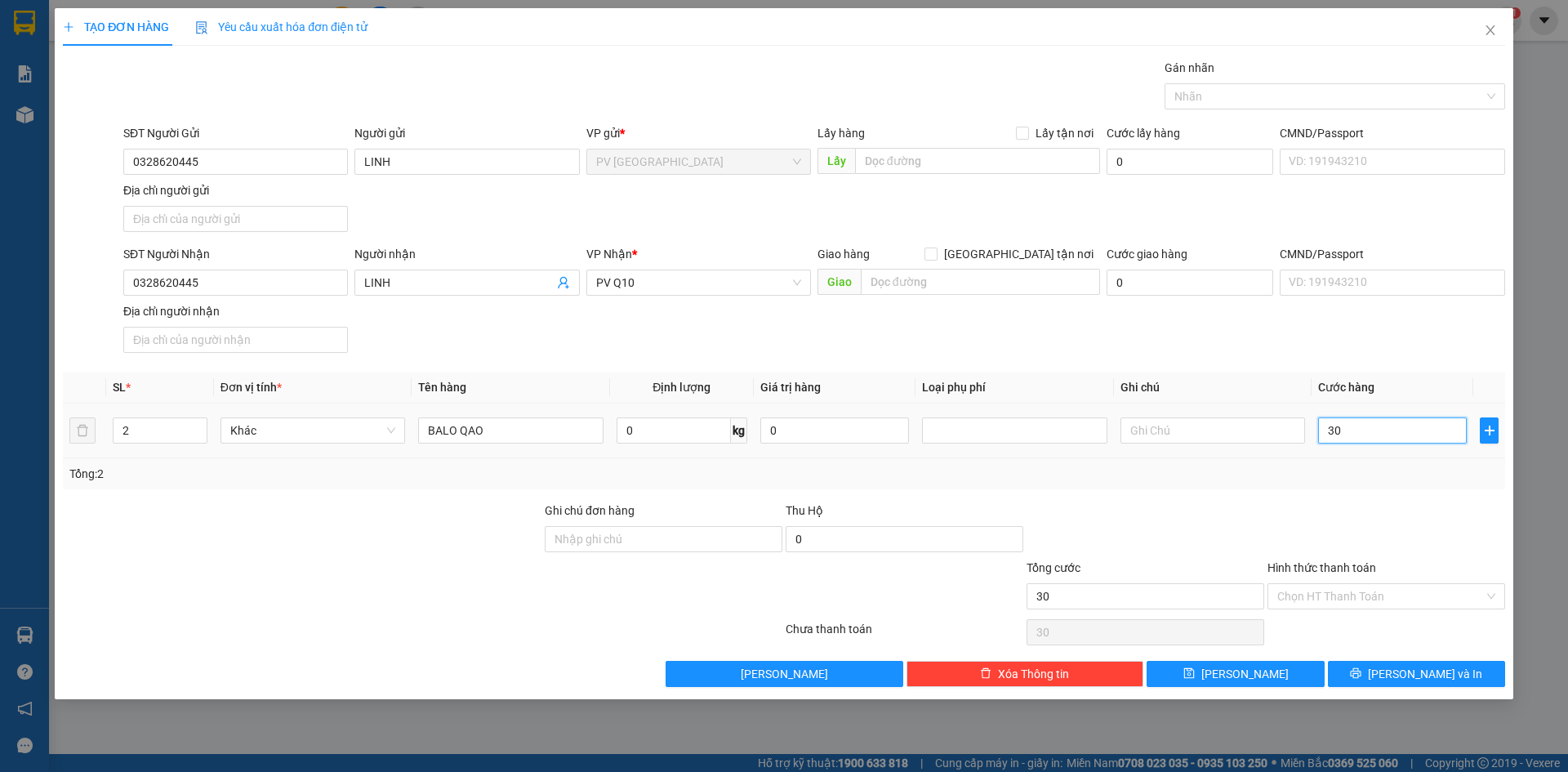
type input "300"
type input "3.000"
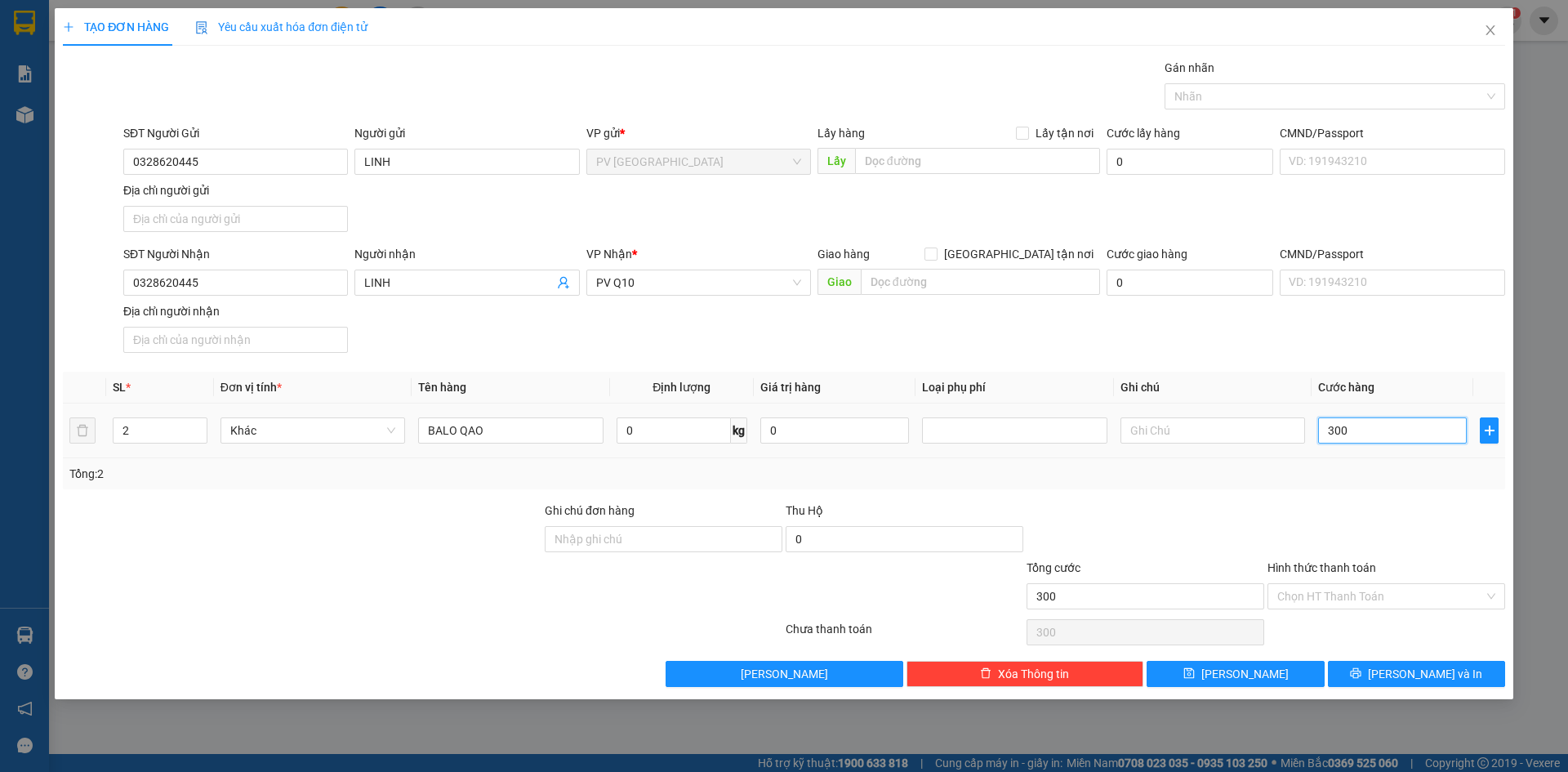
type input "3.000"
type input "30.000"
click at [1352, 617] on div "Chọn HT Thanh Toán" at bounding box center [1386, 632] width 241 height 32
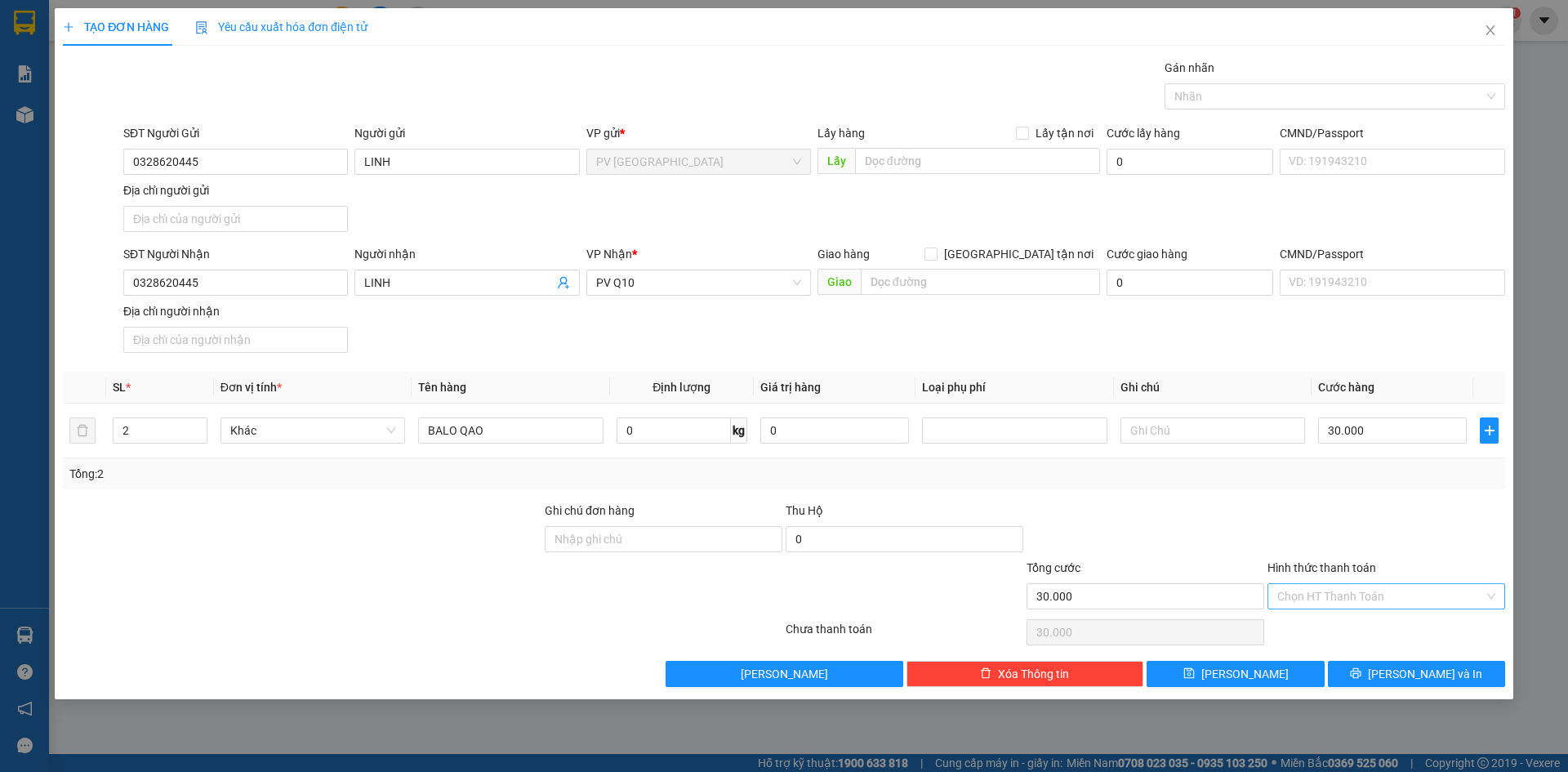
click at [1357, 594] on input "Hình thức thanh toán" at bounding box center [1380, 596] width 206 height 25
click at [1348, 631] on div "Tại văn phòng" at bounding box center [1386, 629] width 218 height 18
type input "0"
click at [1398, 672] on button "[PERSON_NAME] và In" at bounding box center [1416, 674] width 177 height 27
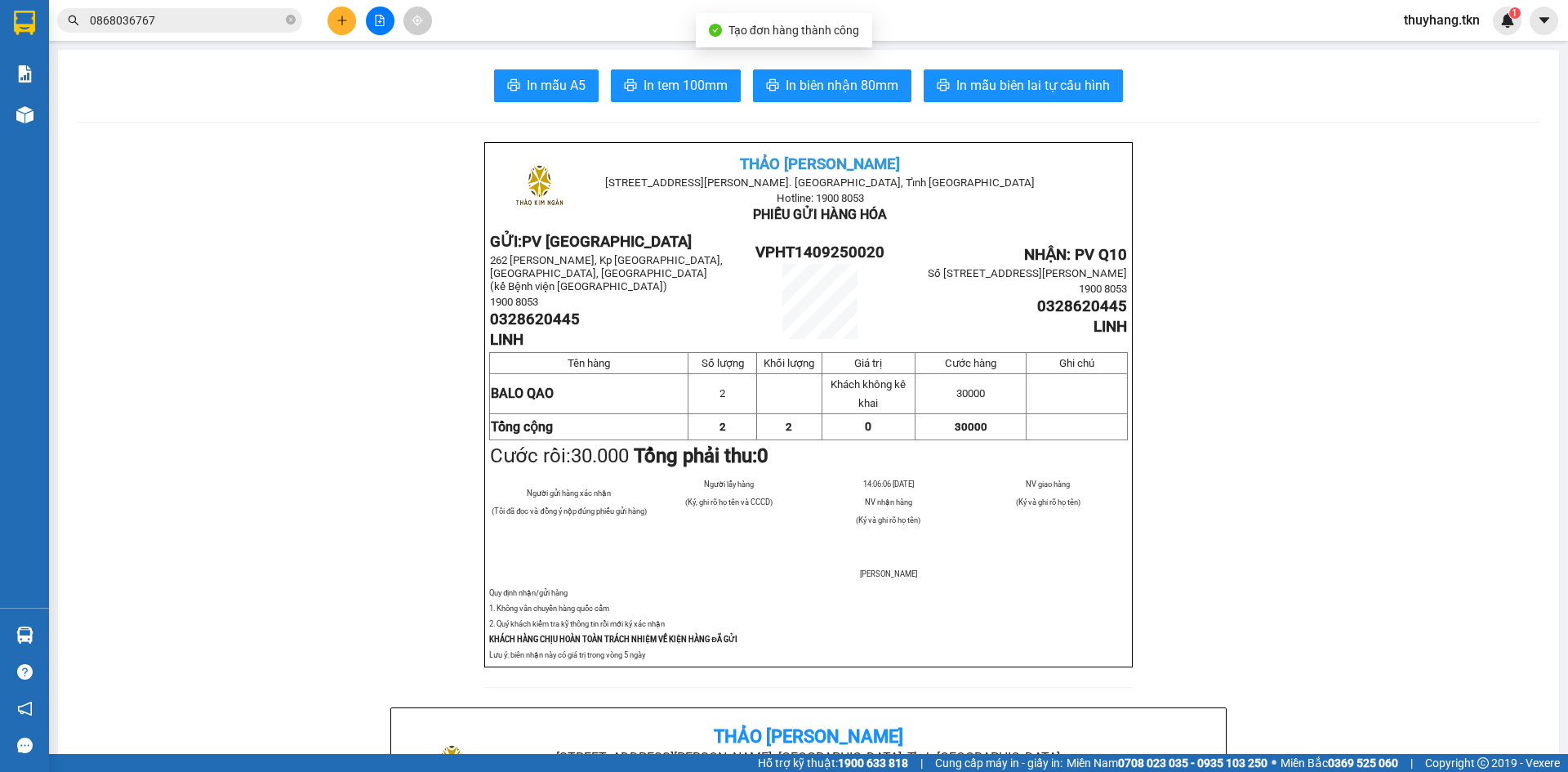
click at [523, 100] on button "In mẫu A5" at bounding box center [546, 85] width 104 height 32
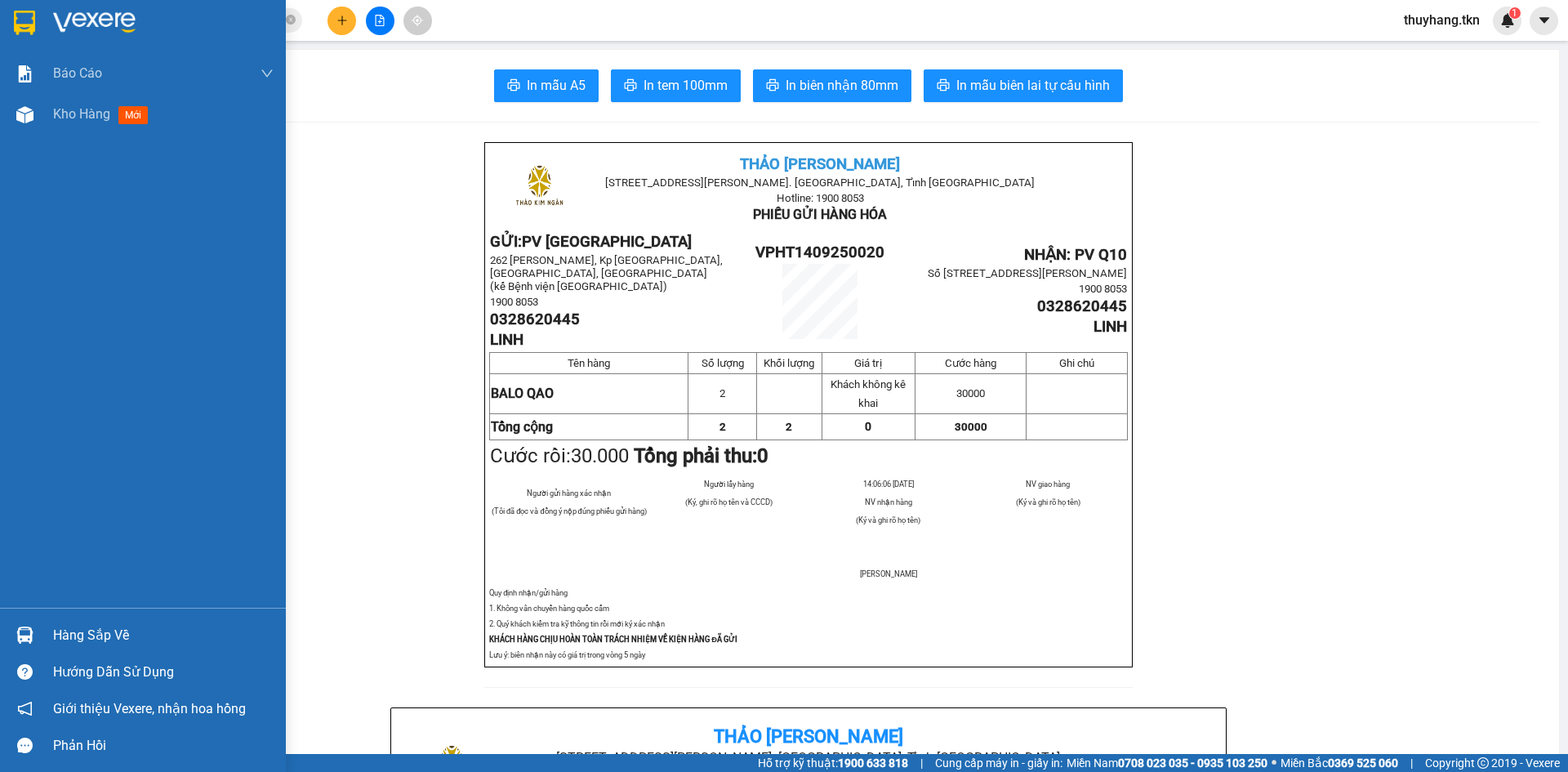
click at [31, 33] on img at bounding box center [25, 23] width 22 height 25
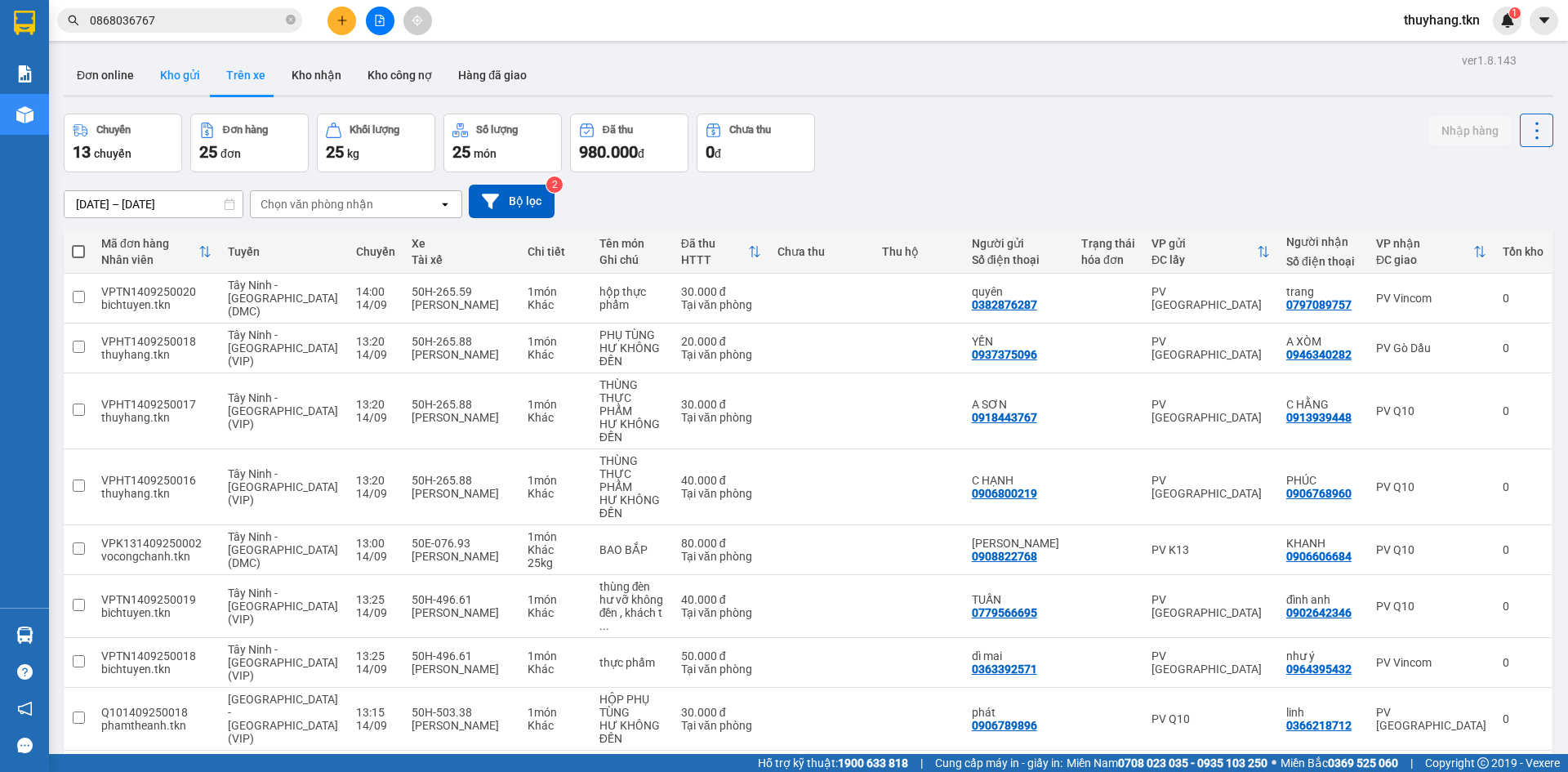
click at [167, 67] on button "Kho gửi" at bounding box center [180, 75] width 66 height 39
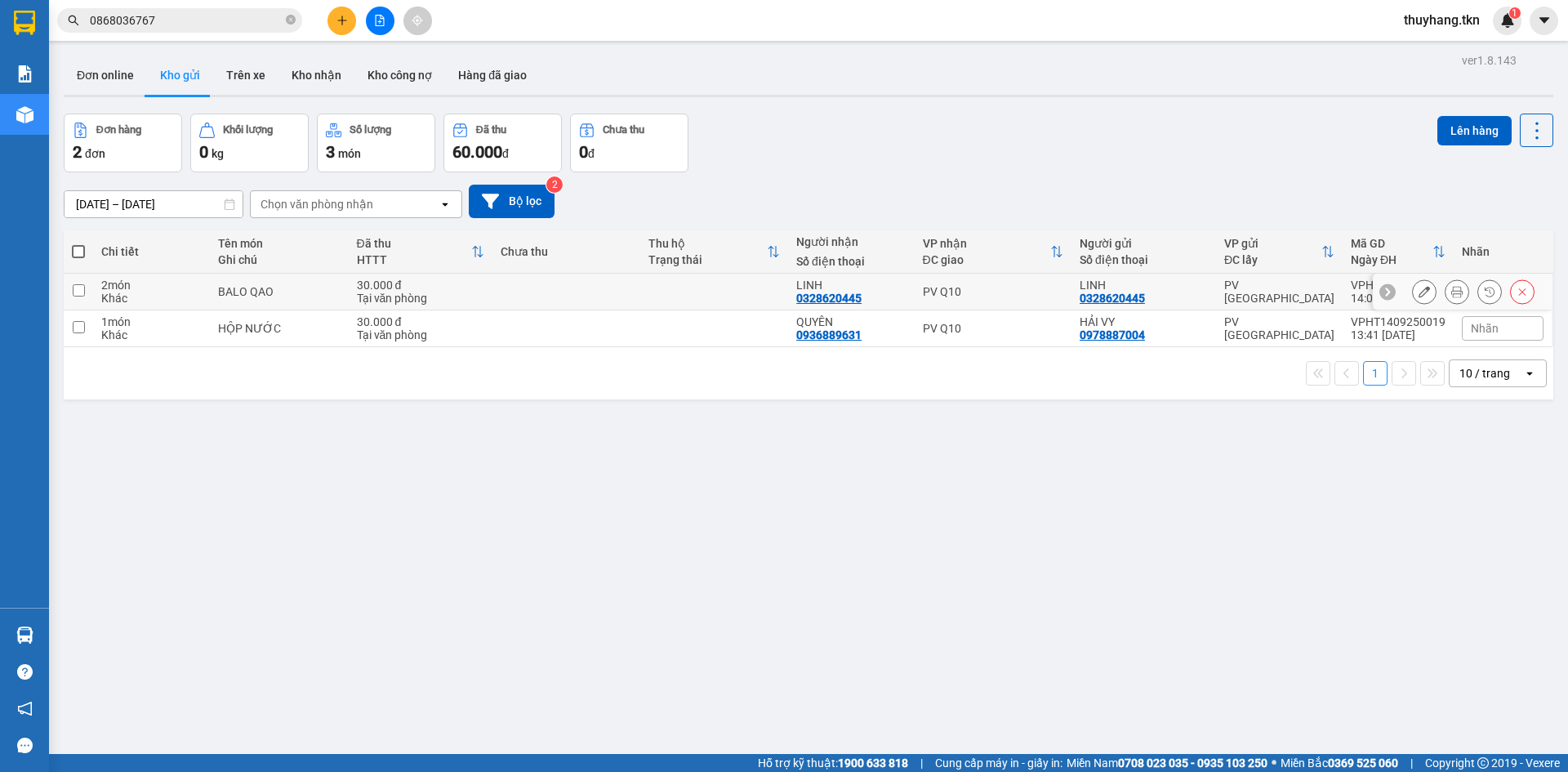
click at [580, 301] on td at bounding box center [566, 292] width 148 height 36
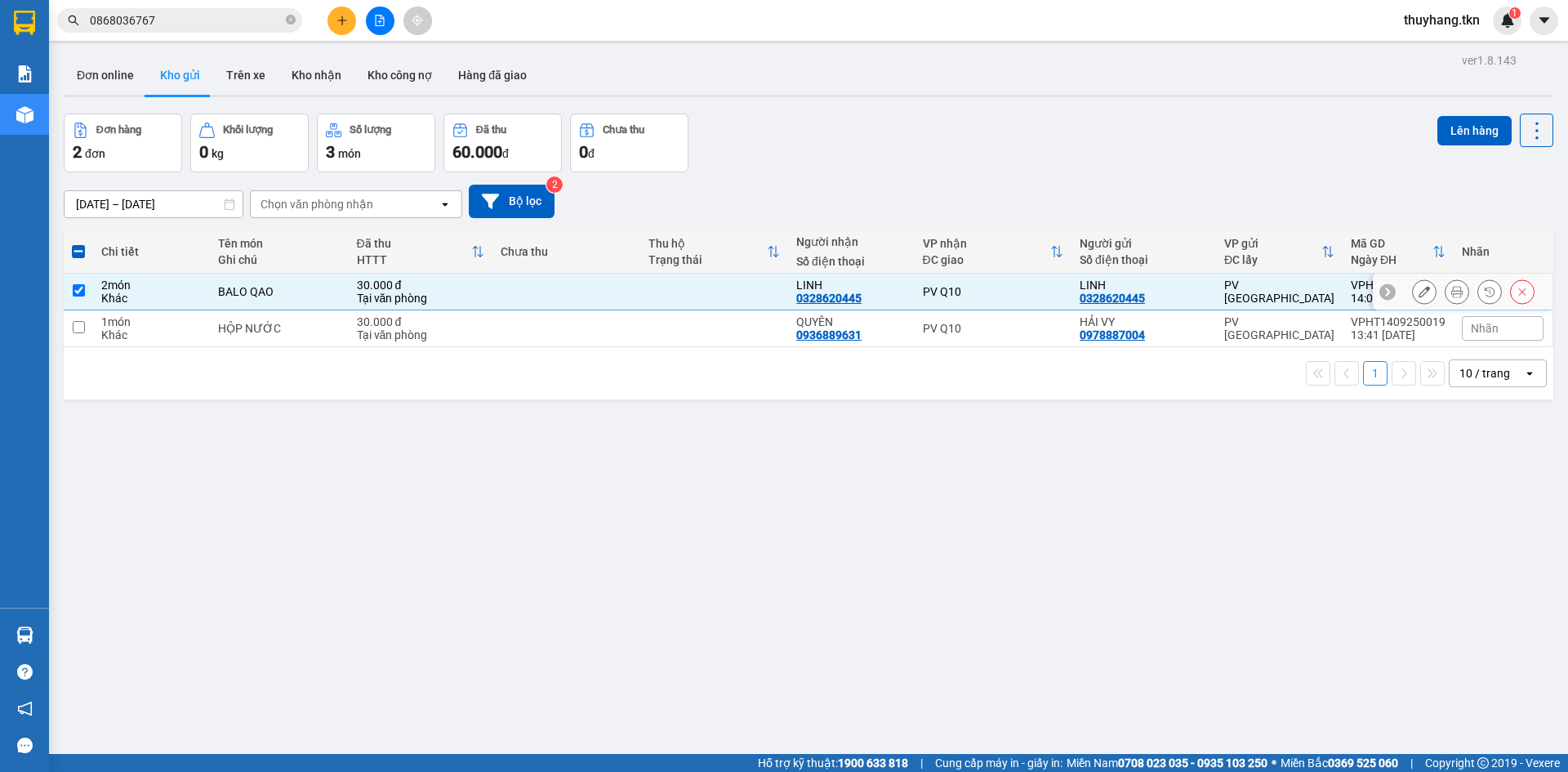
click at [728, 289] on td at bounding box center [714, 292] width 148 height 36
checkbox input "false"
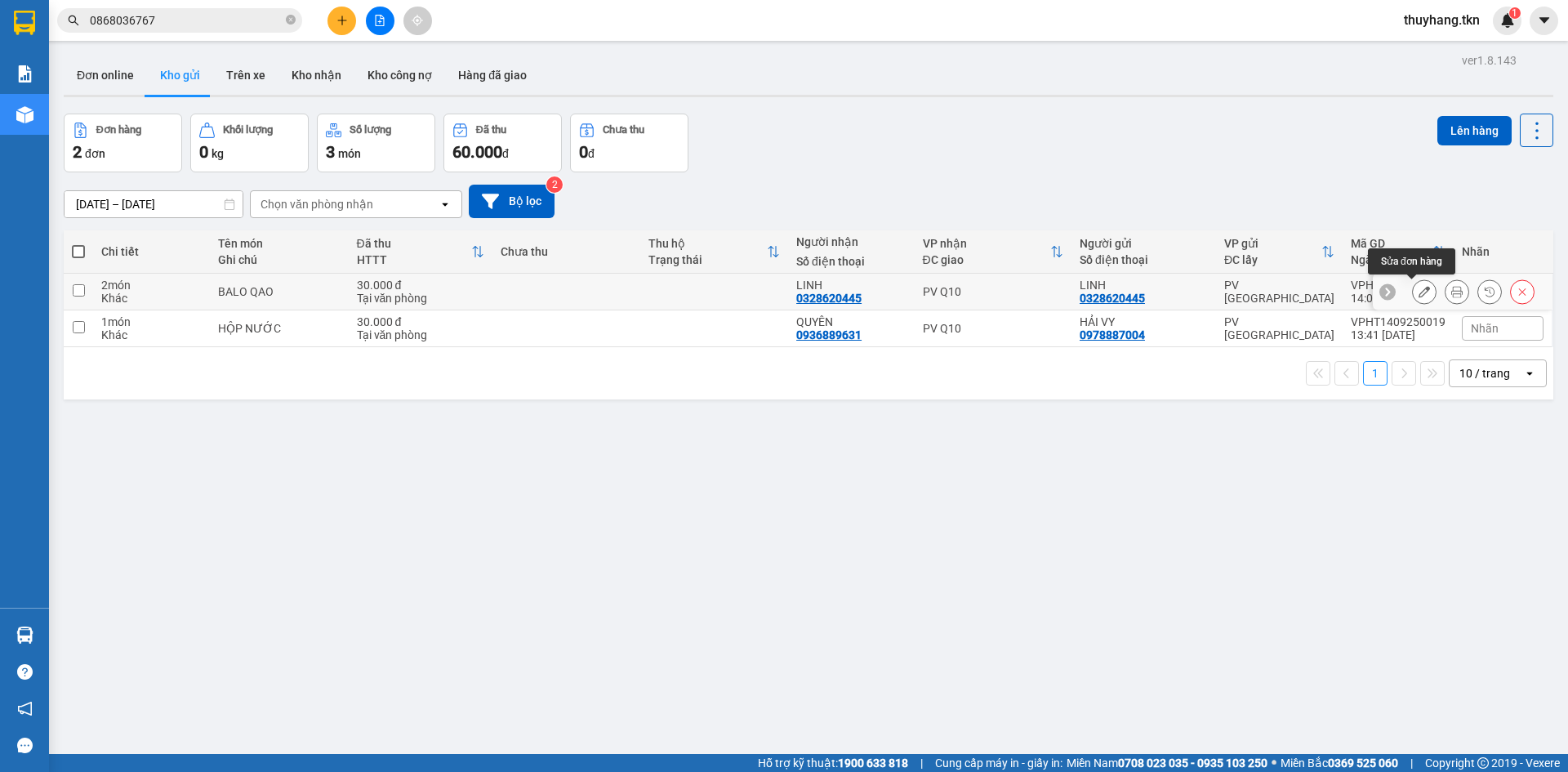
click at [1418, 298] on icon at bounding box center [1424, 292] width 12 height 12
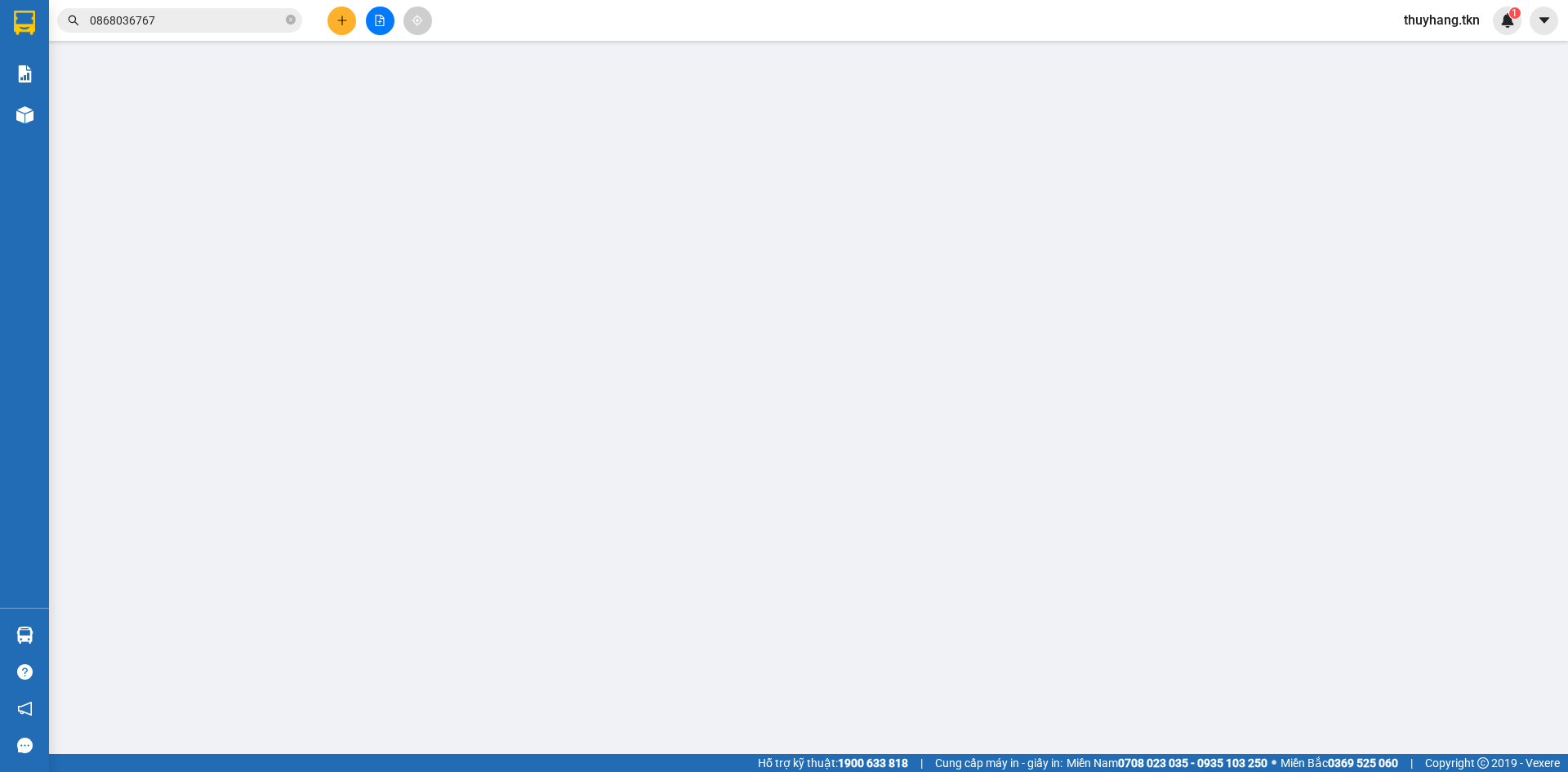
type input "0328620445"
type input "LINH"
type input "0328620445"
type input "LINH"
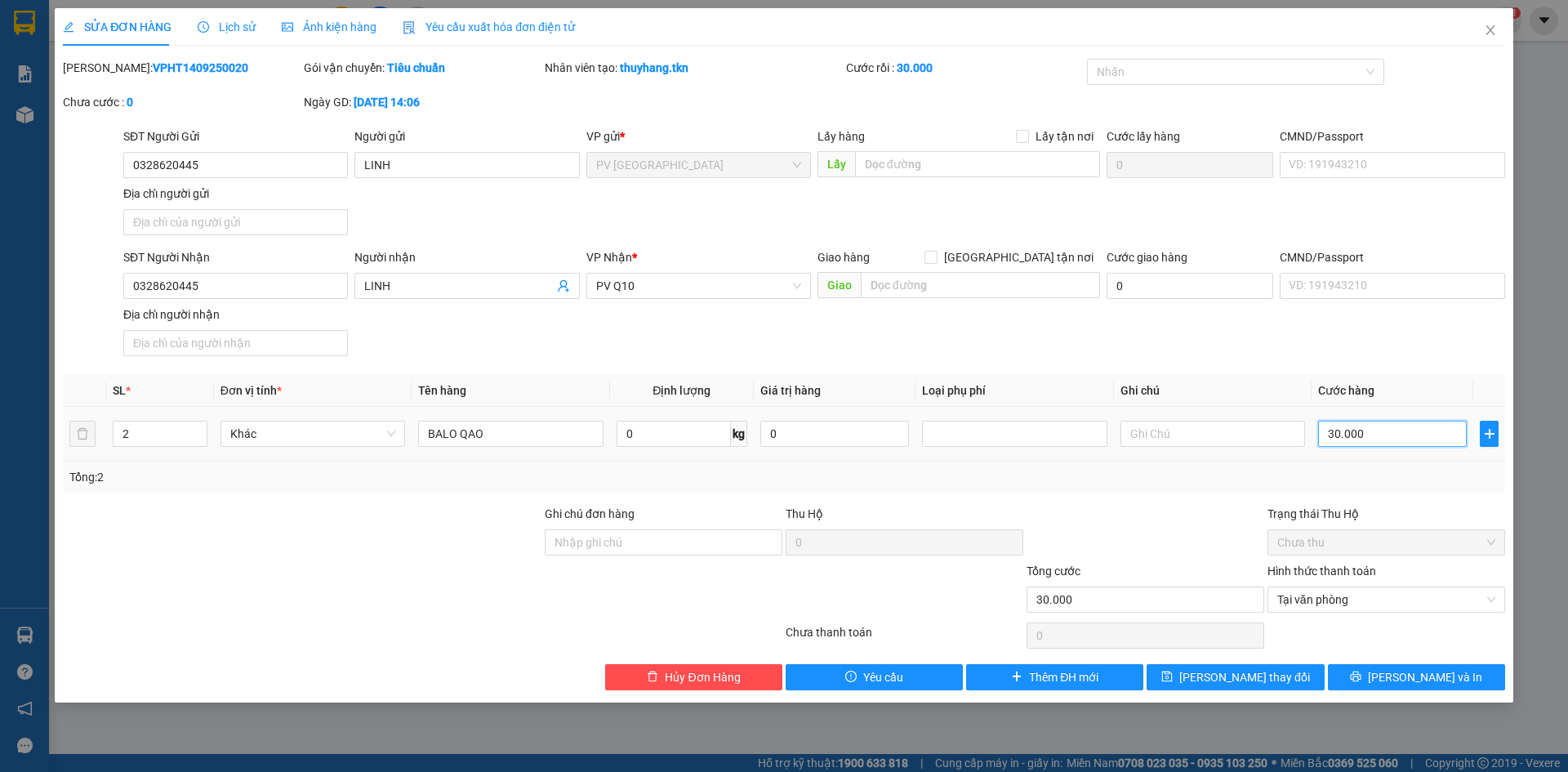
click at [1371, 437] on input "30.000" at bounding box center [1391, 434] width 148 height 27
type input "6"
type input "60"
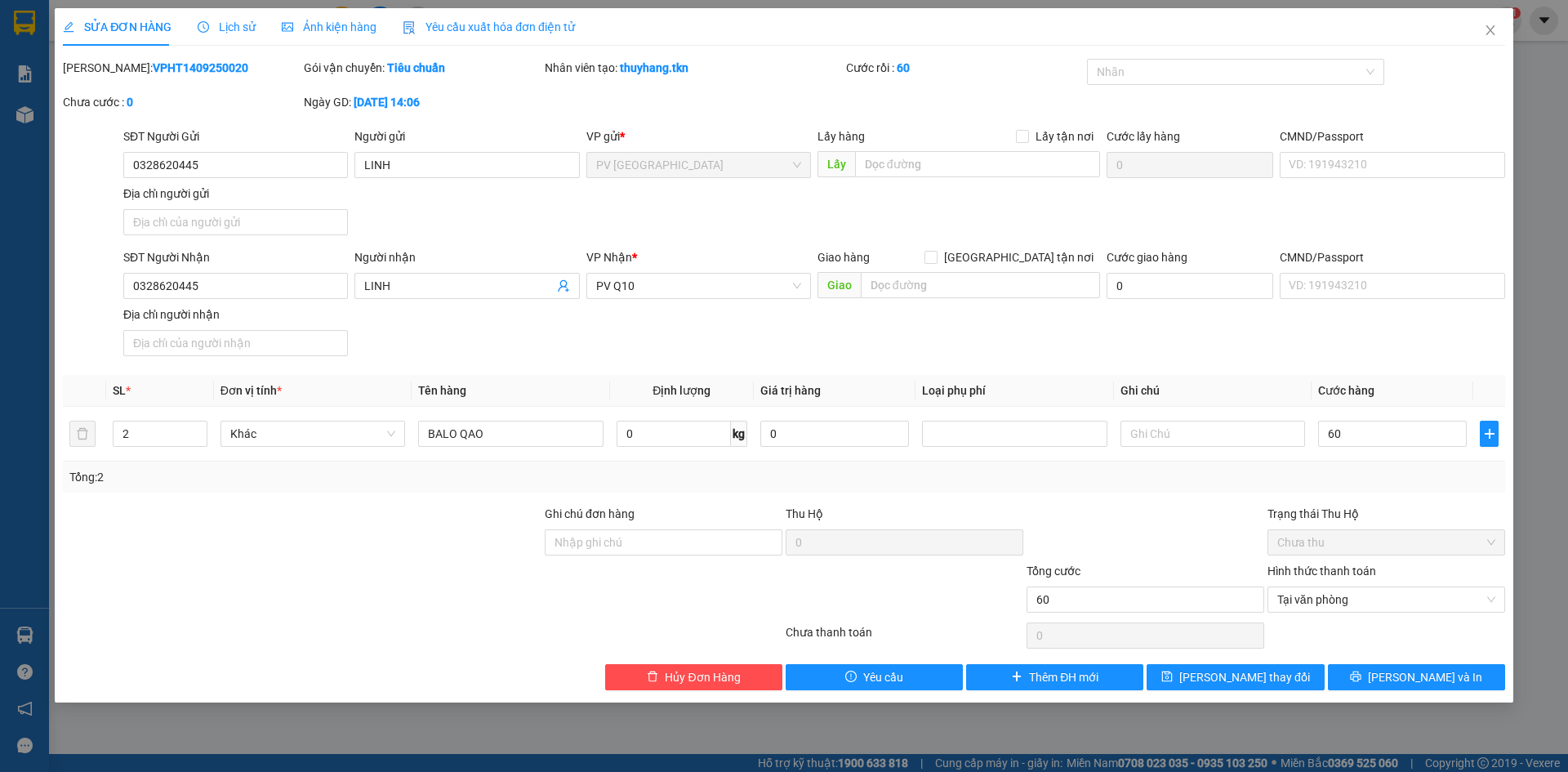
type input "60.000"
click at [1188, 488] on div "Tổng: 2" at bounding box center [784, 477] width 1442 height 31
click at [1377, 679] on button "[PERSON_NAME] và In" at bounding box center [1416, 677] width 177 height 27
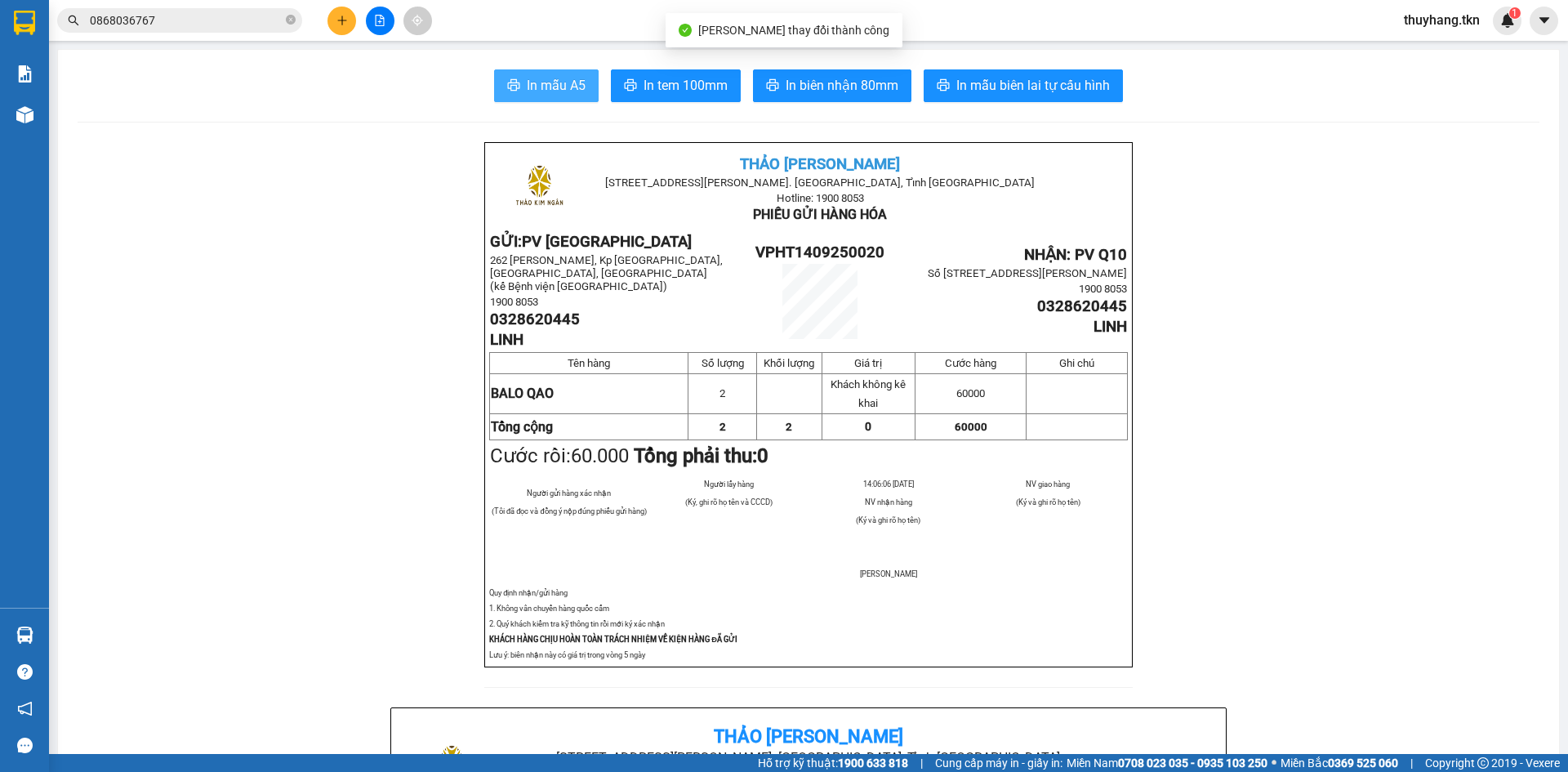
click at [527, 88] on span "In mẫu A5" at bounding box center [556, 85] width 59 height 21
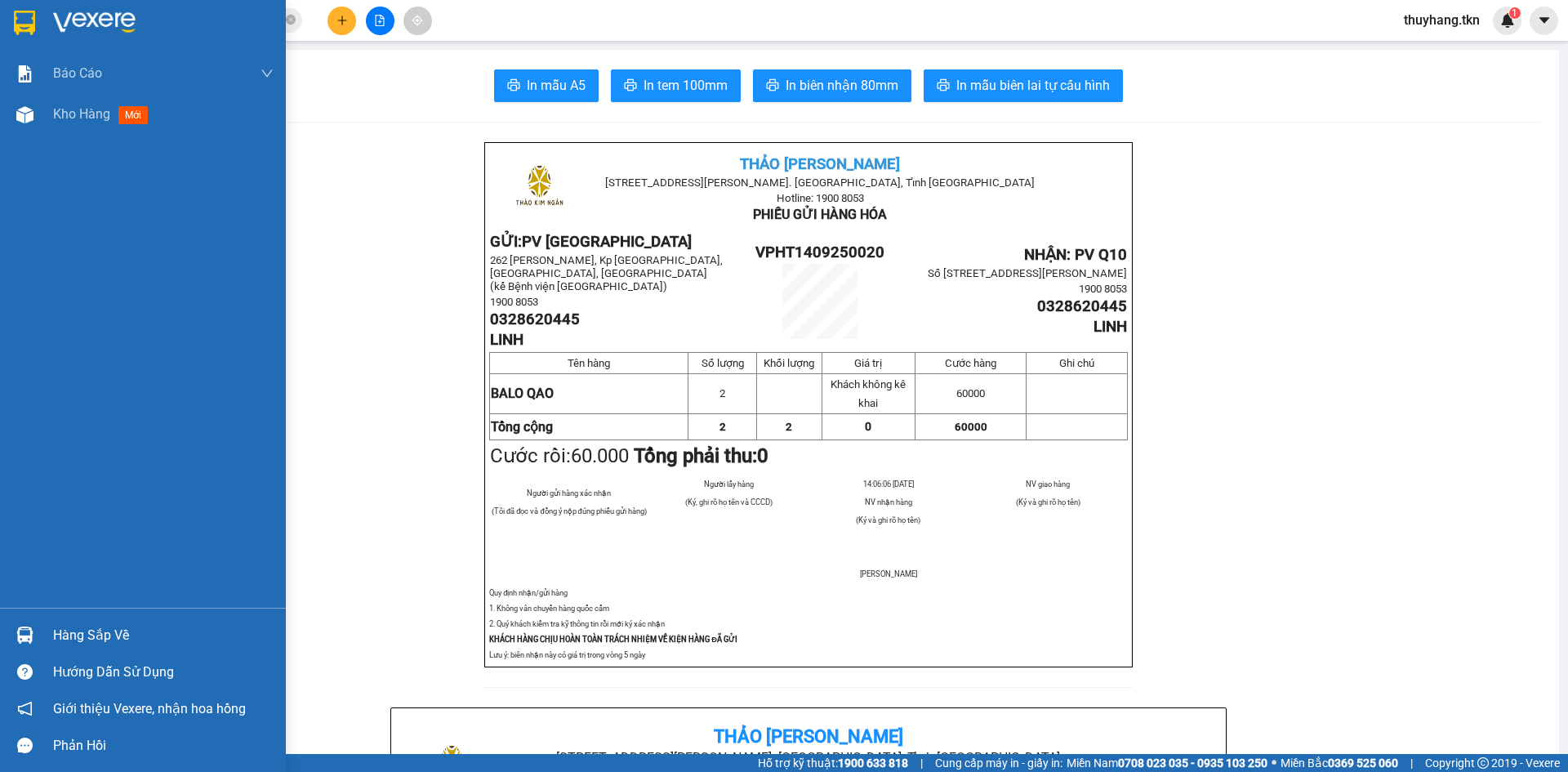
click at [22, 22] on img at bounding box center [25, 23] width 22 height 25
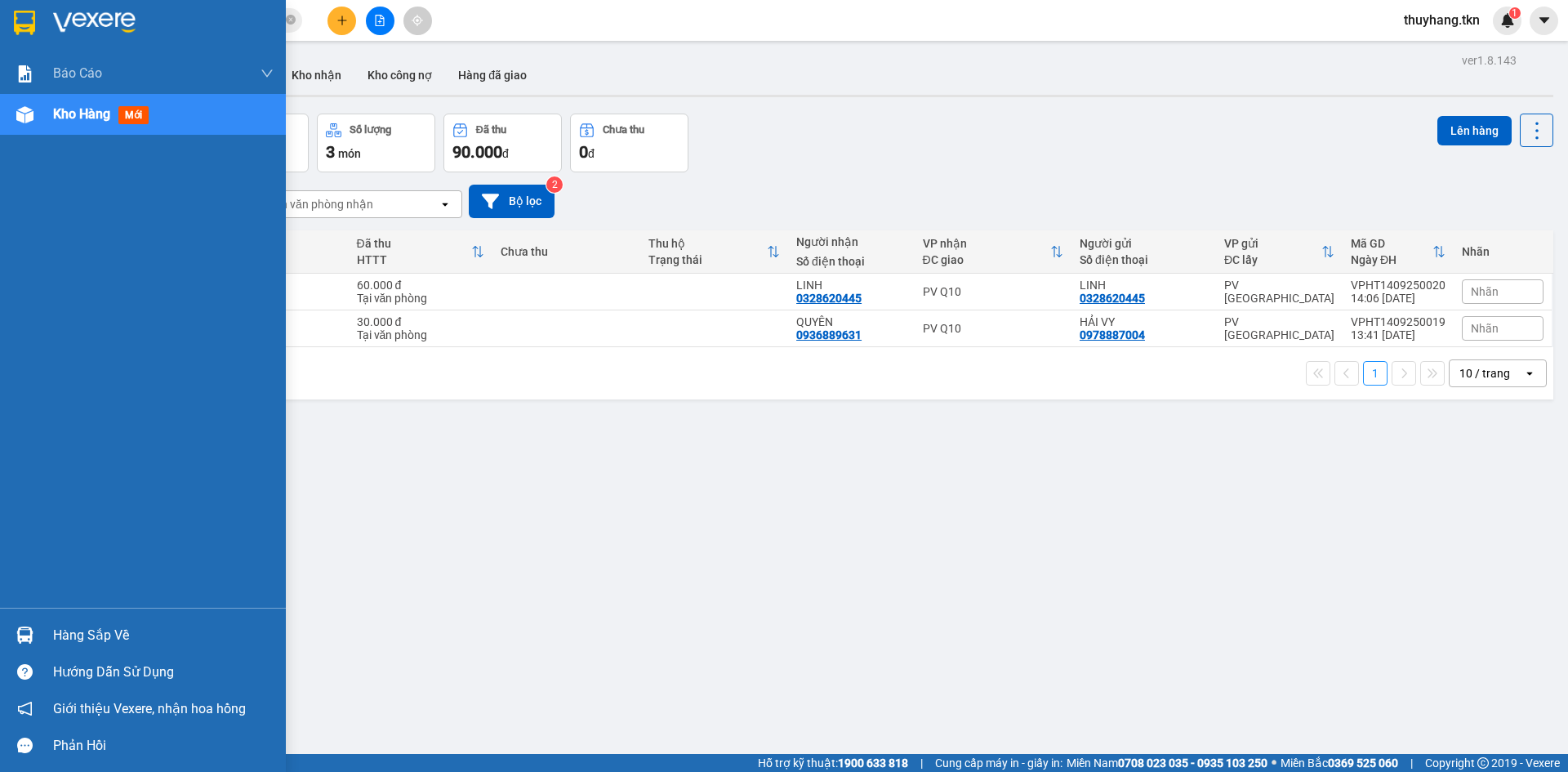
click at [31, 27] on img at bounding box center [25, 23] width 22 height 25
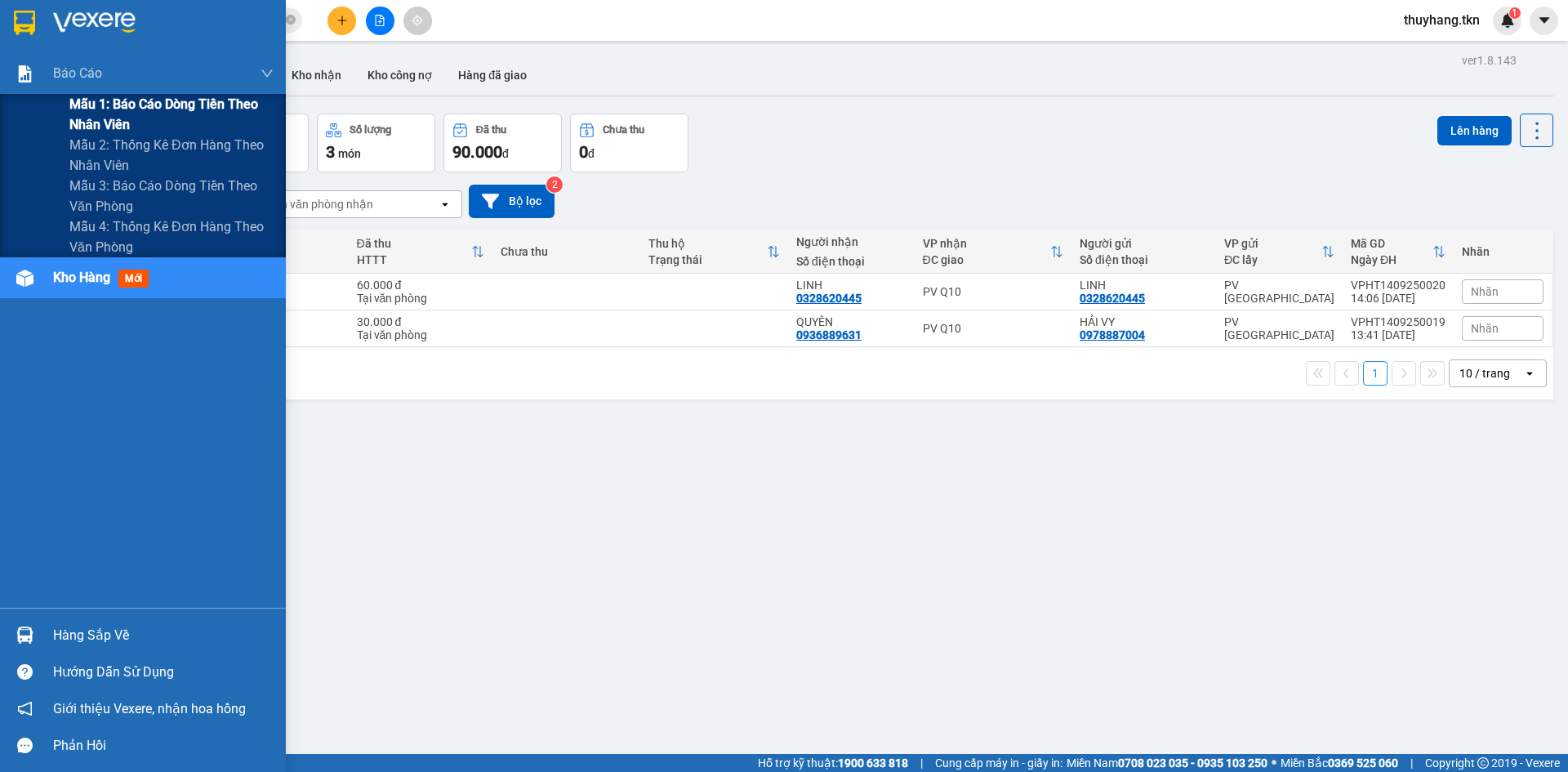
click at [170, 110] on span "Mẫu 1: Báo cáo dòng tiền theo nhân viên" at bounding box center [172, 114] width 204 height 41
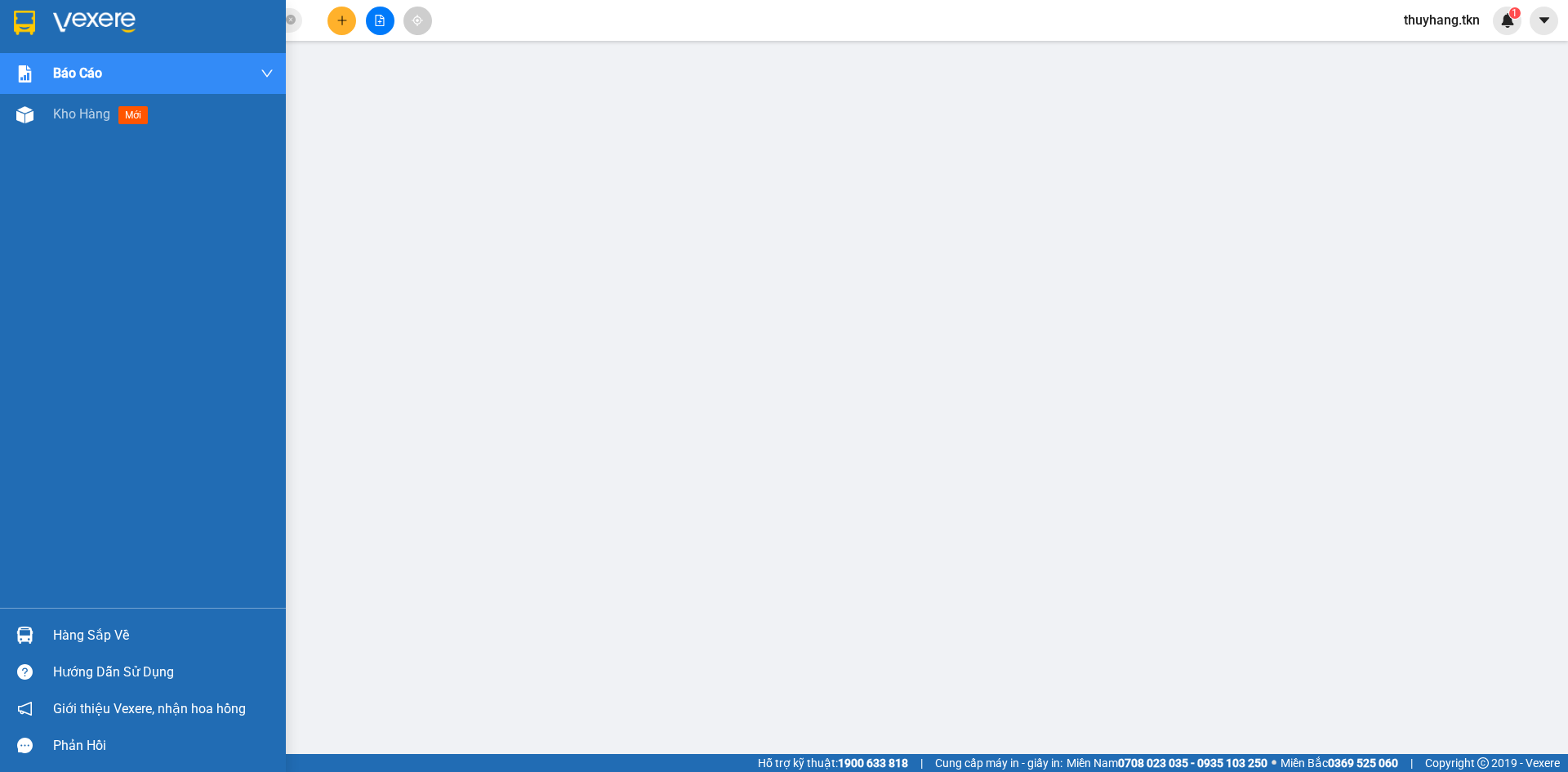
click at [22, 29] on img at bounding box center [25, 23] width 22 height 25
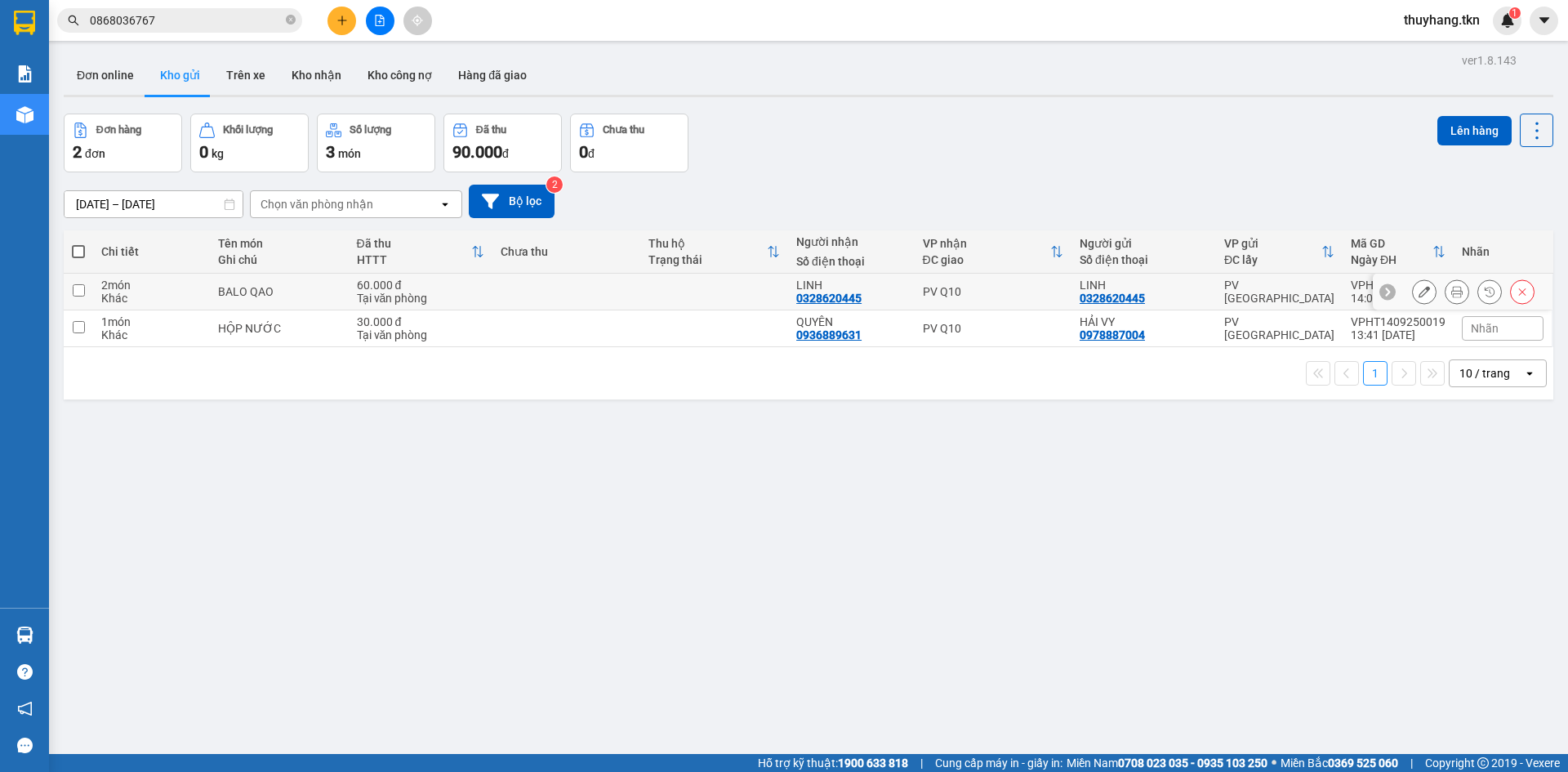
drag, startPoint x: 610, startPoint y: 301, endPoint x: 605, endPoint y: 332, distance: 31.4
click at [610, 302] on td at bounding box center [566, 292] width 148 height 36
checkbox input "true"
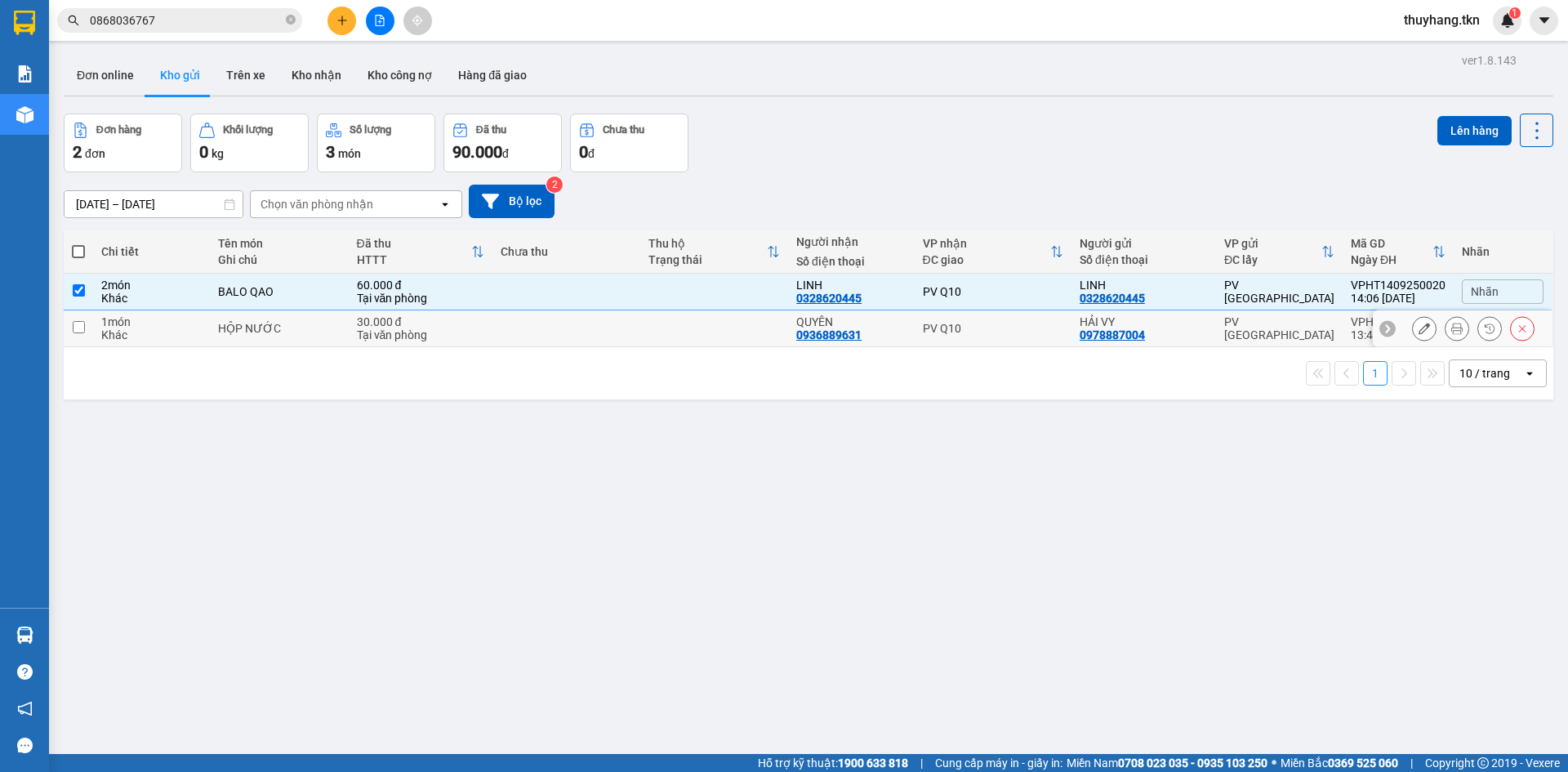
click at [605, 332] on td at bounding box center [566, 328] width 148 height 36
checkbox input "true"
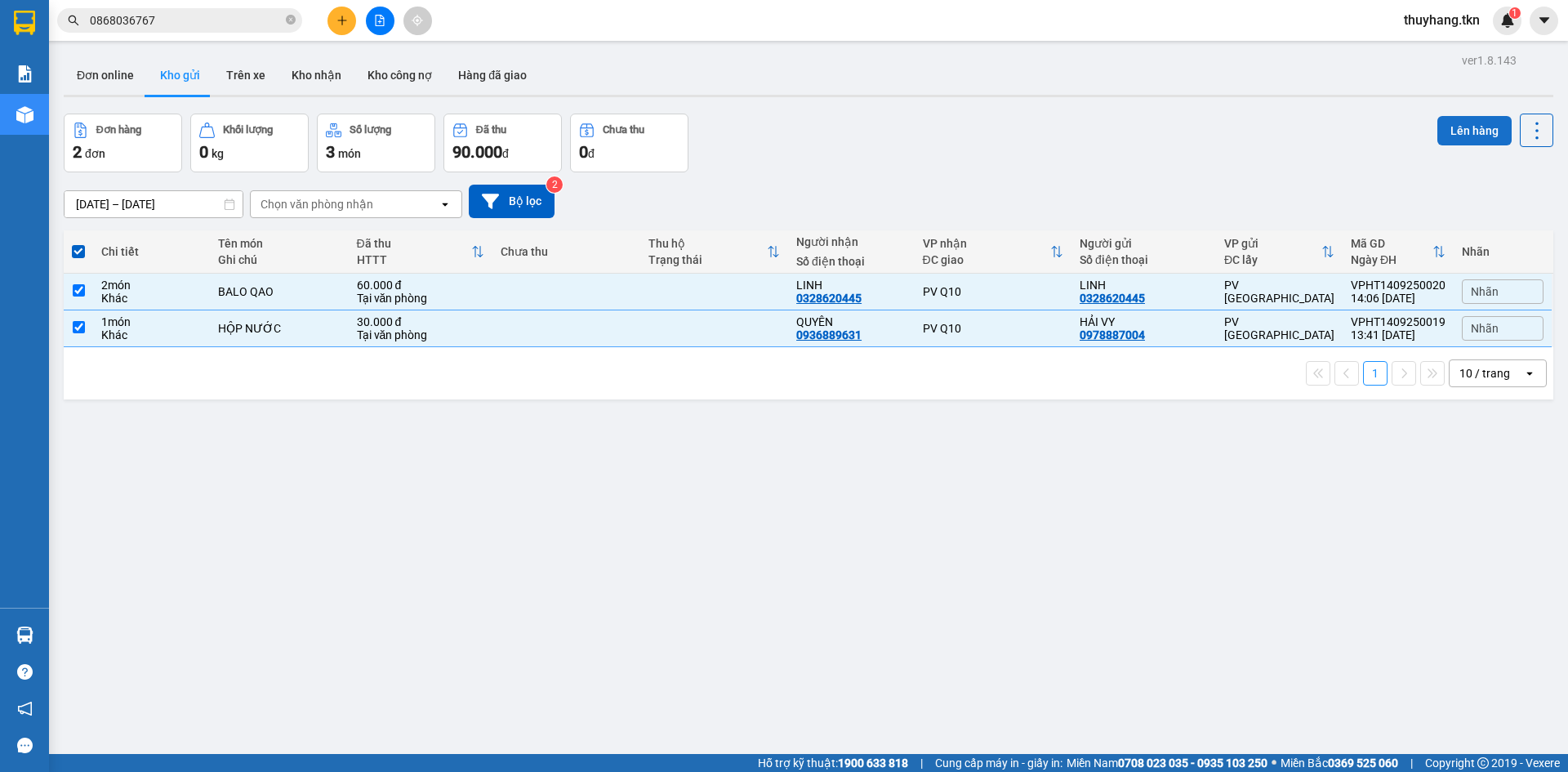
click at [1470, 130] on button "Lên hàng" at bounding box center [1474, 130] width 75 height 29
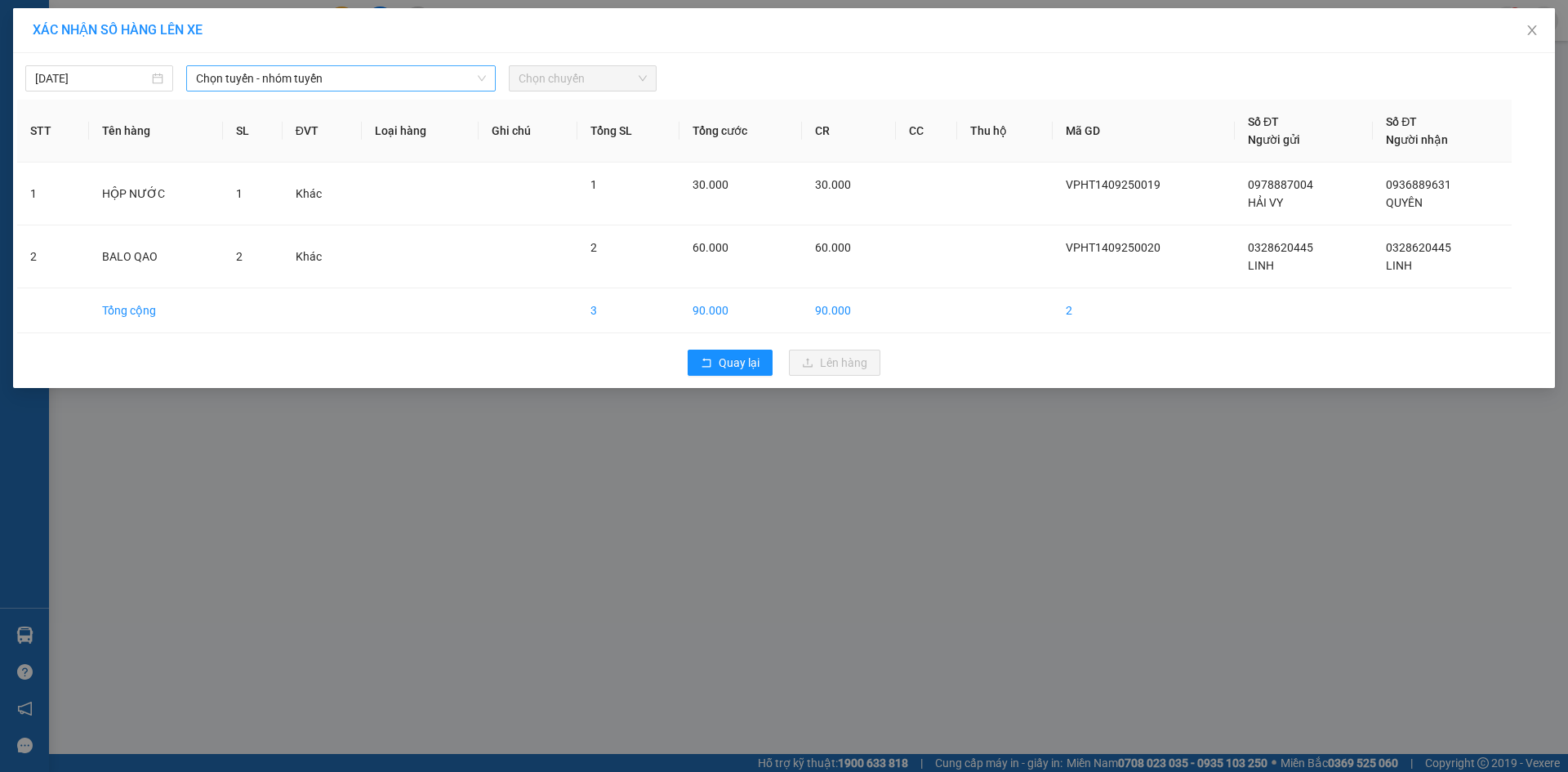
click at [467, 79] on span "Chọn tuyến - nhóm tuyến" at bounding box center [341, 79] width 290 height 25
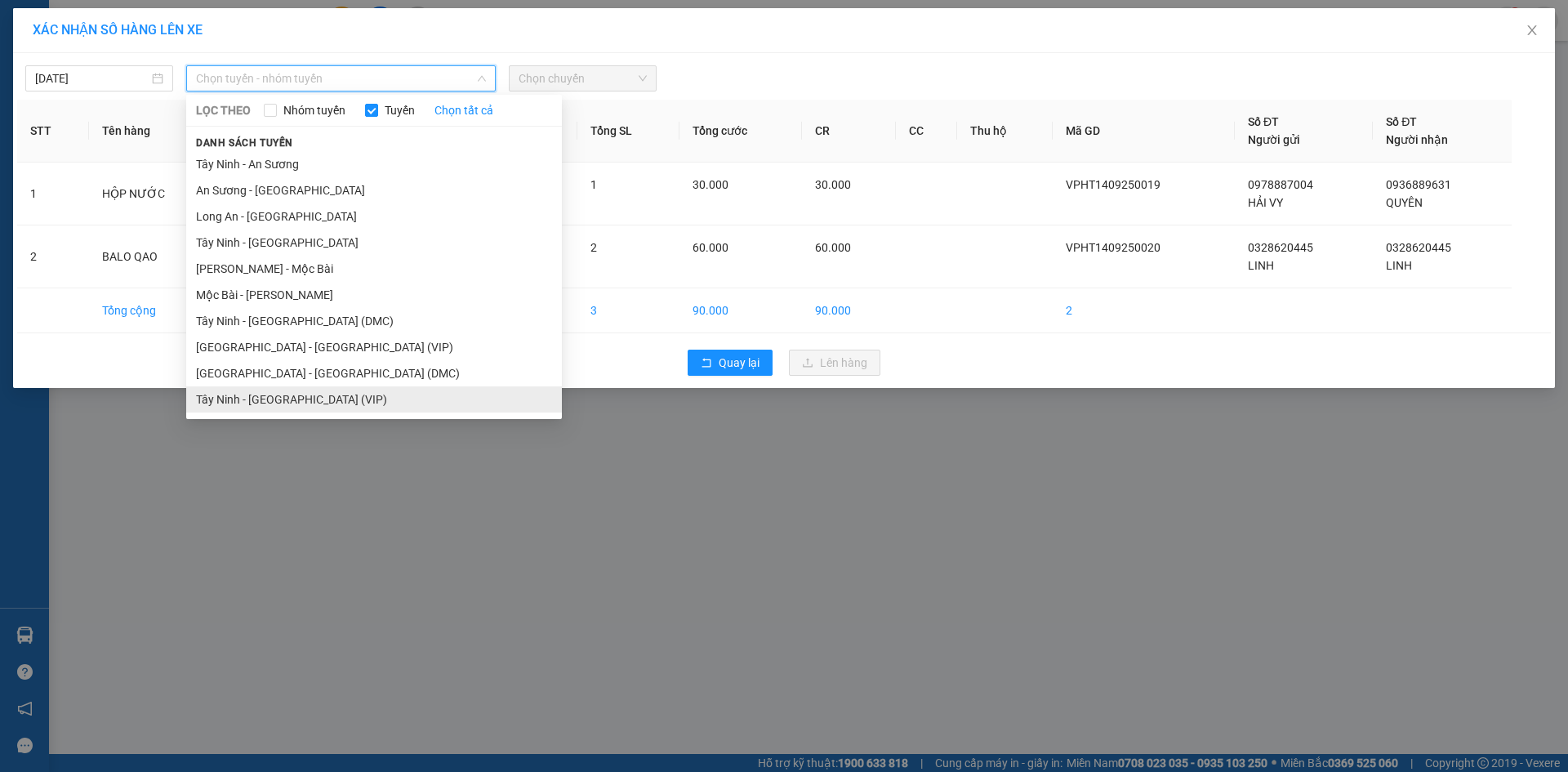
click at [329, 398] on li "Tây Ninh - [GEOGRAPHIC_DATA] (VIP)" at bounding box center [374, 400] width 375 height 27
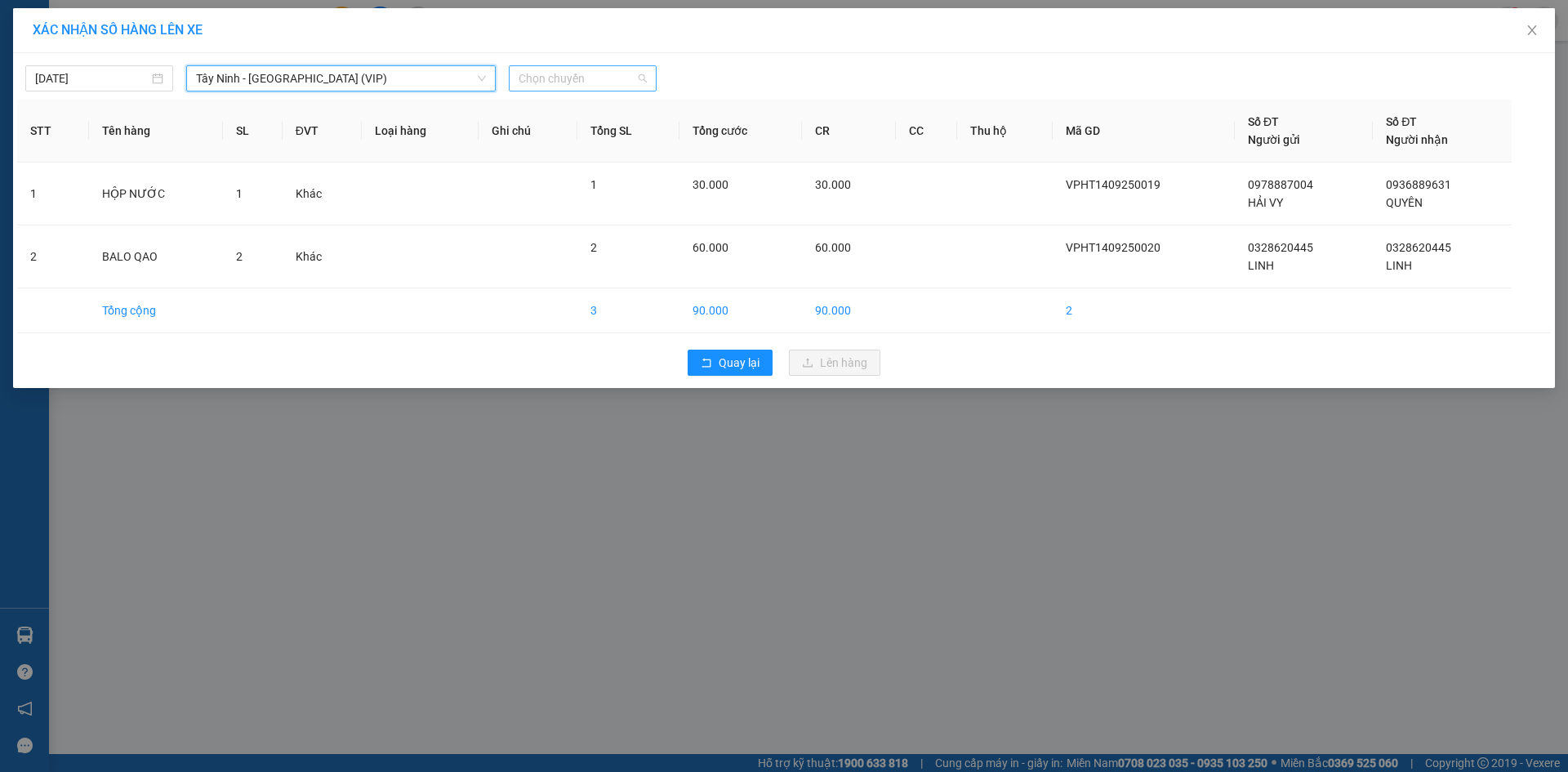
click at [574, 85] on span "Chọn chuyến" at bounding box center [583, 79] width 128 height 25
type input "50816"
click at [624, 171] on div "13:50 - 50H-508.16" at bounding box center [583, 163] width 128 height 18
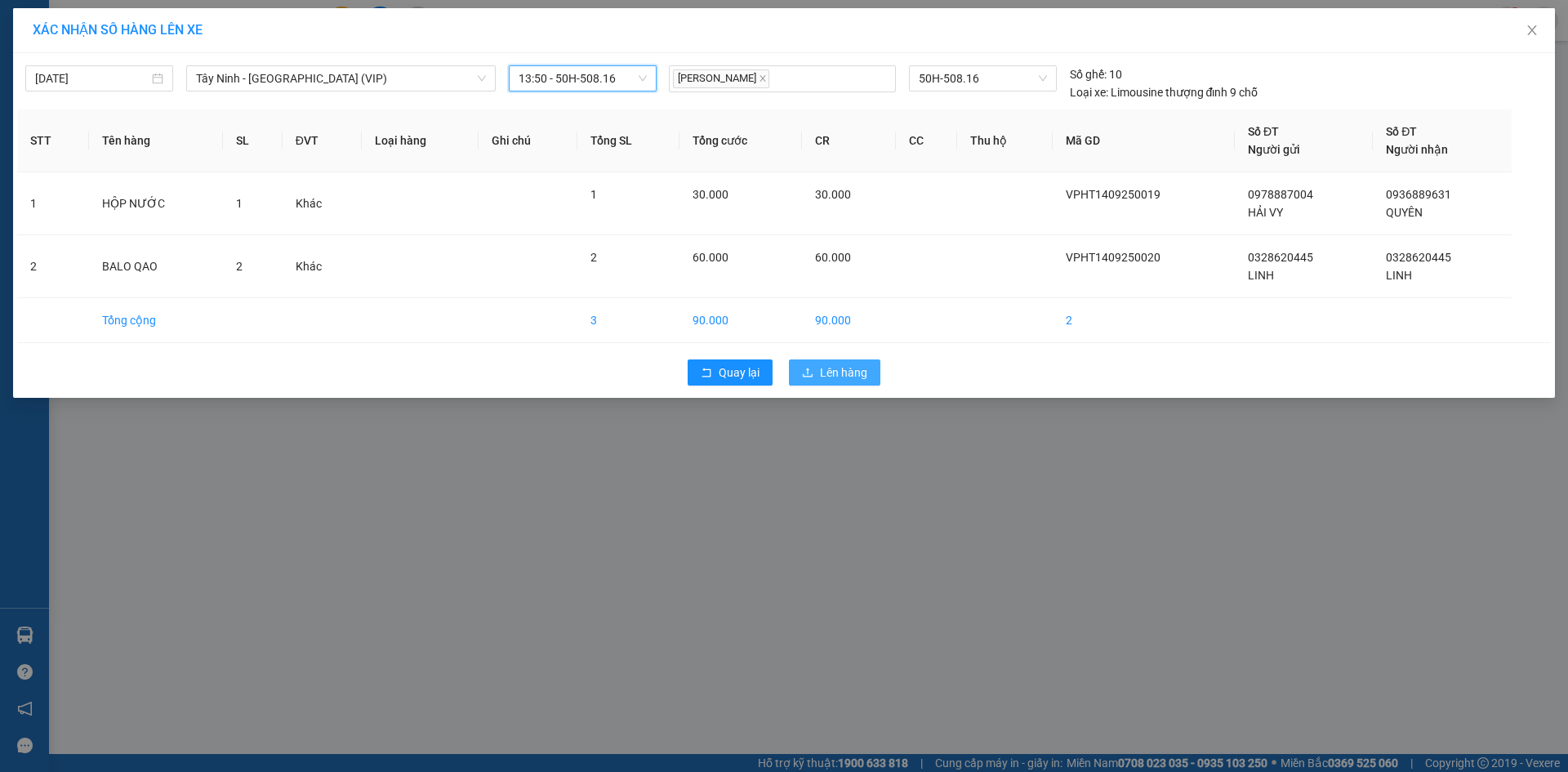
click at [831, 373] on span "Lên hàng" at bounding box center [843, 372] width 47 height 18
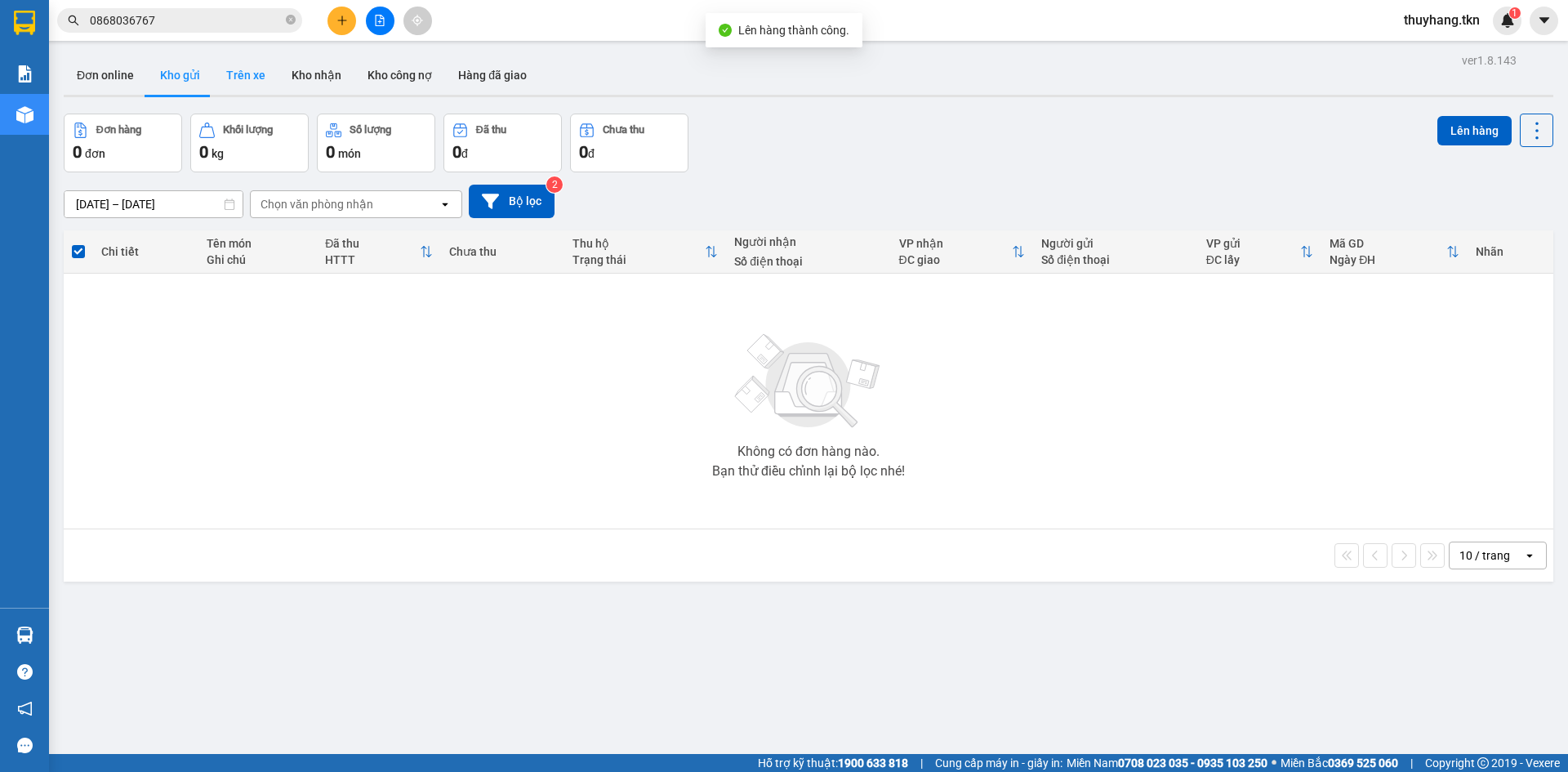
click at [241, 74] on button "Trên xe" at bounding box center [245, 75] width 65 height 39
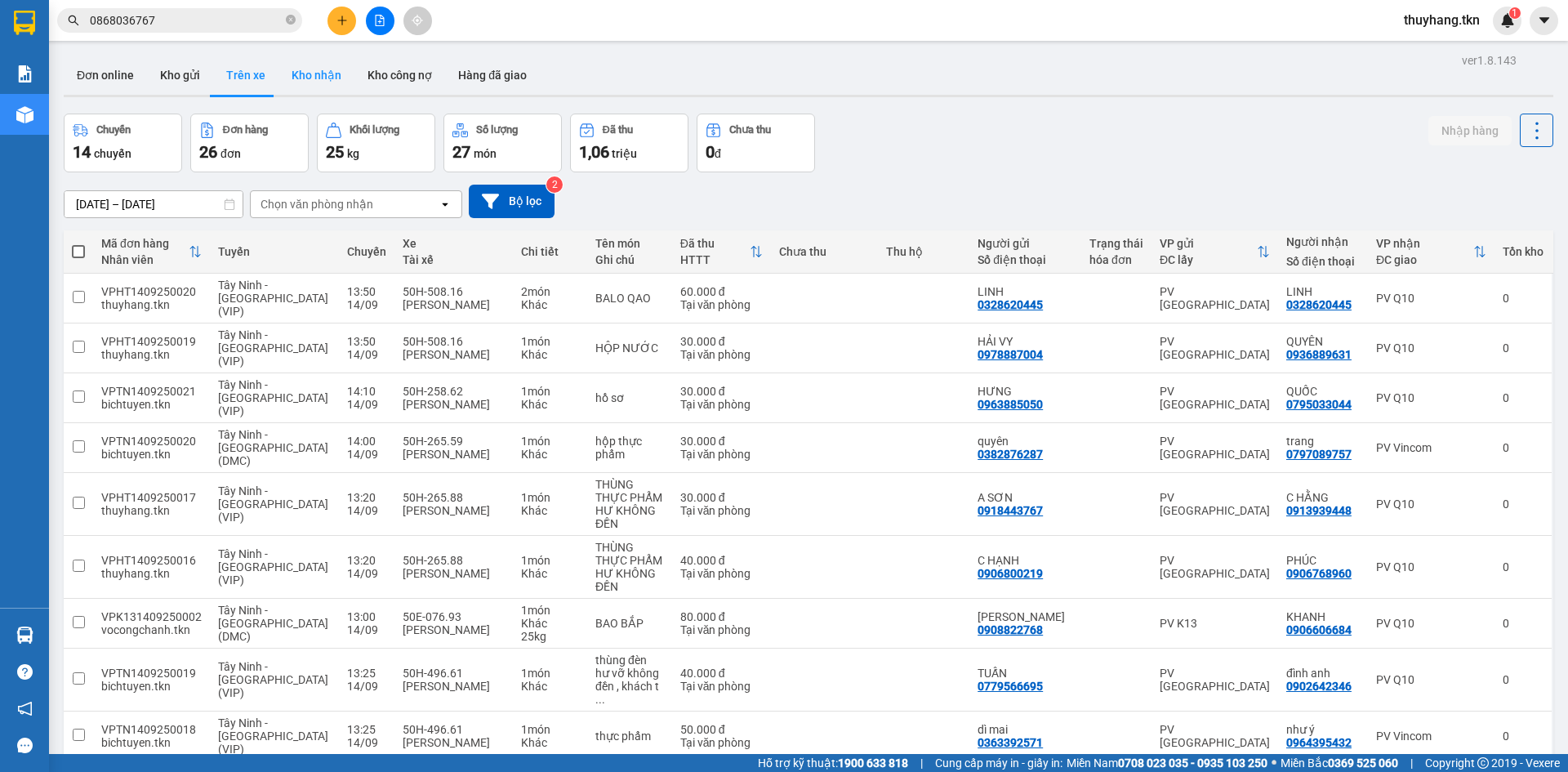
click at [305, 87] on button "Kho nhận" at bounding box center [317, 75] width 76 height 39
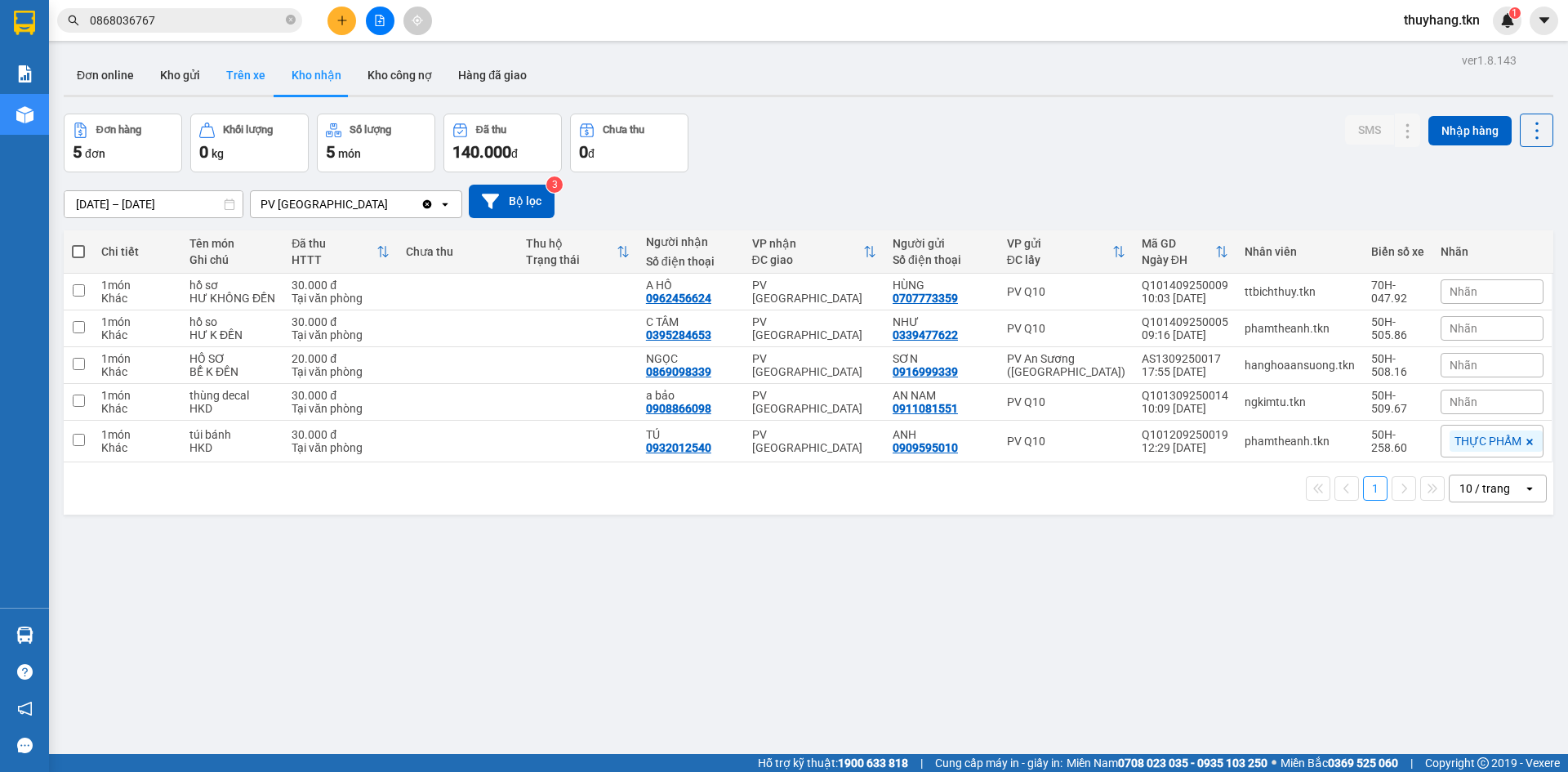
click at [249, 69] on button "Trên xe" at bounding box center [245, 75] width 65 height 39
type input "[DATE] – [DATE]"
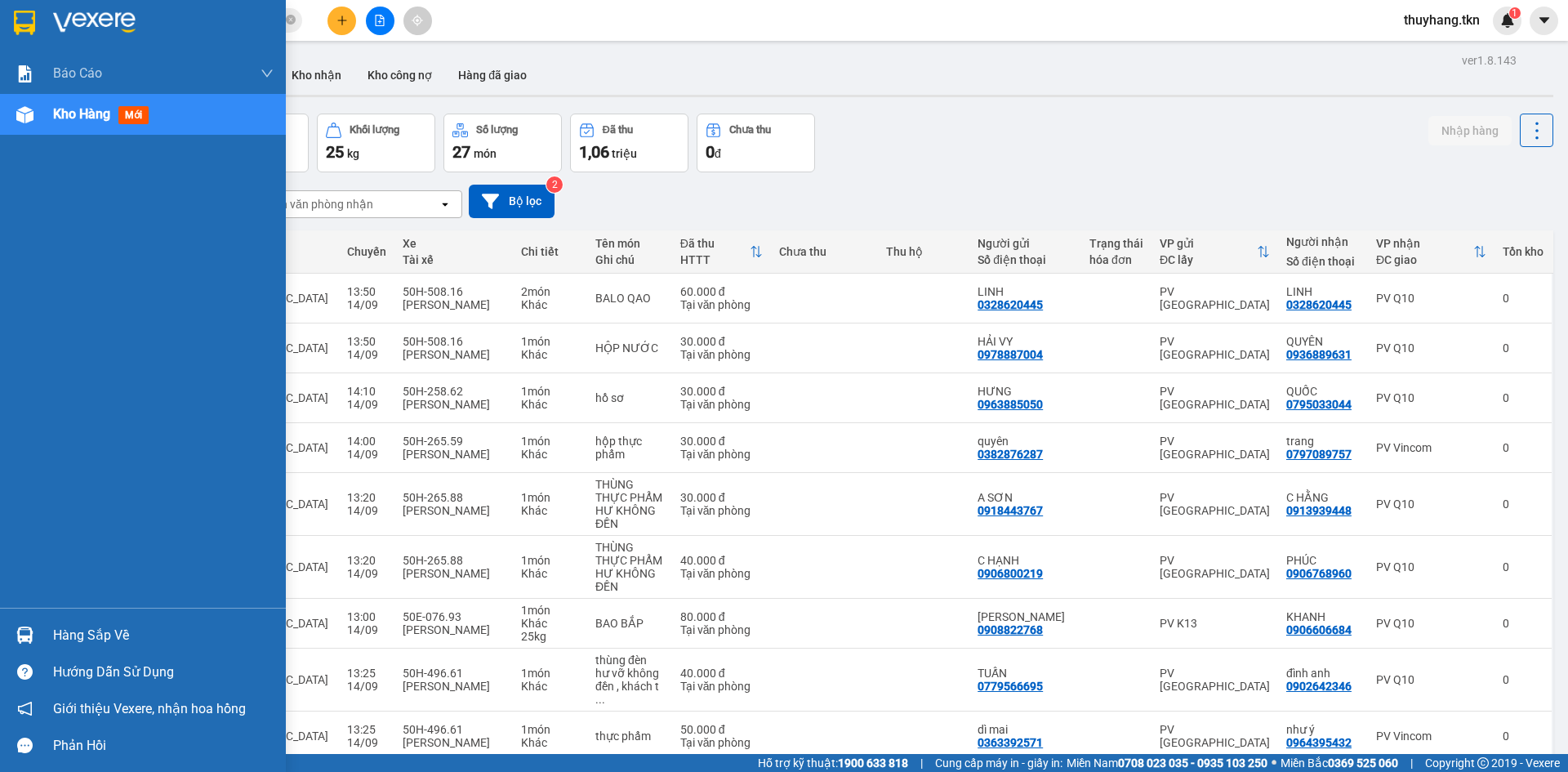
click at [36, 636] on div at bounding box center [25, 635] width 28 height 28
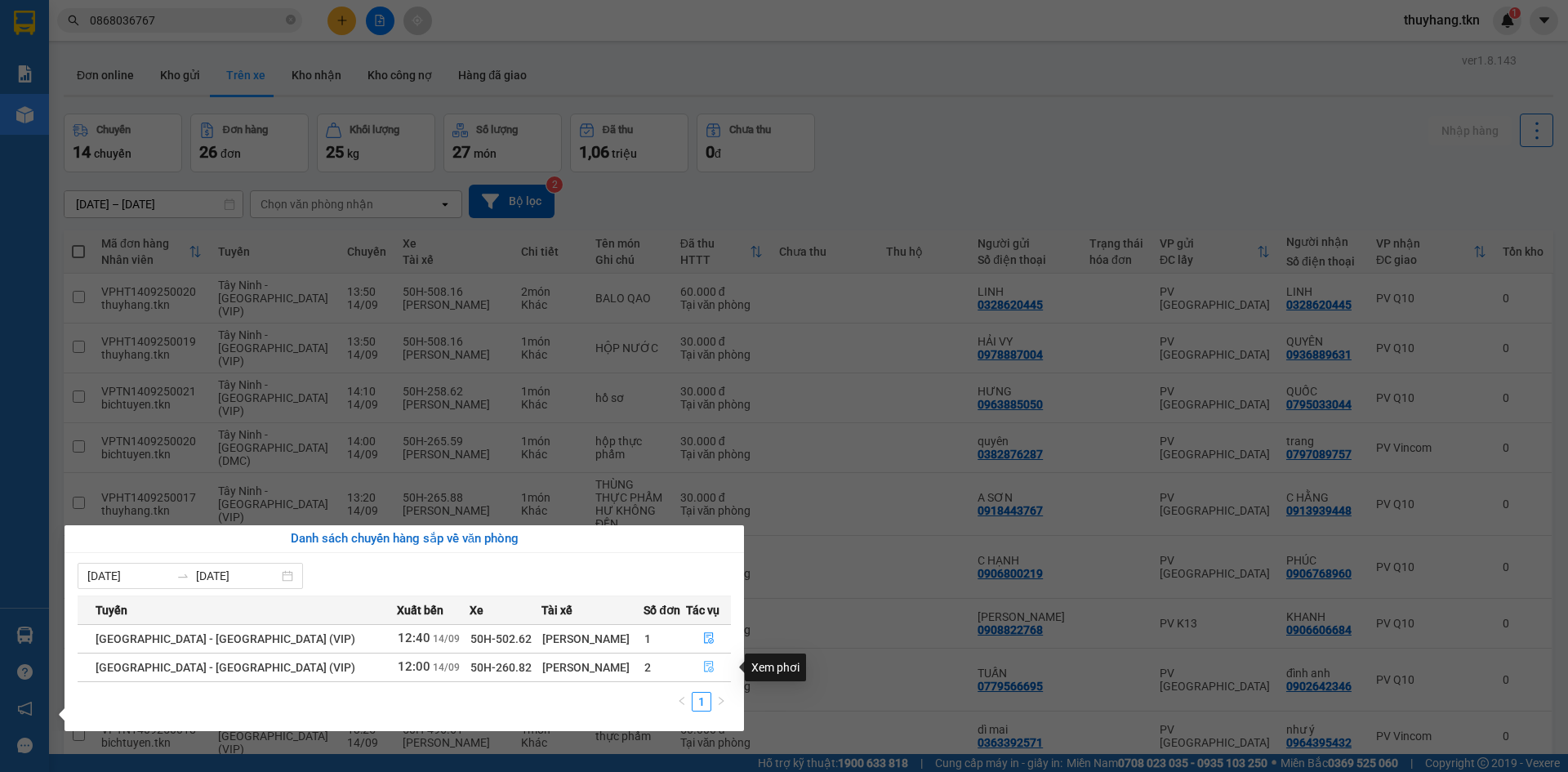
click at [703, 668] on icon "file-done" at bounding box center [709, 667] width 12 height 12
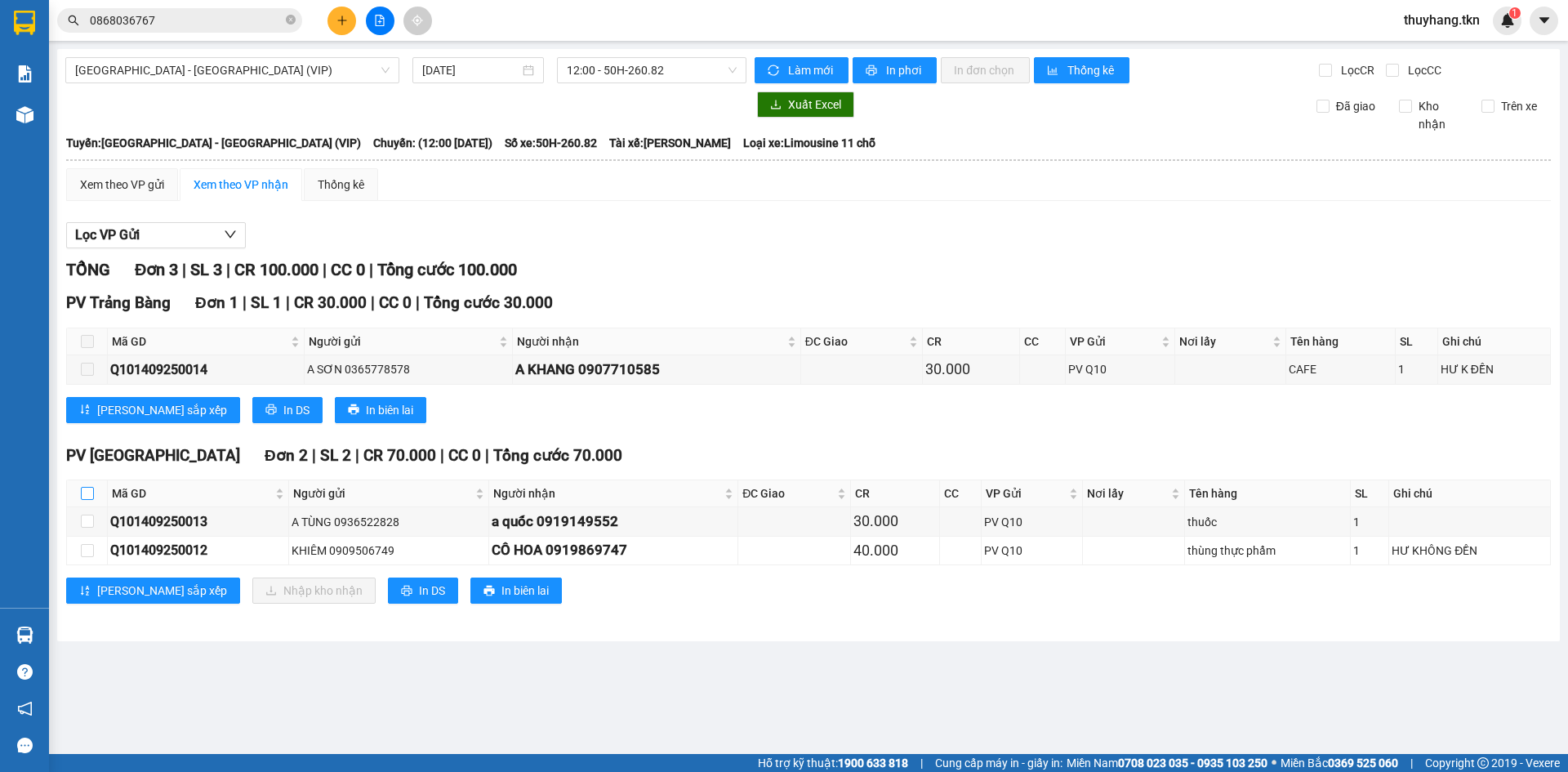
click at [83, 493] on input "checkbox" at bounding box center [88, 493] width 13 height 13
checkbox input "true"
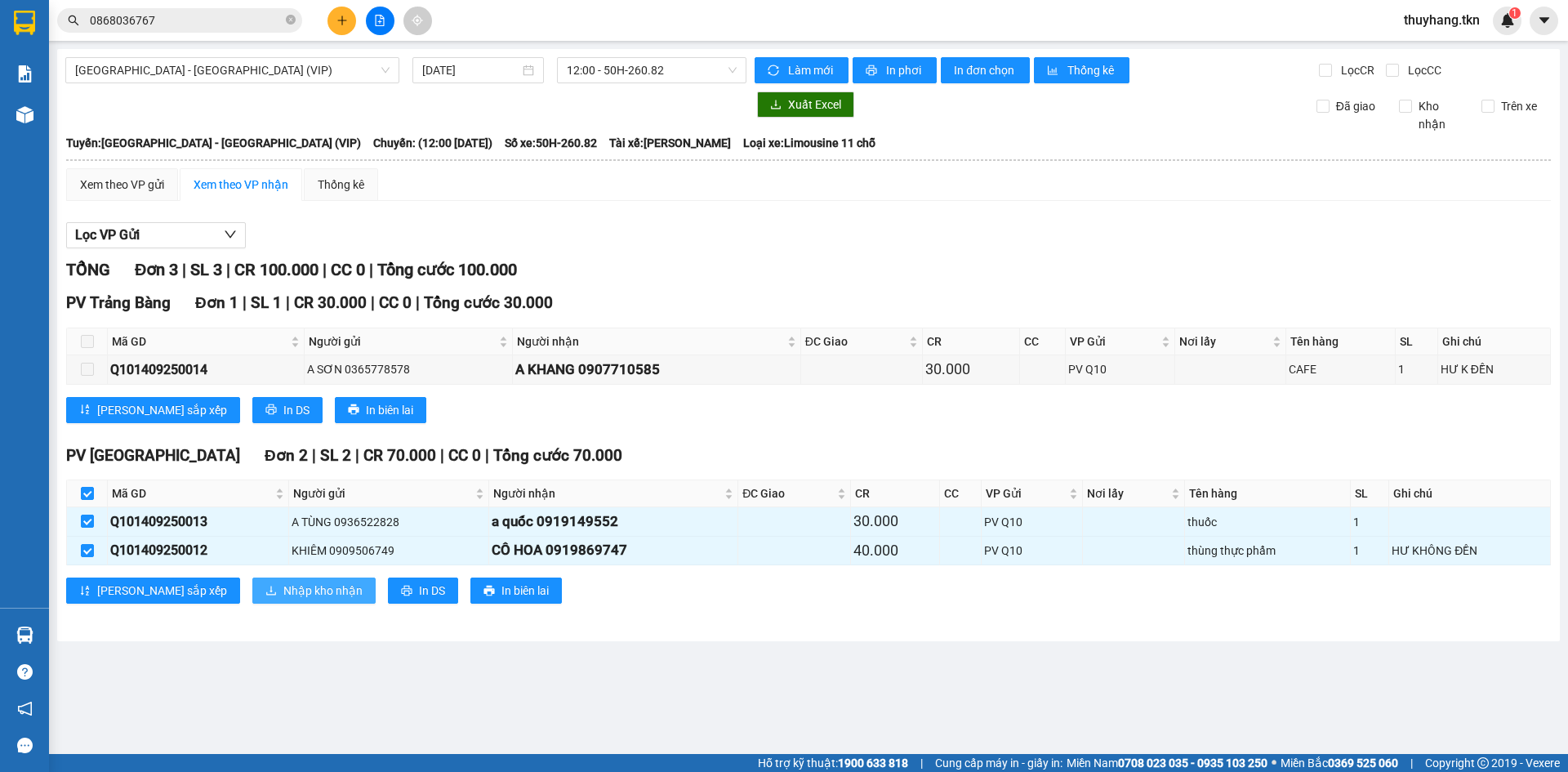
click at [283, 598] on span "Nhập kho nhận" at bounding box center [323, 591] width 80 height 18
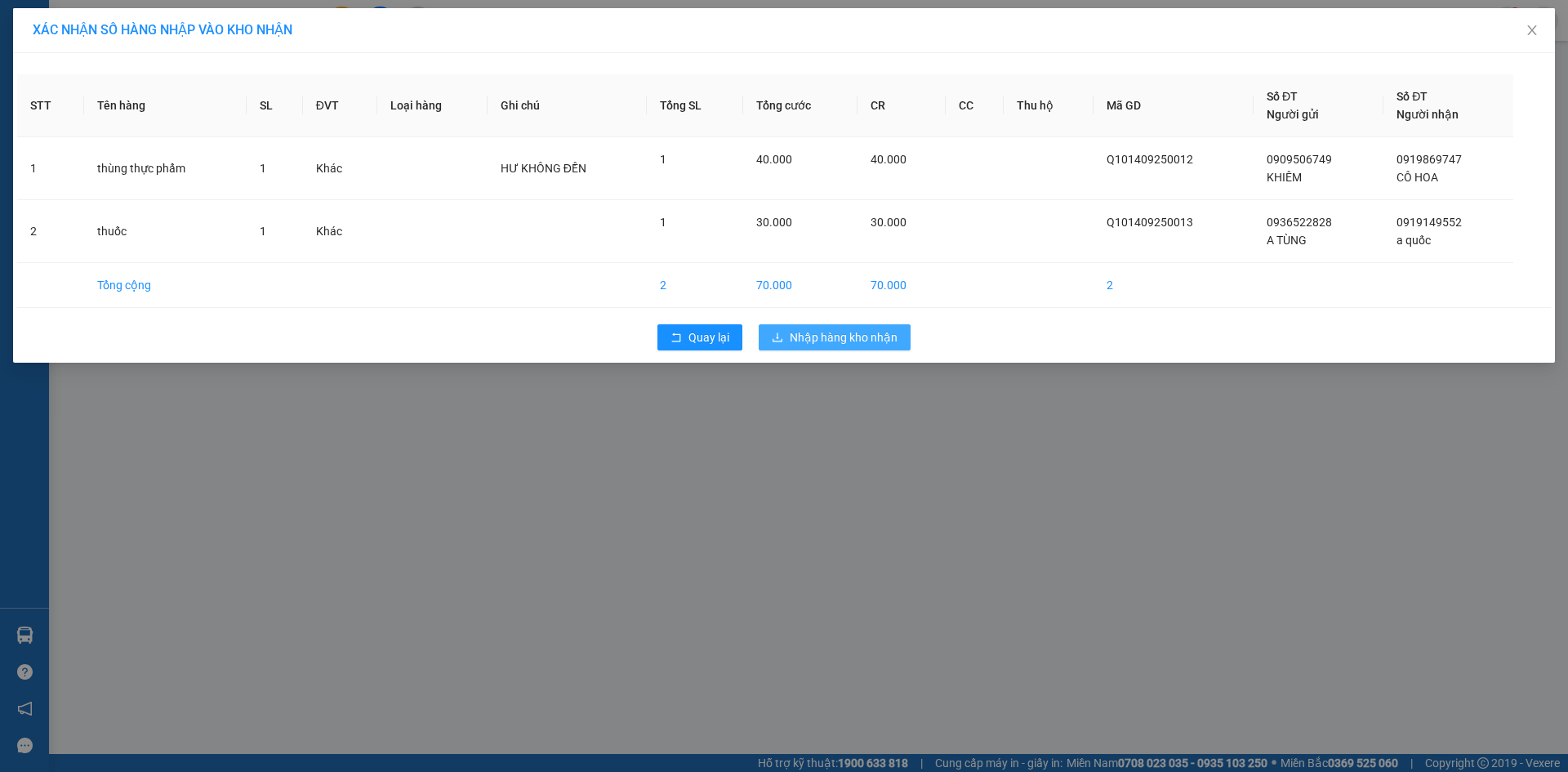
click at [854, 344] on span "Nhập hàng kho nhận" at bounding box center [844, 337] width 108 height 18
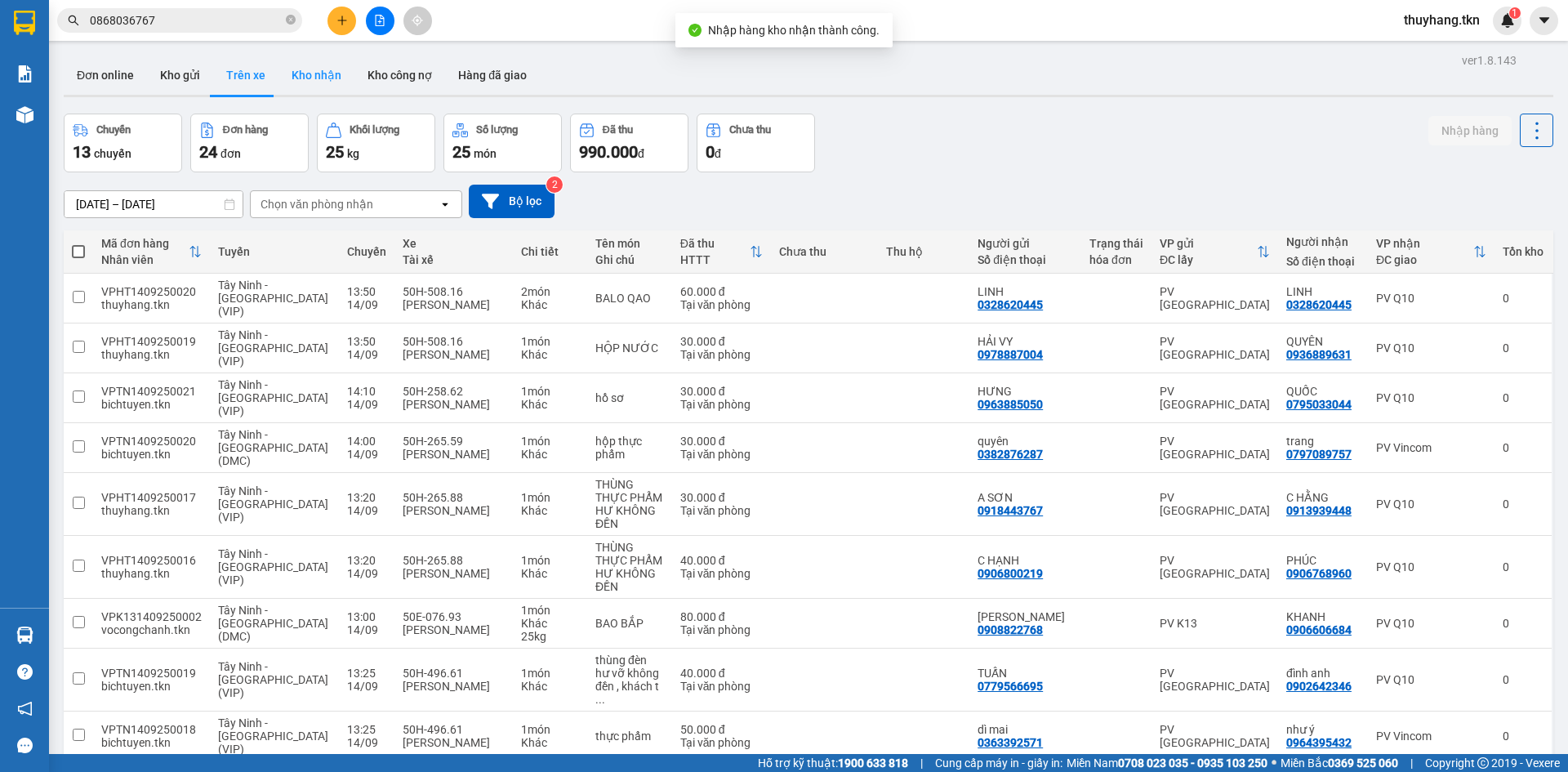
click at [327, 70] on button "Kho nhận" at bounding box center [317, 75] width 76 height 39
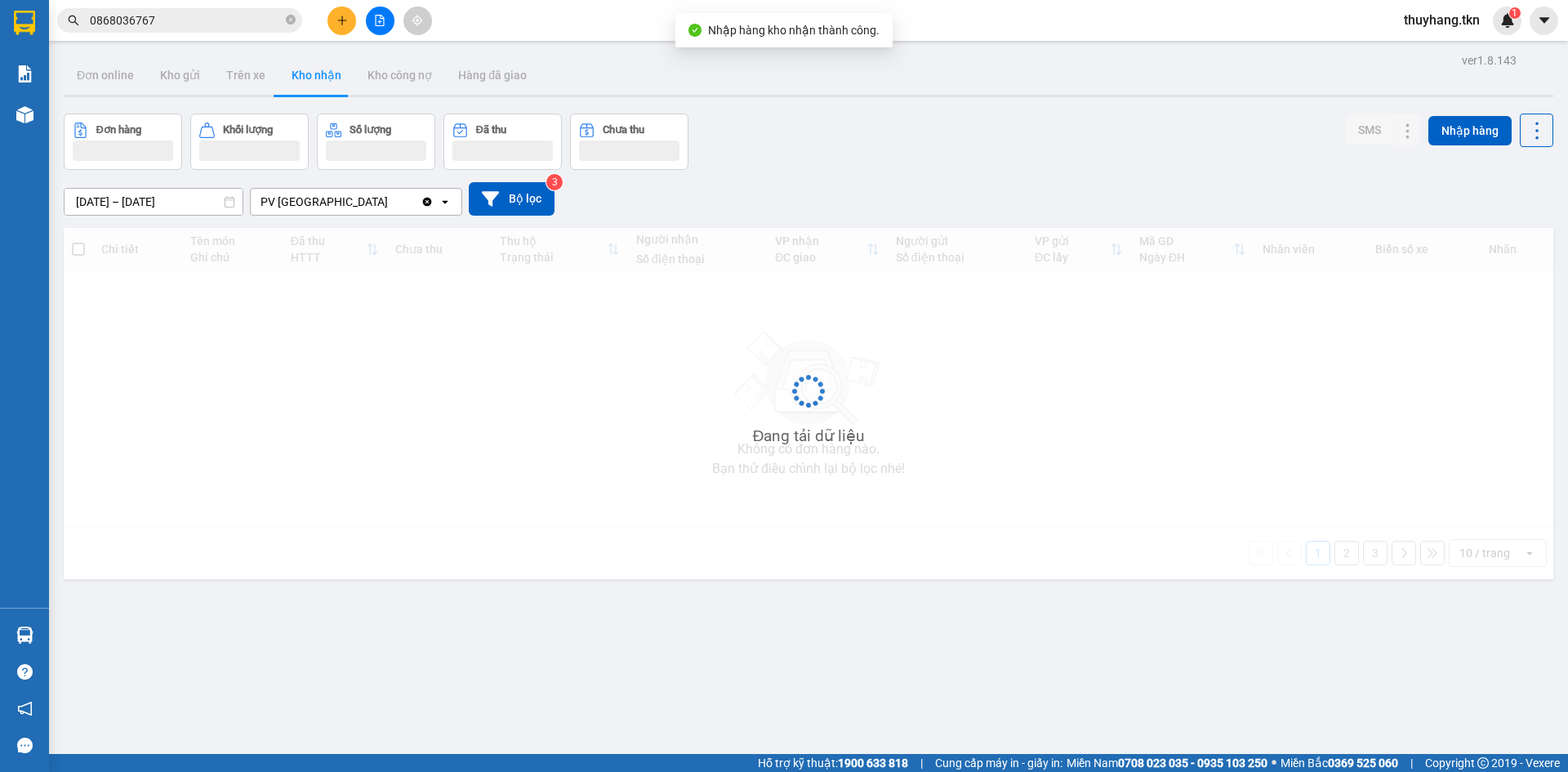
type input "[DATE] – [DATE]"
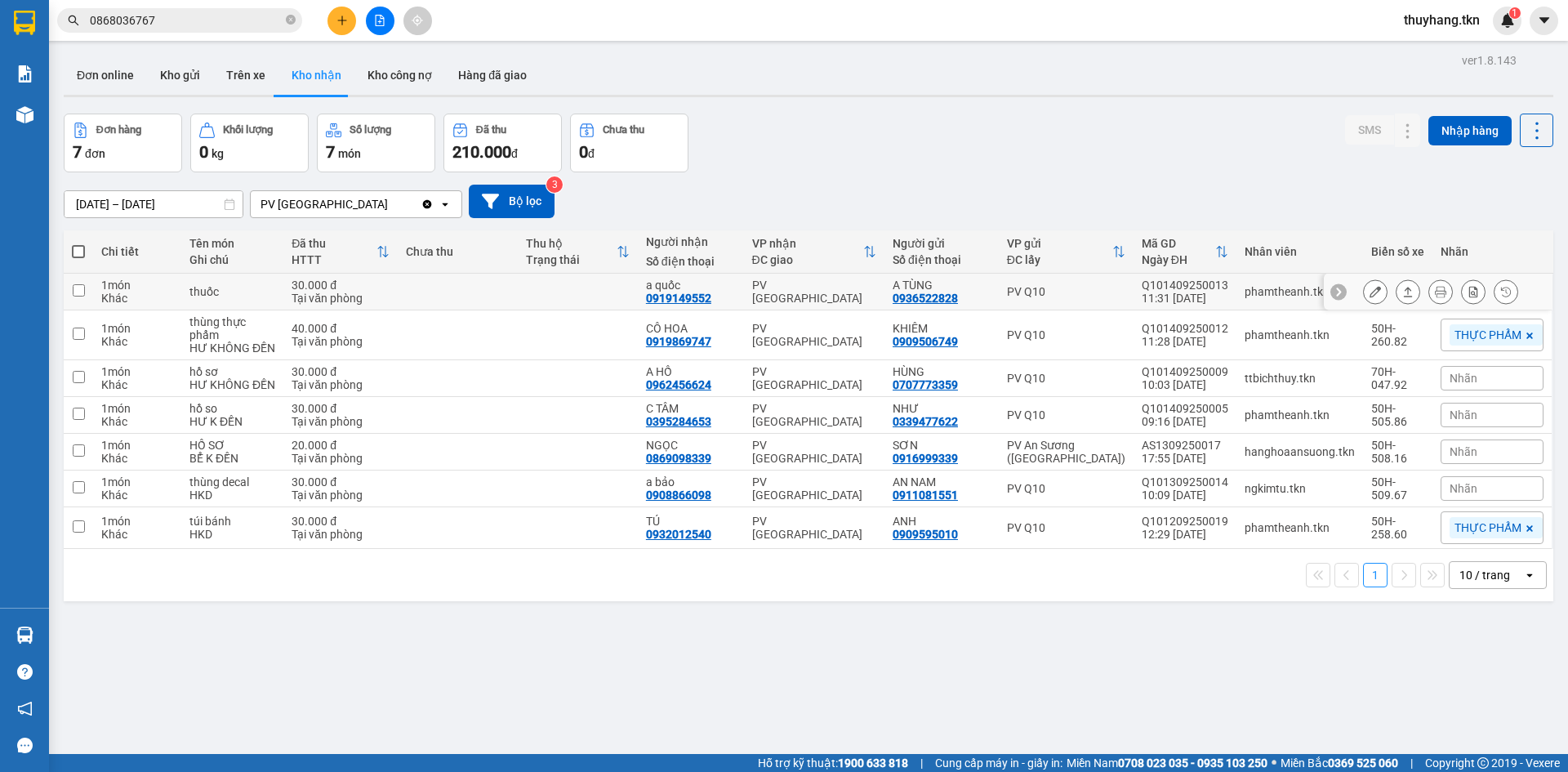
drag, startPoint x: 562, startPoint y: 300, endPoint x: 1038, endPoint y: 219, distance: 482.8
click at [563, 300] on td at bounding box center [578, 292] width 120 height 36
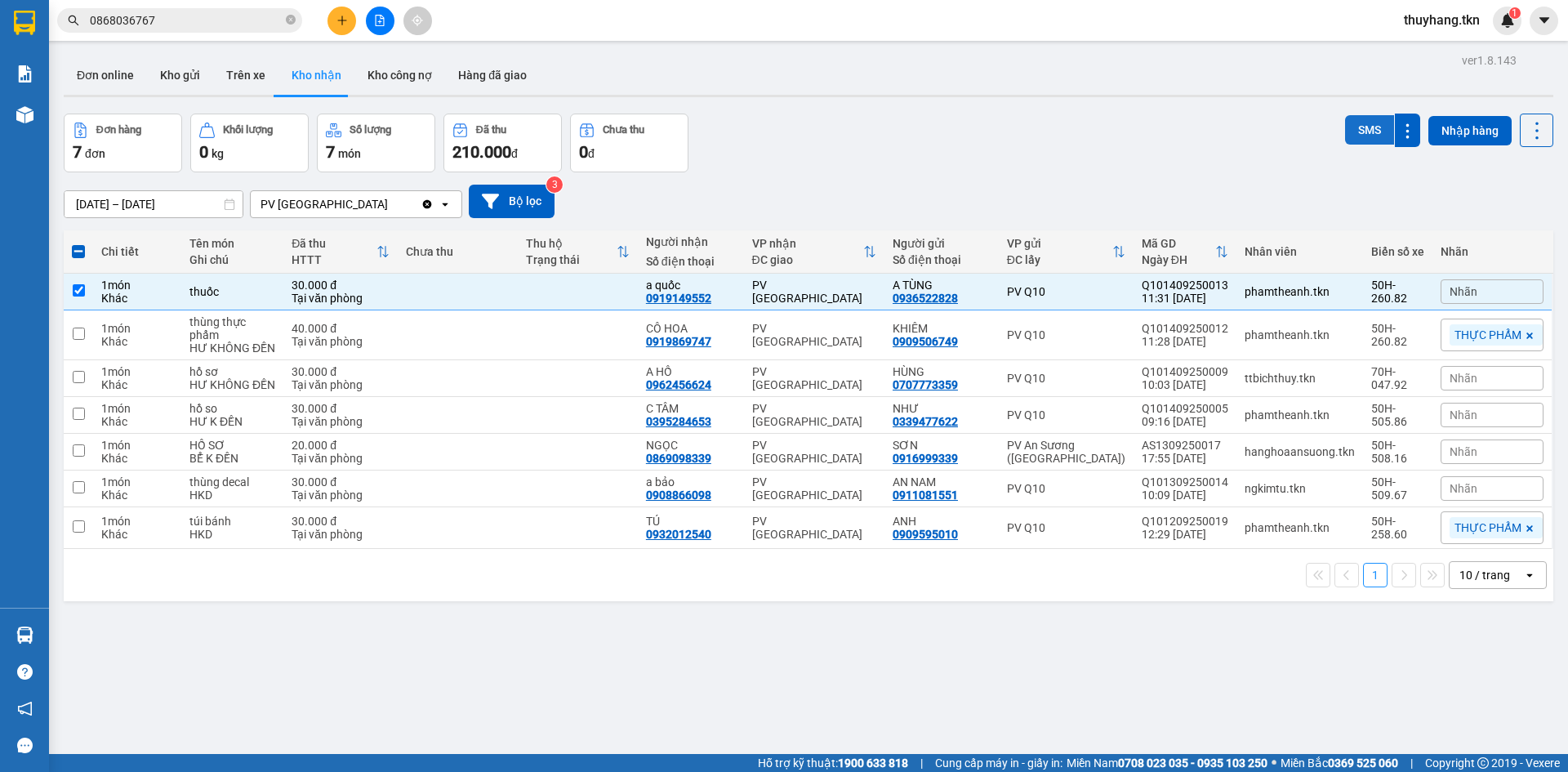
click at [1359, 130] on button "SMS" at bounding box center [1369, 129] width 49 height 29
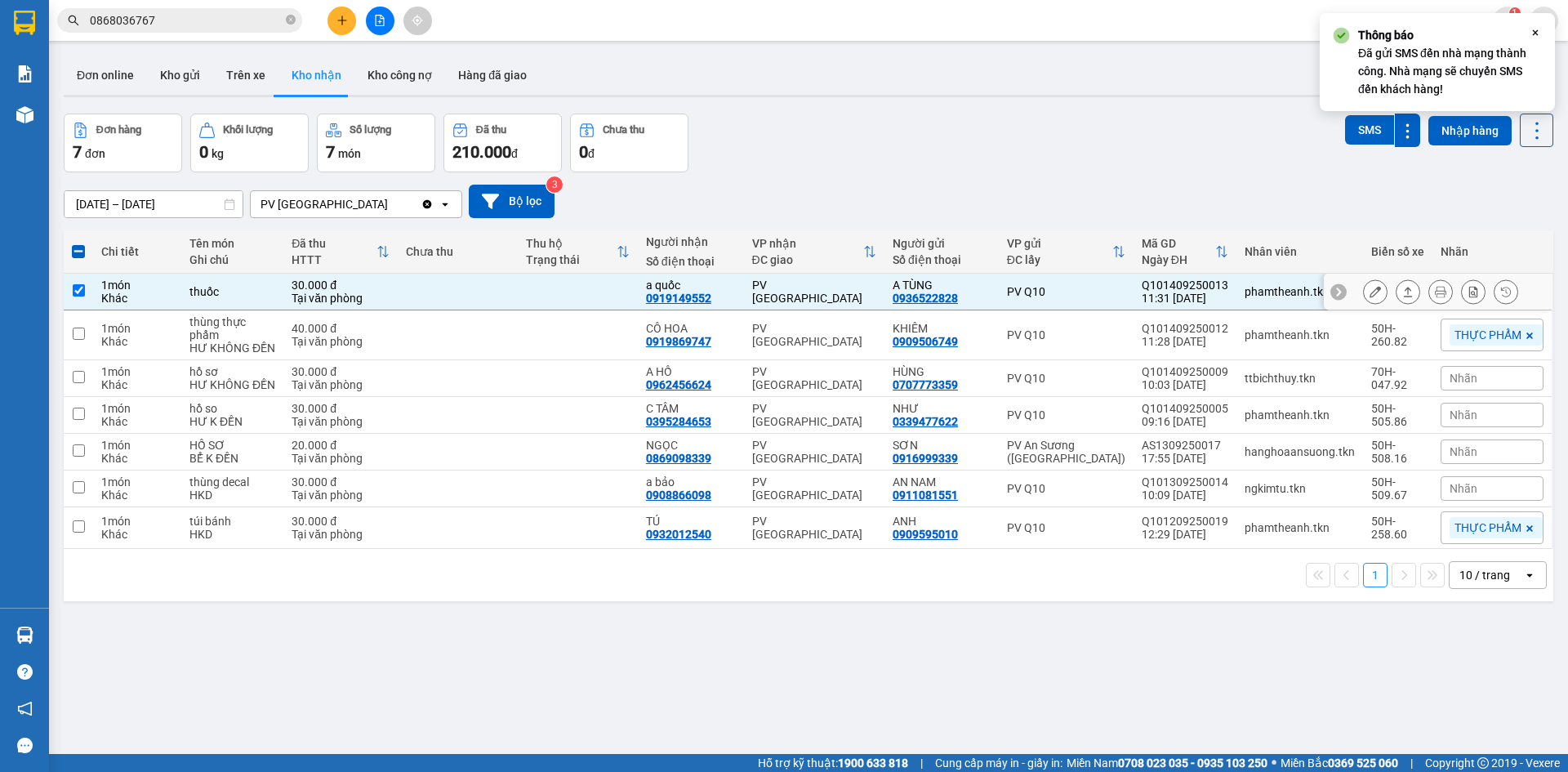
click at [561, 286] on td at bounding box center [578, 292] width 120 height 36
checkbox input "false"
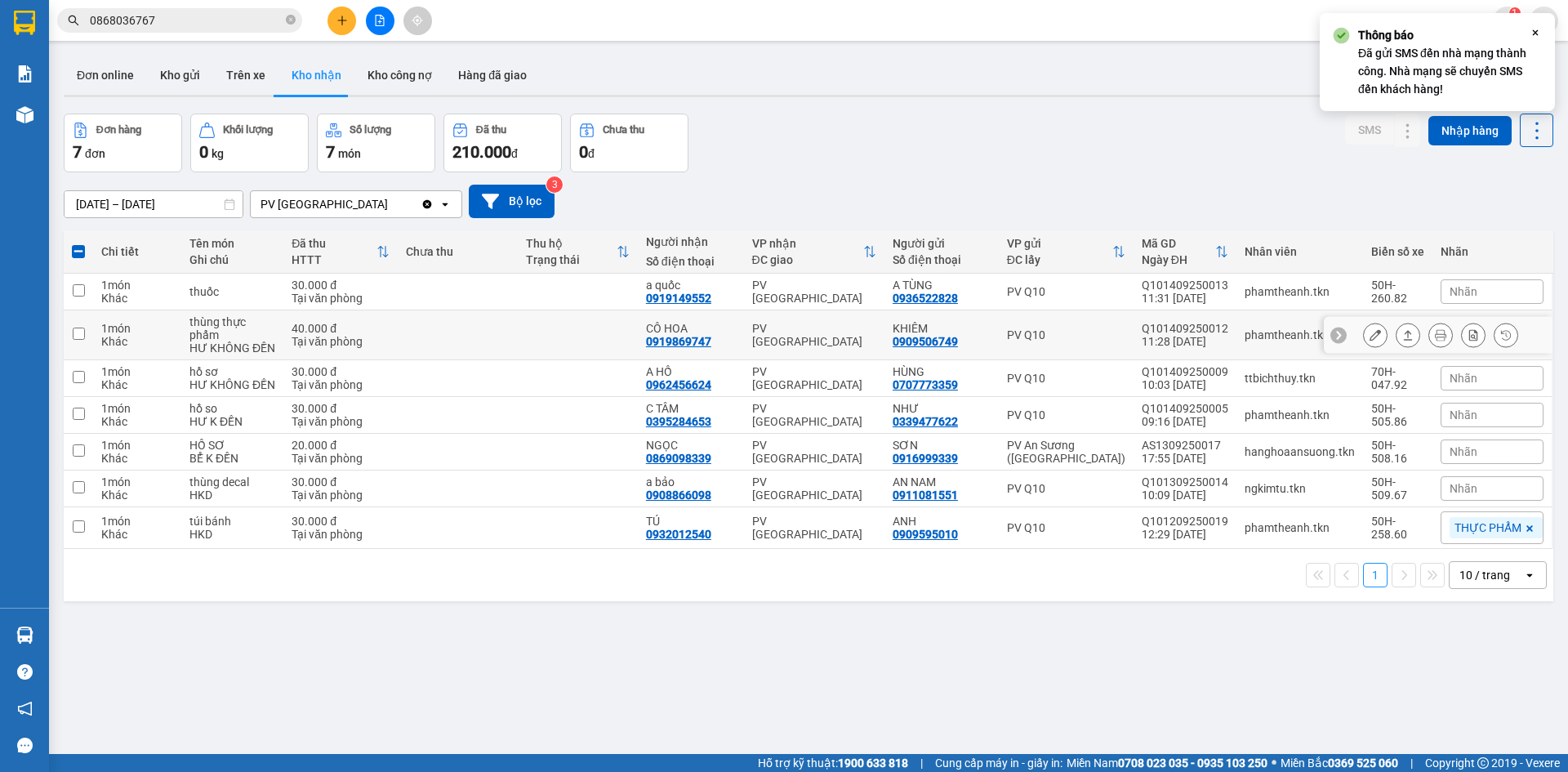
click at [561, 320] on td at bounding box center [578, 335] width 120 height 50
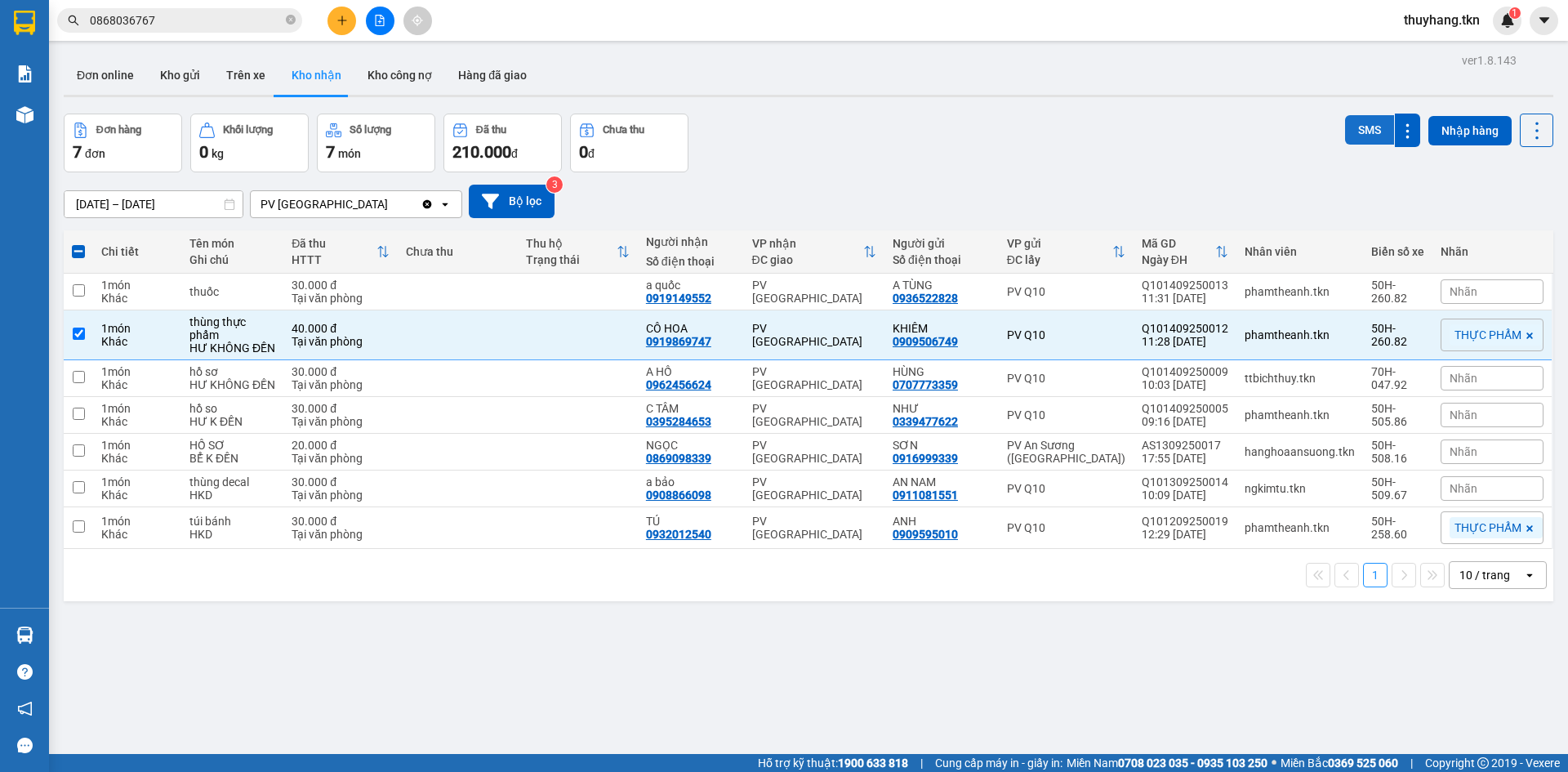
click at [1352, 135] on button "SMS" at bounding box center [1369, 129] width 49 height 29
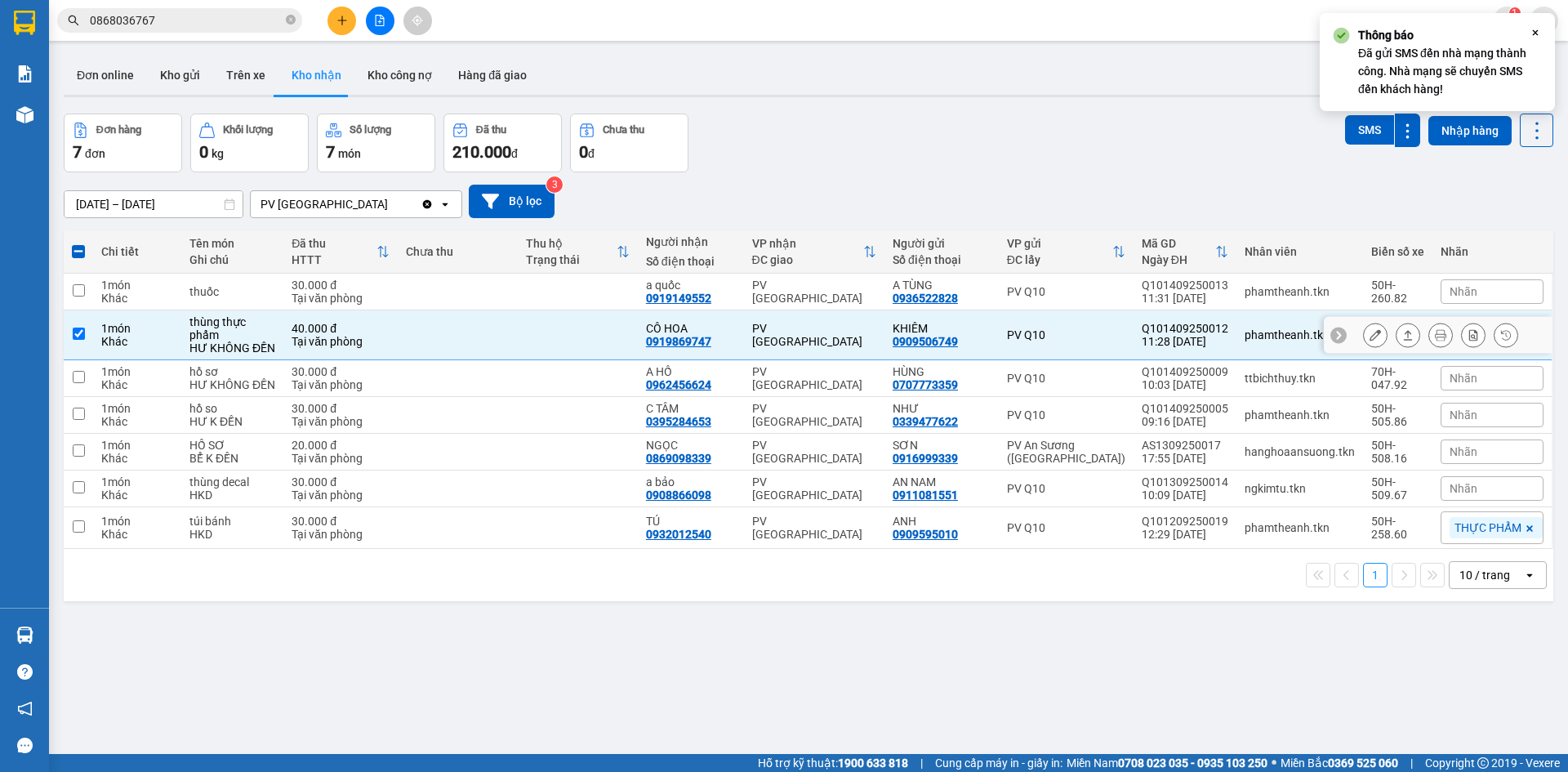
click at [562, 333] on td at bounding box center [578, 335] width 120 height 50
checkbox input "false"
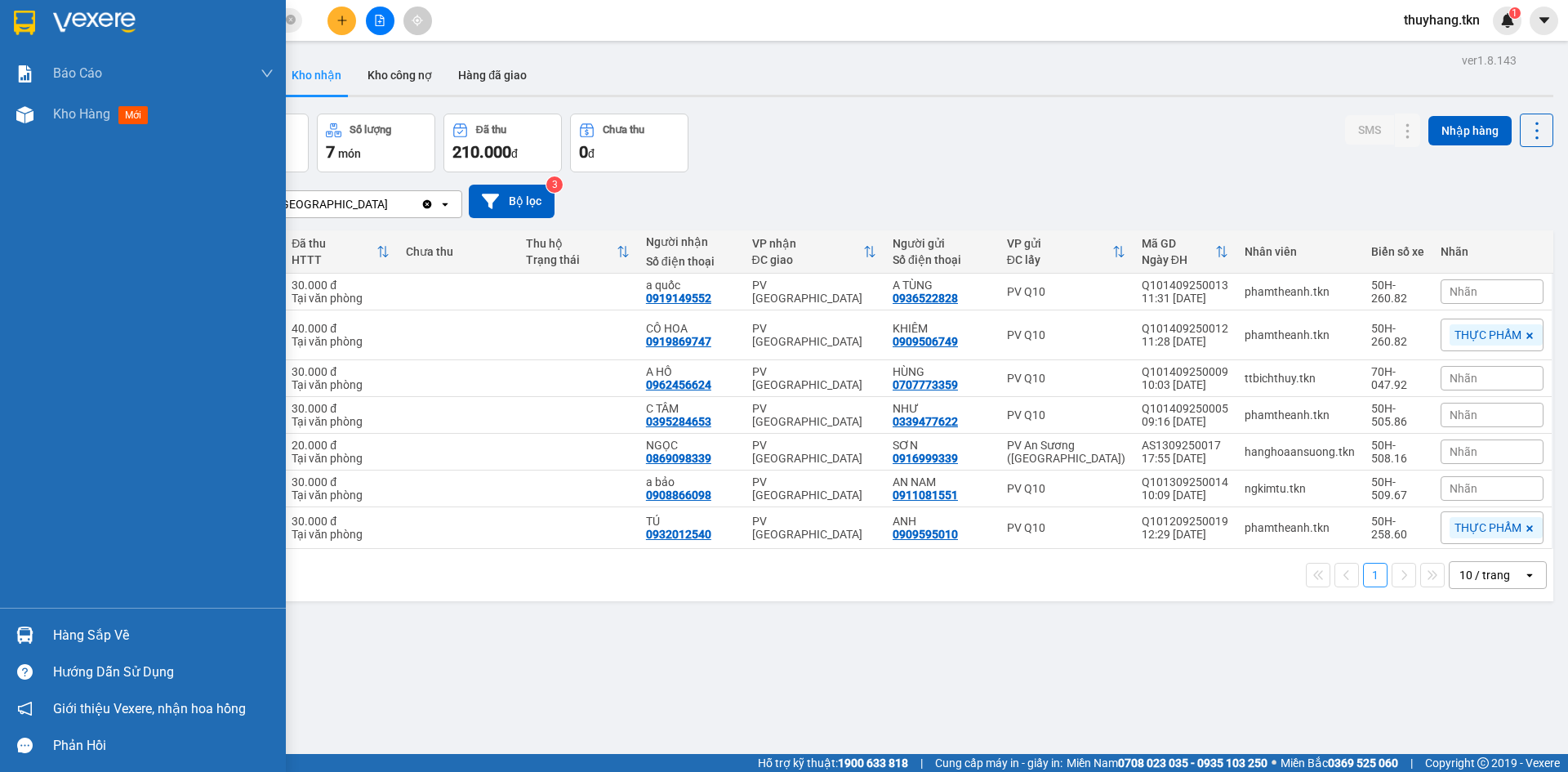
click at [75, 637] on div "Hàng sắp về" at bounding box center [163, 636] width 220 height 25
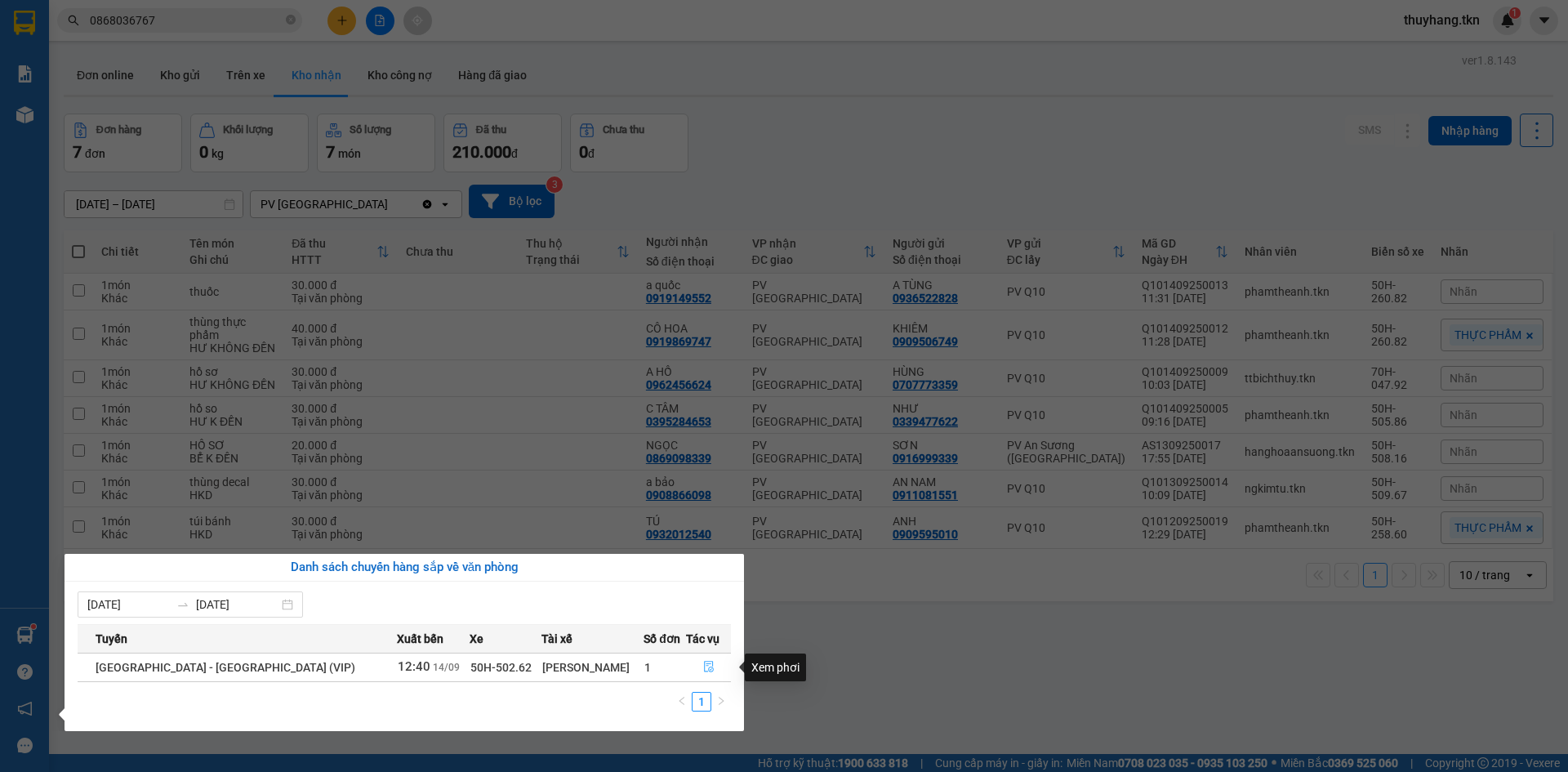
click at [703, 663] on icon "file-done" at bounding box center [709, 667] width 12 height 12
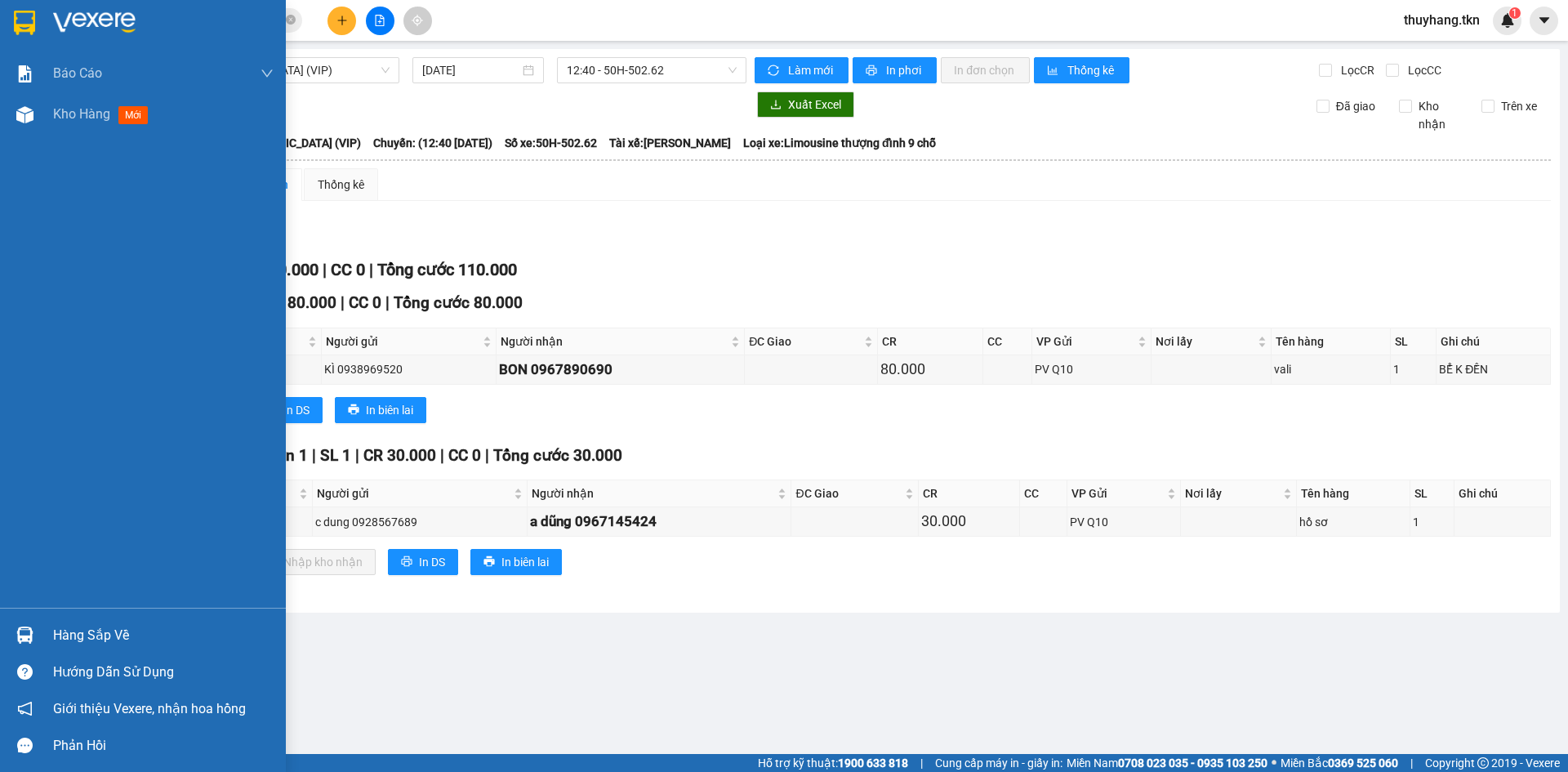
click at [43, 624] on div "Hàng sắp về" at bounding box center [143, 635] width 286 height 36
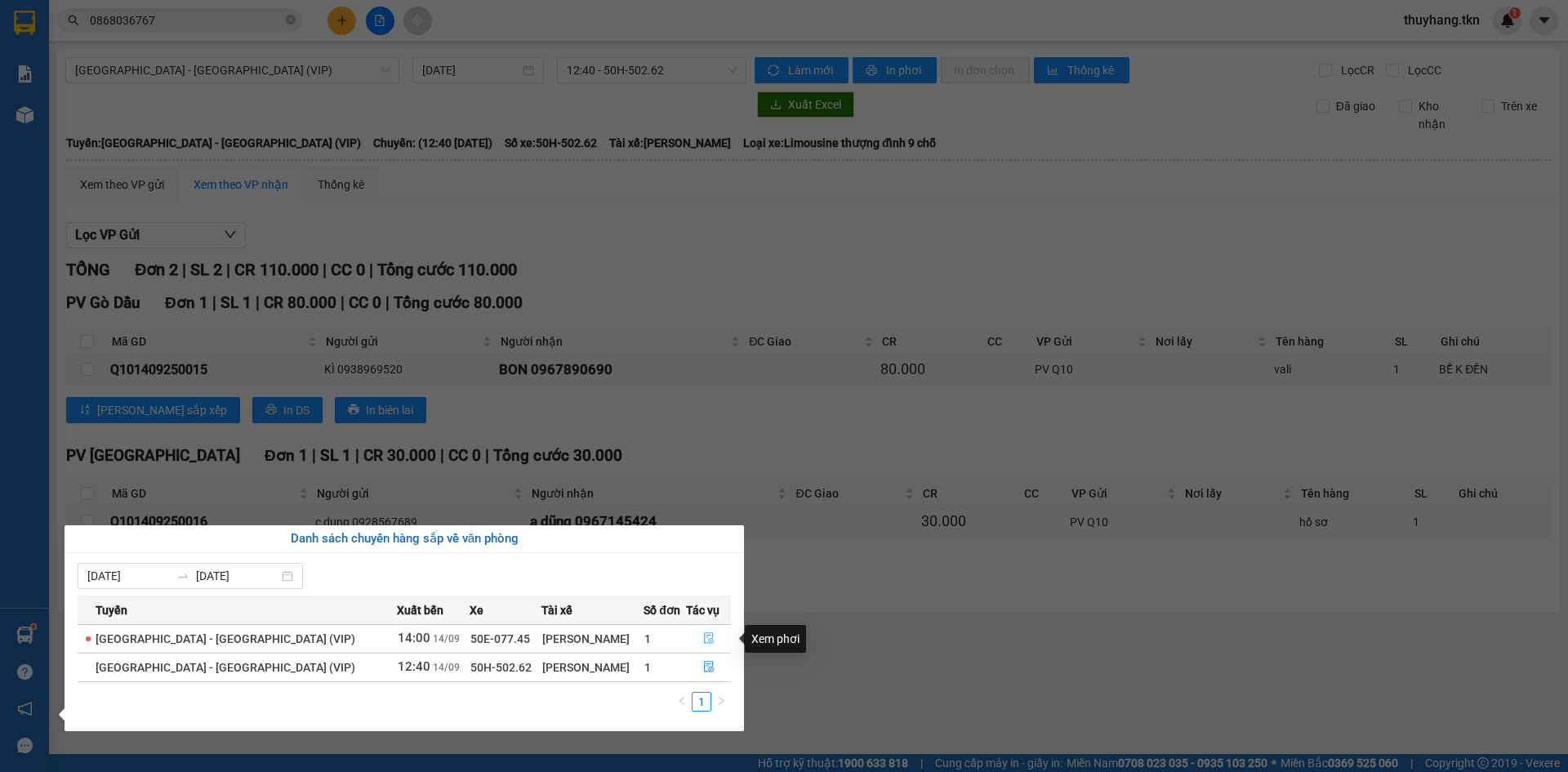
click at [694, 634] on button "button" at bounding box center [709, 639] width 43 height 27
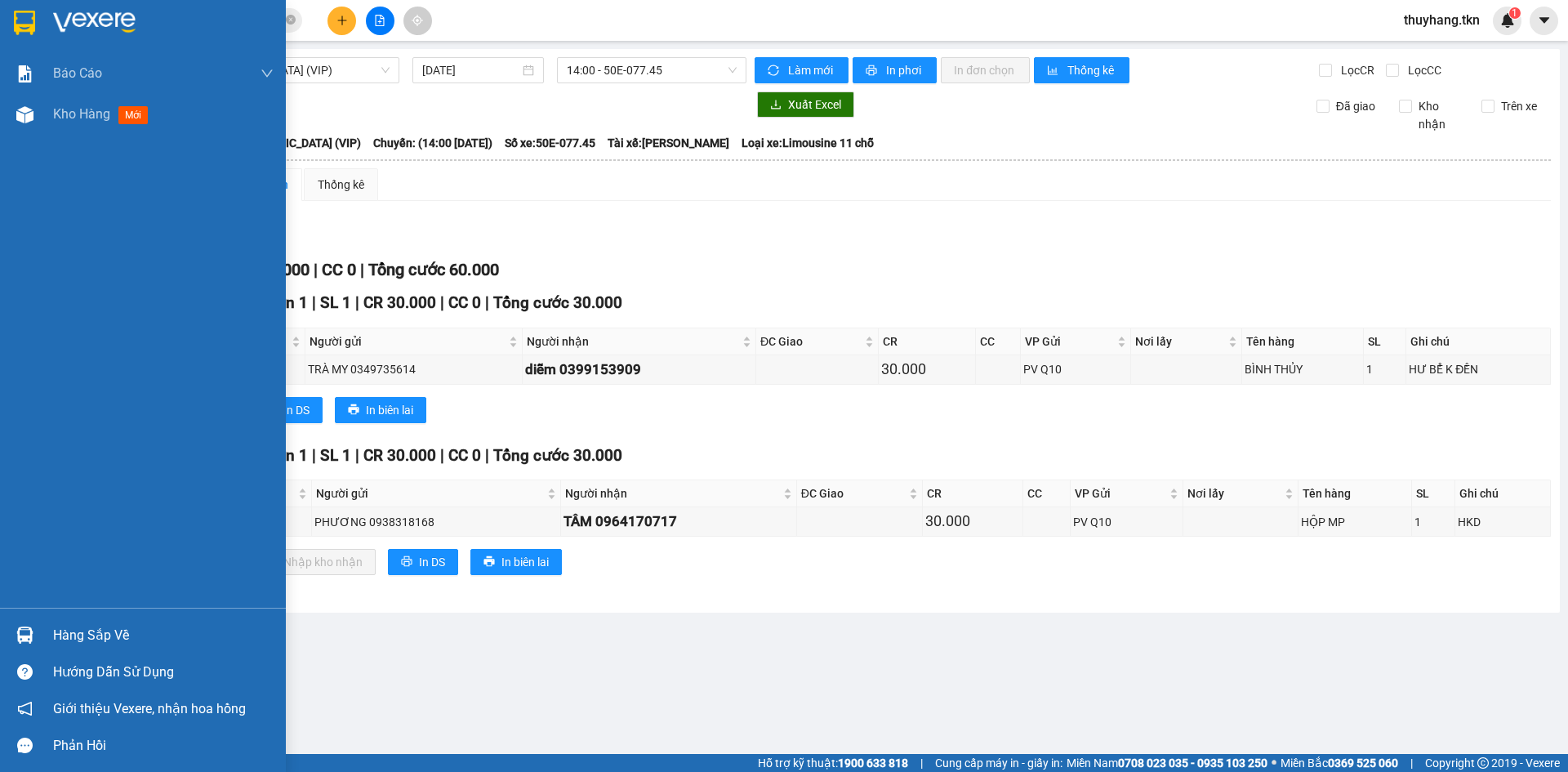
click at [80, 629] on div "Hàng sắp về" at bounding box center [163, 636] width 220 height 25
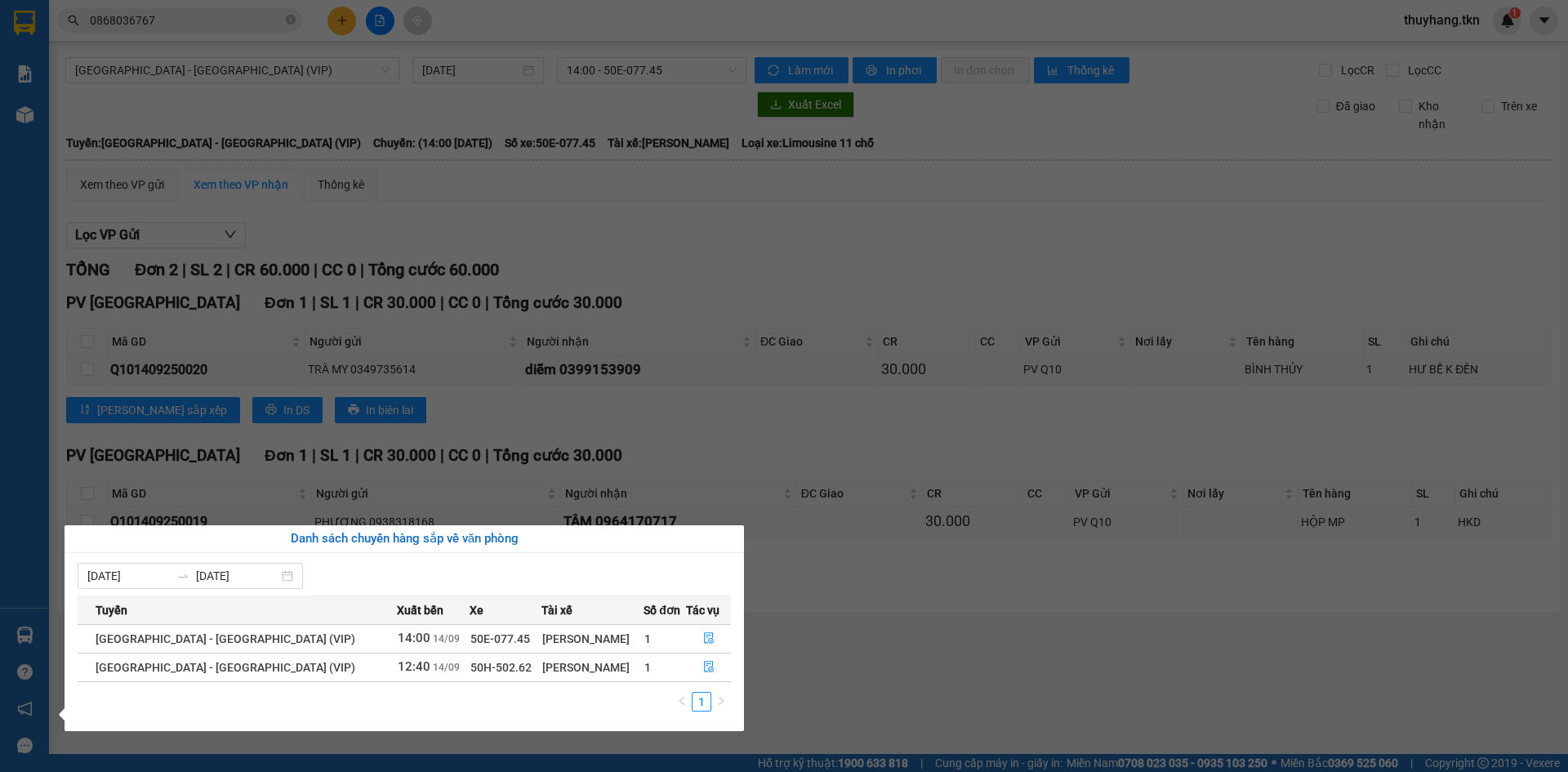
click at [919, 692] on section "Kết quả tìm kiếm ( 1 ) Bộ lọc Mã ĐH Trạng thái Món hàng Thu hộ Tổng cước Chưa c…" at bounding box center [784, 386] width 1568 height 772
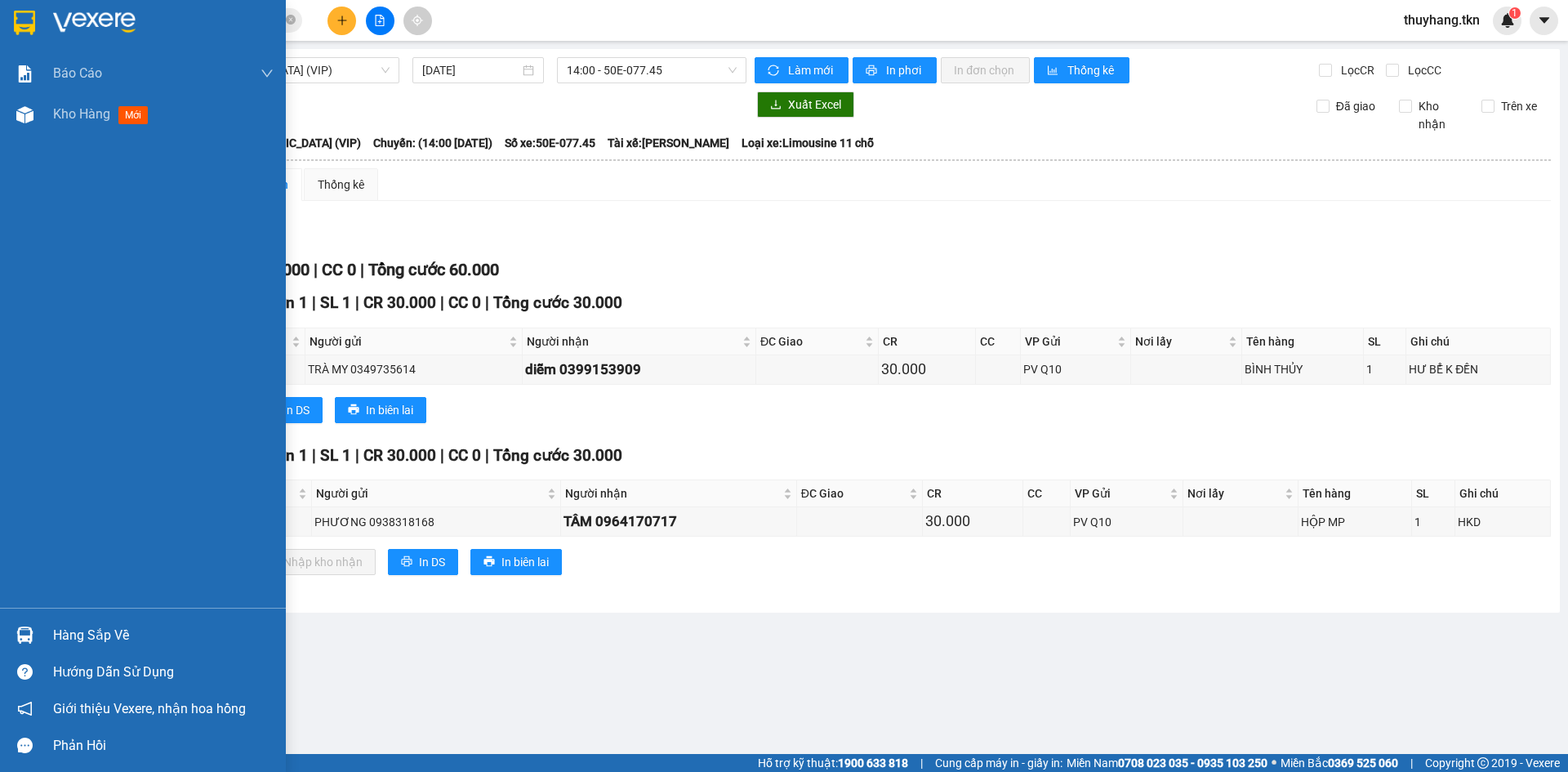
click at [36, 22] on div at bounding box center [25, 22] width 28 height 28
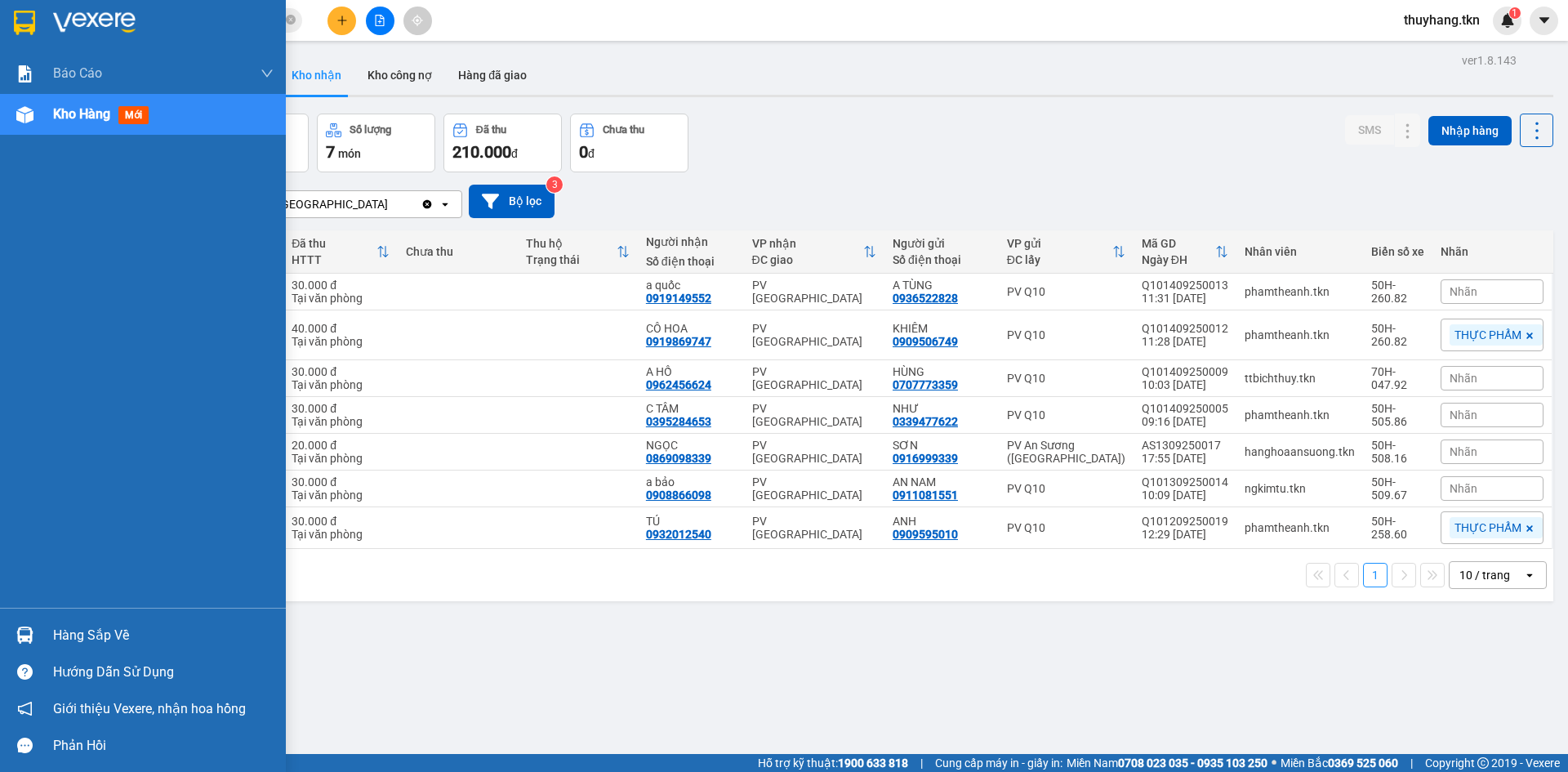
click at [21, 628] on img at bounding box center [25, 635] width 17 height 17
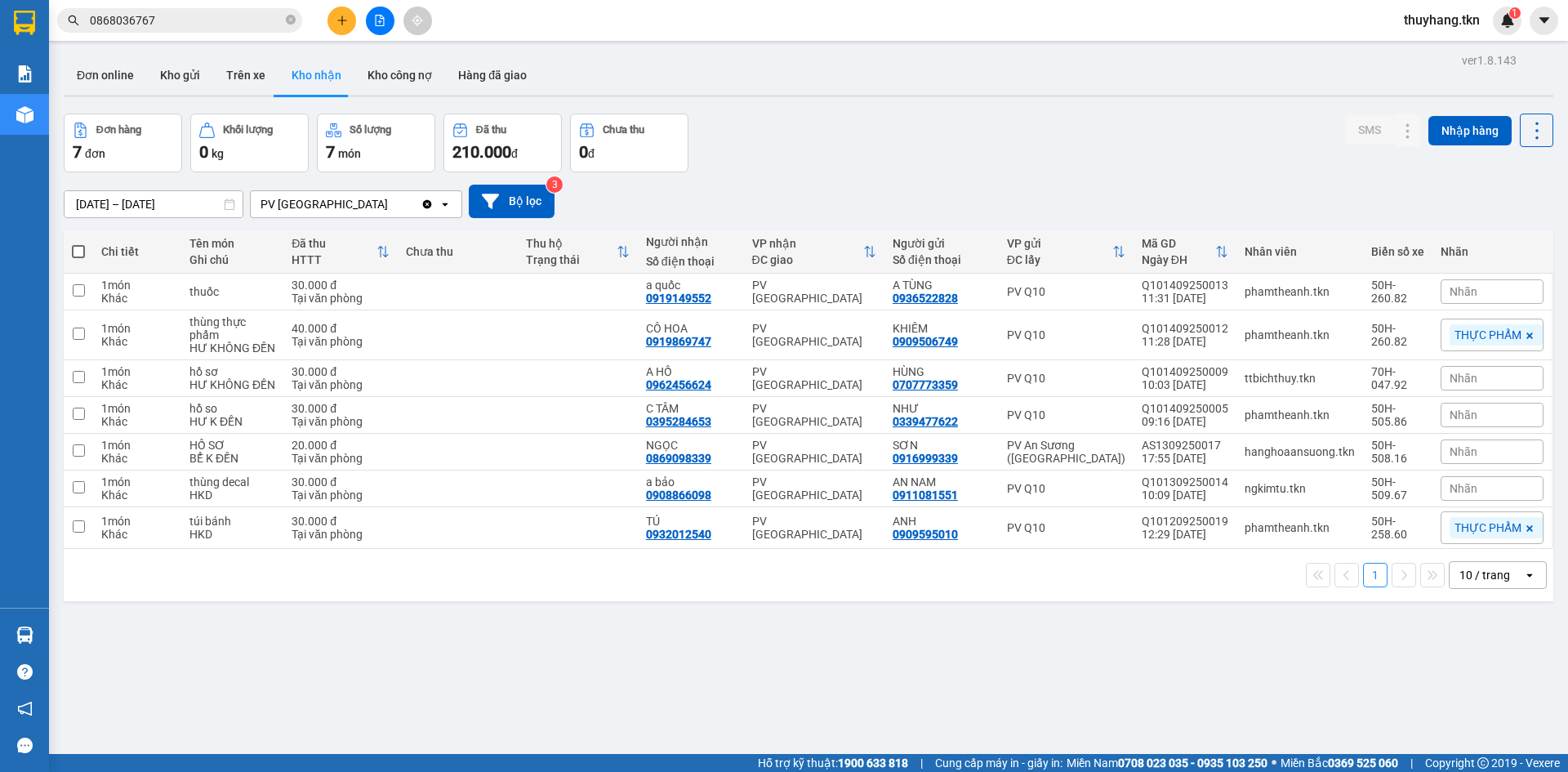
click at [888, 693] on section "Kết quả tìm kiếm ( 1 ) Bộ lọc Mã ĐH Trạng thái Món hàng Thu hộ Tổng cước Chưa c…" at bounding box center [784, 386] width 1568 height 772
click at [188, 80] on button "Kho gửi" at bounding box center [180, 75] width 66 height 39
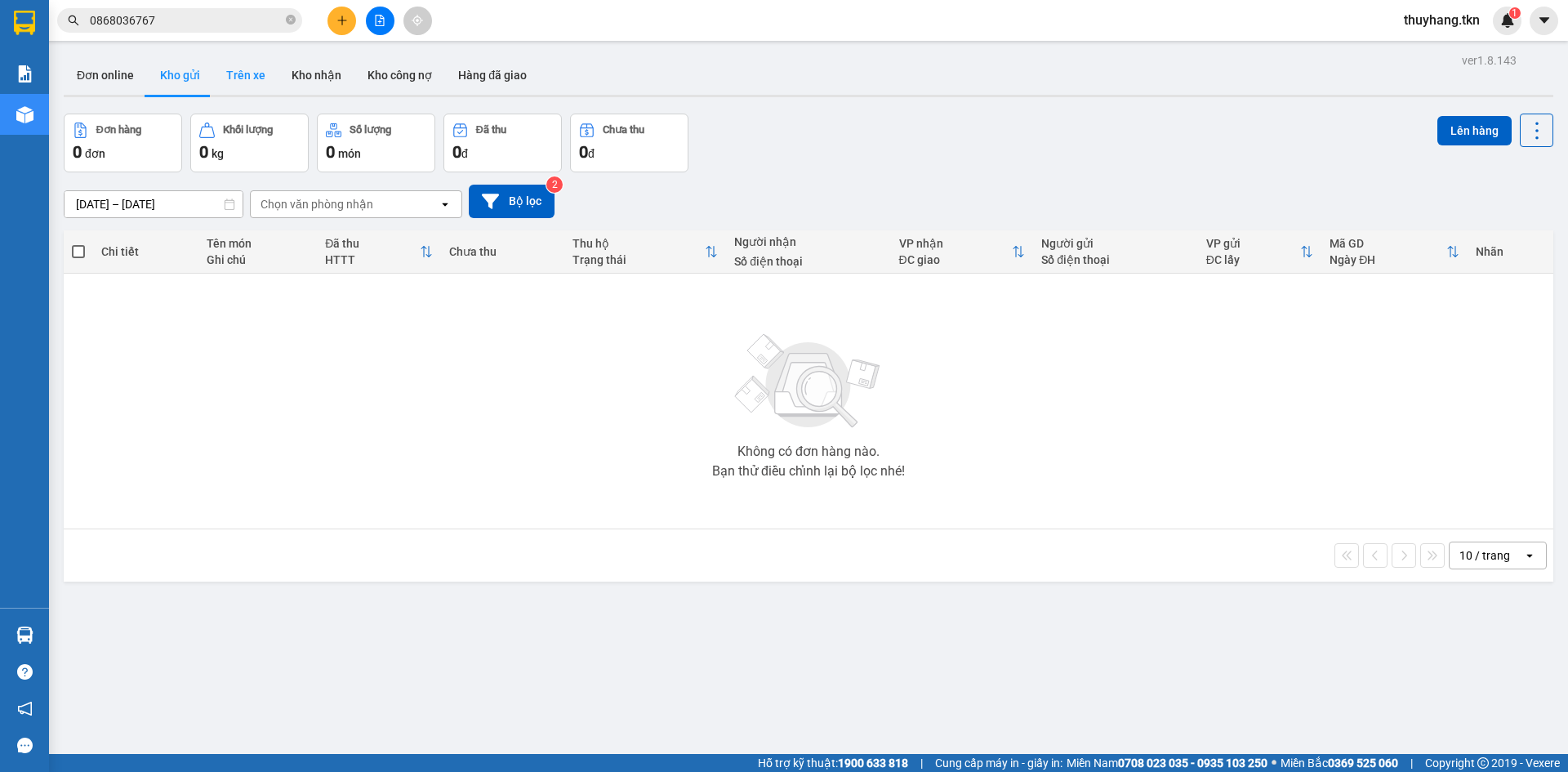
click at [259, 73] on button "Trên xe" at bounding box center [245, 75] width 65 height 39
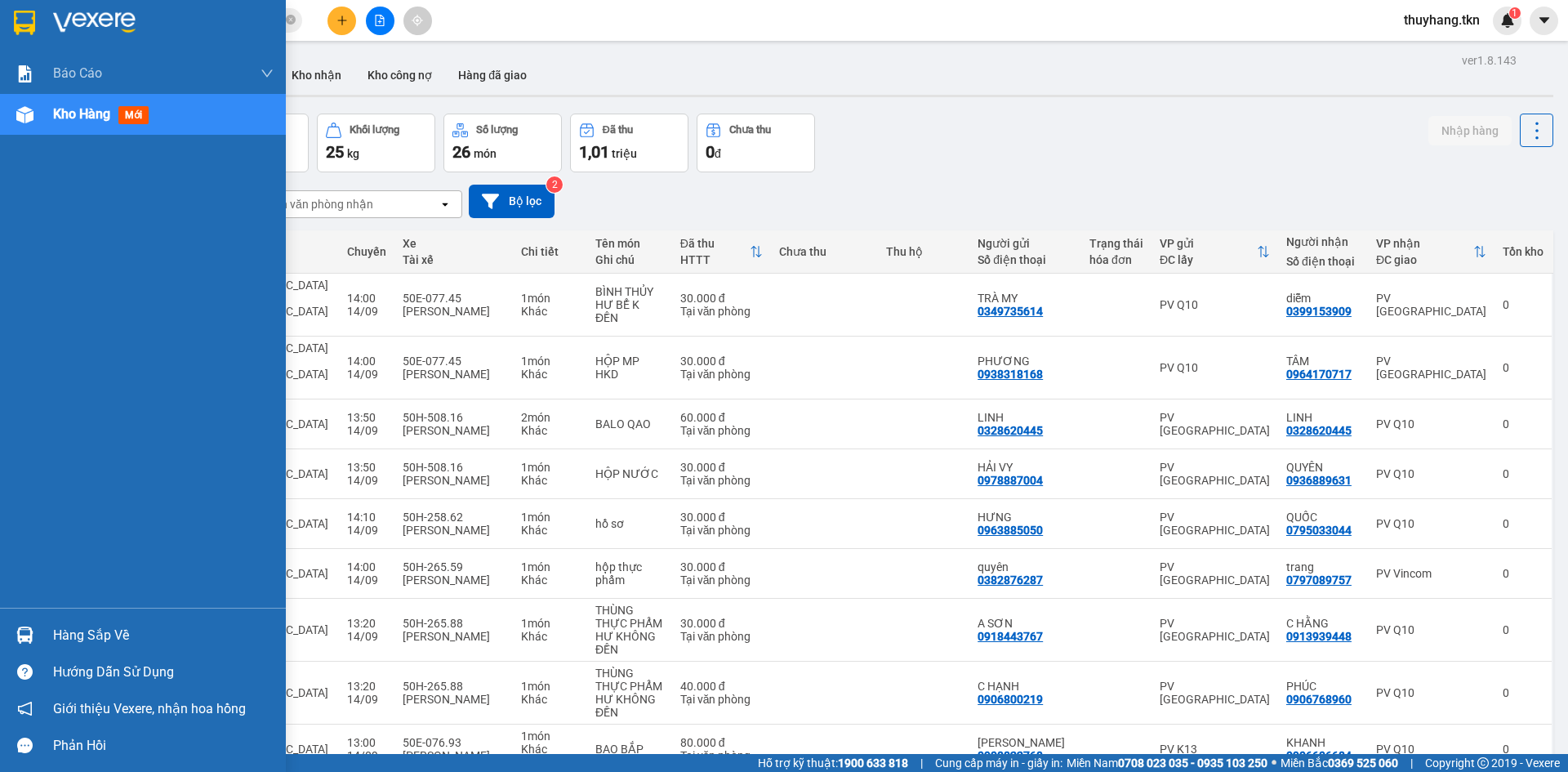
click at [46, 625] on div "Hàng sắp về" at bounding box center [143, 635] width 286 height 36
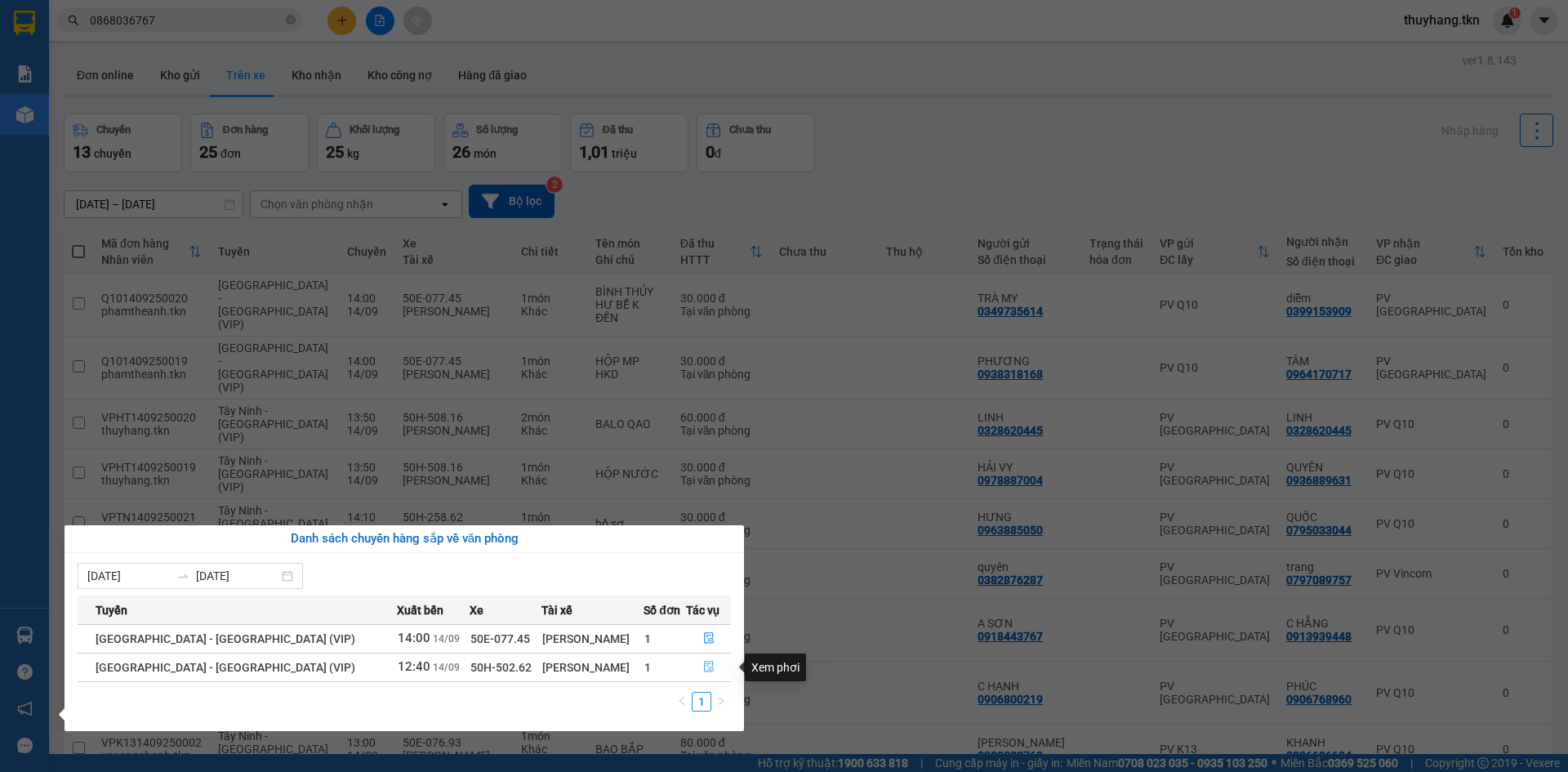
click at [703, 671] on icon "file-done" at bounding box center [709, 667] width 12 height 12
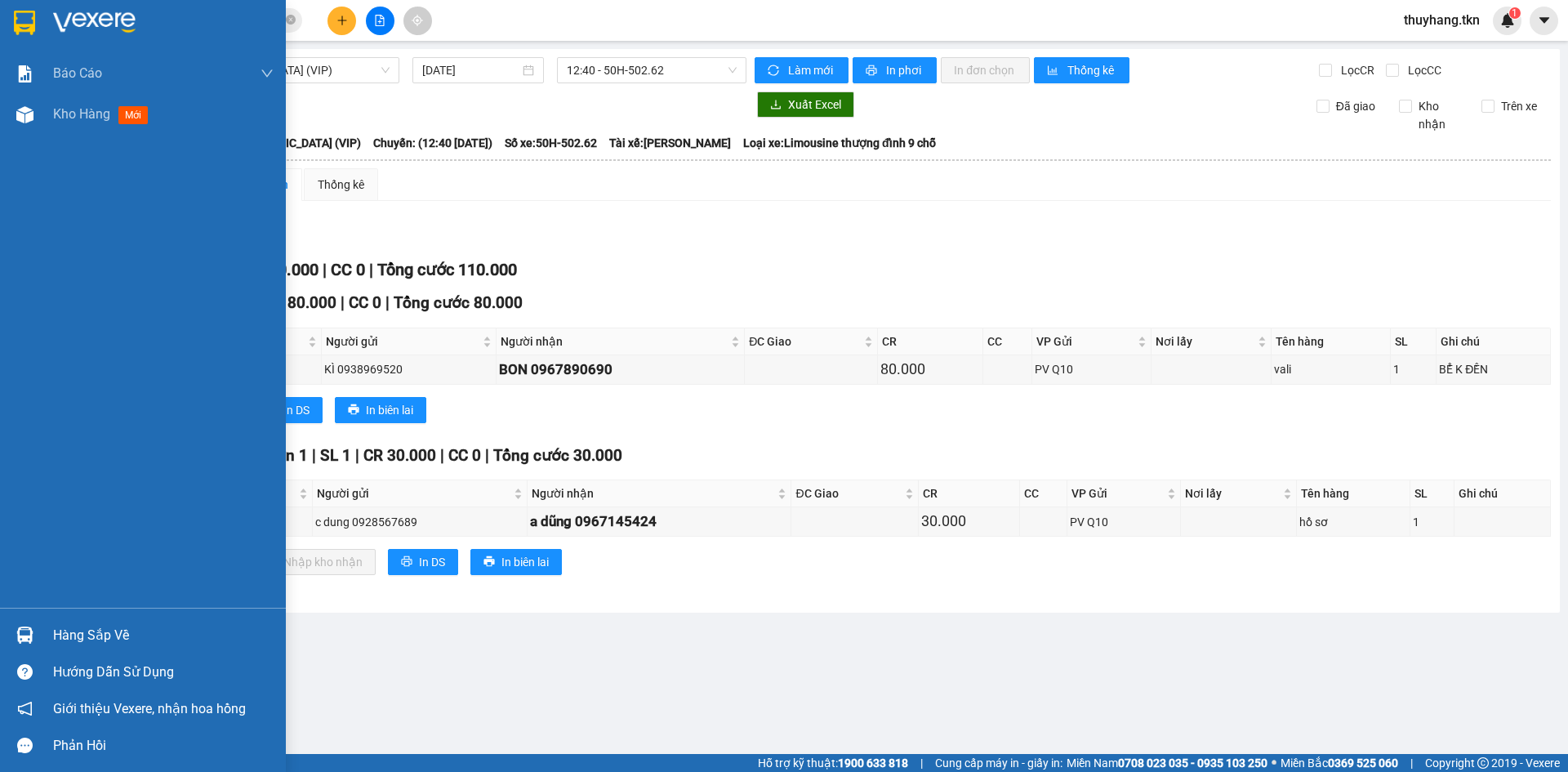
click at [44, 17] on div at bounding box center [143, 27] width 286 height 53
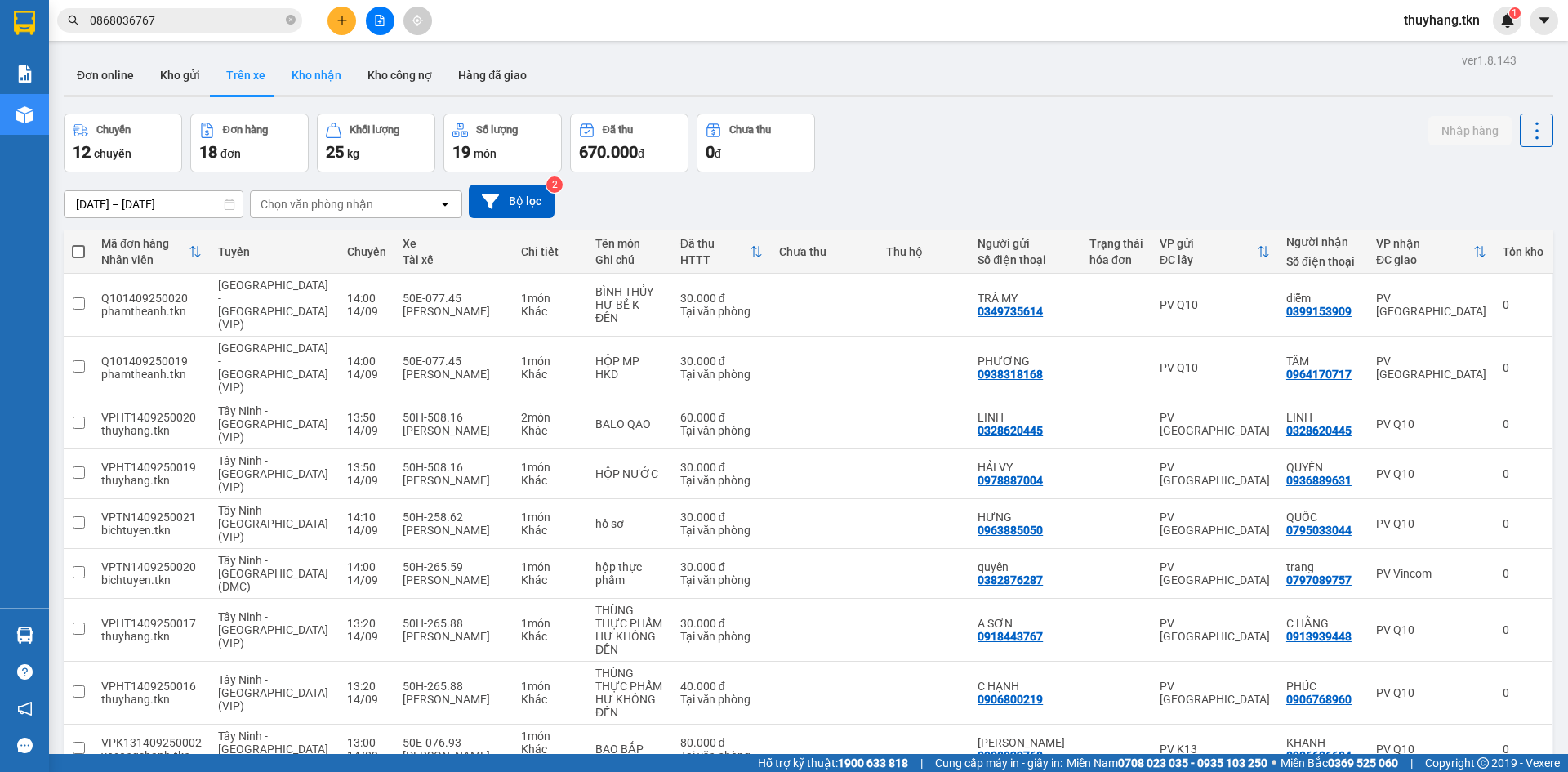
click at [304, 76] on button "Kho nhận" at bounding box center [317, 75] width 76 height 39
type input "[DATE] – [DATE]"
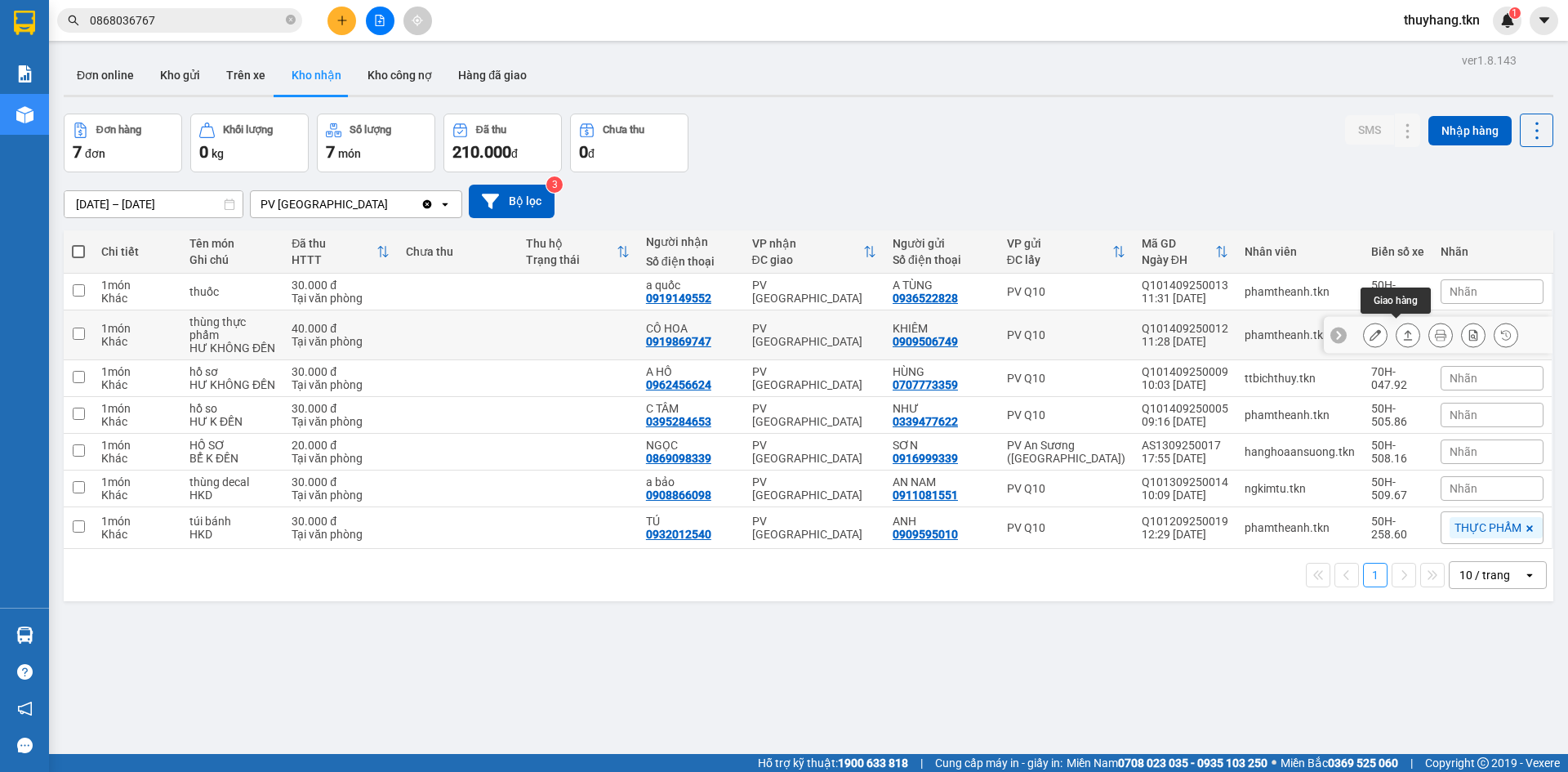
click at [1402, 333] on icon at bounding box center [1408, 335] width 12 height 12
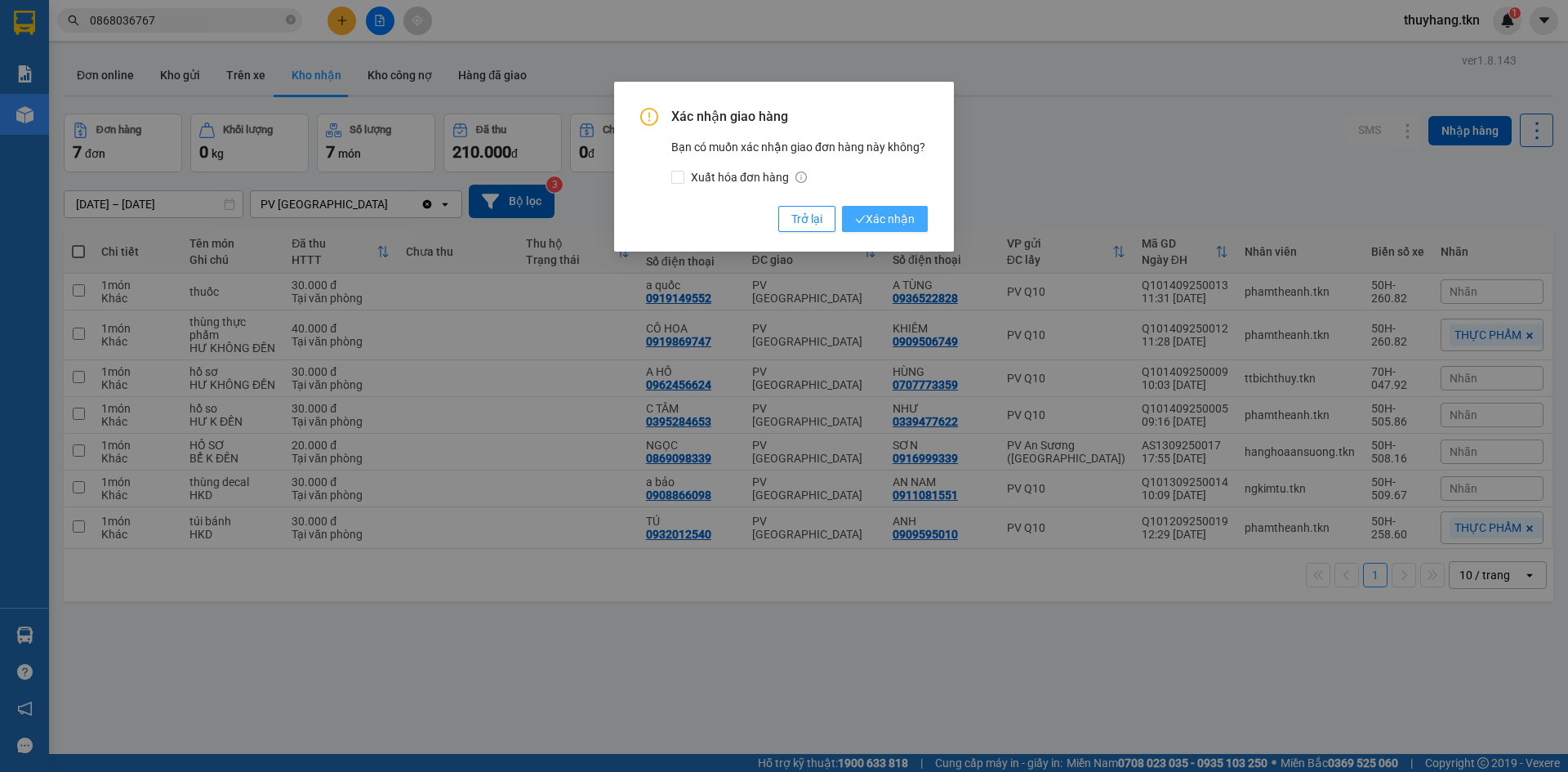
click at [895, 209] on button "Xác nhận" at bounding box center [884, 219] width 85 height 27
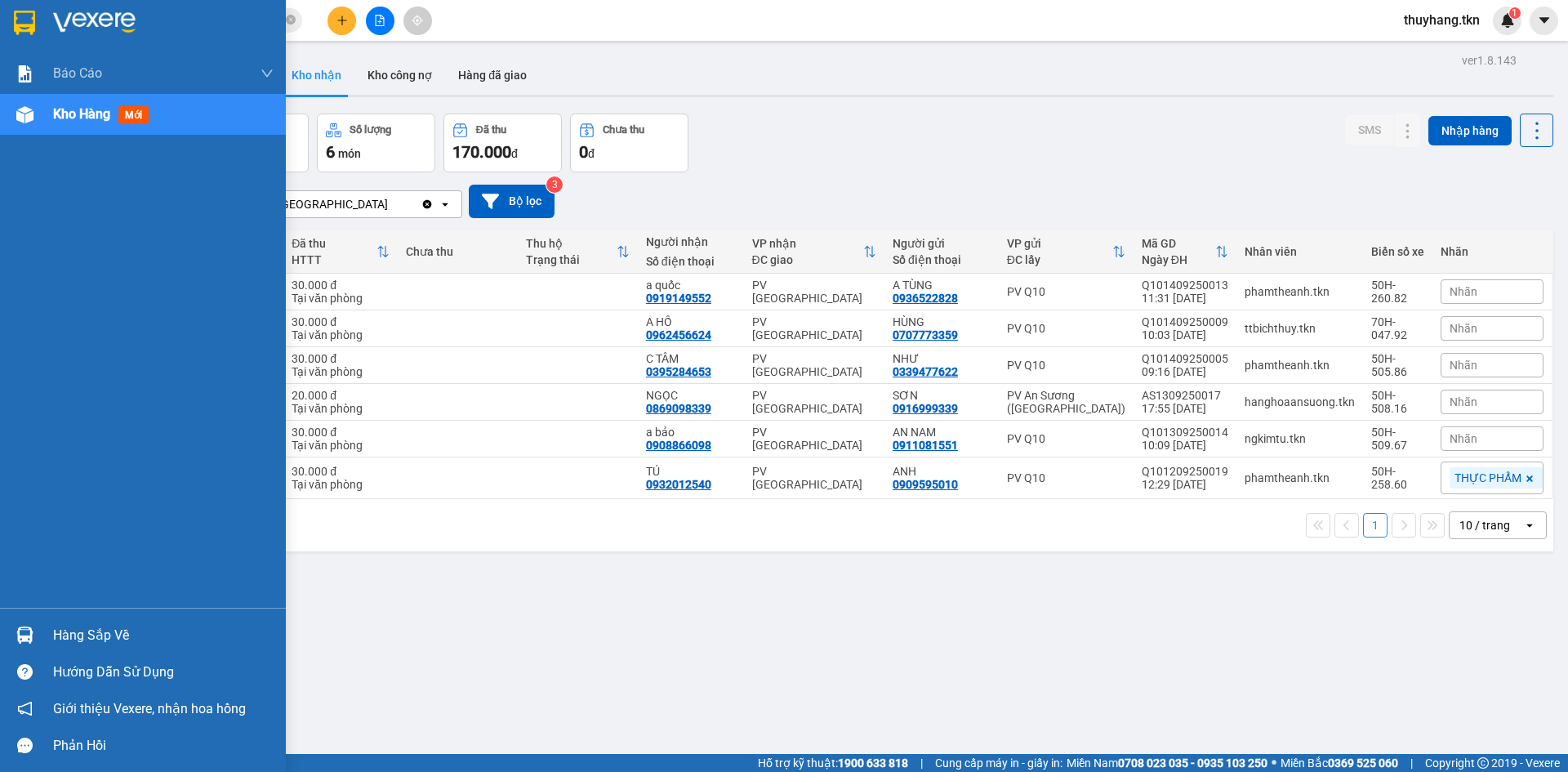
click at [38, 638] on div at bounding box center [25, 635] width 28 height 28
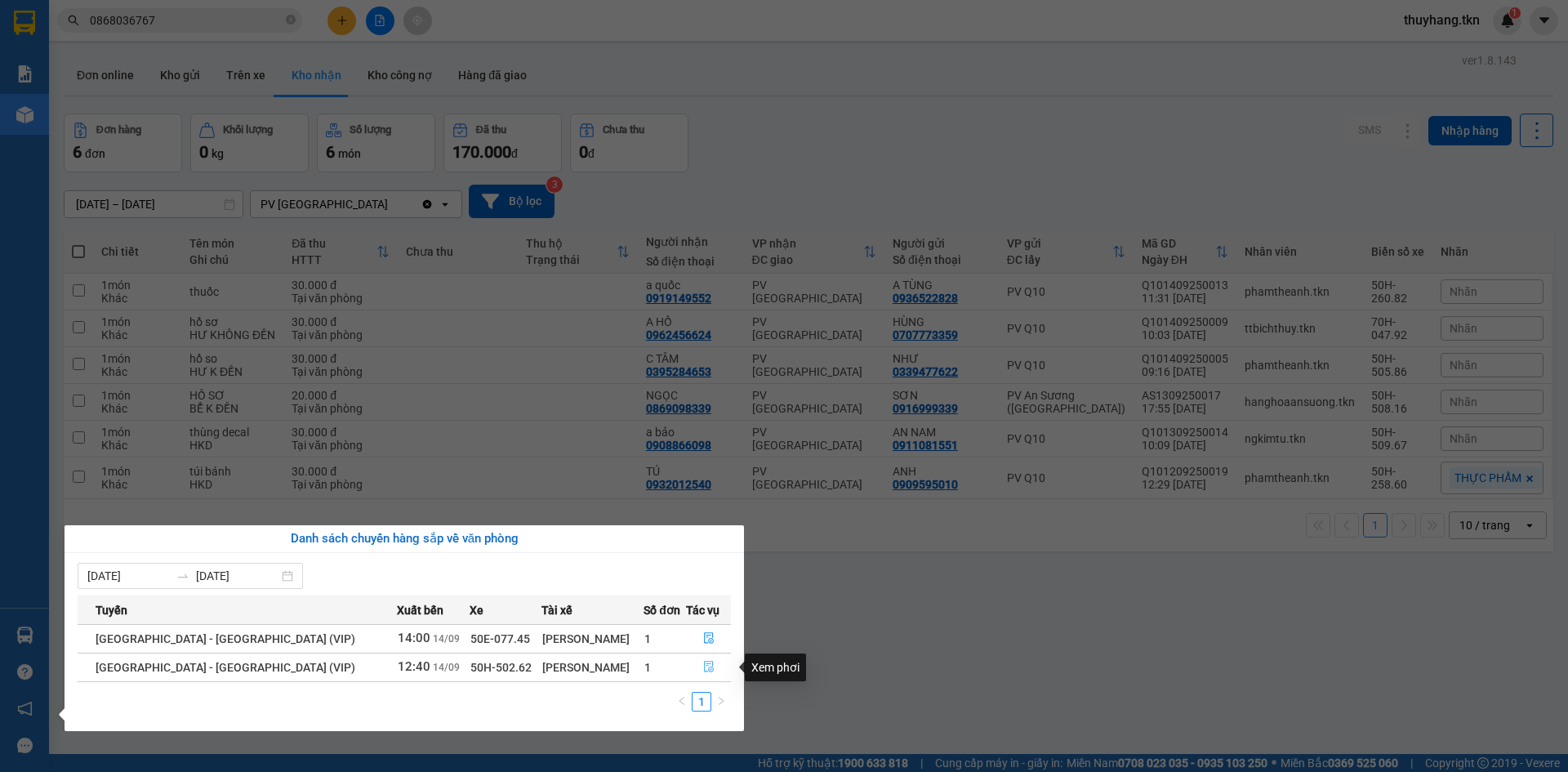
click at [703, 666] on icon "file-done" at bounding box center [709, 667] width 12 height 12
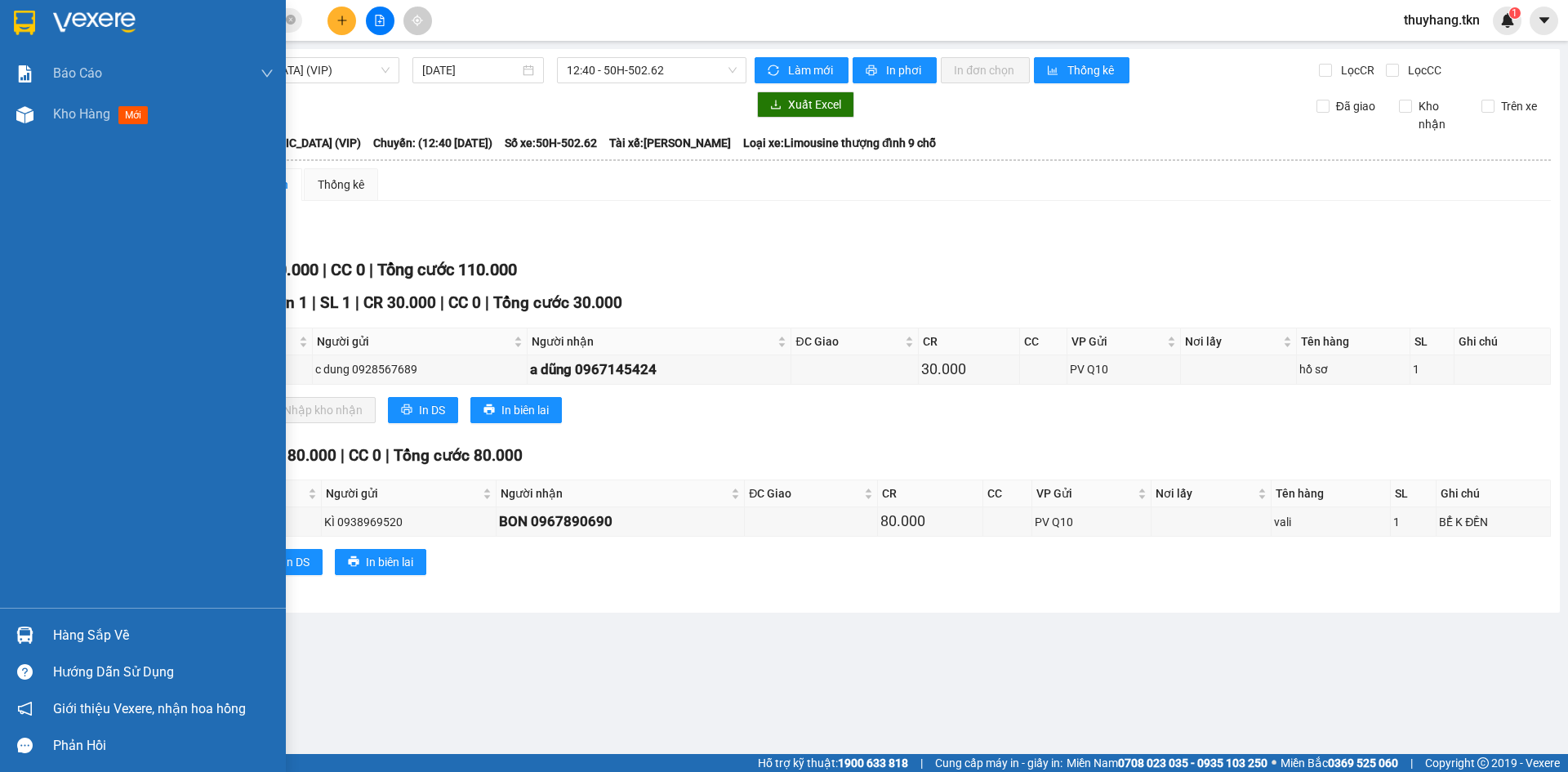
click at [28, 22] on img at bounding box center [25, 23] width 22 height 25
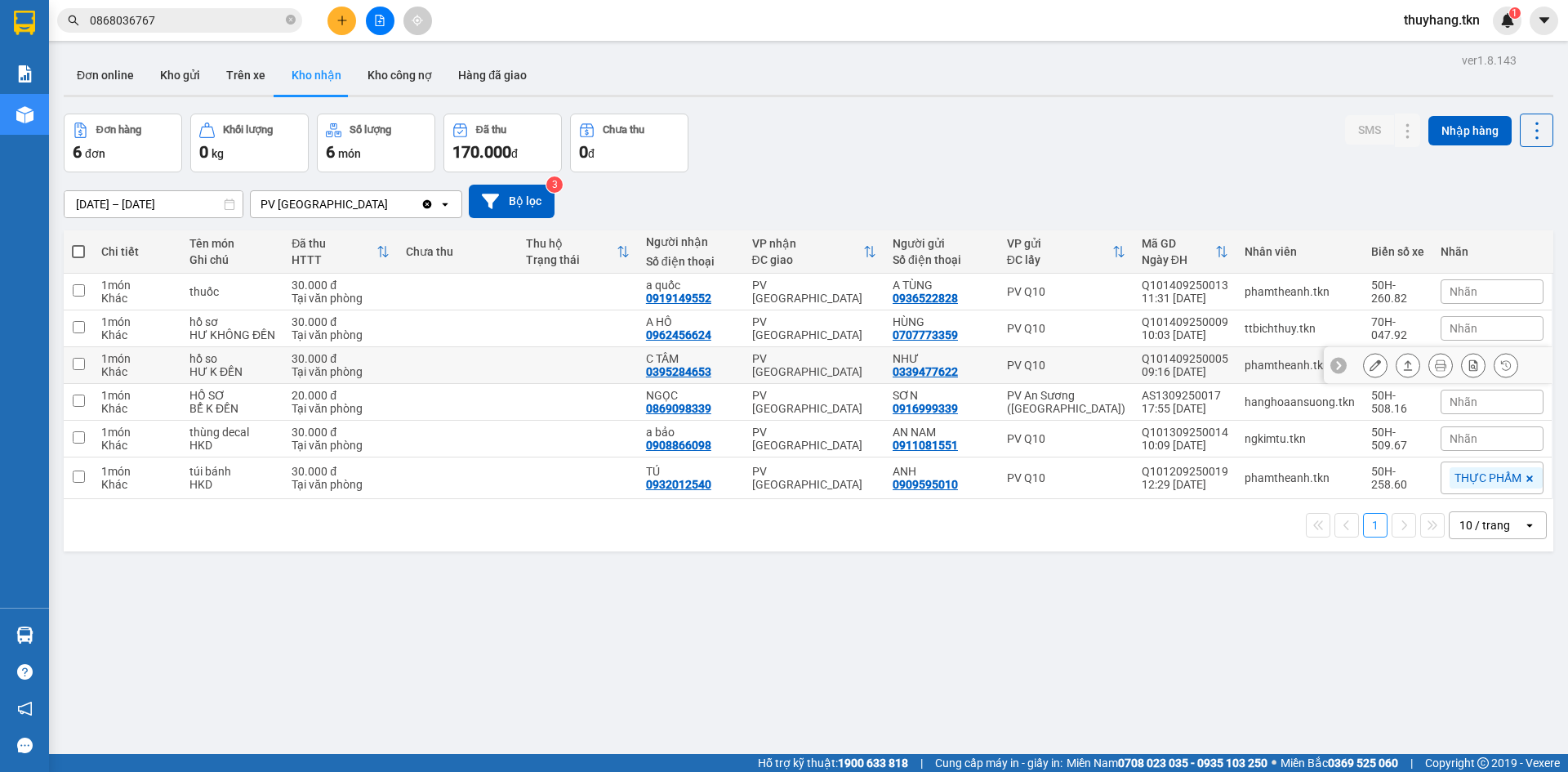
click at [1402, 366] on icon at bounding box center [1408, 366] width 12 height 12
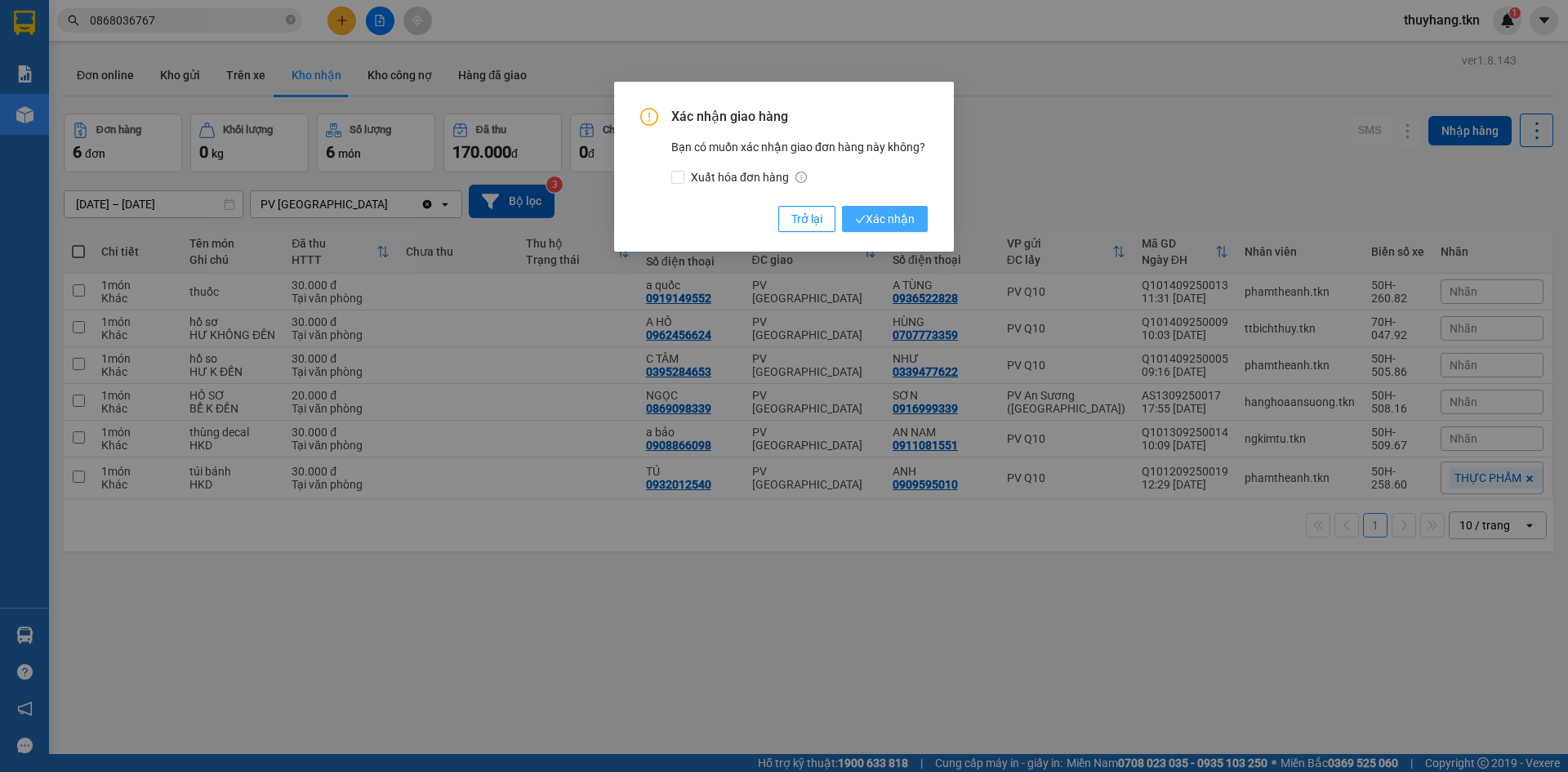
click at [869, 221] on span "Xác nhận" at bounding box center [885, 219] width 60 height 18
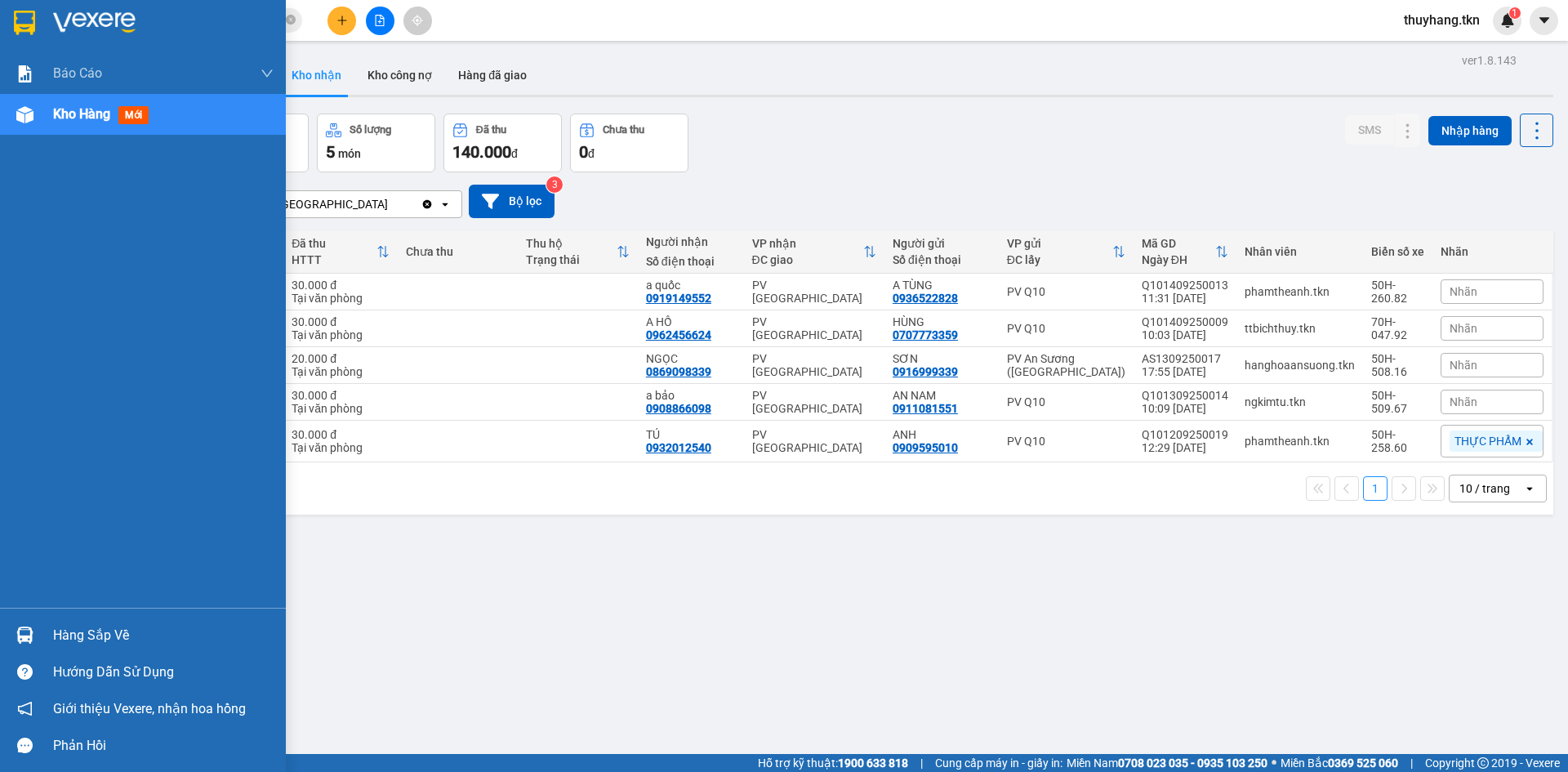
click at [47, 635] on div "Hàng sắp về" at bounding box center [143, 635] width 286 height 36
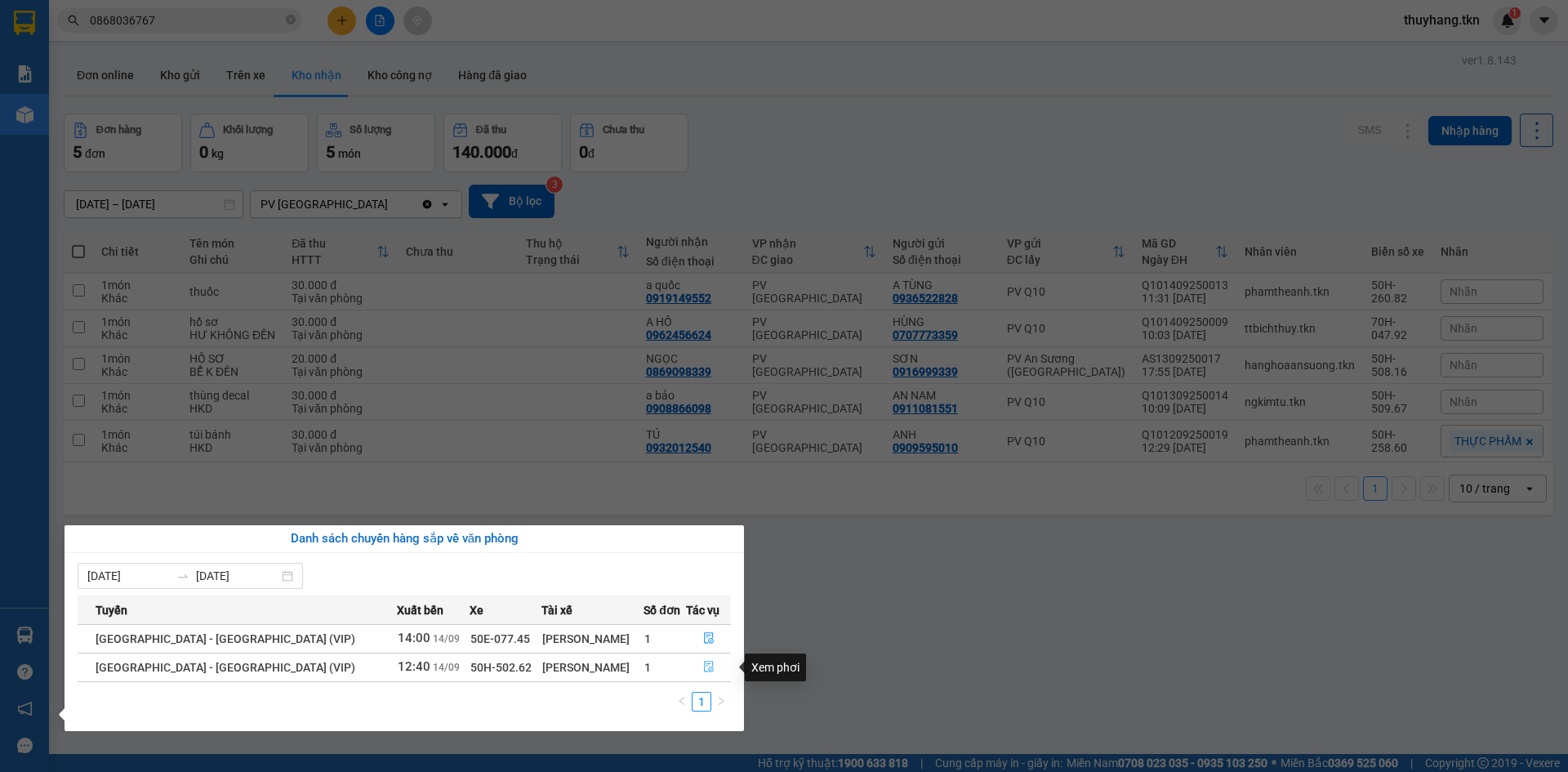
click at [704, 668] on icon "file-done" at bounding box center [709, 668] width 10 height 12
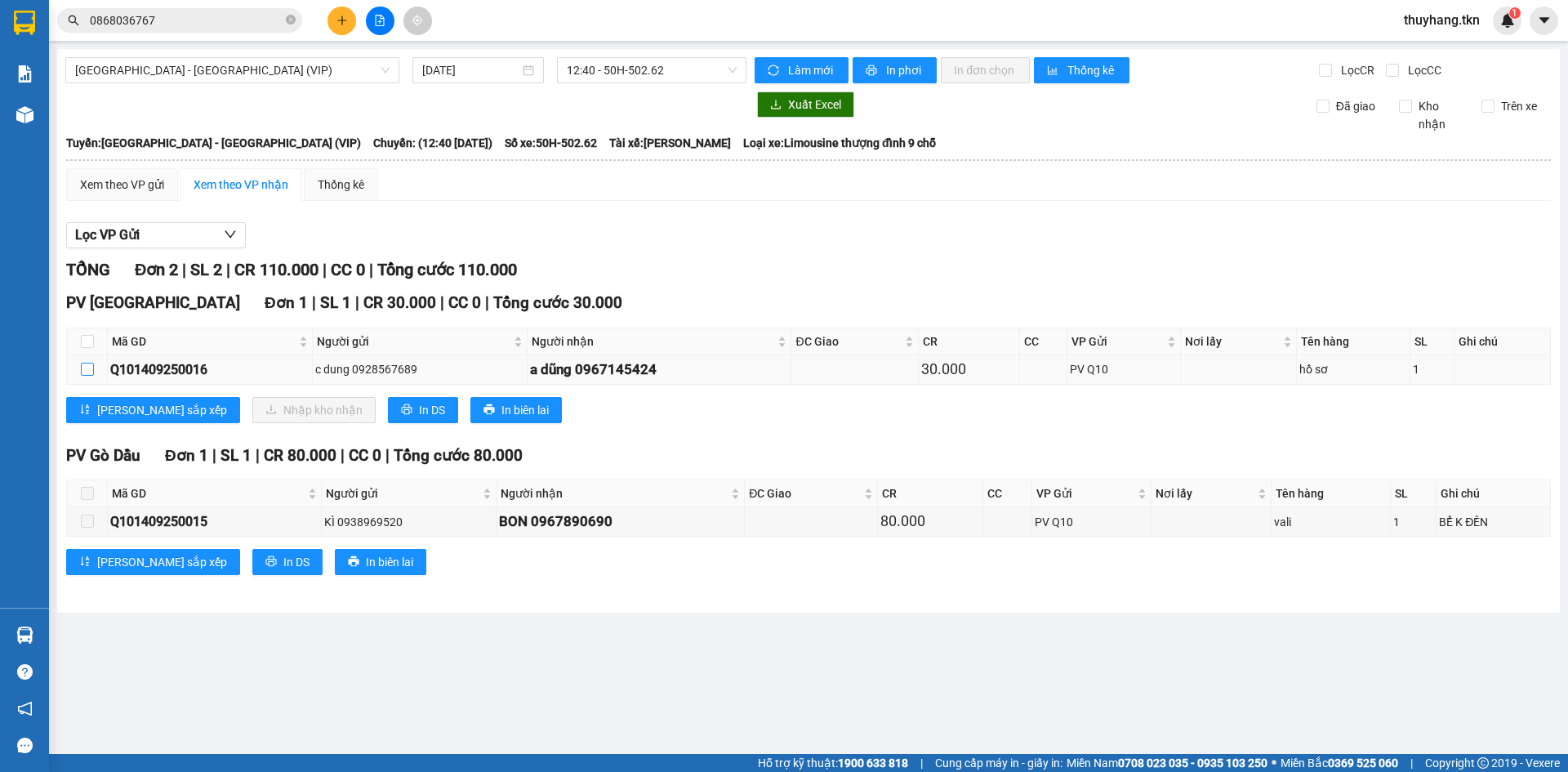
click at [90, 373] on input "checkbox" at bounding box center [88, 369] width 13 height 13
checkbox input "true"
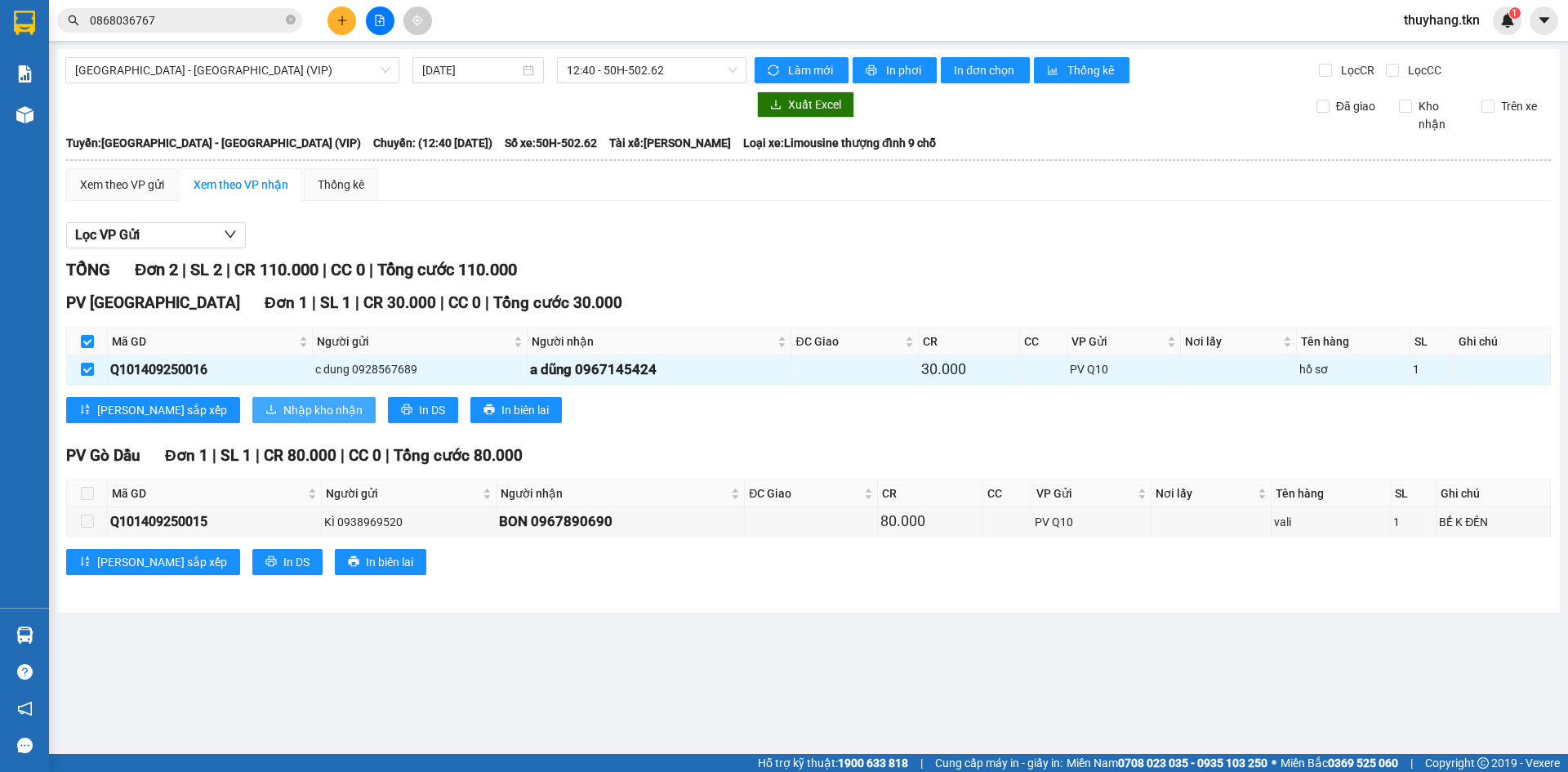
click at [283, 413] on span "Nhập kho nhận" at bounding box center [323, 410] width 80 height 18
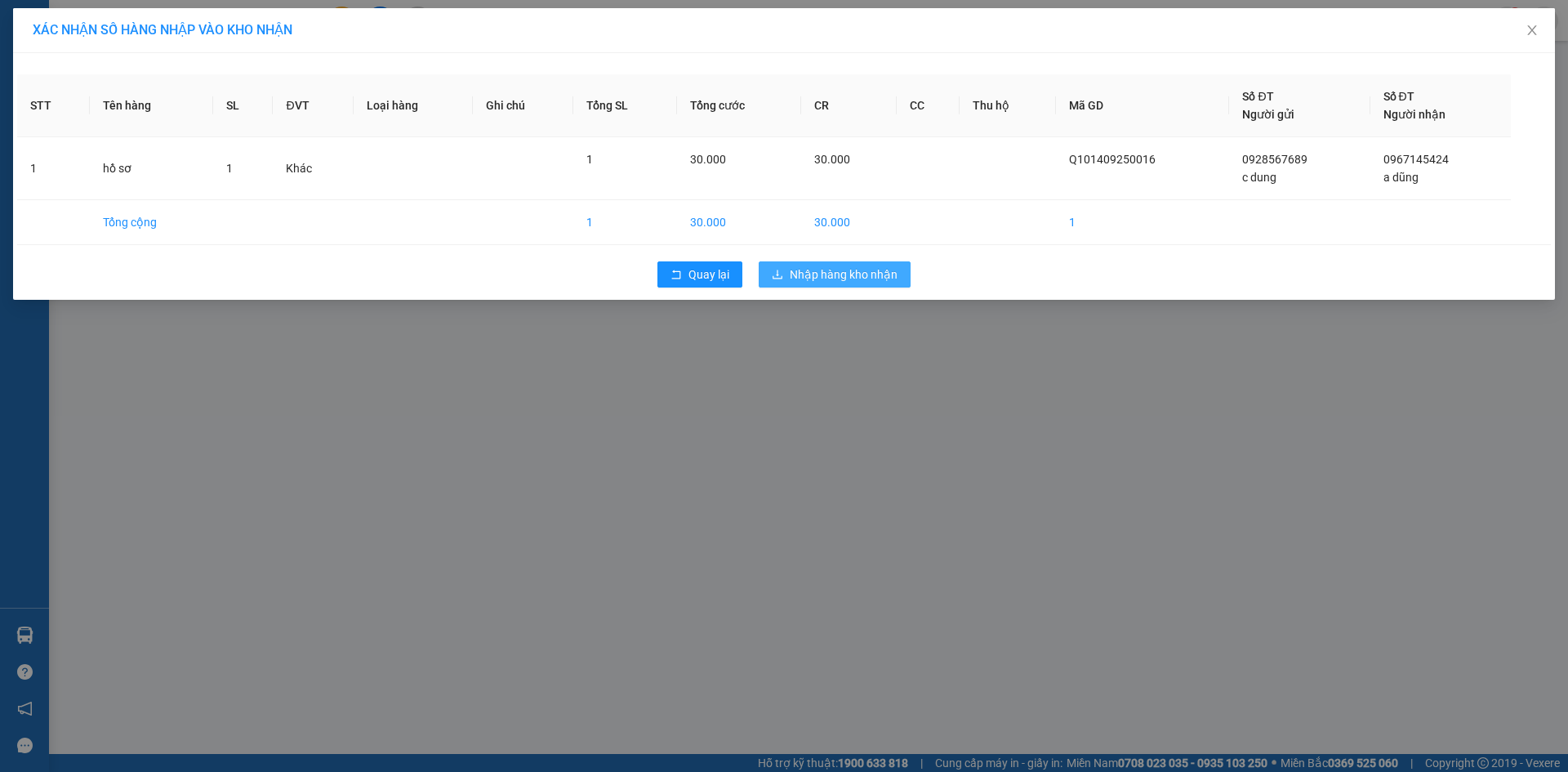
click at [844, 274] on span "Nhập hàng kho nhận" at bounding box center [844, 274] width 108 height 18
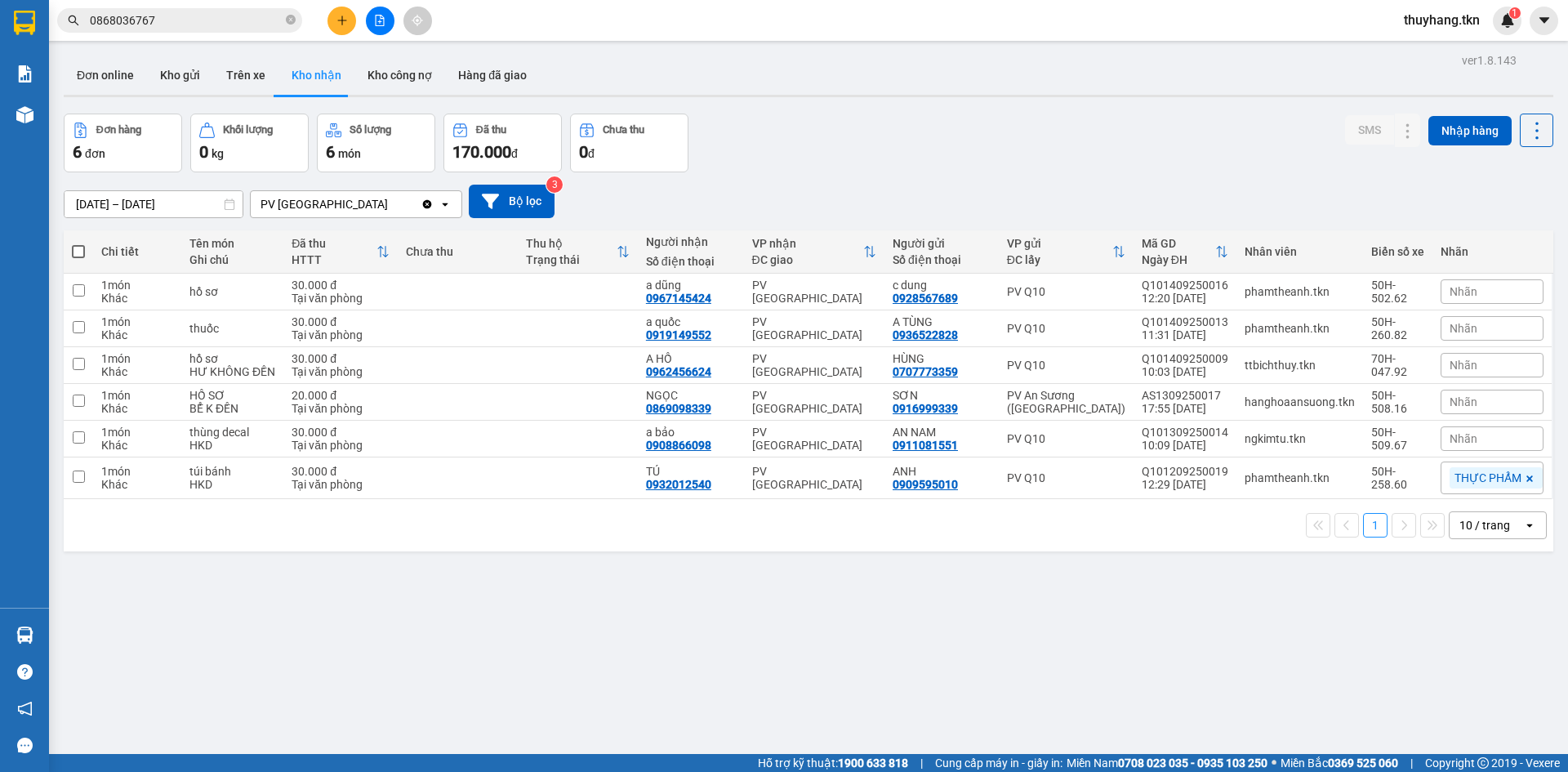
drag, startPoint x: 1072, startPoint y: 663, endPoint x: 1091, endPoint y: 749, distance: 88.1
click at [1088, 700] on div "ver 1.8.143 Đơn online Kho gửi Trên xe Kho nhận Kho công nợ Hàng đã giao Đơn hà…" at bounding box center [808, 435] width 1503 height 772
click at [175, 64] on button "Kho gửi" at bounding box center [180, 75] width 66 height 39
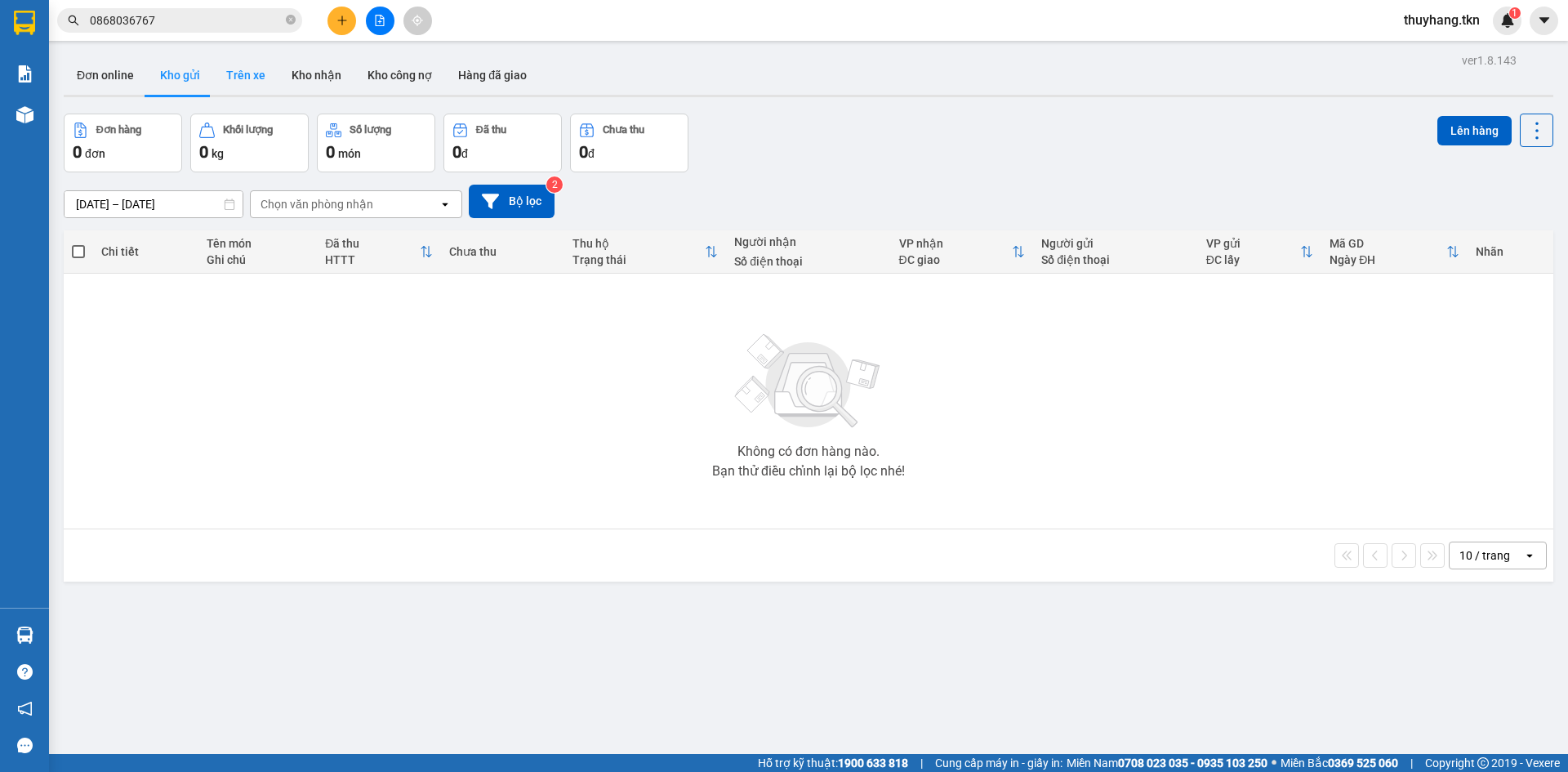
click at [249, 70] on button "Trên xe" at bounding box center [245, 75] width 65 height 39
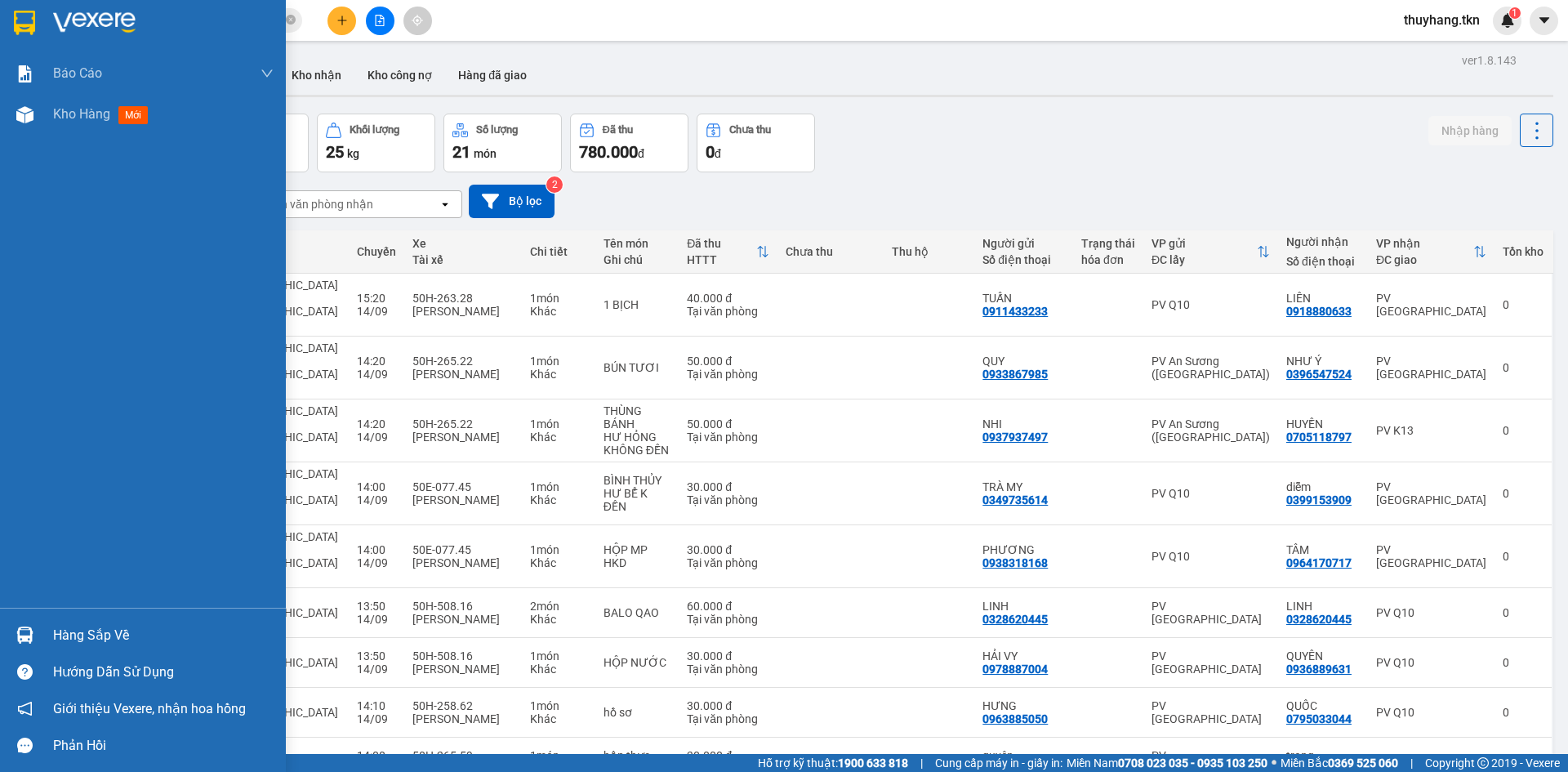
click at [111, 633] on div "Hàng sắp về" at bounding box center [163, 636] width 220 height 25
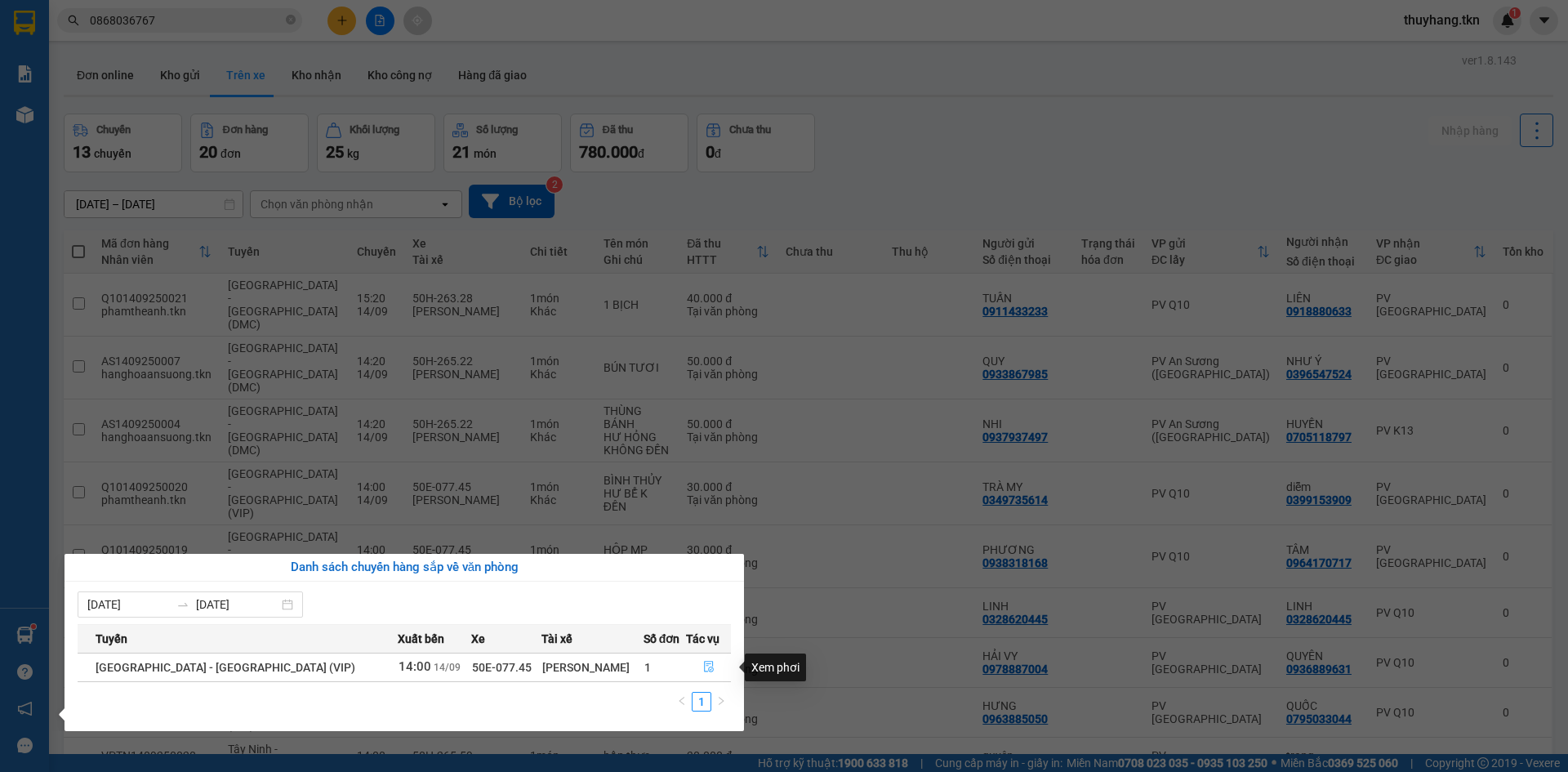
click at [704, 668] on icon "file-done" at bounding box center [709, 668] width 10 height 12
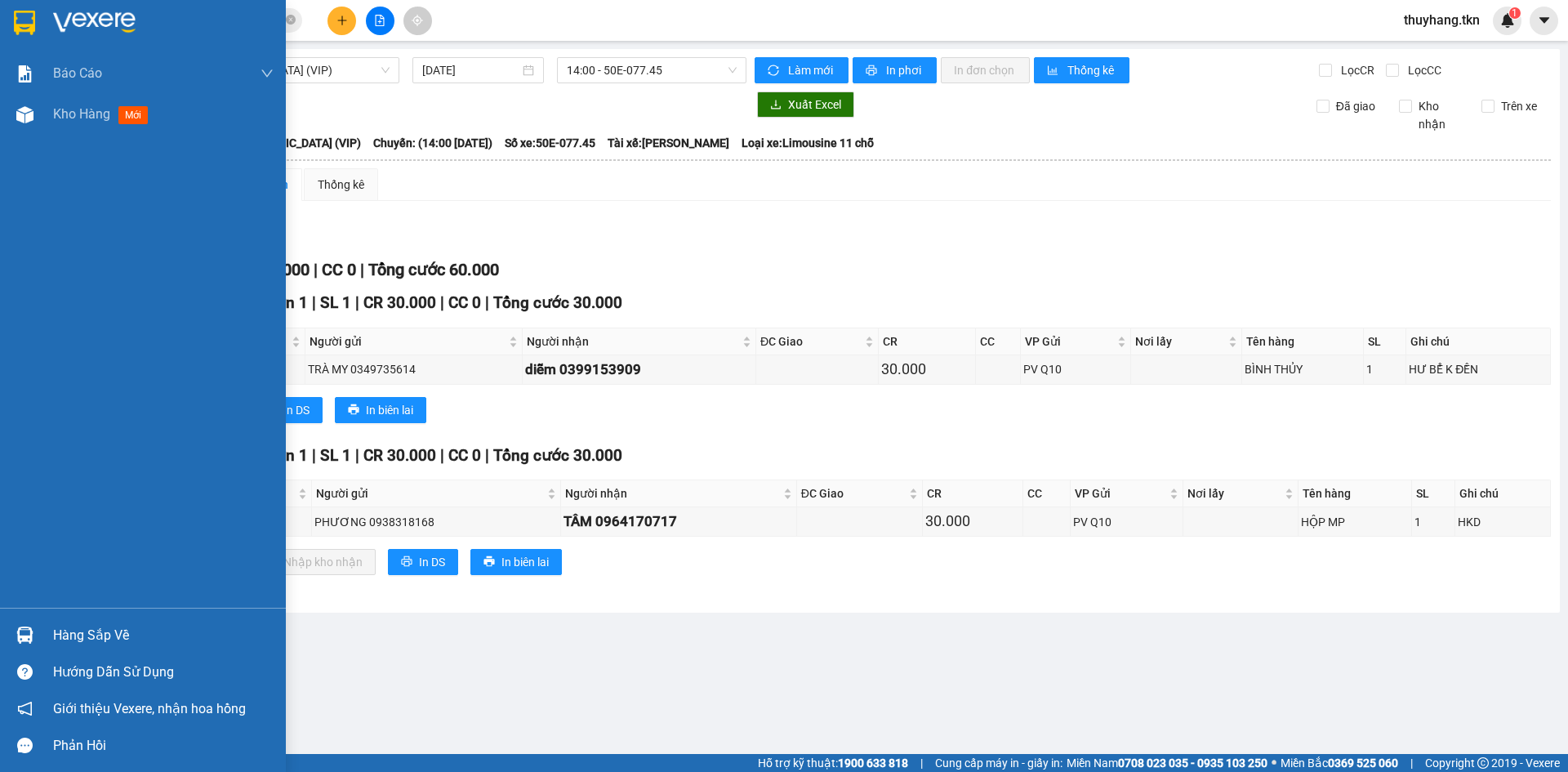
click at [15, 17] on img at bounding box center [25, 23] width 22 height 25
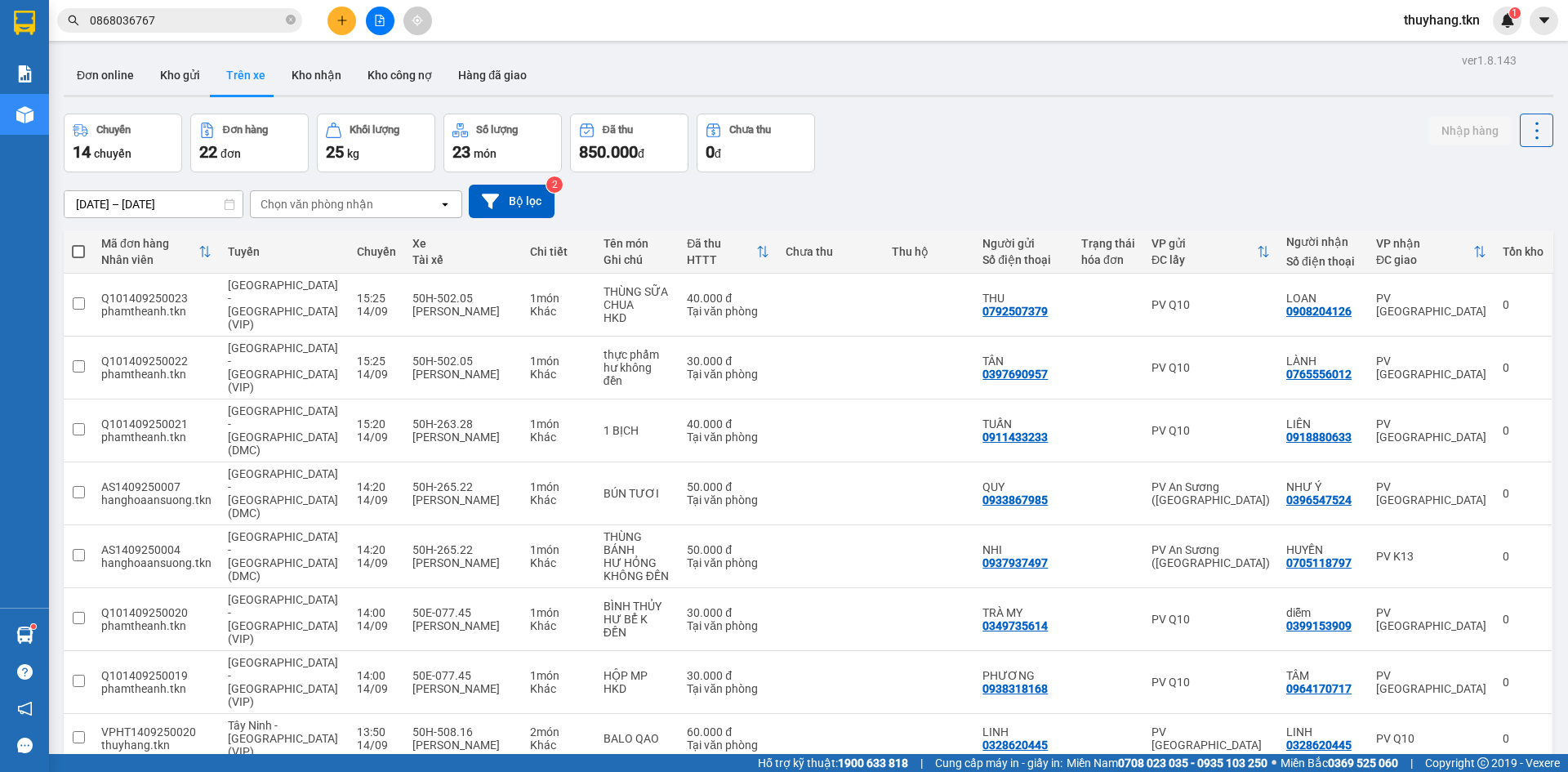
click at [158, 52] on div "ver 1.8.143 Đơn online Kho gửi Trên xe Kho nhận Kho công nợ Hàng đã giao Chuyến…" at bounding box center [808, 485] width 1503 height 873
click at [166, 76] on button "Kho gửi" at bounding box center [180, 75] width 66 height 39
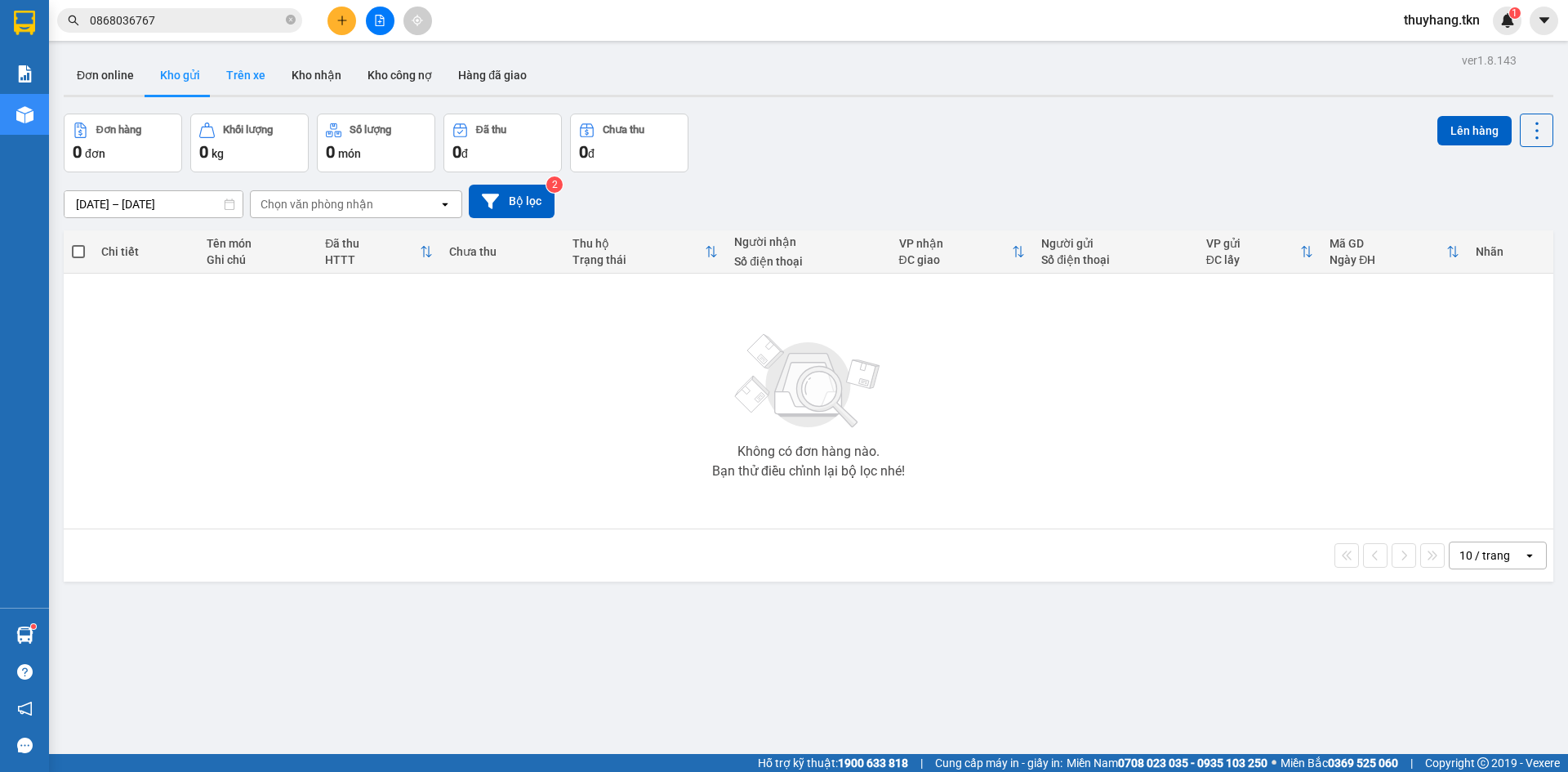
click at [250, 81] on button "Trên xe" at bounding box center [245, 75] width 65 height 39
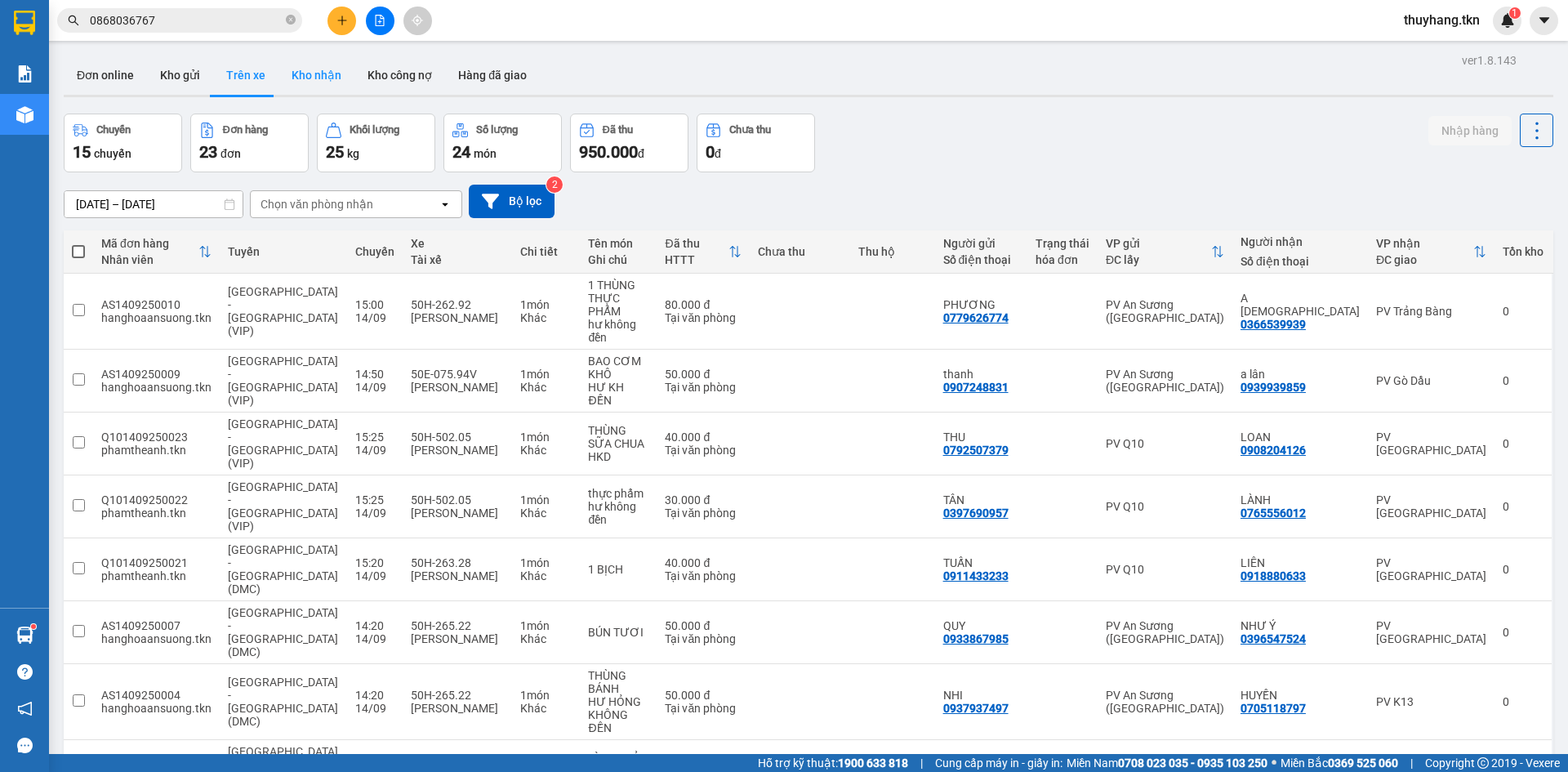
click at [341, 79] on button "Kho nhận" at bounding box center [317, 75] width 76 height 39
type input "[DATE] – [DATE]"
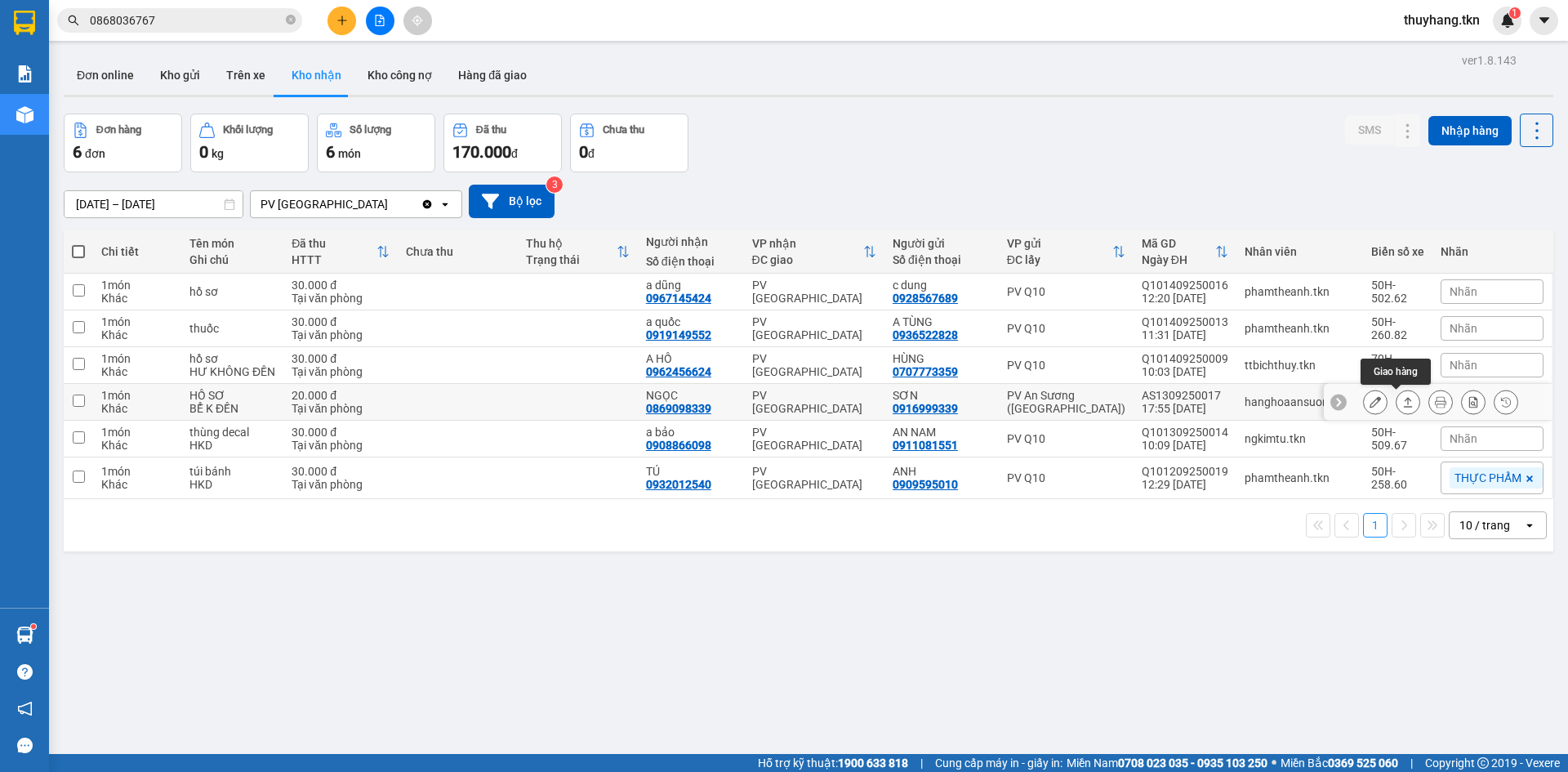
click at [1402, 407] on icon at bounding box center [1408, 402] width 12 height 12
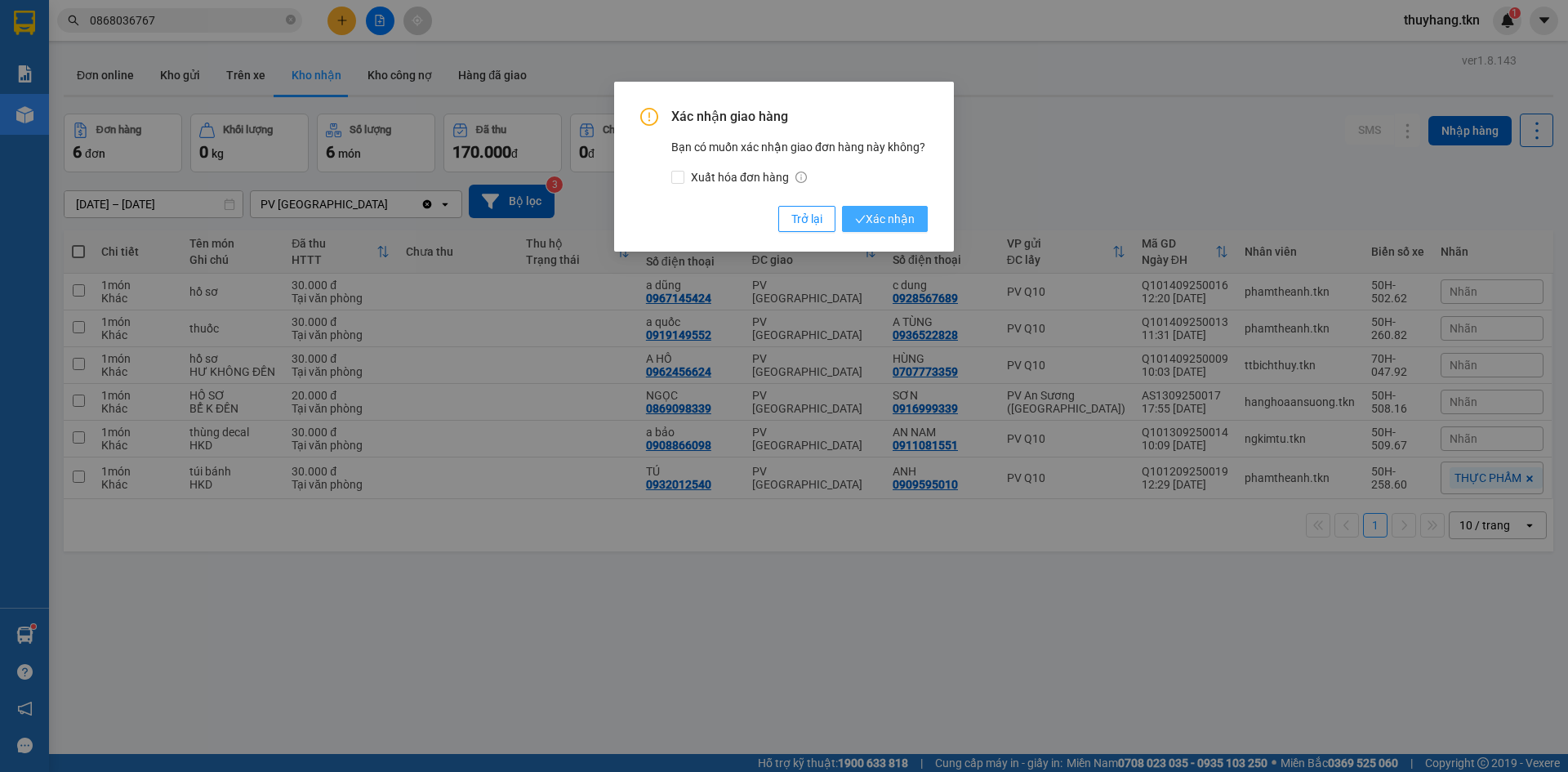
click at [874, 214] on span "Xác nhận" at bounding box center [885, 219] width 60 height 18
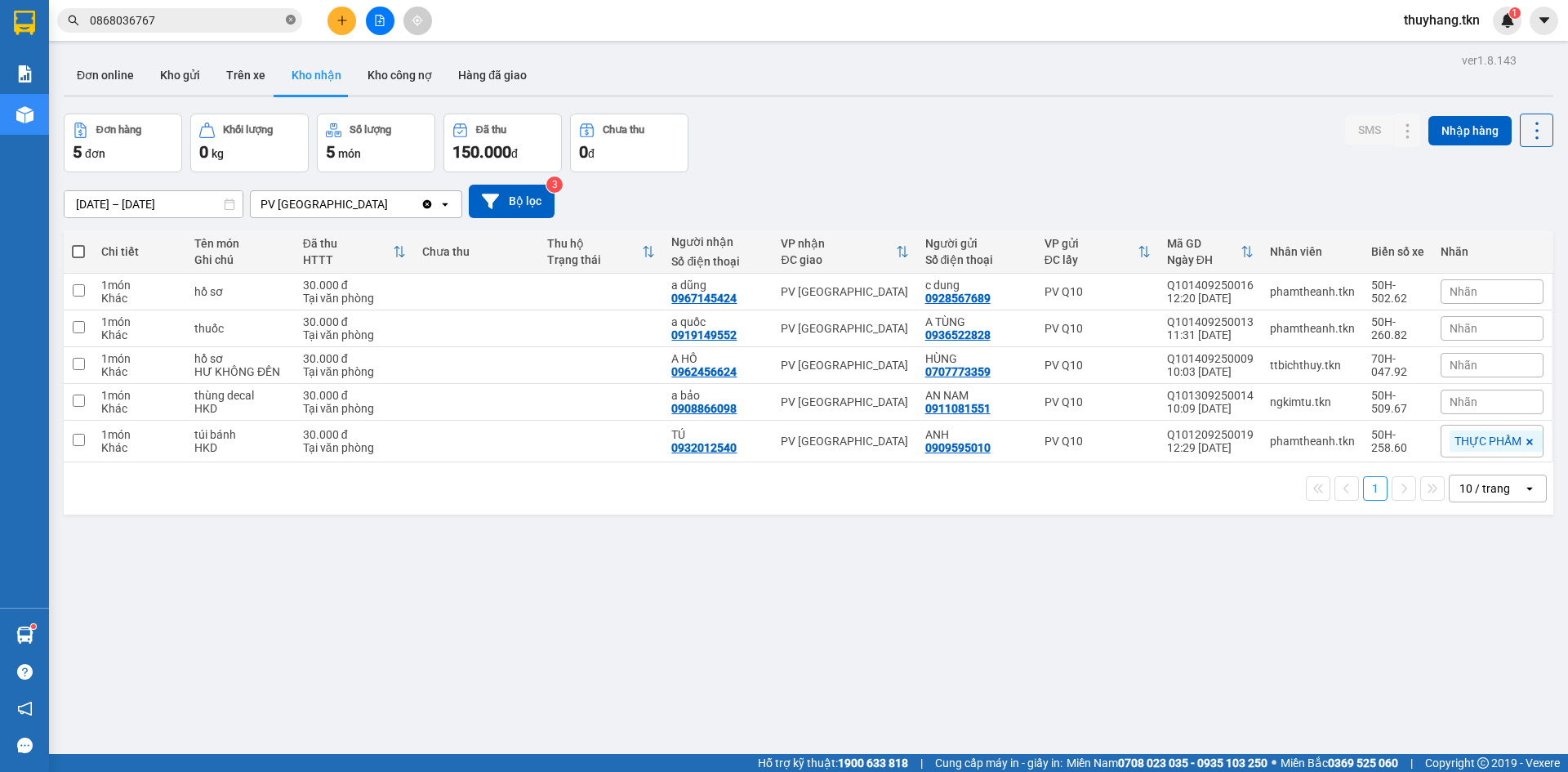
click at [294, 23] on icon "close-circle" at bounding box center [291, 20] width 10 height 10
click at [219, 24] on input "text" at bounding box center [186, 21] width 193 height 18
type input "a"
type input "á"
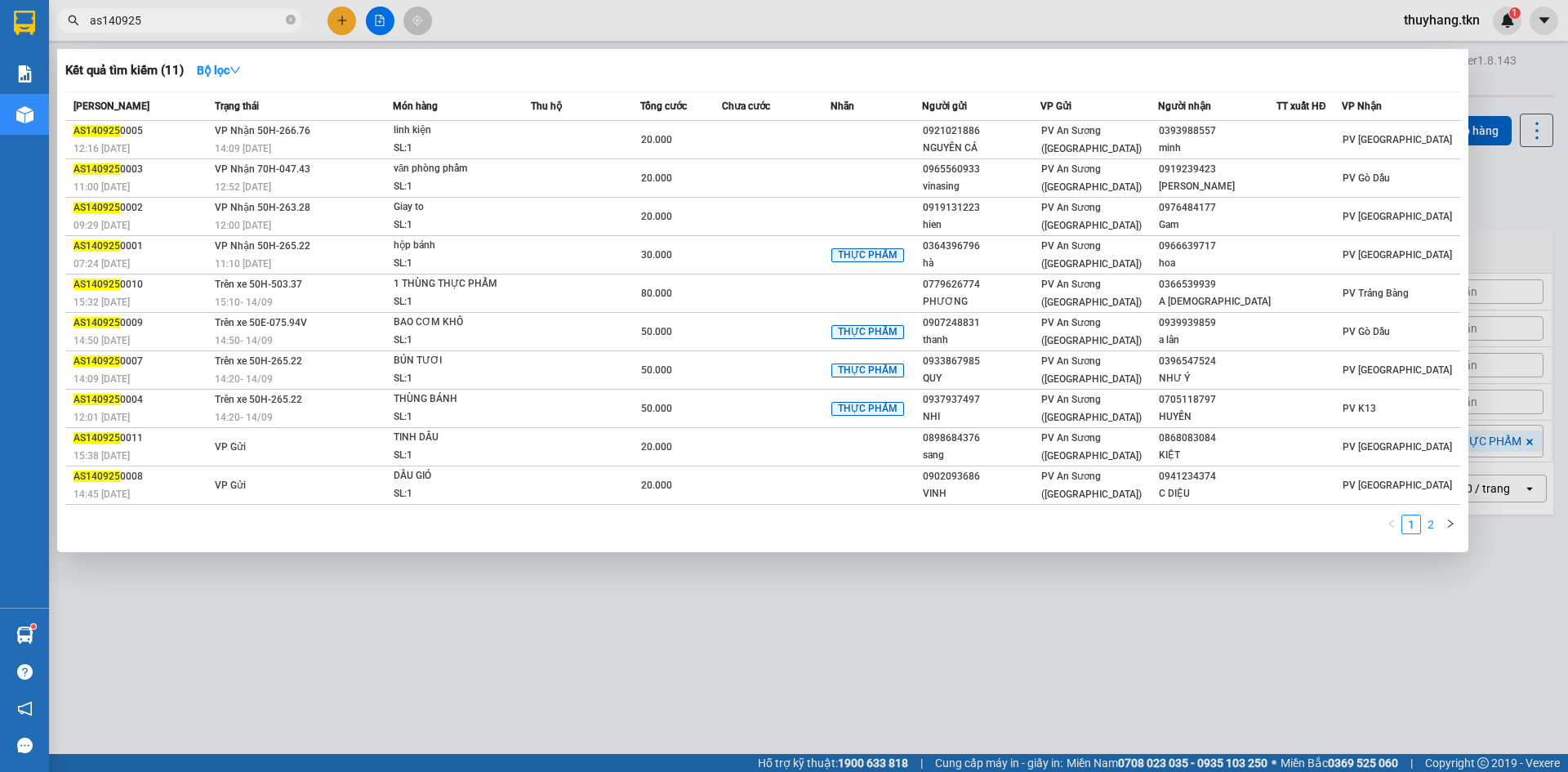
type input "as140925"
click at [1435, 527] on link "2" at bounding box center [1430, 525] width 18 height 18
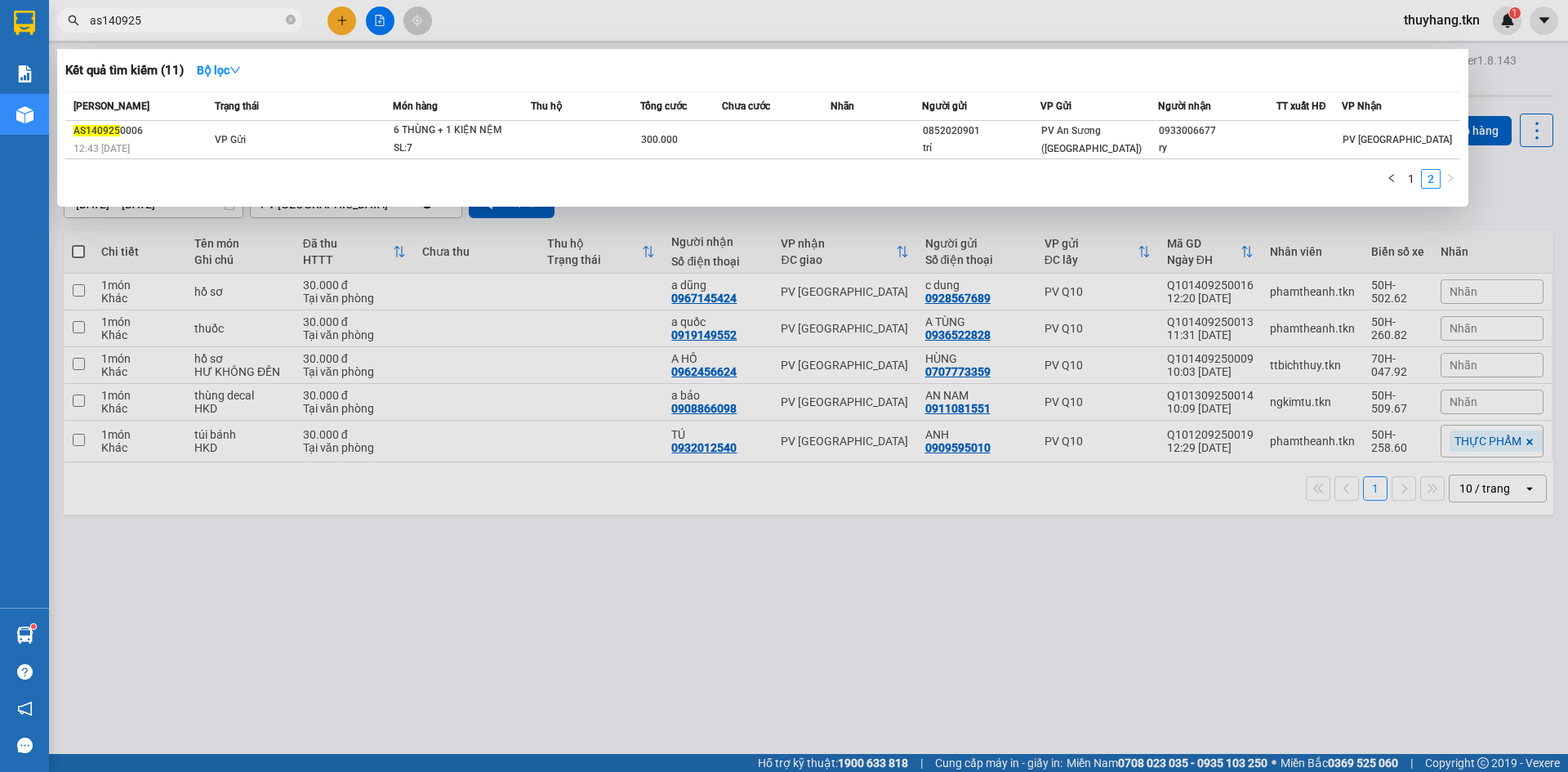
click at [997, 675] on div at bounding box center [784, 386] width 1568 height 772
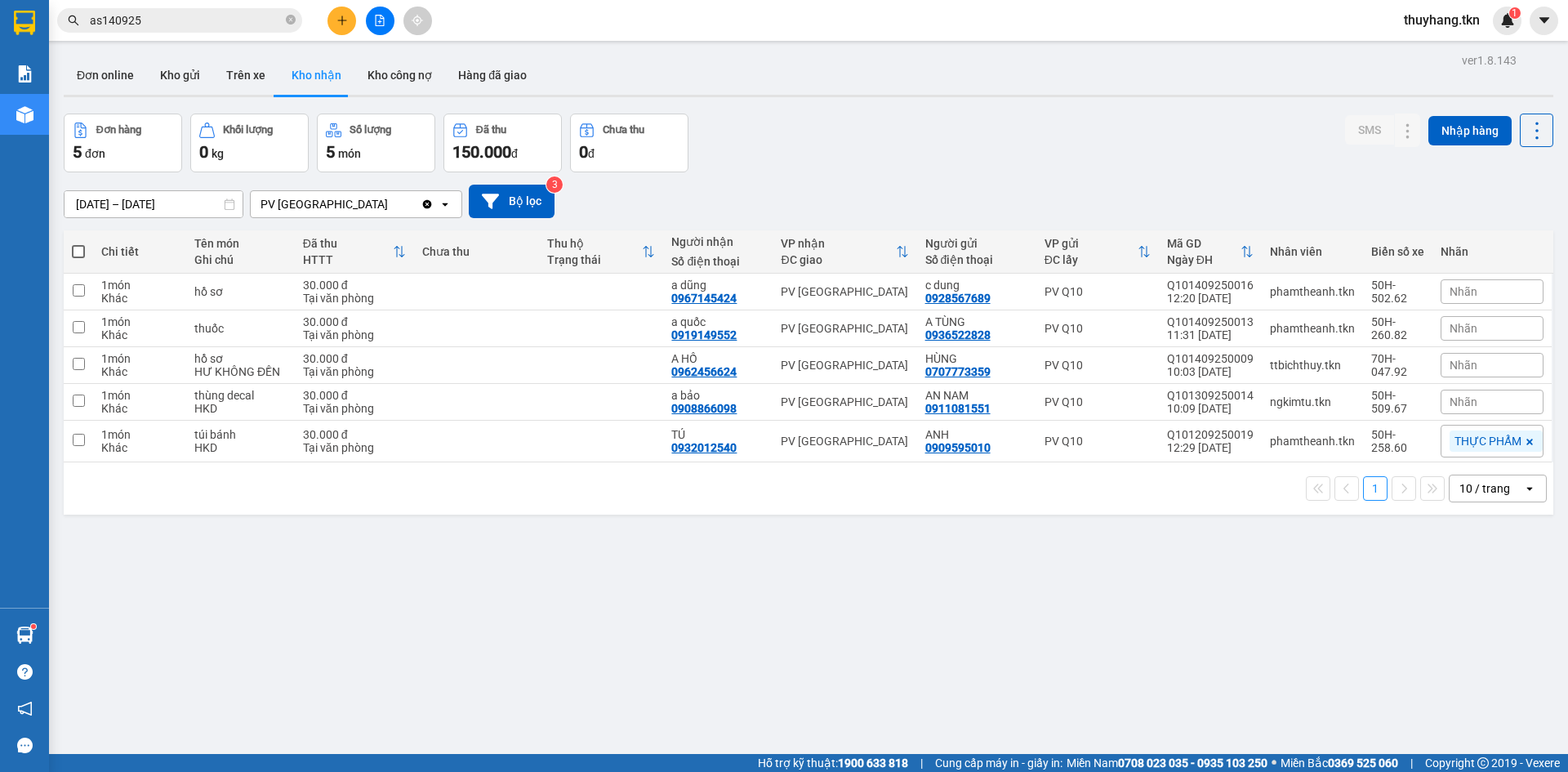
drag, startPoint x: 1104, startPoint y: 666, endPoint x: 1120, endPoint y: 661, distance: 16.8
click at [1104, 666] on div "ver 1.8.143 Đơn online Kho gửi Trên xe Kho nhận Kho công nợ Hàng đã giao Đơn hà…" at bounding box center [808, 435] width 1503 height 772
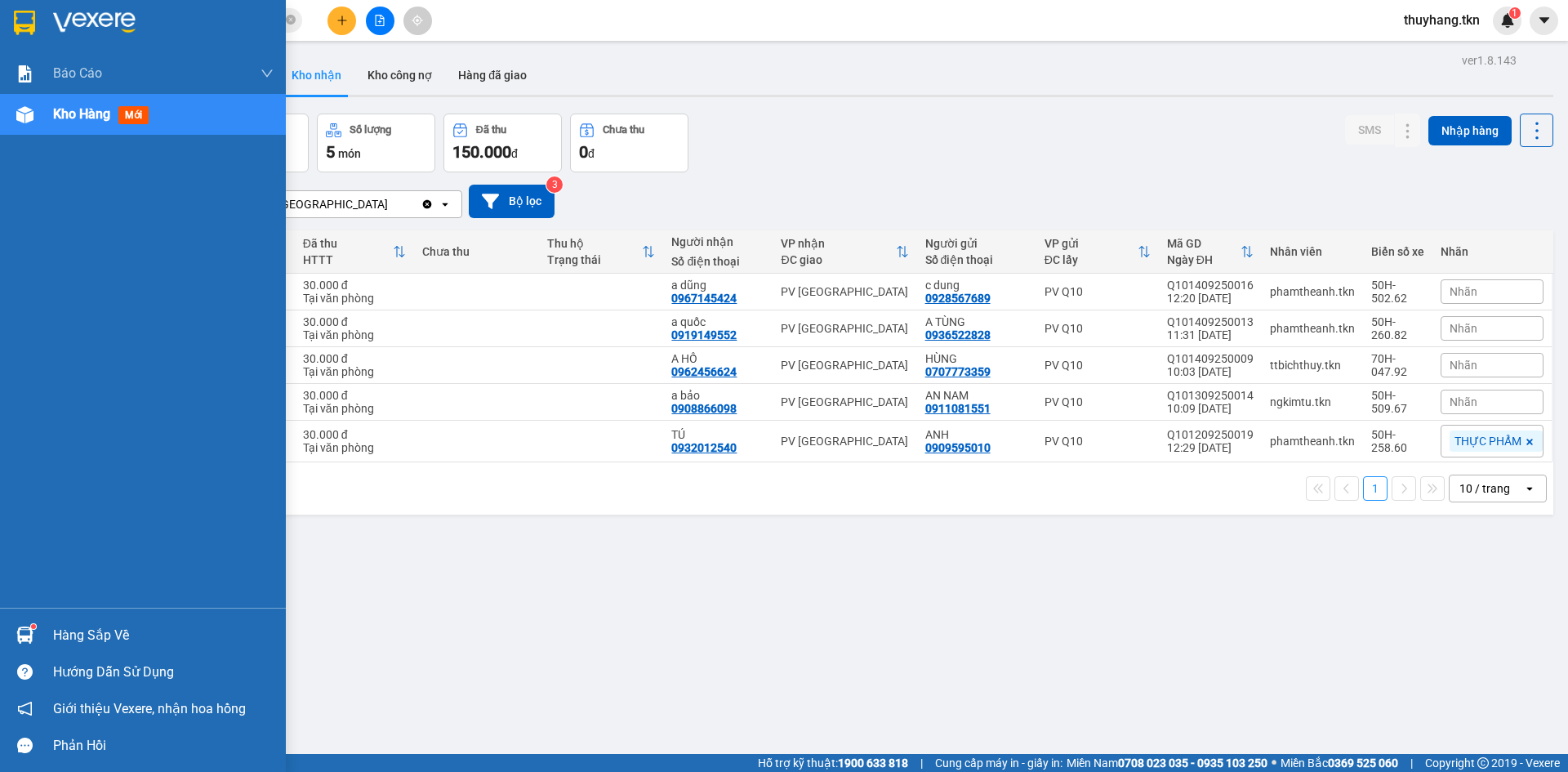
click at [31, 628] on sup at bounding box center [33, 627] width 5 height 5
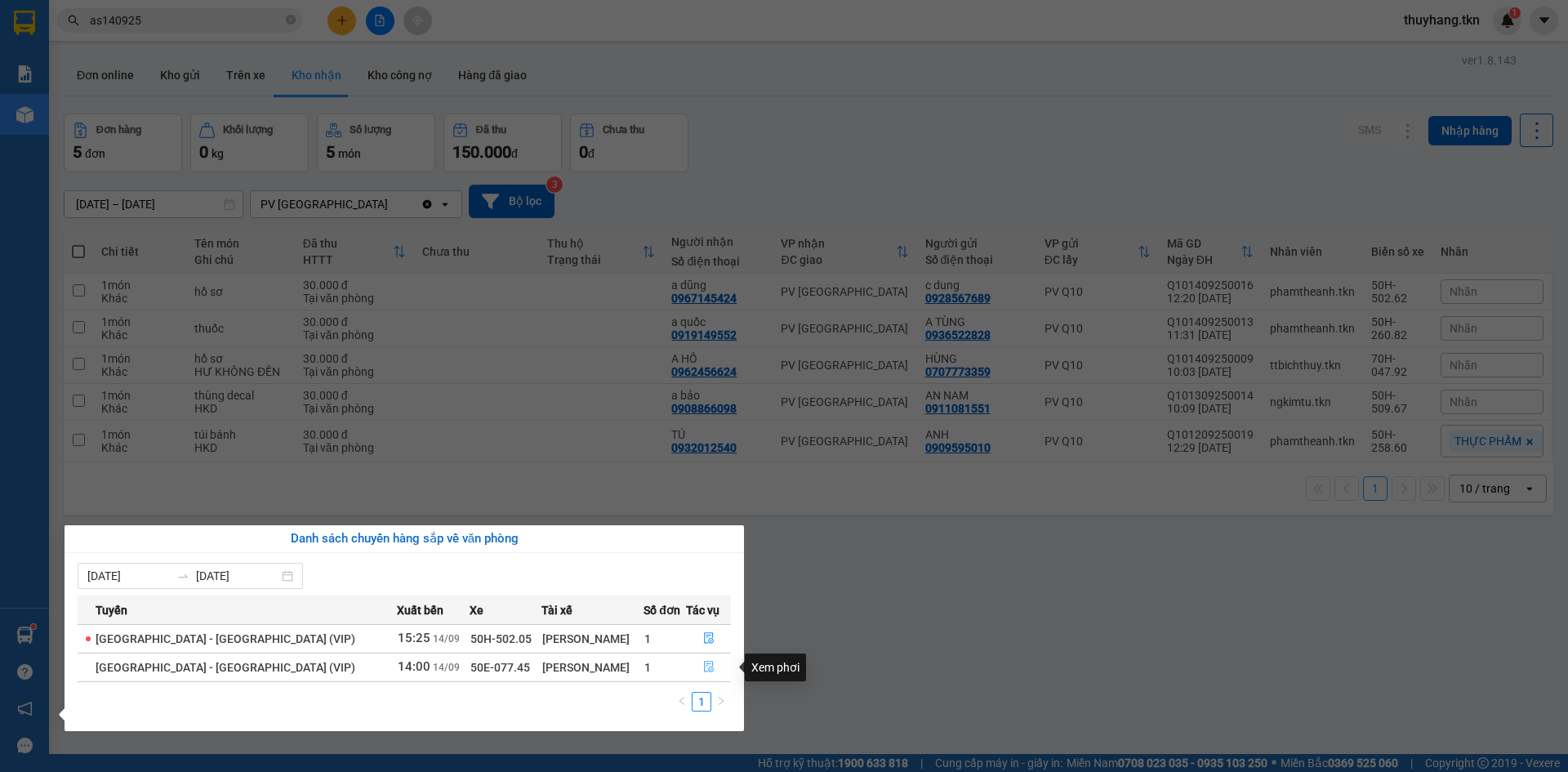
click at [704, 672] on icon "file-done" at bounding box center [709, 668] width 10 height 12
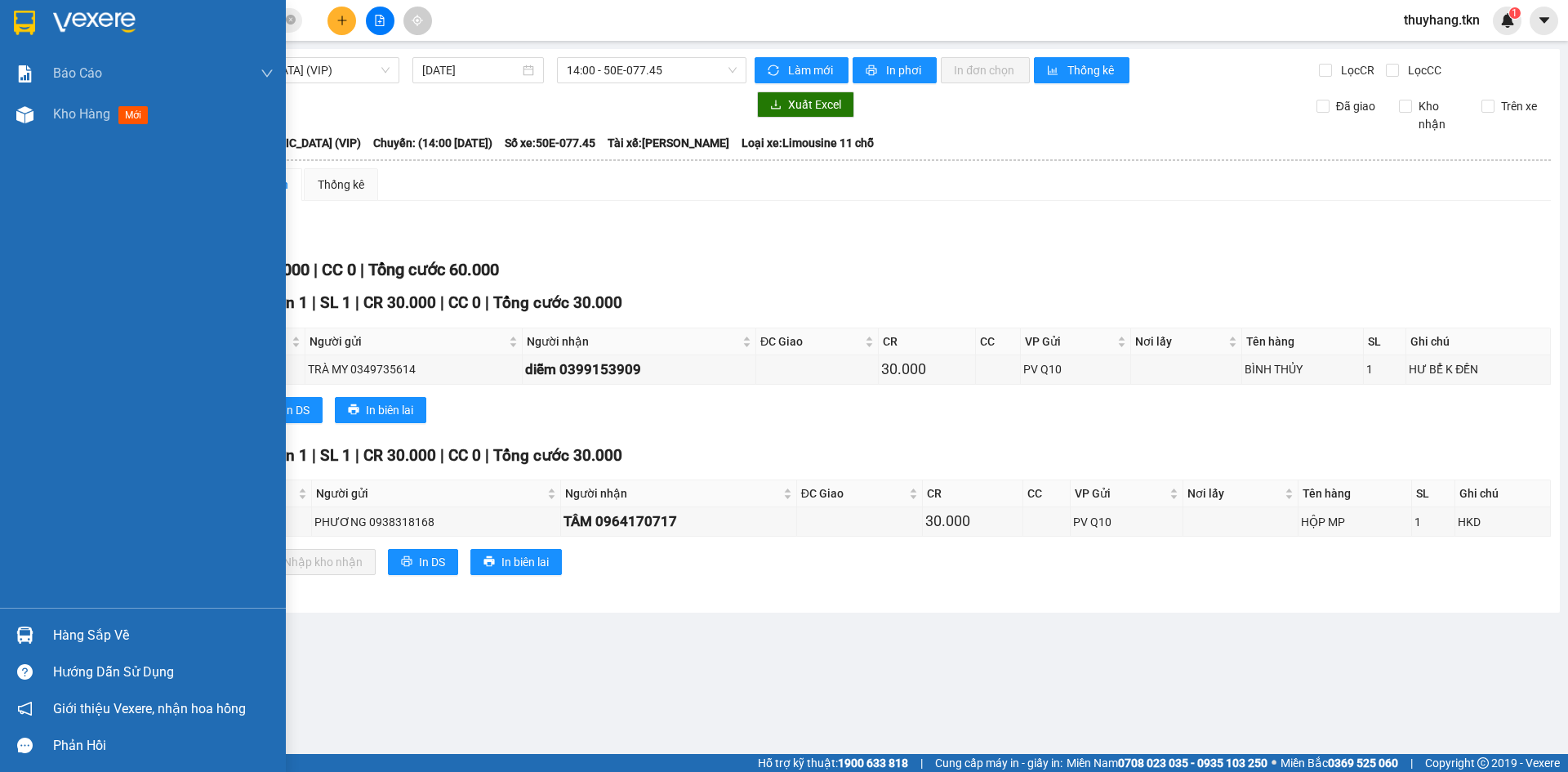
click at [34, 624] on div at bounding box center [25, 635] width 28 height 28
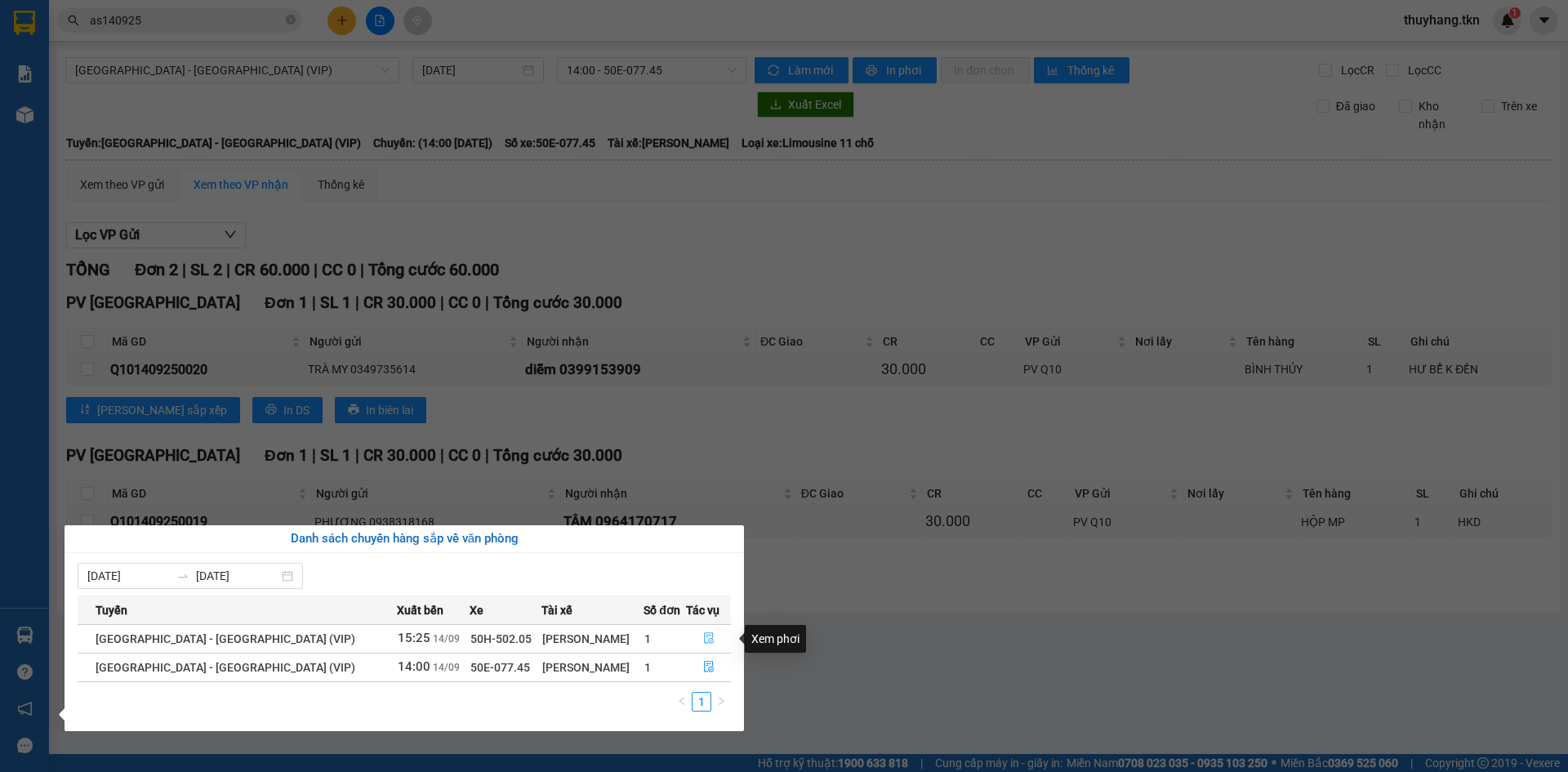
click at [703, 639] on icon "file-done" at bounding box center [709, 638] width 12 height 12
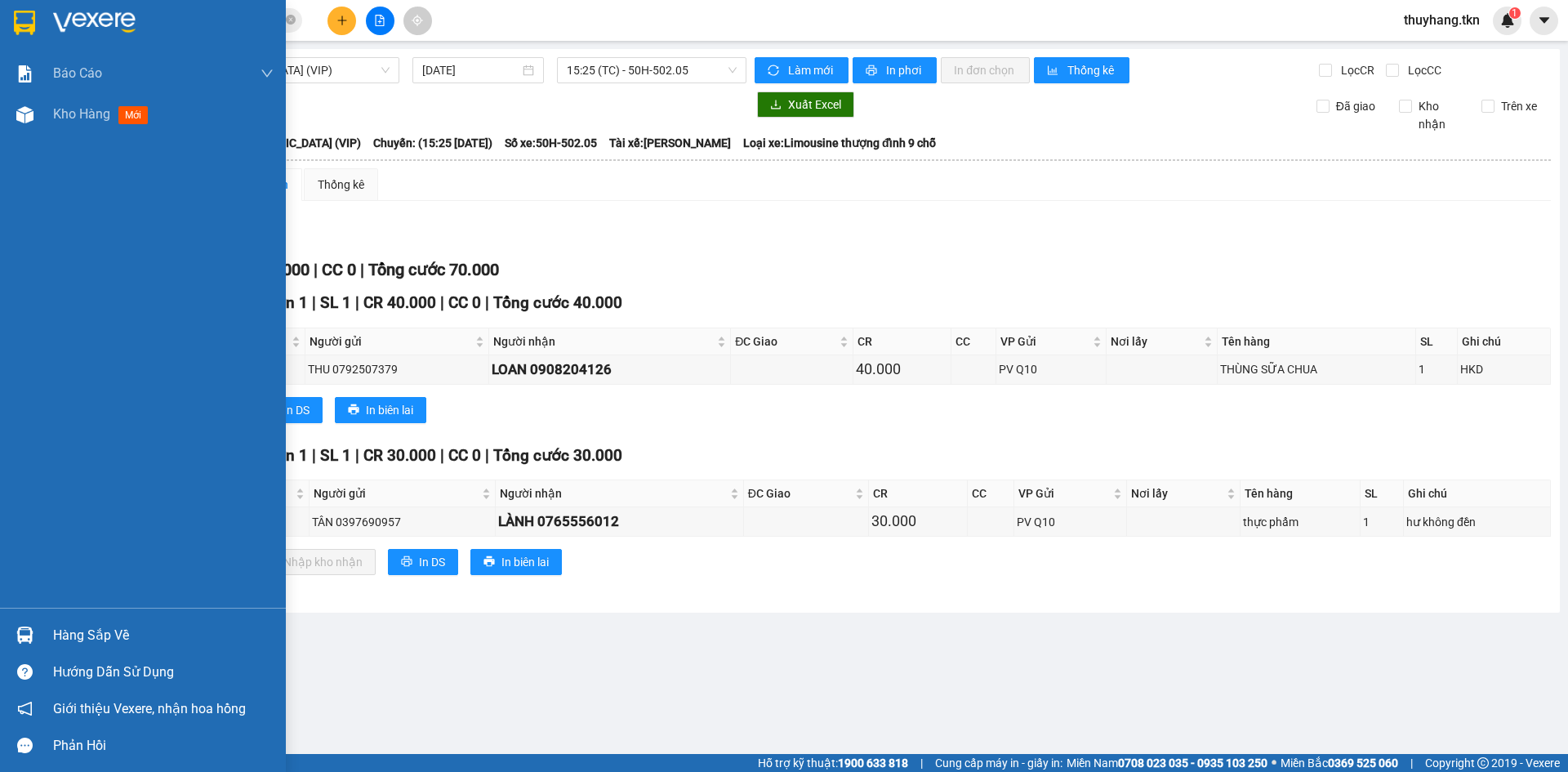
click at [29, 631] on img at bounding box center [25, 635] width 17 height 17
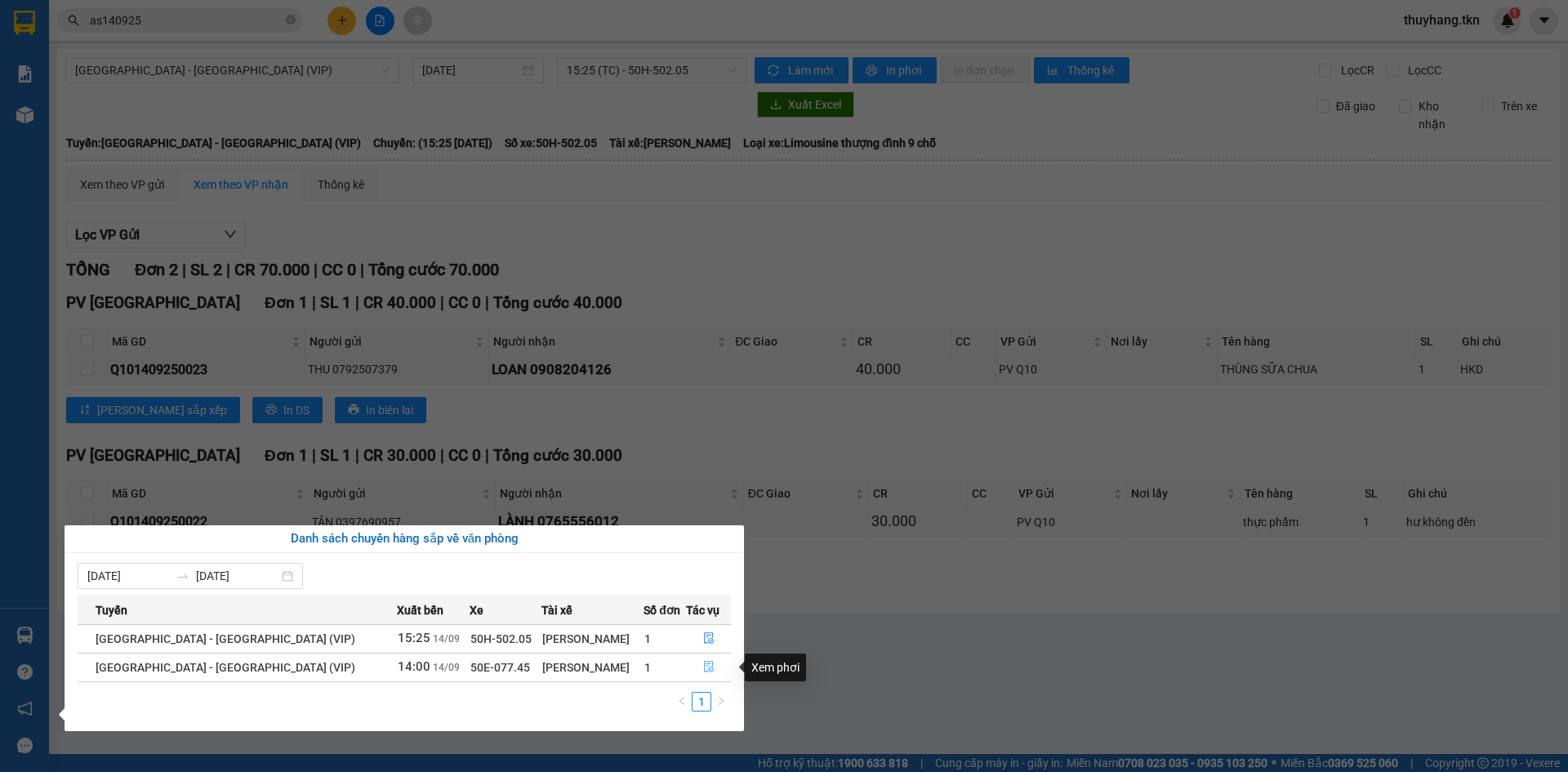
click at [704, 662] on icon "file-done" at bounding box center [709, 668] width 10 height 12
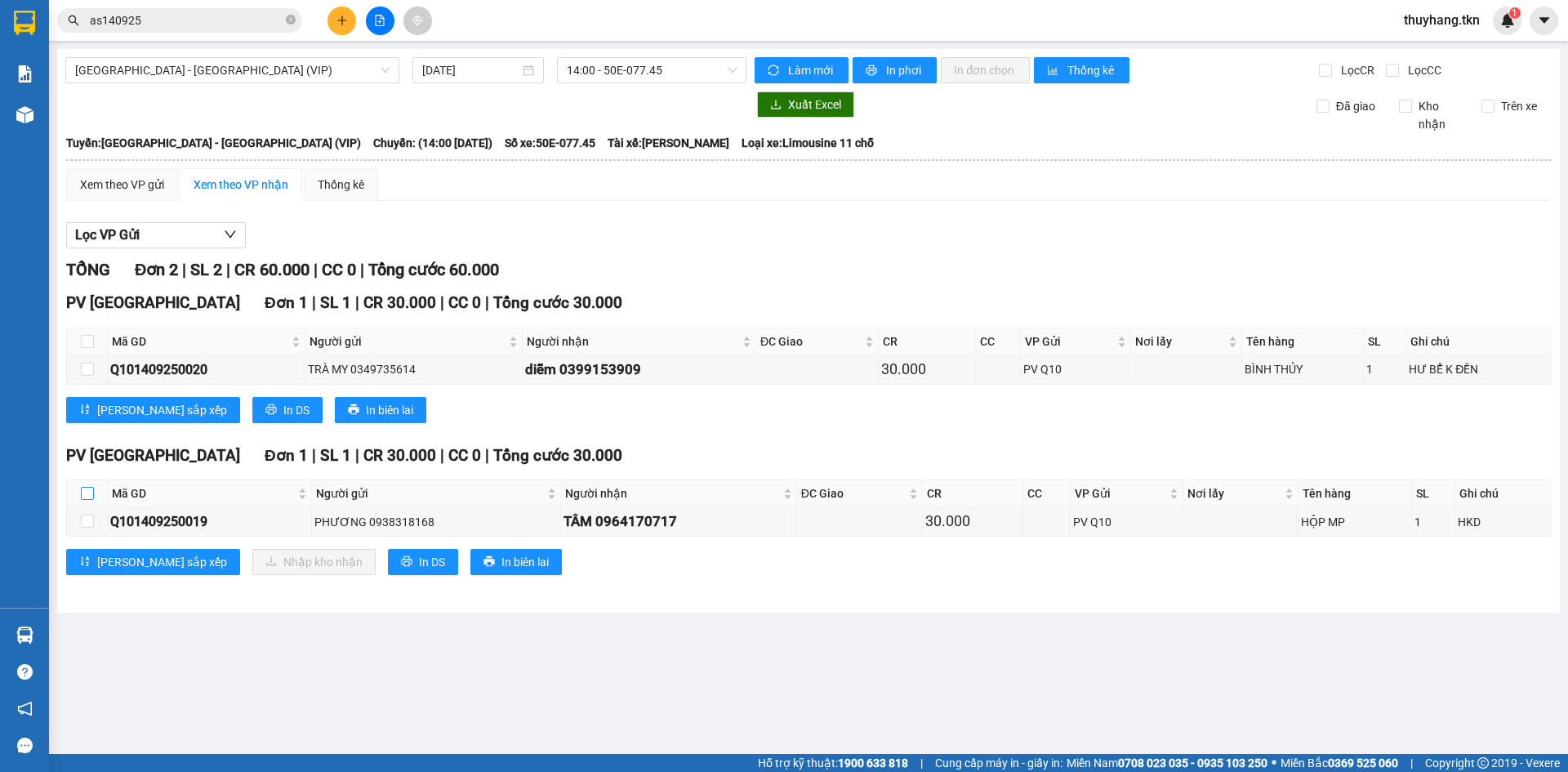
click at [92, 489] on input "checkbox" at bounding box center [88, 493] width 13 height 13
checkbox input "true"
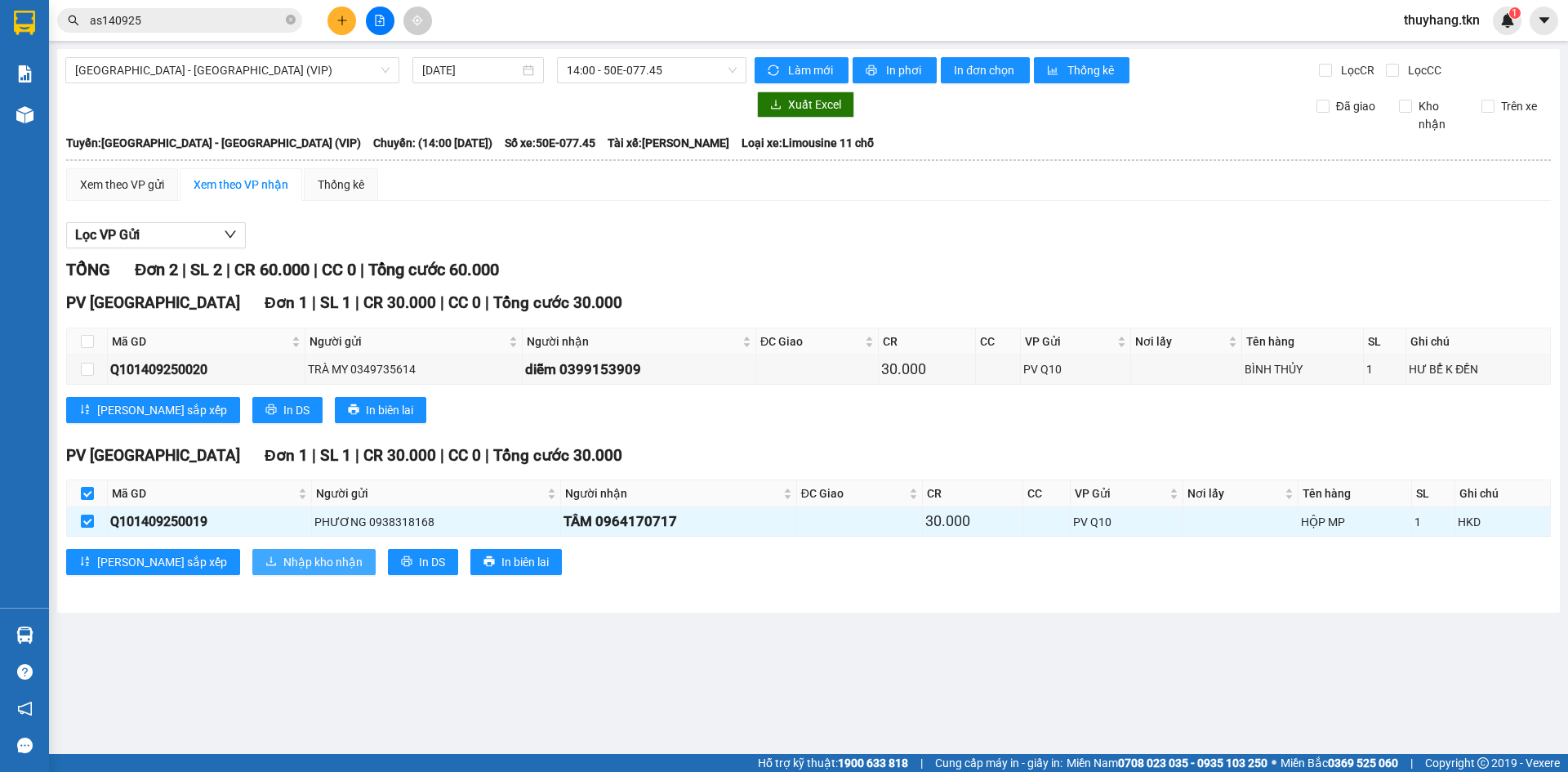
click at [283, 566] on span "Nhập kho nhận" at bounding box center [323, 562] width 80 height 18
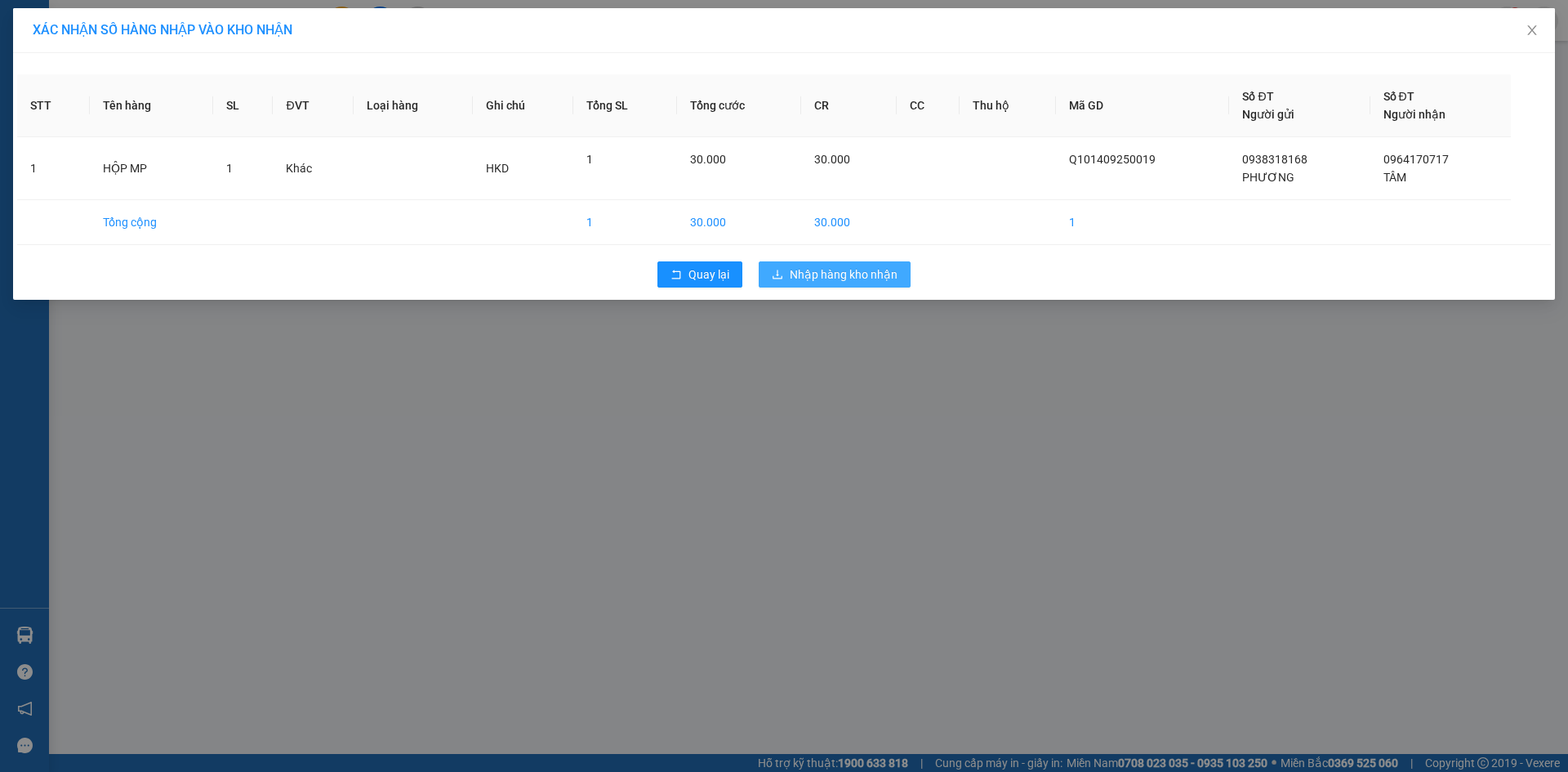
click at [869, 274] on span "Nhập hàng kho nhận" at bounding box center [844, 274] width 108 height 18
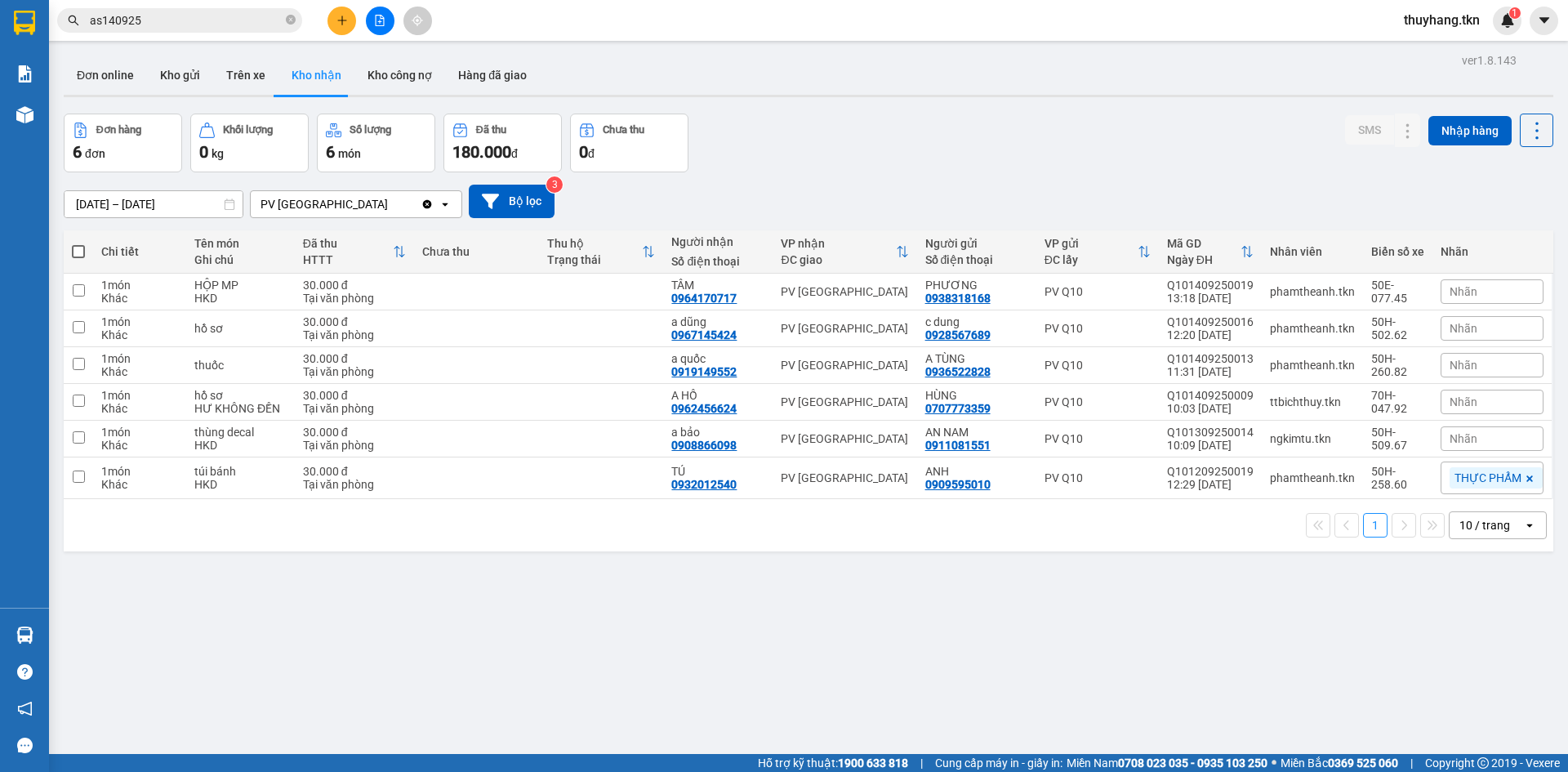
click at [819, 111] on div "ver 1.8.143 Đơn online Kho gửi Trên xe Kho nhận Kho công nợ Hàng đã giao Đơn hà…" at bounding box center [808, 435] width 1503 height 772
click at [515, 295] on td at bounding box center [477, 292] width 125 height 36
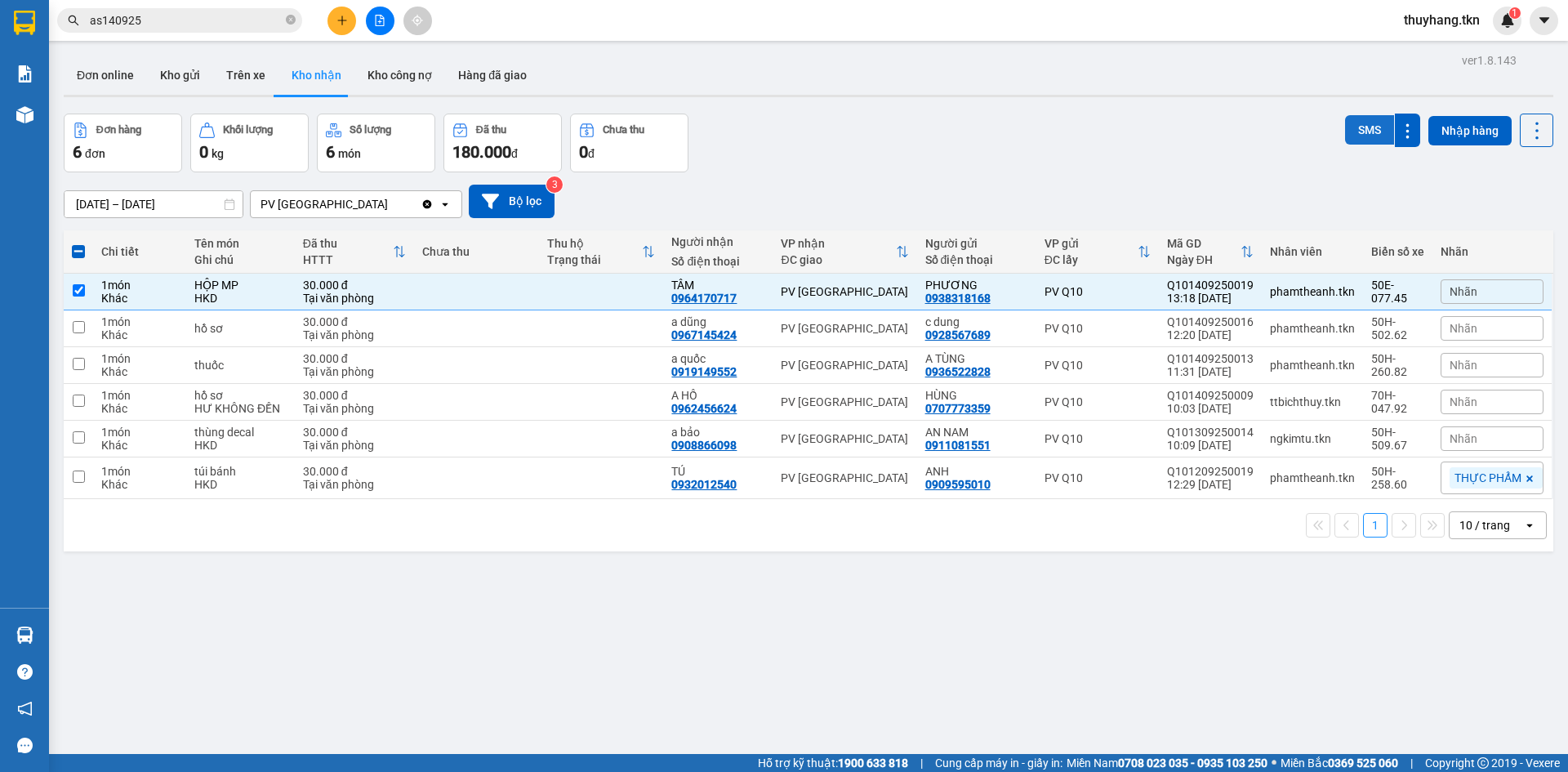
click at [1347, 134] on button "SMS" at bounding box center [1369, 129] width 49 height 29
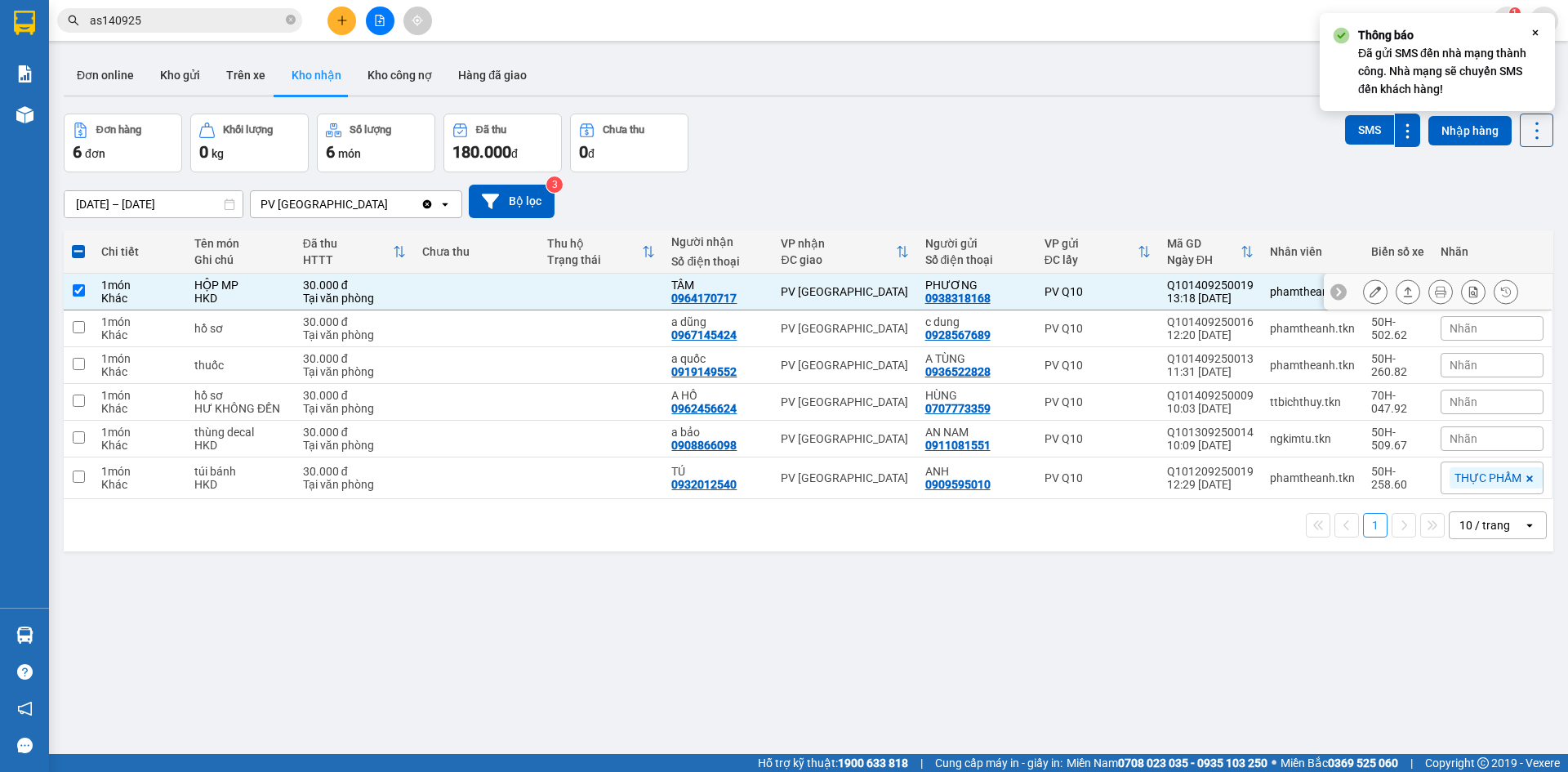
click at [593, 283] on td at bounding box center [601, 292] width 125 height 36
checkbox input "false"
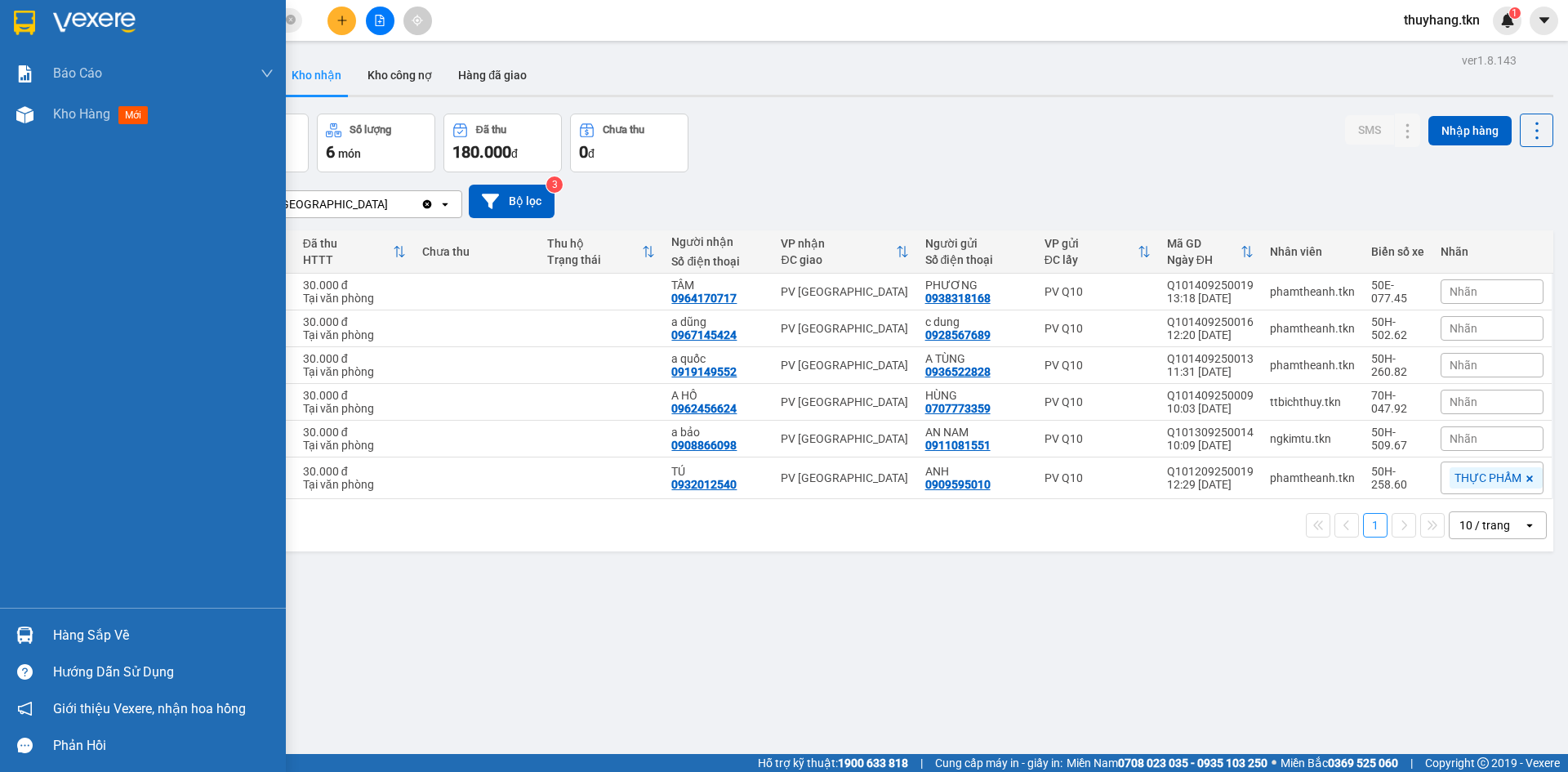
drag, startPoint x: 60, startPoint y: 635, endPoint x: 83, endPoint y: 627, distance: 24.4
click at [62, 635] on div "Hàng sắp về" at bounding box center [163, 636] width 220 height 25
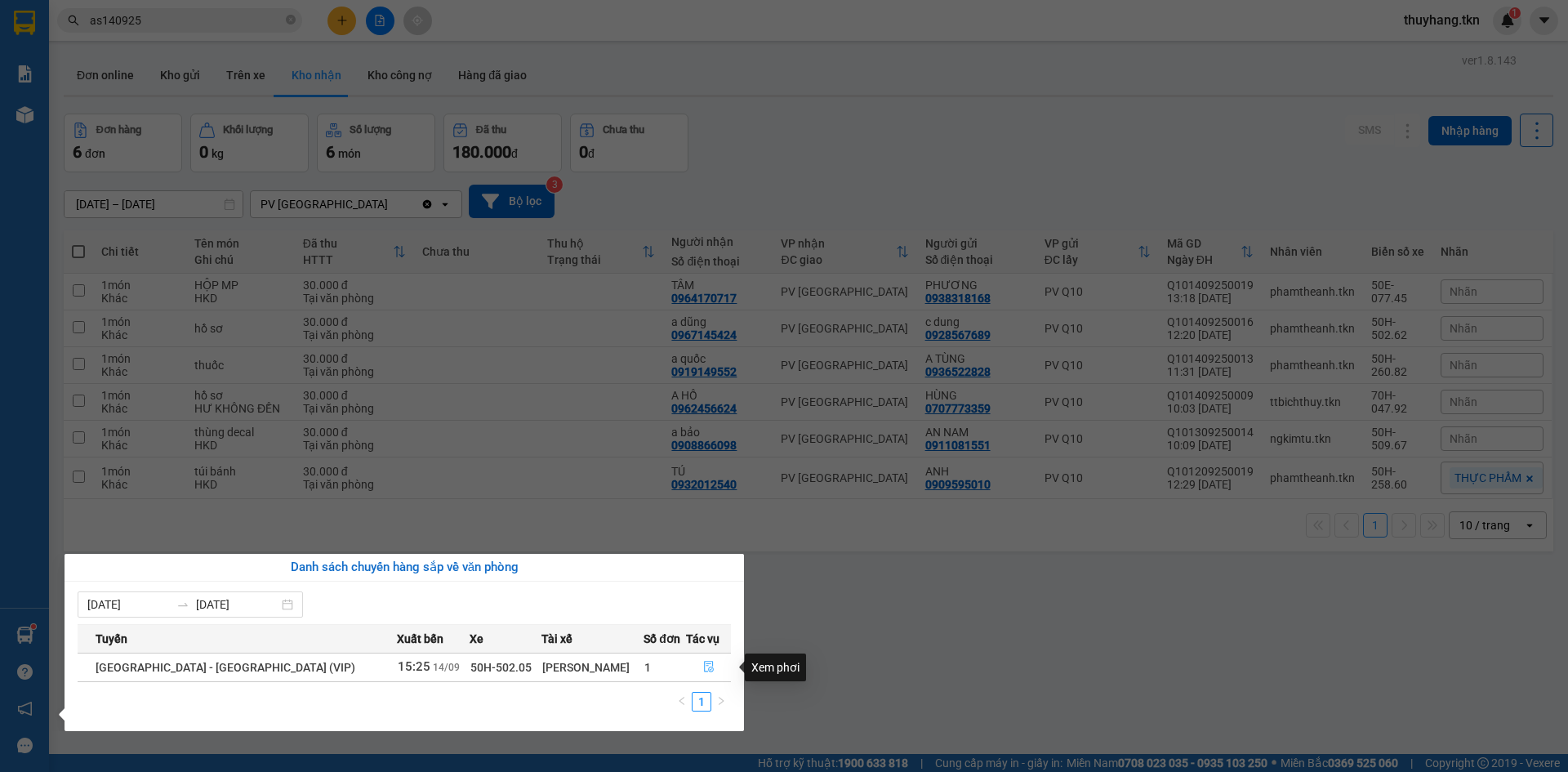
click at [692, 667] on button "button" at bounding box center [709, 668] width 43 height 27
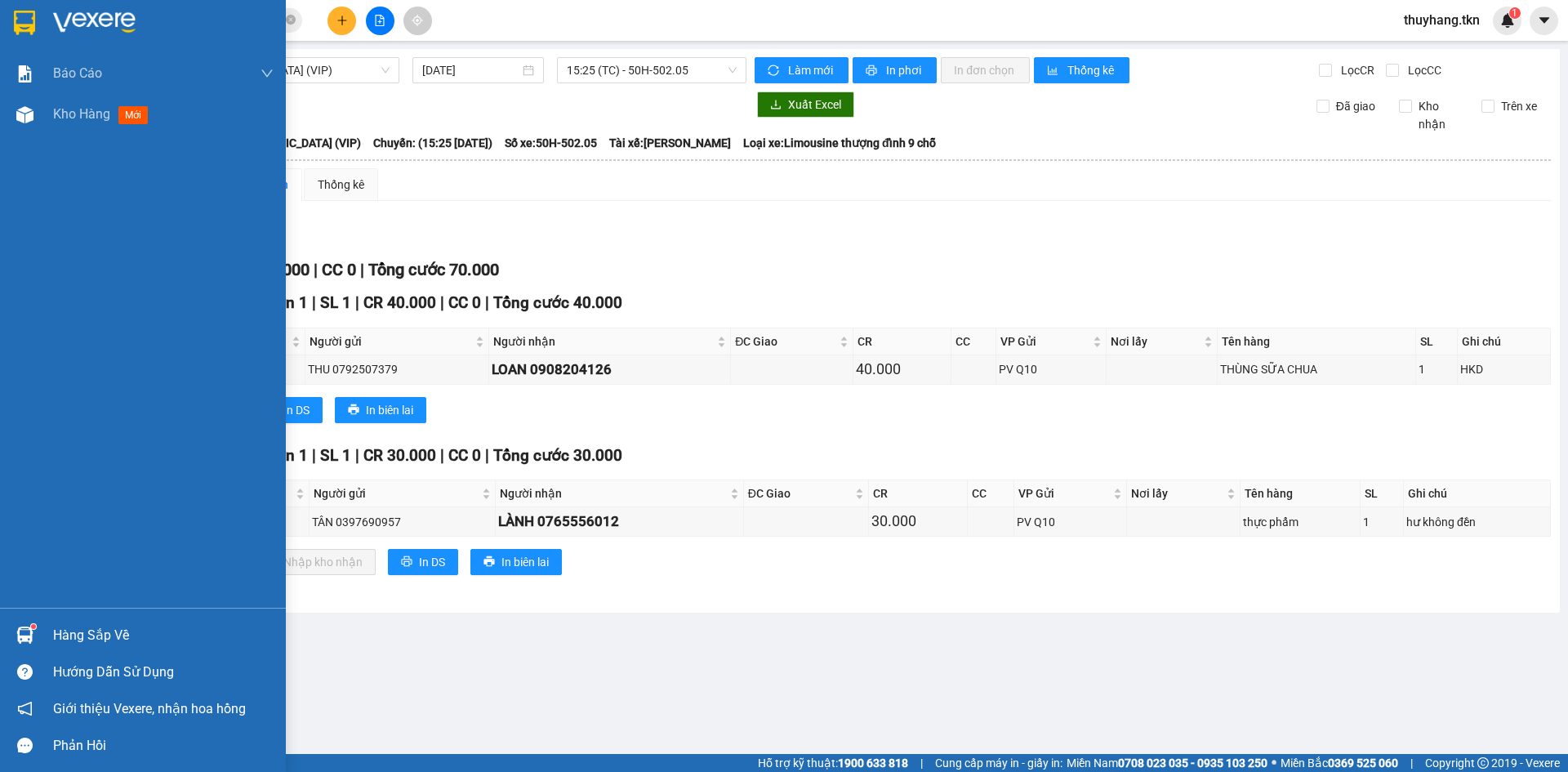
click at [15, 34] on img at bounding box center [25, 23] width 22 height 25
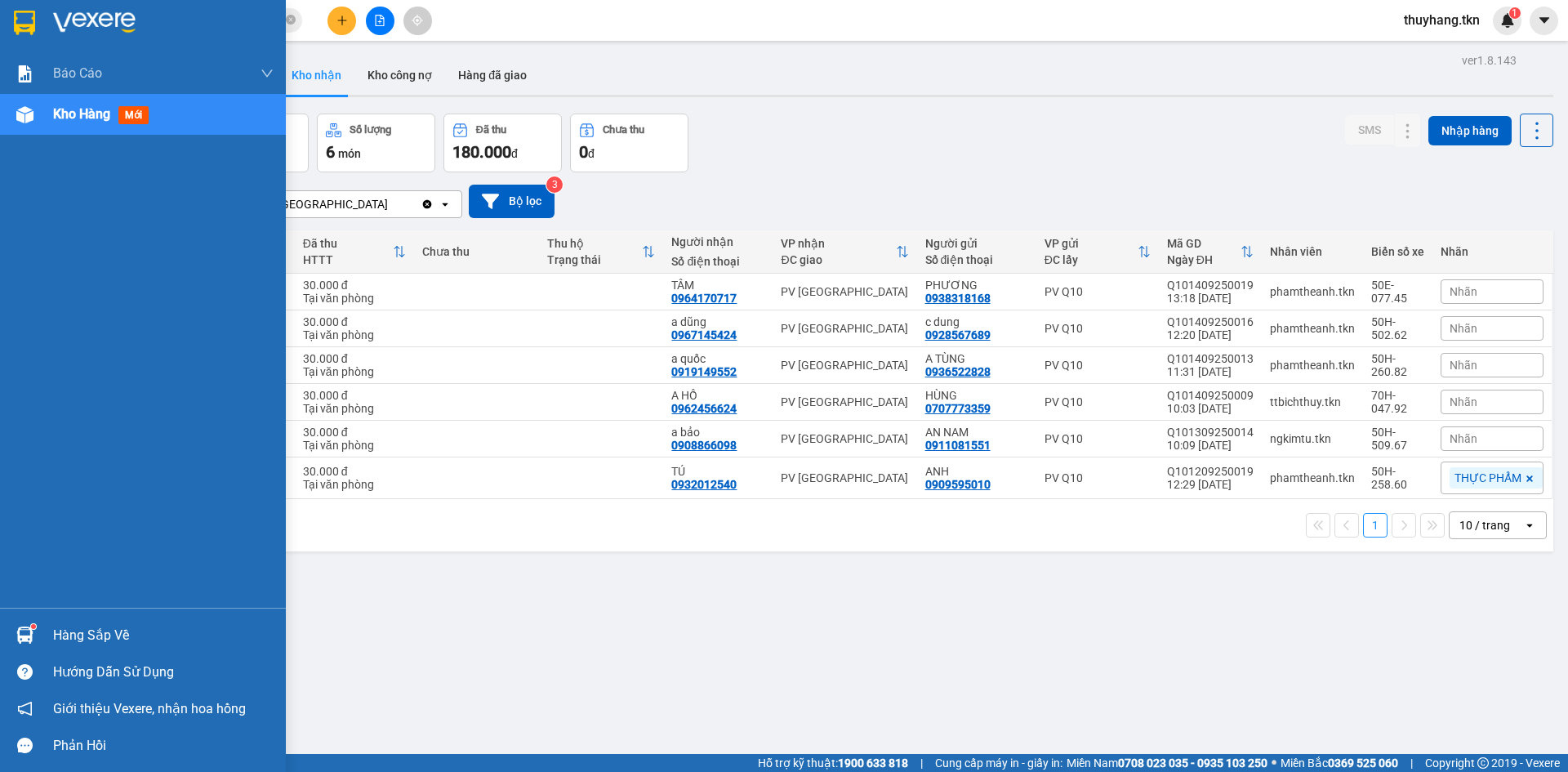
click at [60, 633] on div "Hàng sắp về" at bounding box center [163, 636] width 220 height 25
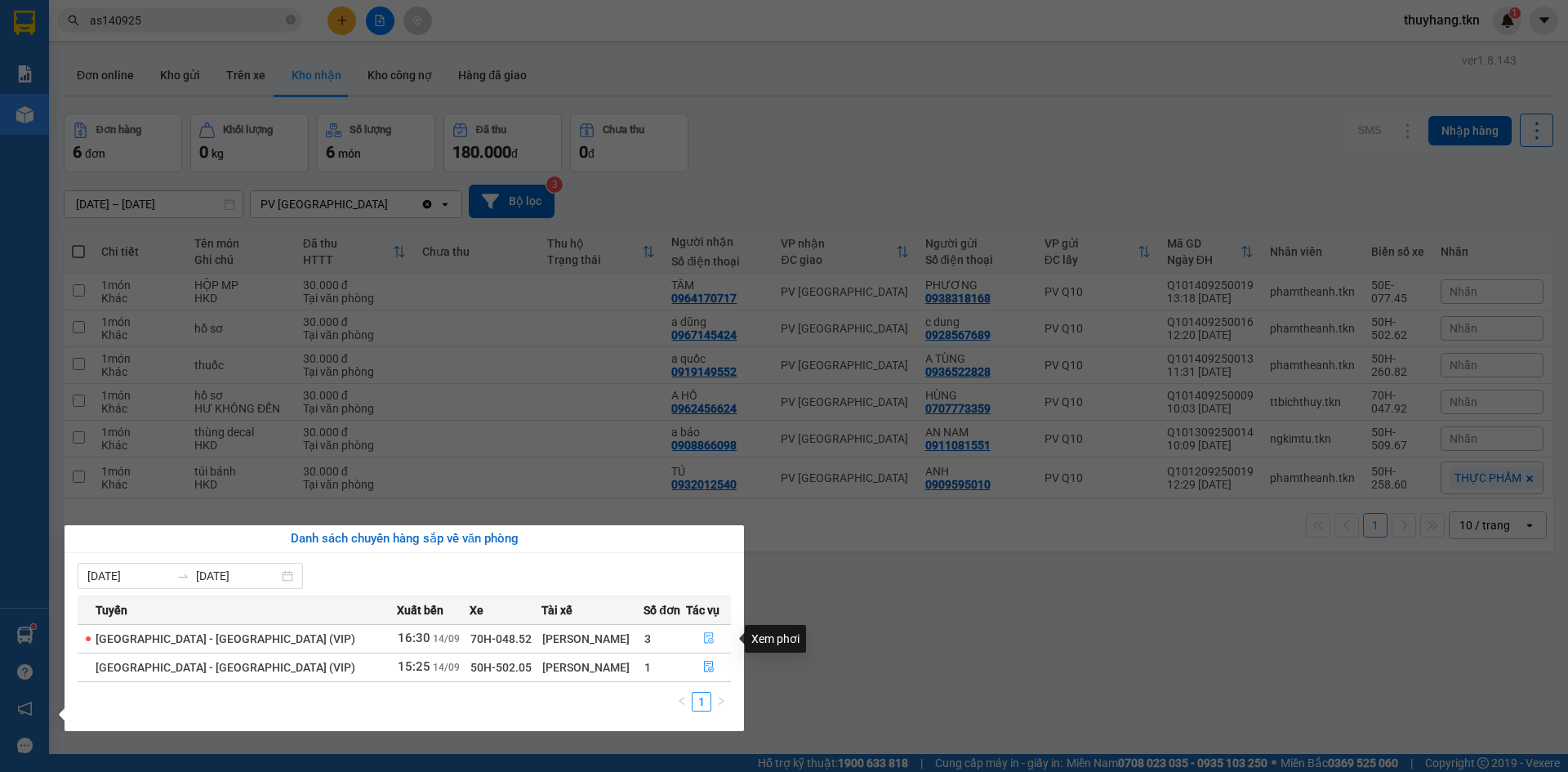
click at [703, 640] on icon "file-done" at bounding box center [709, 638] width 12 height 12
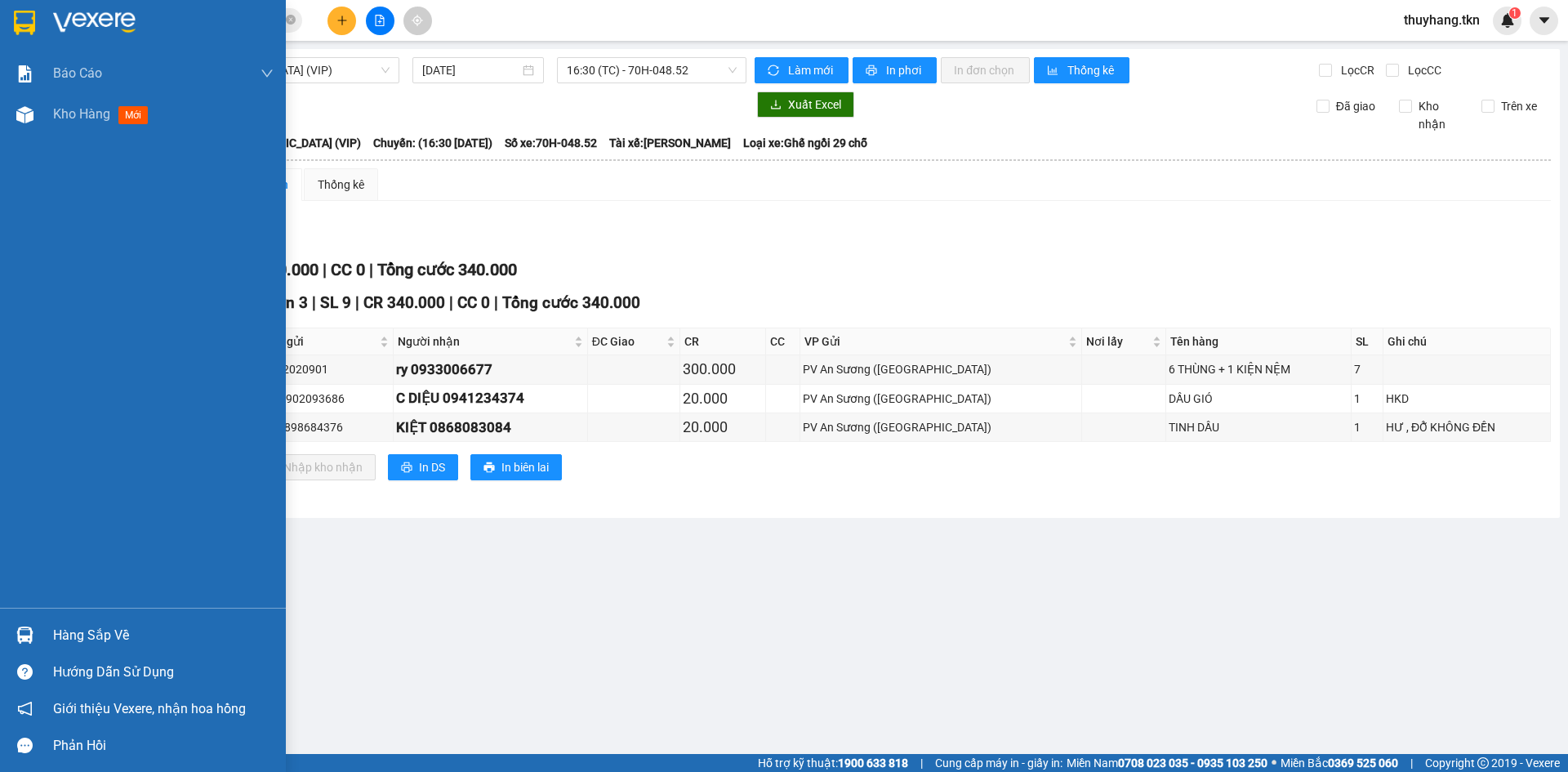
click at [34, 638] on div at bounding box center [25, 635] width 28 height 28
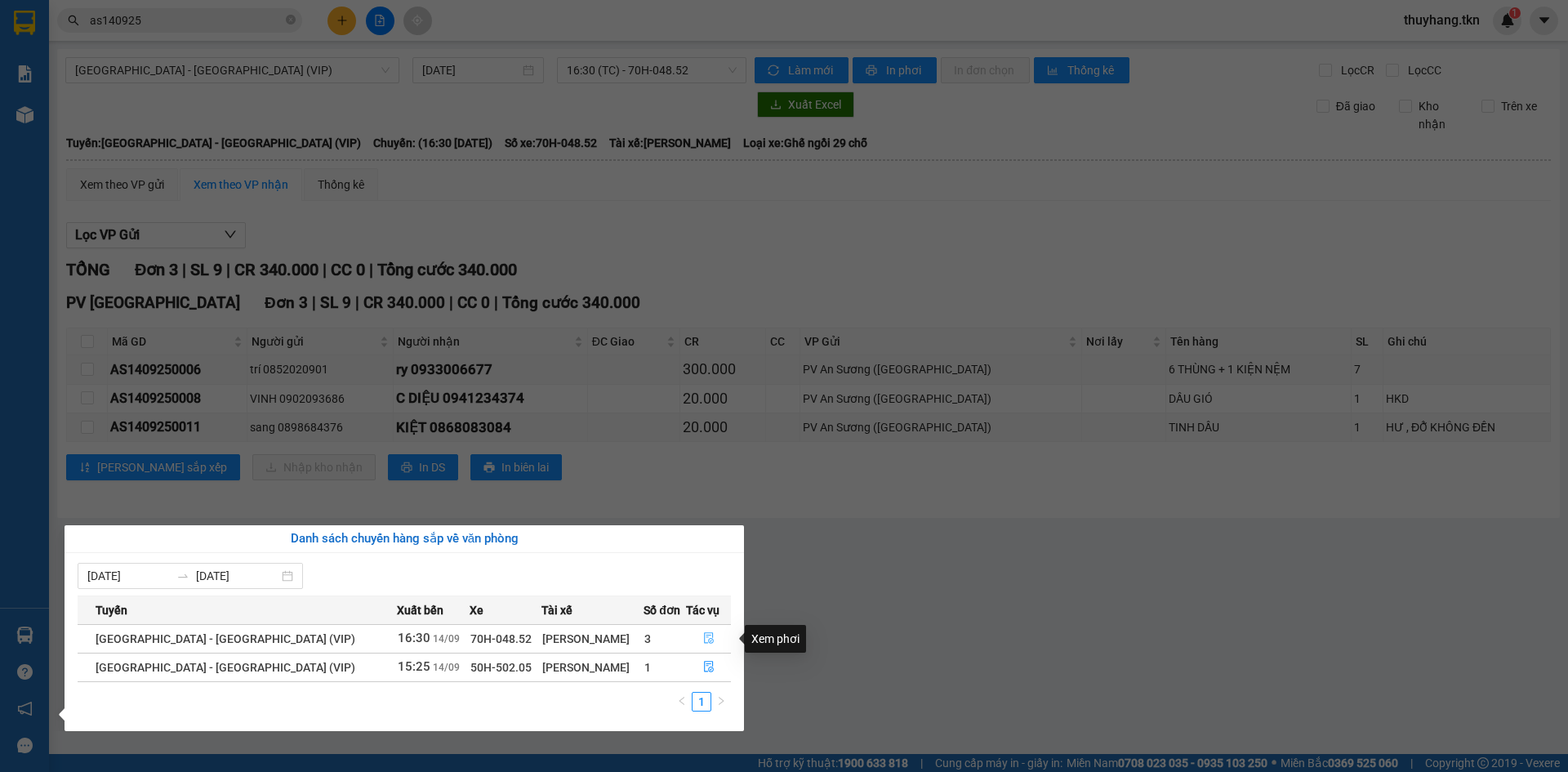
click at [703, 642] on icon "file-done" at bounding box center [709, 638] width 12 height 12
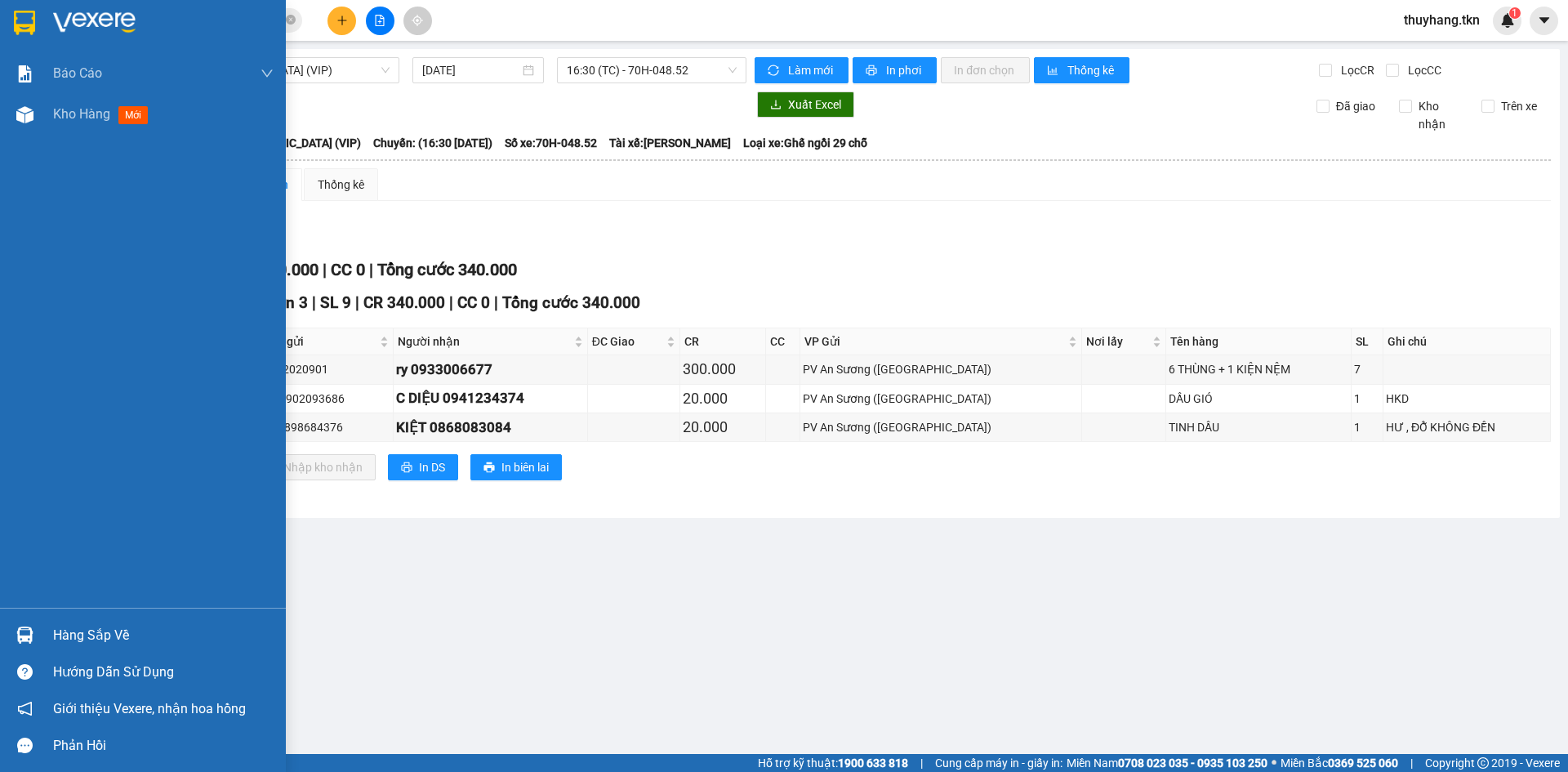
click at [51, 633] on div "Hàng sắp về" at bounding box center [143, 635] width 286 height 36
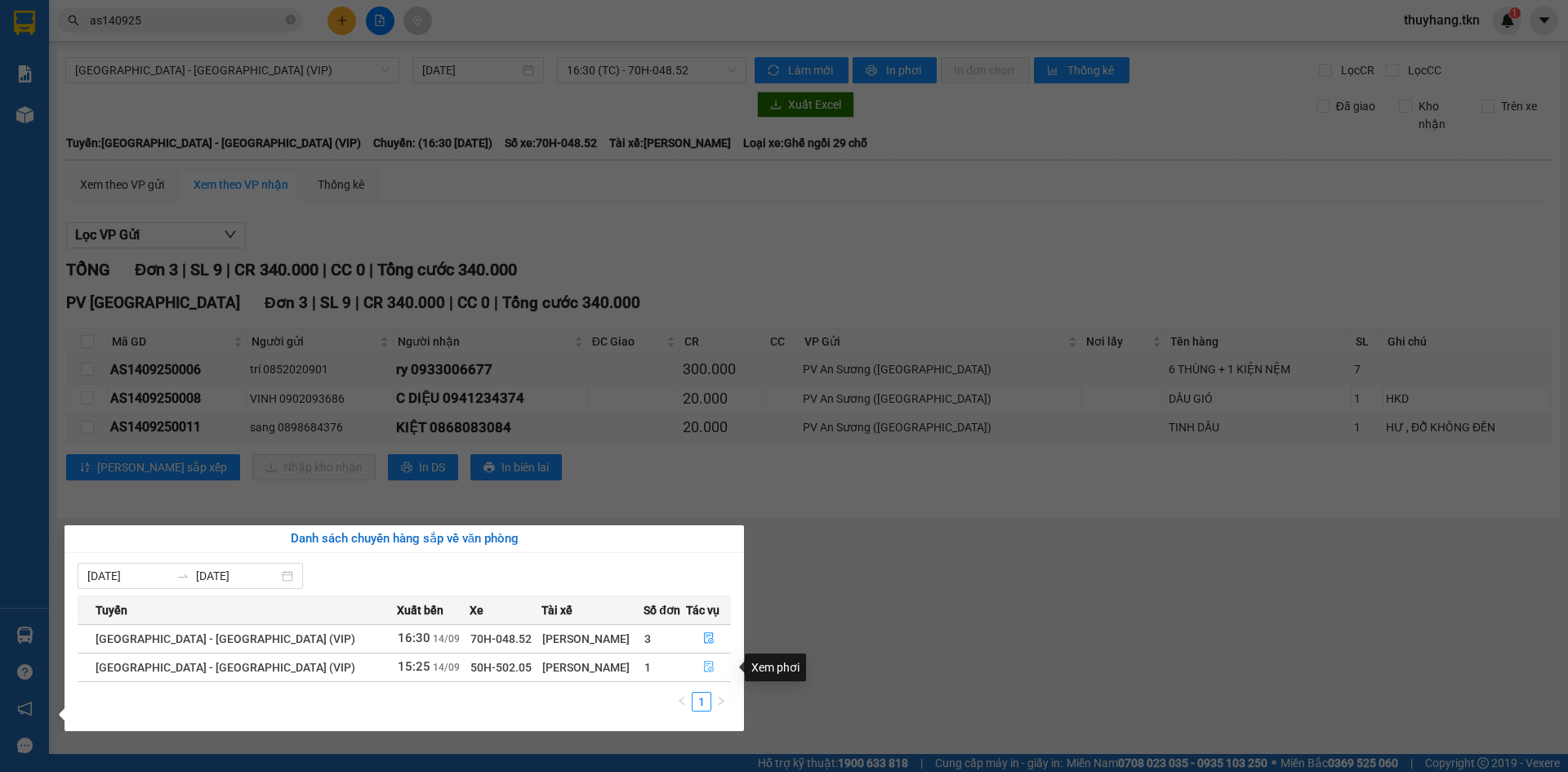
click at [703, 672] on icon "file-done" at bounding box center [709, 667] width 12 height 12
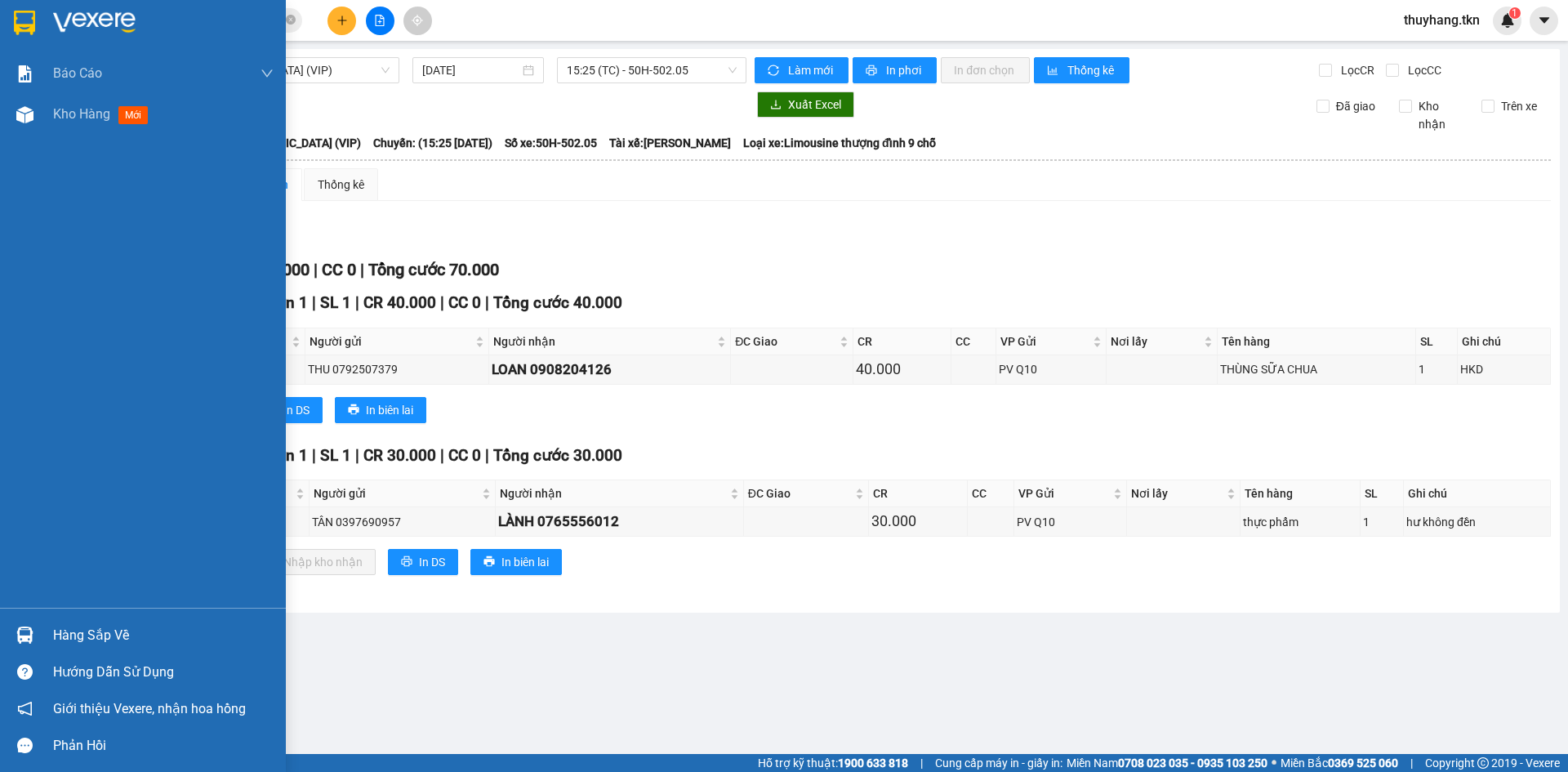
click at [19, 23] on img at bounding box center [25, 23] width 22 height 25
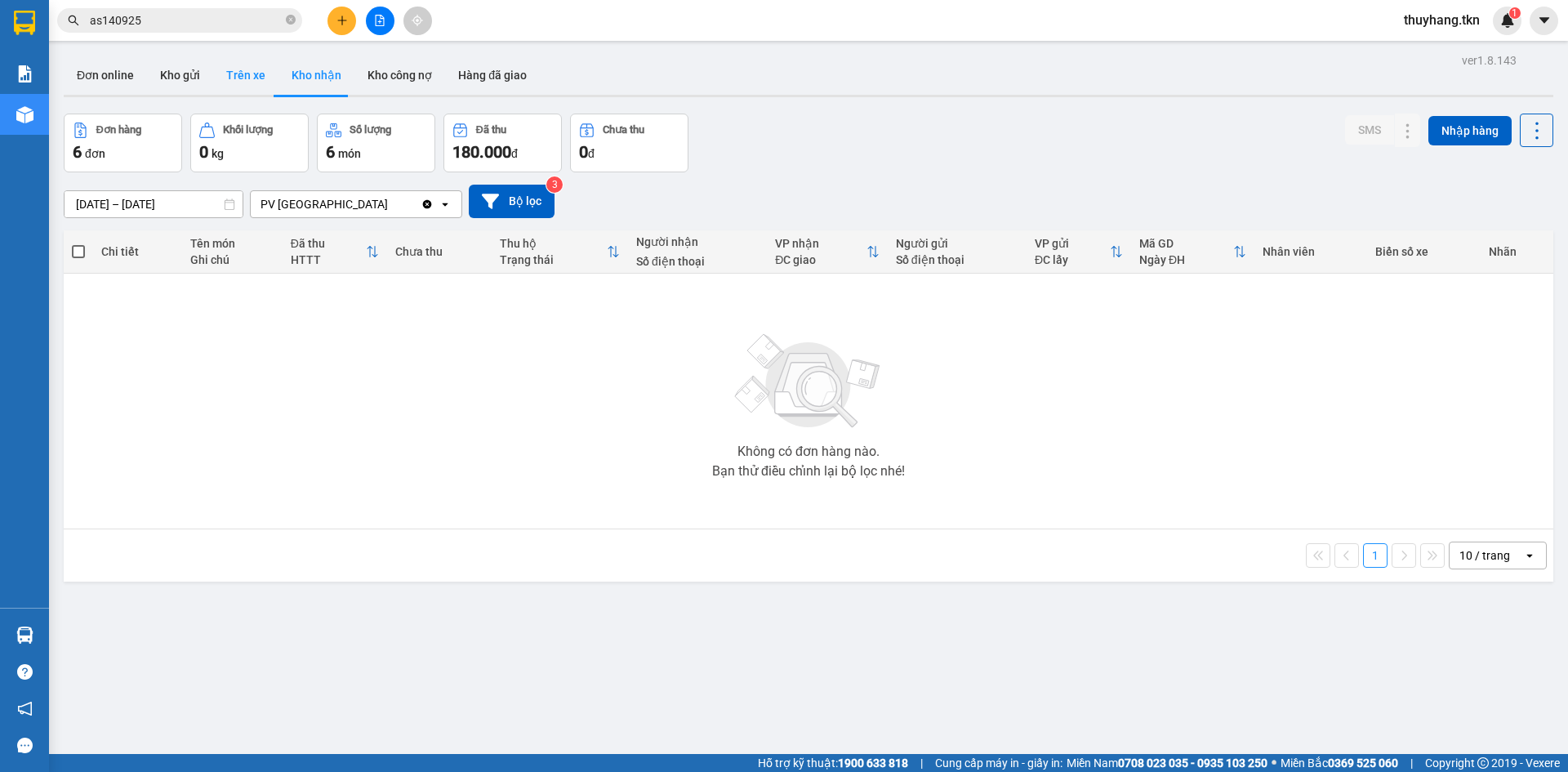
click at [225, 73] on button "Trên xe" at bounding box center [245, 75] width 65 height 39
type input "[DATE] – [DATE]"
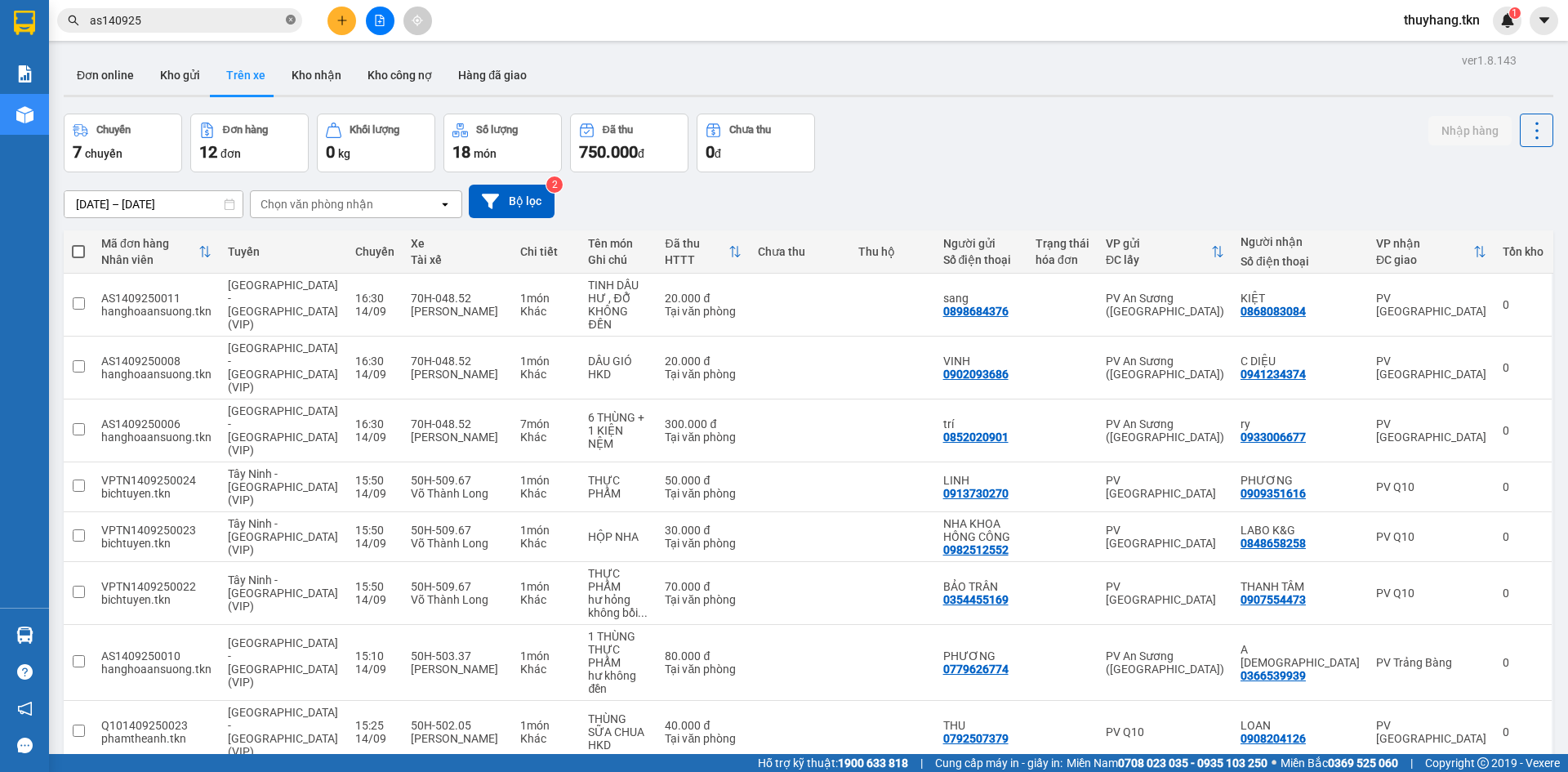
click at [288, 24] on icon "close-circle" at bounding box center [291, 20] width 10 height 10
click at [316, 77] on button "Kho nhận" at bounding box center [317, 75] width 76 height 39
type input "[DATE] – [DATE]"
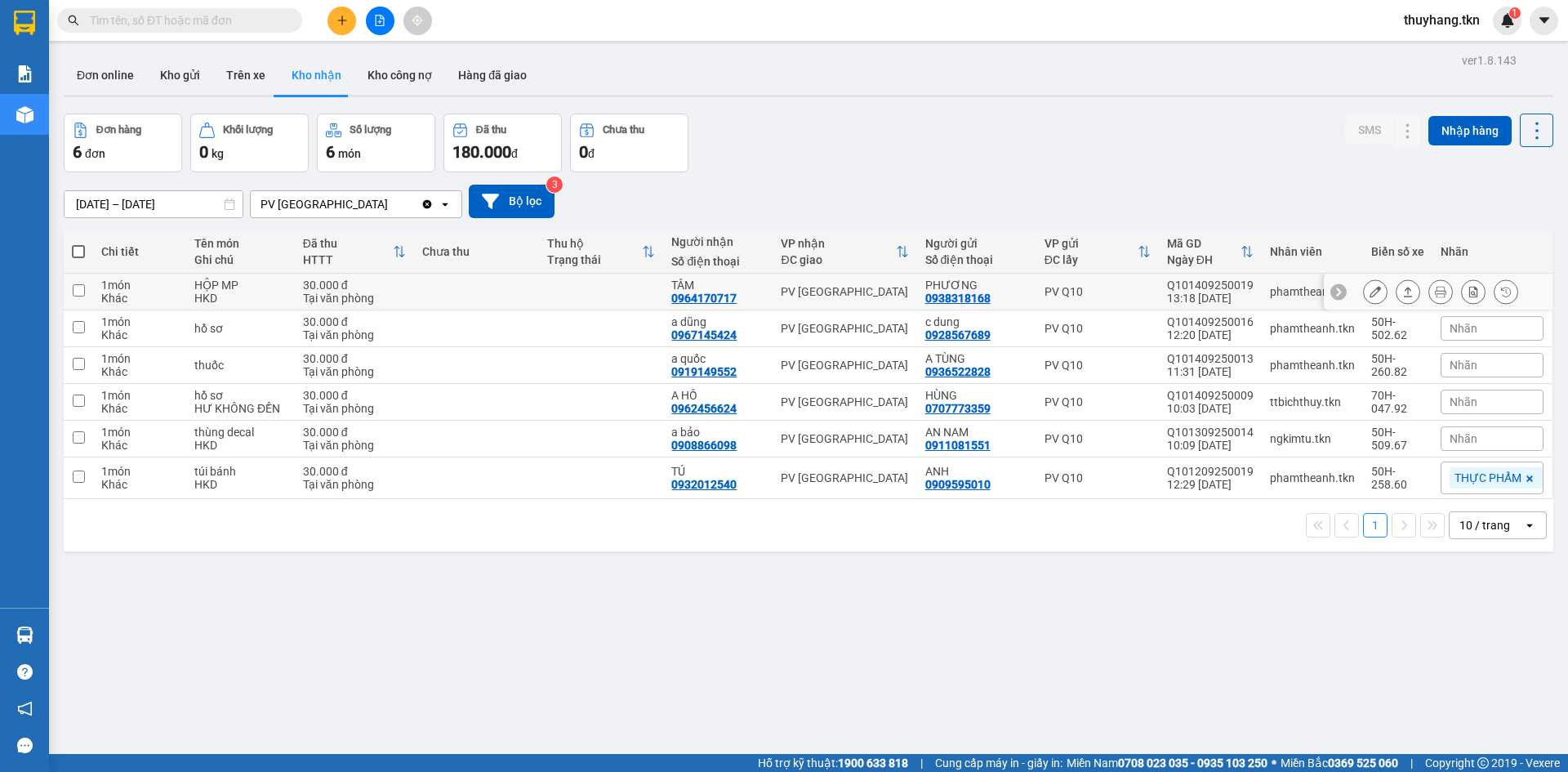
click at [1369, 287] on icon at bounding box center [1375, 292] width 12 height 12
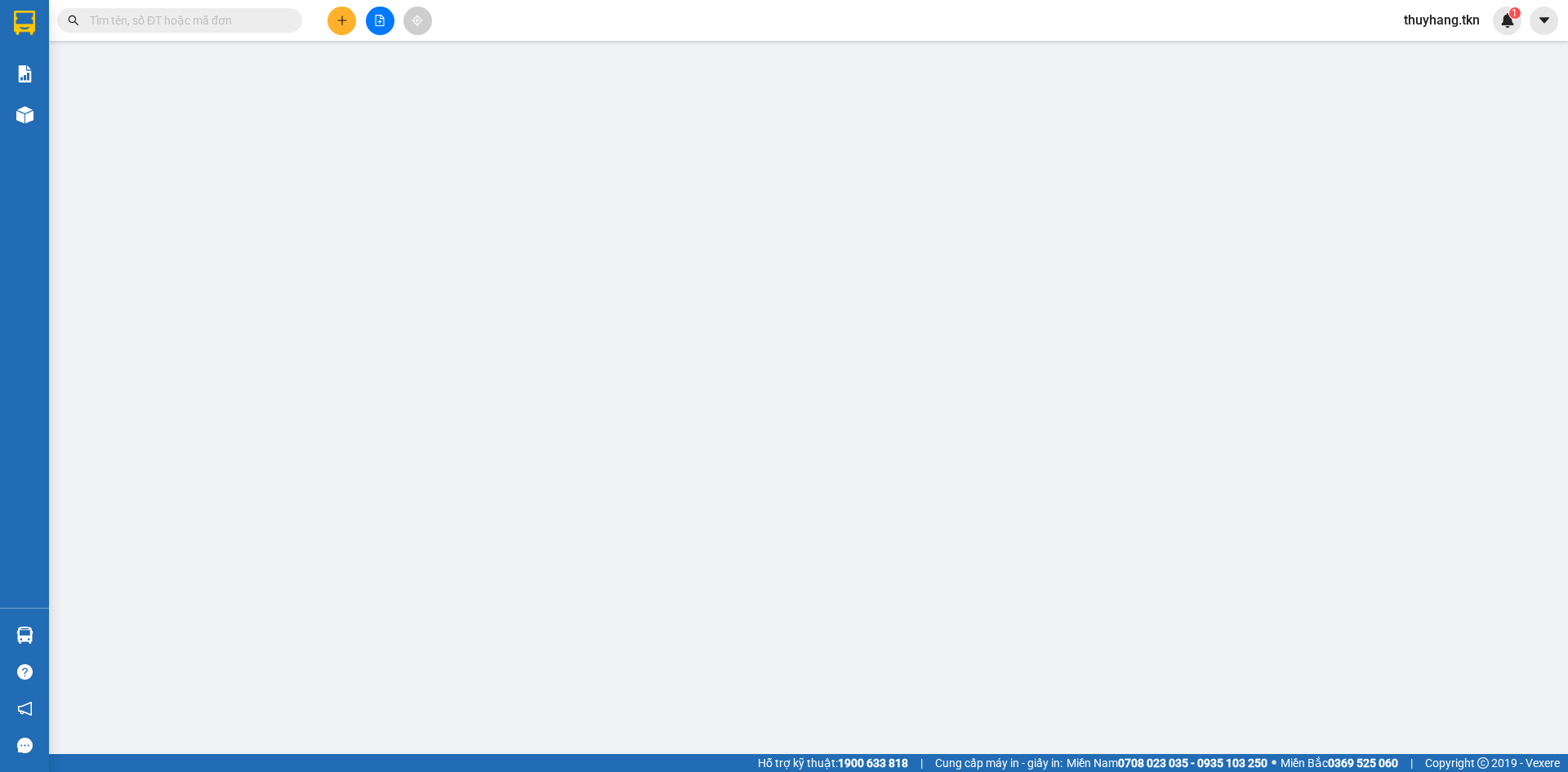
type input "0938318168"
type input "PHƯƠNG"
type input "0964170717"
type input "TÂM"
type input "30.000"
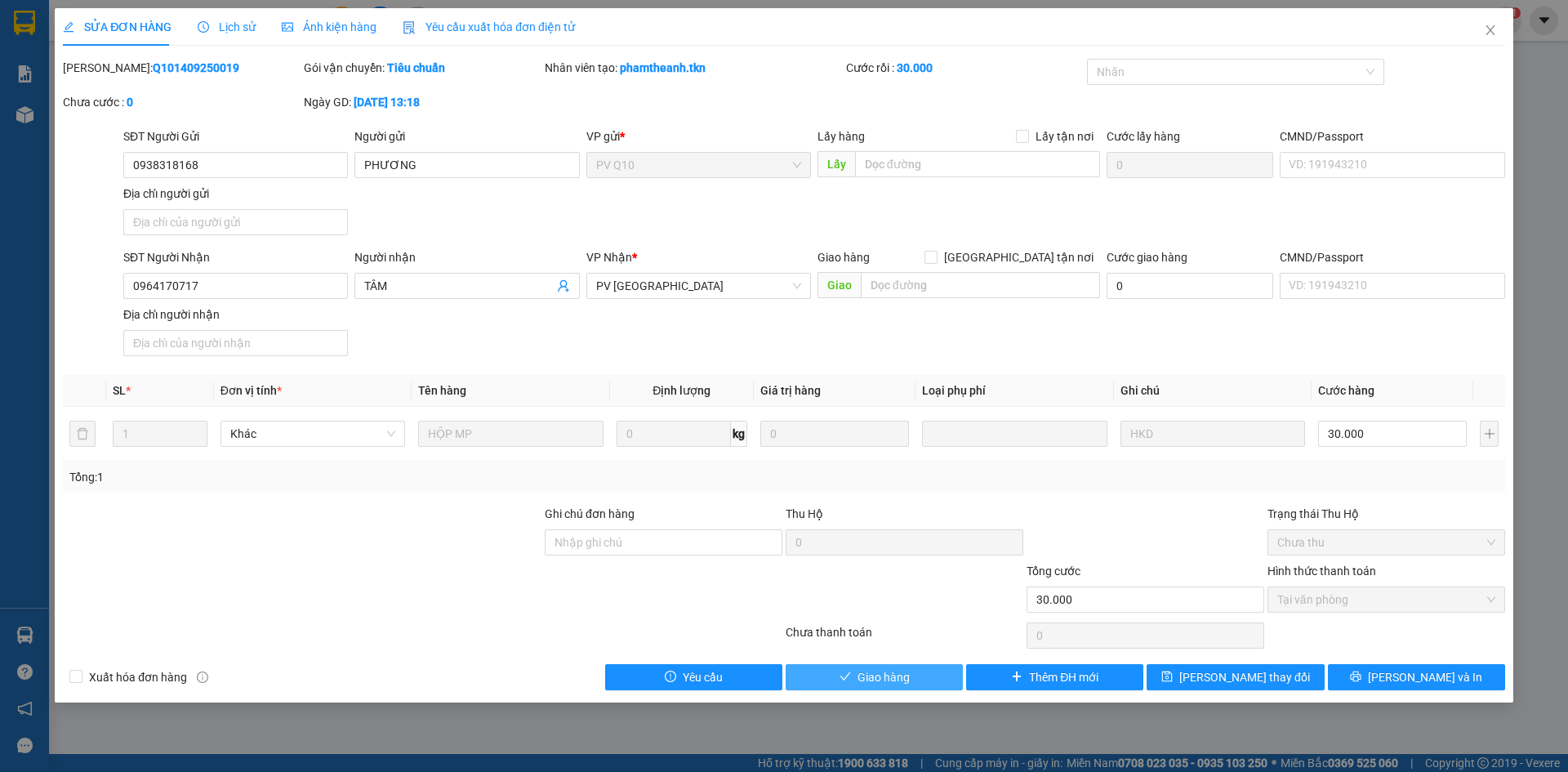
click at [922, 677] on button "Giao hàng" at bounding box center [874, 677] width 177 height 27
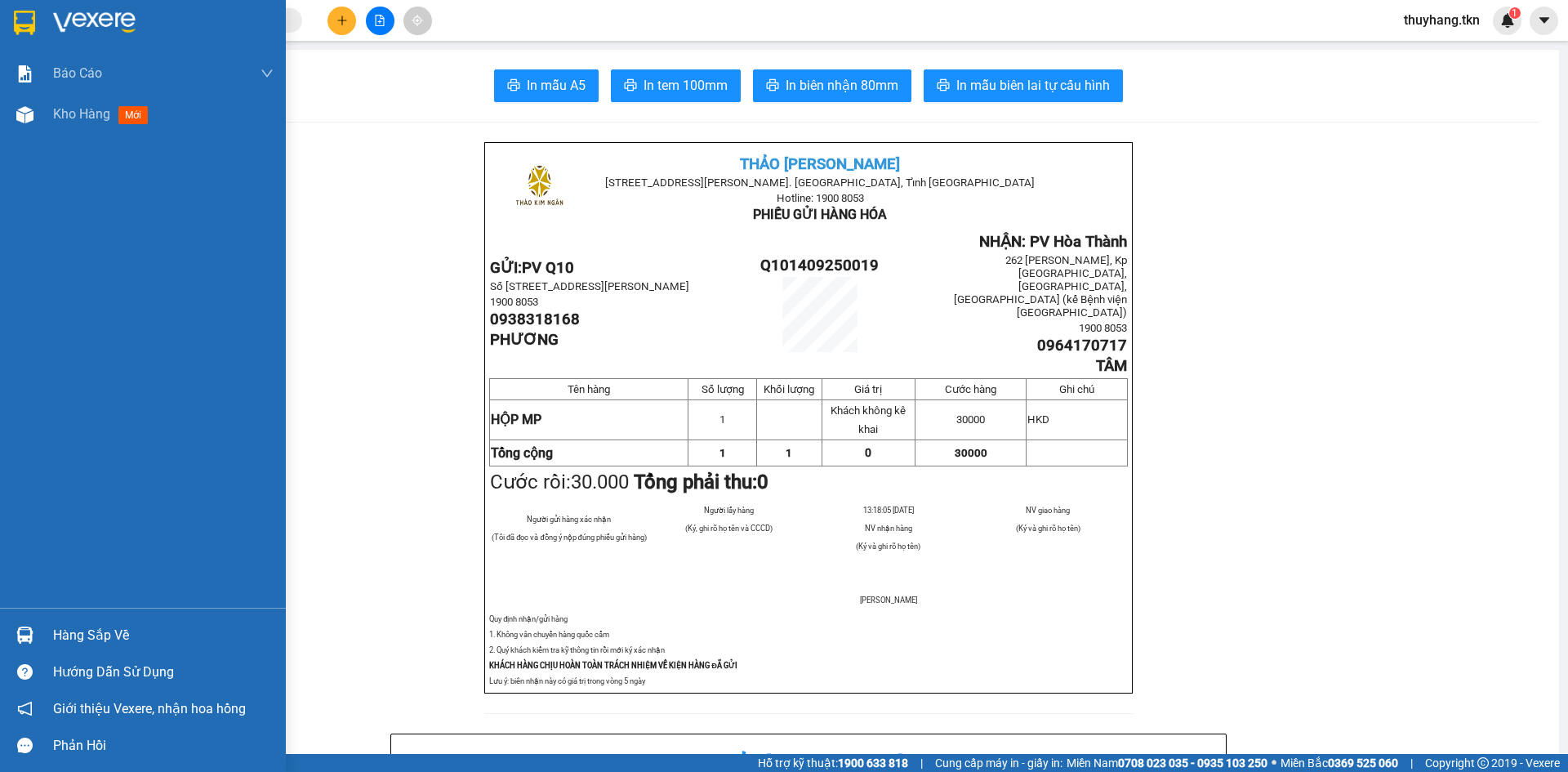
click at [16, 12] on img at bounding box center [25, 23] width 22 height 25
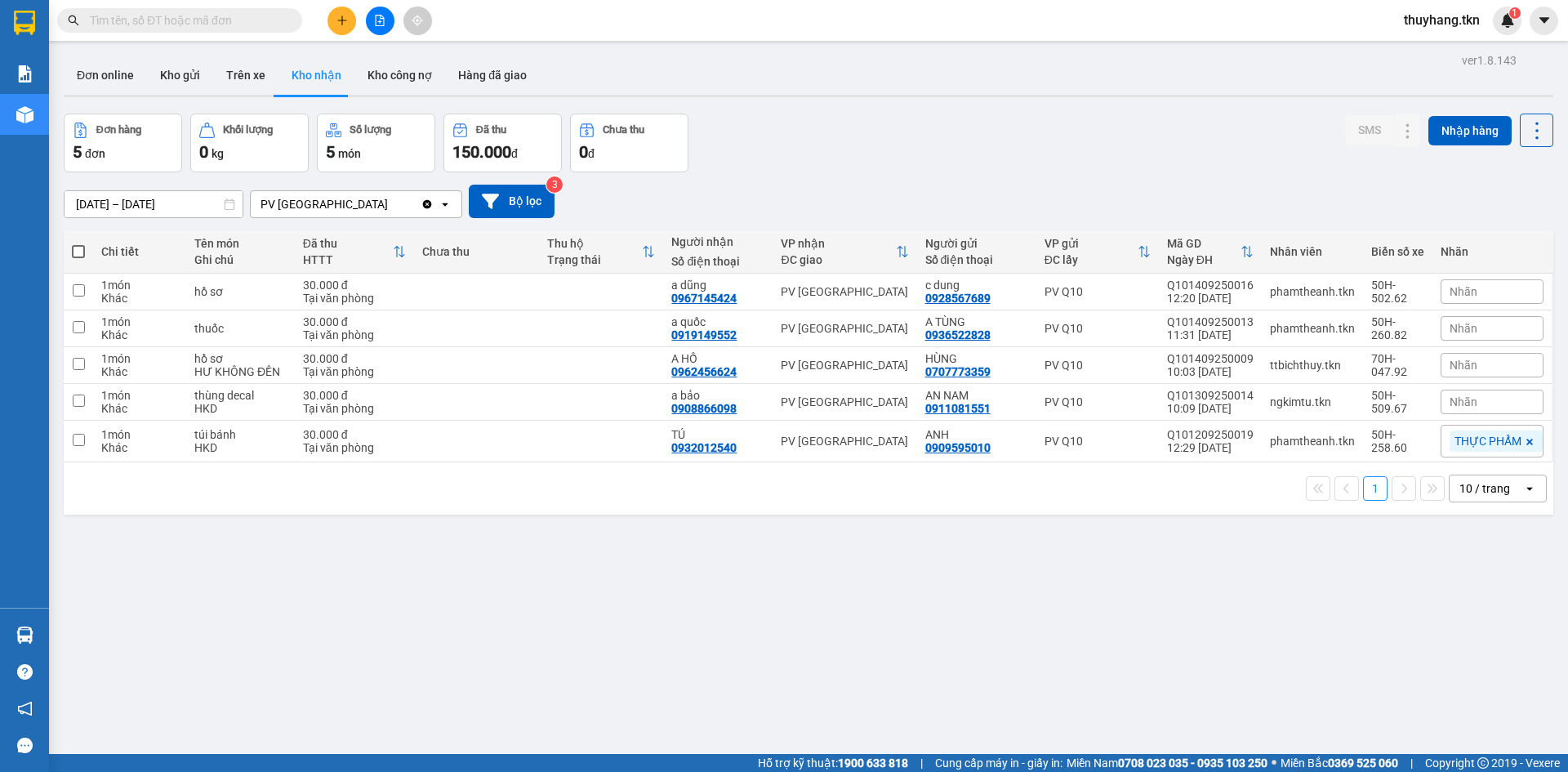
click at [338, 23] on icon "plus" at bounding box center [342, 21] width 12 height 12
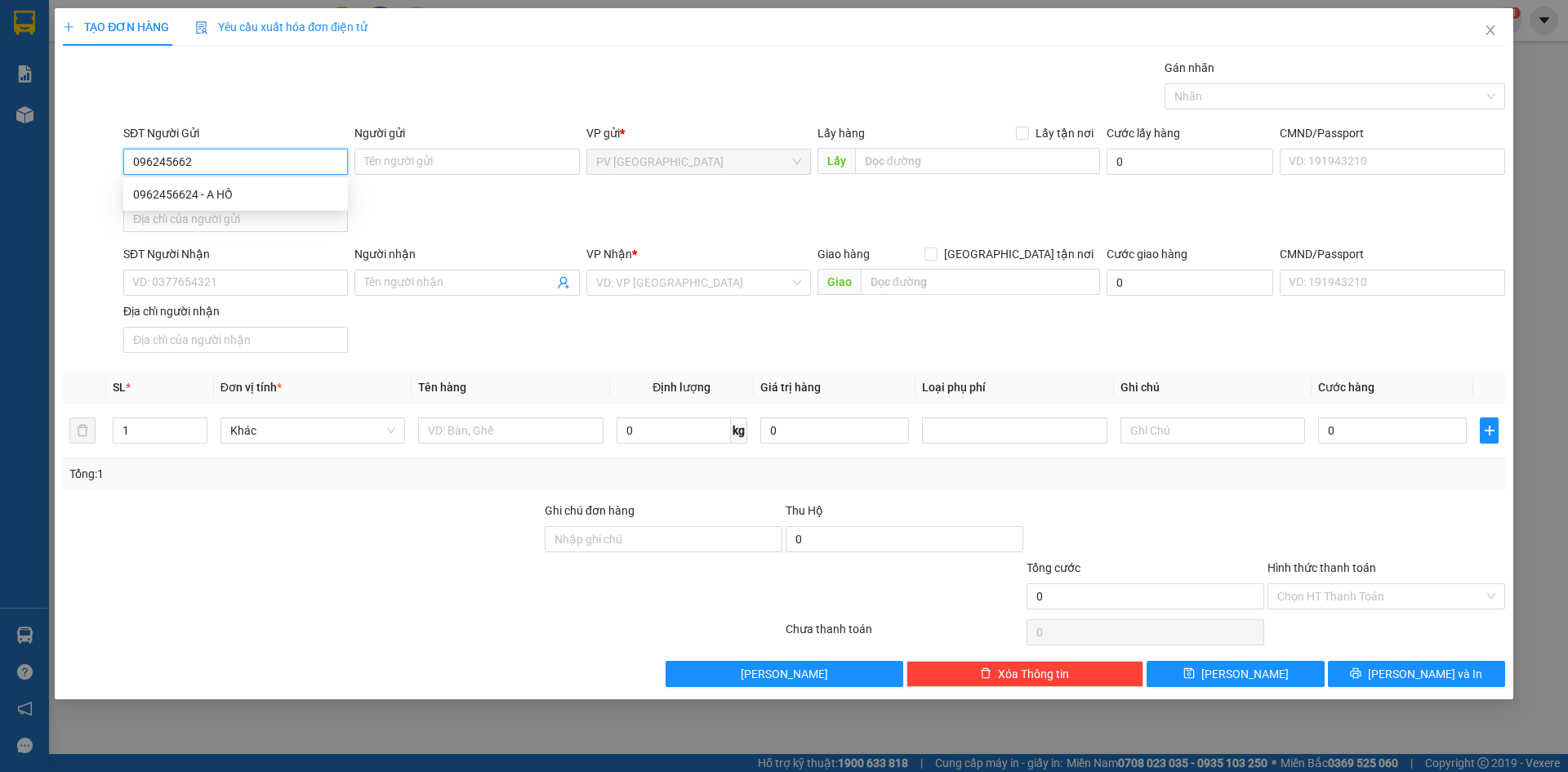
type input "0962456624"
click at [266, 190] on div "0962456624 - A HỒ" at bounding box center [235, 195] width 205 height 18
type input "A HỒ"
type input "0976054748"
type input "KHÁNH"
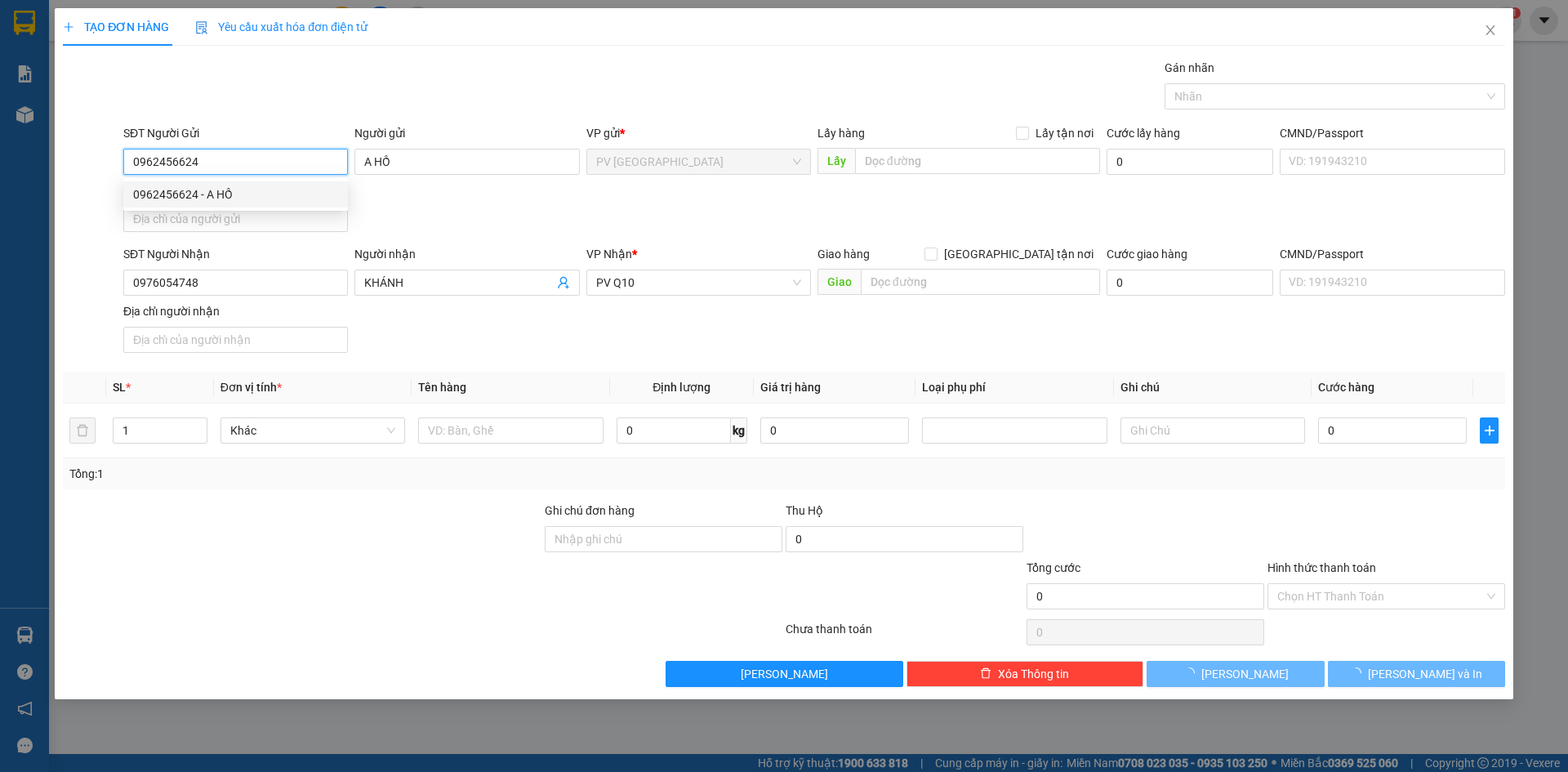
type input "30.000"
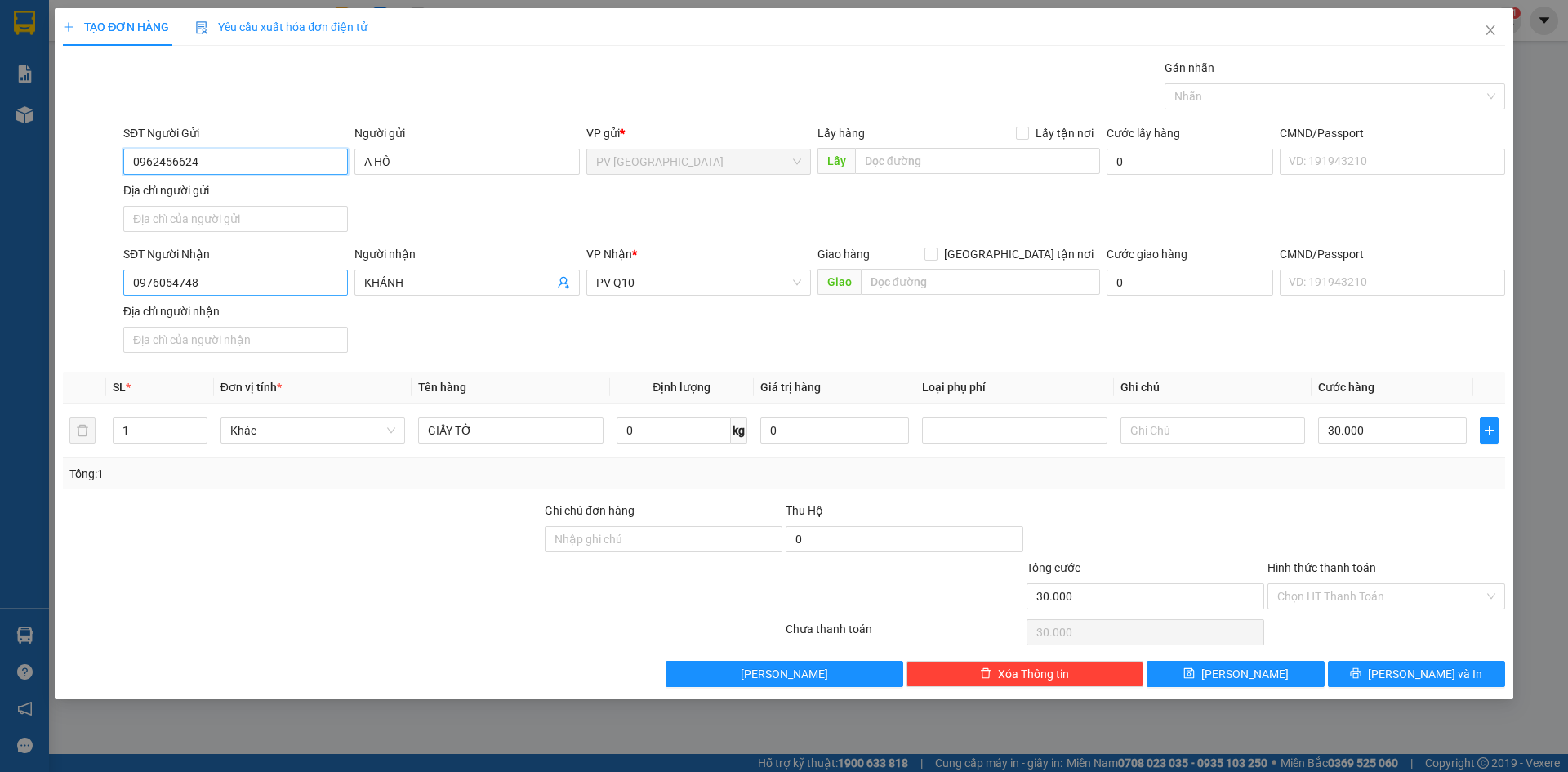
type input "0962456624"
click at [303, 288] on input "0976054748" at bounding box center [235, 283] width 225 height 27
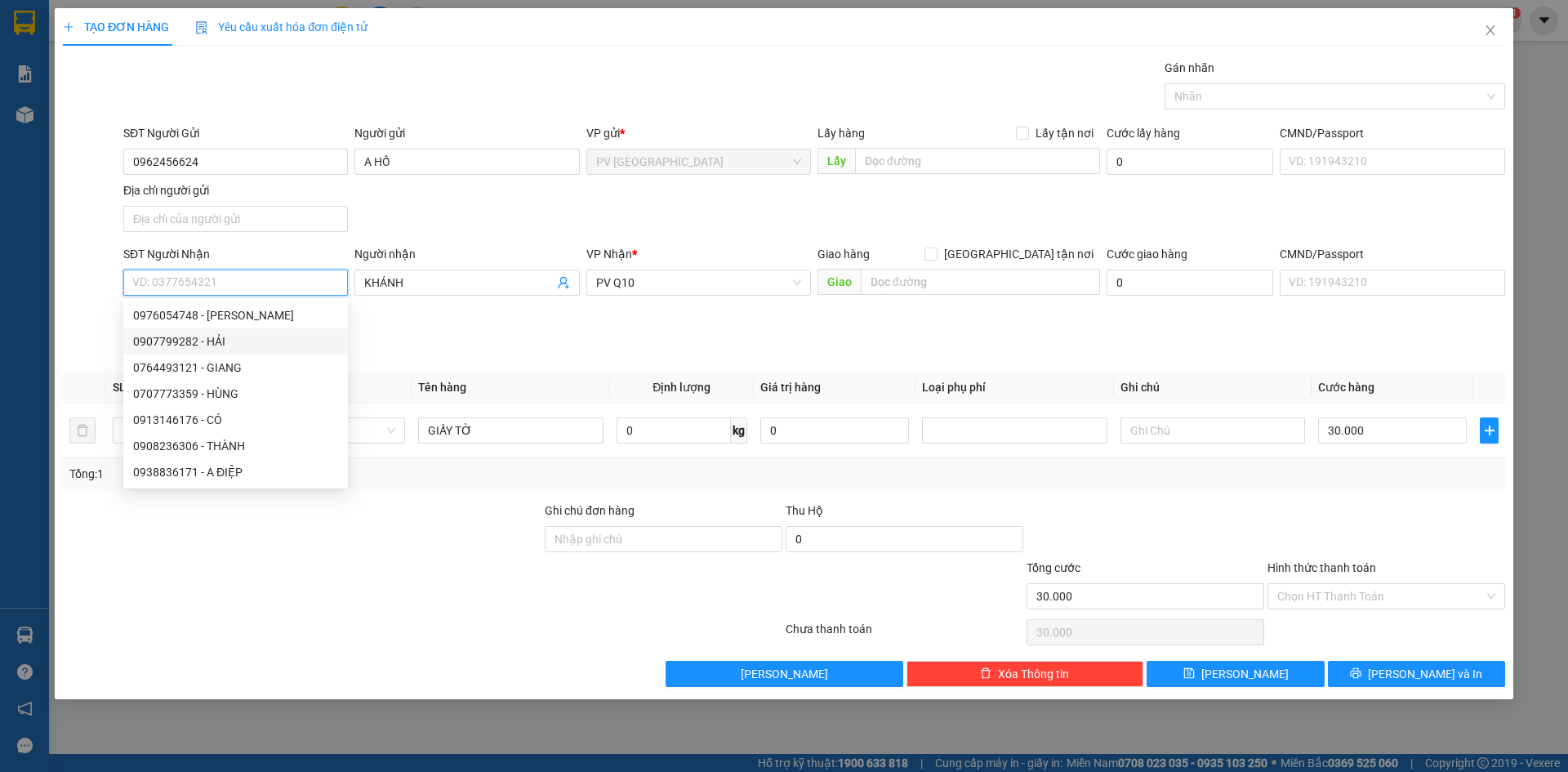
click at [217, 340] on div "0907799282 - HẢI" at bounding box center [235, 342] width 205 height 18
type input "0907799282"
type input "HẢI"
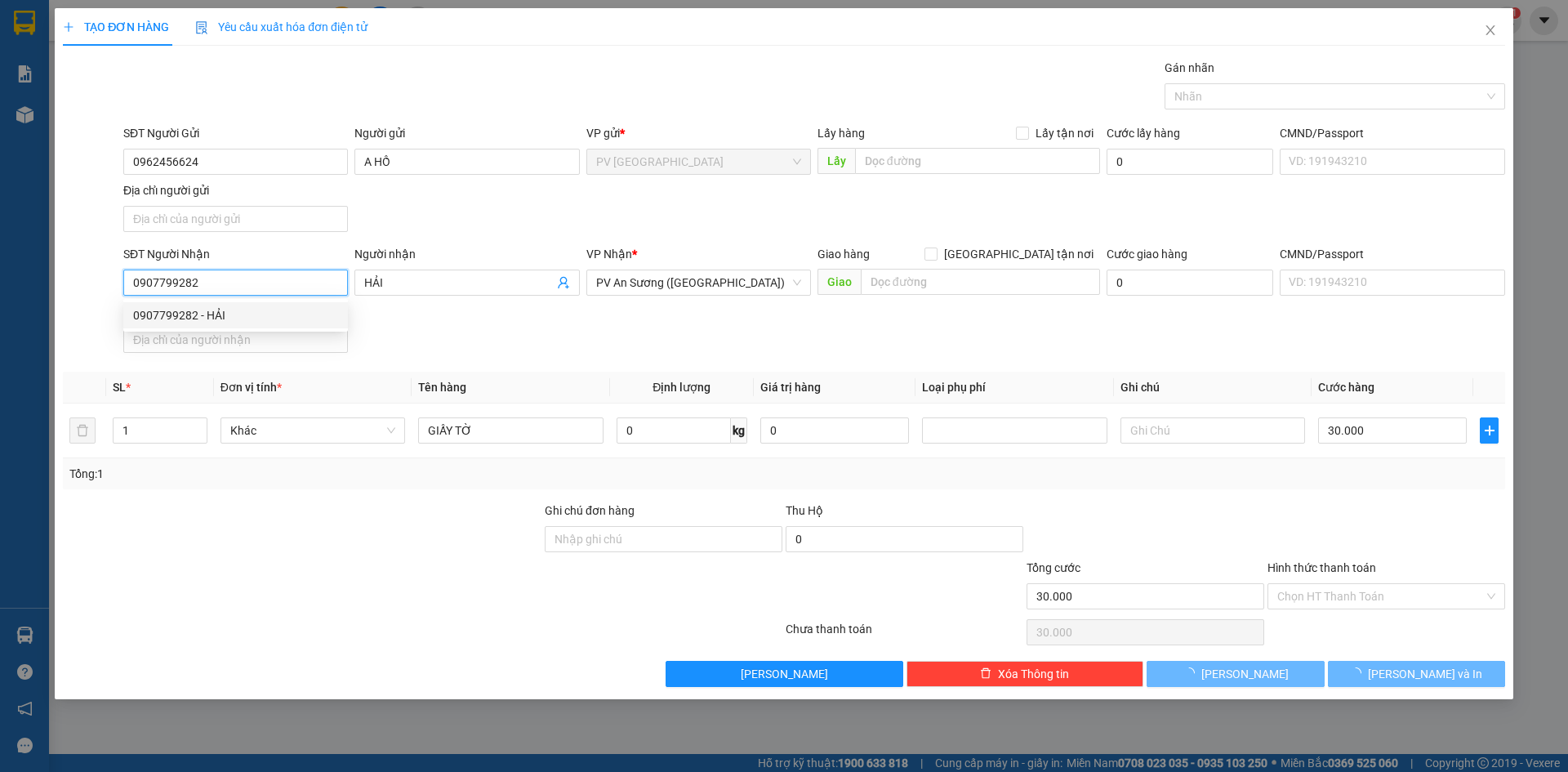
type input "20.000"
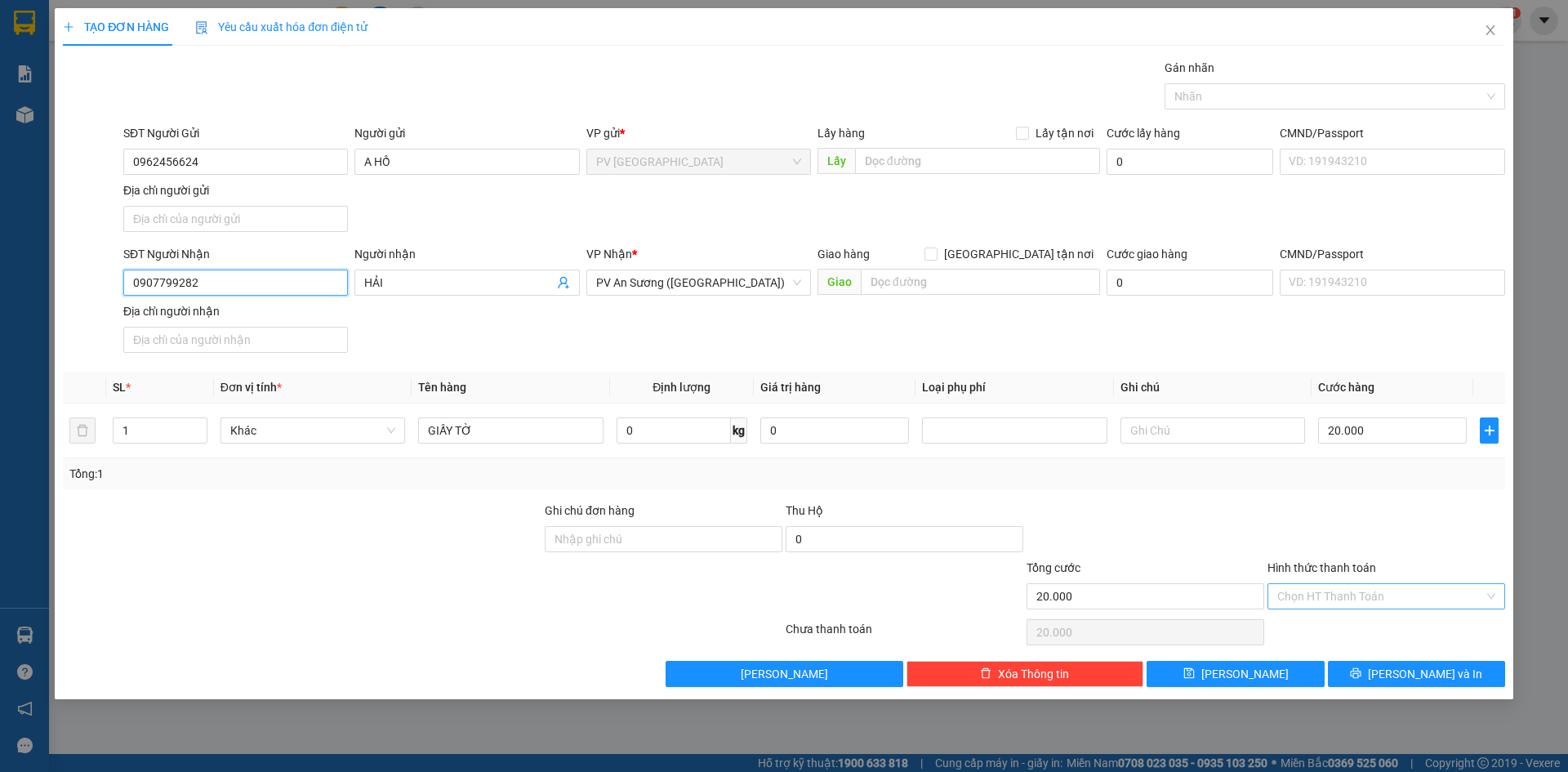
type input "0907799282"
click at [1346, 590] on input "Hình thức thanh toán" at bounding box center [1380, 596] width 206 height 25
click at [1347, 627] on div "Tại văn phòng" at bounding box center [1386, 629] width 218 height 18
type input "0"
click at [1374, 679] on button "[PERSON_NAME] và In" at bounding box center [1416, 674] width 177 height 27
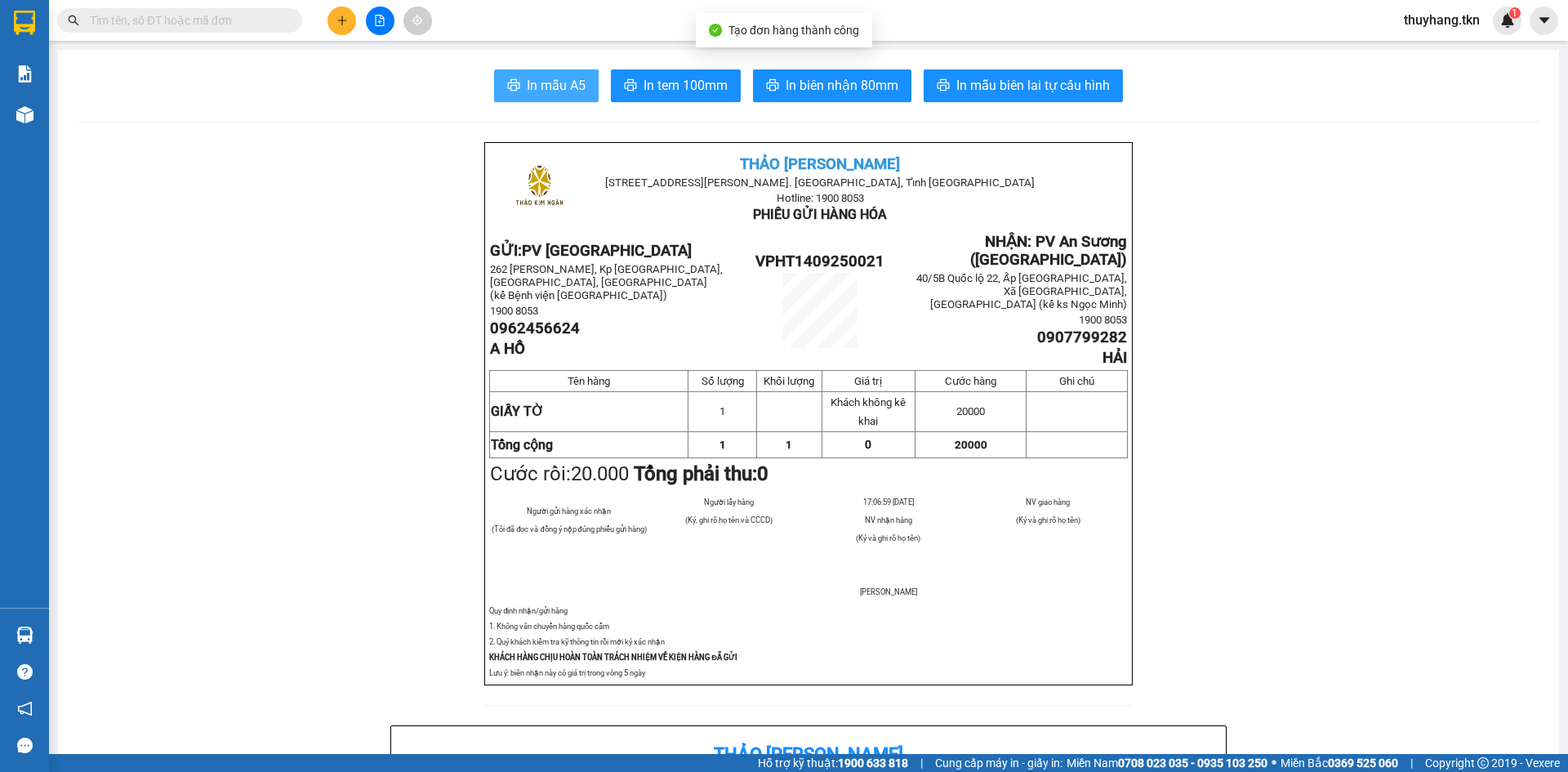
click at [551, 80] on span "In mẫu A5" at bounding box center [556, 85] width 59 height 21
click at [343, 20] on icon "plus" at bounding box center [342, 21] width 12 height 12
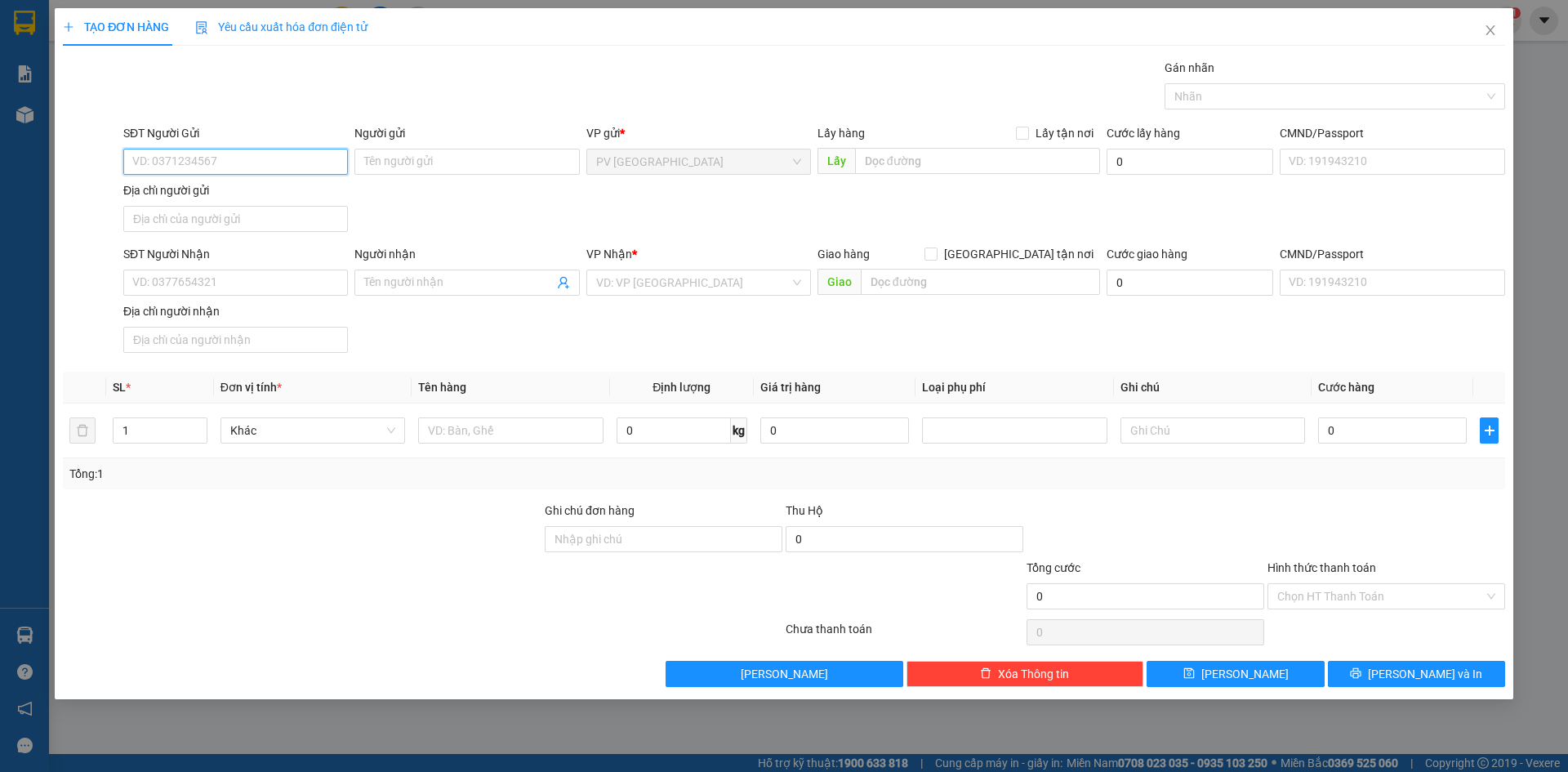
click at [322, 169] on input "SĐT Người Gửi" at bounding box center [235, 162] width 225 height 27
click at [138, 161] on input "00944744257" at bounding box center [235, 162] width 225 height 27
click at [224, 164] on input "0944744257" at bounding box center [235, 162] width 225 height 27
drag, startPoint x: 198, startPoint y: 160, endPoint x: 88, endPoint y: 158, distance: 110.0
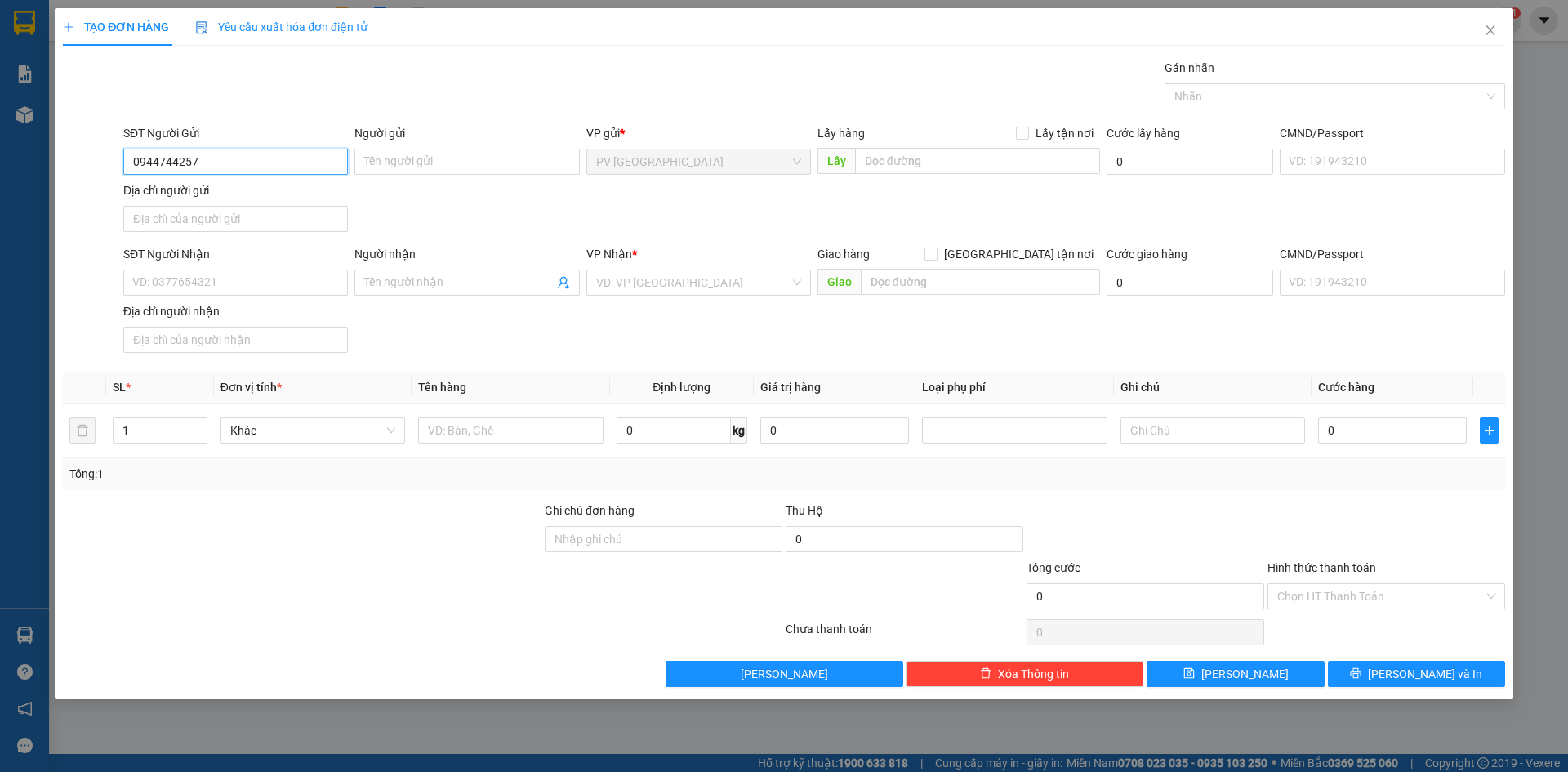
click at [89, 158] on div "SĐT Người Gửi 0944744257 0944744257 Người gửi Tên người gửi VP gửi * PV Hòa Thà…" at bounding box center [784, 182] width 1445 height 114
type input "0944744257"
click at [212, 272] on input "SĐT Người Nhận" at bounding box center [235, 283] width 225 height 27
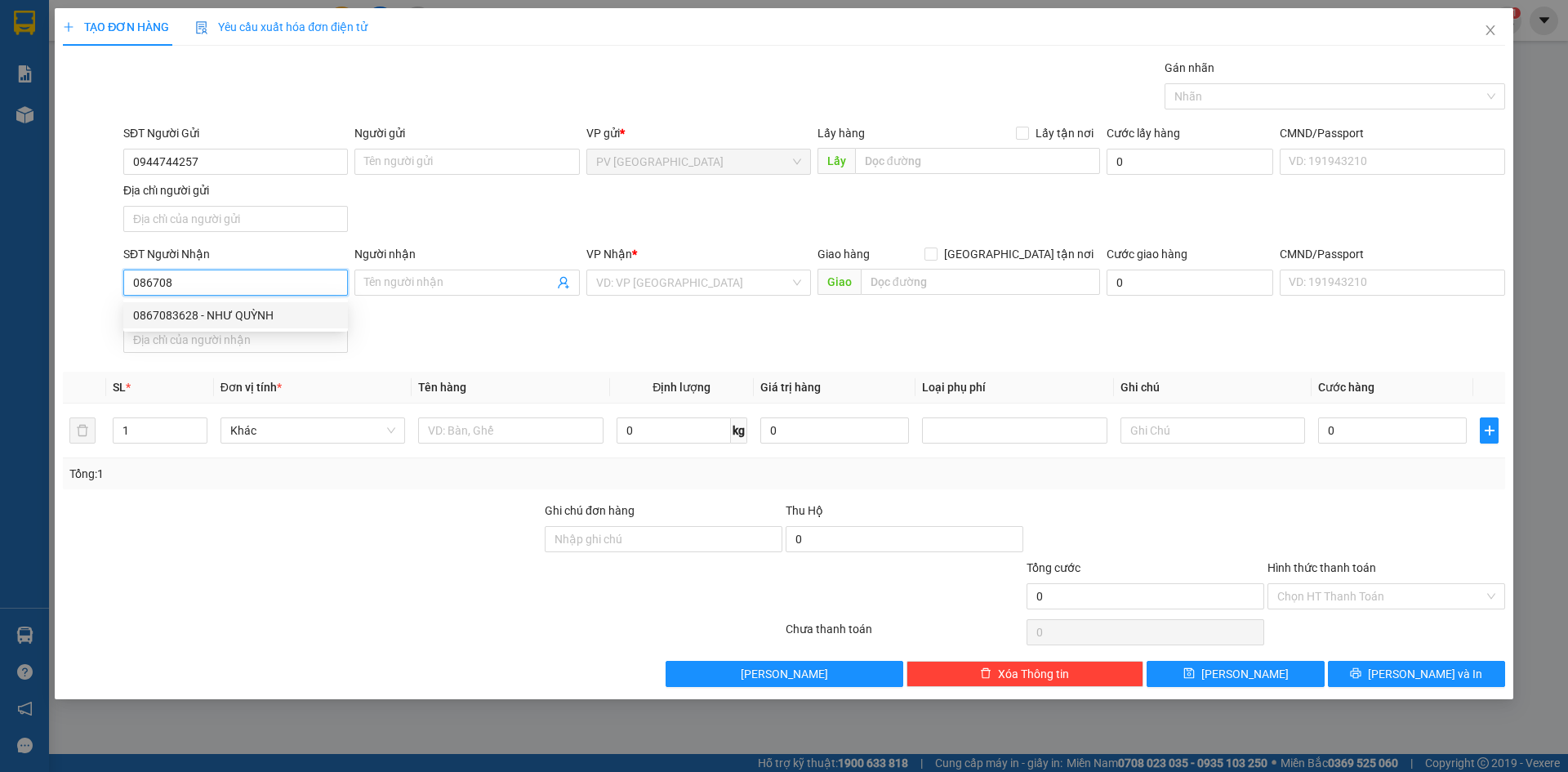
click at [246, 310] on div "0867083628 - NHƯ QUỲNH" at bounding box center [235, 315] width 205 height 18
type input "0867083628"
type input "NHƯ QUỲNH"
type input "30.000"
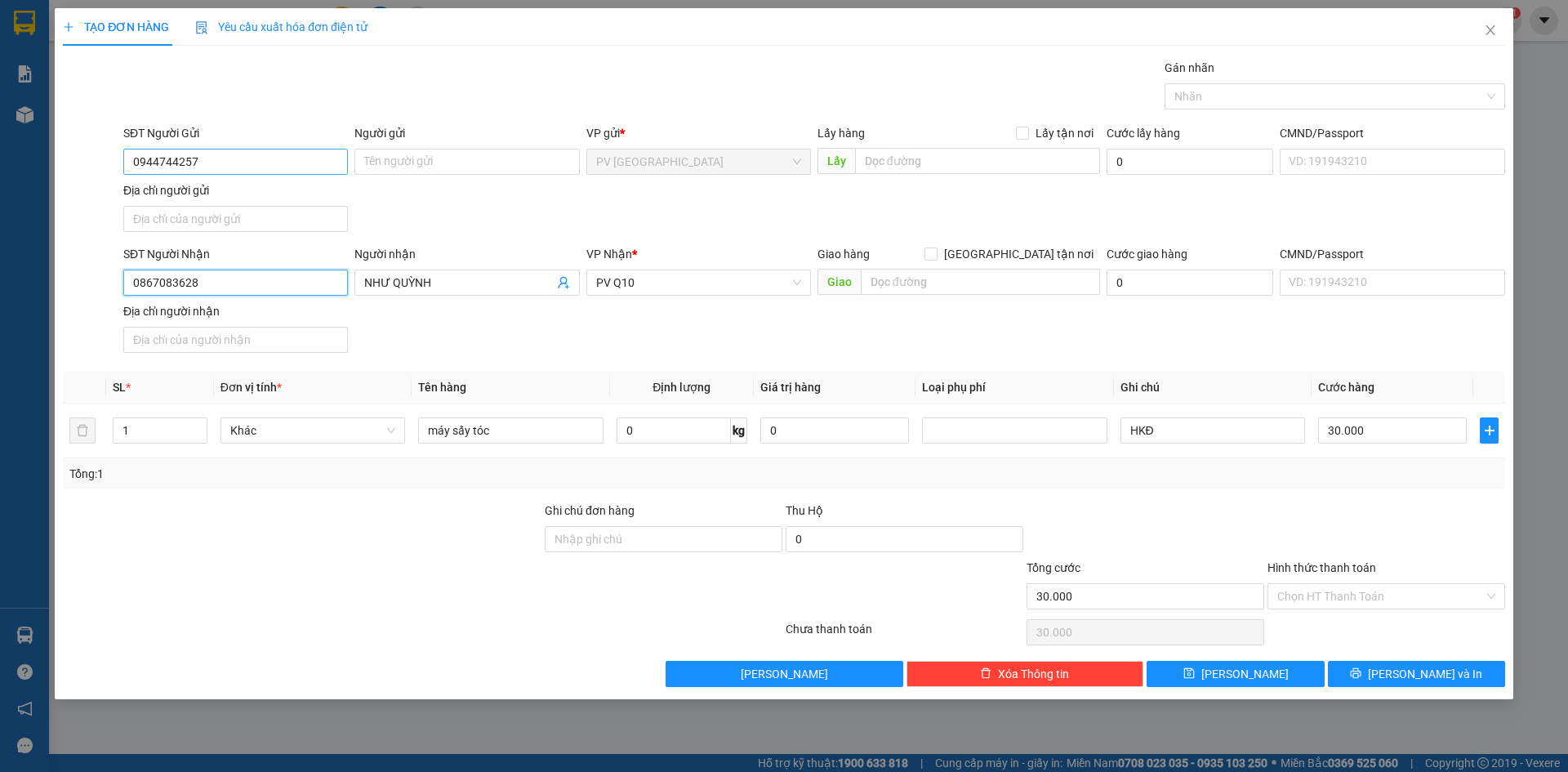
type input "0867083628"
click at [240, 160] on input "0944744257" at bounding box center [235, 162] width 225 height 27
click at [252, 282] on input "0867083628" at bounding box center [235, 283] width 225 height 27
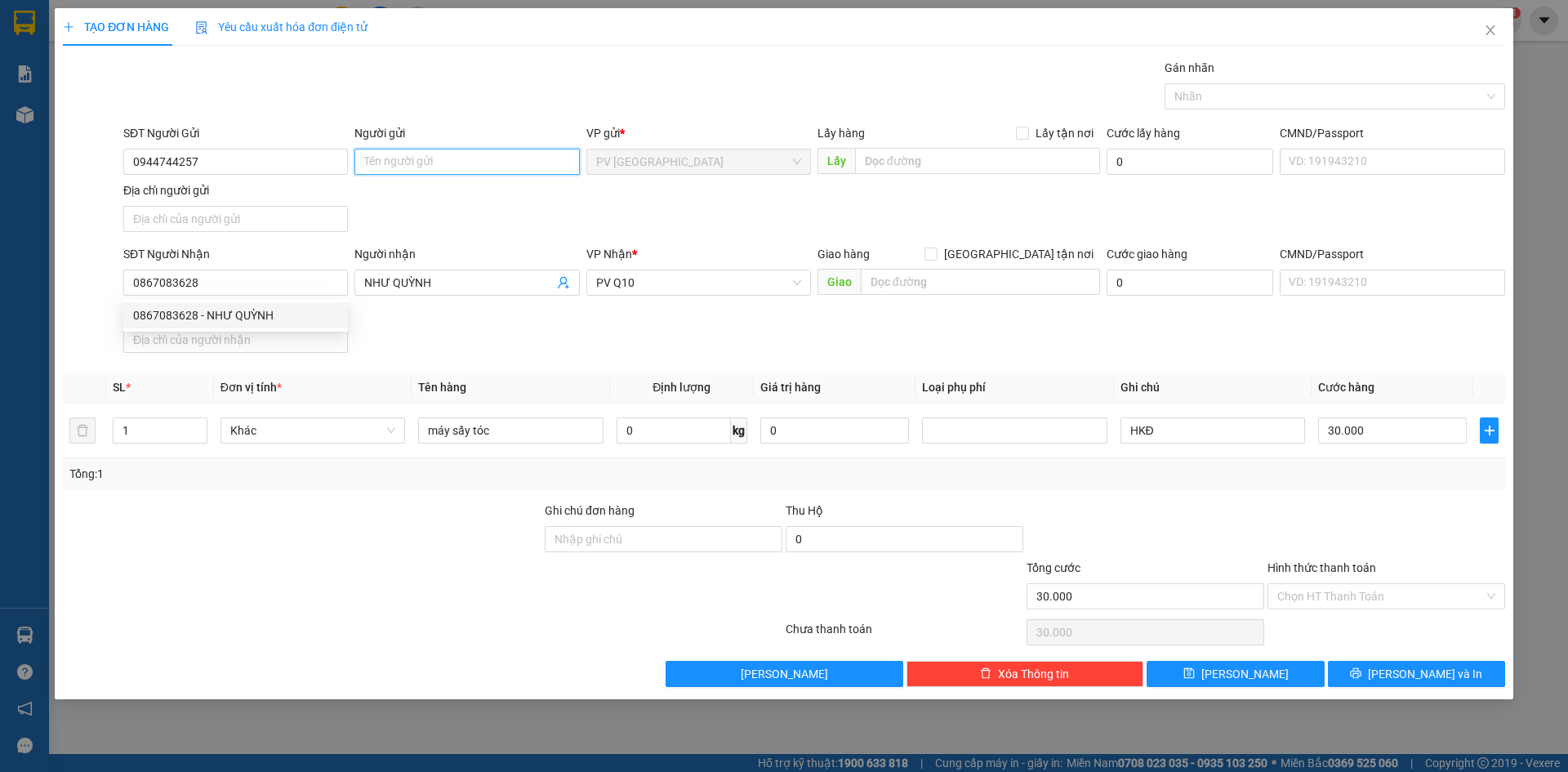
click at [440, 158] on input "Người gửi" at bounding box center [467, 162] width 225 height 27
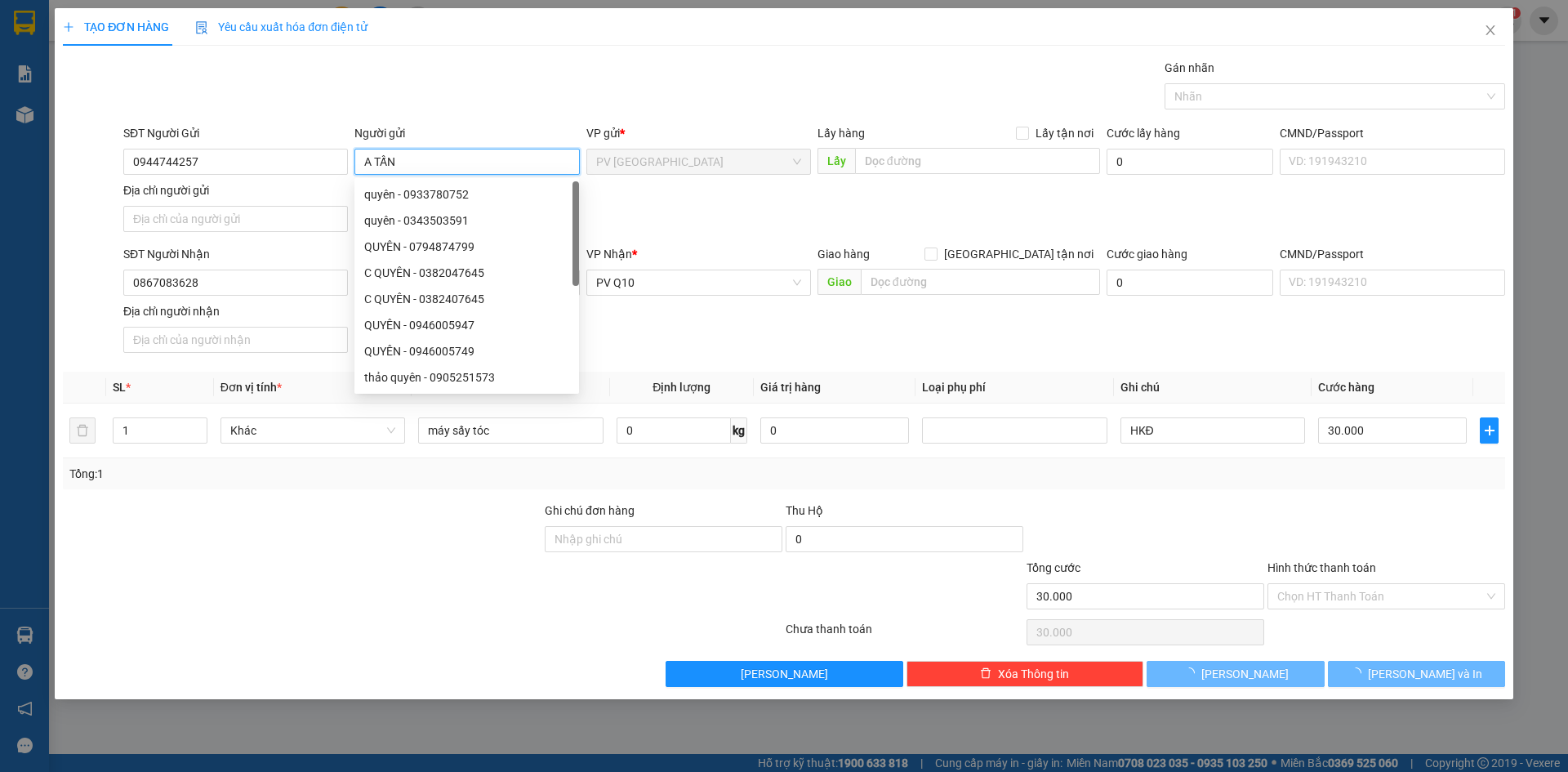
type input "A TẤN"
click at [653, 323] on div "SĐT Người Nhận 0867083628 Người nhận NHƯ QUỲNH VP Nhận * PV Q10 Giao hàng Giao …" at bounding box center [814, 303] width 1388 height 114
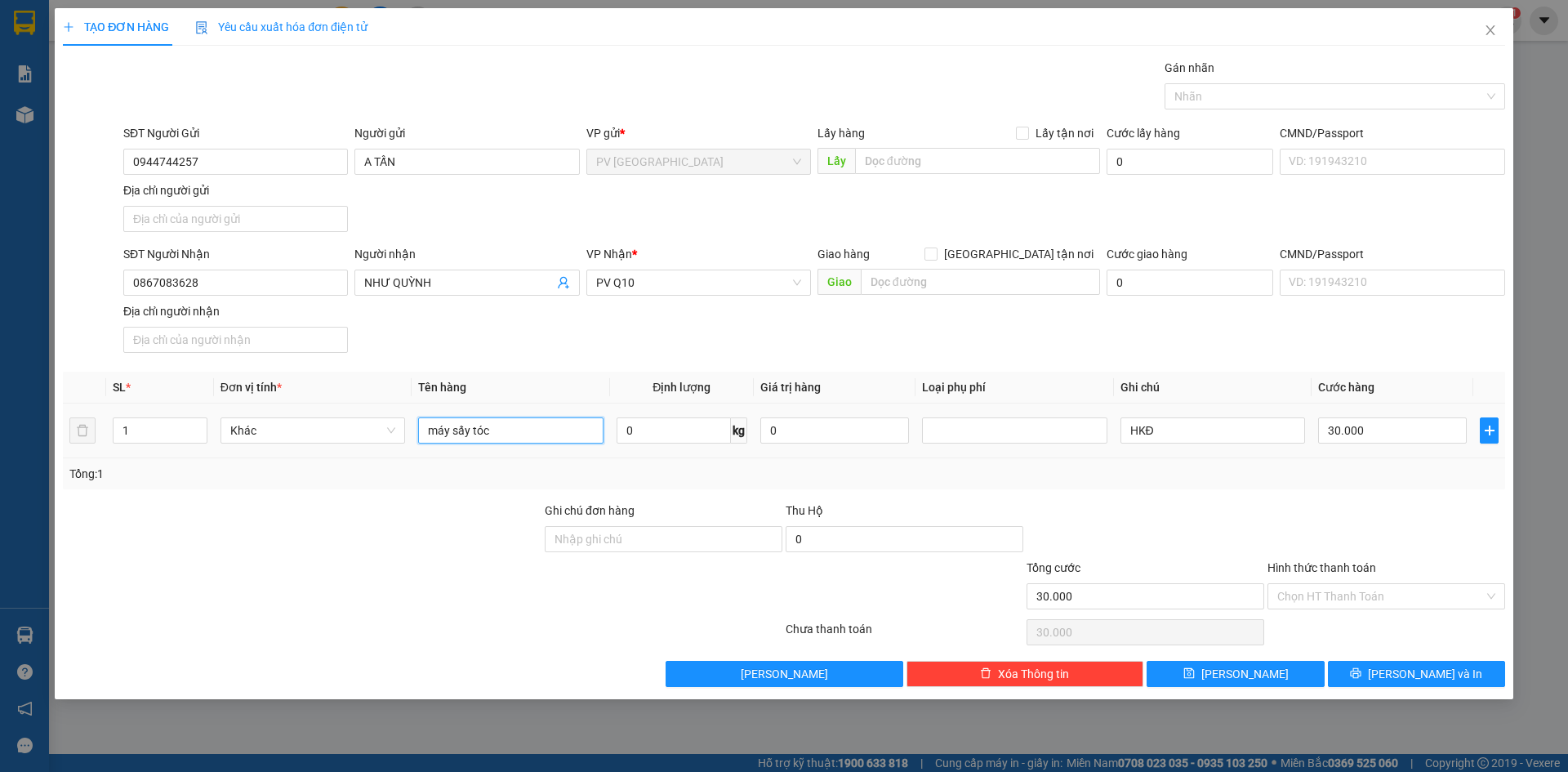
click at [521, 424] on input "máy sấy tóc" at bounding box center [510, 430] width 185 height 27
click at [202, 426] on span "up" at bounding box center [199, 426] width 10 height 10
type input "3"
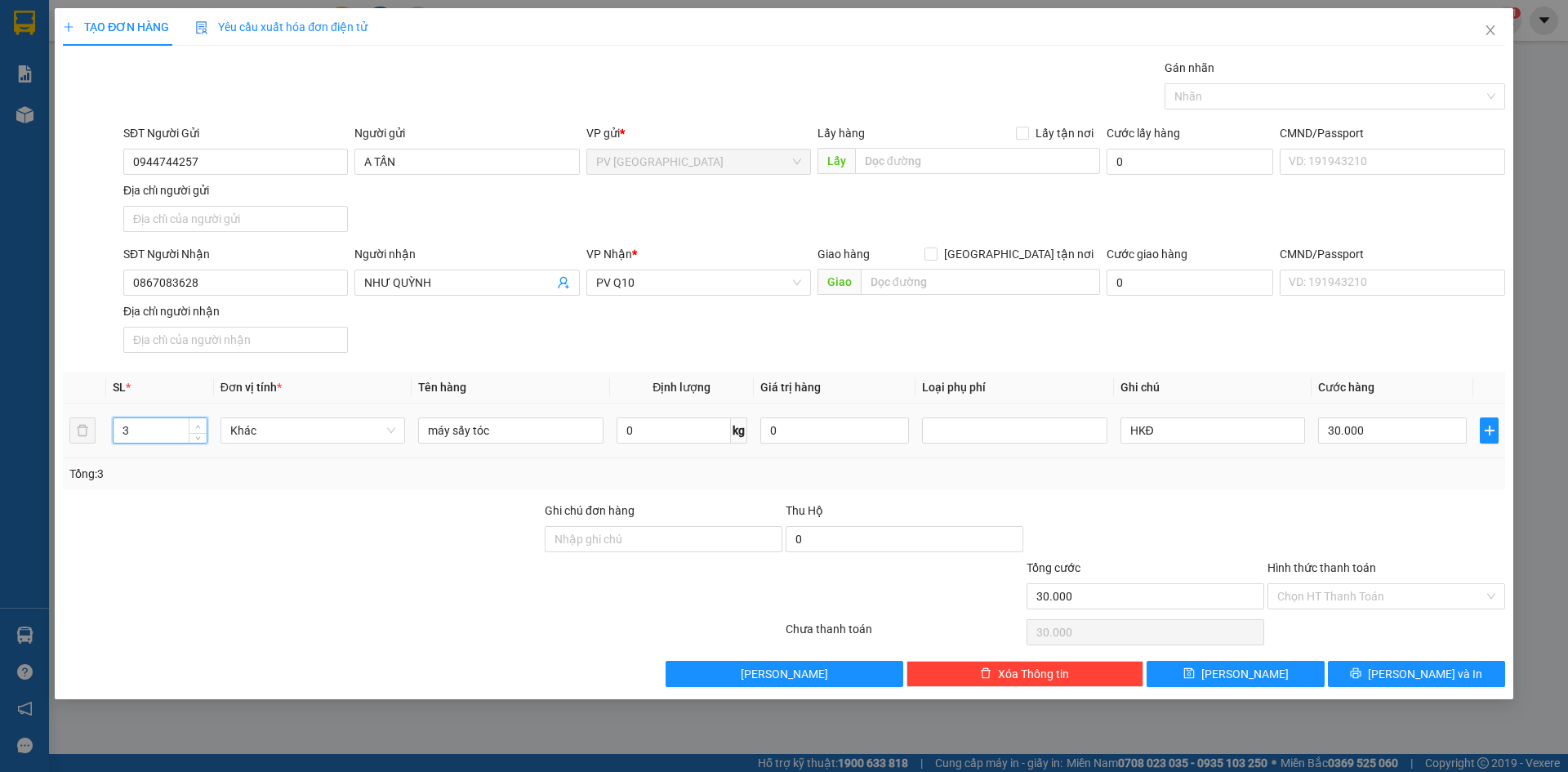
click at [202, 426] on span "up" at bounding box center [199, 426] width 10 height 10
click at [501, 436] on input "máy sấy tóc" at bounding box center [510, 430] width 185 height 27
type input "0"
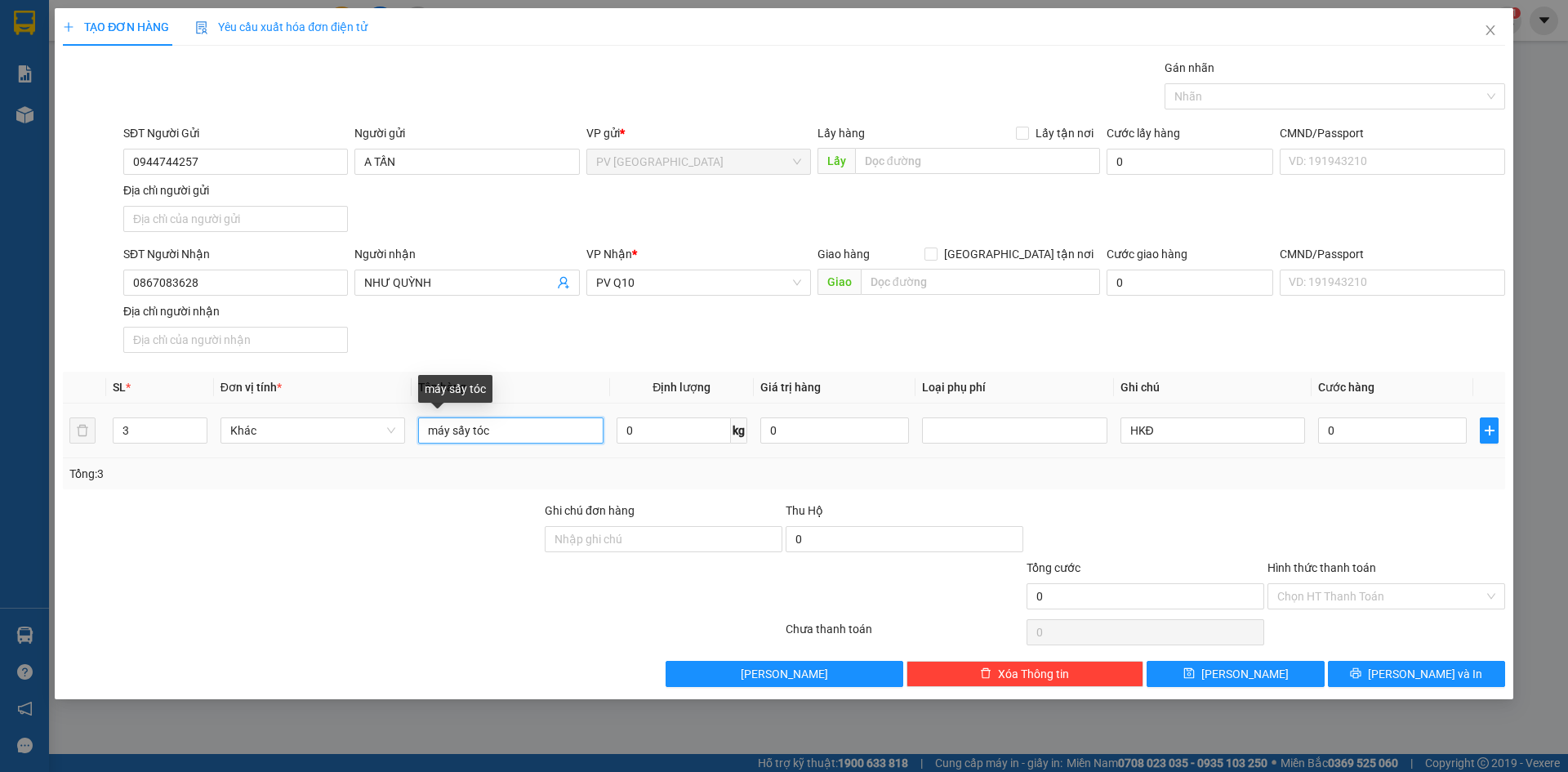
click at [501, 436] on input "máy sấy tóc" at bounding box center [510, 430] width 185 height 27
type input "1 VALI+1BALO+ 1 TÚI QUẦN ÁO"
click at [1193, 430] on input "HKĐ" at bounding box center [1212, 430] width 185 height 27
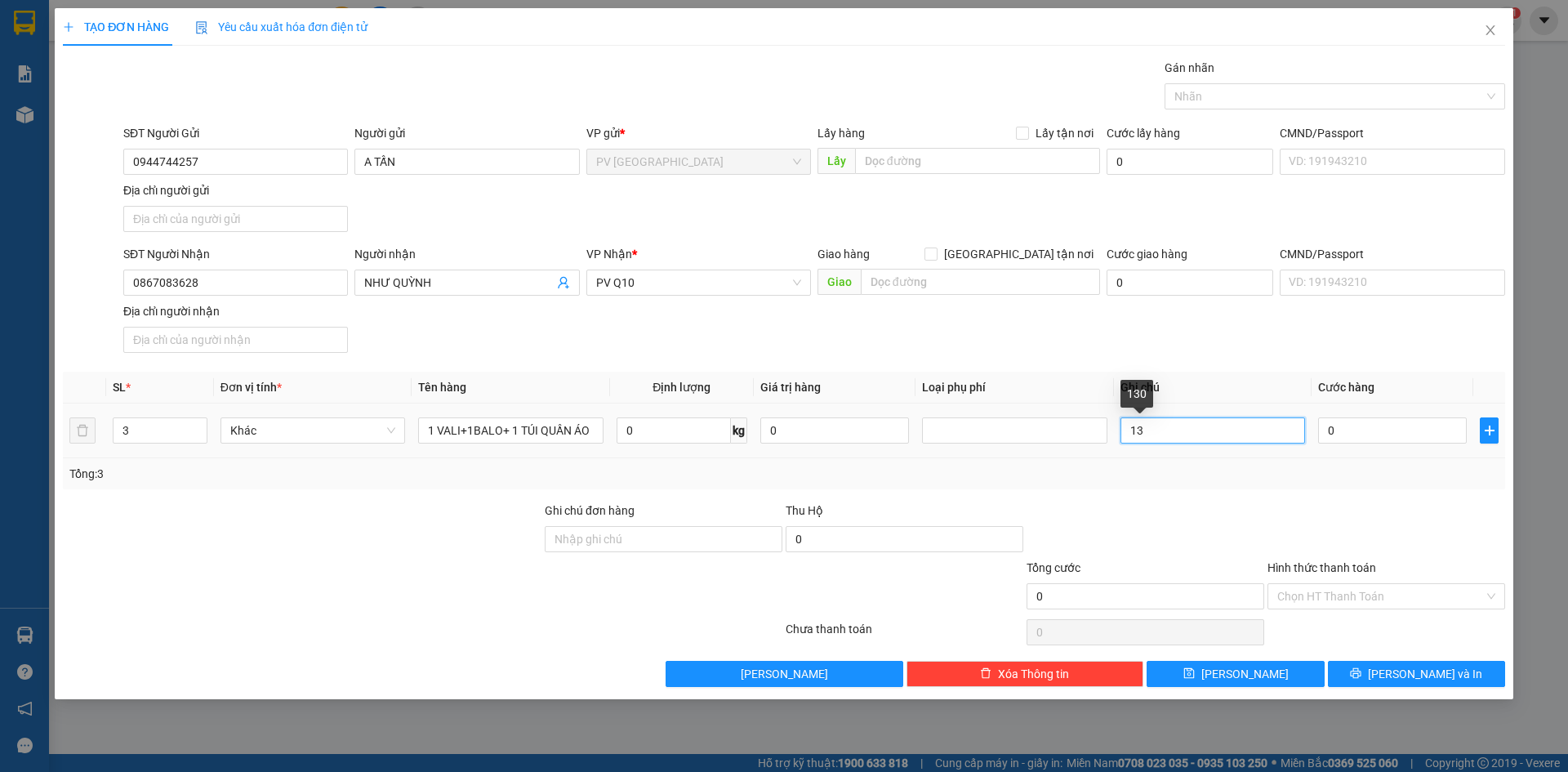
type input "1"
click at [1416, 425] on input "0" at bounding box center [1391, 430] width 148 height 27
type input "1"
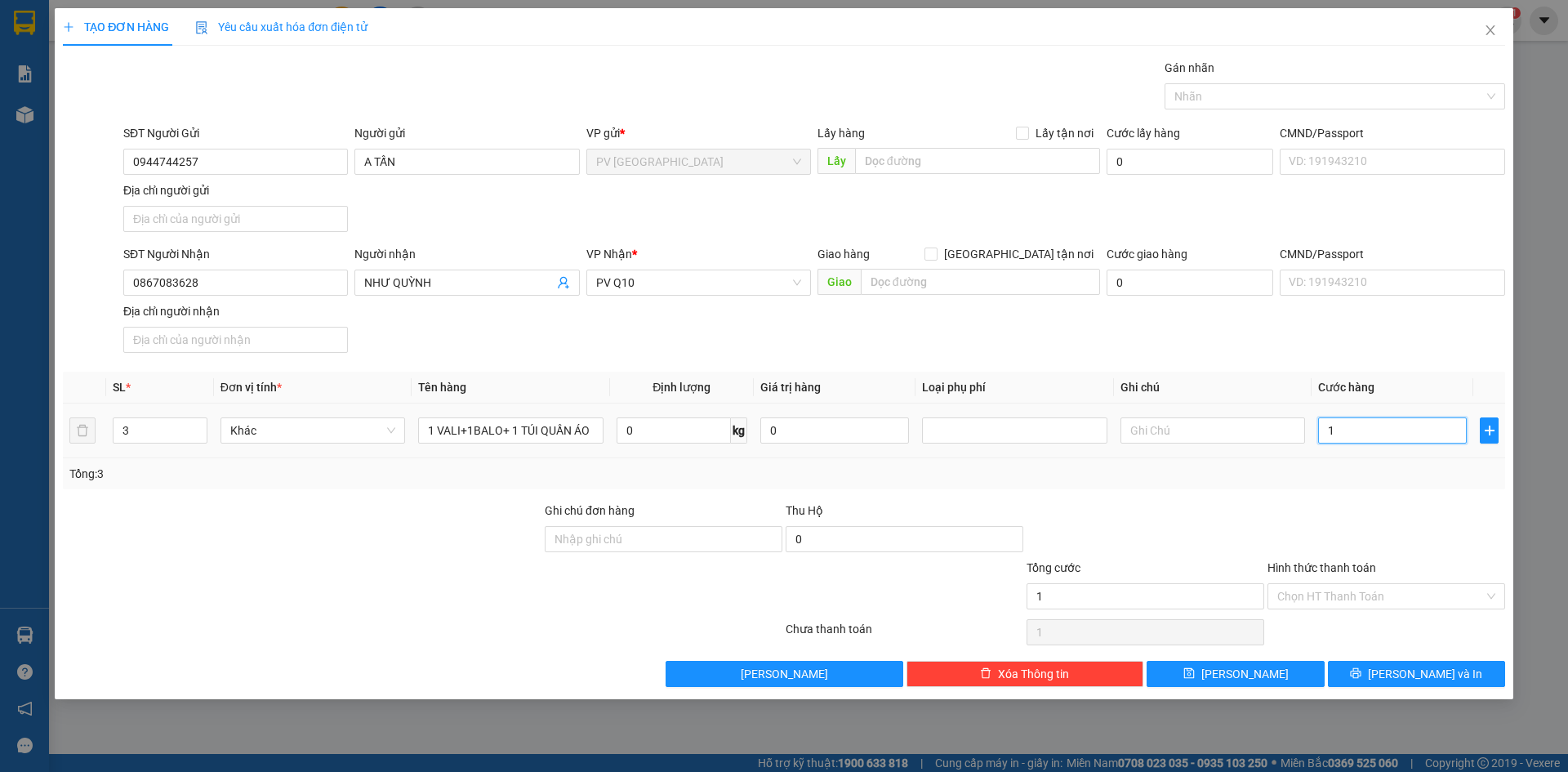
type input "13"
type input "130"
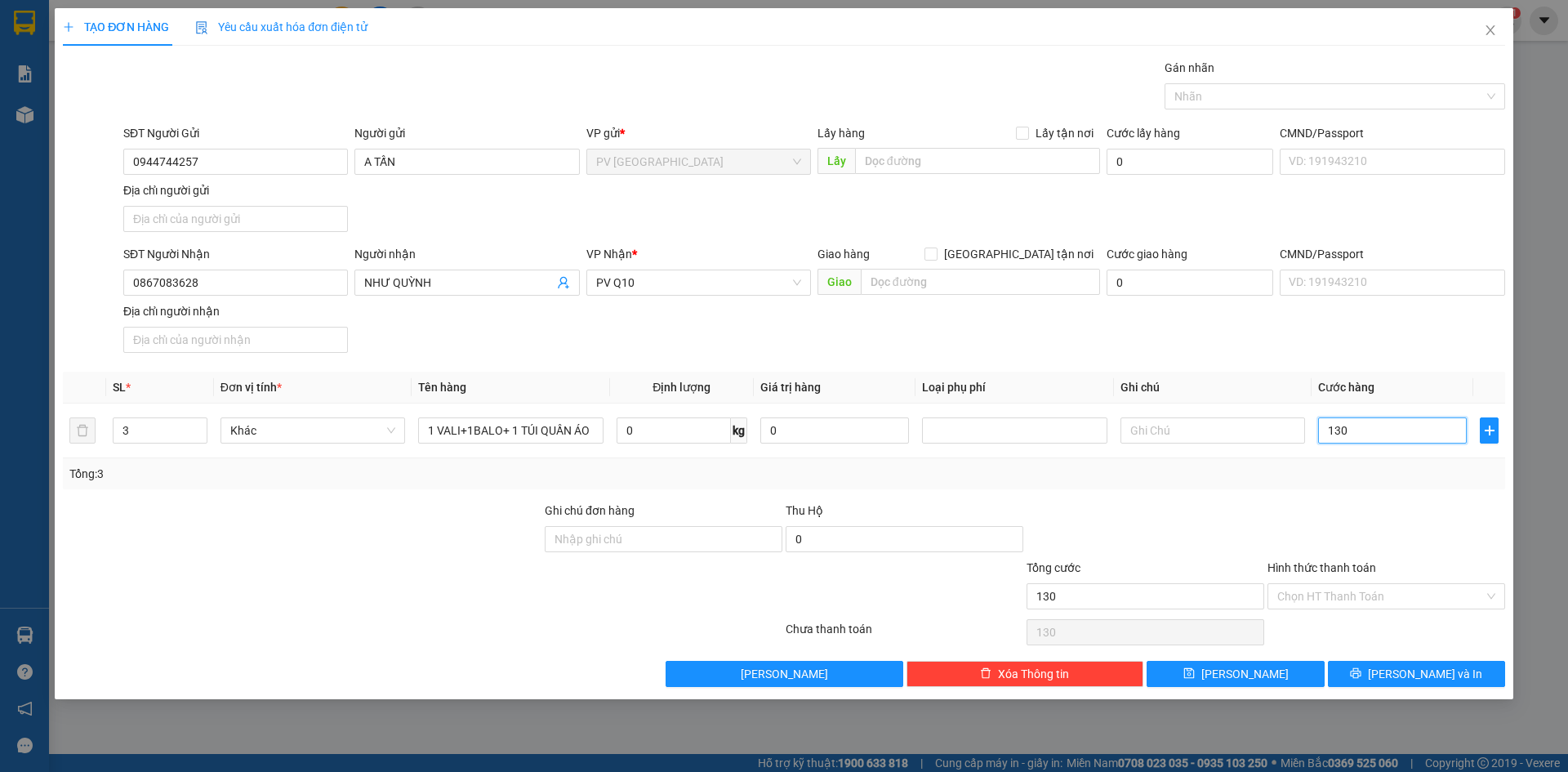
type input "130"
type input "130.000"
click at [1355, 515] on div at bounding box center [1386, 530] width 241 height 57
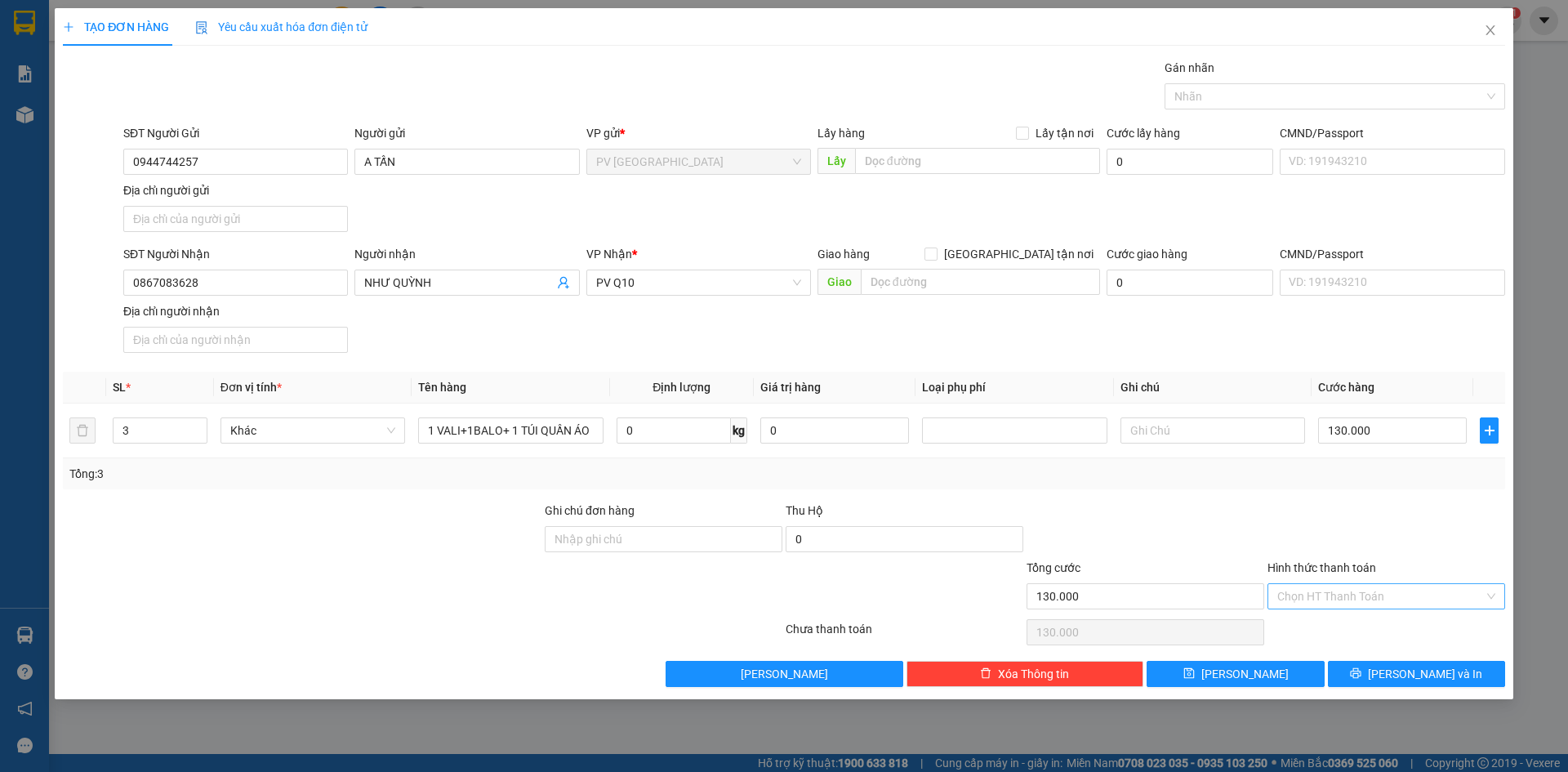
click at [1327, 604] on input "Hình thức thanh toán" at bounding box center [1380, 596] width 206 height 25
click at [1323, 630] on div "Tại văn phòng" at bounding box center [1386, 629] width 218 height 18
type input "0"
click at [1361, 676] on icon "printer" at bounding box center [1356, 673] width 12 height 12
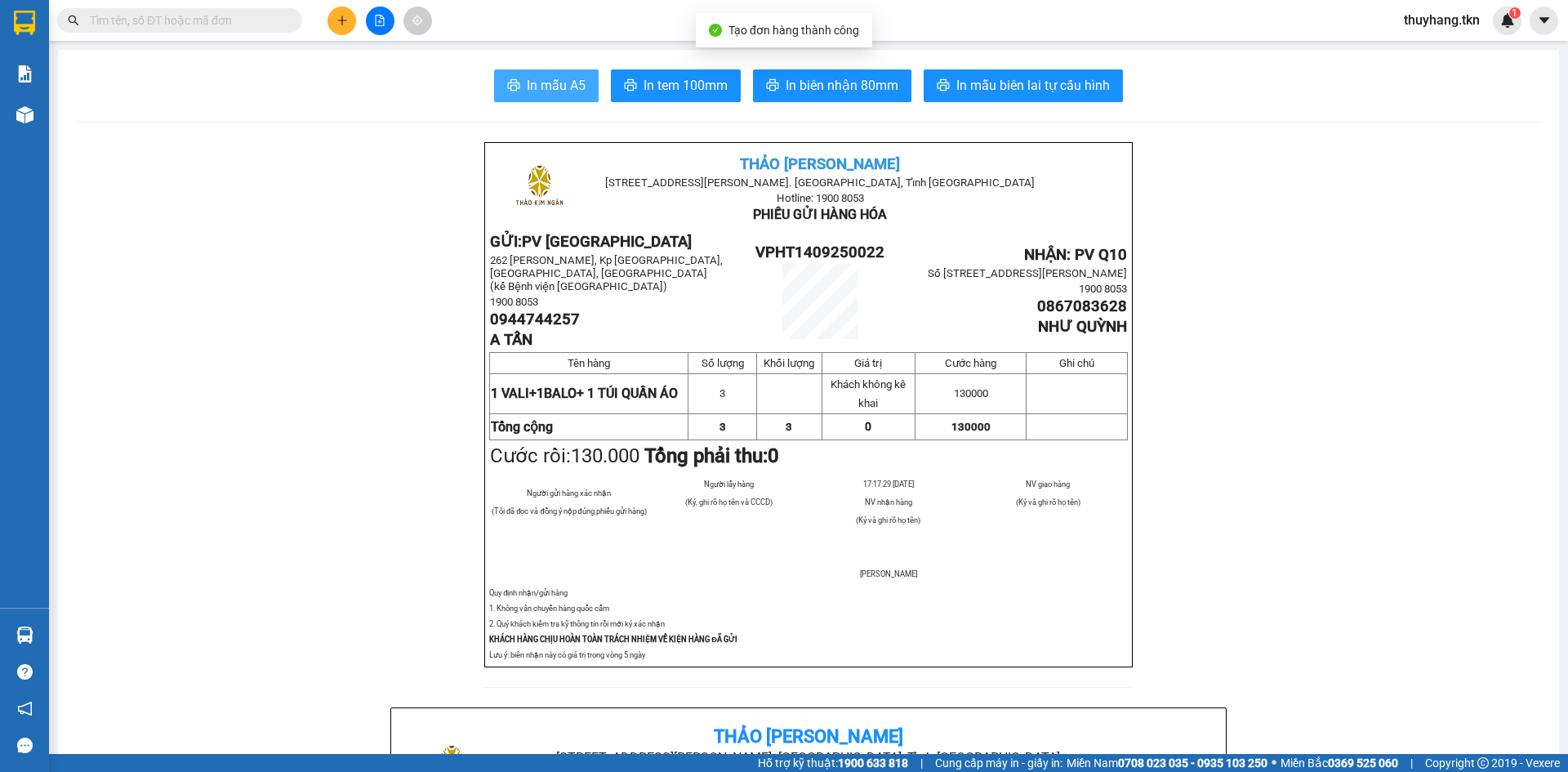
click at [512, 85] on icon "printer" at bounding box center [514, 85] width 12 height 12
click at [349, 22] on button at bounding box center [341, 21] width 28 height 28
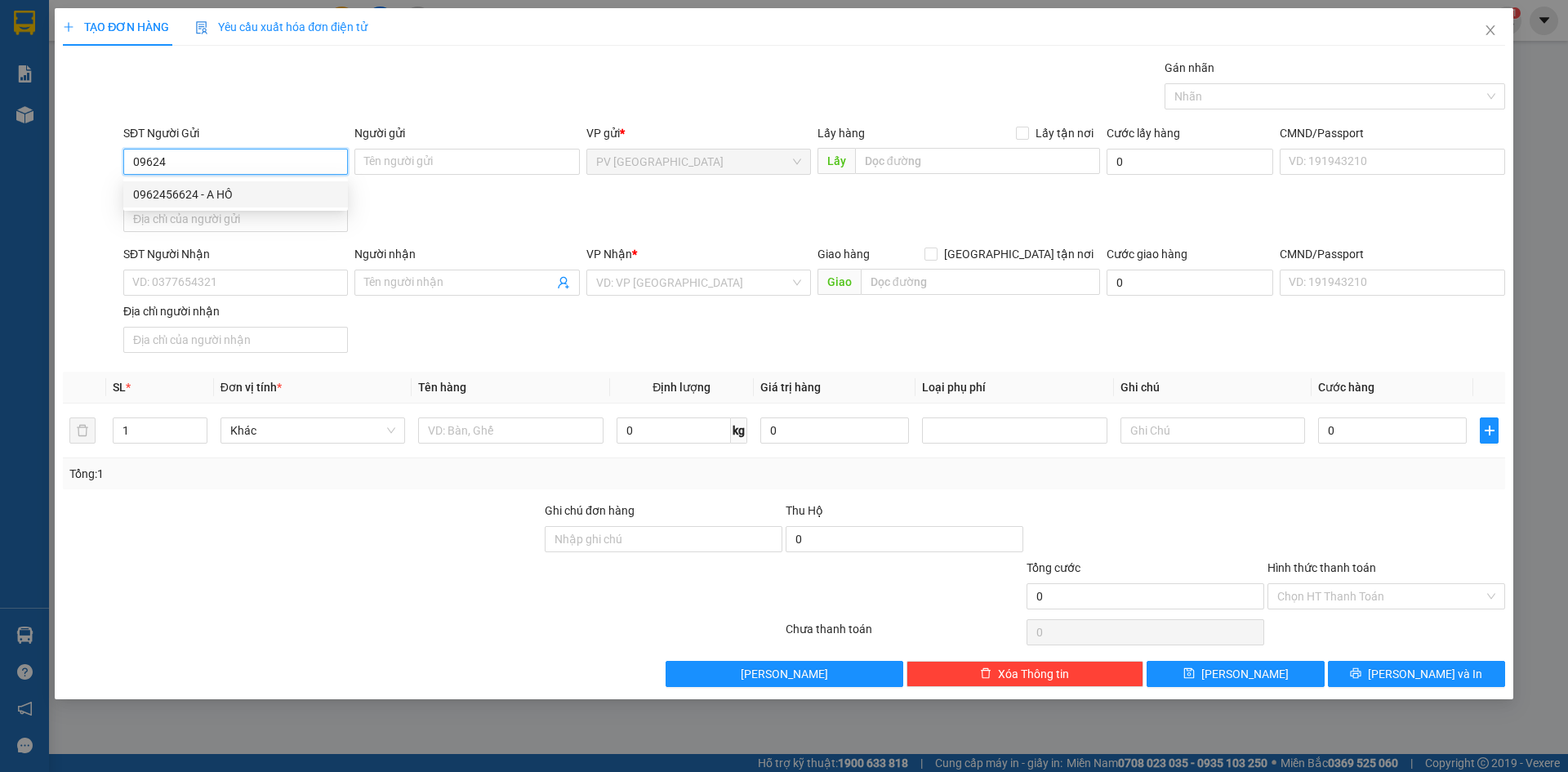
click at [273, 193] on div "0962456624 - A HỒ" at bounding box center [235, 195] width 205 height 18
type input "0962456624"
type input "A HỒ"
type input "0907799282"
type input "HẢI"
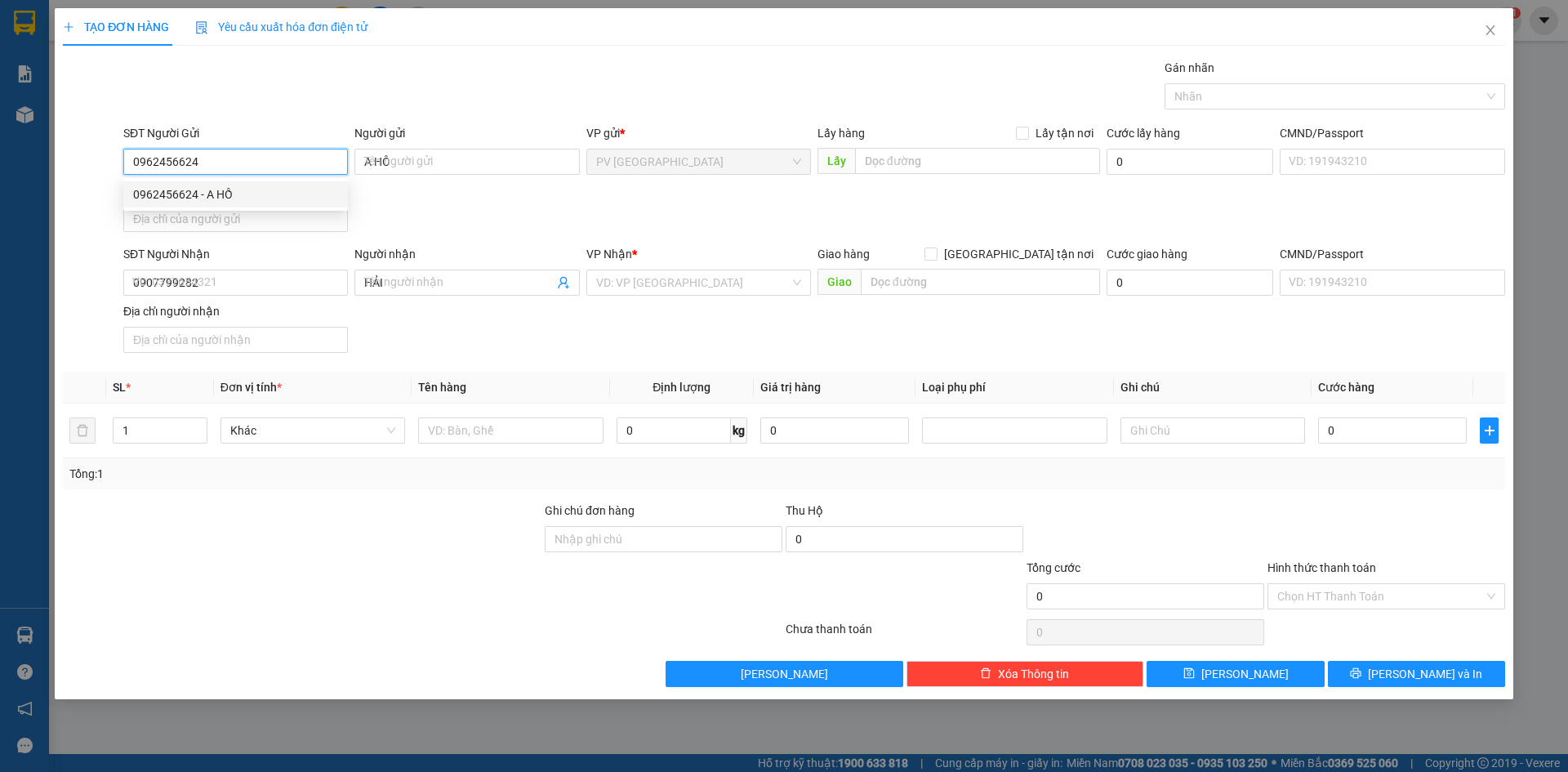
type input "20.000"
type input "0962456624"
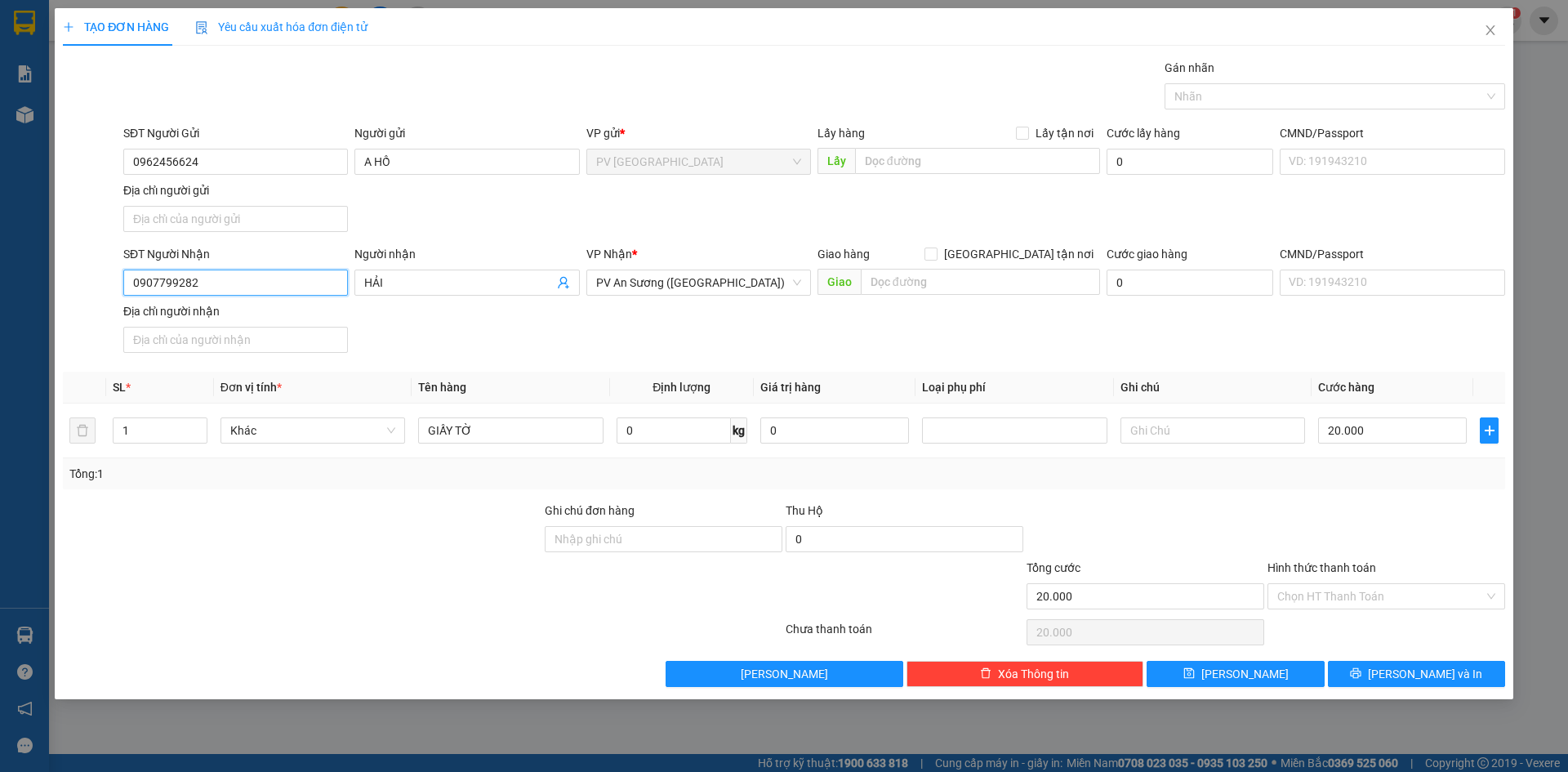
click at [270, 290] on input "0907799282" at bounding box center [235, 283] width 225 height 27
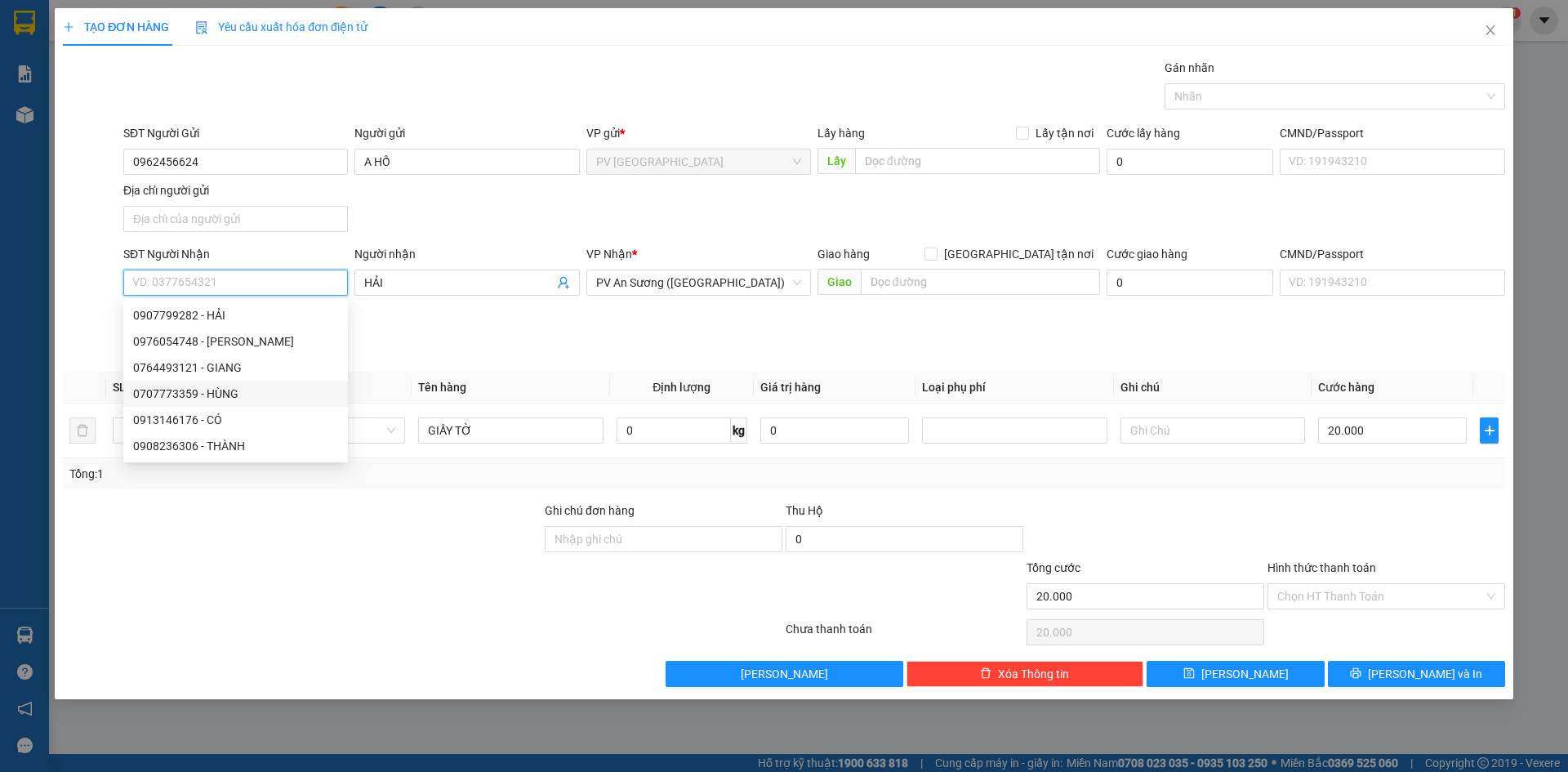
click at [244, 398] on div "0707773359 - HÙNG" at bounding box center [235, 394] width 205 height 18
type input "0707773359"
type input "HÙNG"
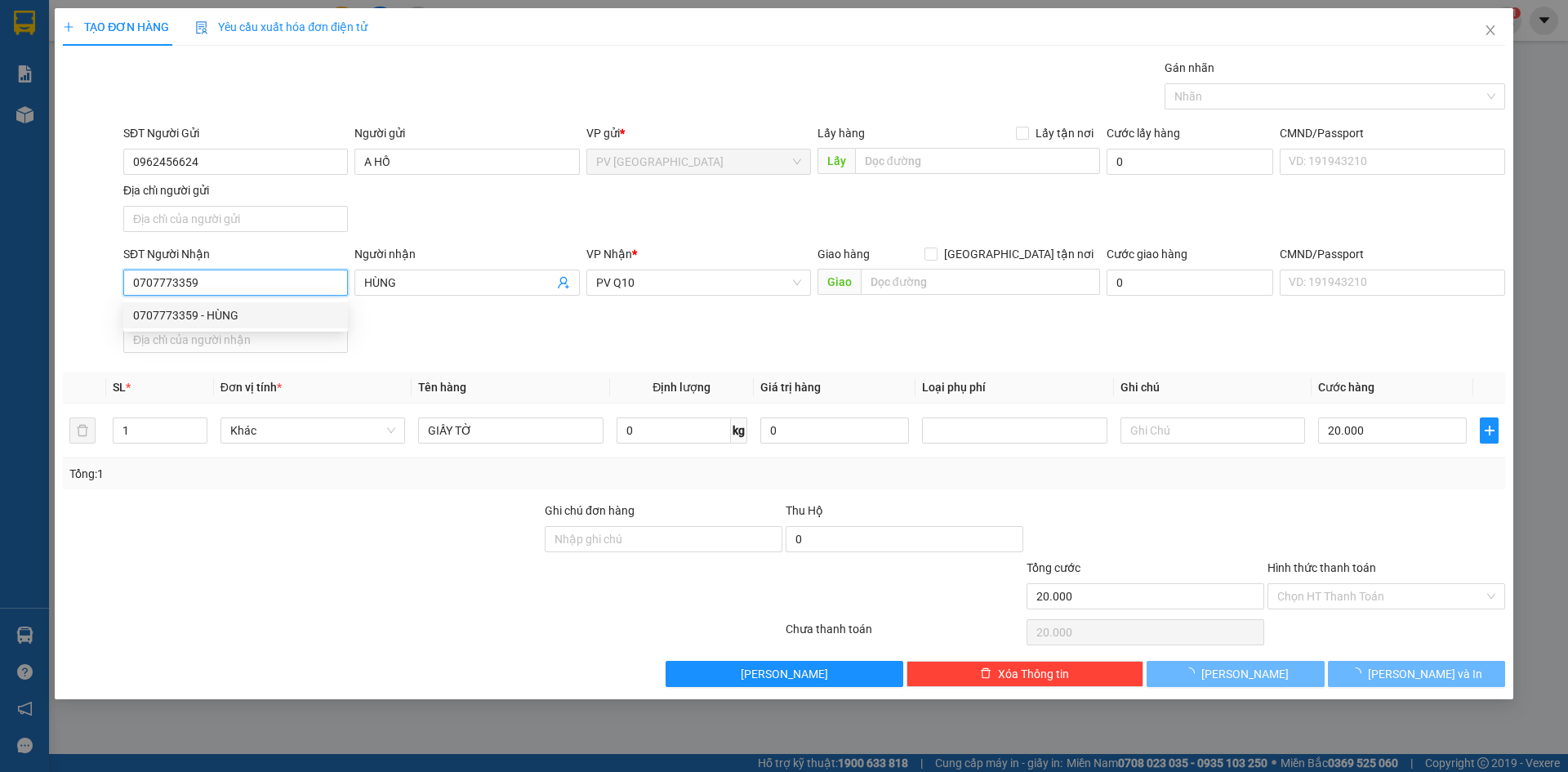
type input "30.000"
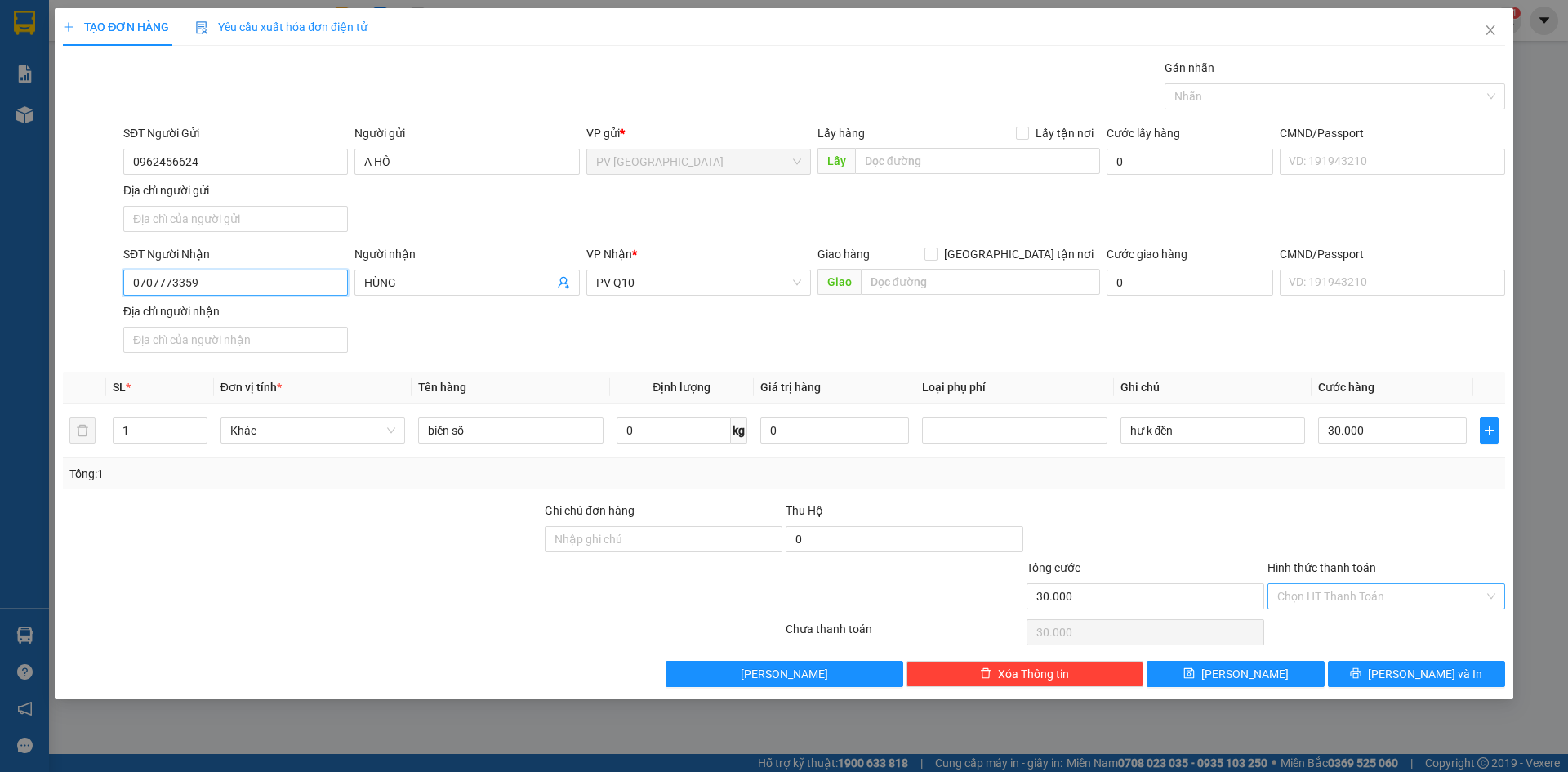
type input "0707773359"
click at [1314, 590] on input "Hình thức thanh toán" at bounding box center [1380, 596] width 206 height 25
click at [1308, 630] on div "Tại văn phòng" at bounding box center [1386, 629] width 218 height 18
type input "0"
click at [1361, 673] on icon "printer" at bounding box center [1356, 673] width 12 height 12
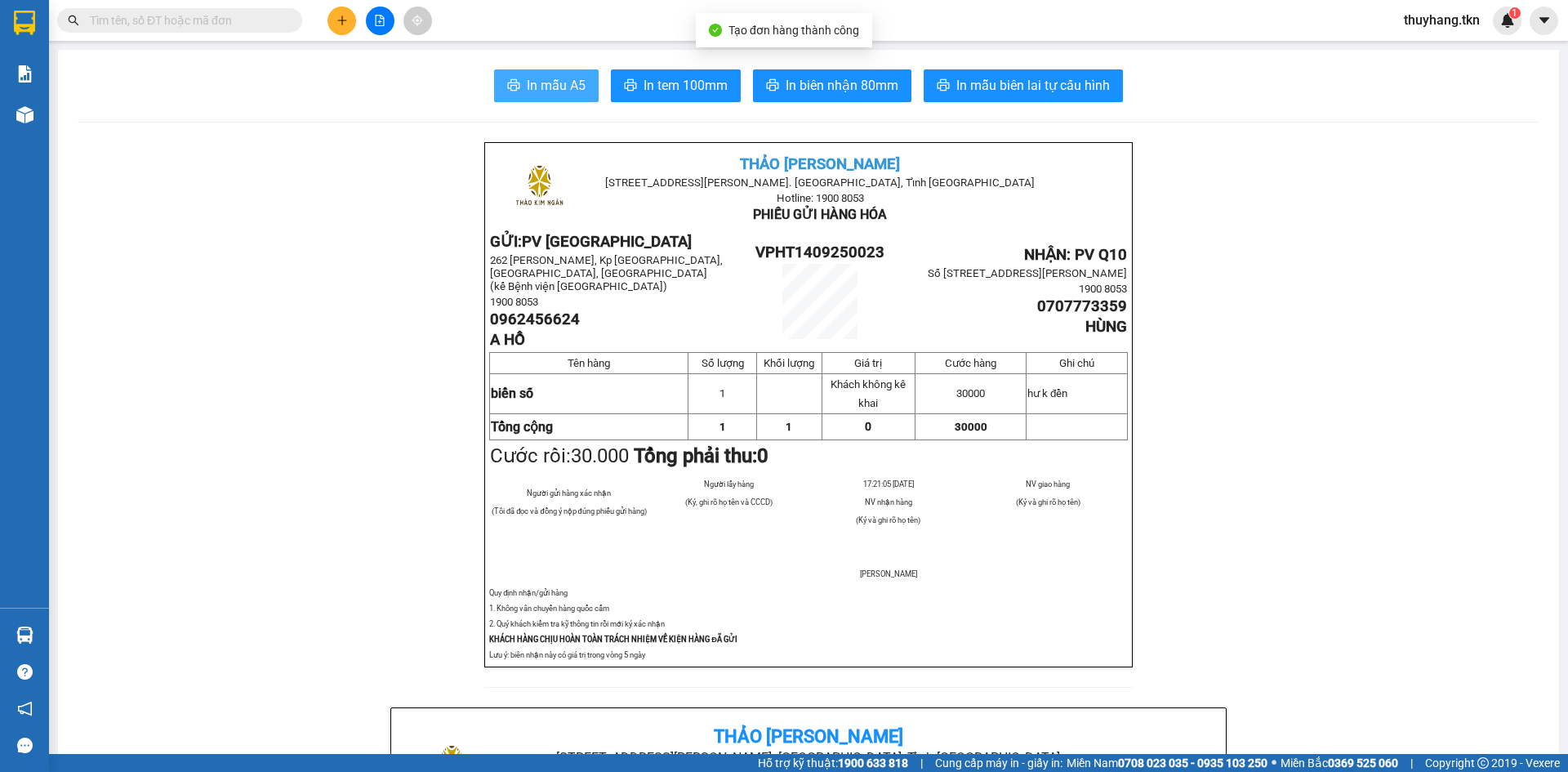
click at [557, 75] on button "In mẫu A5" at bounding box center [546, 85] width 104 height 32
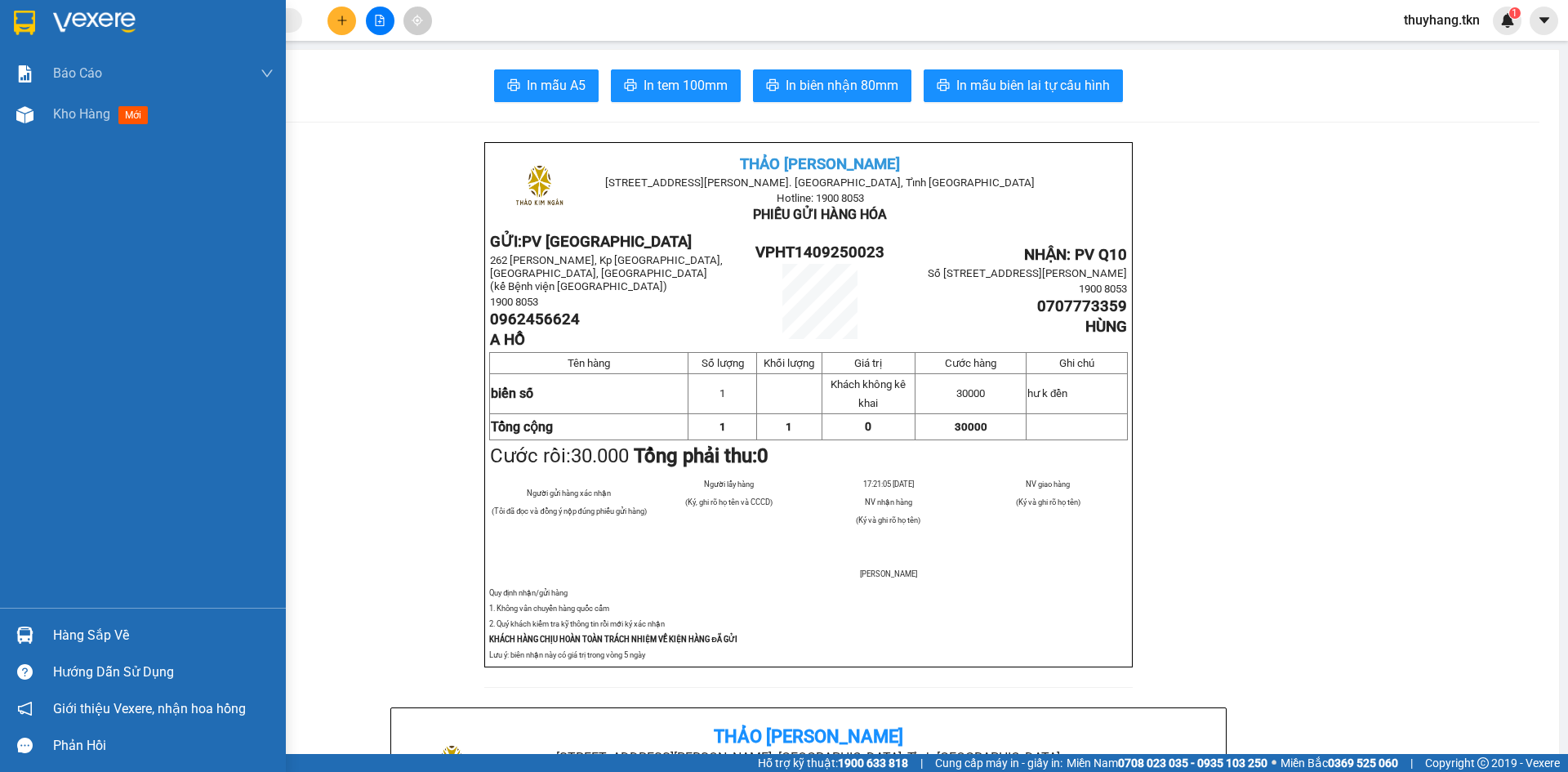
click at [36, 635] on div at bounding box center [25, 635] width 28 height 28
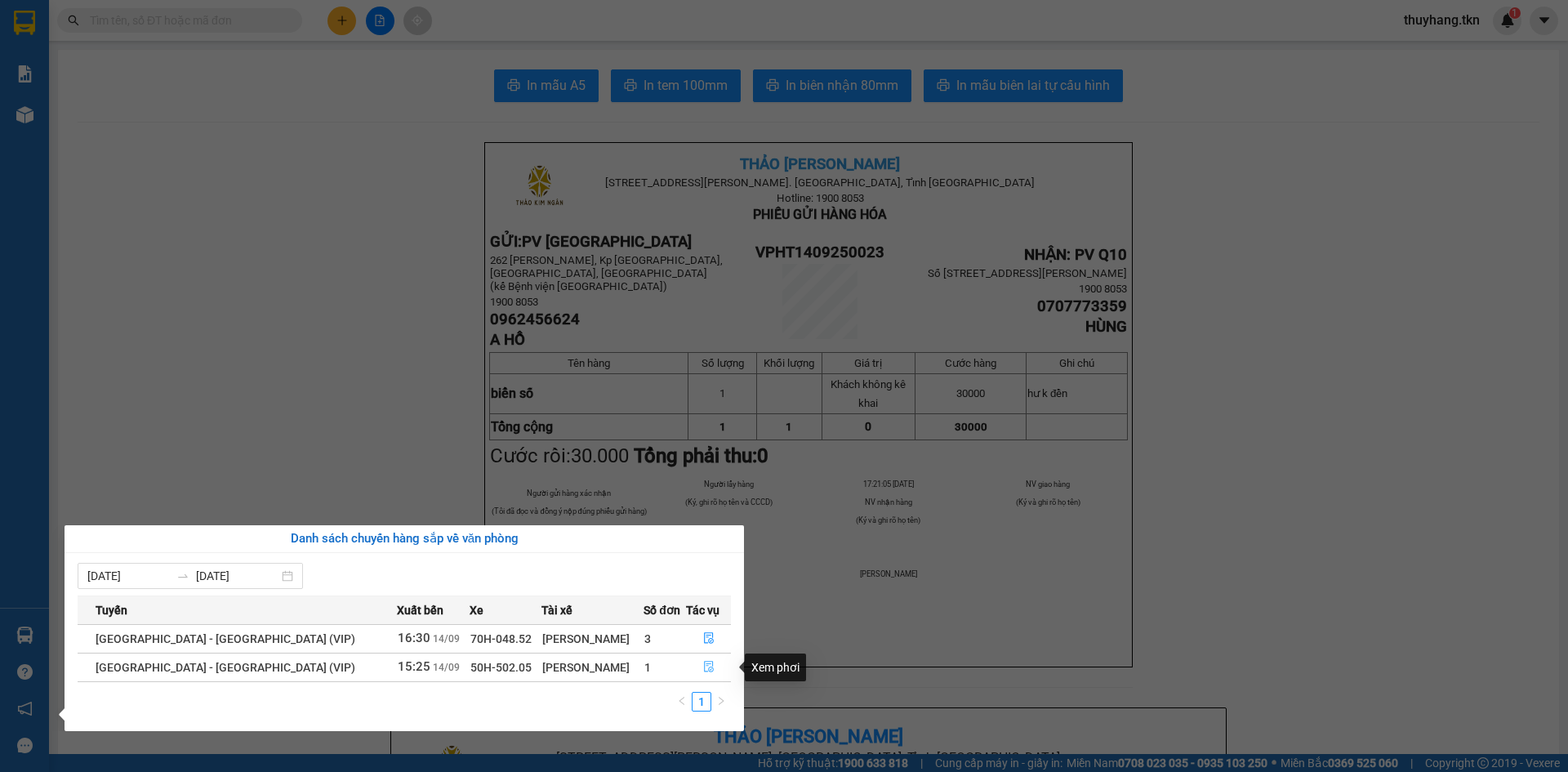
click at [703, 663] on icon "file-done" at bounding box center [709, 667] width 12 height 12
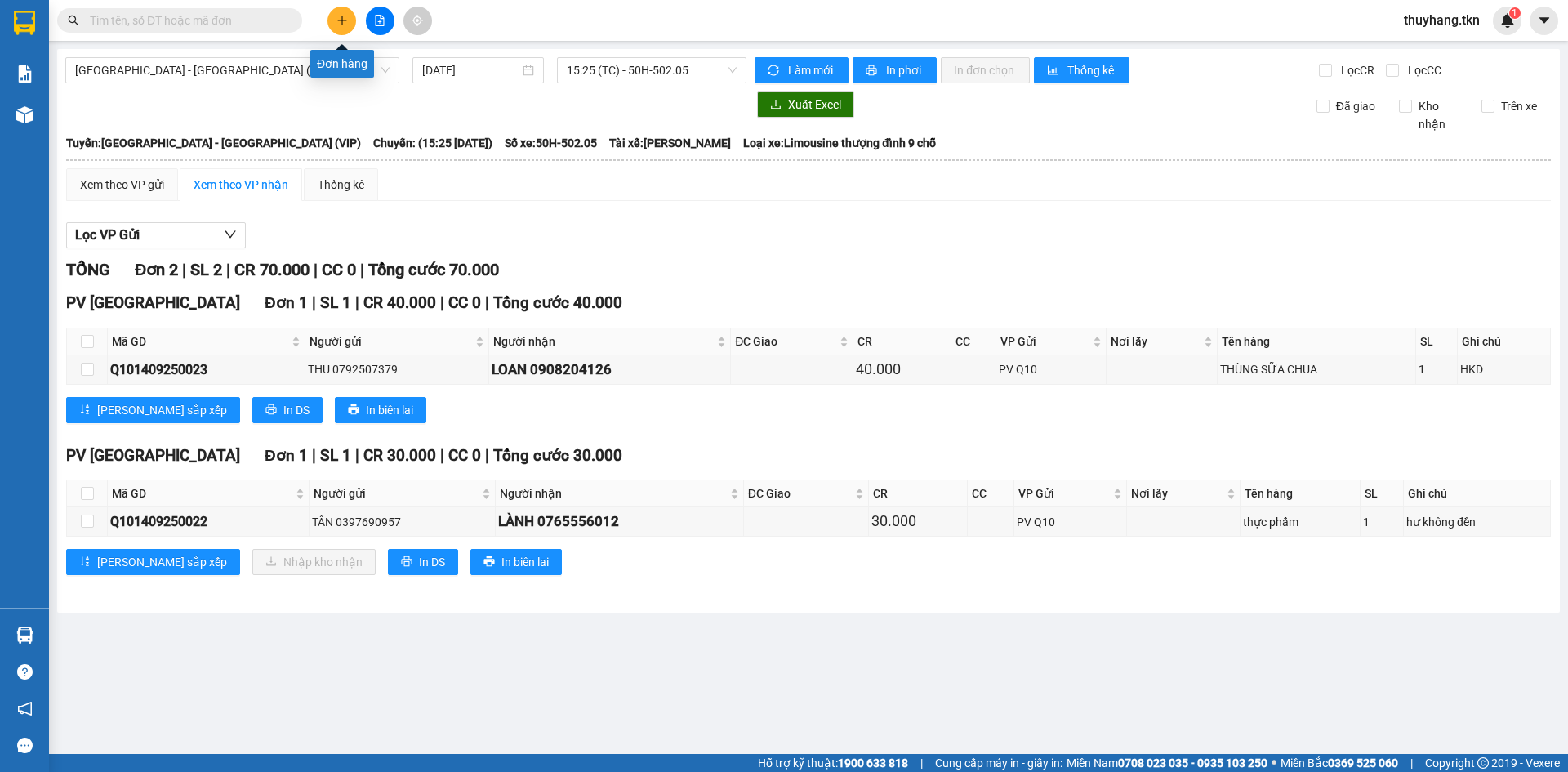
click at [343, 27] on button at bounding box center [341, 21] width 28 height 28
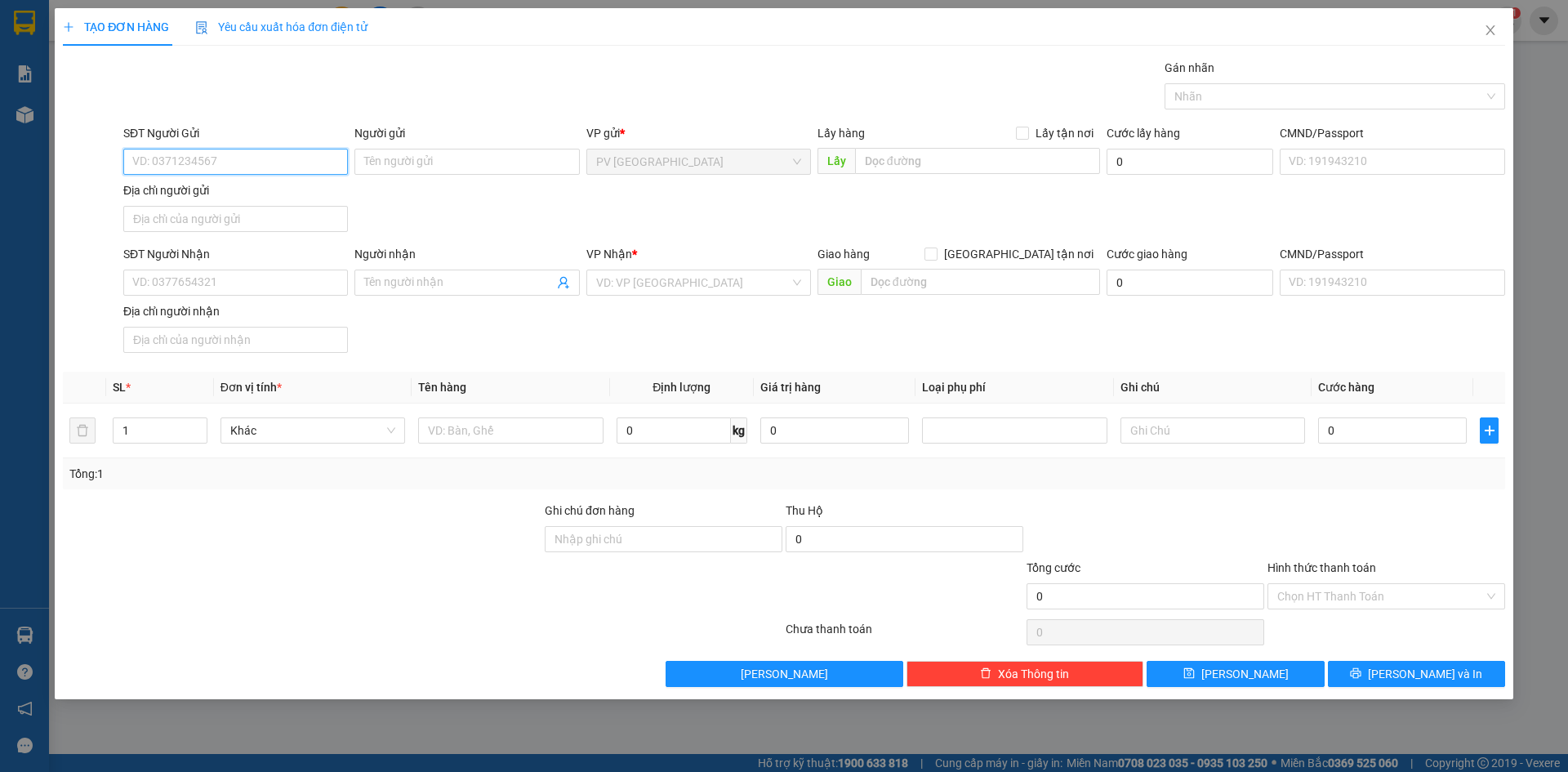
click at [293, 160] on input "SĐT Người Gửi" at bounding box center [235, 162] width 225 height 27
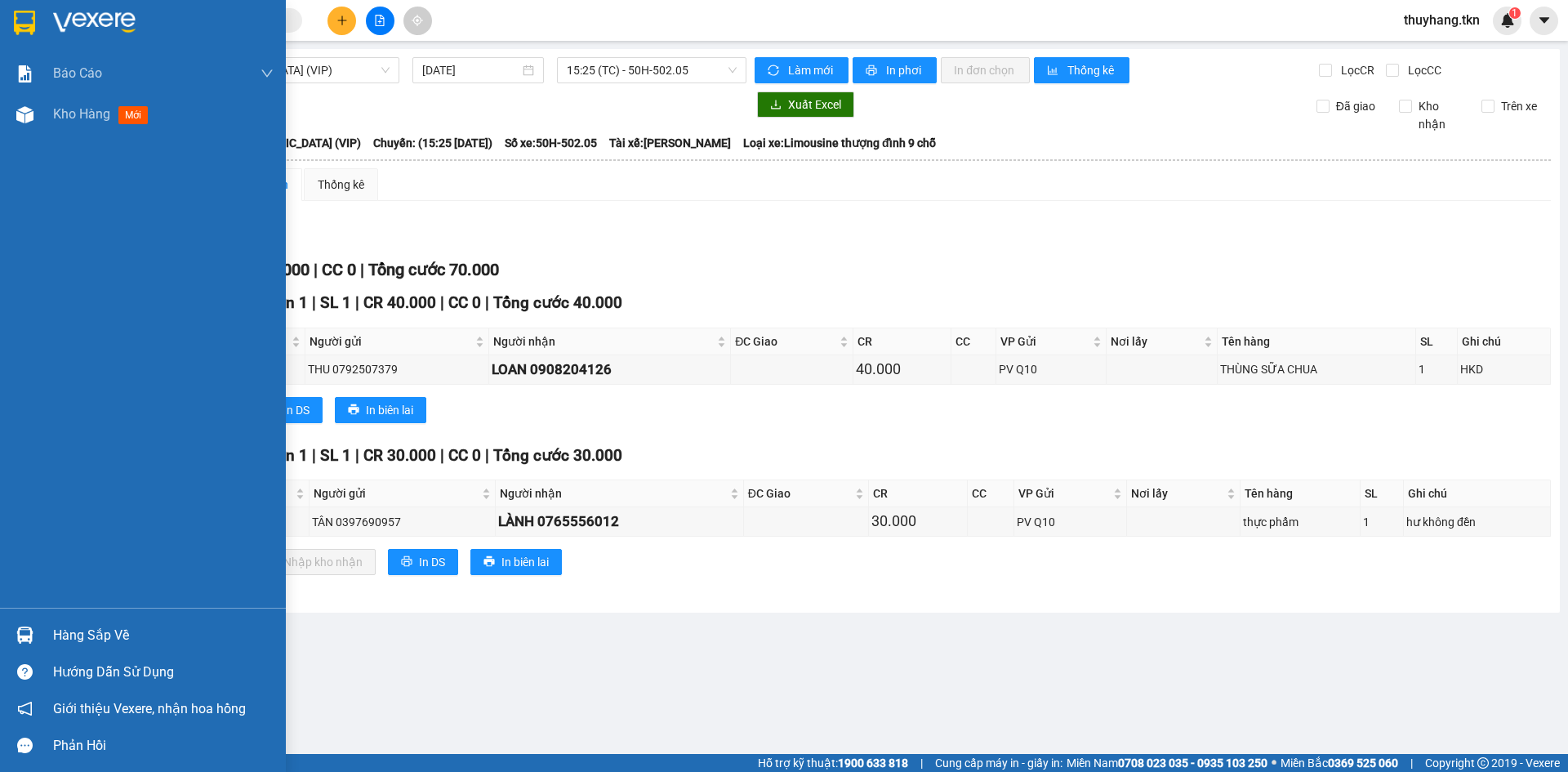
drag, startPoint x: 27, startPoint y: 29, endPoint x: 43, endPoint y: 22, distance: 17.5
click at [27, 27] on img at bounding box center [25, 23] width 22 height 25
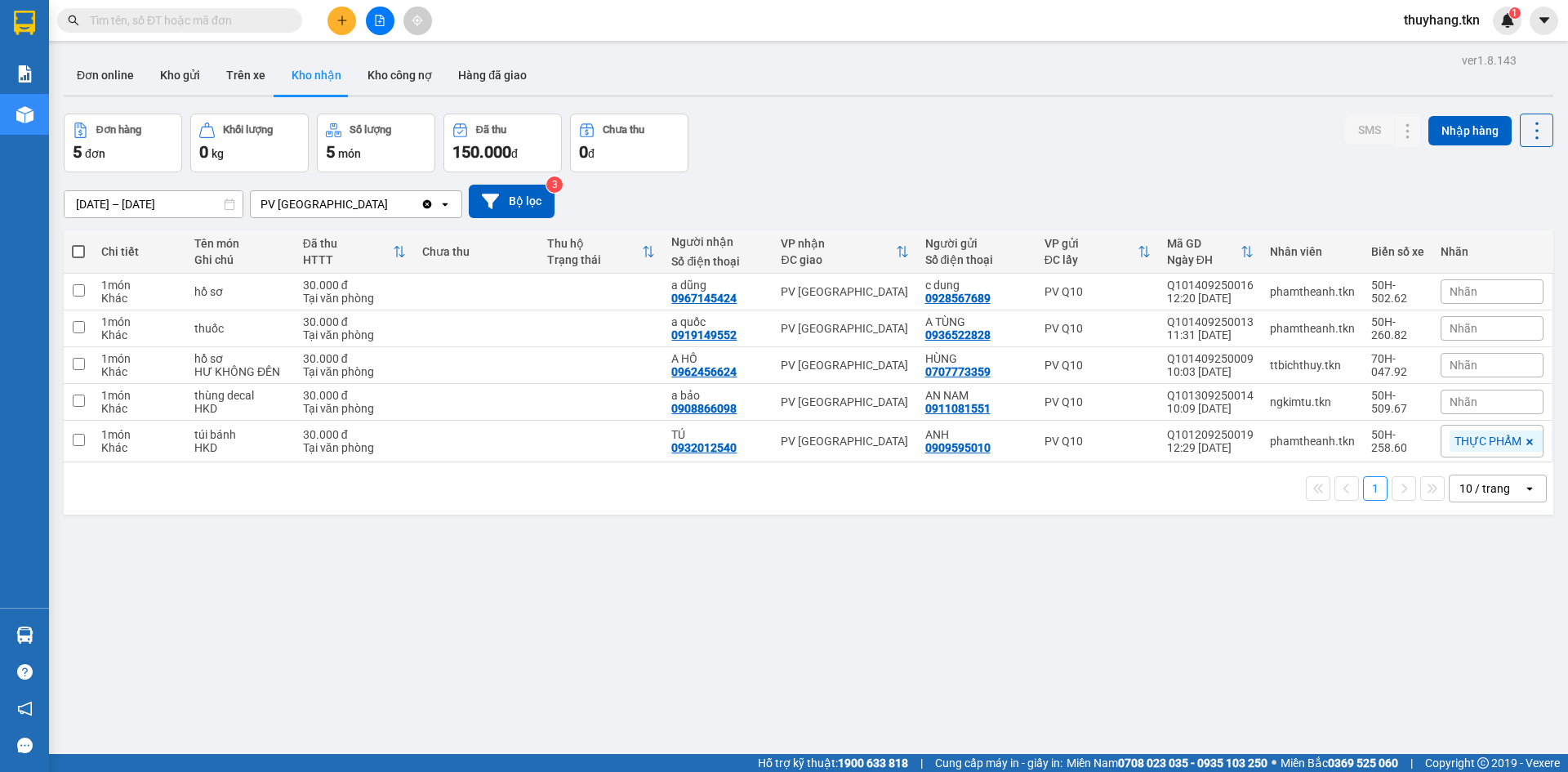
click at [273, 23] on input "text" at bounding box center [186, 21] width 193 height 18
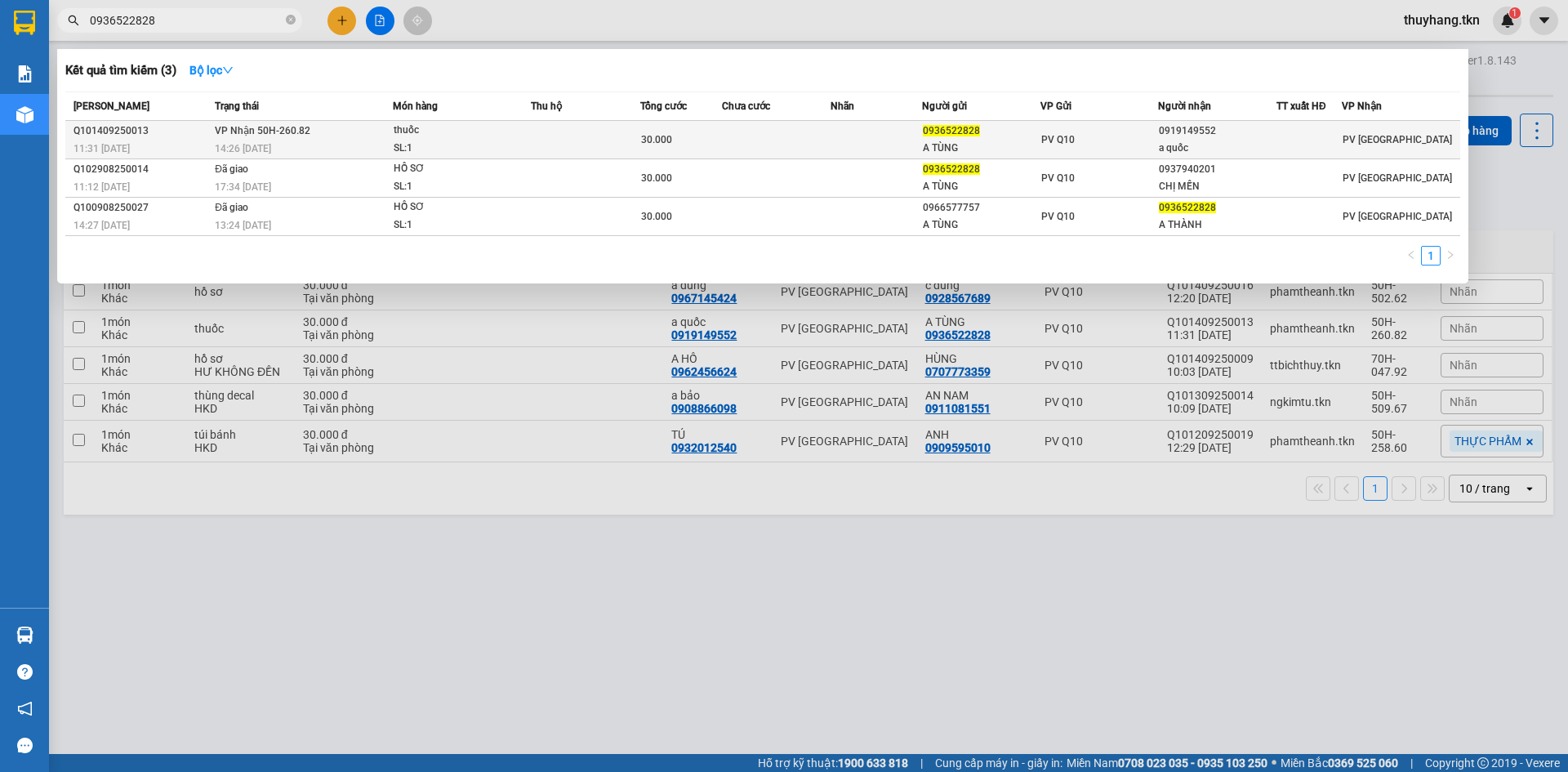
type input "0936522828"
click at [708, 141] on div "30.000" at bounding box center [680, 140] width 80 height 18
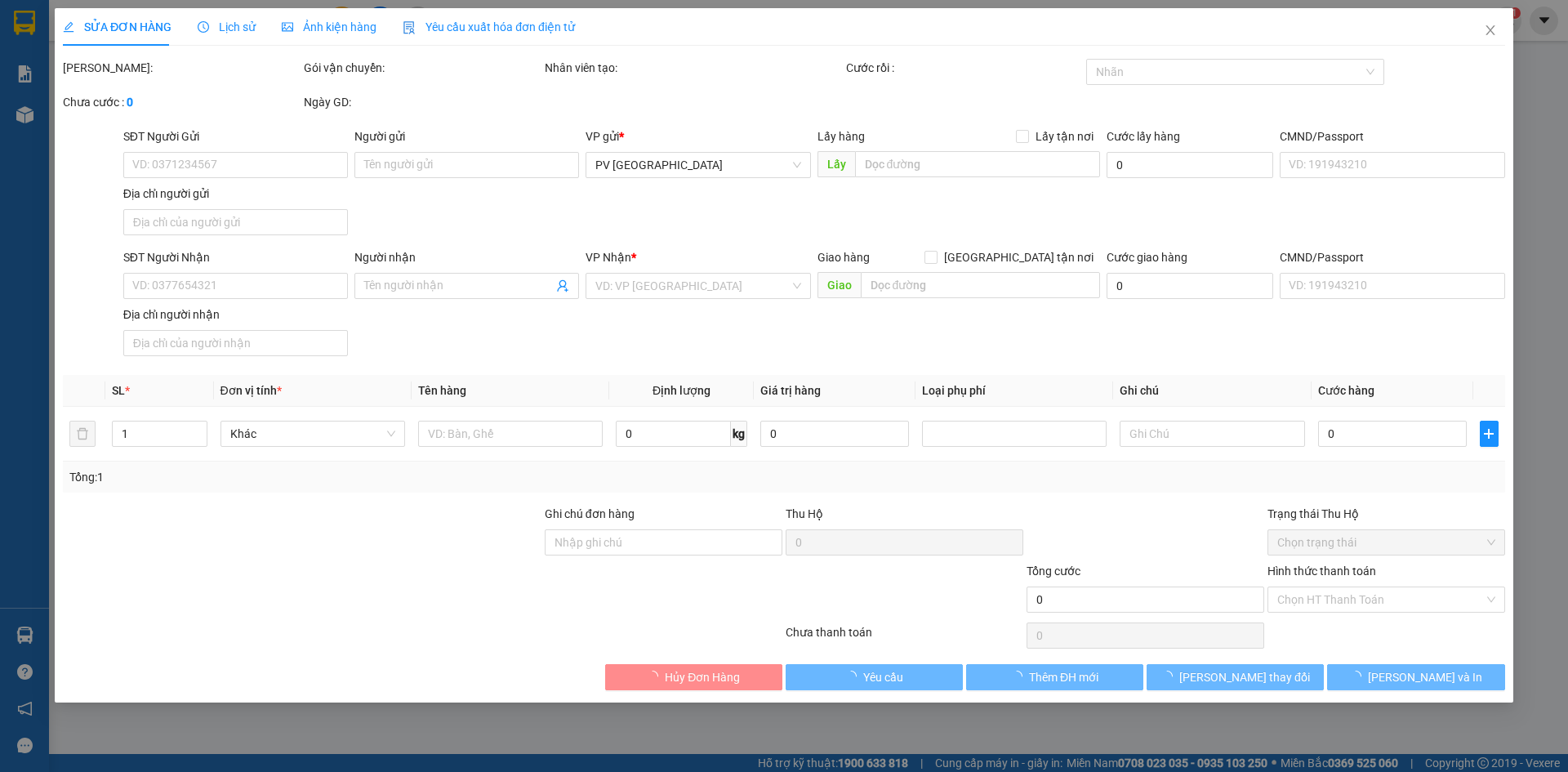
type input "0936522828"
type input "A TÙNG"
type input "0919149552"
type input "a quốc"
type input "30.000"
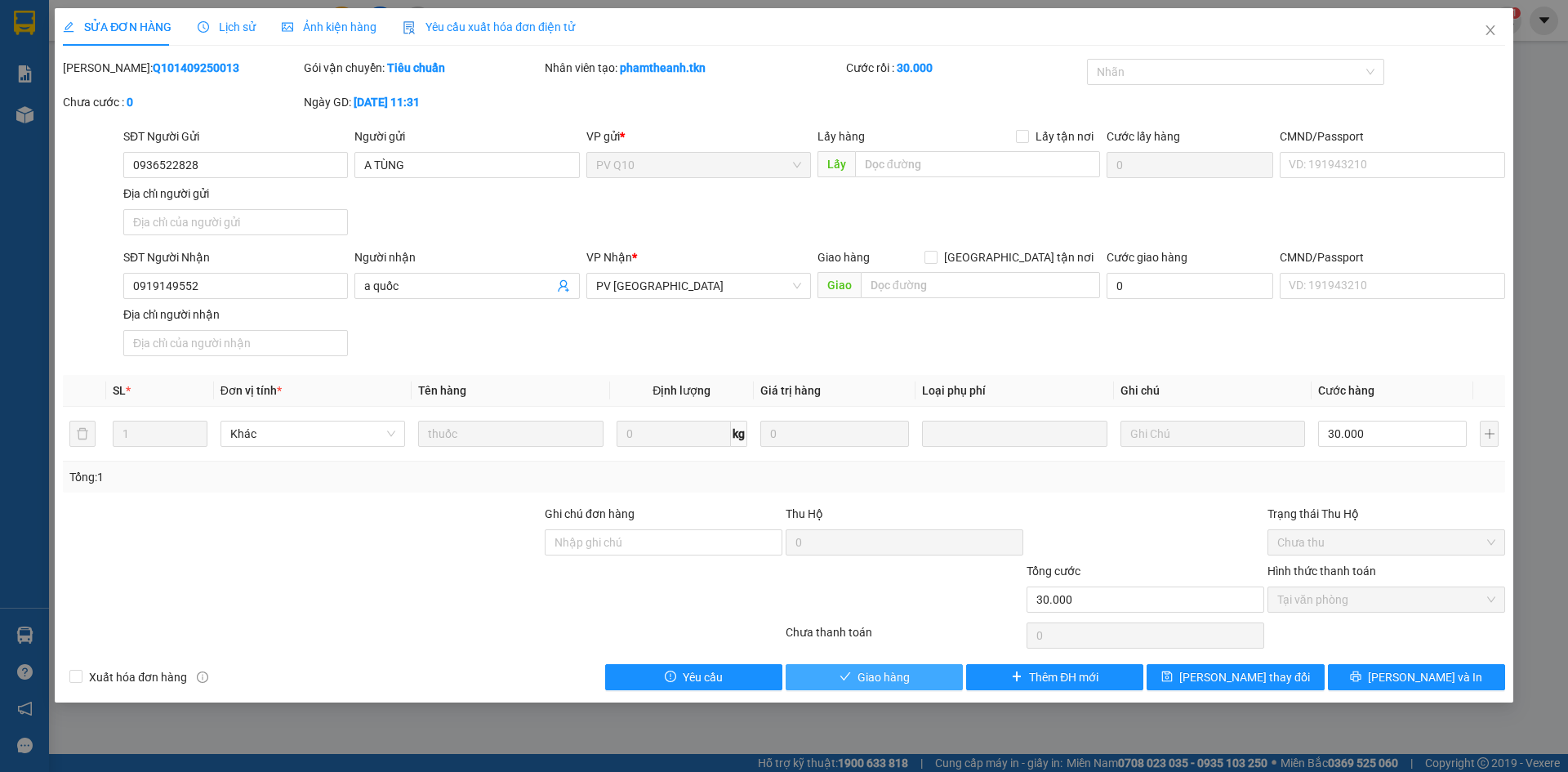
click at [899, 676] on span "Giao hàng" at bounding box center [883, 677] width 52 height 18
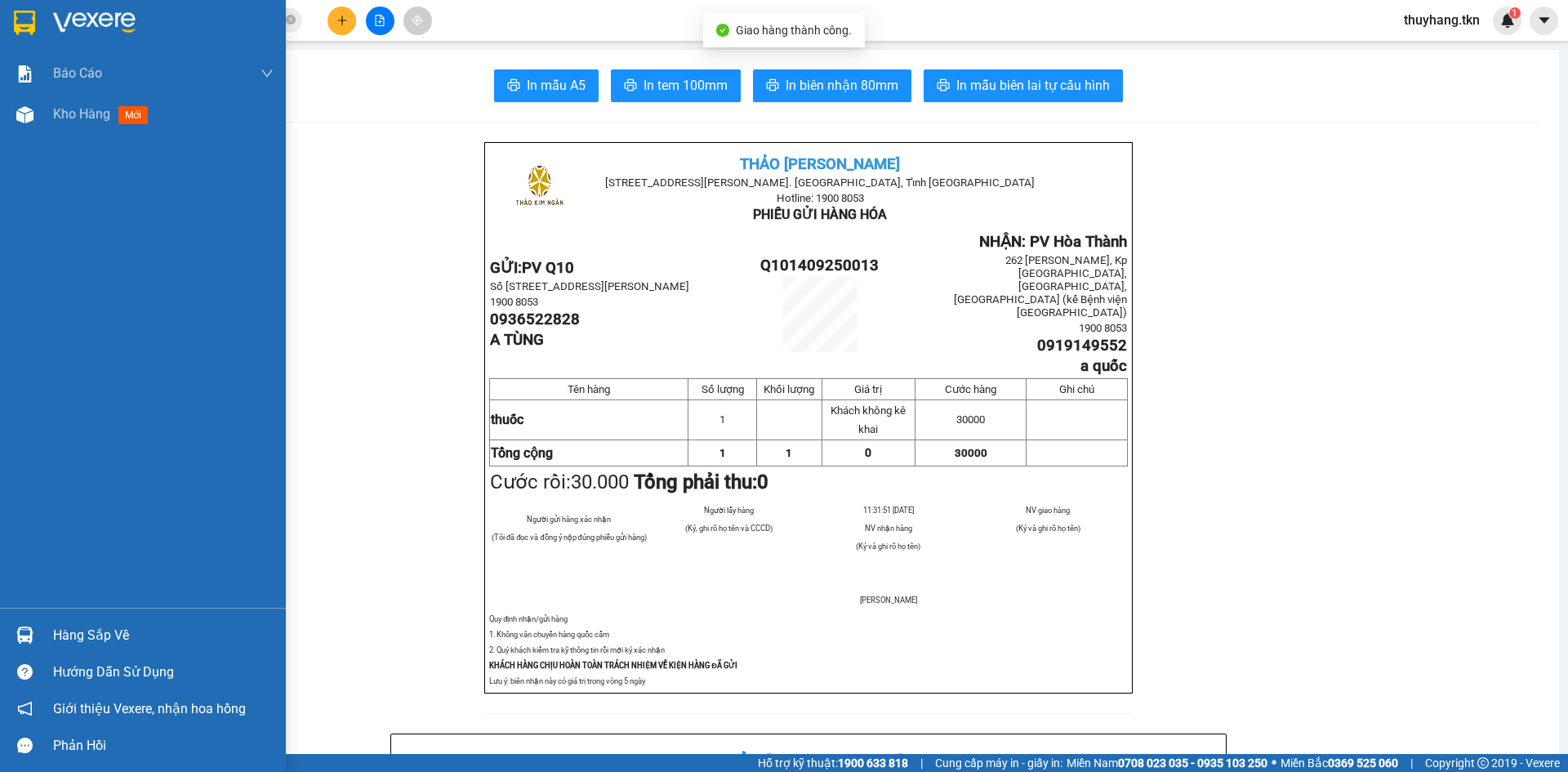
click at [39, 27] on div at bounding box center [143, 27] width 286 height 53
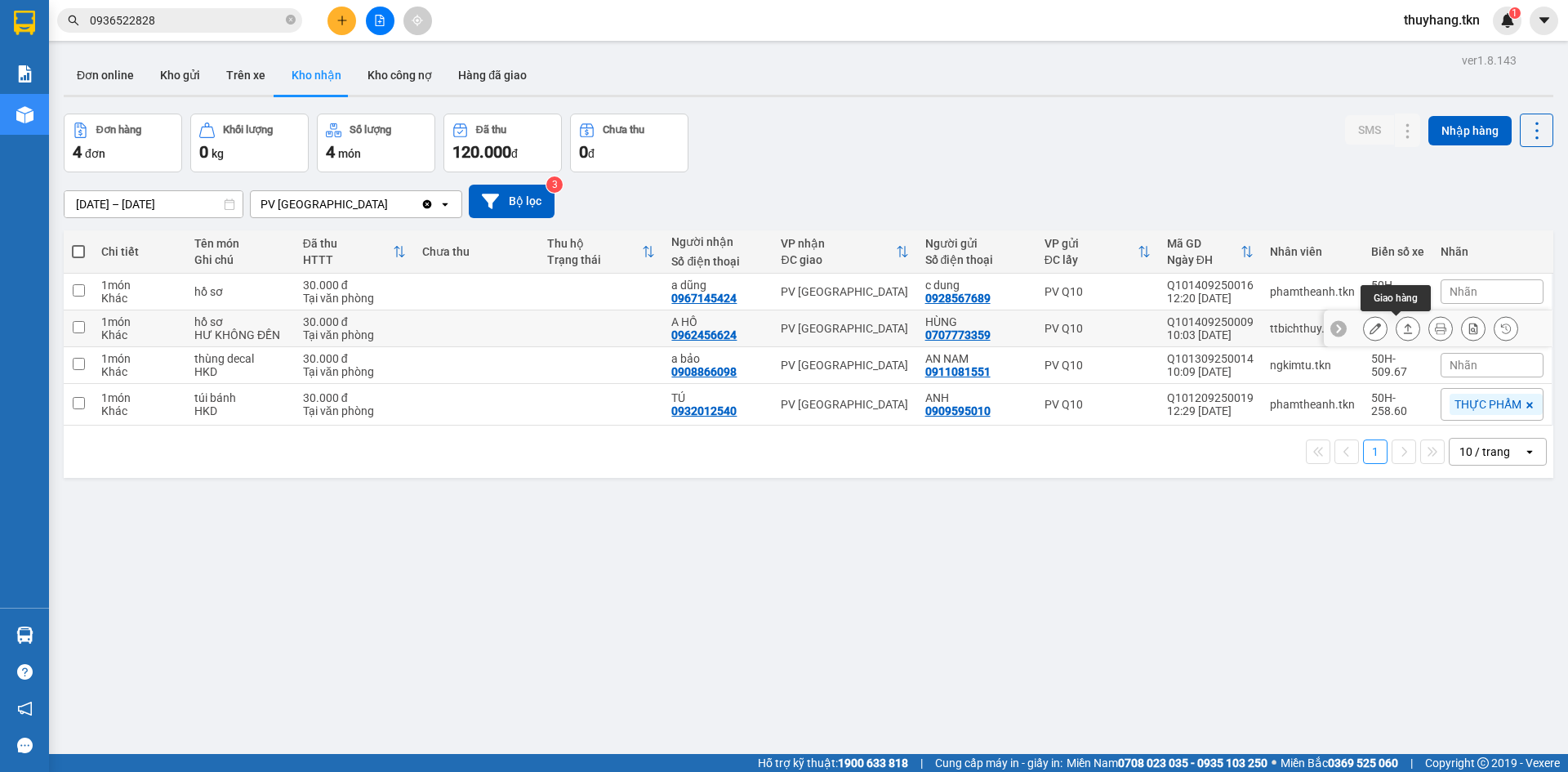
click at [1402, 325] on icon at bounding box center [1408, 328] width 12 height 12
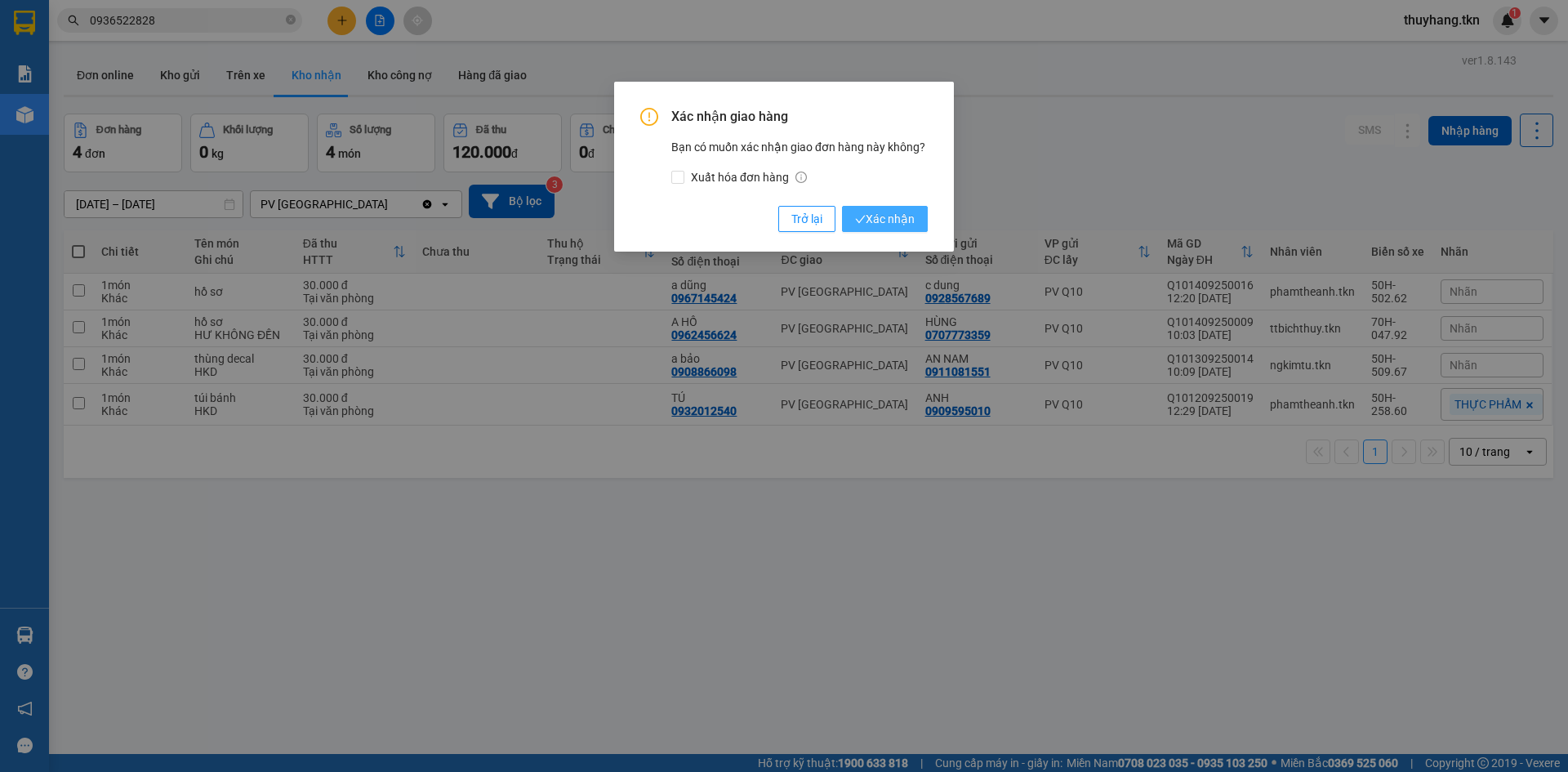
click at [900, 208] on button "Xác nhận" at bounding box center [884, 219] width 85 height 27
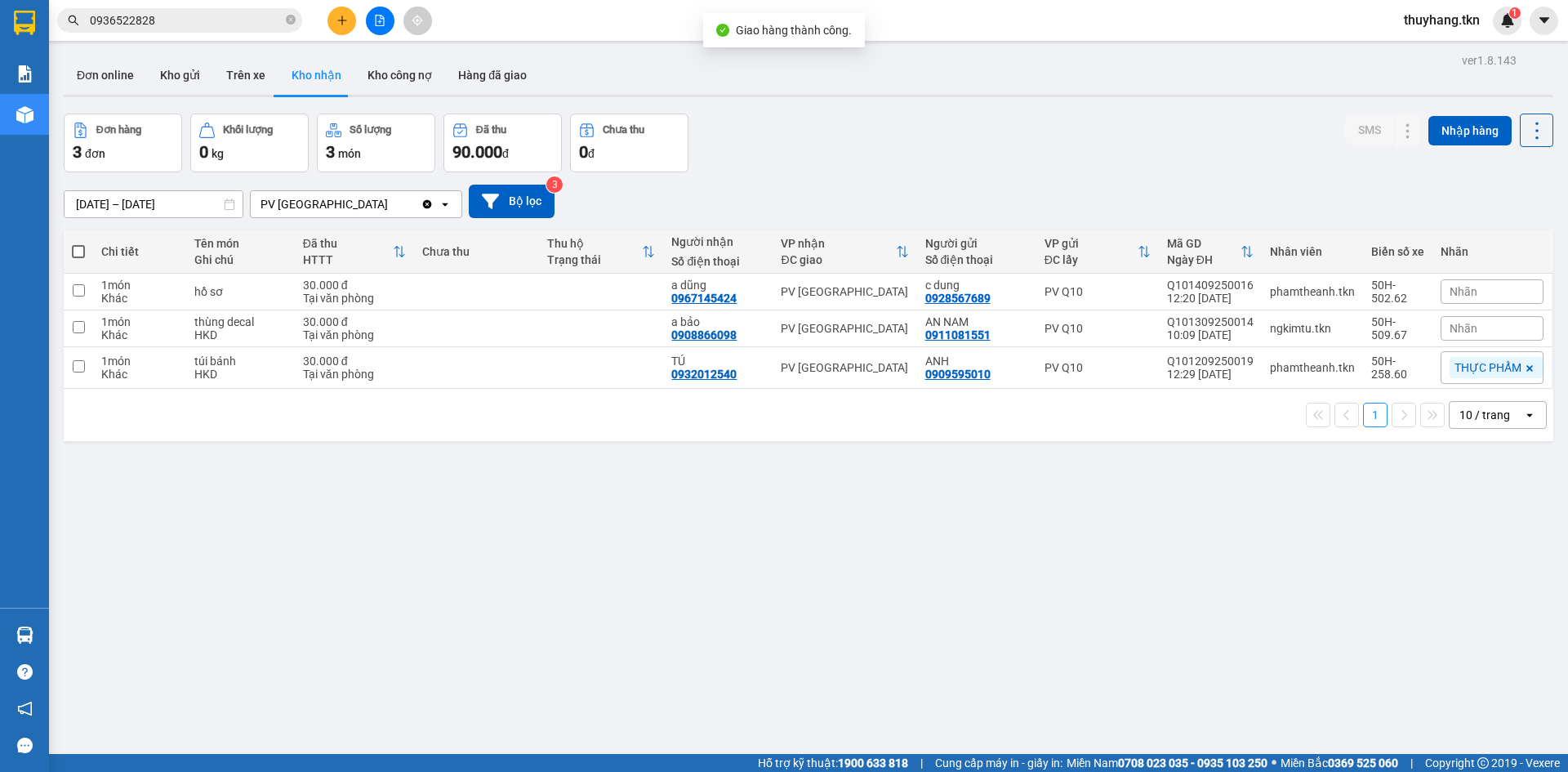
click at [882, 670] on div "ver 1.8.143 Đơn online Kho gửi Trên xe Kho nhận Kho công nợ Hàng đã giao Đơn hà…" at bounding box center [808, 435] width 1503 height 772
click at [521, 15] on div "Kết quả tìm kiếm ( 3 ) Bộ lọc Mã ĐH Trạng thái Món hàng Thu hộ Tổng cước Chưa c…" at bounding box center [784, 20] width 1568 height 41
click at [339, 17] on icon "plus" at bounding box center [342, 21] width 12 height 12
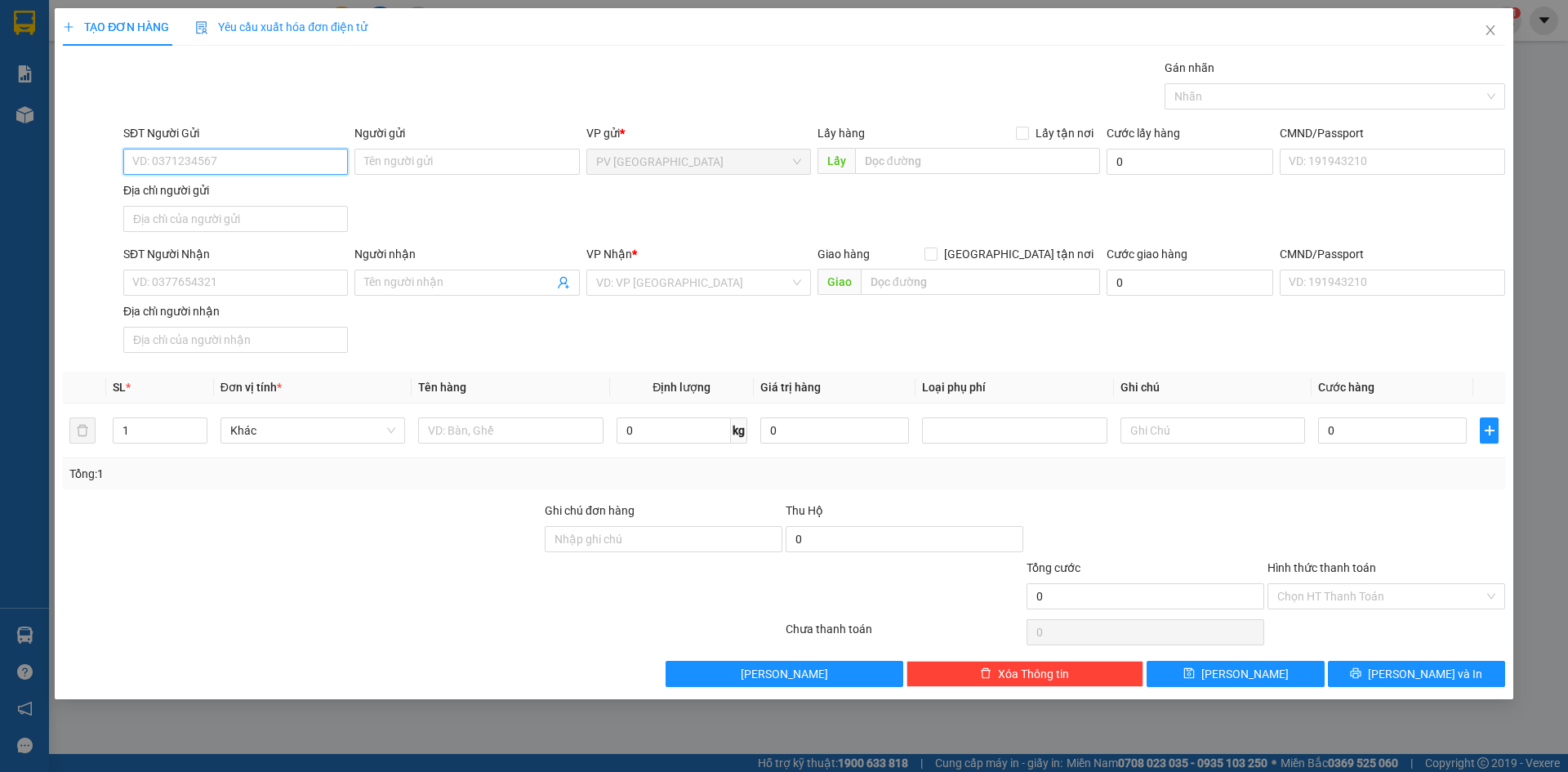
click at [309, 162] on input "SĐT Người Gửi" at bounding box center [235, 162] width 225 height 27
type input "0917263664"
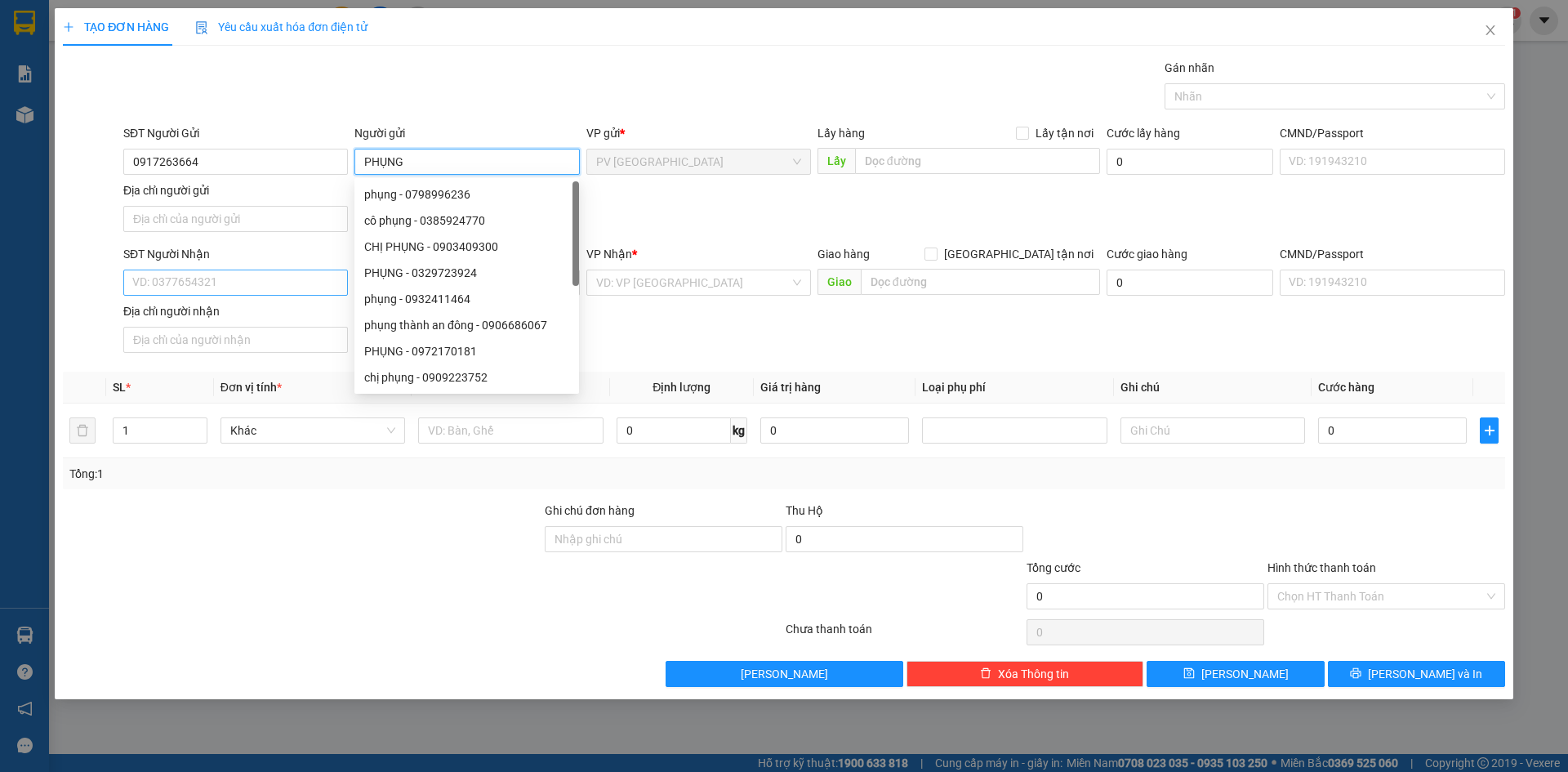
type input "PHỤNG"
click at [256, 287] on input "SĐT Người Nhận" at bounding box center [235, 283] width 225 height 27
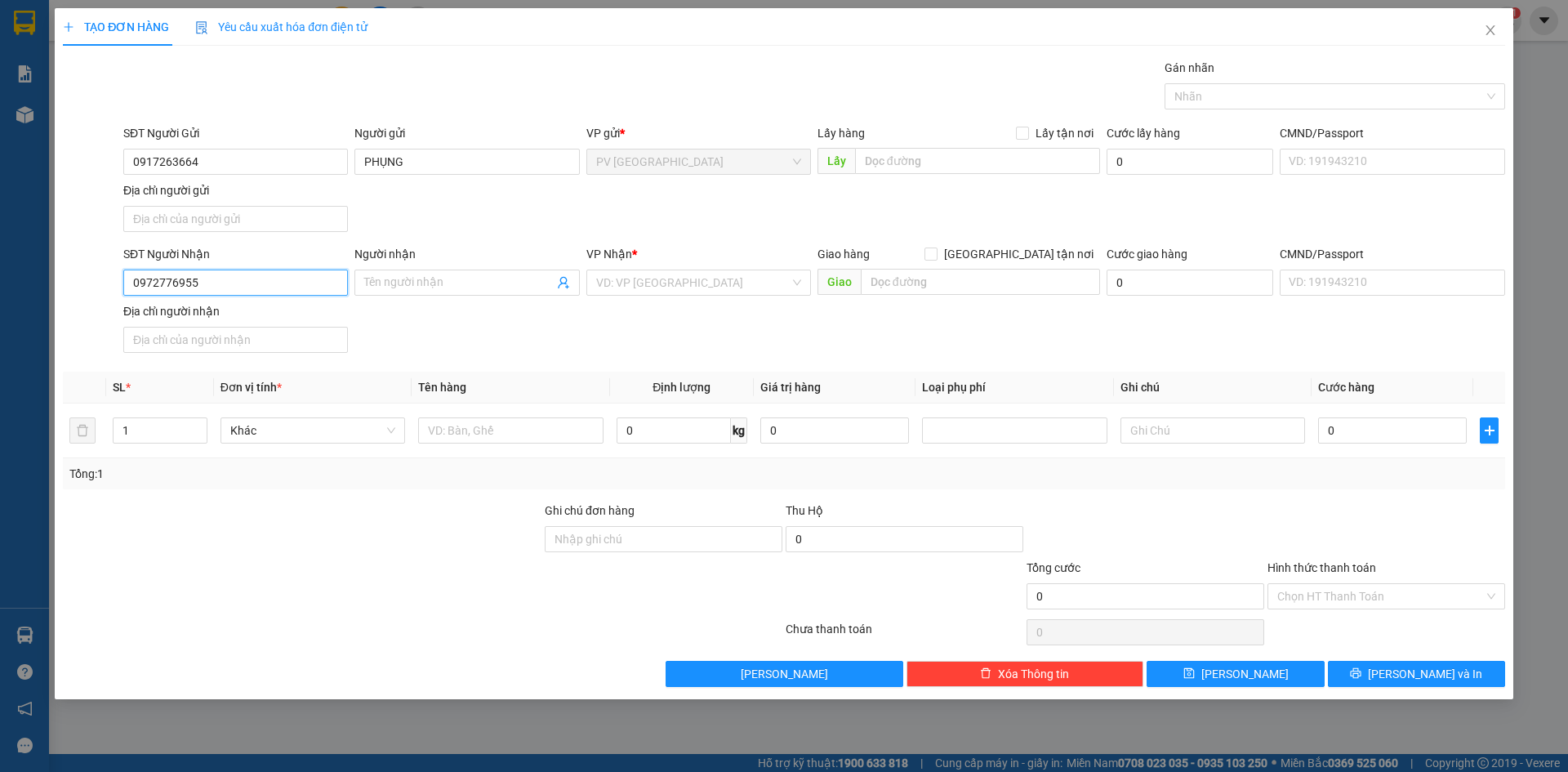
type input "0972776955"
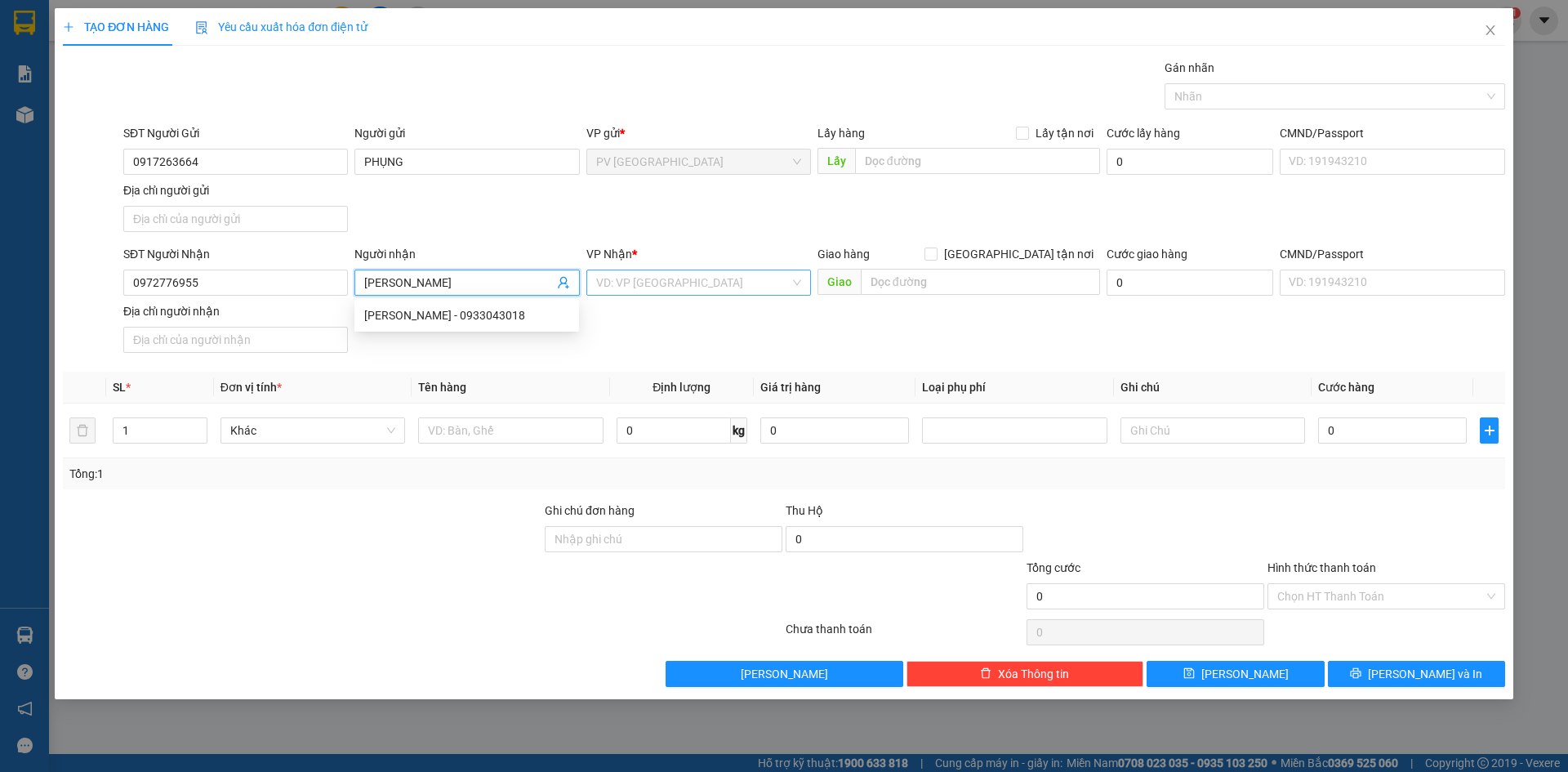
type input "VIVIAN"
click at [645, 282] on input "search" at bounding box center [693, 283] width 194 height 25
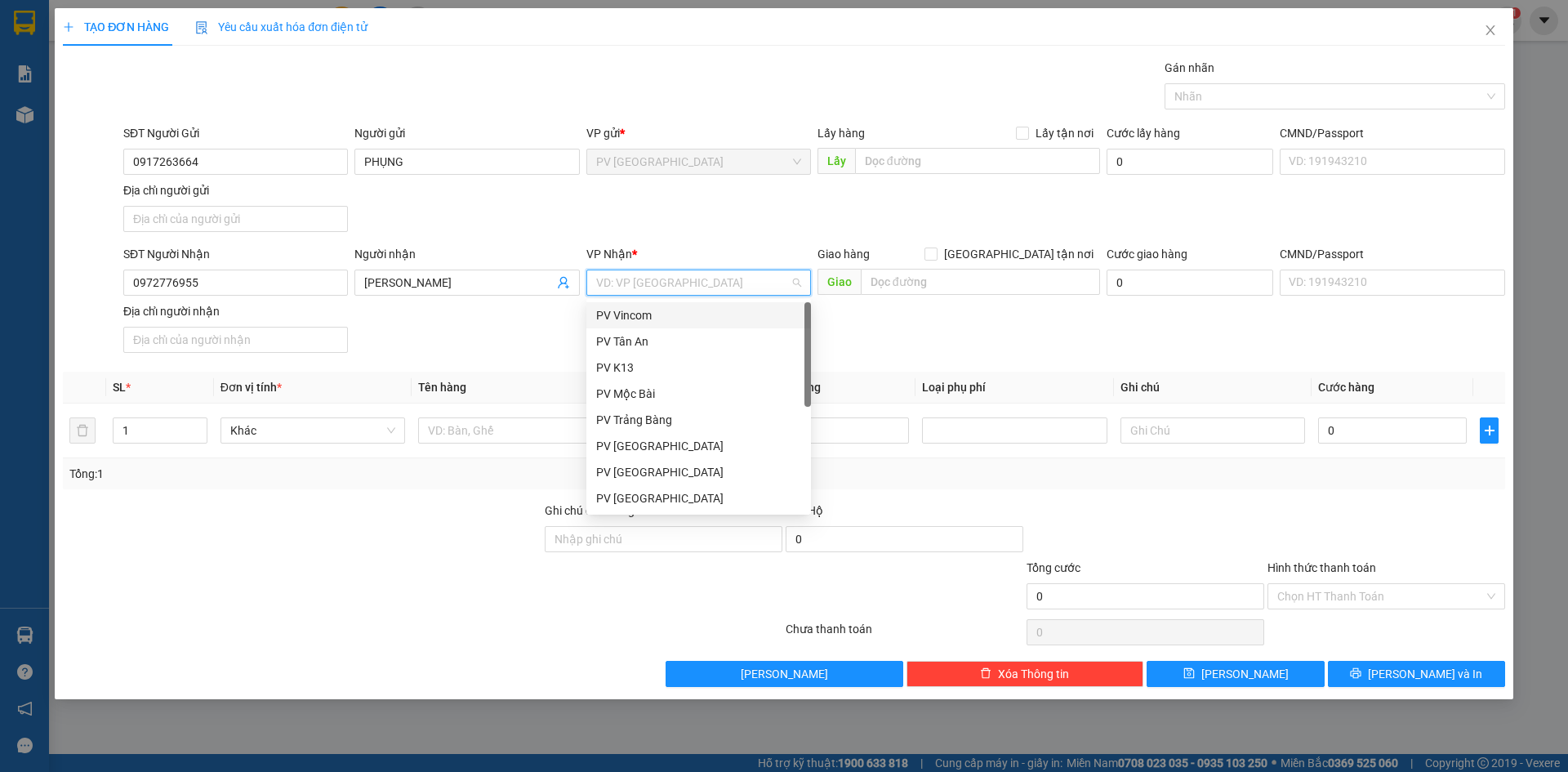
click at [663, 321] on div "PV Vincom" at bounding box center [698, 315] width 205 height 18
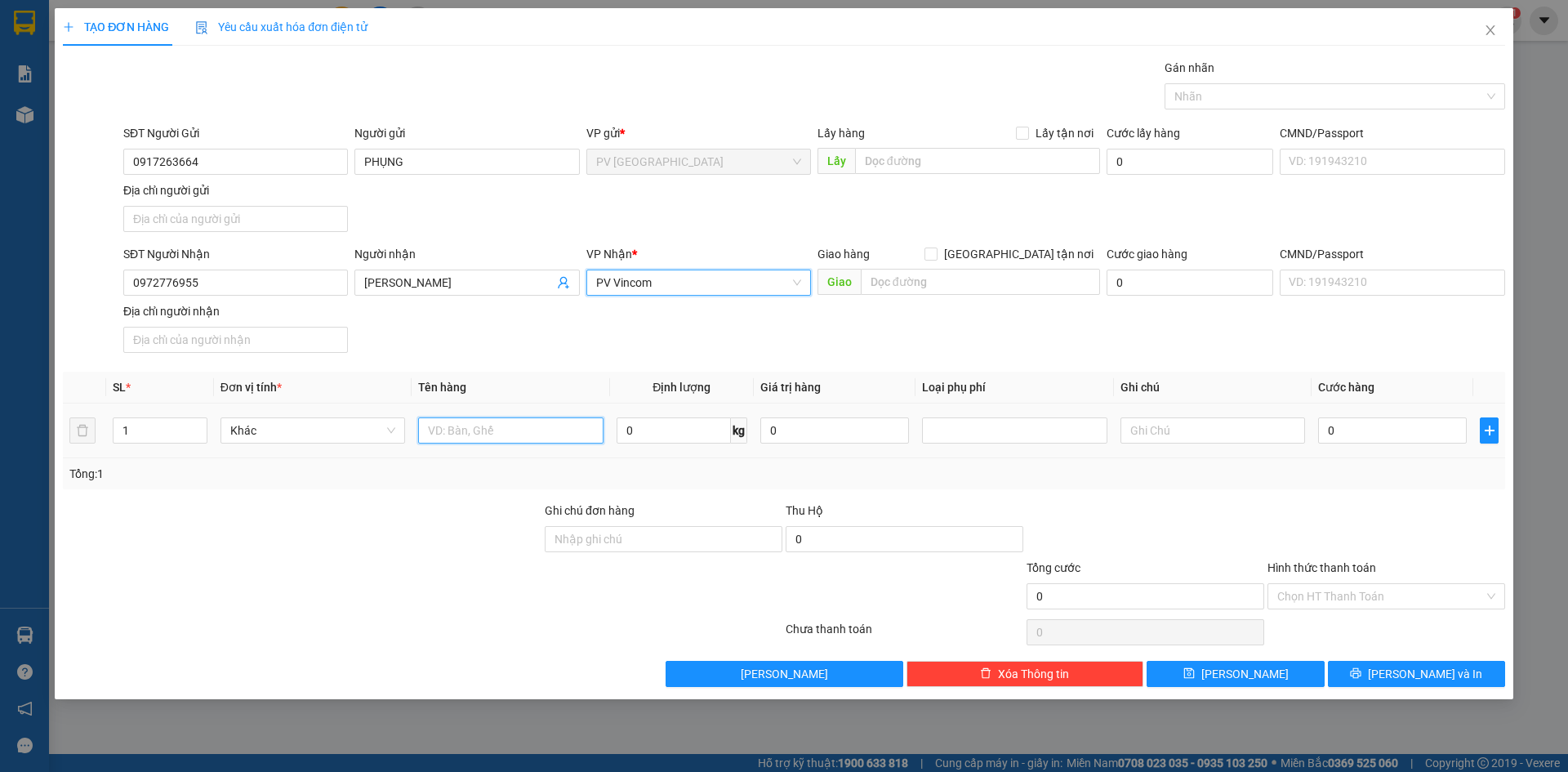
click at [486, 435] on input "text" at bounding box center [510, 430] width 185 height 27
click at [1217, 100] on div at bounding box center [1326, 96] width 316 height 20
type input "BỊCH THUỐC"
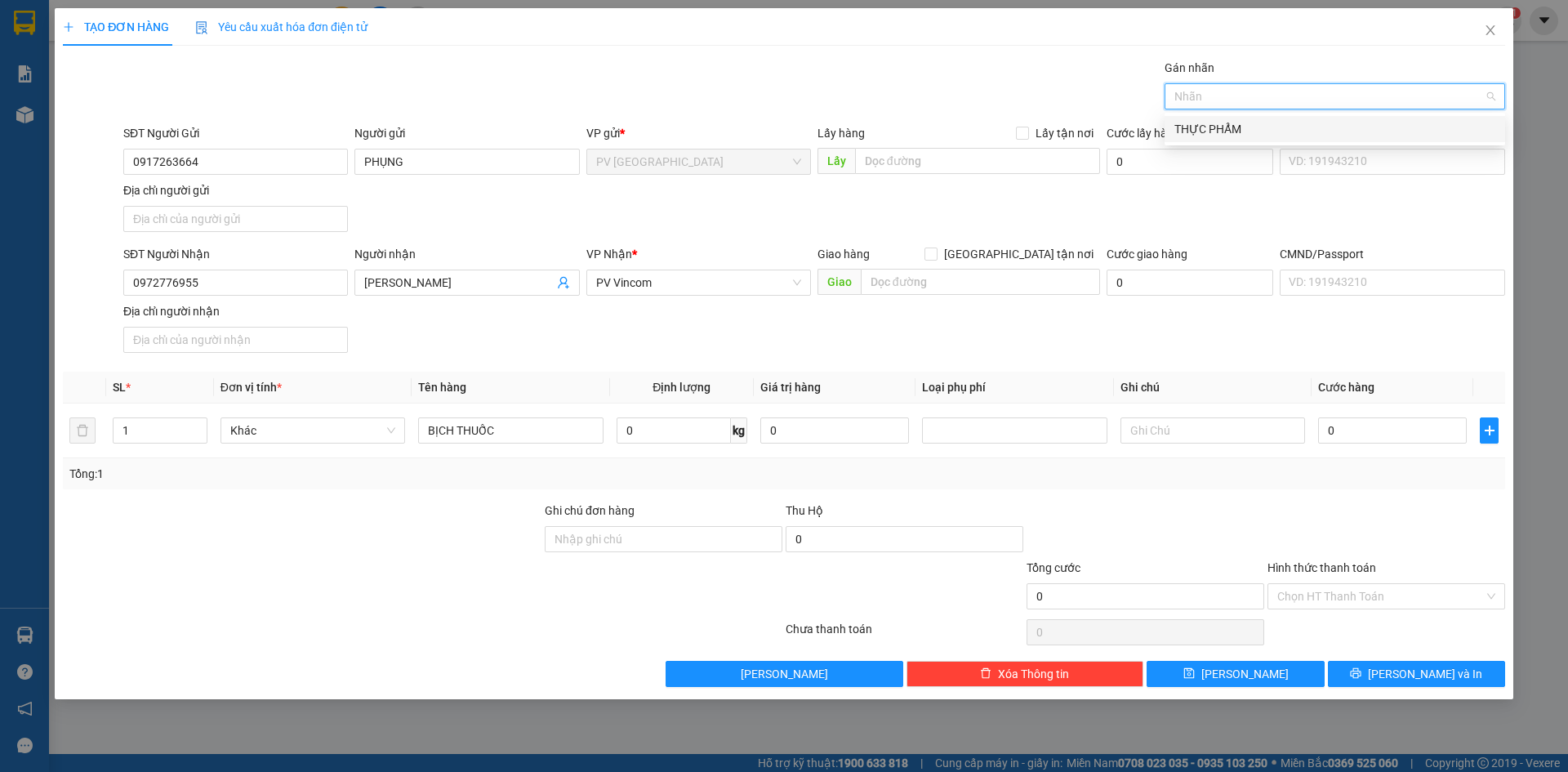
click at [1216, 134] on div "THỰC PHẨM" at bounding box center [1334, 129] width 321 height 18
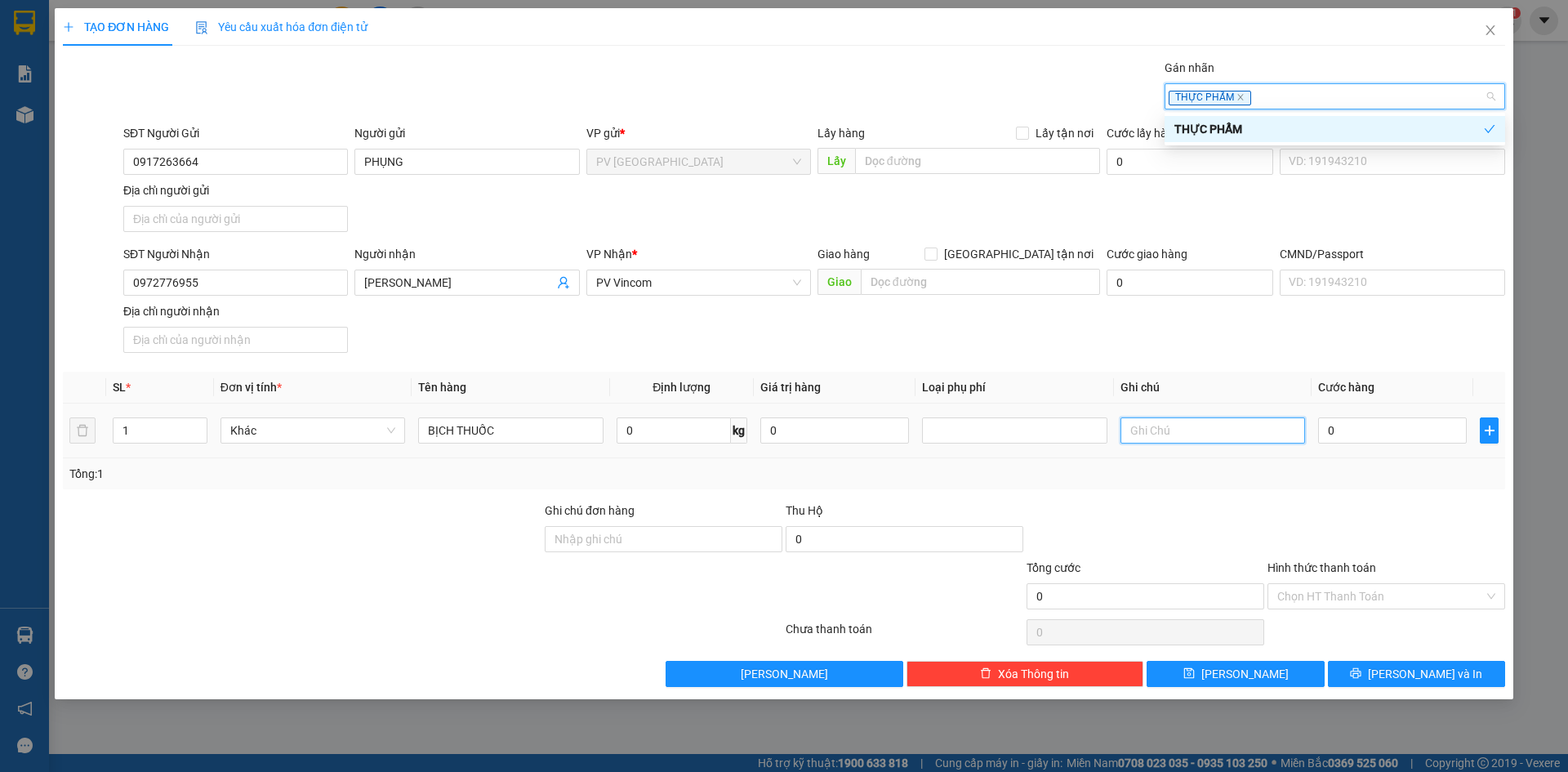
click at [1254, 430] on input "text" at bounding box center [1212, 430] width 185 height 27
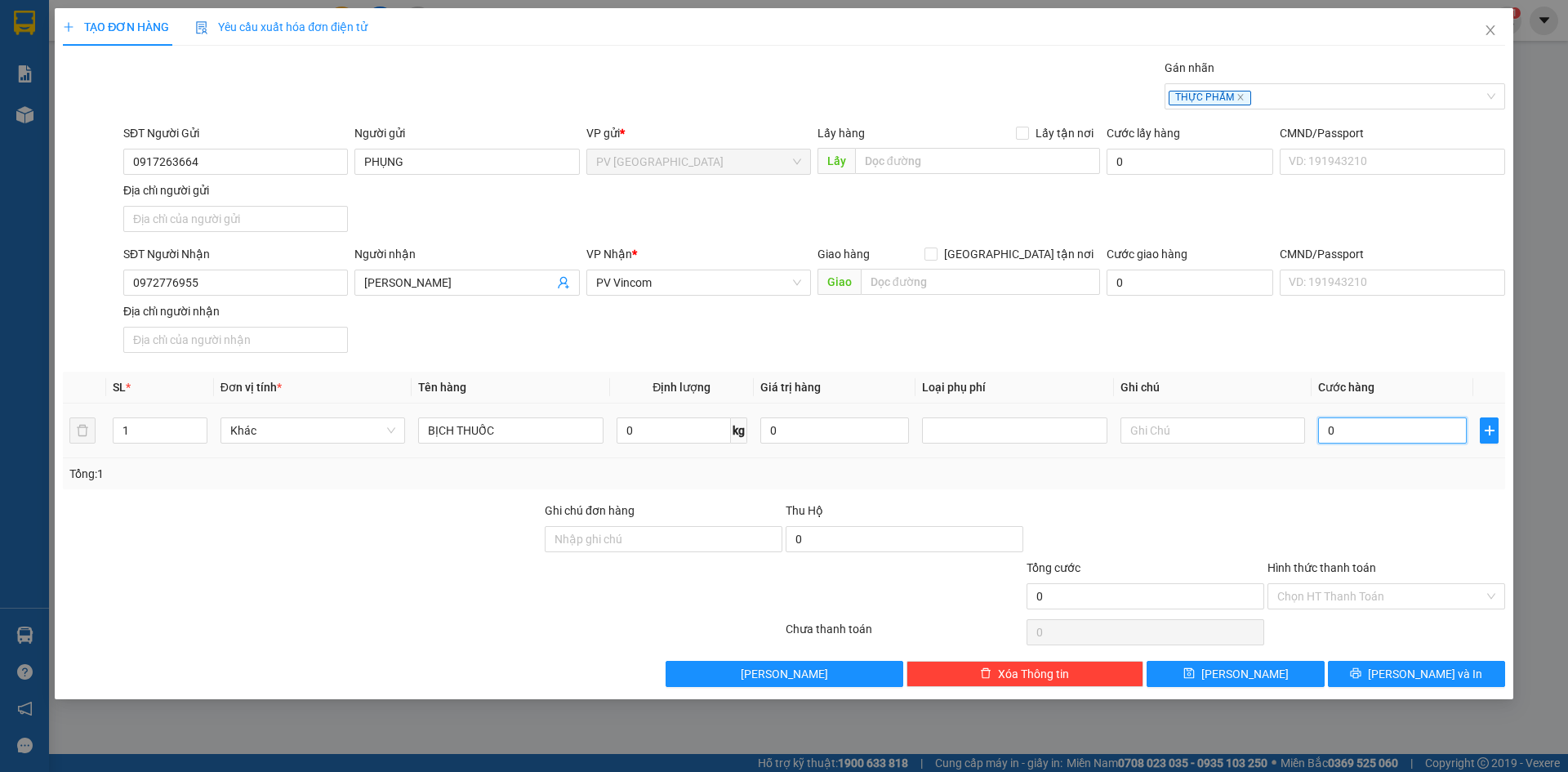
click at [1361, 433] on input "0" at bounding box center [1391, 430] width 148 height 27
type input "3"
type input "30"
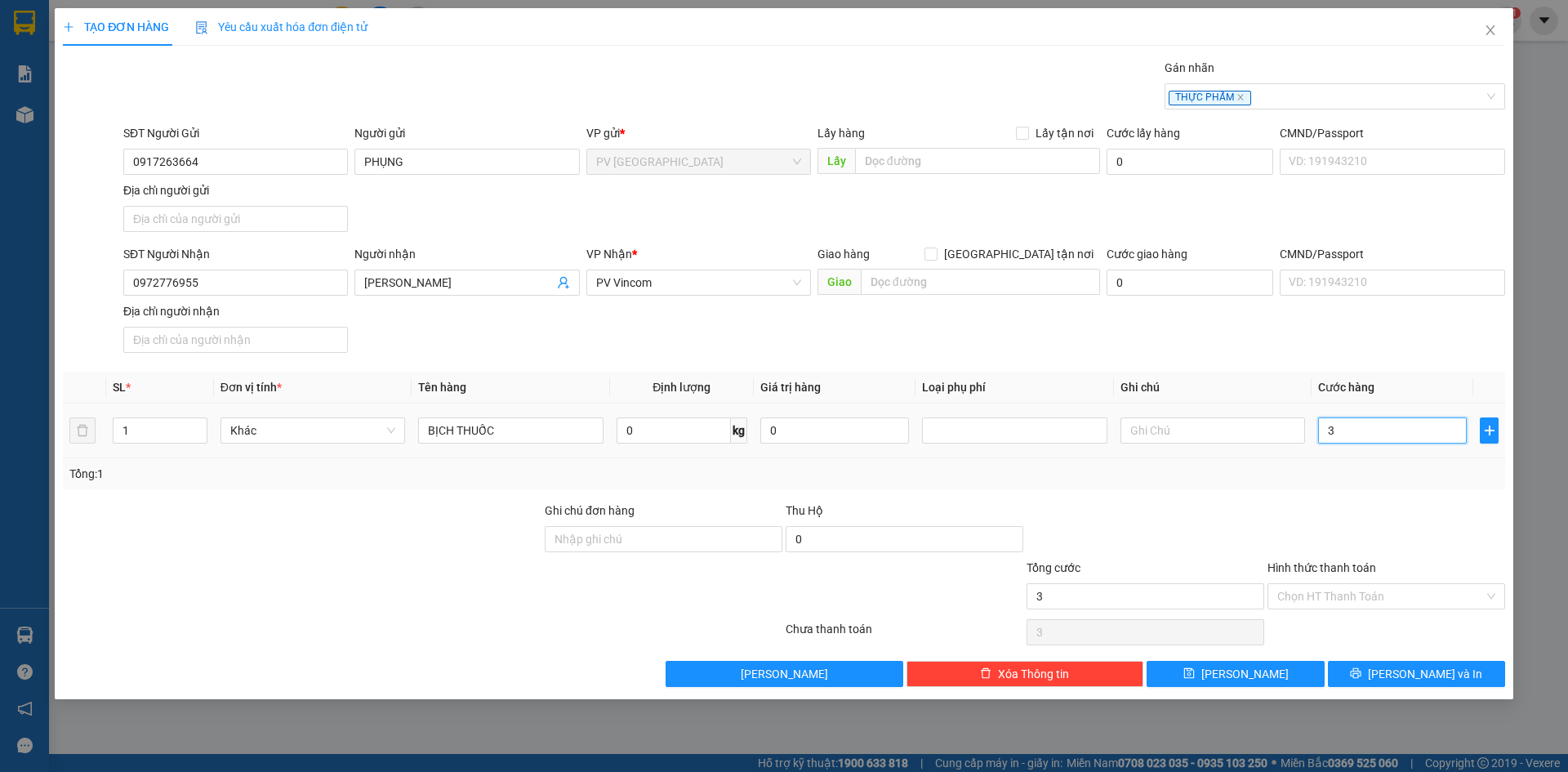
type input "30"
type input "30.000"
click at [1327, 598] on input "Hình thức thanh toán" at bounding box center [1380, 596] width 206 height 25
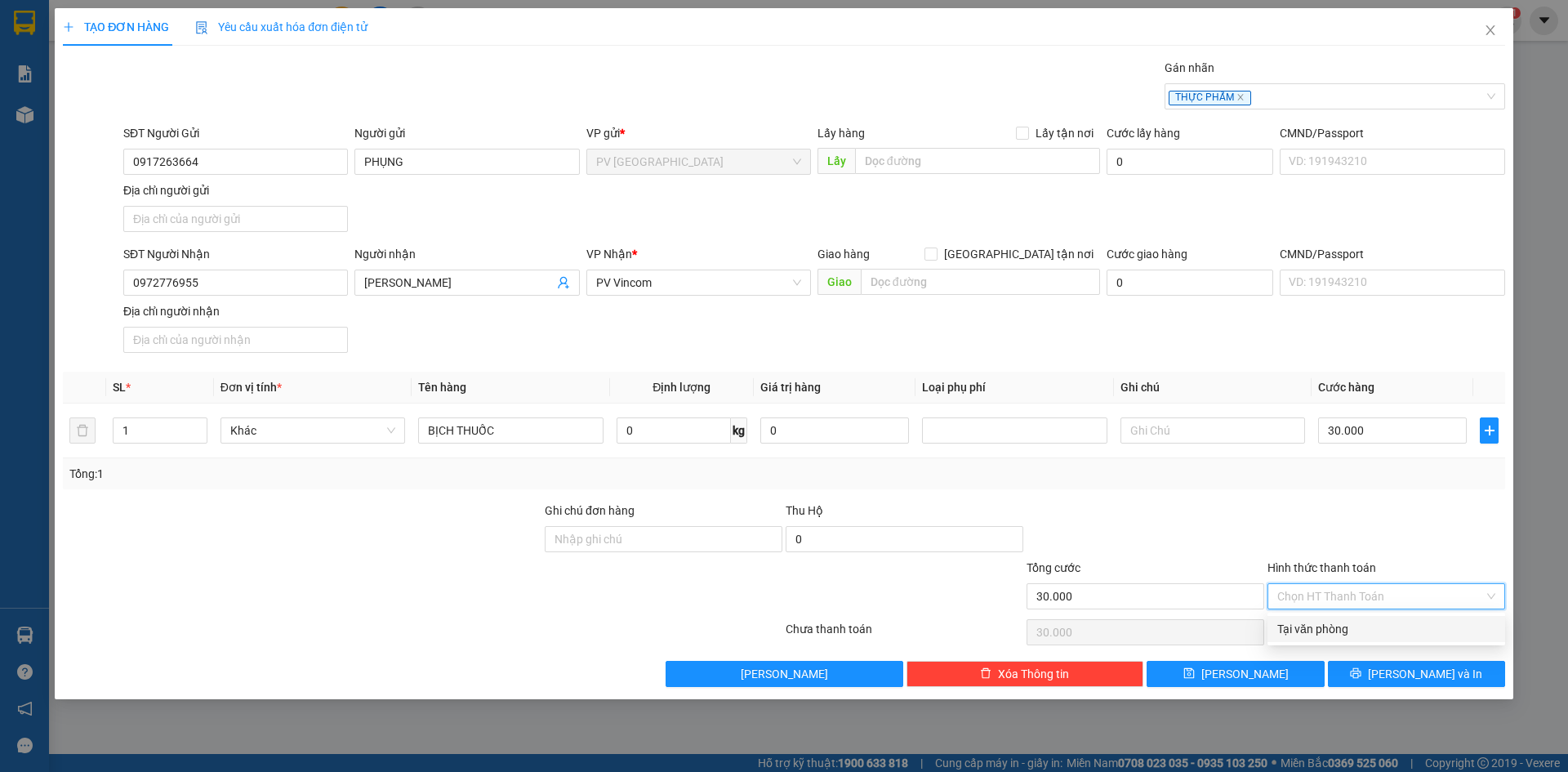
click at [1327, 623] on div "Tại văn phòng" at bounding box center [1386, 629] width 218 height 18
type input "0"
click at [1195, 519] on div at bounding box center [1145, 530] width 241 height 57
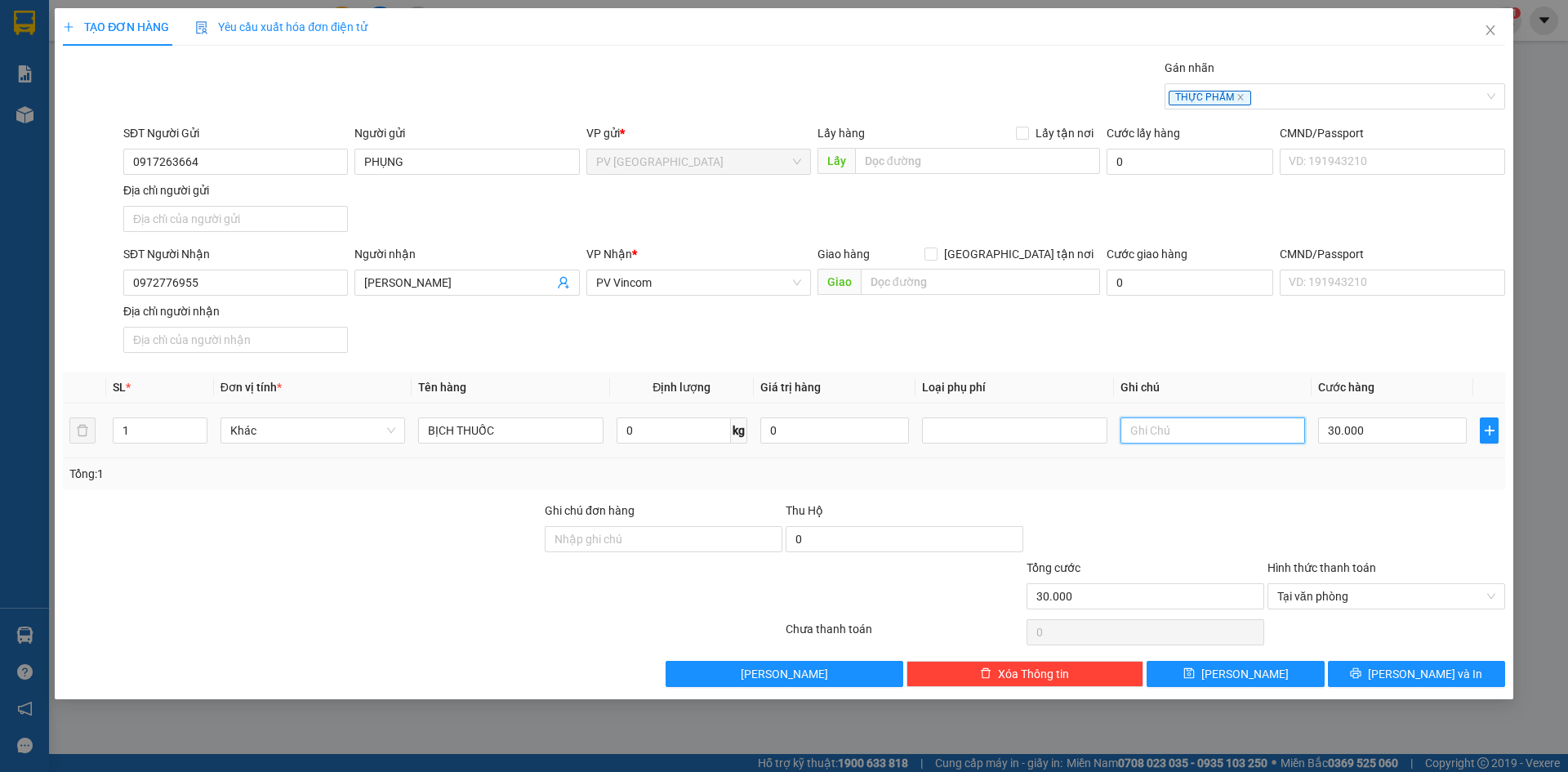
click at [1182, 436] on input "text" at bounding box center [1212, 430] width 185 height 27
type input "KHÔNG ĐẢM BẢO HƯ HỎNG"
click at [1361, 671] on icon "printer" at bounding box center [1356, 673] width 12 height 12
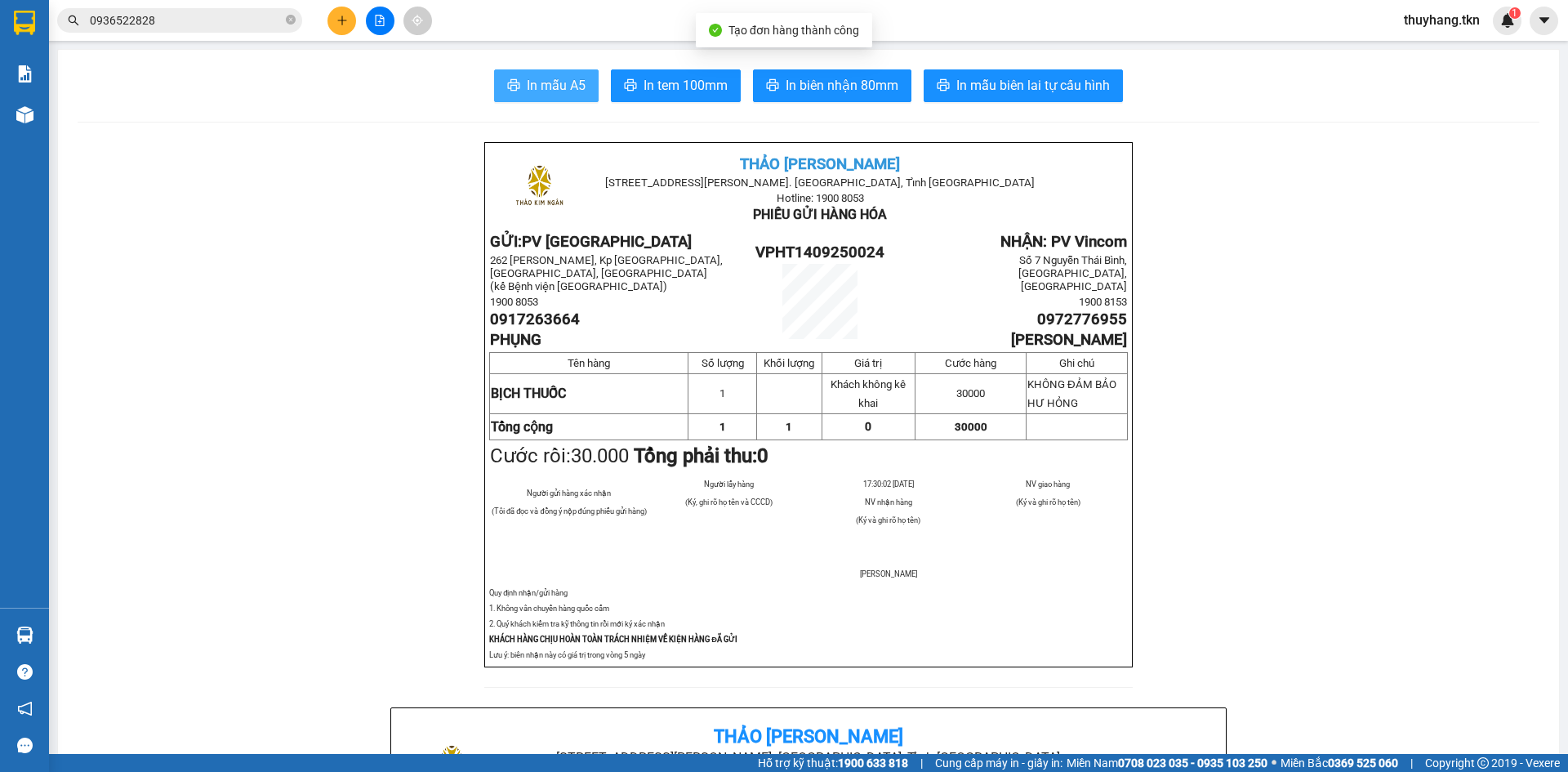
click at [527, 82] on span "In mẫu A5" at bounding box center [556, 85] width 59 height 21
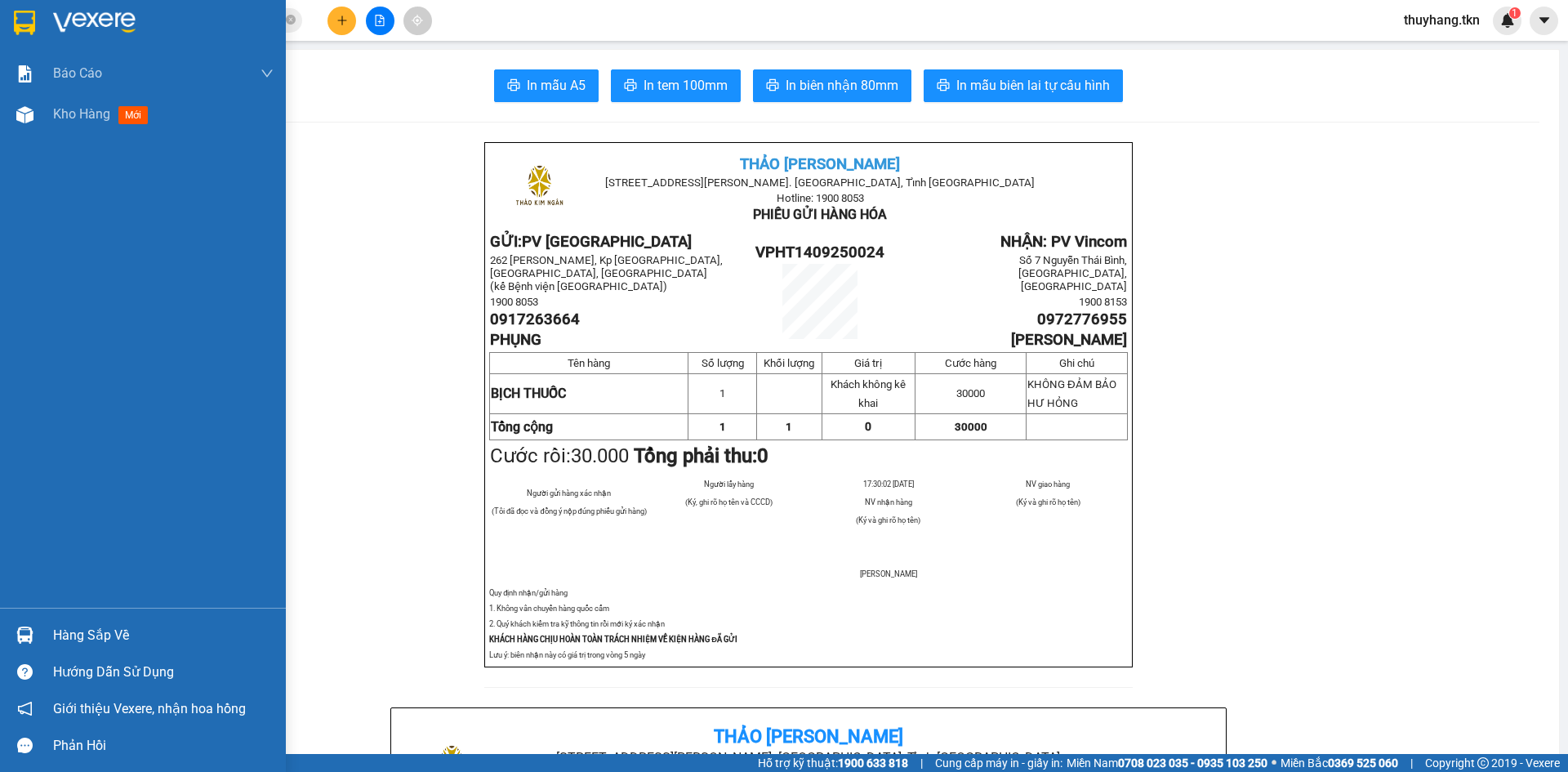
click at [27, 12] on img at bounding box center [25, 23] width 22 height 25
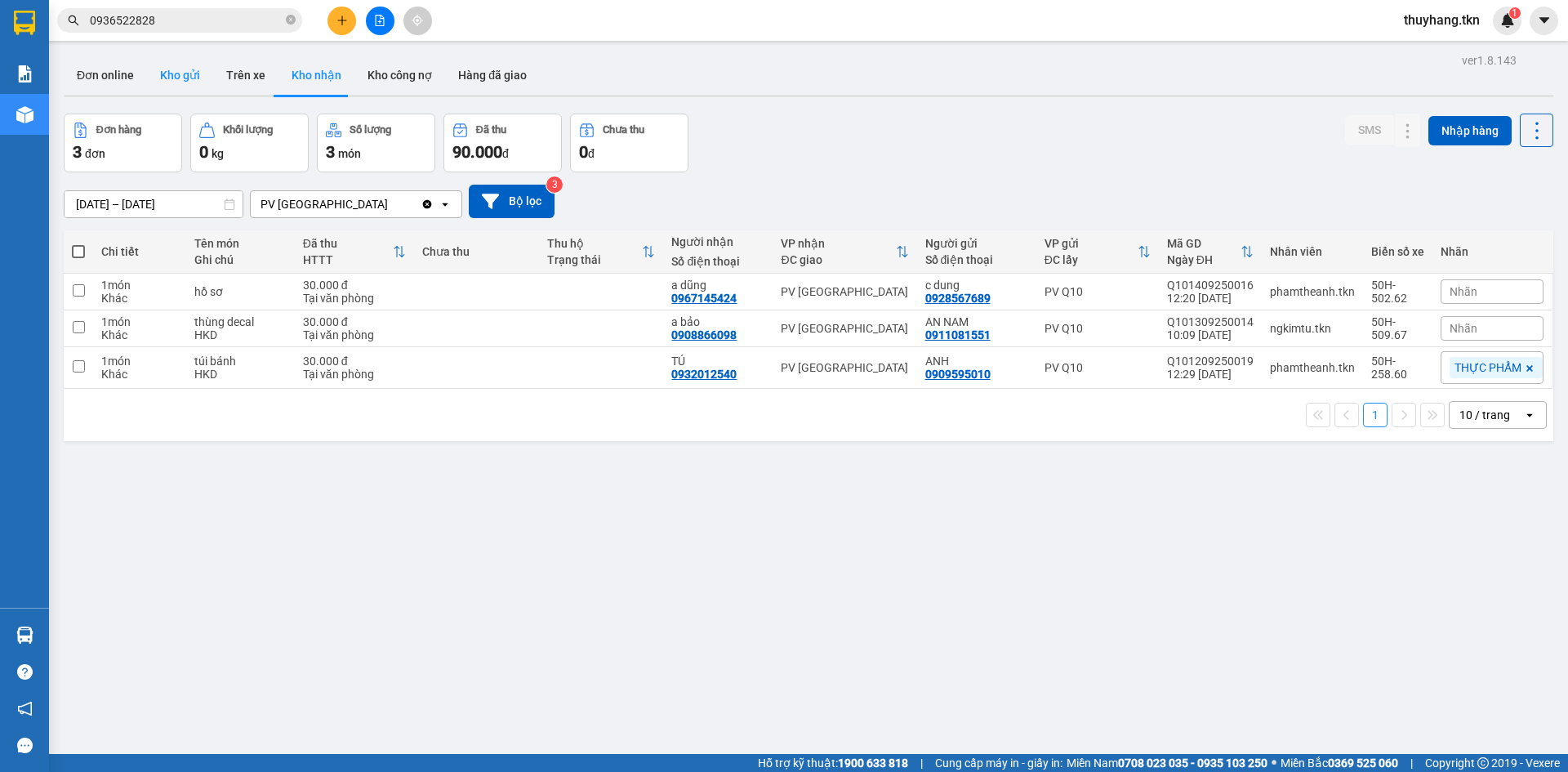
click at [194, 80] on button "Kho gửi" at bounding box center [180, 75] width 66 height 39
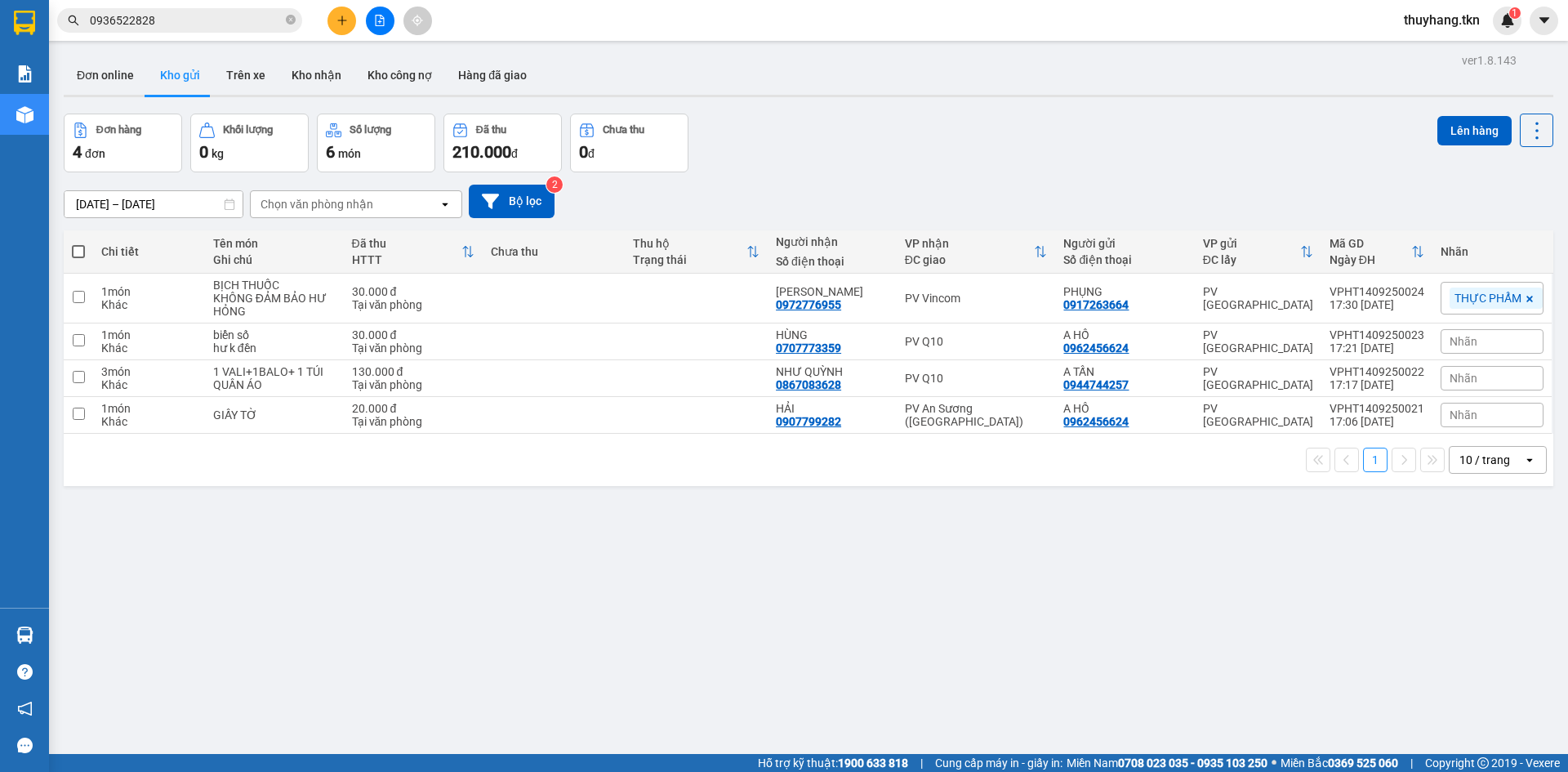
click at [51, 638] on main "ver 1.8.143 Đơn online Kho gửi Trên xe Kho nhận Kho công nợ Hàng đã giao Đơn hà…" at bounding box center [784, 376] width 1568 height 754
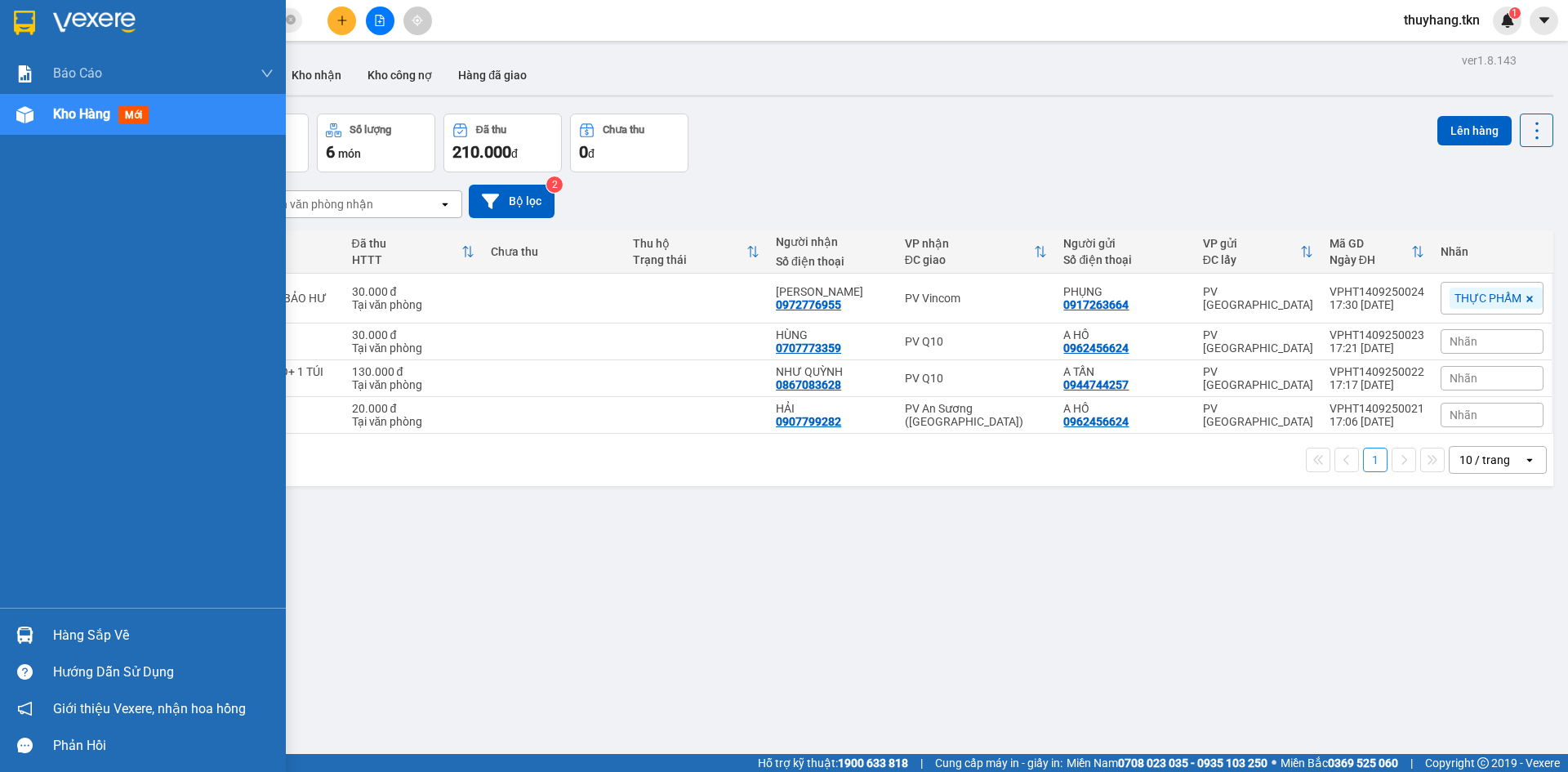
click at [35, 634] on div at bounding box center [25, 635] width 28 height 28
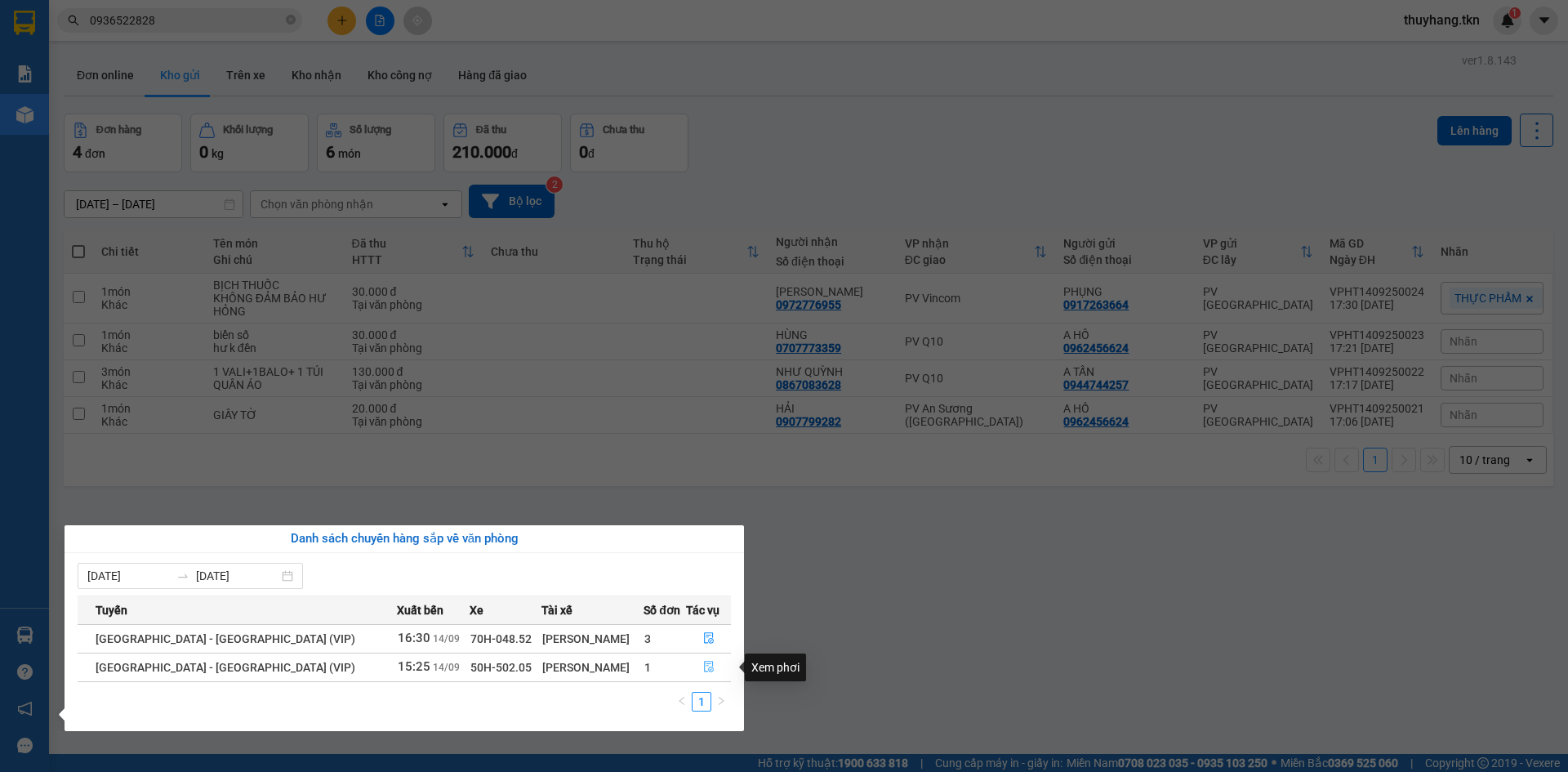
click at [703, 666] on icon "file-done" at bounding box center [709, 667] width 12 height 12
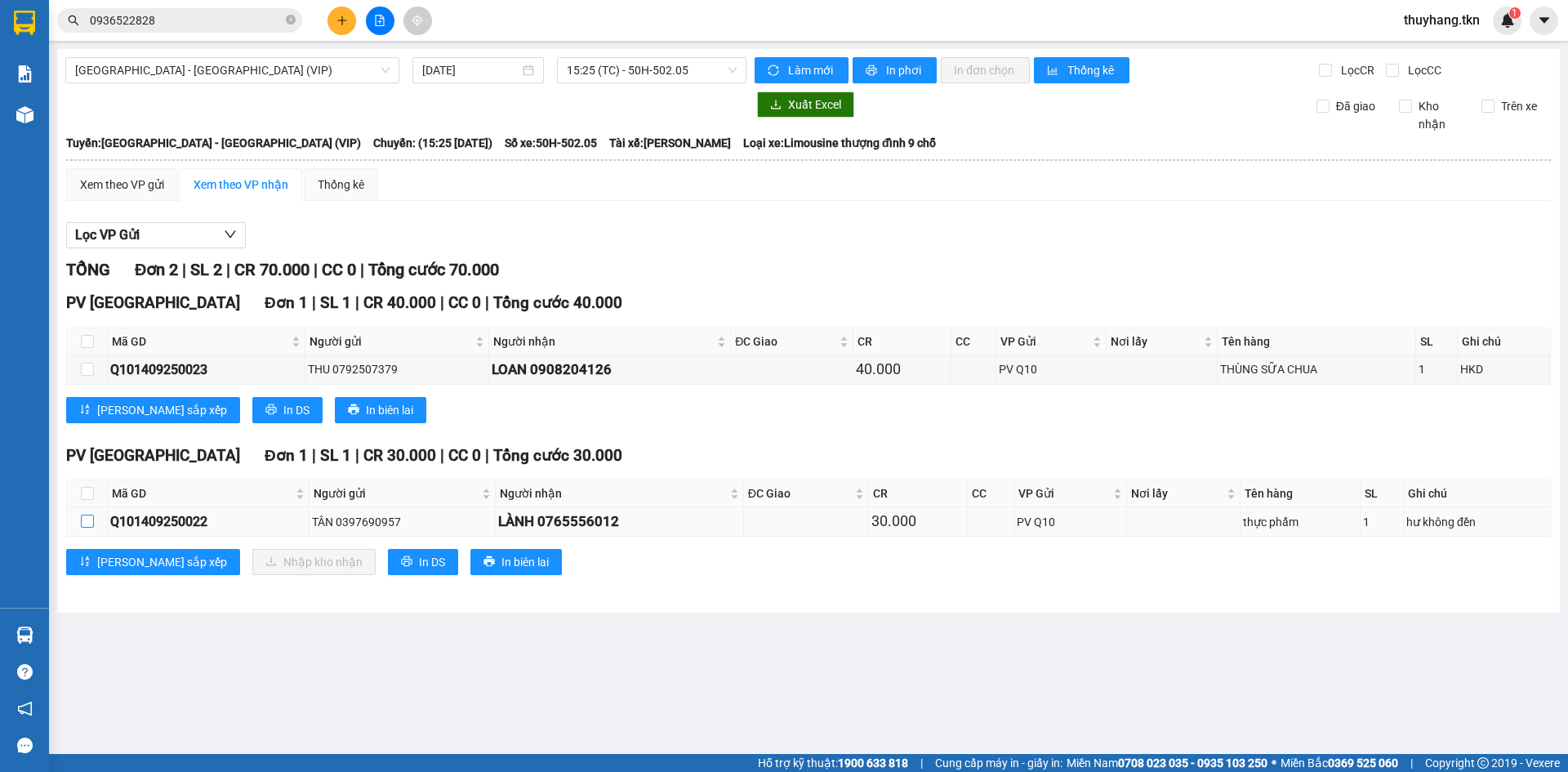
click at [90, 519] on input "checkbox" at bounding box center [88, 522] width 13 height 13
checkbox input "true"
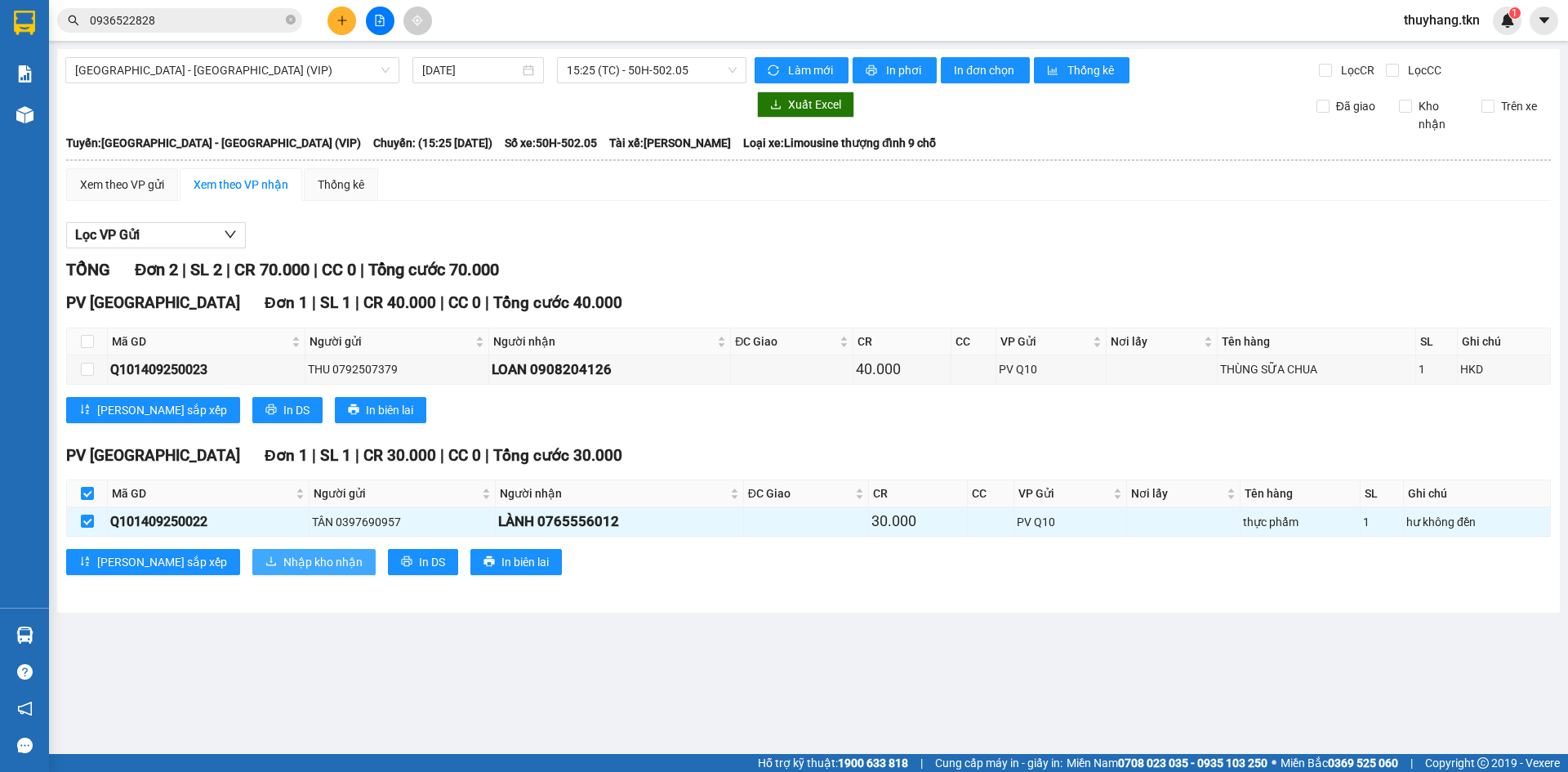
click at [283, 553] on span "Nhập kho nhận" at bounding box center [323, 562] width 80 height 18
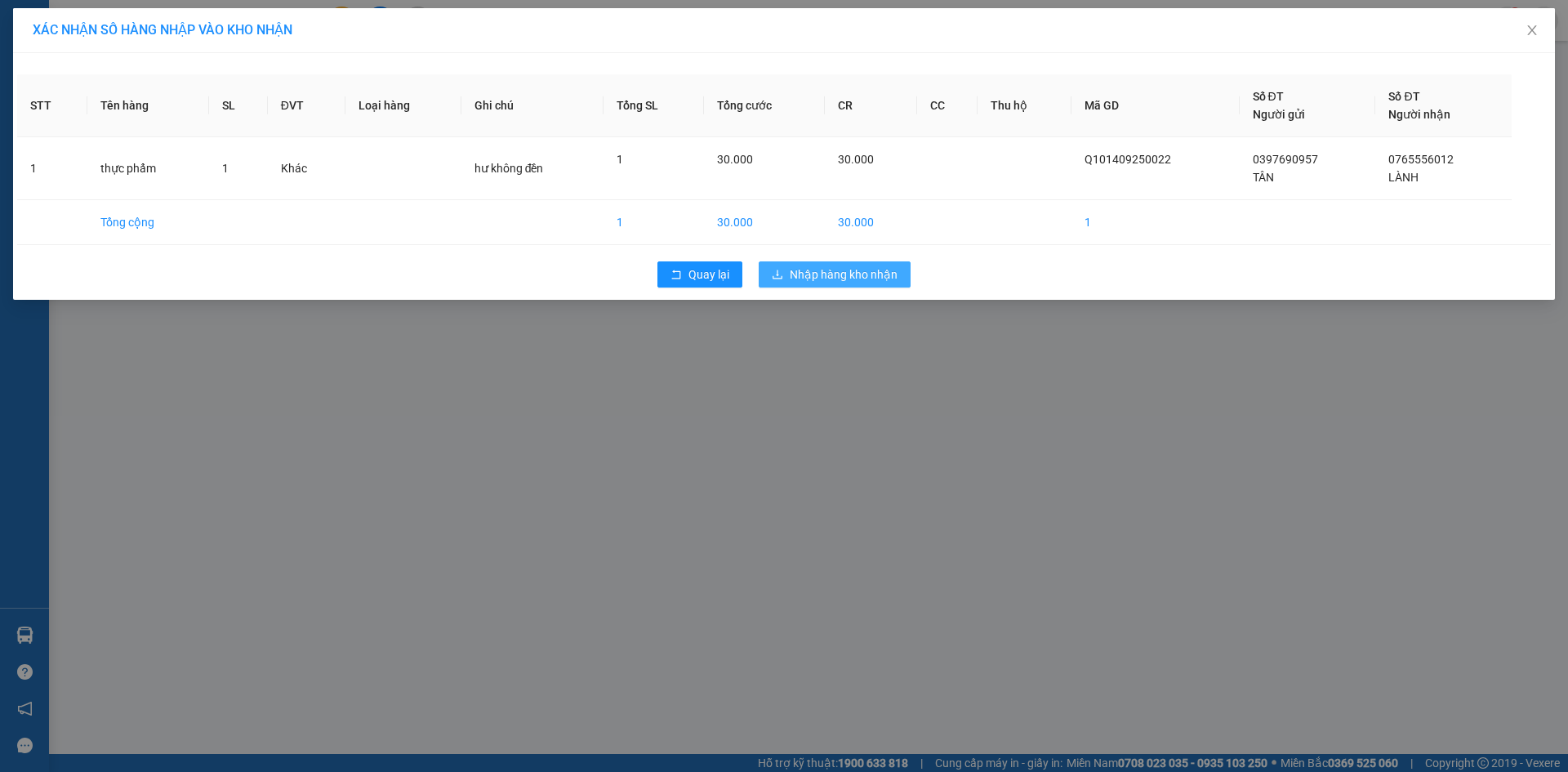
click at [780, 273] on icon "download" at bounding box center [777, 274] width 12 height 12
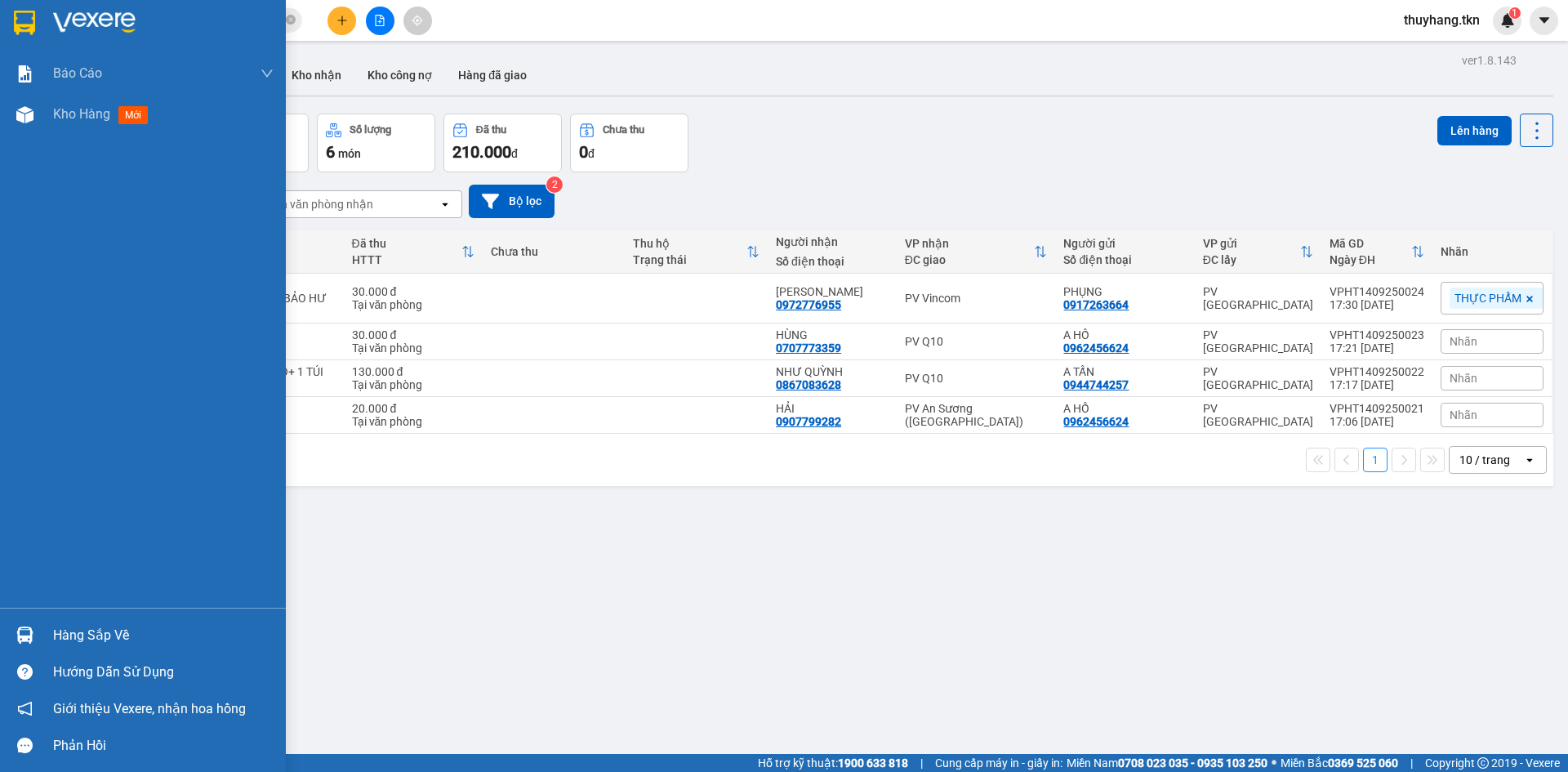
click at [26, 639] on img at bounding box center [25, 635] width 17 height 17
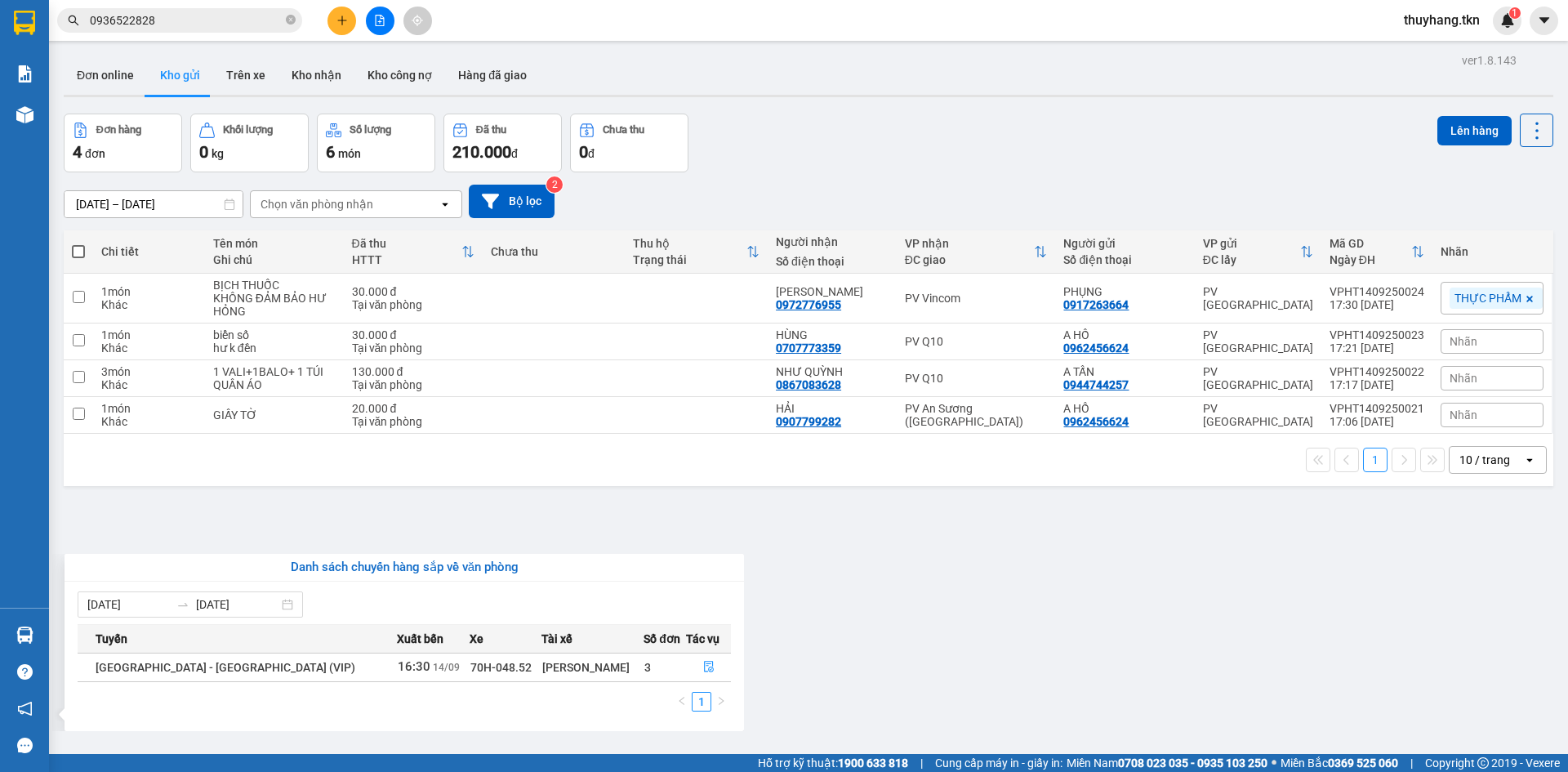
click at [808, 649] on section "Kết quả tìm kiếm ( 3 ) Bộ lọc Mã ĐH Trạng thái Món hàng Thu hộ Tổng cước Chưa c…" at bounding box center [784, 386] width 1568 height 772
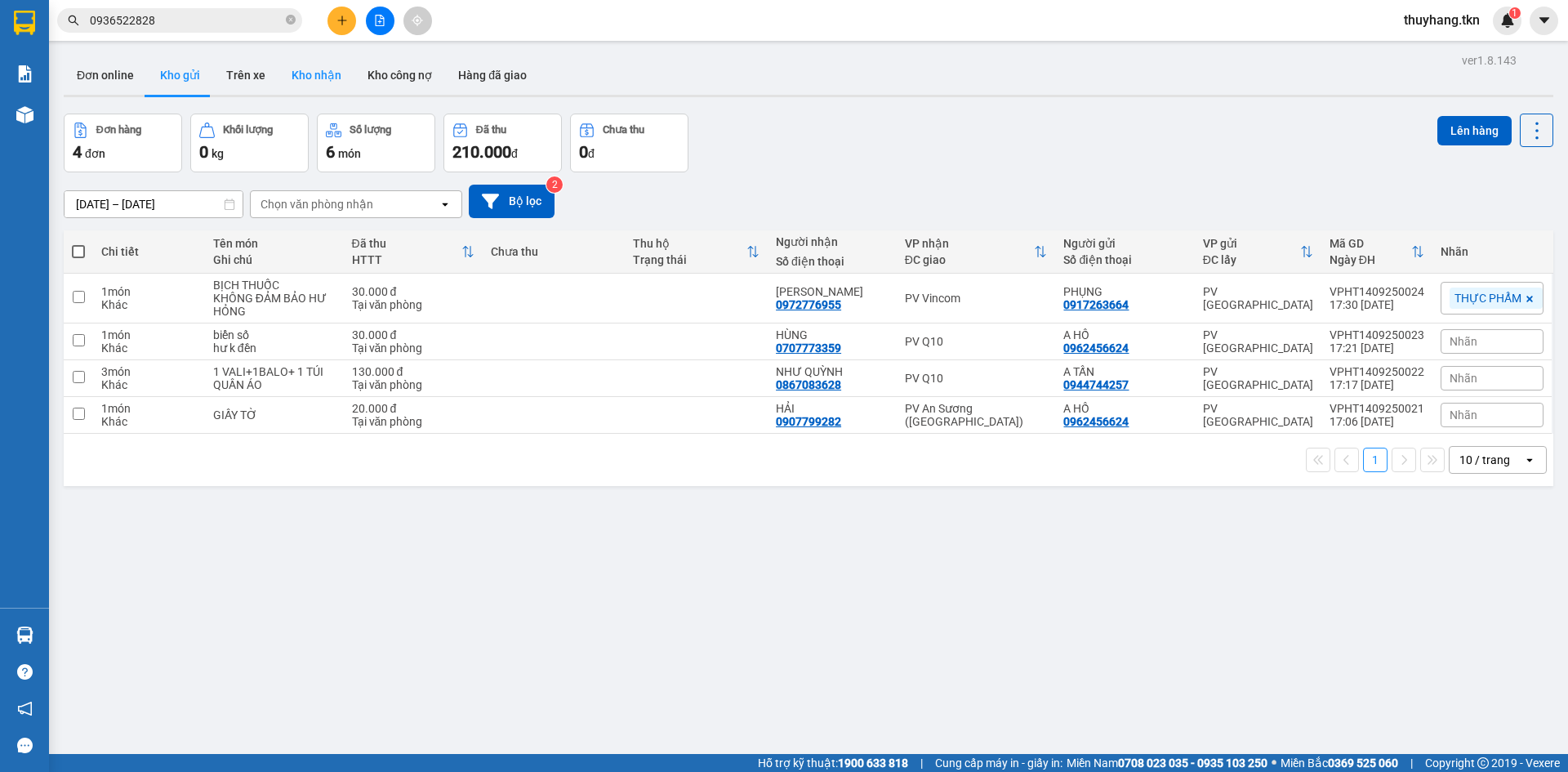
click at [302, 81] on button "Kho nhận" at bounding box center [317, 75] width 76 height 39
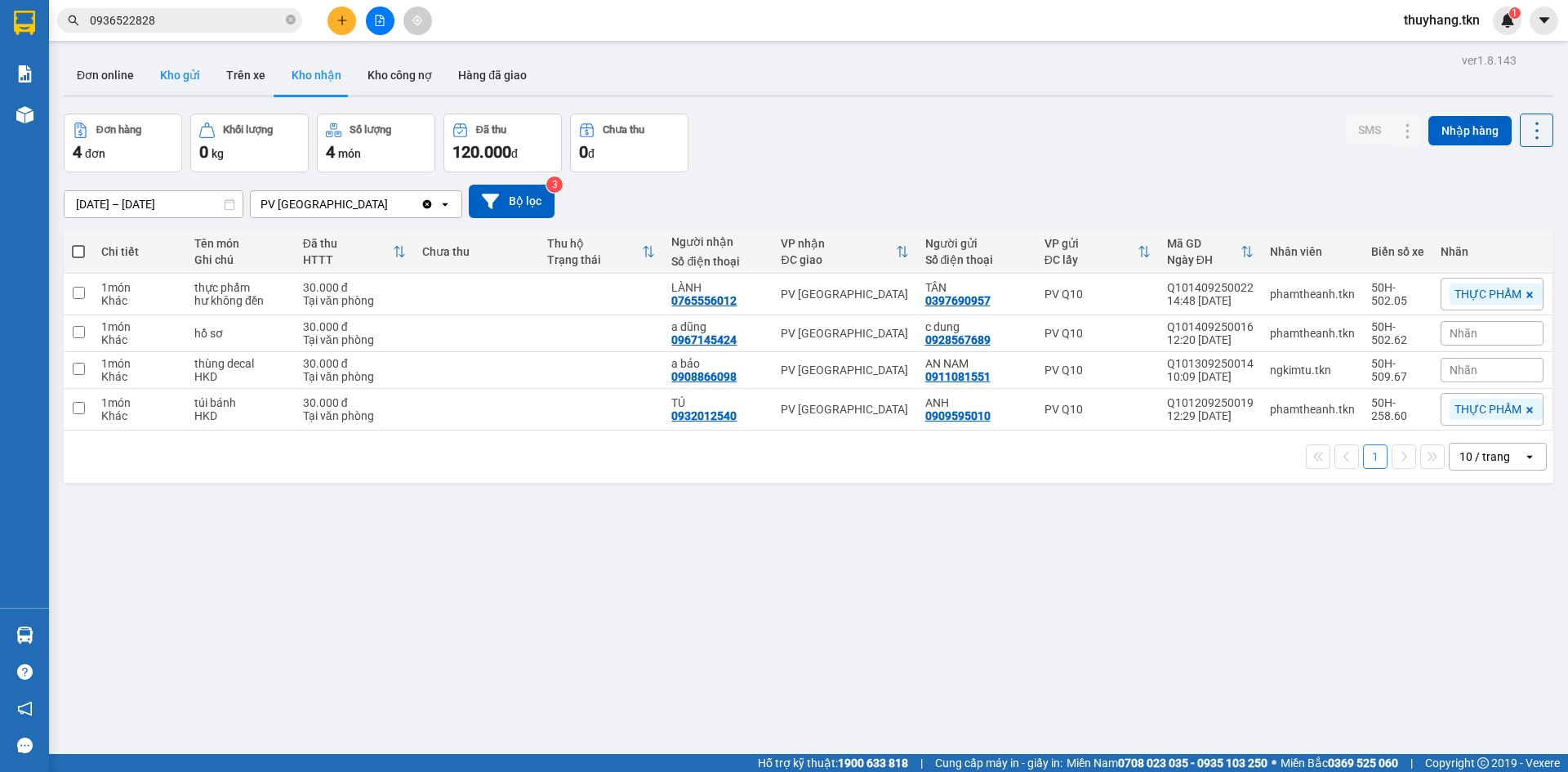
click at [191, 61] on button "Kho gửi" at bounding box center [180, 75] width 66 height 39
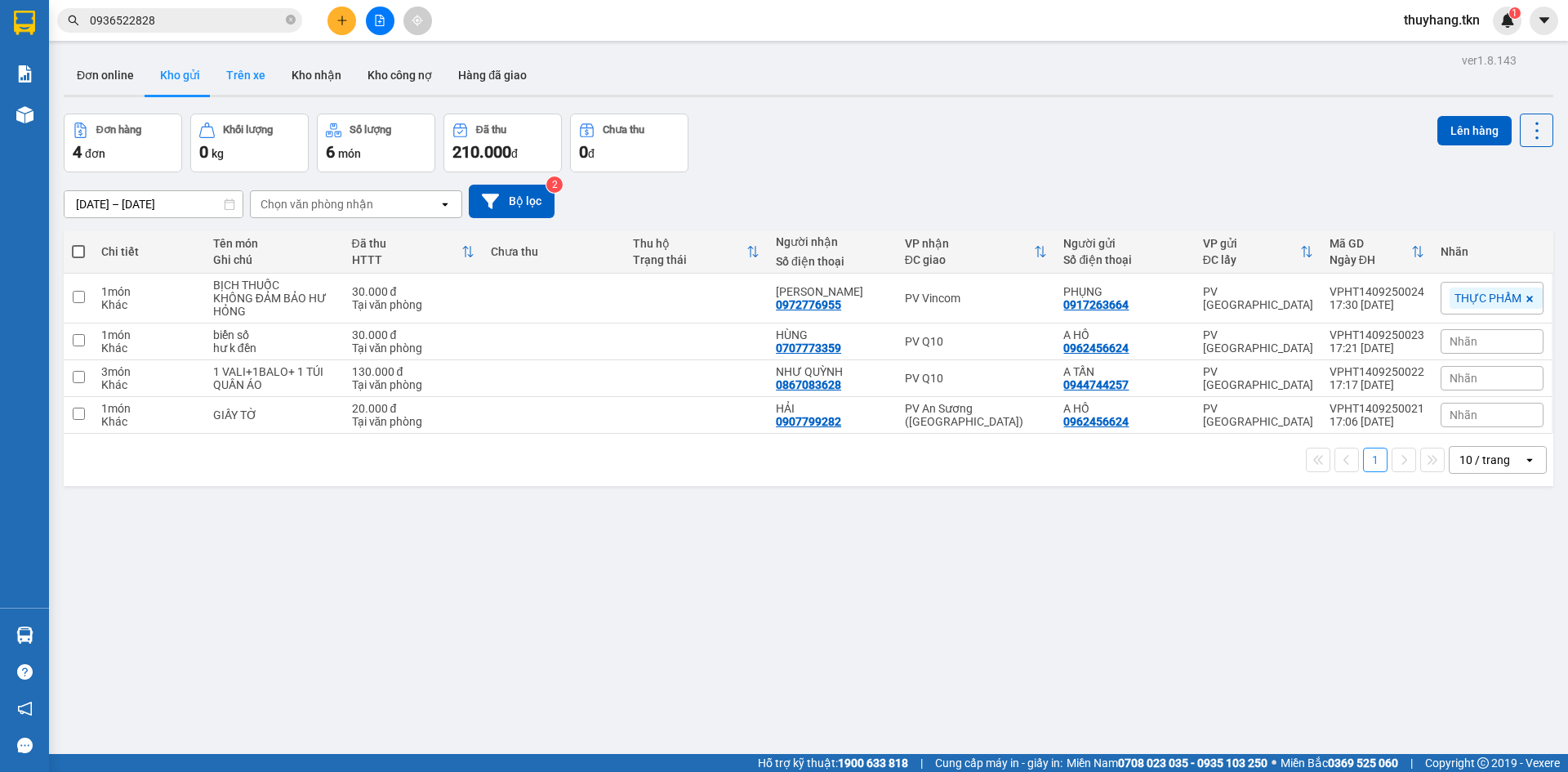
click at [243, 69] on button "Trên xe" at bounding box center [245, 75] width 65 height 39
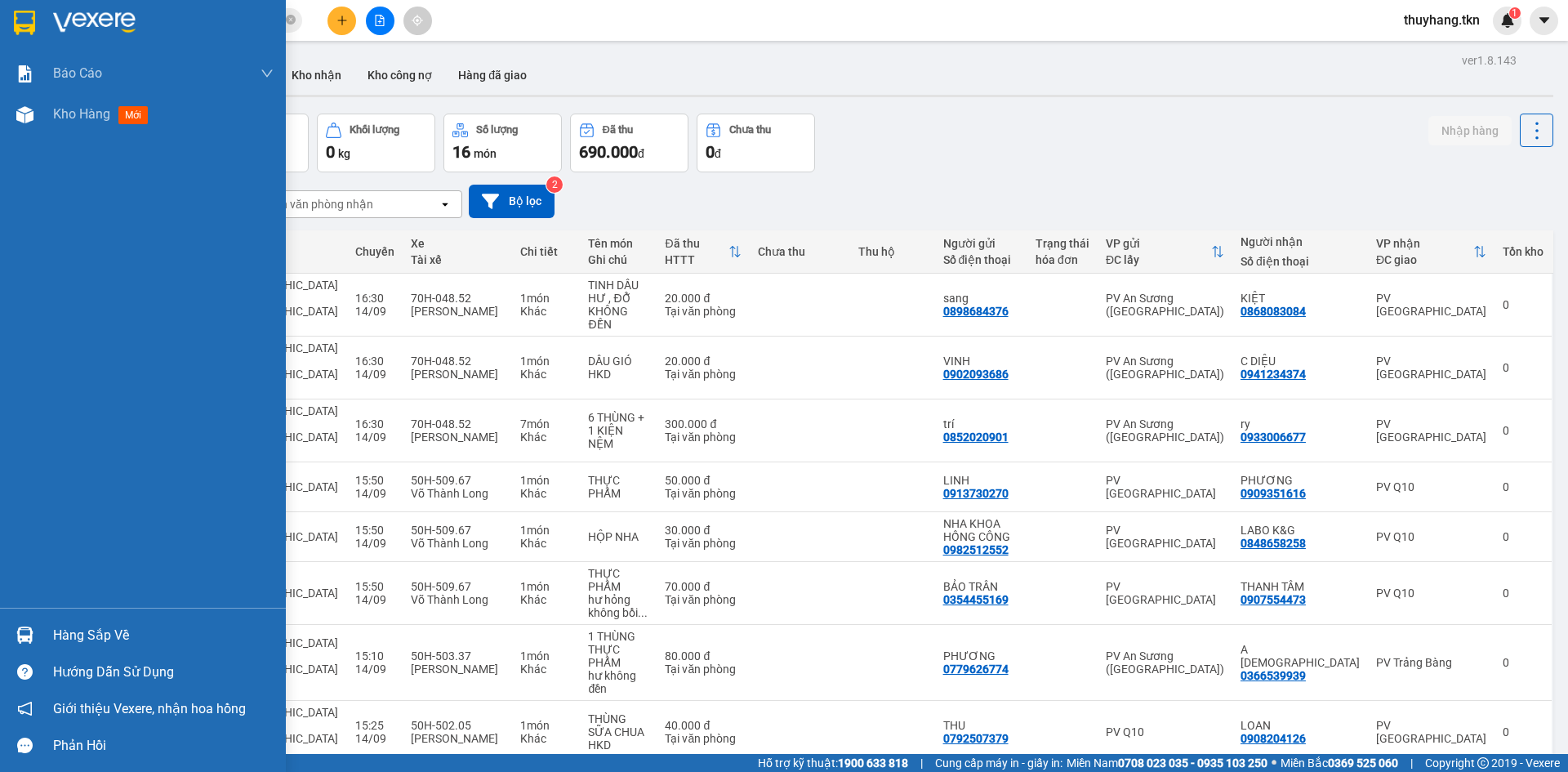
click at [30, 633] on img at bounding box center [25, 635] width 17 height 17
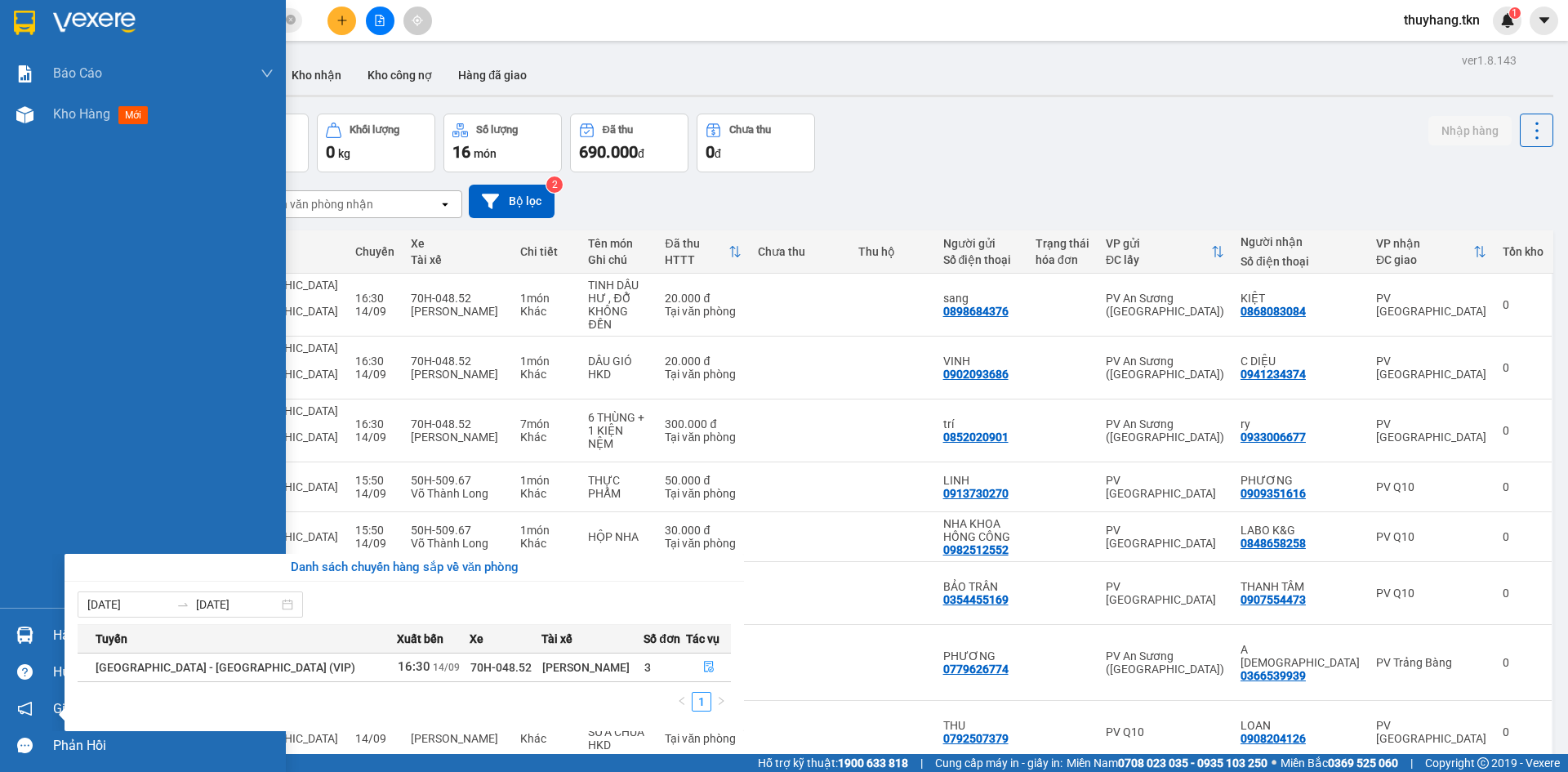
click at [22, 20] on div "Báo cáo Mẫu 1: Báo cáo dòng tiền theo nhân viên Mẫu 2: Thống kê đơn hàng theo n…" at bounding box center [143, 386] width 286 height 772
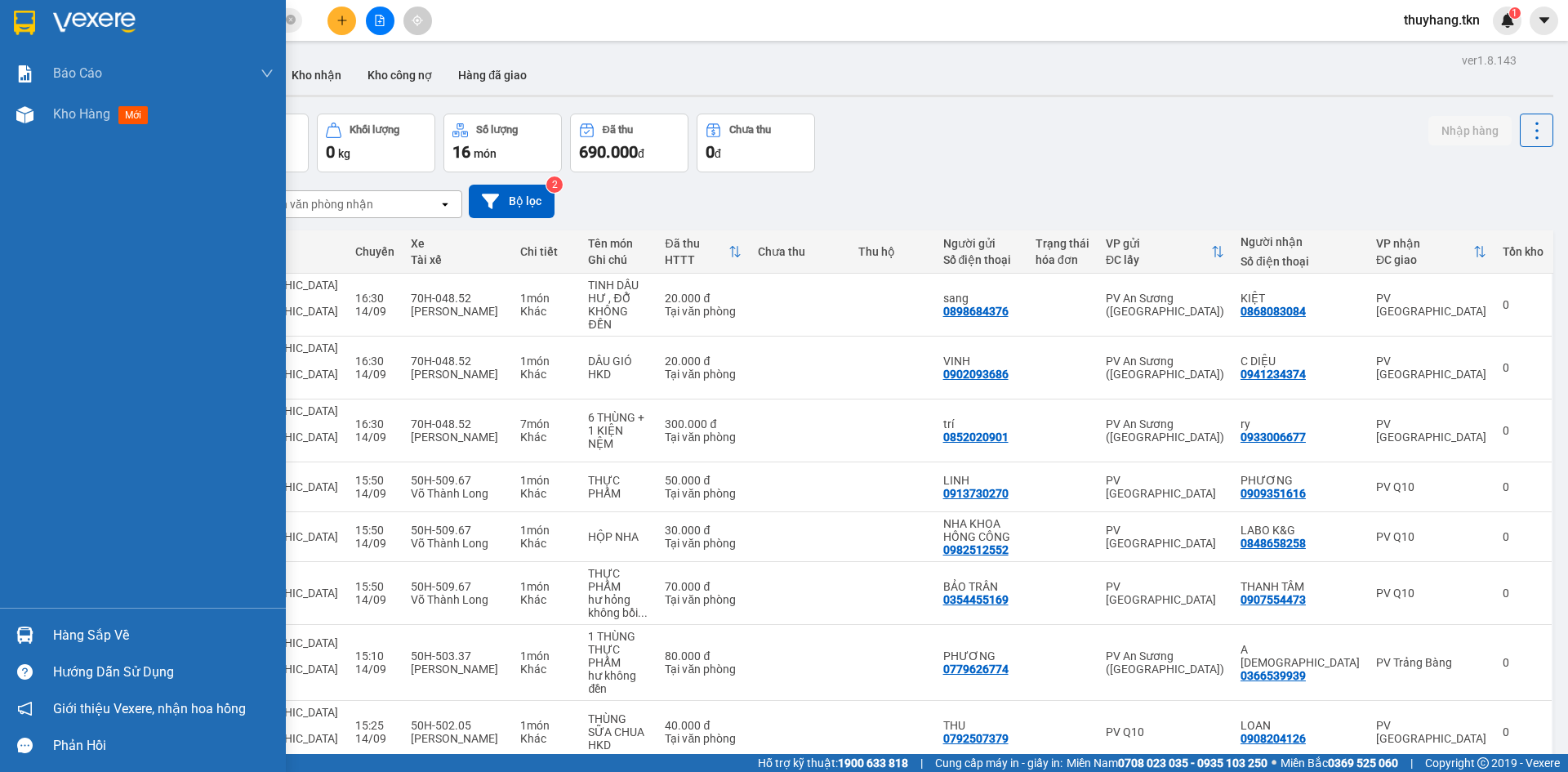
click at [22, 20] on img at bounding box center [25, 23] width 22 height 25
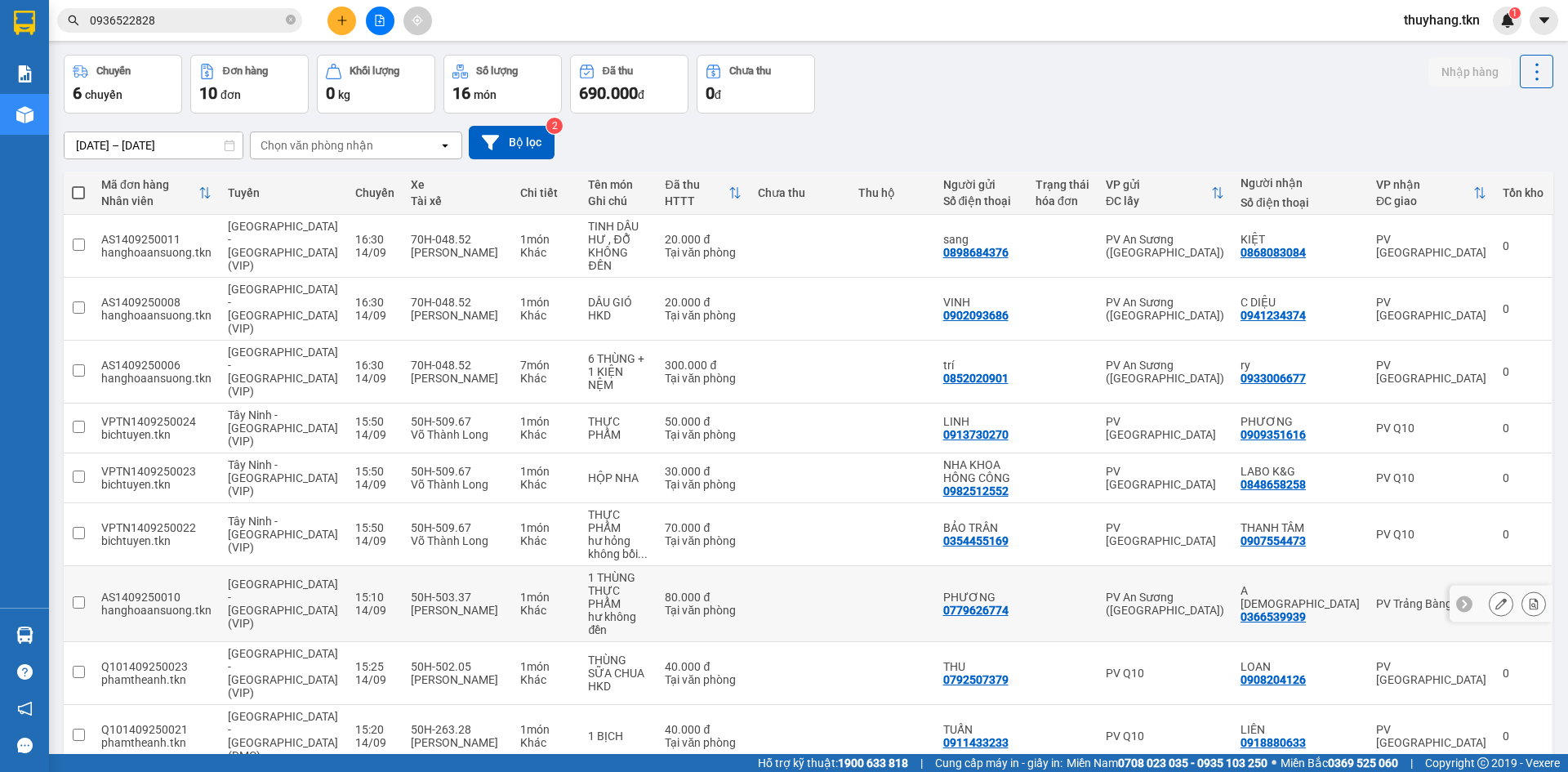
scroll to position [75, 0]
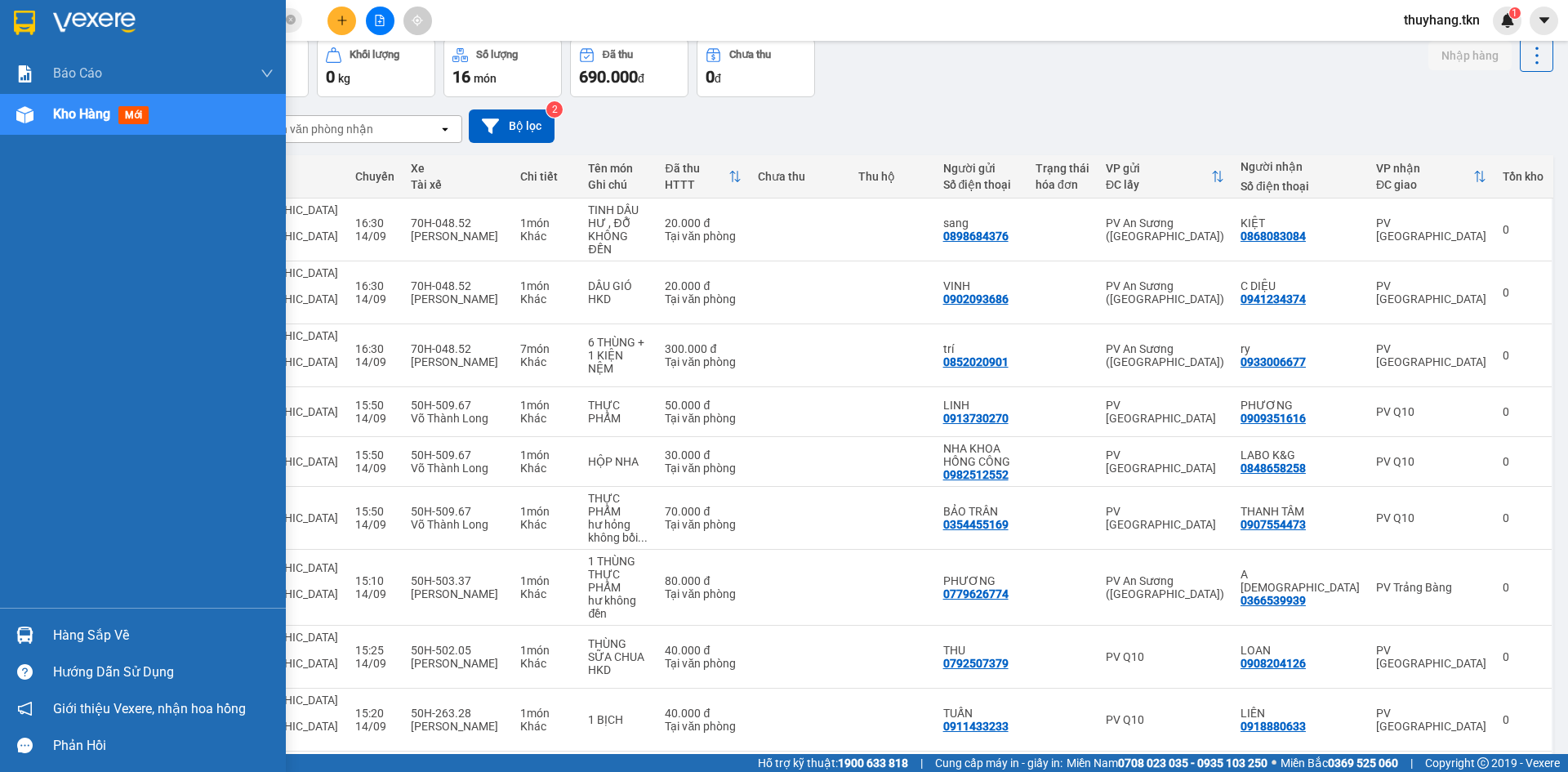
click at [44, 637] on div "Hàng sắp về" at bounding box center [143, 635] width 286 height 36
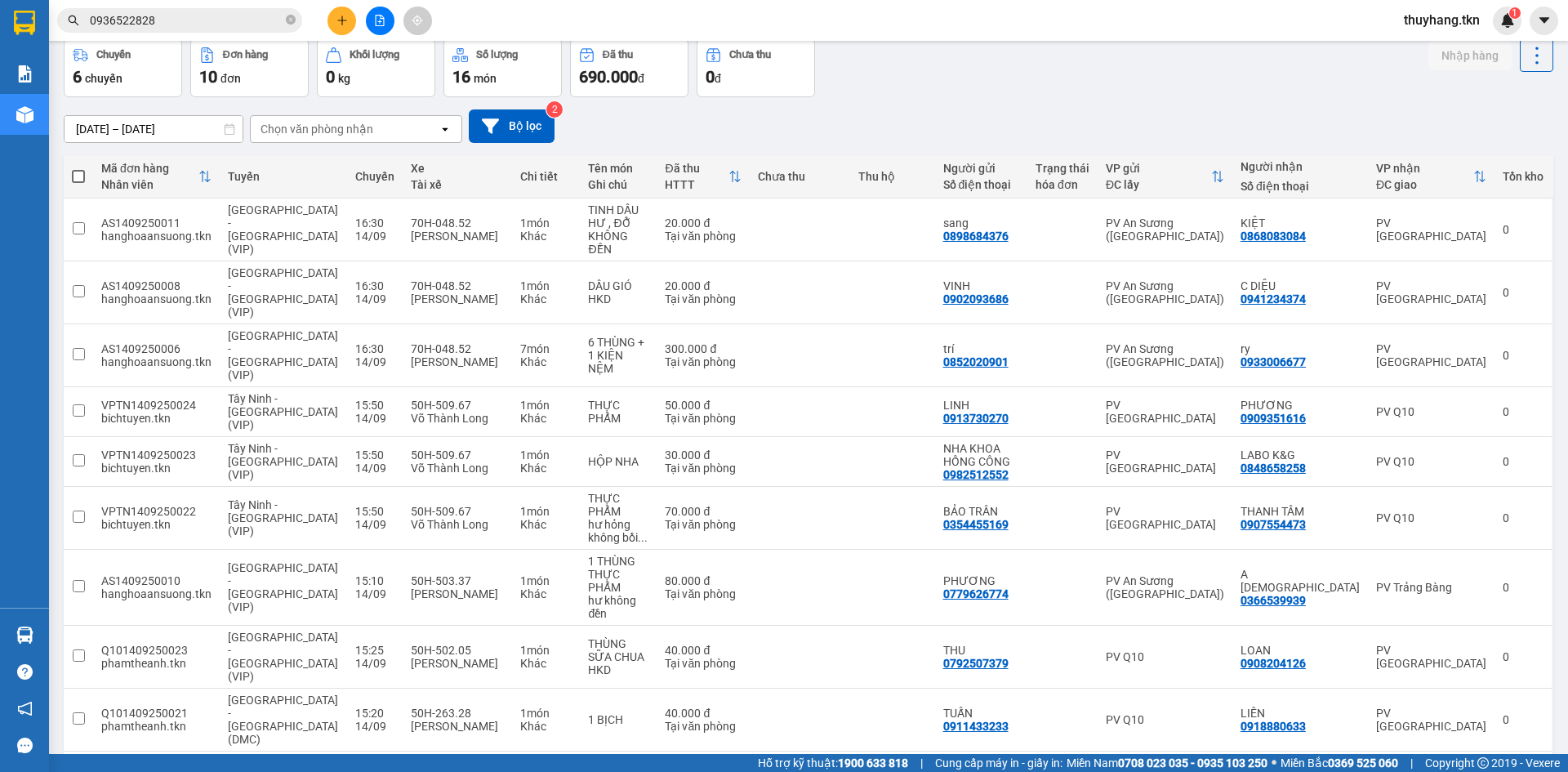
click at [1130, 695] on section "Kết quả tìm kiếm ( 3 ) Bộ lọc Mã ĐH Trạng thái Món hàng Thu hộ Tổng cước Chưa c…" at bounding box center [784, 386] width 1568 height 772
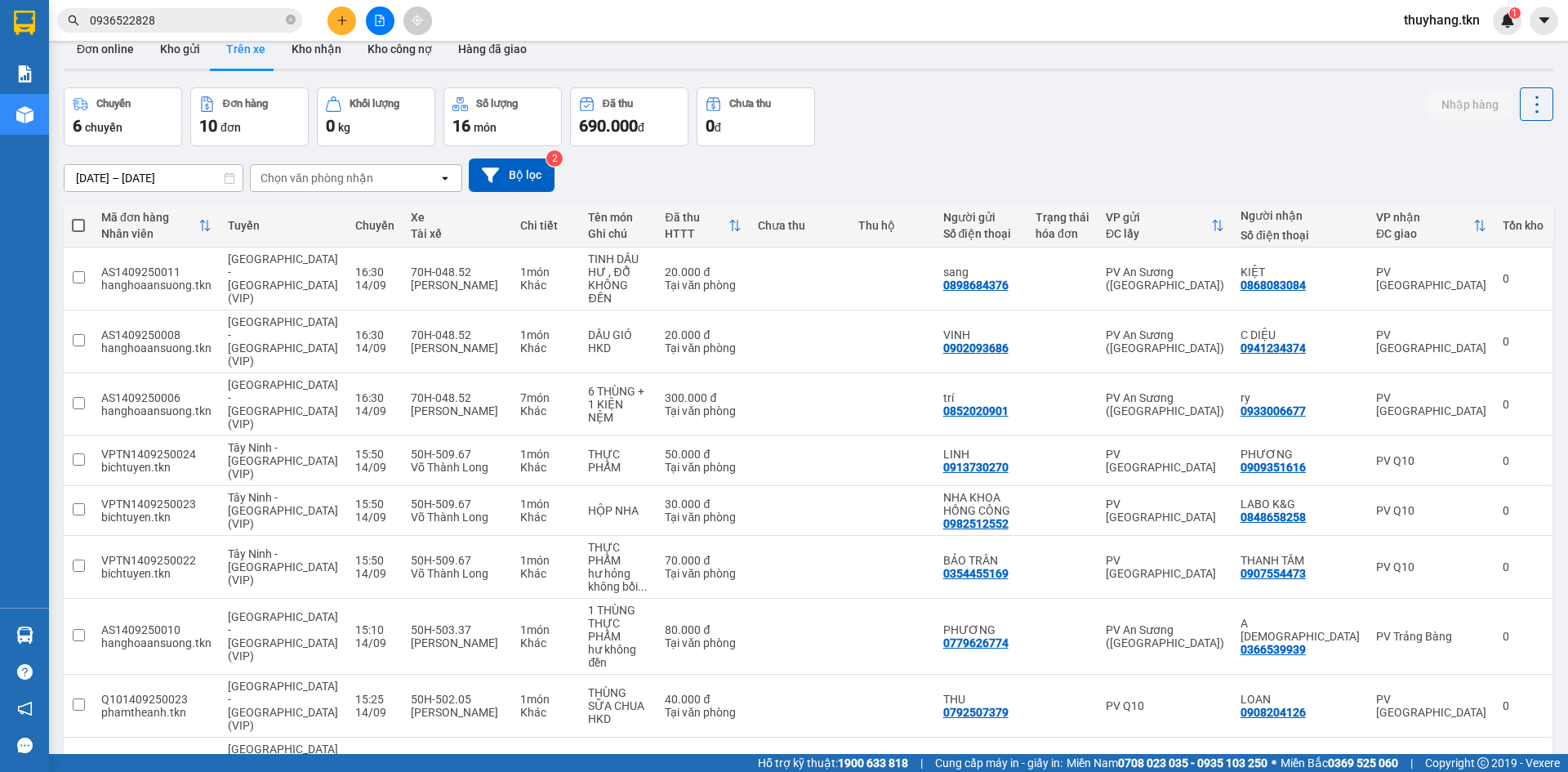
scroll to position [0, 0]
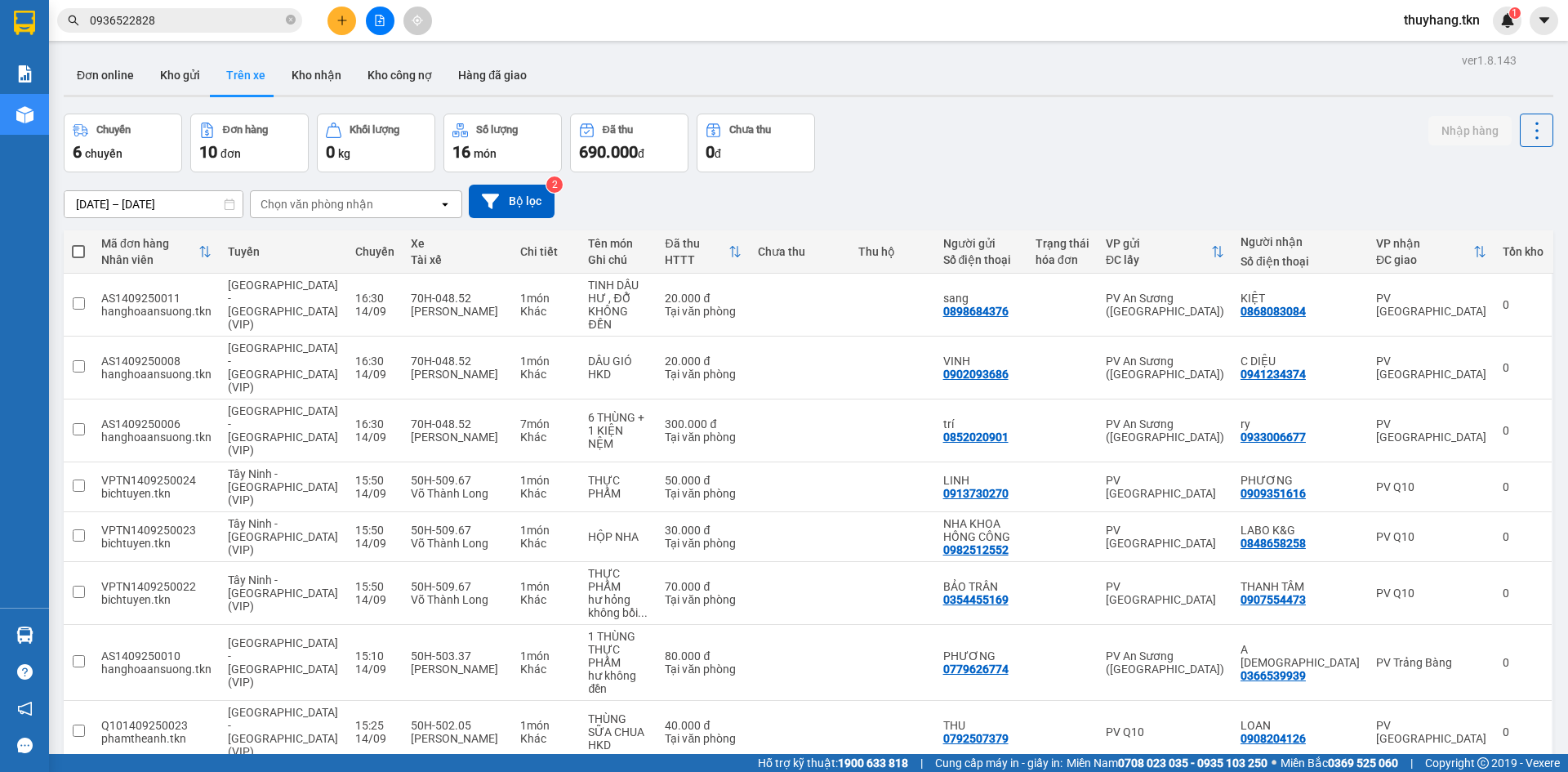
click at [971, 154] on div "Chuyến 6 chuyến Đơn hàng 10 đơn Khối lượng 0 kg Số lượng 16 món Đã thu 690.000 …" at bounding box center [808, 143] width 1489 height 59
click at [189, 74] on button "Kho gửi" at bounding box center [180, 75] width 66 height 39
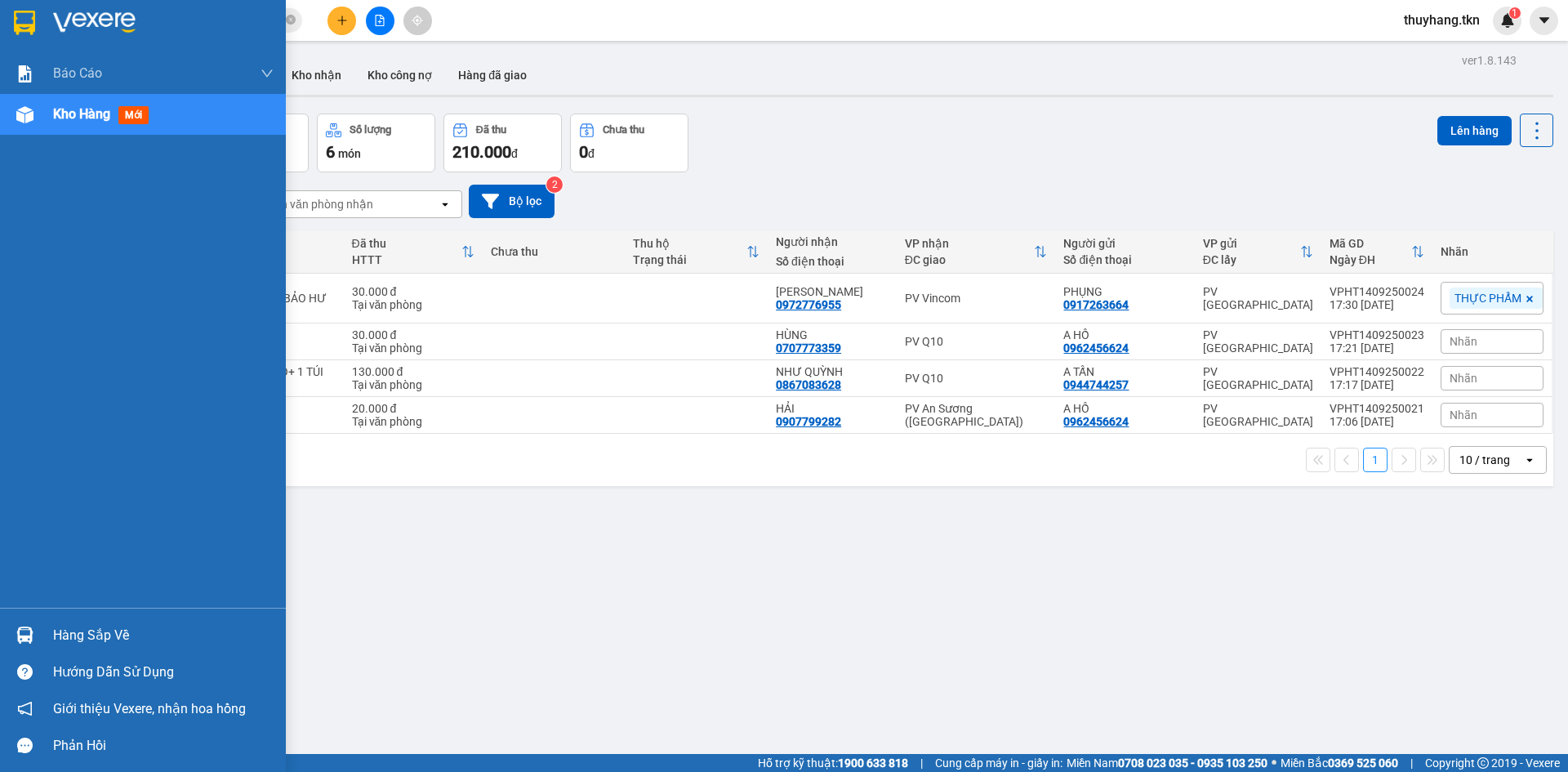
click at [31, 632] on img at bounding box center [25, 635] width 17 height 17
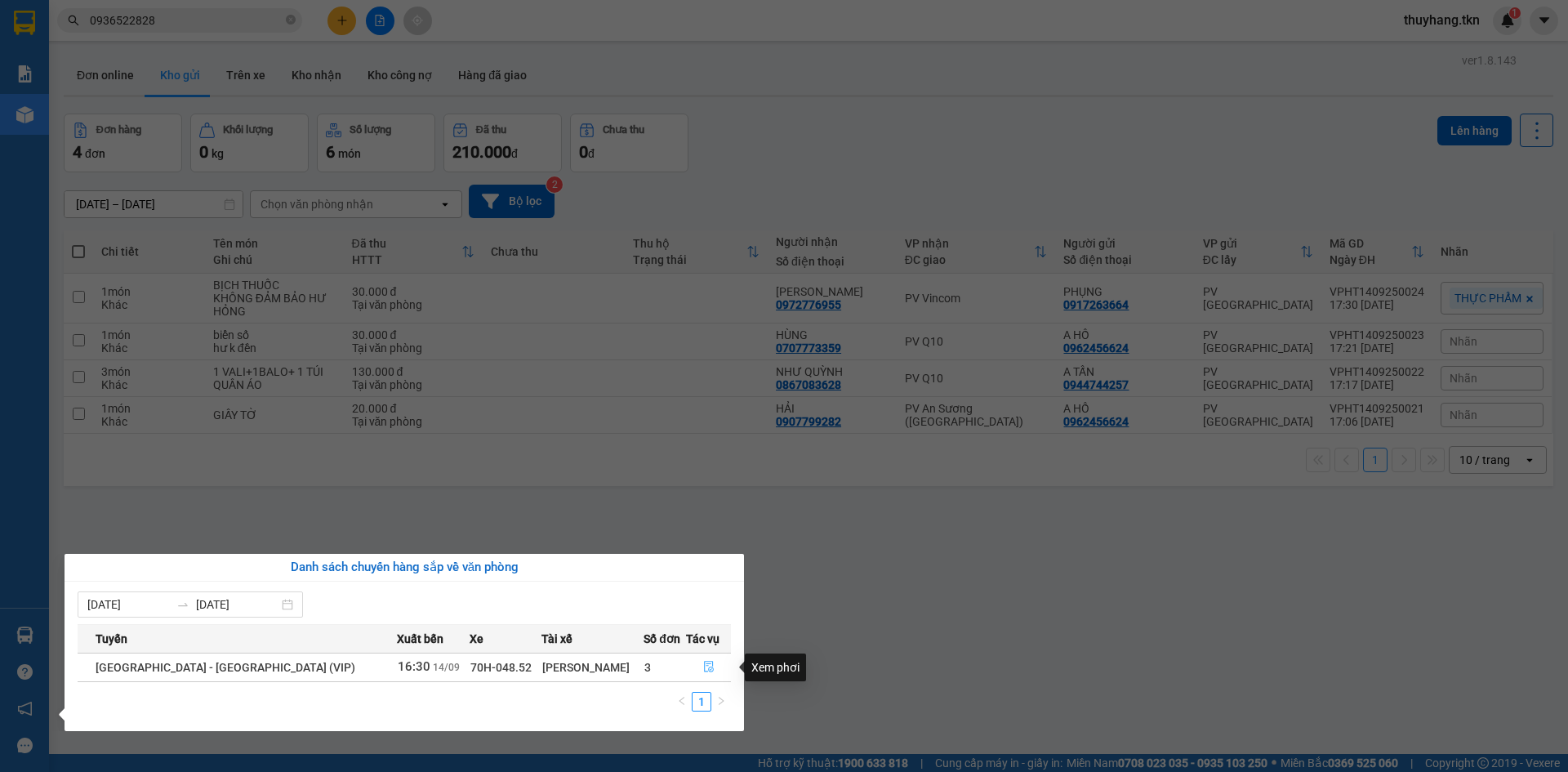
click at [704, 675] on button "button" at bounding box center [709, 668] width 43 height 27
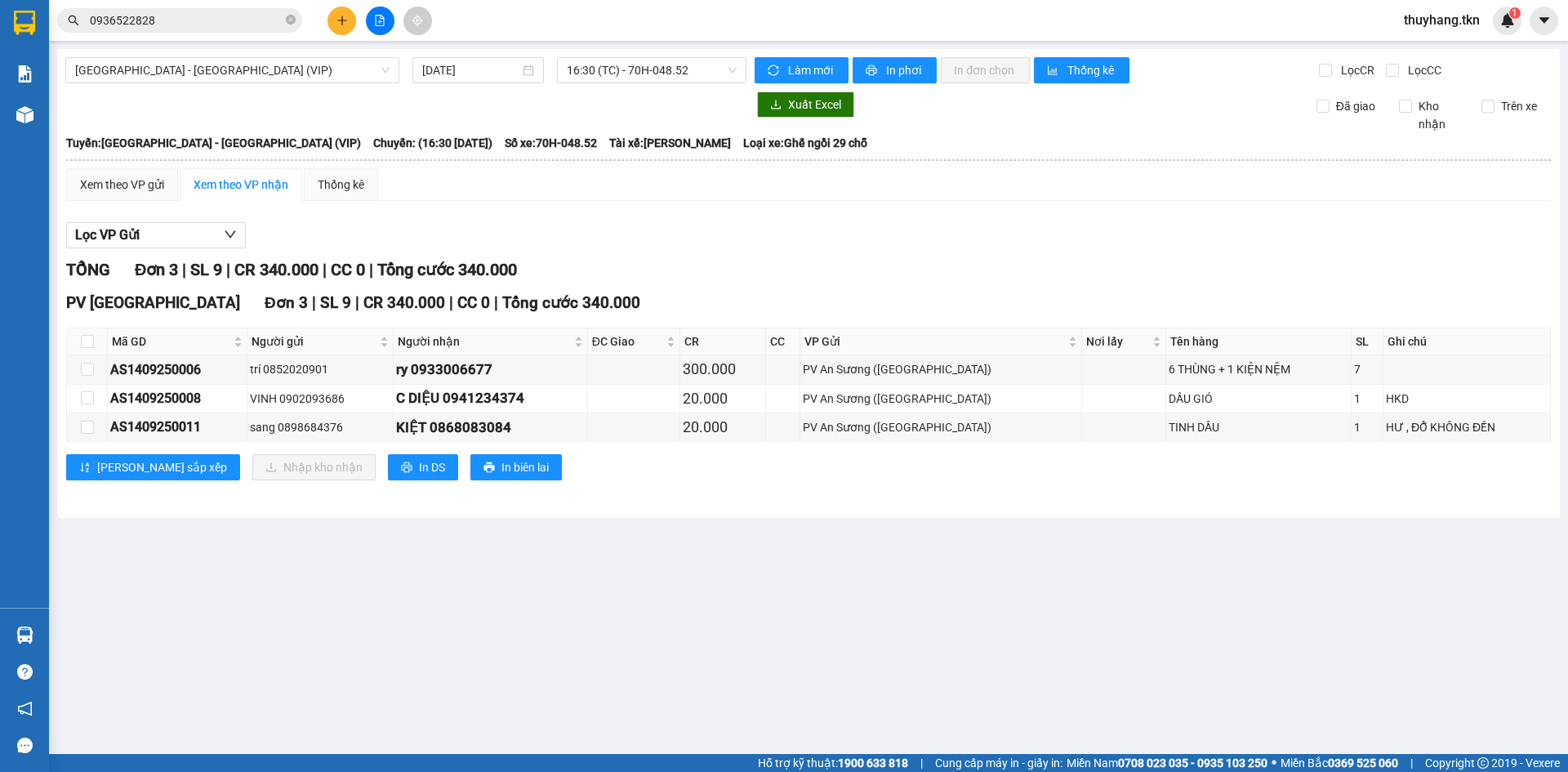
click at [96, 339] on th at bounding box center [87, 342] width 41 height 27
click at [93, 345] on input "checkbox" at bounding box center [88, 342] width 13 height 13
checkbox input "true"
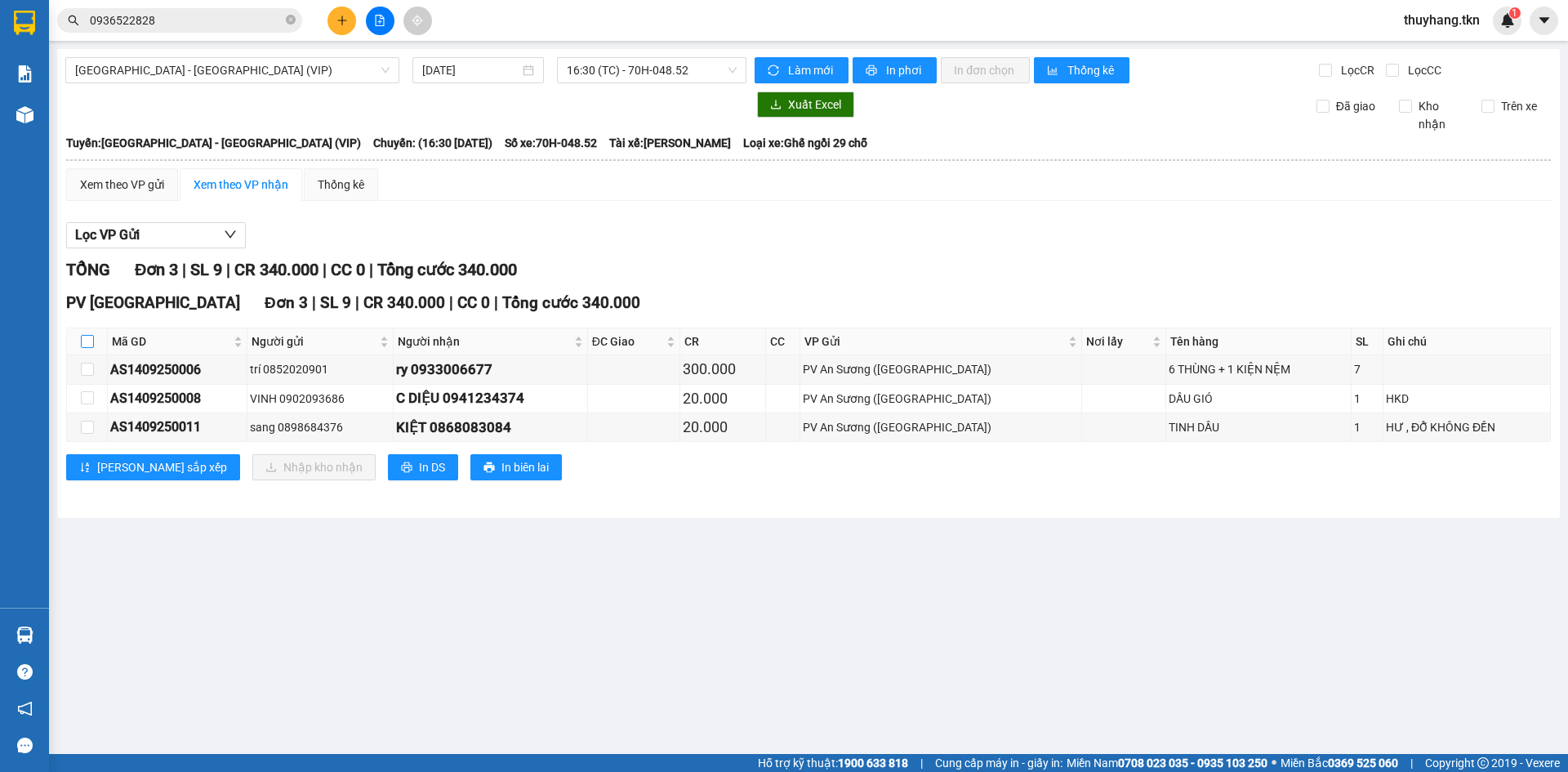
checkbox input "true"
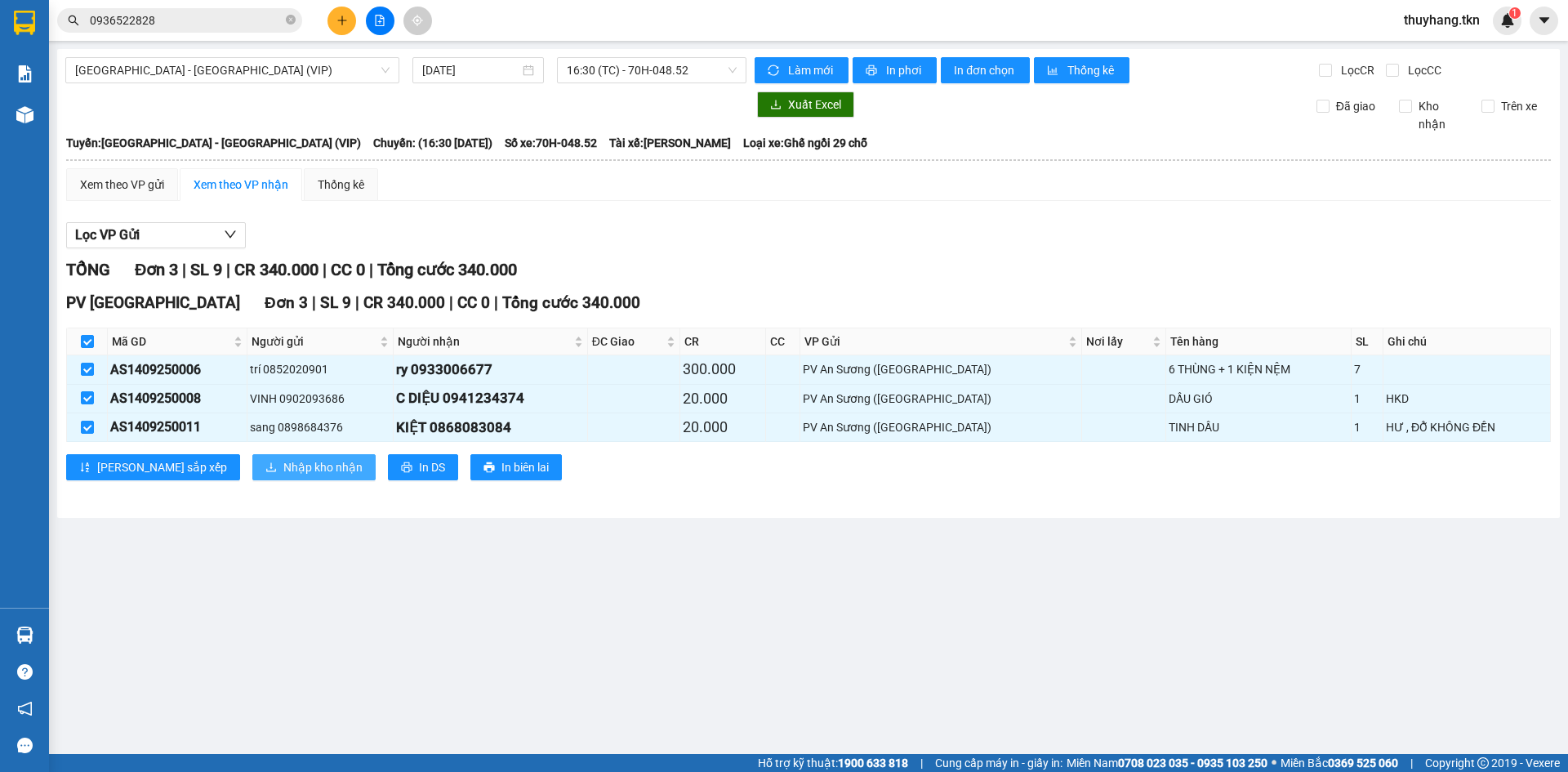
click at [283, 473] on span "Nhập kho nhận" at bounding box center [323, 468] width 80 height 18
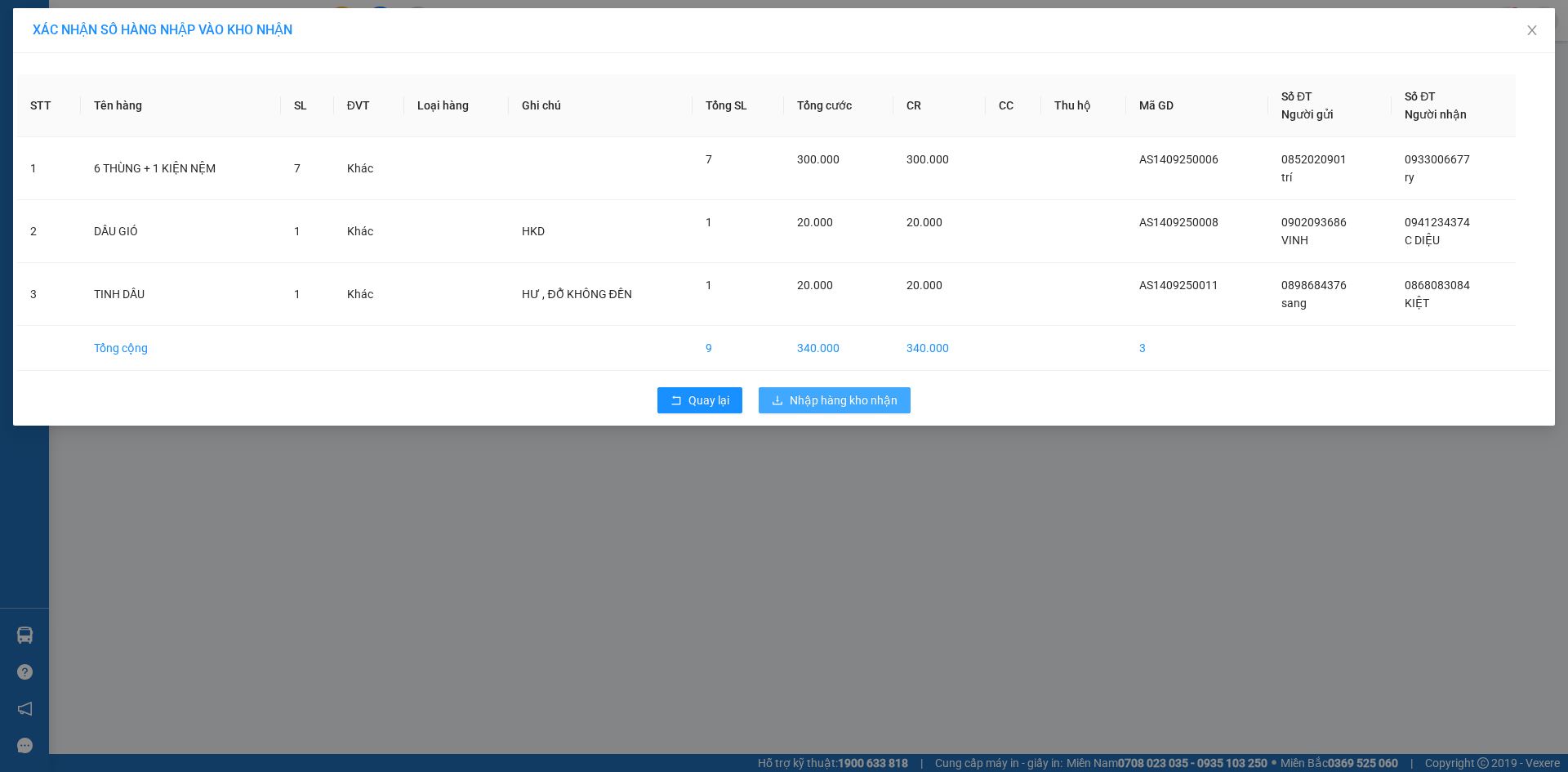
click at [871, 398] on span "Nhập hàng kho nhận" at bounding box center [844, 401] width 108 height 18
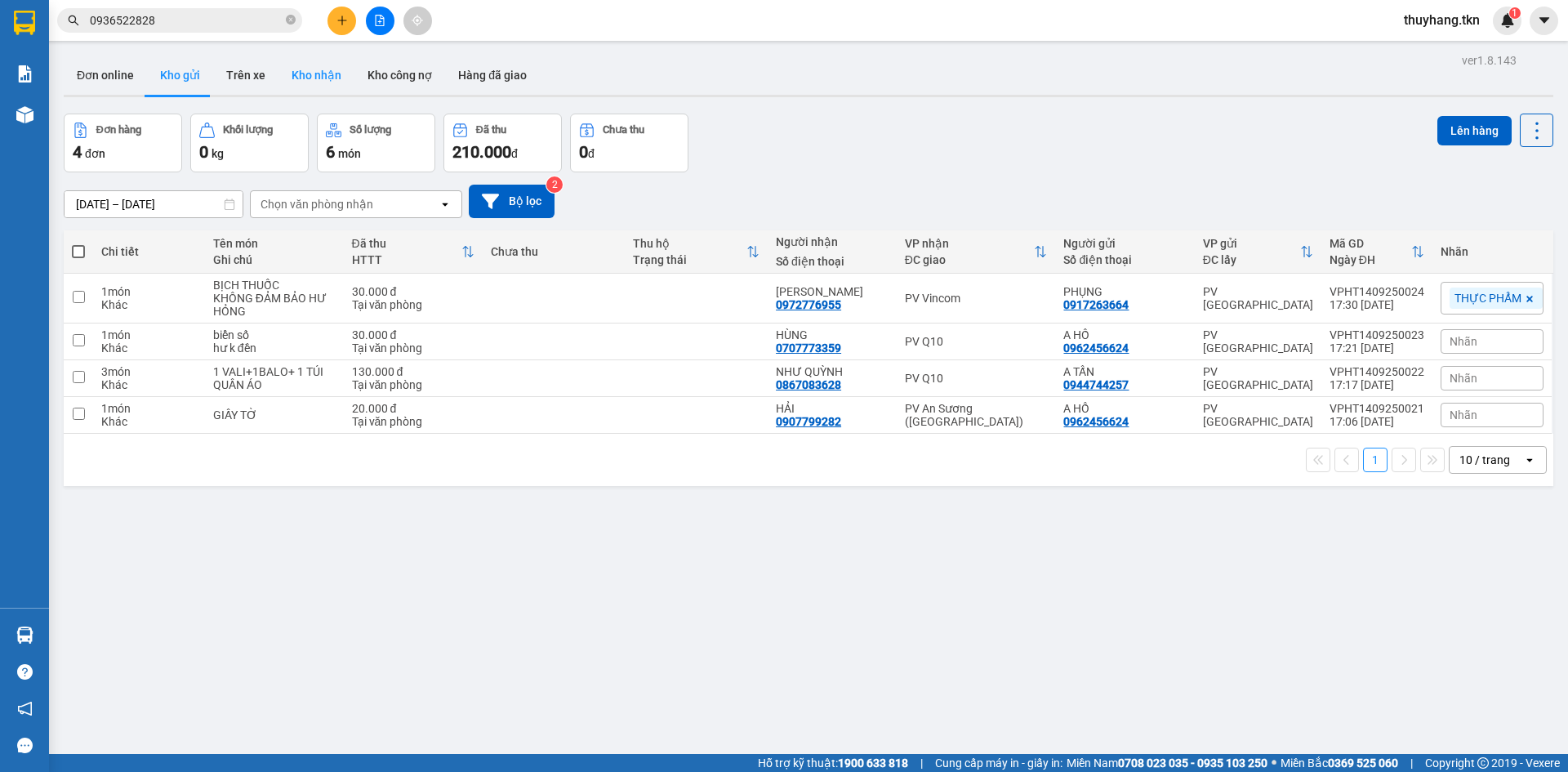
click at [292, 73] on button "Kho nhận" at bounding box center [317, 75] width 76 height 39
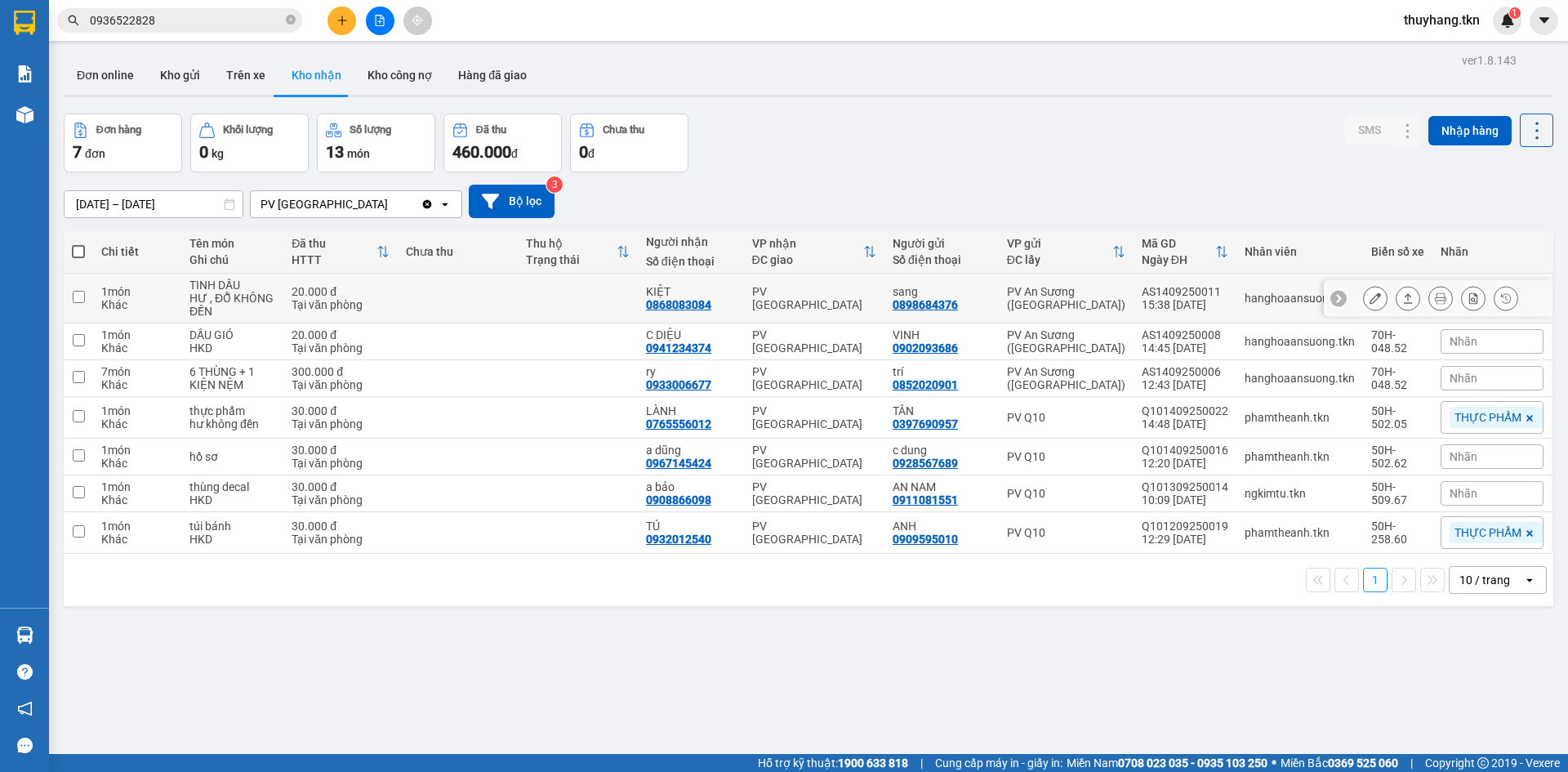
click at [625, 299] on td at bounding box center [578, 299] width 120 height 50
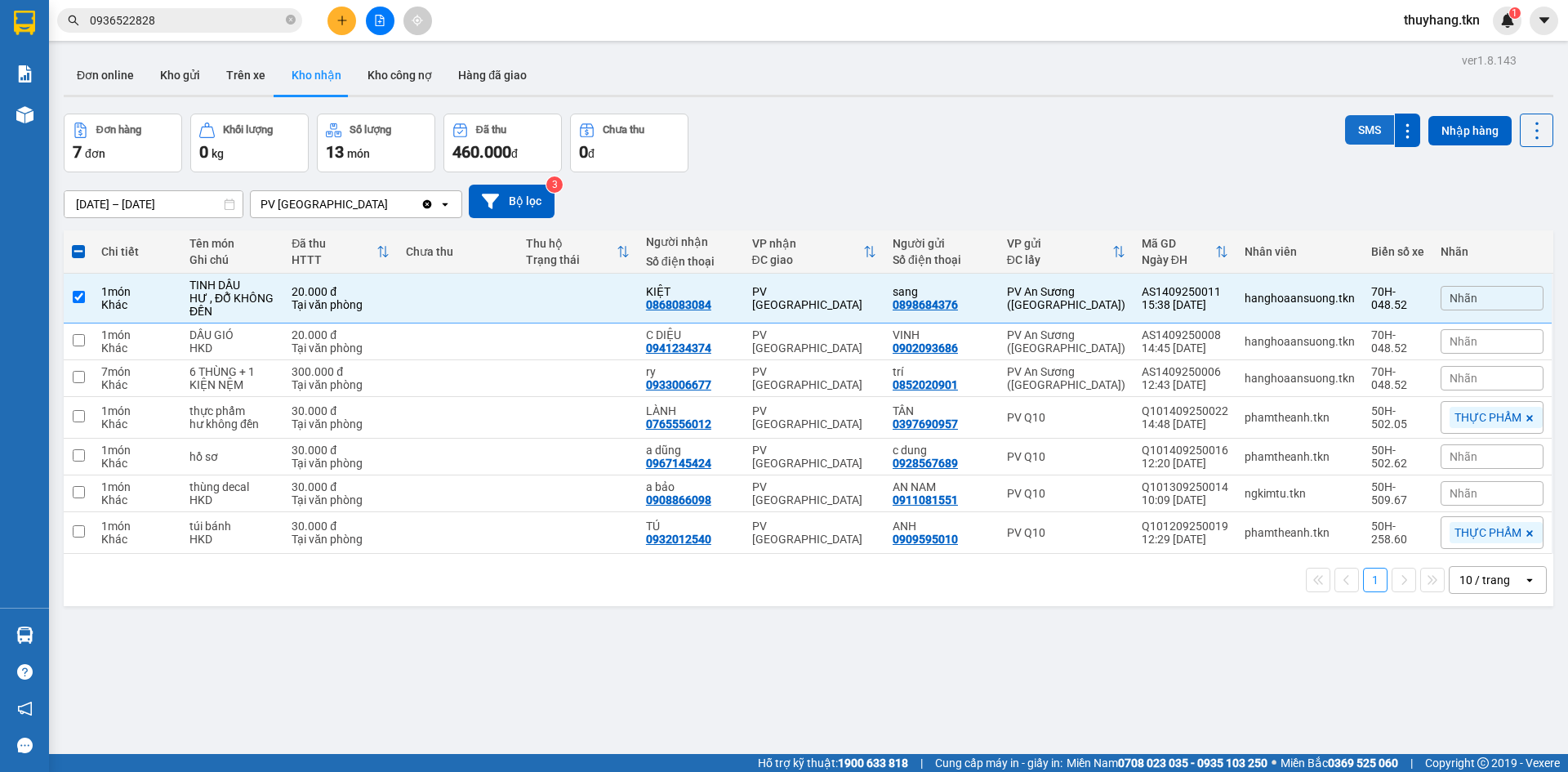
click at [1359, 133] on button "SMS" at bounding box center [1369, 129] width 49 height 29
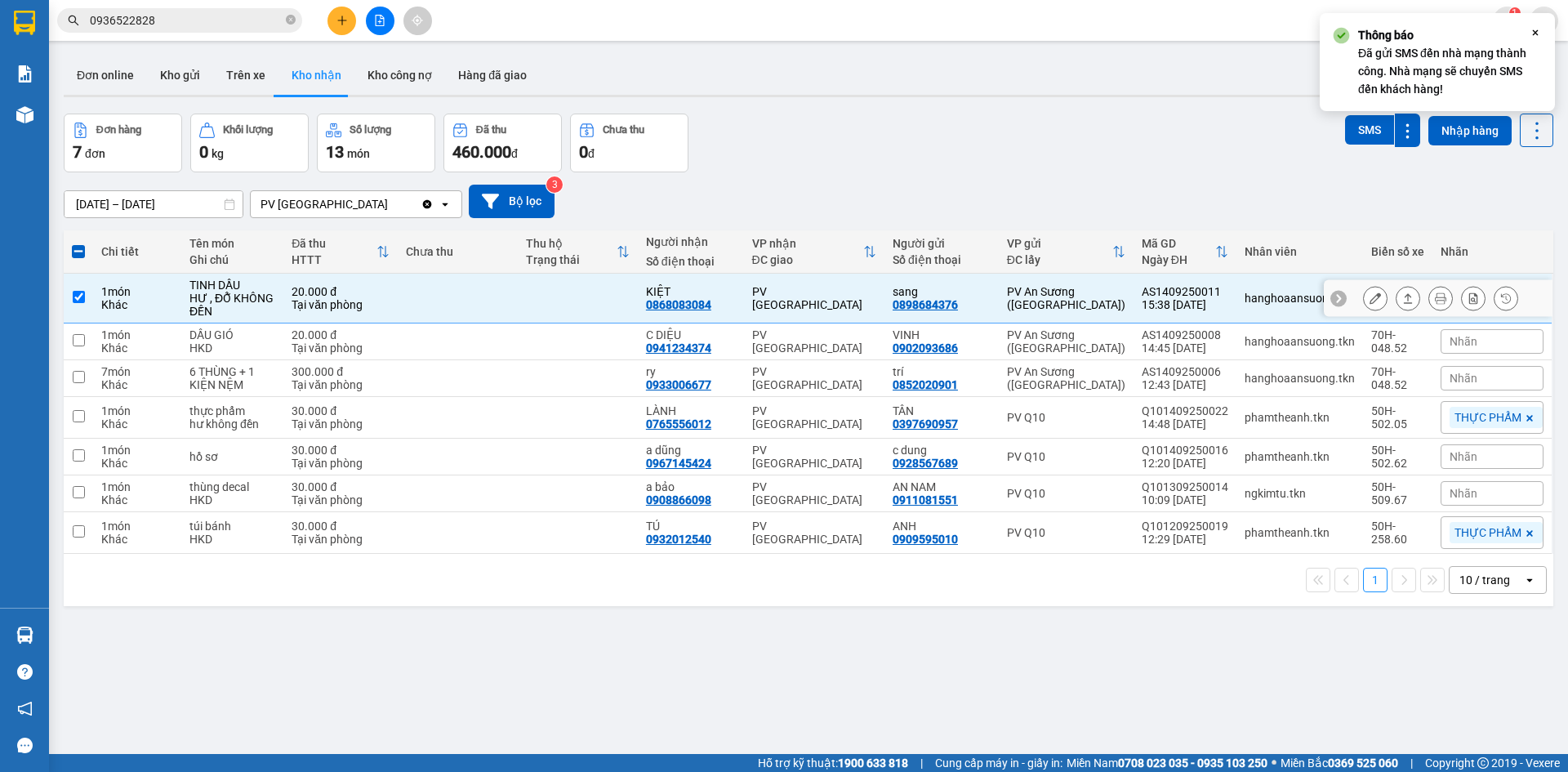
click at [600, 296] on td at bounding box center [578, 299] width 120 height 50
checkbox input "false"
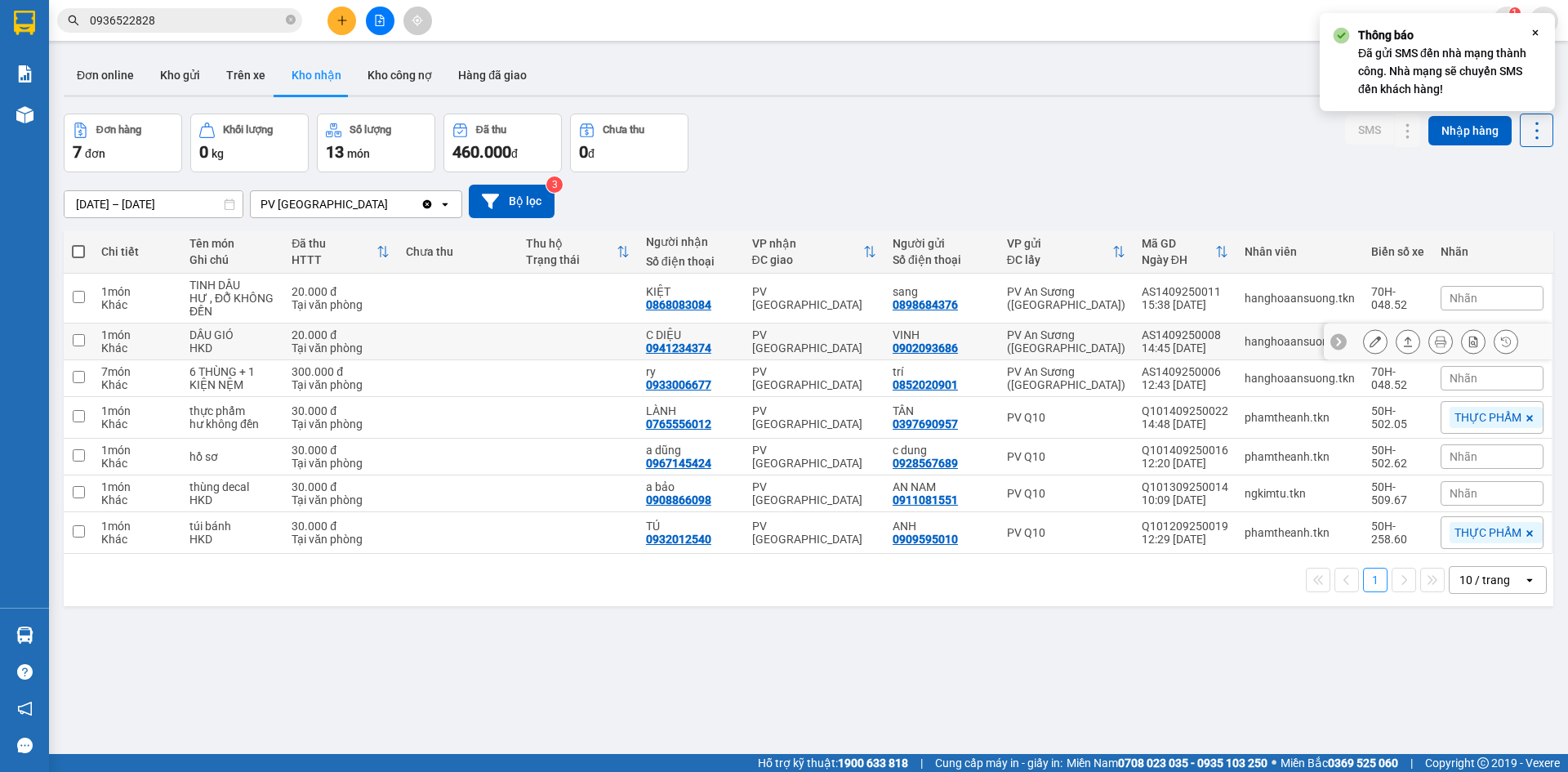
click at [588, 339] on td at bounding box center [578, 342] width 120 height 36
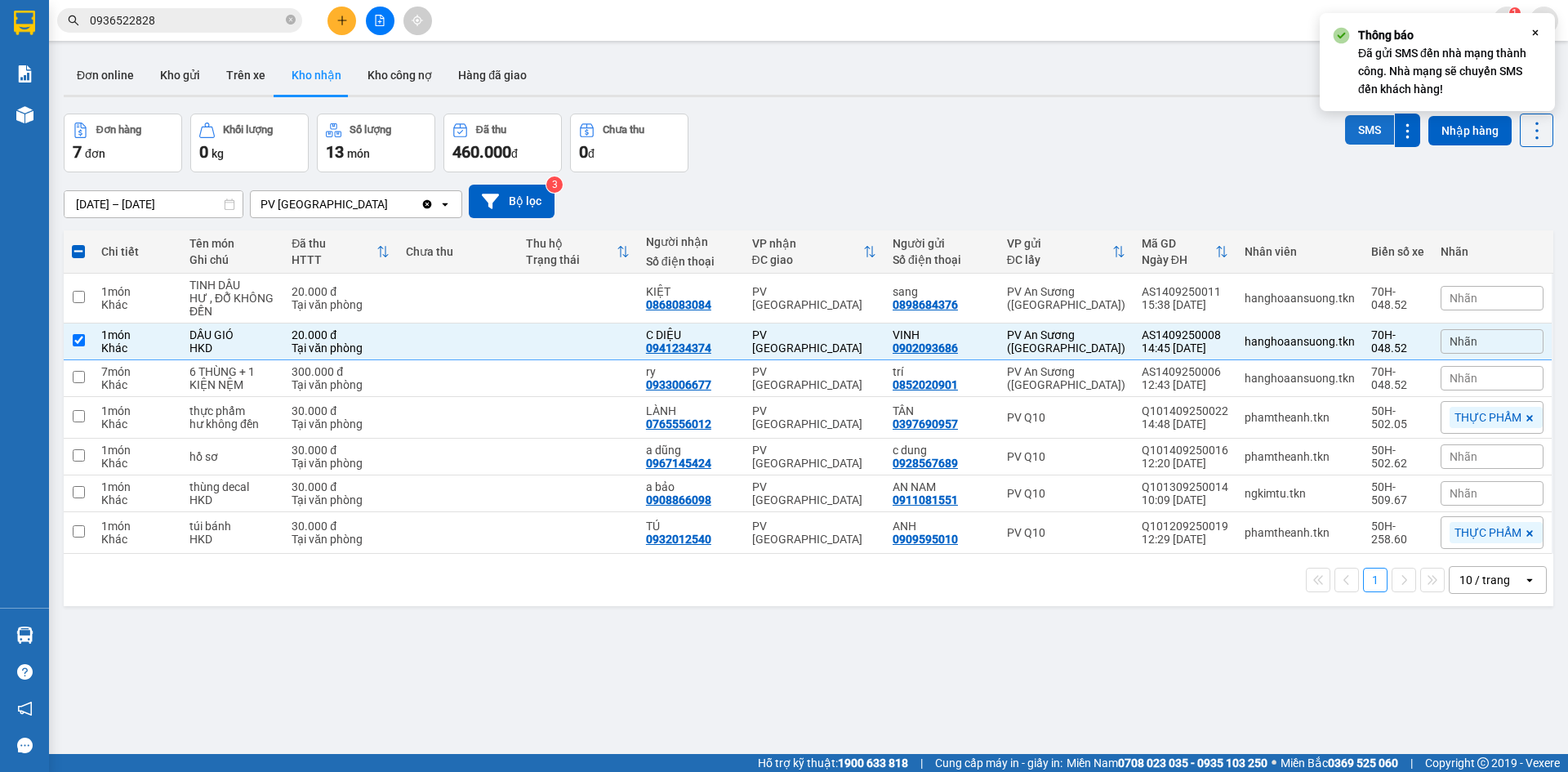
click at [1362, 131] on button "SMS" at bounding box center [1369, 129] width 49 height 29
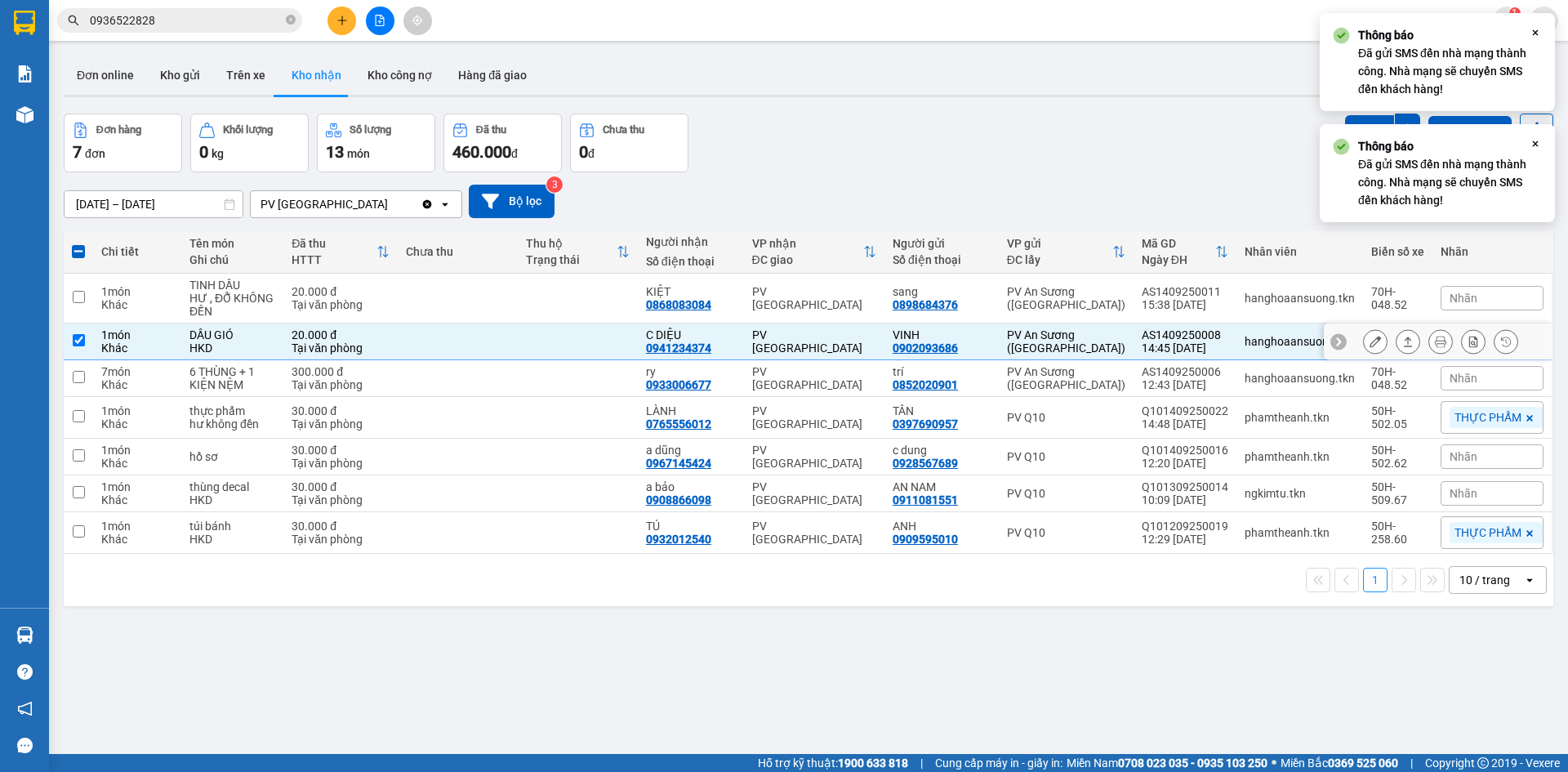
click at [525, 342] on td at bounding box center [578, 342] width 120 height 36
checkbox input "false"
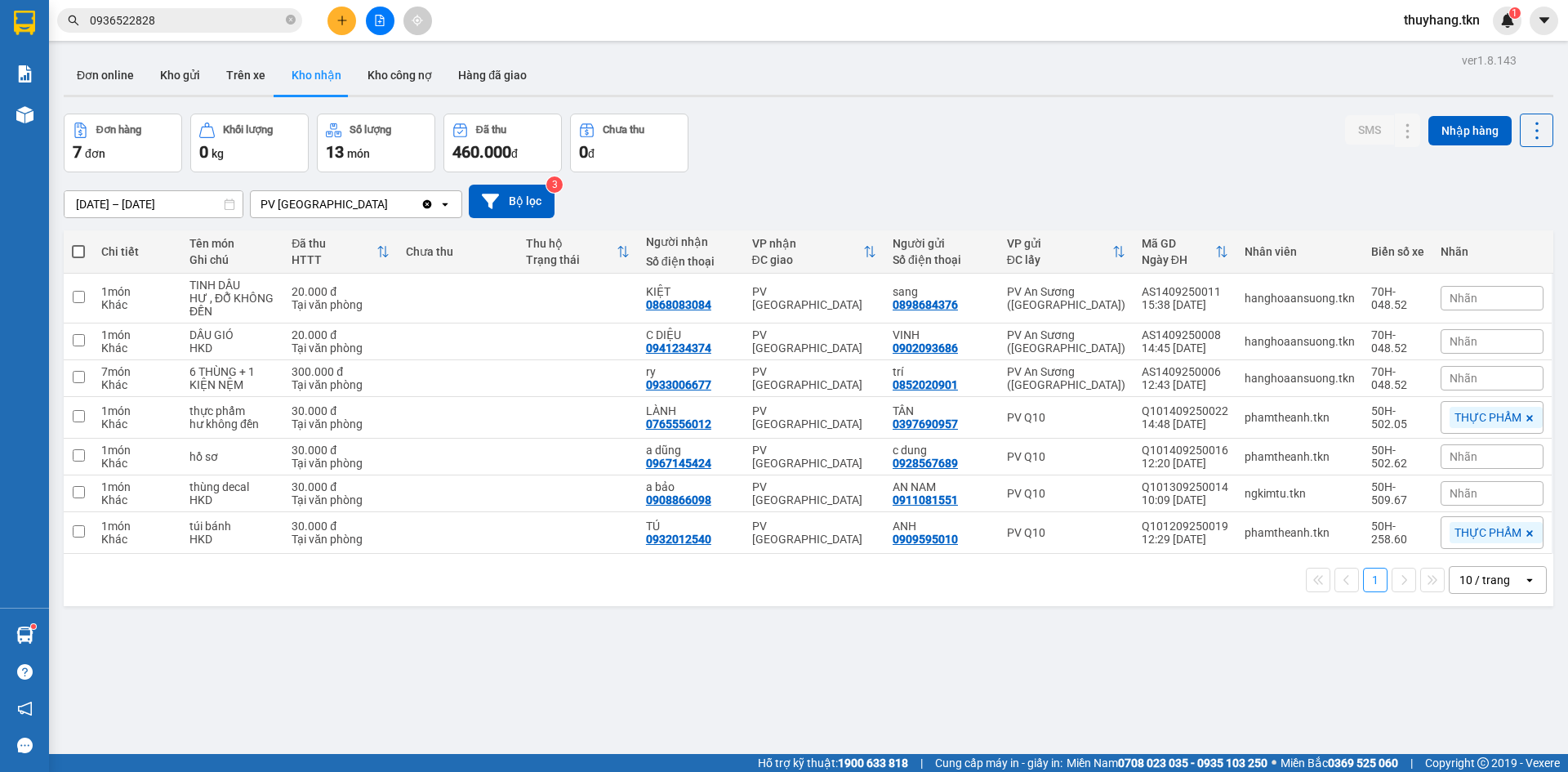
click at [780, 170] on div "Đơn hàng 7 đơn Khối lượng 0 kg Số lượng 13 món Đã thu 460.000 đ Chưa thu 0 đ SM…" at bounding box center [808, 143] width 1489 height 59
click at [1404, 415] on icon at bounding box center [1408, 418] width 9 height 10
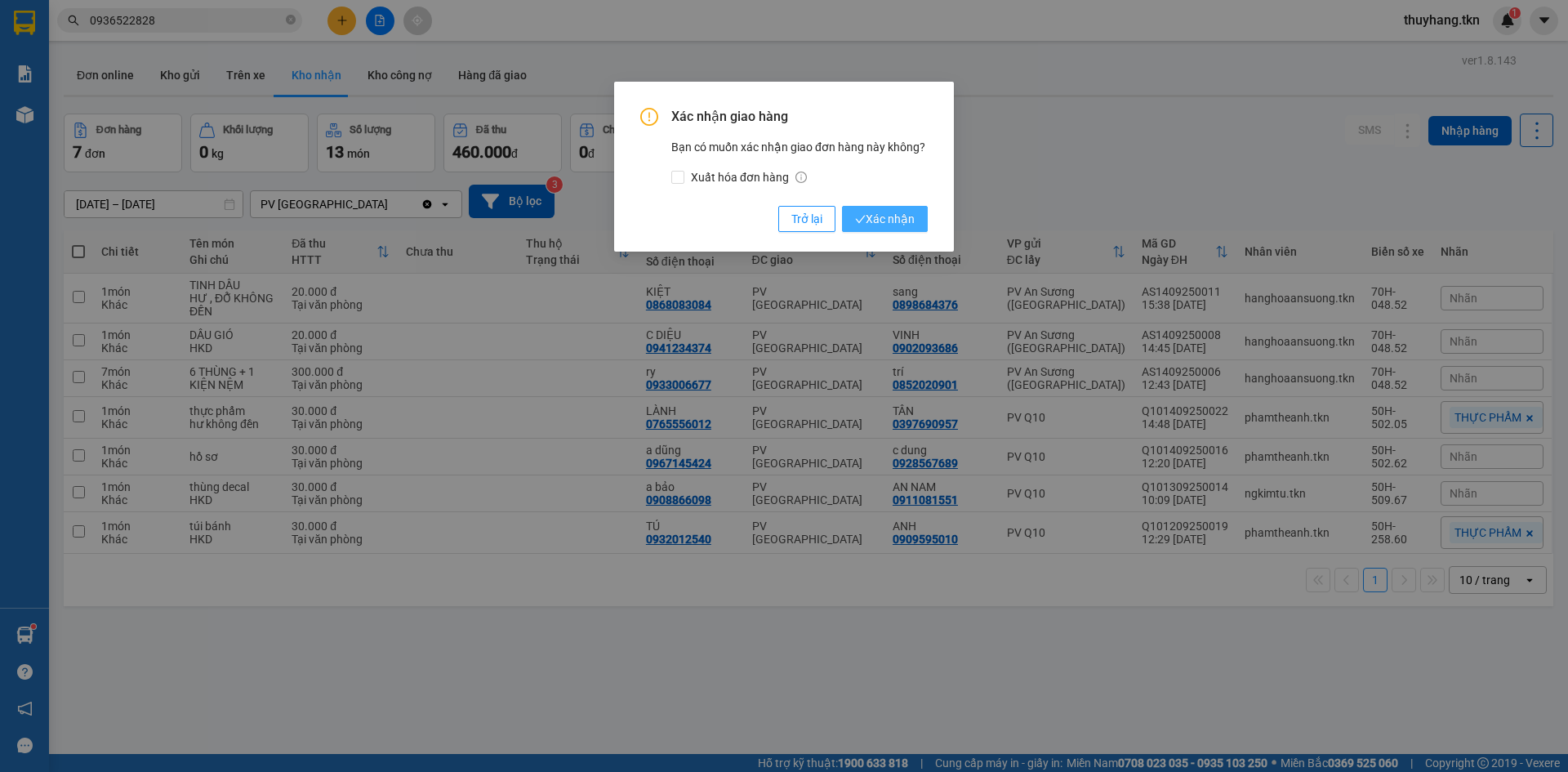
click at [894, 220] on span "Xác nhận" at bounding box center [885, 219] width 60 height 18
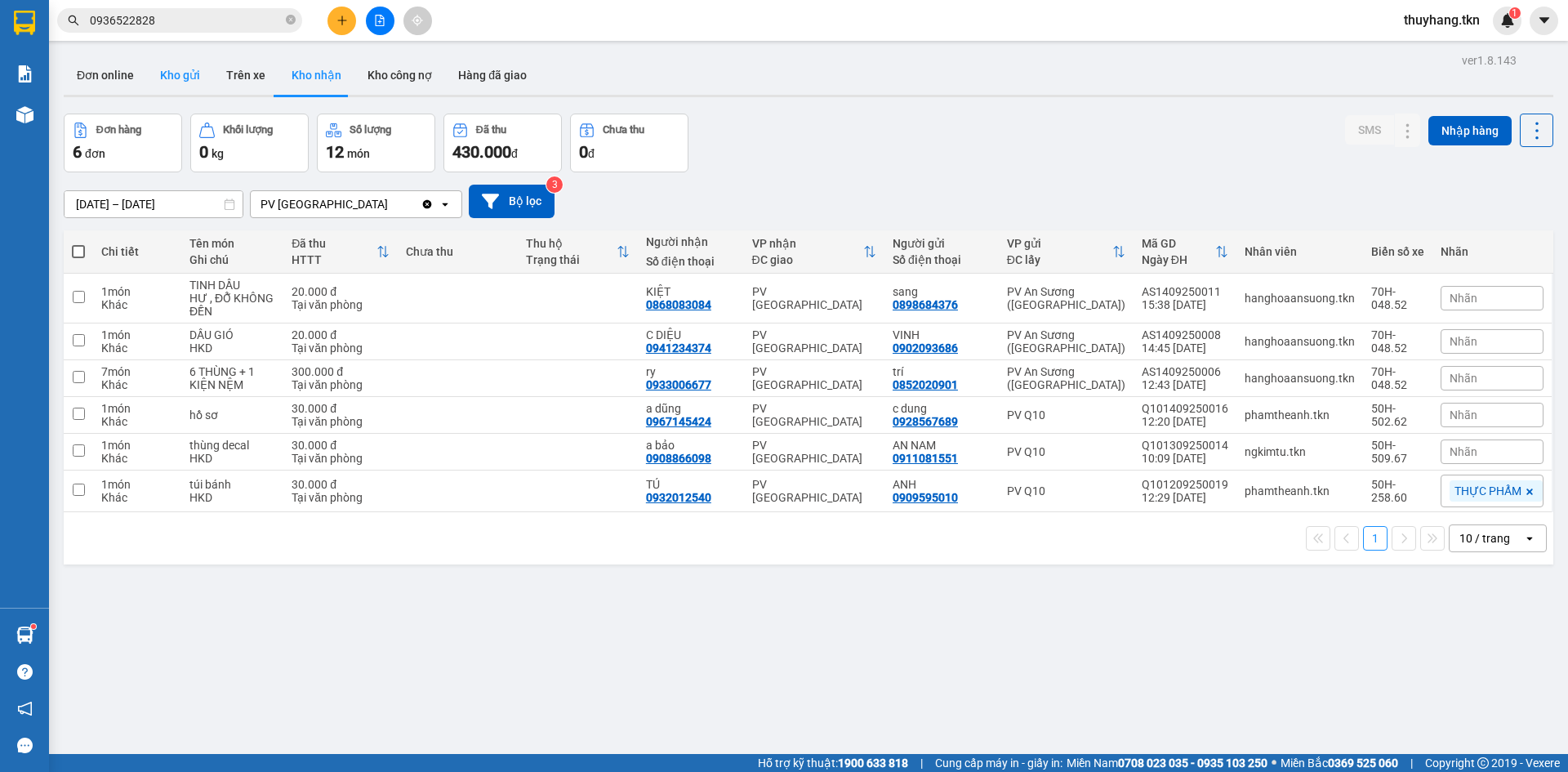
click at [159, 65] on button "Kho gửi" at bounding box center [180, 75] width 66 height 39
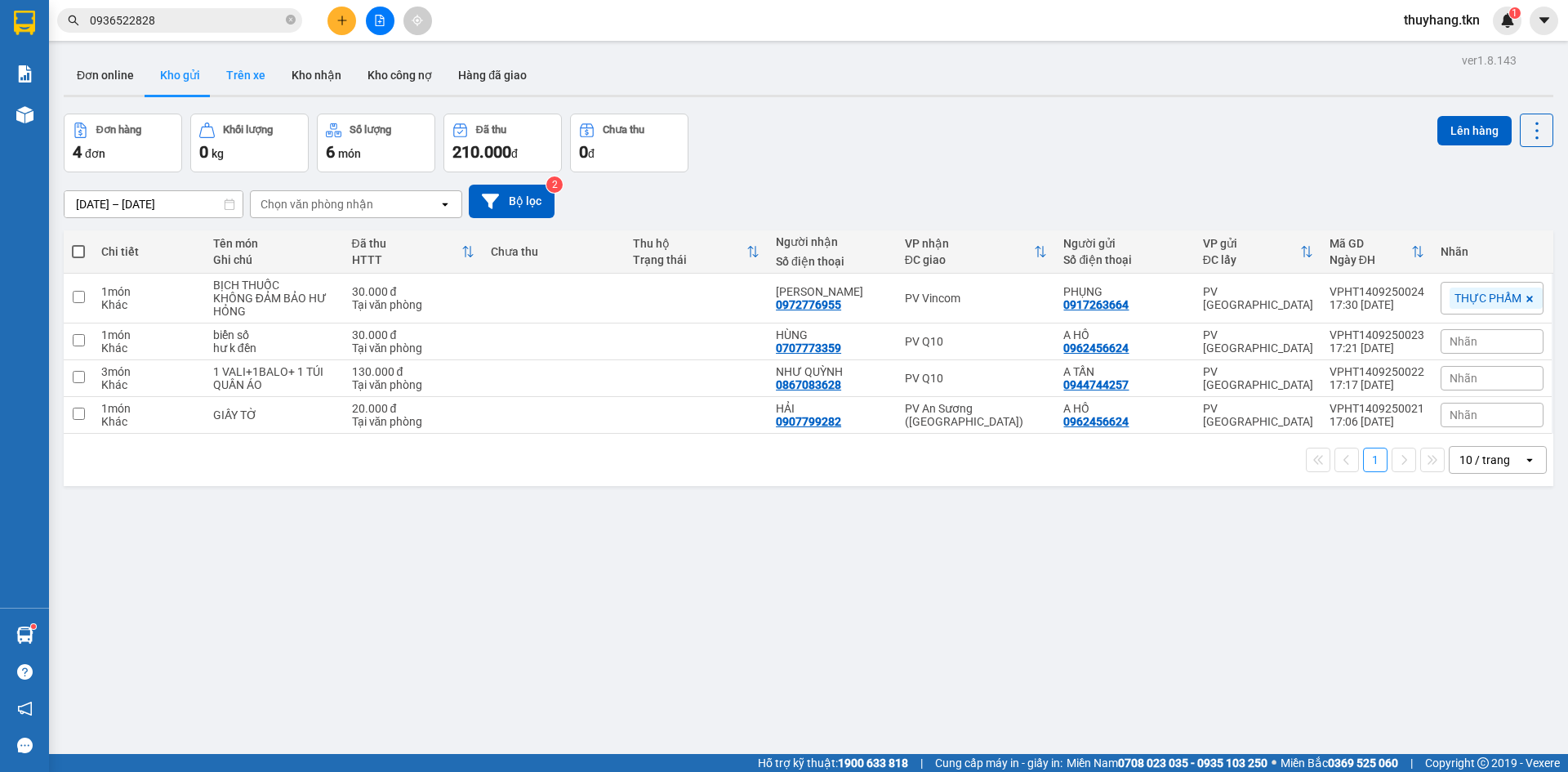
click at [240, 83] on button "Trên xe" at bounding box center [245, 75] width 65 height 39
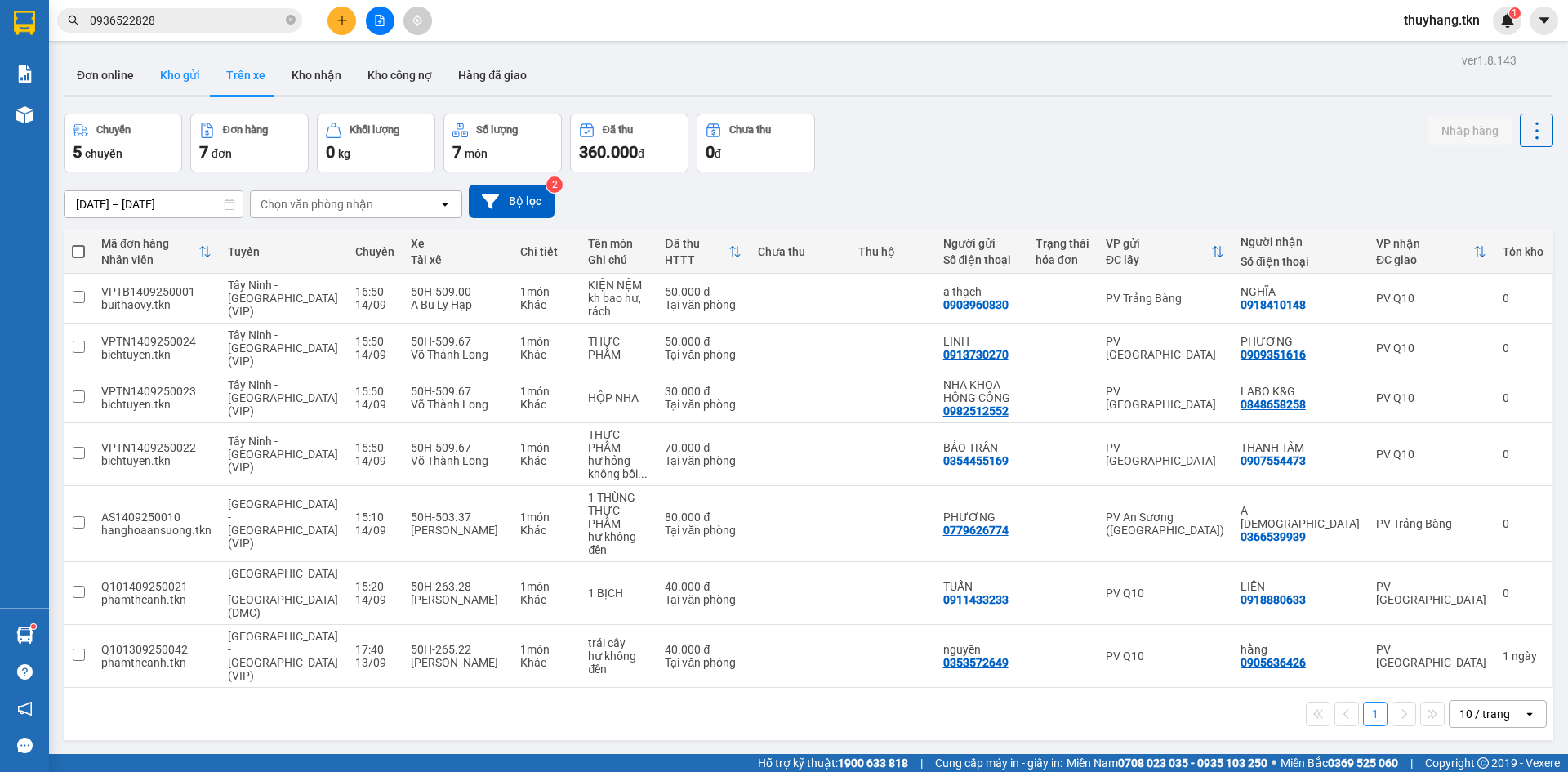
click at [194, 75] on button "Kho gửi" at bounding box center [180, 75] width 66 height 39
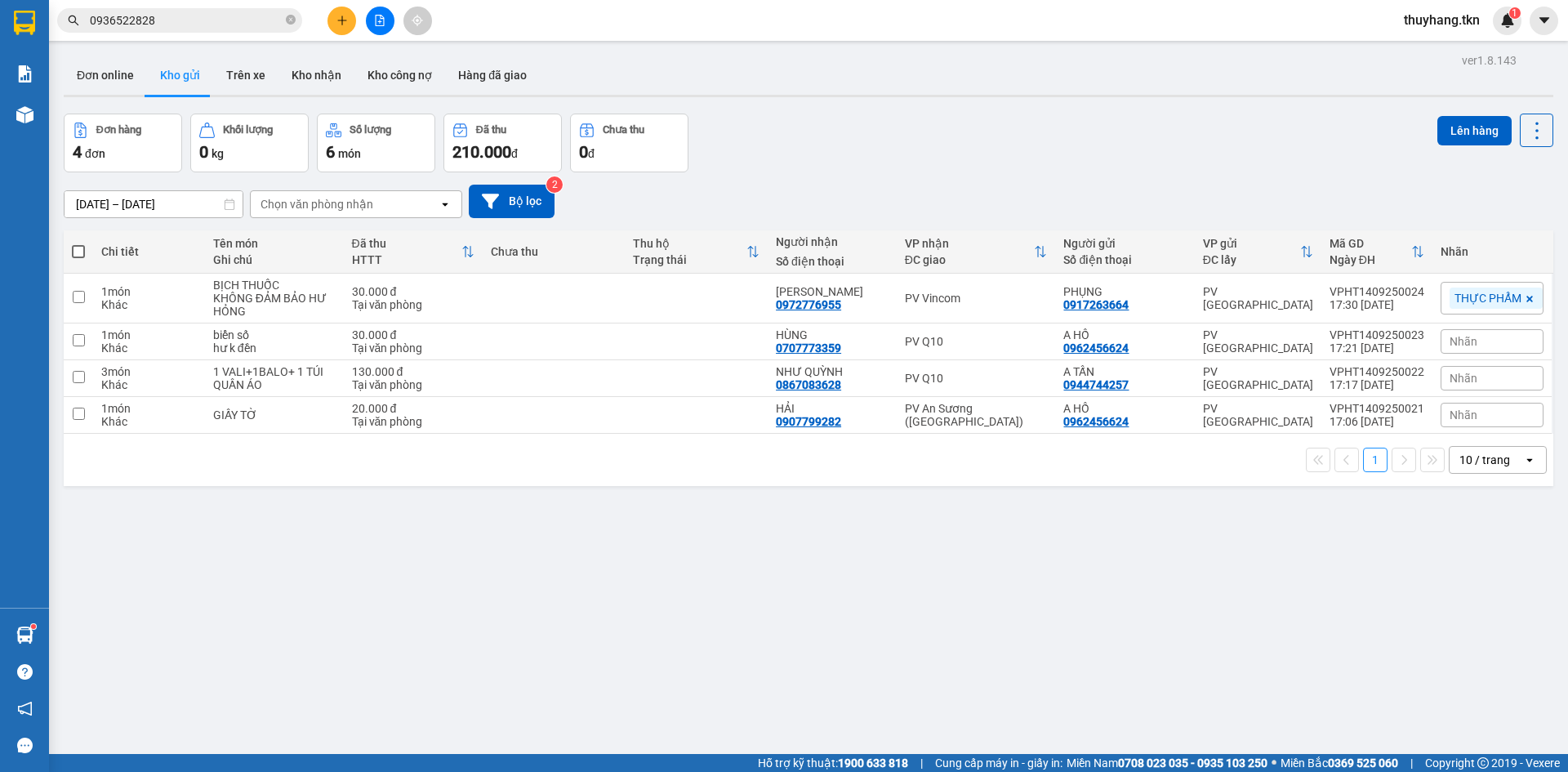
drag, startPoint x: 1097, startPoint y: 68, endPoint x: 1092, endPoint y: 56, distance: 13.0
click at [1097, 66] on div "Đơn online Kho gửi Trên xe Kho nhận Kho công nợ Hàng đã giao" at bounding box center [808, 77] width 1489 height 43
click at [307, 73] on button "Kho nhận" at bounding box center [317, 75] width 76 height 39
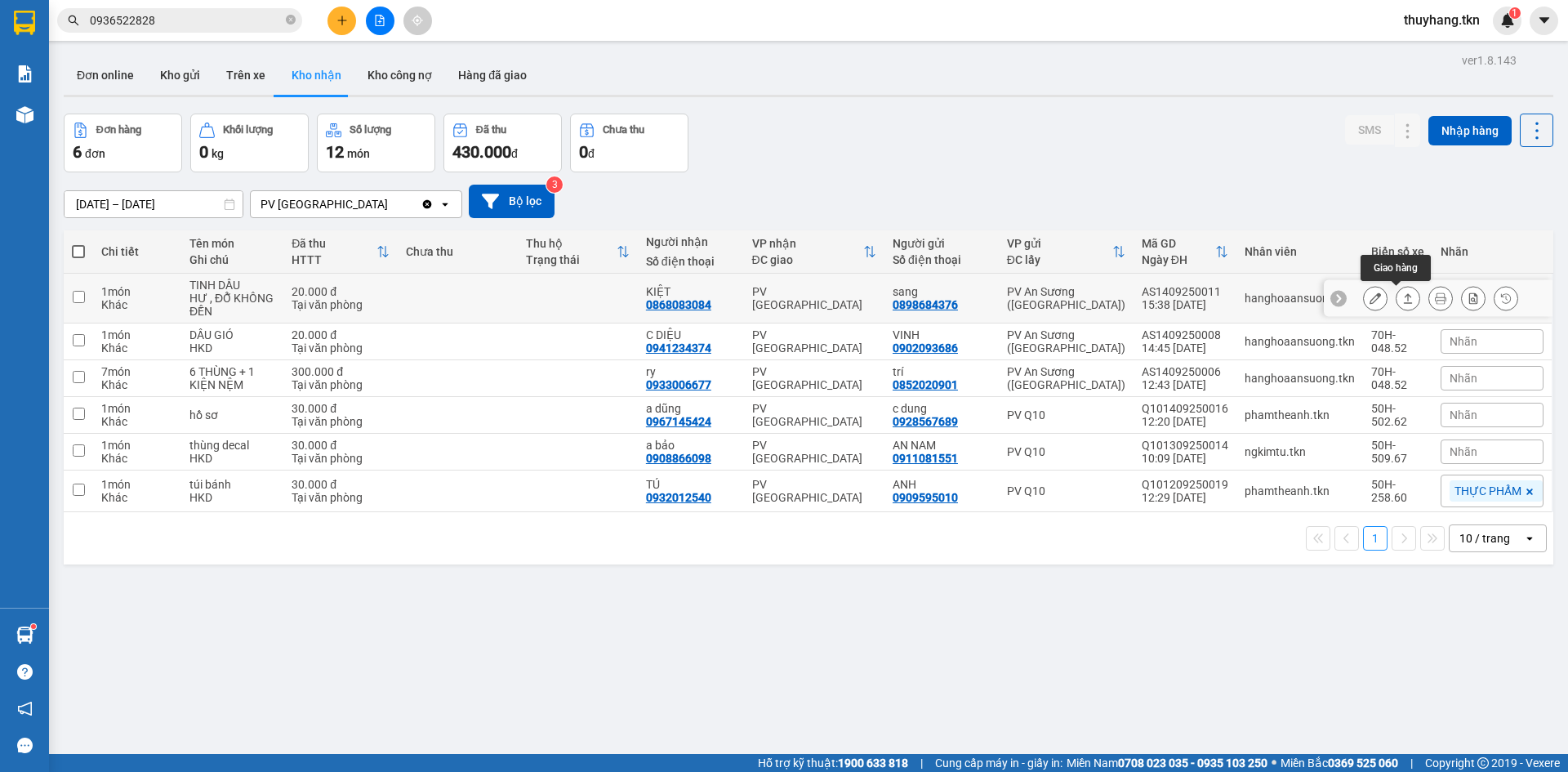
click at [1402, 301] on icon at bounding box center [1408, 299] width 12 height 12
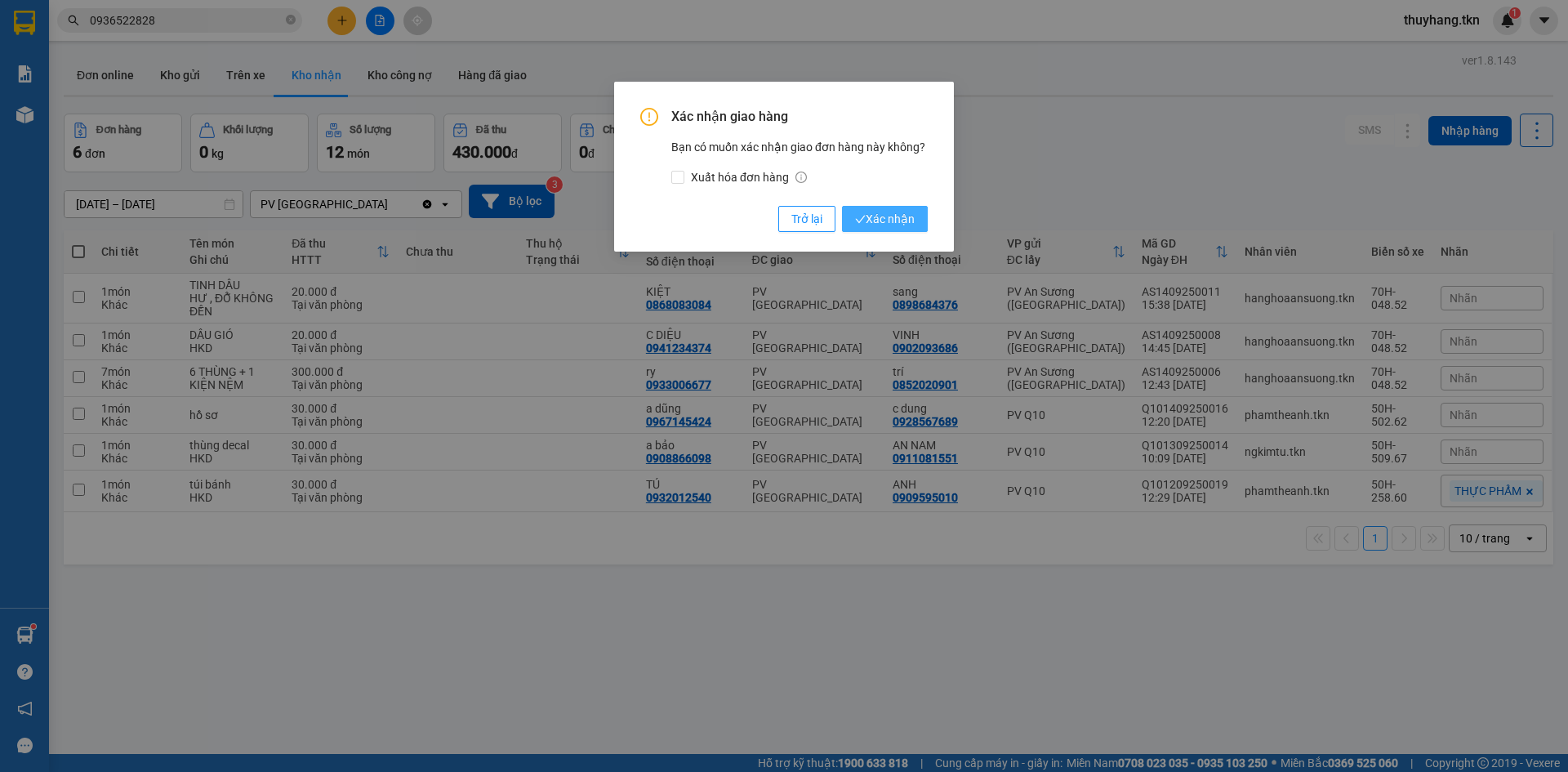
click at [878, 221] on span "Xác nhận" at bounding box center [885, 219] width 60 height 18
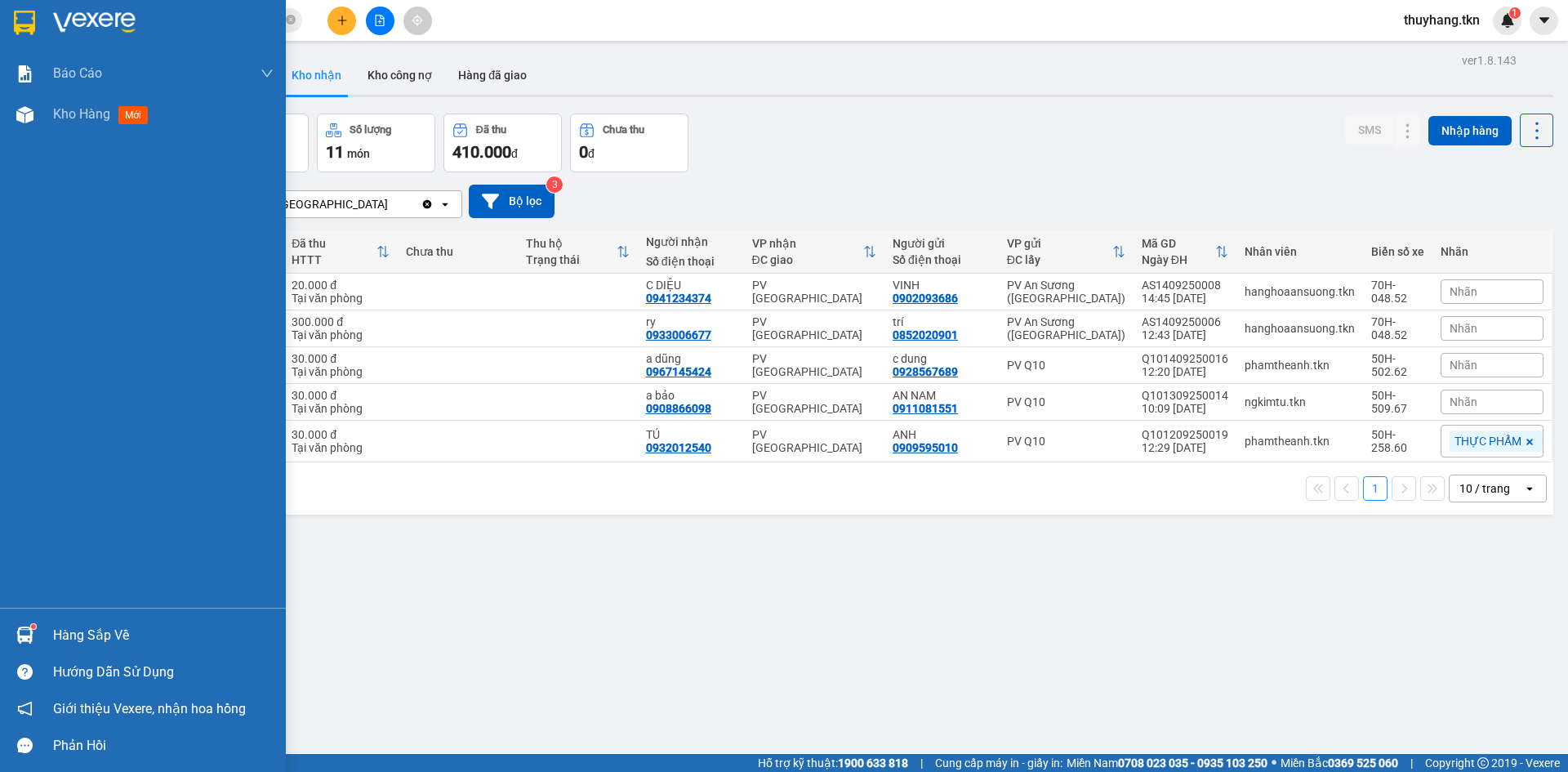
click at [41, 638] on div "Hàng sắp về" at bounding box center [143, 635] width 286 height 36
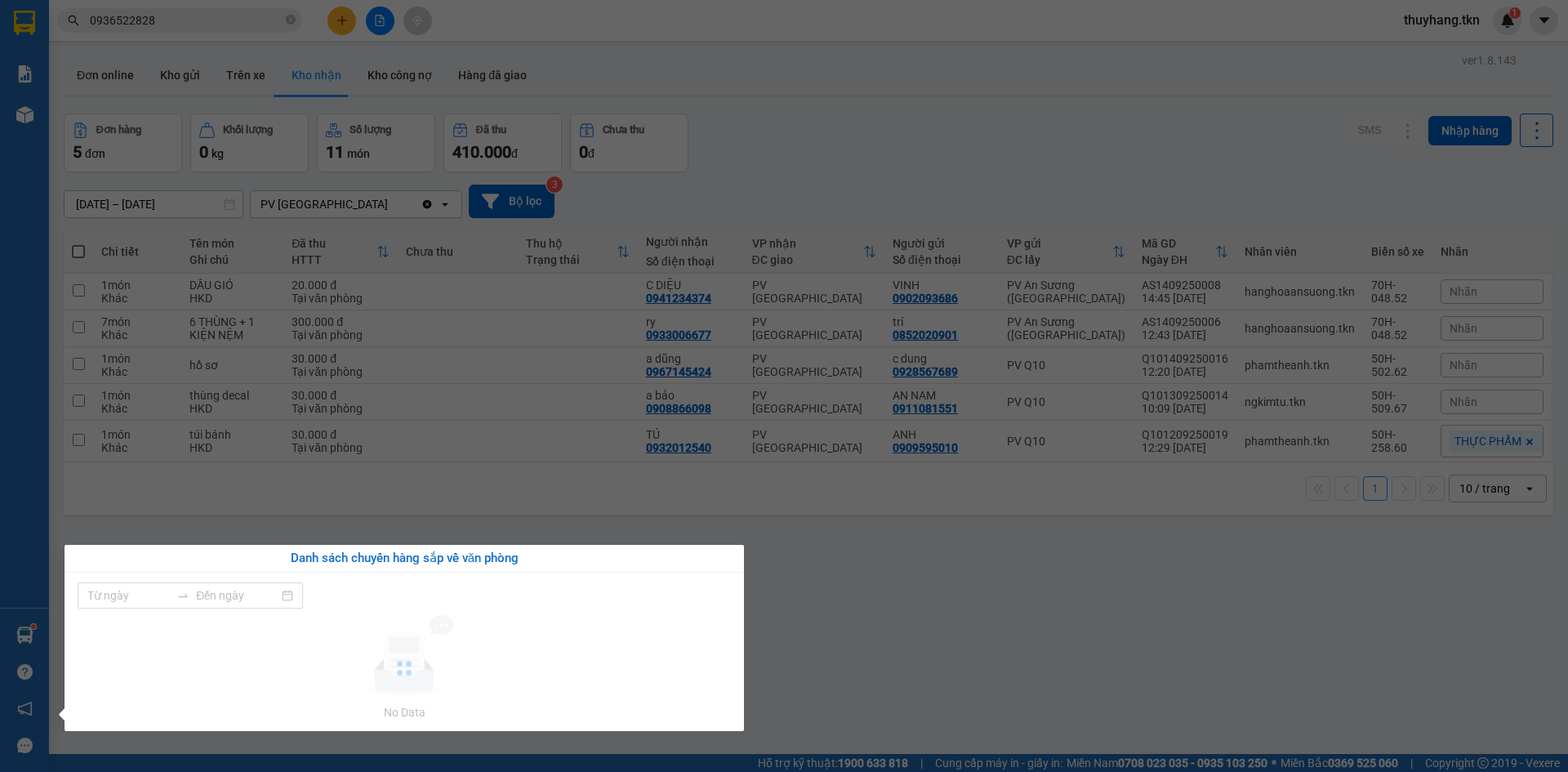
type input "[DATE]"
click at [765, 50] on section "Kết quả tìm kiếm ( 3 ) Bộ lọc Mã ĐH Trạng thái Món hàng Thu hộ Tổng cước Chưa c…" at bounding box center [784, 386] width 1568 height 772
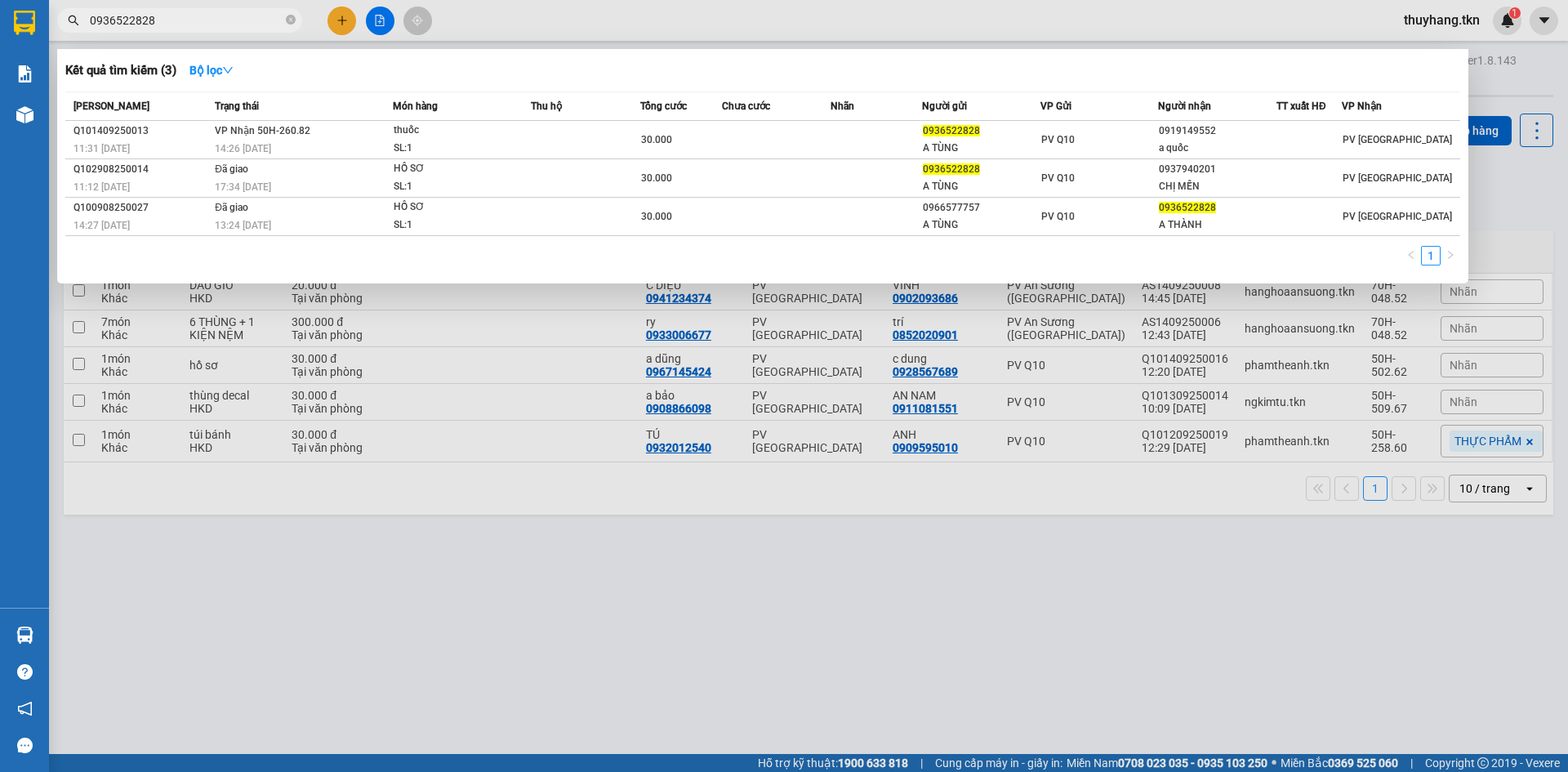
click at [298, 20] on span "0936522828" at bounding box center [180, 21] width 245 height 25
click at [291, 24] on icon "close-circle" at bounding box center [291, 20] width 10 height 10
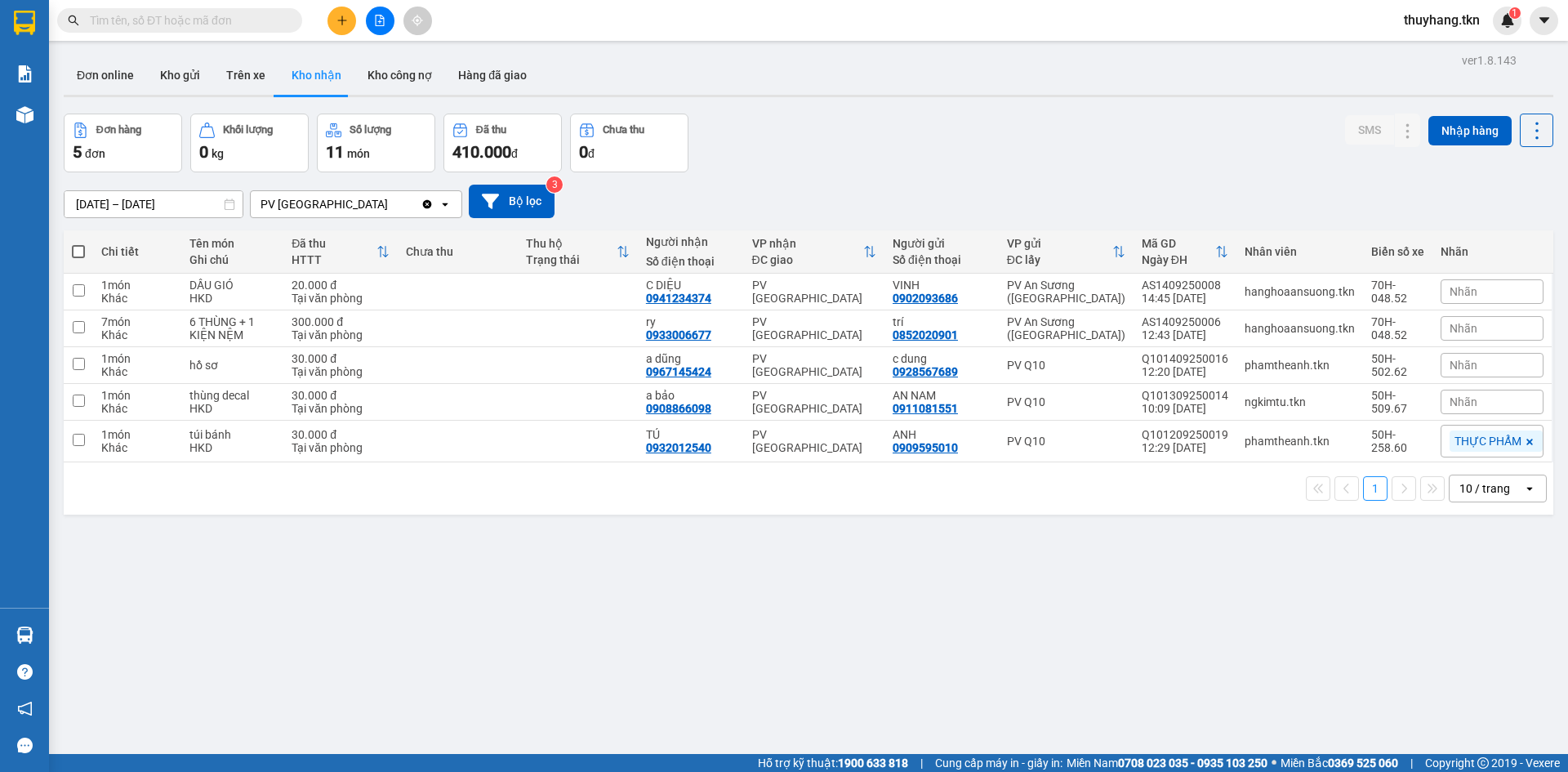
click at [265, 23] on input "text" at bounding box center [186, 21] width 193 height 18
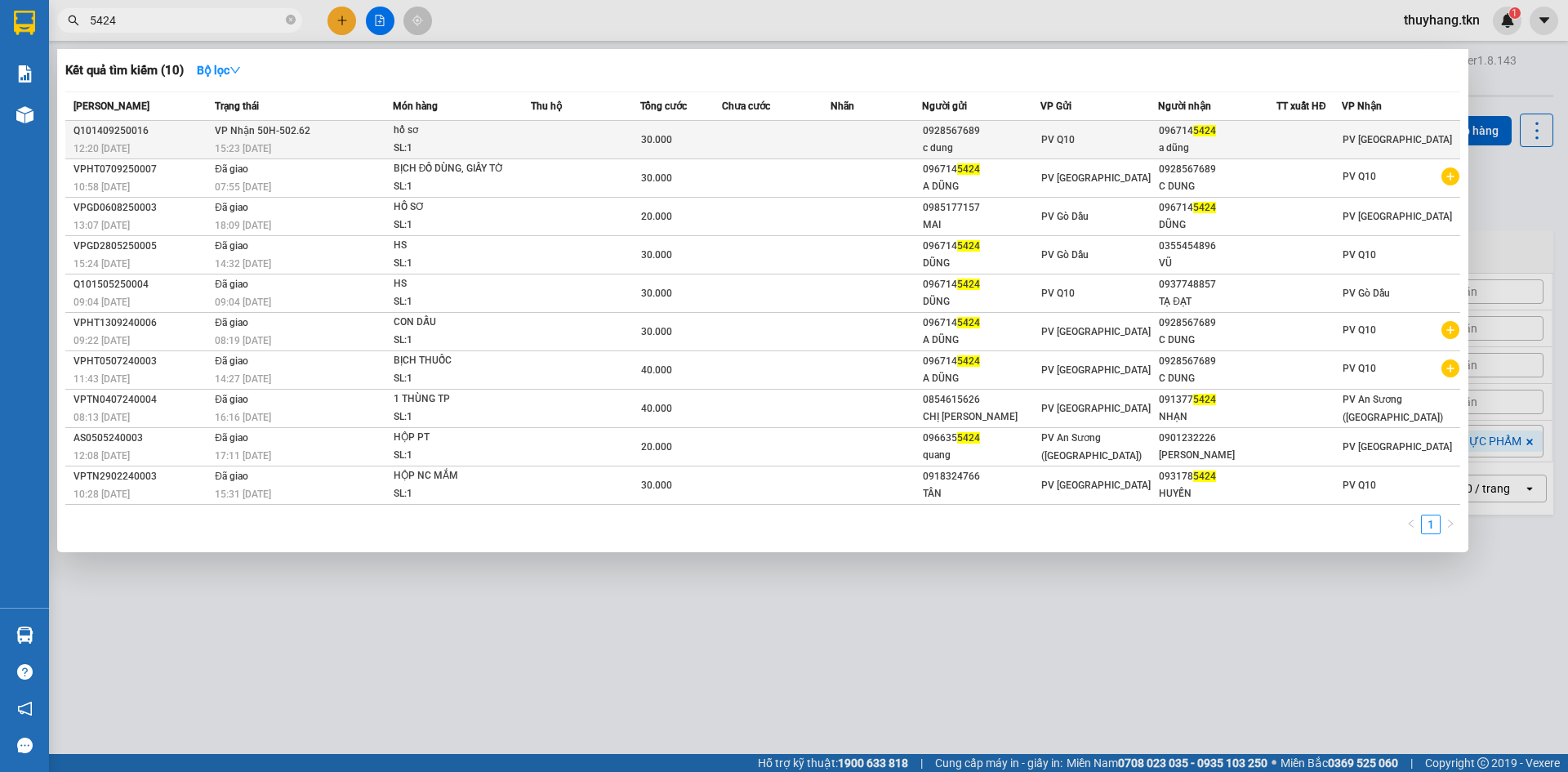
type input "5424"
click at [1232, 138] on div "096714 5424" at bounding box center [1217, 131] width 117 height 17
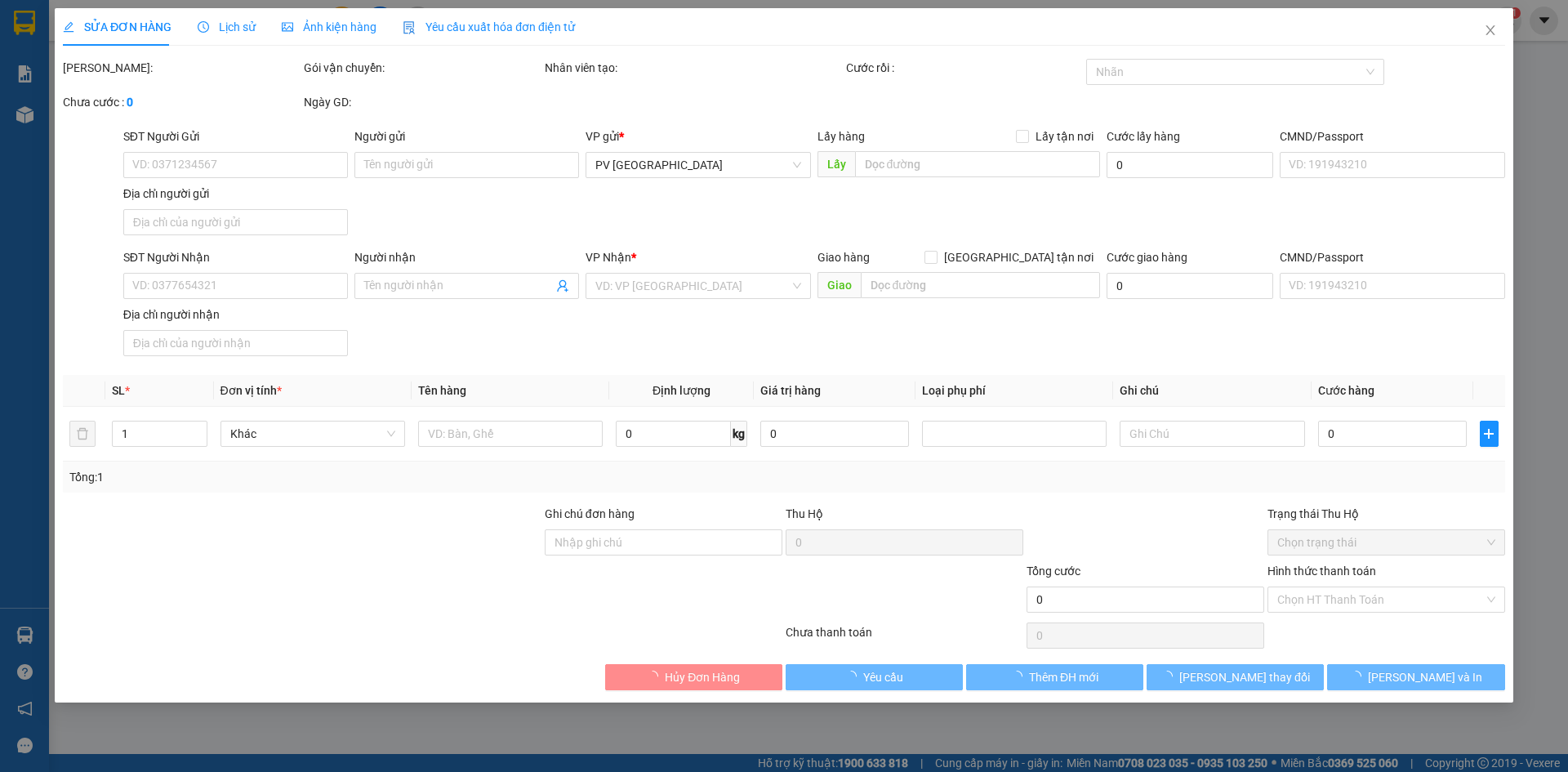
type input "0928567689"
type input "c dung"
type input "0967145424"
type input "a dũng"
type input "30.000"
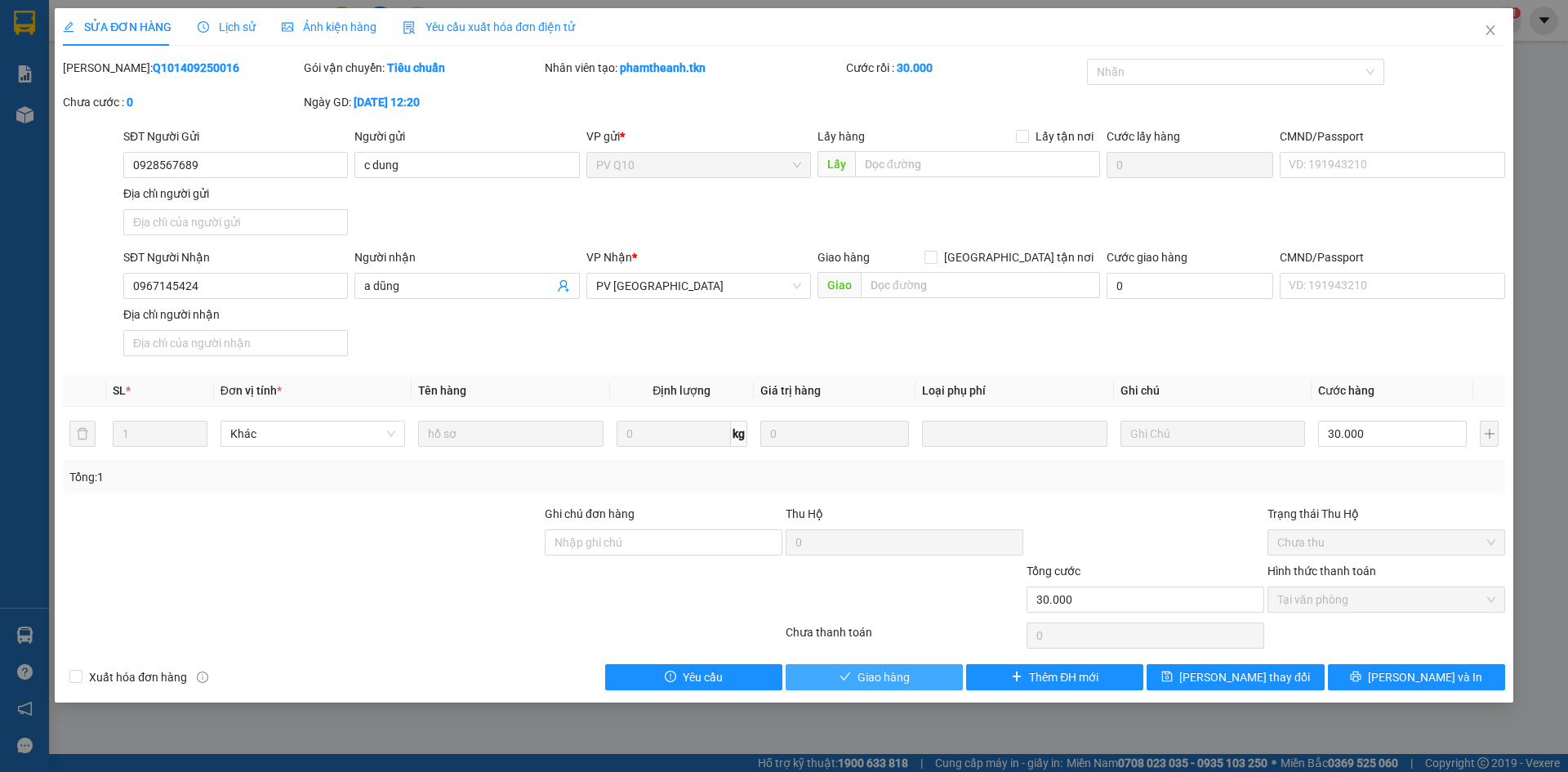
click at [877, 676] on span "Giao hàng" at bounding box center [883, 677] width 52 height 18
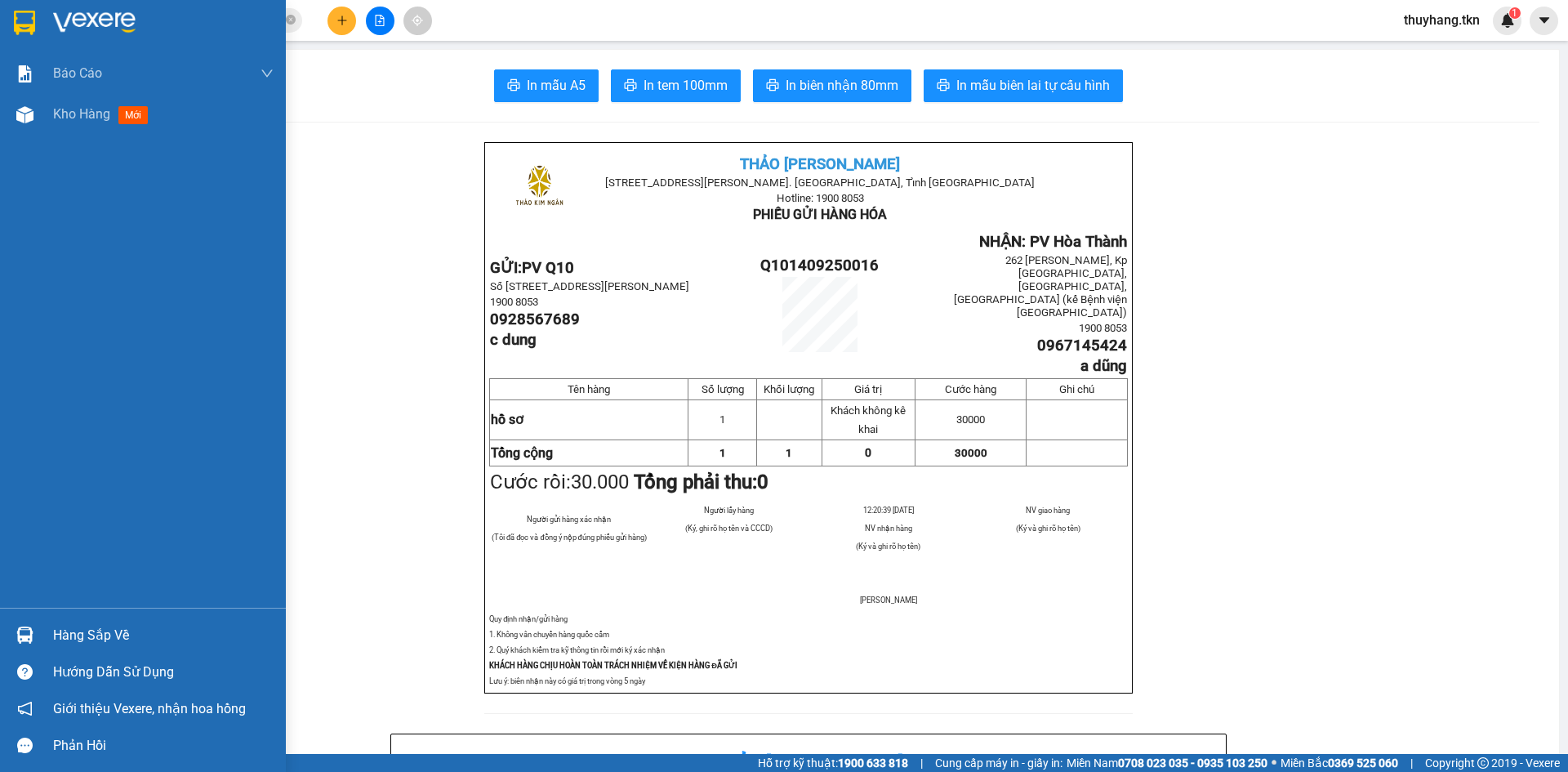
click at [35, 25] on img at bounding box center [25, 23] width 22 height 25
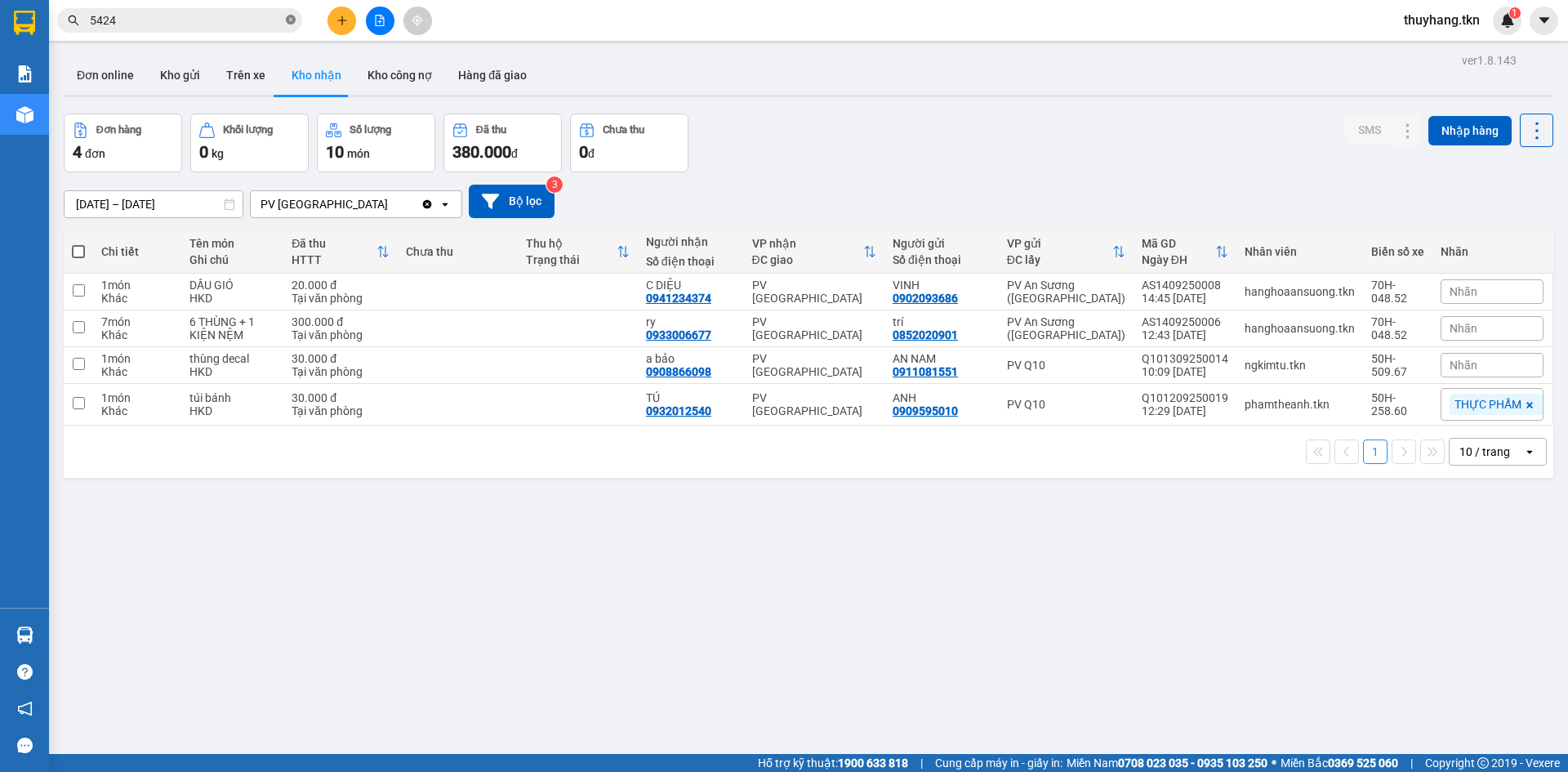
click at [288, 18] on icon "close-circle" at bounding box center [291, 20] width 10 height 10
click at [462, 75] on button "Hàng đã giao" at bounding box center [492, 75] width 94 height 39
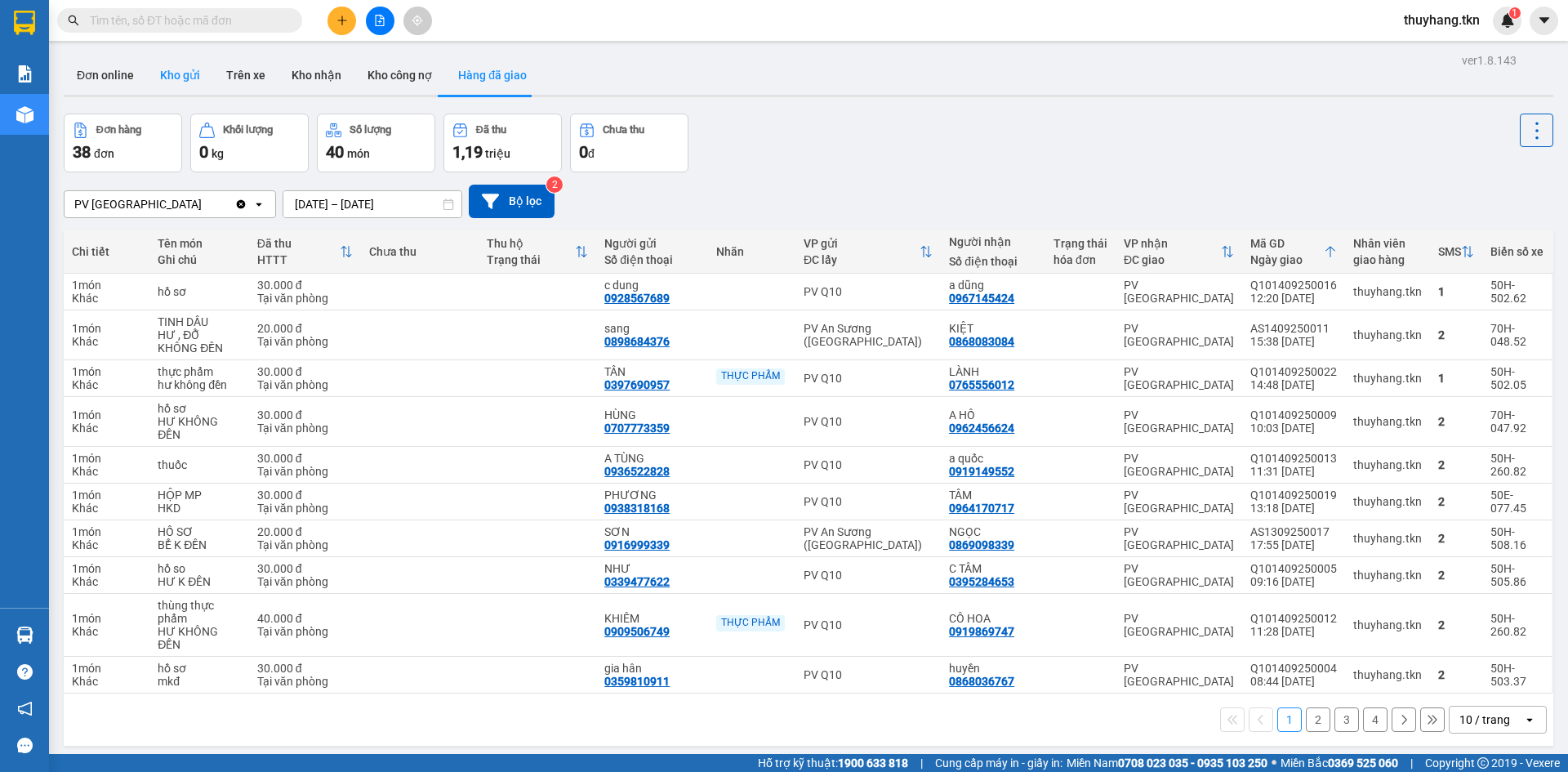
drag, startPoint x: 171, startPoint y: 90, endPoint x: 186, endPoint y: 87, distance: 15.3
click at [172, 89] on button "Kho gửi" at bounding box center [180, 75] width 66 height 39
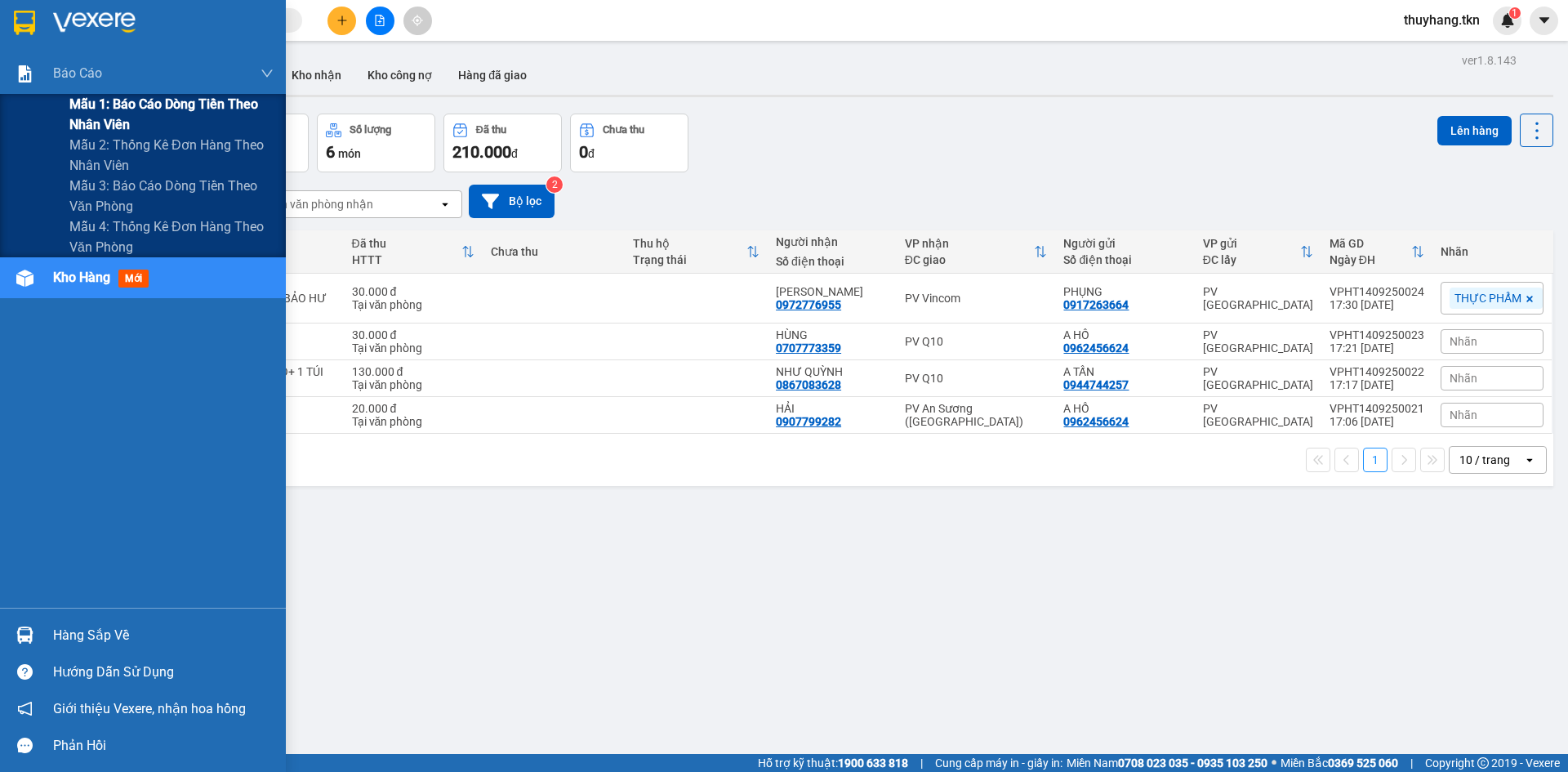
click at [137, 114] on span "Mẫu 1: Báo cáo dòng tiền theo nhân viên" at bounding box center [172, 114] width 204 height 41
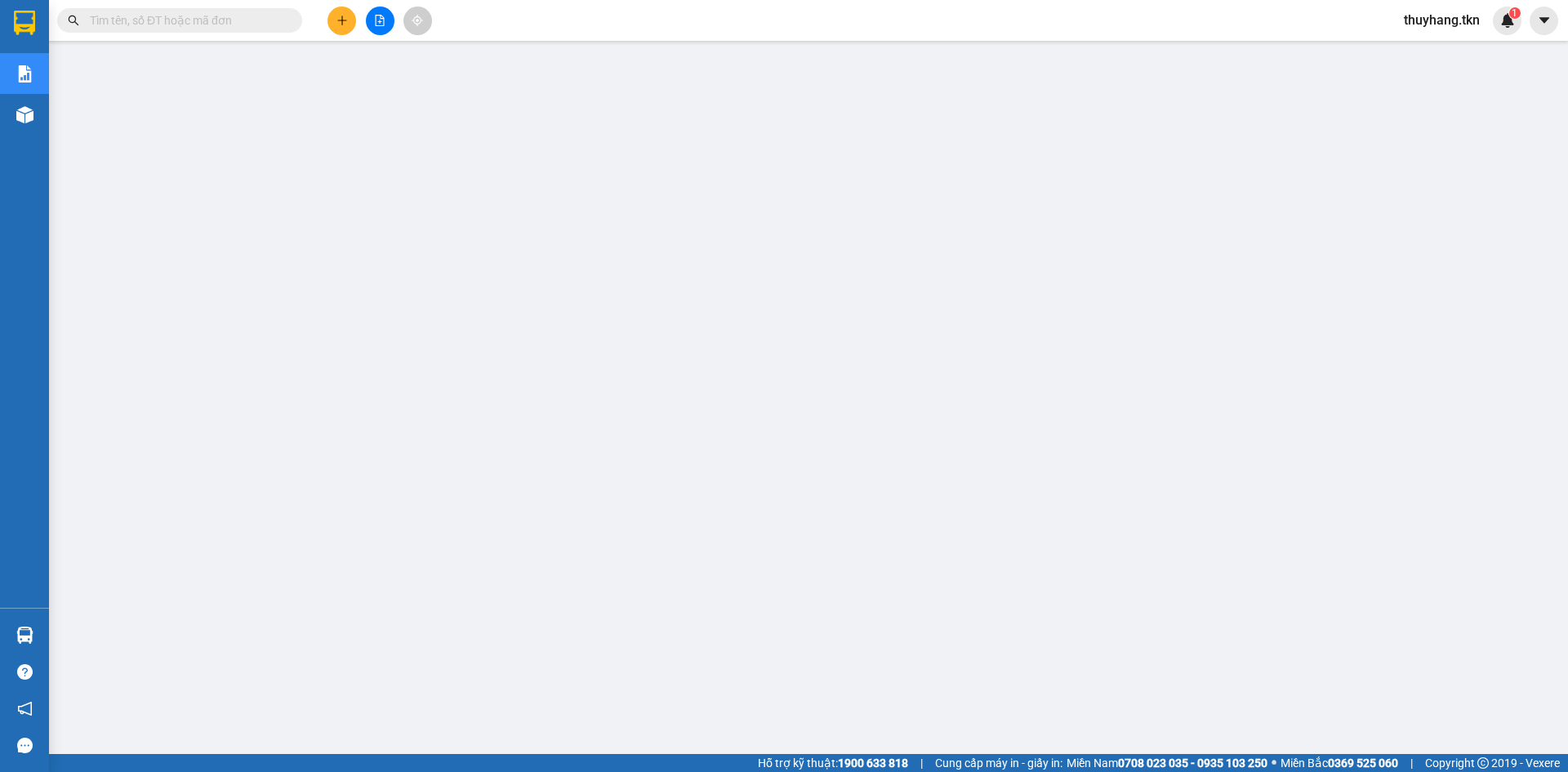
scroll to position [12, 0]
